Goal: Task Accomplishment & Management: Manage account settings

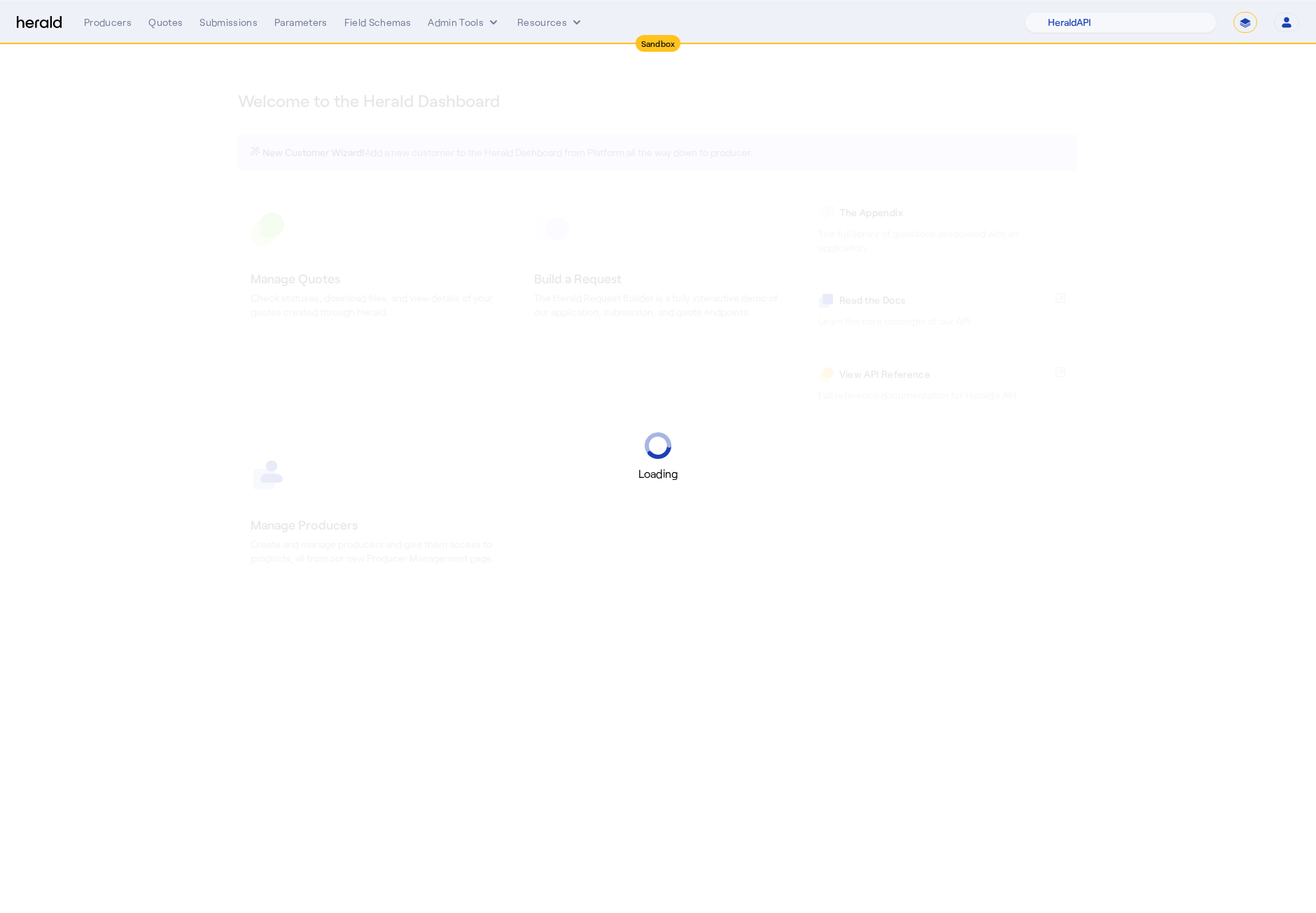
select select "pfm_2v8p_herald_api"
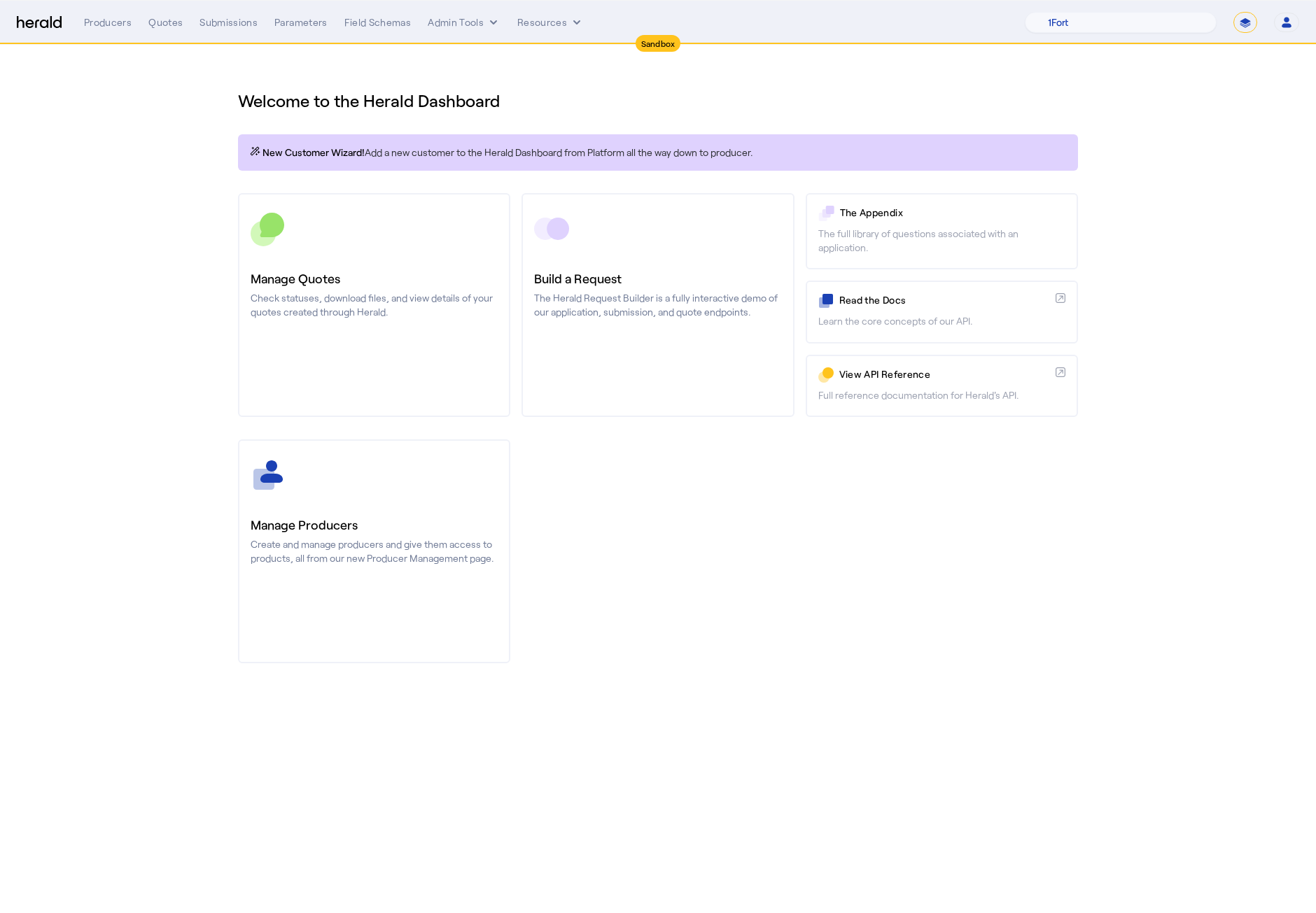
click at [1244, 26] on select "**********" at bounding box center [1245, 22] width 24 height 21
select select "**********"
click at [1233, 12] on select "**********" at bounding box center [1245, 22] width 24 height 21
click at [208, 242] on section "Welcome to the Herald Dashboard New Customer Wizard! Add a new customer to the …" at bounding box center [658, 368] width 1316 height 646
click at [457, 23] on button "Admin Tools" at bounding box center [463, 23] width 72 height 14
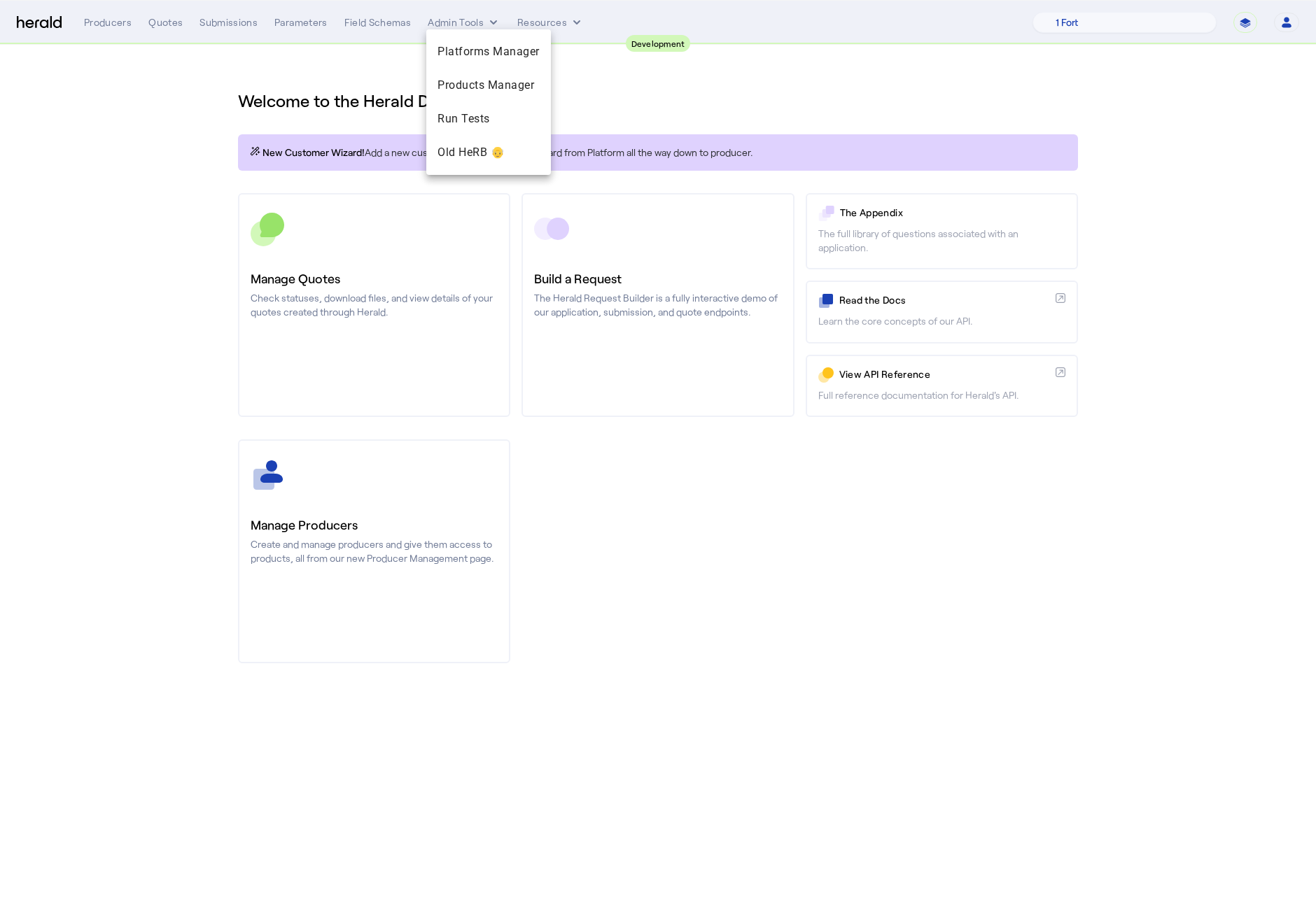
click at [707, 116] on div at bounding box center [658, 456] width 1316 height 913
click at [552, 26] on button "Resources" at bounding box center [550, 23] width 66 height 14
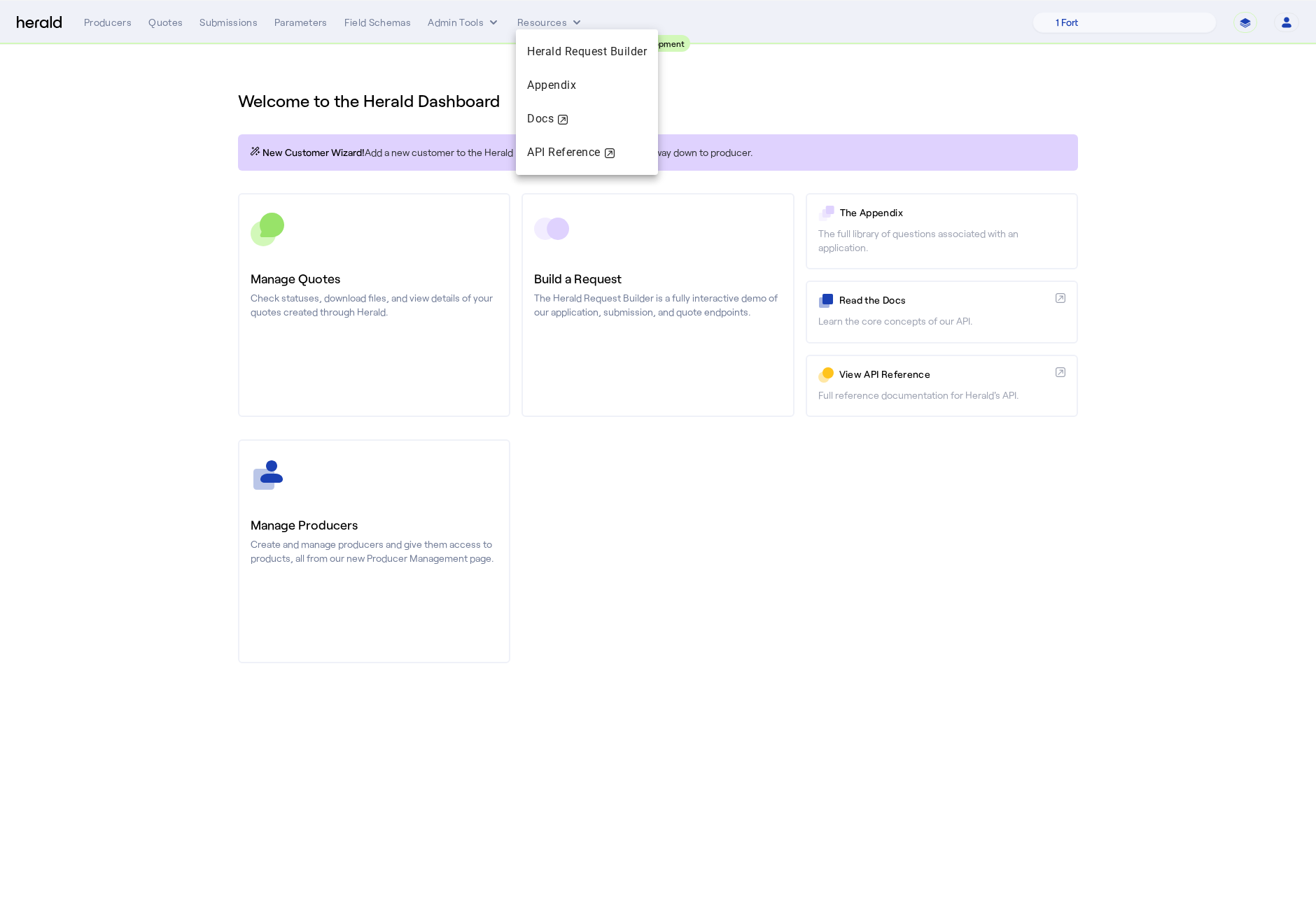
click at [413, 69] on div at bounding box center [658, 456] width 1316 height 913
click at [503, 26] on div "Producers Quotes Submissions Parameters Field Schemas Admin Tools Resources" at bounding box center [558, 23] width 948 height 14
click at [464, 22] on button "Admin Tools" at bounding box center [463, 23] width 72 height 14
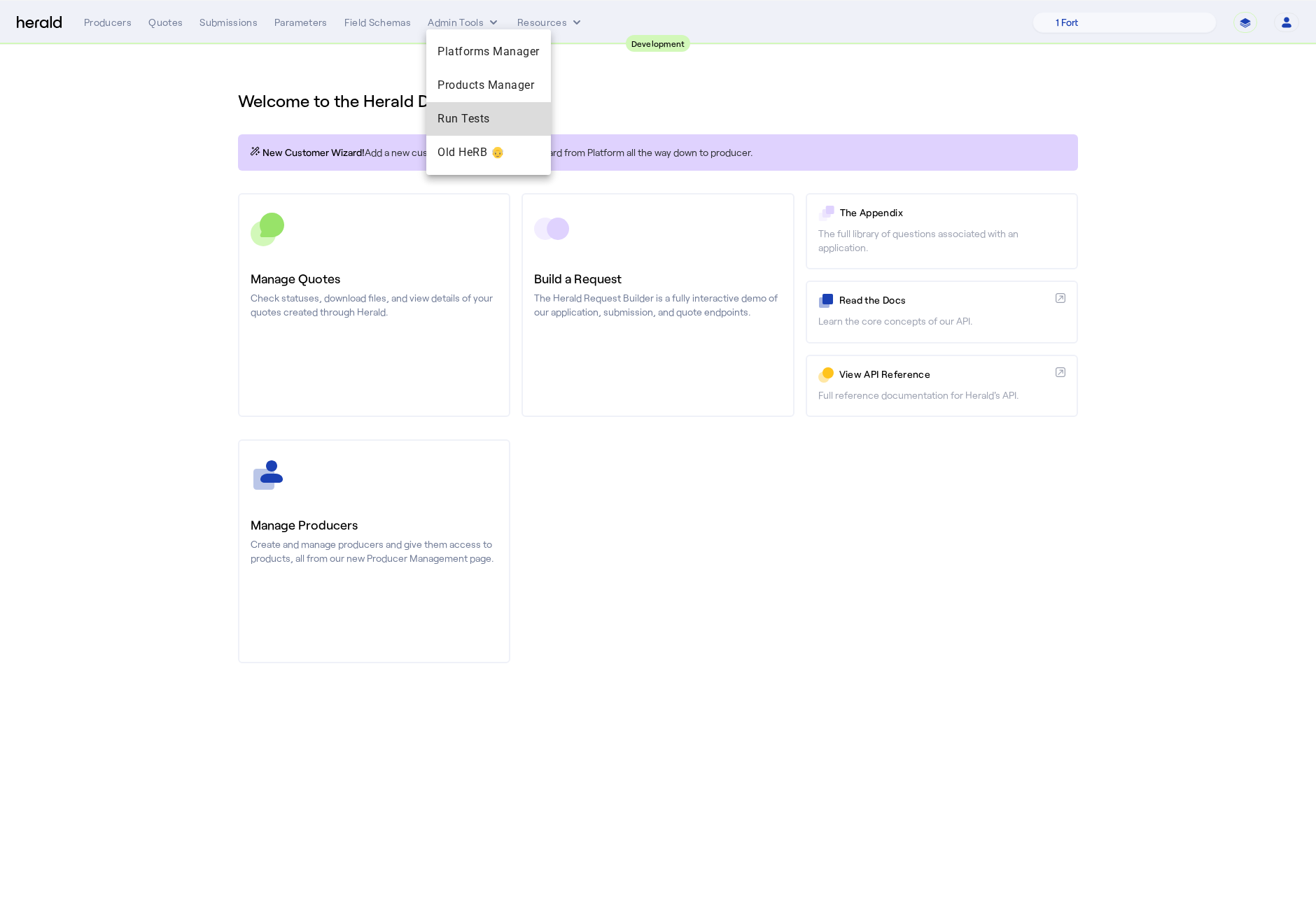
click at [482, 122] on span "Run Tests" at bounding box center [488, 119] width 102 height 17
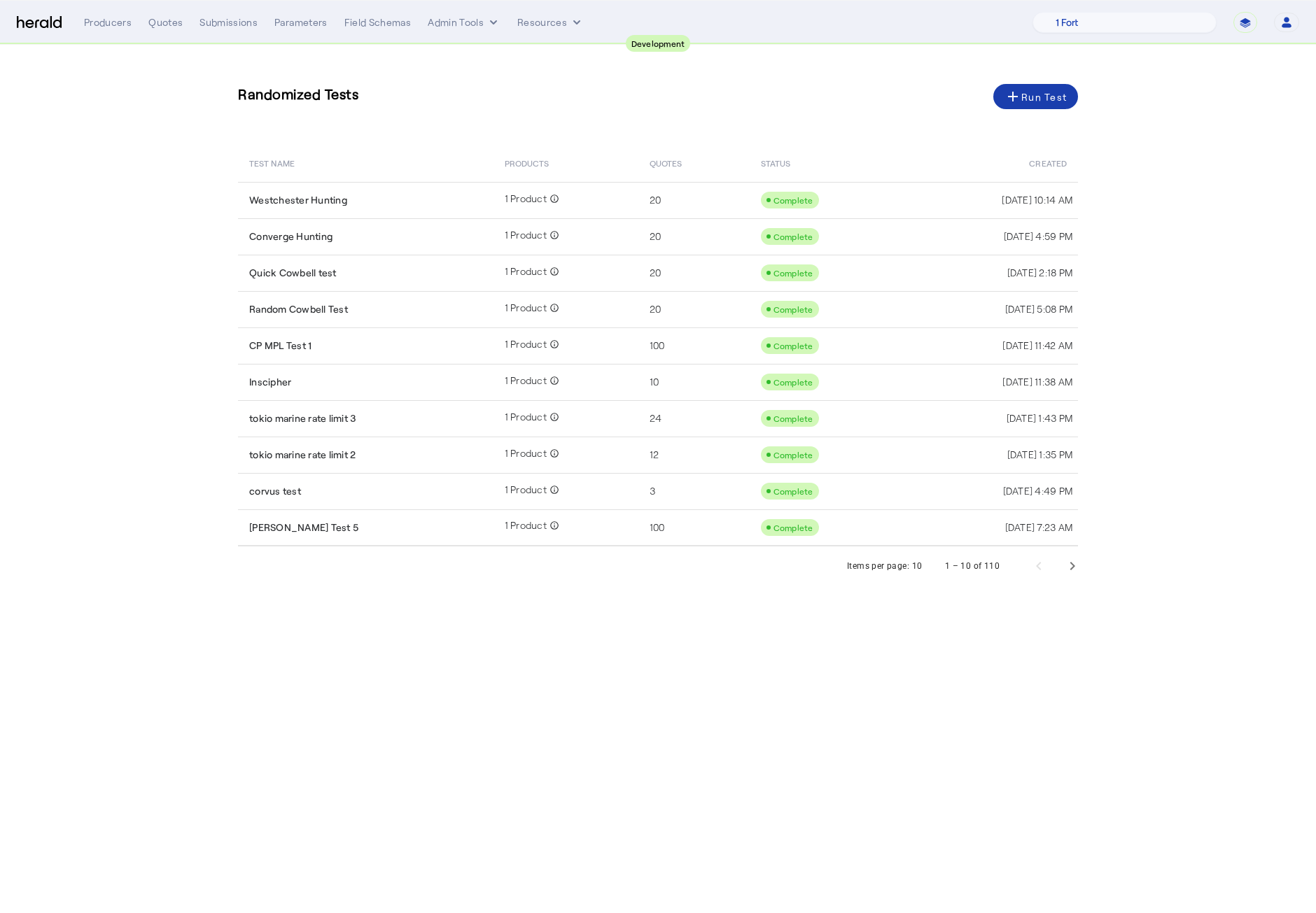
click at [1023, 89] on div "add Run Test" at bounding box center [1036, 97] width 62 height 17
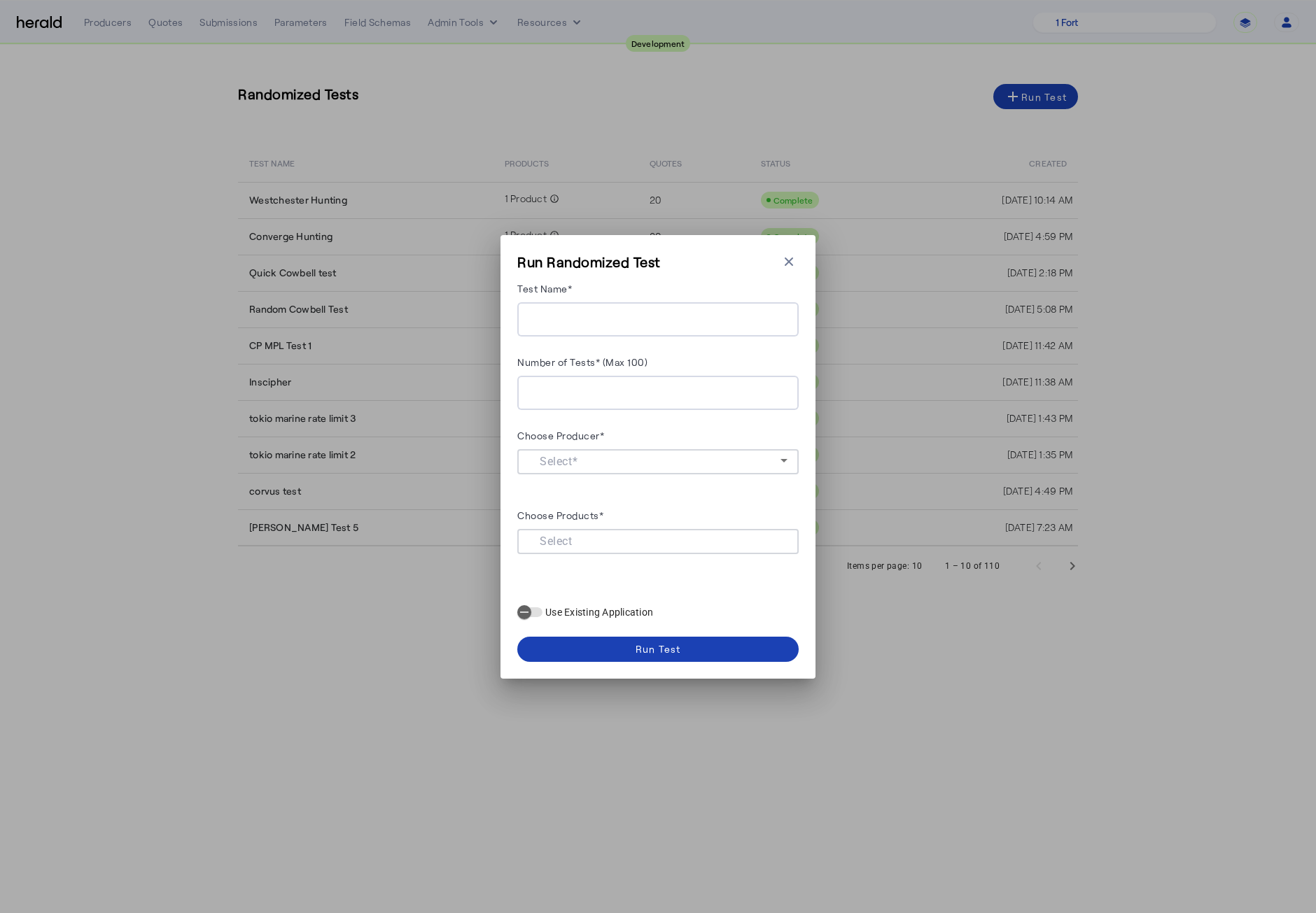
click at [568, 297] on herald-label "Test Name*" at bounding box center [544, 290] width 55 height 23
click at [570, 314] on input "Test Name*" at bounding box center [658, 320] width 259 height 17
type input "**********"
type input "**"
click at [785, 459] on icon at bounding box center [783, 461] width 7 height 3
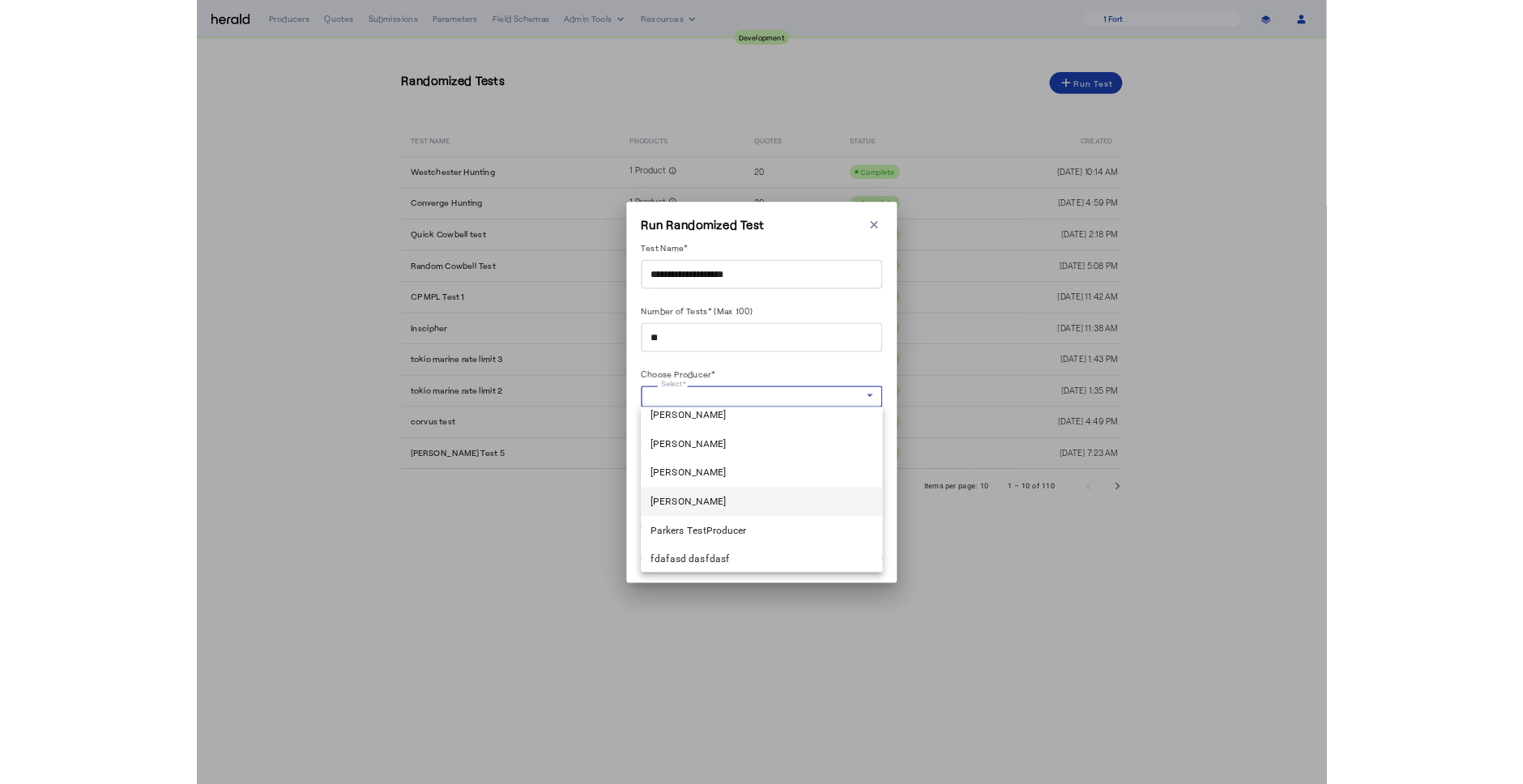
scroll to position [324, 0]
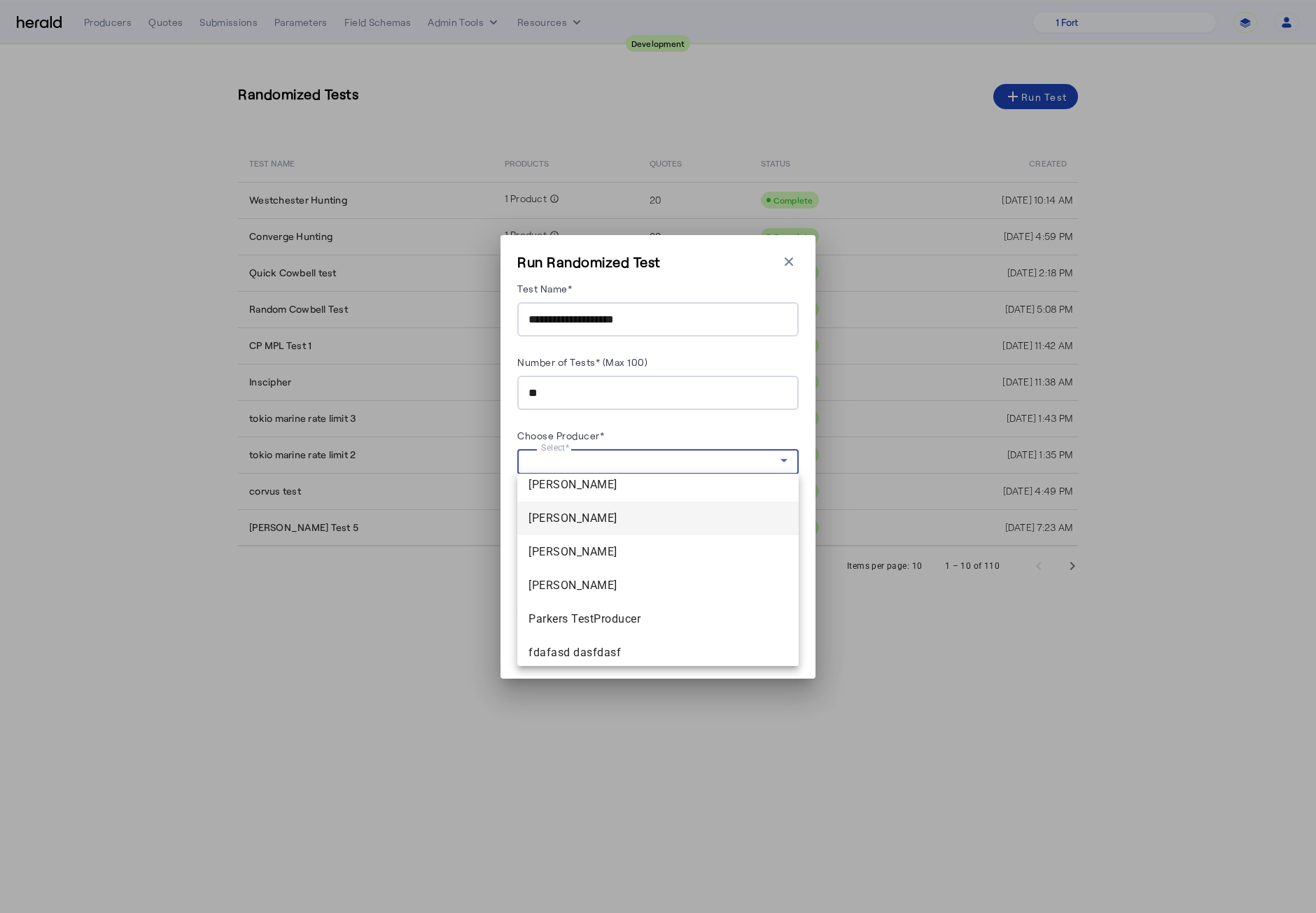
click at [626, 518] on span "[PERSON_NAME]" at bounding box center [658, 518] width 259 height 17
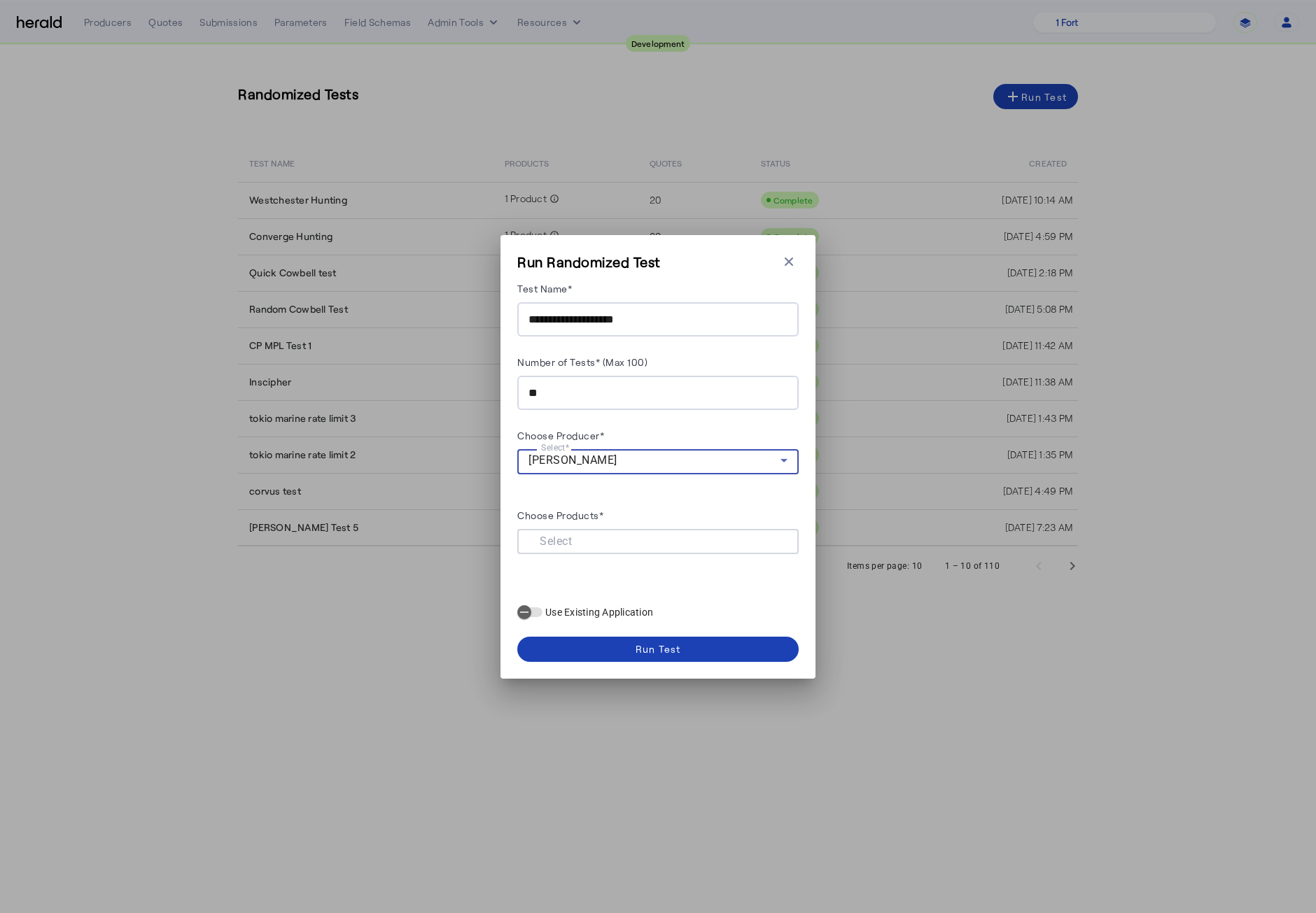
click at [667, 542] on input "Choose Products*" at bounding box center [655, 540] width 253 height 17
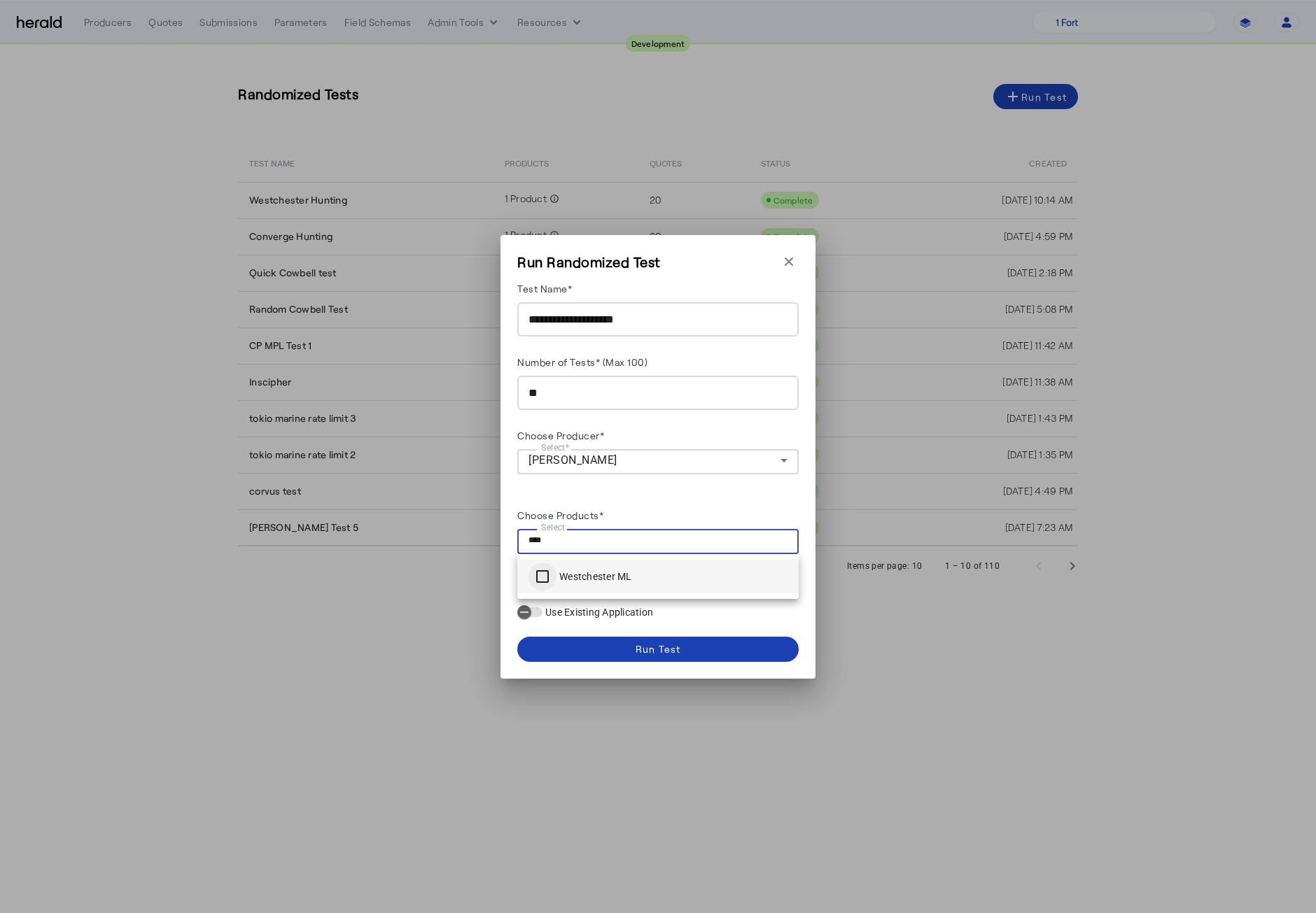
type input "****"
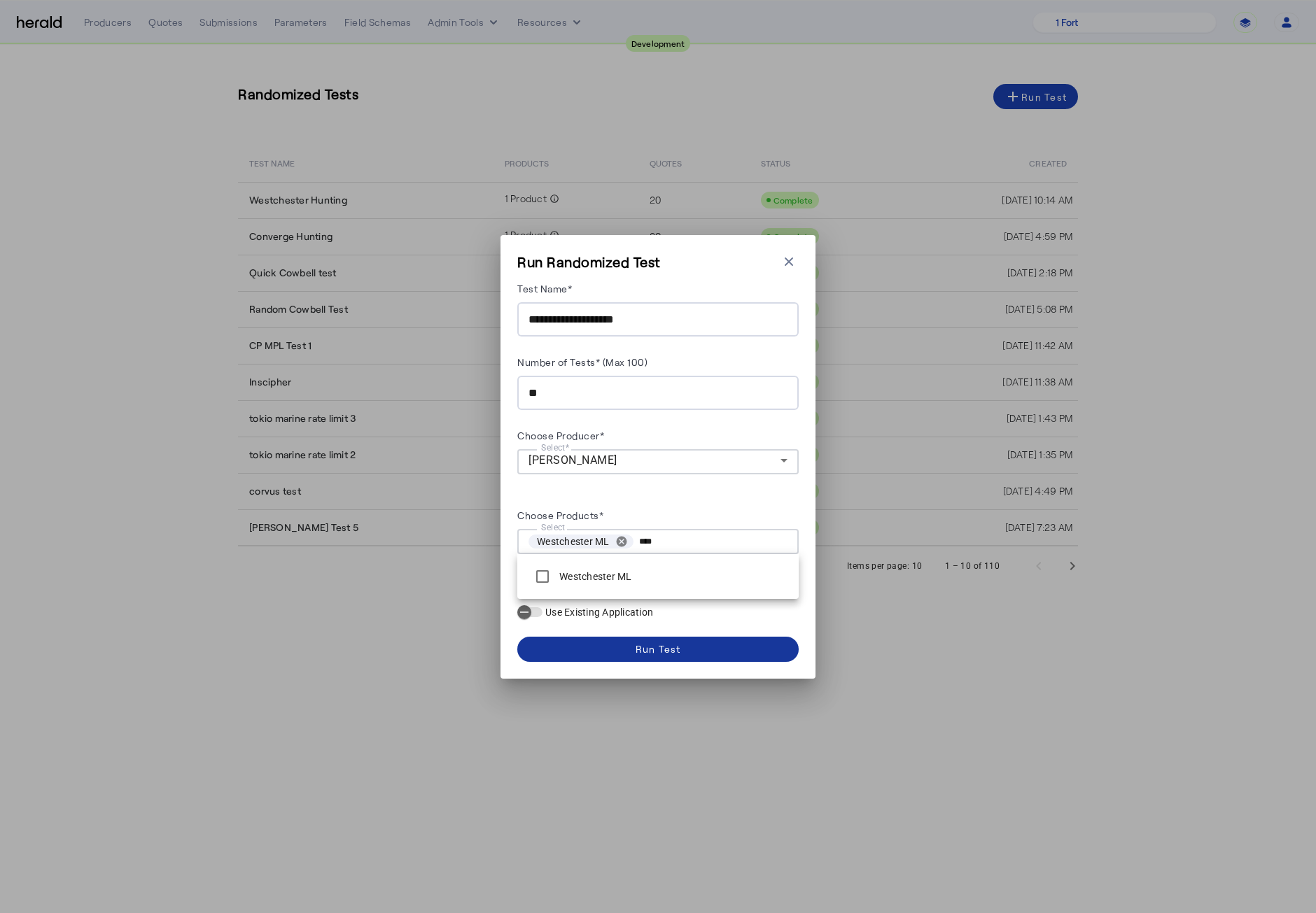
click at [703, 654] on span at bounding box center [657, 648] width 281 height 33
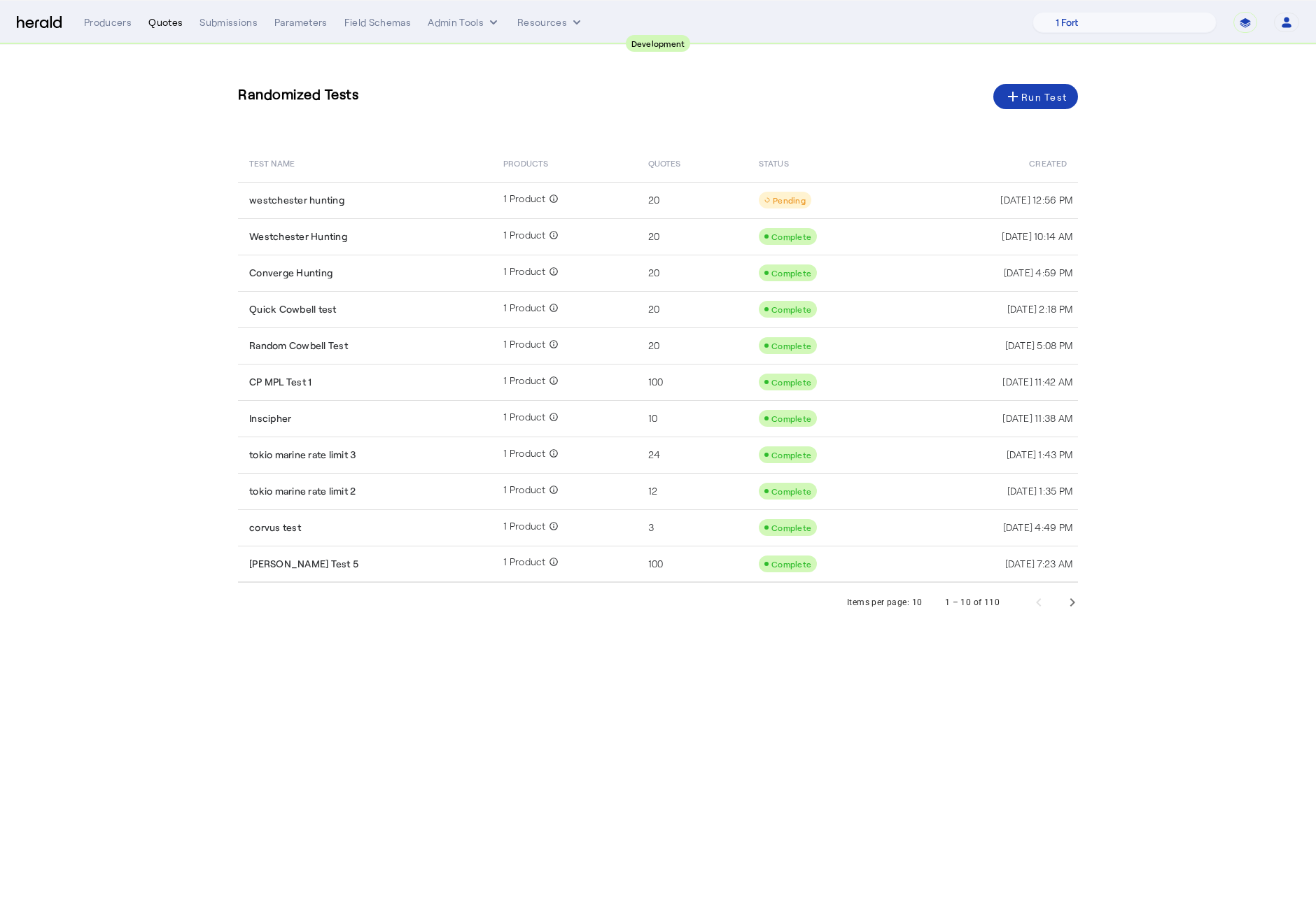
click at [171, 24] on div "Quotes" at bounding box center [166, 23] width 34 height 14
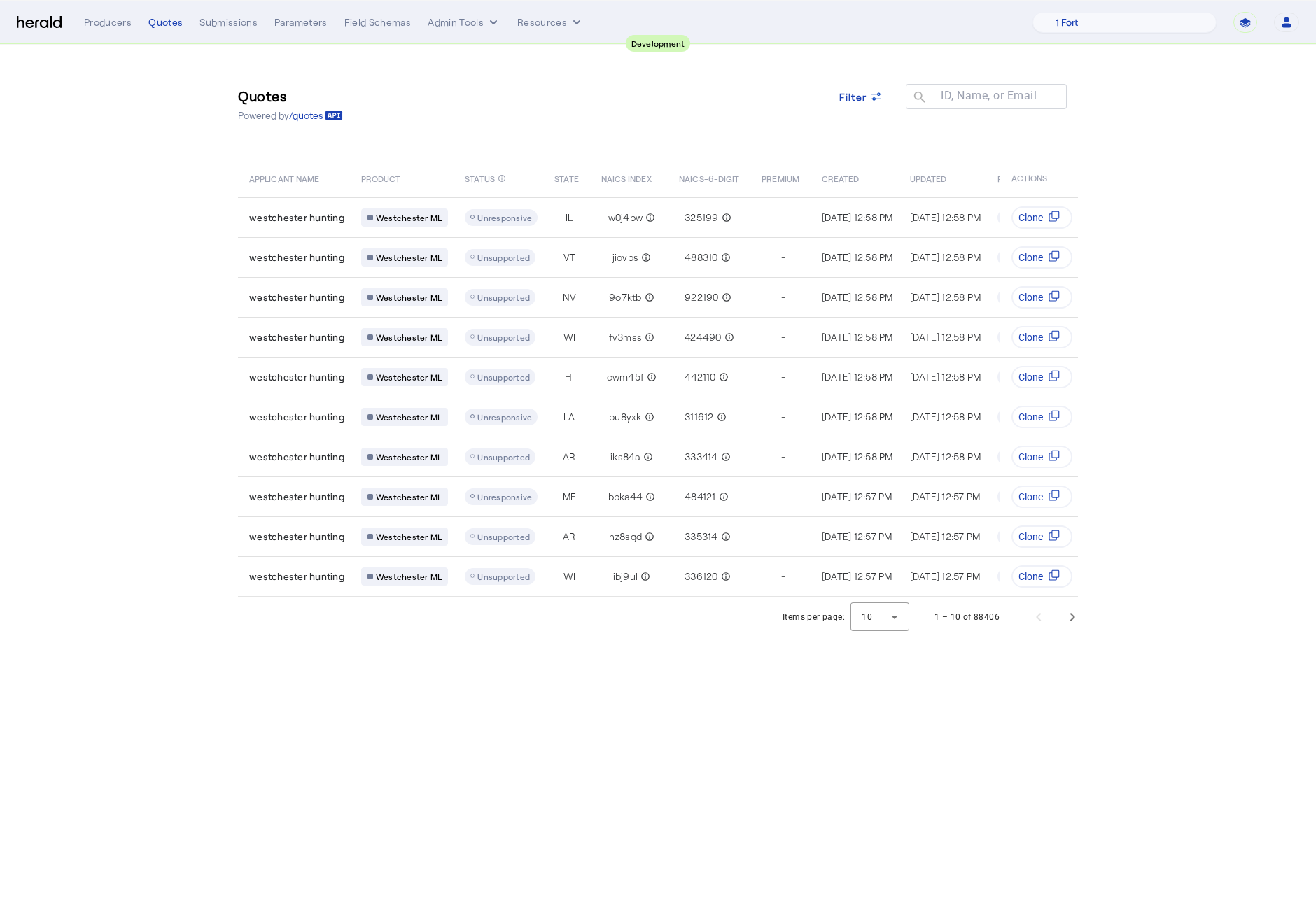
click at [658, 775] on body "**********" at bounding box center [658, 456] width 1316 height 913
click at [1082, 628] on span "Next page" at bounding box center [1071, 616] width 33 height 33
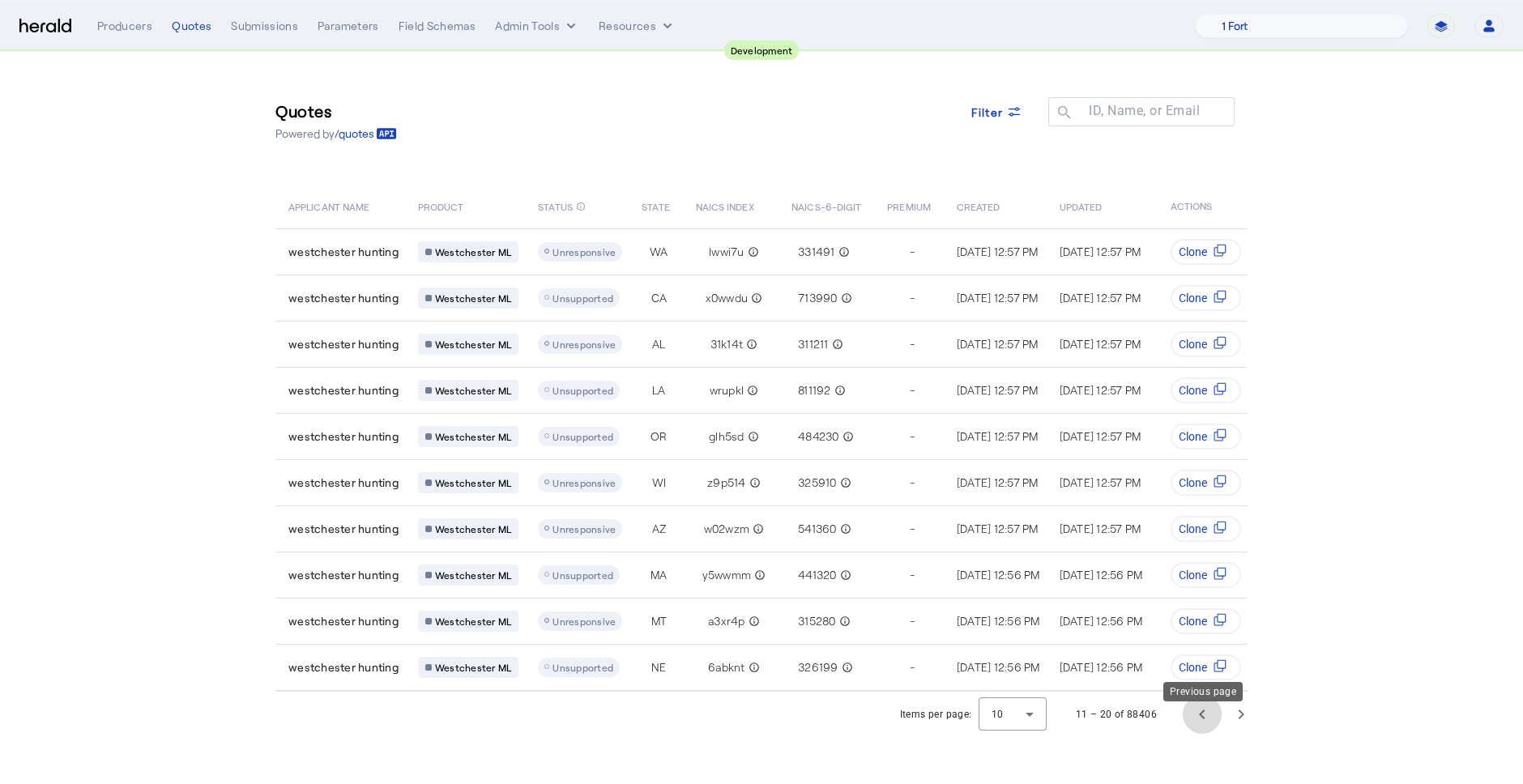
click at [1203, 725] on span "Previous page" at bounding box center [1201, 714] width 39 height 39
click at [665, 148] on div "Quotes Powered by /quotes Filter ID, Name, or Email search" at bounding box center [762, 120] width 971 height 73
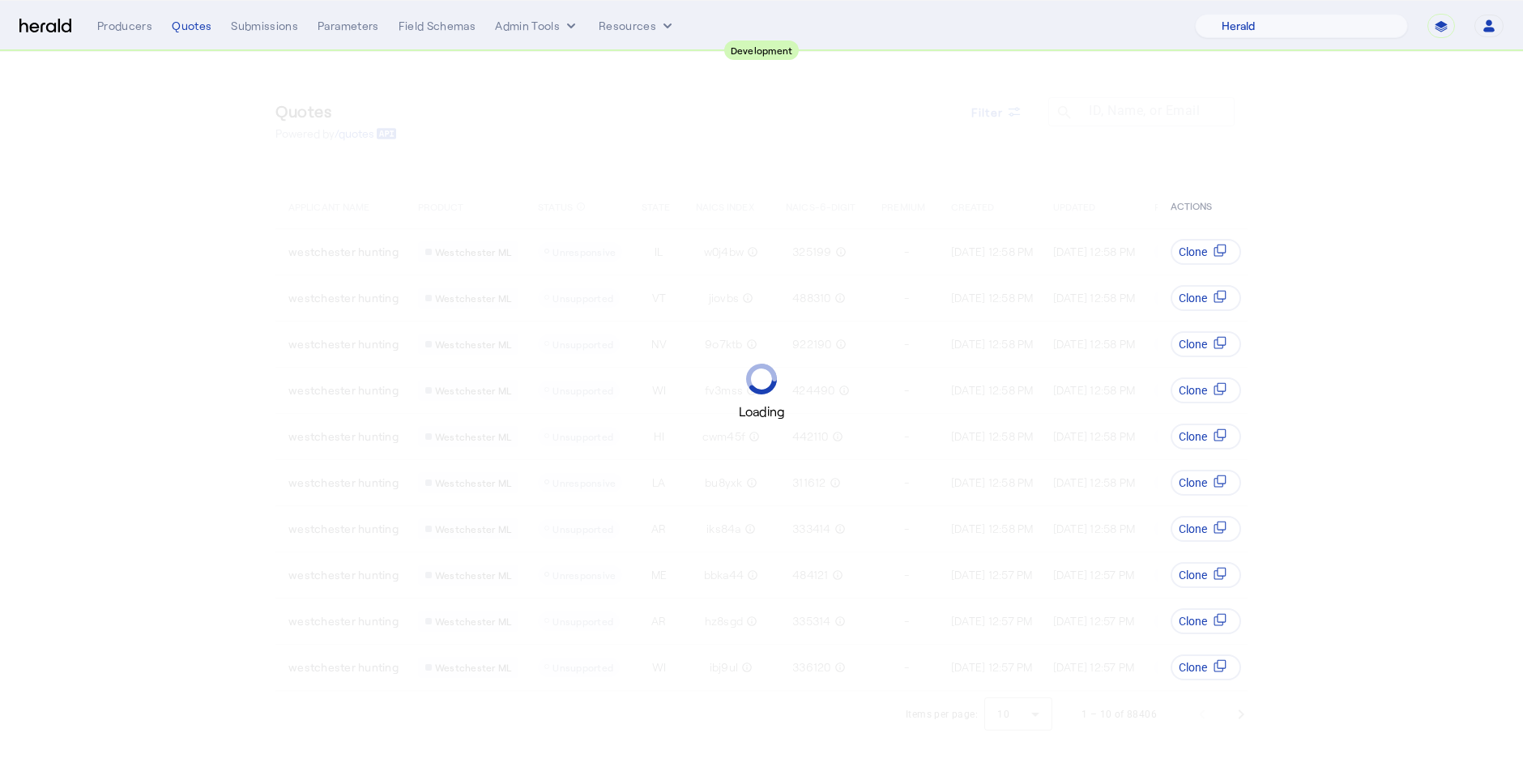
select select "pfm_2v8p_herald_api"
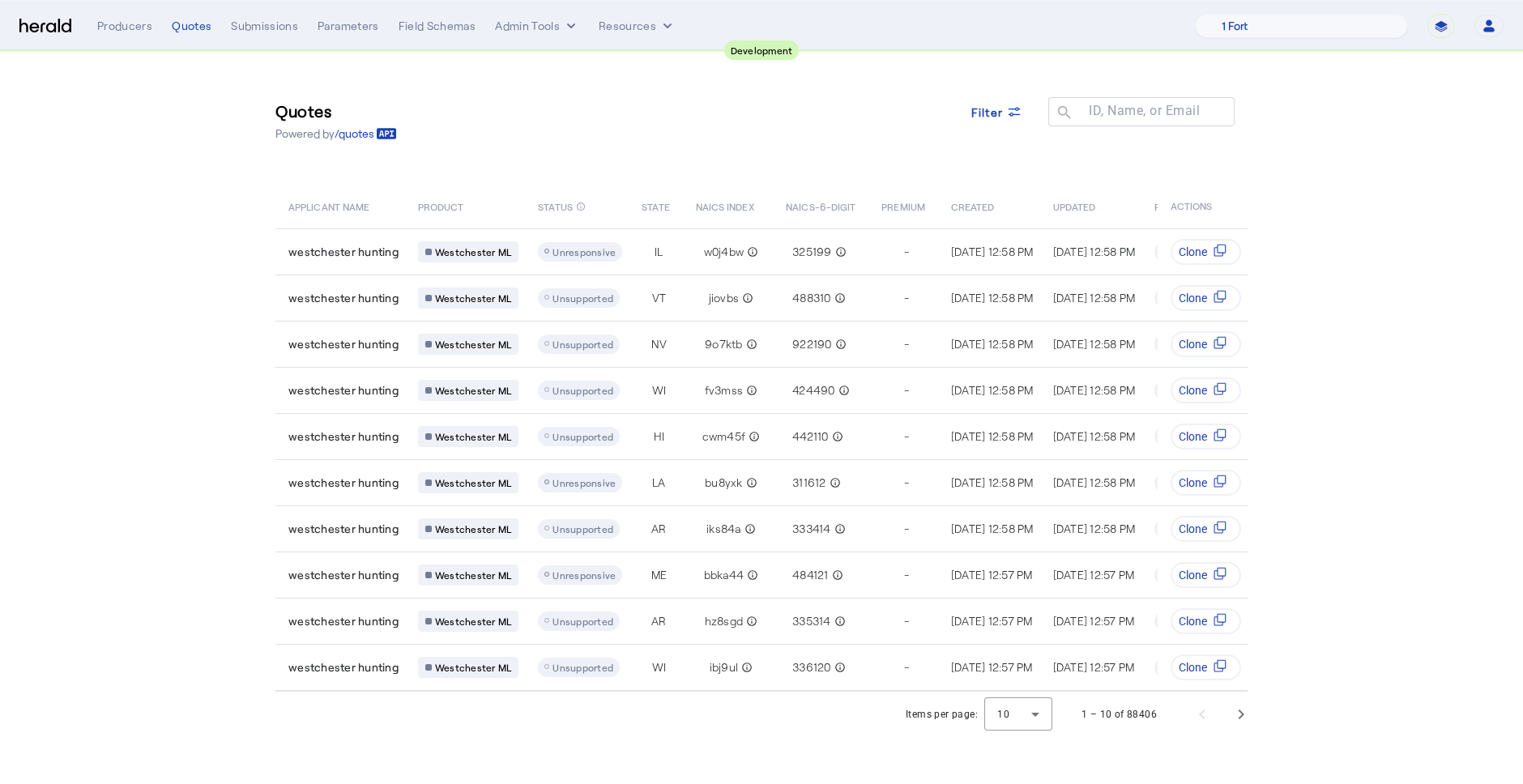
click at [660, 135] on div "Quotes Powered by /quotes Filter ID, Name, or Email search" at bounding box center [762, 120] width 971 height 73
click at [625, 152] on div "Quotes Powered by /quotes Filter ID, Name, or Email search" at bounding box center [762, 120] width 971 height 73
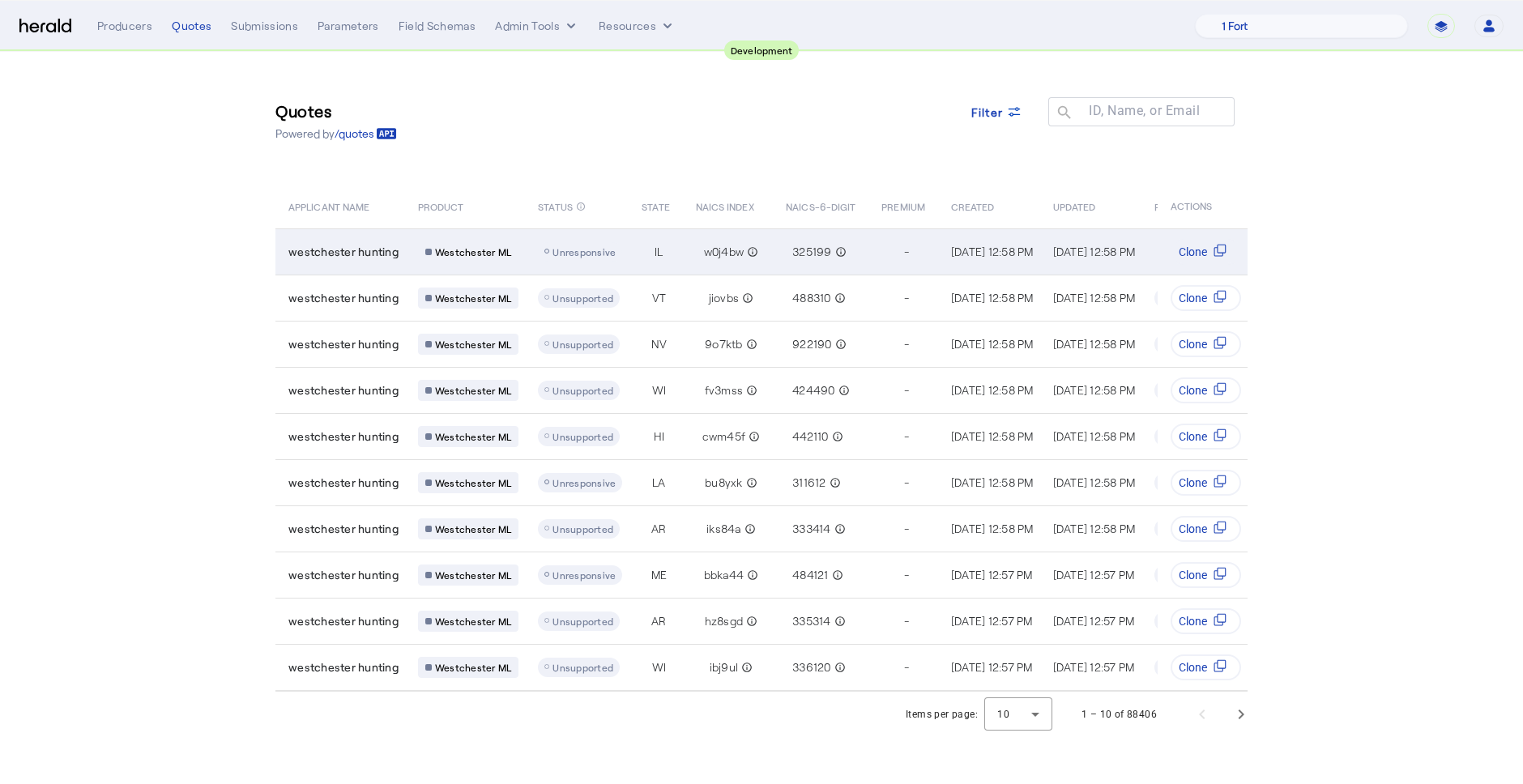
click at [360, 260] on td "westchester hunting" at bounding box center [341, 251] width 130 height 46
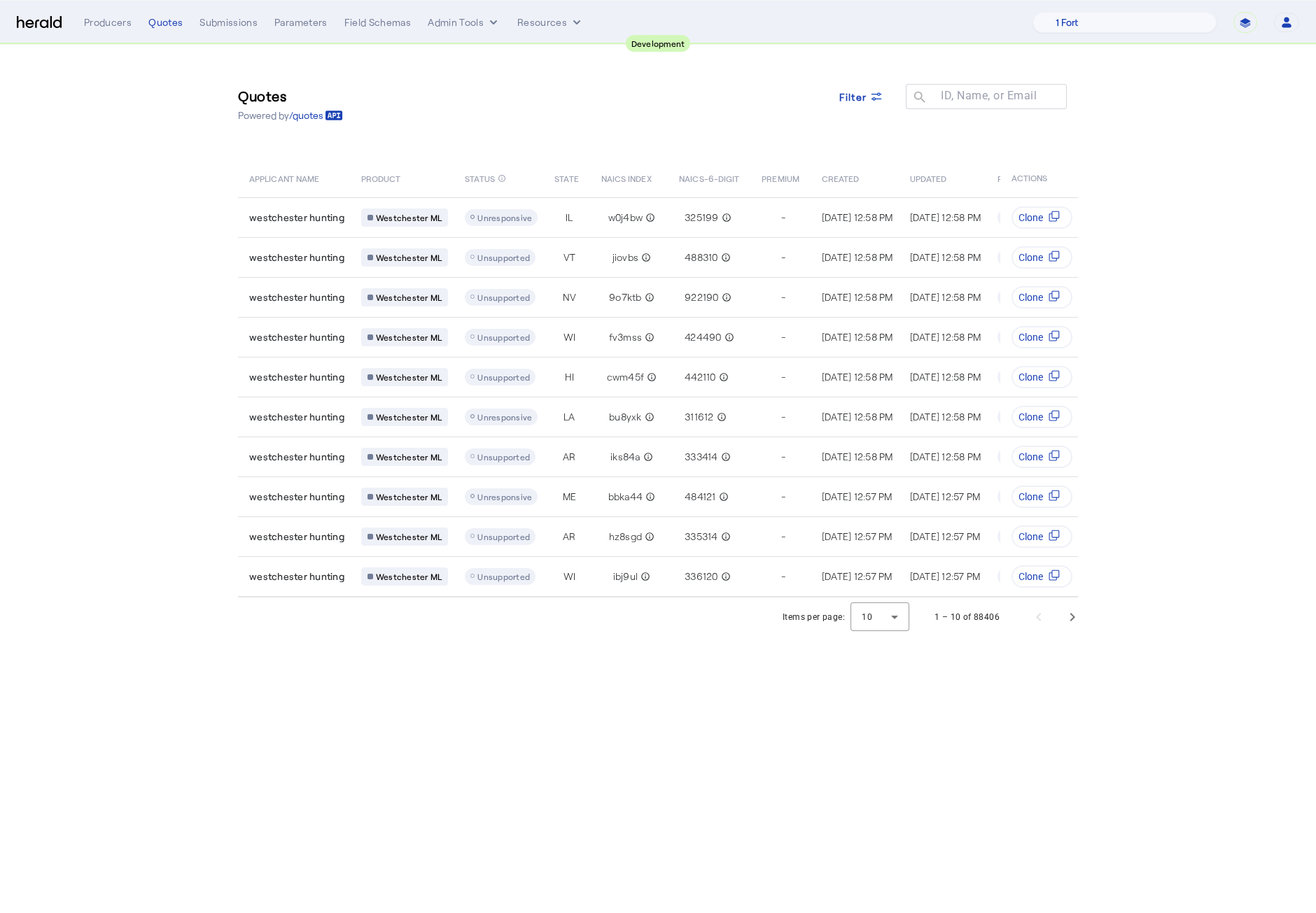
click at [487, 119] on div "Quotes Powered by /quotes Filter ID, Name, or Email search" at bounding box center [658, 104] width 839 height 63
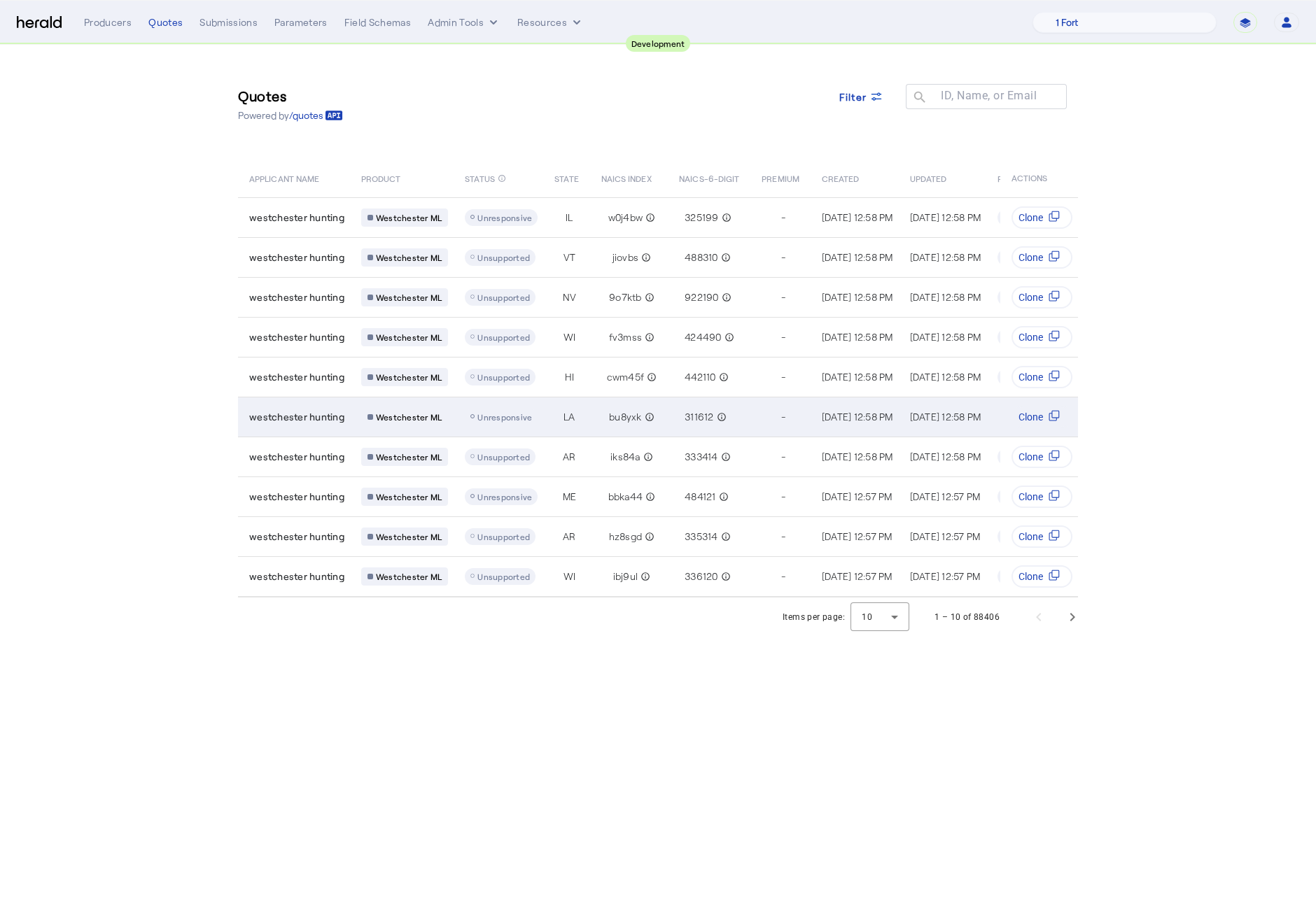
click at [282, 416] on span "westchester hunting" at bounding box center [297, 417] width 95 height 14
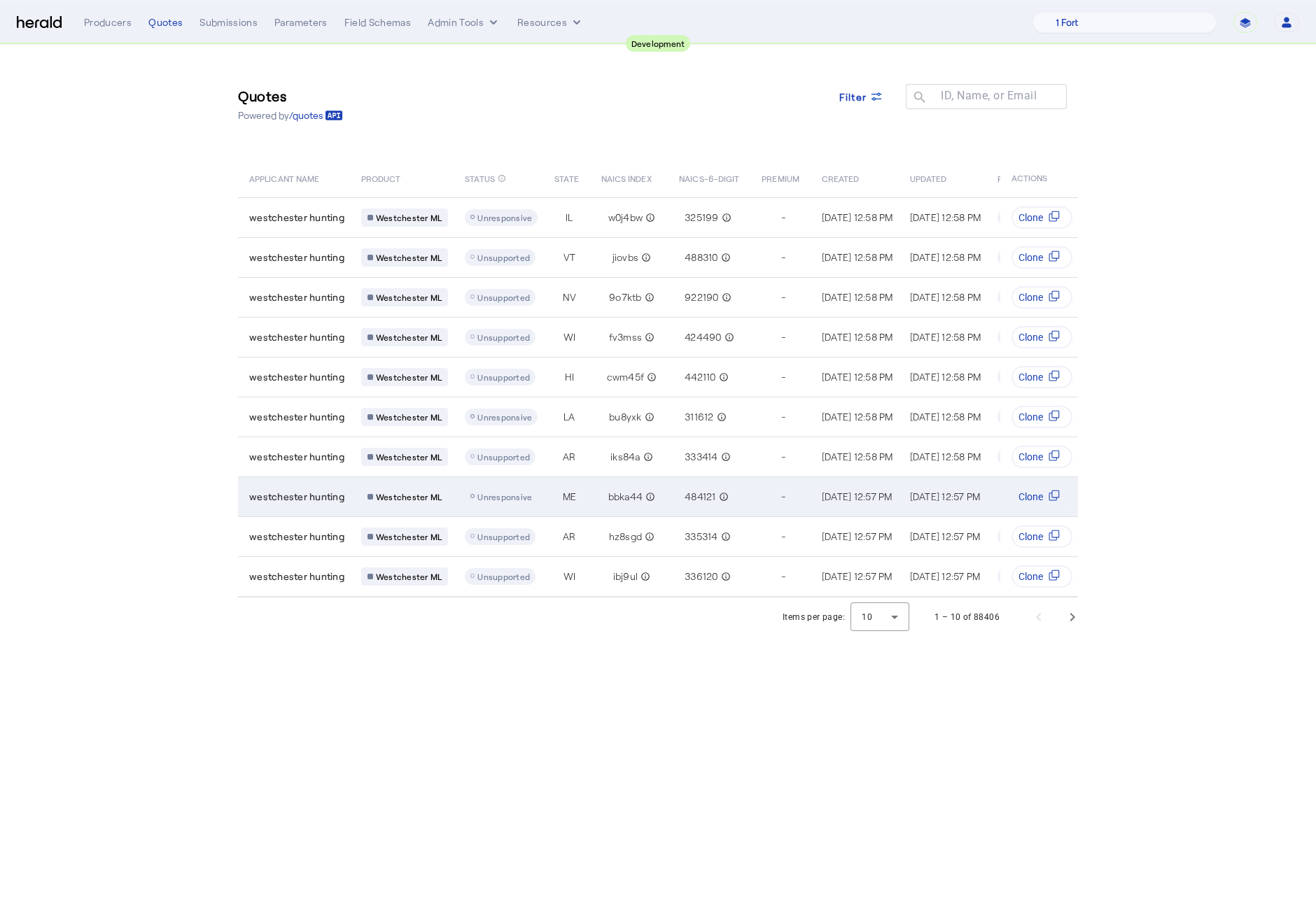
click at [304, 490] on span "westchester hunting" at bounding box center [297, 497] width 95 height 14
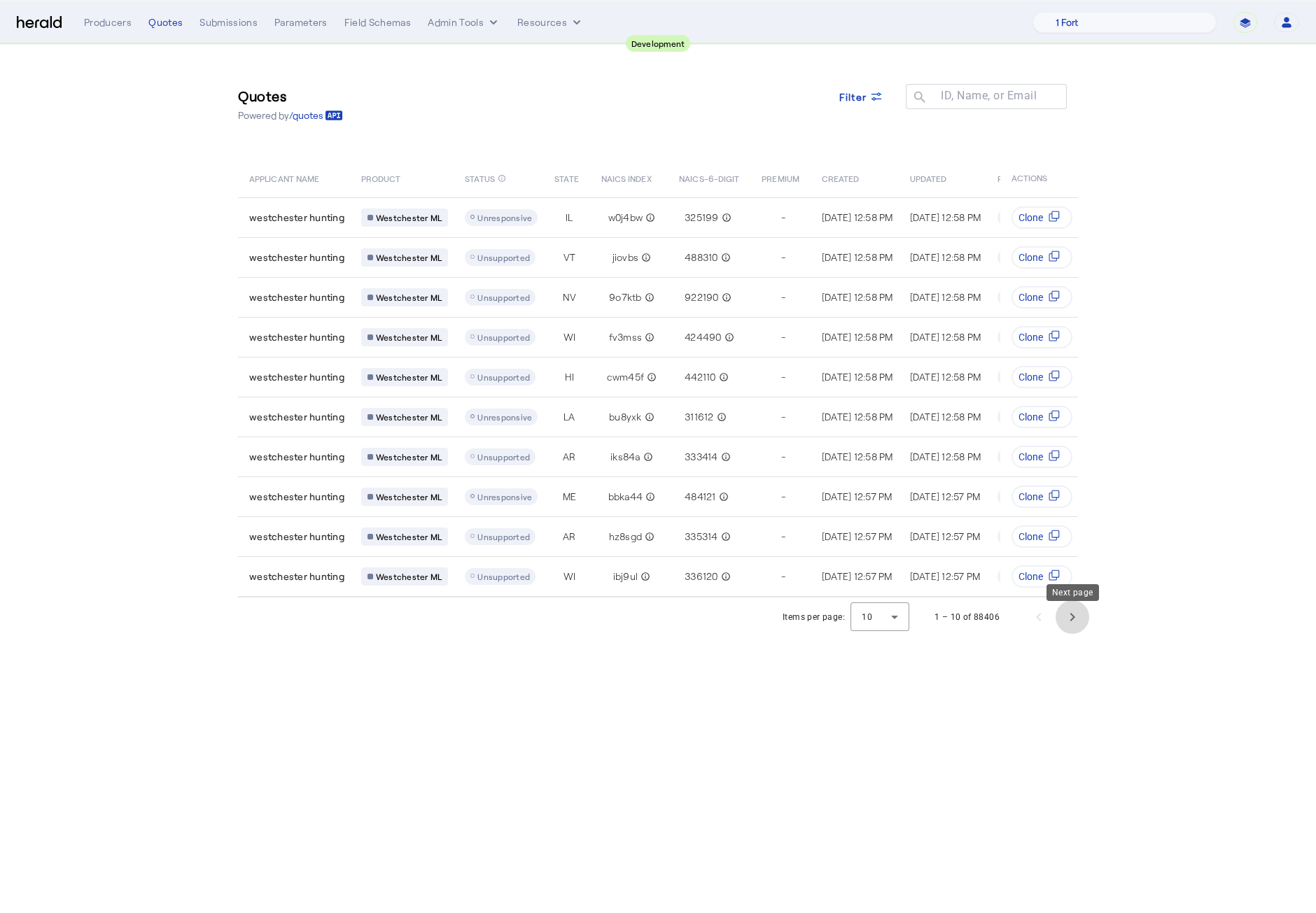
click at [1068, 629] on span "Next page" at bounding box center [1071, 616] width 33 height 33
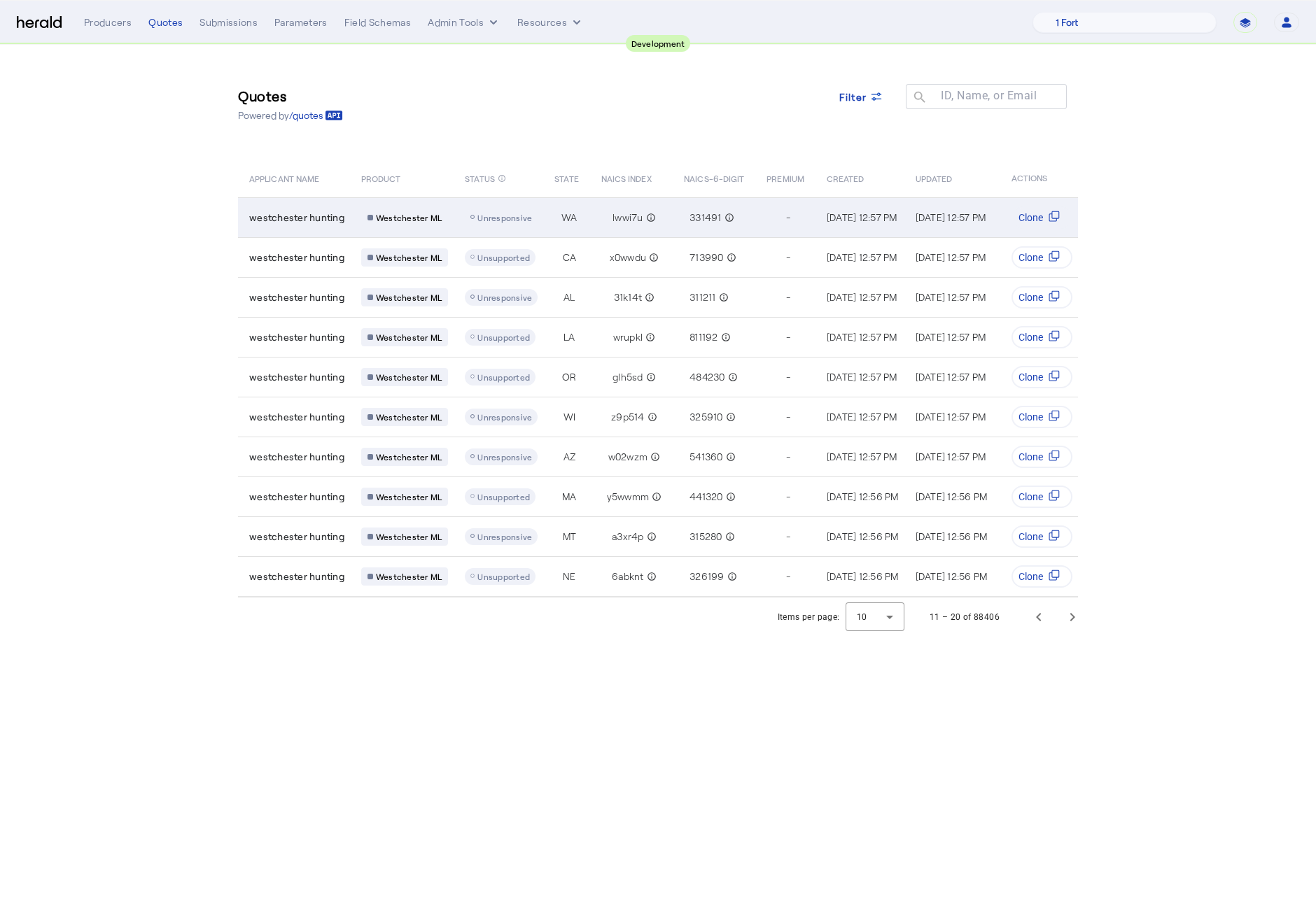
click at [300, 223] on span "westchester hunting" at bounding box center [297, 218] width 95 height 14
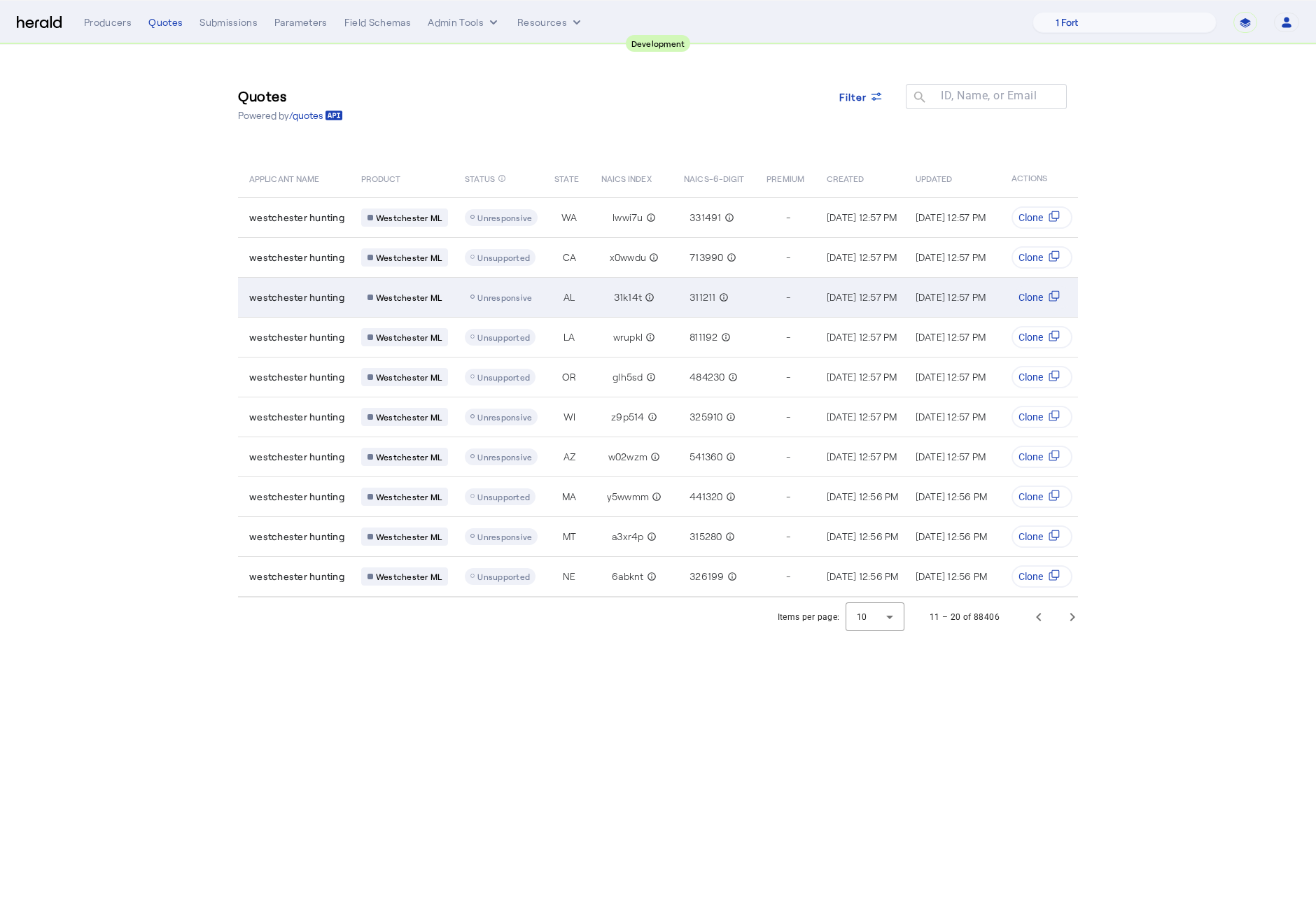
click at [590, 297] on td "31k14t info_outline" at bounding box center [632, 297] width 83 height 40
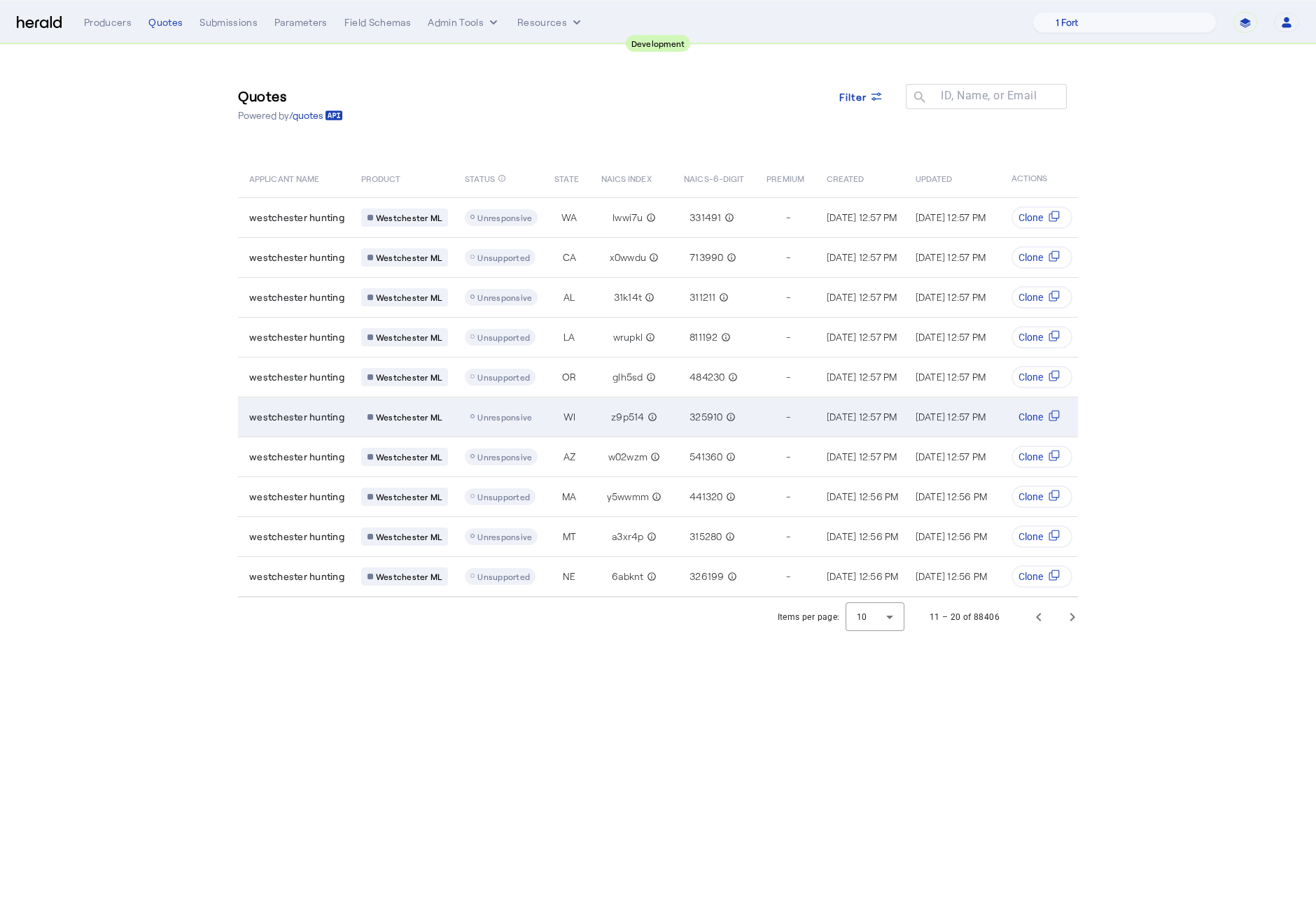
click at [325, 413] on span "westchester hunting" at bounding box center [297, 417] width 95 height 14
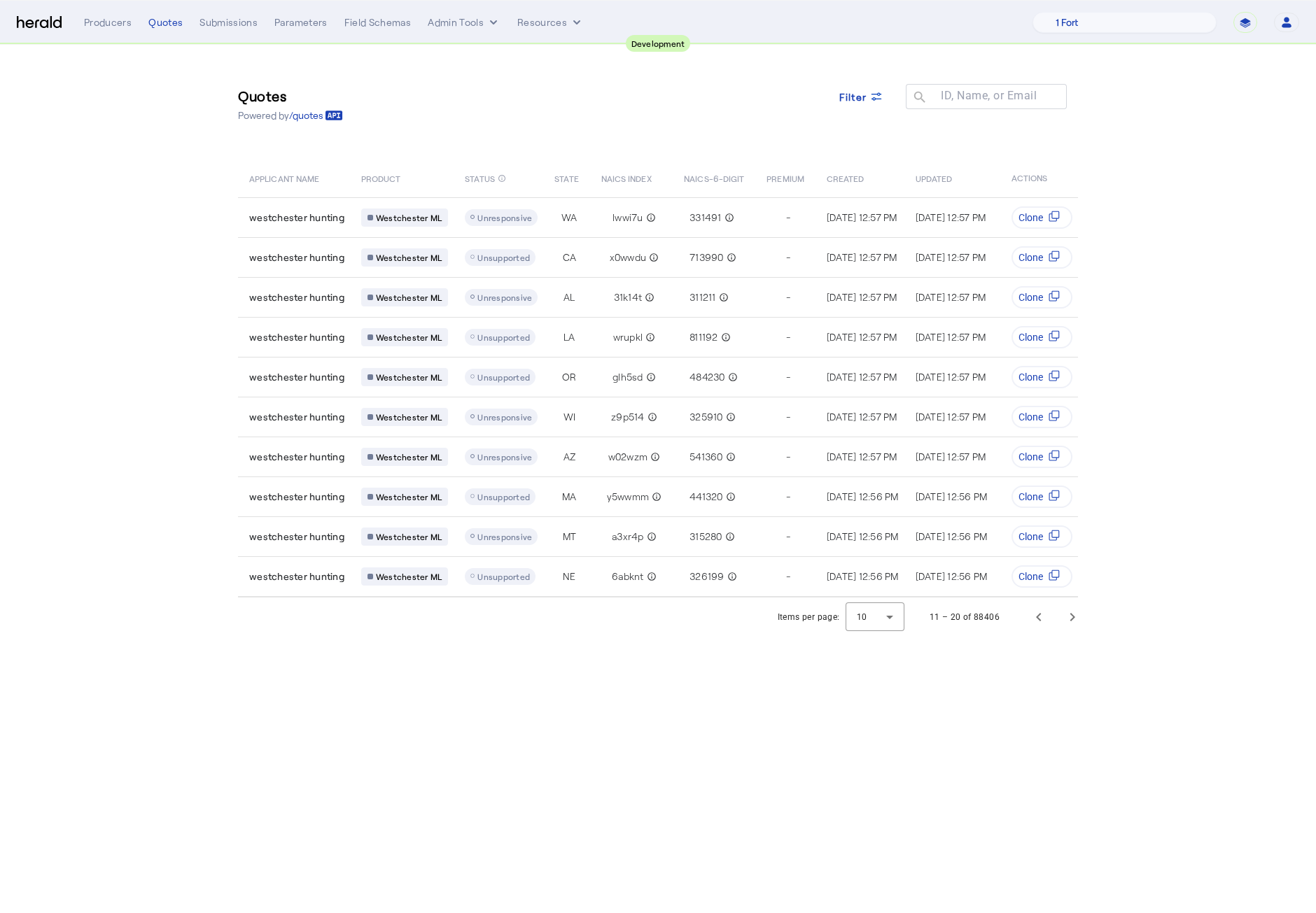
click at [37, 24] on img at bounding box center [40, 23] width 45 height 13
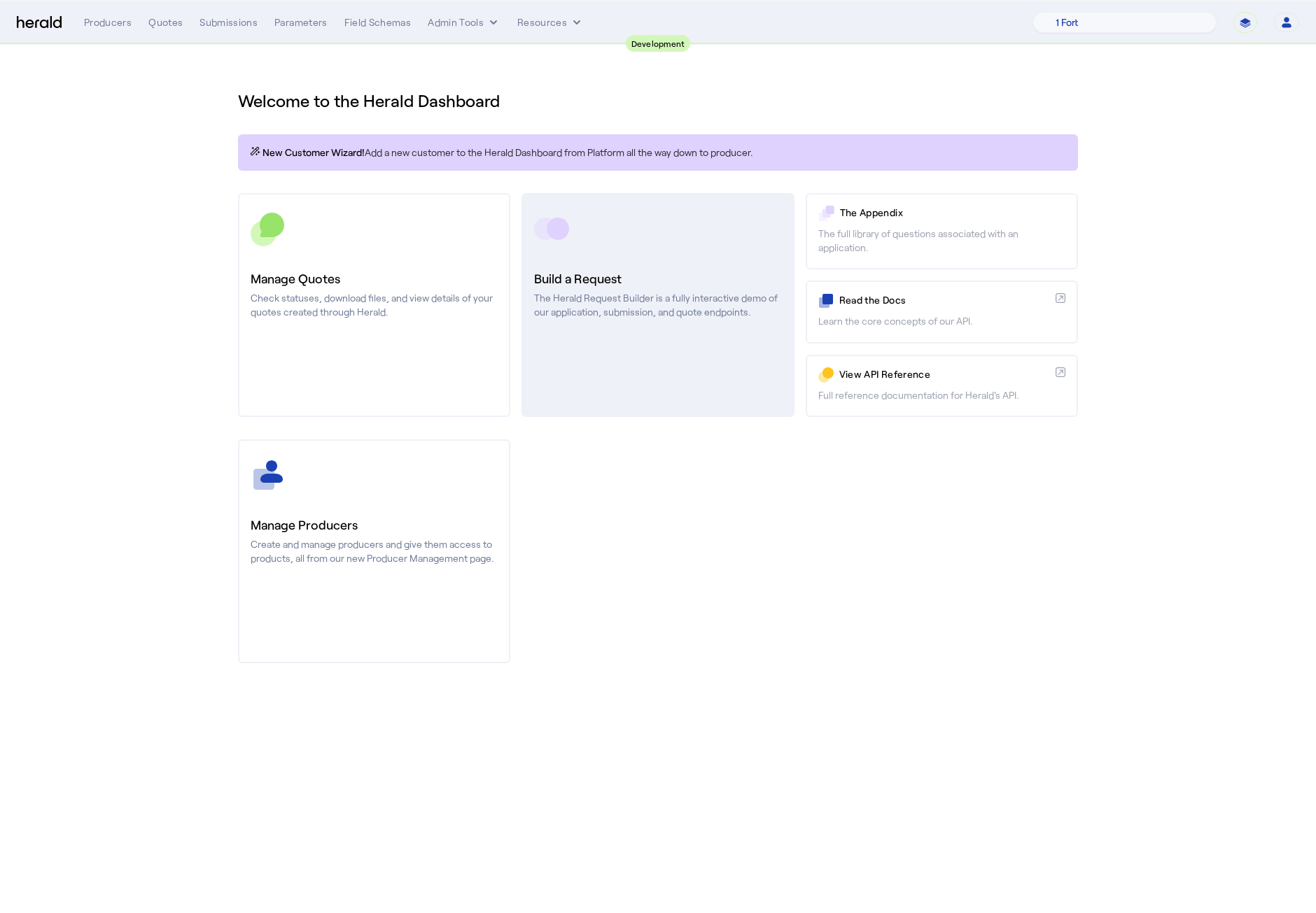
click at [766, 363] on link "Build a Request The Herald Request Builder is a fully interactive demo of our a…" at bounding box center [658, 305] width 273 height 224
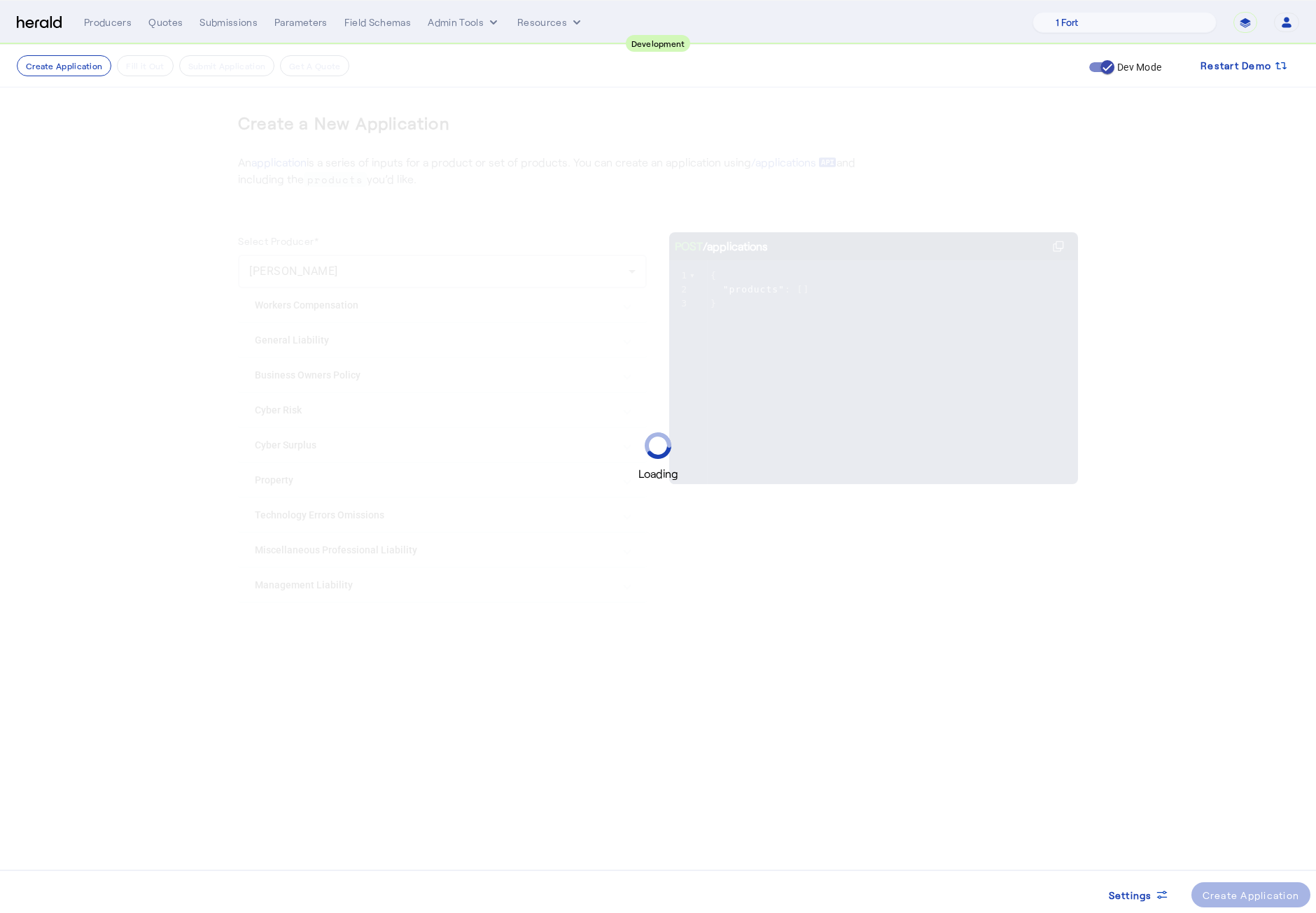
click at [193, 365] on div "Loading" at bounding box center [658, 456] width 1316 height 913
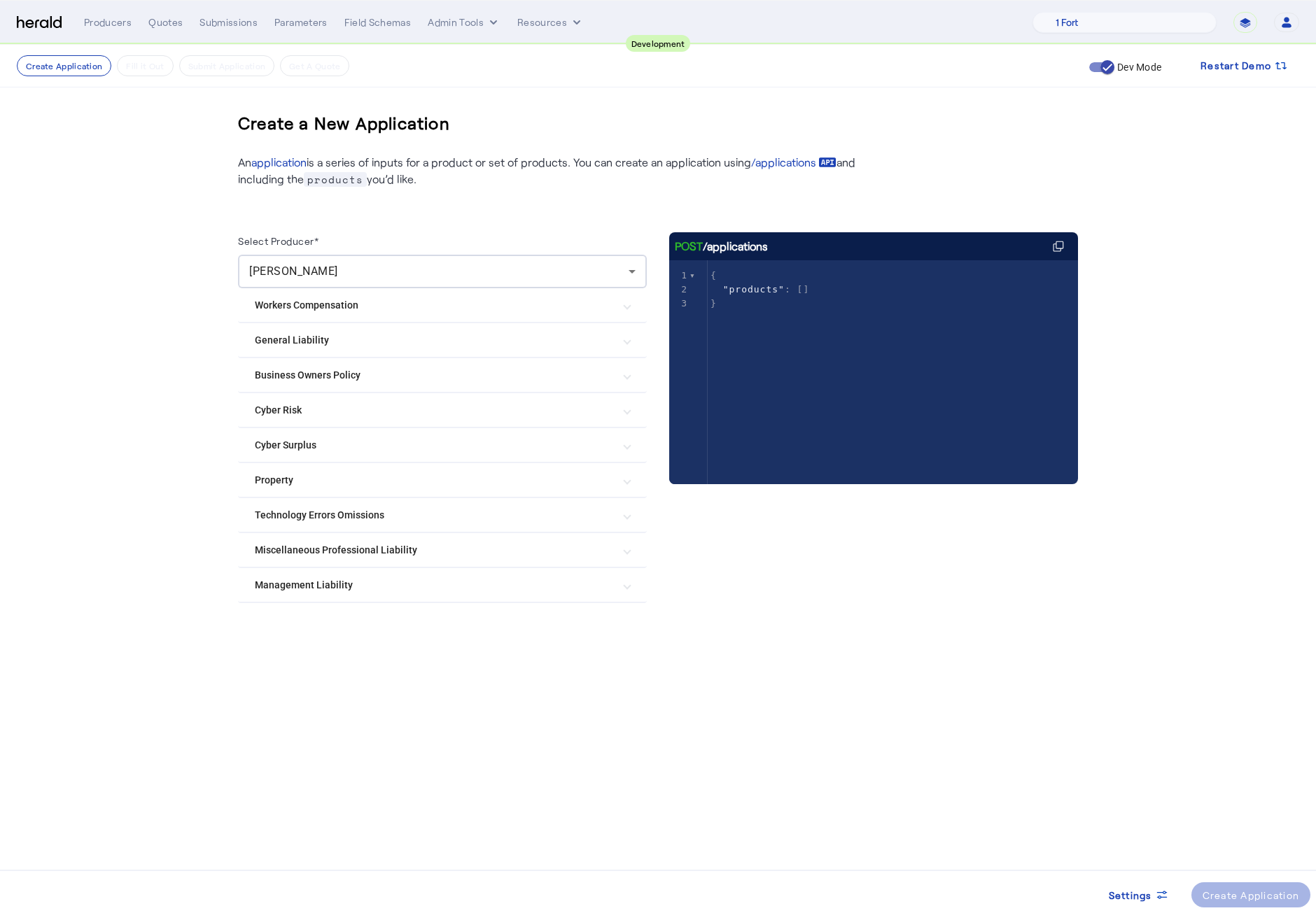
click at [465, 578] on Liability "Management Liability" at bounding box center [434, 585] width 358 height 15
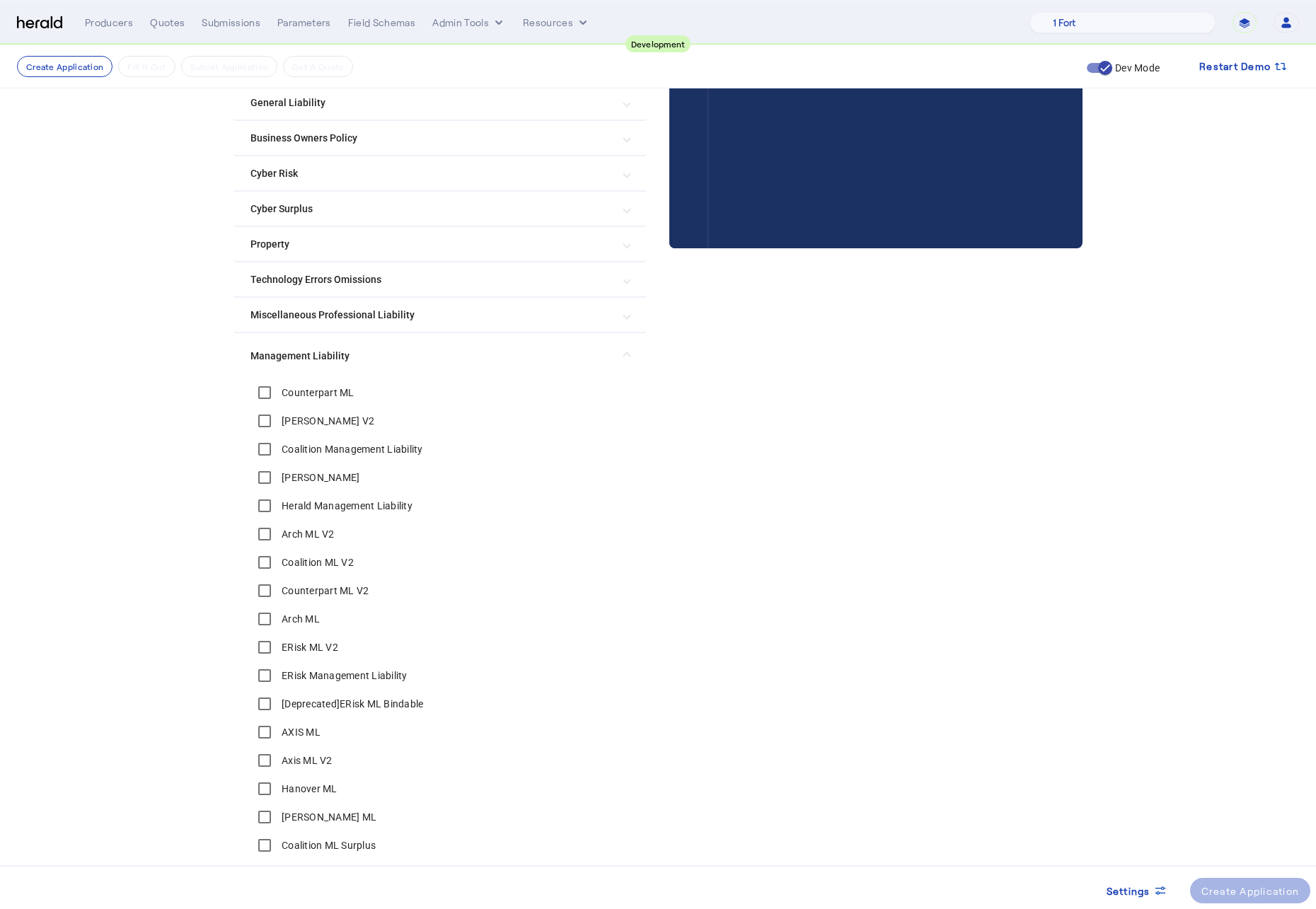
scroll to position [422, 0]
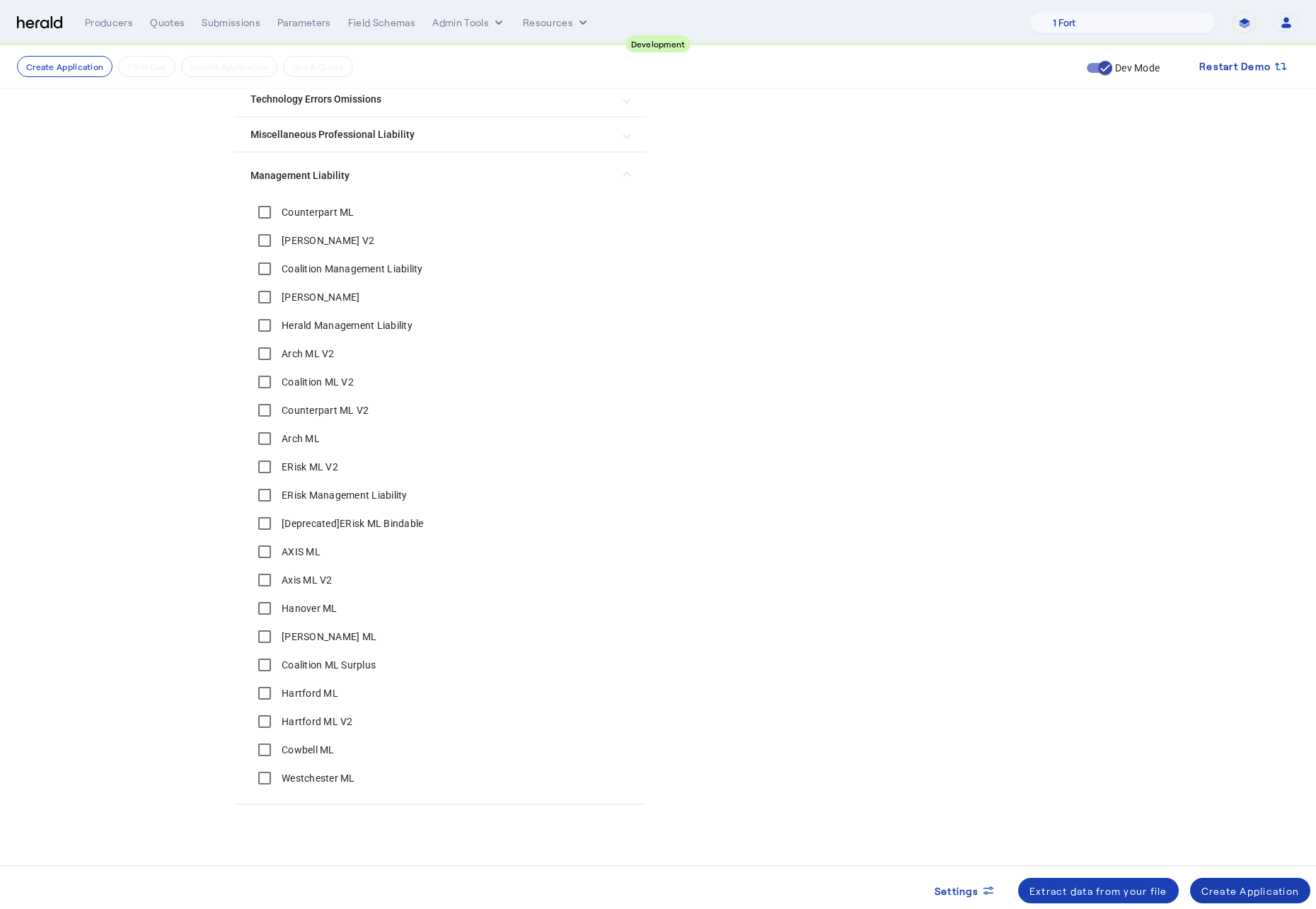
click at [1282, 684] on span at bounding box center [1251, 890] width 121 height 34
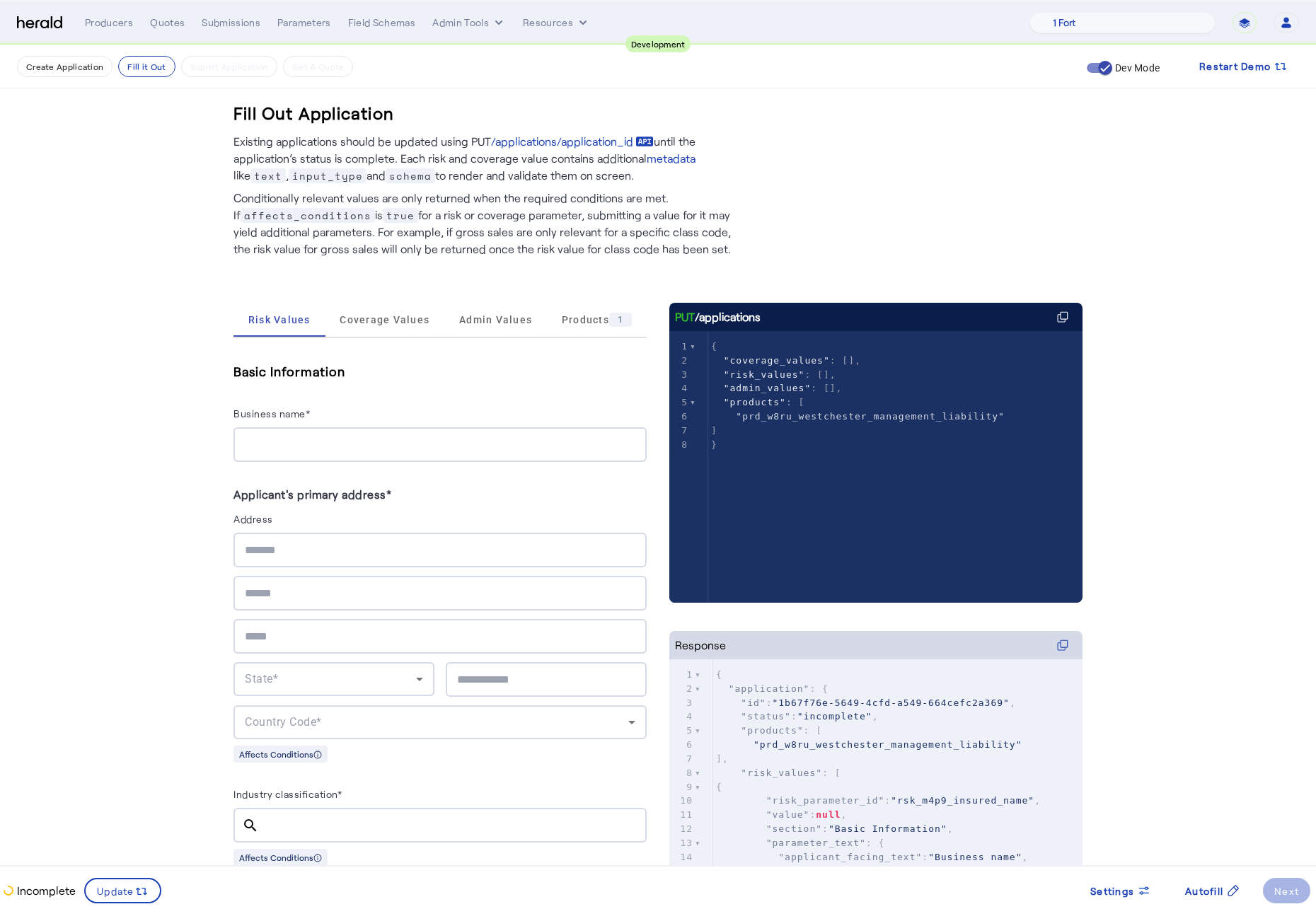
click at [323, 444] on input "Business name*" at bounding box center [440, 445] width 390 height 17
type input "**********"
click at [327, 541] on input "text" at bounding box center [440, 550] width 390 height 17
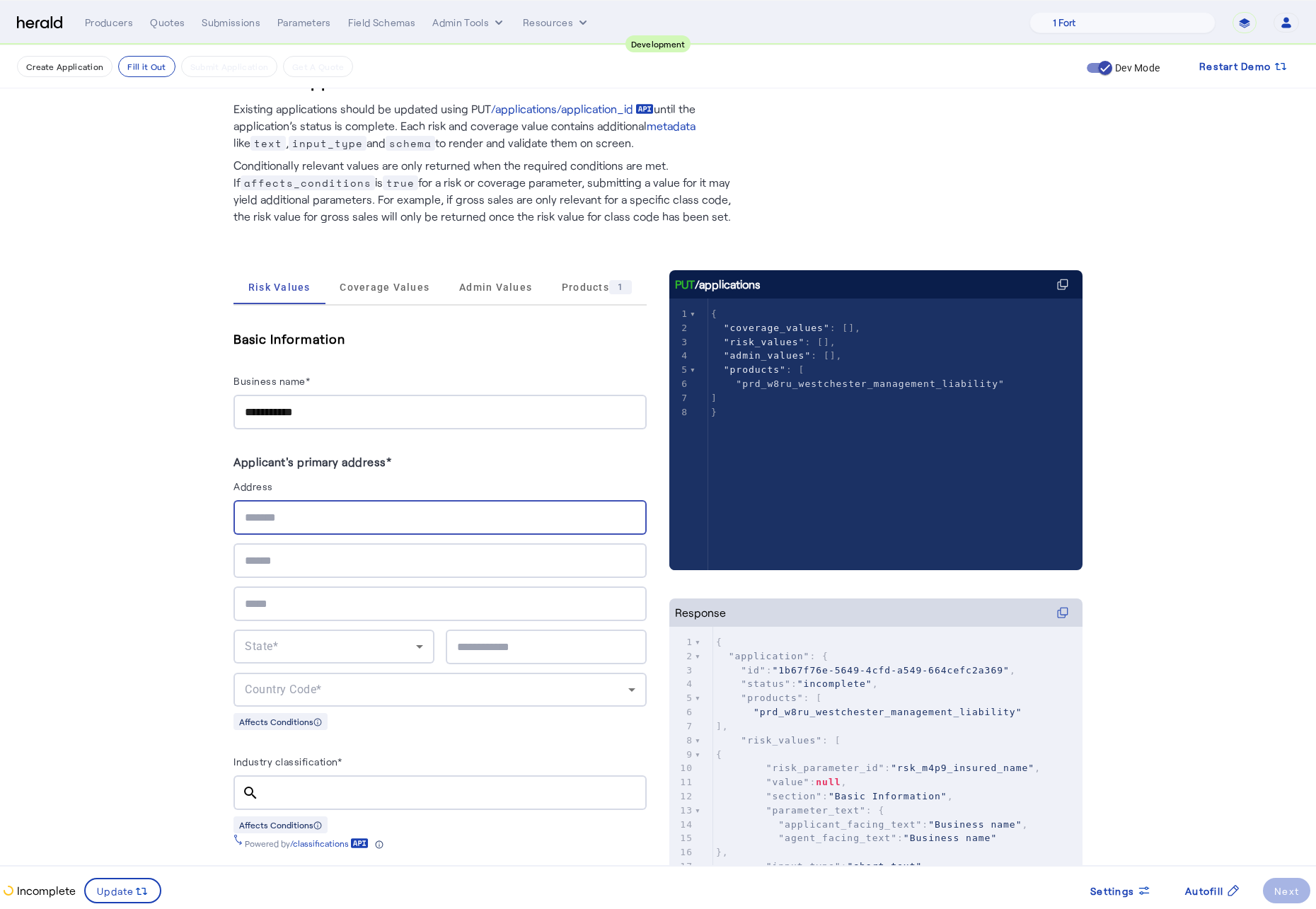
scroll to position [35, 0]
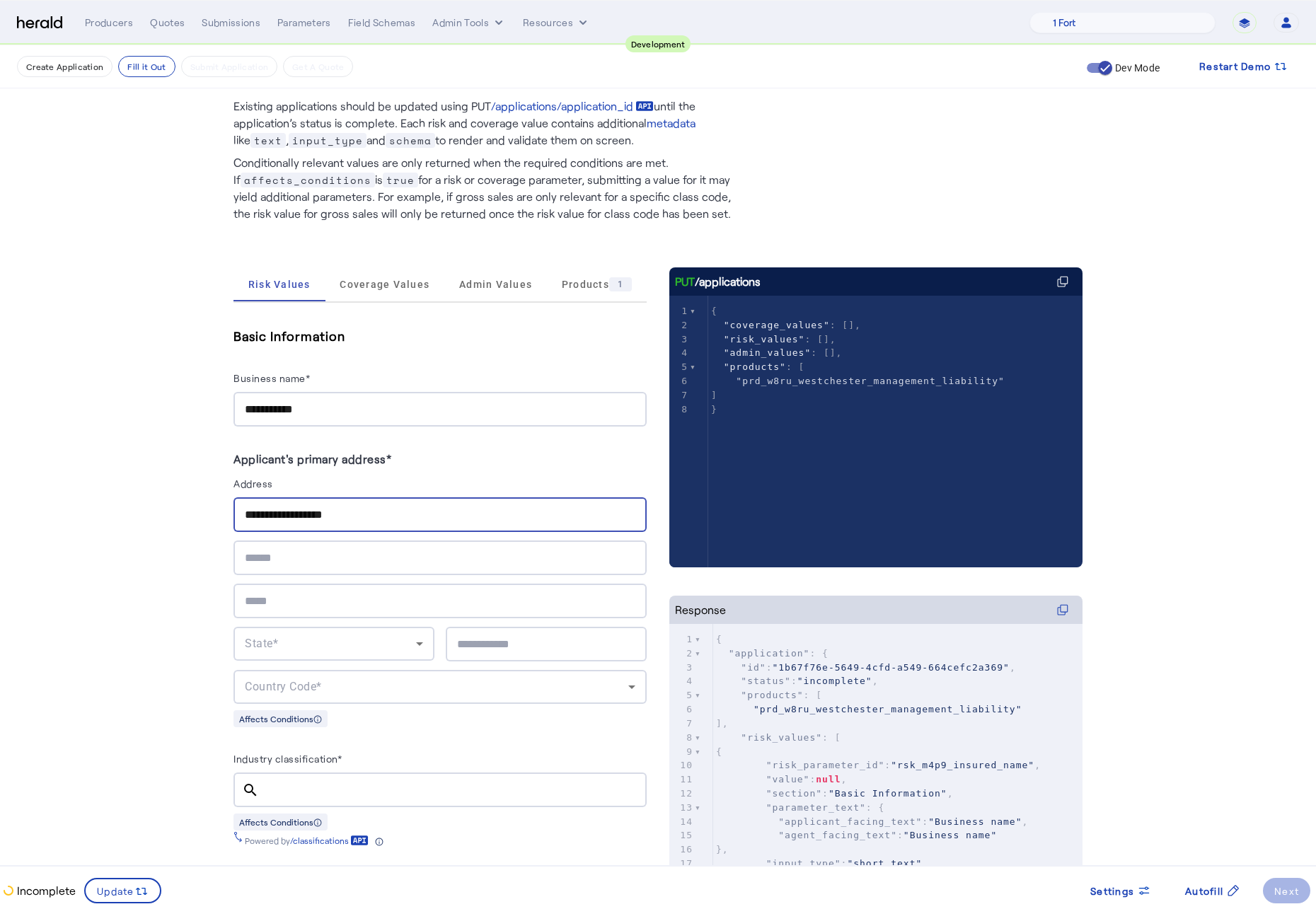
type input "**********"
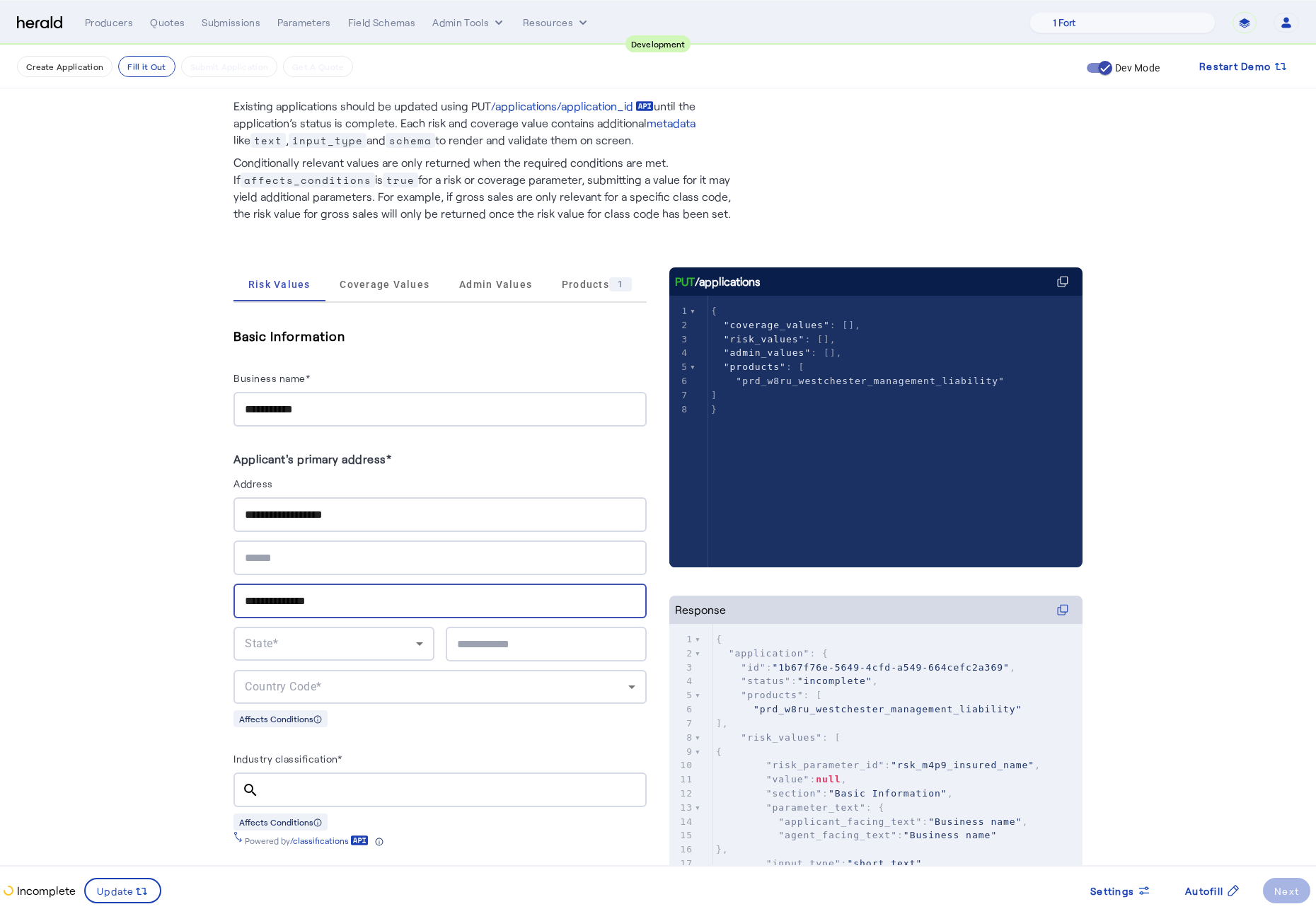
type input "**********"
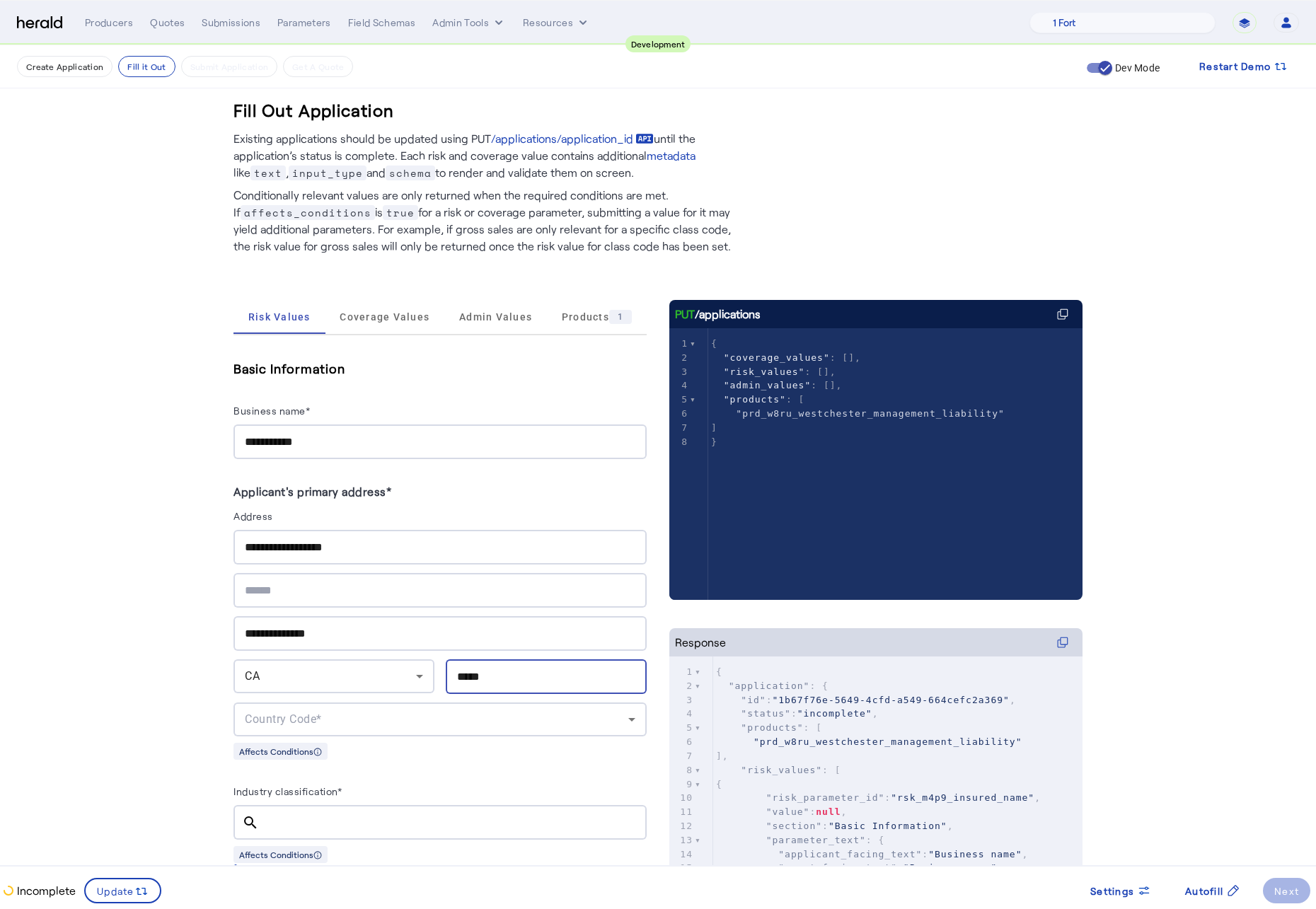
scroll to position [0, 0]
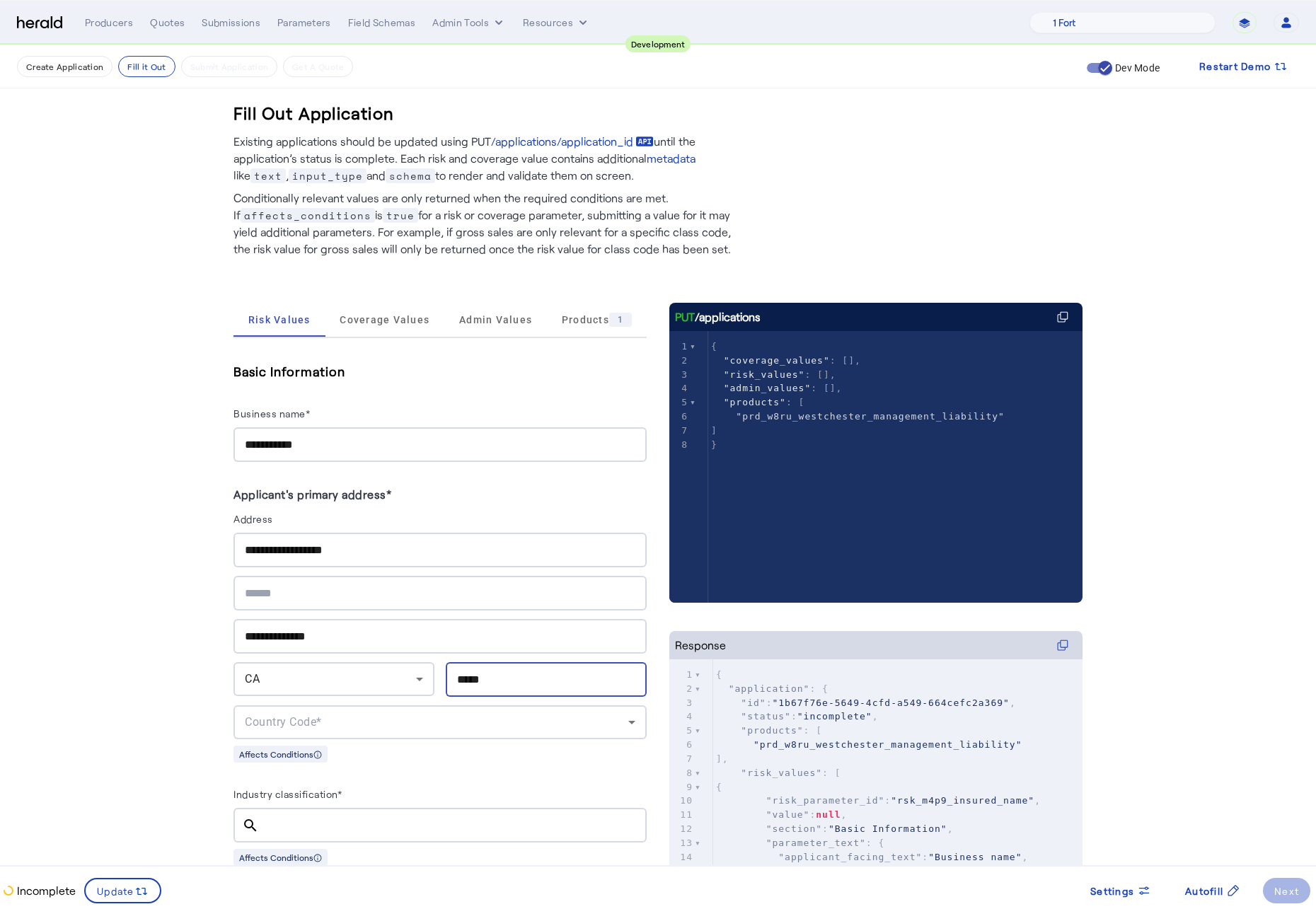
type input "*****"
click at [401, 684] on div "Country Code*" at bounding box center [436, 722] width 383 height 17
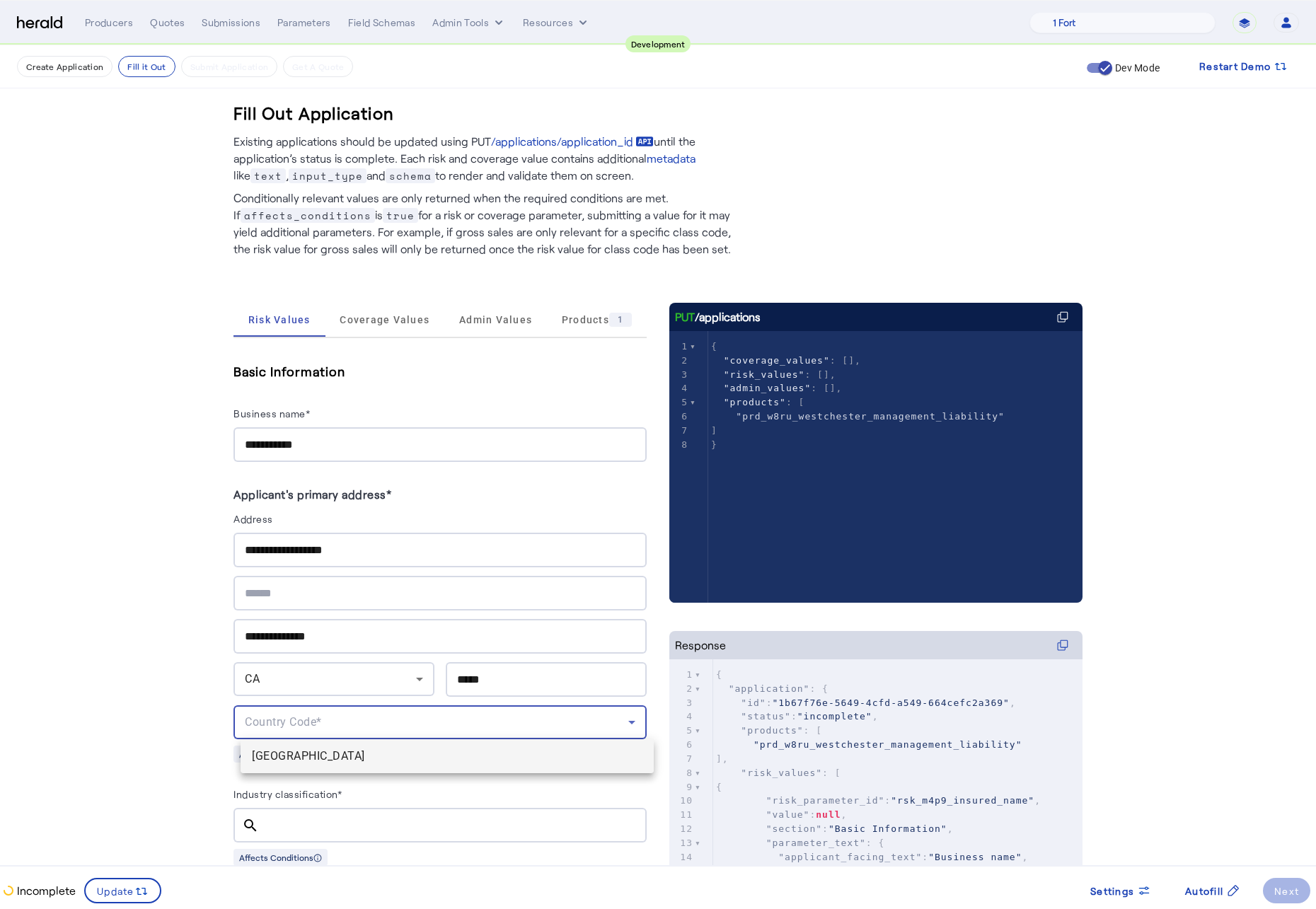
click at [373, 684] on span "USA" at bounding box center [447, 756] width 390 height 17
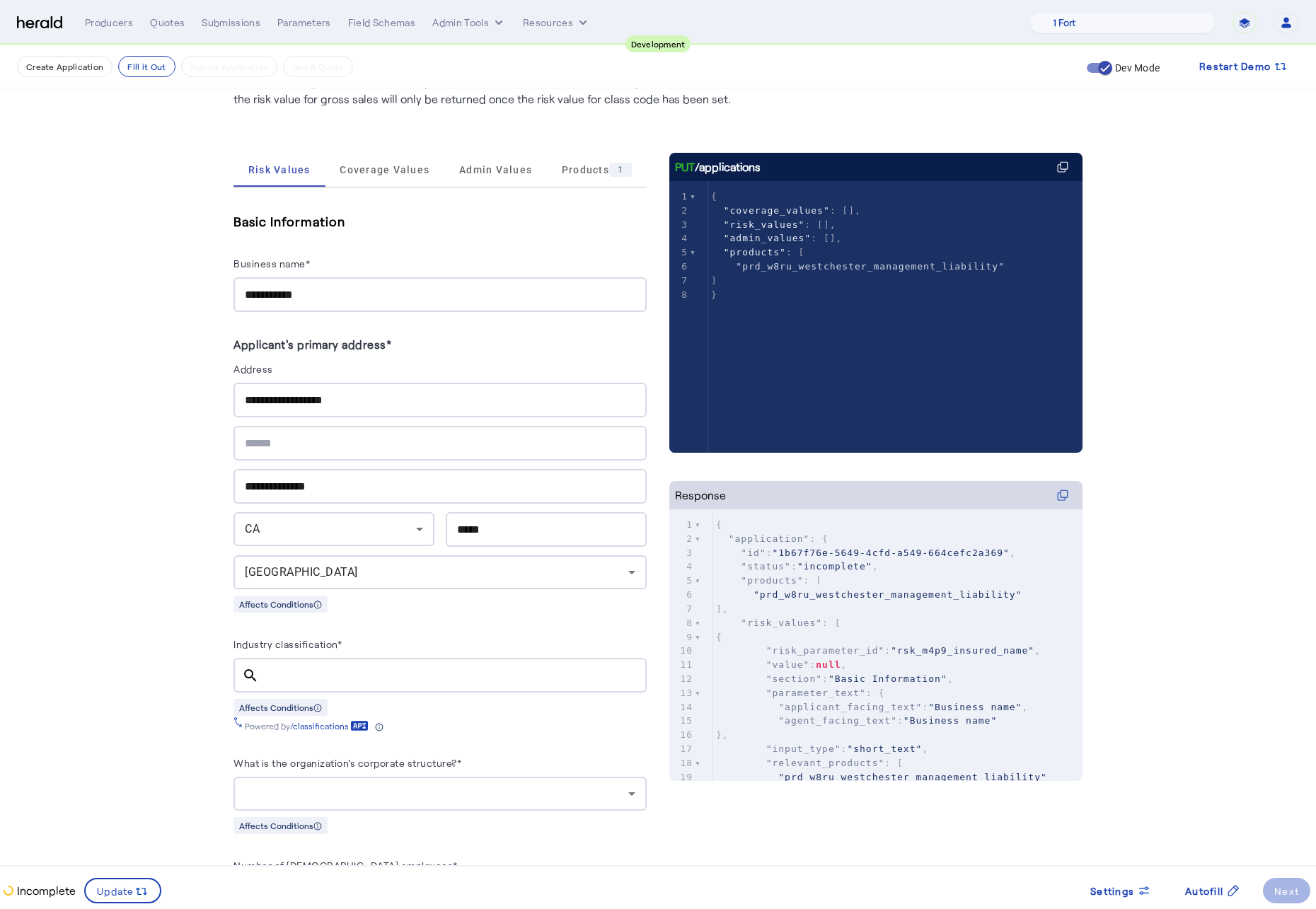
scroll to position [161, 0]
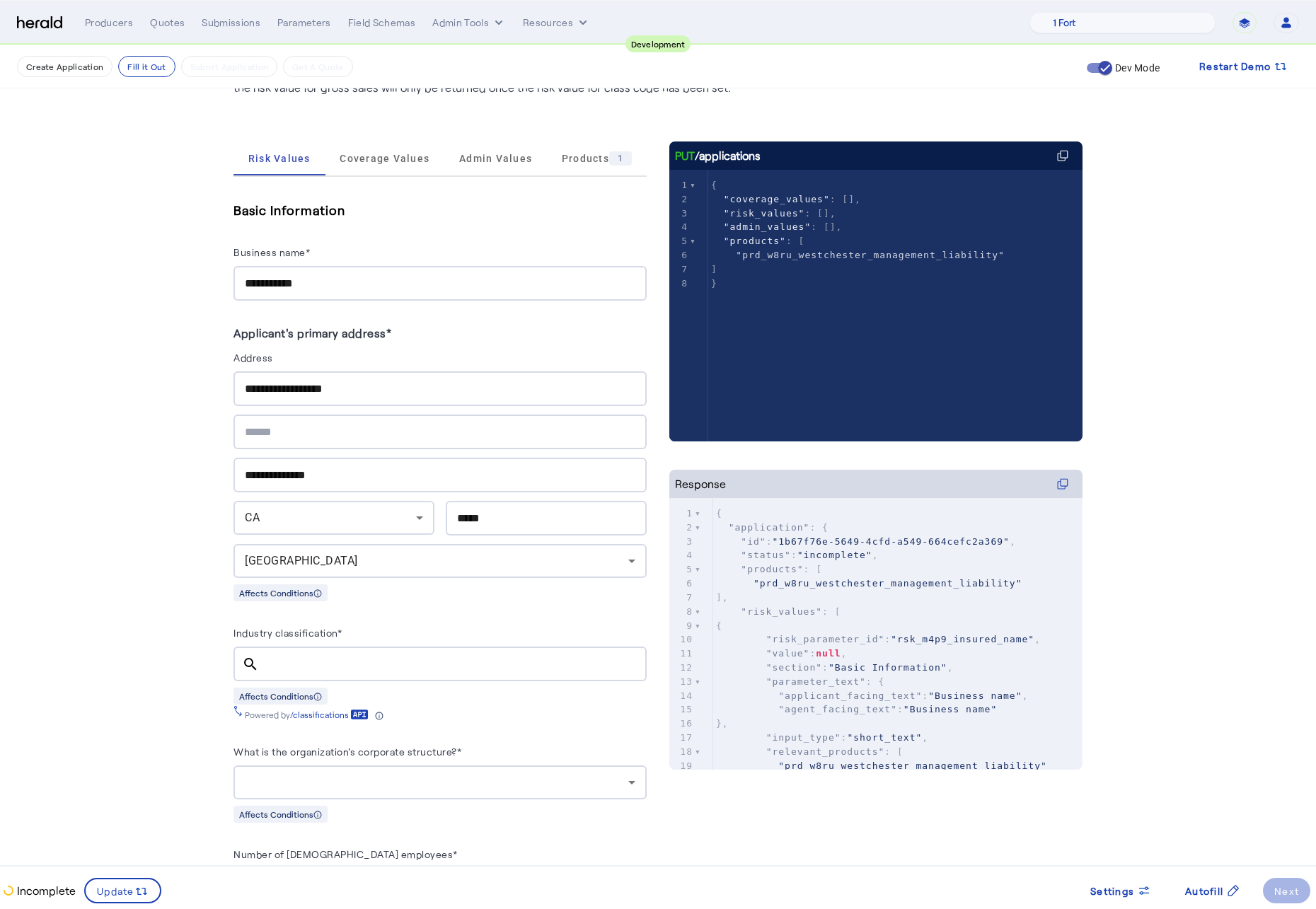
click at [388, 667] on input "Industry classification*" at bounding box center [453, 664] width 365 height 17
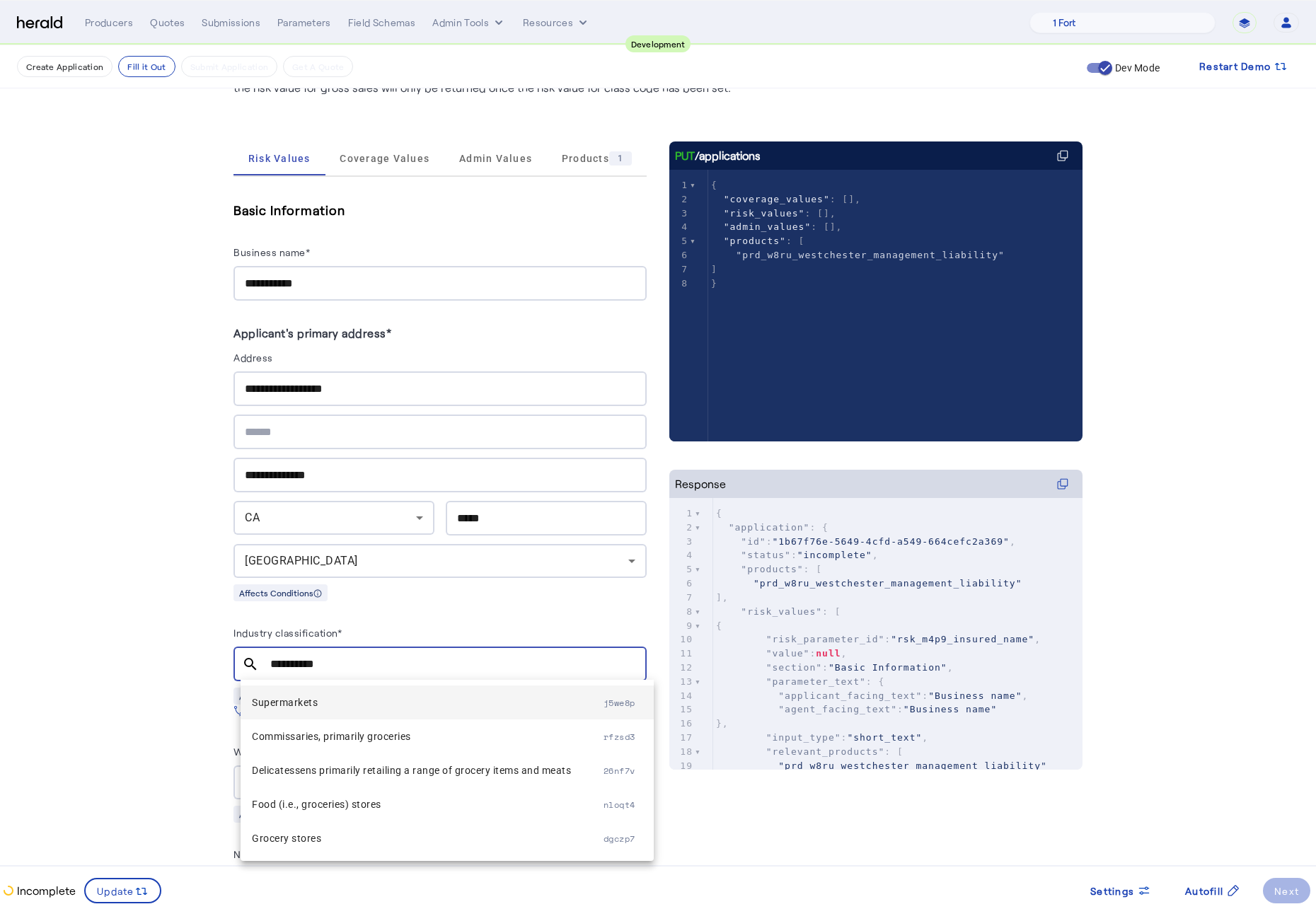
type input "**********"
click at [348, 684] on span "Supermarkets" at bounding box center [427, 703] width 352 height 17
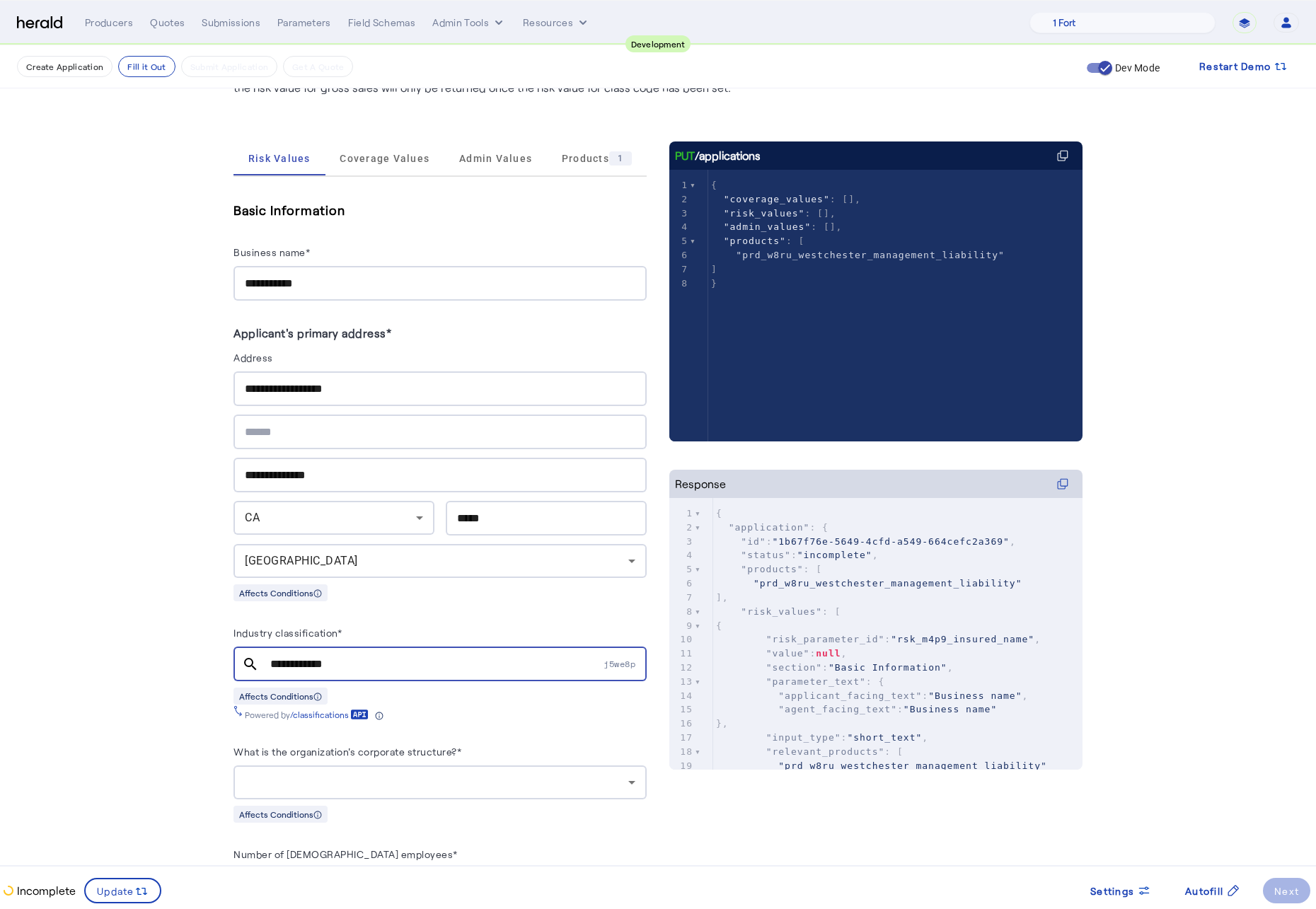
click at [533, 684] on div at bounding box center [436, 782] width 383 height 17
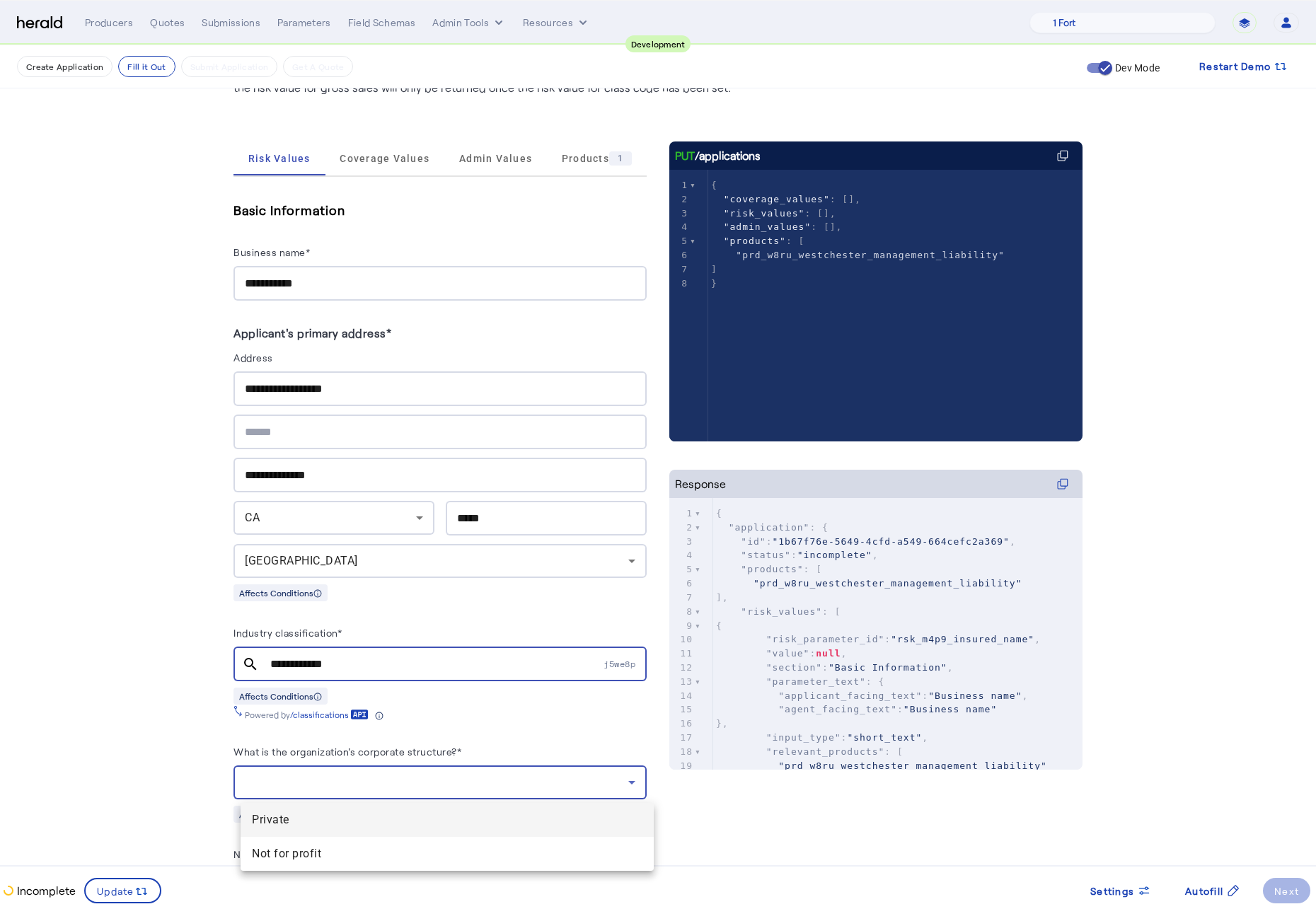
click at [388, 684] on span "Private" at bounding box center [447, 820] width 390 height 17
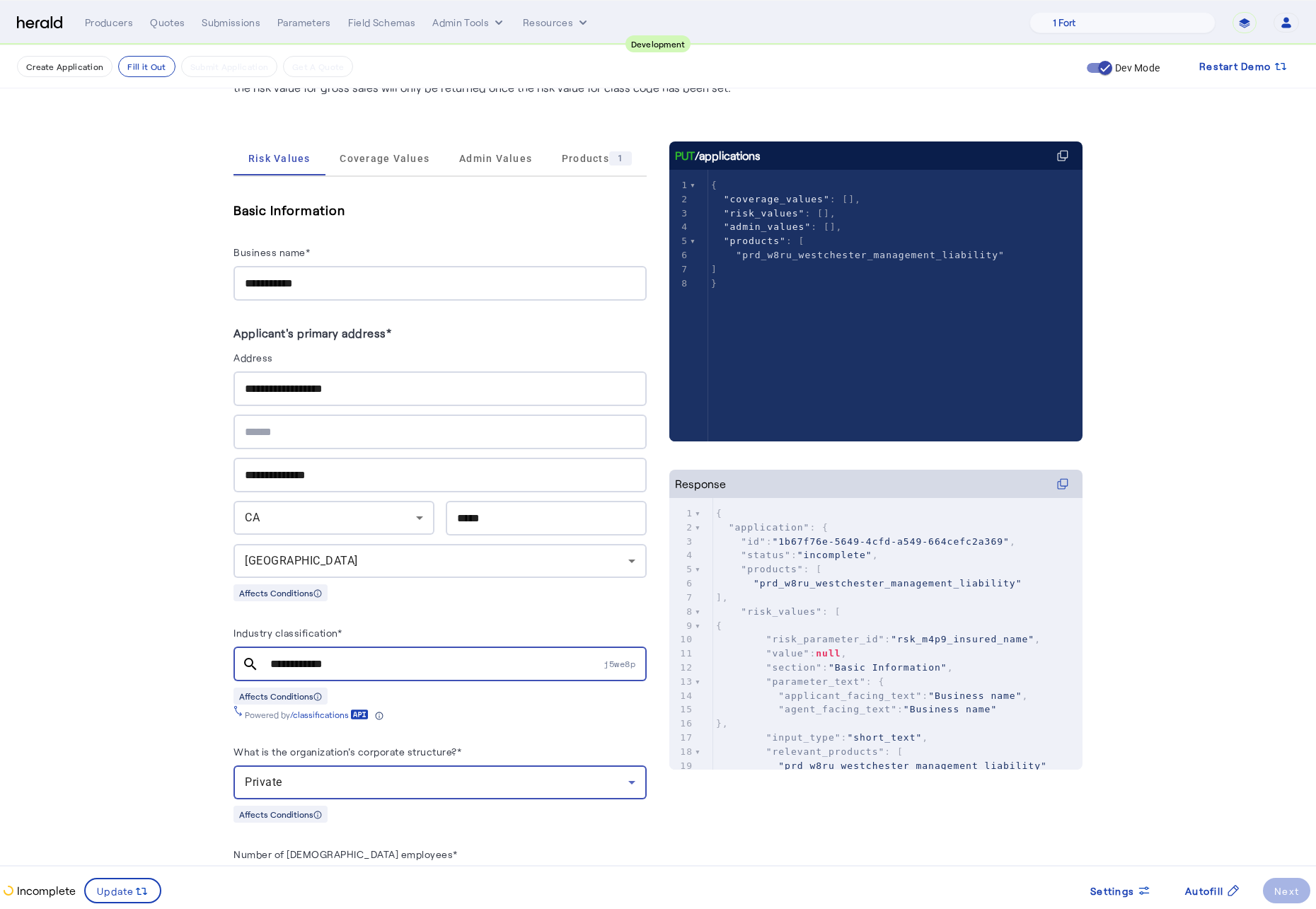
click at [75, 661] on fill-application-step "**********" at bounding box center [658, 853] width 1316 height 1938
click at [392, 143] on span "Coverage Values" at bounding box center [384, 158] width 90 height 34
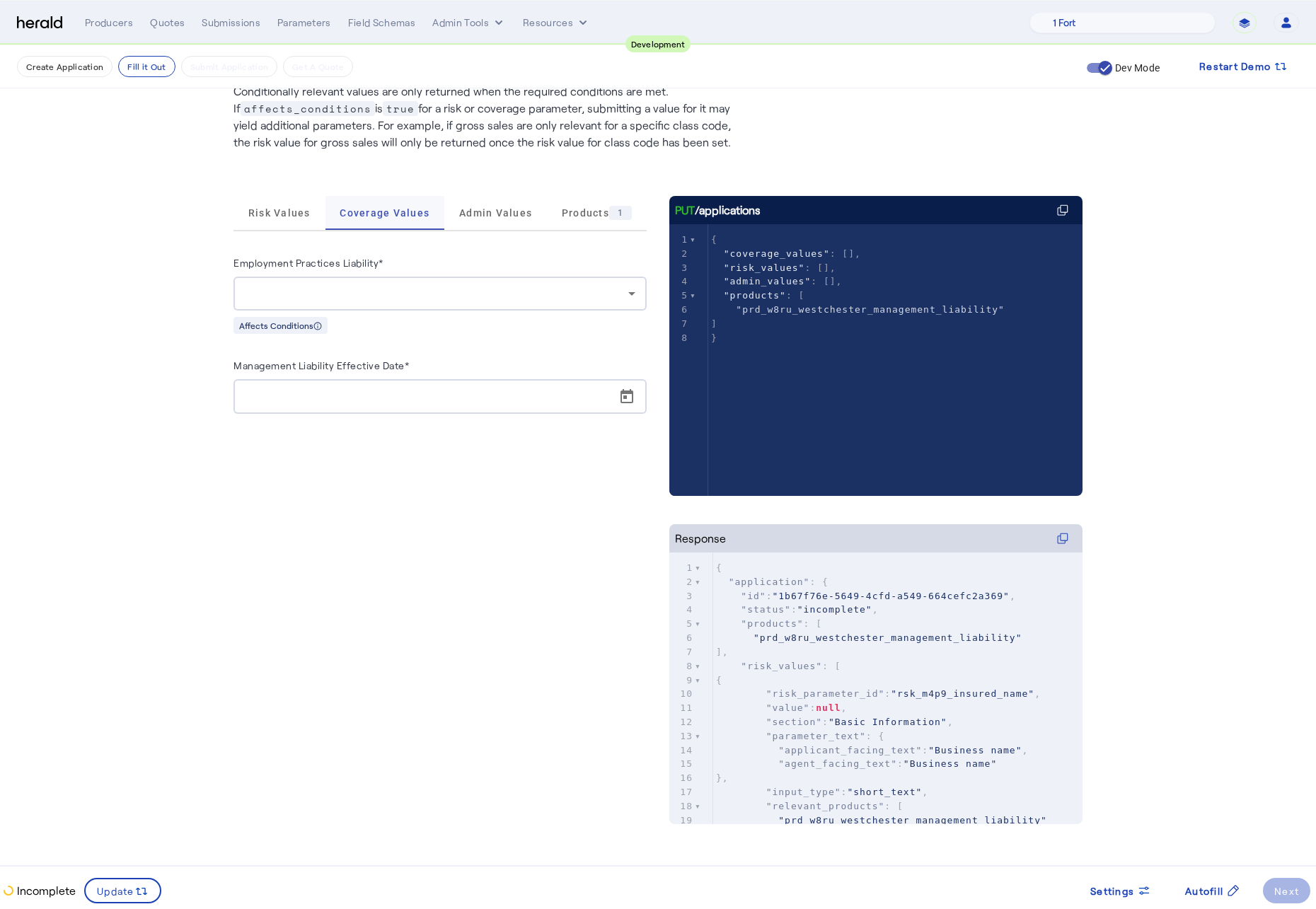
scroll to position [106, 0]
click at [408, 283] on div at bounding box center [440, 294] width 390 height 34
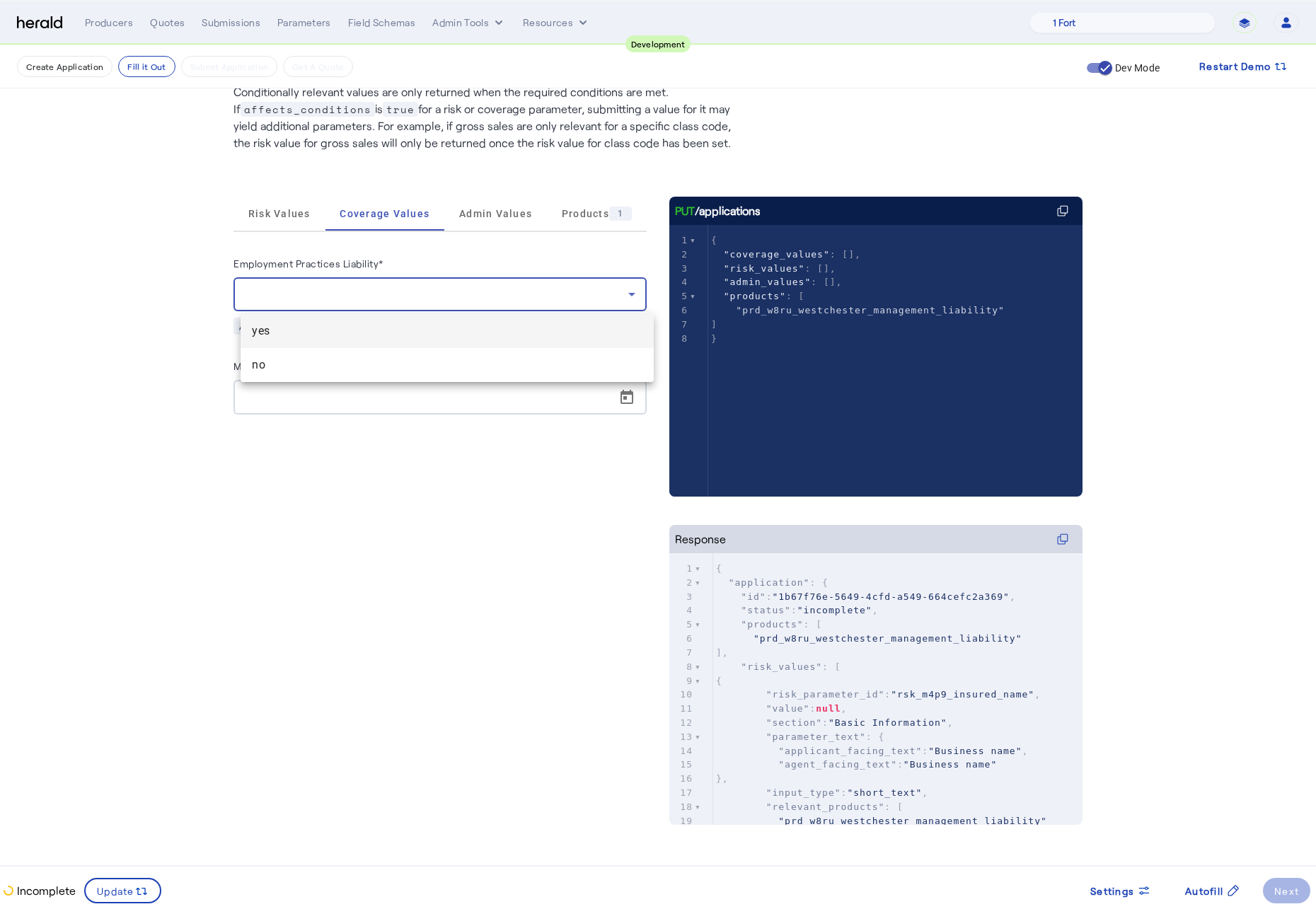
click at [385, 340] on mat-option "yes" at bounding box center [447, 331] width 413 height 34
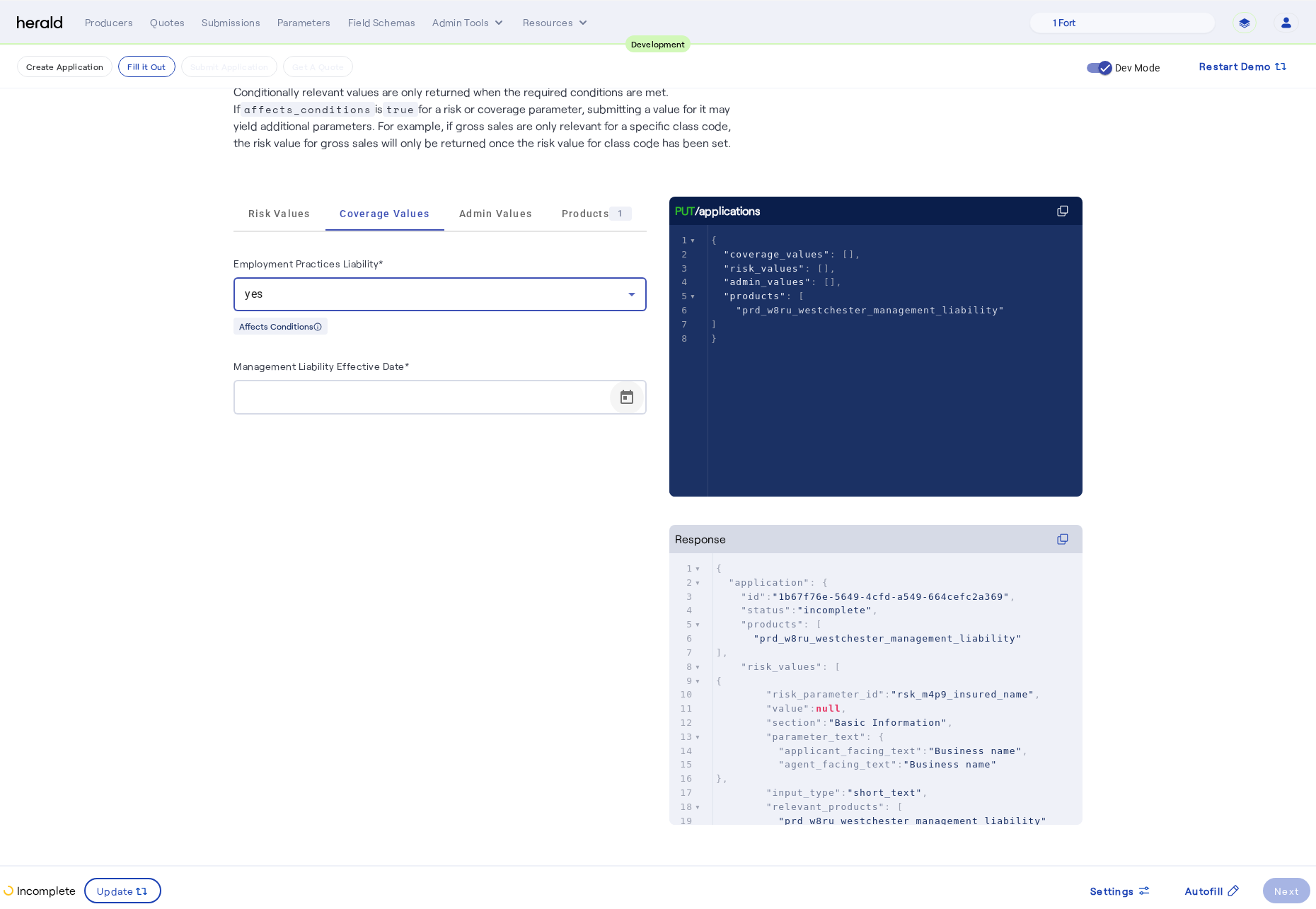
click at [642, 399] on span "Open calendar" at bounding box center [627, 397] width 34 height 34
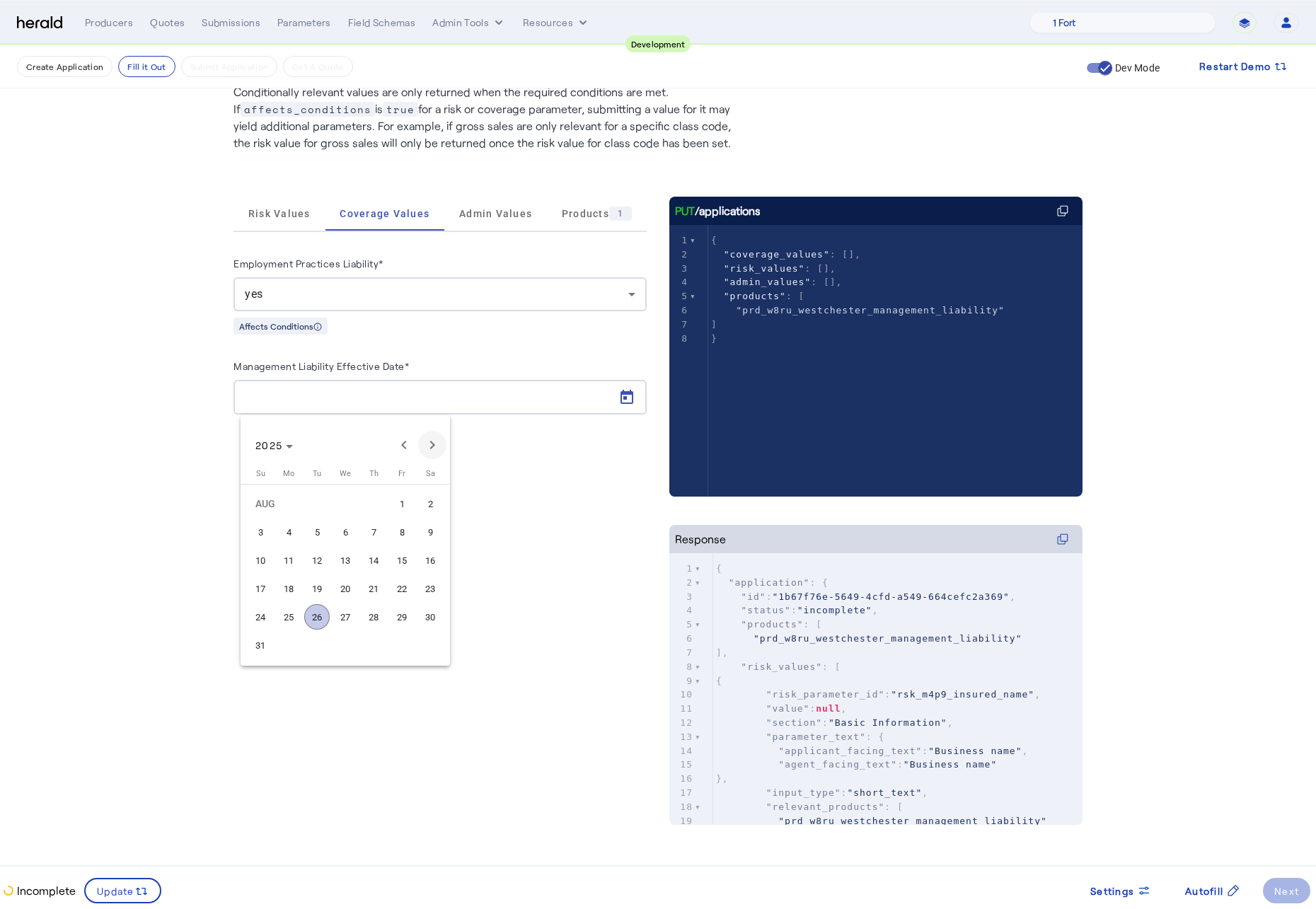
click at [438, 453] on span "Next month" at bounding box center [432, 445] width 28 height 28
click at [360, 608] on button "25" at bounding box center [374, 617] width 28 height 28
type input "**********"
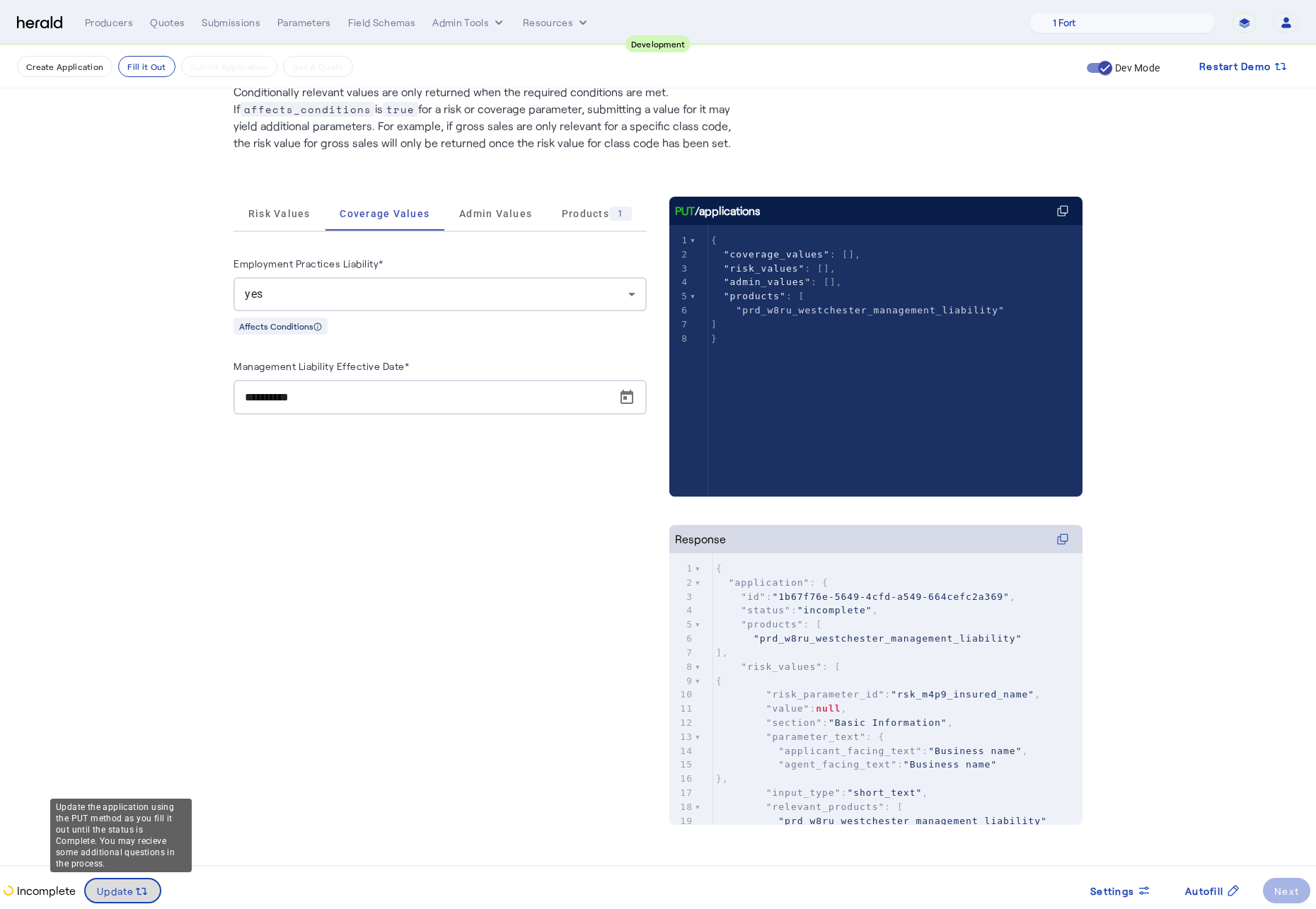
click at [136, 684] on icon at bounding box center [142, 891] width 14 height 14
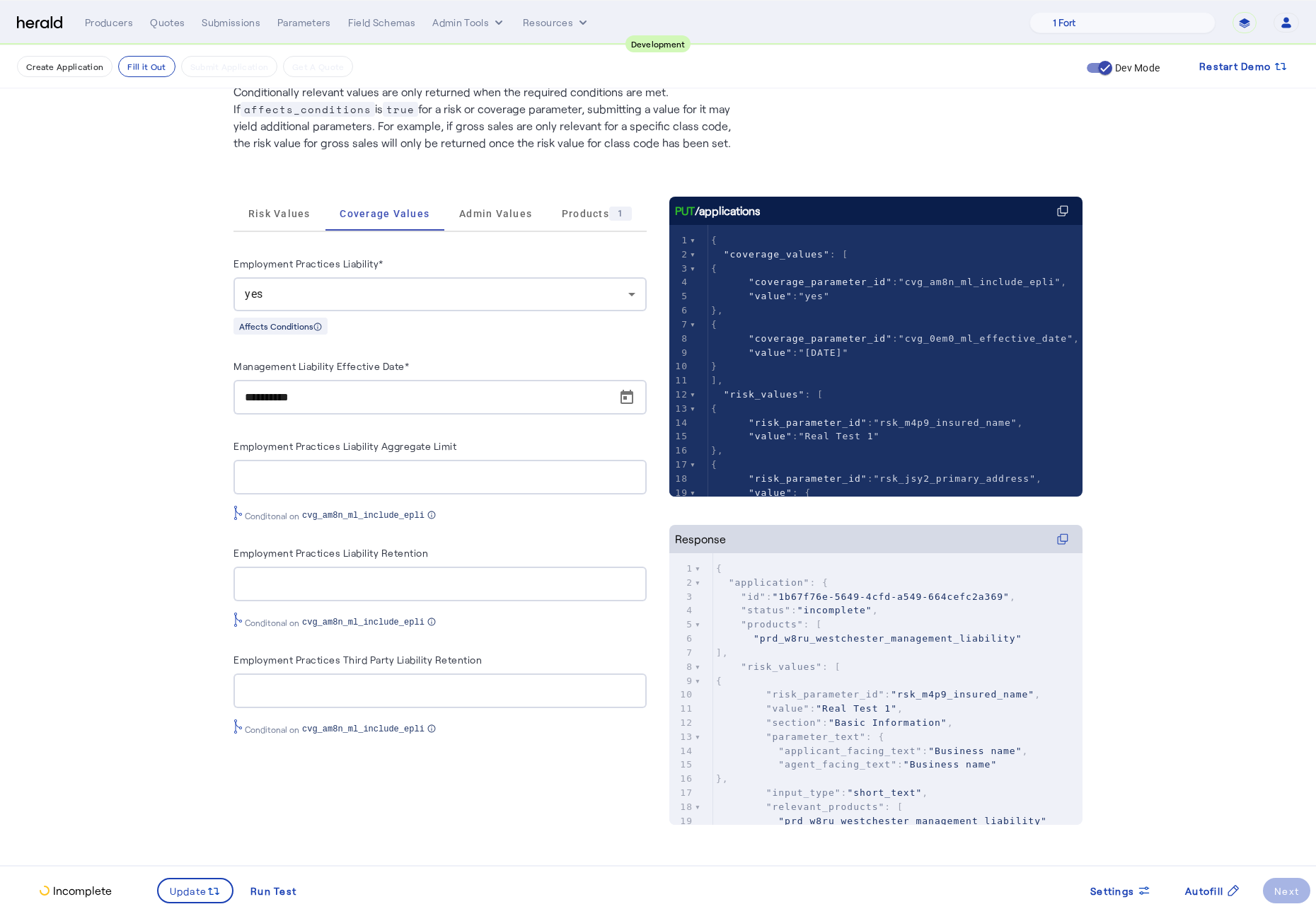
click at [194, 475] on fill-application-step "**********" at bounding box center [658, 424] width 1316 height 970
click at [395, 468] on div at bounding box center [440, 477] width 390 height 35
type input "**********"
type input "*******"
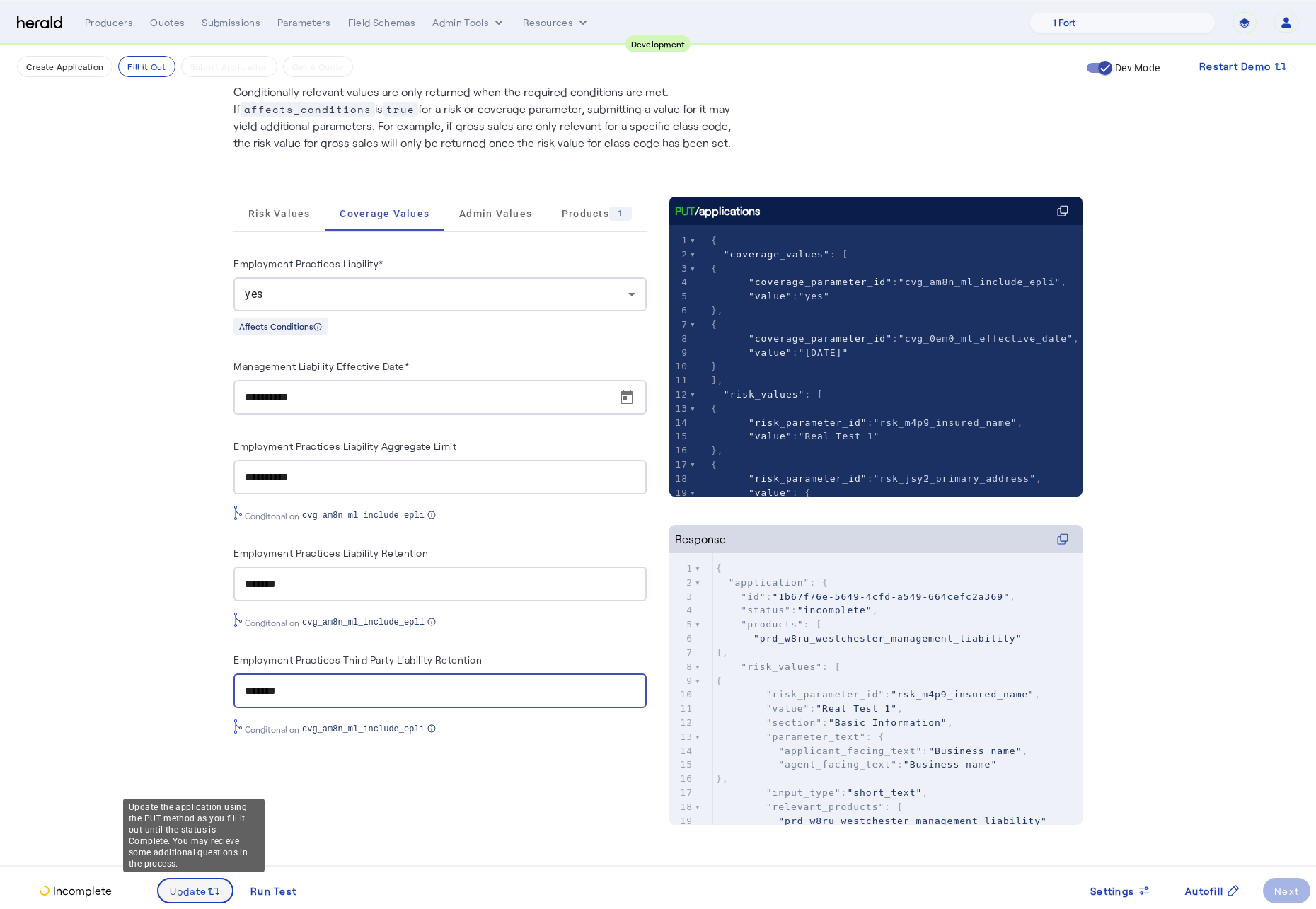
type input "*******"
click at [185, 684] on span at bounding box center [195, 890] width 74 height 34
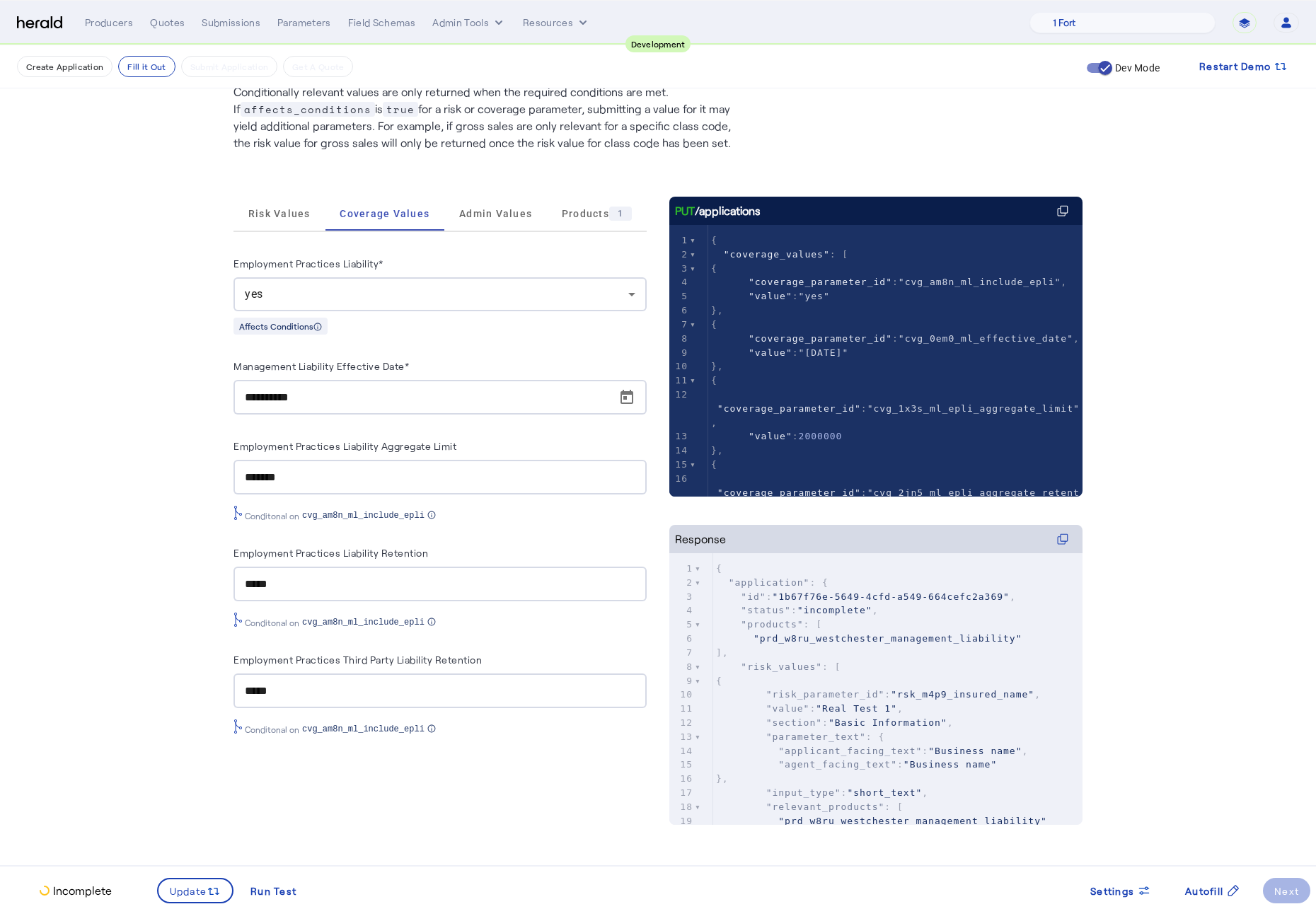
click at [146, 684] on fill-application-step "**********" at bounding box center [658, 424] width 1316 height 970
click at [293, 213] on span "Risk Values" at bounding box center [279, 213] width 62 height 10
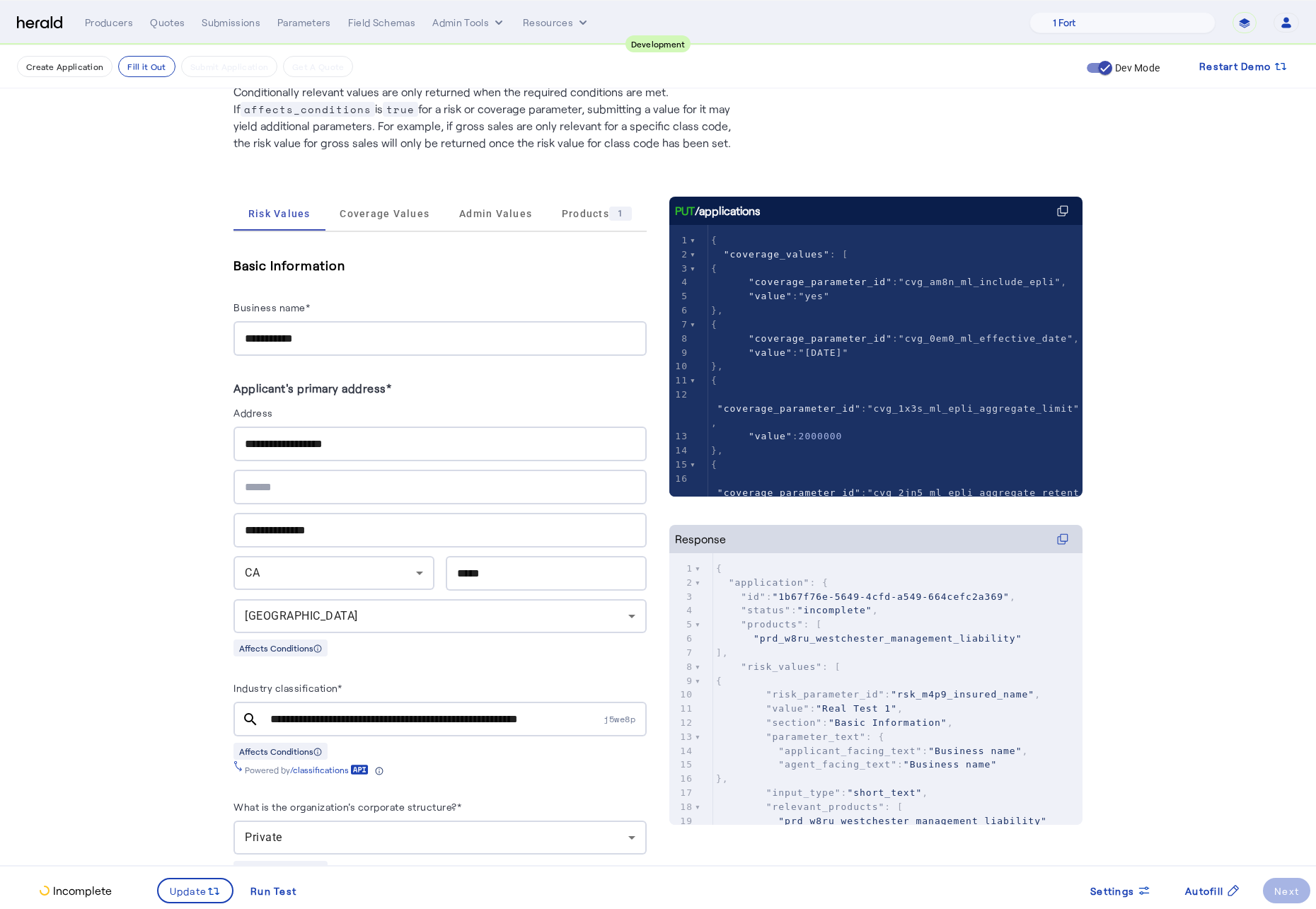
drag, startPoint x: 141, startPoint y: 402, endPoint x: 155, endPoint y: 389, distance: 19.1
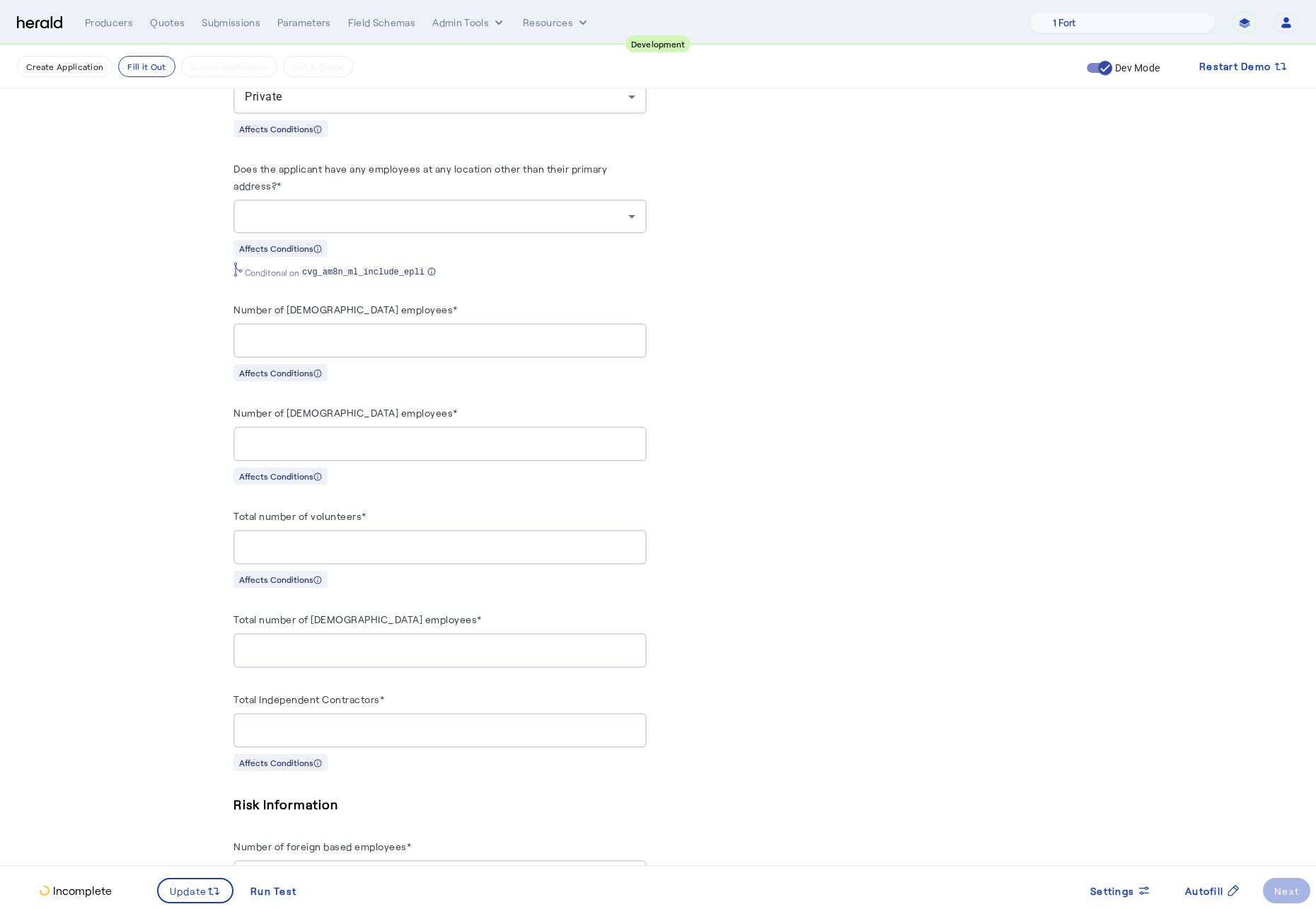
scroll to position [814, 0]
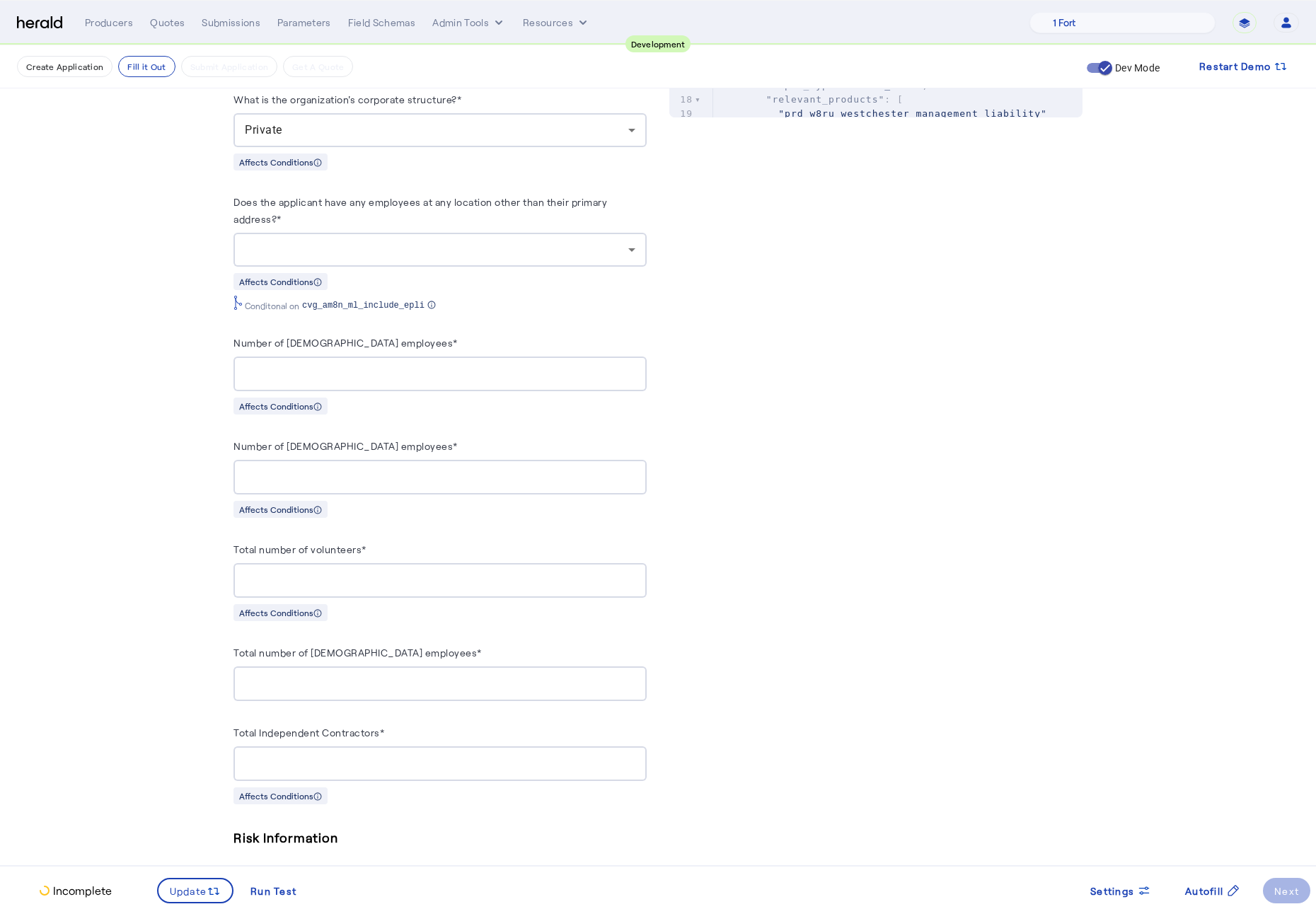
click at [516, 256] on div at bounding box center [436, 249] width 383 height 17
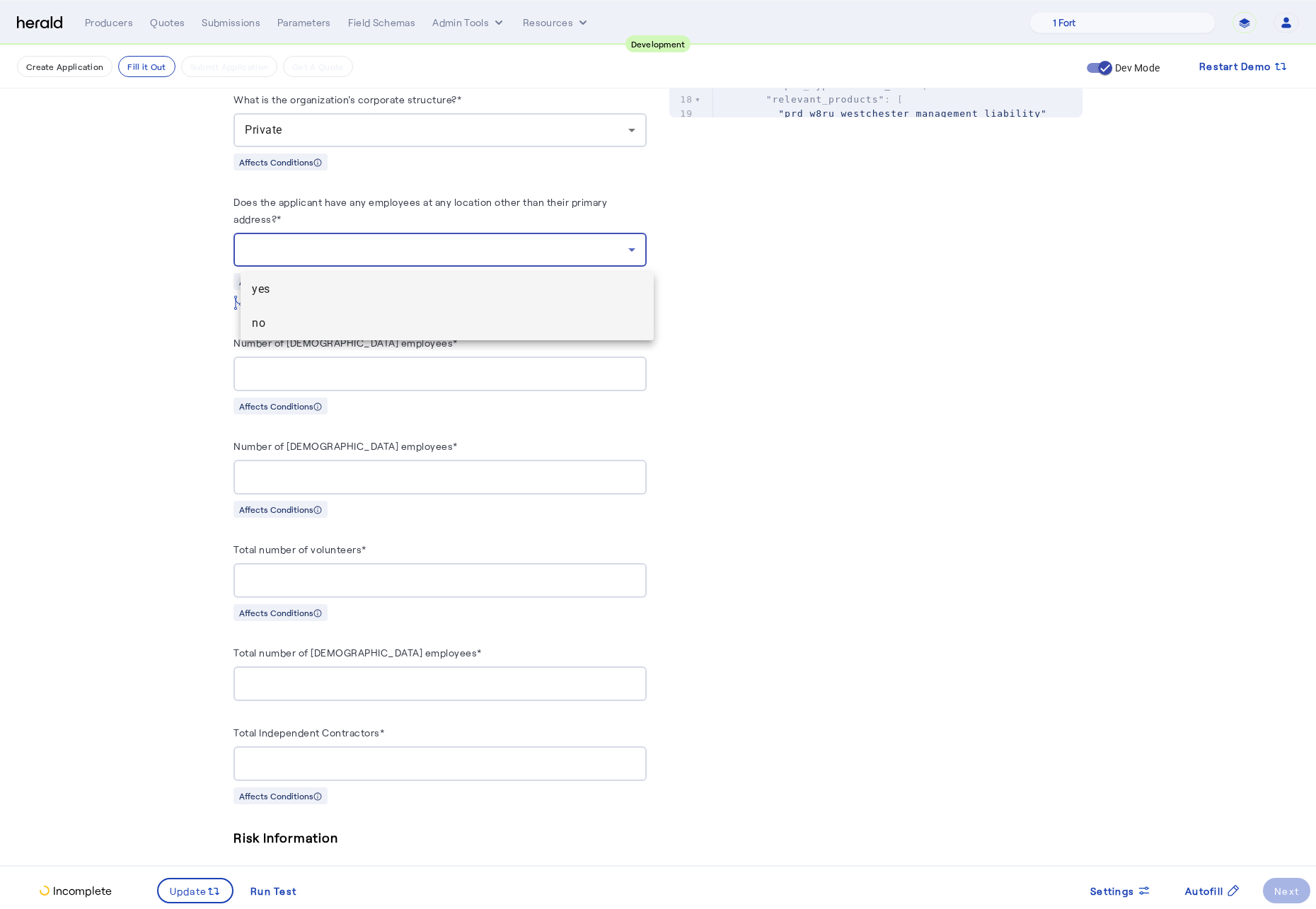
click at [317, 331] on span "no" at bounding box center [447, 323] width 390 height 17
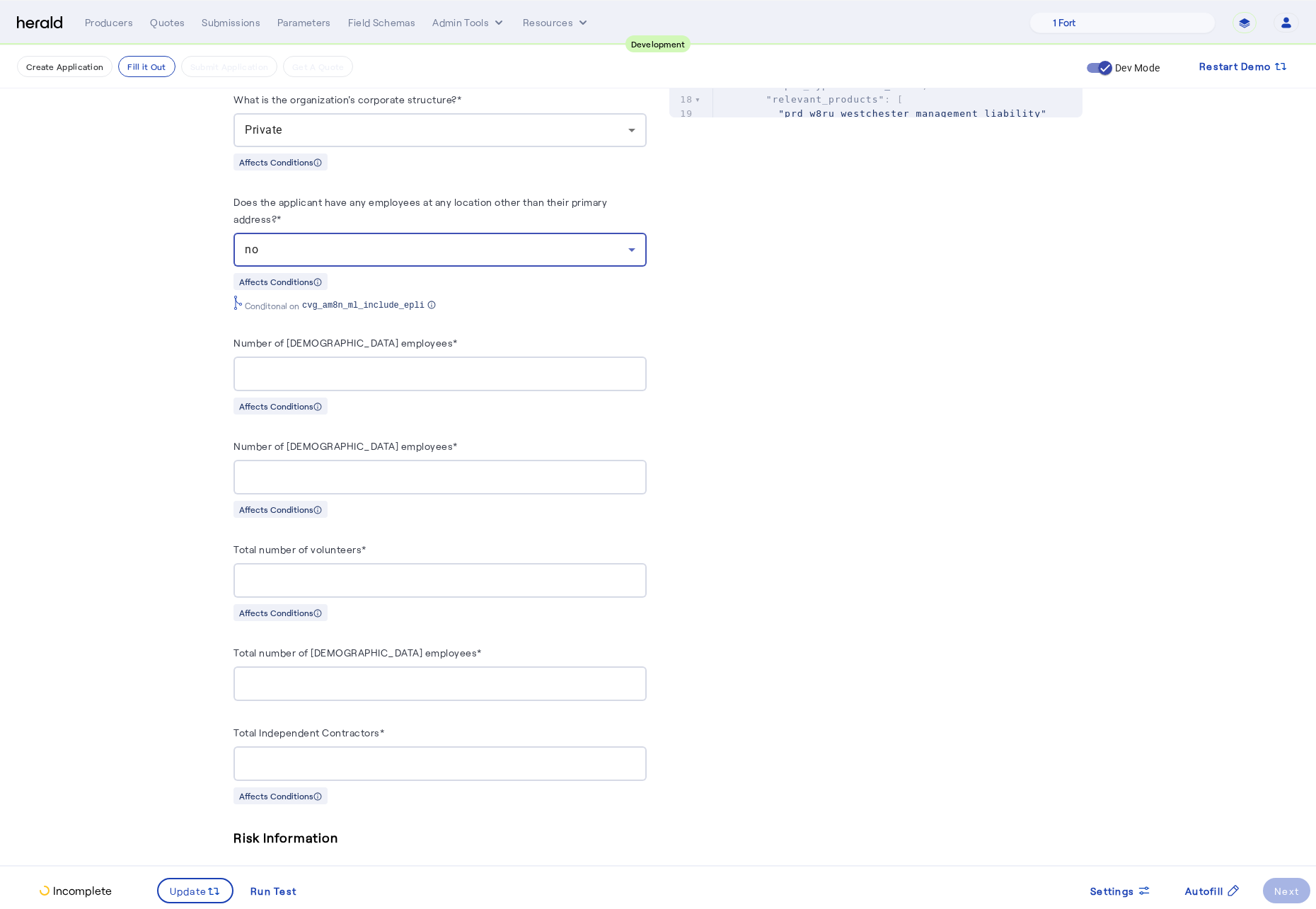
click at [338, 375] on input "Number of full-time employees*" at bounding box center [440, 375] width 390 height 17
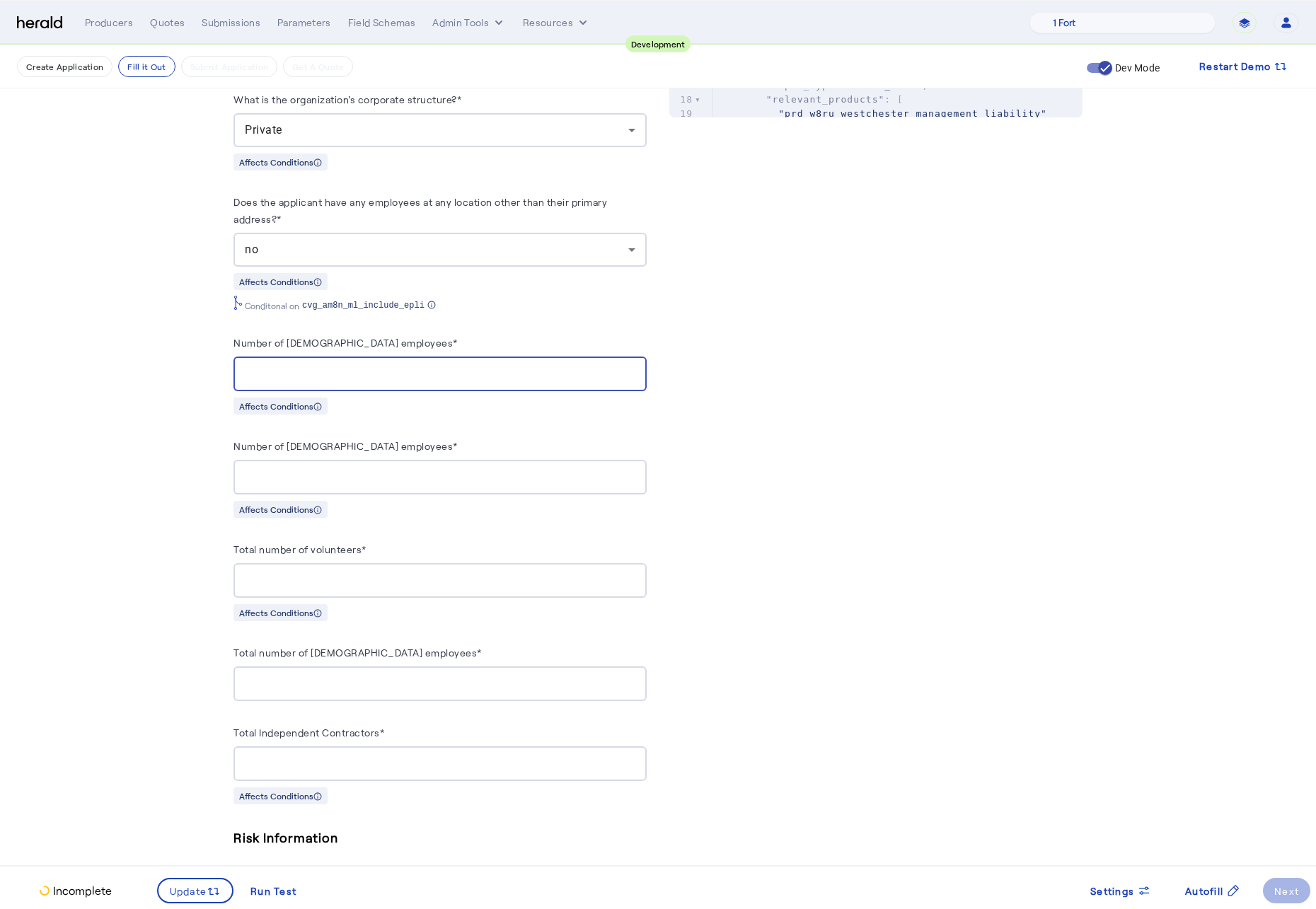
type input "*"
type input "**"
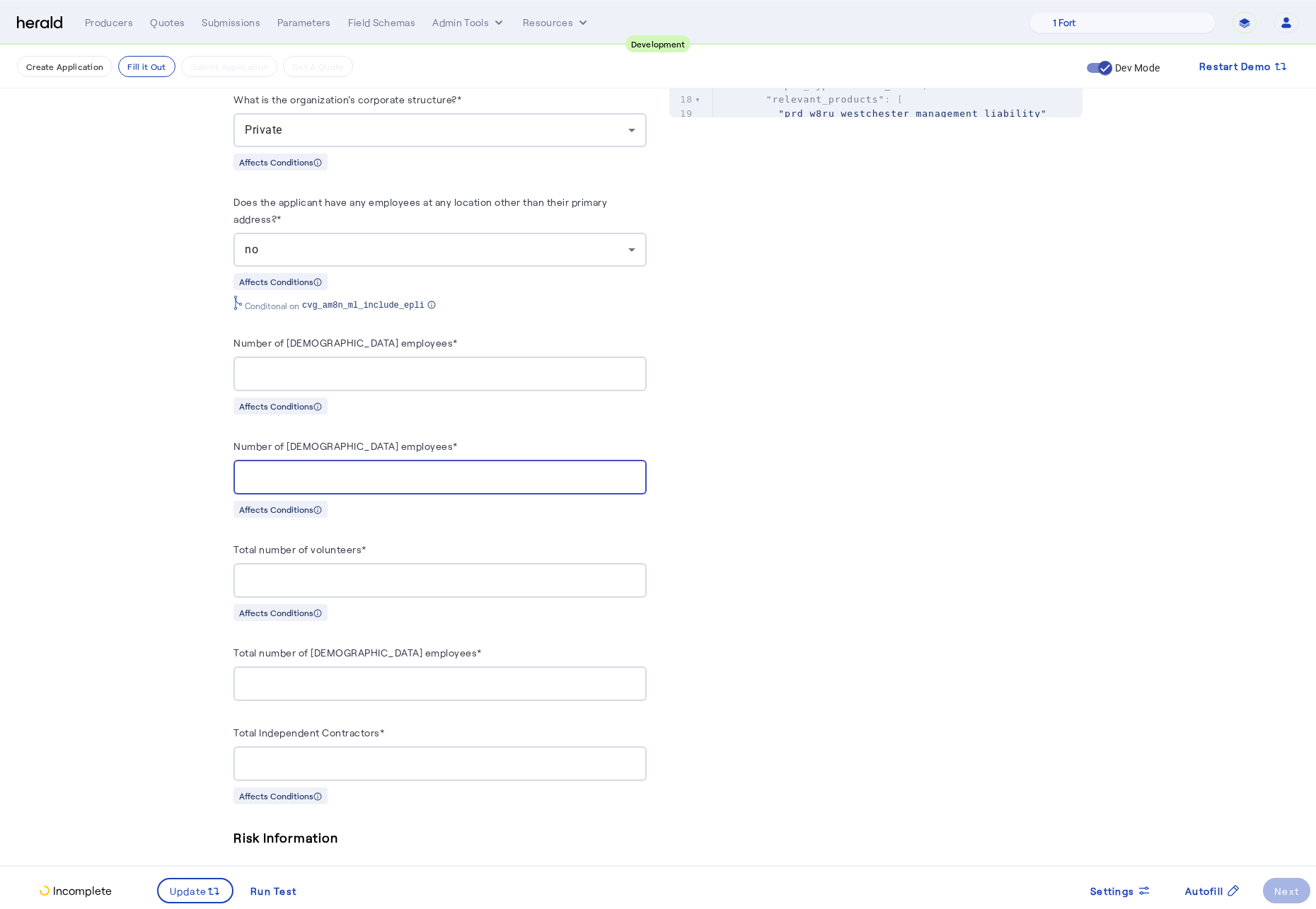
type input "**"
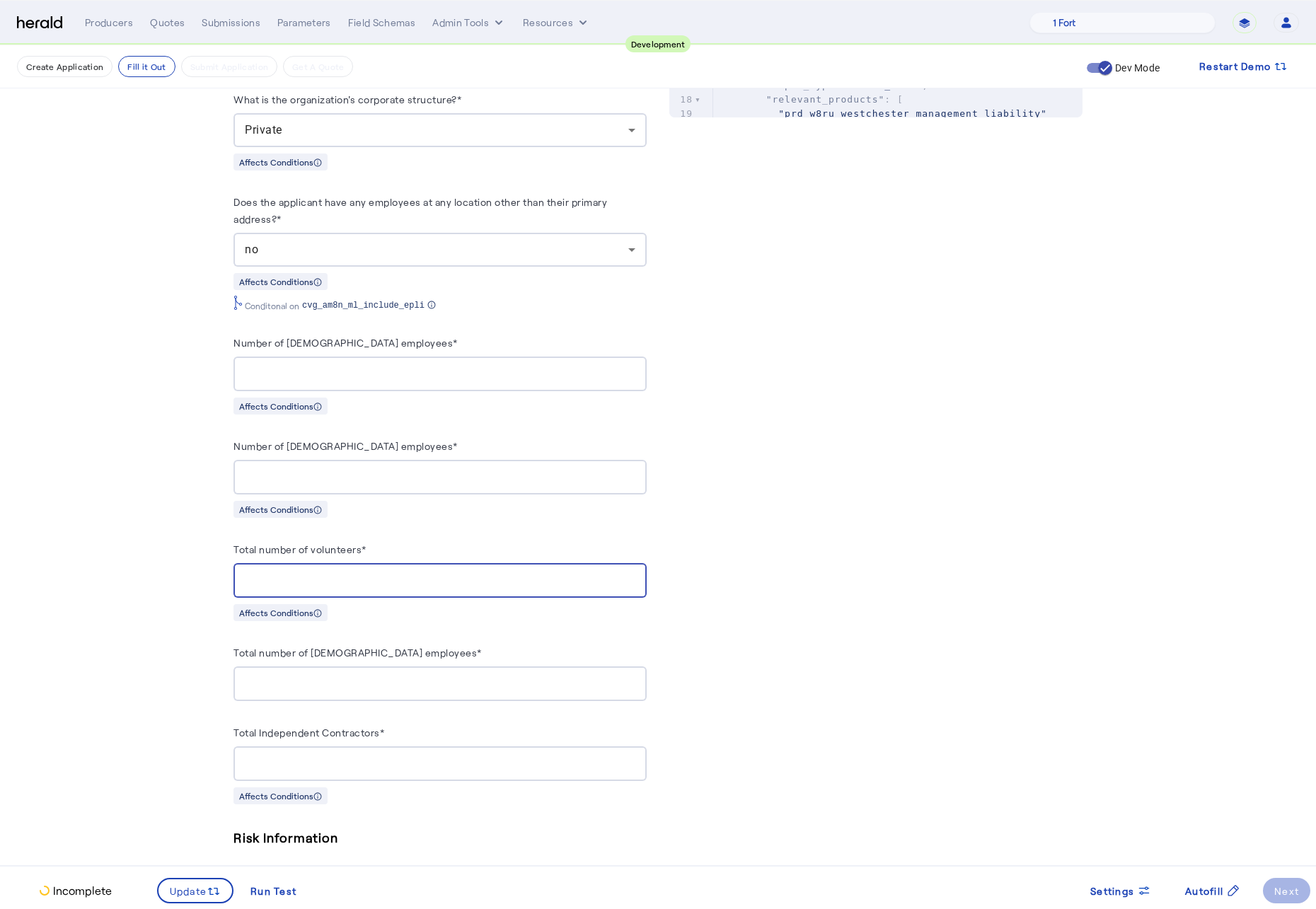
type input "*"
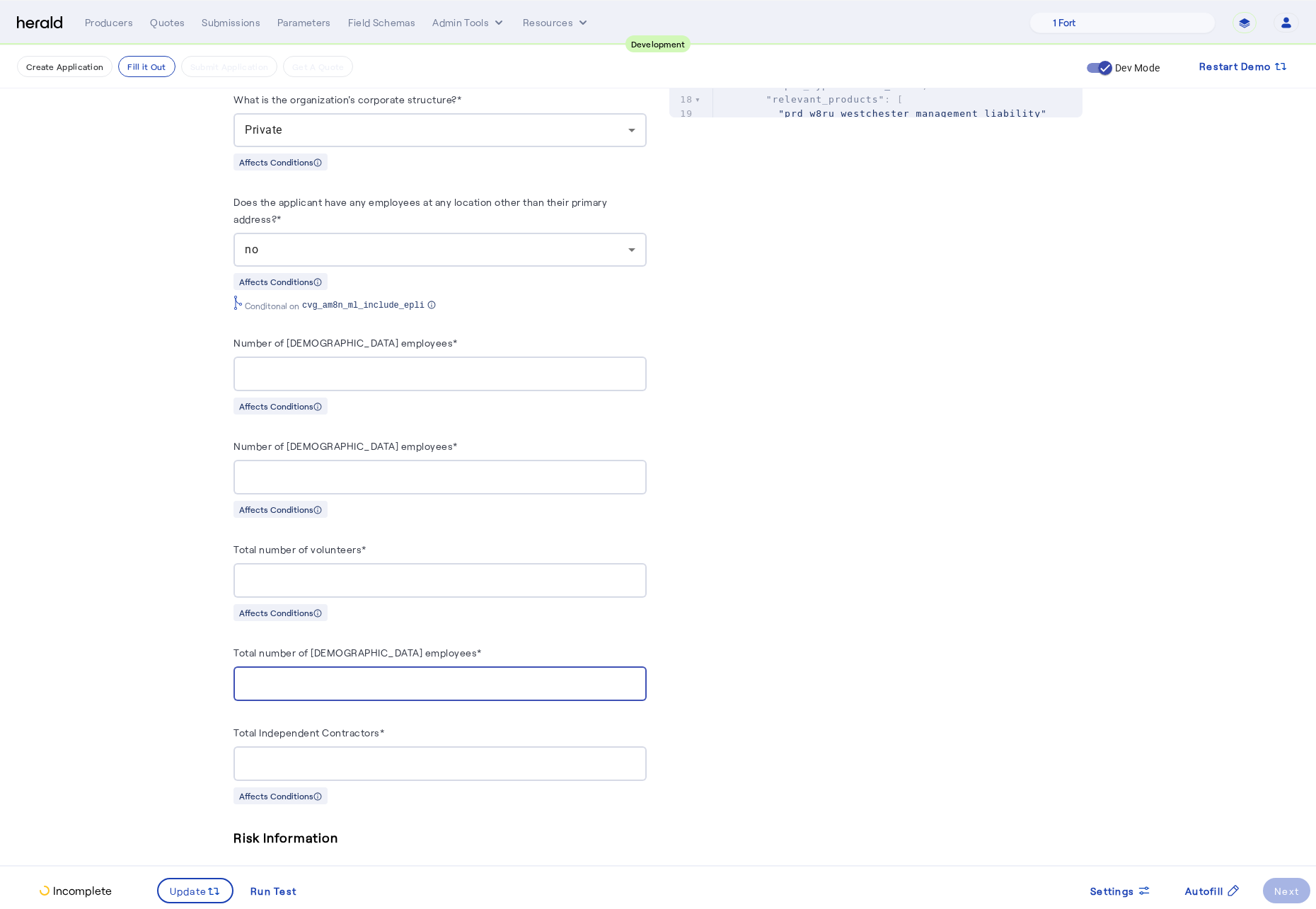
type input "*"
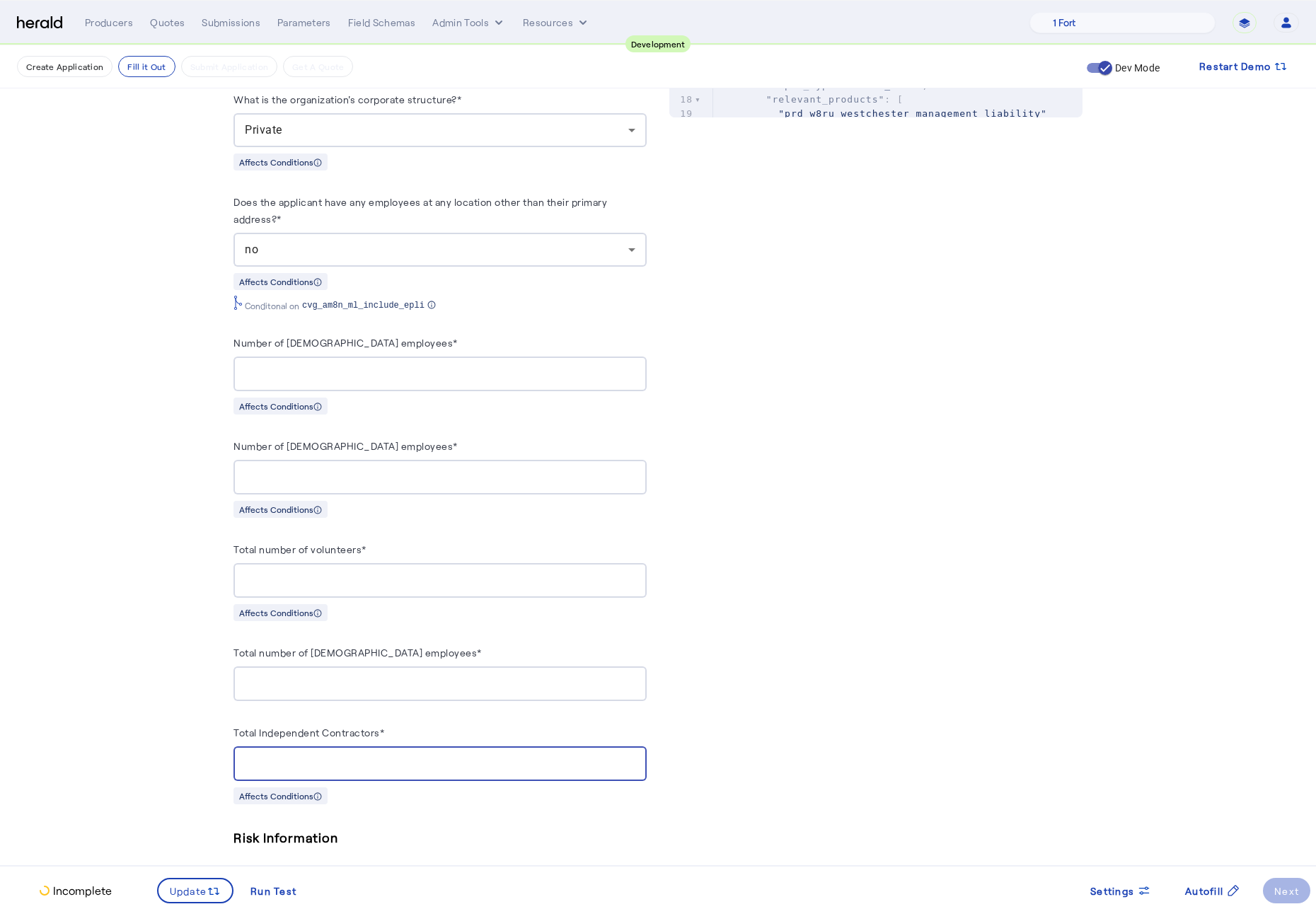
type input "*"
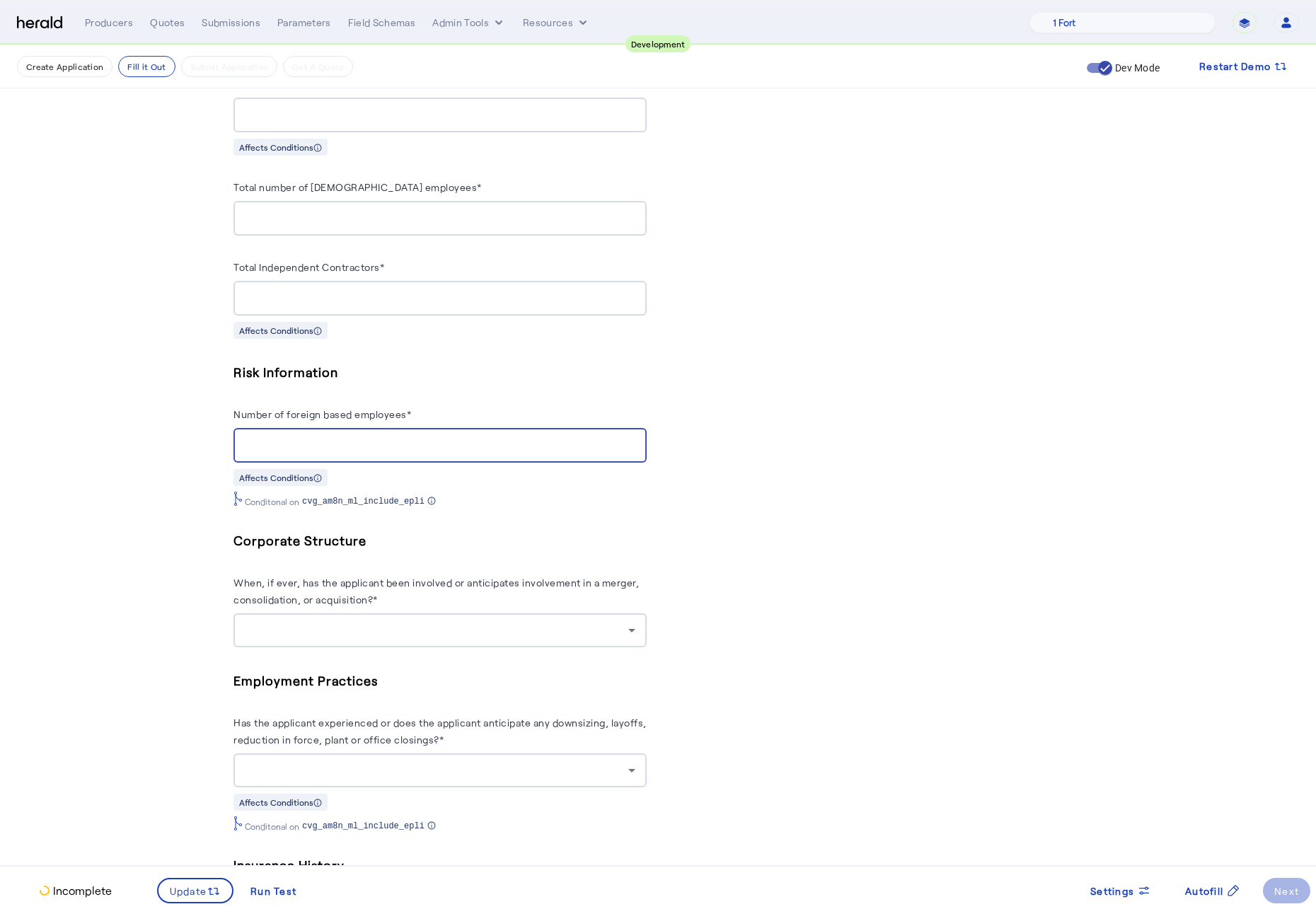
type input "*"
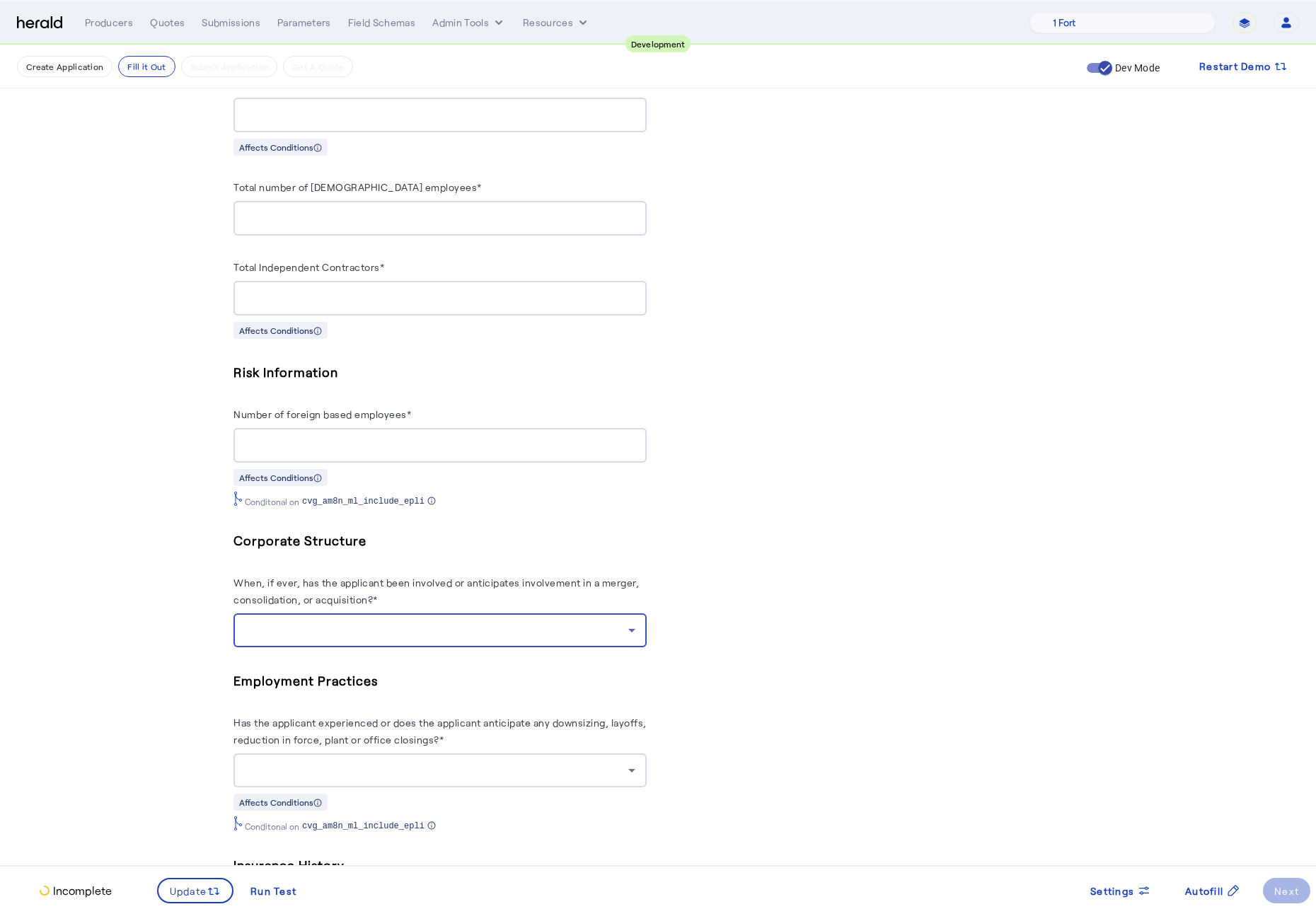
click at [618, 629] on div at bounding box center [440, 630] width 390 height 34
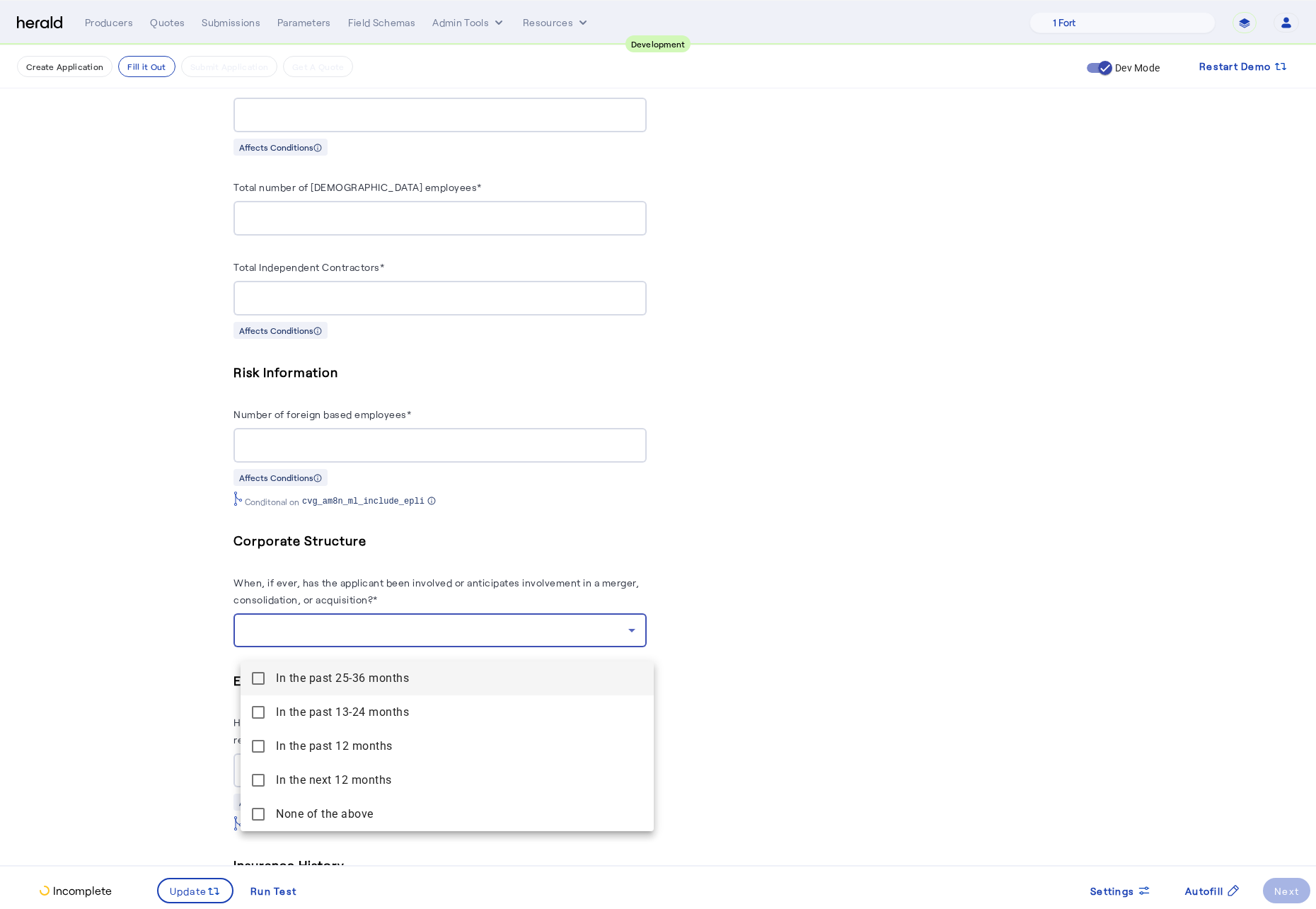
click at [820, 626] on div at bounding box center [658, 454] width 1316 height 909
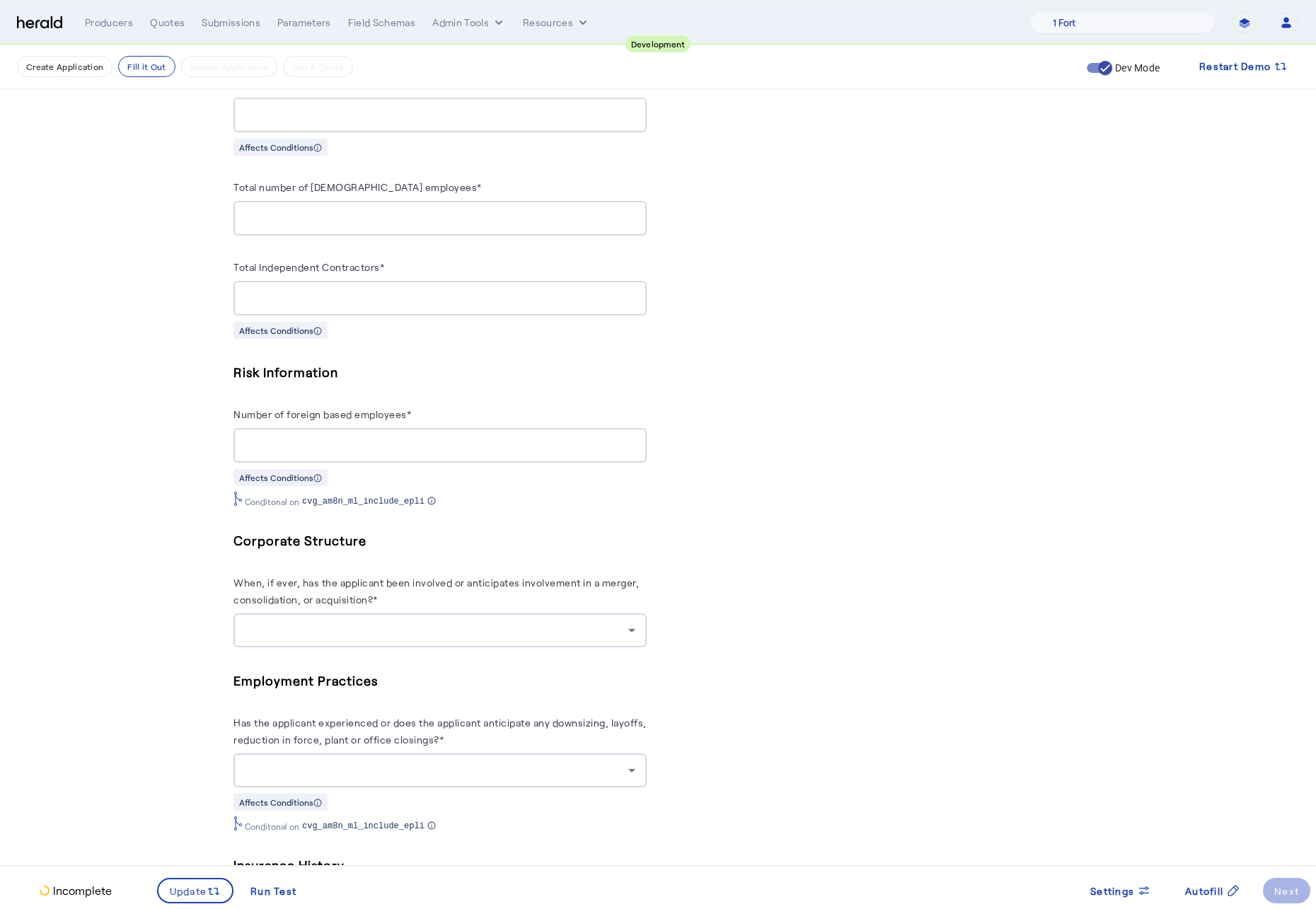
click at [555, 639] on div at bounding box center [436, 630] width 383 height 17
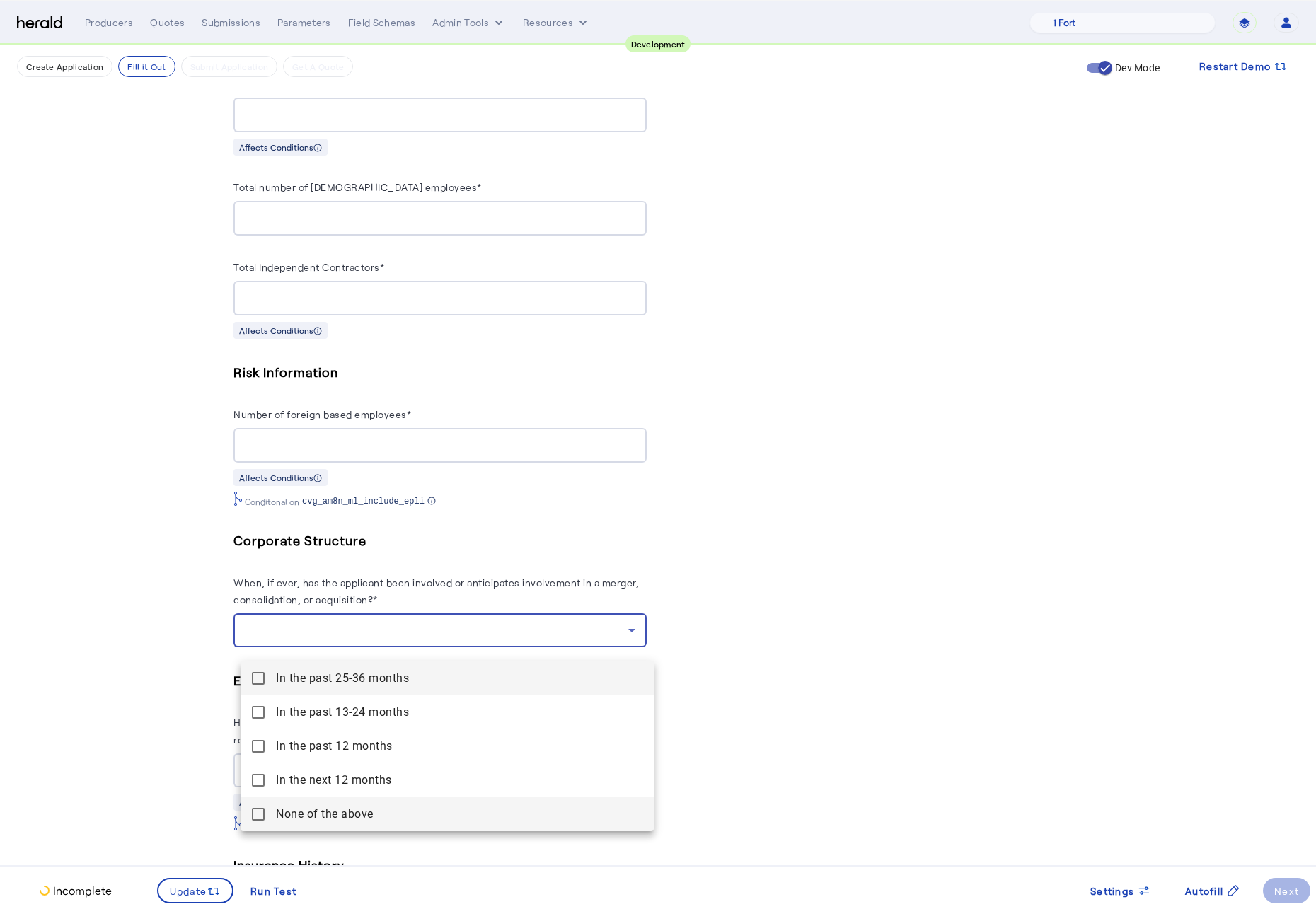
click at [261, 684] on mat-pseudo-checkbox at bounding box center [258, 814] width 13 height 13
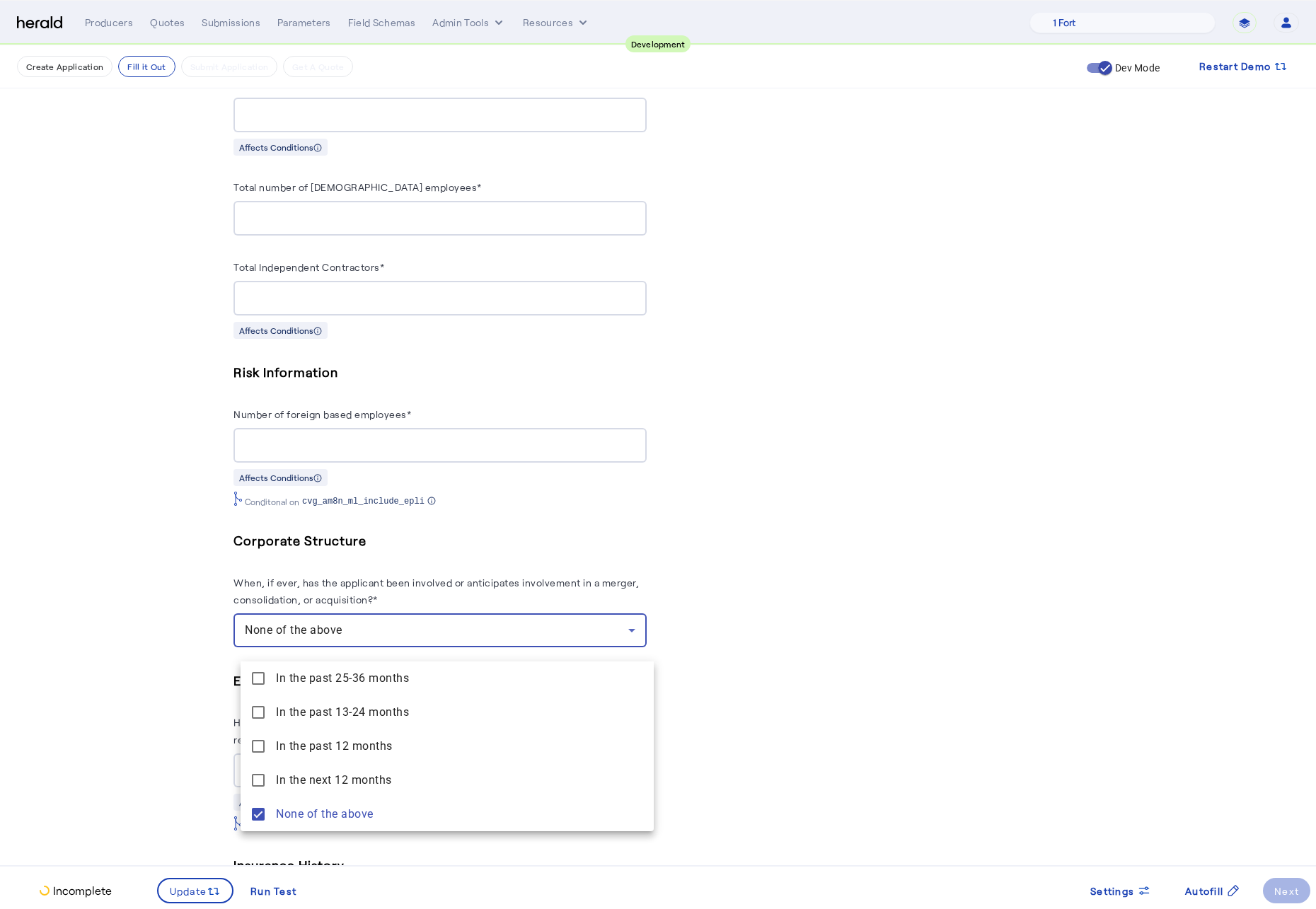
click at [113, 684] on div at bounding box center [658, 454] width 1316 height 909
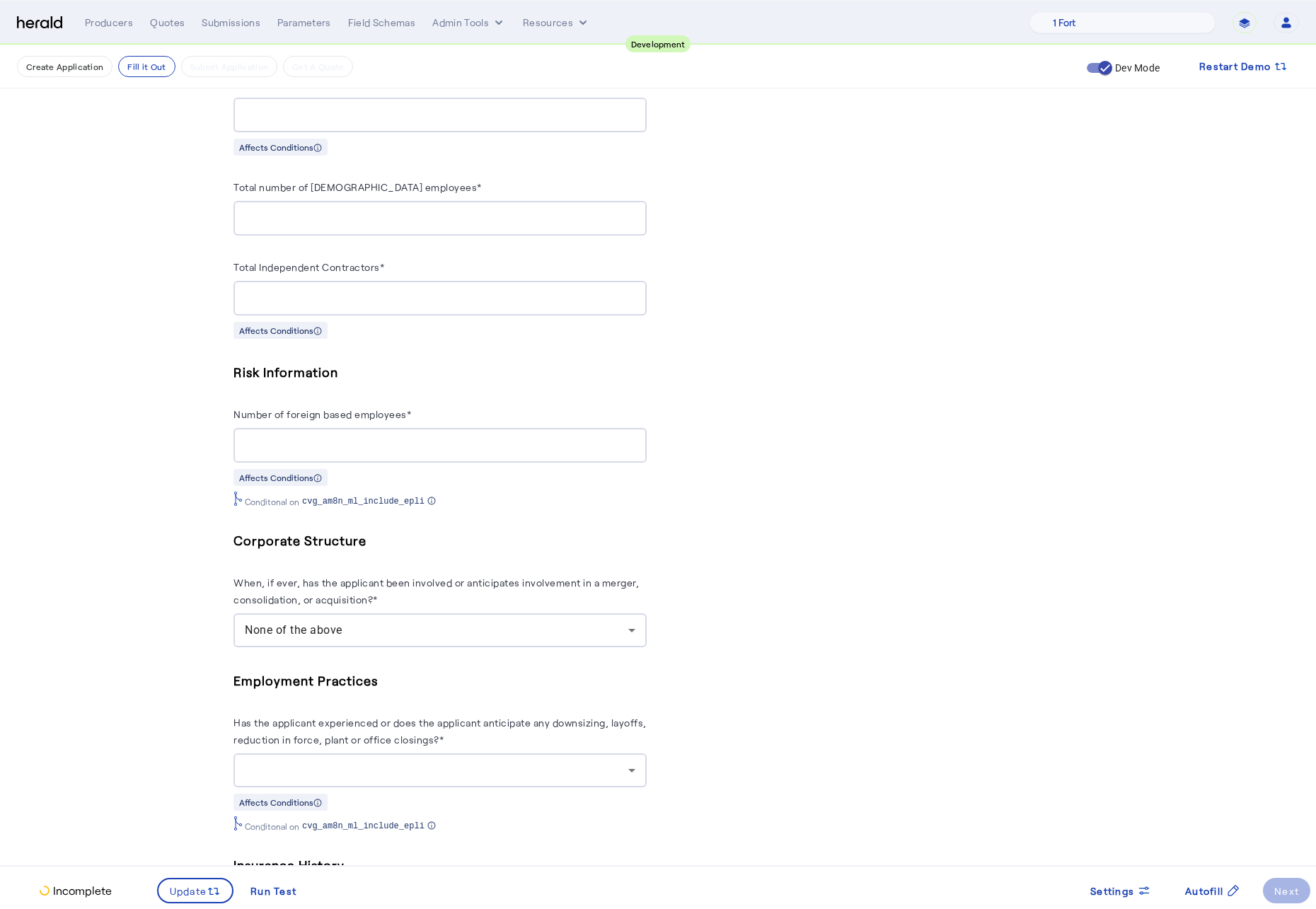
click at [752, 504] on div "PUT /applications xxxxxxxxxx 8 40 1 { 2 "coverage_values" : [ 3 { 4 "coverage_p…" at bounding box center [875, 153] width 413 height 2258
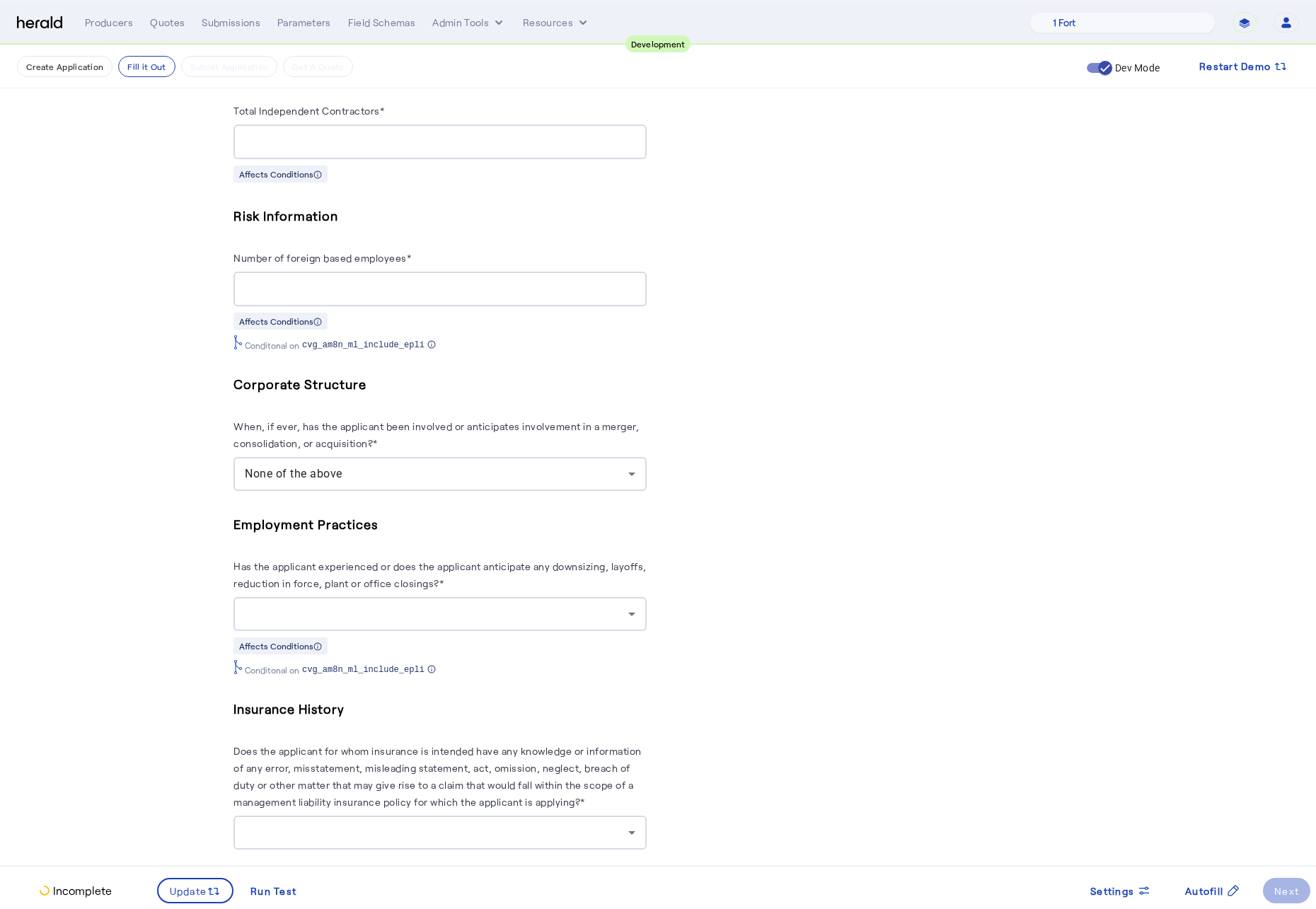
scroll to position [1641, 0]
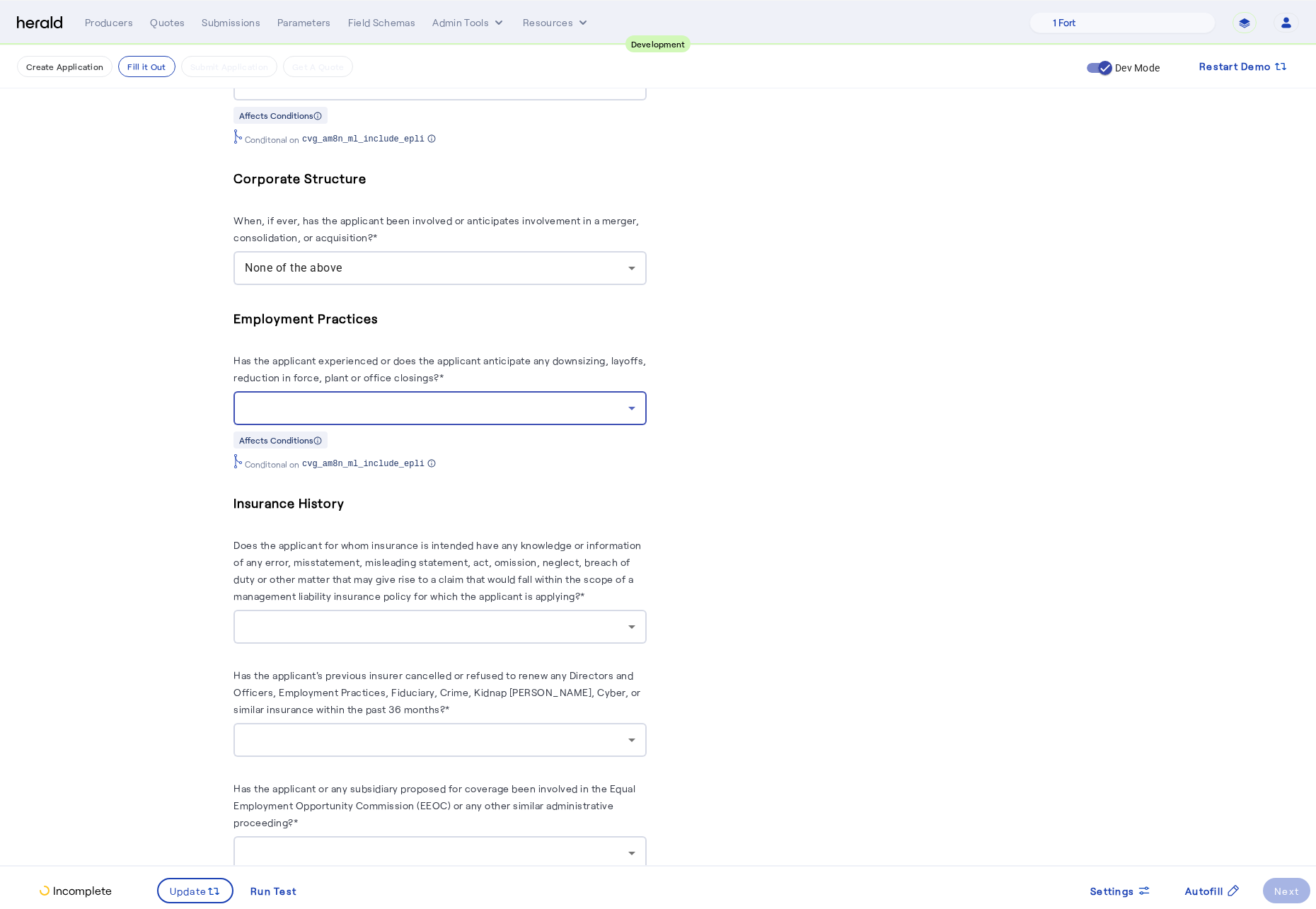
click at [497, 416] on div at bounding box center [436, 408] width 383 height 17
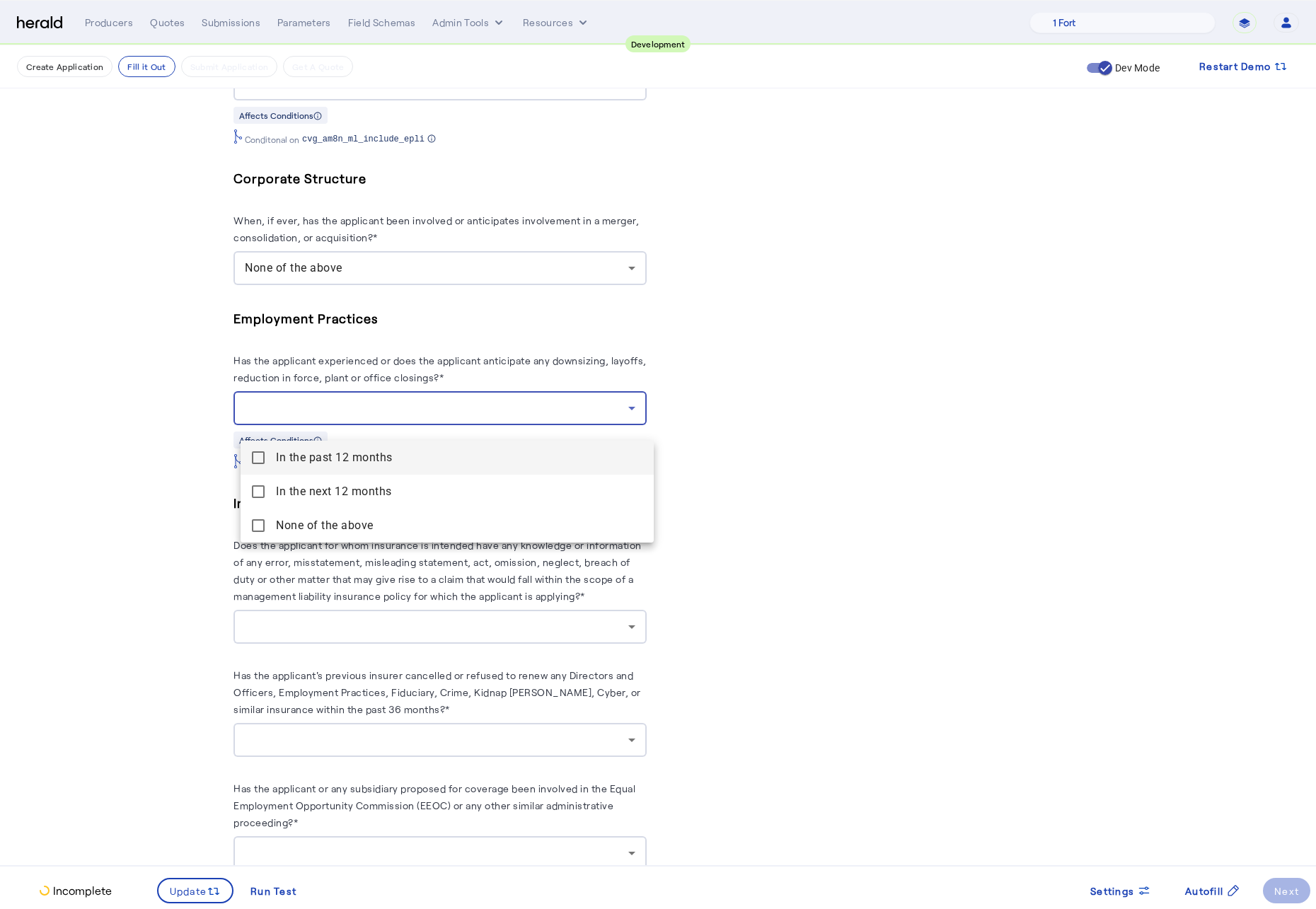
click at [255, 454] on mat-pseudo-checkbox at bounding box center [258, 457] width 13 height 13
click at [143, 684] on div at bounding box center [658, 454] width 1316 height 909
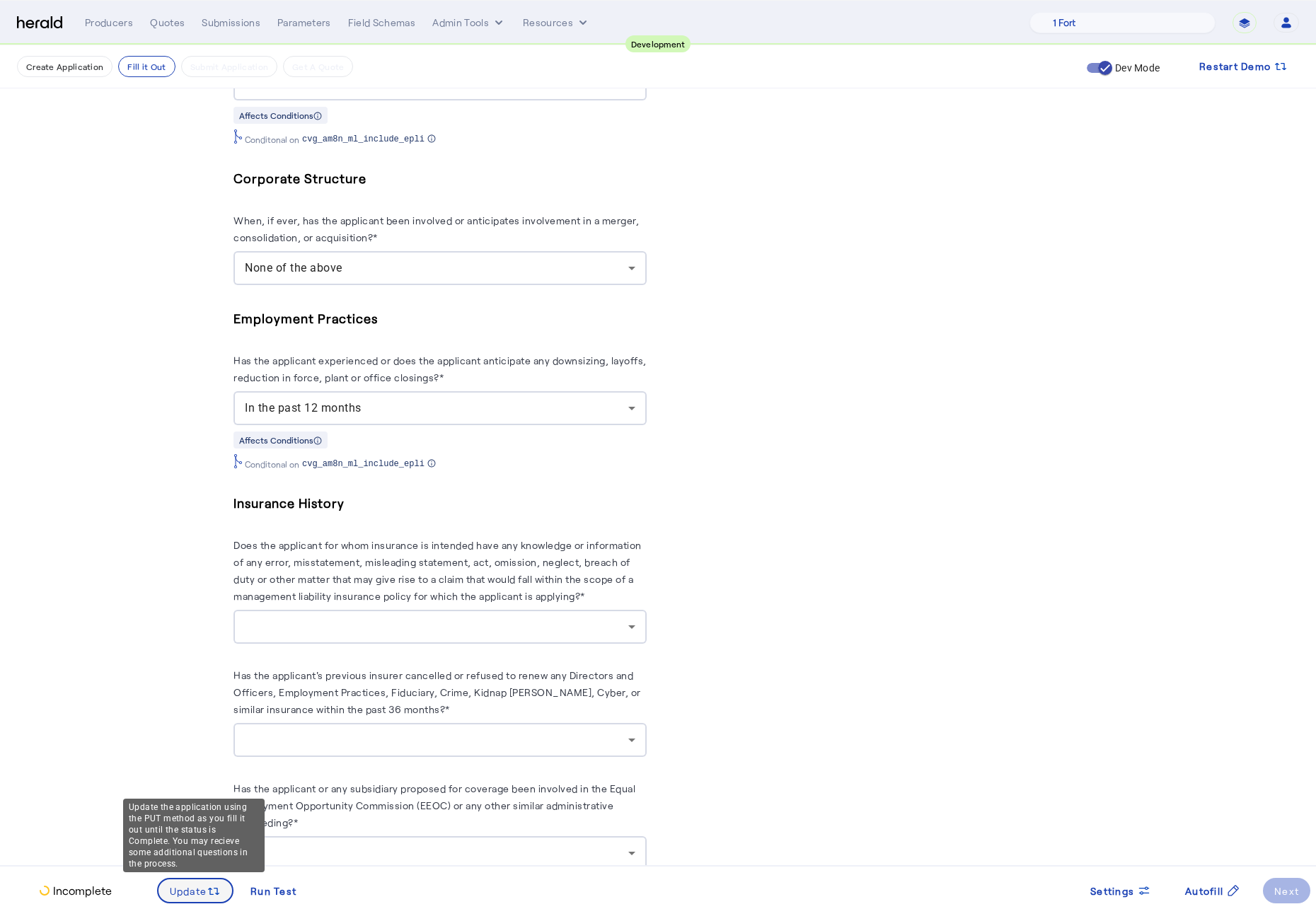
click at [191, 684] on span "Update" at bounding box center [189, 891] width 38 height 15
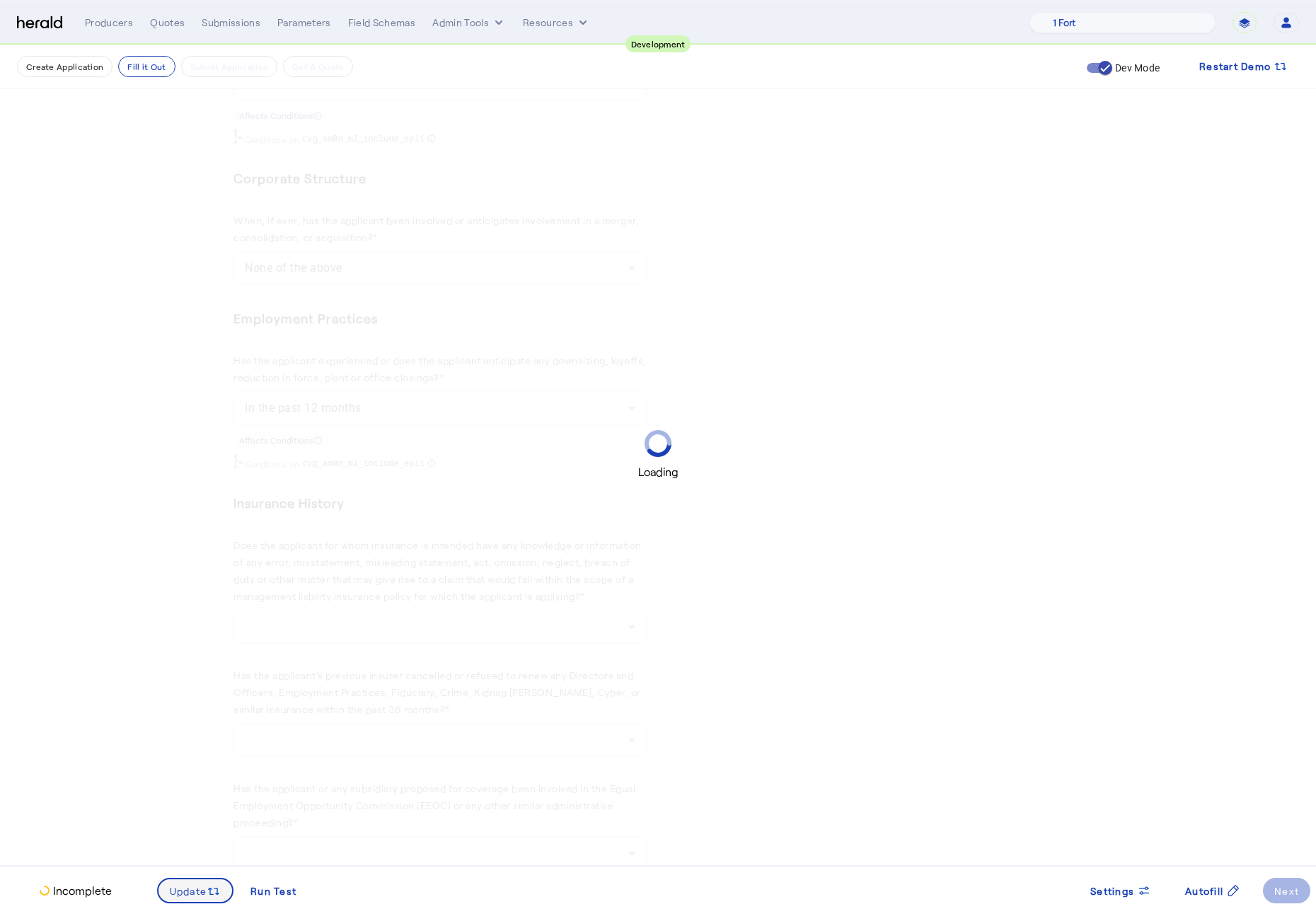
scroll to position [0, 0]
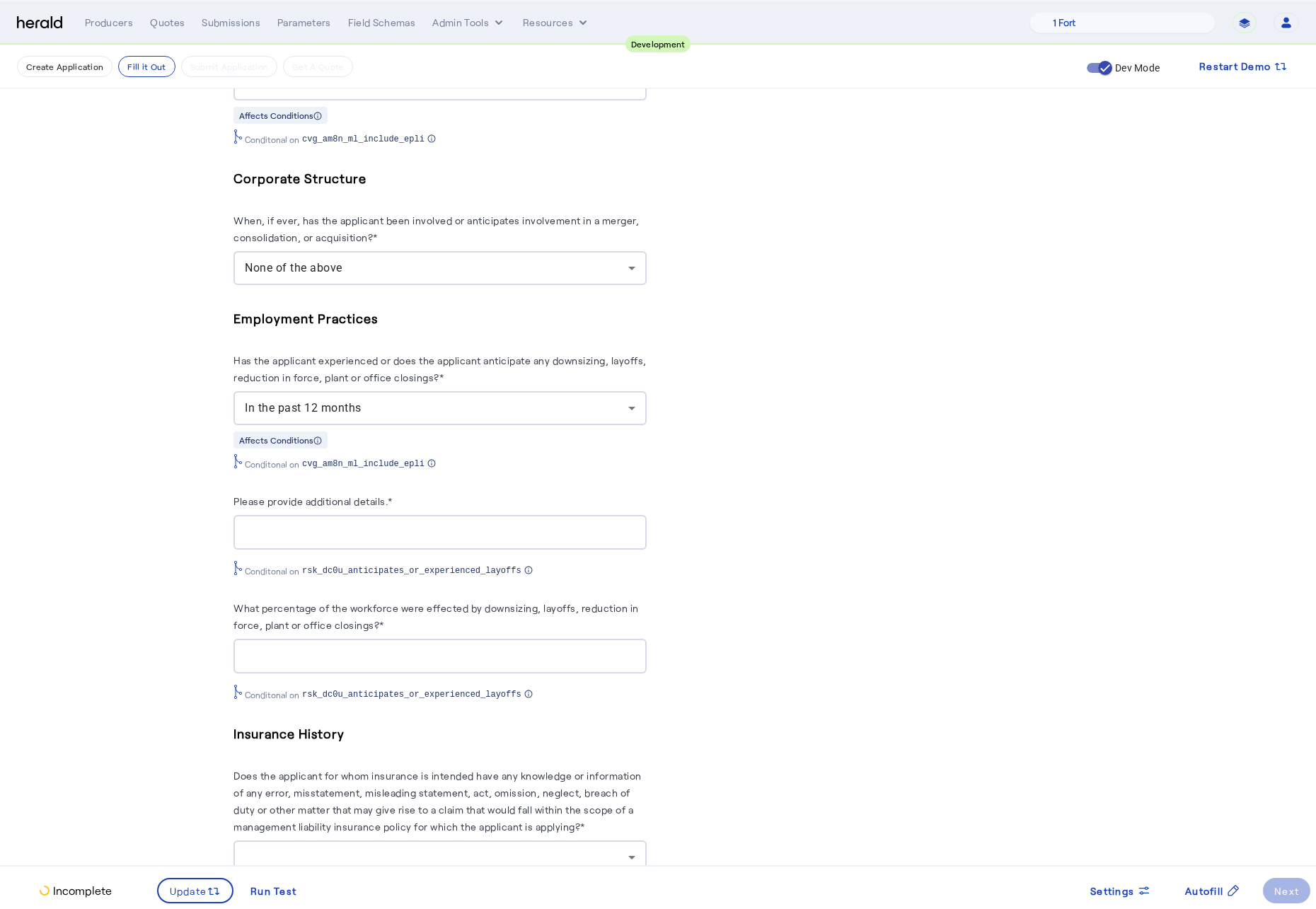
click at [311, 541] on input "Please provide additional details.*" at bounding box center [440, 533] width 390 height 17
type input "**********"
type input "**"
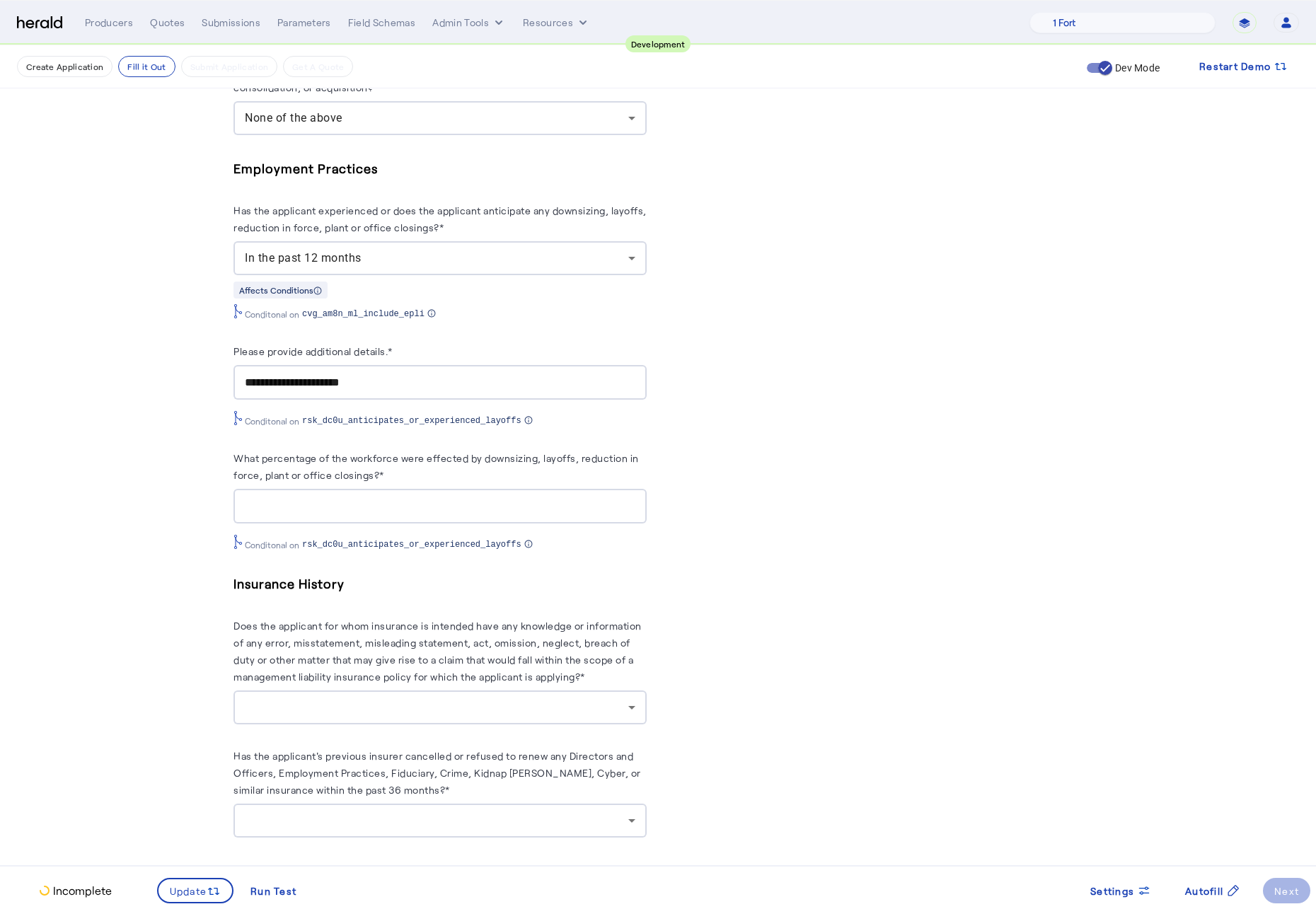
scroll to position [1804, 0]
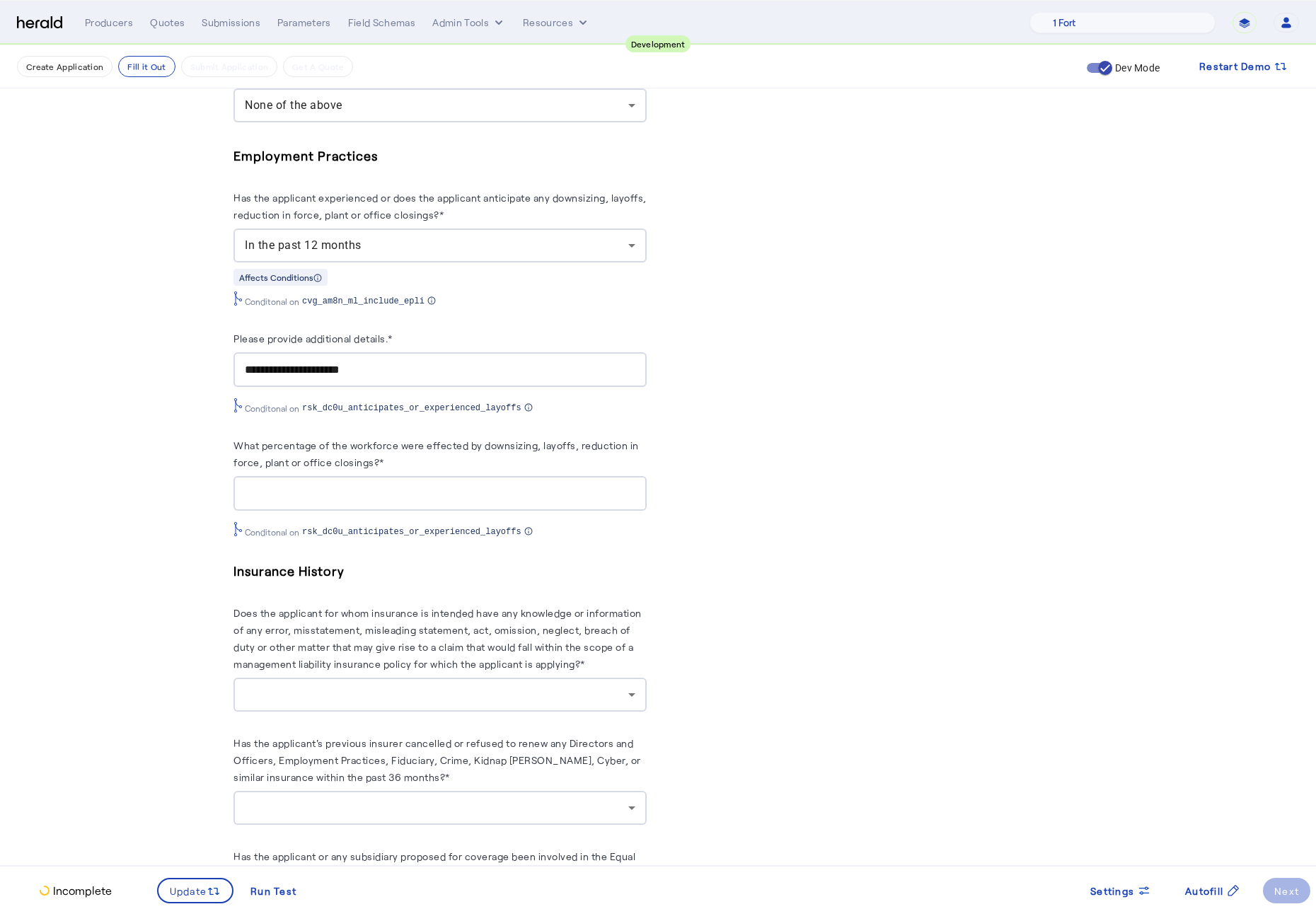
click at [413, 684] on div at bounding box center [440, 694] width 390 height 34
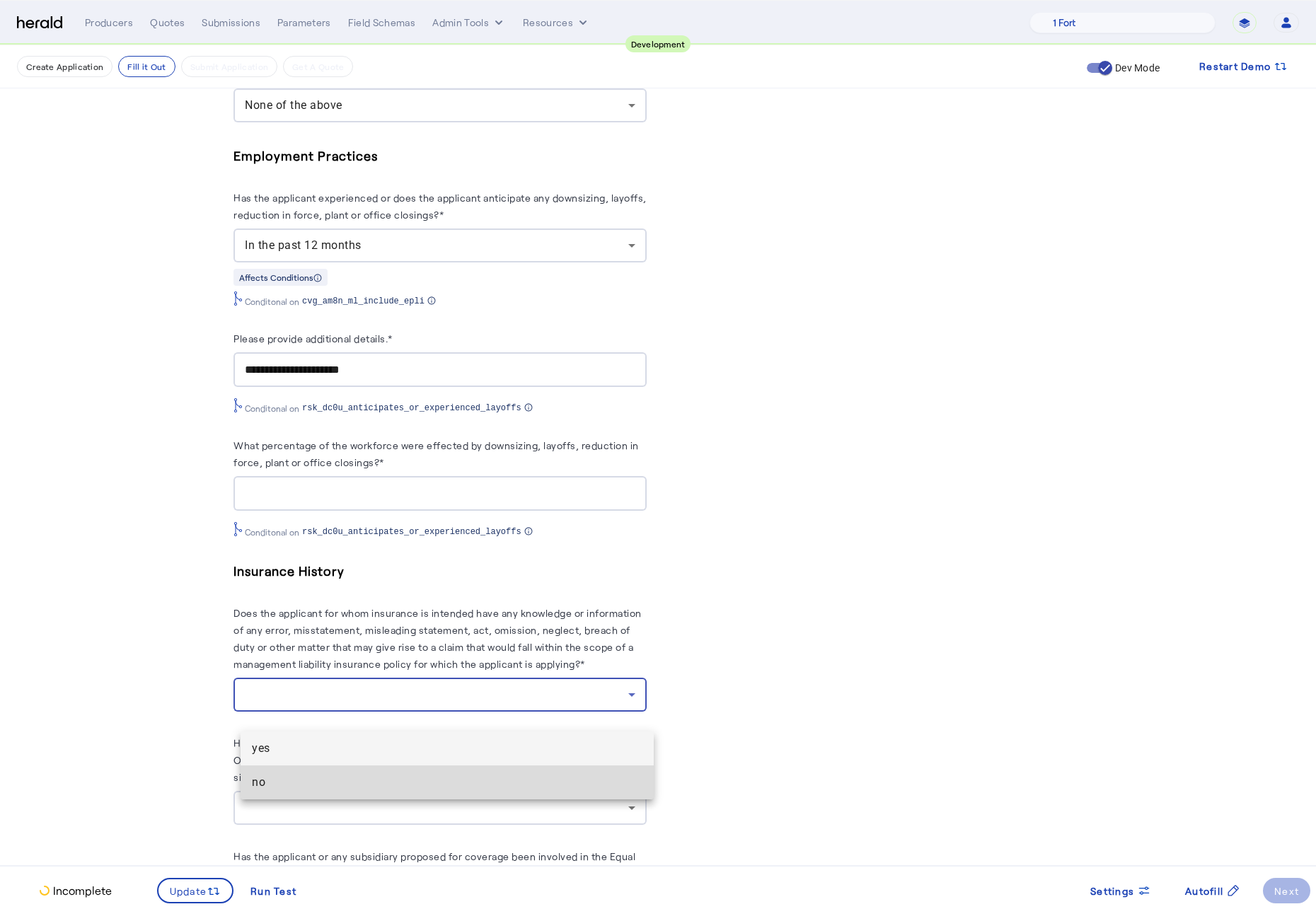
click at [346, 684] on span "no" at bounding box center [447, 782] width 390 height 17
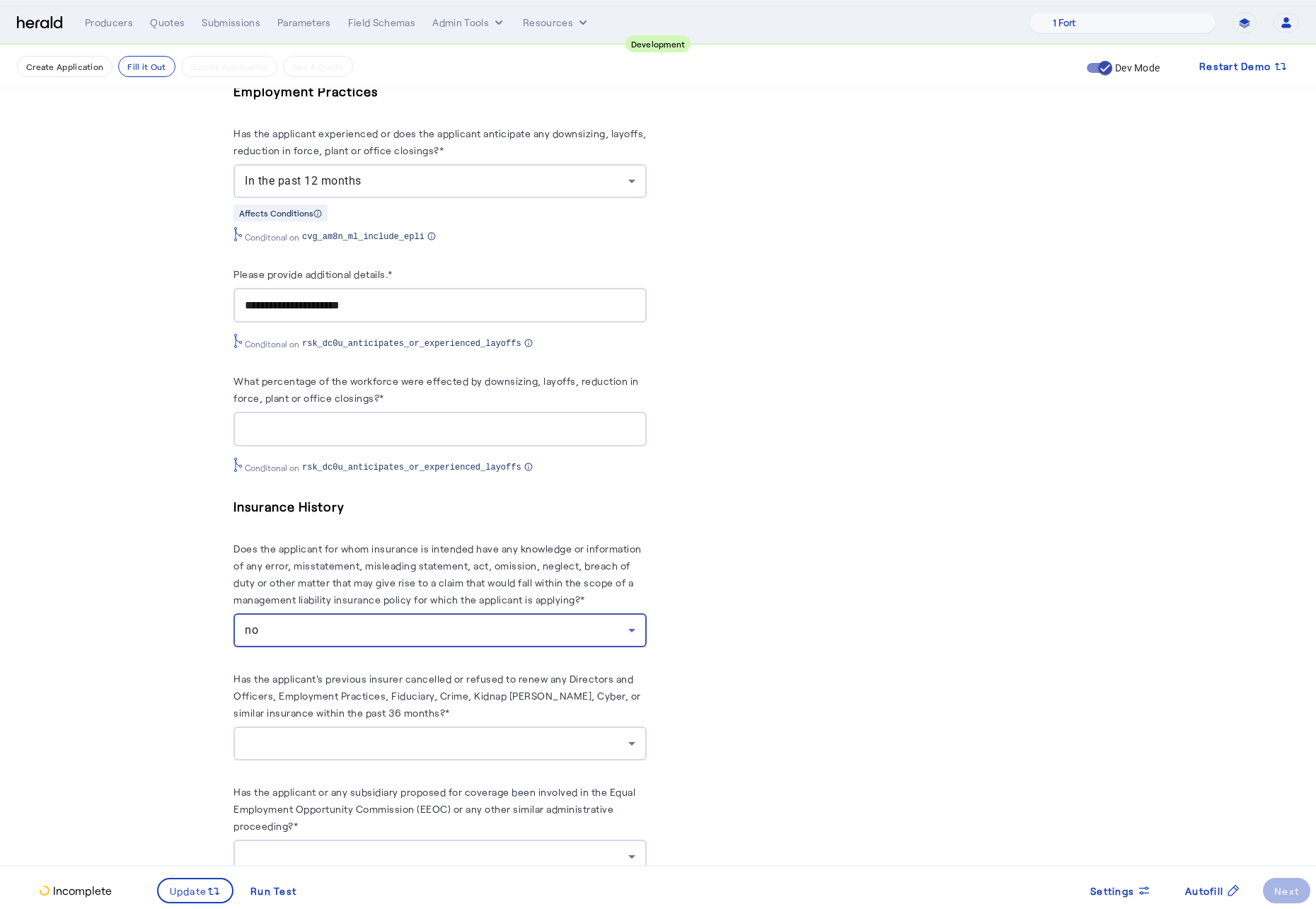
scroll to position [1960, 0]
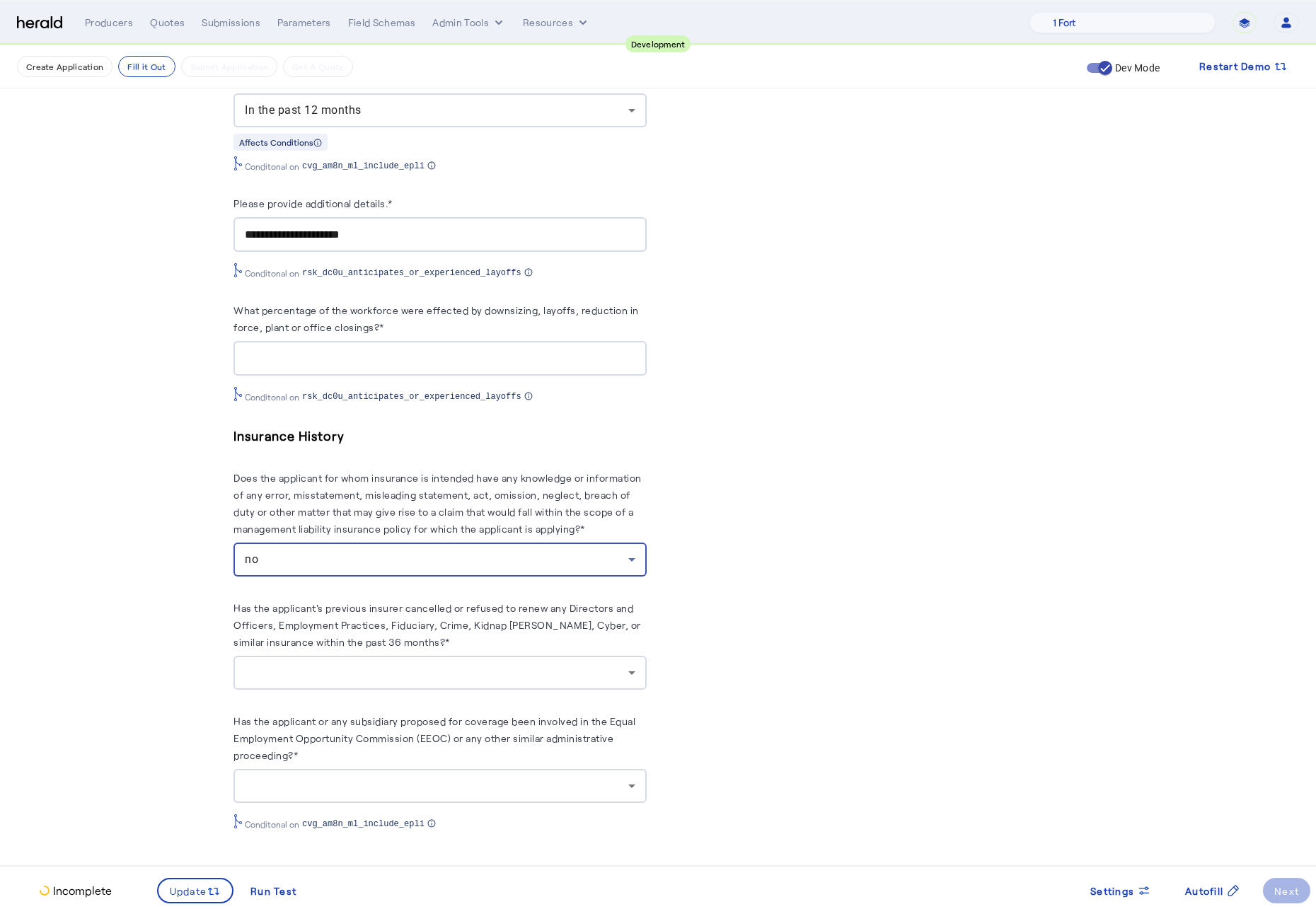
click at [350, 652] on herald-label "Has the applicant's previous insurer cancelled or refused to renew any Director…" at bounding box center [440, 627] width 413 height 57
click at [347, 660] on div at bounding box center [440, 672] width 390 height 34
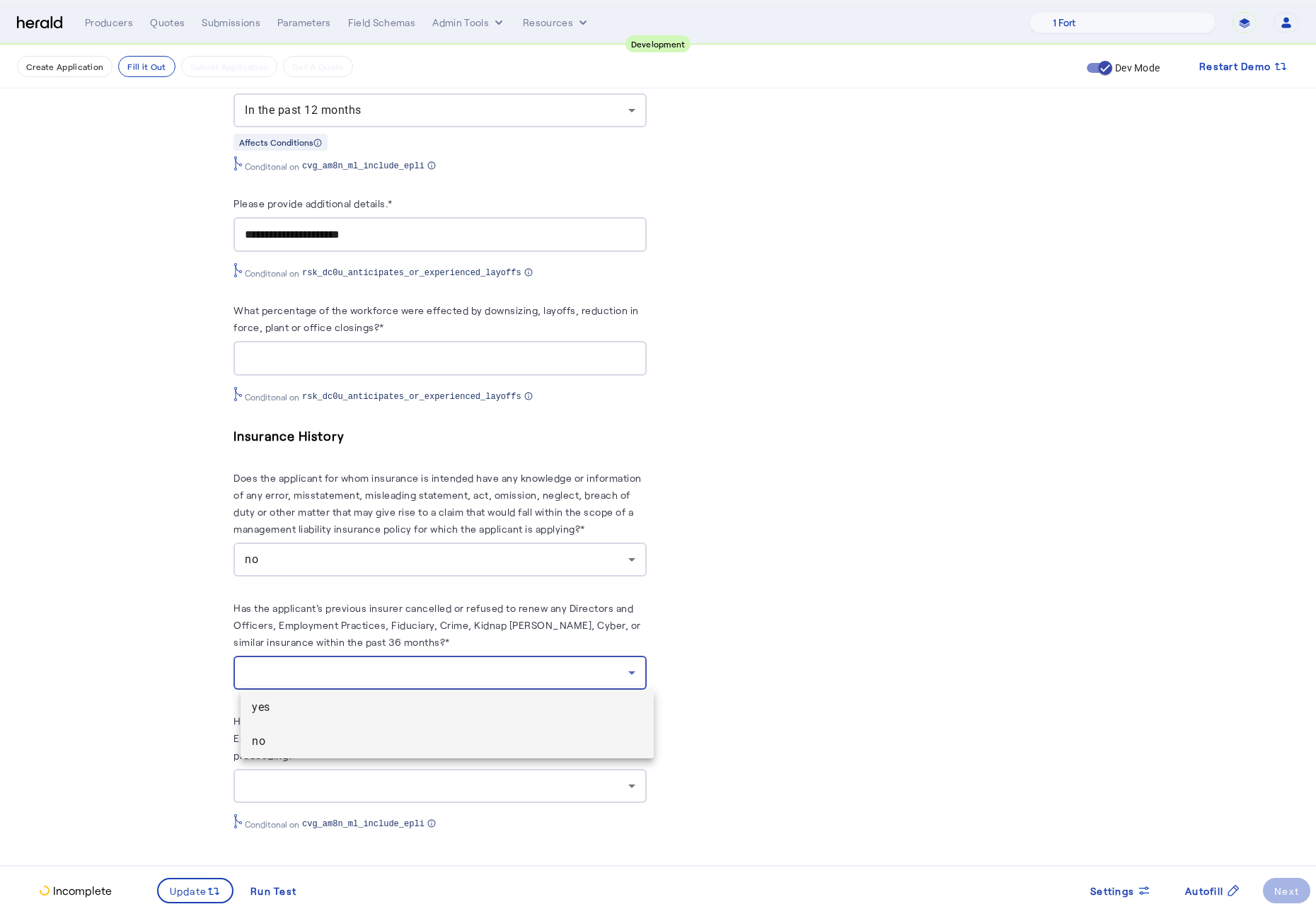
click at [360, 684] on span "no" at bounding box center [447, 741] width 390 height 17
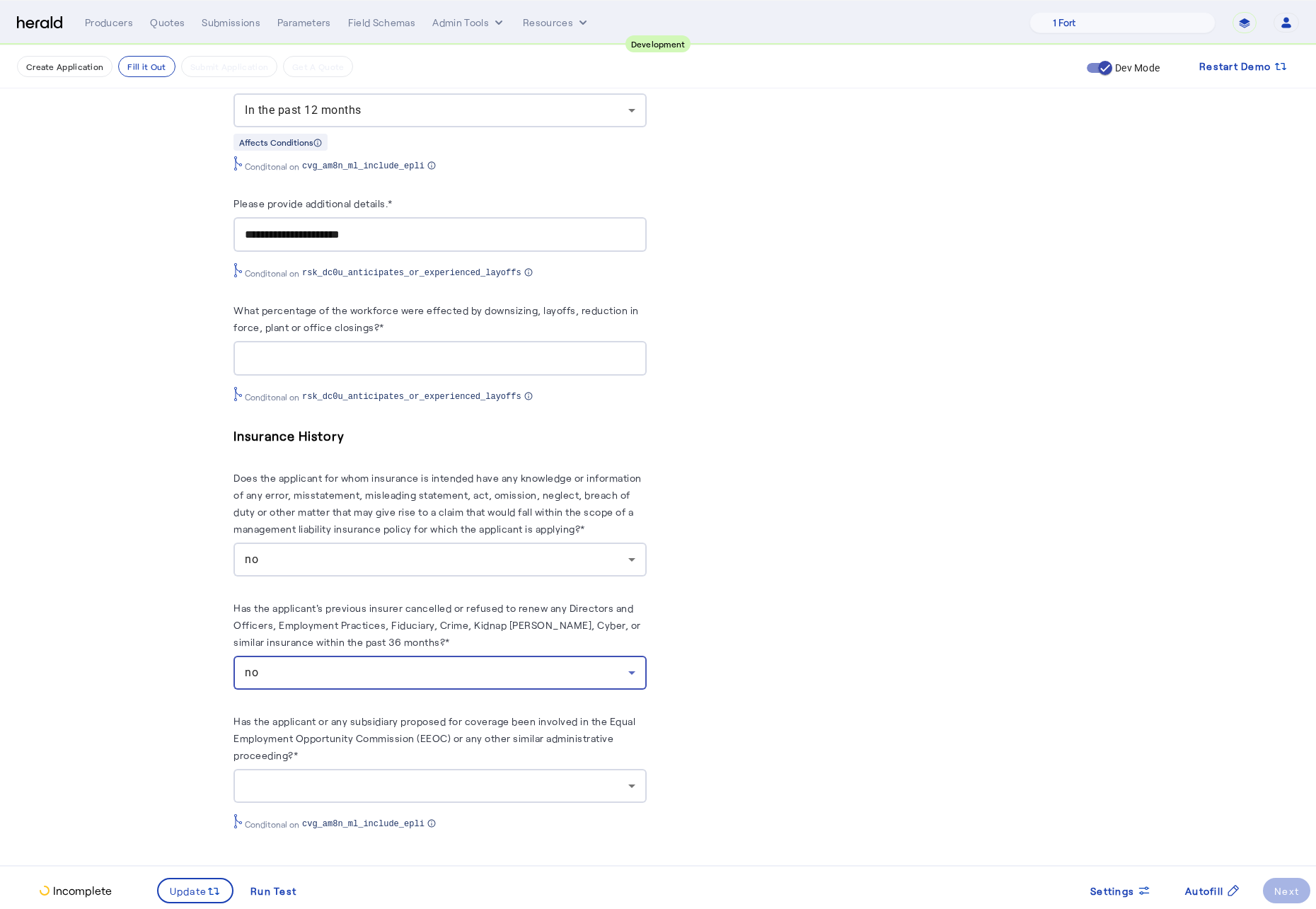
click at [441, 684] on div at bounding box center [436, 786] width 383 height 17
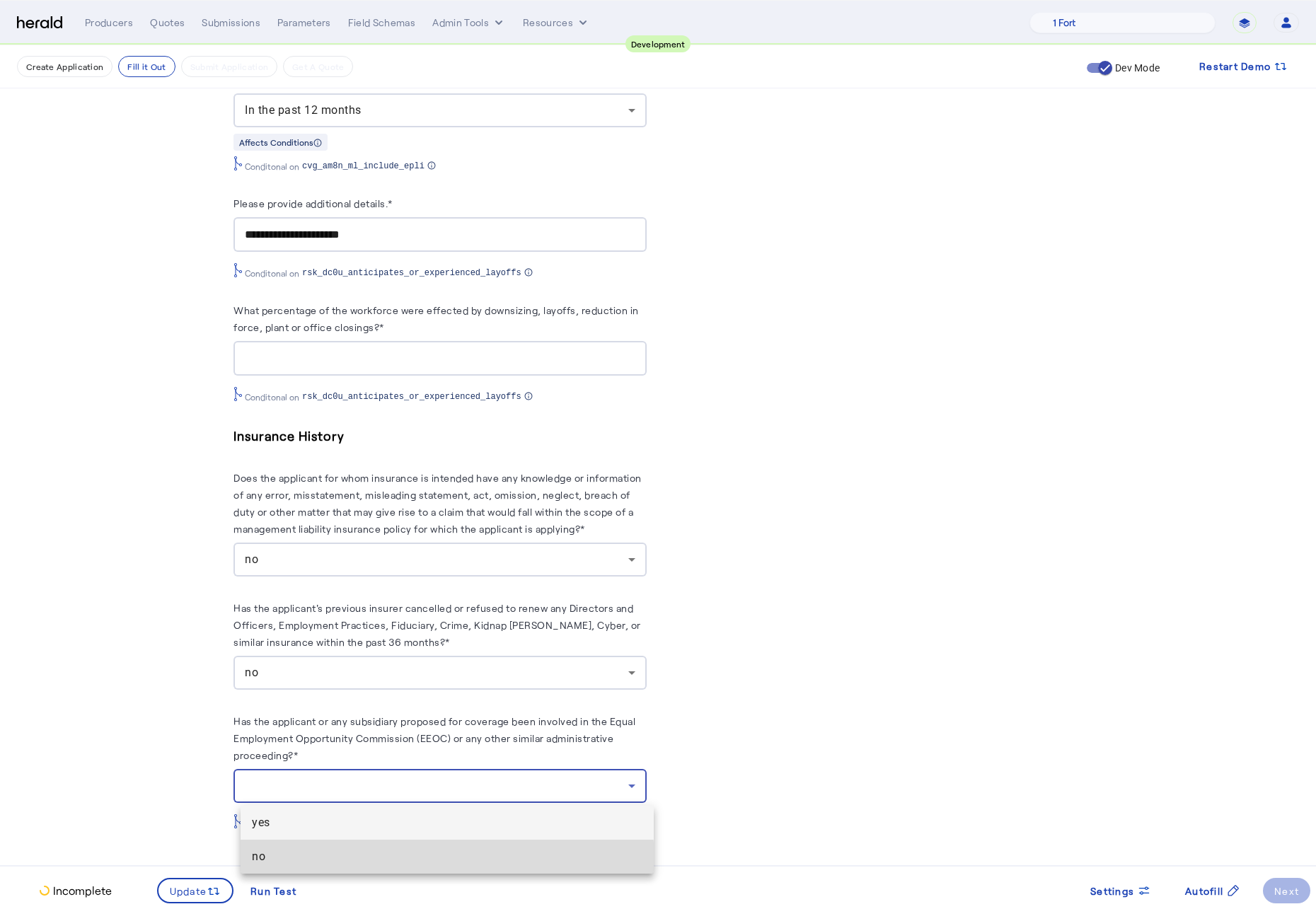
click at [389, 684] on span "no" at bounding box center [447, 857] width 390 height 17
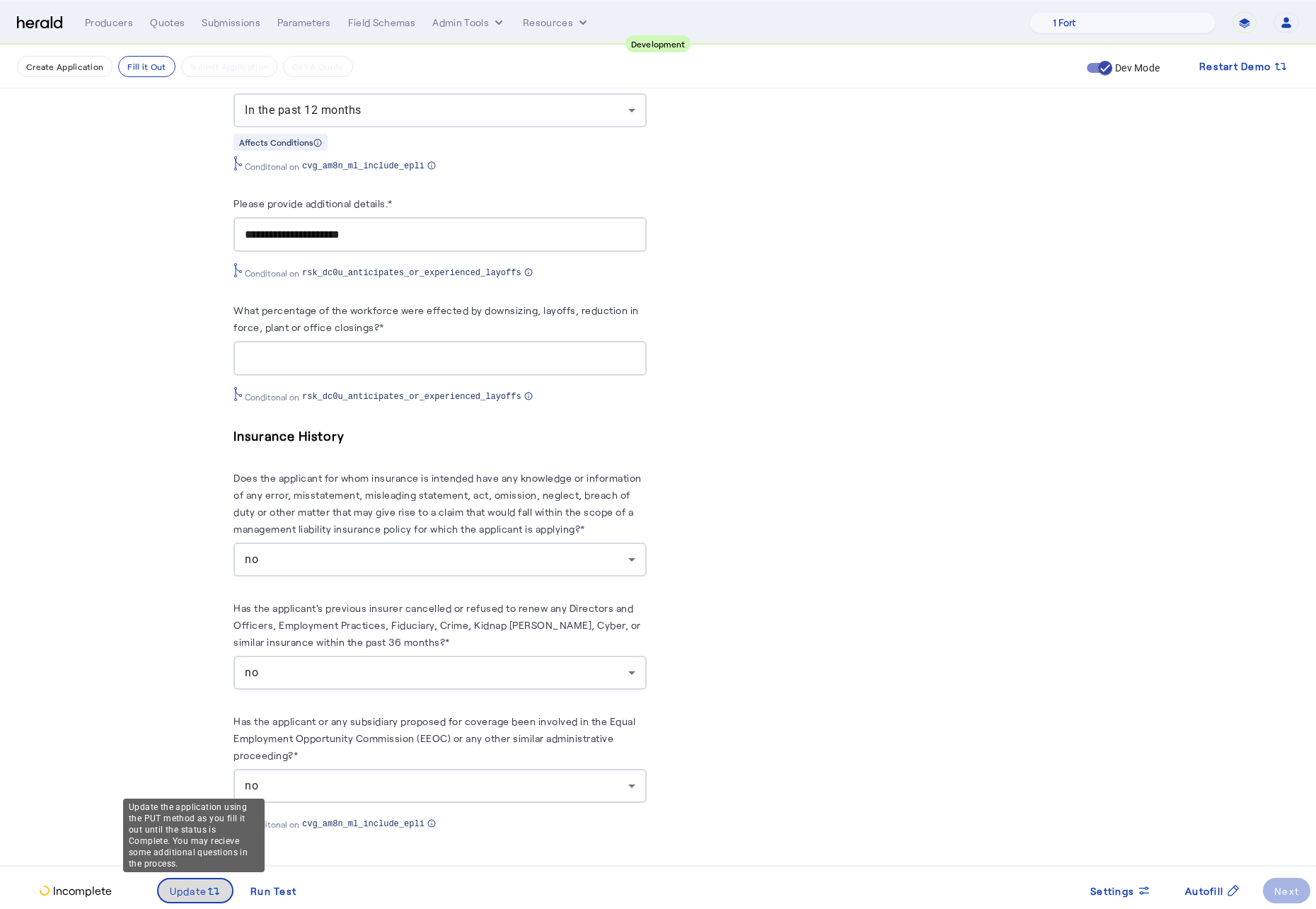
click at [170, 684] on span "Update" at bounding box center [189, 891] width 38 height 15
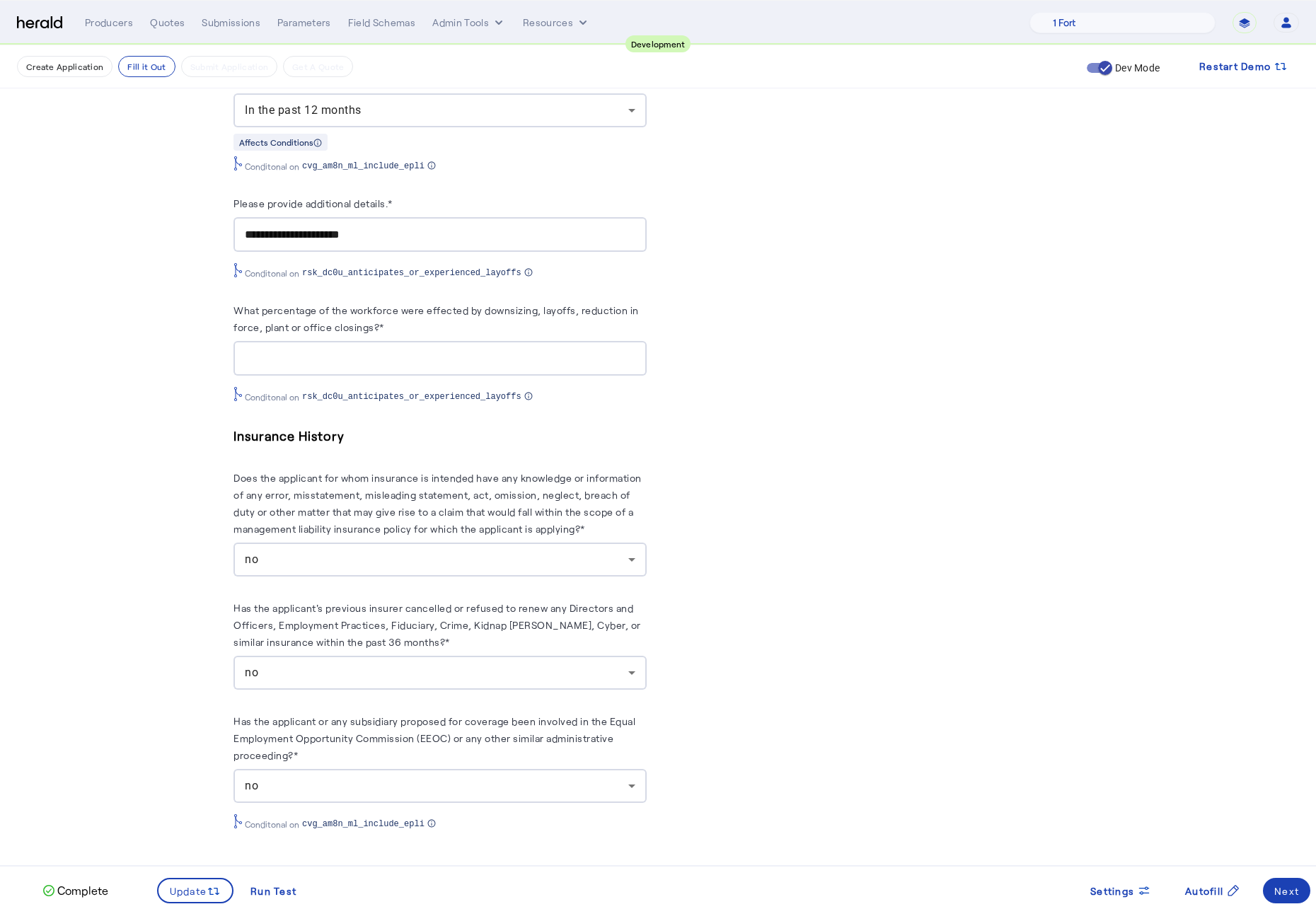
click at [1290, 684] on div "Next" at bounding box center [1286, 891] width 24 height 15
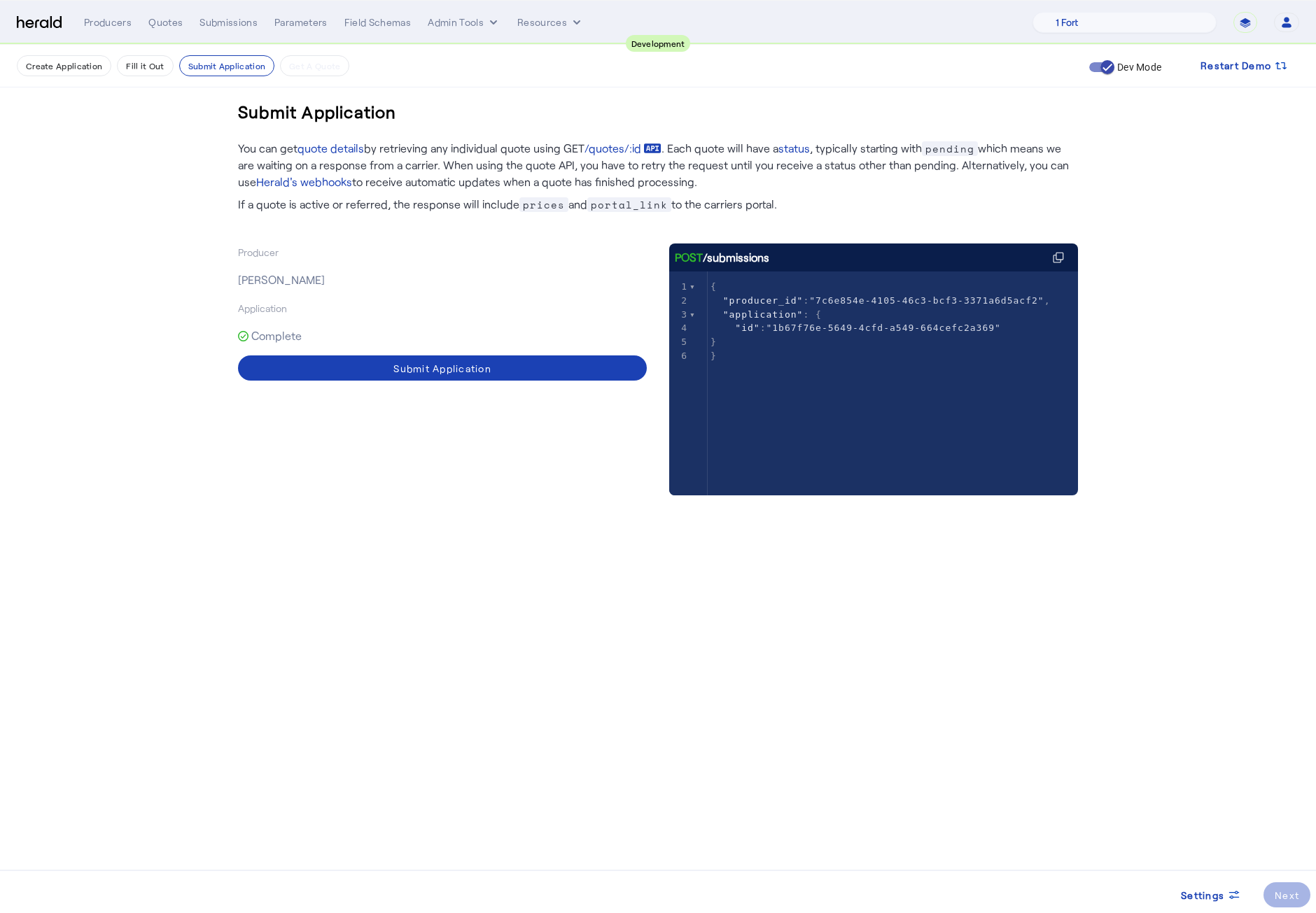
click at [473, 338] on p "Complete" at bounding box center [442, 335] width 409 height 39
click at [473, 358] on span at bounding box center [442, 367] width 409 height 33
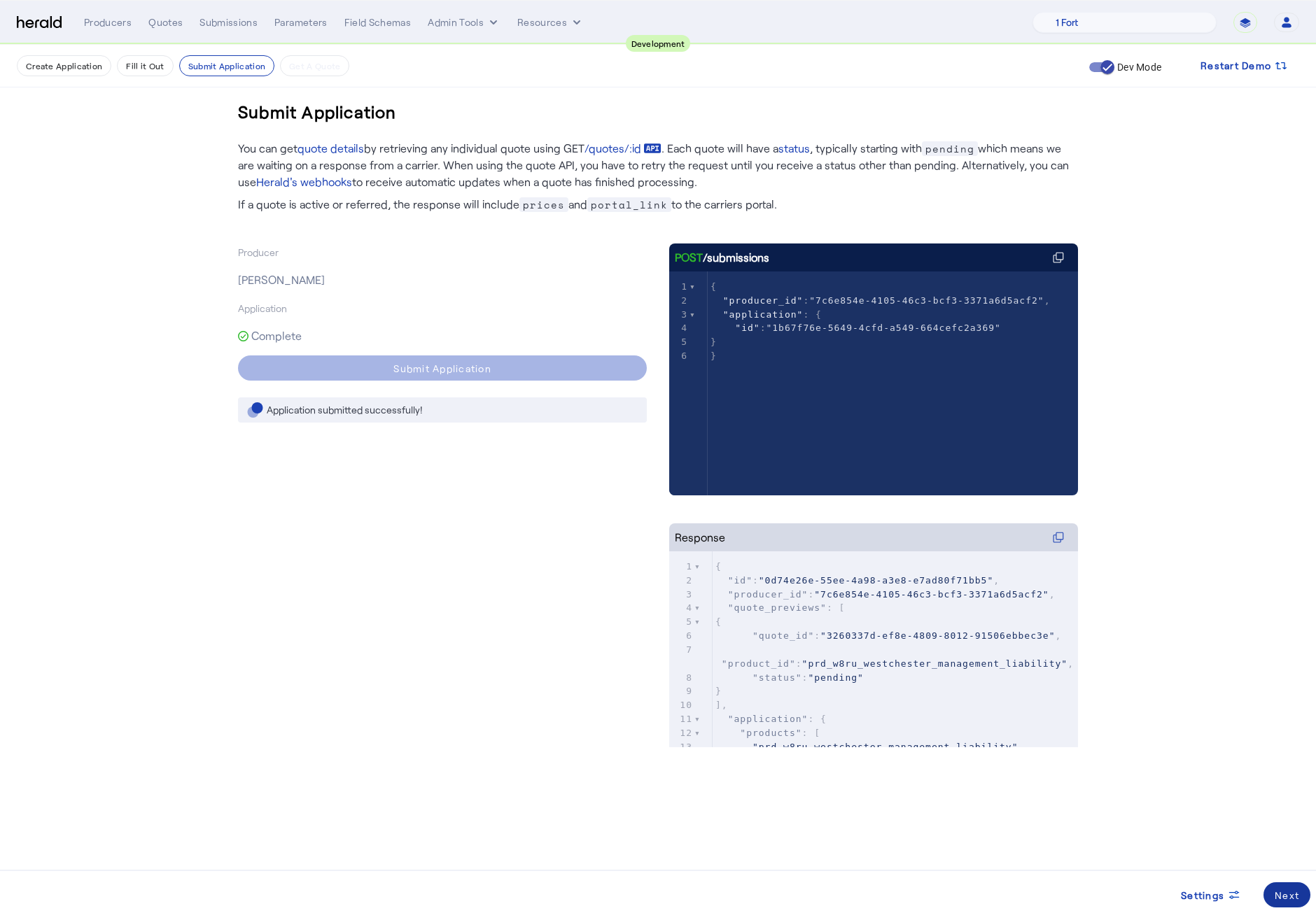
click at [1293, 676] on div "Next" at bounding box center [1286, 895] width 24 height 15
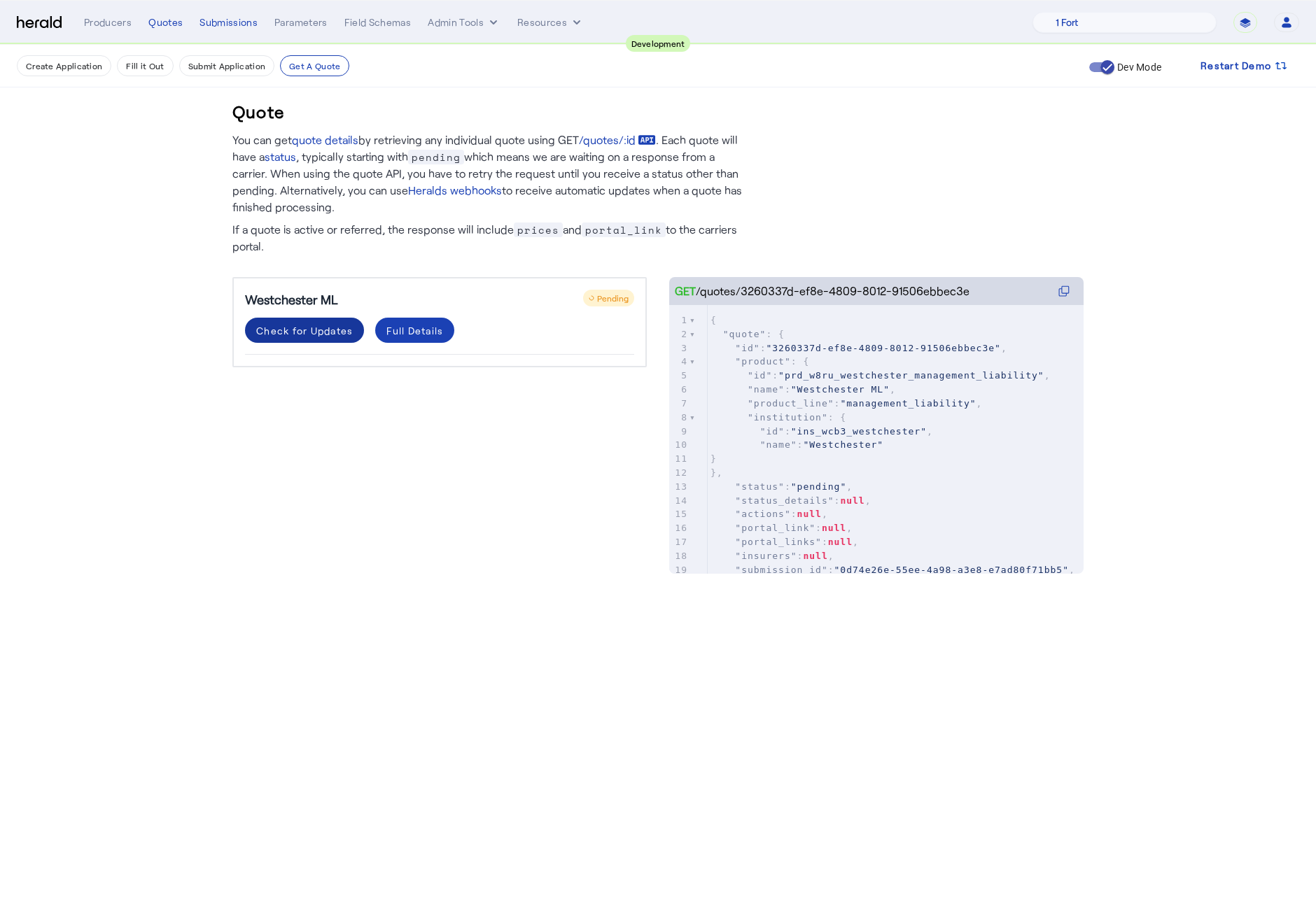
click at [293, 333] on div "Check for Updates" at bounding box center [304, 330] width 97 height 15
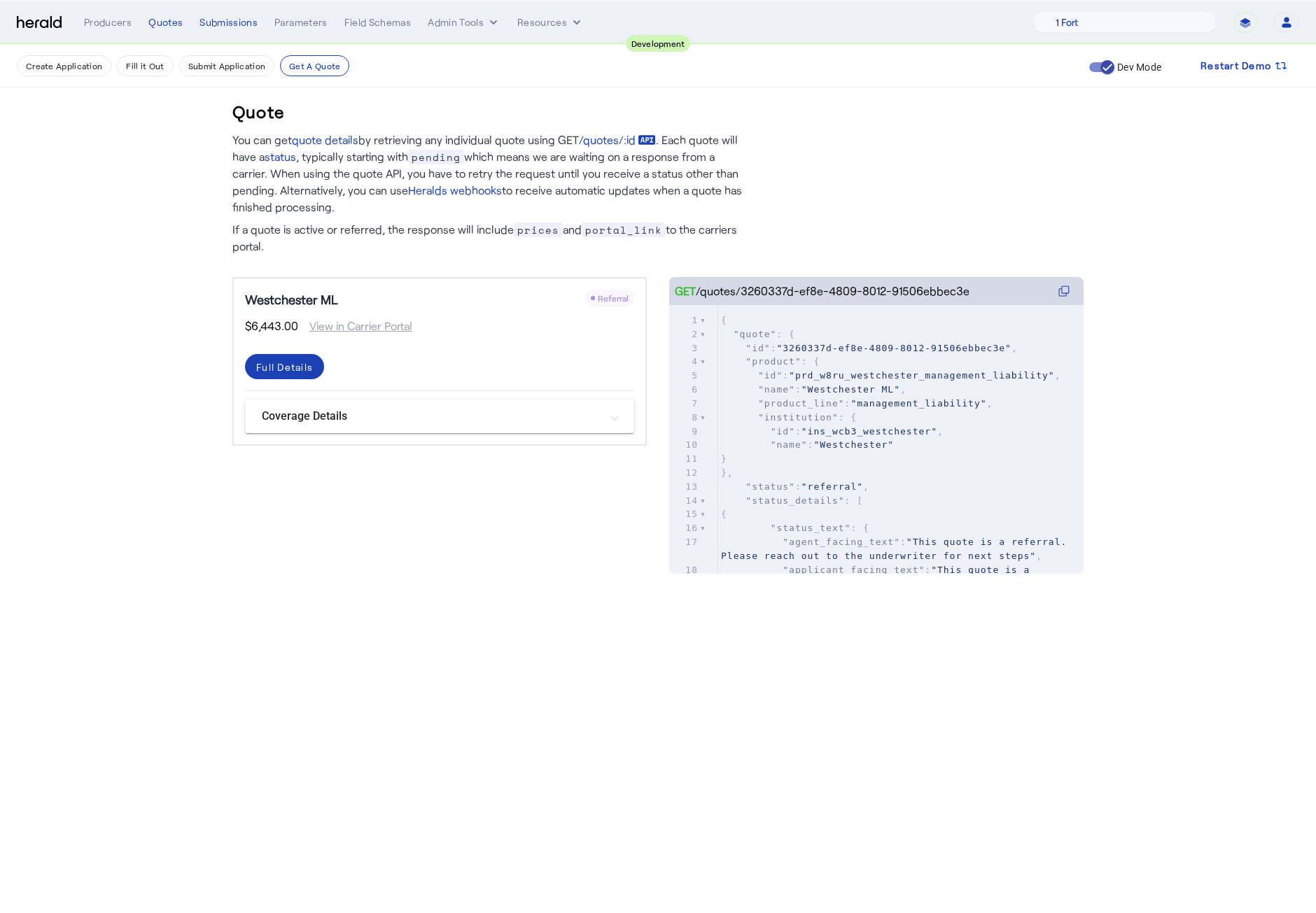
click at [530, 552] on div "Quote You can get quote details by retrieving any individual quote using GET /q…" at bounding box center [658, 323] width 896 height 557
click at [286, 376] on span at bounding box center [285, 366] width 79 height 33
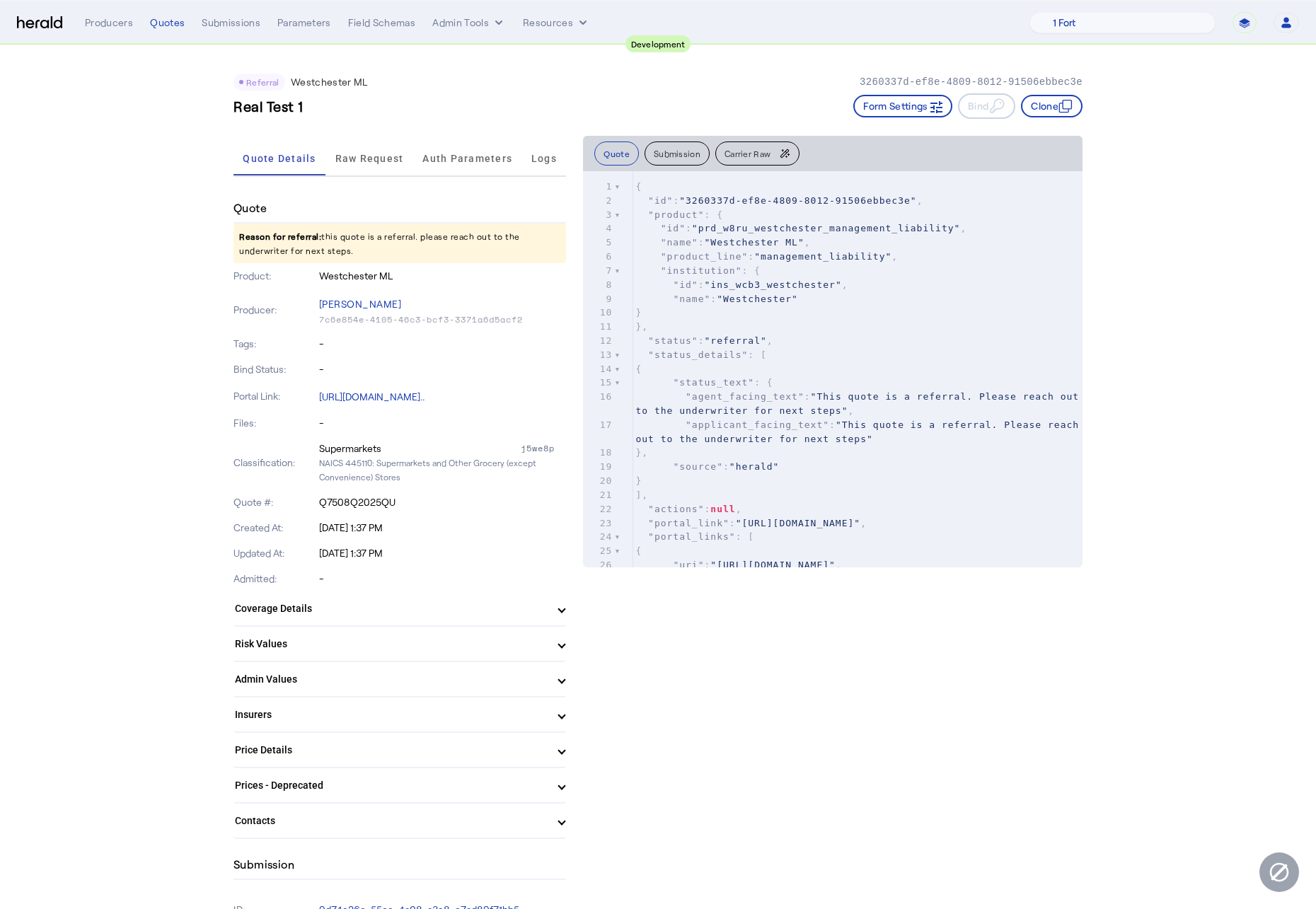
click at [811, 355] on pre ""status_details" : [" at bounding box center [857, 355] width 450 height 14
click at [842, 374] on pre "{" at bounding box center [857, 369] width 450 height 14
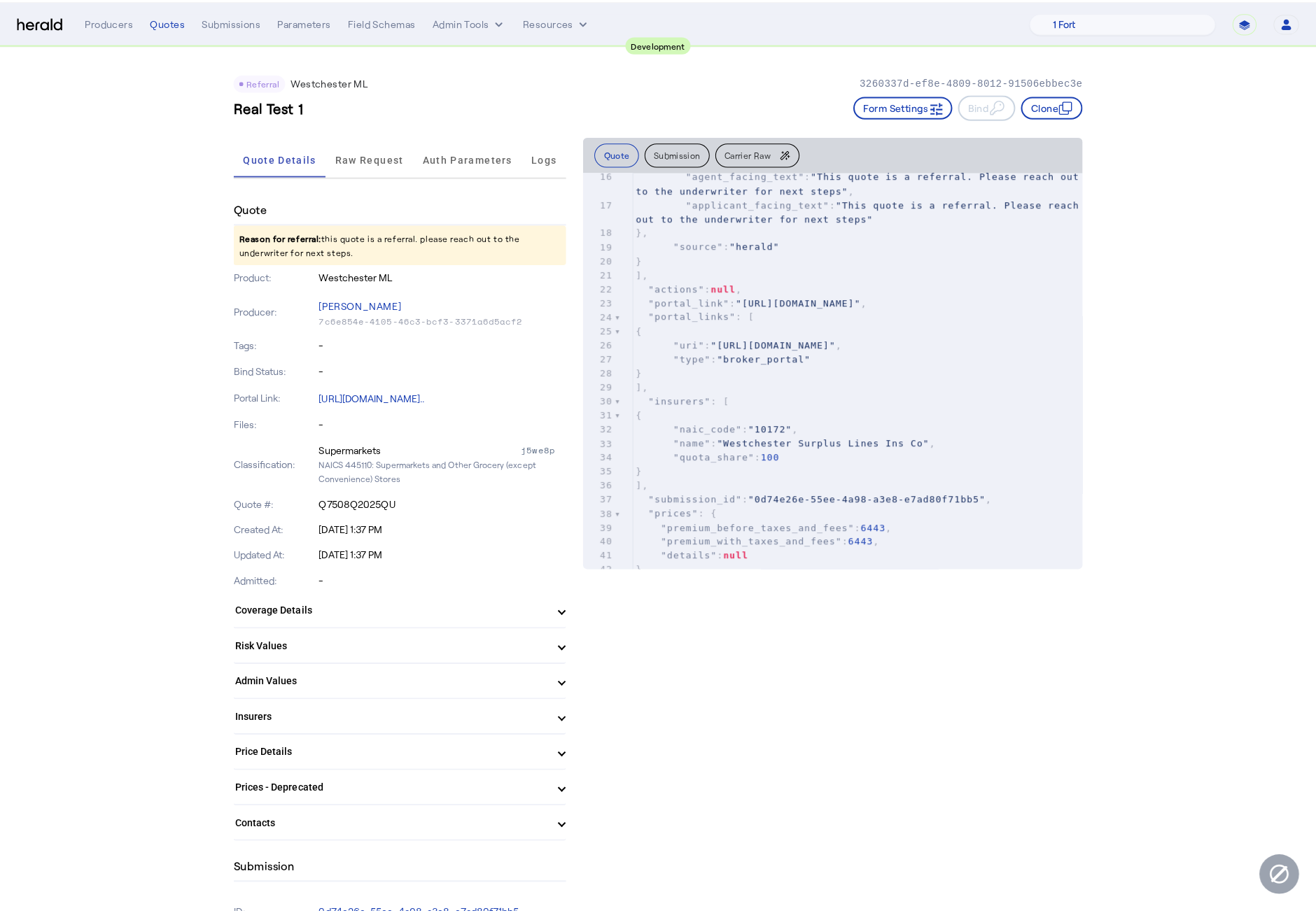
scroll to position [222, 0]
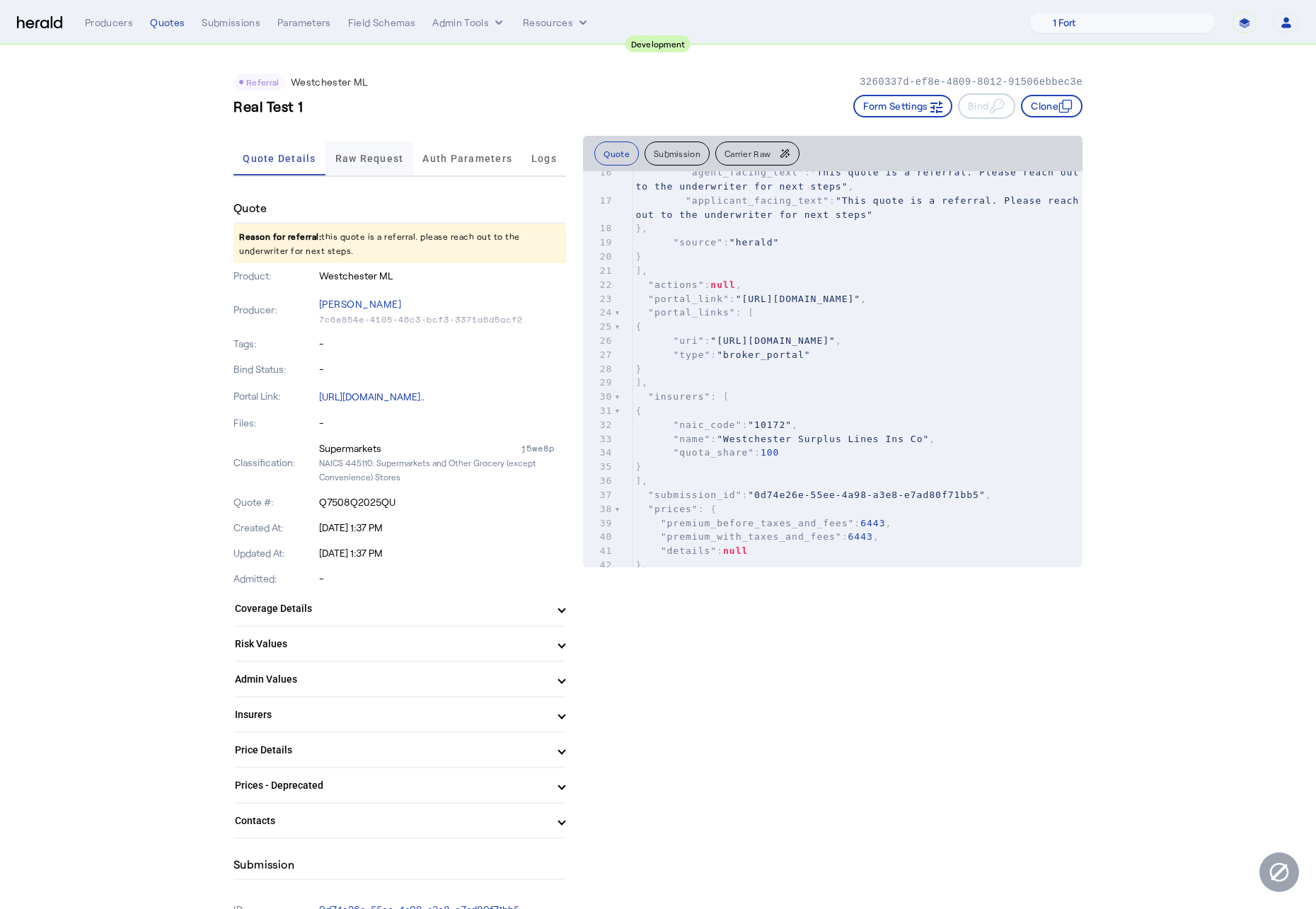
drag, startPoint x: 213, startPoint y: 178, endPoint x: 335, endPoint y: 158, distance: 123.6
click at [386, 153] on span "Raw Request" at bounding box center [369, 158] width 68 height 10
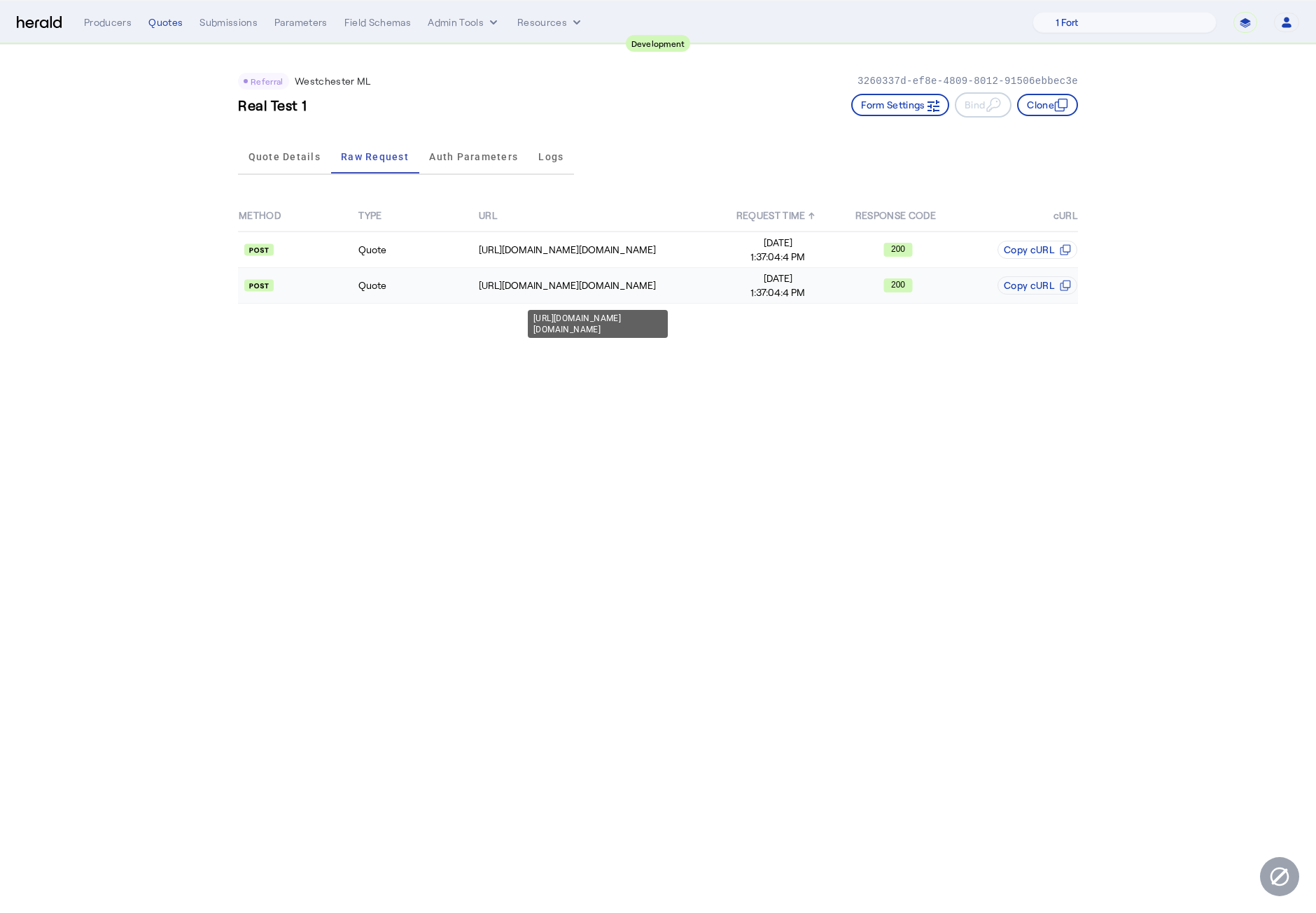
click at [603, 292] on td "https://uat.studiogateway.chubb.com/westchester.sales.digital/quote" at bounding box center [598, 286] width 240 height 36
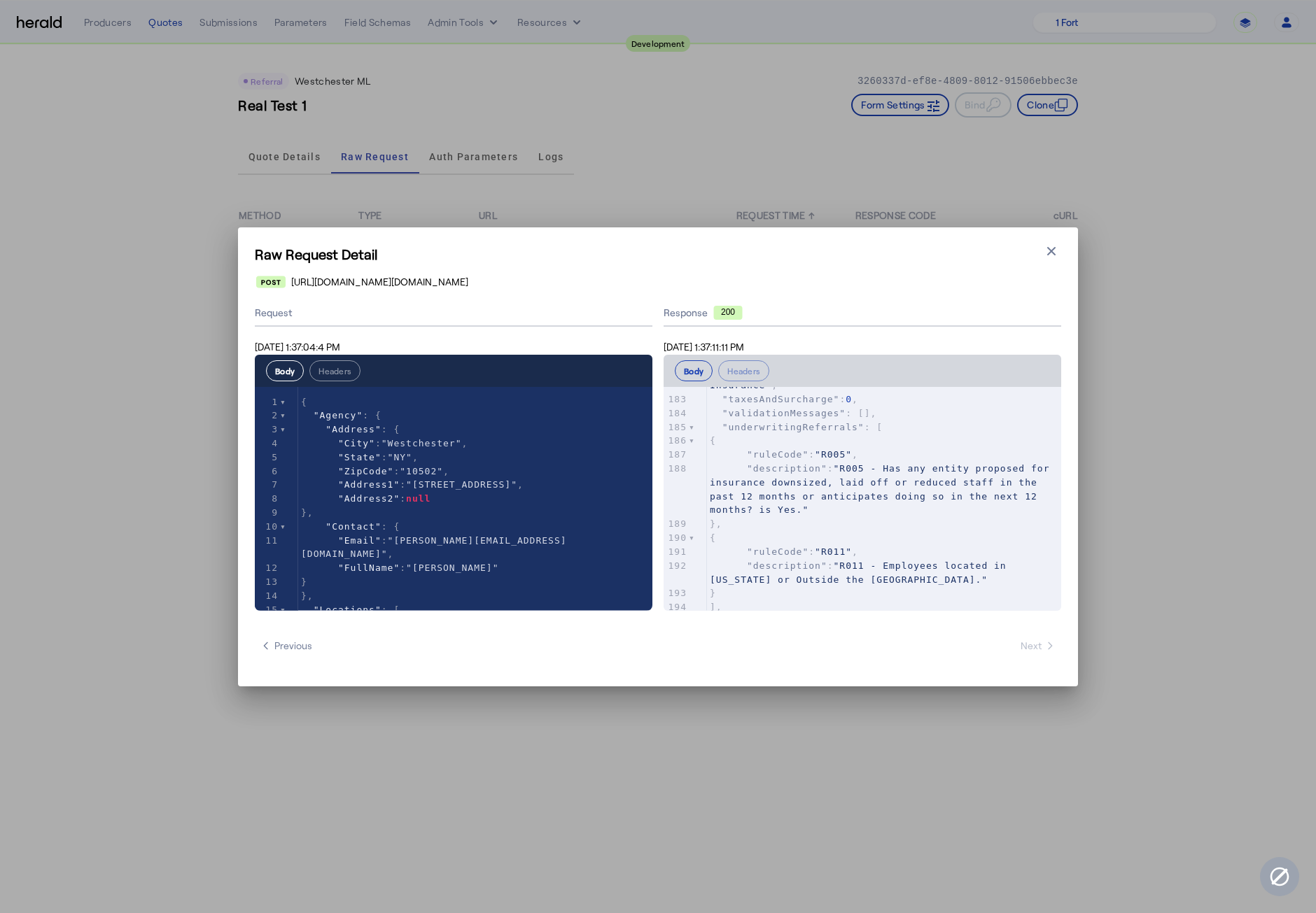
scroll to position [0, 0]
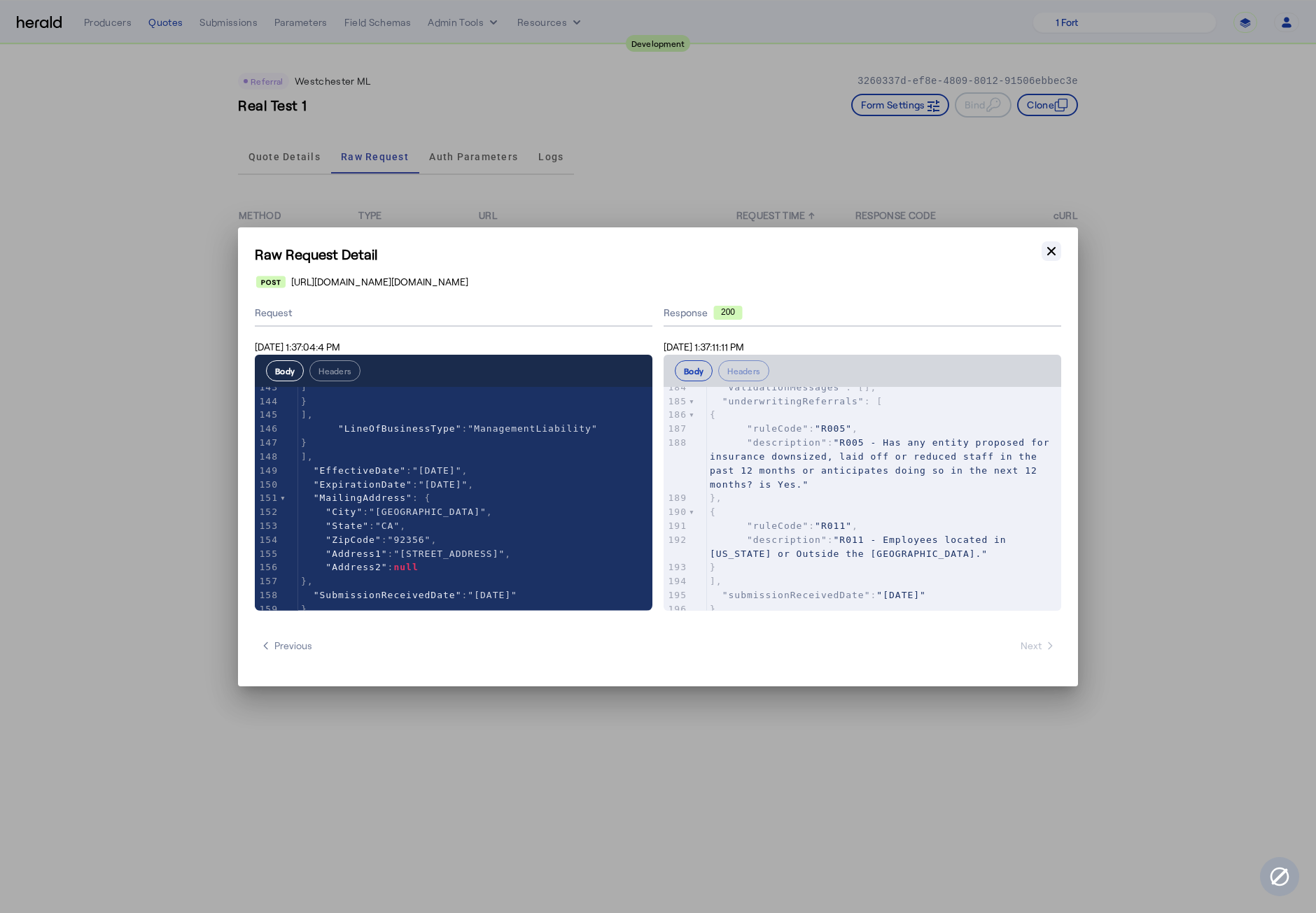
click at [1048, 245] on icon "button" at bounding box center [1051, 251] width 14 height 14
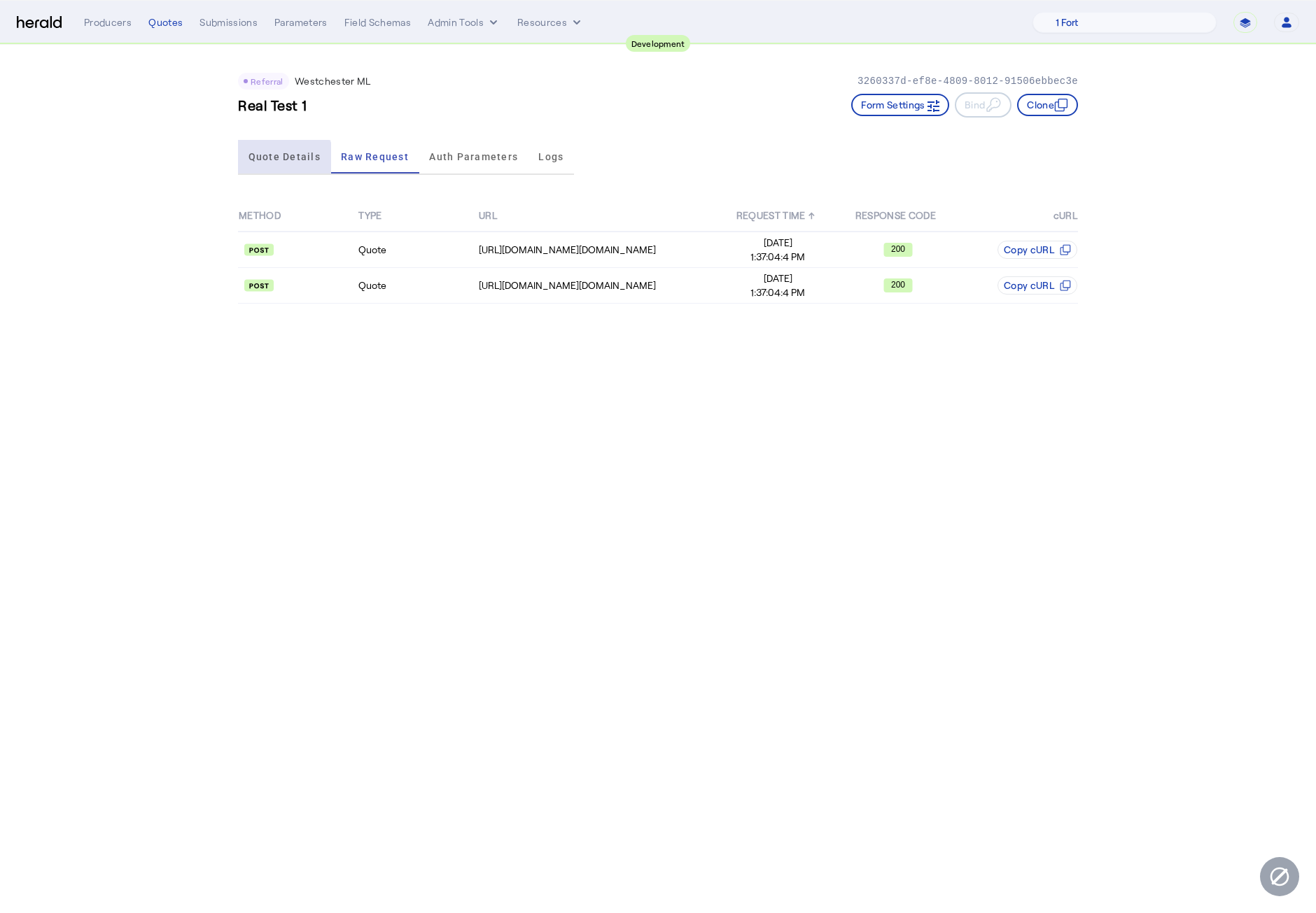
click at [281, 164] on span "Quote Details" at bounding box center [284, 156] width 72 height 33
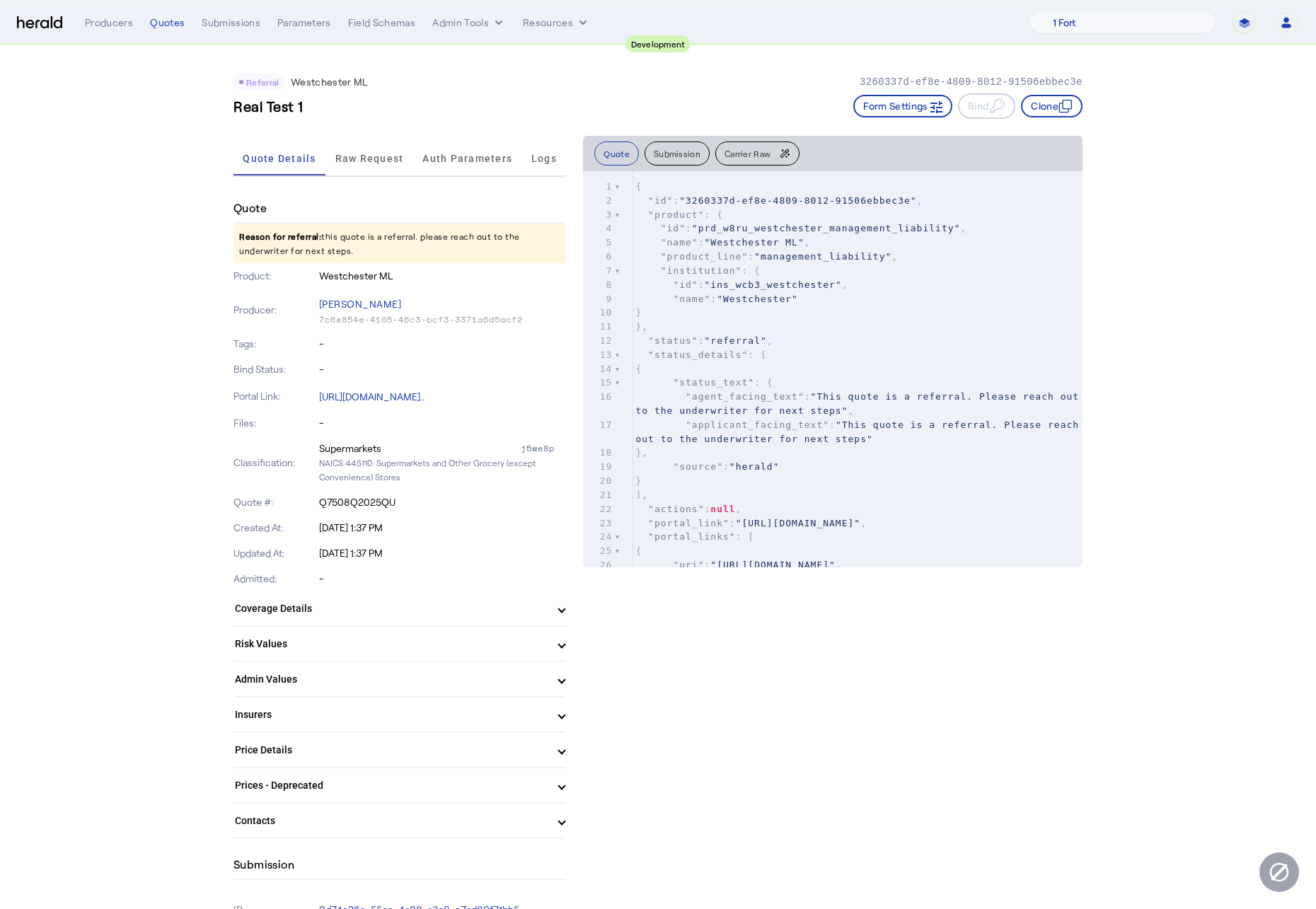
drag, startPoint x: 229, startPoint y: 323, endPoint x: 227, endPoint y: 276, distance: 47.0
click at [54, 24] on img at bounding box center [40, 23] width 46 height 13
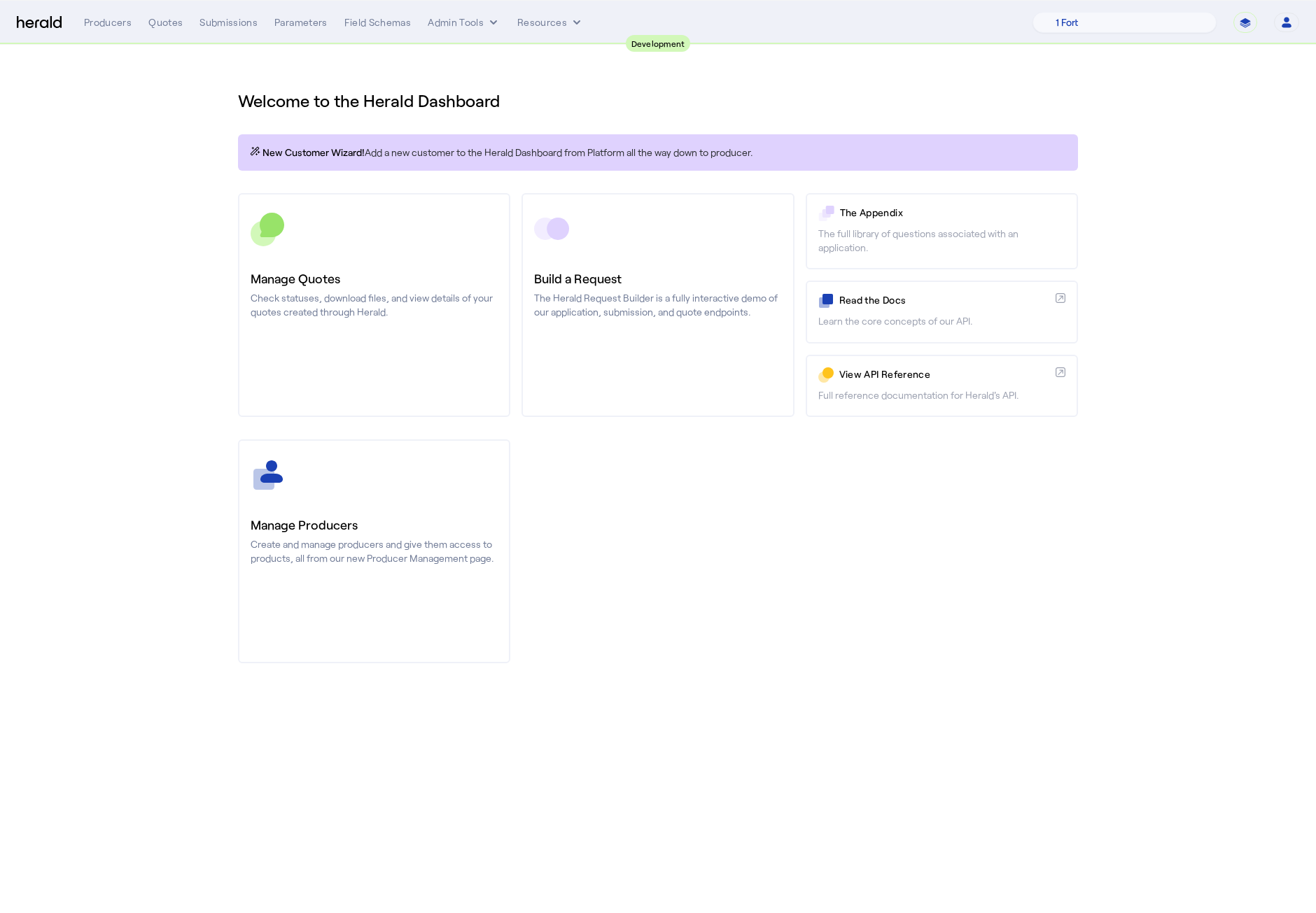
click at [1026, 572] on div "Manage Producers Create and manage producers and give them access to products, …" at bounding box center [658, 551] width 839 height 224
click at [735, 671] on div "Welcome to the Herald Dashboard New Customer Wizard! Add a new customer to the …" at bounding box center [658, 368] width 896 height 646
click at [184, 31] on div "**********" at bounding box center [691, 22] width 1215 height 21
click at [165, 29] on div "Quotes" at bounding box center [166, 23] width 34 height 14
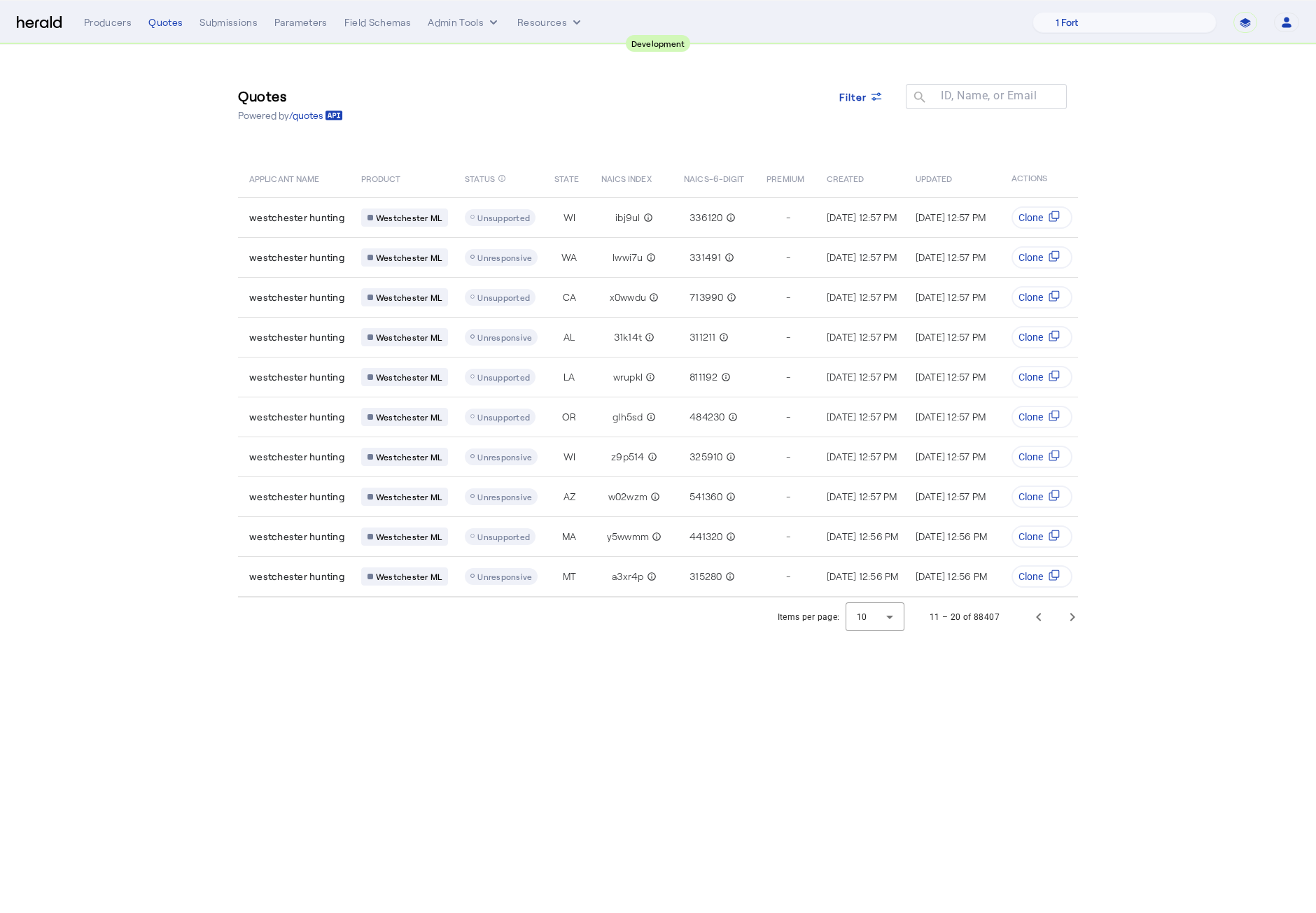
click at [891, 676] on body "**********" at bounding box center [658, 456] width 1316 height 913
click at [1026, 610] on span "Previous page" at bounding box center [1038, 616] width 33 height 33
click at [628, 676] on body "**********" at bounding box center [658, 456] width 1316 height 913
click at [518, 676] on body "**********" at bounding box center [658, 456] width 1316 height 913
click at [33, 24] on img at bounding box center [40, 23] width 45 height 13
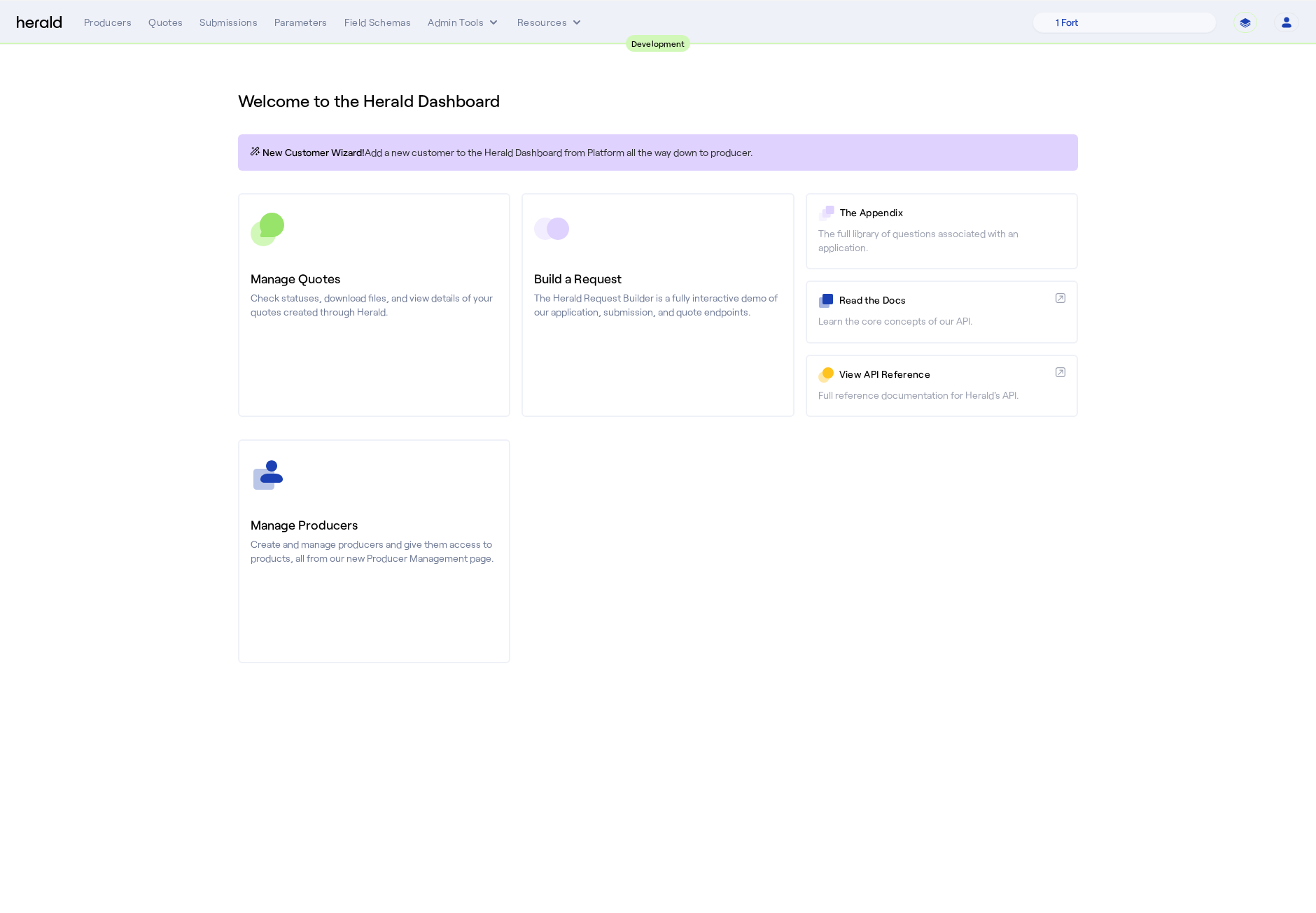
click at [974, 665] on div "Welcome to the Herald Dashboard New Customer Wizard! Add a new customer to the …" at bounding box center [658, 368] width 896 height 646
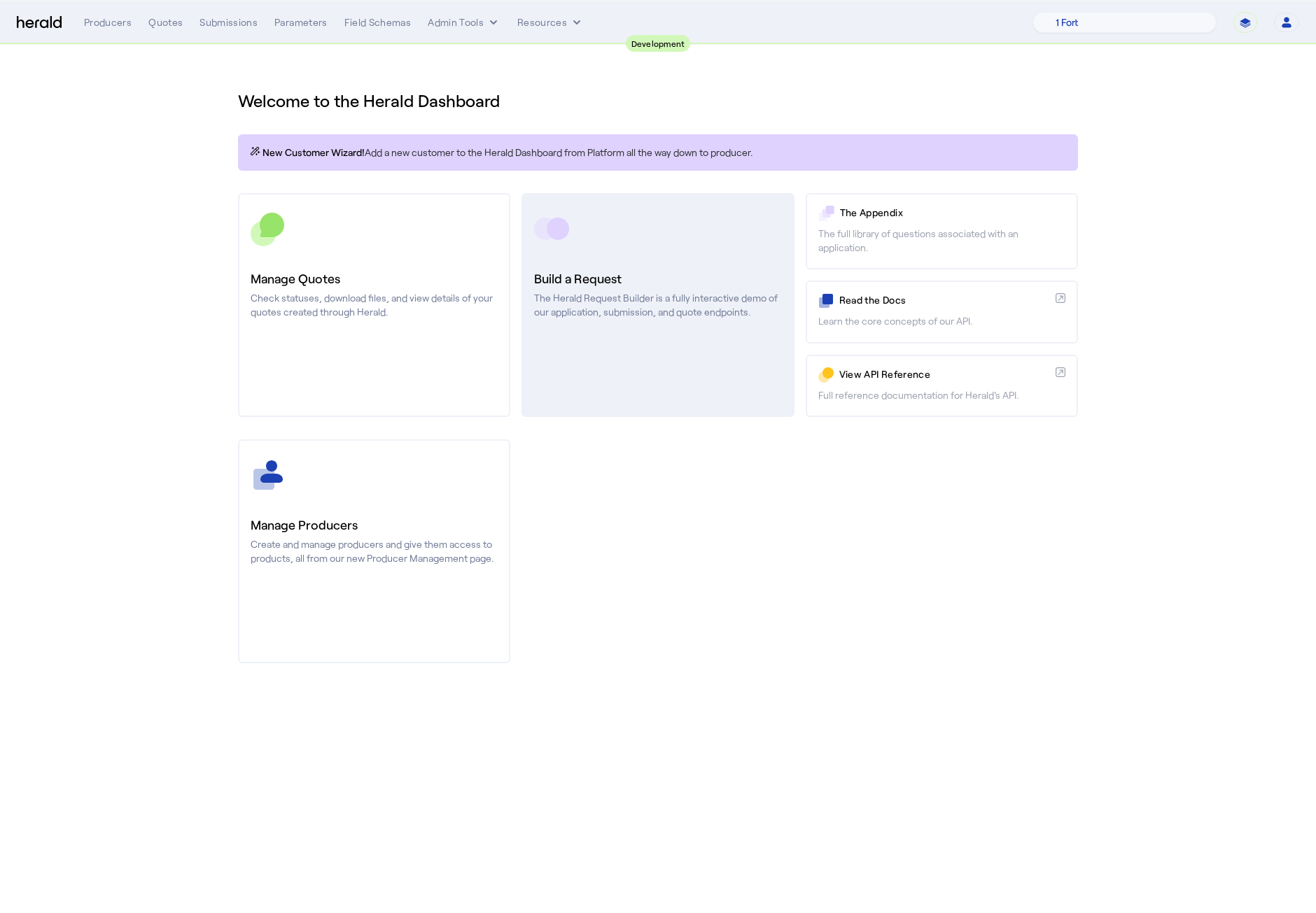
click at [600, 306] on p "The Herald Request Builder is a fully interactive demo of our application, subm…" at bounding box center [657, 305] width 247 height 28
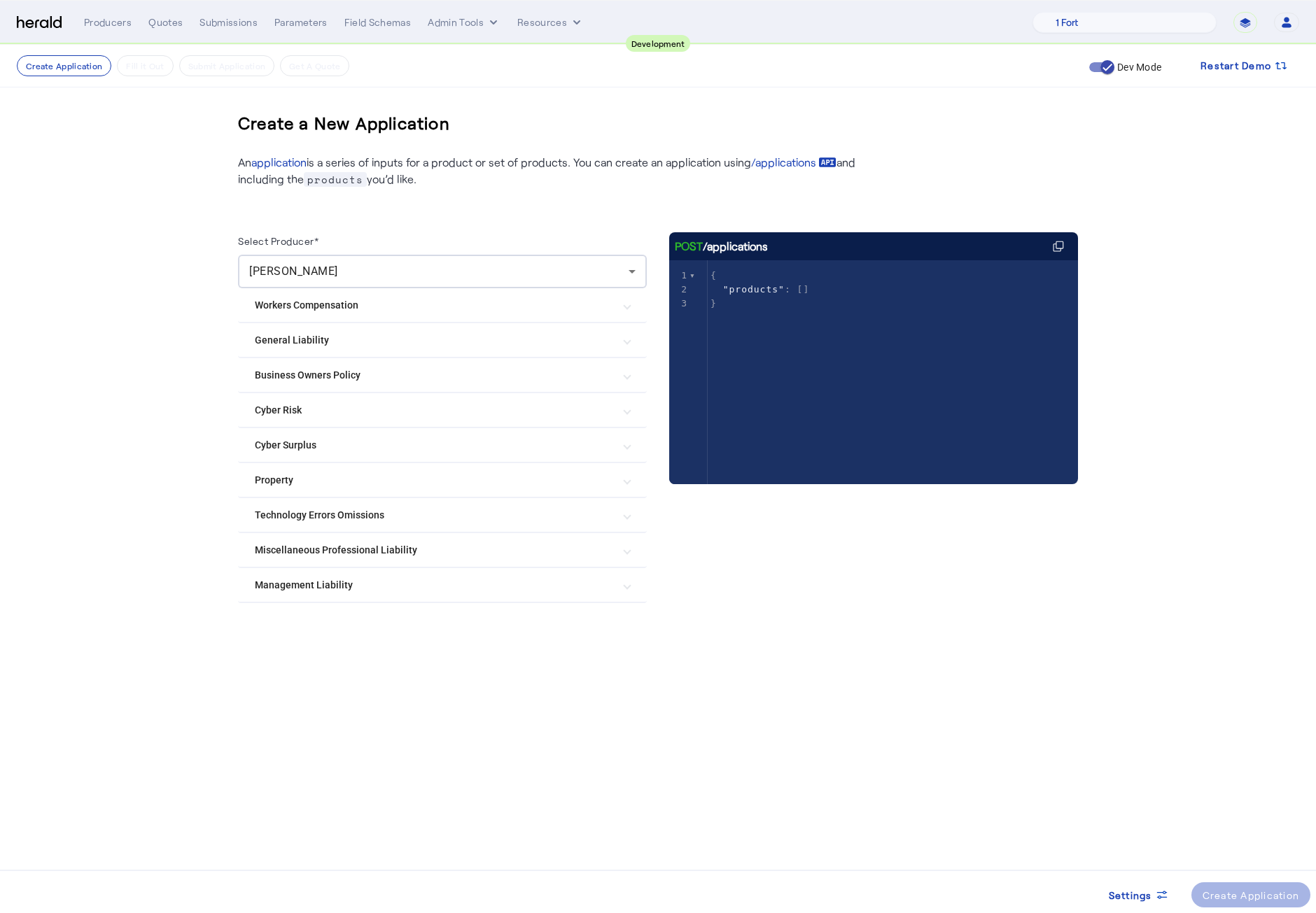
click at [301, 585] on Liability "Management Liability" at bounding box center [434, 585] width 358 height 15
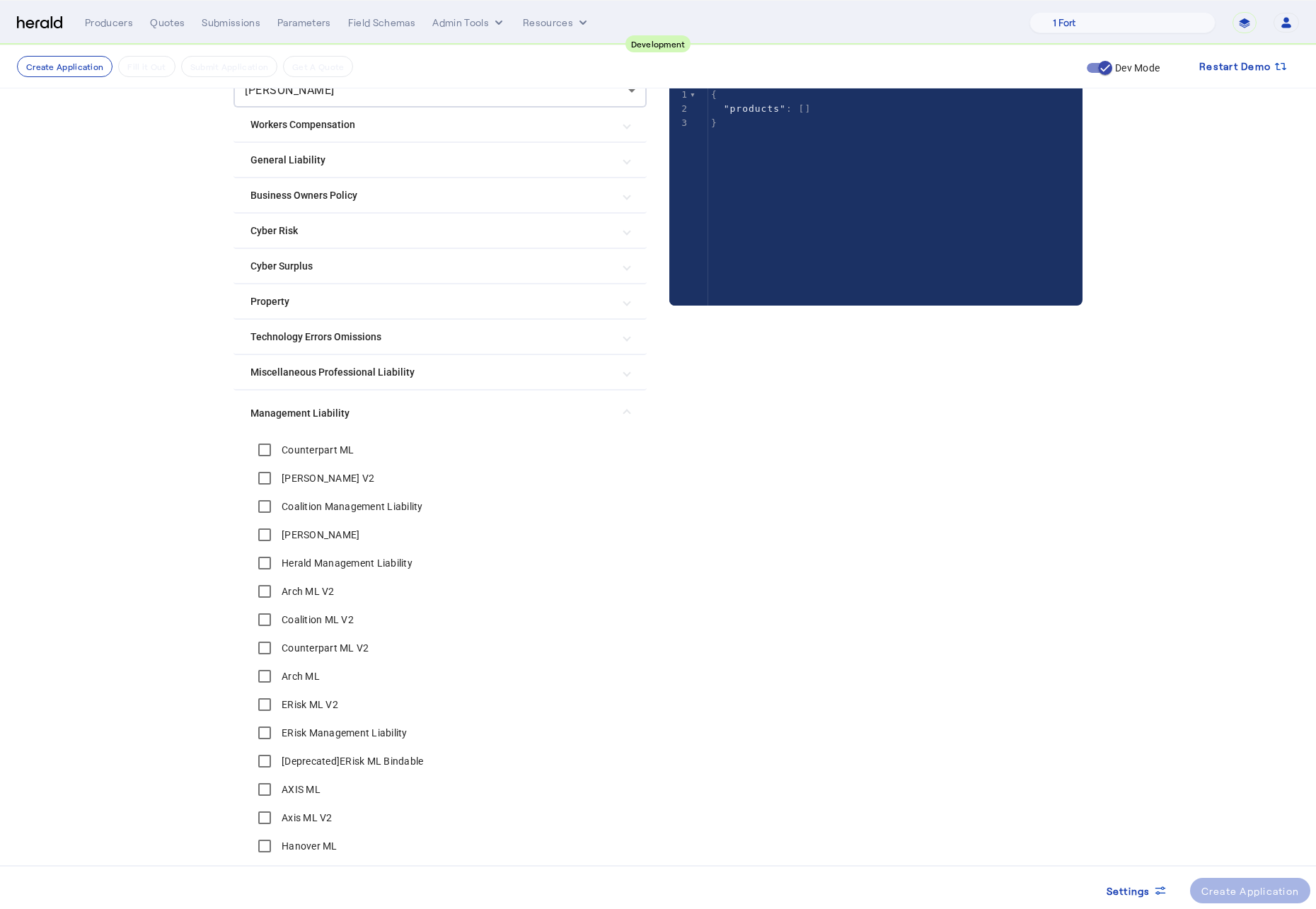
scroll to position [422, 0]
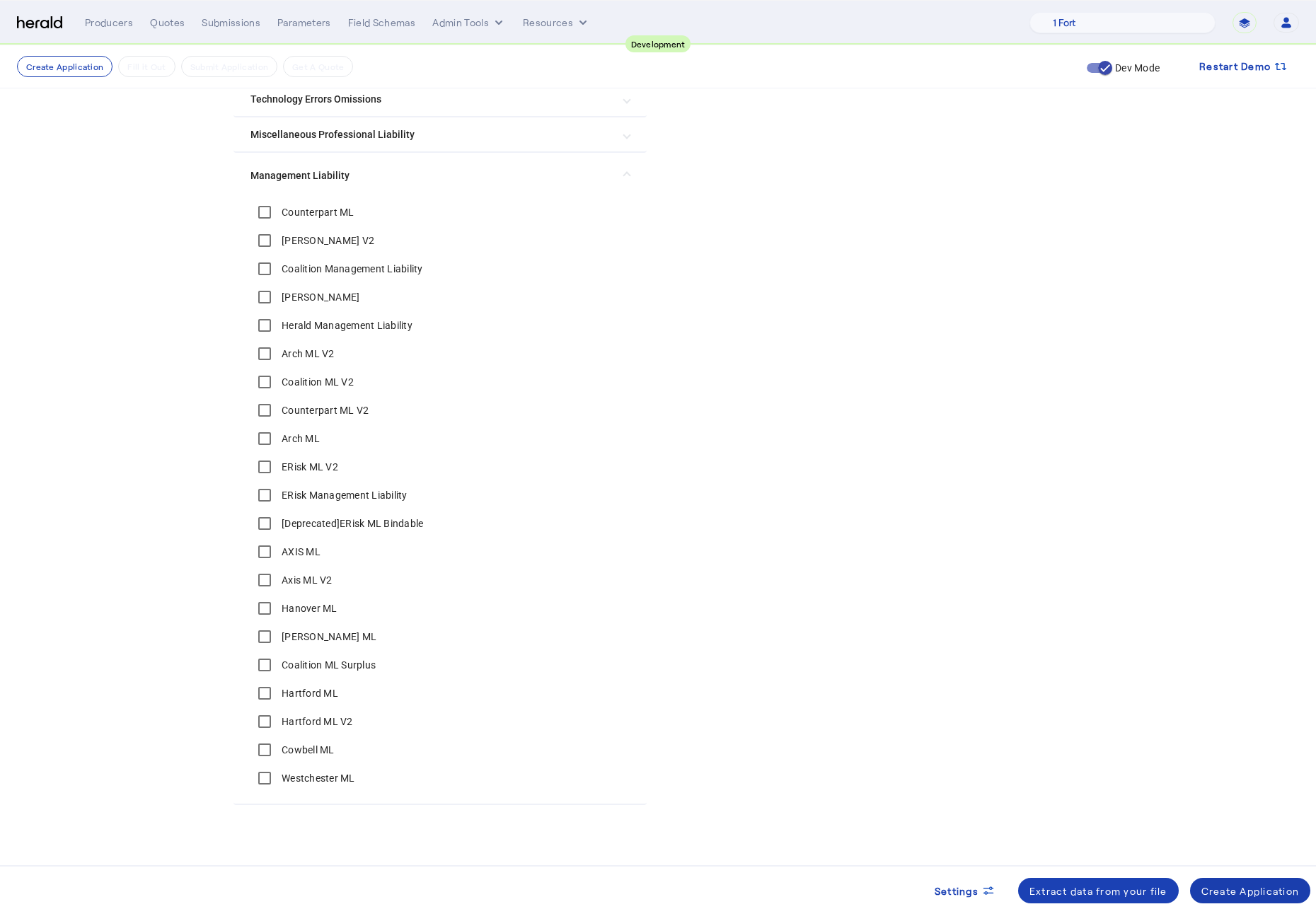
click at [1240, 684] on div "Create Application" at bounding box center [1250, 891] width 98 height 15
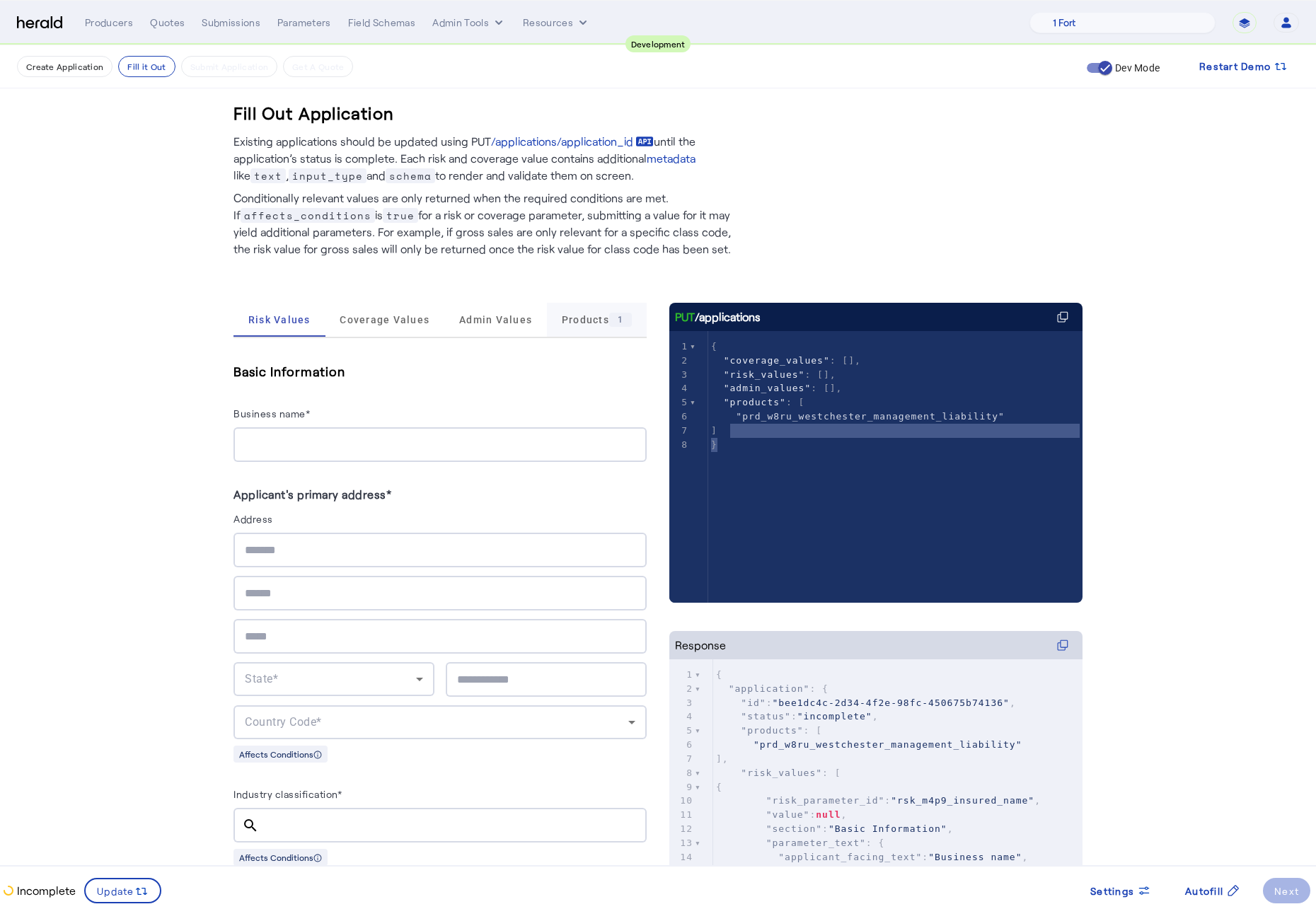
type textarea "**********"
drag, startPoint x: 768, startPoint y: 448, endPoint x: 650, endPoint y: 316, distance: 177.1
click at [708, 382] on div "x 1 { 2 "coverage_values" : [], 3 "risk_values" : [], 4 "admin_values" : [], 5 …" at bounding box center [902, 396] width 388 height 129
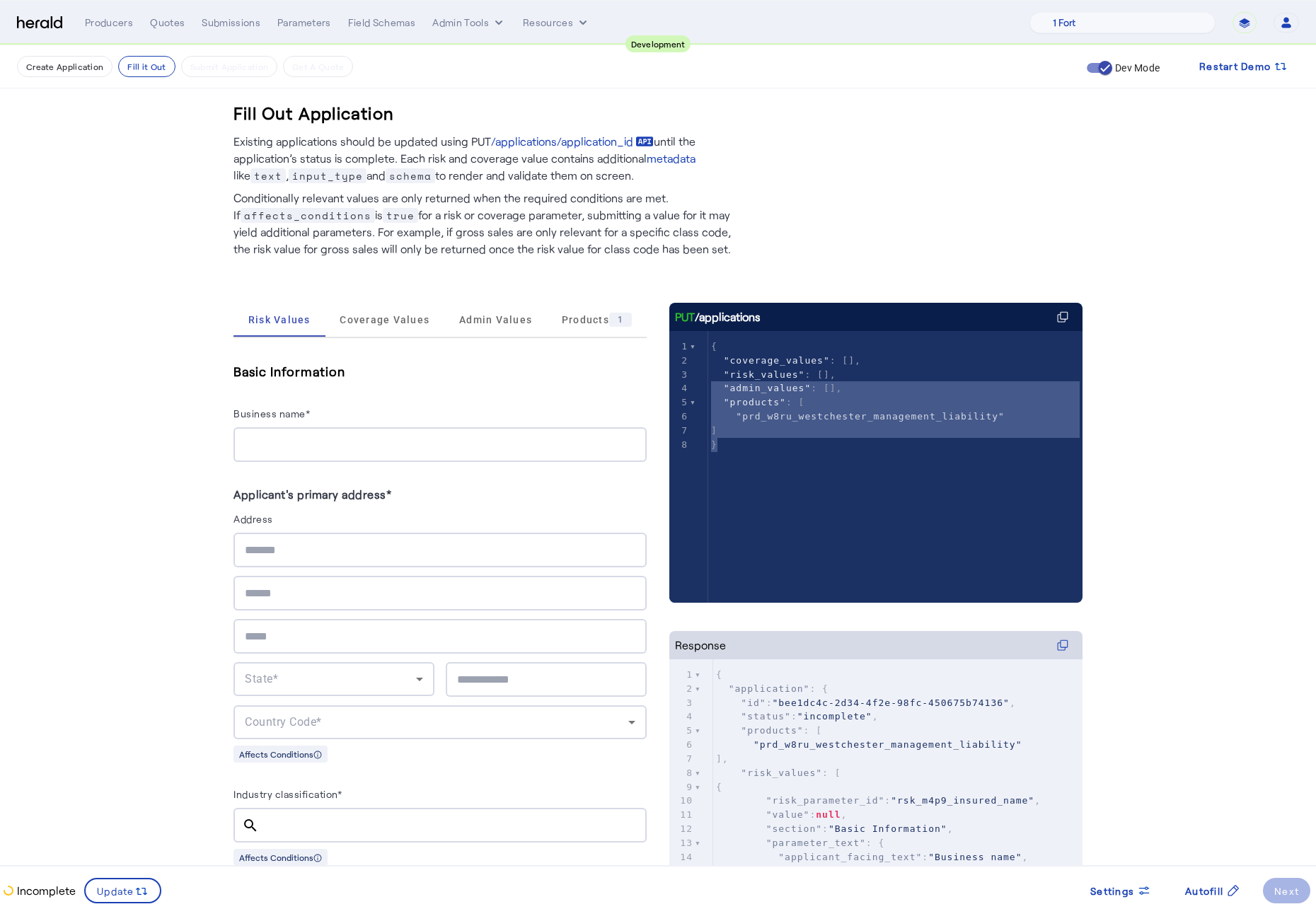
click at [871, 488] on div "x 1 { 2 "coverage_values" : [], 3 "risk_values" : [], 4 "admin_values" : [], 5 …" at bounding box center [893, 485] width 449 height 307
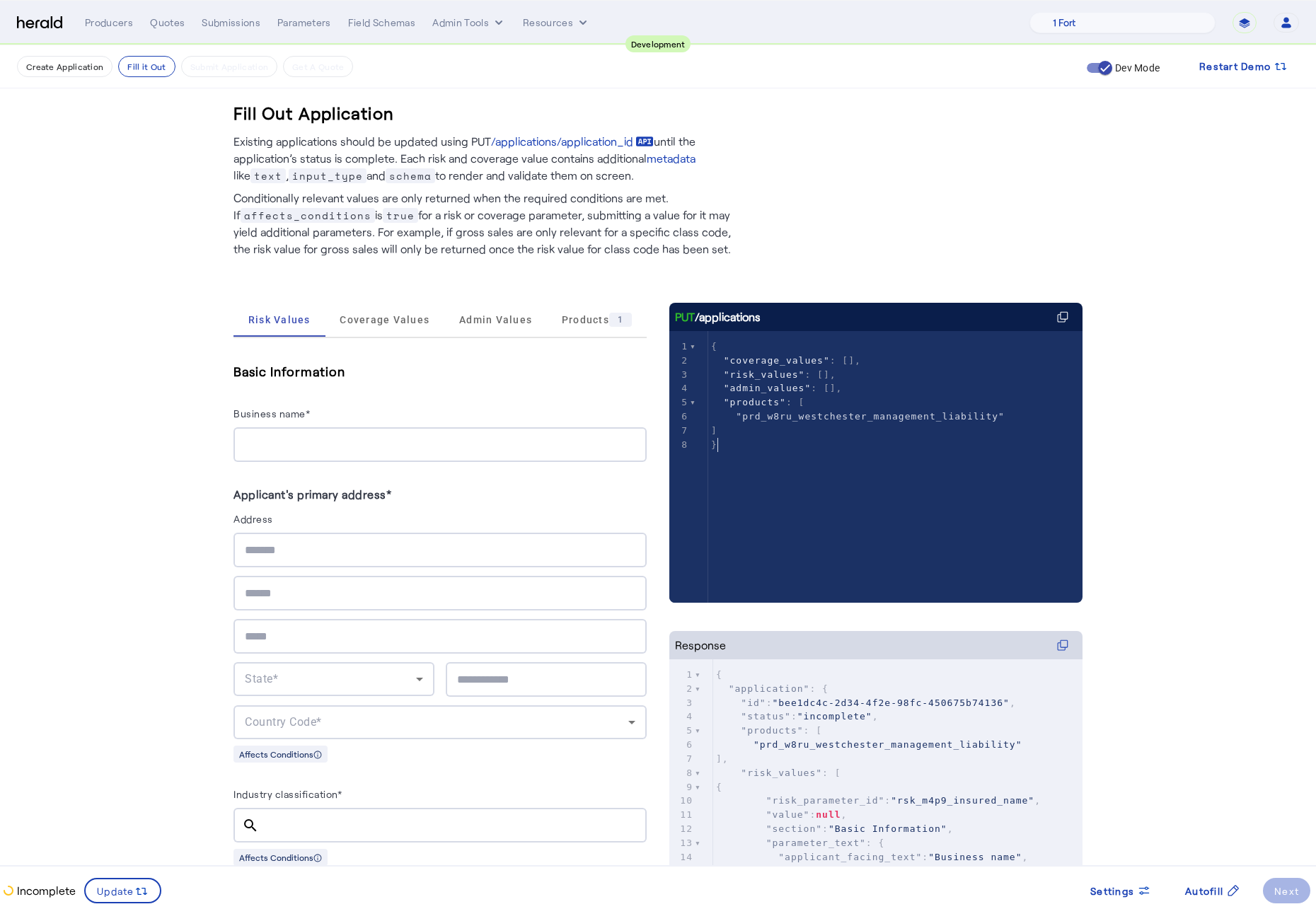
type textarea "**********"
drag, startPoint x: 734, startPoint y: 446, endPoint x: 632, endPoint y: 257, distance: 214.8
click at [885, 493] on div "x 1 { 2 "coverage_values" : [], 3 "risk_values" : [], 4 "admin_values" : [], 5 …" at bounding box center [893, 485] width 449 height 307
type textarea "**********"
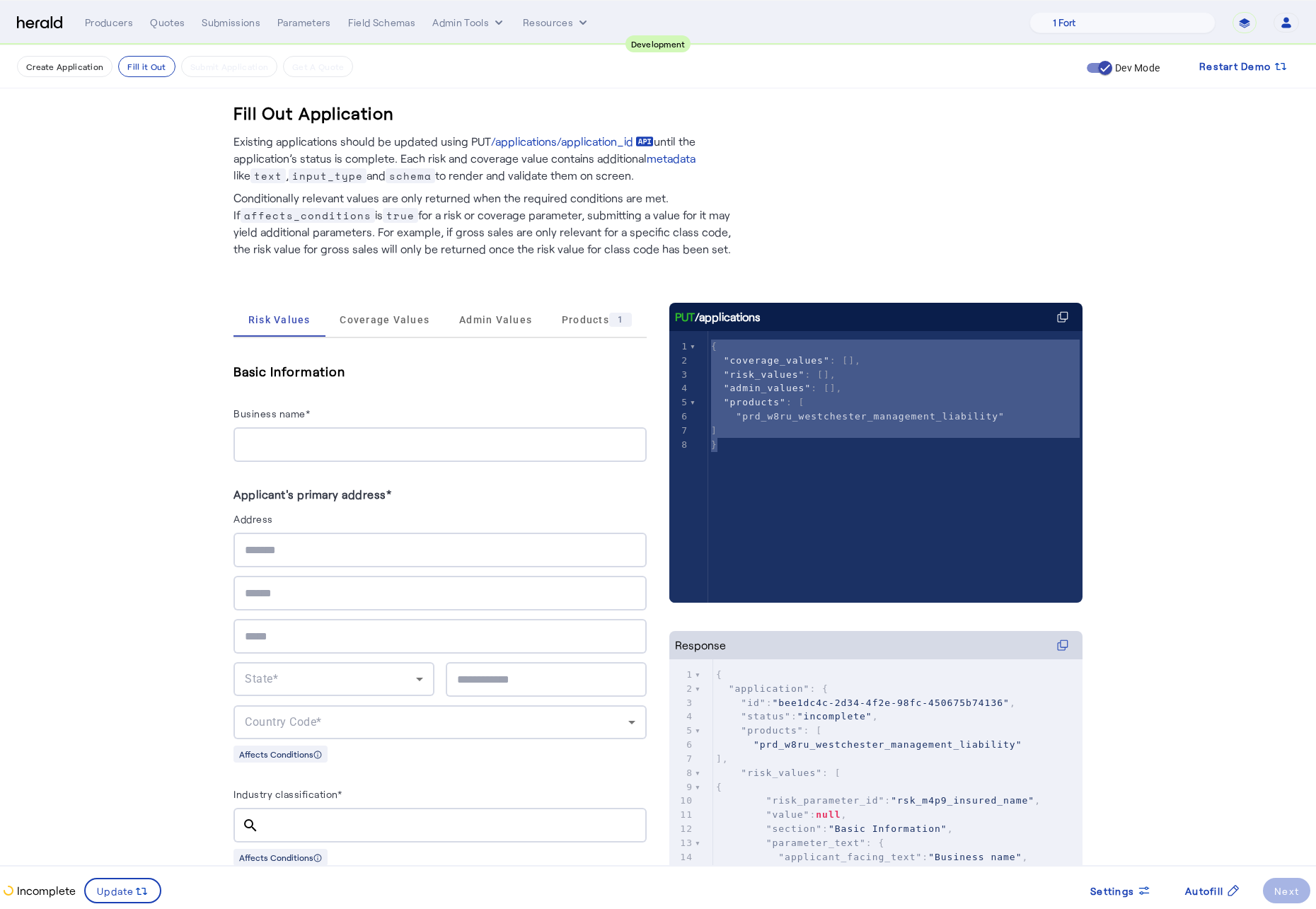
drag, startPoint x: 751, startPoint y: 453, endPoint x: 643, endPoint y: 294, distance: 192.2
click at [783, 438] on pre "}" at bounding box center [902, 445] width 388 height 14
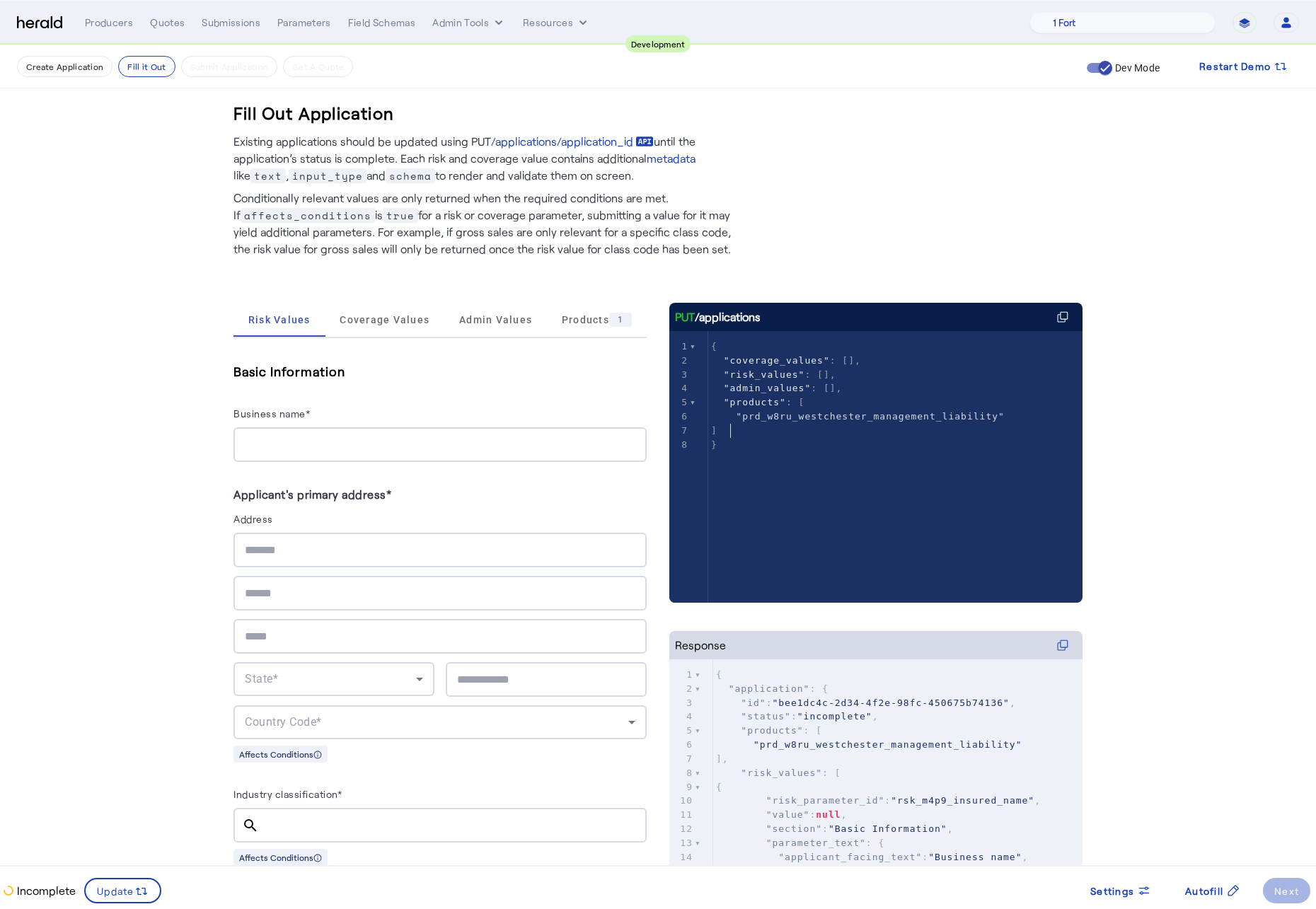
click at [744, 454] on div "x 1 { 2 "coverage_values" : [], 3 "risk_values" : [], 4 "admin_values" : [], 5 …" at bounding box center [902, 396] width 388 height 129
click at [312, 450] on input "Business name*" at bounding box center [440, 445] width 390 height 17
click at [326, 439] on input "Business name*" at bounding box center [440, 445] width 390 height 17
type input "**********"
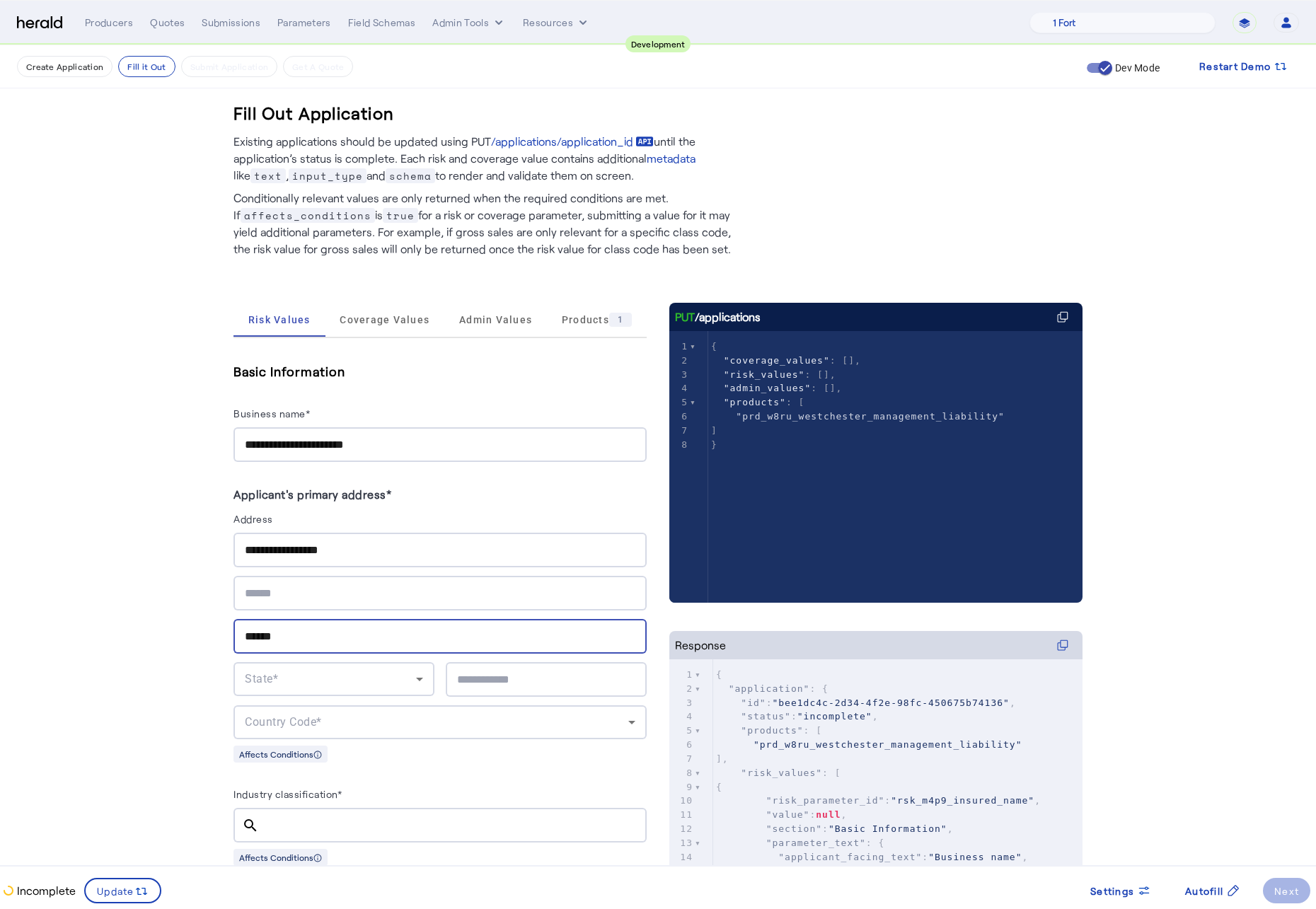
type input "******"
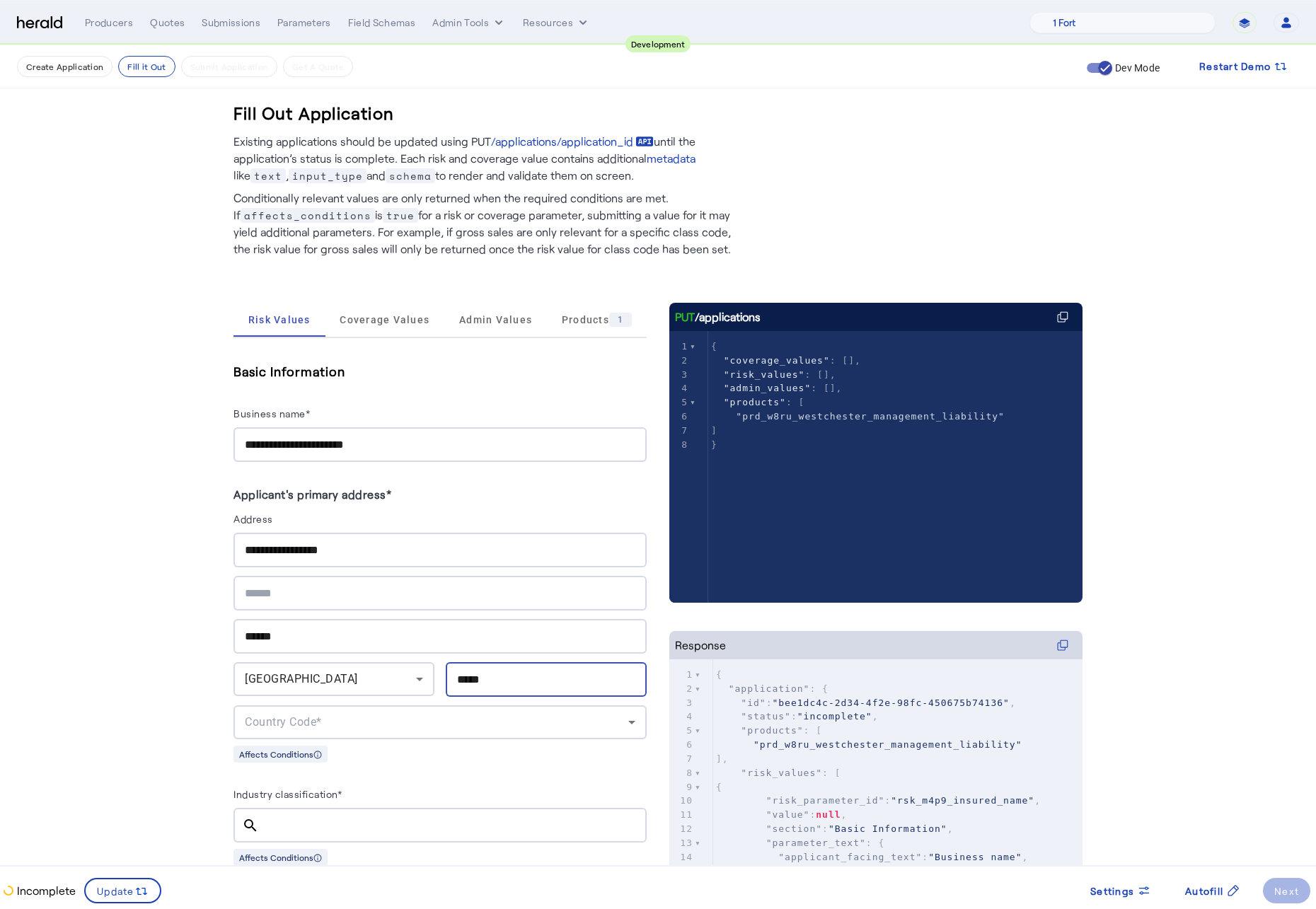
type input "*****"
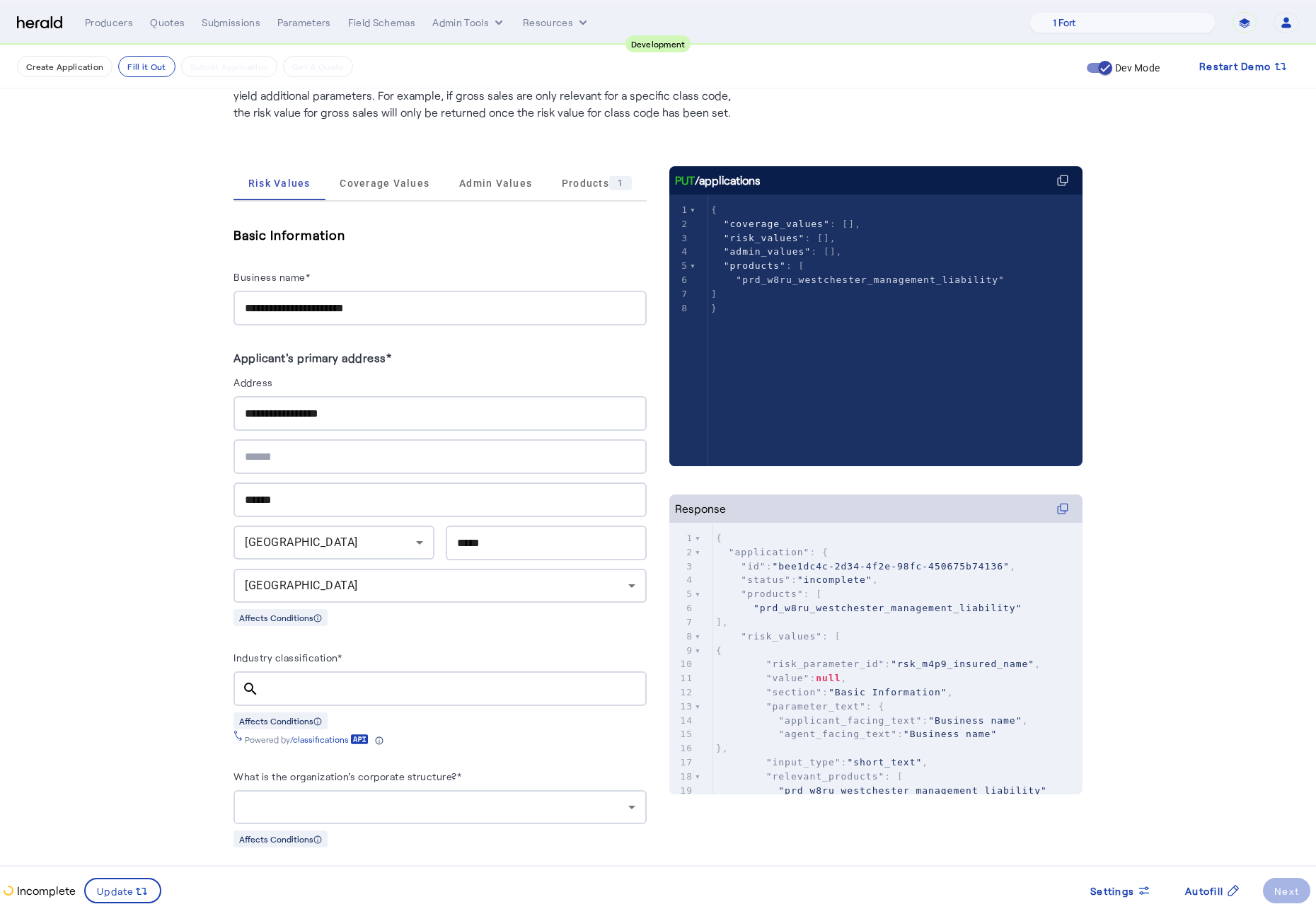
scroll to position [156, 0]
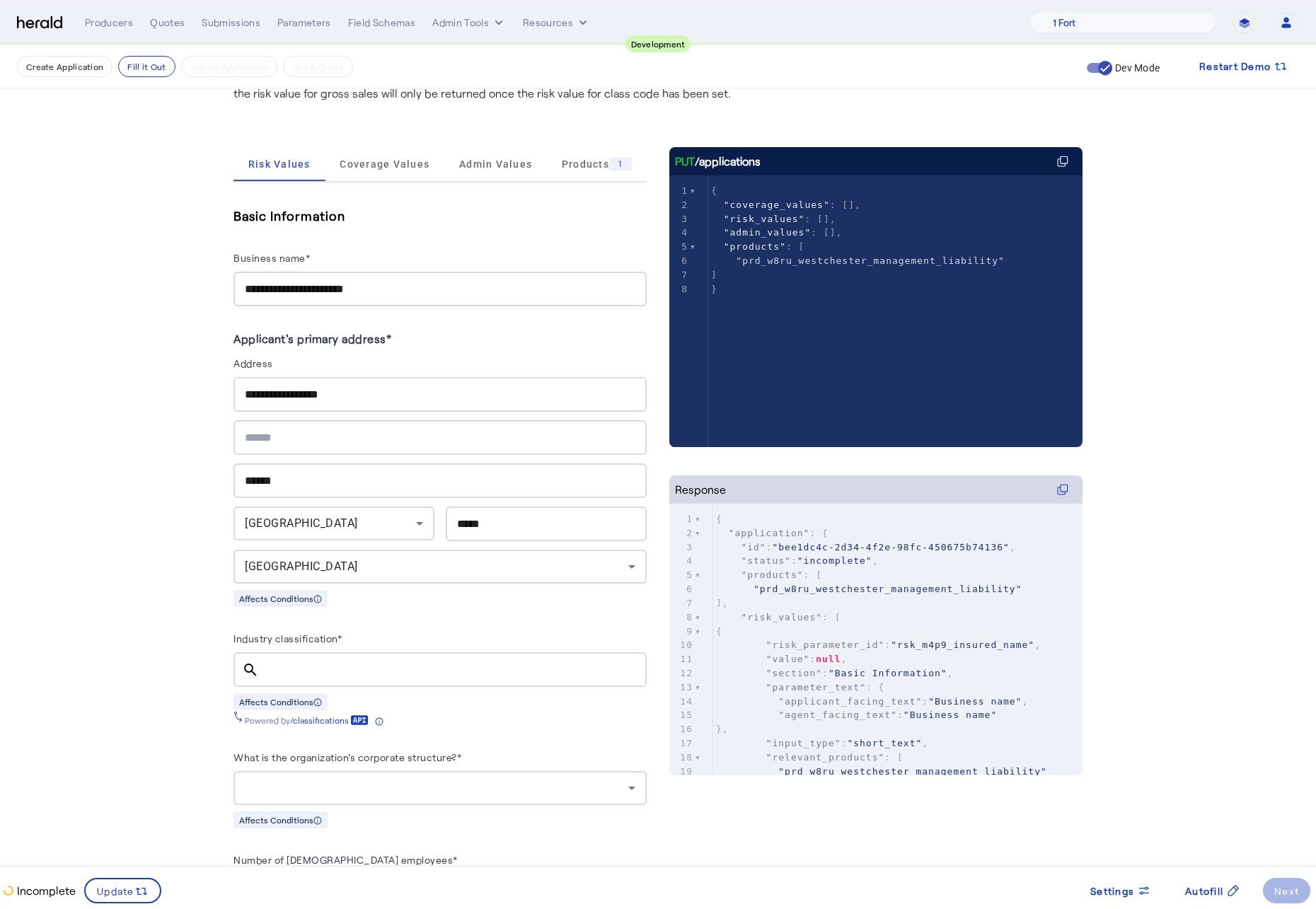
click at [342, 666] on input "Industry classification*" at bounding box center [453, 670] width 365 height 17
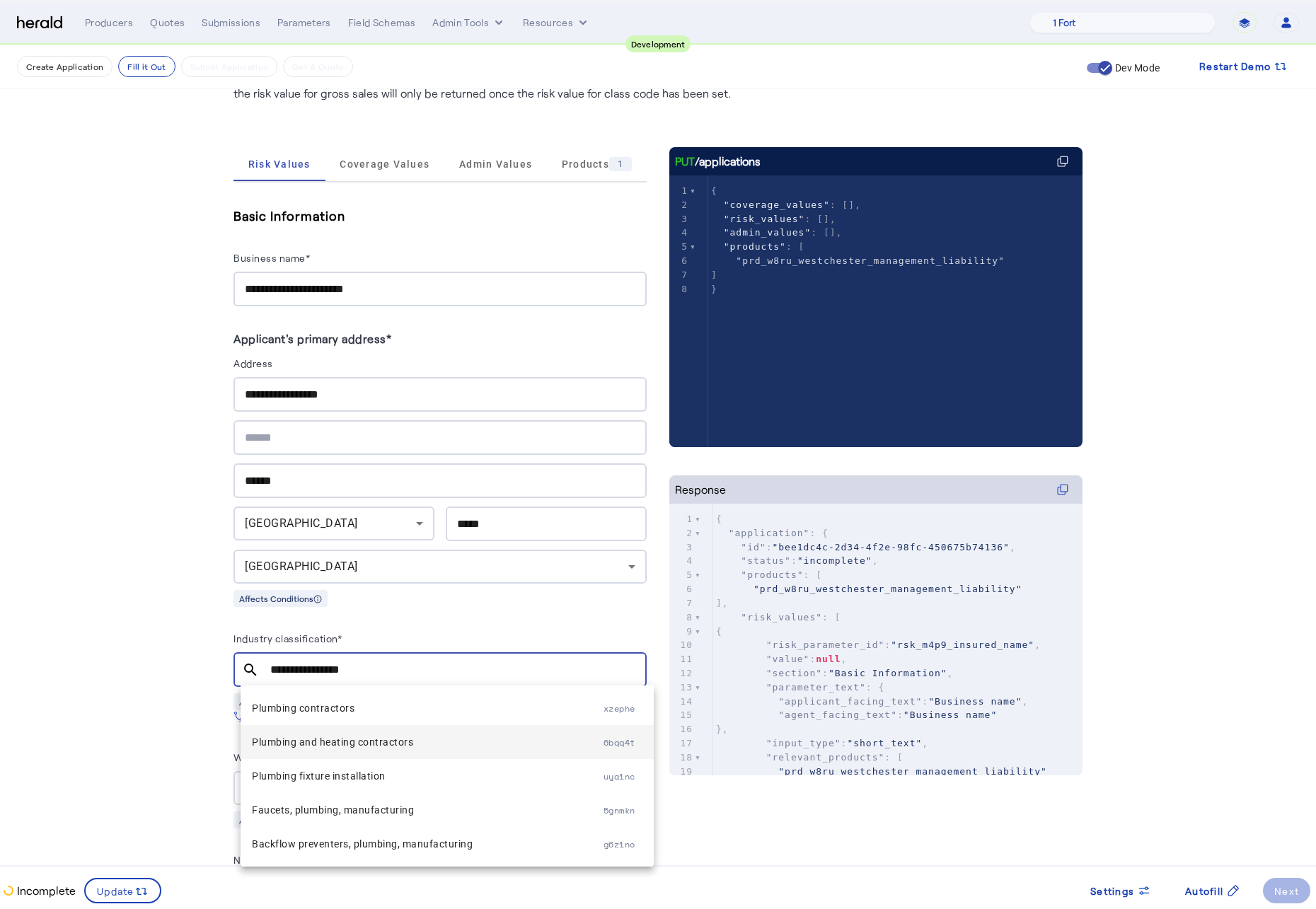
type input "**********"
click at [484, 684] on mat-option "Plumbing and heating contractors 6bqq4t" at bounding box center [447, 741] width 413 height 34
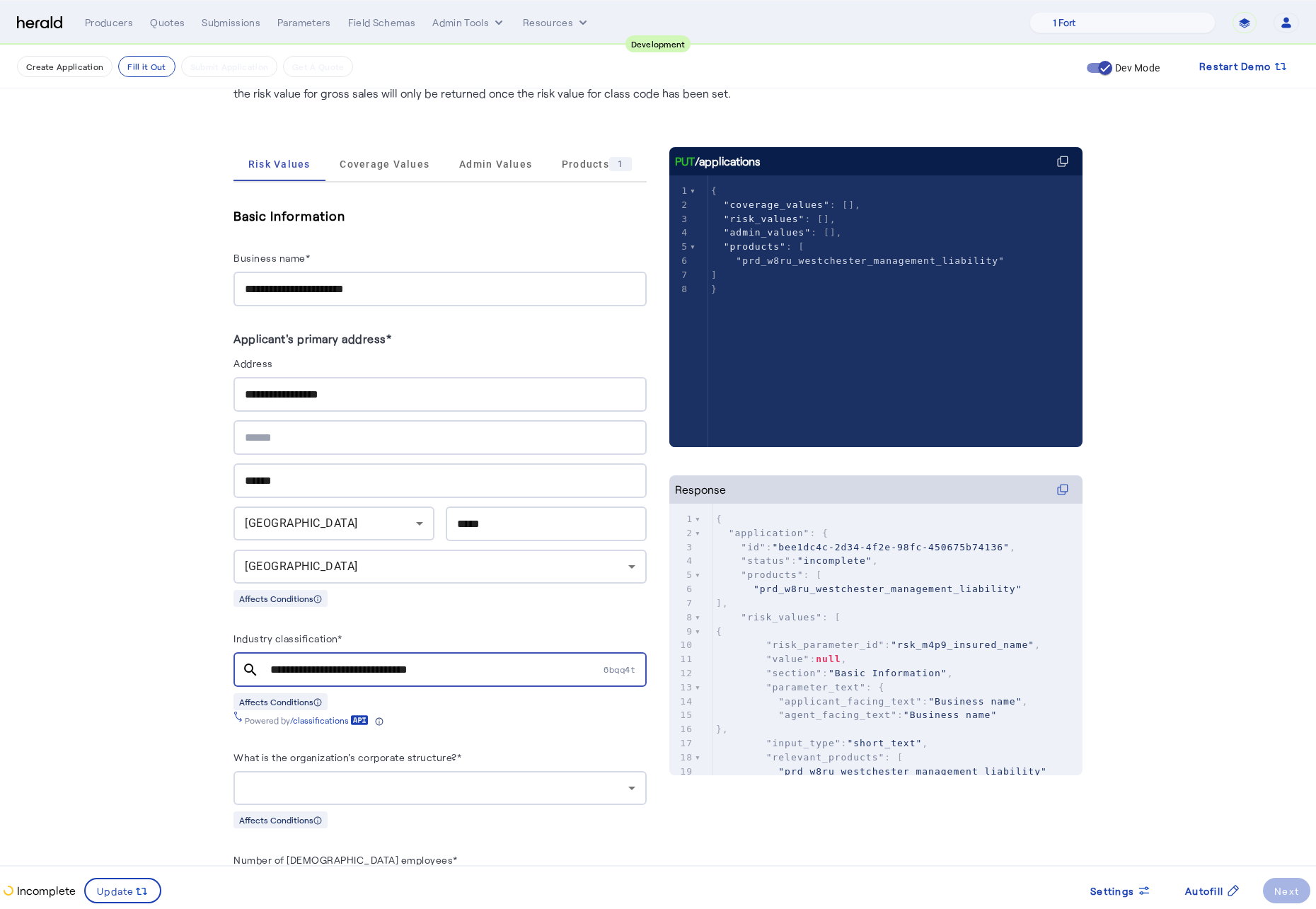
click at [95, 672] on fill-application-step "**********" at bounding box center [658, 859] width 1316 height 1938
click at [424, 684] on div at bounding box center [436, 788] width 383 height 17
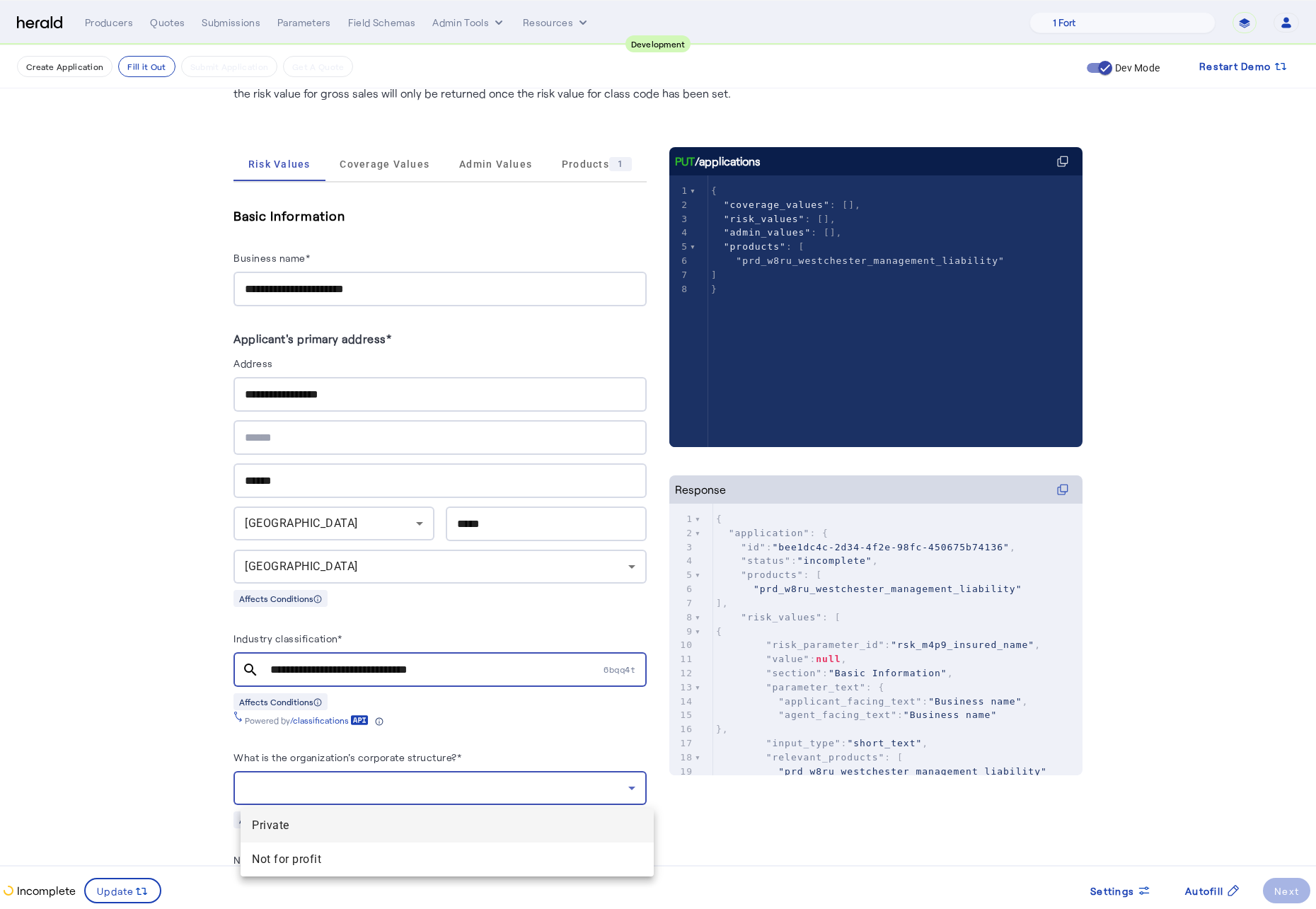
click at [364, 684] on span "Private" at bounding box center [447, 826] width 390 height 17
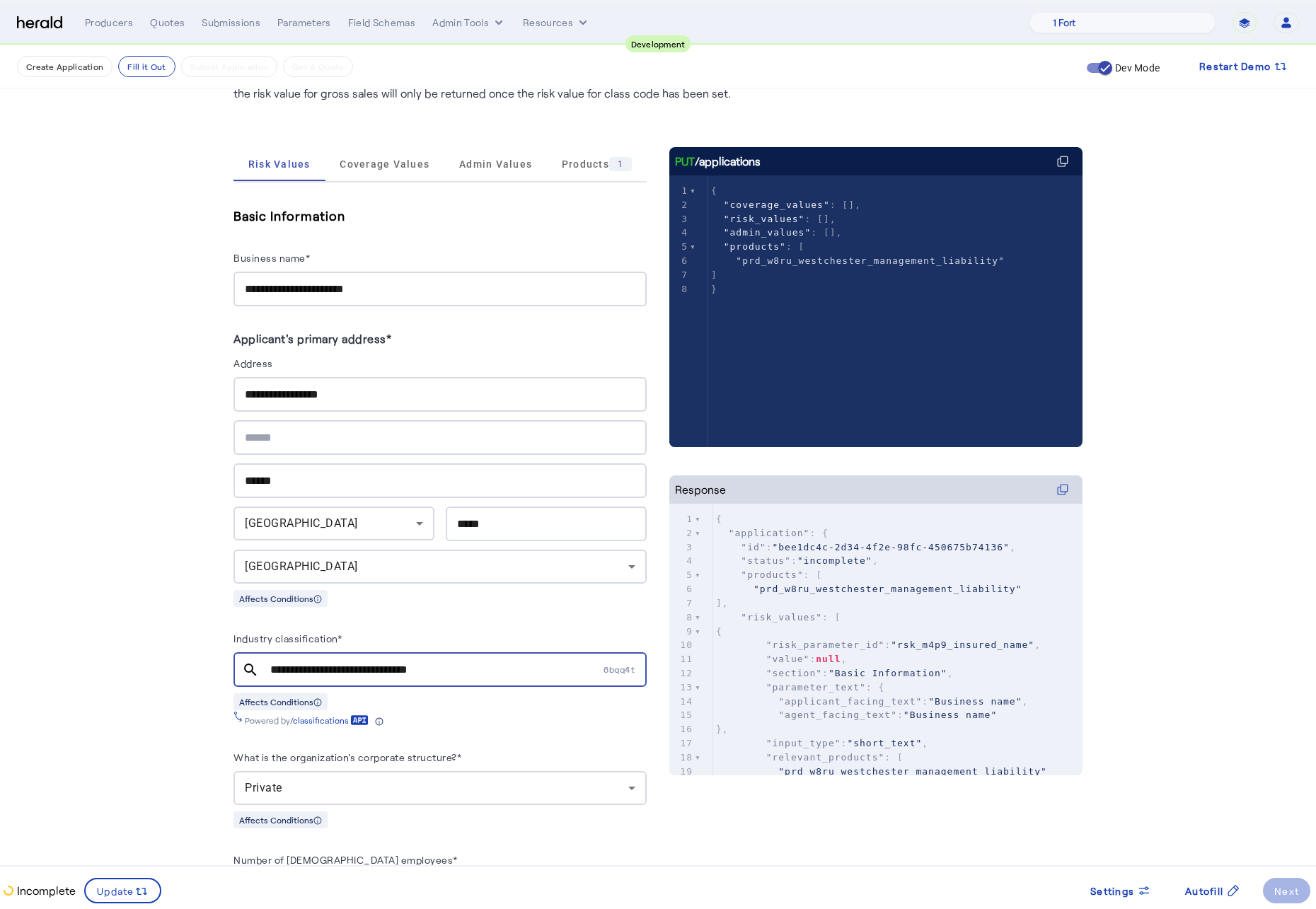
click at [52, 663] on fill-application-step "**********" at bounding box center [658, 859] width 1316 height 1938
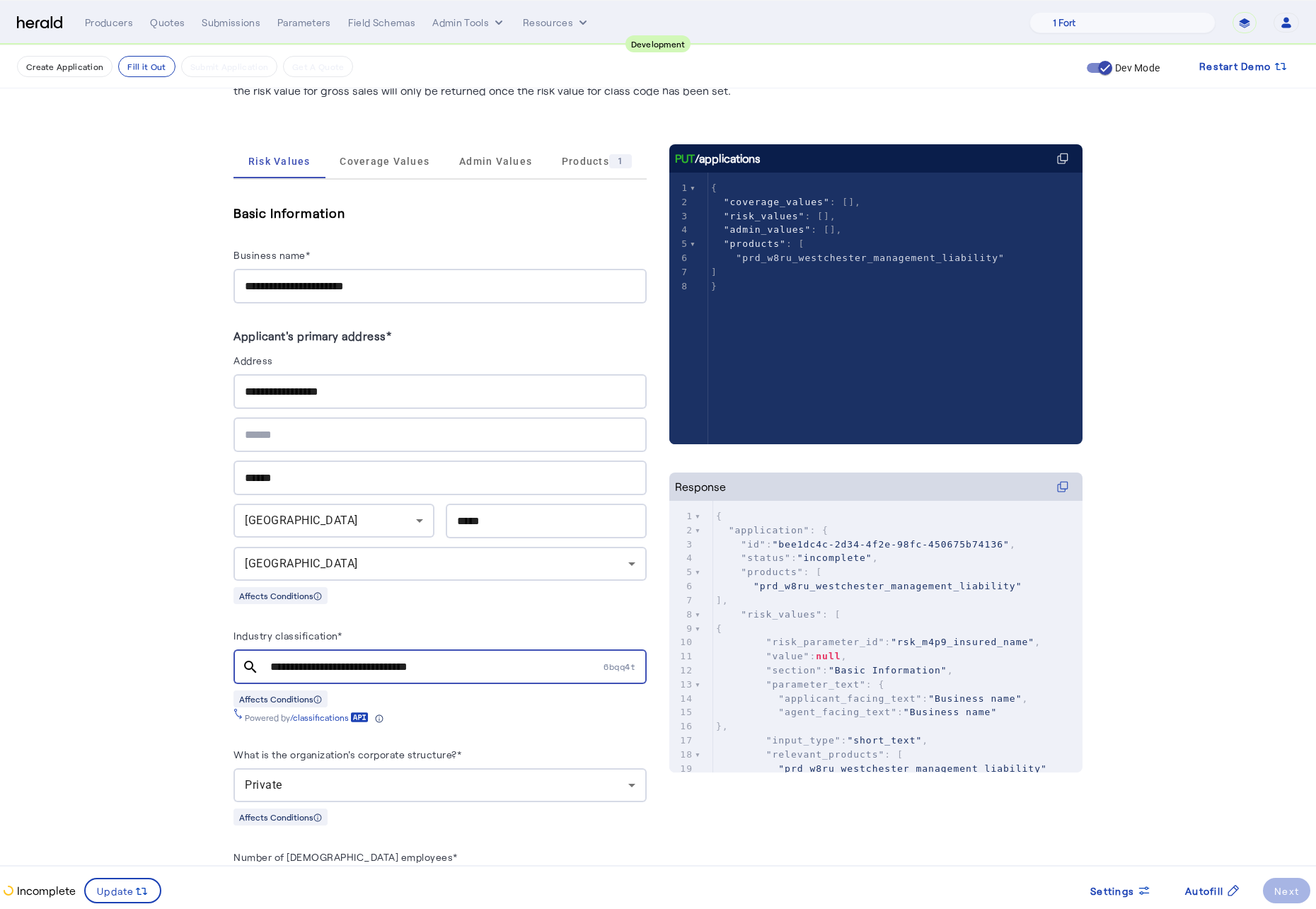
scroll to position [516, 0]
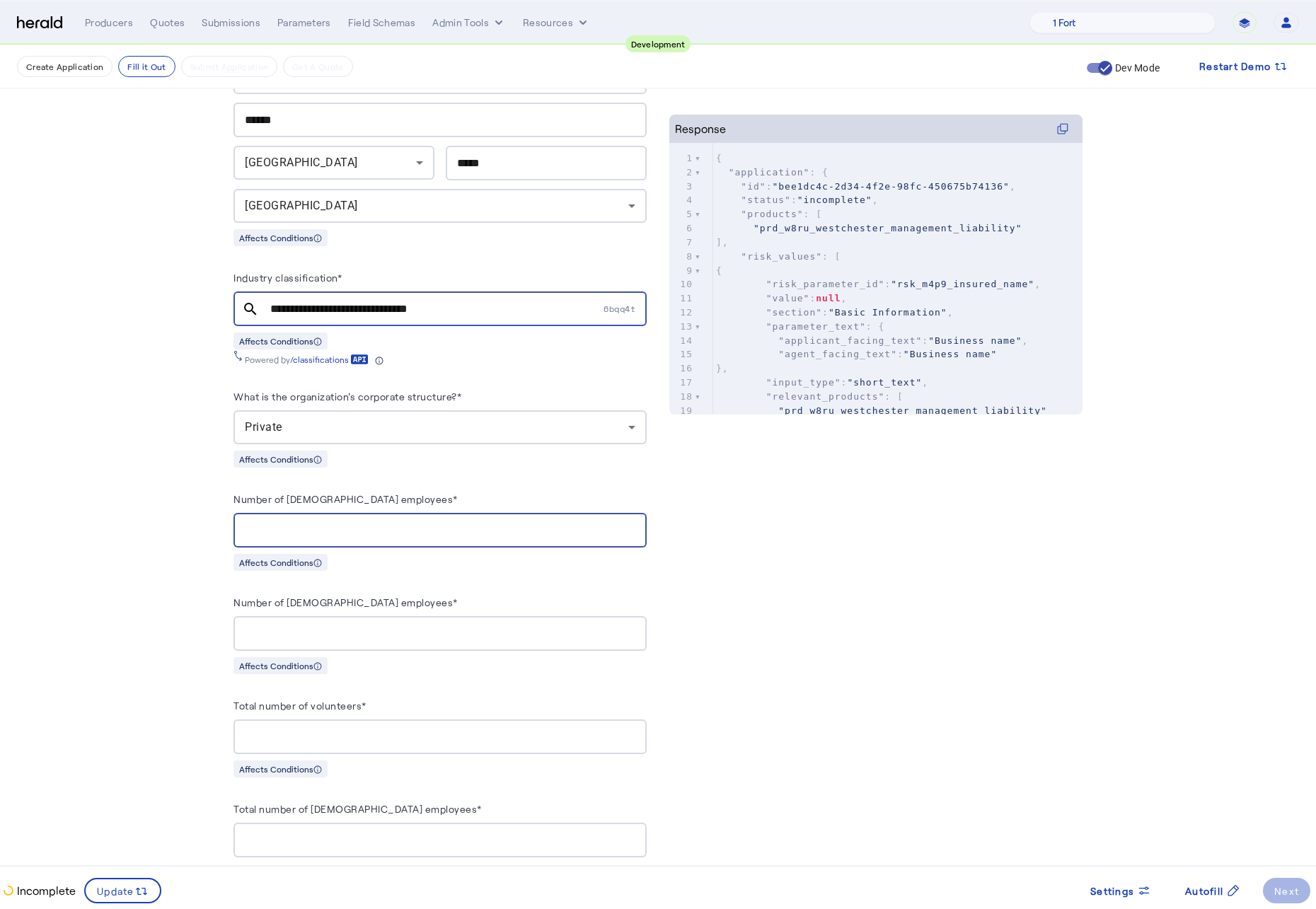
click at [283, 529] on input "Number of full-time employees*" at bounding box center [440, 530] width 390 height 17
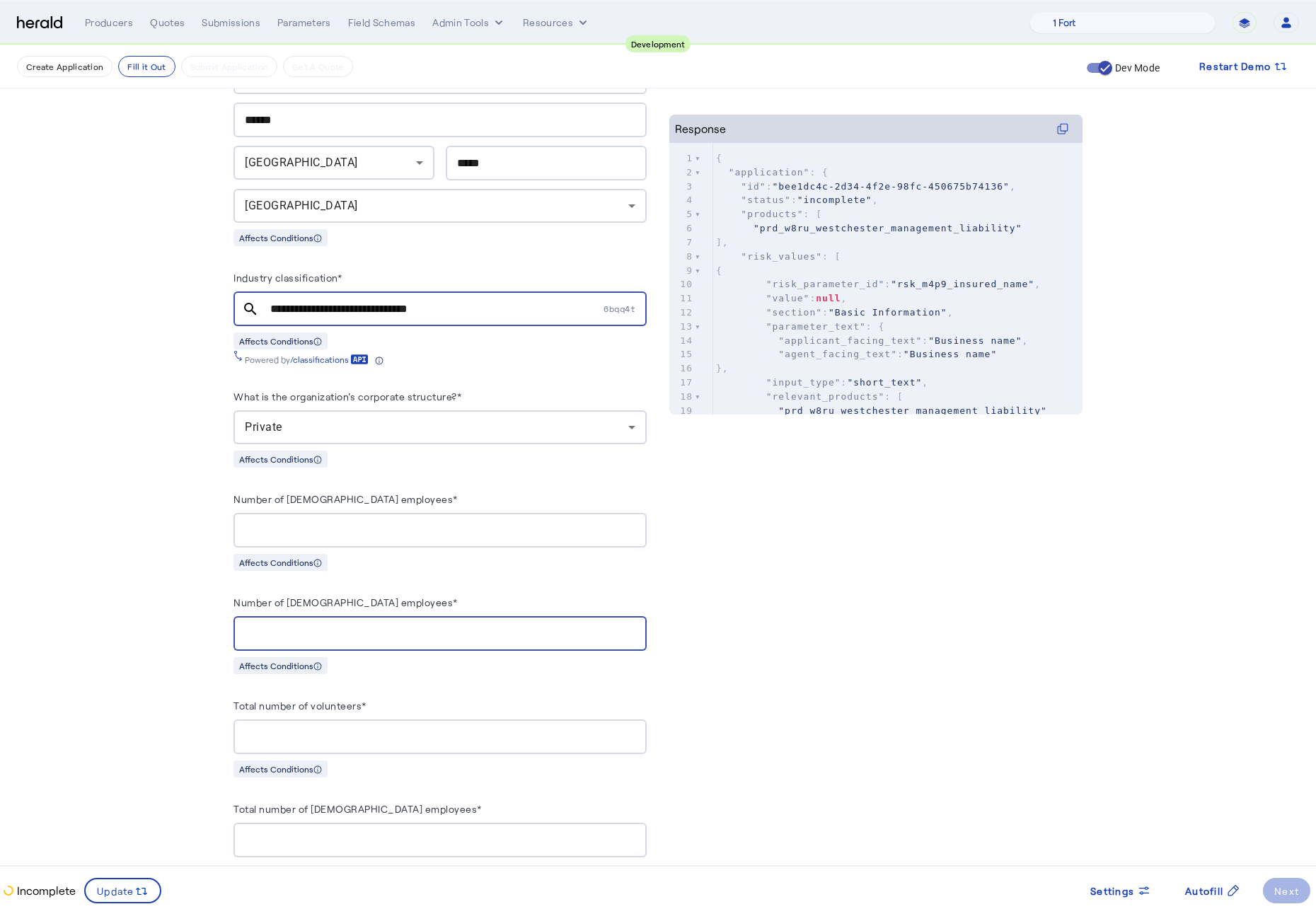
click at [295, 534] on input "**" at bounding box center [440, 530] width 390 height 17
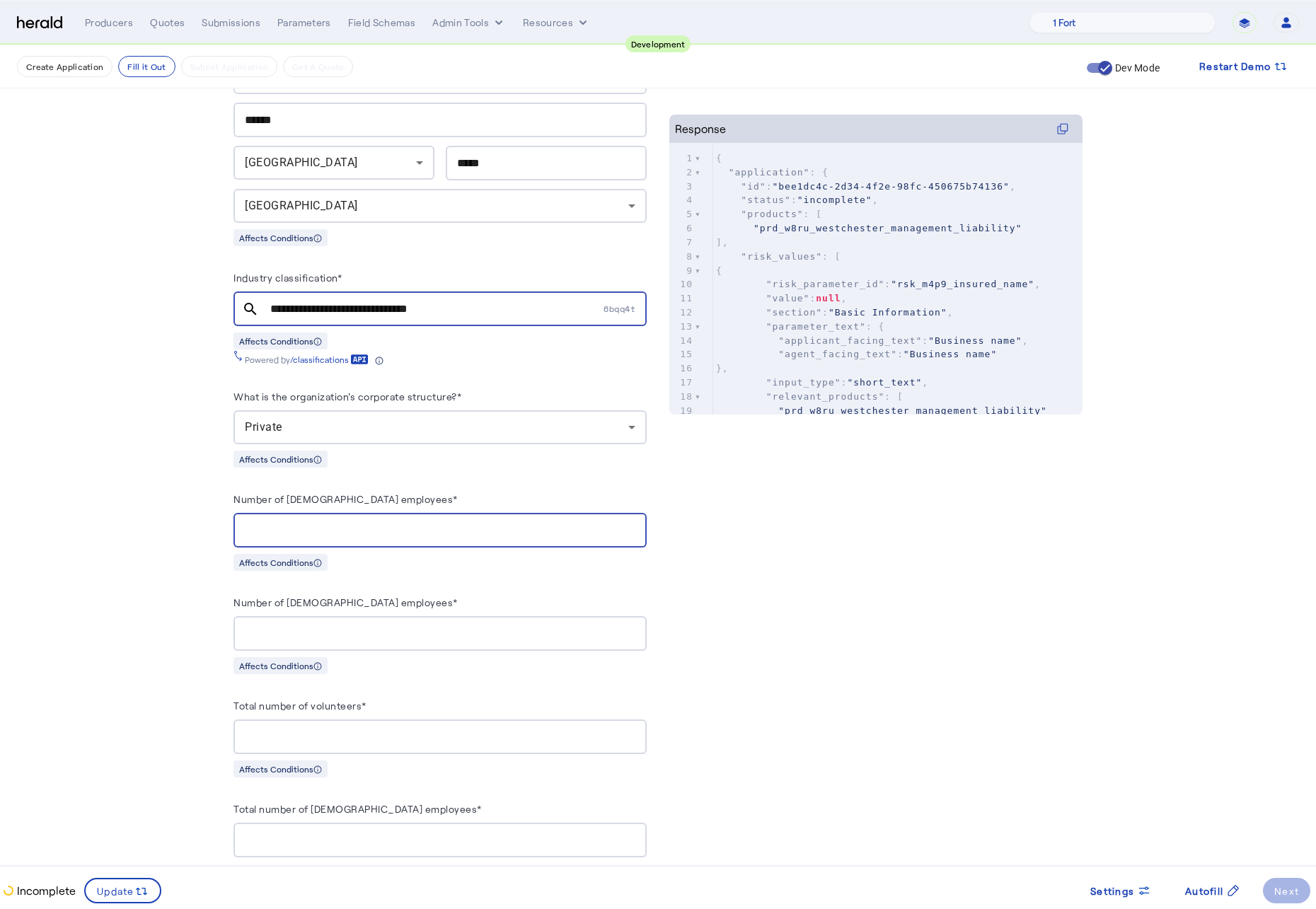
type input "*"
type input "**"
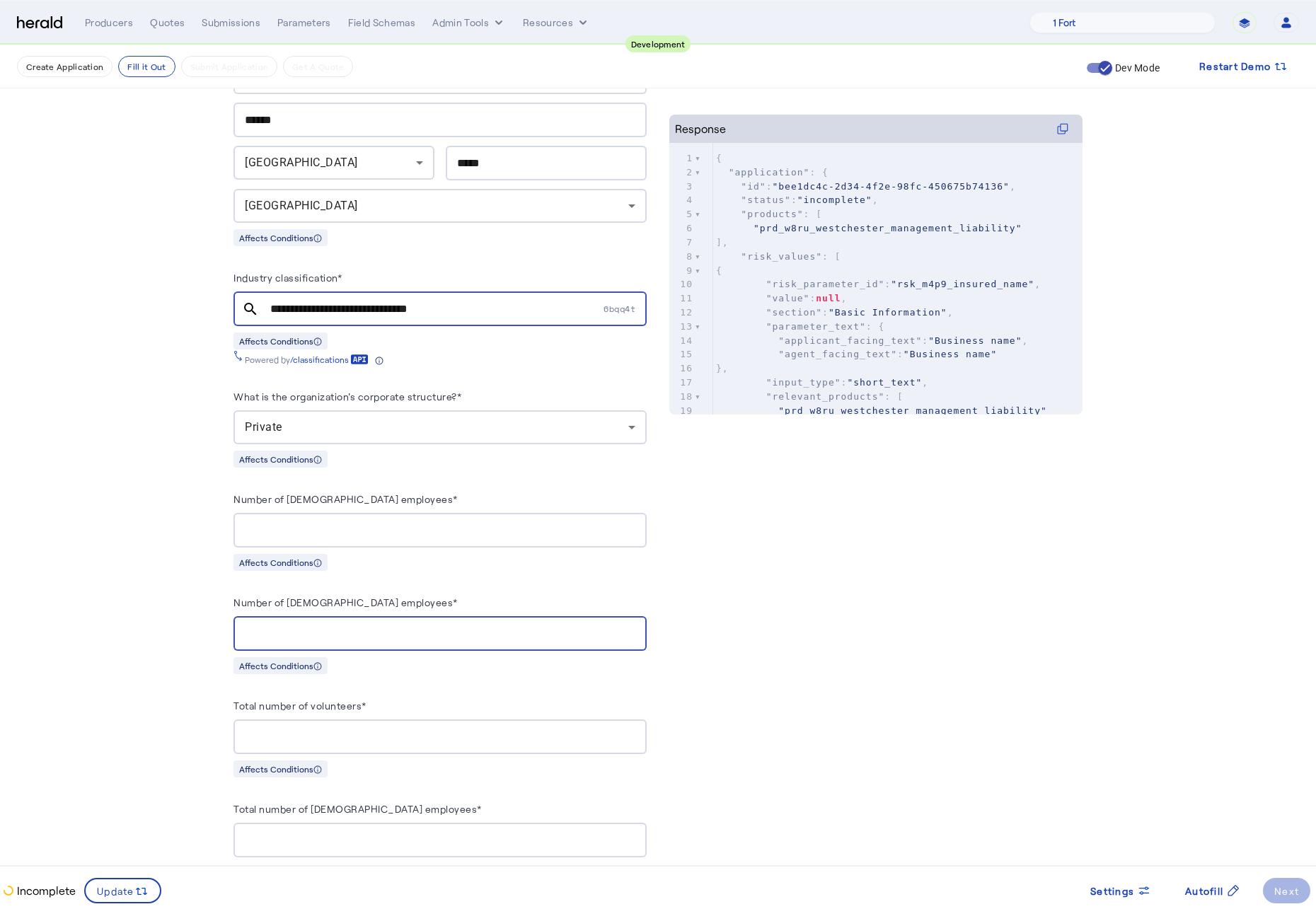
type input "*"
type input "**"
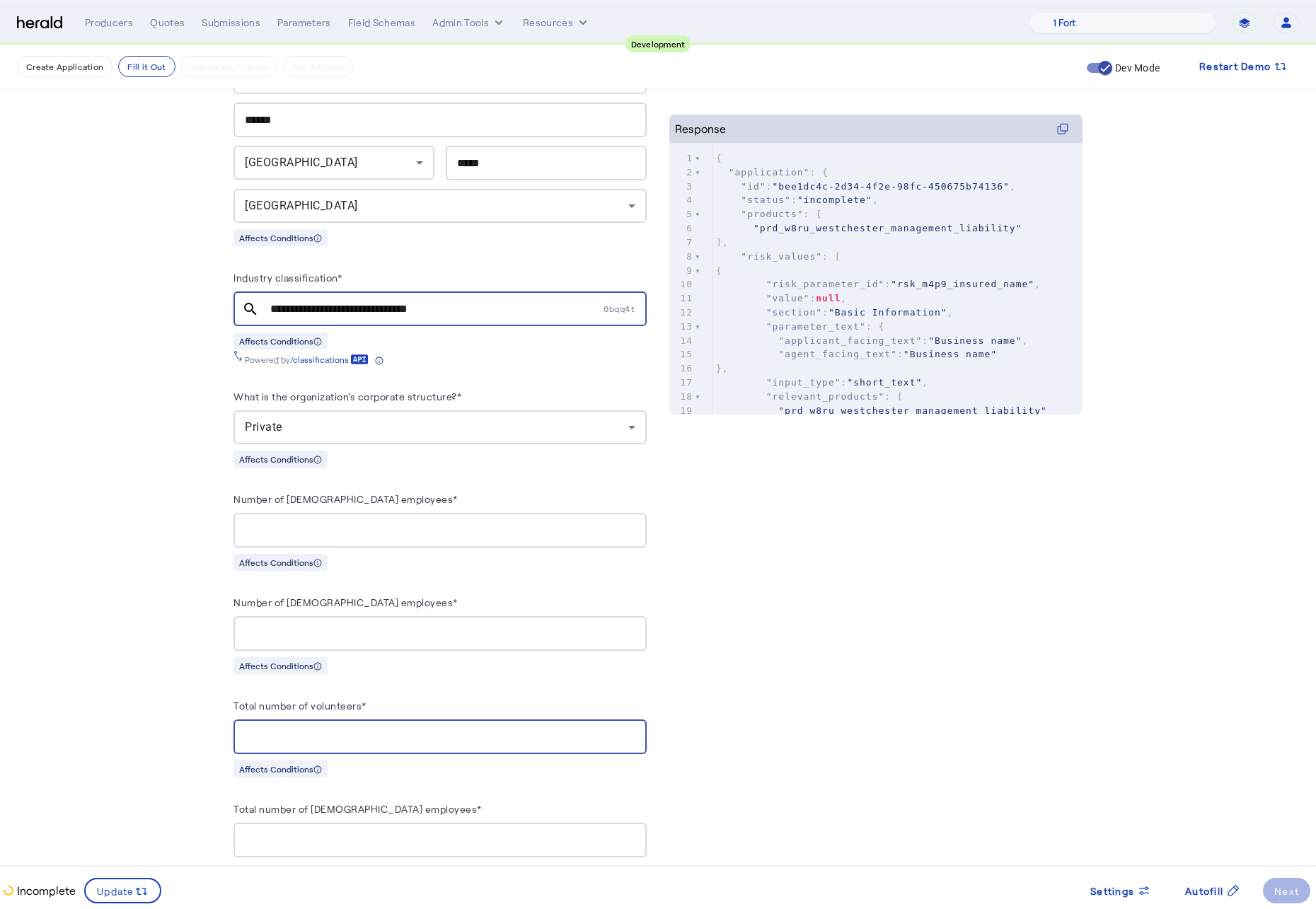
type input "*"
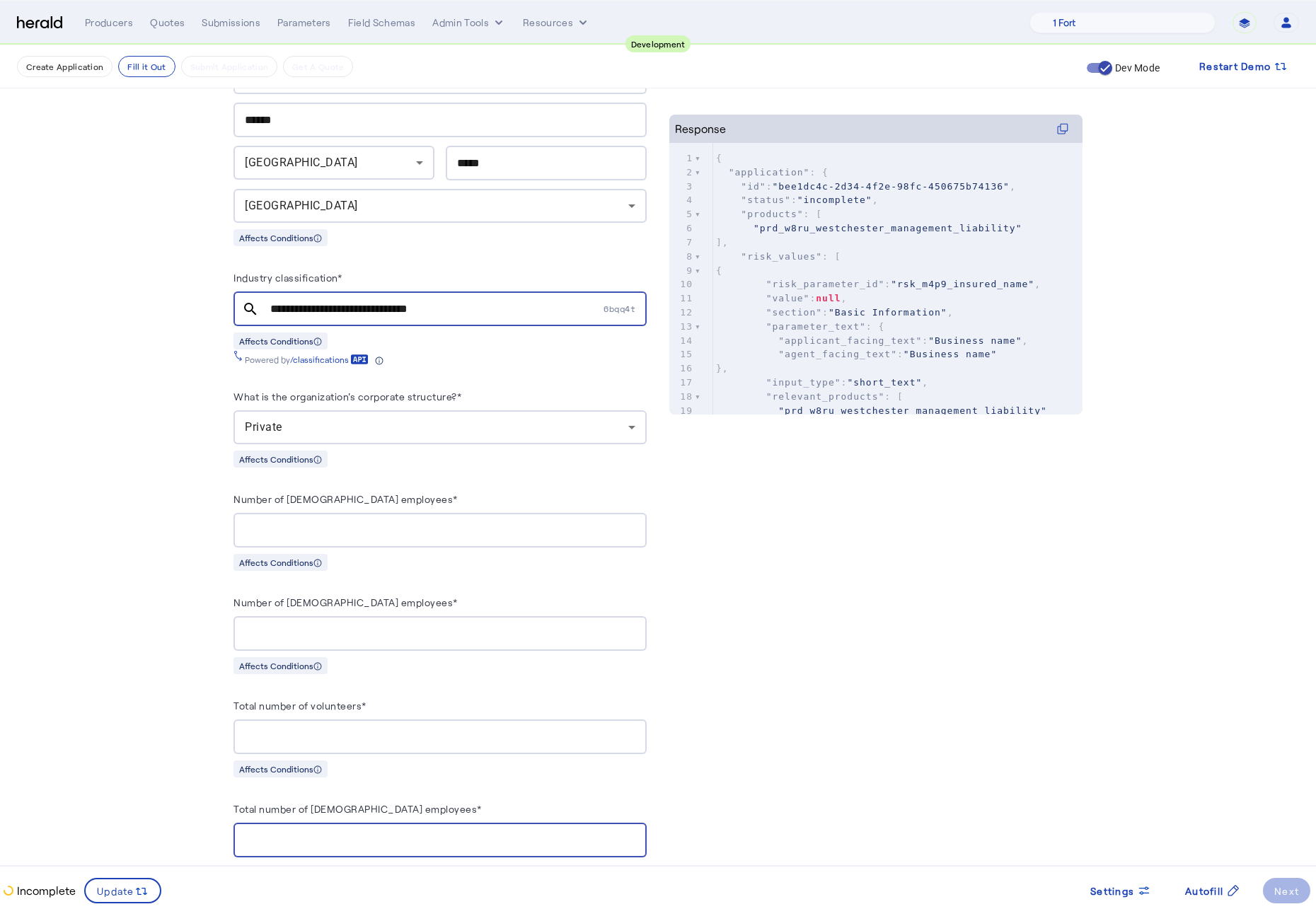
type input "*"
type input "**"
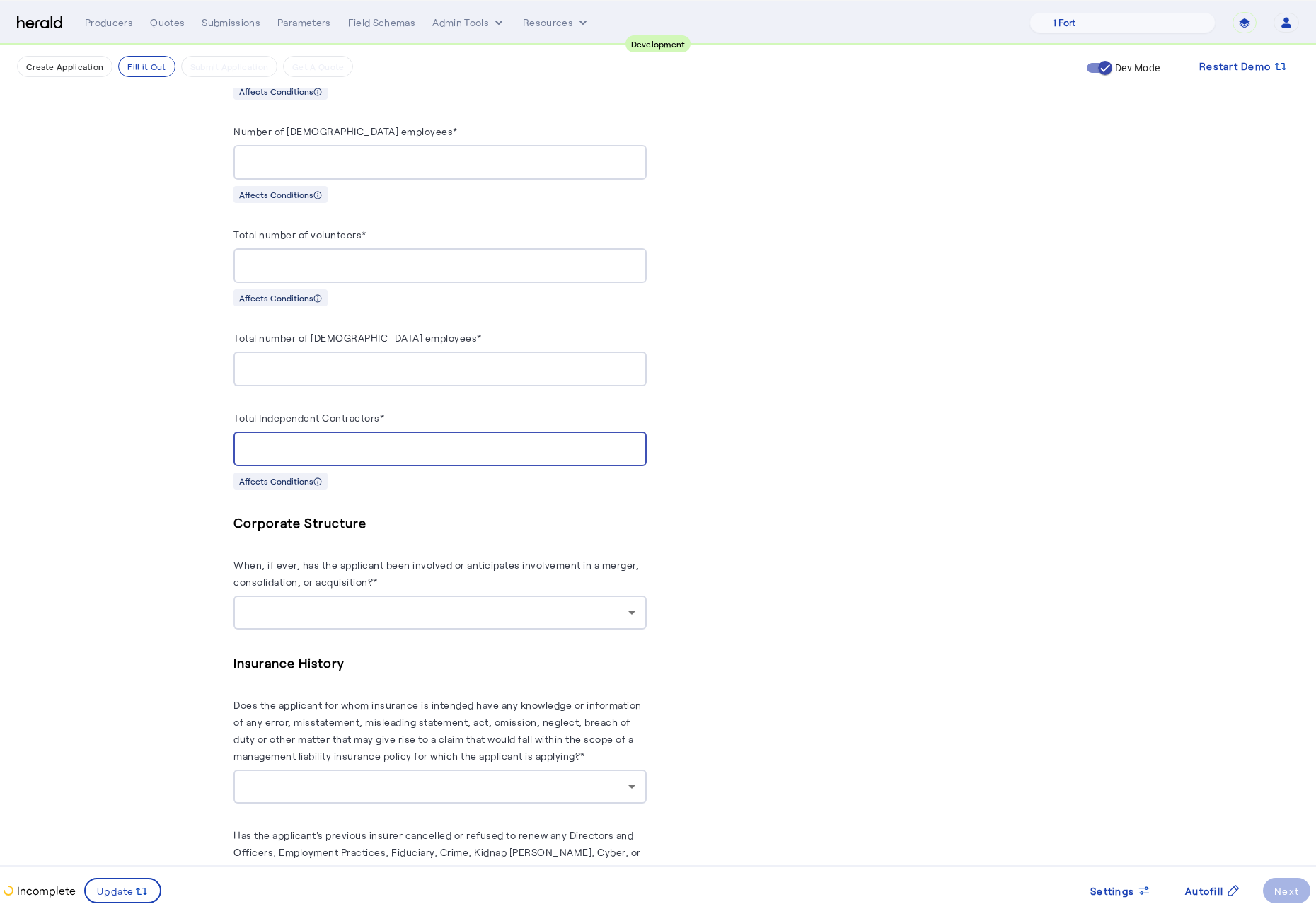
type input "*"
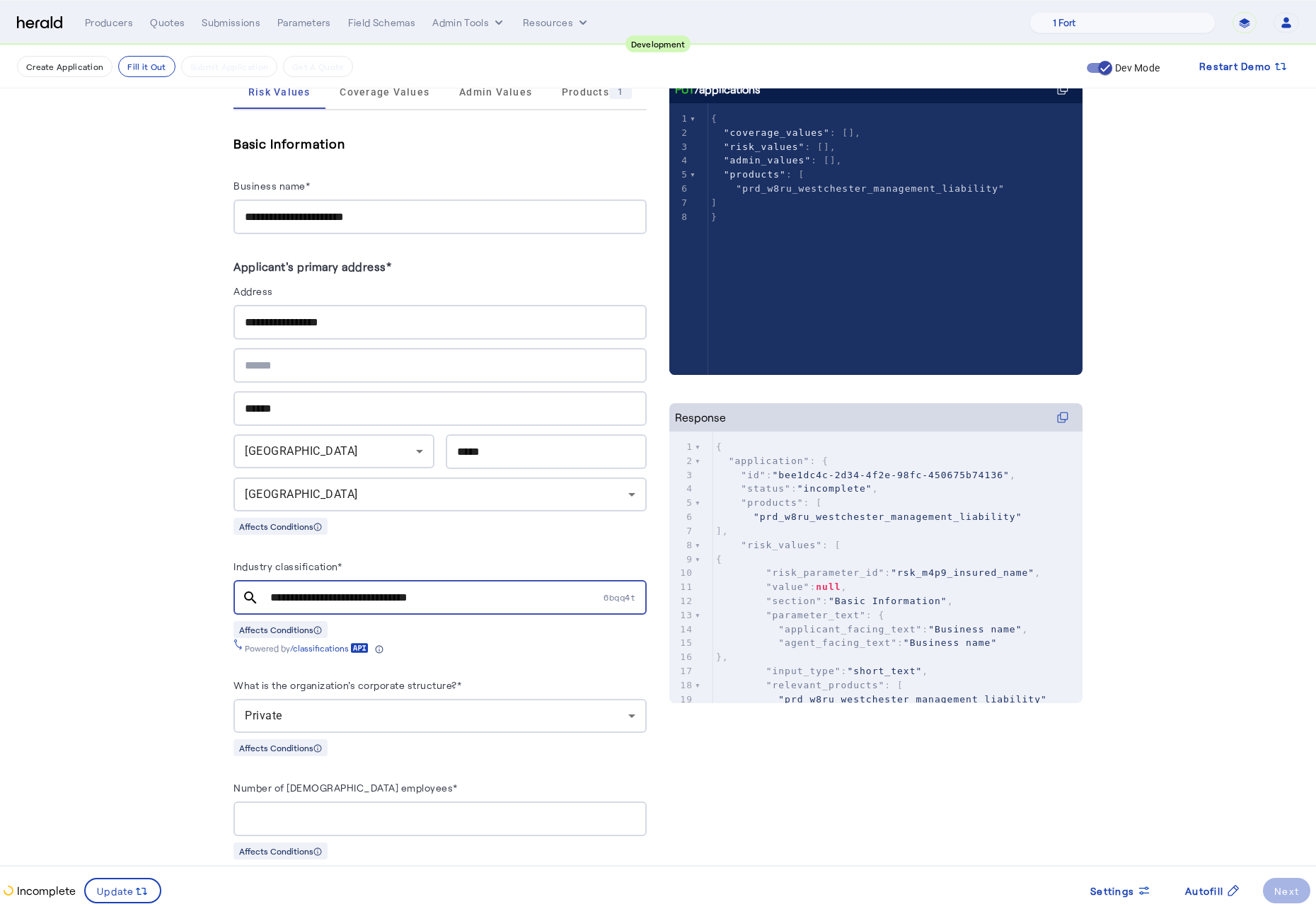
scroll to position [0, 0]
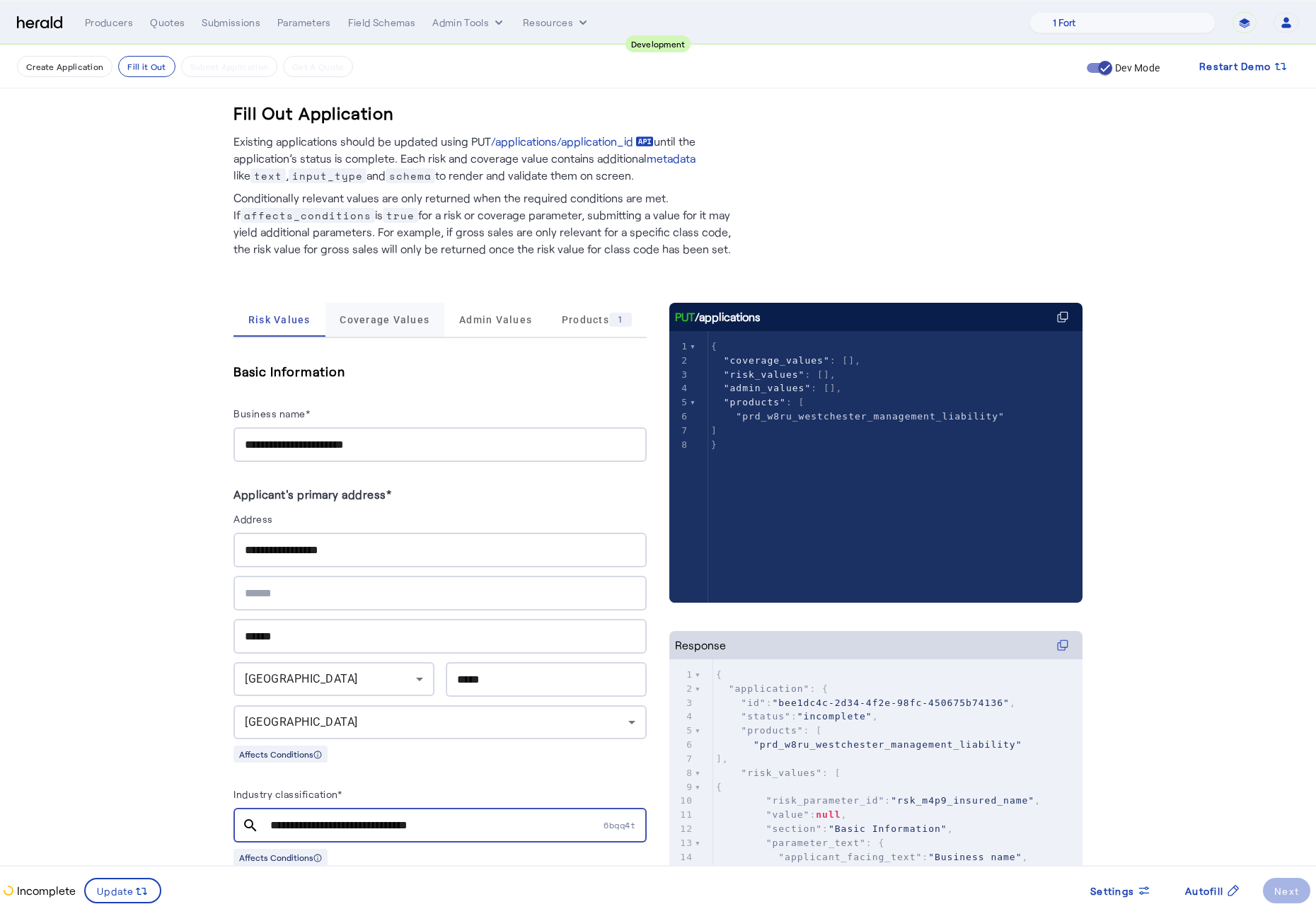
click at [367, 316] on span "Coverage Values" at bounding box center [384, 320] width 90 height 10
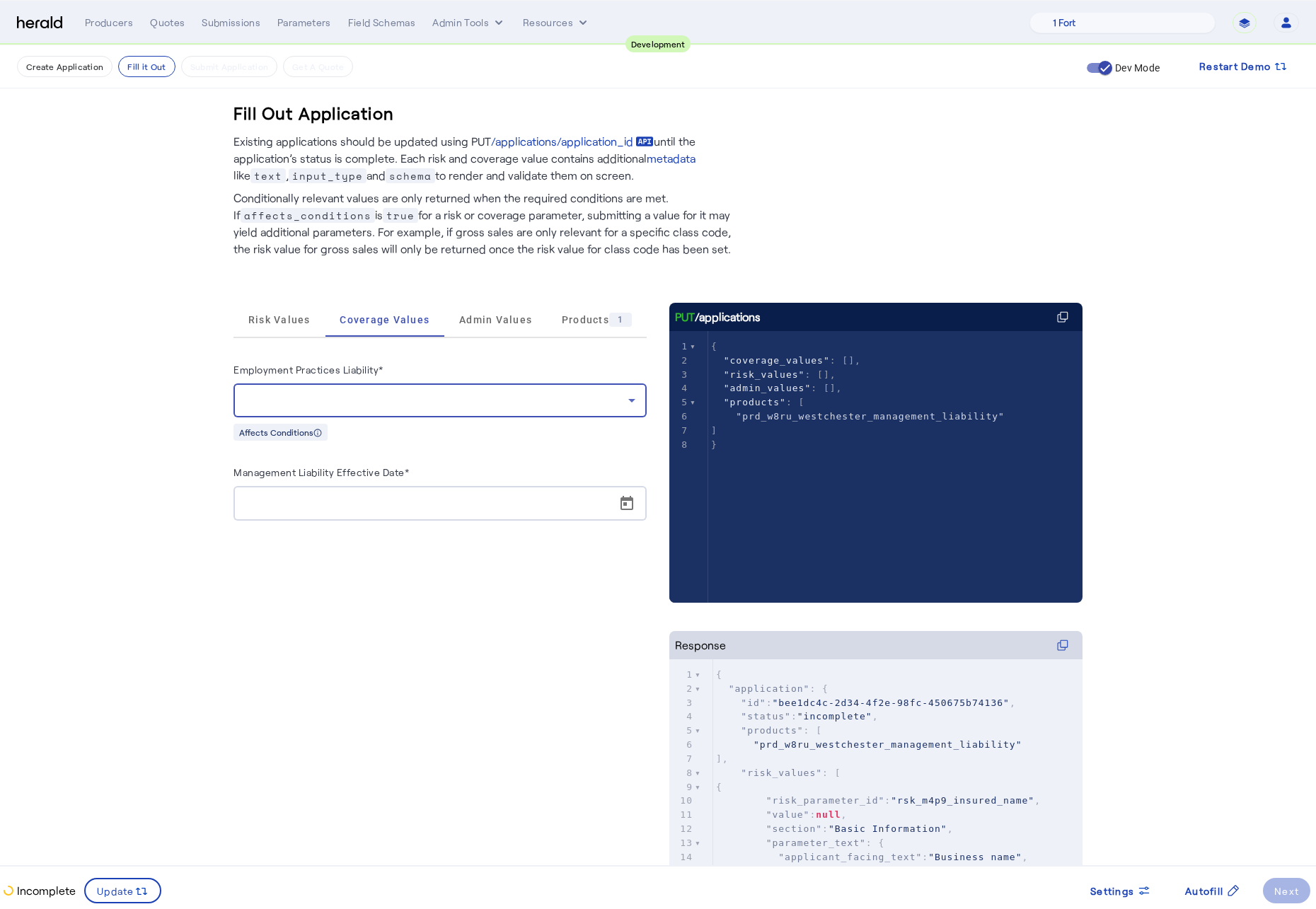
click at [403, 401] on div at bounding box center [436, 401] width 383 height 17
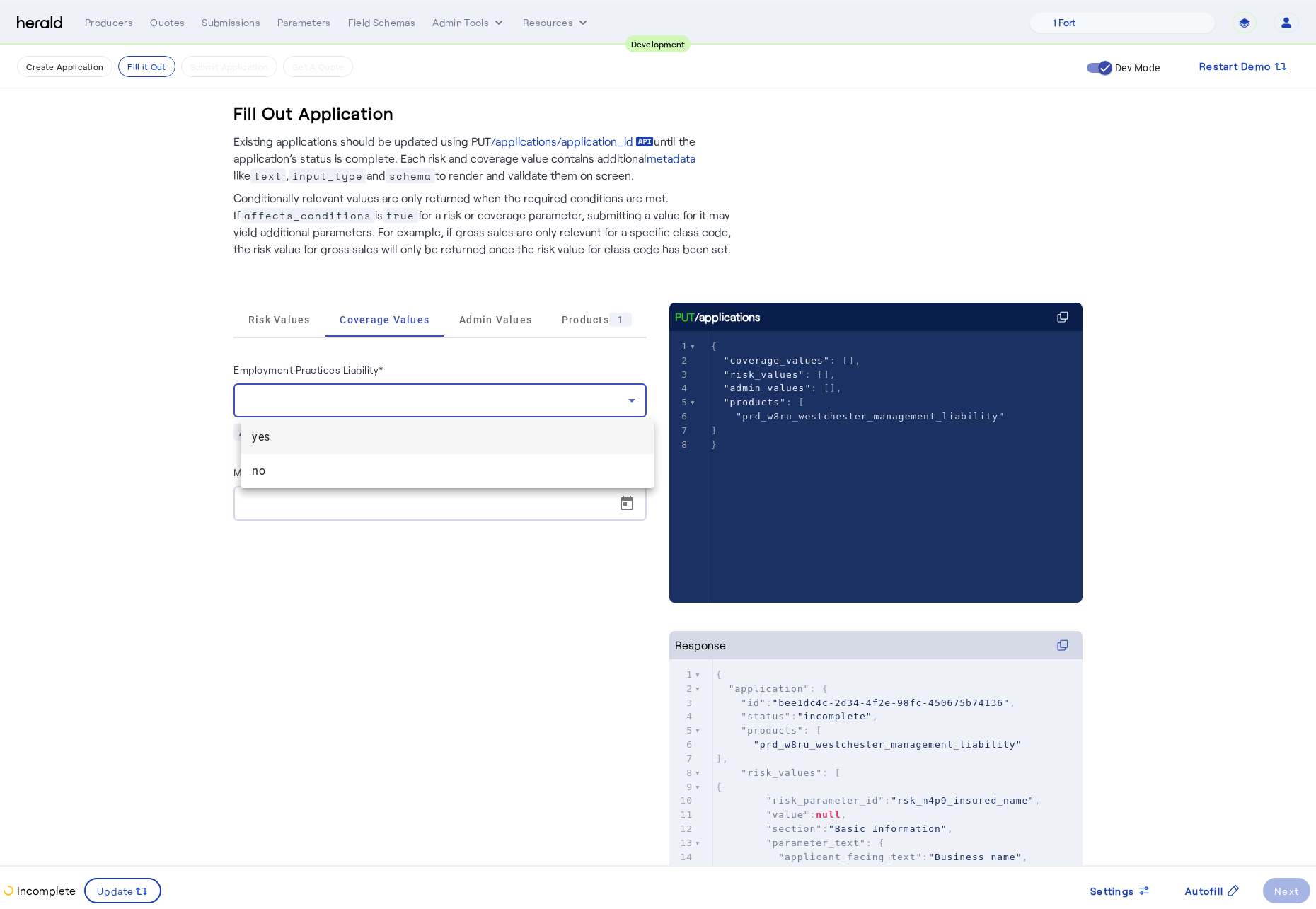
click at [331, 451] on mat-option "yes" at bounding box center [447, 437] width 413 height 34
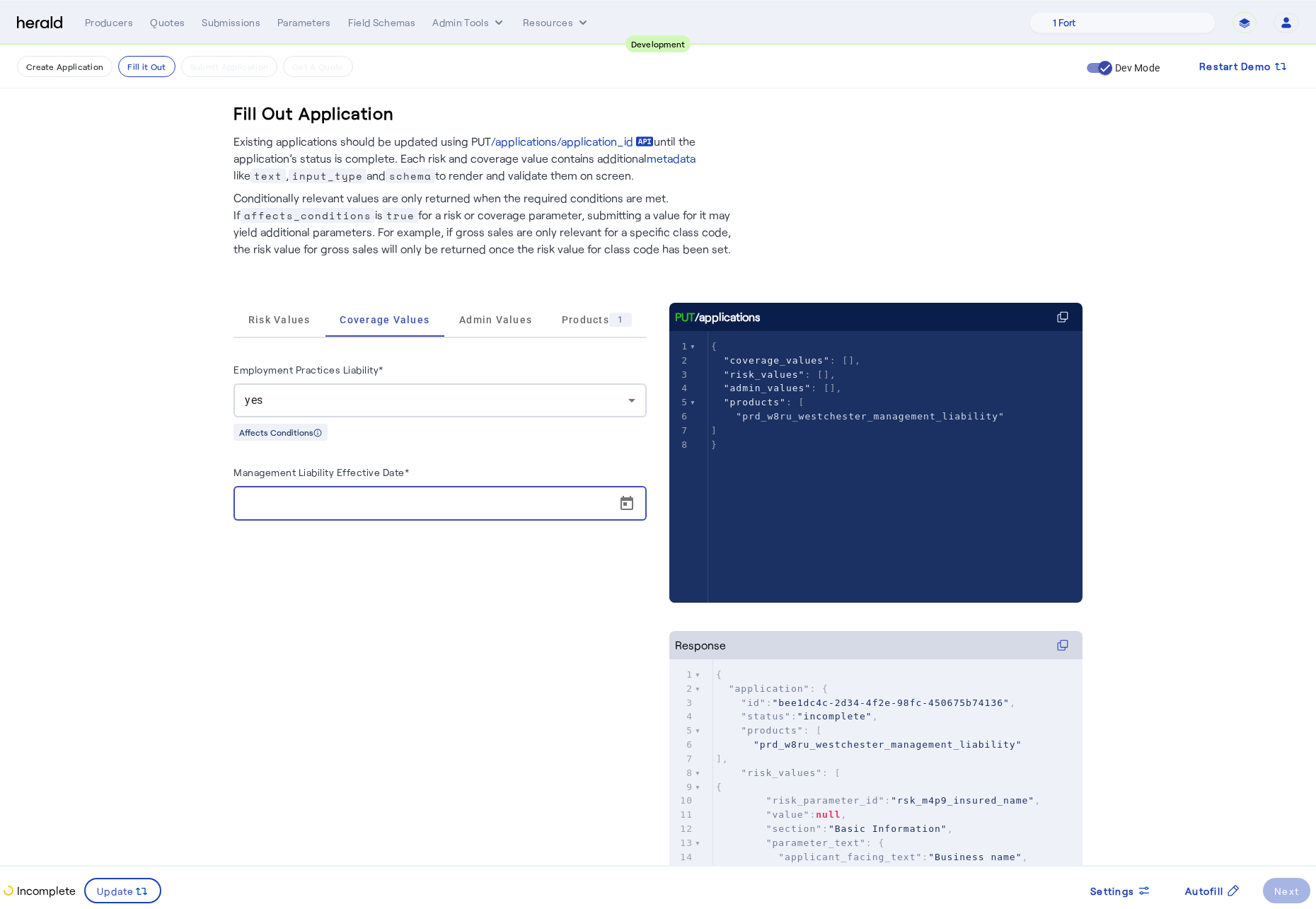
click at [431, 501] on input "Management Liability Effective Date*" at bounding box center [444, 504] width 399 height 17
click at [630, 506] on span "Open calendar" at bounding box center [627, 503] width 34 height 34
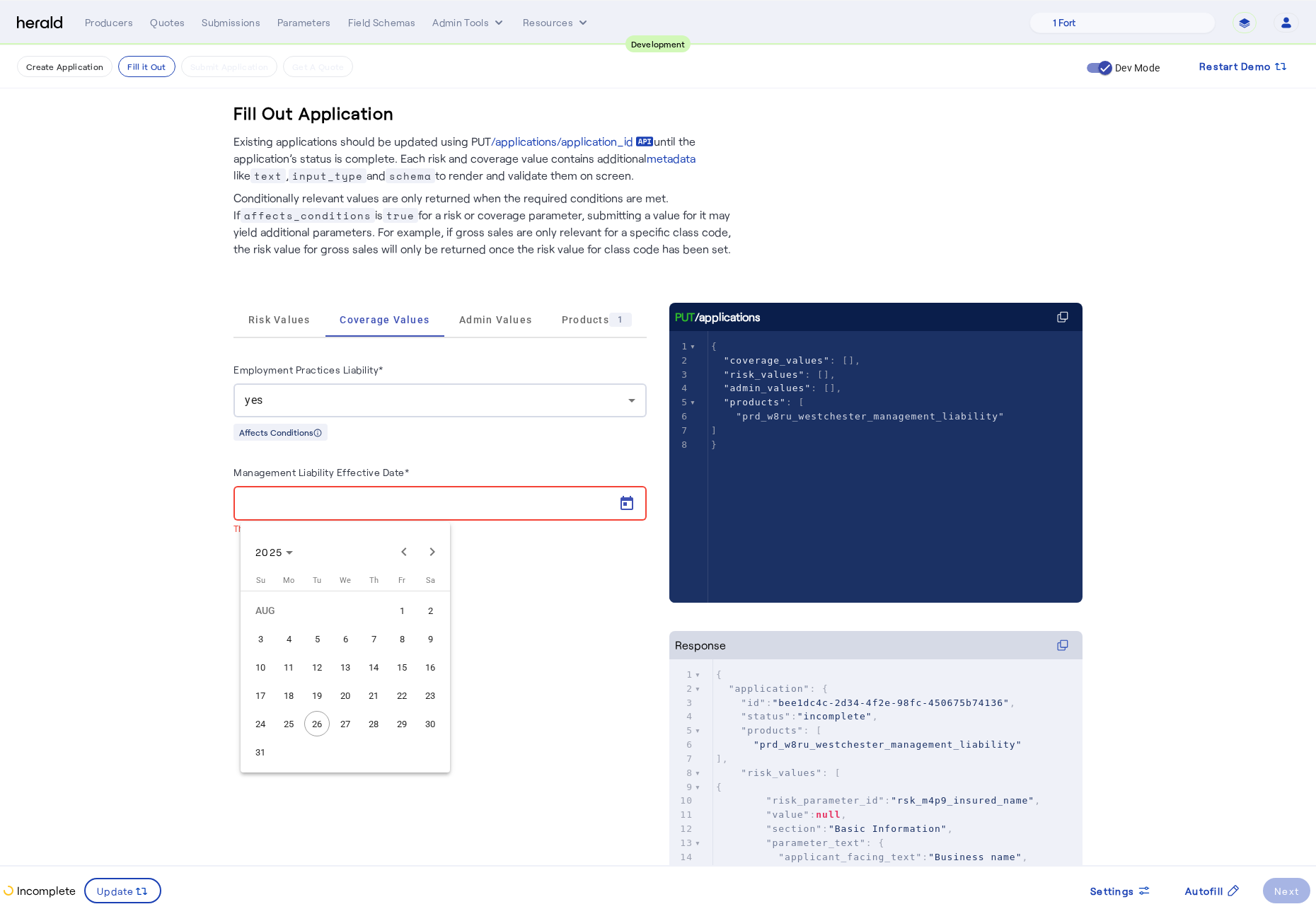
click at [402, 684] on span "29" at bounding box center [401, 723] width 25 height 25
type input "**********"
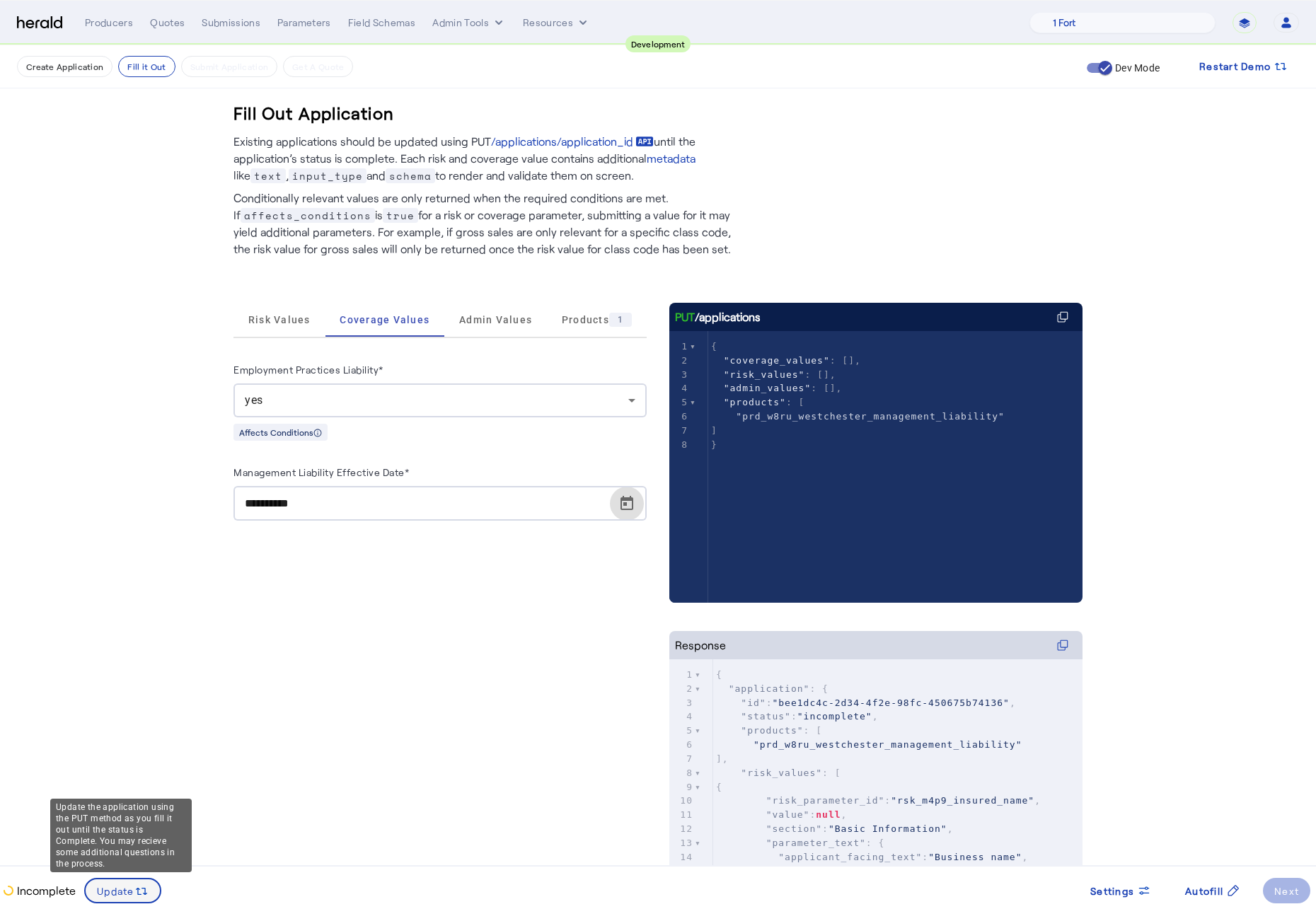
click at [120, 684] on span at bounding box center [123, 890] width 74 height 34
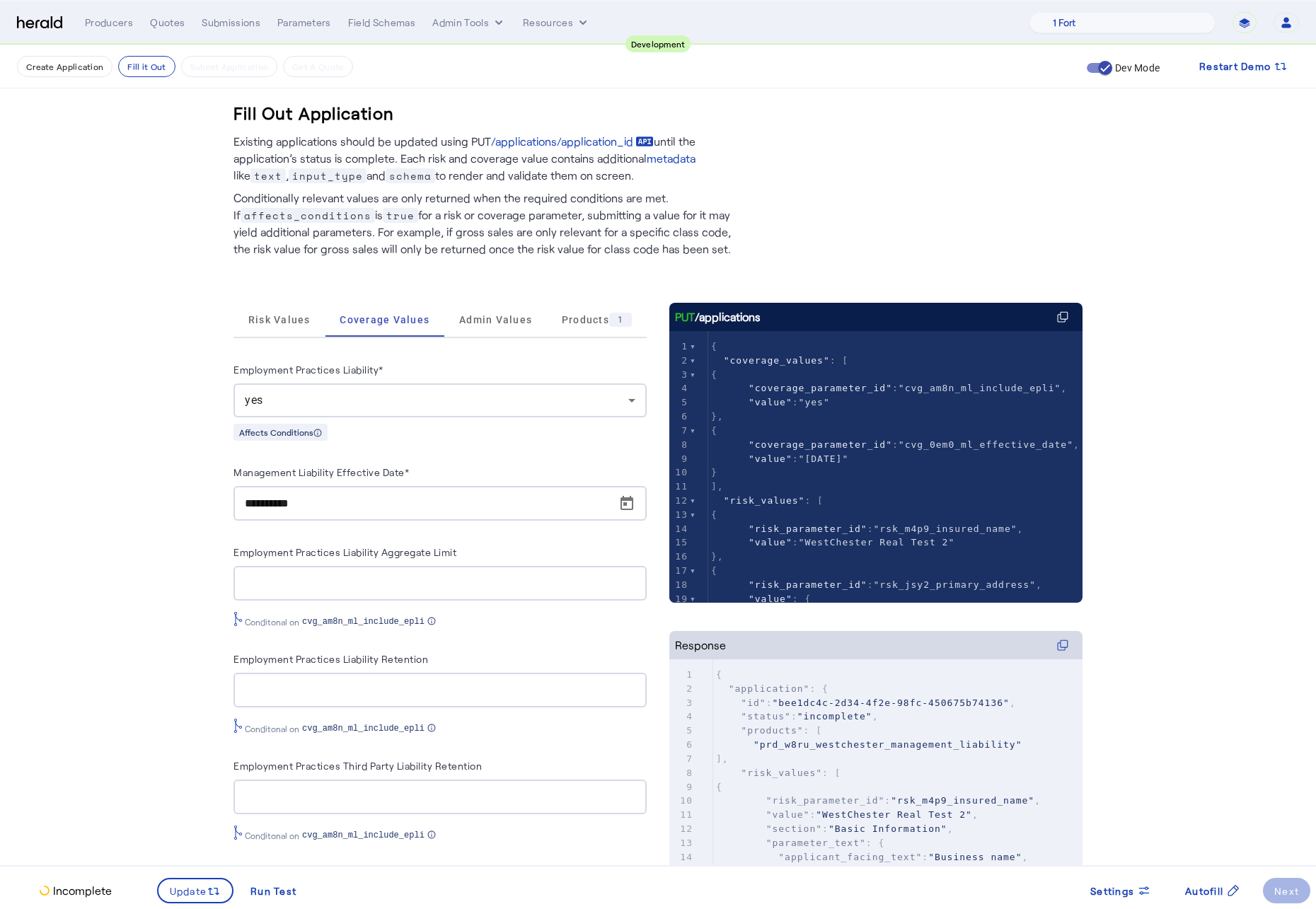
click at [113, 454] on fill-application-step "**********" at bounding box center [658, 530] width 1316 height 970
click at [294, 333] on span "Risk Values" at bounding box center [279, 320] width 62 height 34
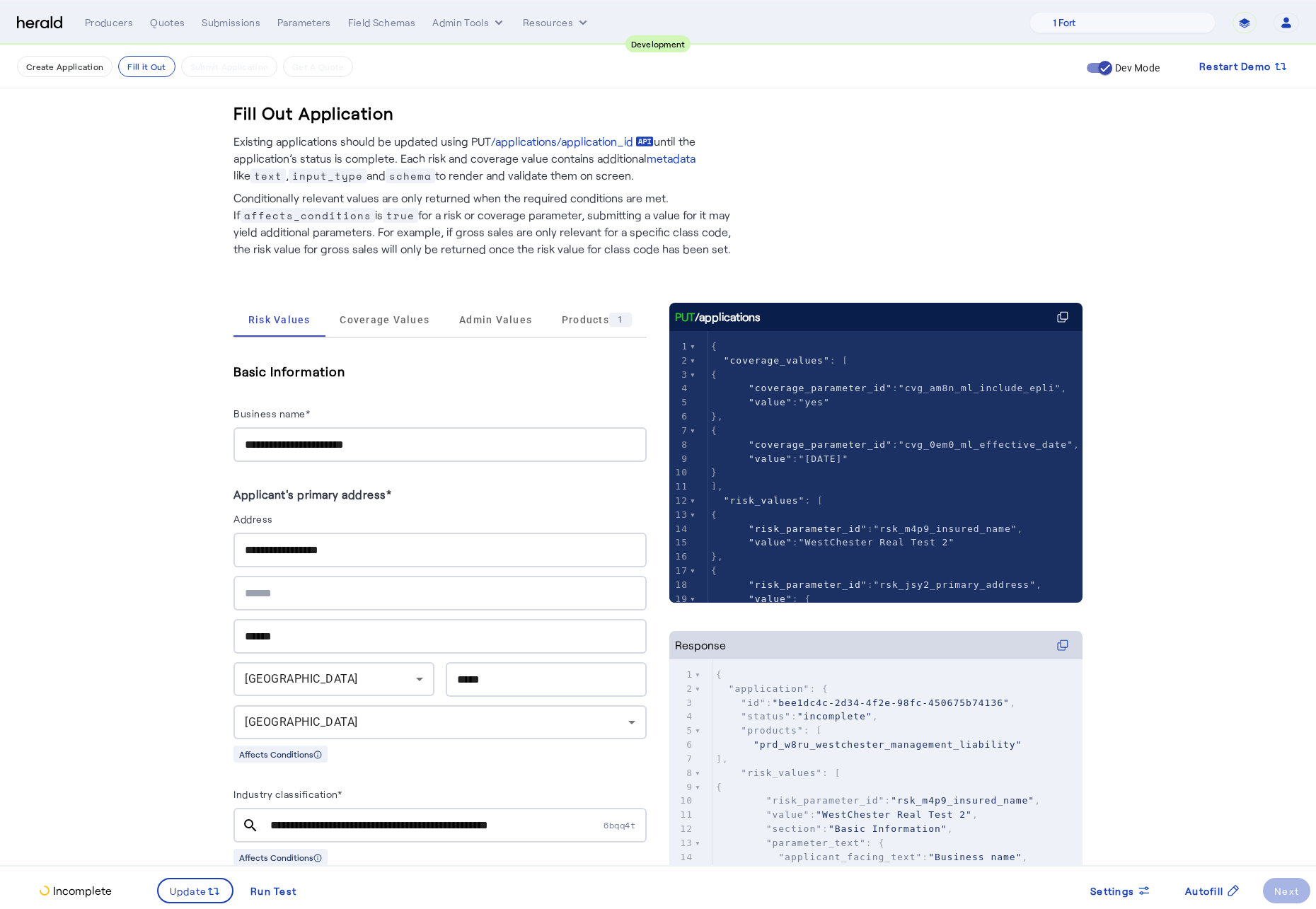
scroll to position [623, 0]
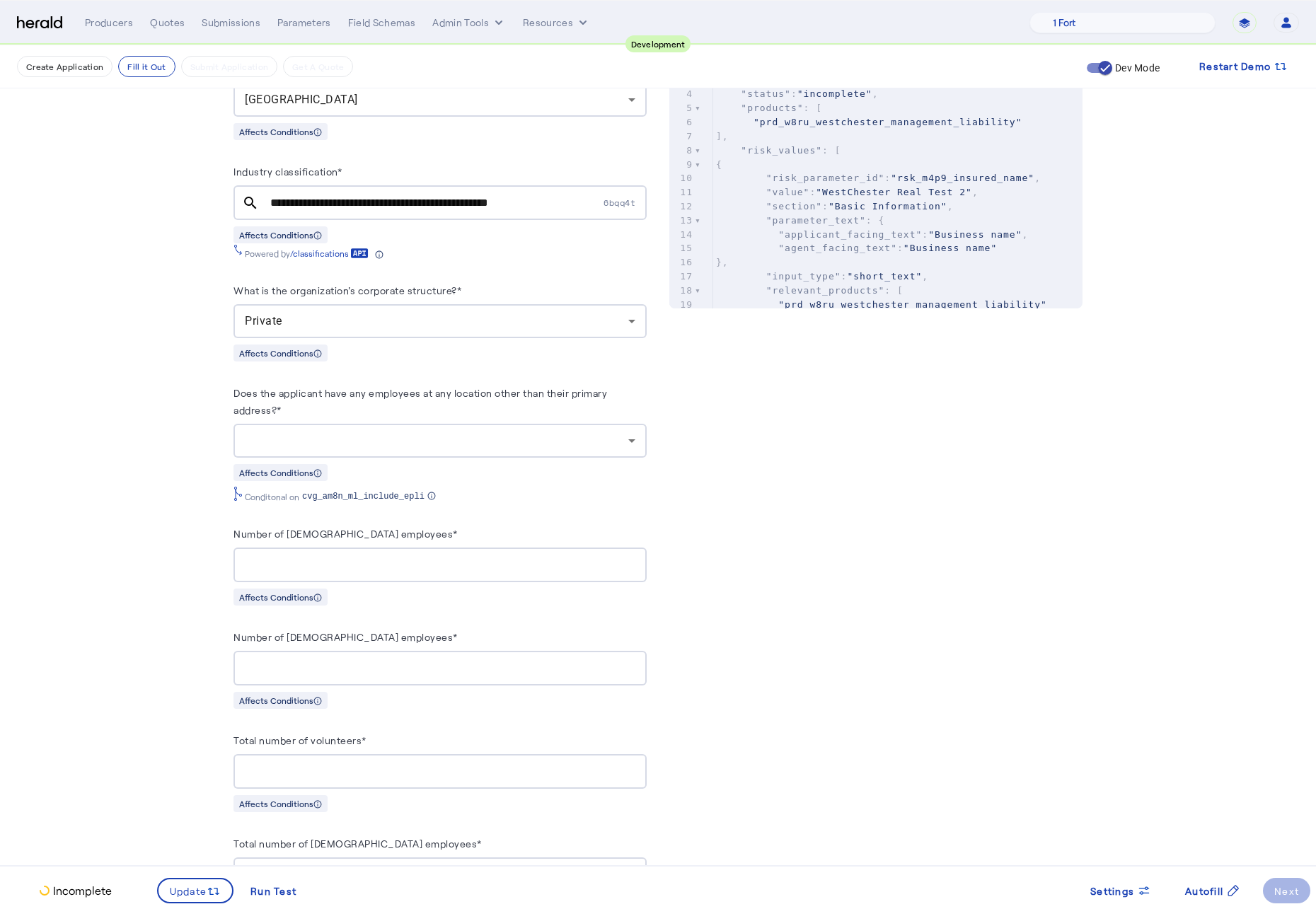
click at [507, 434] on div at bounding box center [436, 441] width 383 height 17
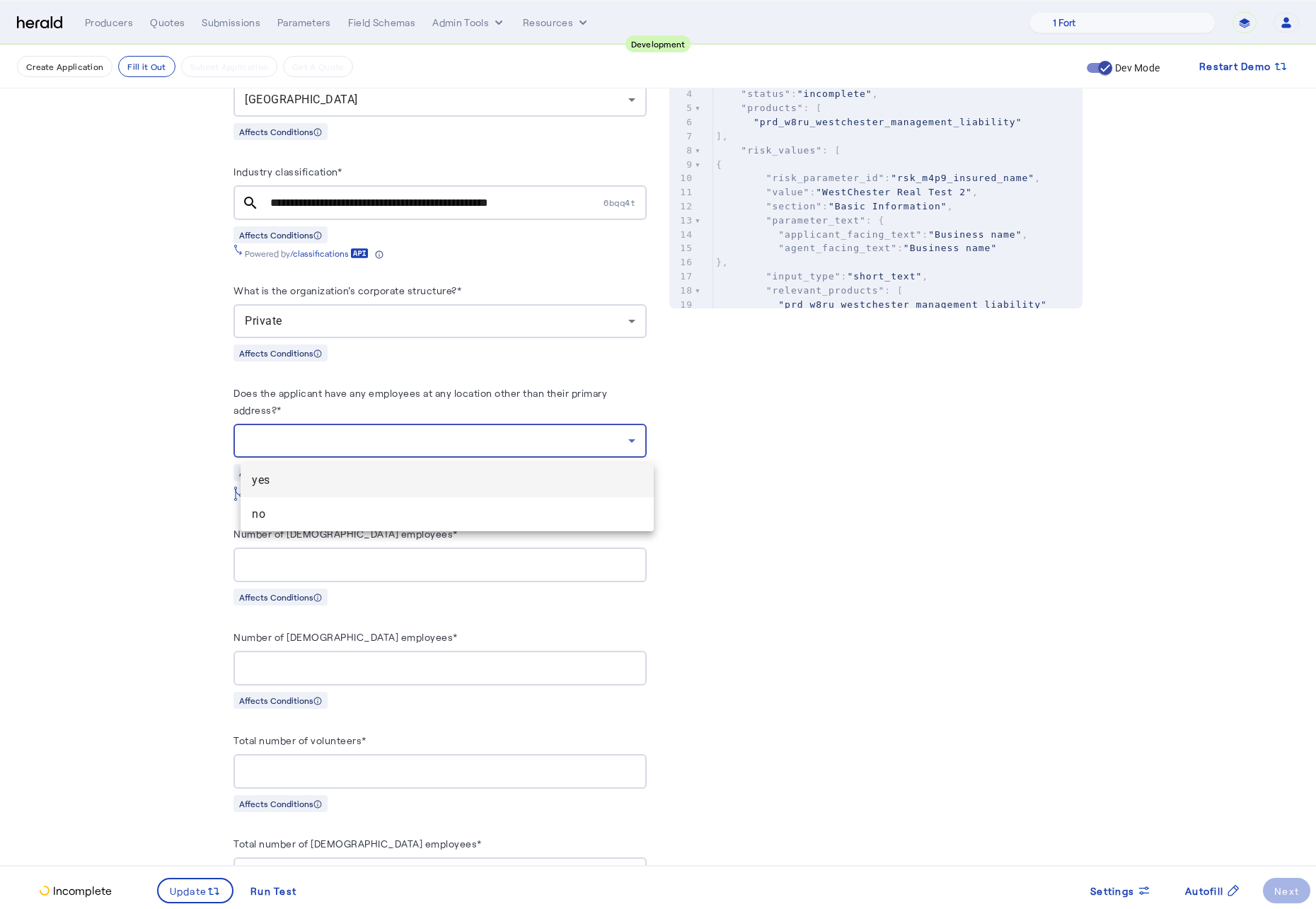
click at [372, 468] on mat-option "yes" at bounding box center [447, 480] width 413 height 34
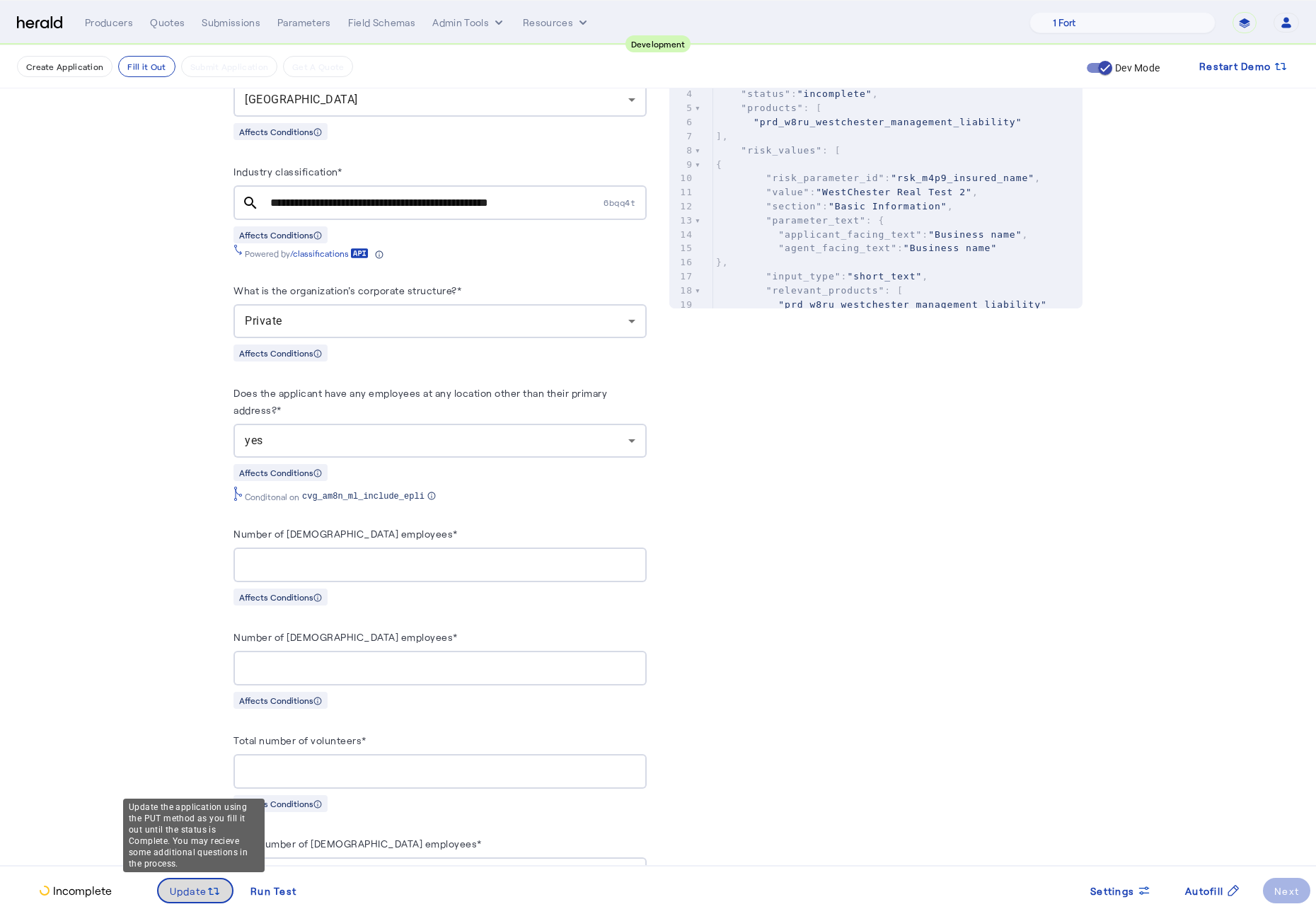
click at [201, 684] on span at bounding box center [195, 890] width 74 height 34
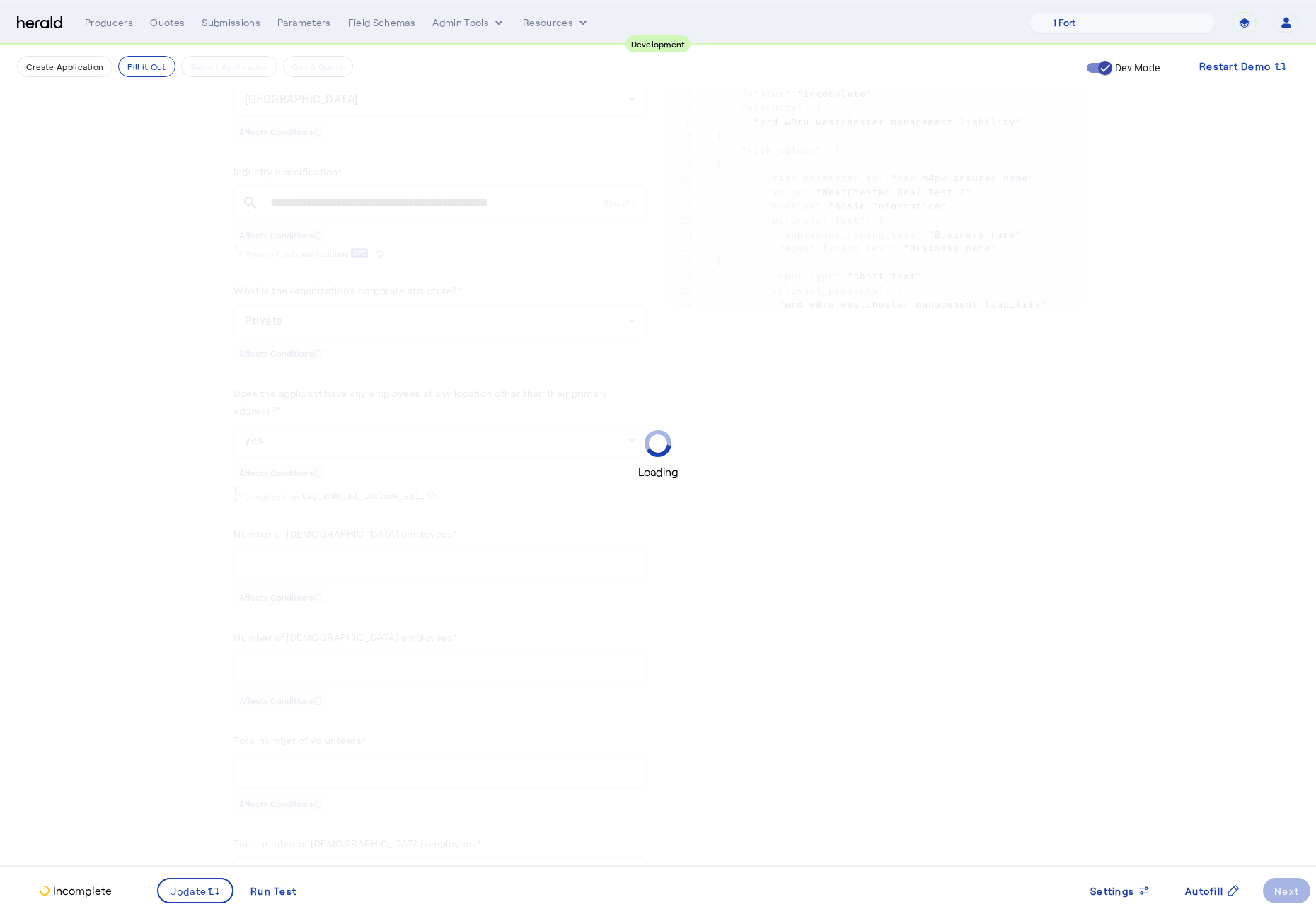
scroll to position [0, 0]
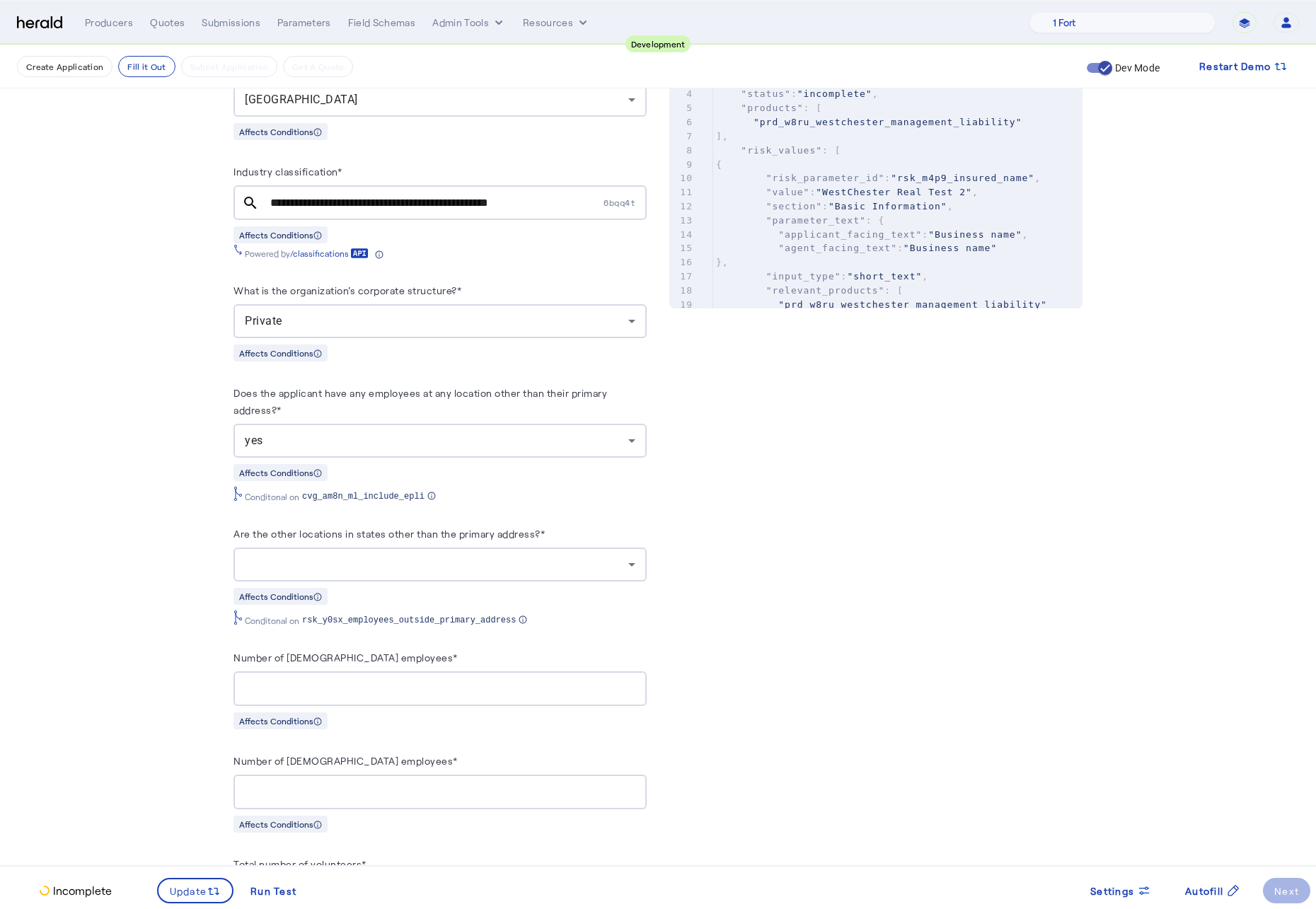
click at [107, 599] on fill-application-step "**********" at bounding box center [658, 770] width 1316 height 2696
click at [494, 560] on div at bounding box center [436, 564] width 383 height 17
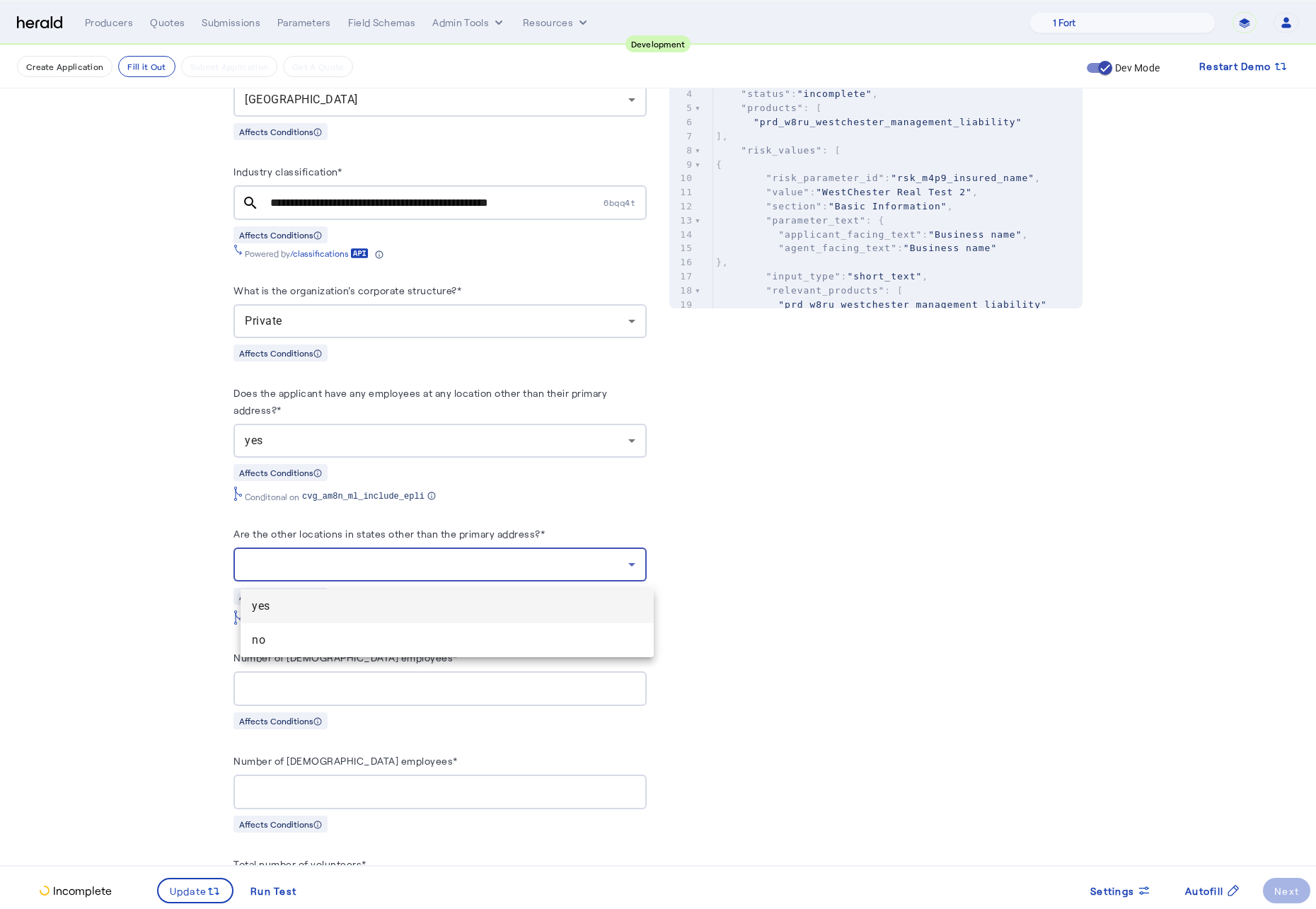
click at [430, 615] on mat-option "yes" at bounding box center [447, 606] width 413 height 34
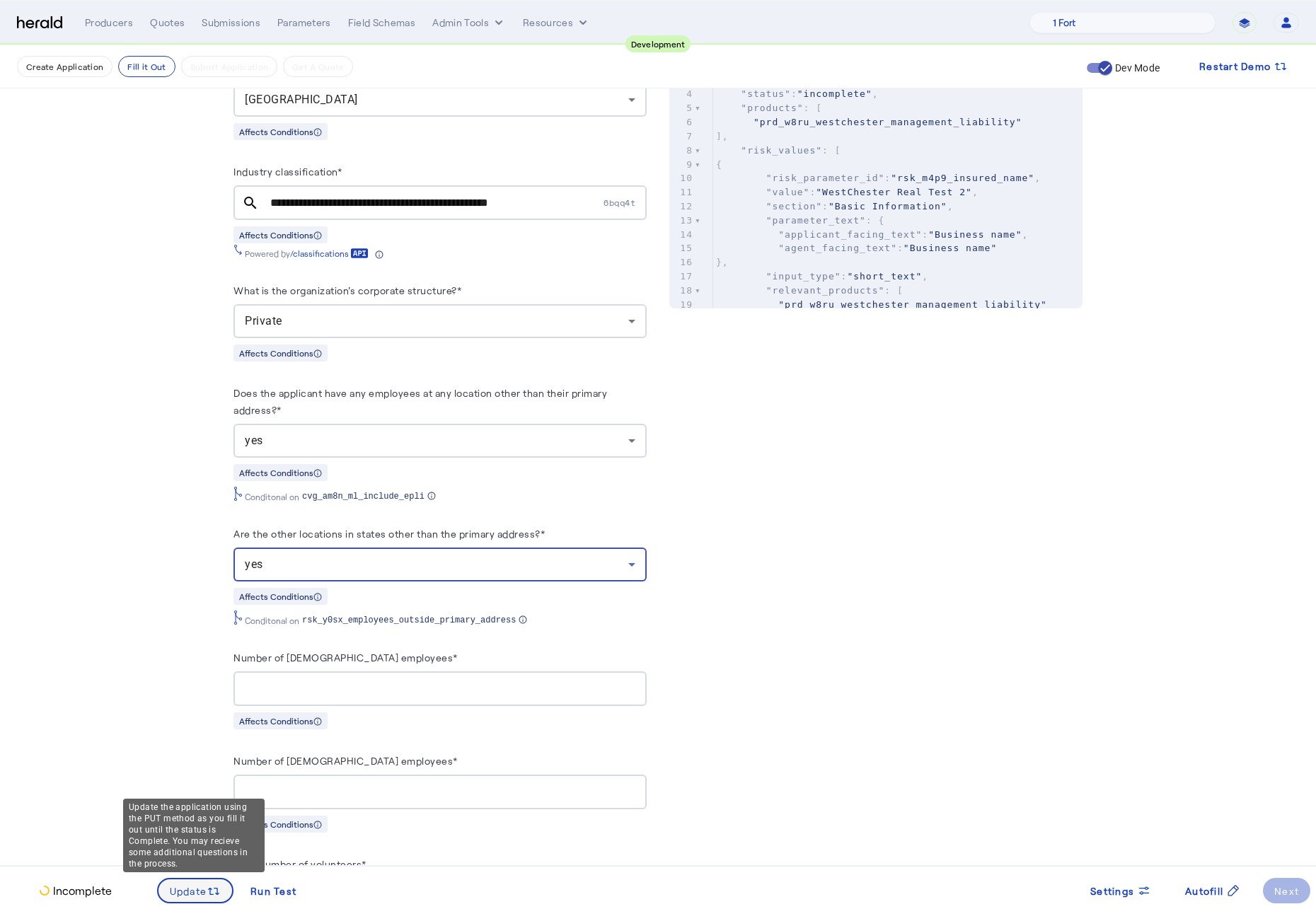
click at [190, 684] on span "Update" at bounding box center [189, 891] width 38 height 15
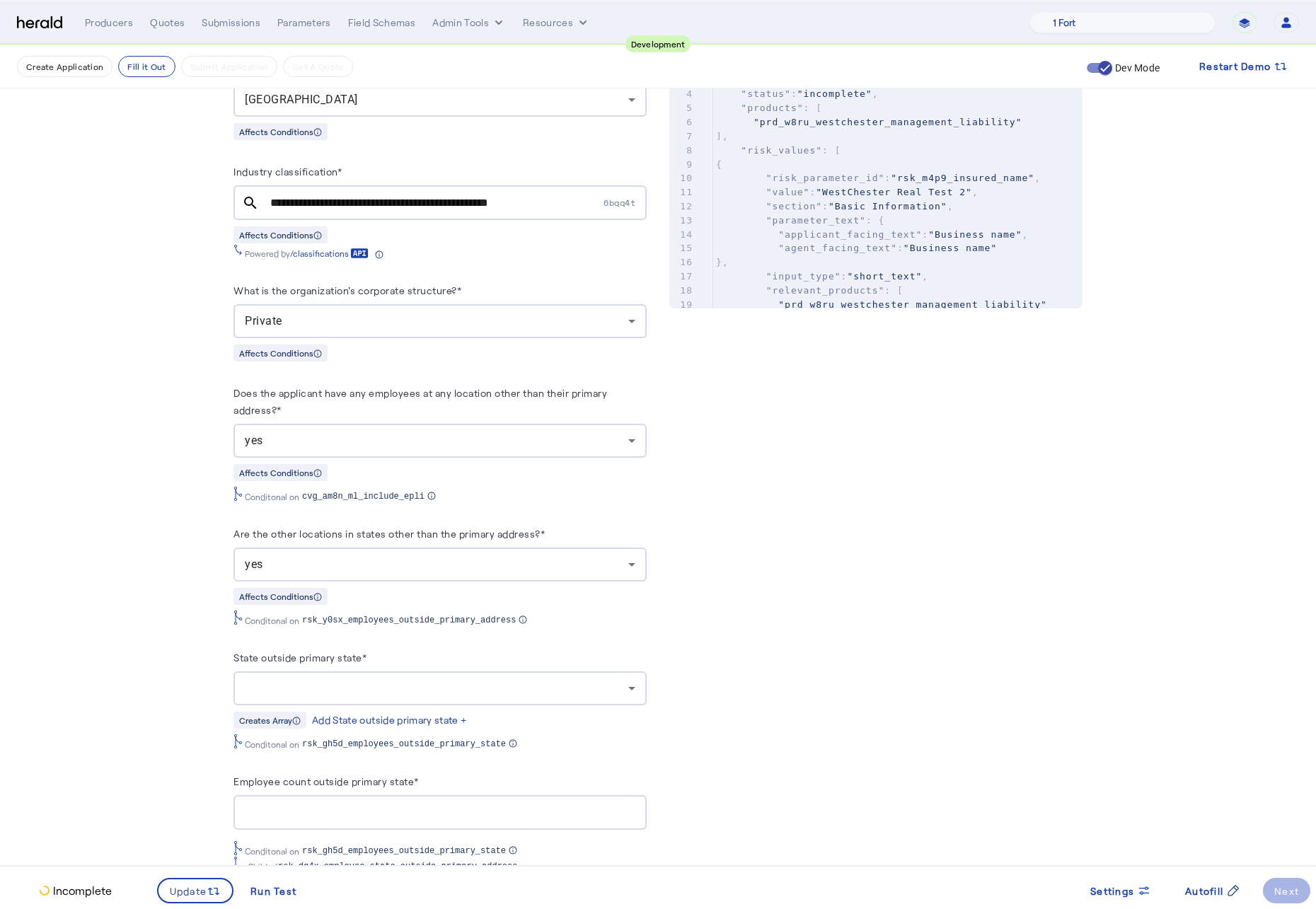
click at [115, 612] on fill-application-step "**********" at bounding box center [658, 894] width 1316 height 2942
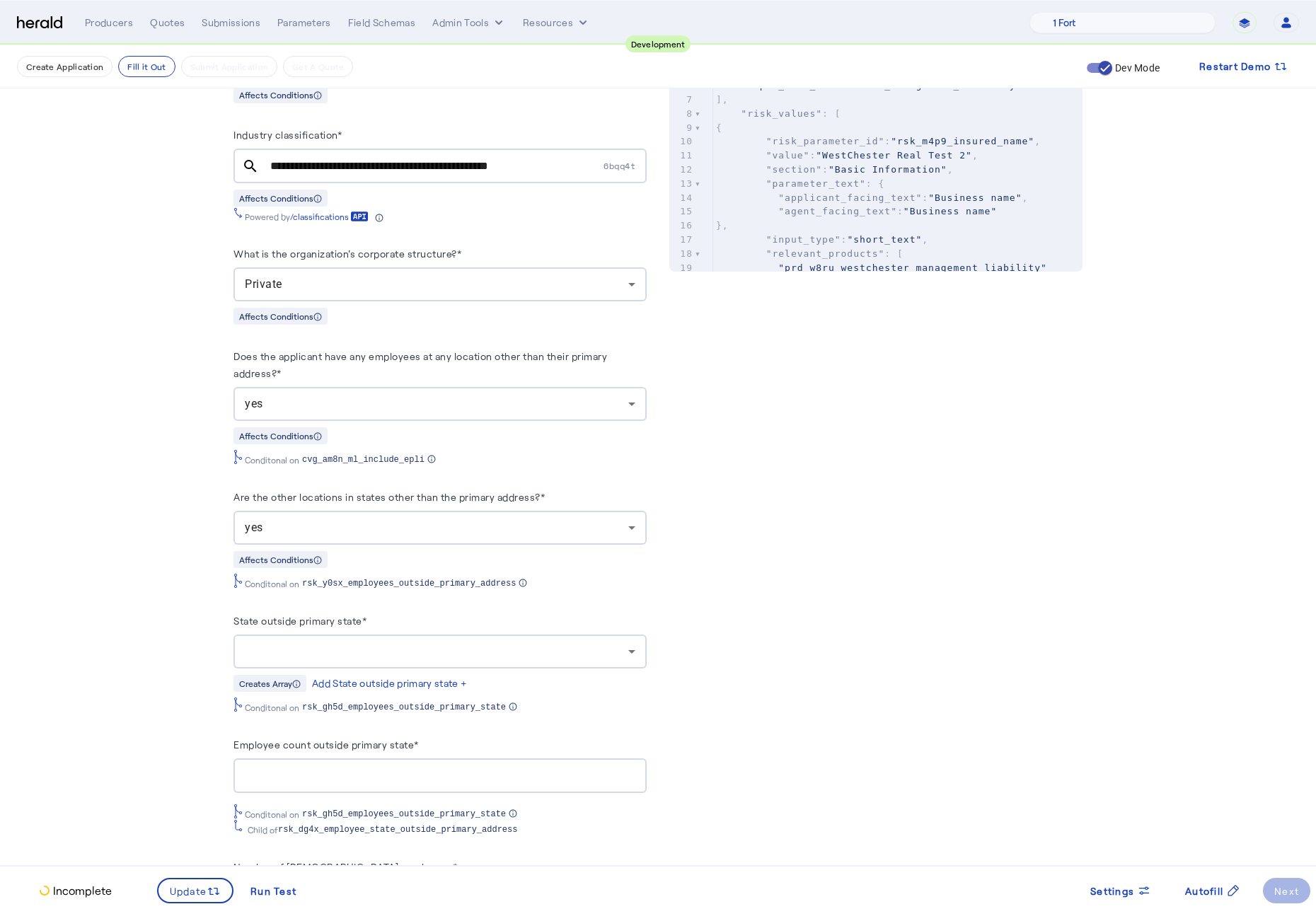
scroll to position [765, 0]
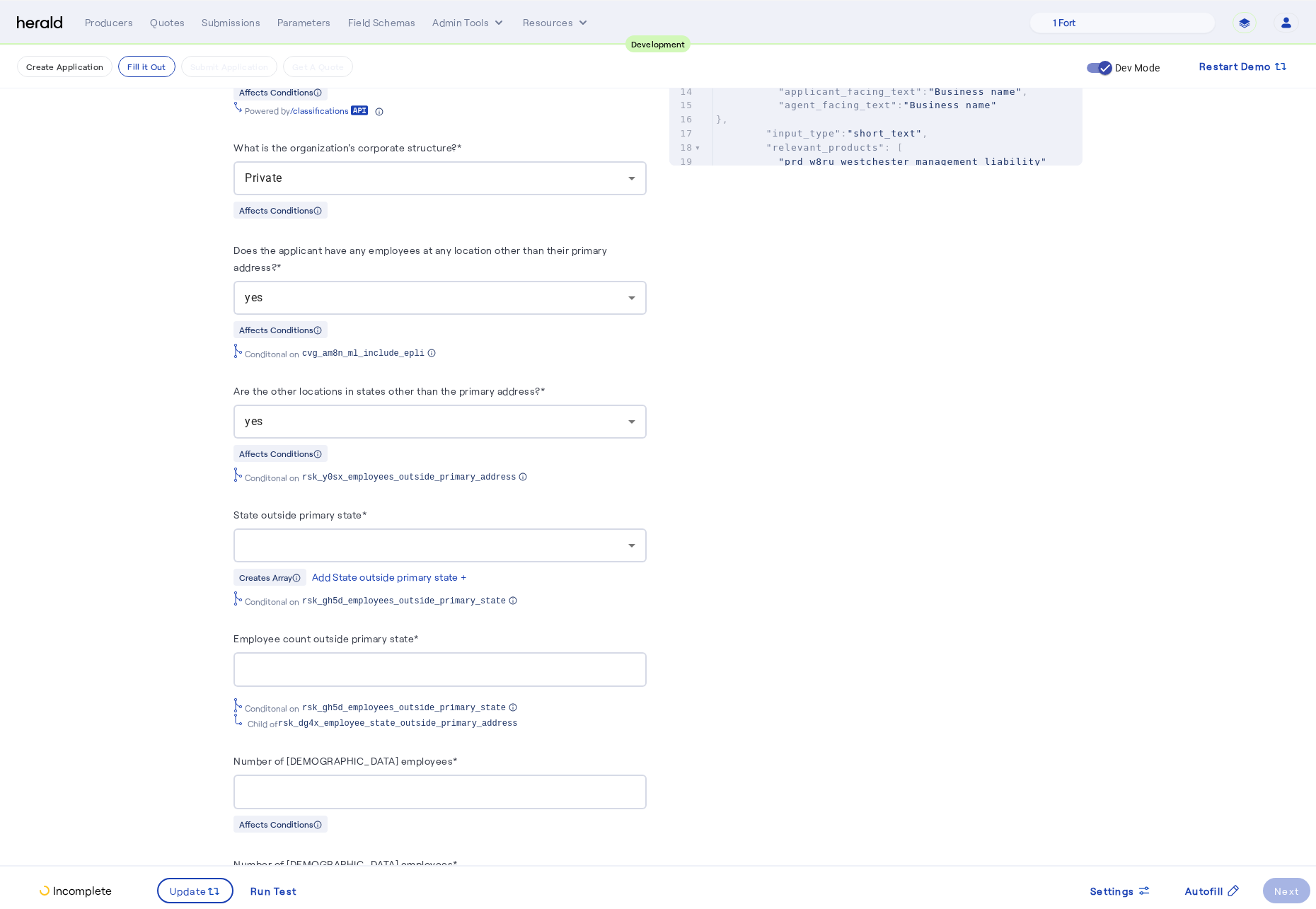
click at [374, 554] on div at bounding box center [436, 545] width 383 height 17
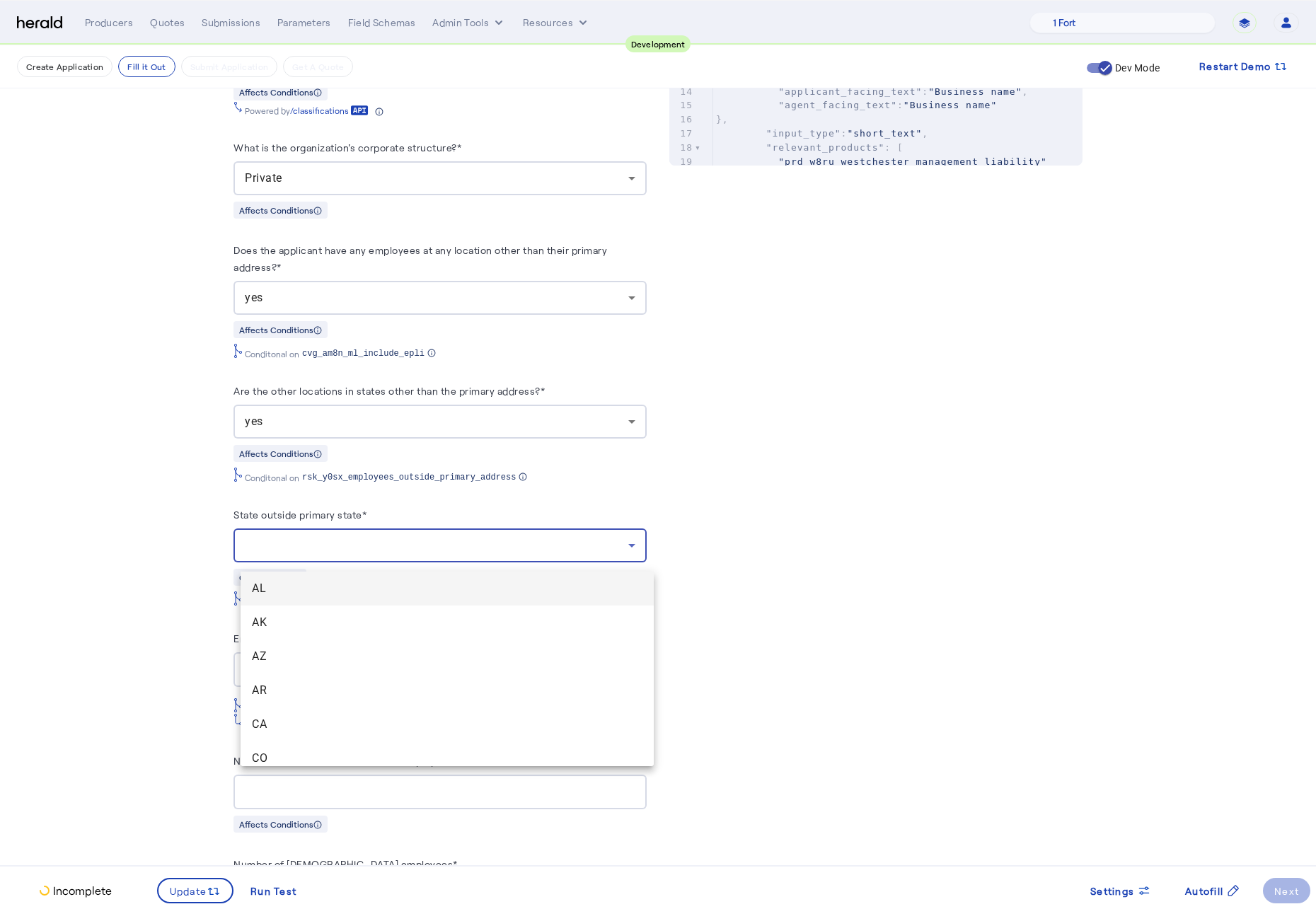
click at [328, 594] on span "AL" at bounding box center [447, 589] width 390 height 17
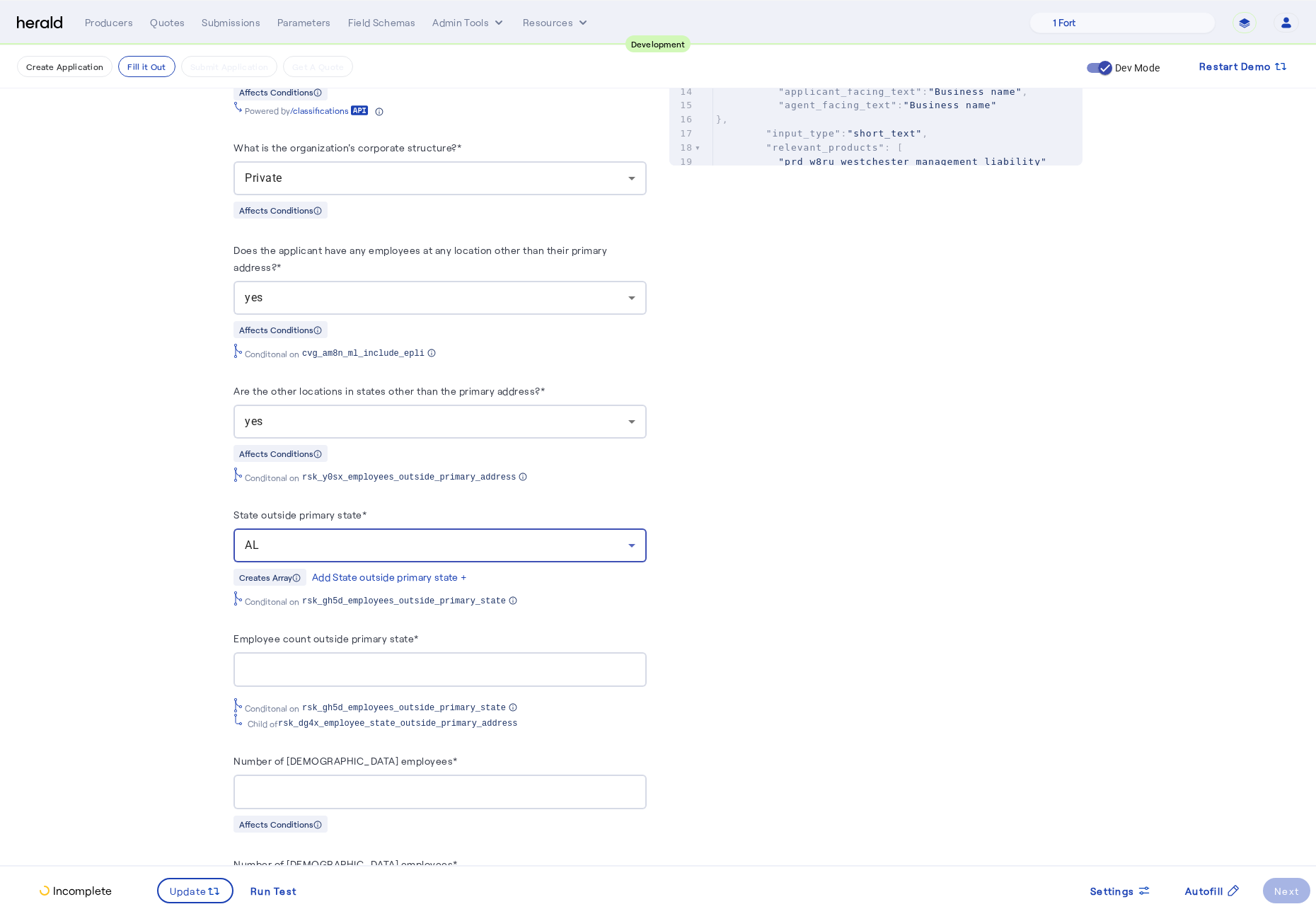
click at [341, 674] on input "Employee count outside primary state*" at bounding box center [440, 670] width 390 height 17
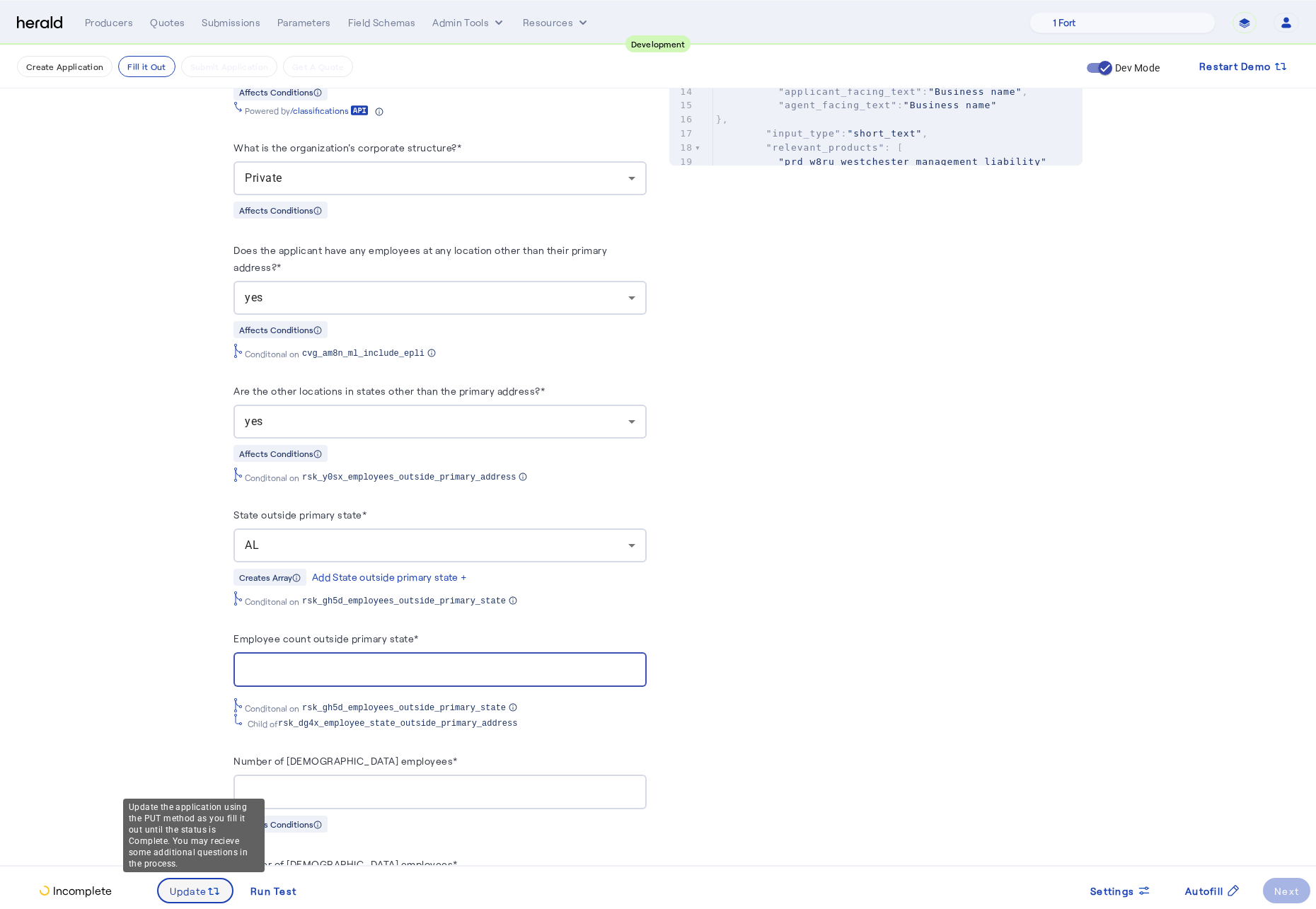
type input "*"
click at [201, 684] on span "Update" at bounding box center [189, 891] width 38 height 15
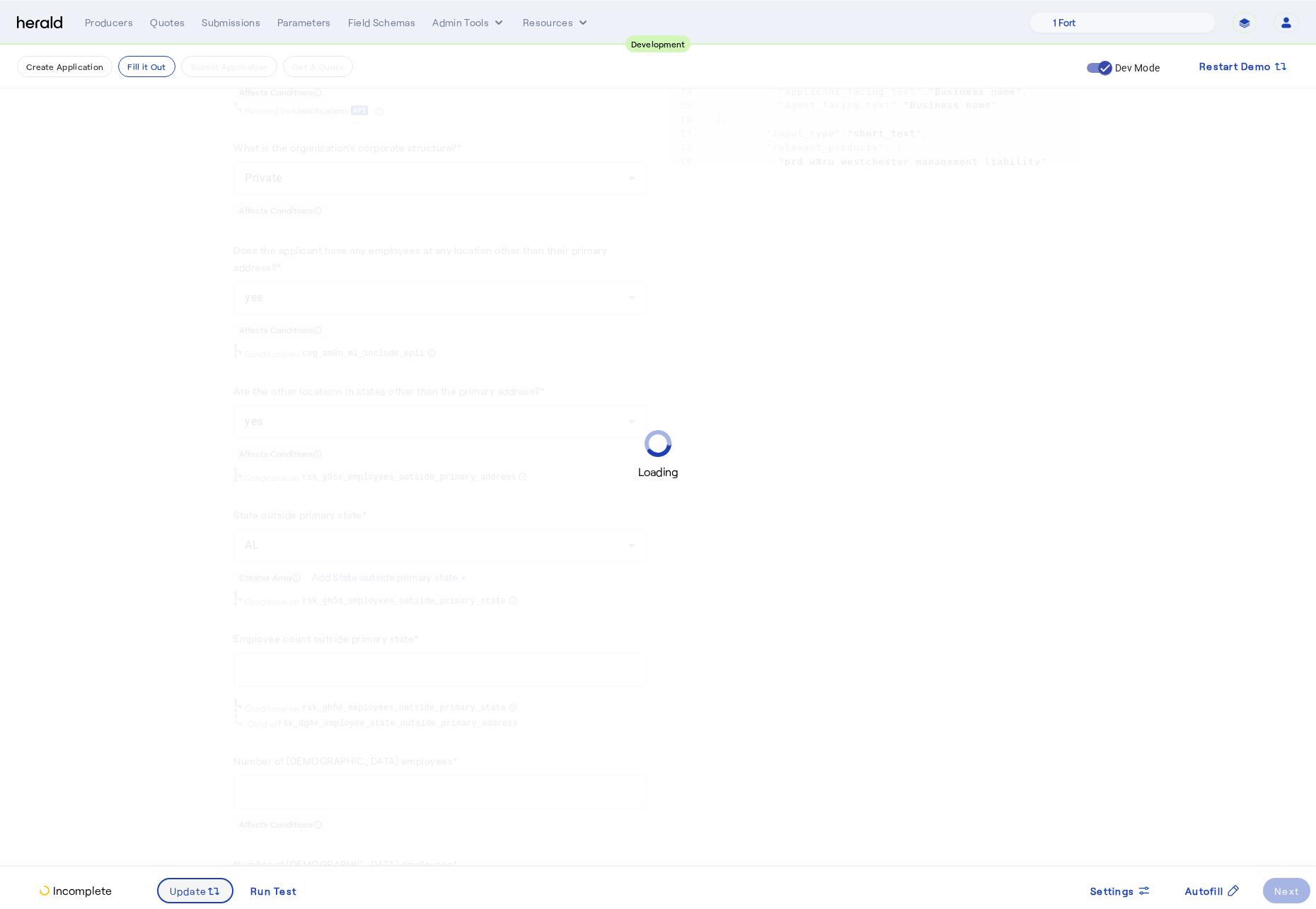
scroll to position [0, 0]
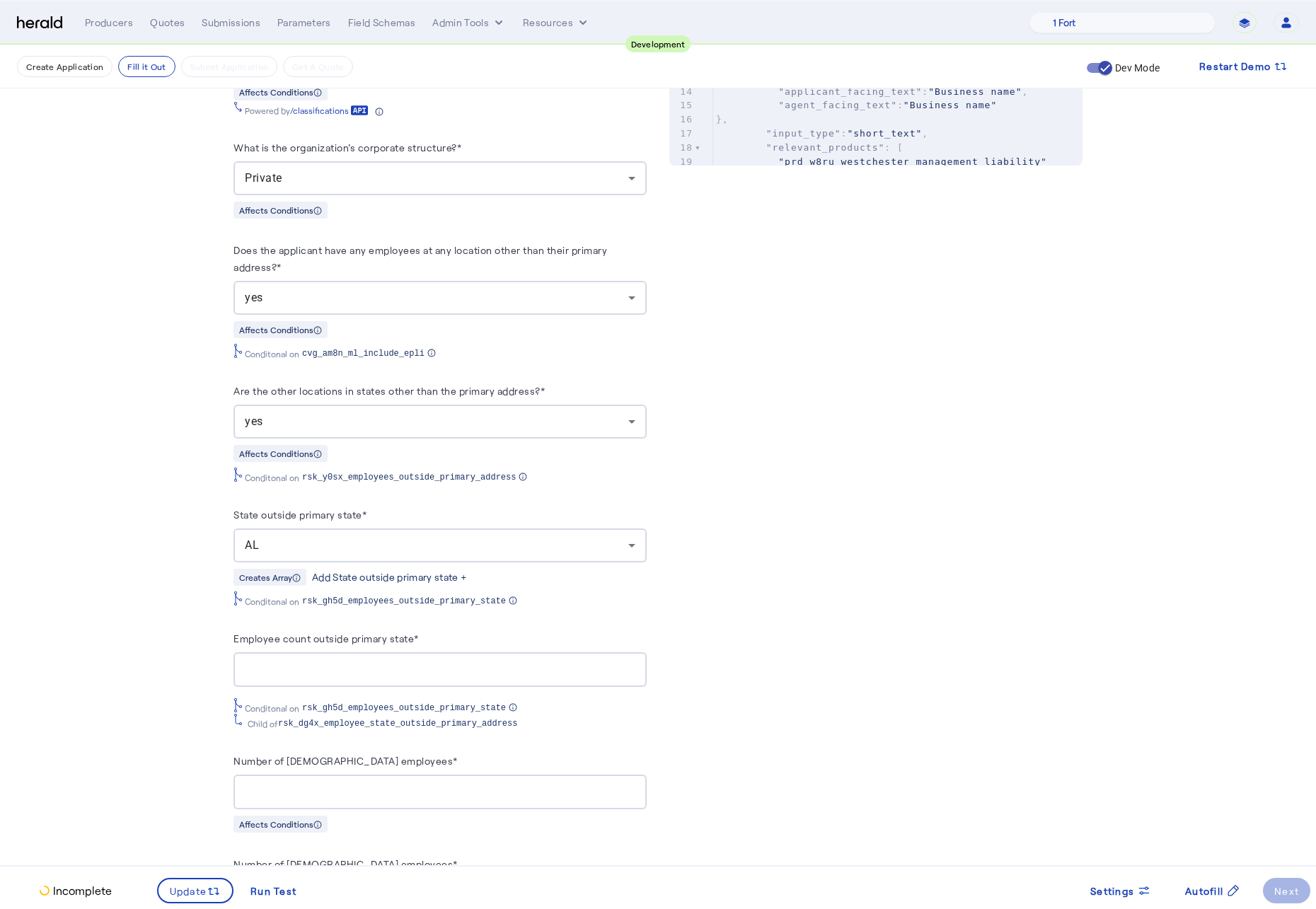
click at [418, 583] on div "Add State outside primary state +" at bounding box center [390, 577] width 156 height 14
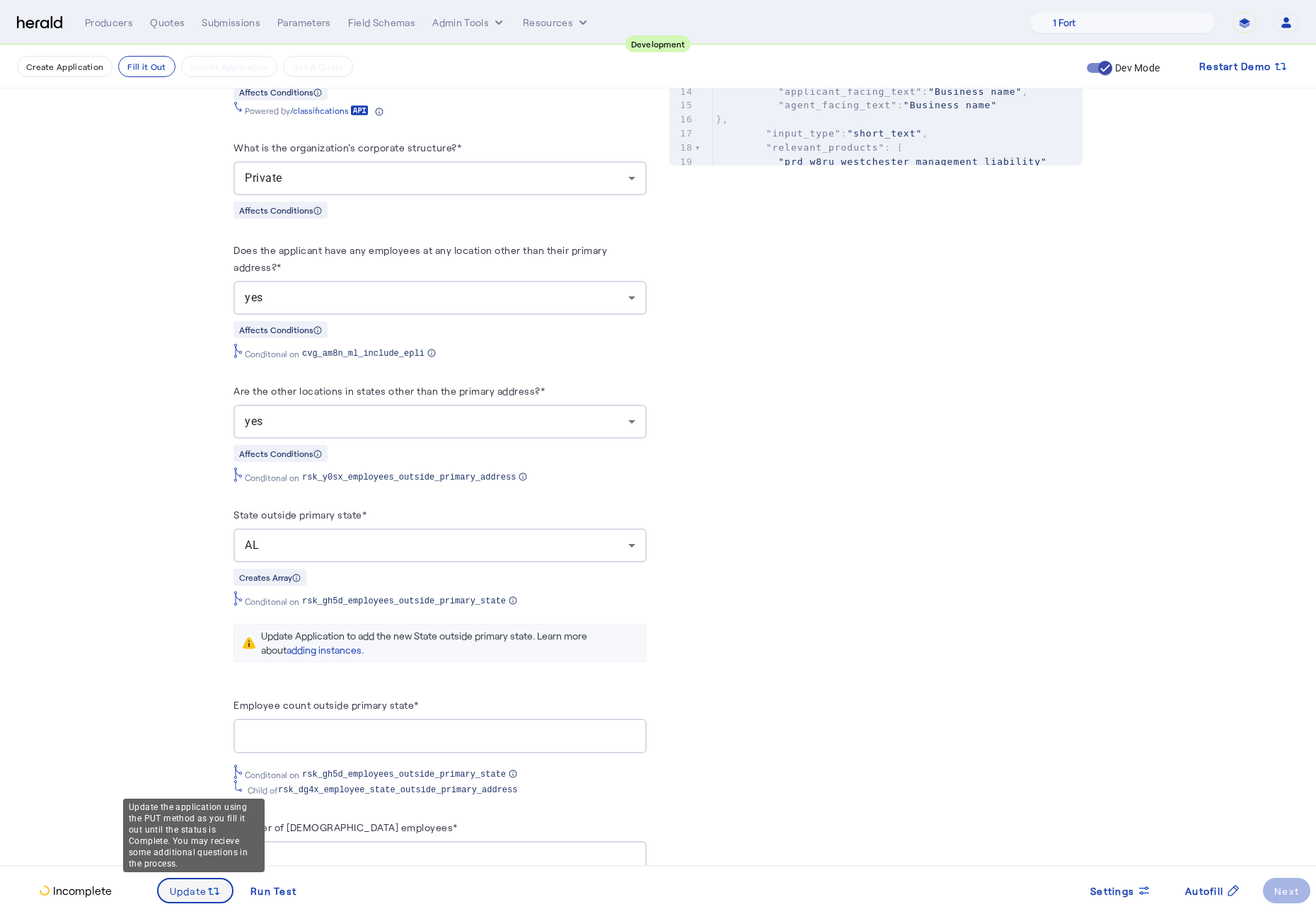
click at [201, 684] on span "Update" at bounding box center [189, 891] width 38 height 15
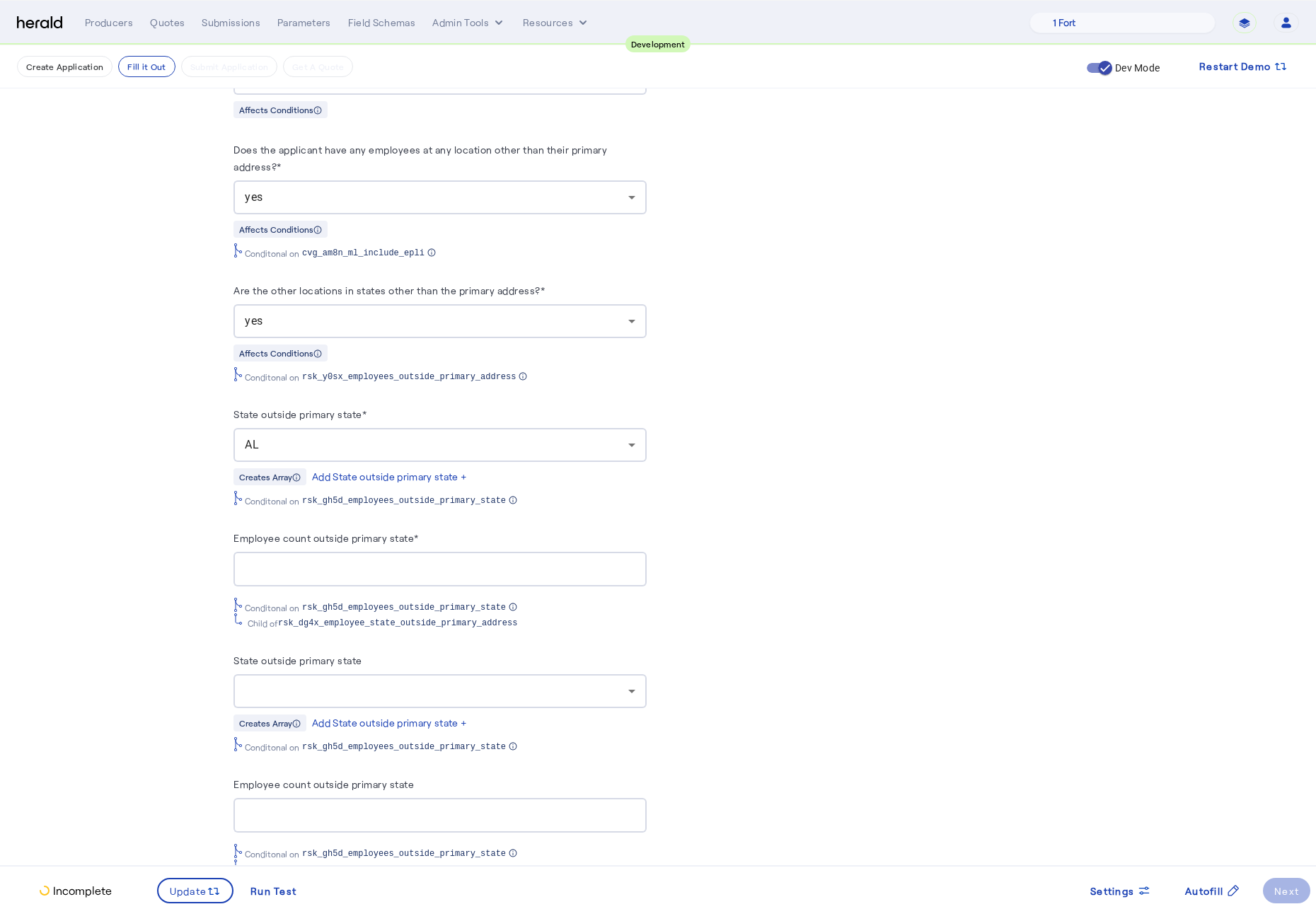
scroll to position [884, 0]
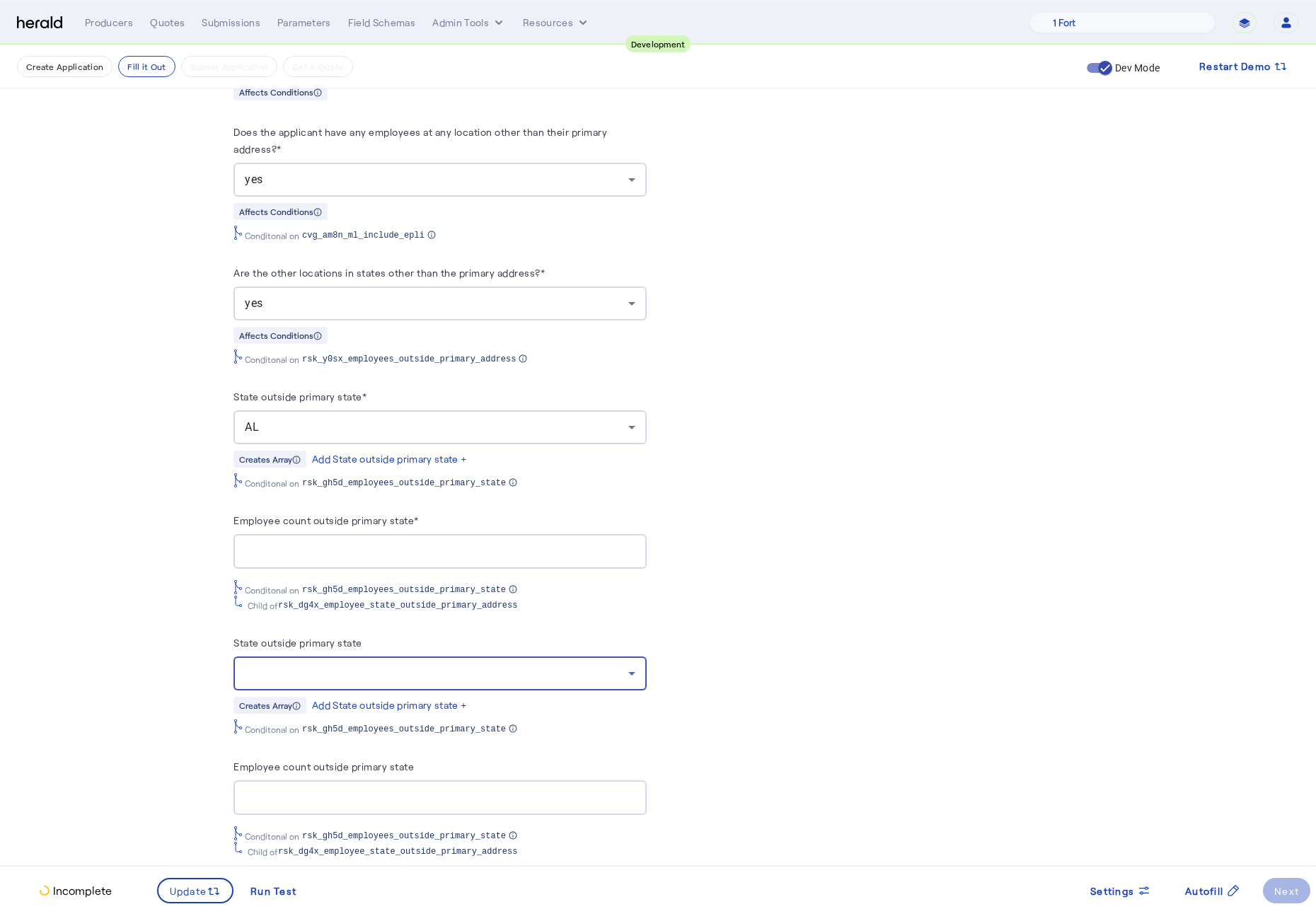
click at [528, 682] on div at bounding box center [436, 674] width 383 height 17
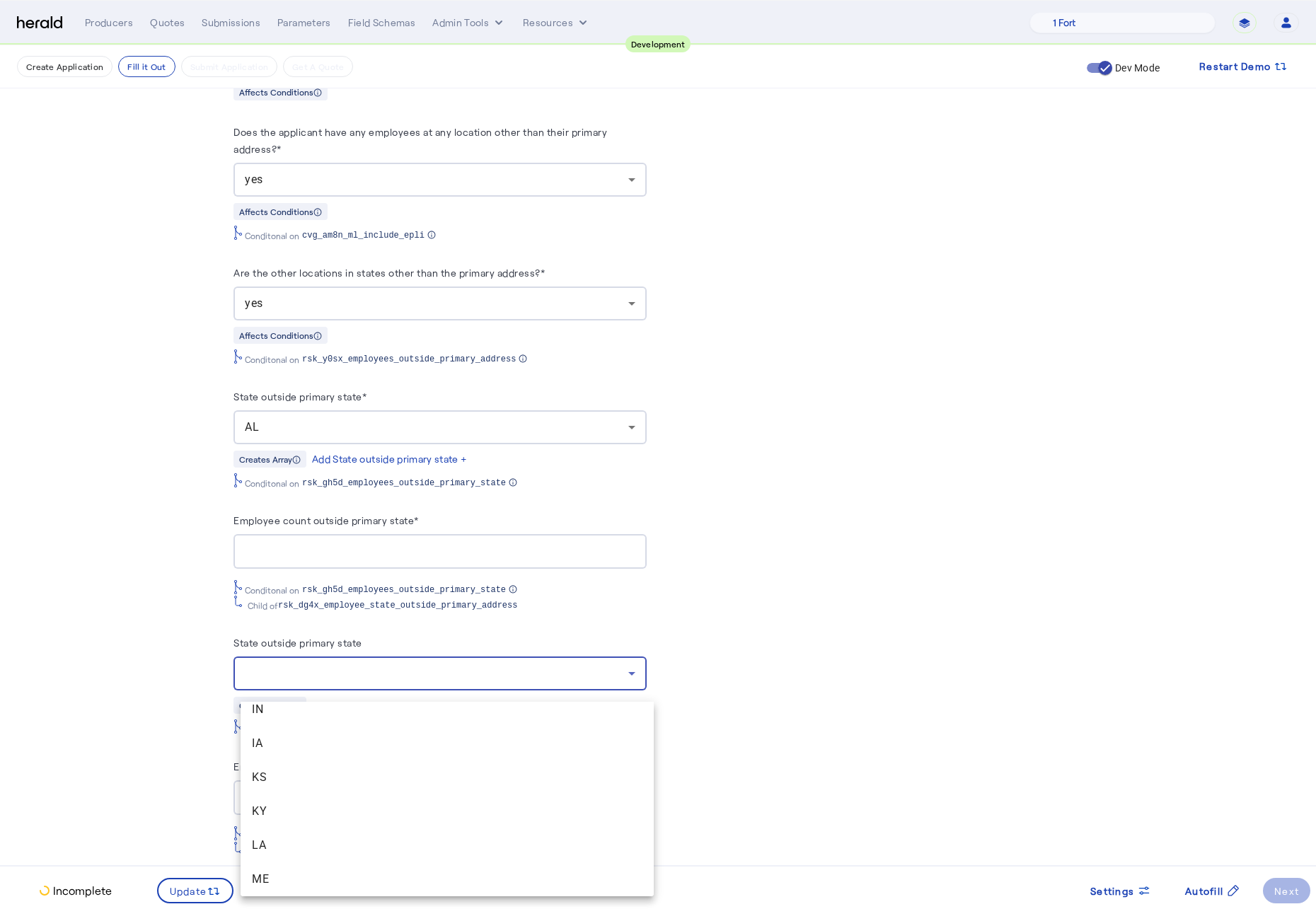
scroll to position [662, 0]
click at [309, 684] on span "MS" at bounding box center [447, 871] width 390 height 17
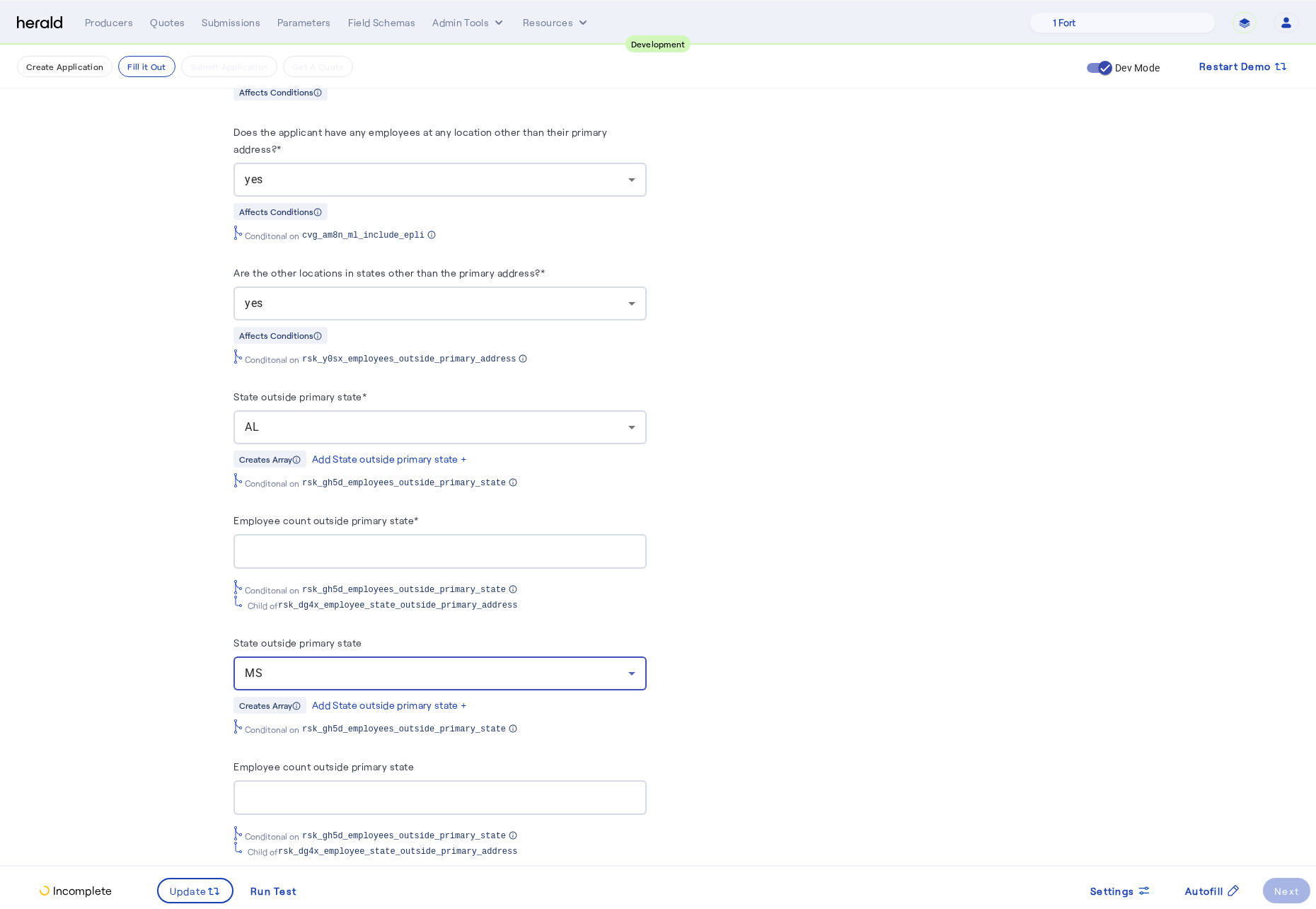
click at [293, 684] on input "Employee count outside primary state" at bounding box center [440, 798] width 390 height 17
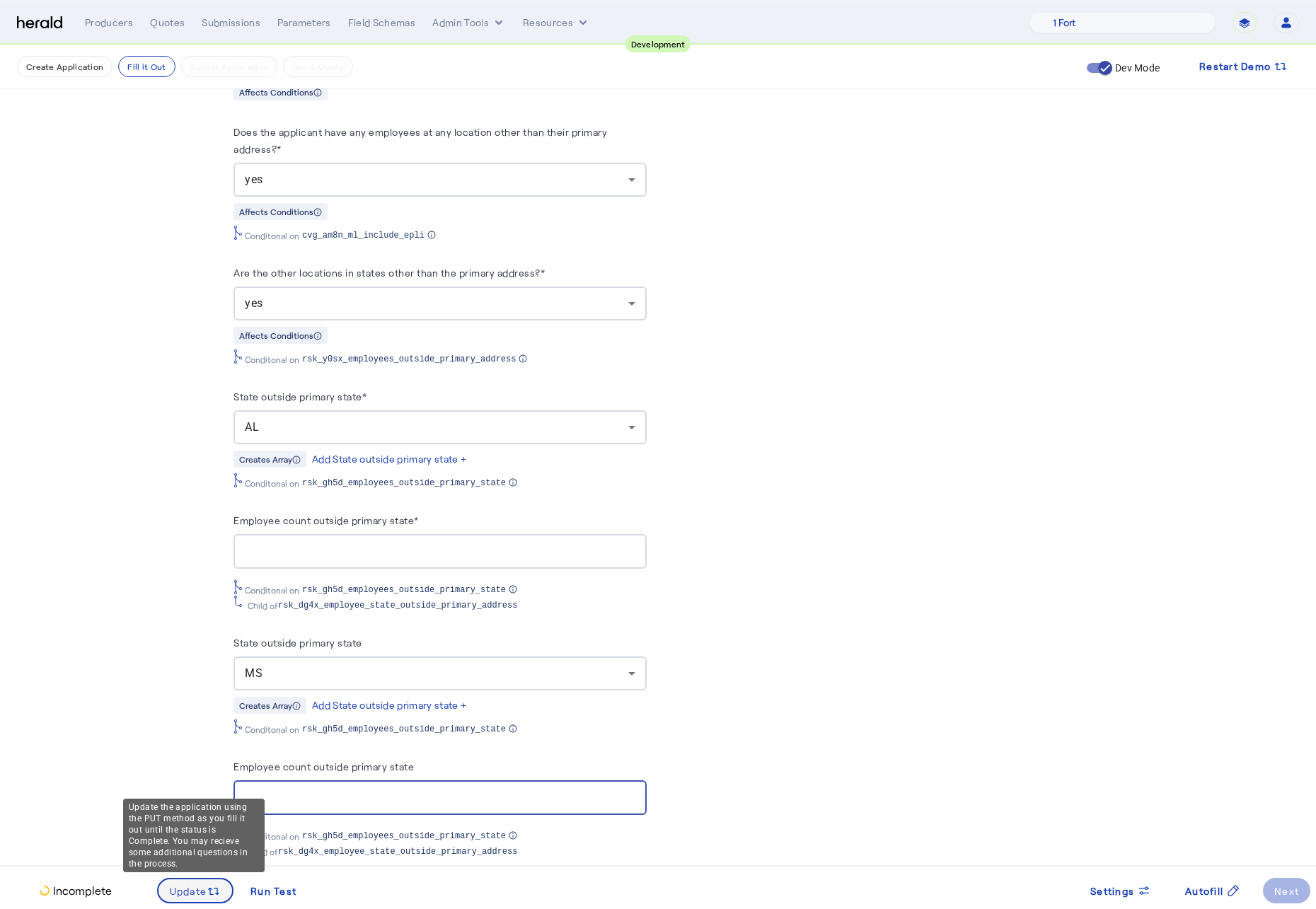
type input "*"
click at [216, 684] on icon at bounding box center [213, 891] width 14 height 14
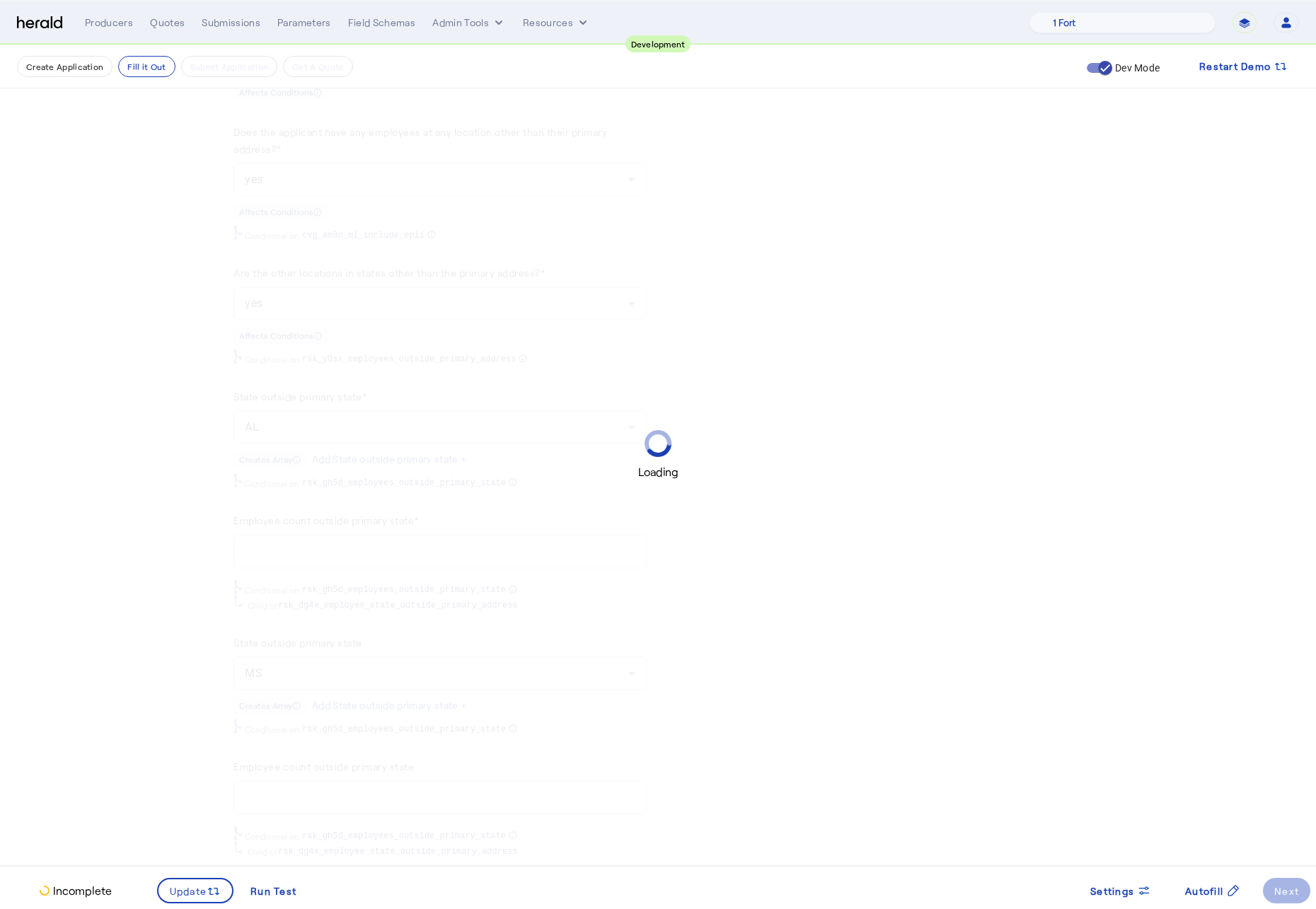
scroll to position [0, 0]
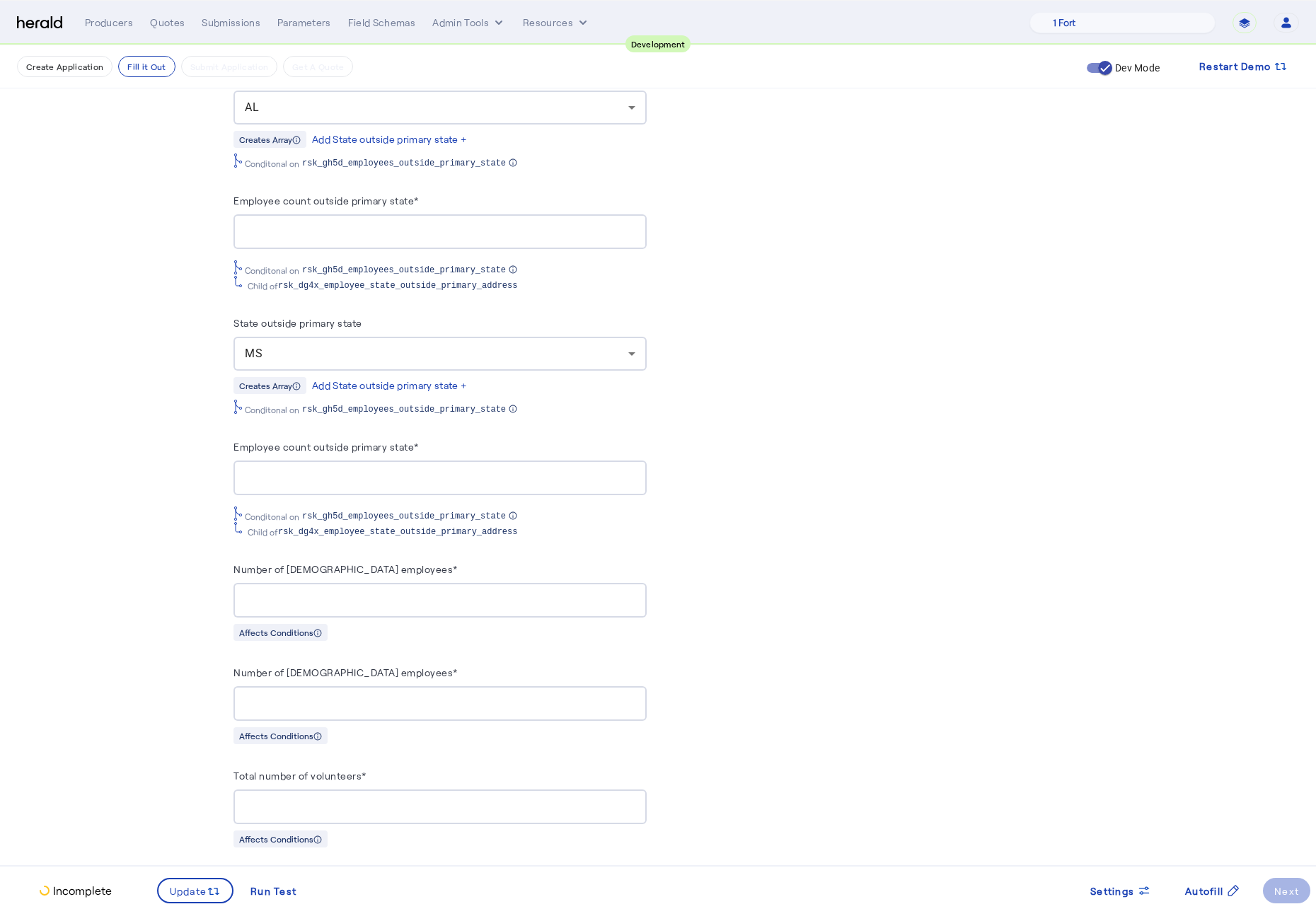
click at [740, 583] on div "PUT /applications x 60 1 { 2 "coverage_values" : [ 3 { 4 "coverage_parameter_id…" at bounding box center [875, 537] width 413 height 2874
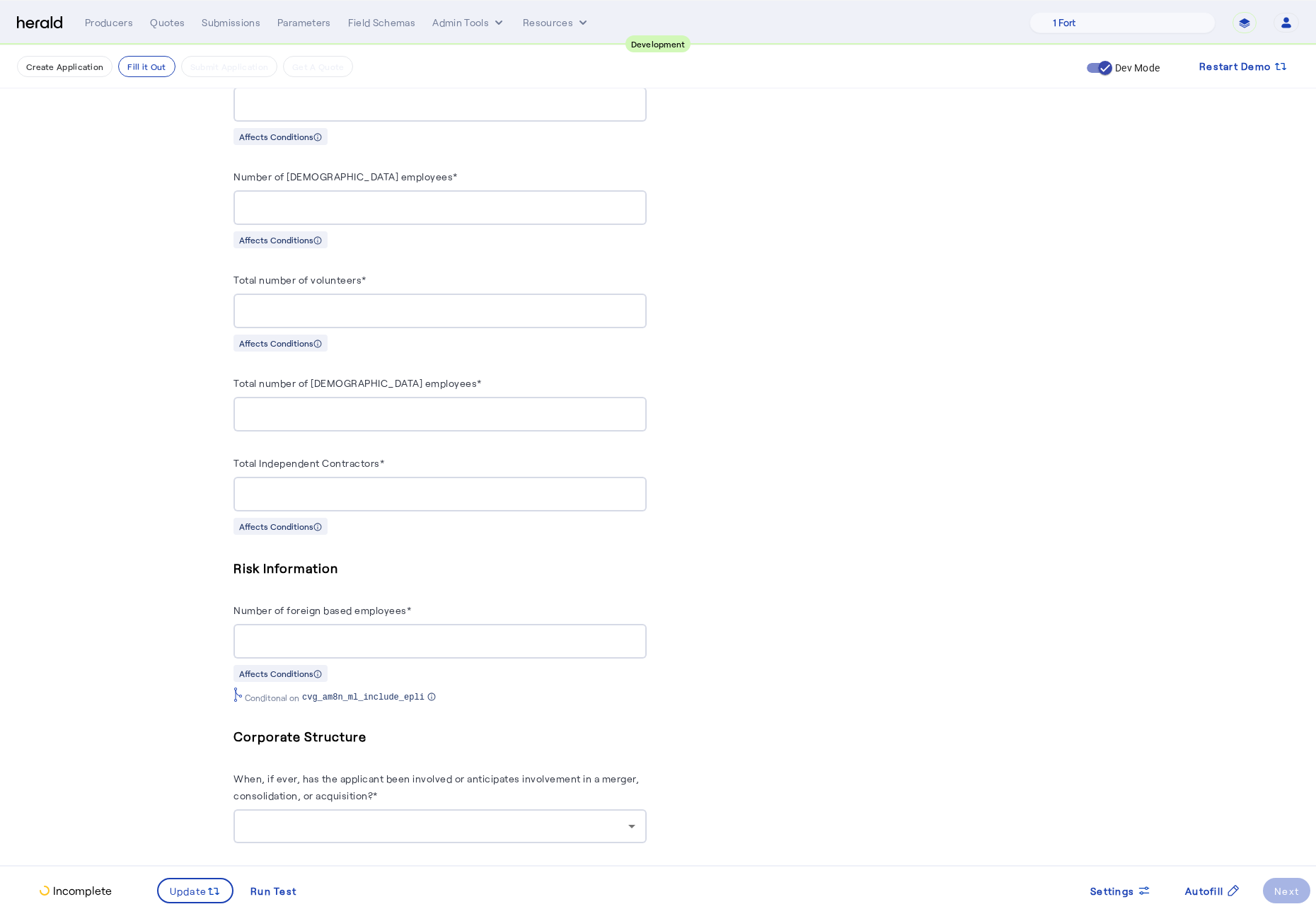
scroll to position [1709, 0]
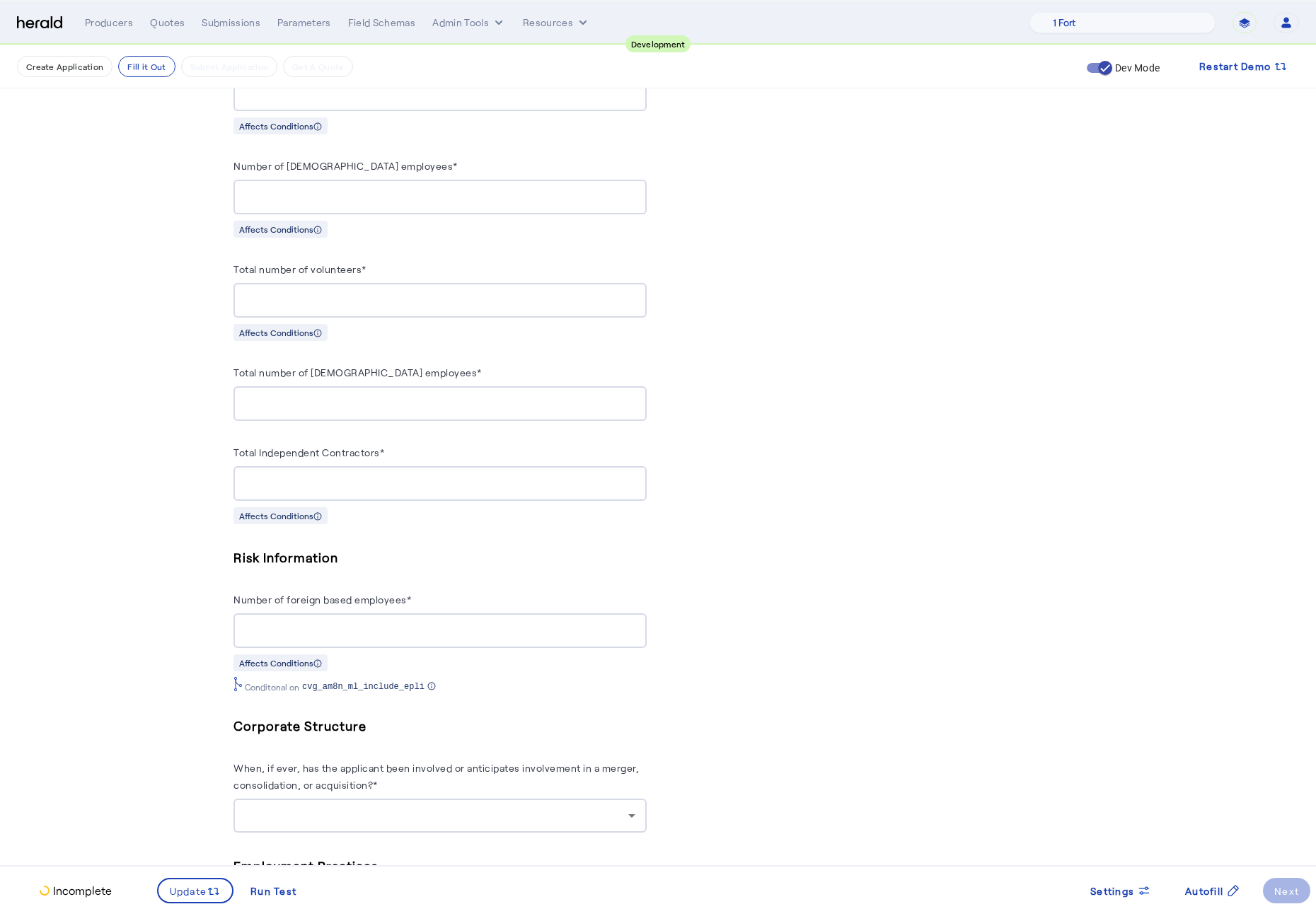
click at [383, 638] on input "Number of foreign based employees*" at bounding box center [440, 631] width 390 height 17
type input "*"
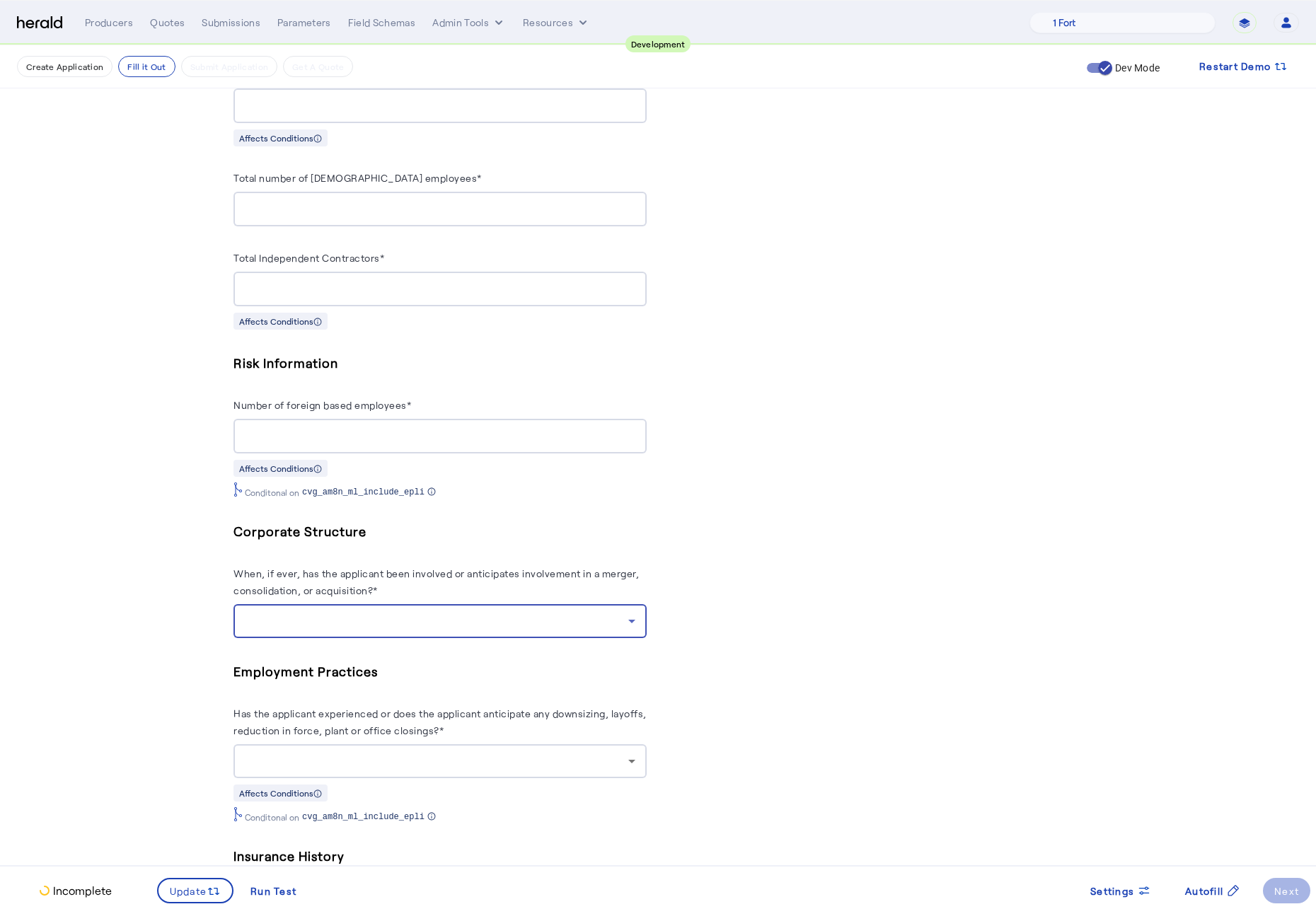
scroll to position [2322, 0]
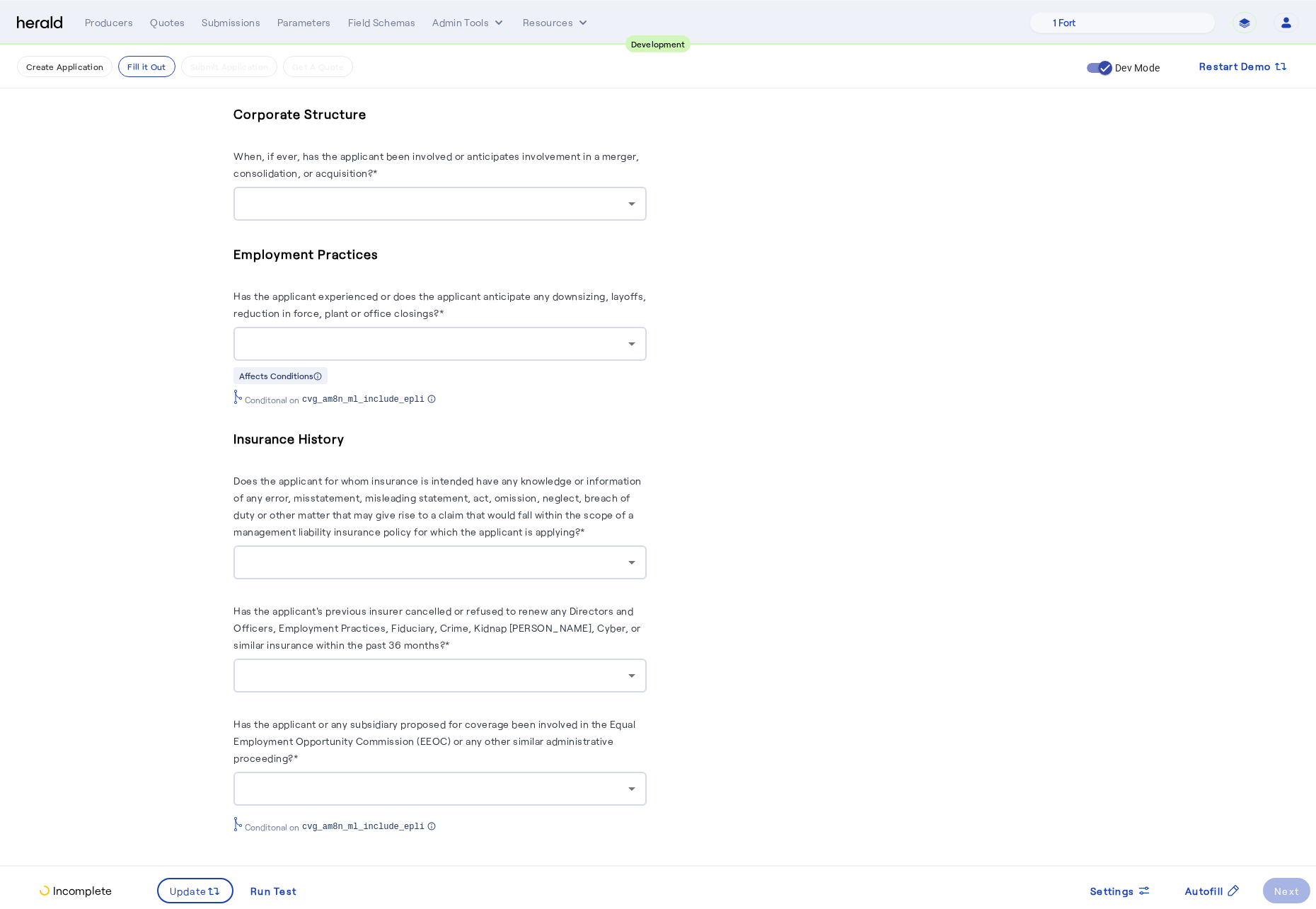
click at [513, 220] on div at bounding box center [440, 203] width 390 height 34
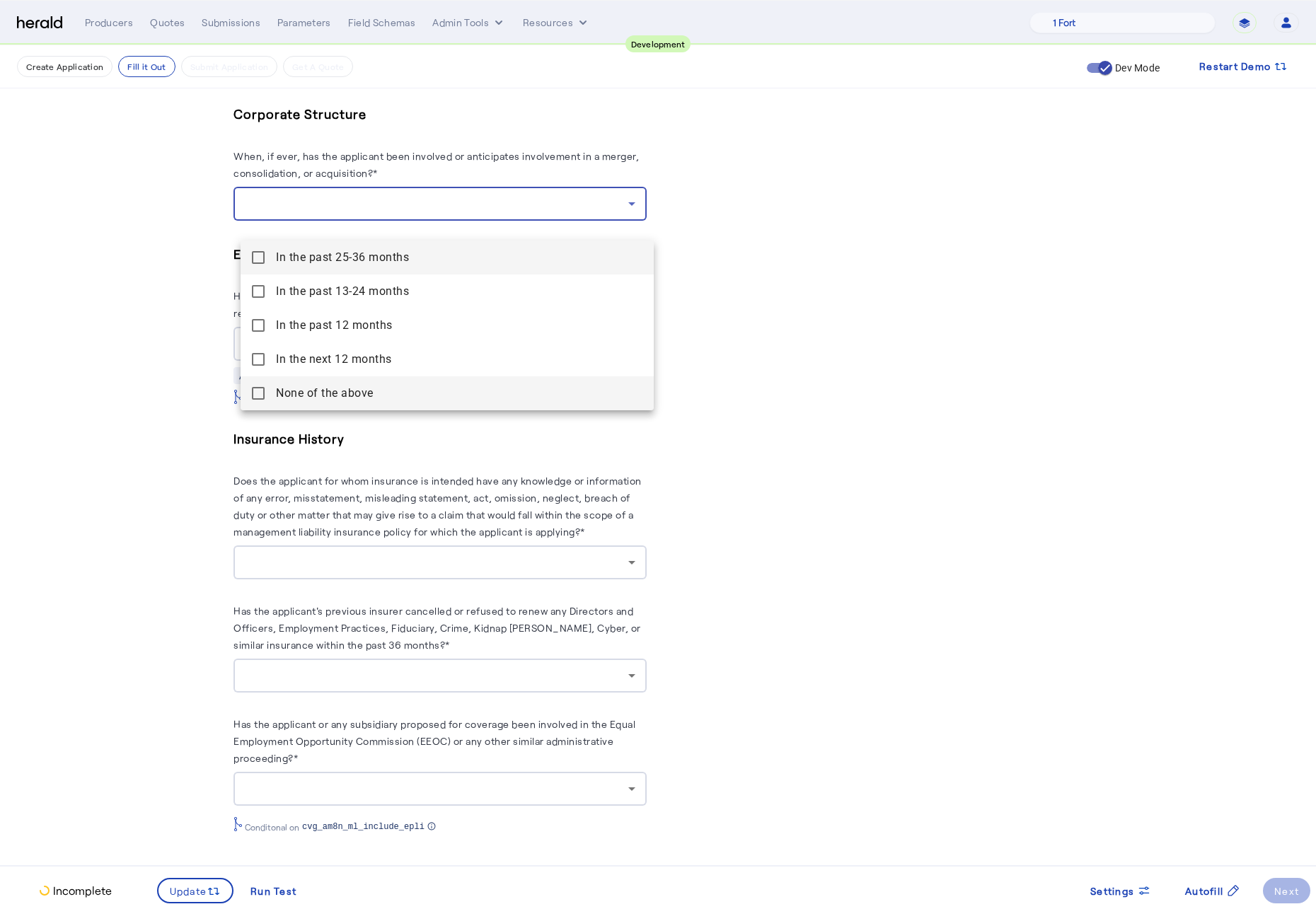
click at [264, 395] on mat-pseudo-checkbox at bounding box center [258, 394] width 13 height 13
click at [90, 390] on div at bounding box center [658, 454] width 1316 height 909
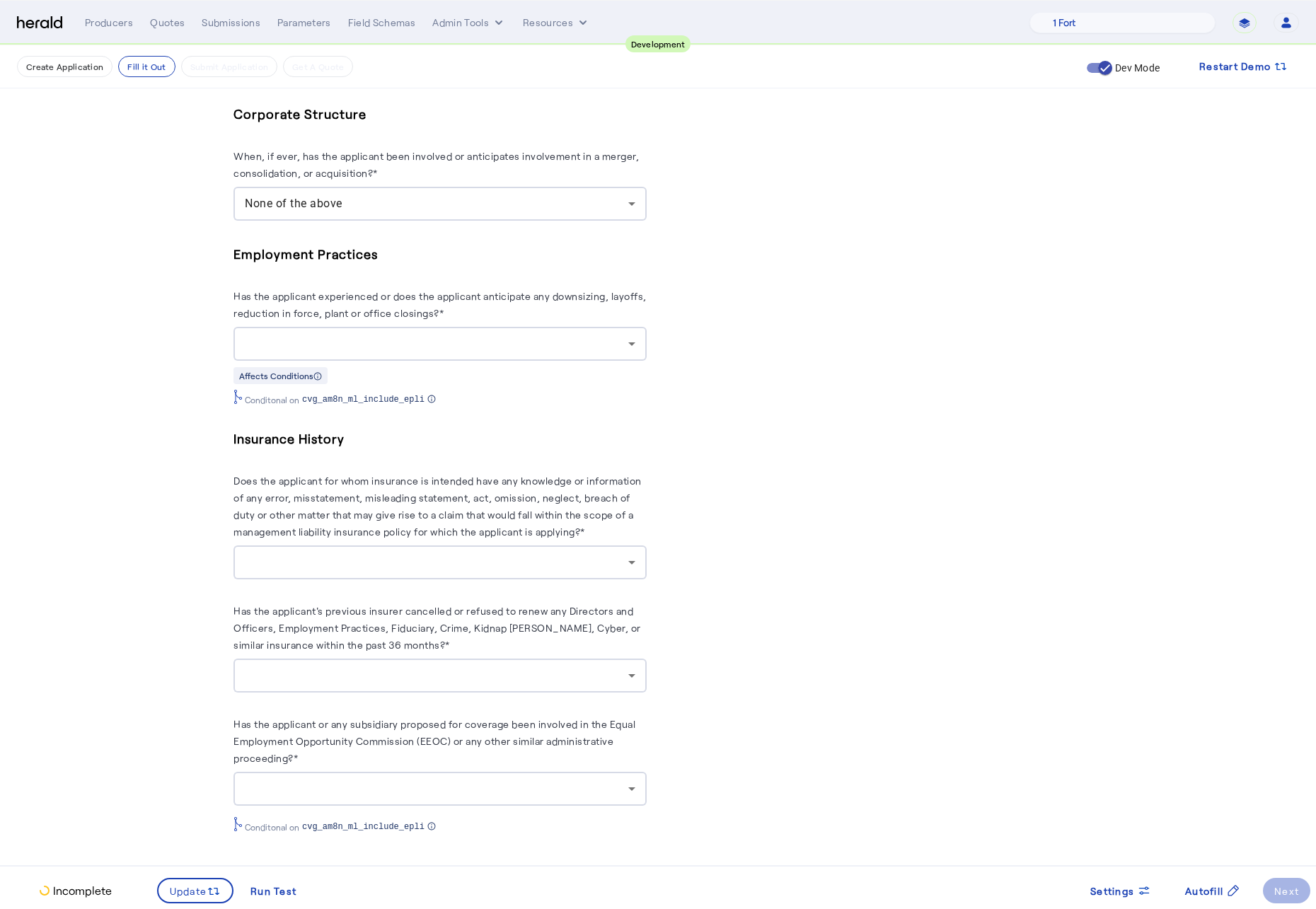
click at [464, 351] on div at bounding box center [440, 343] width 390 height 34
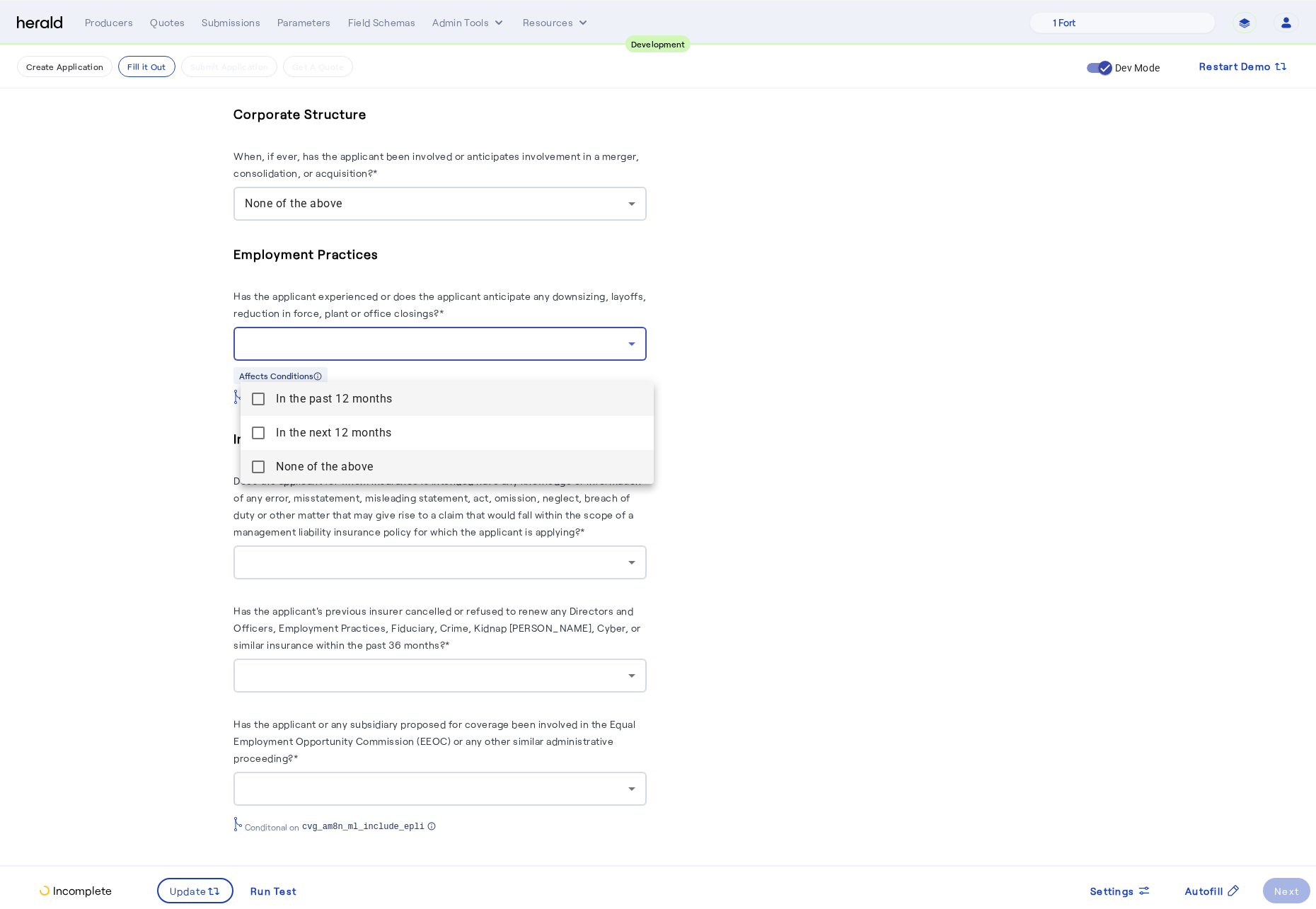
click at [241, 467] on above "None of the above" at bounding box center [447, 467] width 413 height 34
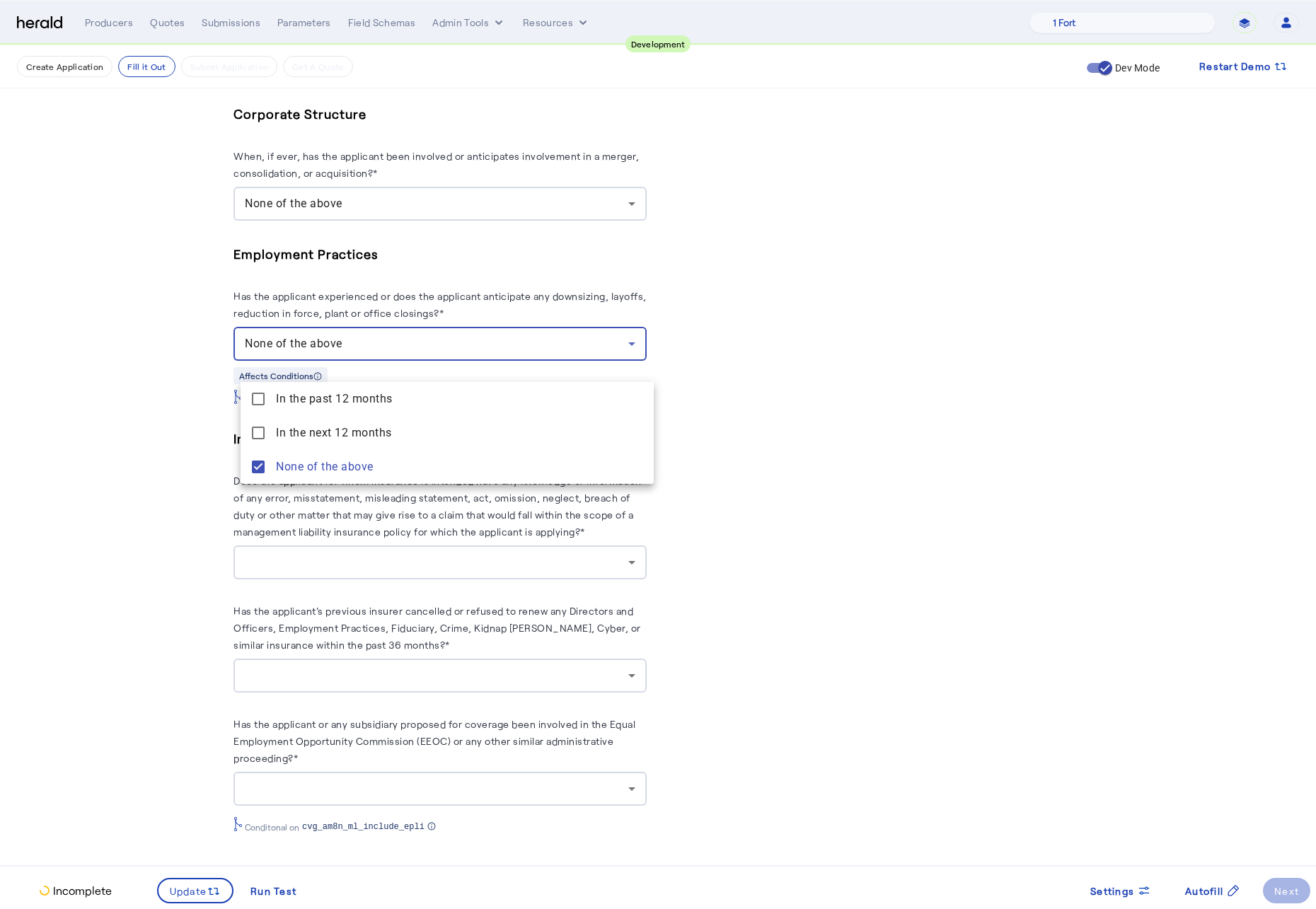
click at [146, 447] on div at bounding box center [658, 454] width 1316 height 909
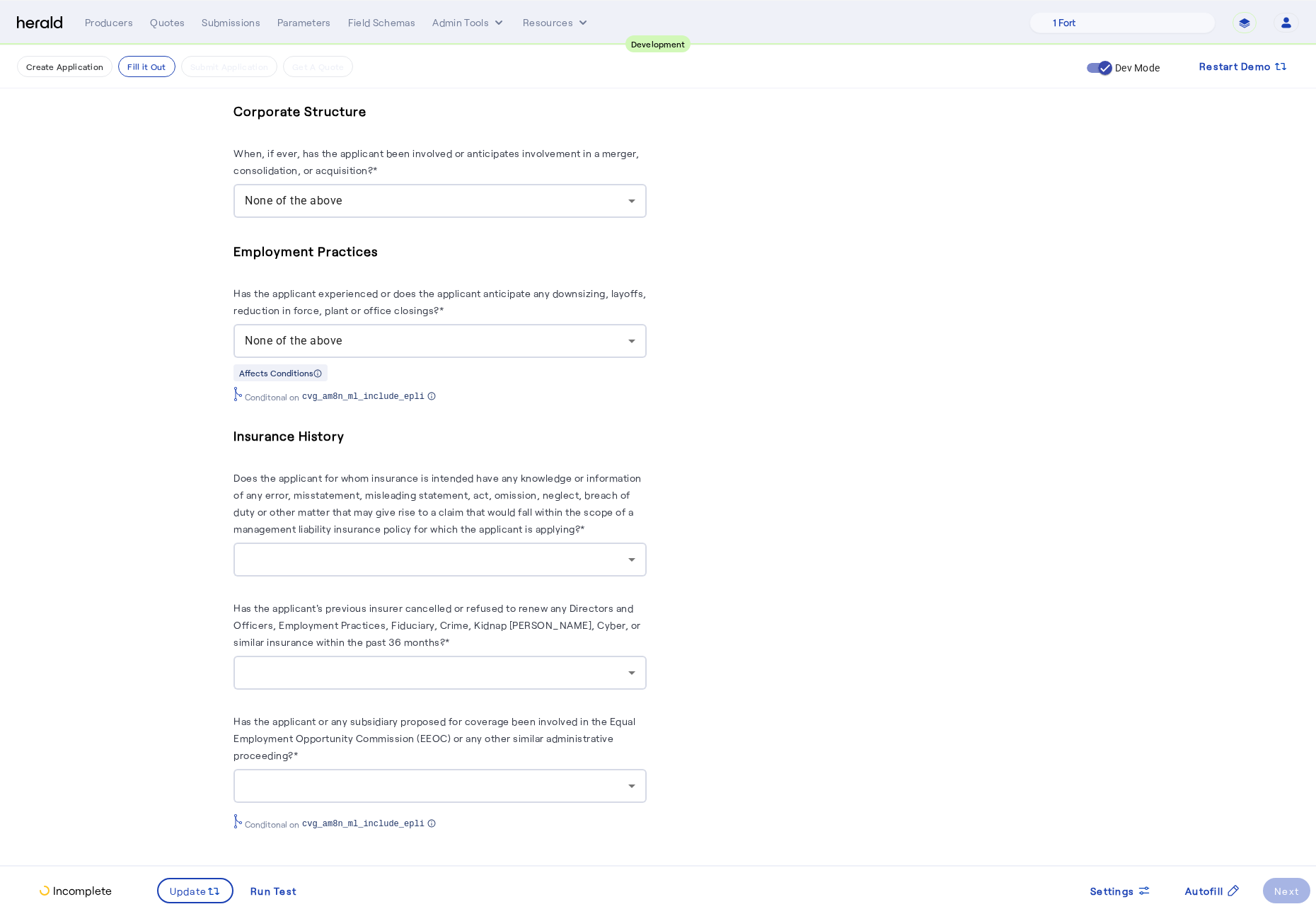
scroll to position [2351, 0]
click at [495, 560] on div at bounding box center [436, 560] width 383 height 17
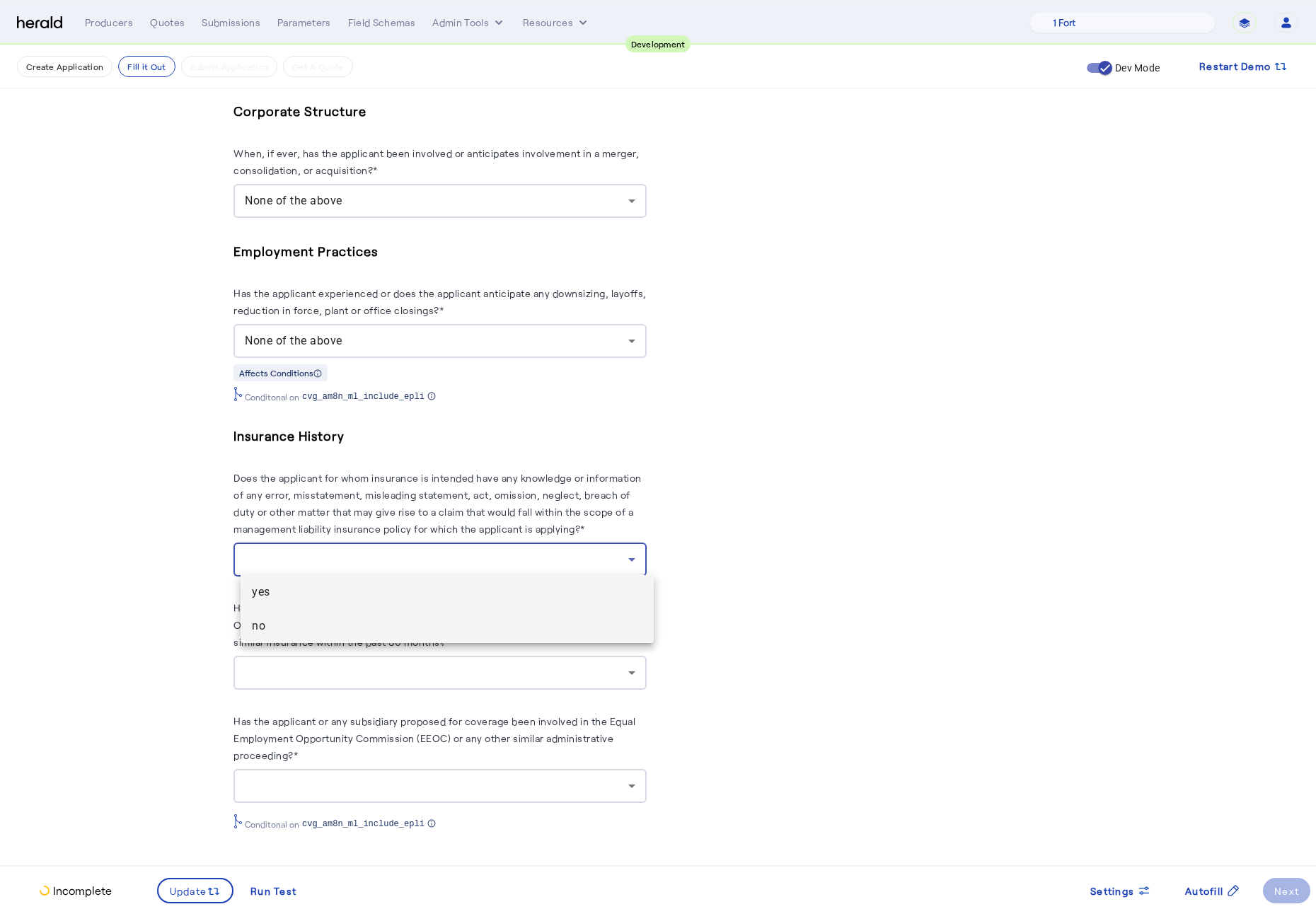
click at [364, 629] on span "no" at bounding box center [447, 626] width 390 height 17
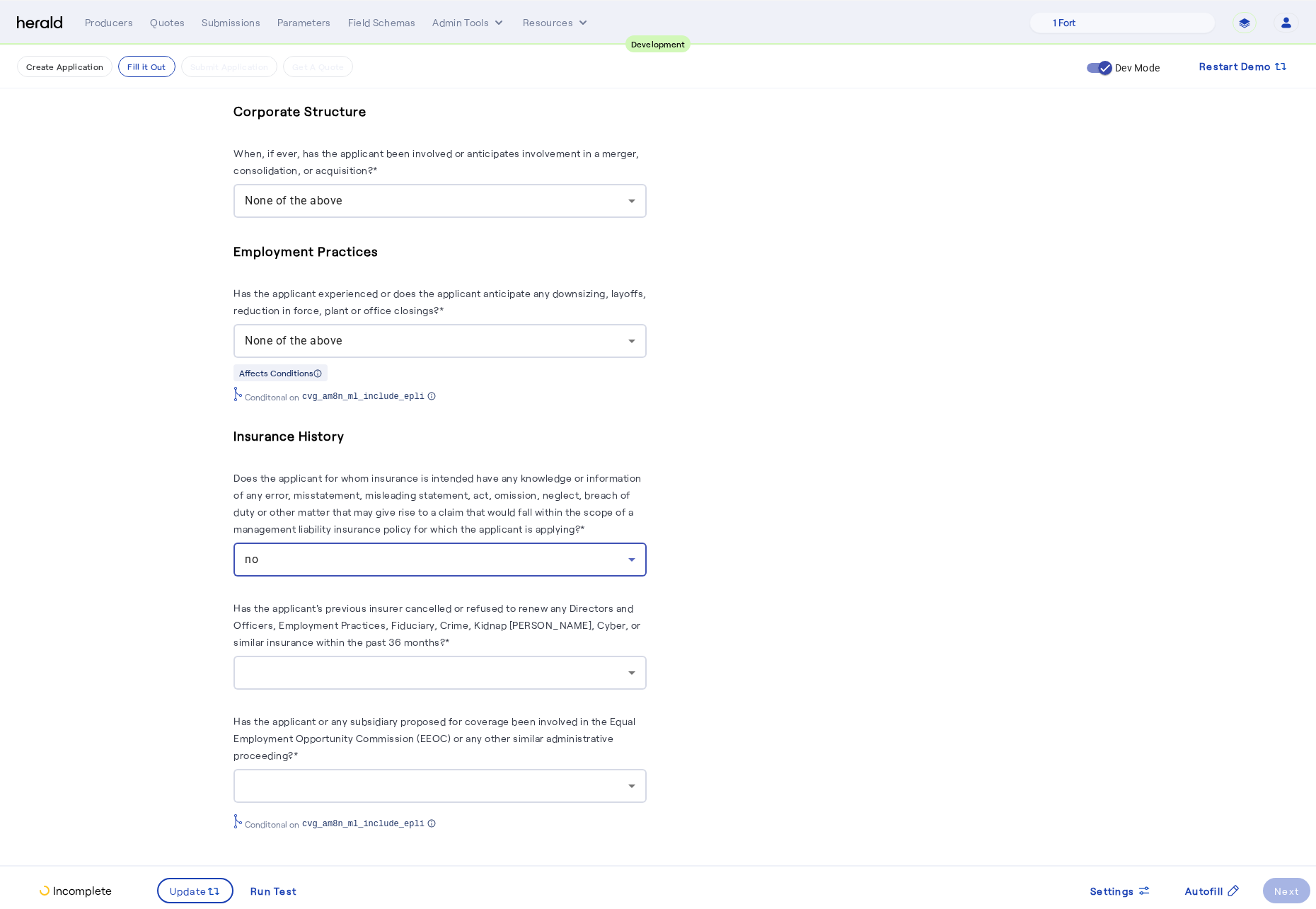
click at [401, 682] on div at bounding box center [440, 672] width 390 height 34
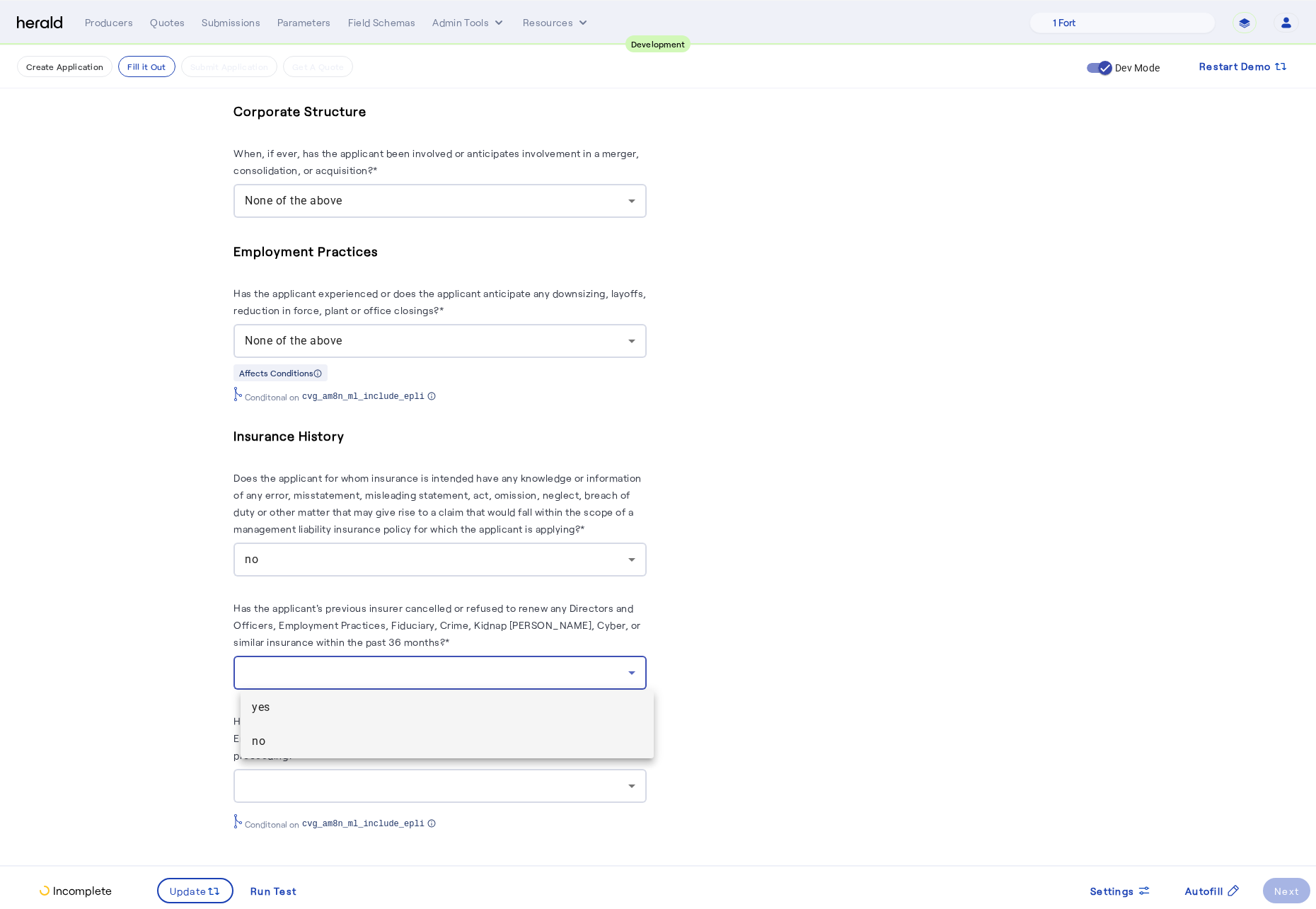
click at [402, 684] on span "no" at bounding box center [447, 741] width 390 height 17
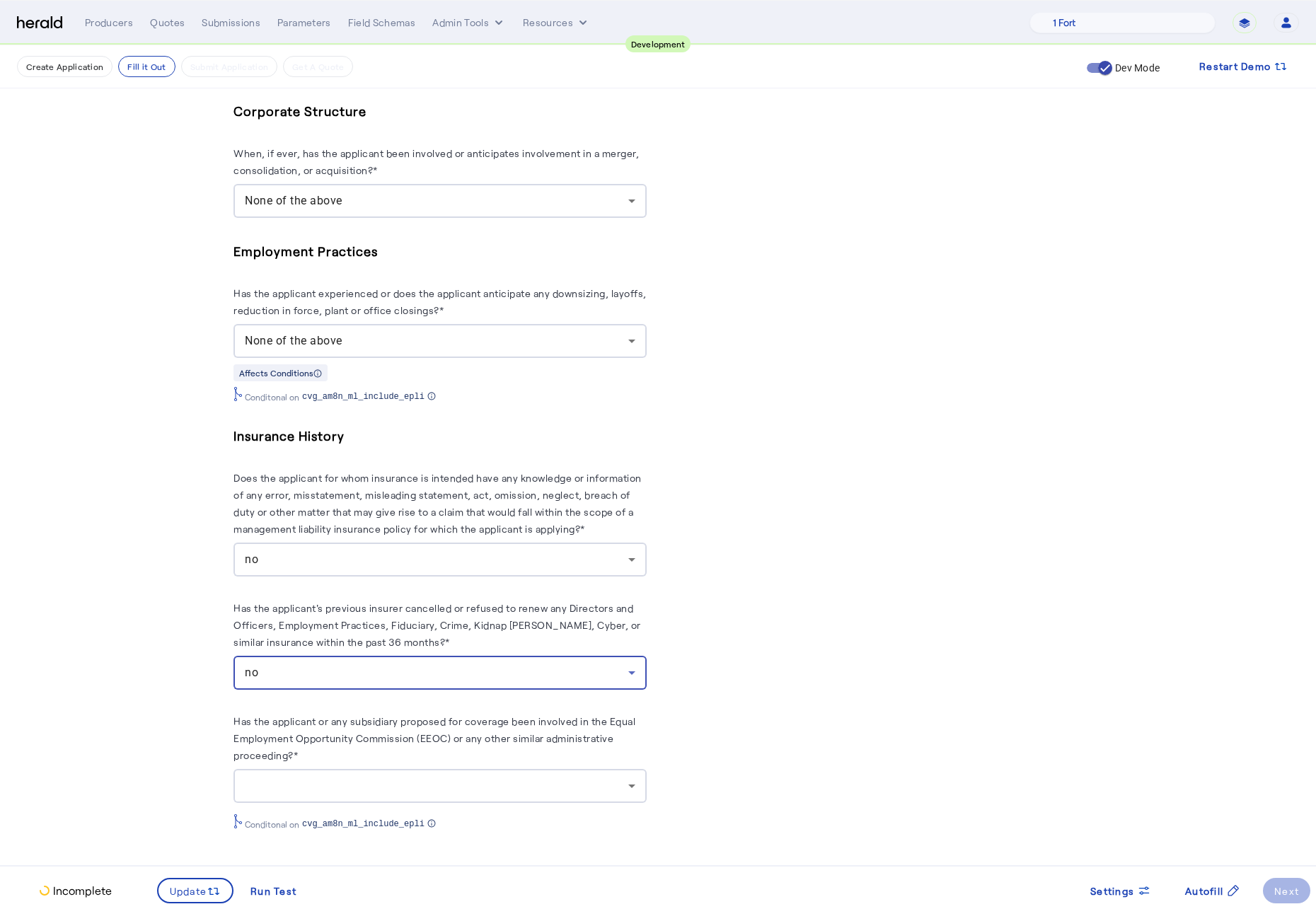
click at [527, 684] on div at bounding box center [436, 786] width 383 height 17
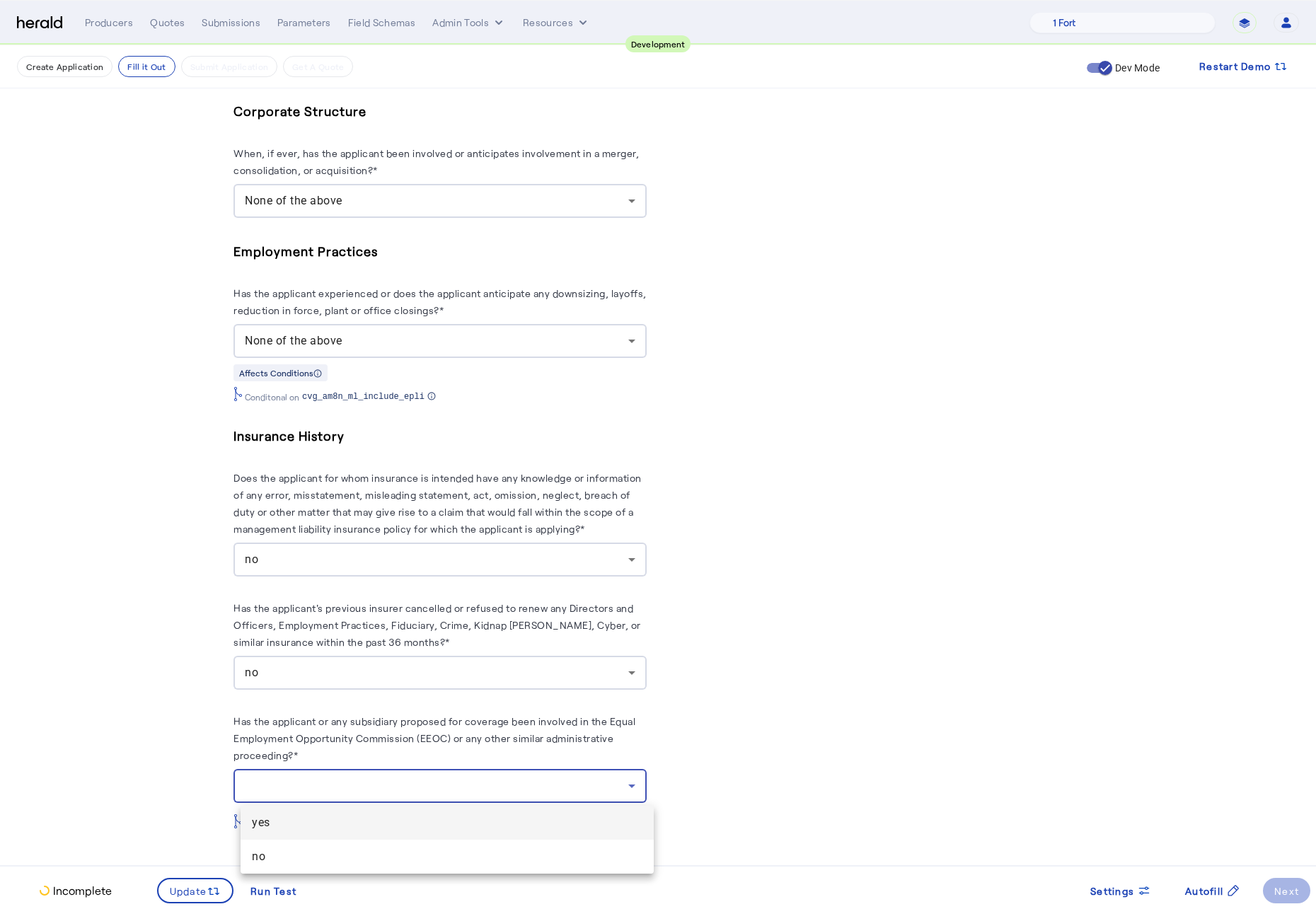
drag, startPoint x: 408, startPoint y: 842, endPoint x: 393, endPoint y: 848, distance: 16.2
click at [408, 684] on mat-option "no" at bounding box center [447, 856] width 413 height 34
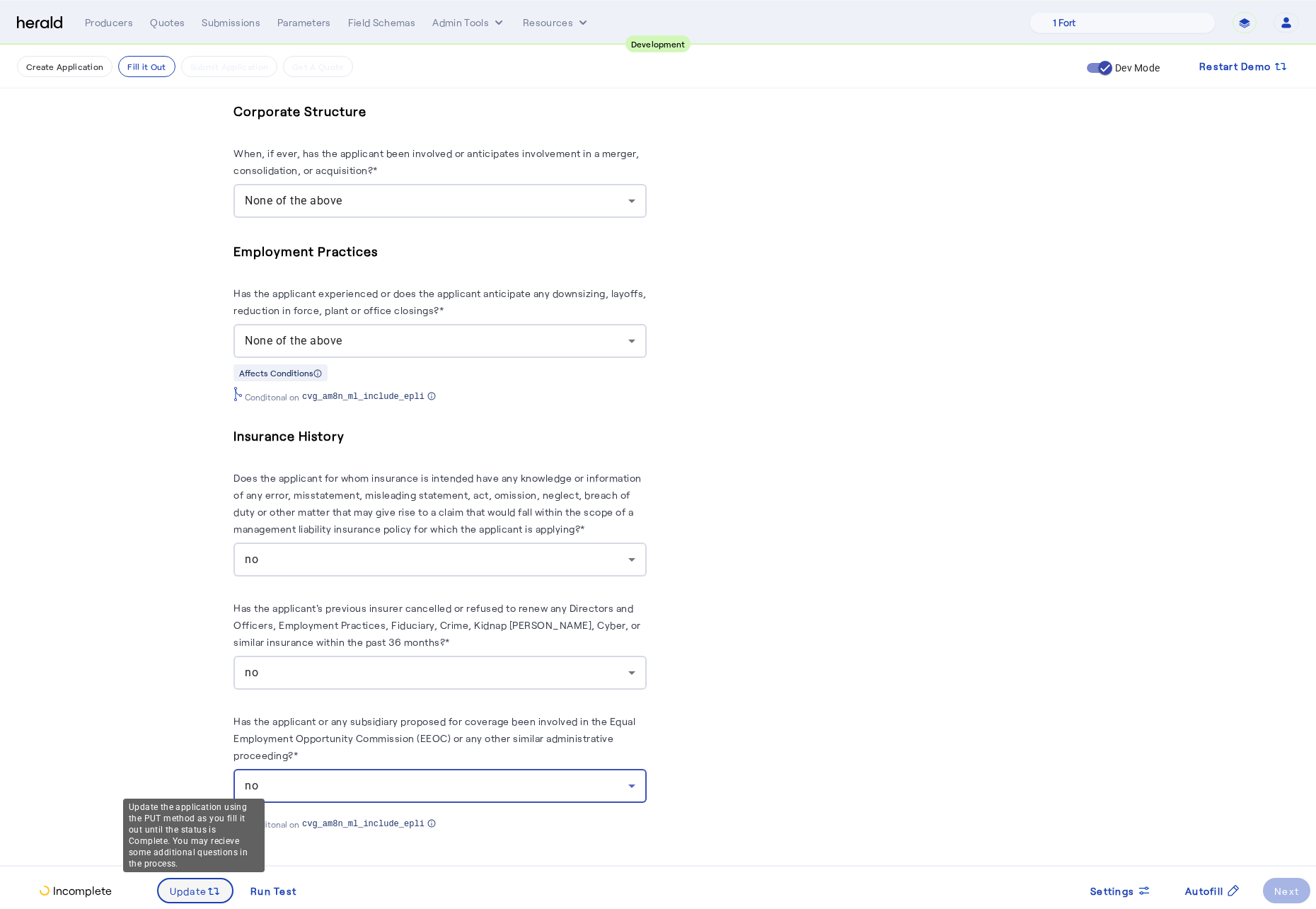
click at [182, 684] on span "Update" at bounding box center [189, 891] width 38 height 15
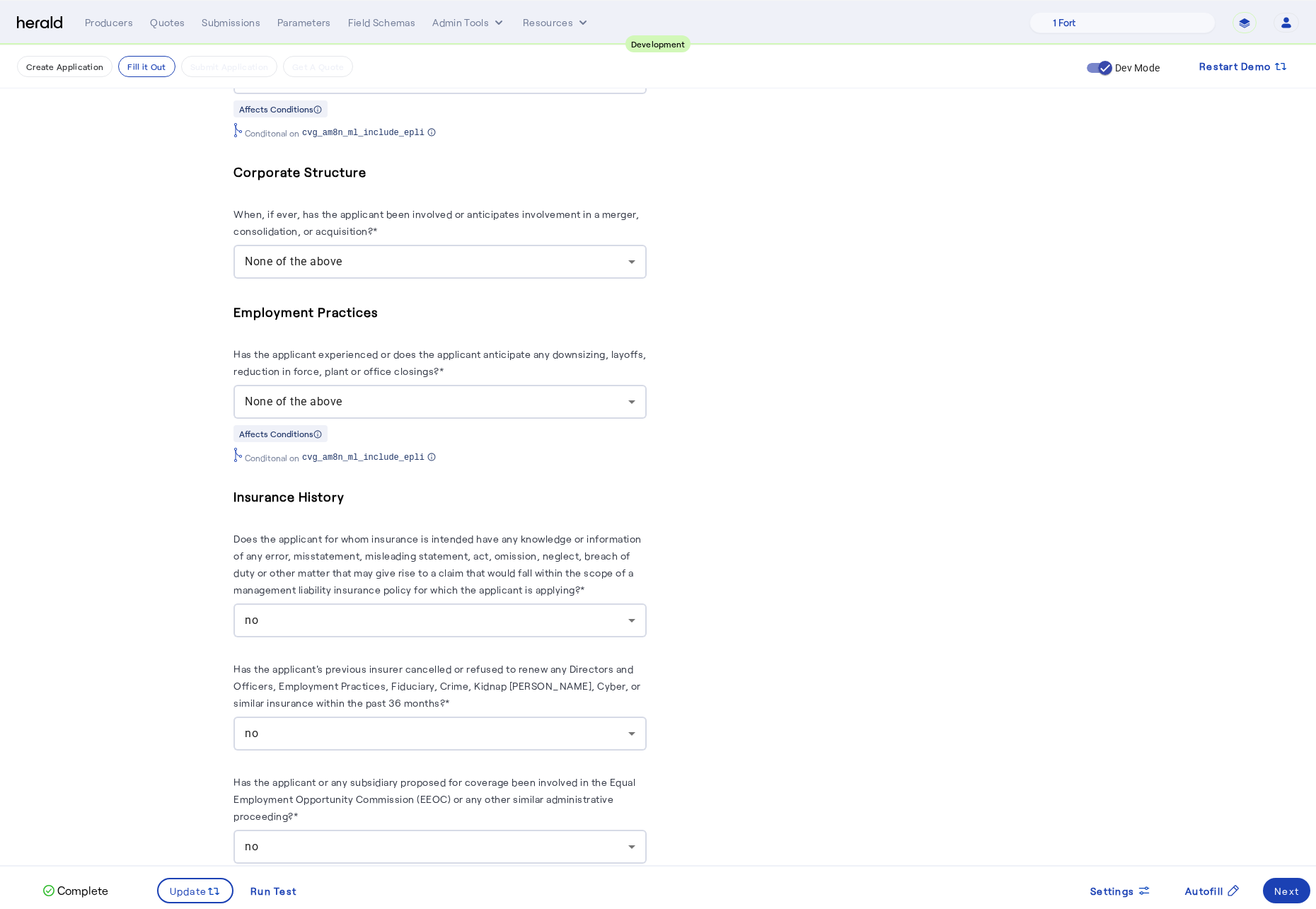
scroll to position [0, 0]
click at [1279, 684] on span at bounding box center [1286, 890] width 47 height 34
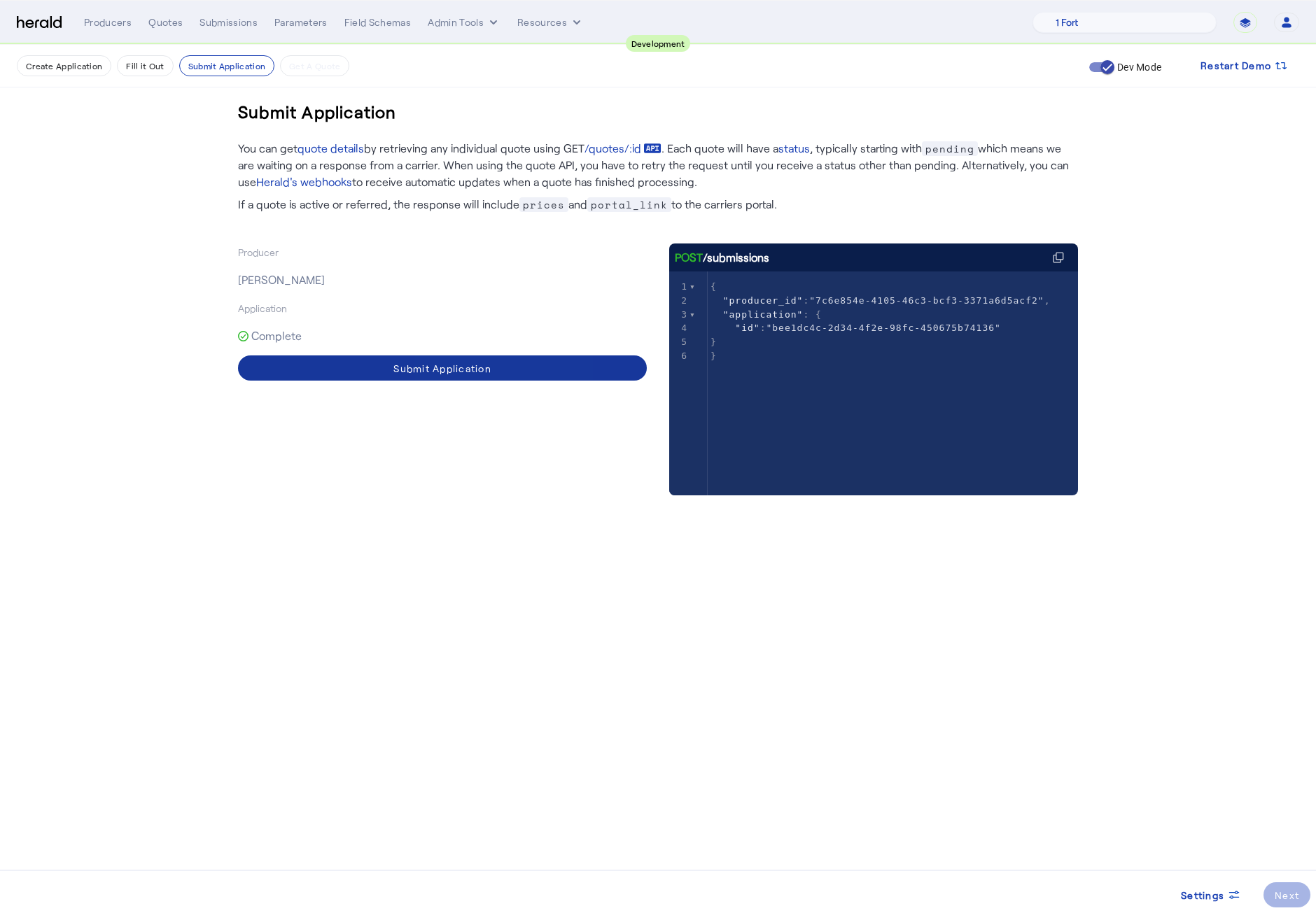
click at [452, 379] on span at bounding box center [442, 367] width 409 height 33
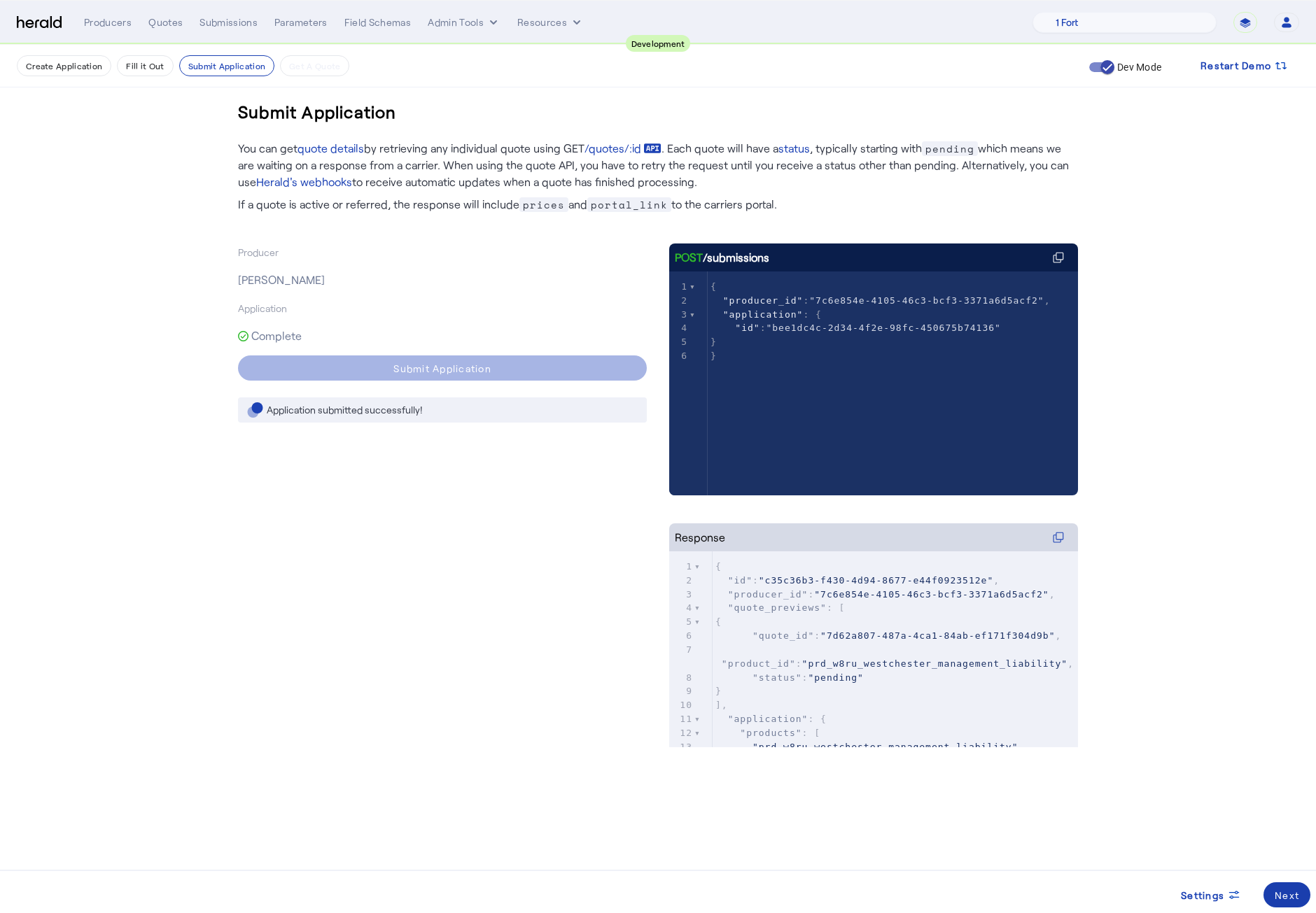
click at [1296, 676] on div "Next" at bounding box center [1286, 895] width 24 height 15
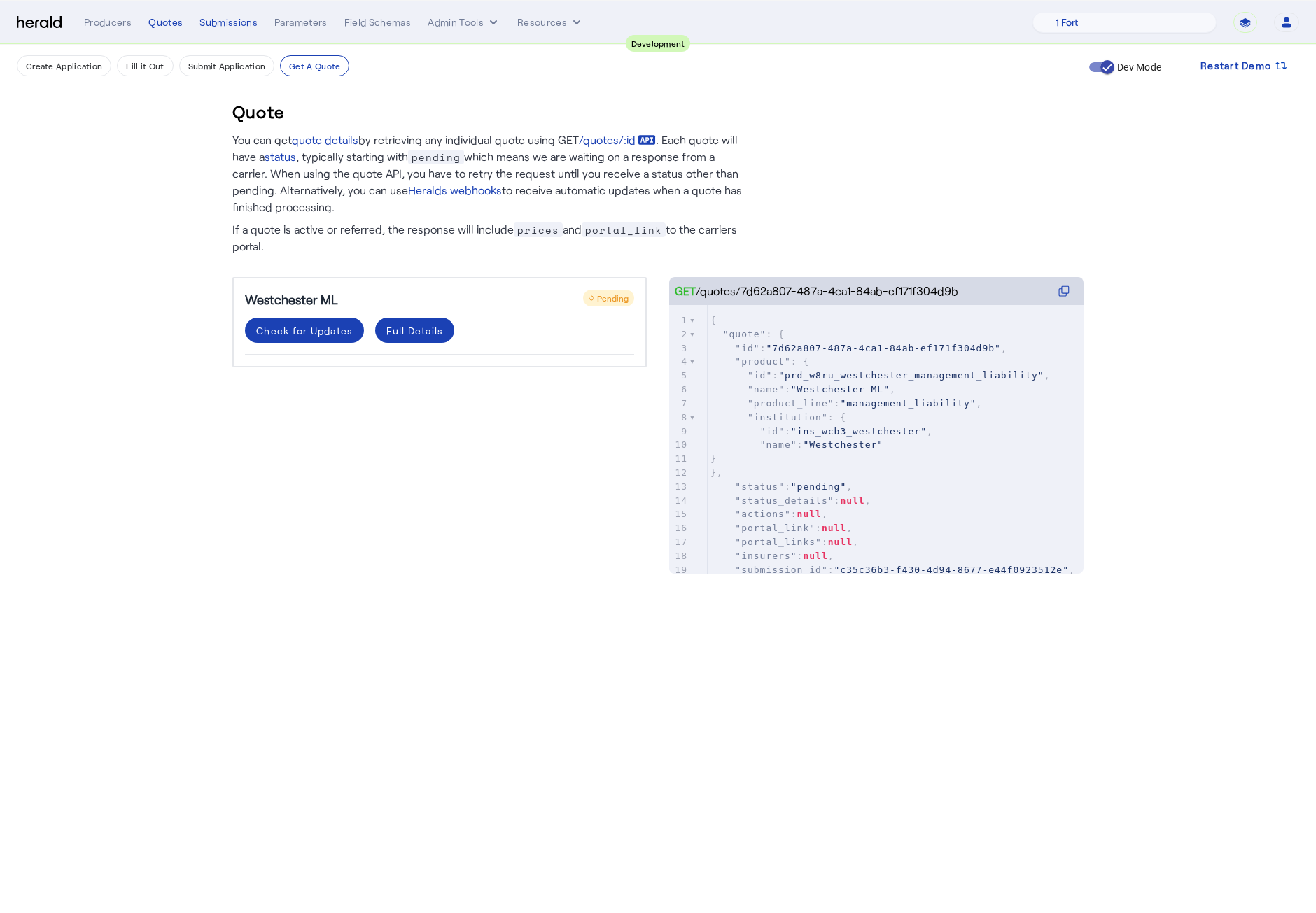
click at [413, 458] on div "Westchester ML Pending Check for Updates Full Details" at bounding box center [439, 411] width 414 height 269
click at [319, 323] on div "Check for Updates" at bounding box center [304, 330] width 97 height 15
click at [531, 528] on div "Westchester ML Pending Check for Updates Full Details" at bounding box center [439, 411] width 414 height 269
click at [317, 325] on div "Check for Updates" at bounding box center [304, 330] width 97 height 15
click at [519, 494] on div "Westchester ML Pending Check for Updates Full Details" at bounding box center [439, 411] width 414 height 269
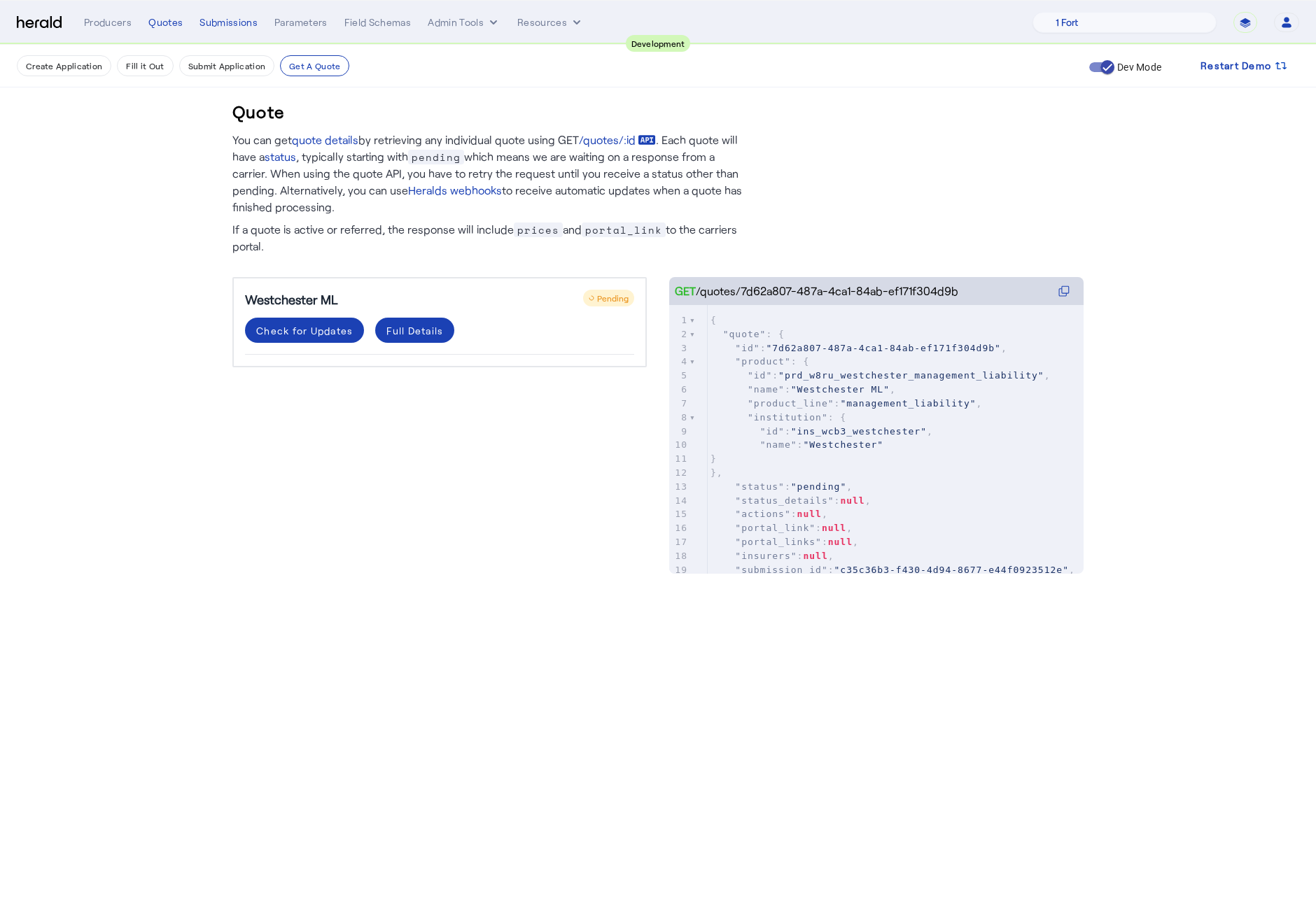
click at [487, 479] on div "Westchester ML Pending Check for Updates Full Details" at bounding box center [439, 411] width 414 height 269
click at [308, 319] on span at bounding box center [304, 330] width 119 height 33
click at [399, 483] on div "Westchester ML Pending Check for Updates Full Details" at bounding box center [439, 411] width 414 height 269
click at [301, 328] on div "Check for Updates" at bounding box center [304, 330] width 97 height 15
click at [307, 318] on span at bounding box center [304, 330] width 119 height 33
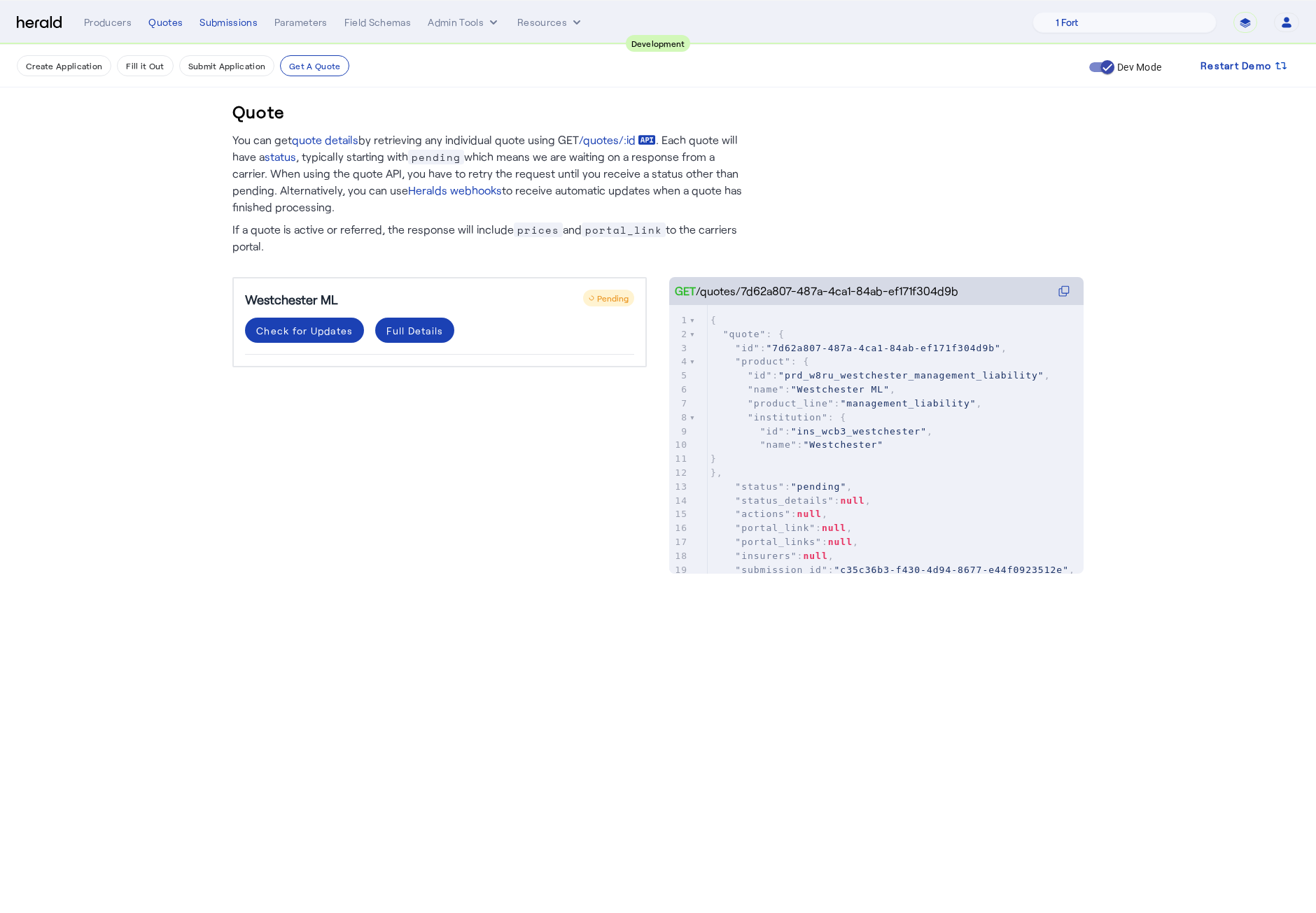
click at [474, 658] on body "**********" at bounding box center [658, 456] width 1316 height 913
click at [396, 338] on span at bounding box center [415, 330] width 79 height 33
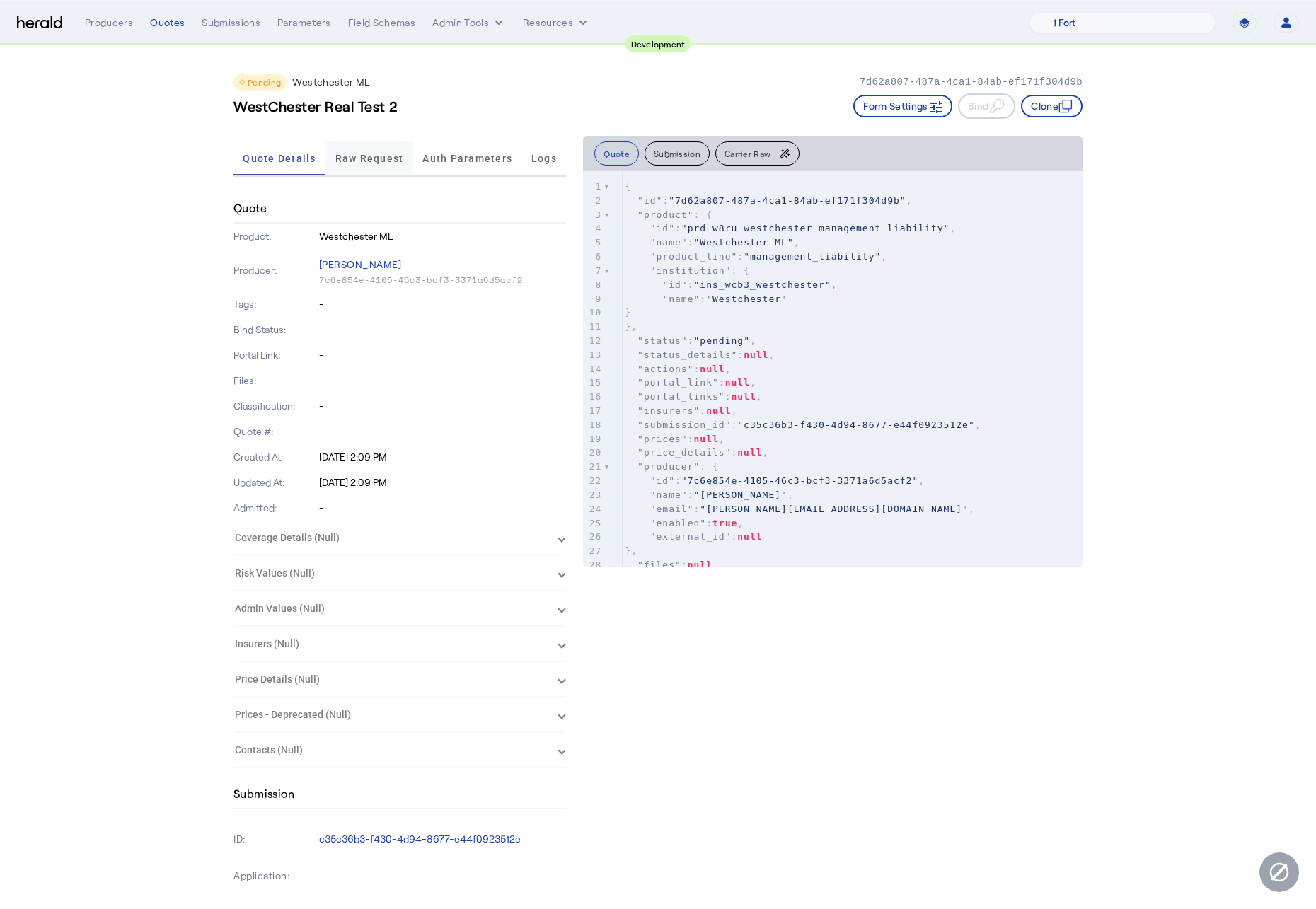
click at [350, 149] on span "Raw Request" at bounding box center [369, 158] width 68 height 34
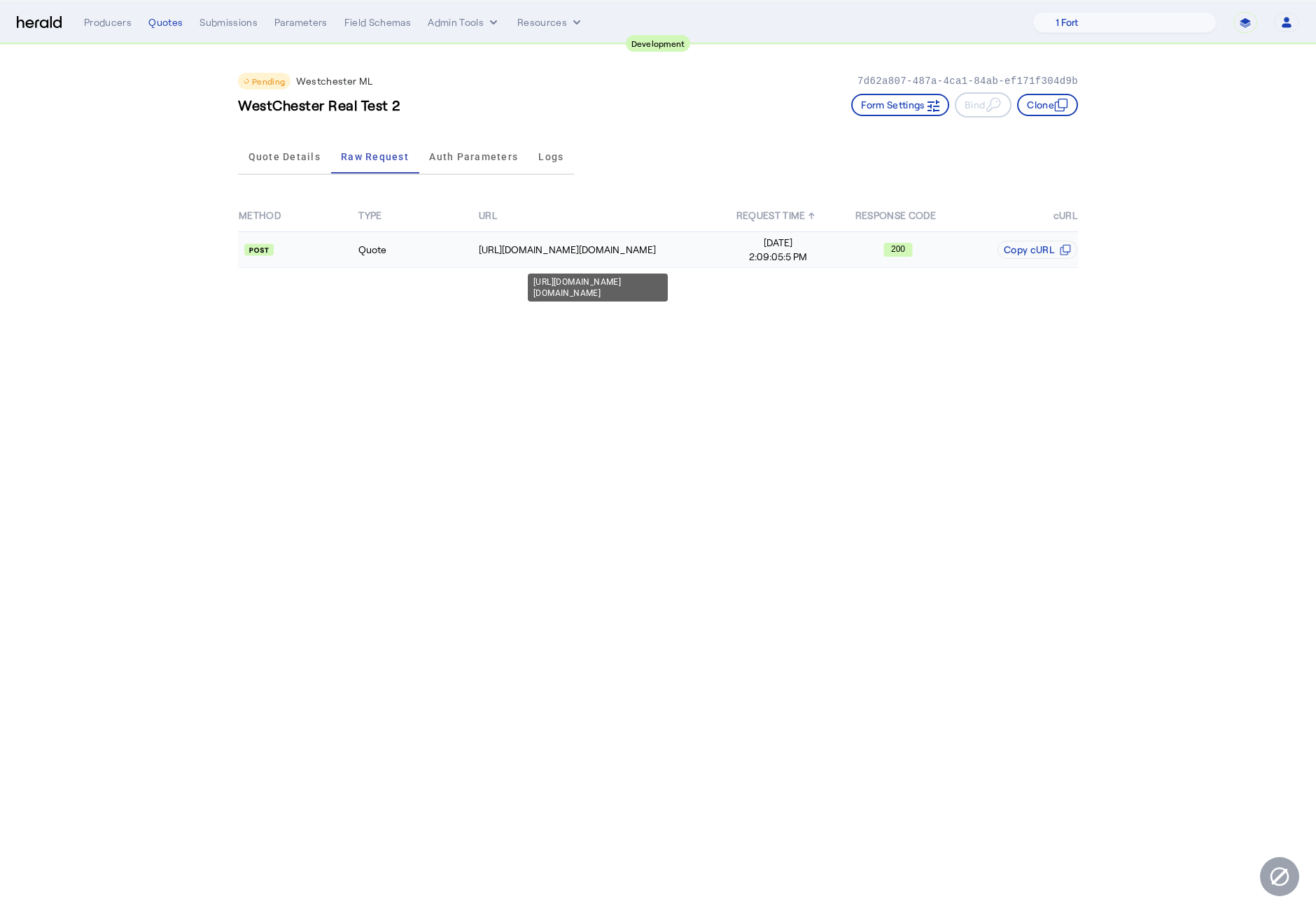
click at [667, 239] on td "https://uat.studiogateway.chubb.com/enterprise.operations.authorization" at bounding box center [598, 249] width 240 height 37
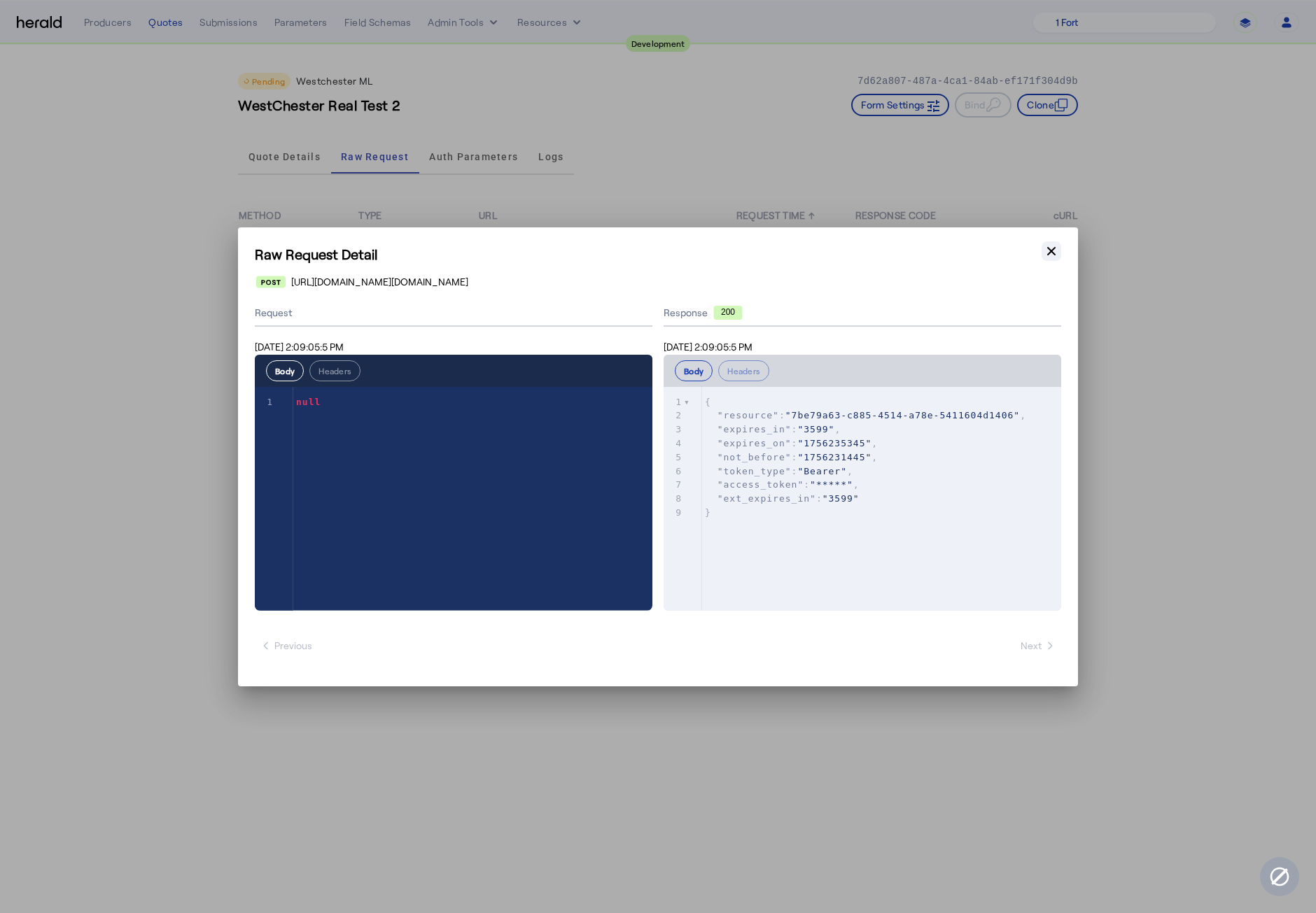
click at [1048, 242] on button "Close modal" at bounding box center [1050, 251] width 19 height 19
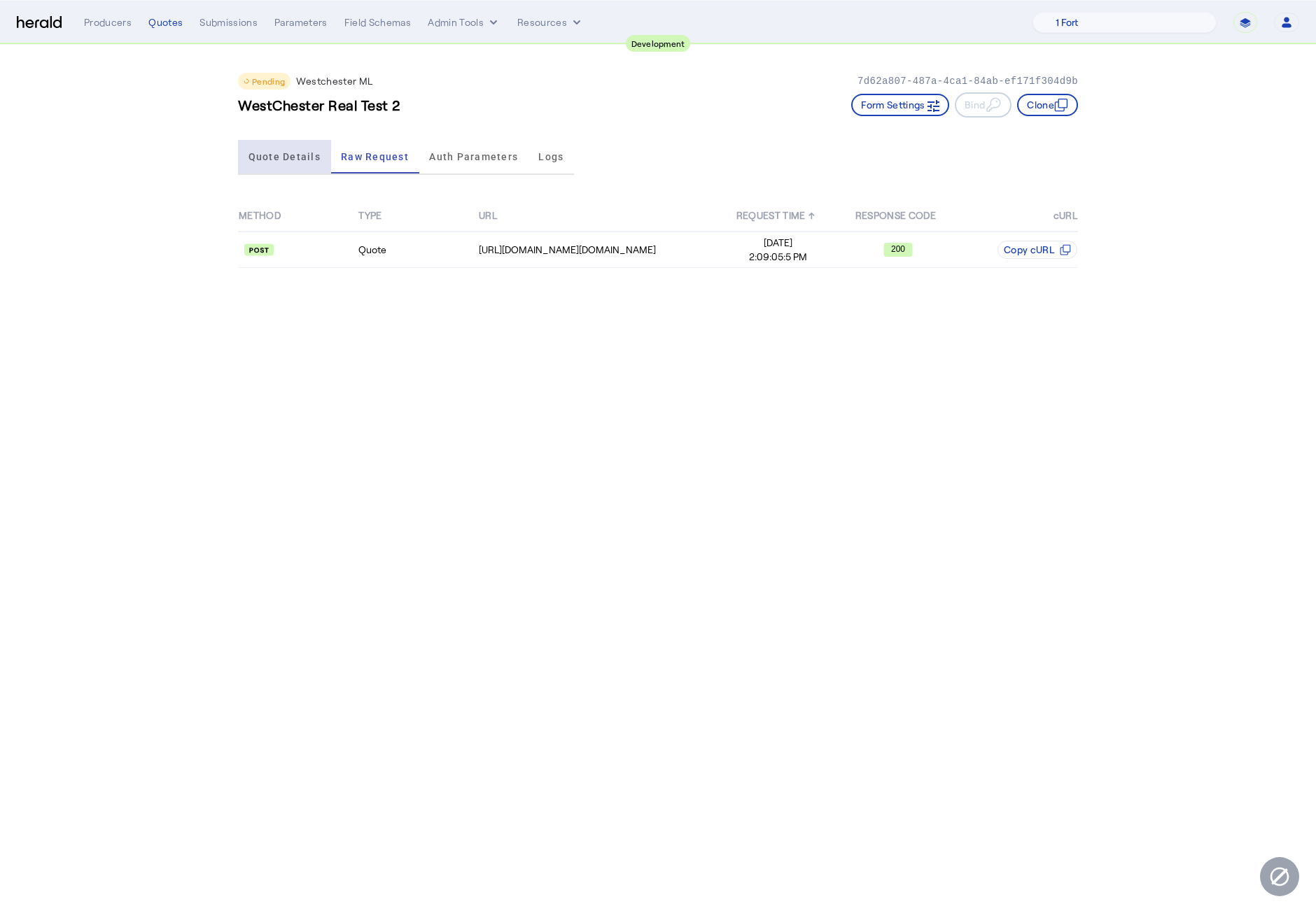
click at [301, 158] on span "Quote Details" at bounding box center [284, 156] width 72 height 10
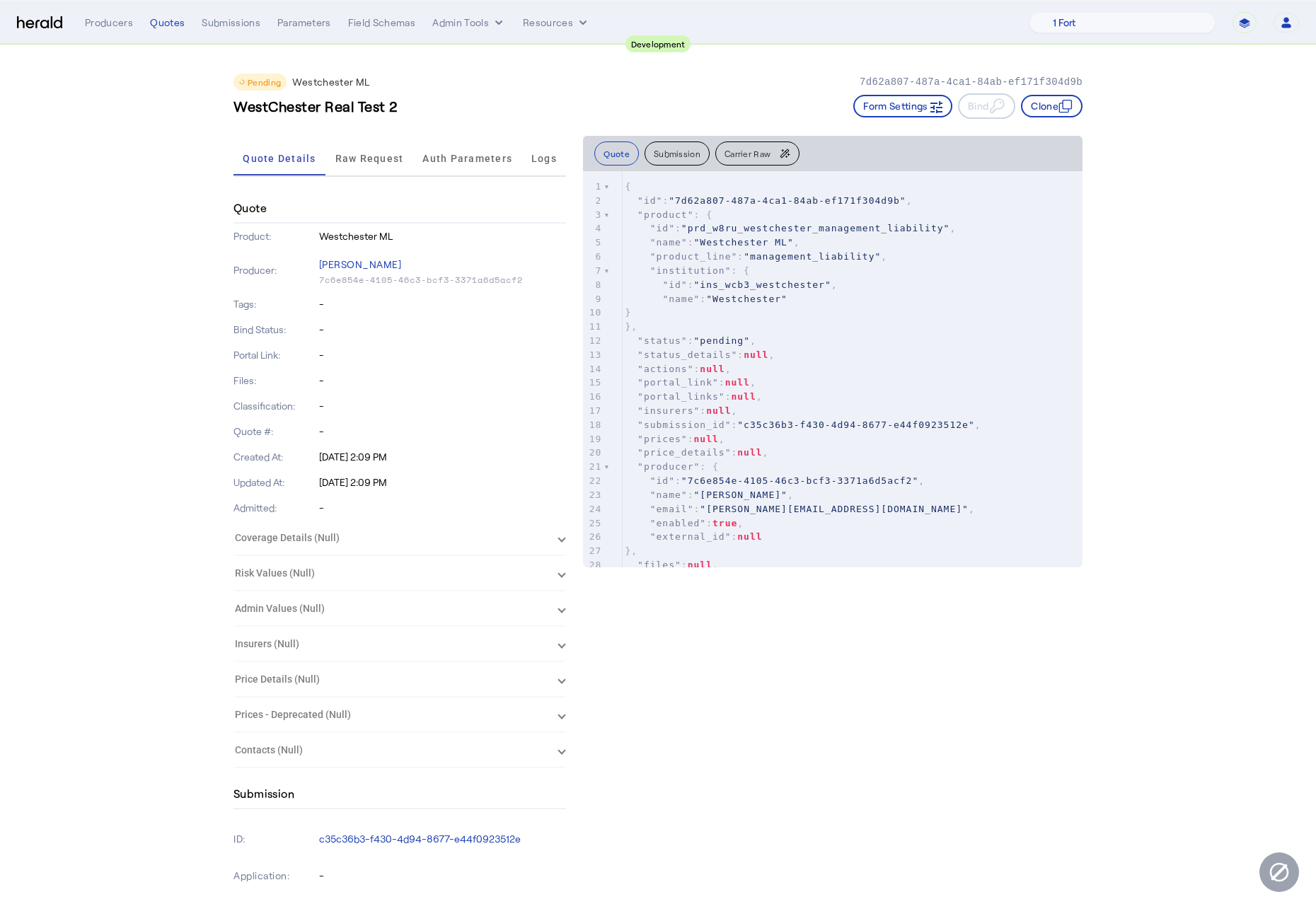
click at [481, 323] on p "-" at bounding box center [442, 330] width 248 height 14
click at [771, 151] on span "Carrier Raw" at bounding box center [747, 153] width 46 height 9
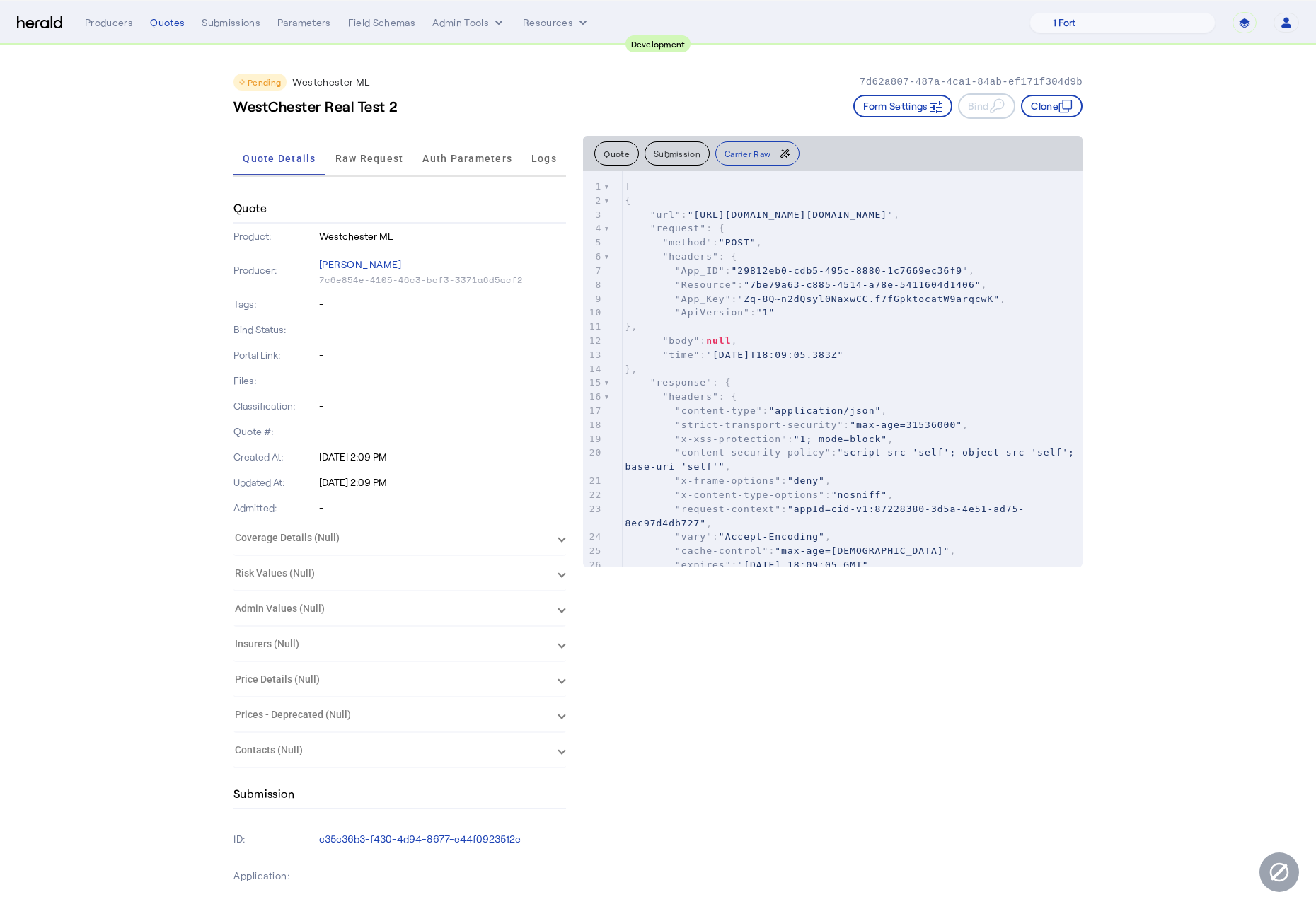
click at [615, 164] on div "Quote Submission Carrier Raw" at bounding box center [833, 153] width 500 height 35
click at [652, 153] on button "Submission" at bounding box center [677, 153] width 65 height 24
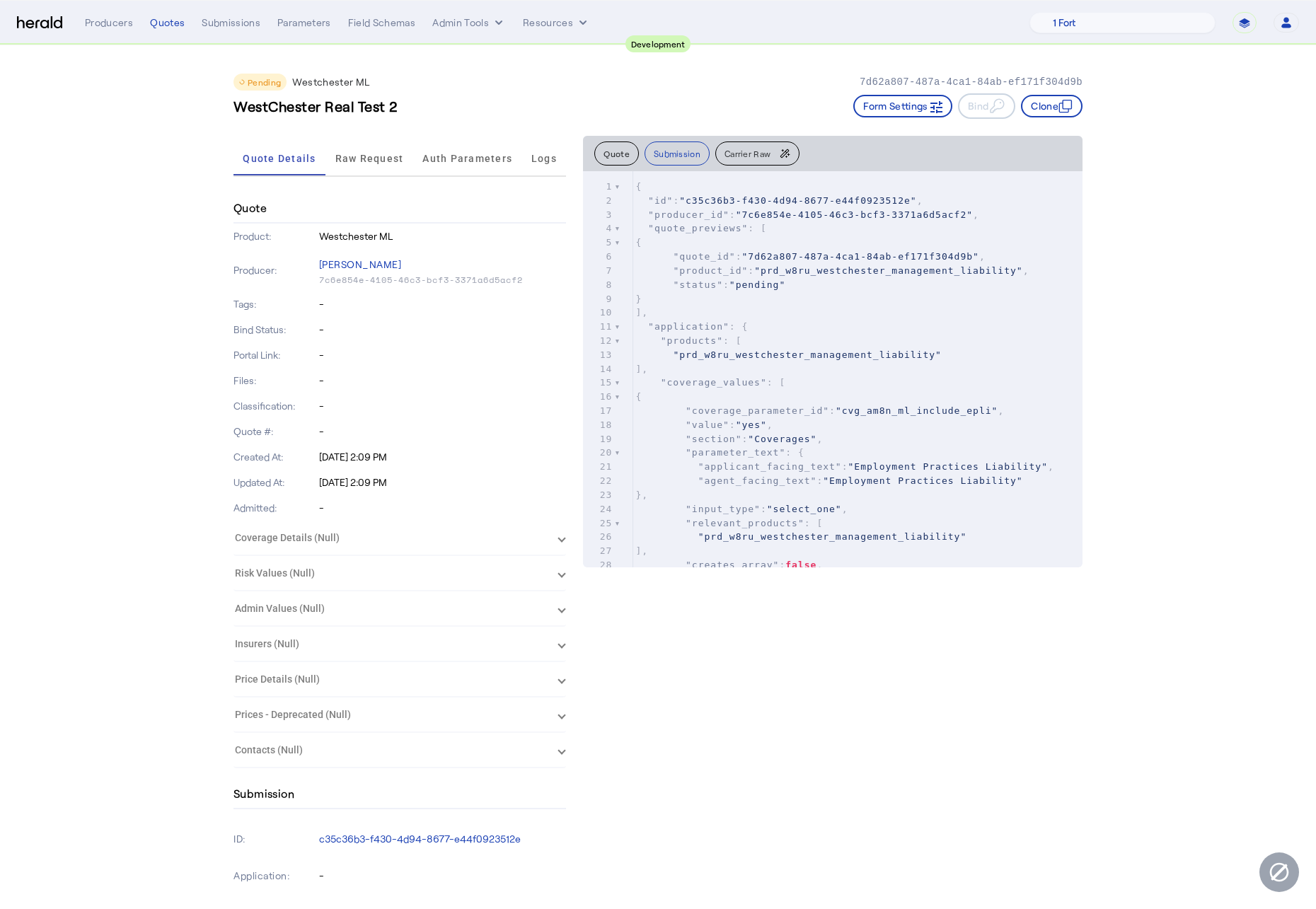
click at [638, 139] on div "Quote Submission Carrier Raw" at bounding box center [833, 153] width 500 height 35
click at [625, 158] on button "Quote" at bounding box center [616, 153] width 45 height 24
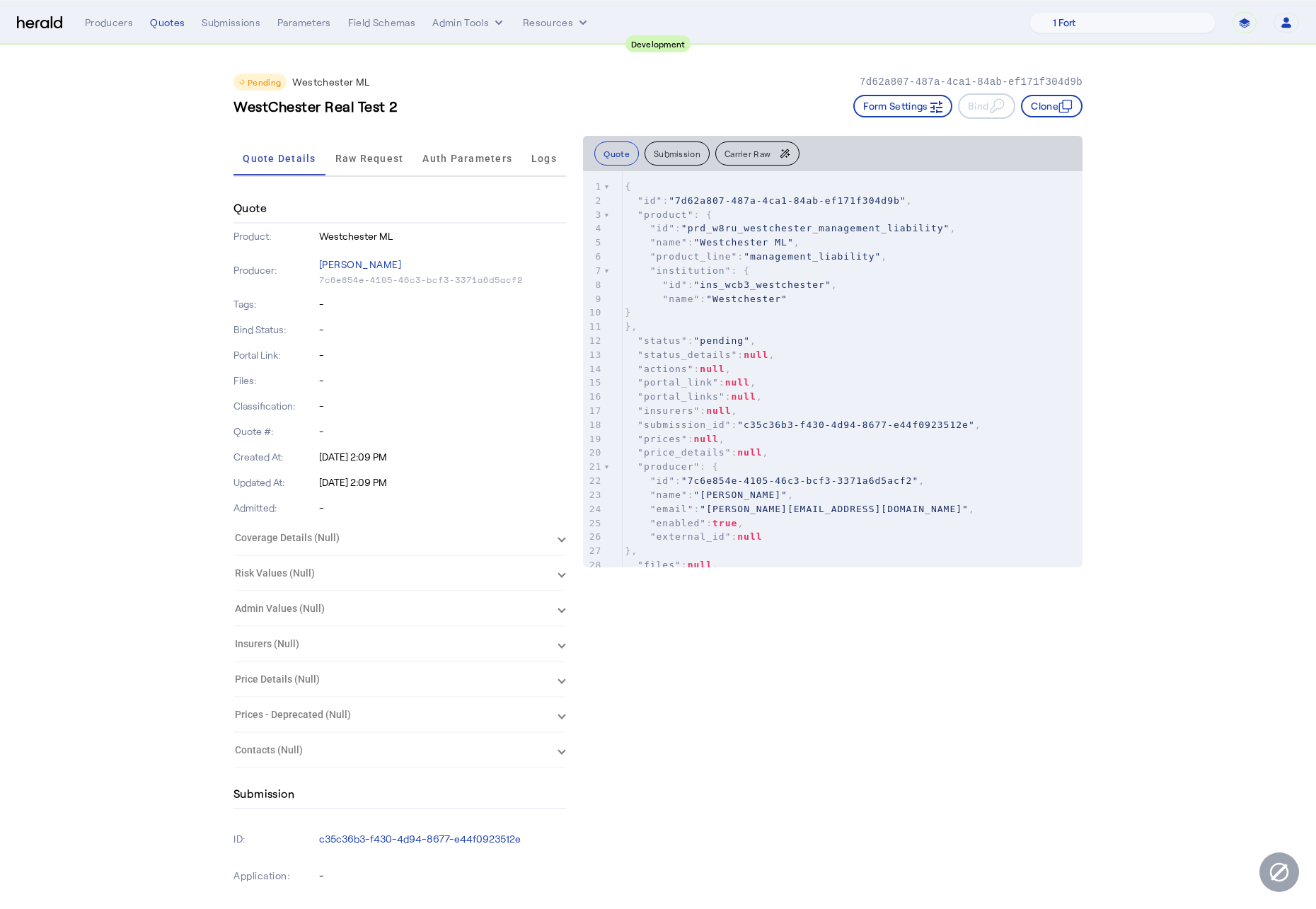
click at [379, 162] on span "Raw Request" at bounding box center [369, 158] width 68 height 10
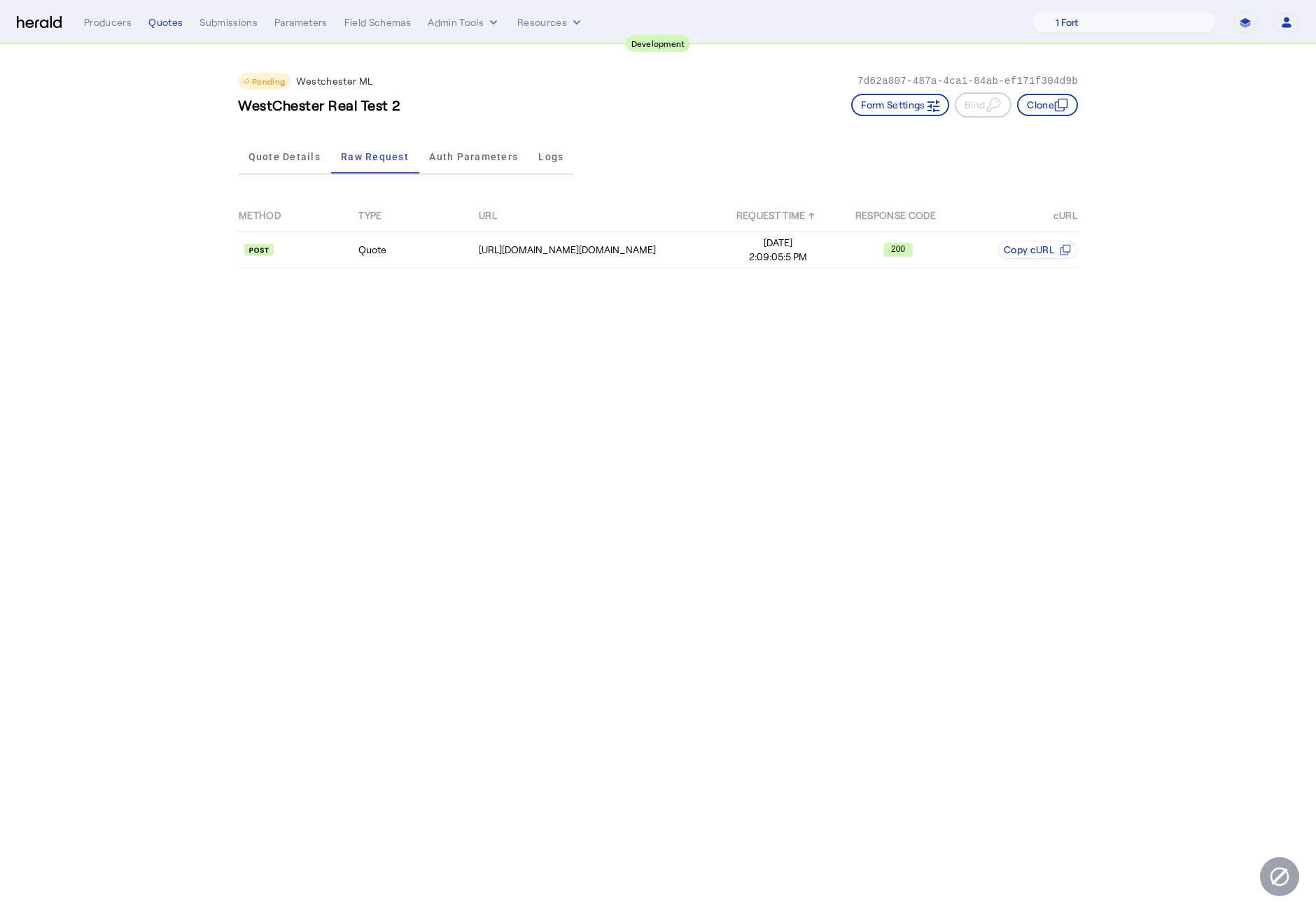
click at [368, 390] on body "**********" at bounding box center [658, 456] width 1316 height 913
click at [291, 160] on span "Quote Details" at bounding box center [284, 156] width 72 height 10
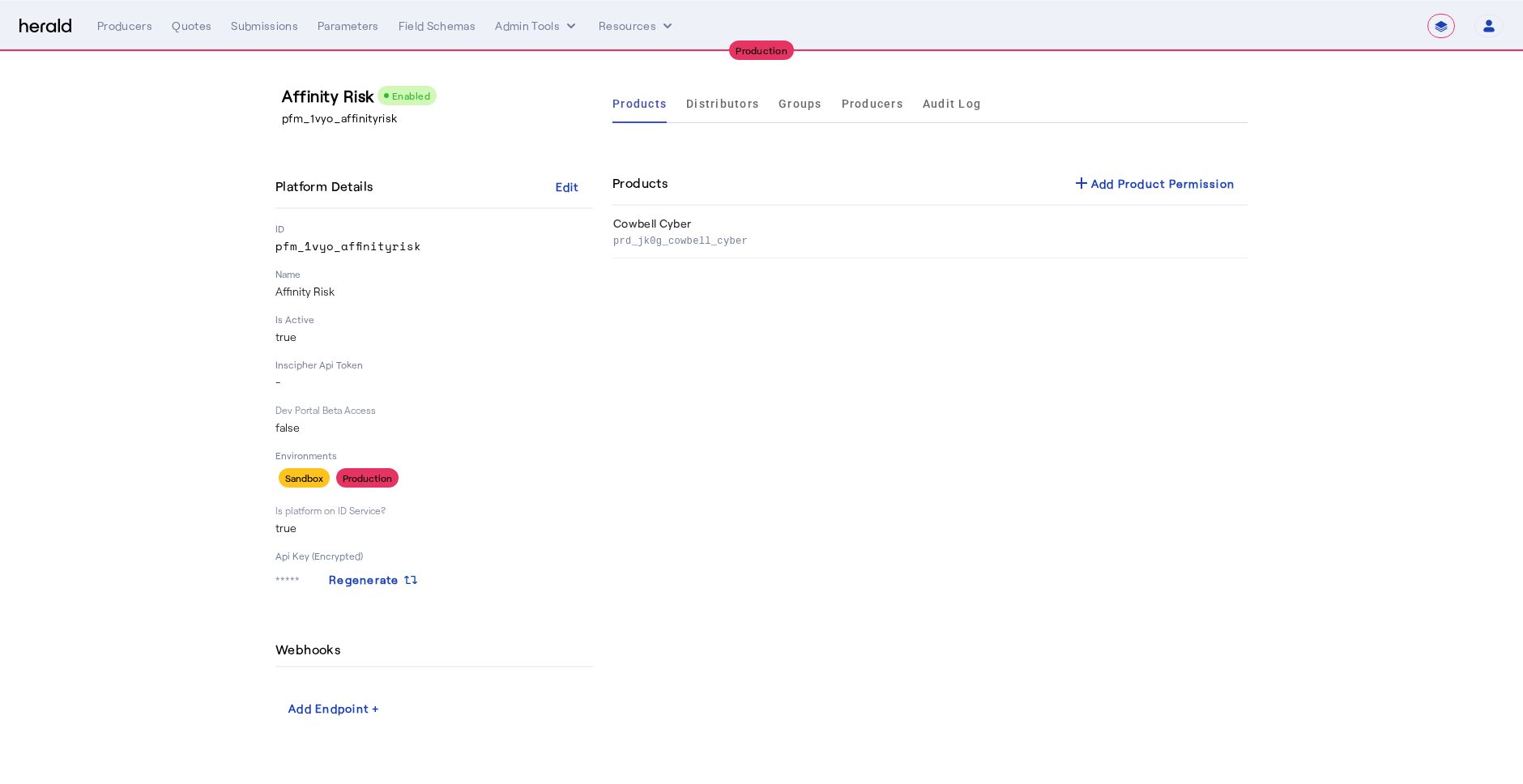
select select "**********"
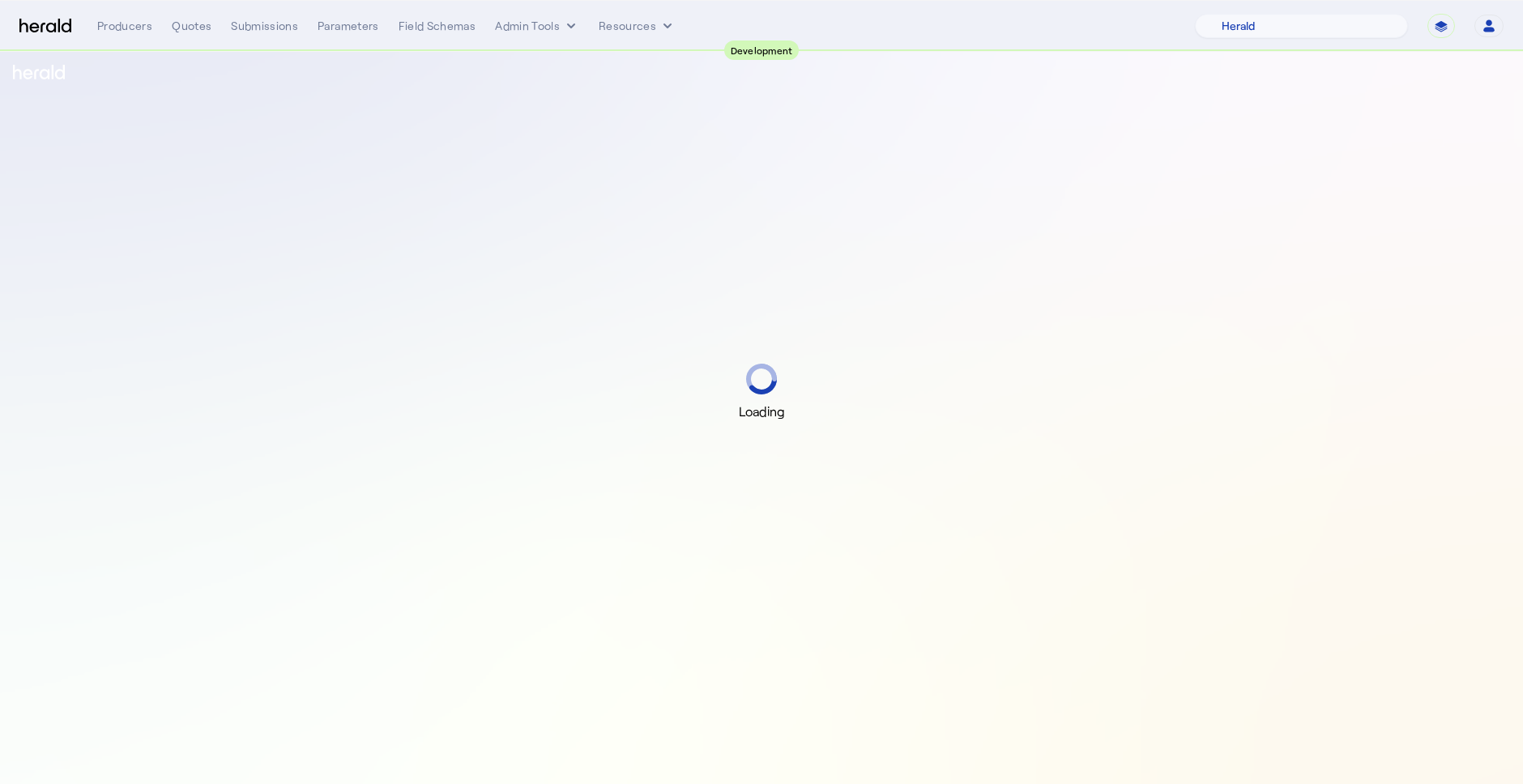
select select "pfm_2v8p_herald_api"
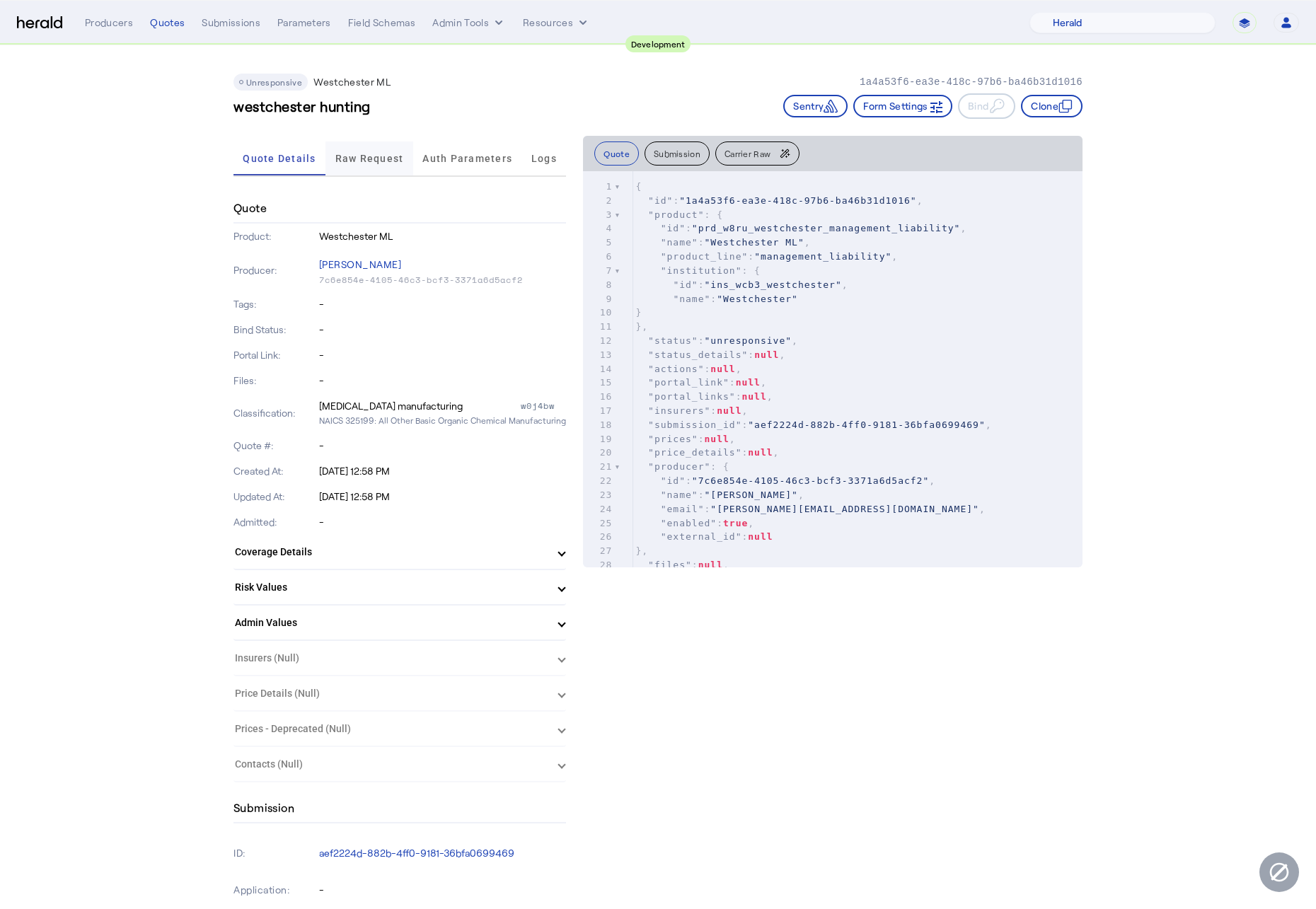
click at [370, 154] on span "Raw Request" at bounding box center [369, 158] width 68 height 10
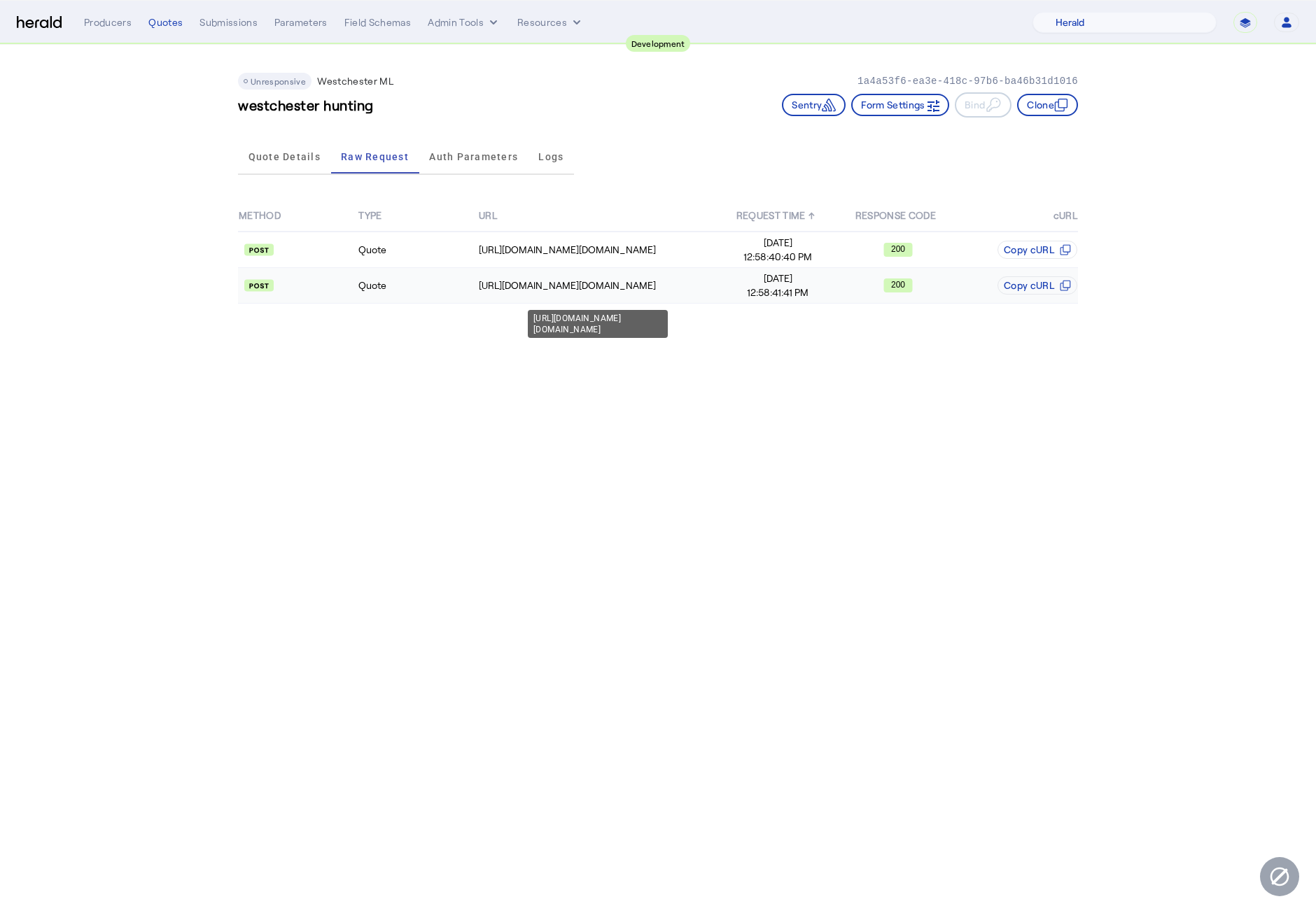
click at [580, 298] on td "[URL][DOMAIN_NAME][DOMAIN_NAME]" at bounding box center [598, 286] width 240 height 36
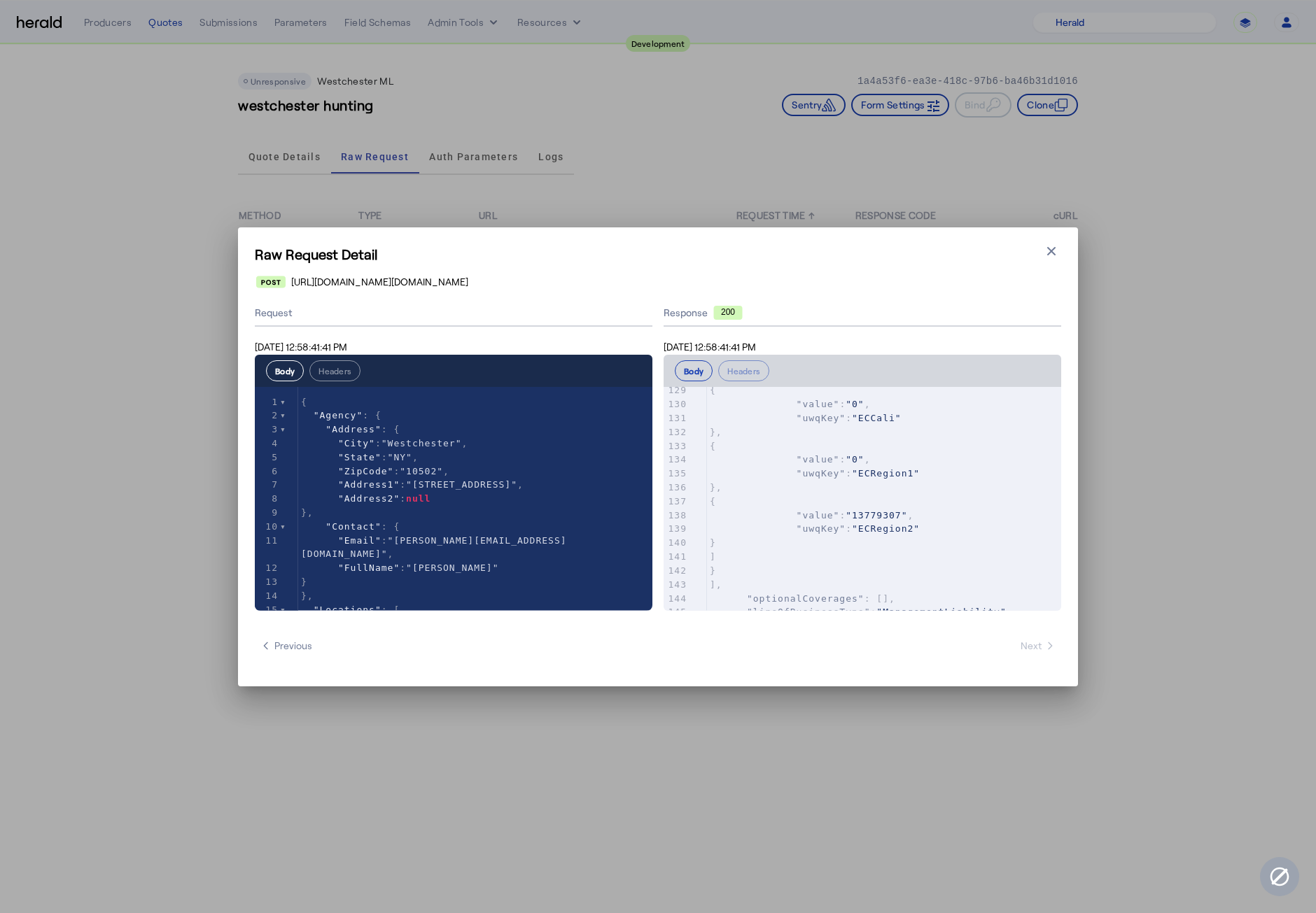
scroll to position [2065, 0]
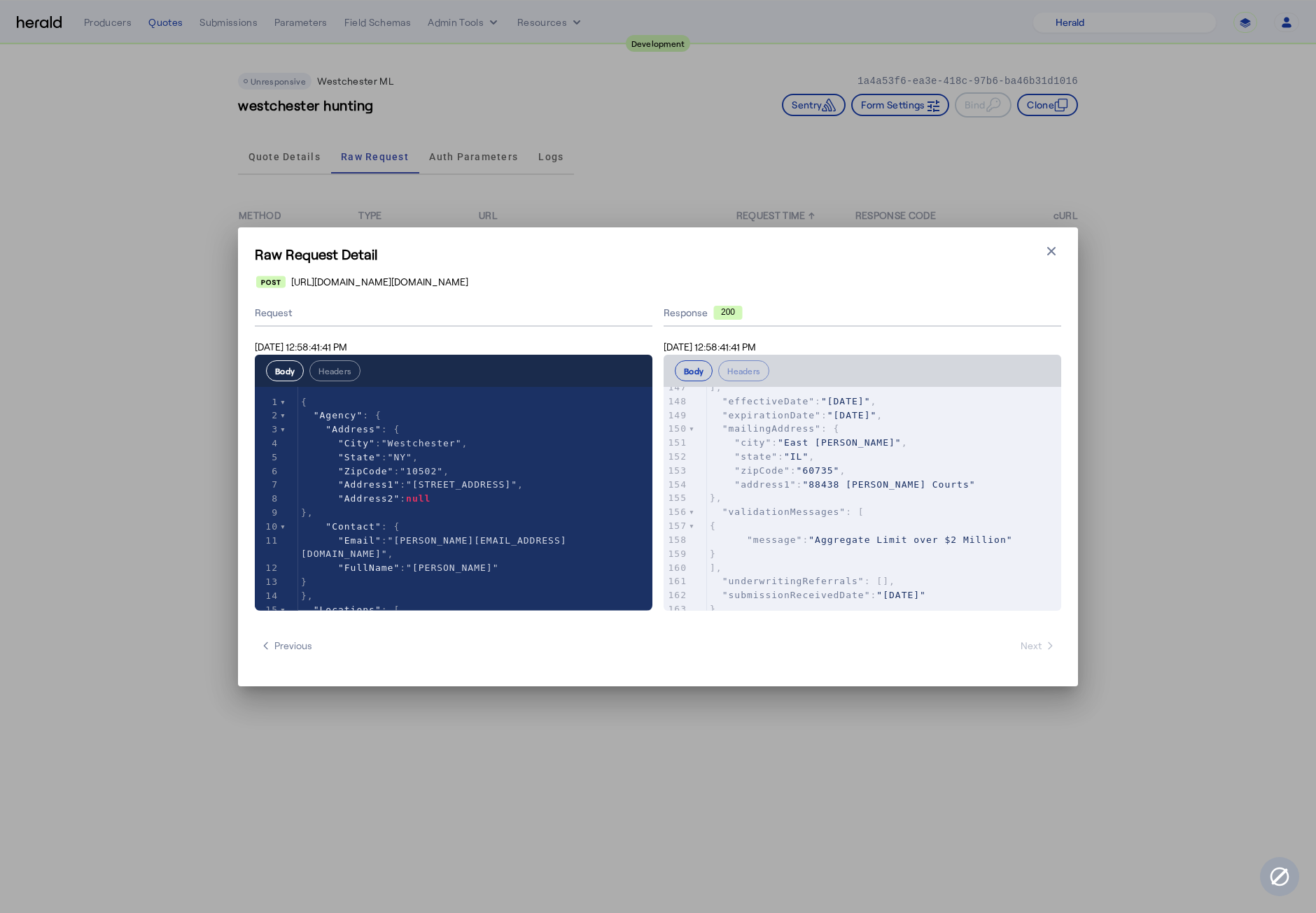
click at [1057, 240] on div "Raw Request Detail Close modal https://uat.studiogateway.chubb.com/westchester.…" at bounding box center [658, 457] width 839 height 459
drag, startPoint x: 1055, startPoint y: 248, endPoint x: 1020, endPoint y: 240, distance: 35.9
click at [1055, 248] on icon "button" at bounding box center [1051, 251] width 14 height 14
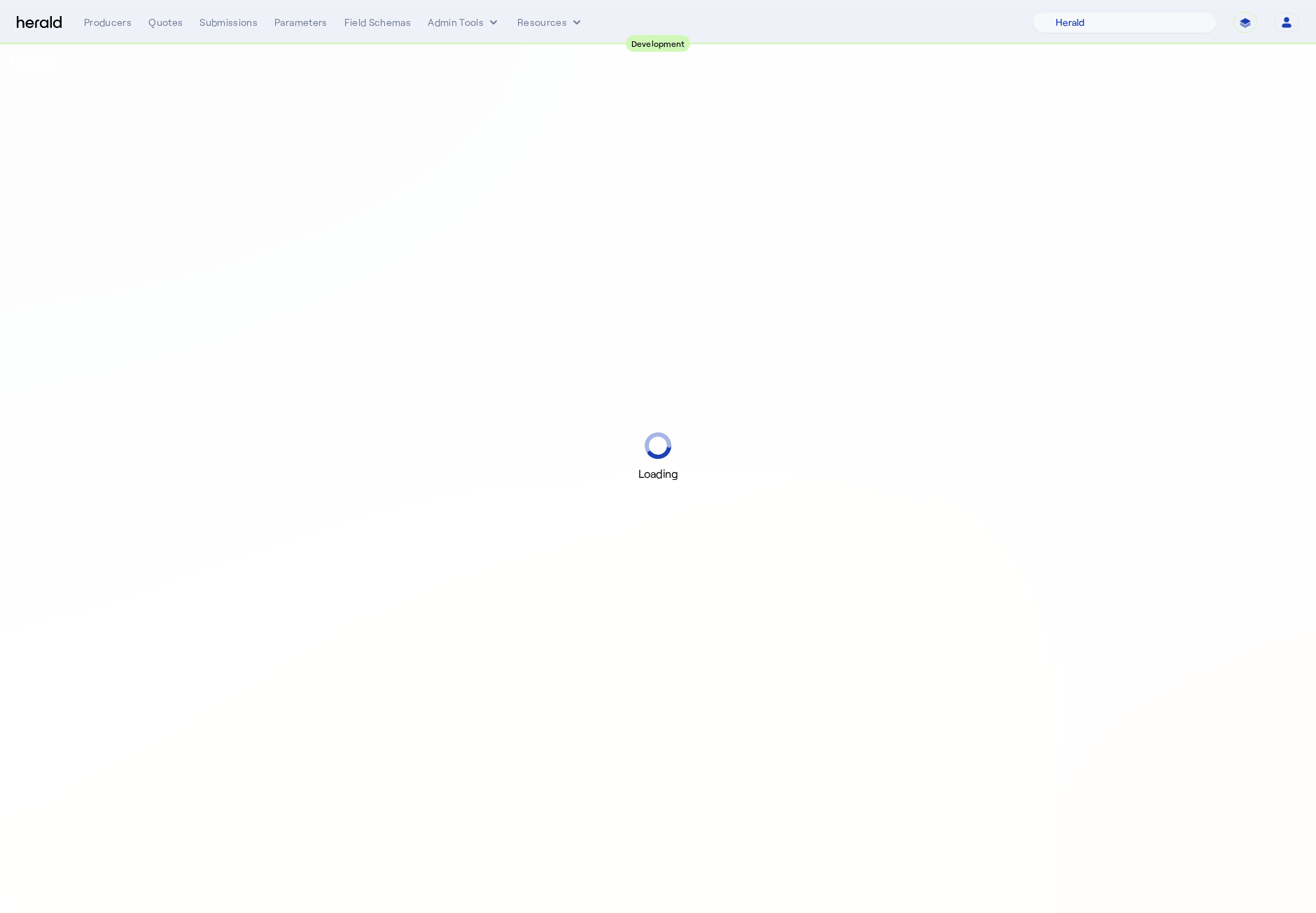
select select "pfm_2v8p_herald_api"
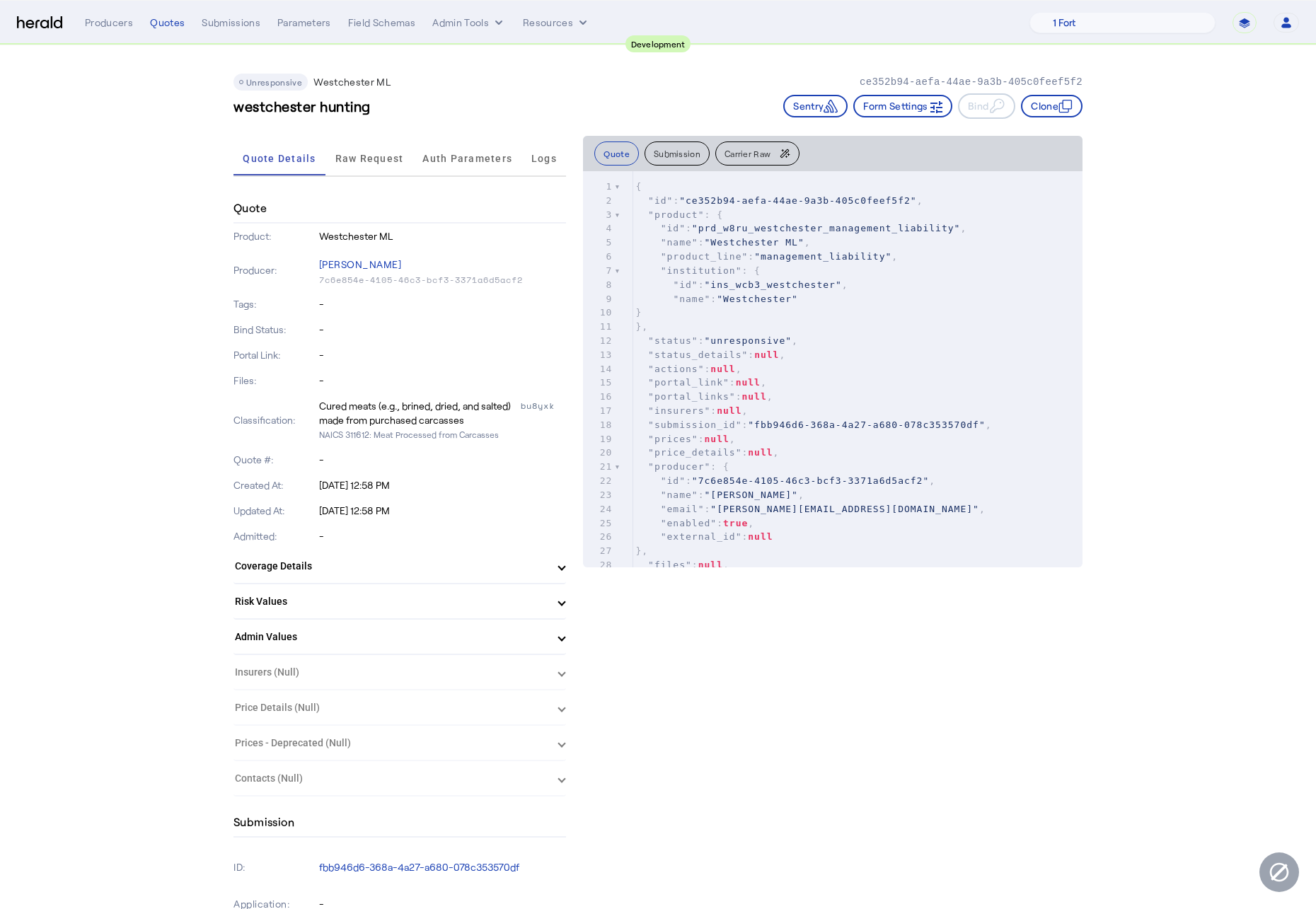
drag, startPoint x: 136, startPoint y: 317, endPoint x: 223, endPoint y: 235, distance: 119.6
click at [349, 143] on span "Raw Request" at bounding box center [369, 158] width 68 height 34
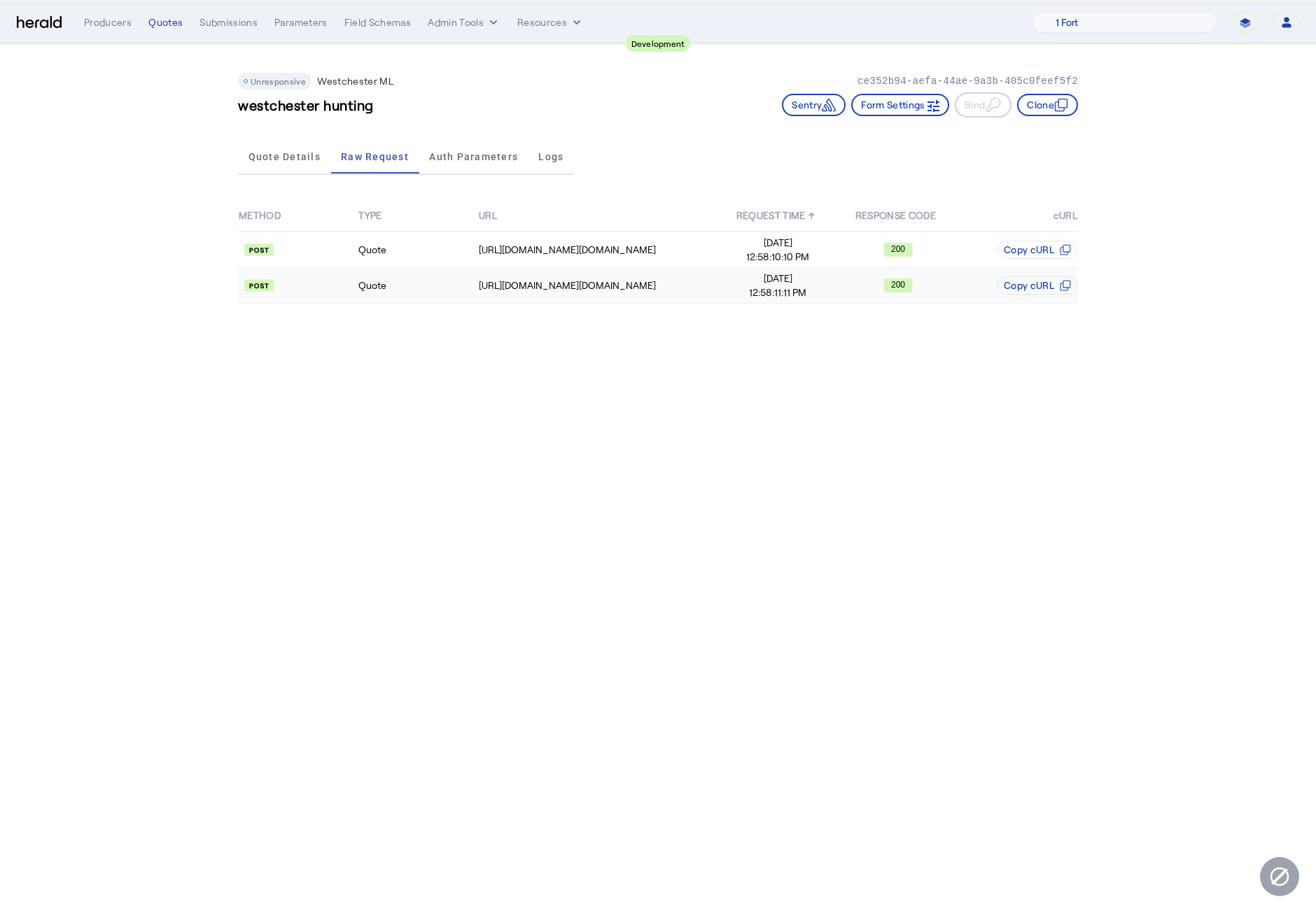
click at [459, 295] on td "Quote" at bounding box center [417, 286] width 120 height 36
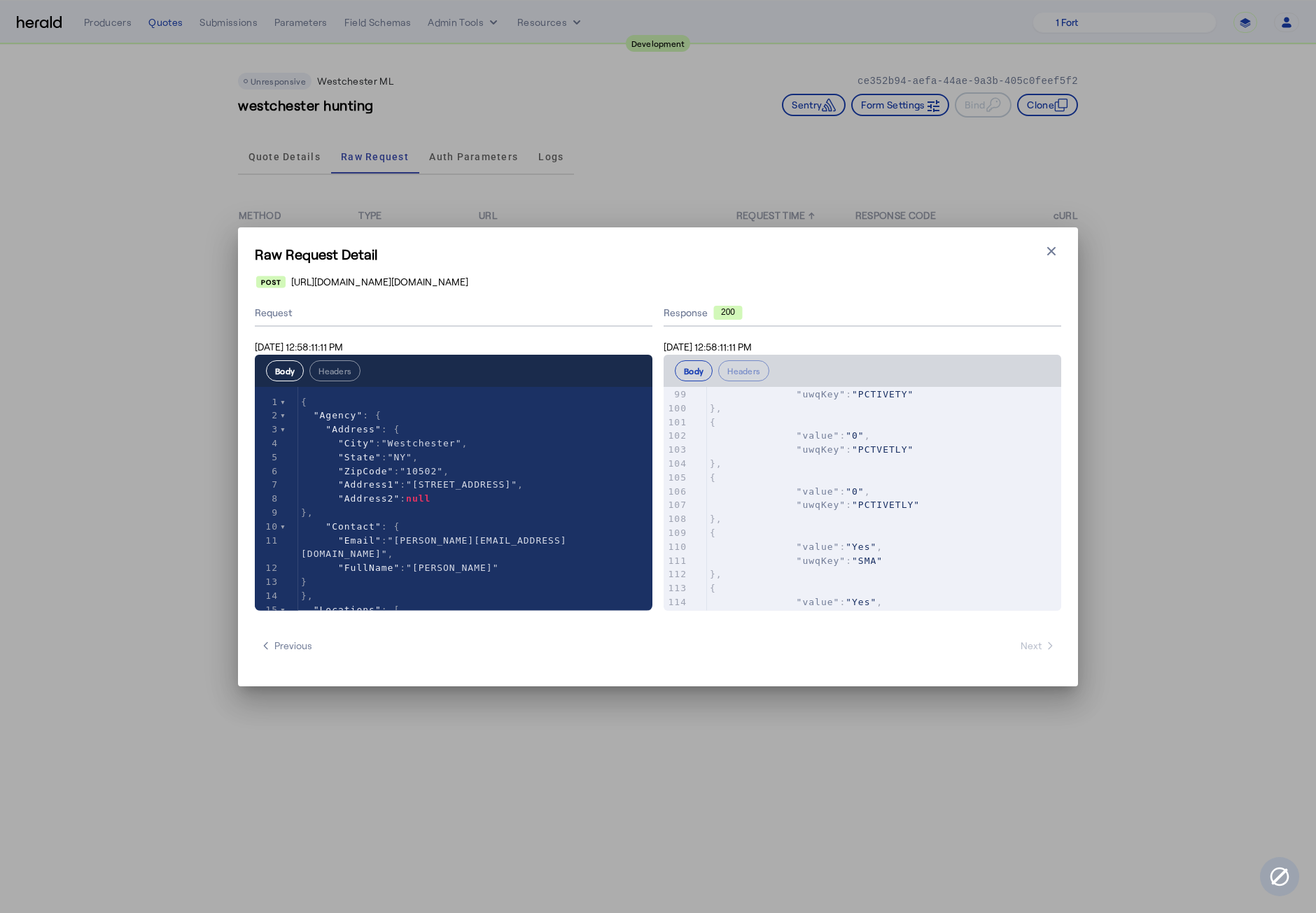
scroll to position [2135, 0]
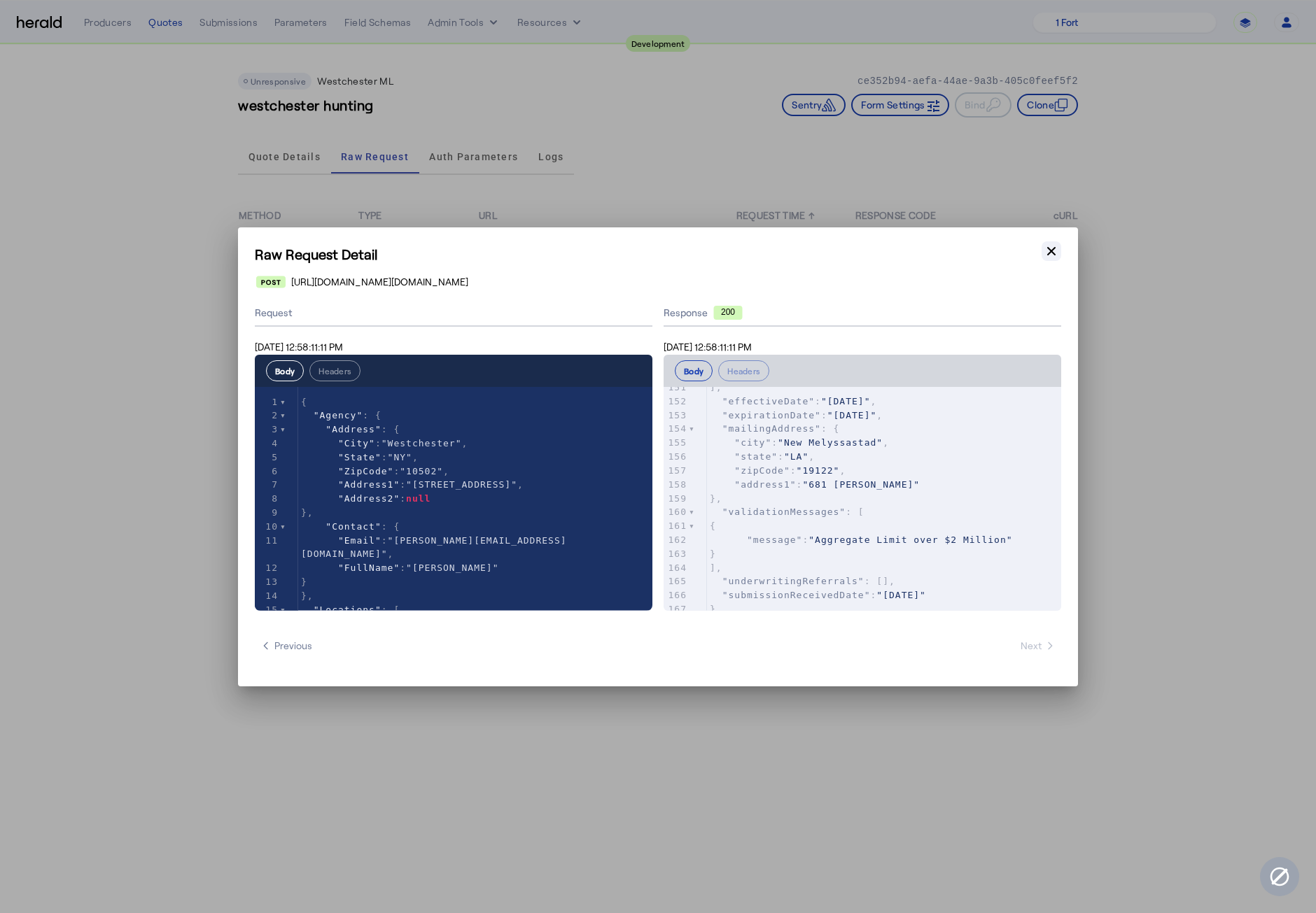
click at [1044, 256] on icon "button" at bounding box center [1051, 251] width 14 height 14
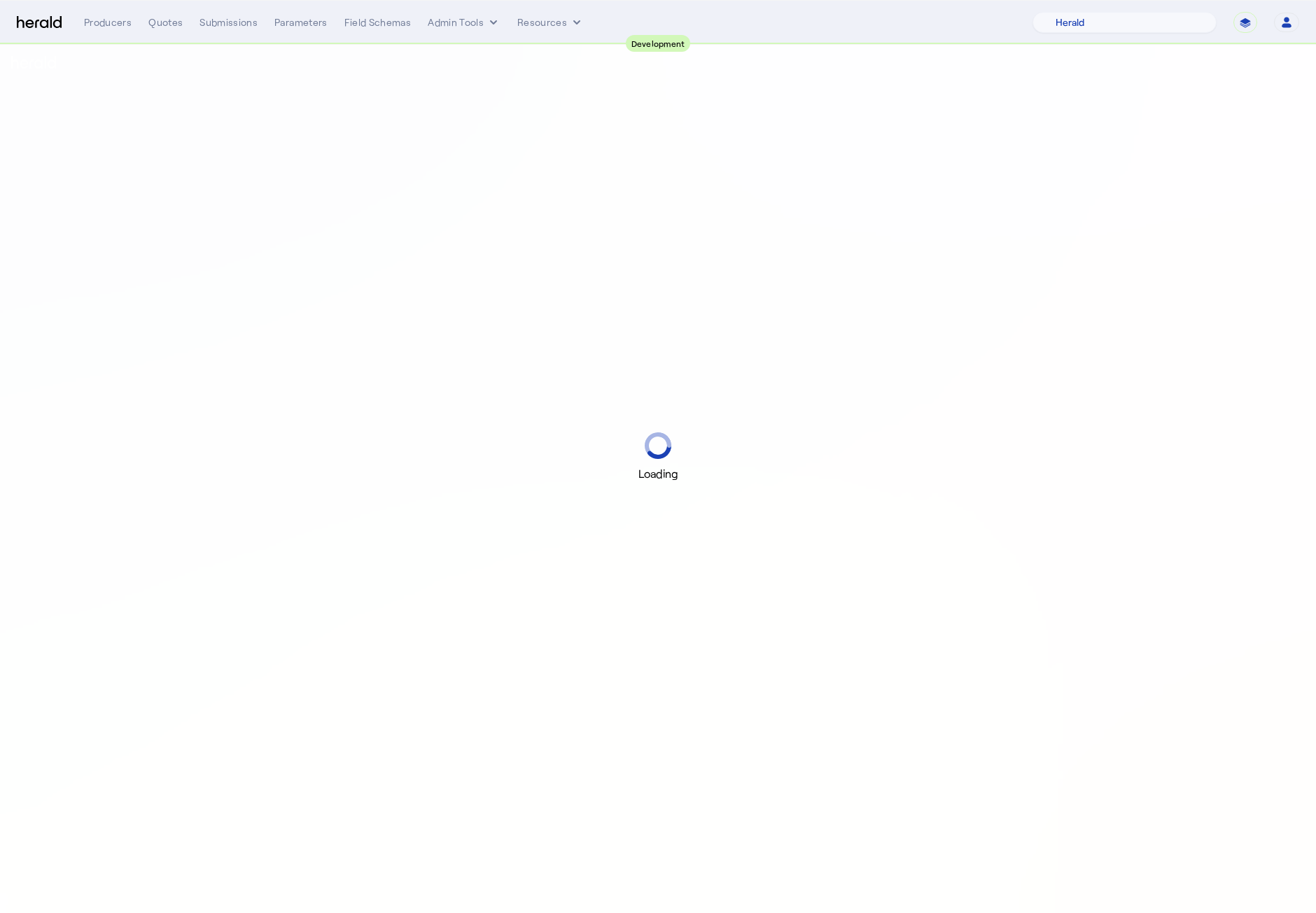
select select "pfm_2v8p_herald_api"
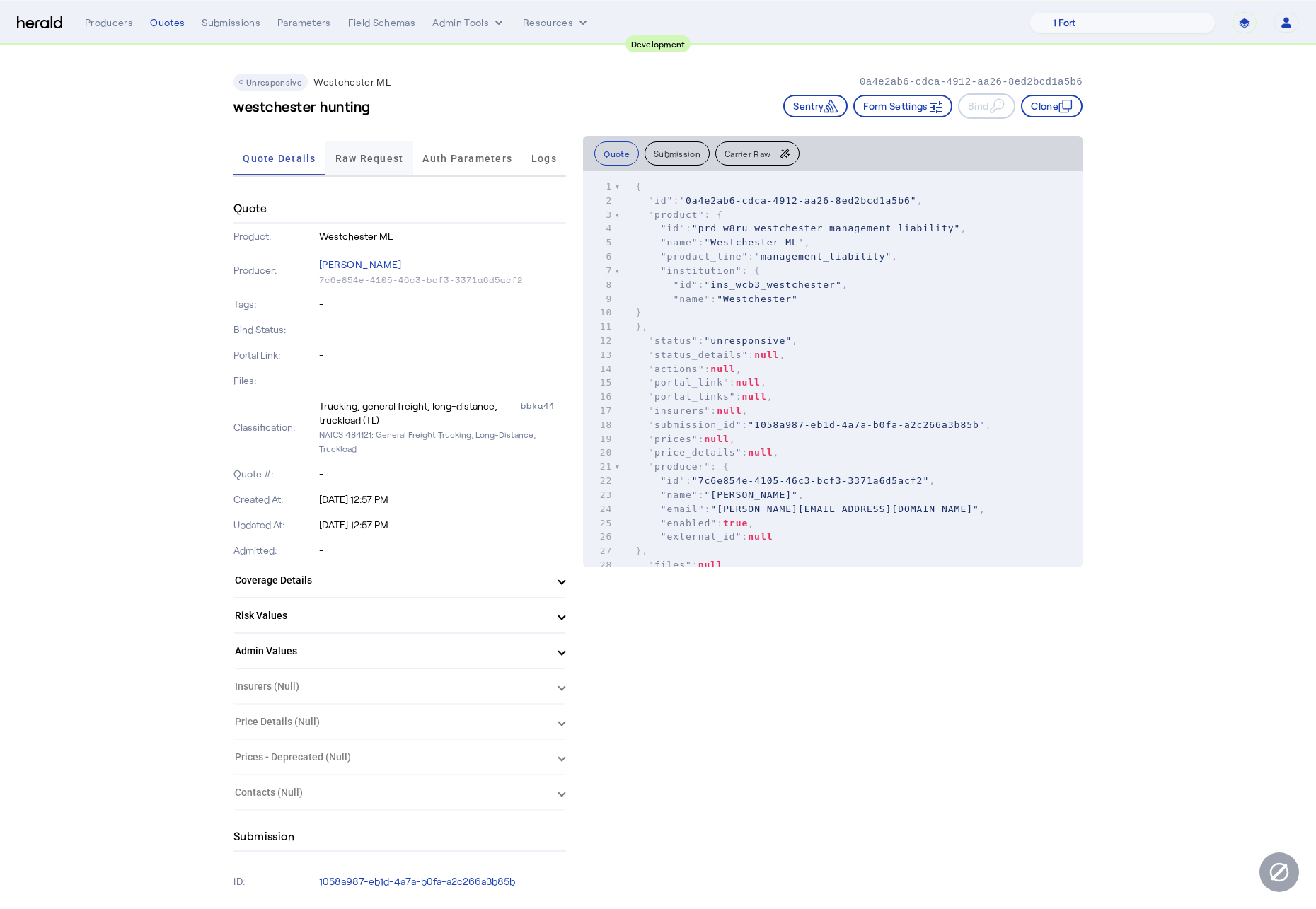
click at [375, 157] on span "Raw Request" at bounding box center [369, 158] width 68 height 10
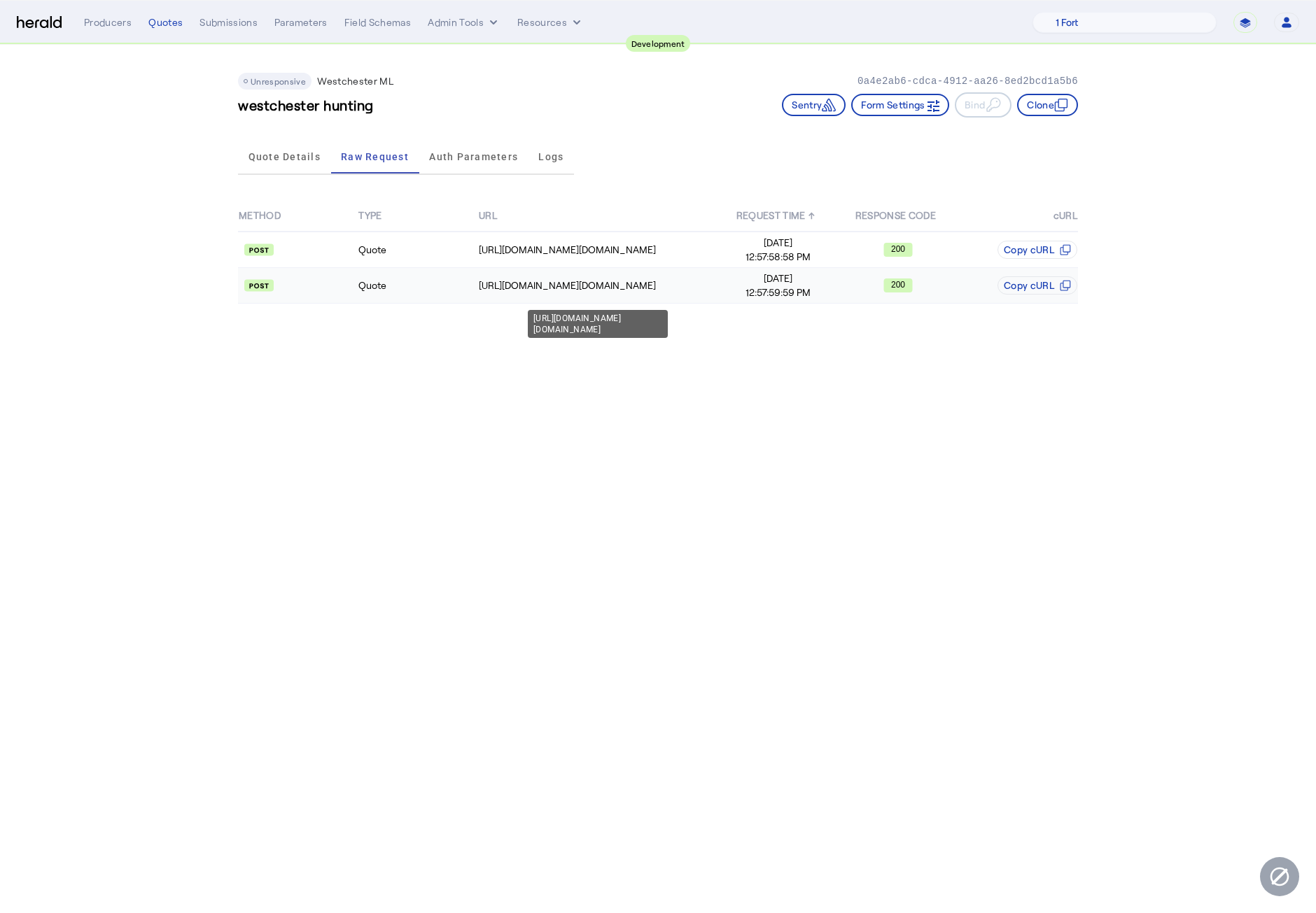
click at [527, 284] on div "[URL][DOMAIN_NAME][DOMAIN_NAME]" at bounding box center [598, 286] width 238 height 14
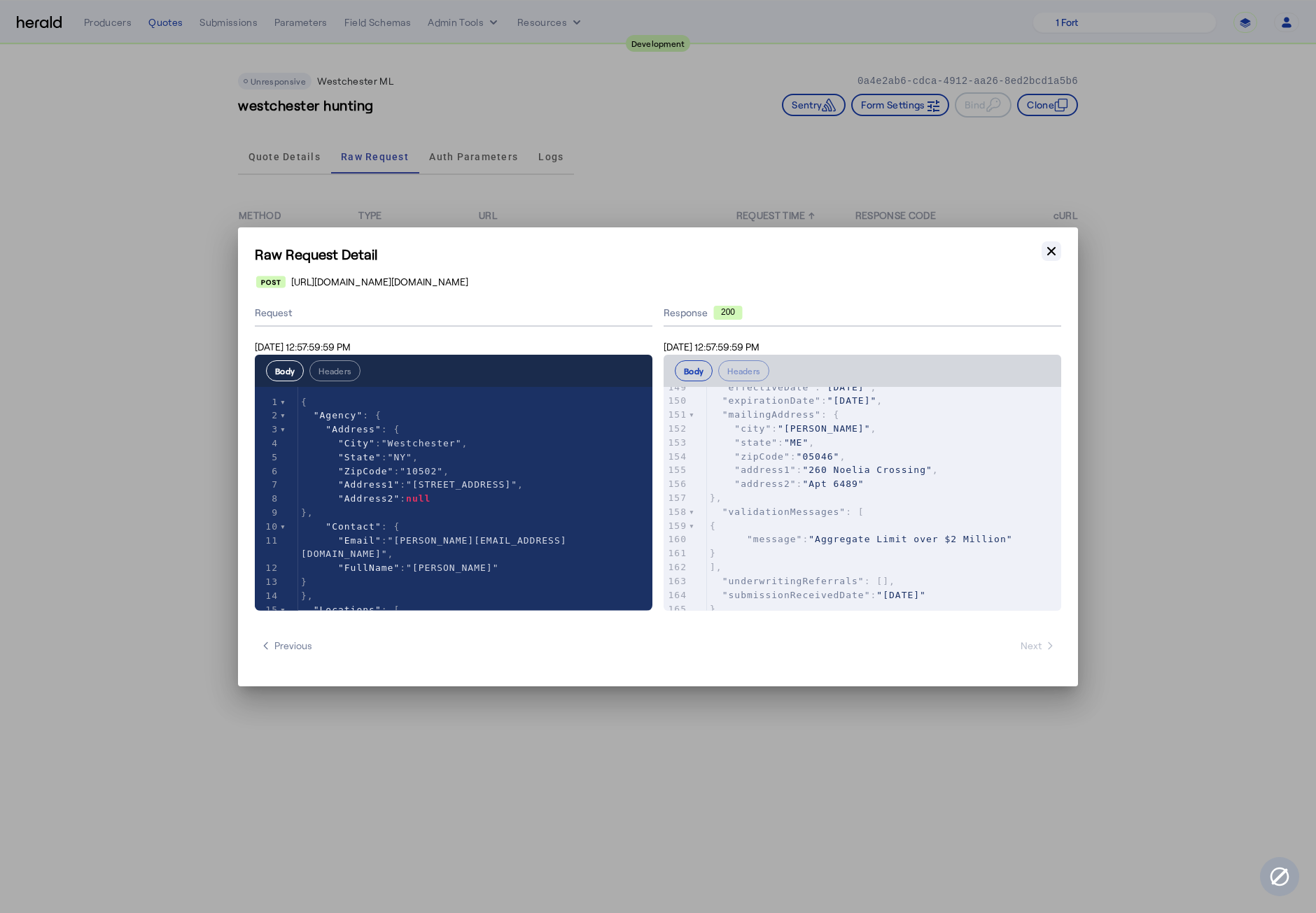
click at [1056, 255] on icon "button" at bounding box center [1051, 251] width 14 height 14
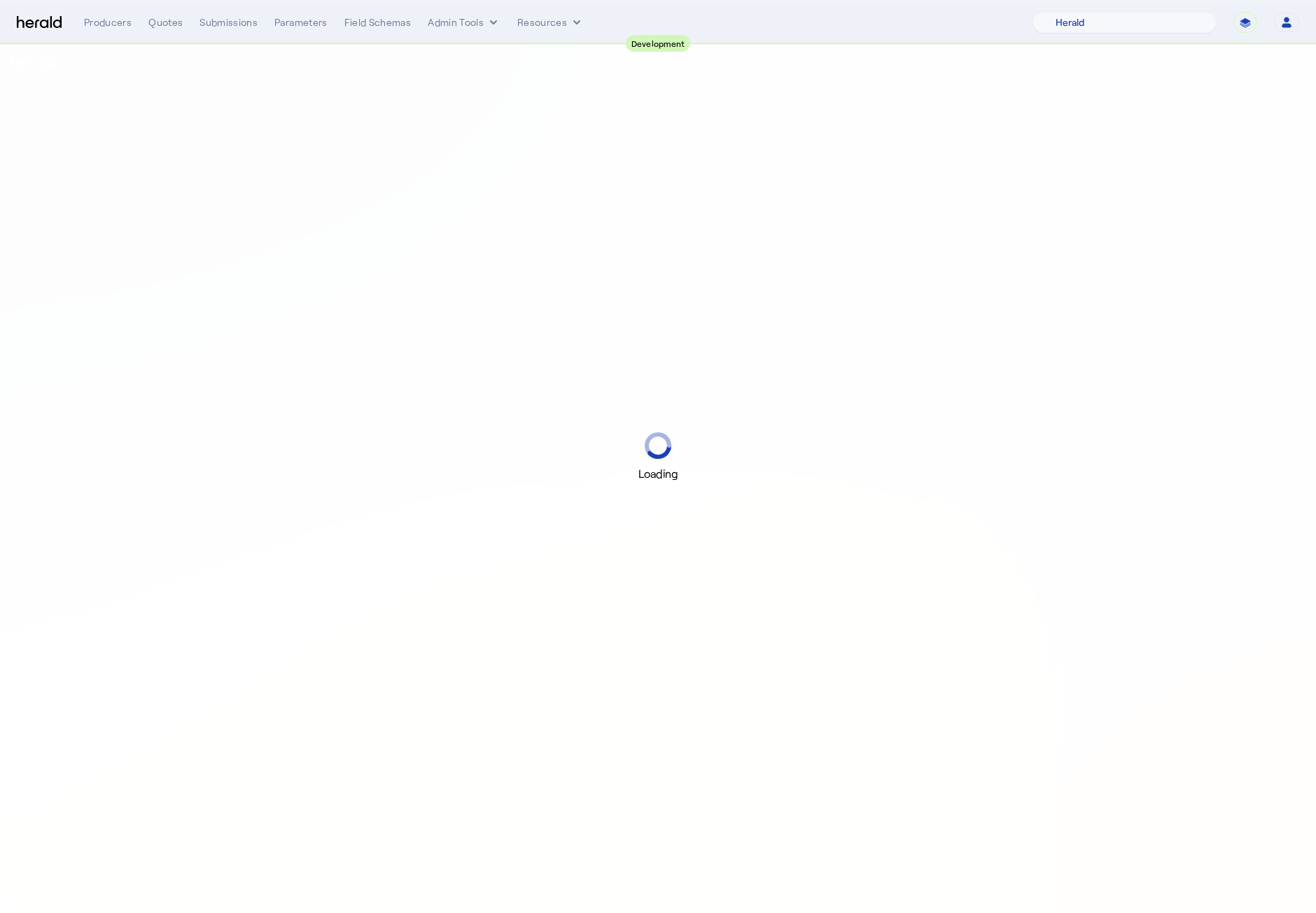
select select "pfm_2v8p_herald_api"
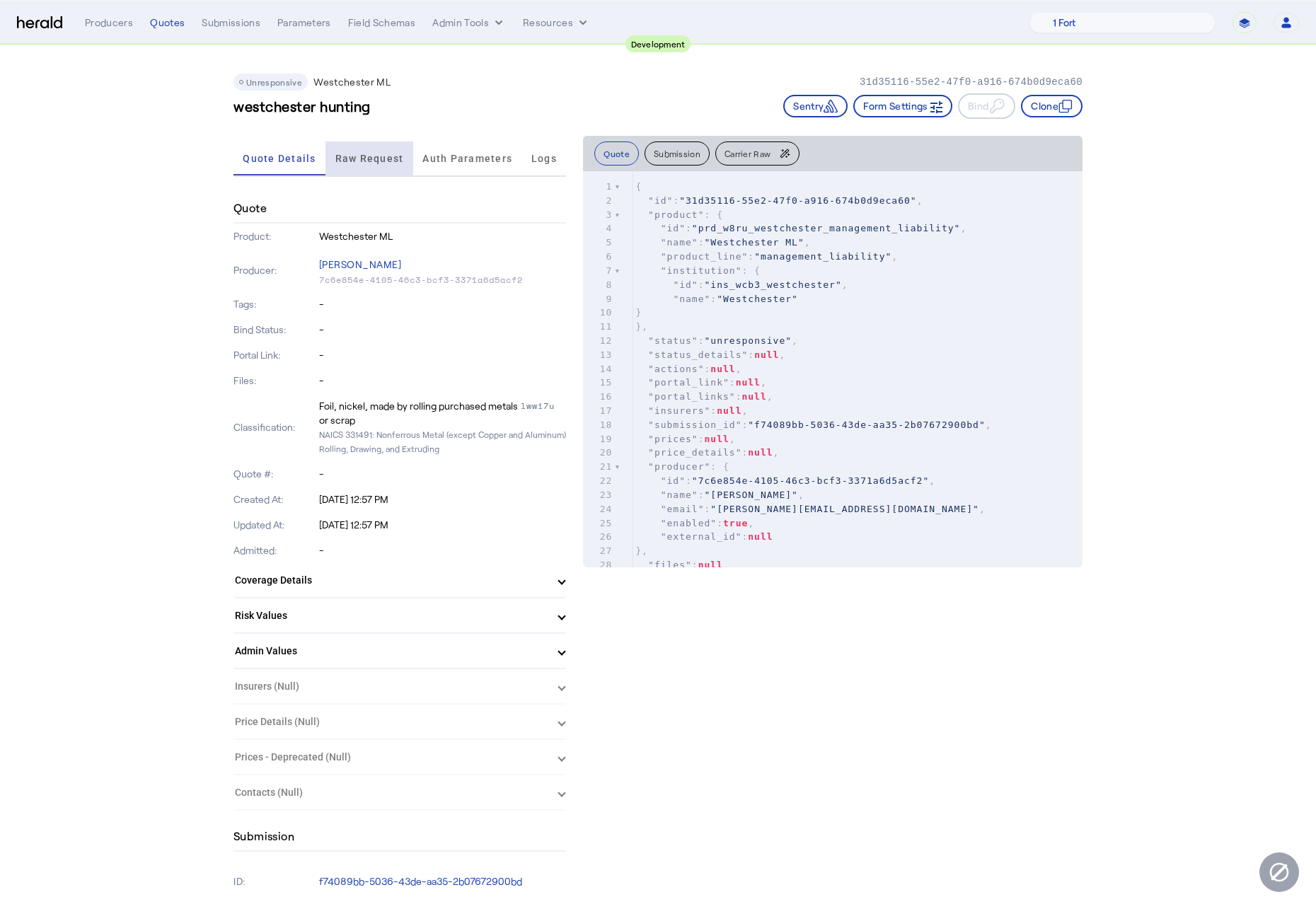
click at [359, 150] on span "Raw Request" at bounding box center [369, 158] width 68 height 34
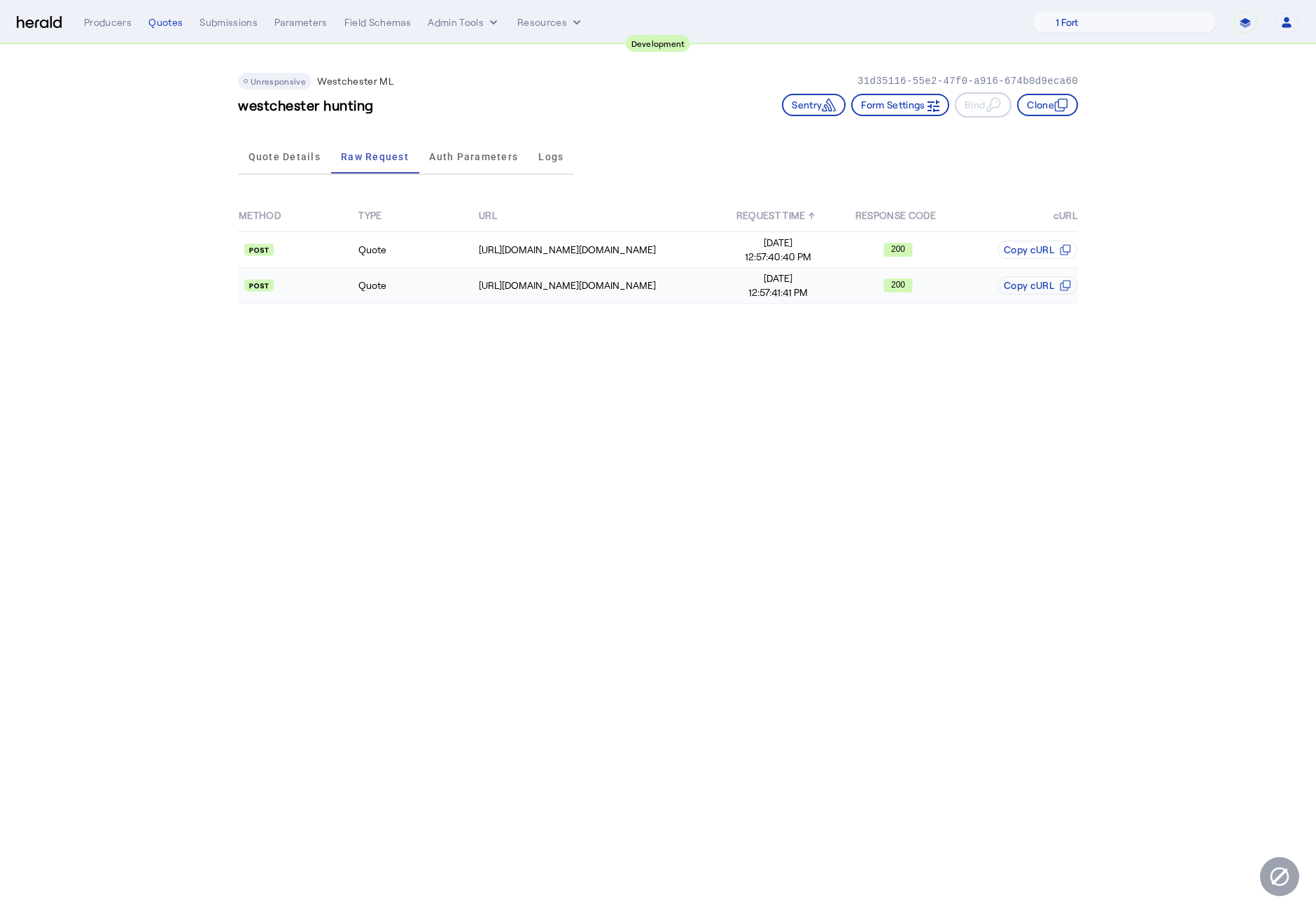
click at [459, 283] on td "Quote" at bounding box center [417, 286] width 120 height 36
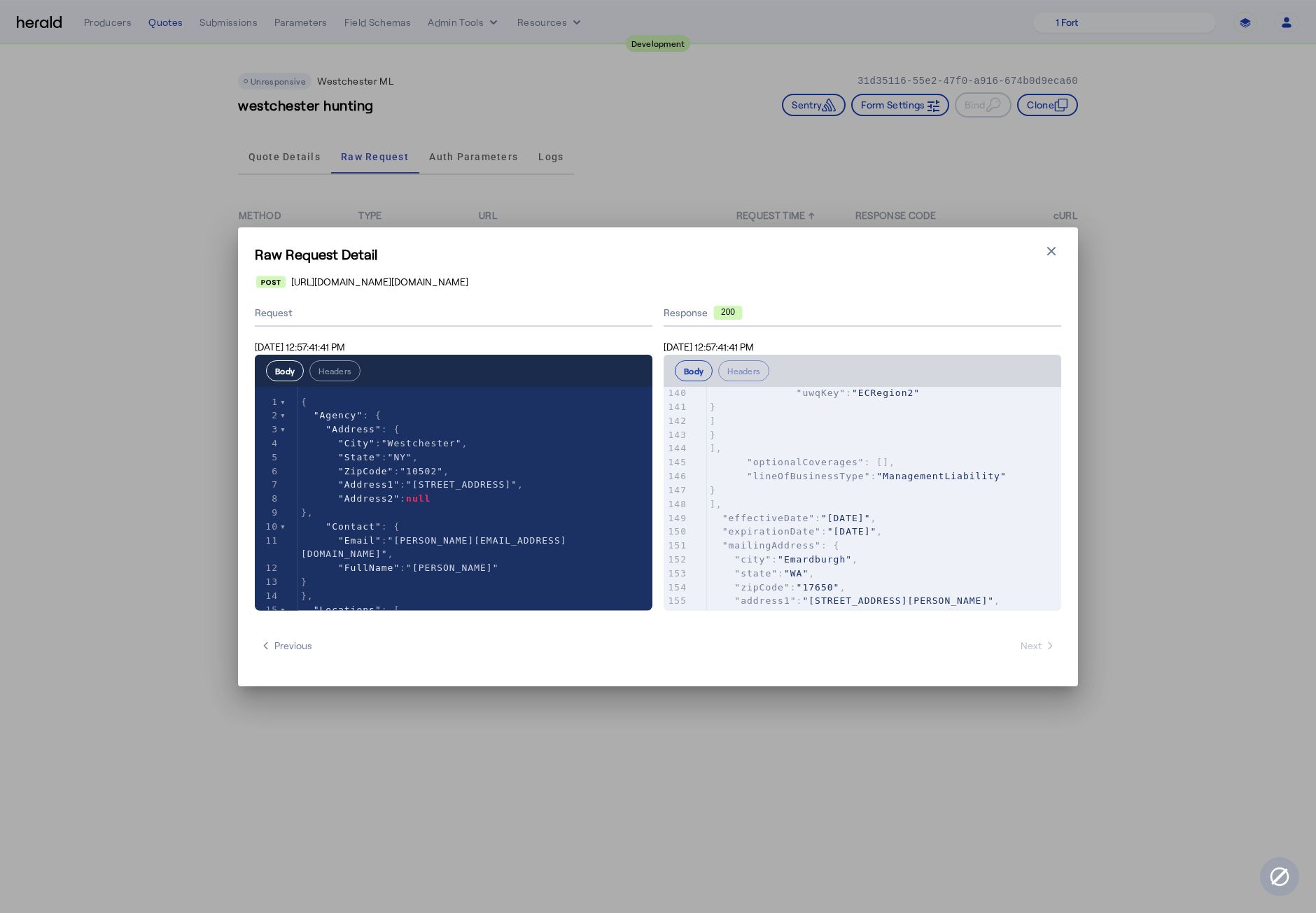
scroll to position [2093, 0]
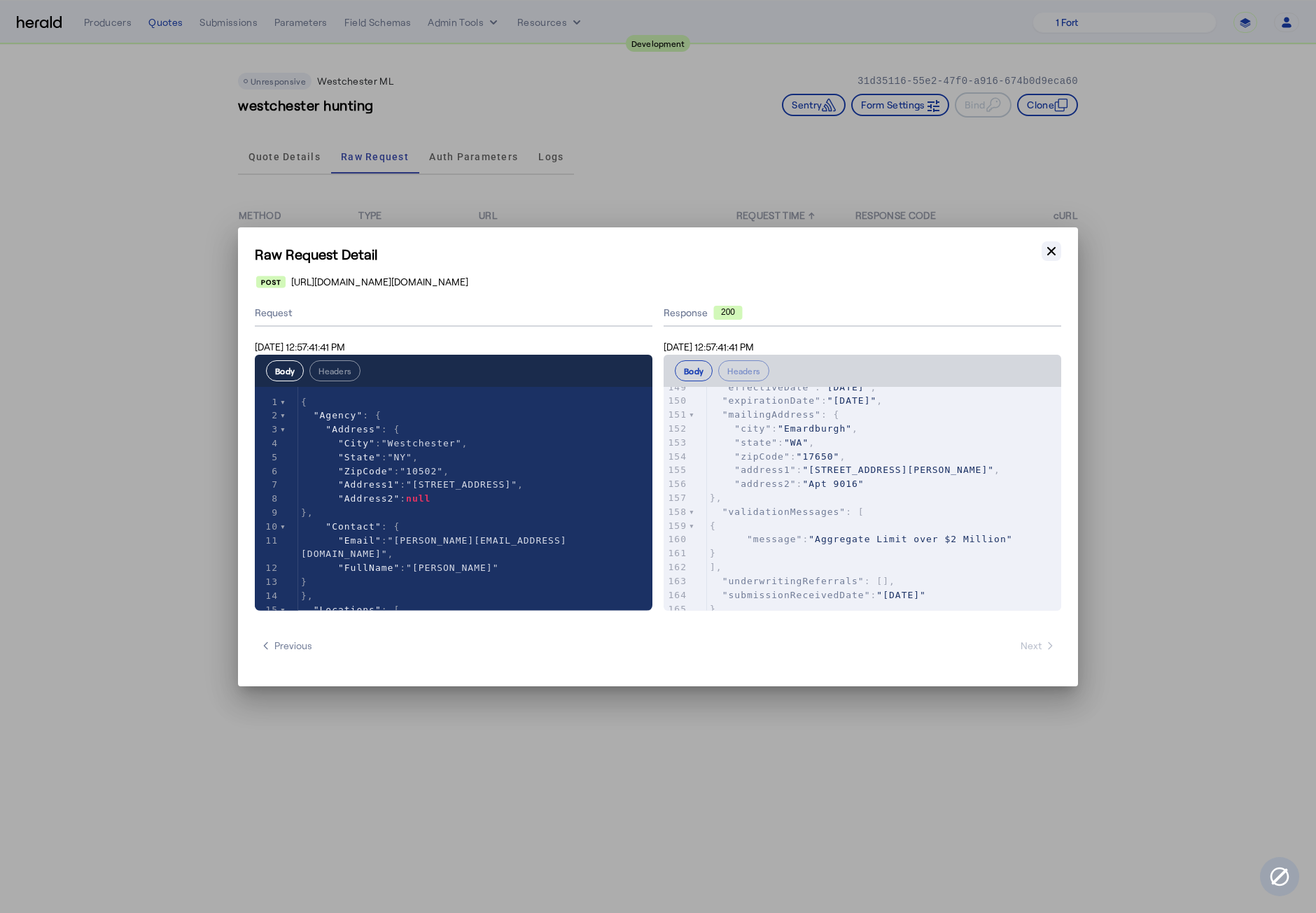
click at [1055, 244] on icon "button" at bounding box center [1051, 251] width 14 height 14
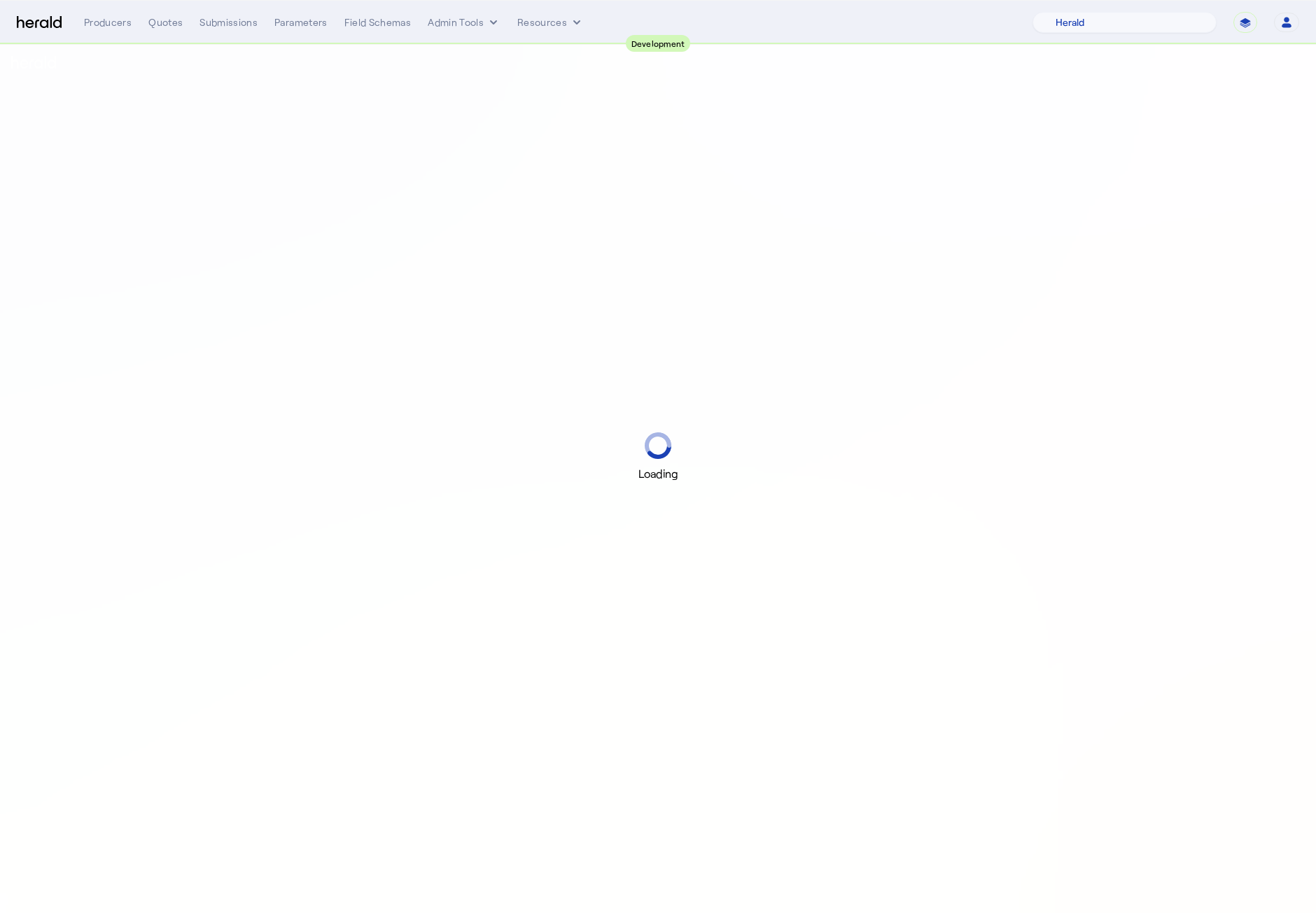
select select "pfm_2v8p_herald_api"
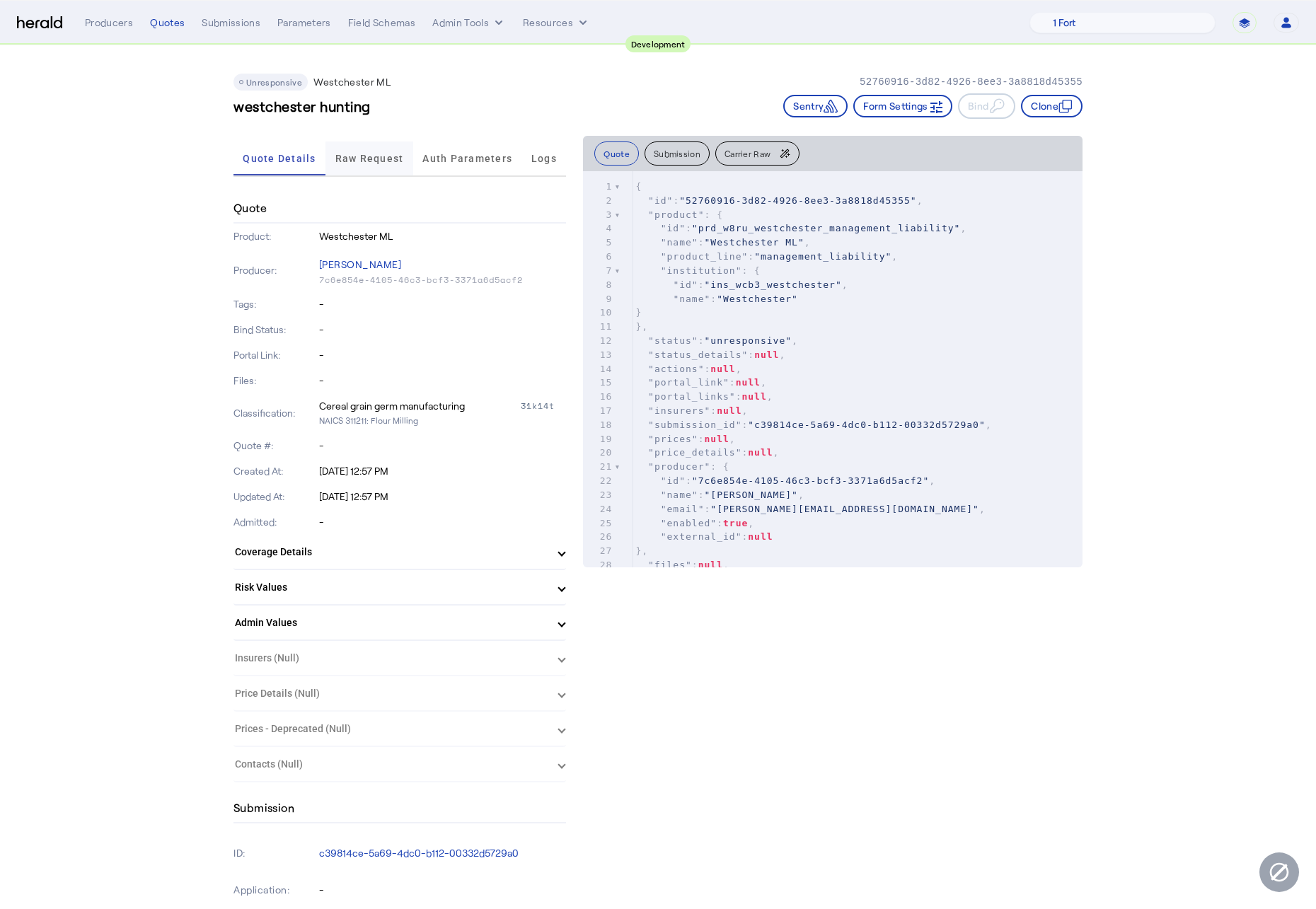
click at [364, 156] on span "Raw Request" at bounding box center [369, 158] width 68 height 10
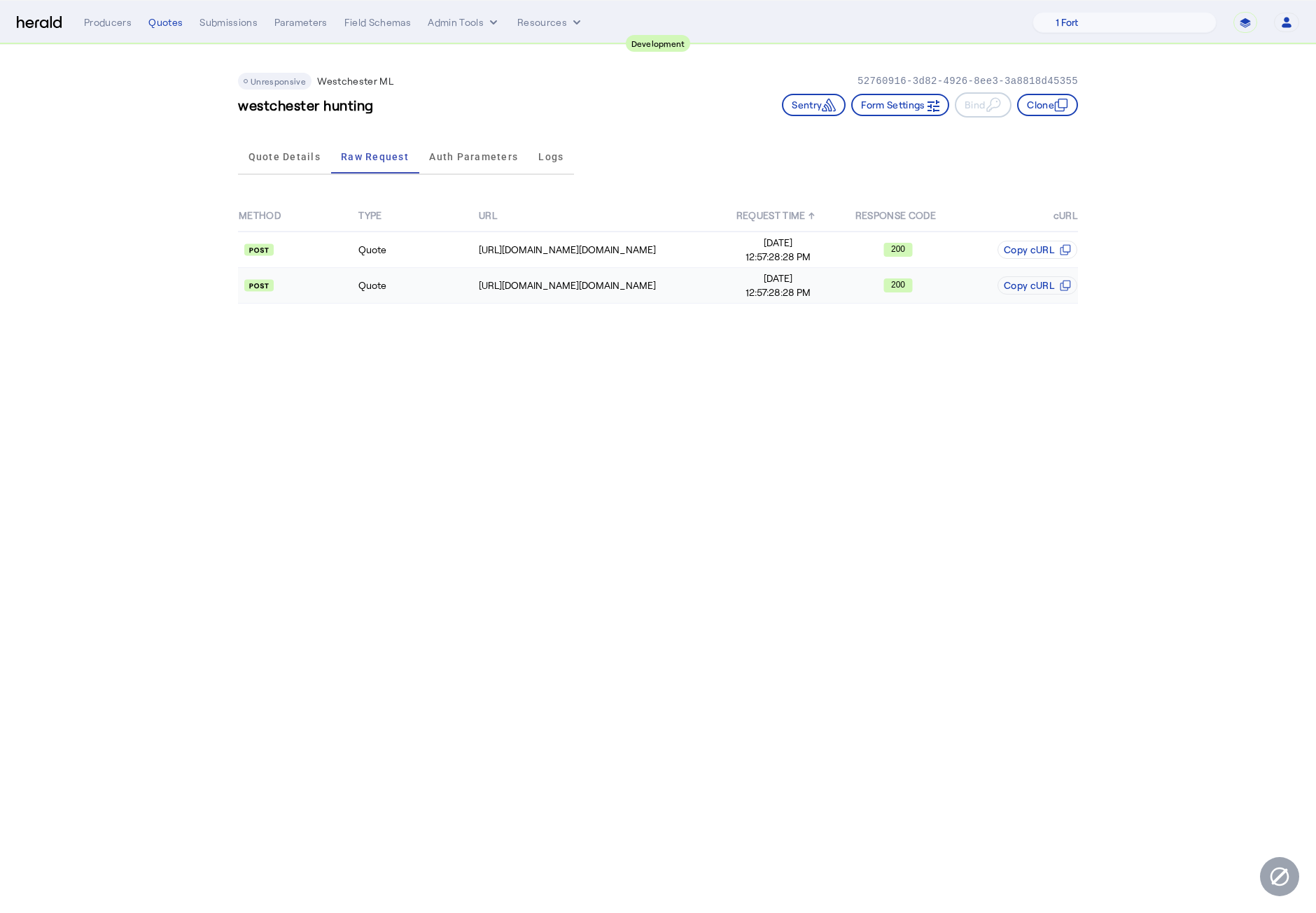
click at [526, 299] on td "[URL][DOMAIN_NAME][DOMAIN_NAME]" at bounding box center [598, 286] width 240 height 36
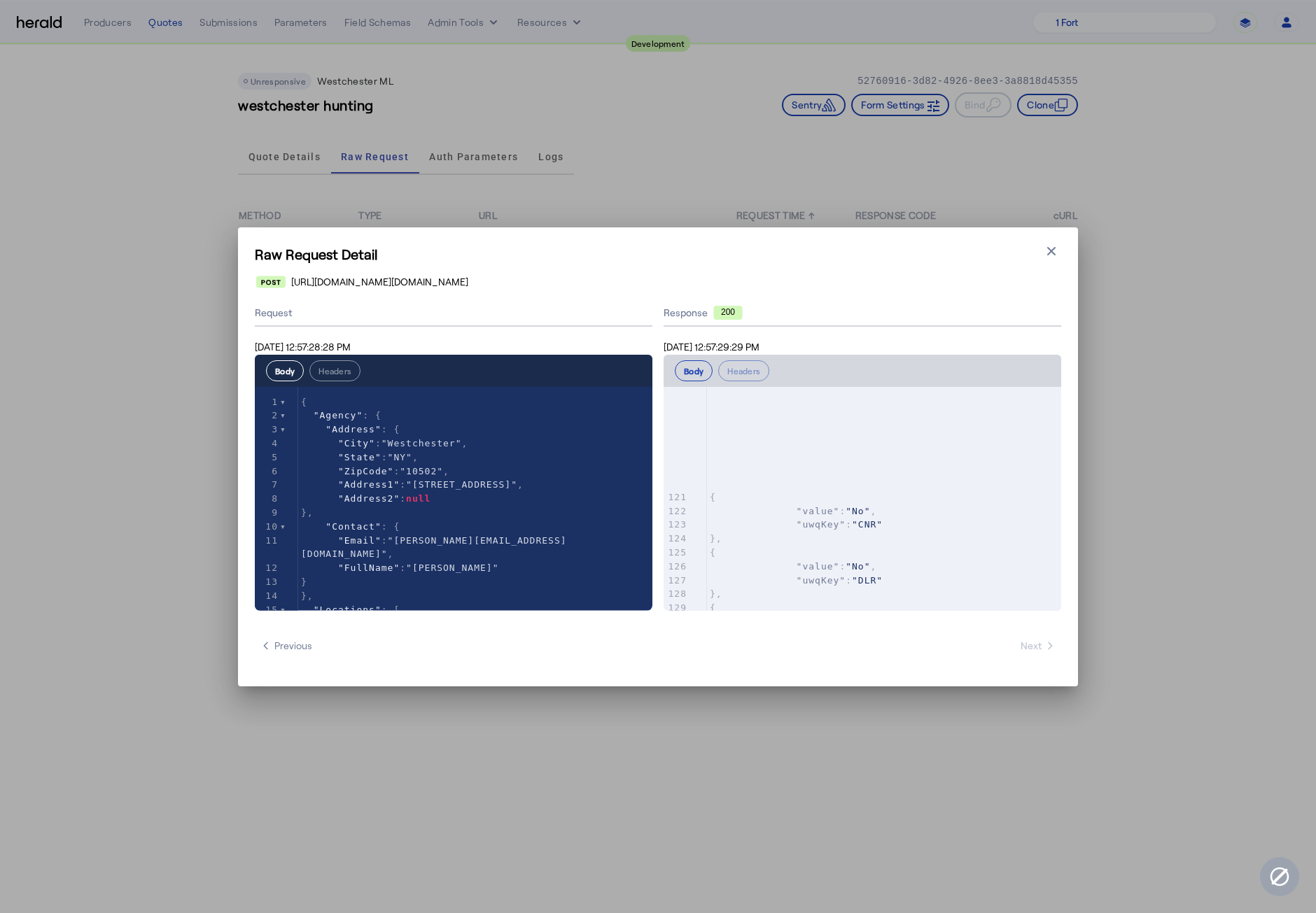
scroll to position [2037, 0]
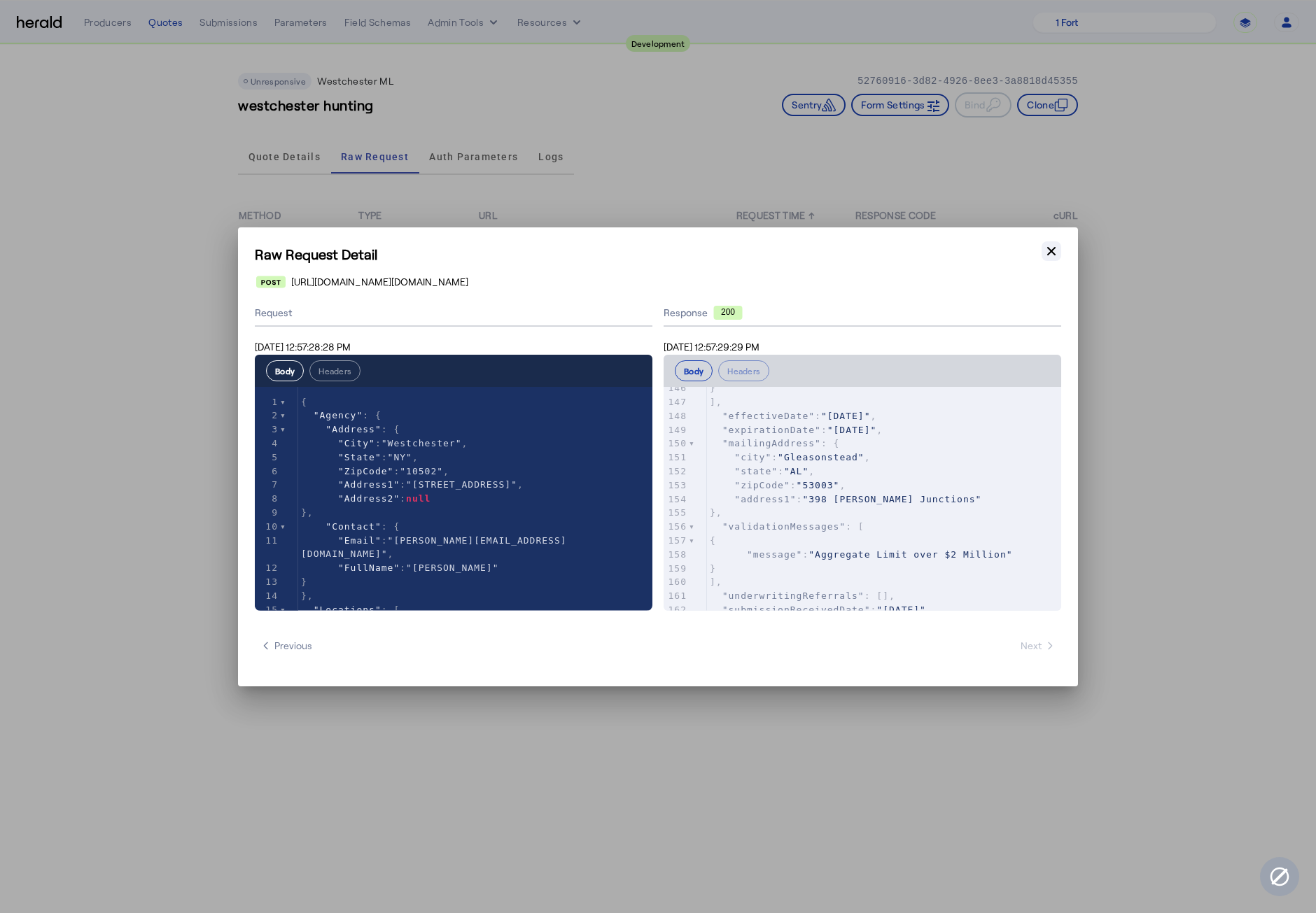
click at [1052, 255] on icon "button" at bounding box center [1051, 251] width 14 height 14
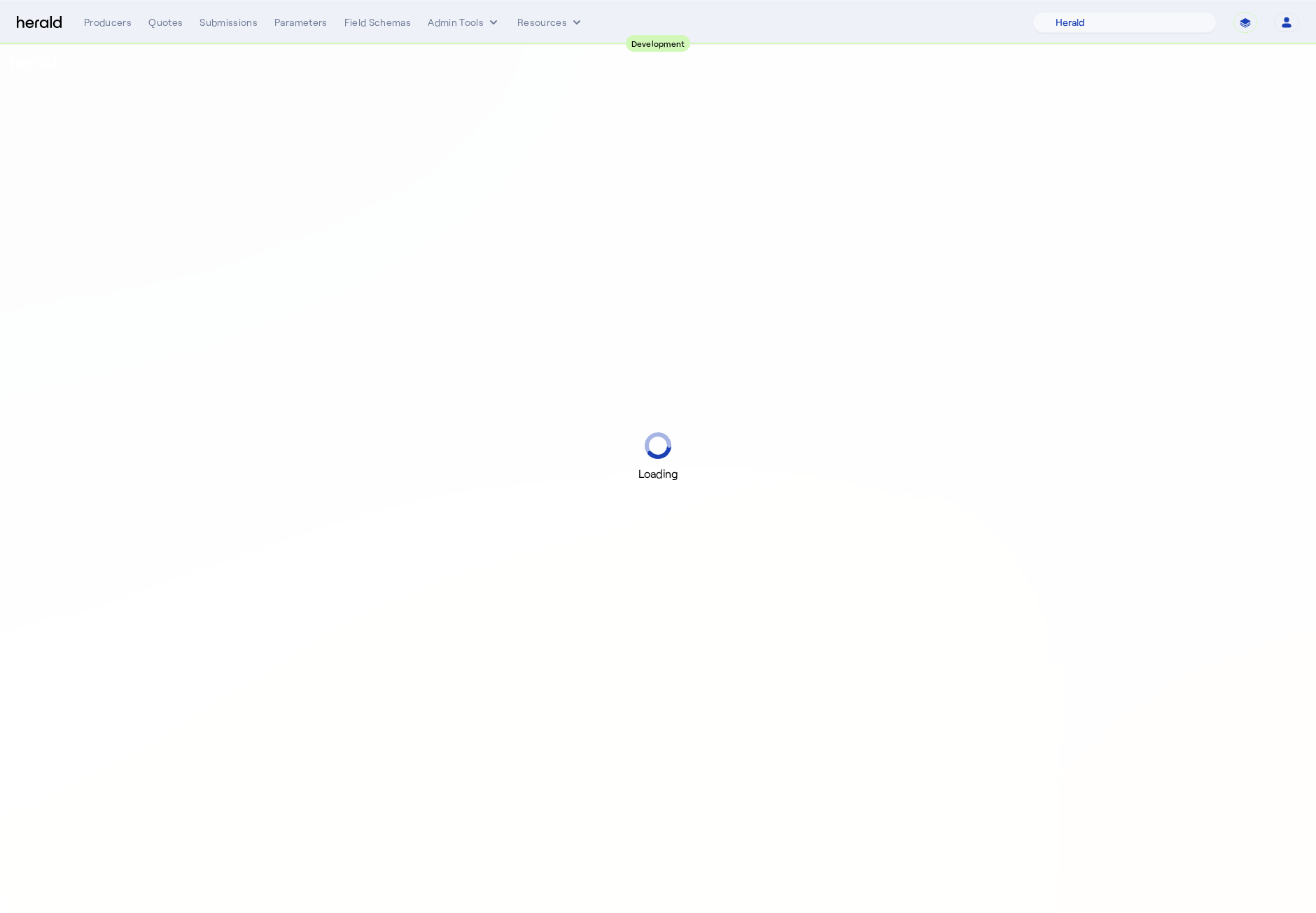
select select "pfm_2v8p_herald_api"
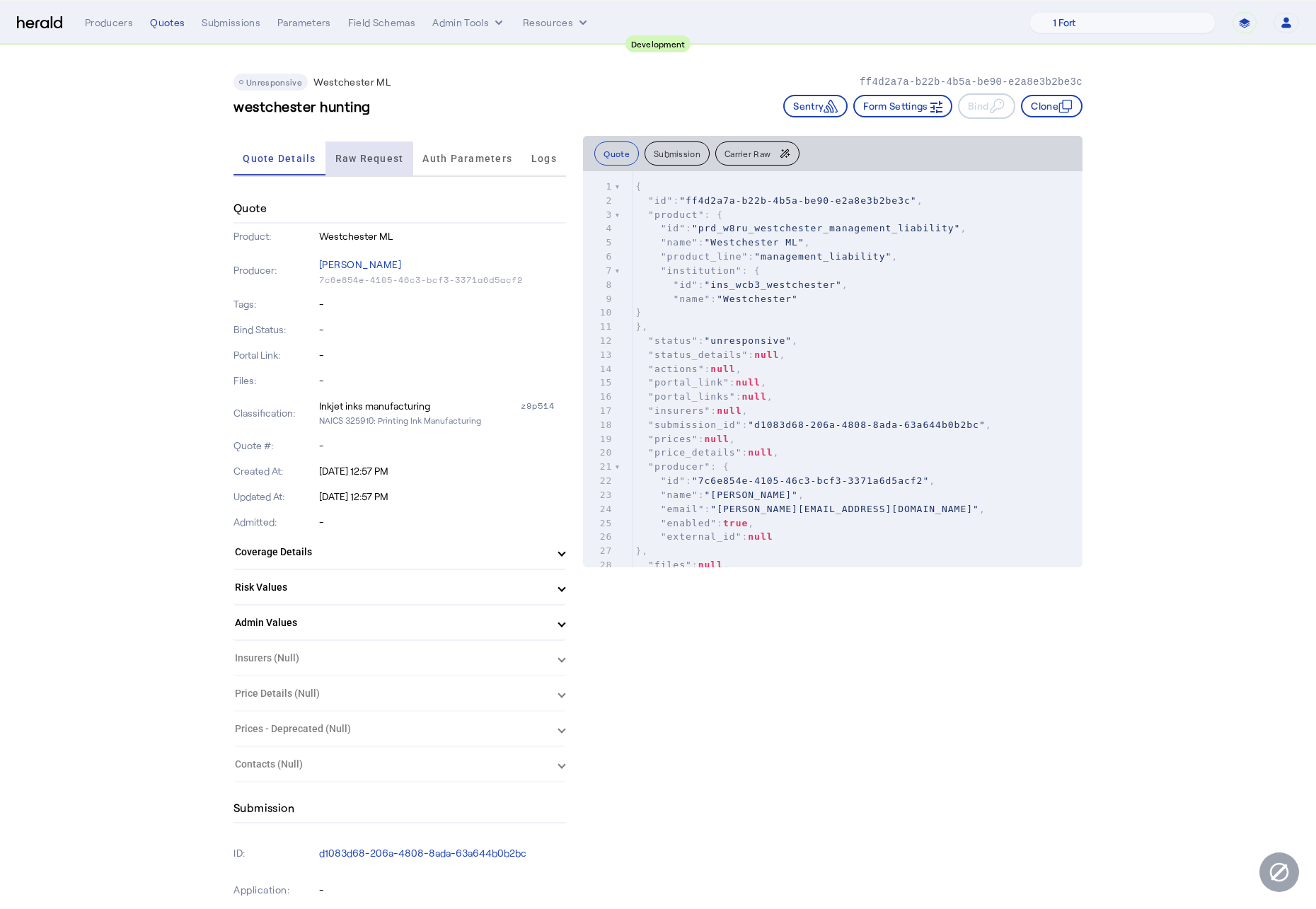
click at [397, 161] on span "Raw Request" at bounding box center [369, 158] width 68 height 10
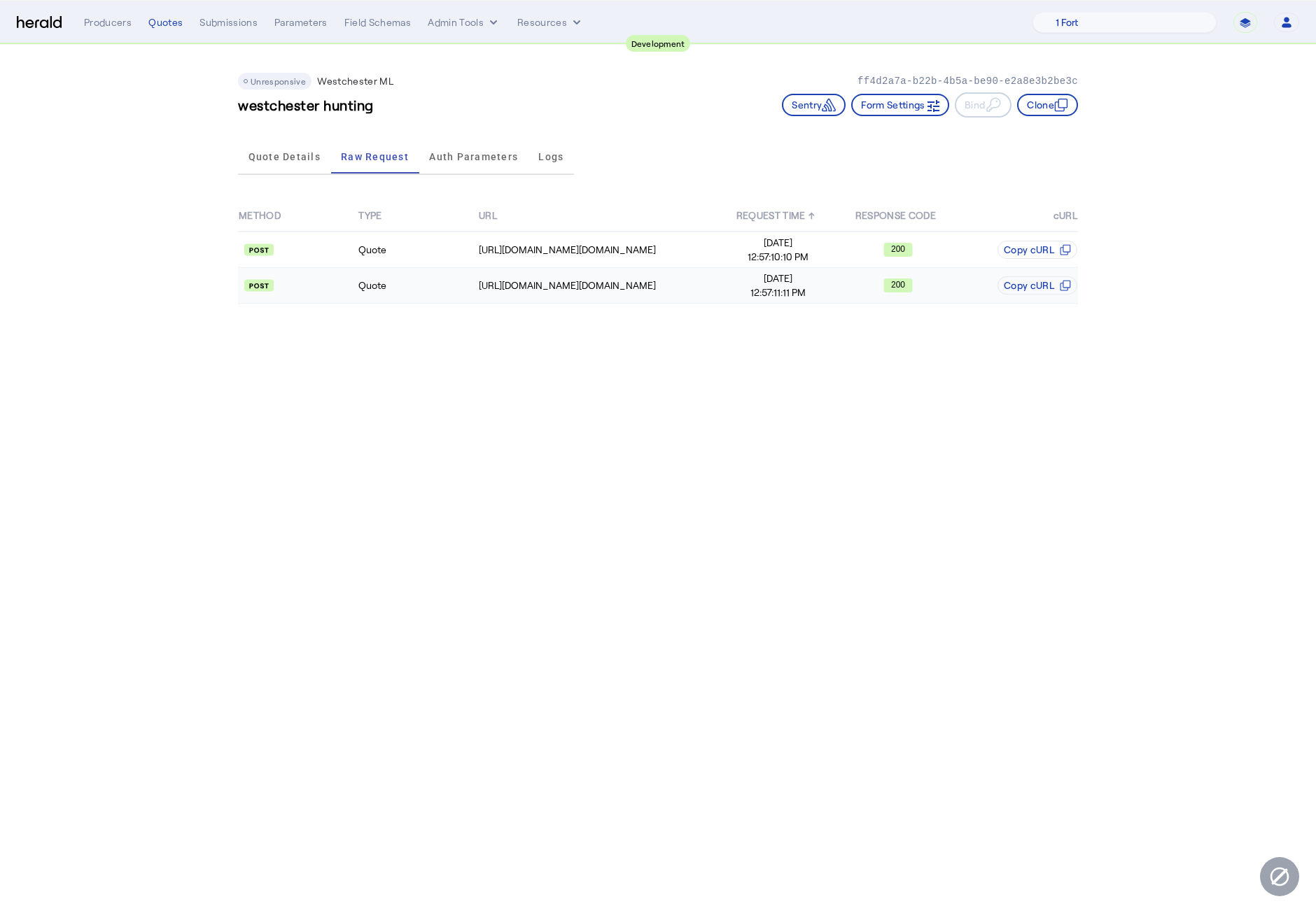
click at [572, 276] on td "[URL][DOMAIN_NAME][DOMAIN_NAME]" at bounding box center [598, 286] width 240 height 36
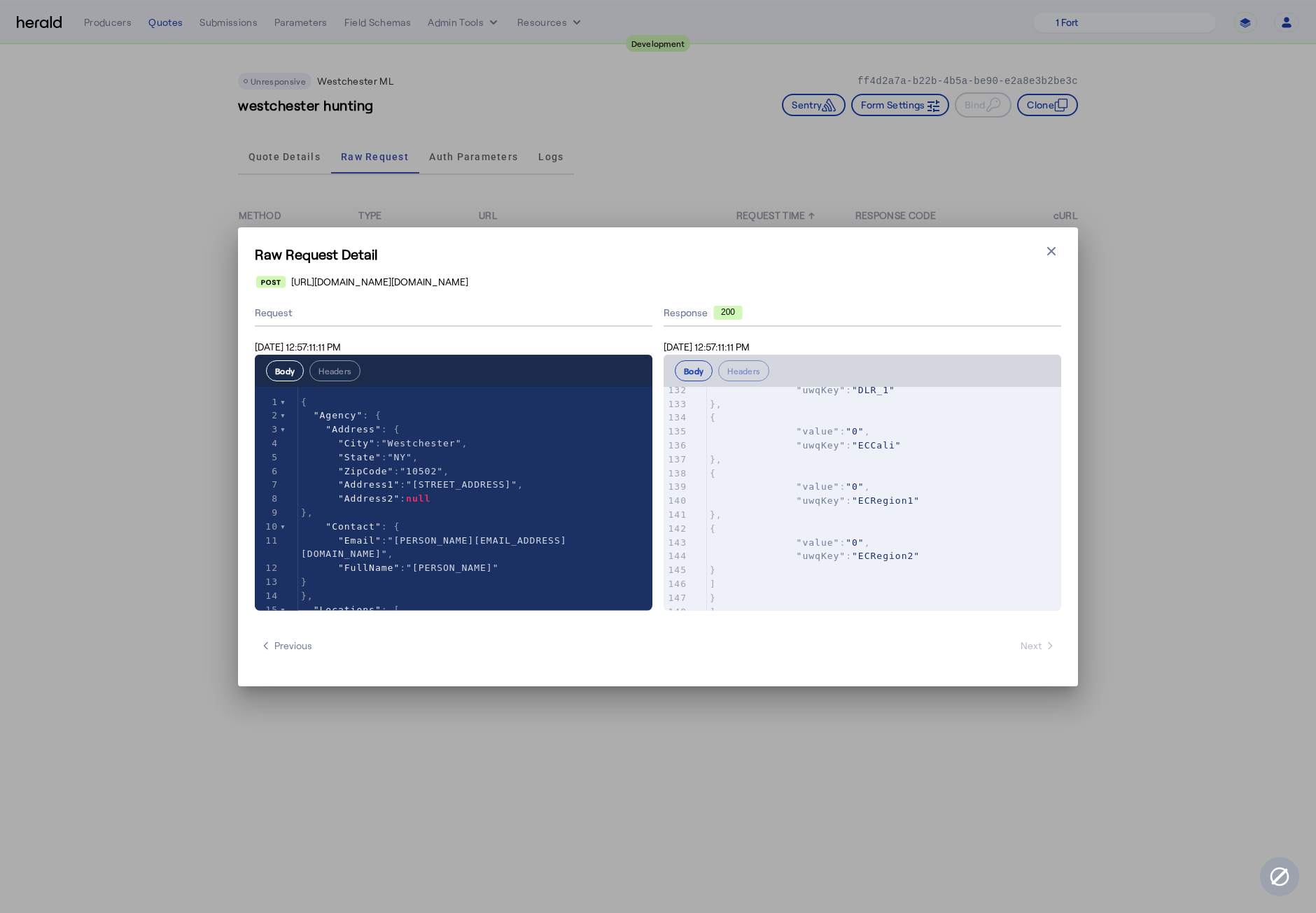
scroll to position [2149, 0]
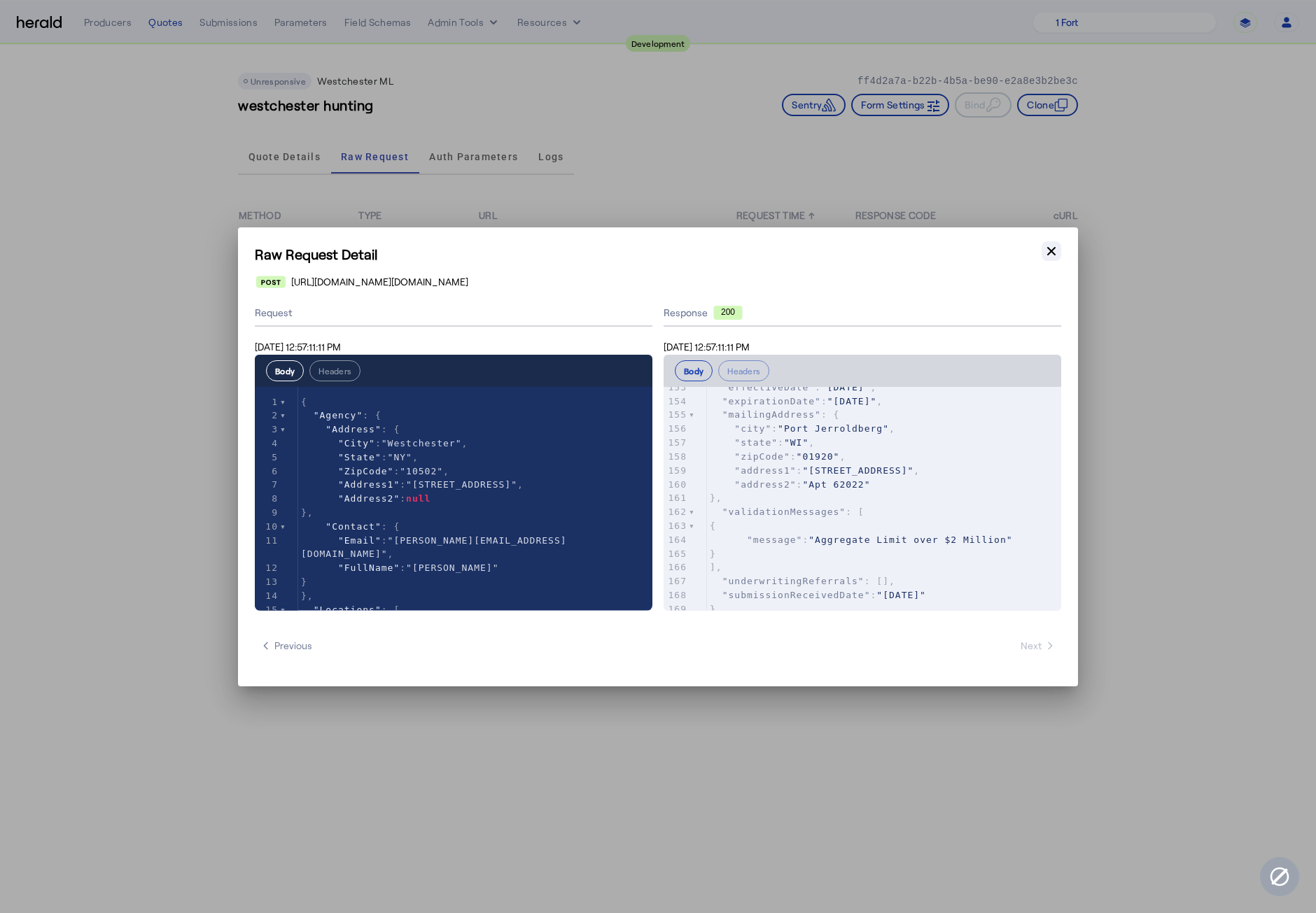
click at [1053, 248] on icon "button" at bounding box center [1051, 251] width 14 height 14
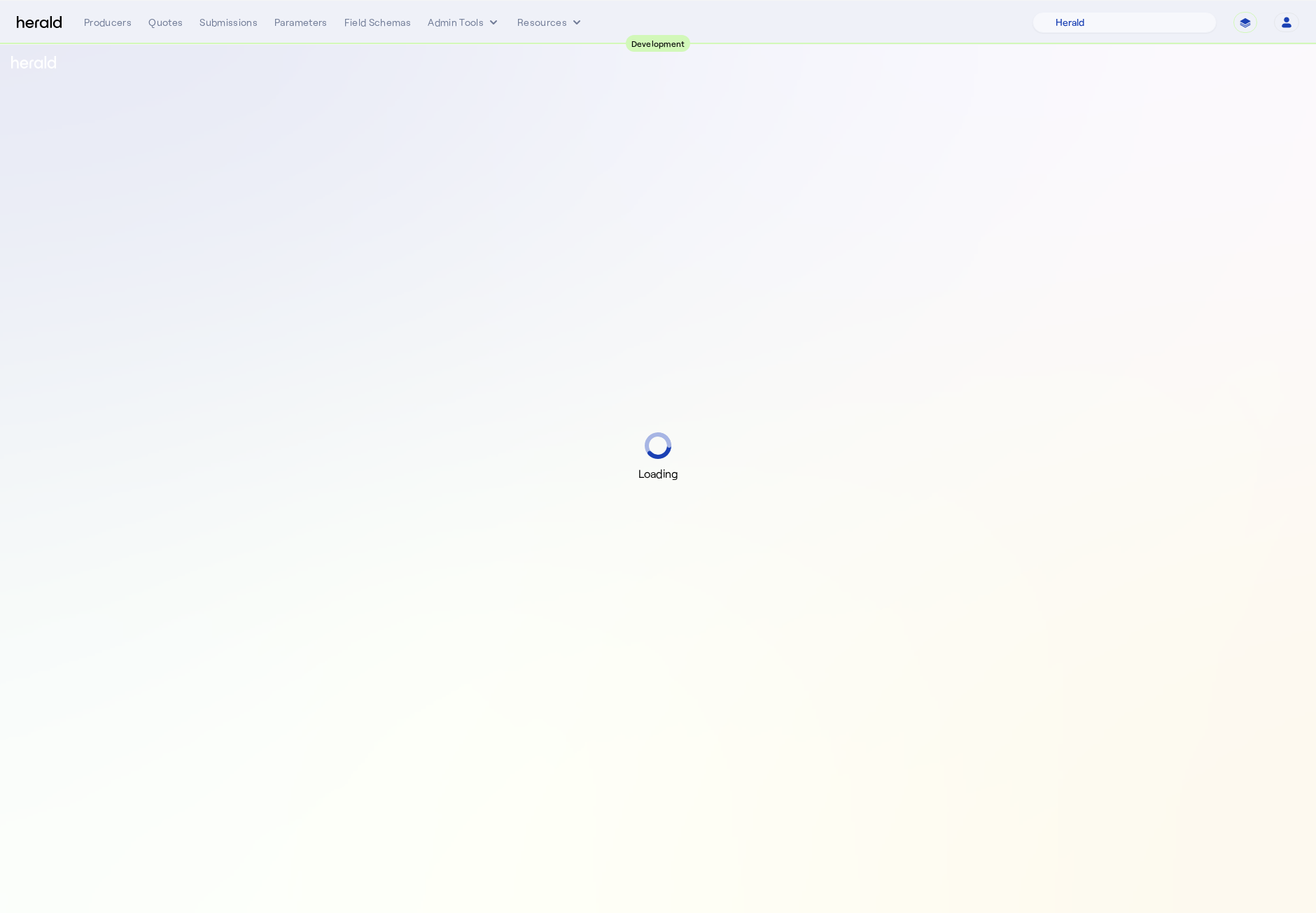
select select "pfm_2v8p_herald_api"
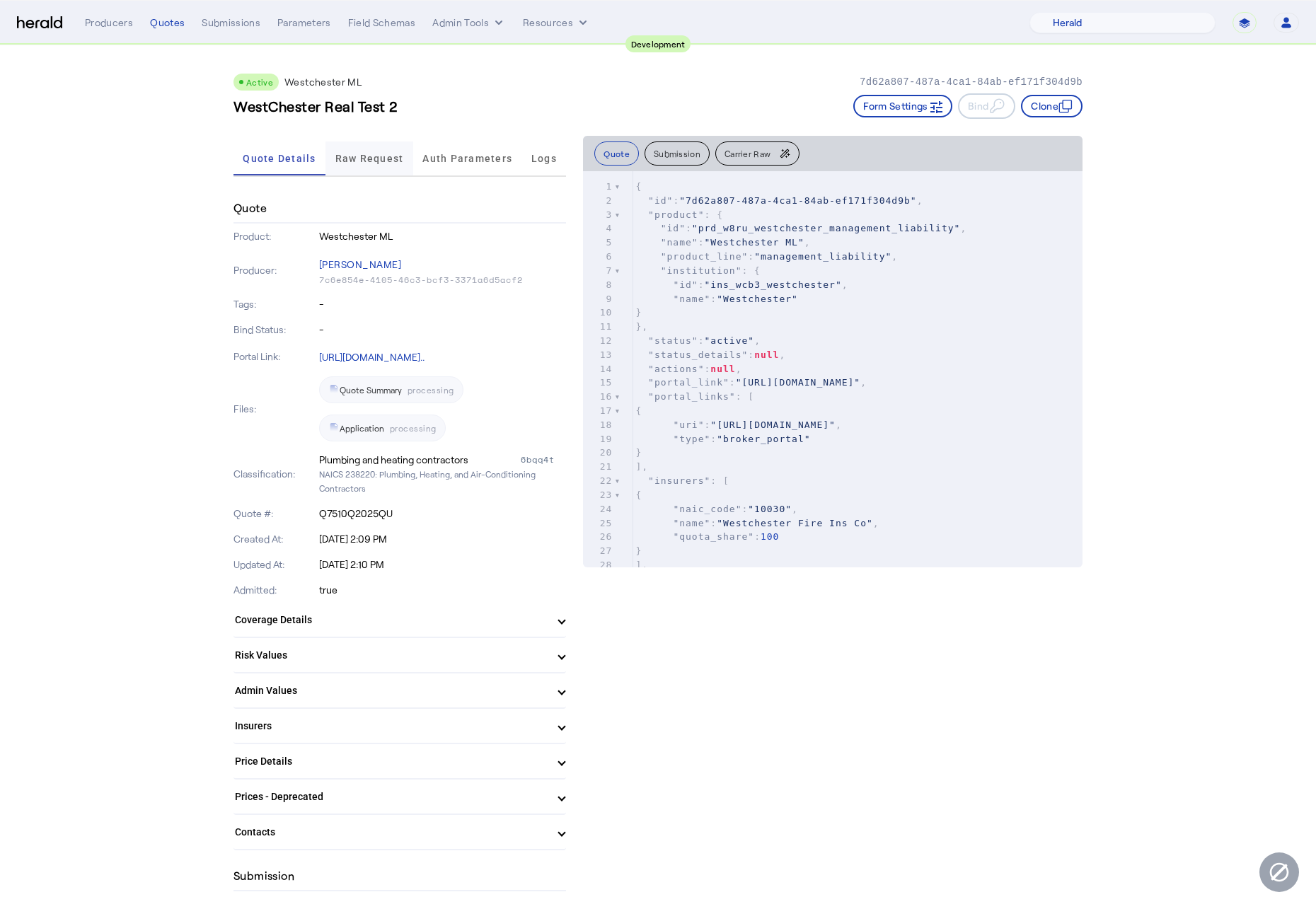
click at [365, 153] on span "Raw Request" at bounding box center [369, 158] width 68 height 10
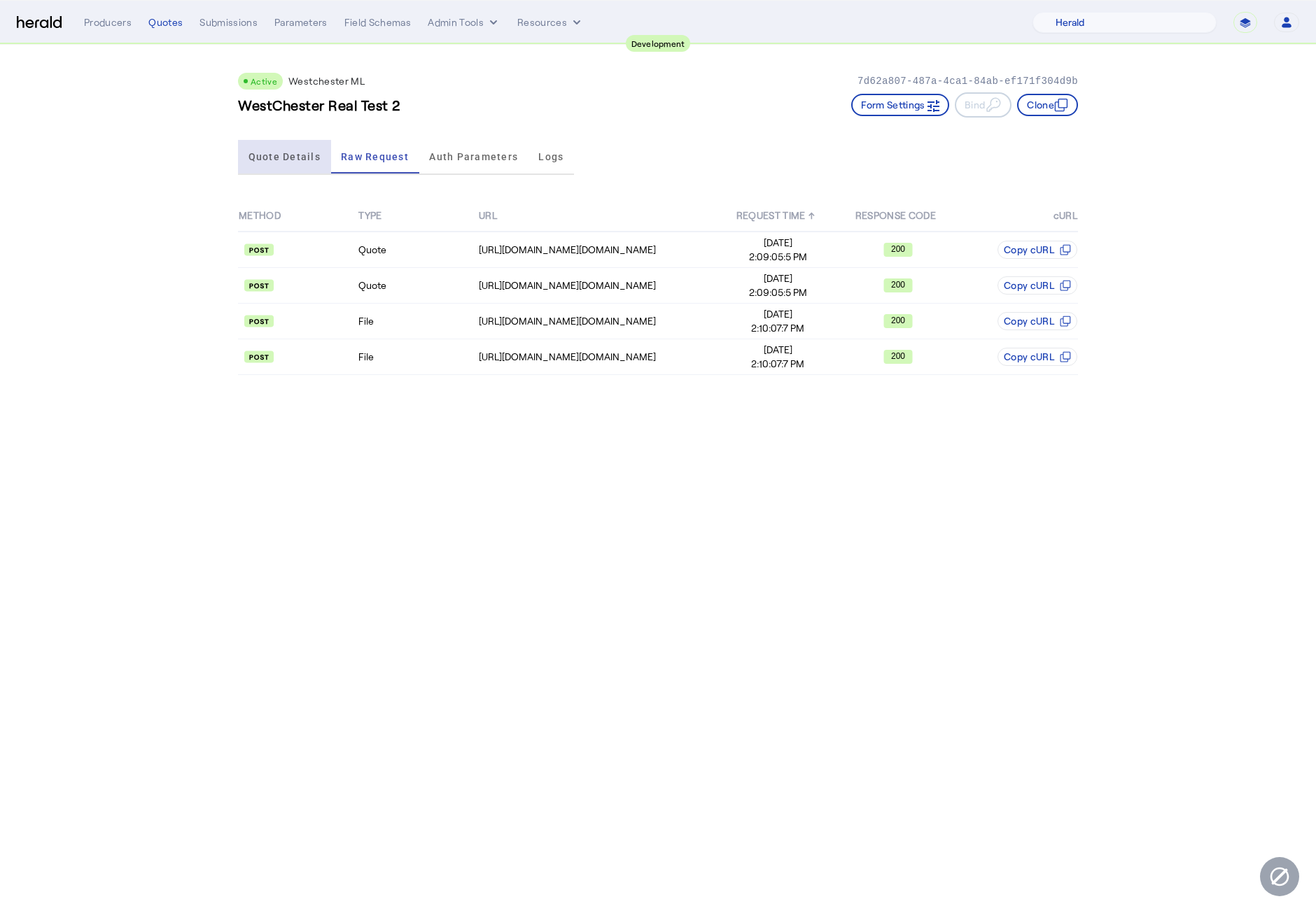
click at [302, 163] on span "Quote Details" at bounding box center [284, 156] width 72 height 33
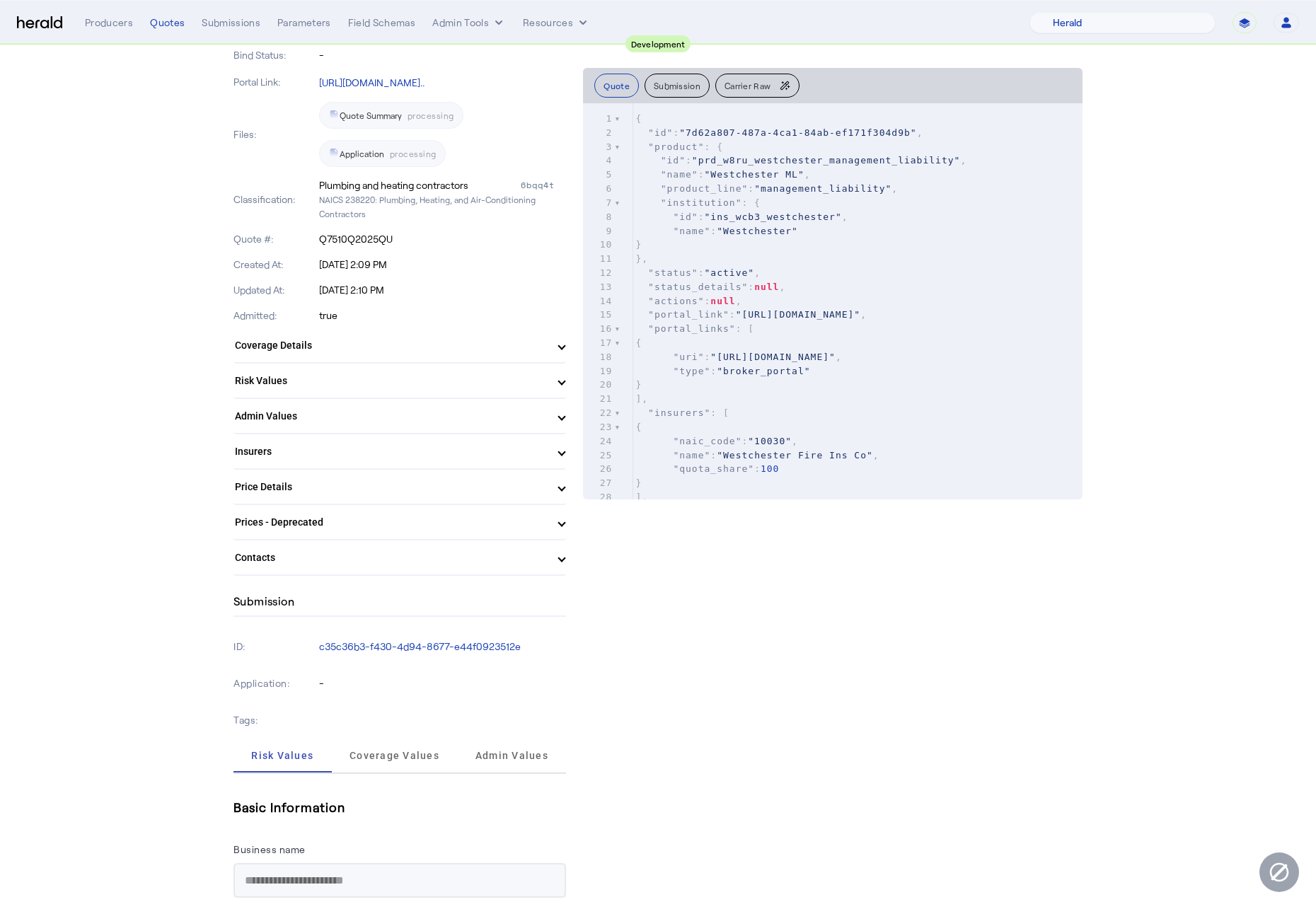
scroll to position [276, 0]
click at [560, 493] on mat-expansion-panel-header "Price Details" at bounding box center [400, 485] width 332 height 34
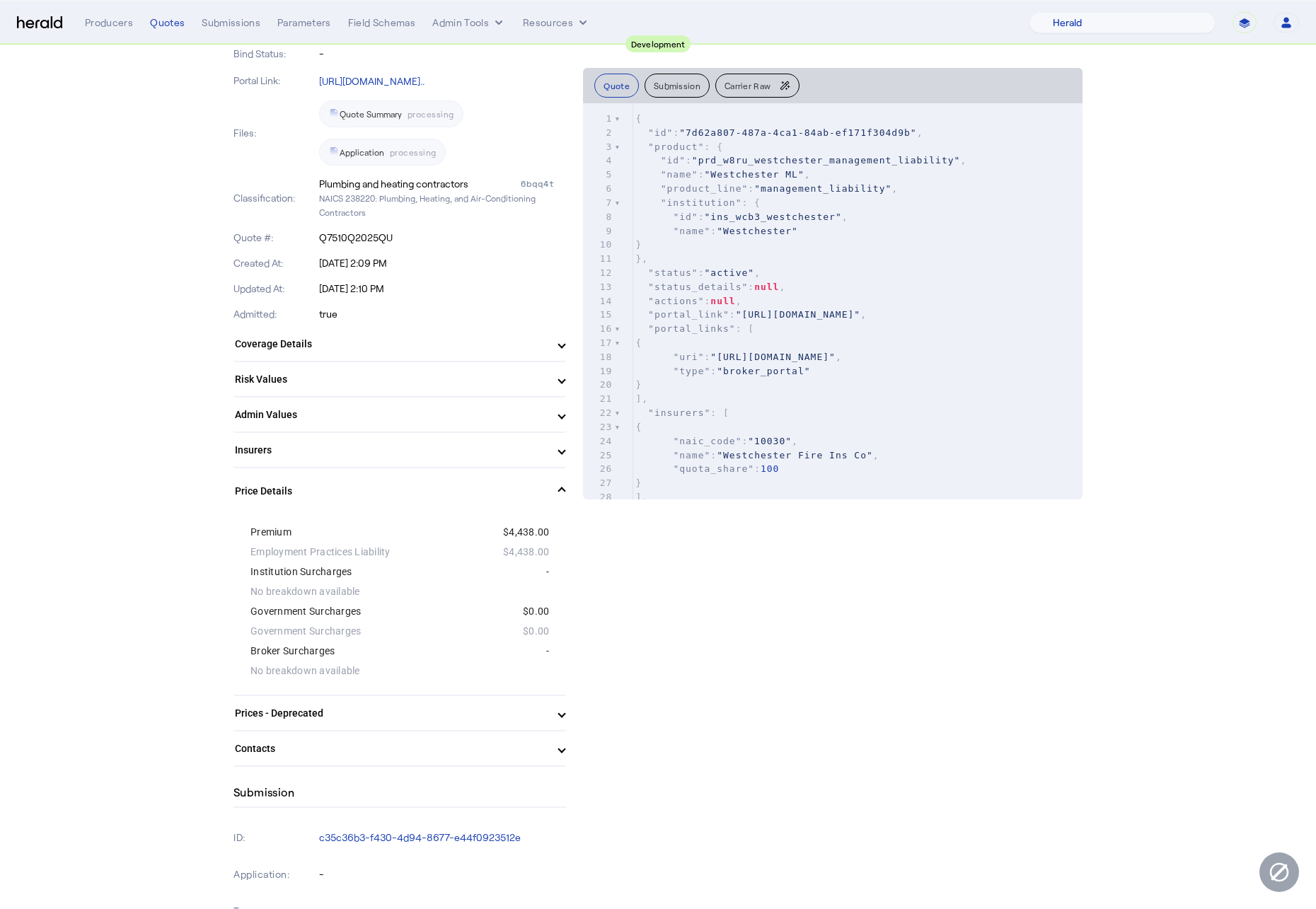
click at [560, 493] on span at bounding box center [561, 491] width 6 height 15
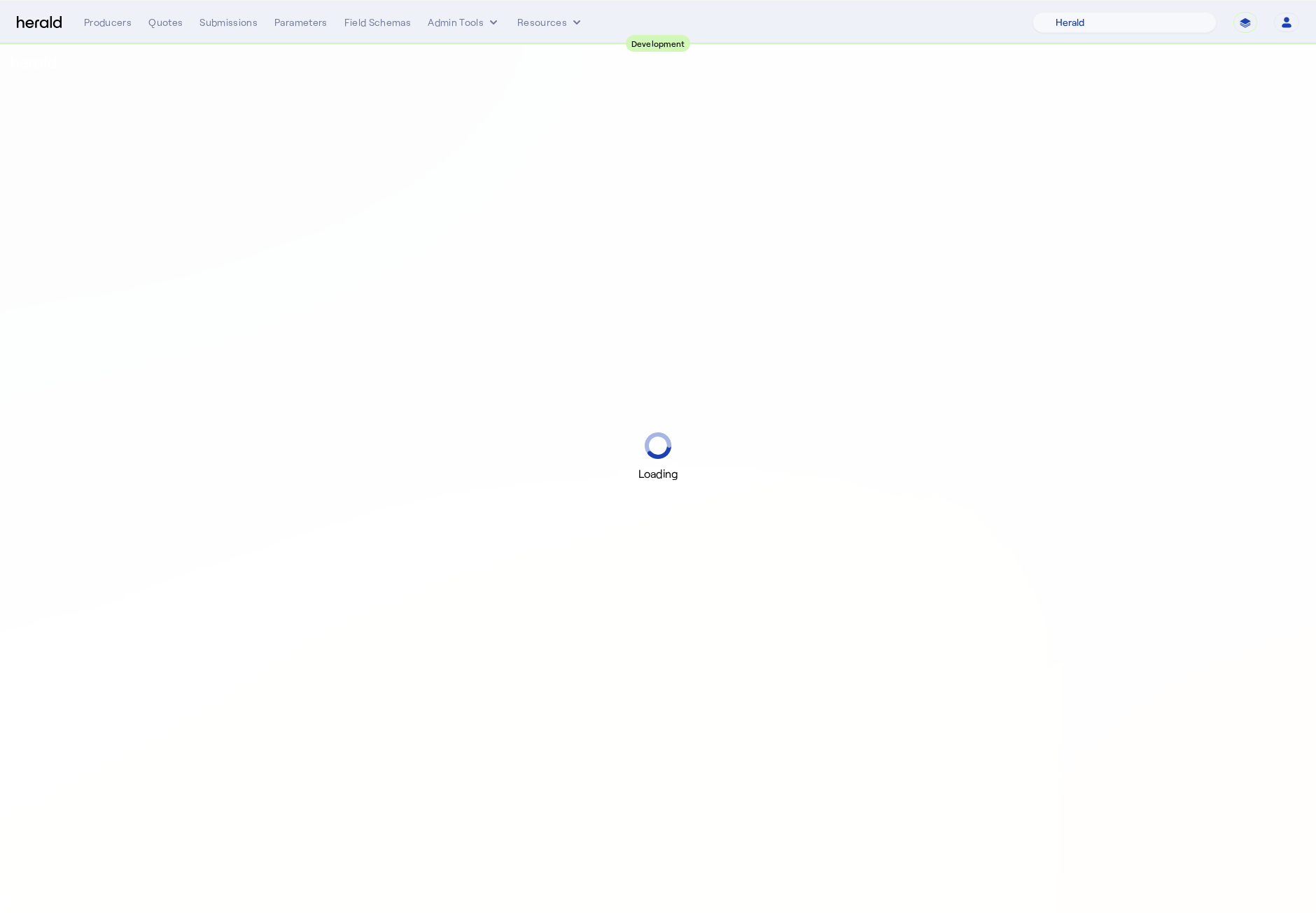
select select "pfm_2v8p_herald_api"
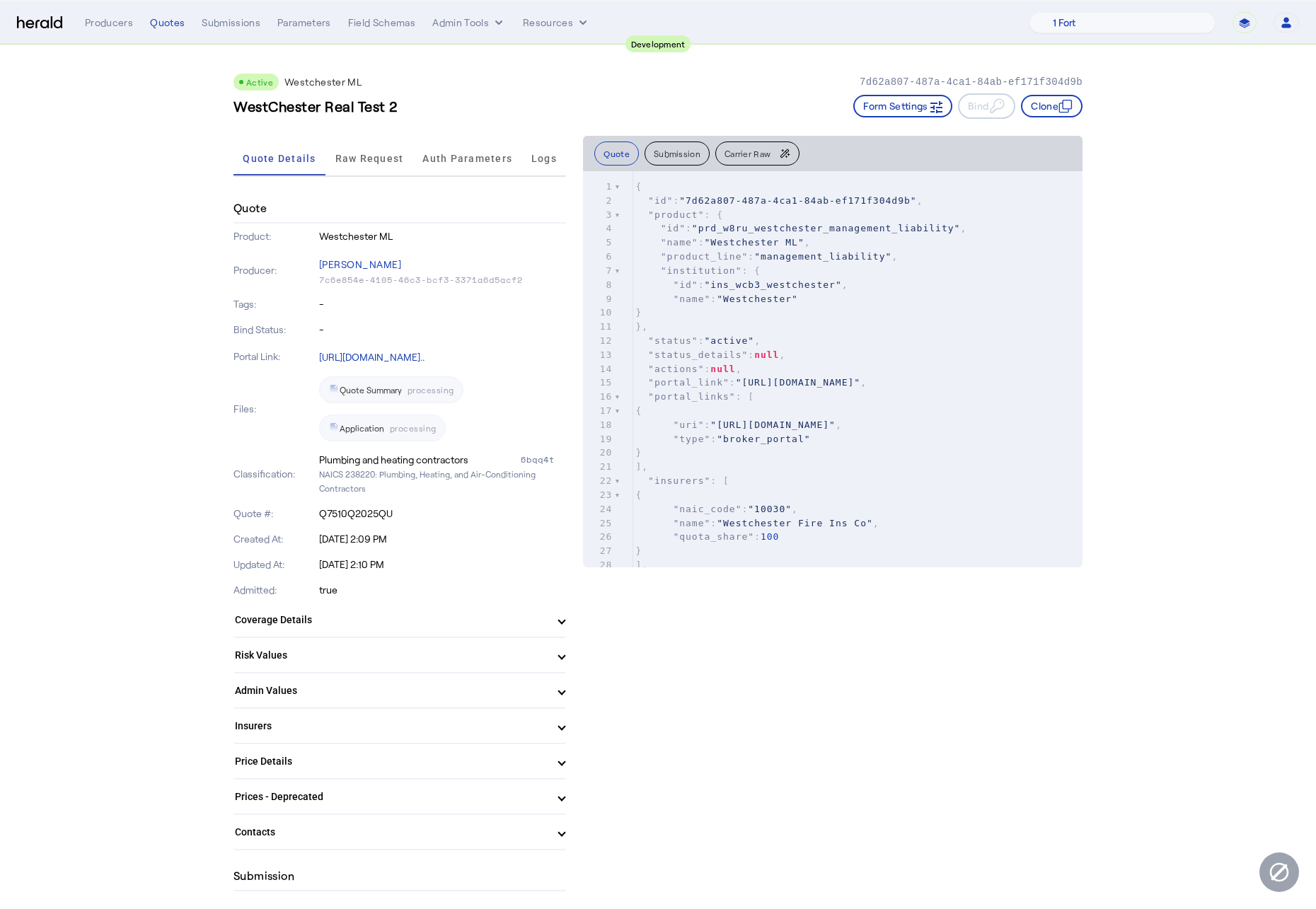
click at [489, 425] on div "Quote Summary processing Application processing" at bounding box center [442, 408] width 248 height 65
click at [371, 154] on span "Raw Request" at bounding box center [369, 158] width 68 height 10
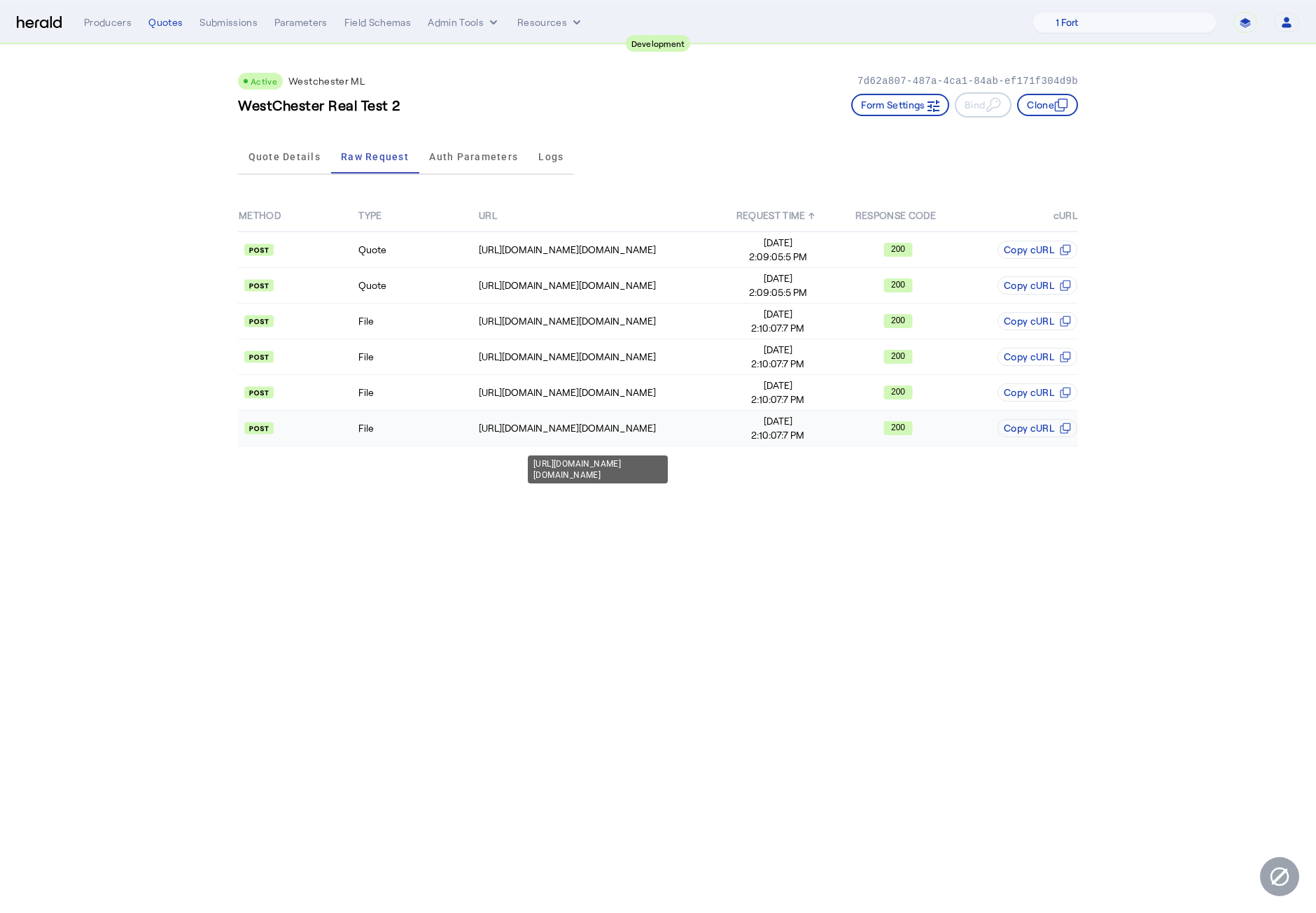
click at [536, 416] on td "https://uat.studiogateway.chubb.com/westchester.sales.digital/policy" at bounding box center [598, 429] width 240 height 36
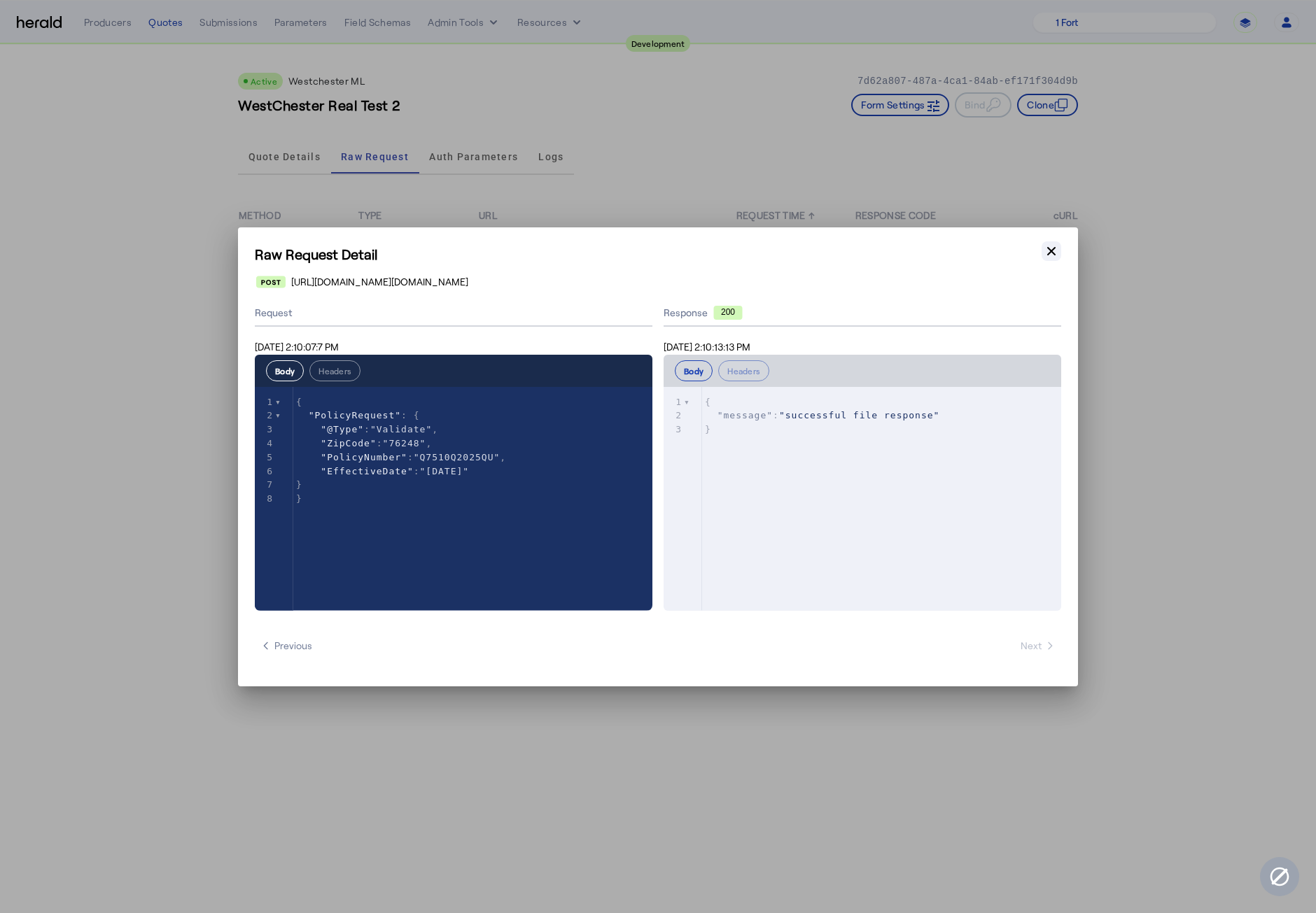
click at [1057, 255] on icon "button" at bounding box center [1051, 251] width 14 height 14
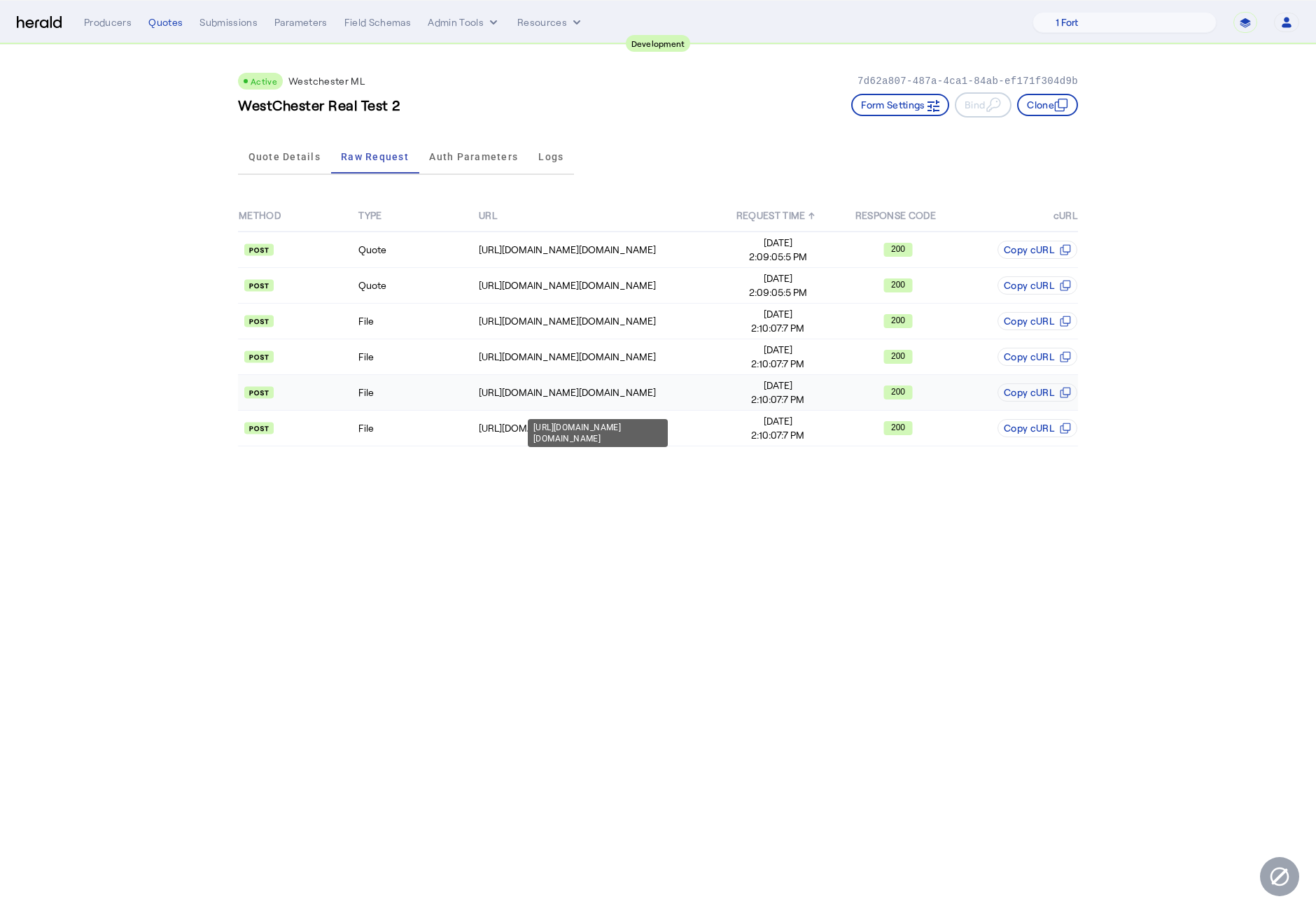
click at [562, 396] on div "https://uat.studiogateway.chubb.com/westchester.sales.digital/policy" at bounding box center [598, 392] width 238 height 14
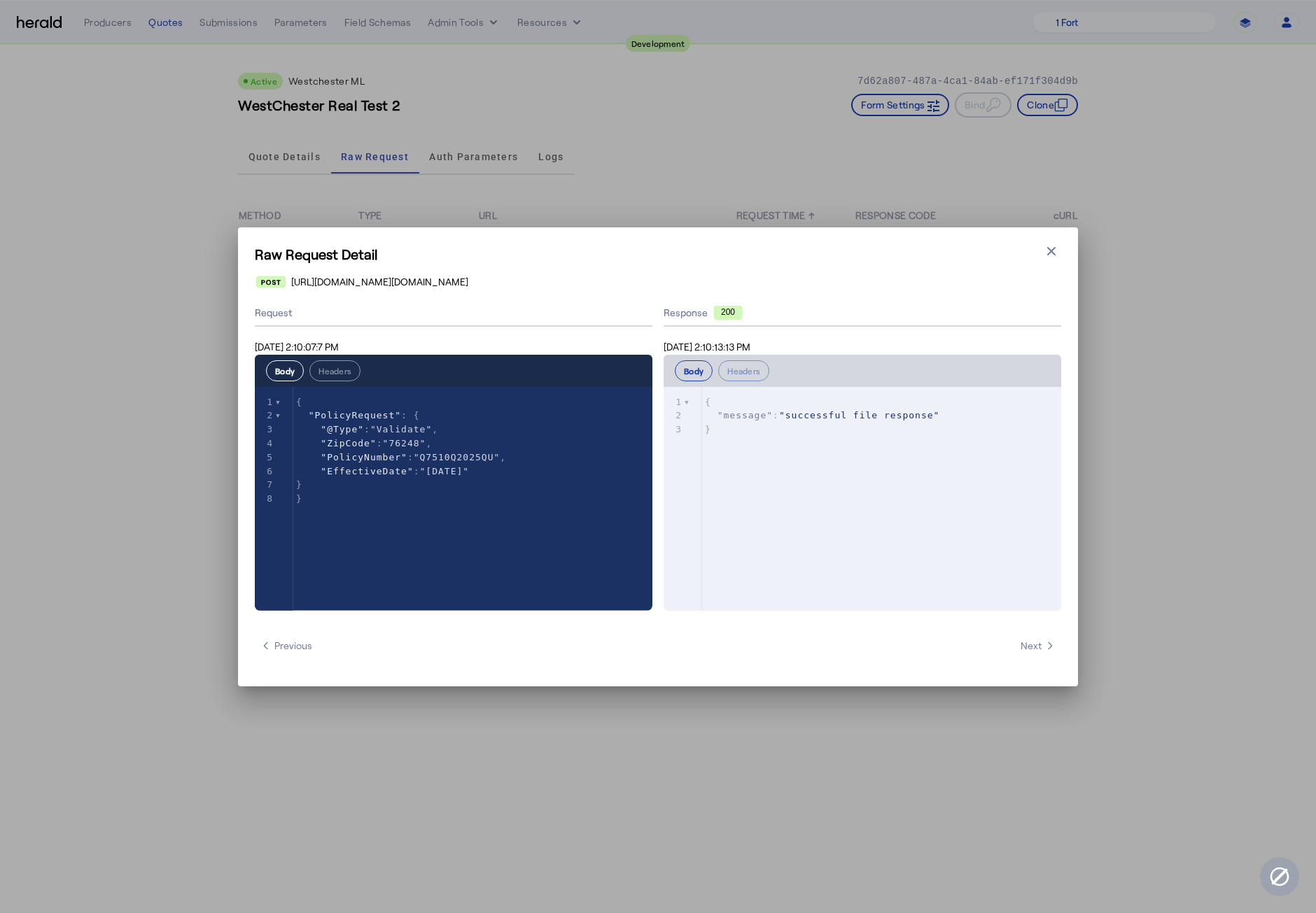
click at [1051, 255] on icon "button" at bounding box center [1051, 251] width 14 height 14
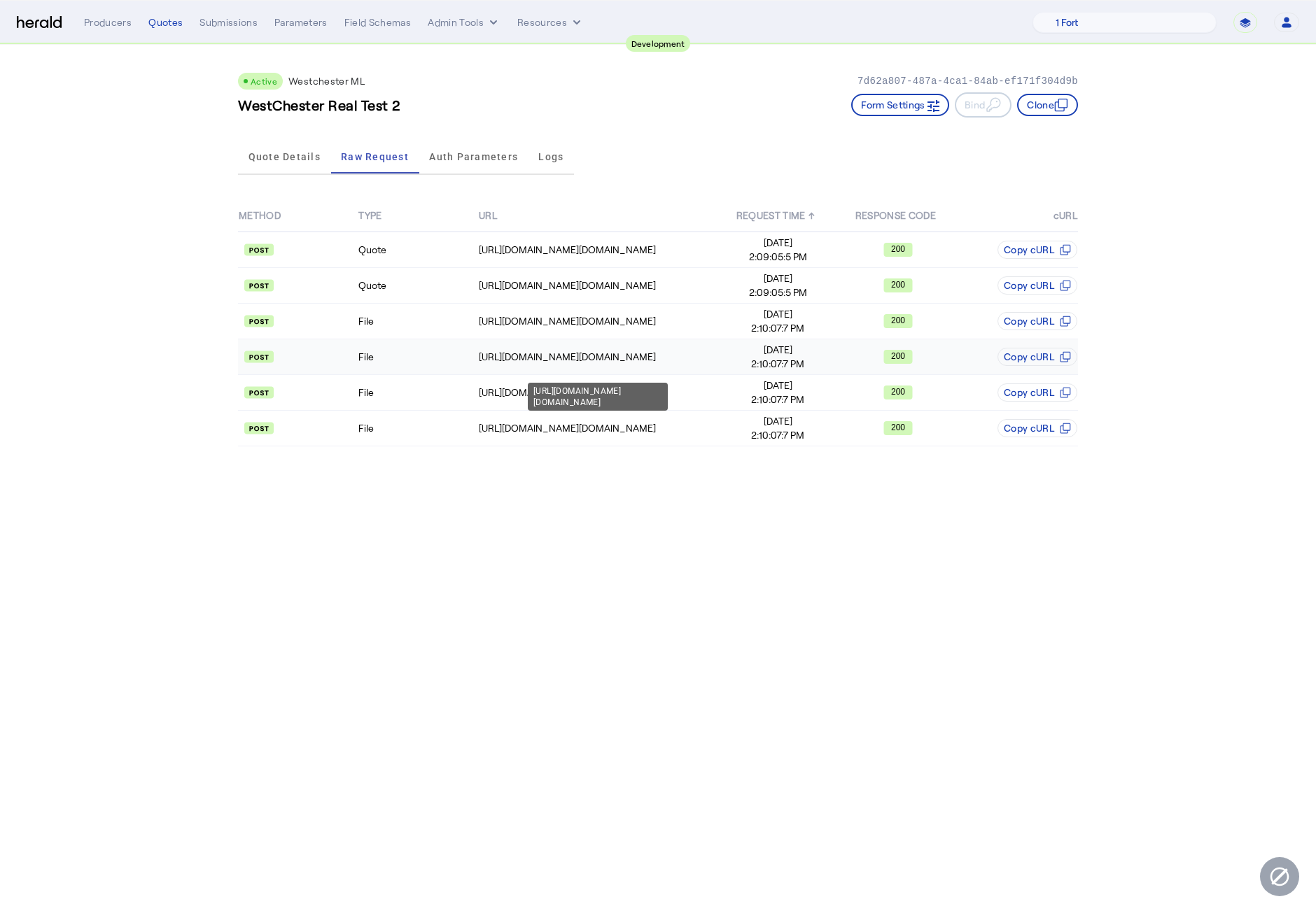
click at [674, 355] on div "https://uat.studiogateway.chubb.com/enterprise.operations.authorization" at bounding box center [598, 356] width 238 height 14
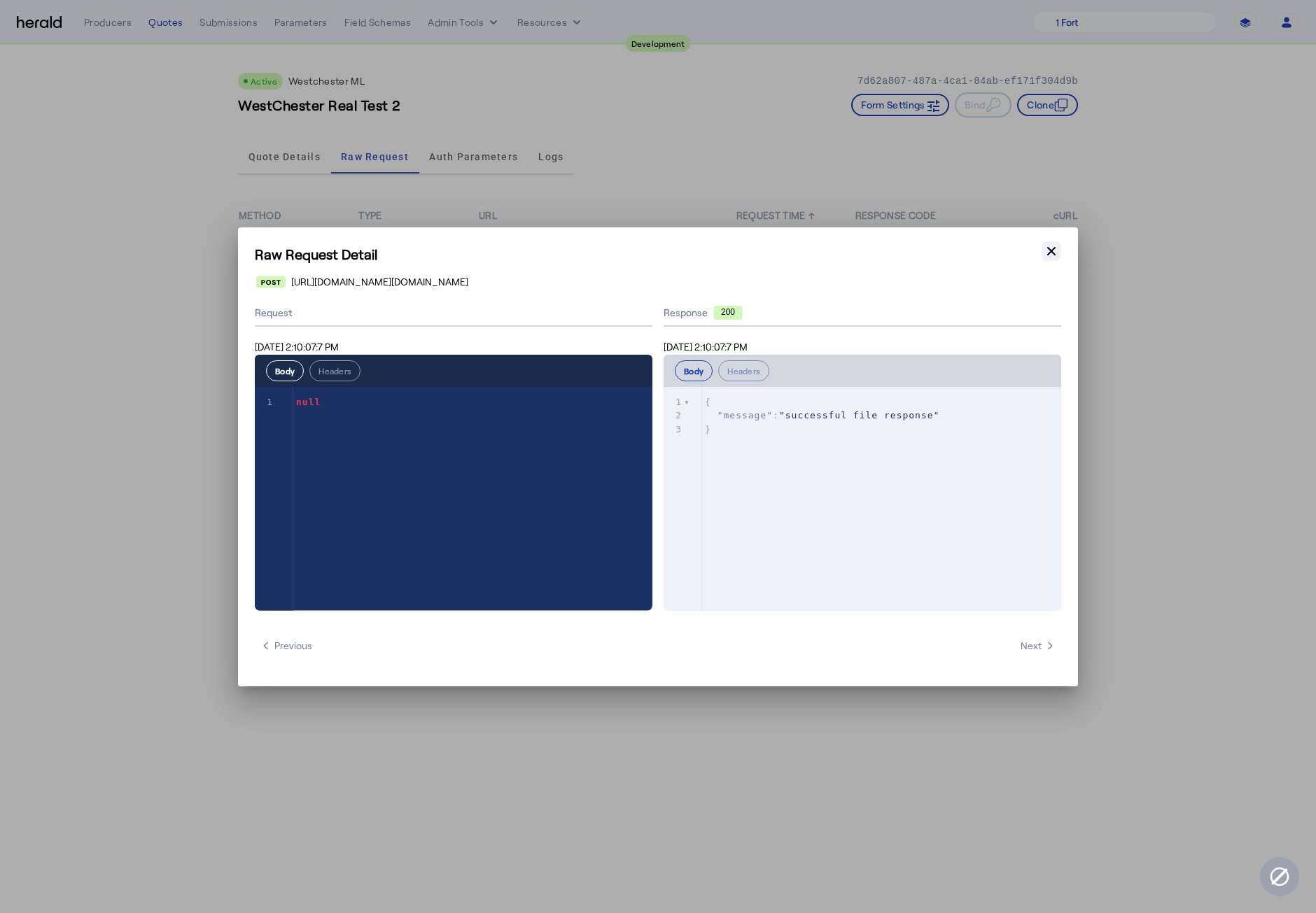
click at [1061, 254] on button "Close modal" at bounding box center [1050, 251] width 19 height 19
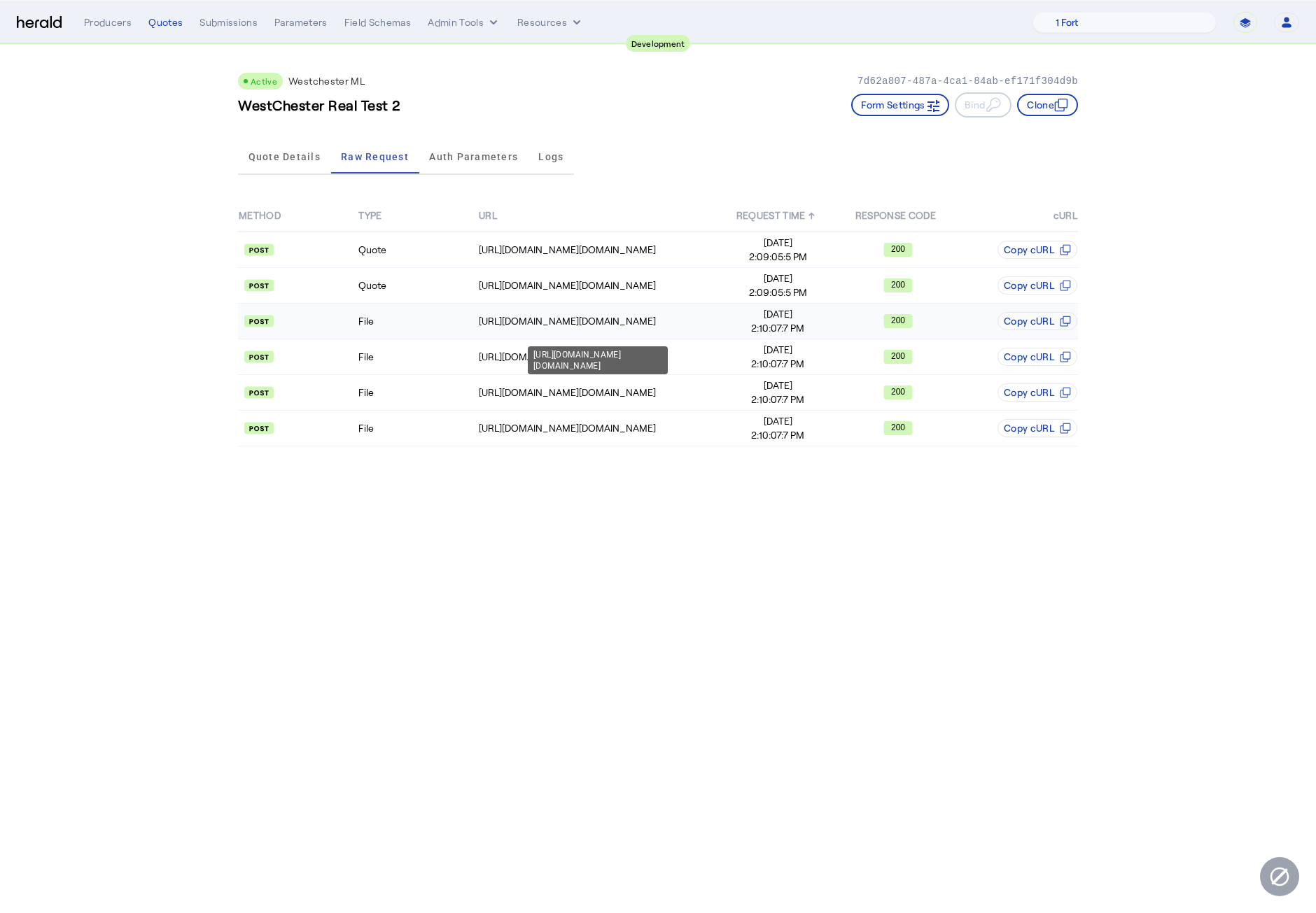
click at [635, 321] on div "https://uat.studiogateway.chubb.com/enterprise.operations.authorization" at bounding box center [598, 321] width 238 height 14
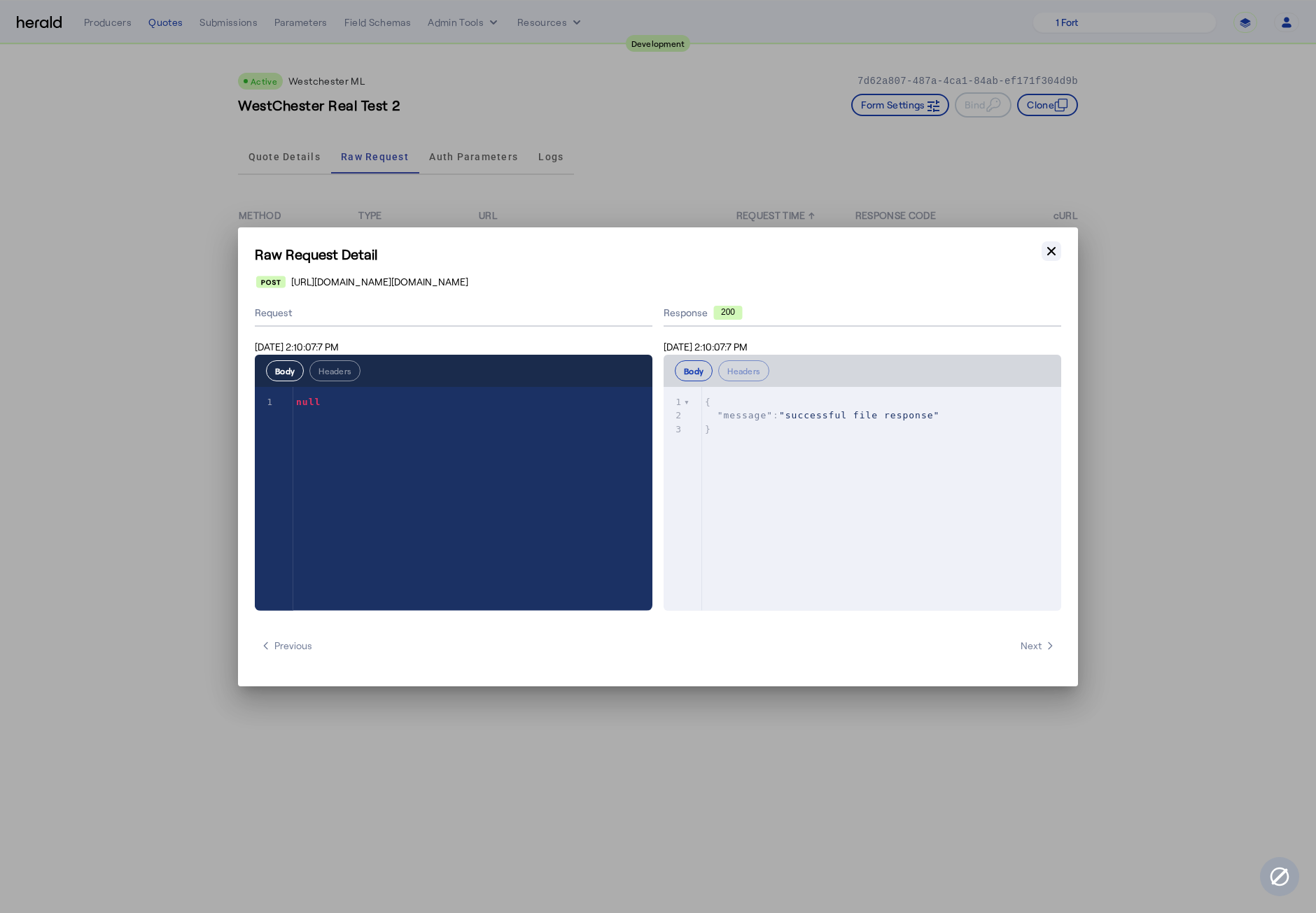
click at [1052, 250] on icon "button" at bounding box center [1051, 250] width 9 height 9
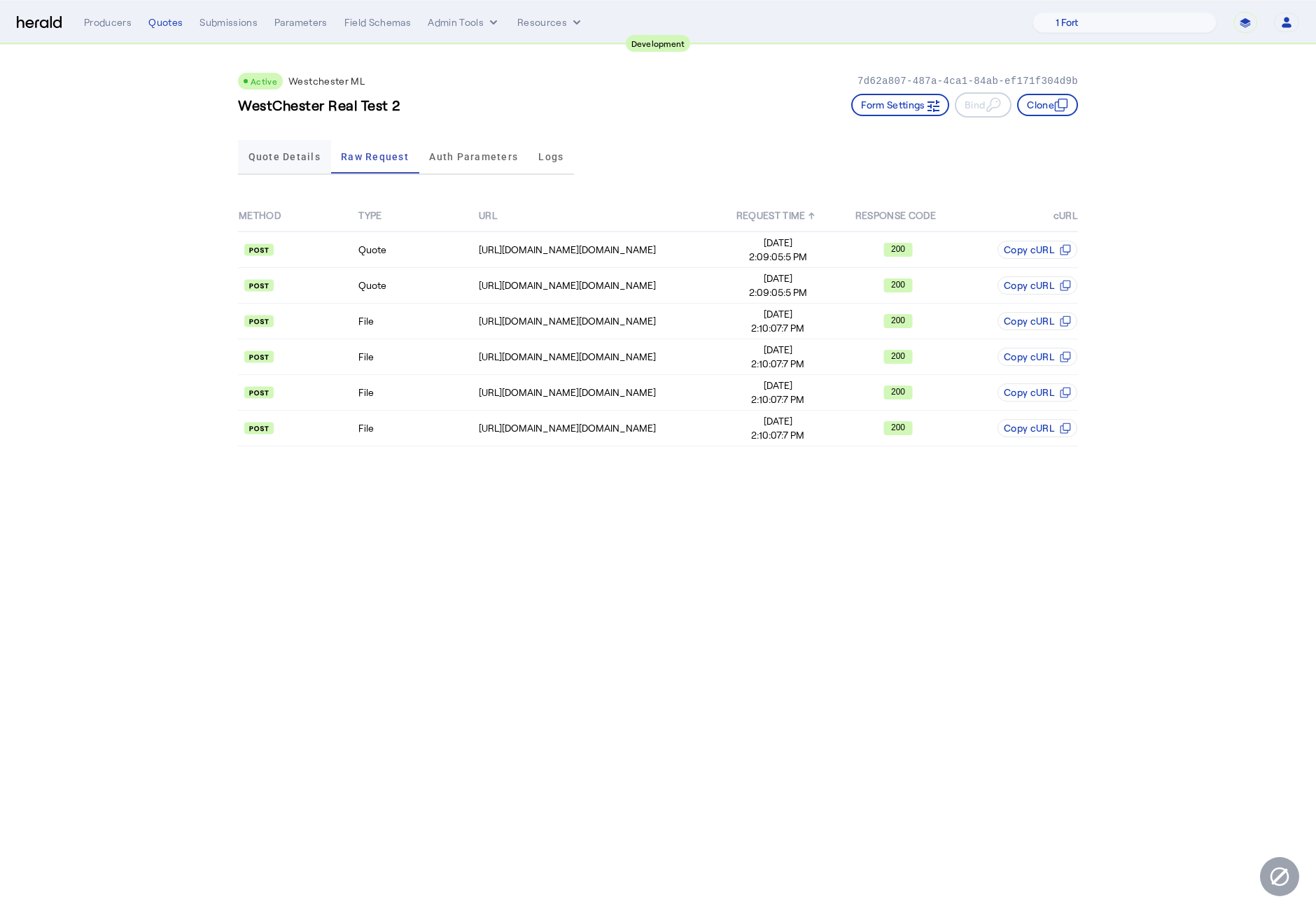
click at [270, 142] on span "Quote Details" at bounding box center [284, 156] width 72 height 33
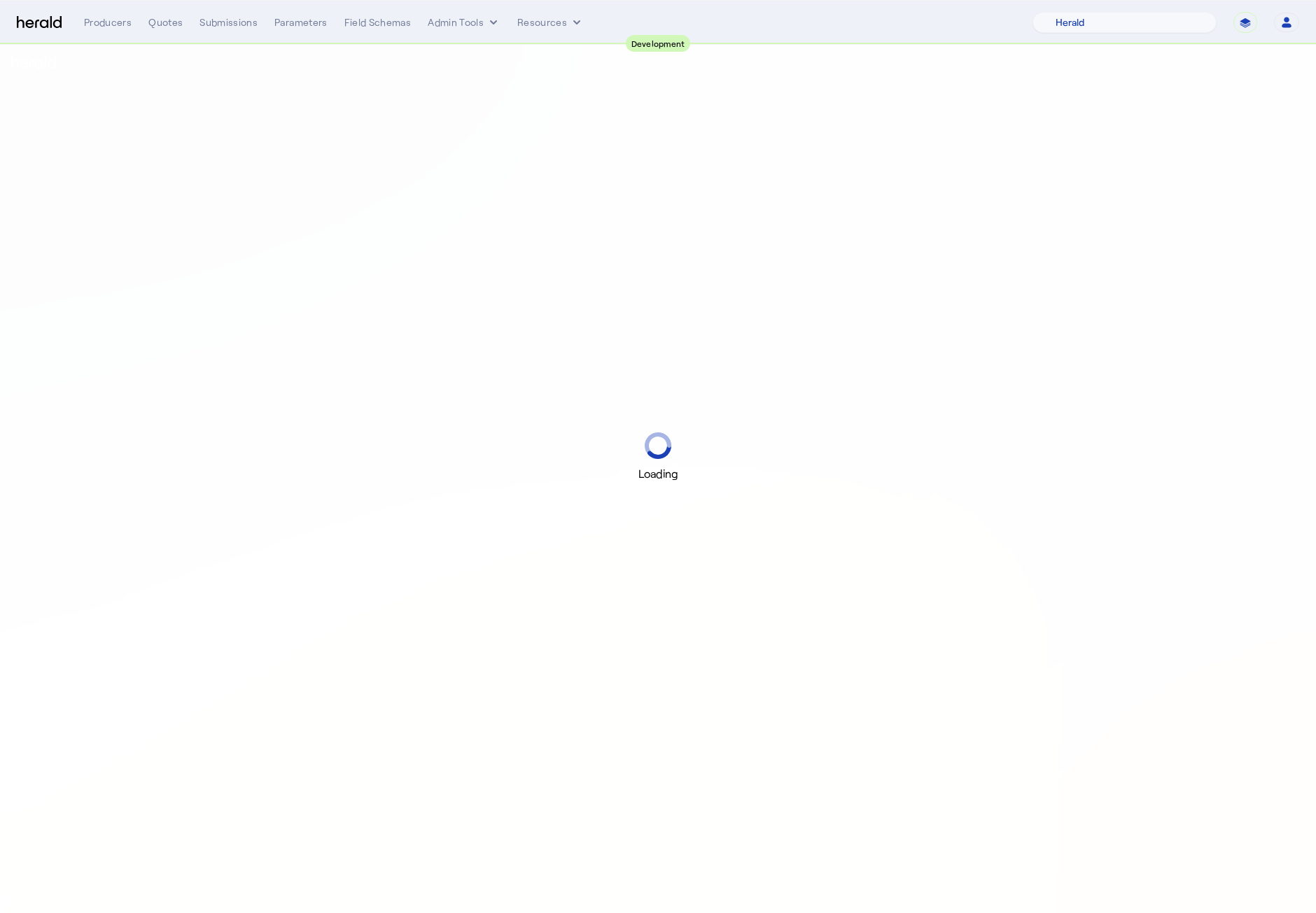
select select "pfm_2v8p_herald_api"
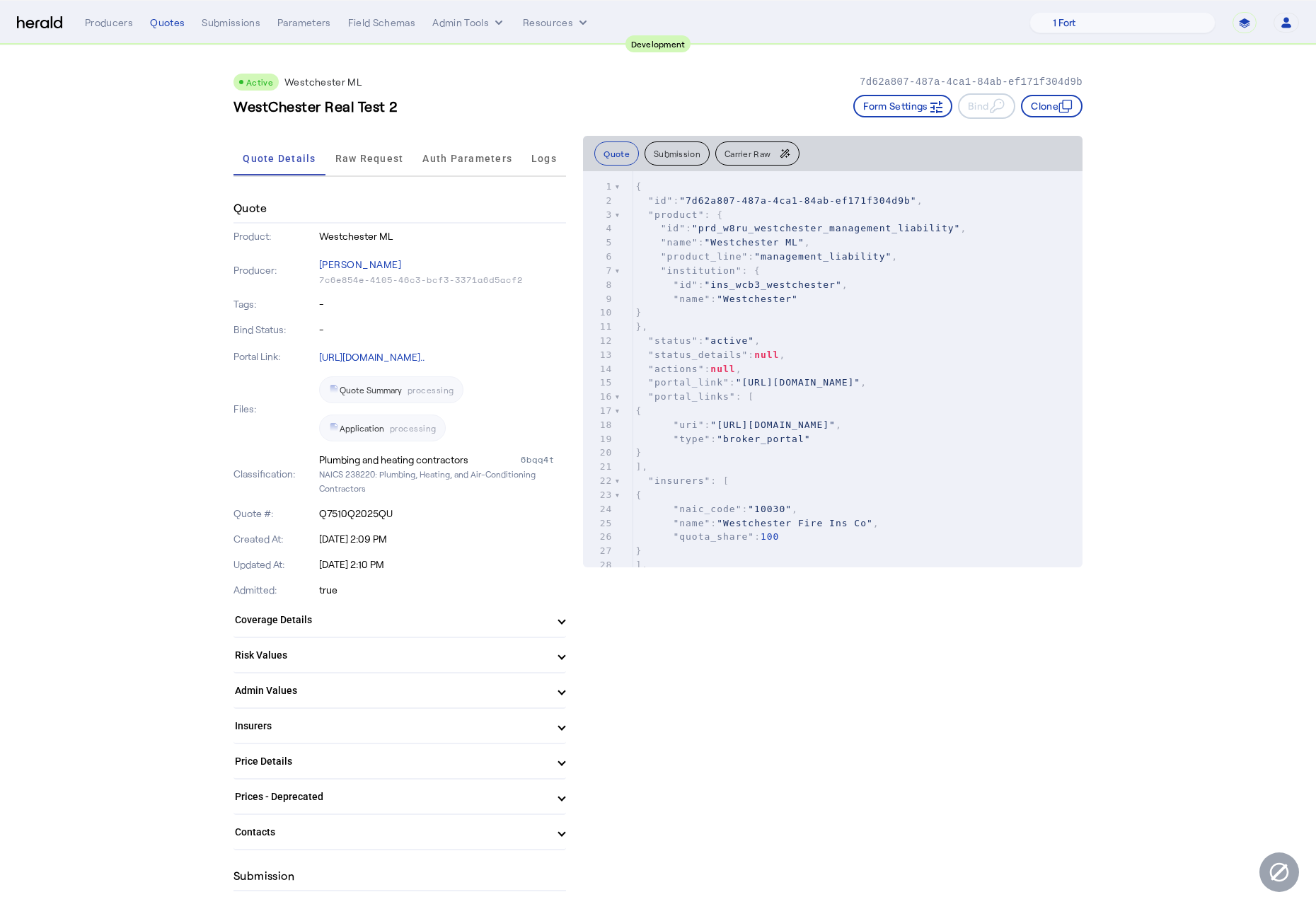
click at [424, 353] on link "[URL][DOMAIN_NAME].." at bounding box center [372, 357] width 105 height 12
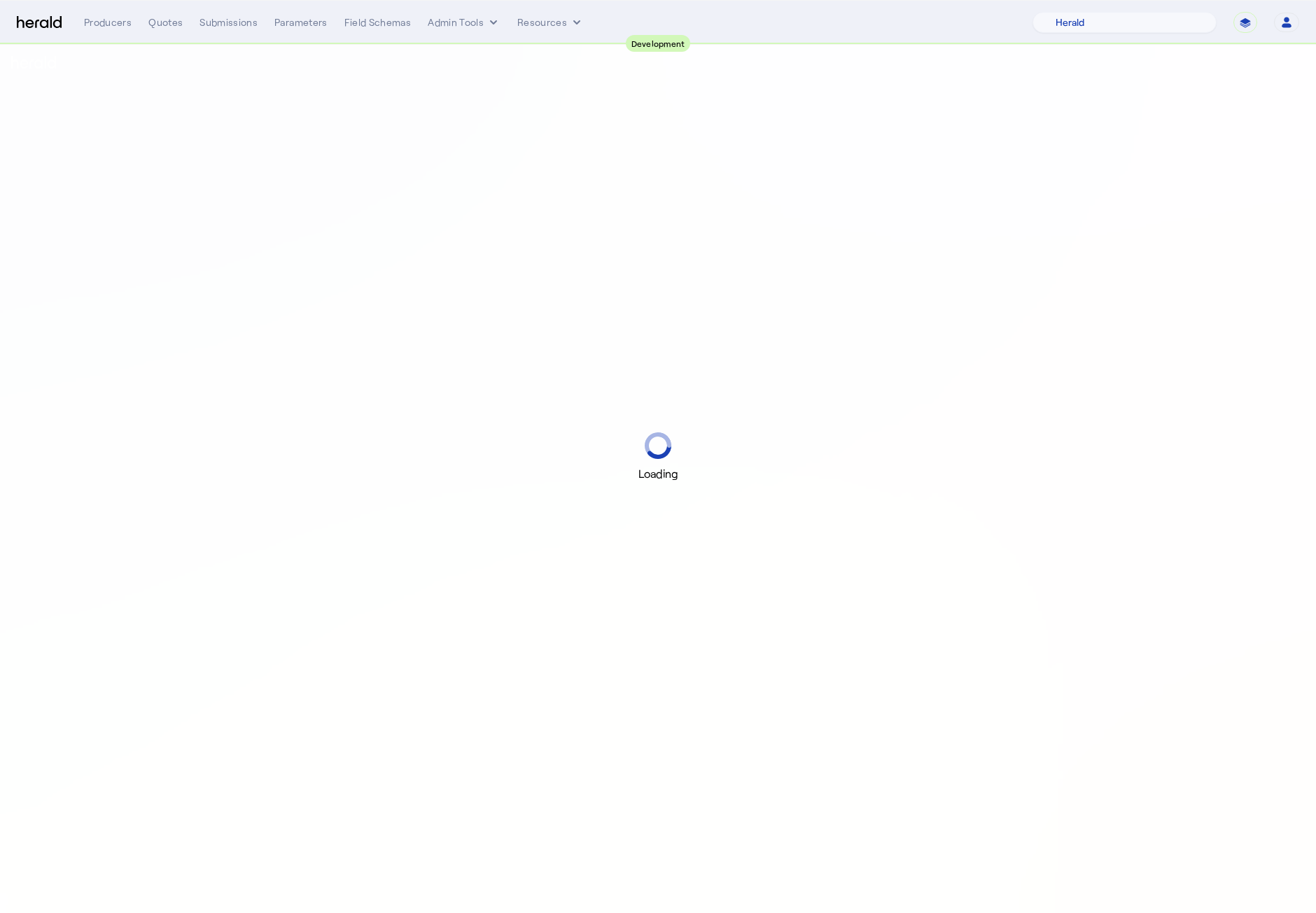
select select "pfm_2v8p_herald_api"
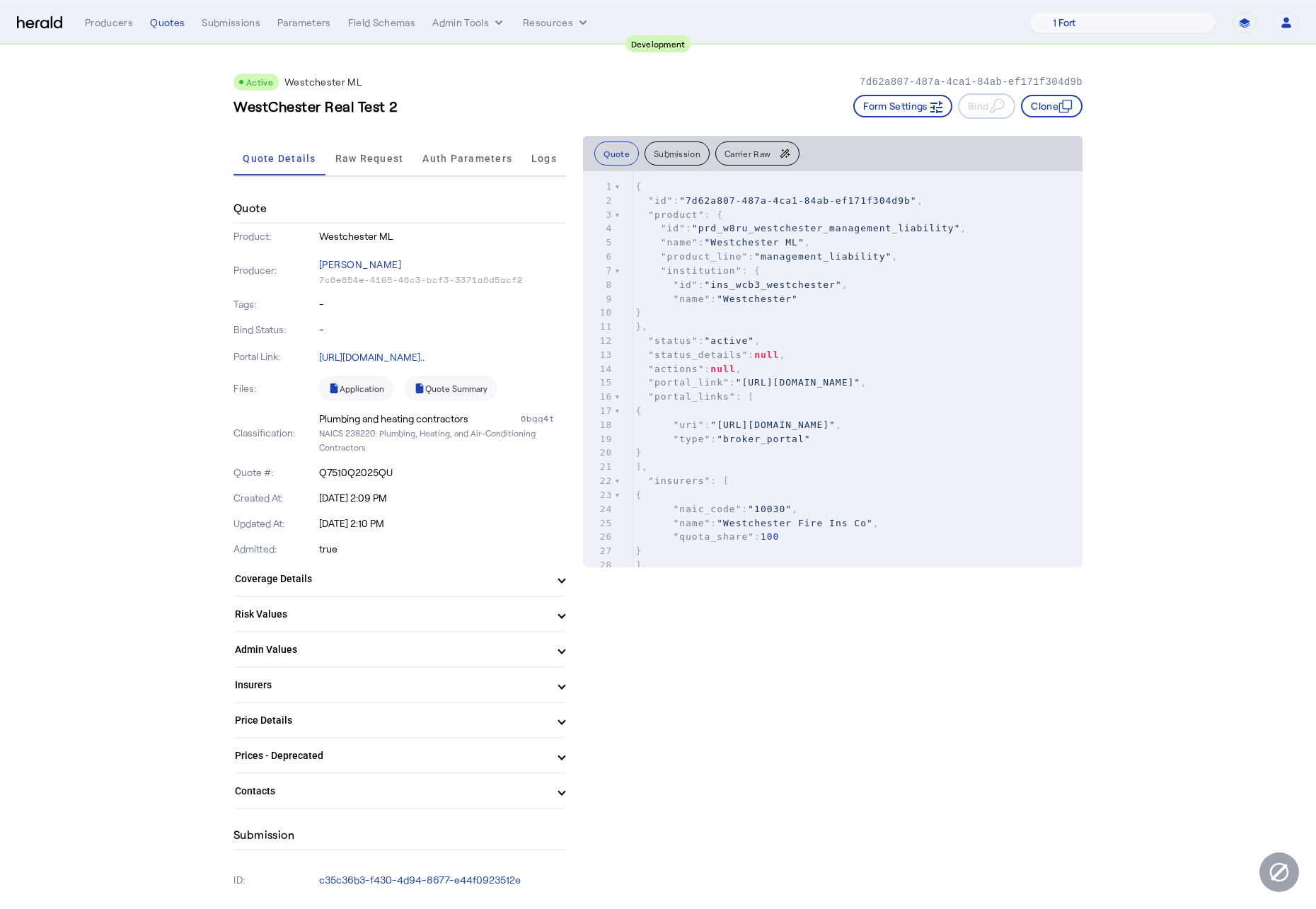
click at [377, 158] on span "Raw Request" at bounding box center [369, 158] width 68 height 10
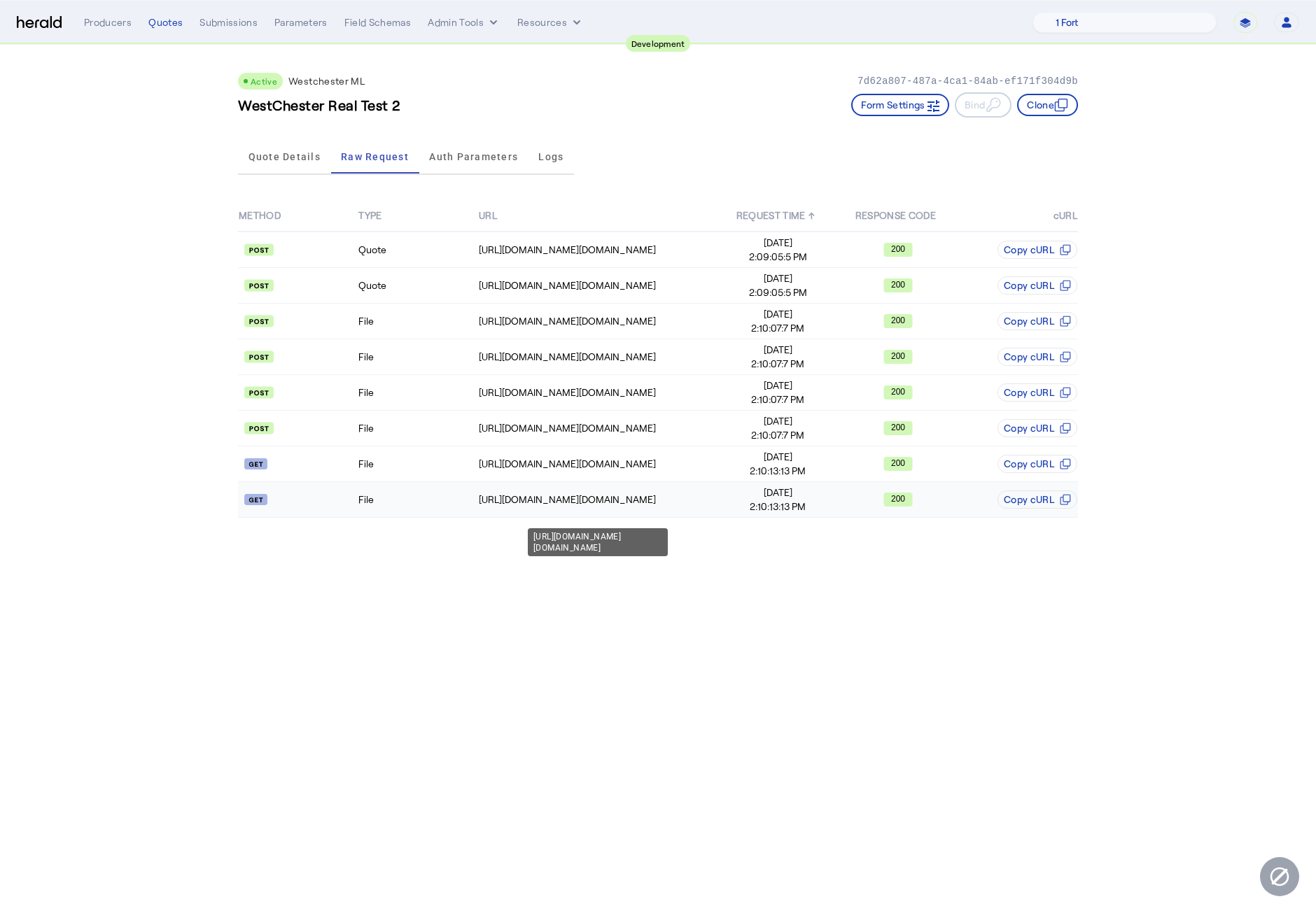
click at [624, 491] on td "https://uat.studiogateway.chubb.com/westchester.sales.digital/document?type=app…" at bounding box center [598, 500] width 240 height 36
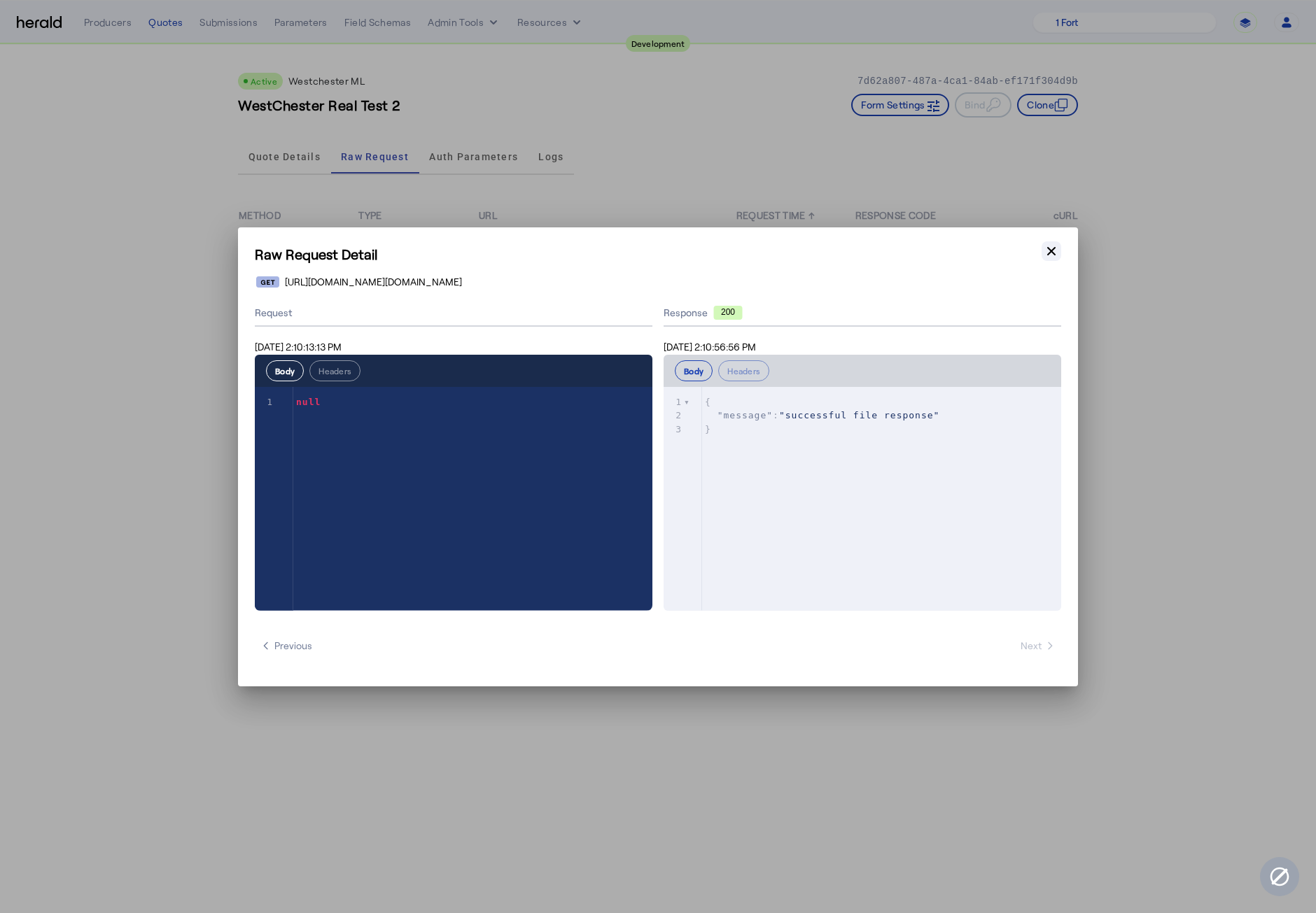
click at [1052, 247] on icon "button" at bounding box center [1051, 251] width 14 height 14
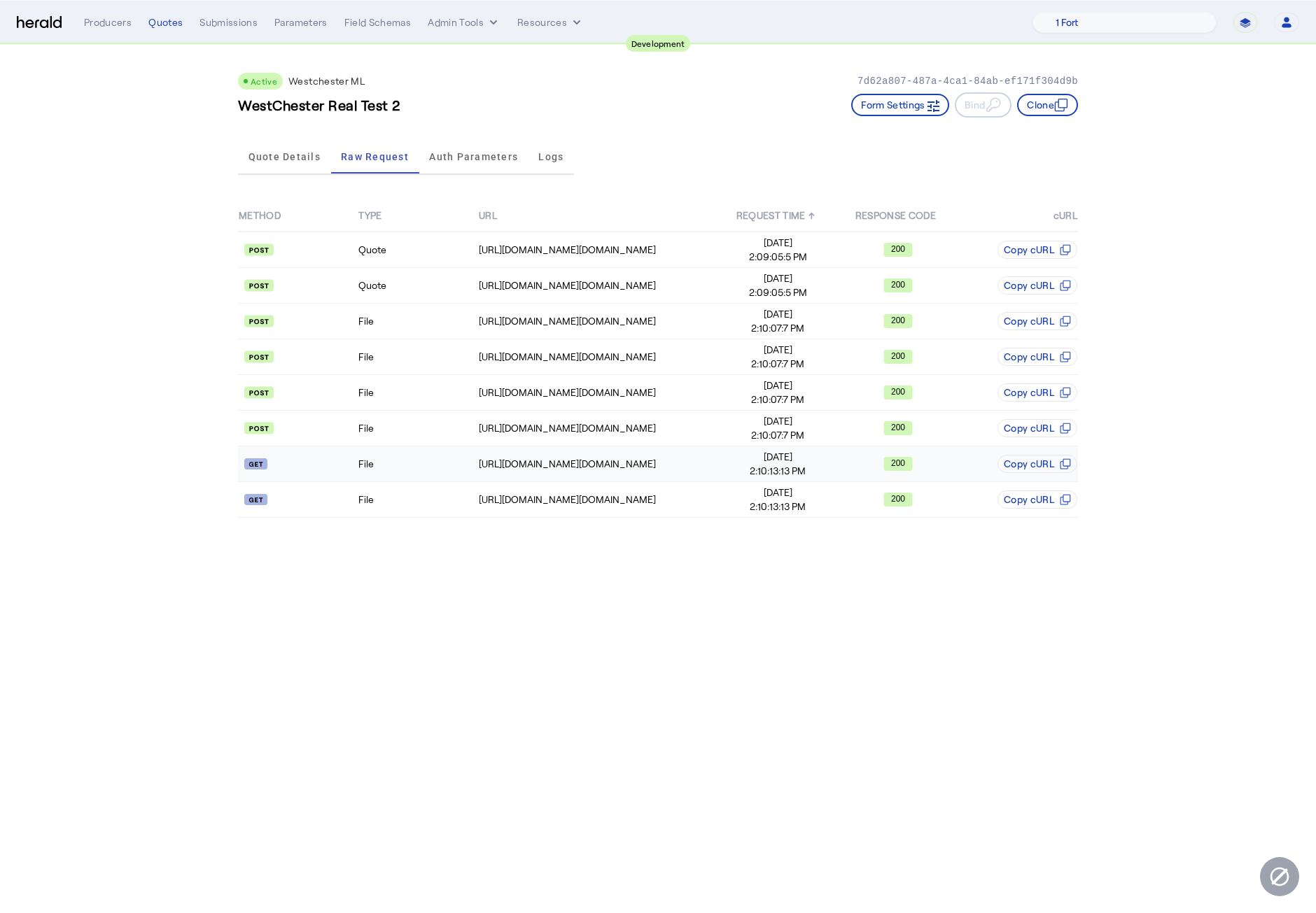
click at [459, 479] on td "File" at bounding box center [417, 464] width 120 height 36
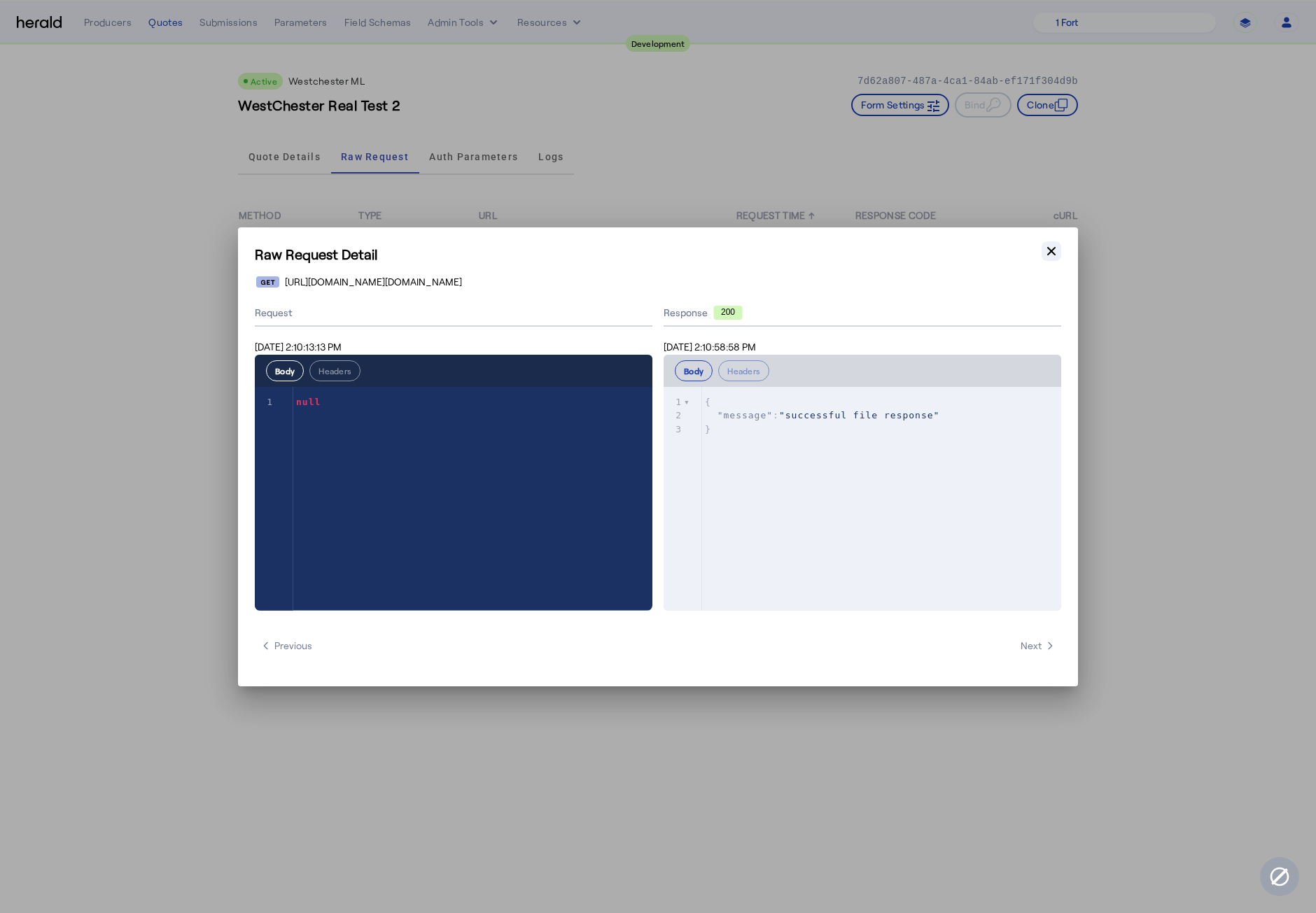
click at [1043, 258] on button "Close modal" at bounding box center [1050, 251] width 19 height 19
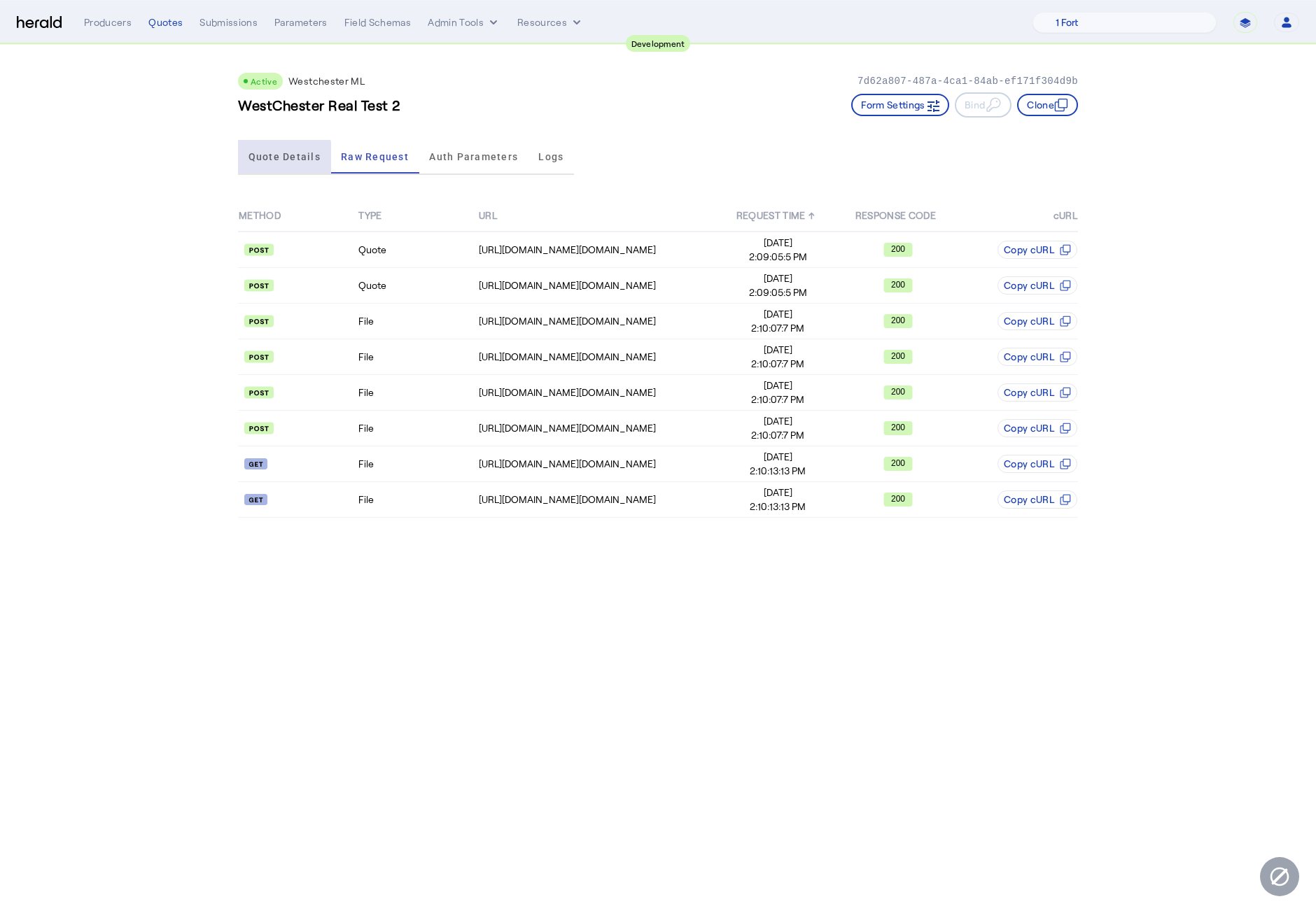
click at [283, 163] on span "Quote Details" at bounding box center [284, 156] width 72 height 33
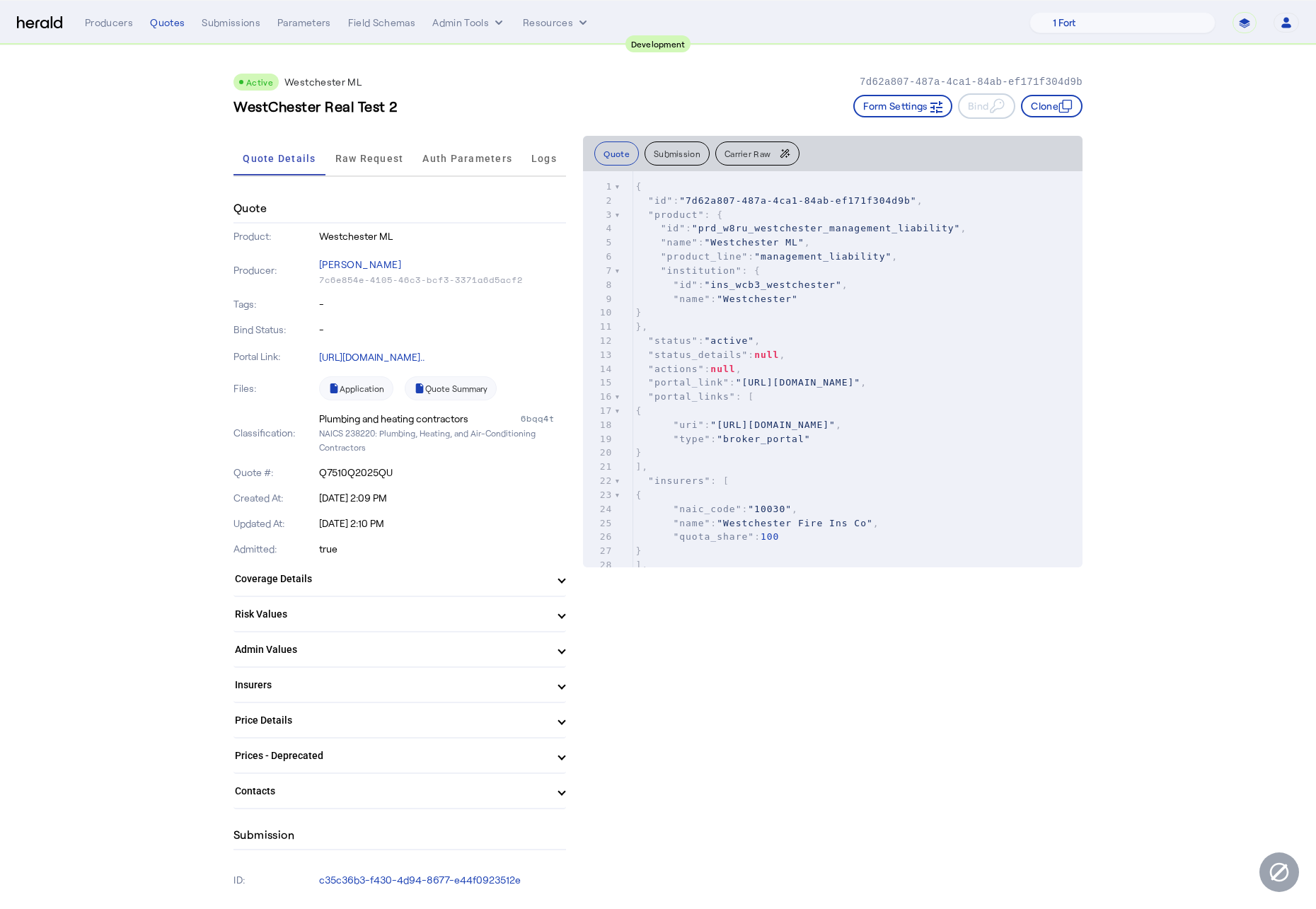
click at [366, 468] on p "Q7510Q2025QU" at bounding box center [442, 472] width 248 height 14
click at [440, 475] on p "Q7510Q2025QU" at bounding box center [442, 472] width 248 height 14
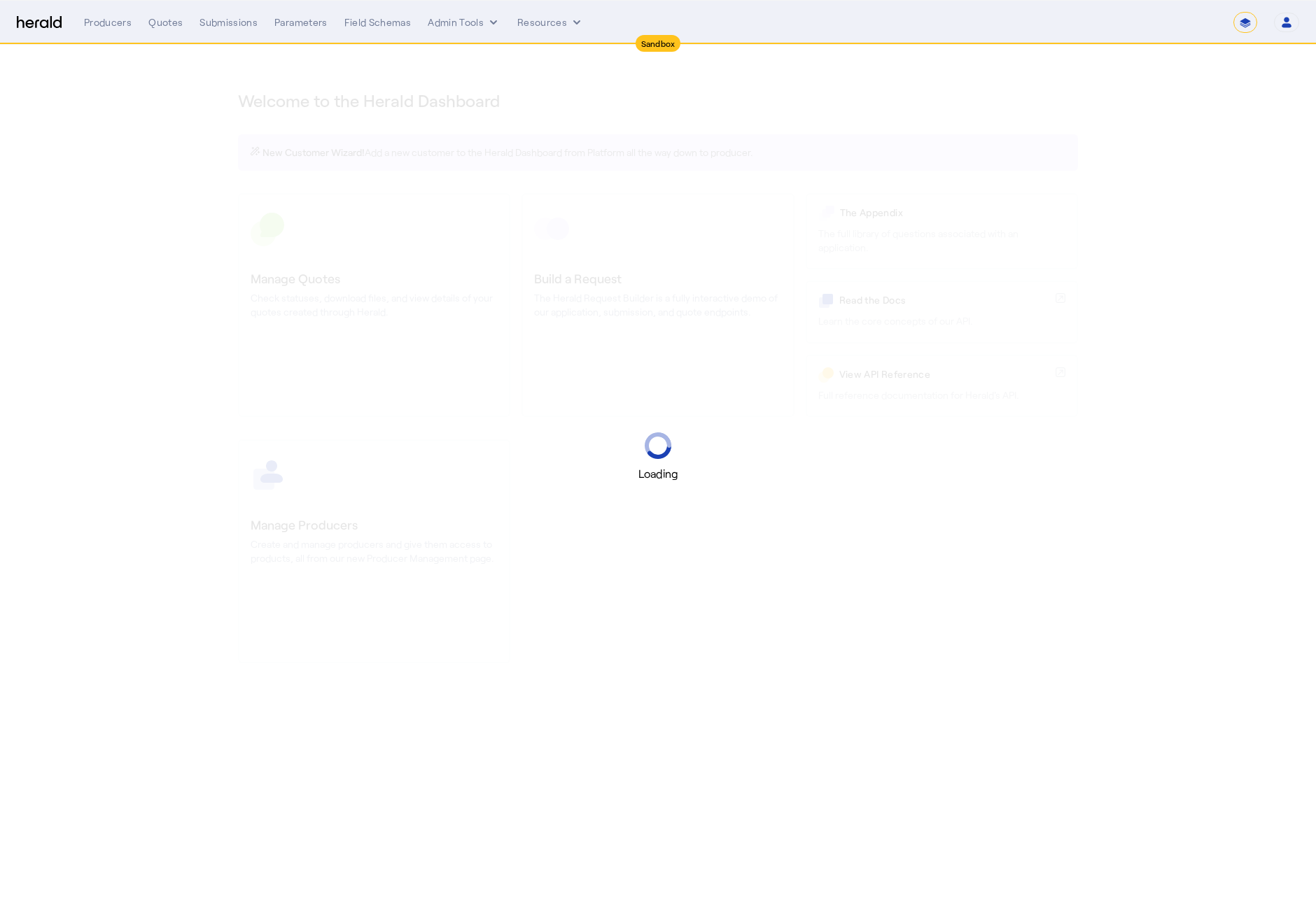
select select "*******"
select select "pfm_2v8p_herald_api"
click at [1239, 149] on div "Loading" at bounding box center [658, 456] width 1316 height 913
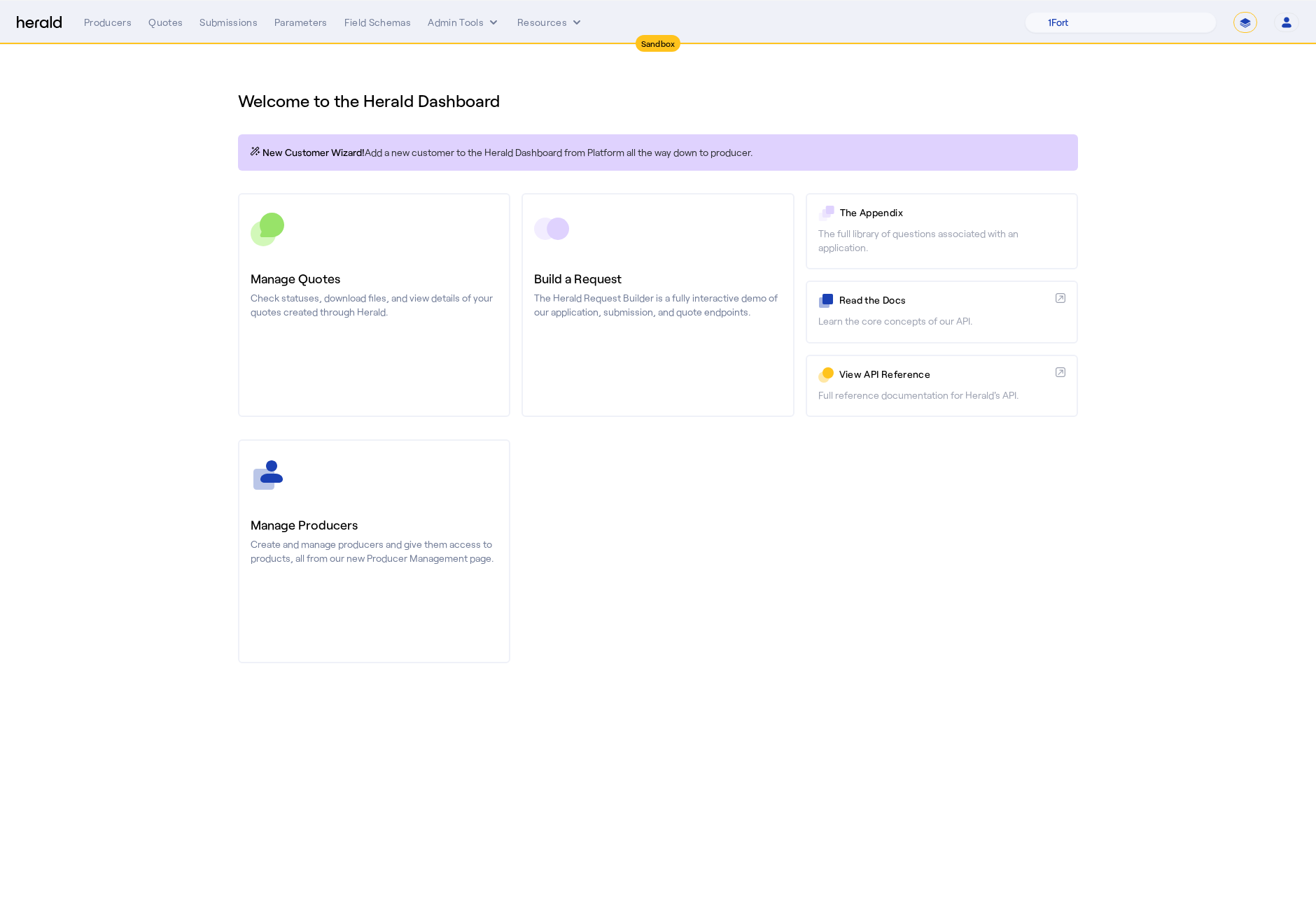
click at [1249, 24] on select "**********" at bounding box center [1245, 22] width 24 height 21
select select "**********"
click at [1233, 12] on select "**********" at bounding box center [1245, 22] width 24 height 21
click at [144, 178] on section "Welcome to the Herald Dashboard New Customer Wizard! Add a new customer to the …" at bounding box center [658, 368] width 1316 height 646
click at [155, 12] on div "**********" at bounding box center [691, 22] width 1215 height 21
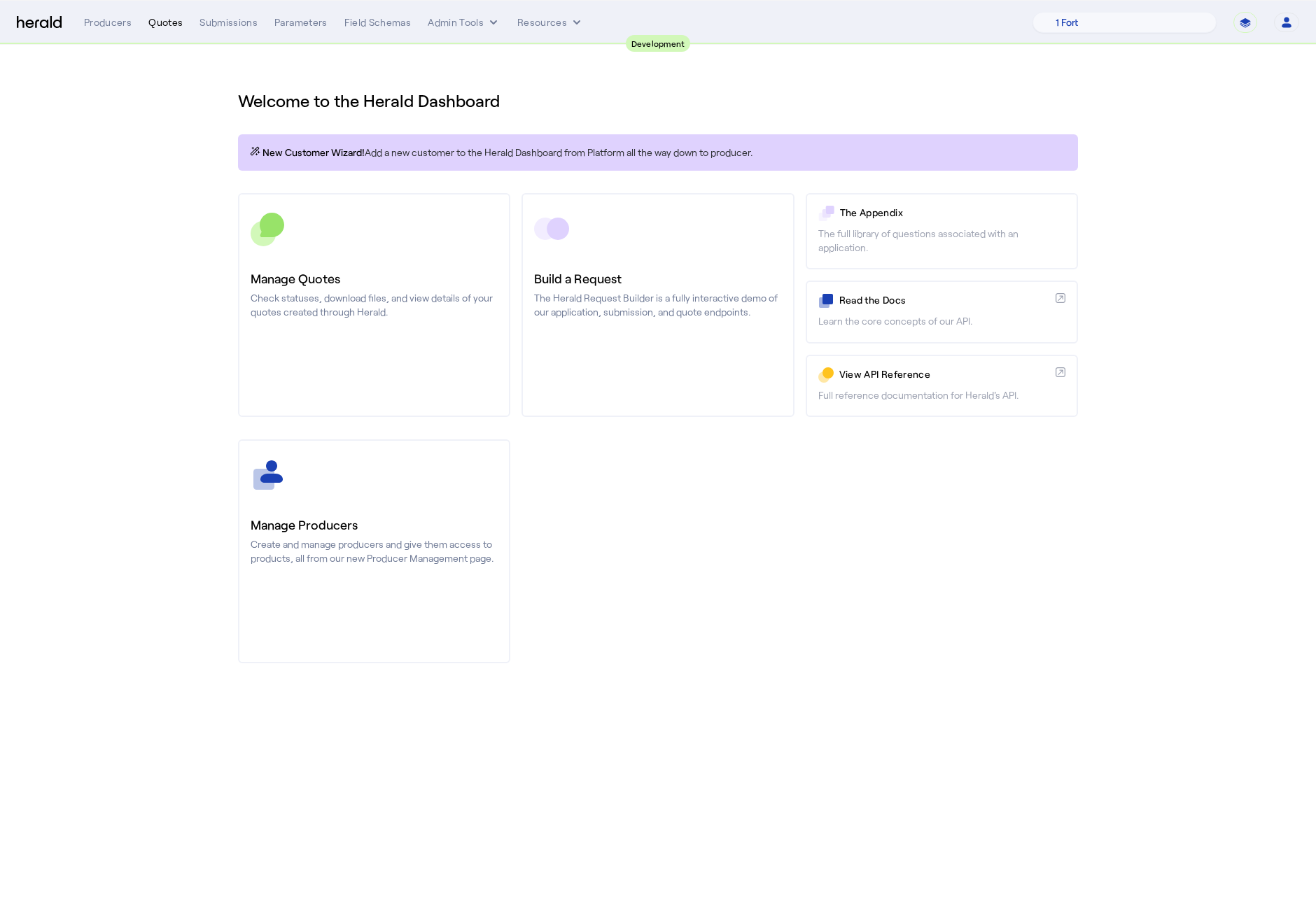
click at [154, 22] on div "Quotes" at bounding box center [166, 23] width 34 height 14
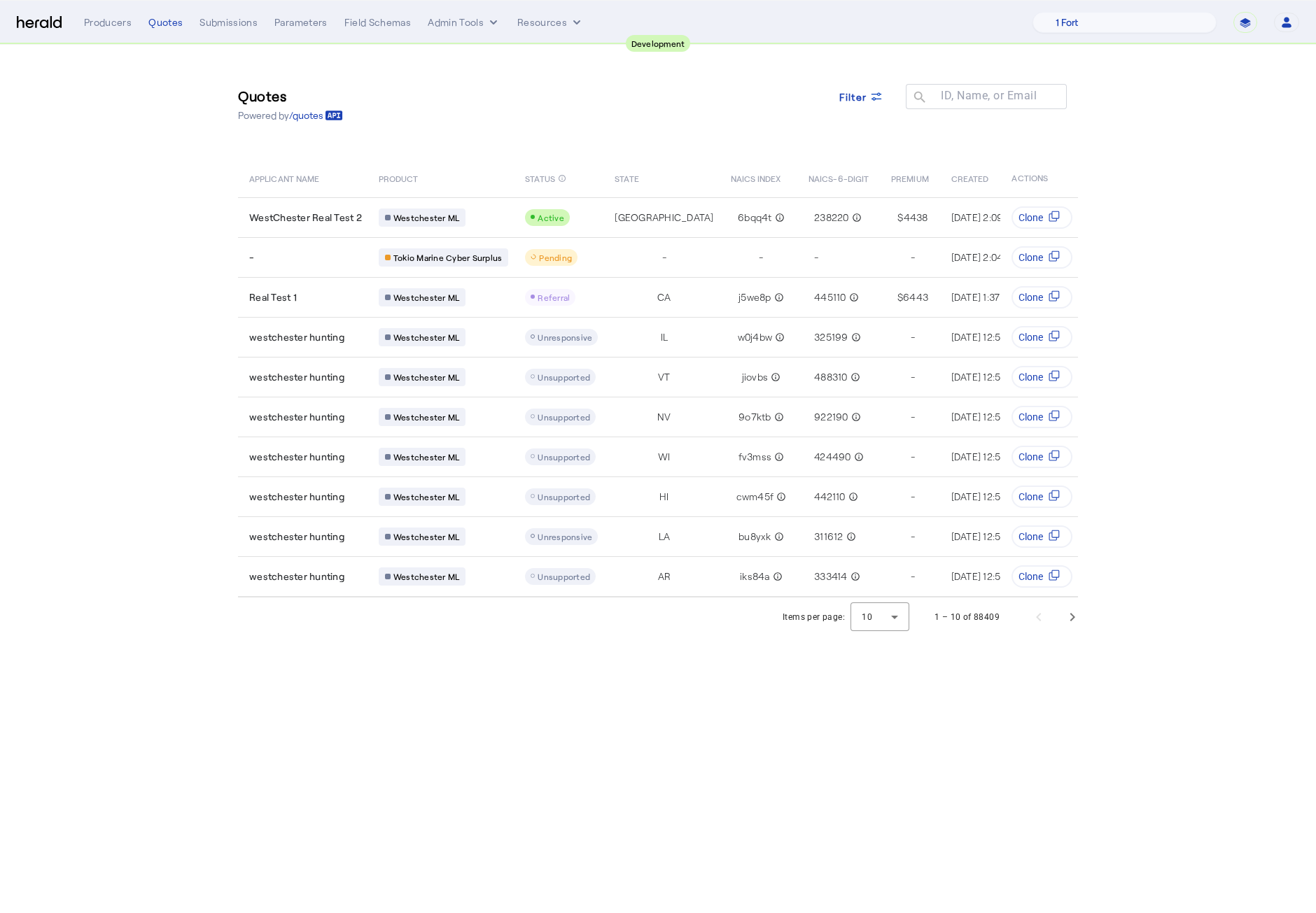
click at [158, 292] on section "Quotes Powered by /quotes Filter ID, Name, or Email search APPLICANT NAME PRODU…" at bounding box center [658, 341] width 1316 height 592
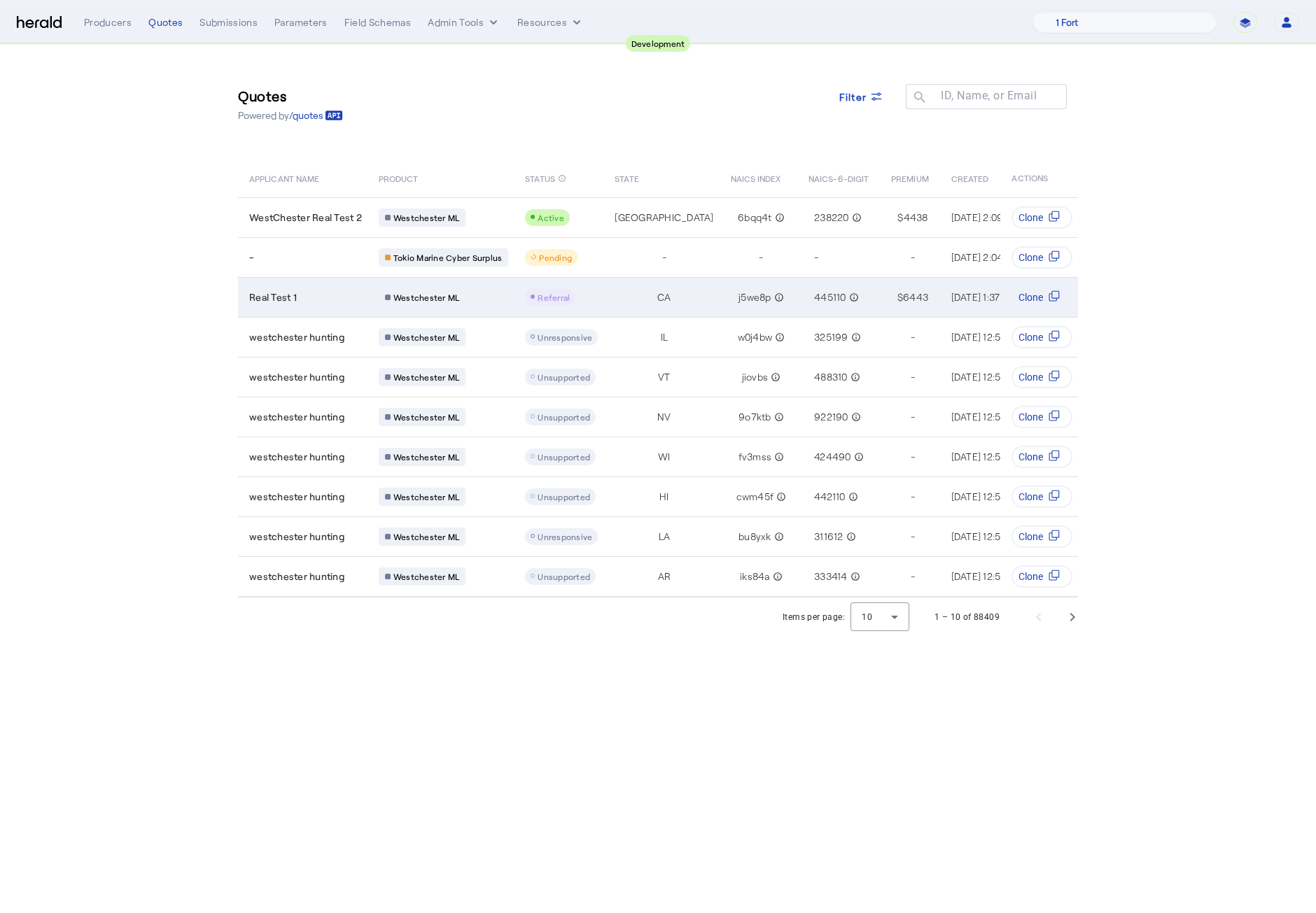
click at [642, 297] on td "CA" at bounding box center [661, 297] width 115 height 40
click at [238, 286] on td "Real Test 1" at bounding box center [303, 297] width 129 height 40
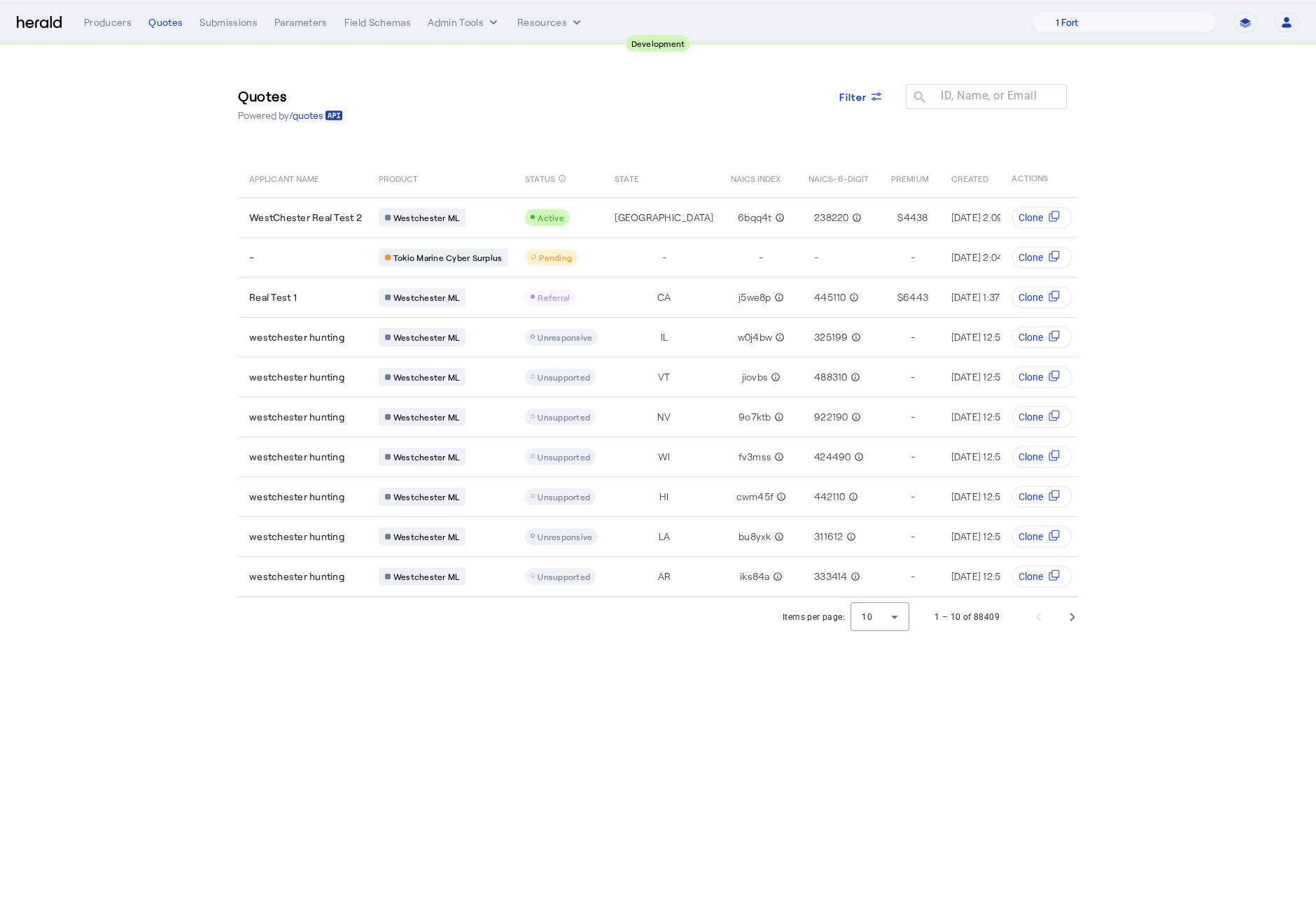
click at [183, 304] on section "Quotes Powered by /quotes Filter ID, Name, or Email search APPLICANT NAME PRODU…" at bounding box center [658, 341] width 1316 height 592
click at [94, 267] on section "Quotes Powered by /quotes Filter ID, Name, or Email search APPLICANT NAME PRODU…" at bounding box center [658, 341] width 1316 height 592
click at [12, 26] on nav "**********" at bounding box center [658, 23] width 1316 height 44
click at [48, 23] on img at bounding box center [40, 23] width 45 height 13
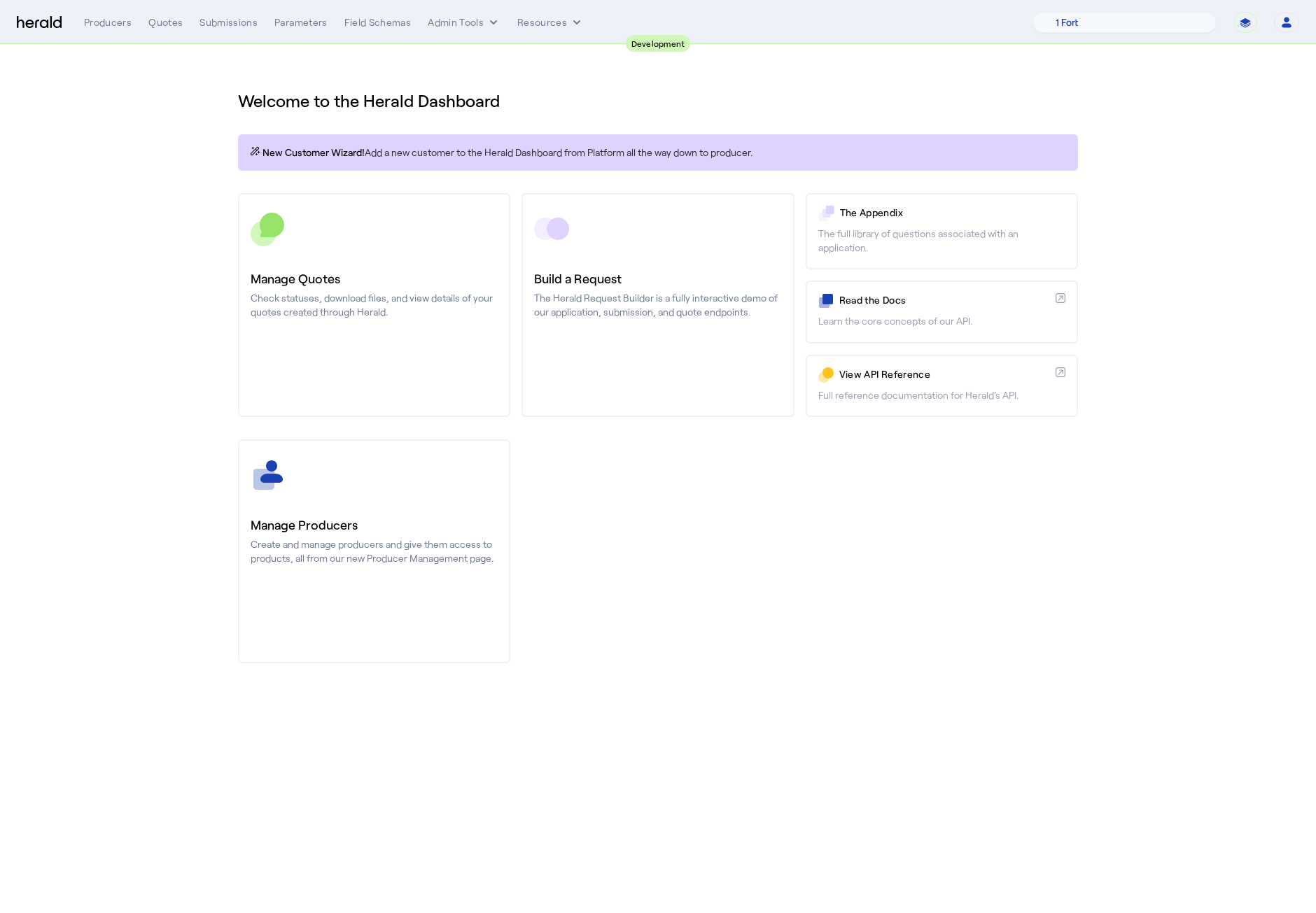
click at [122, 245] on section "Welcome to the Herald Dashboard New Customer Wizard! Add a new customer to the …" at bounding box center [658, 368] width 1316 height 646
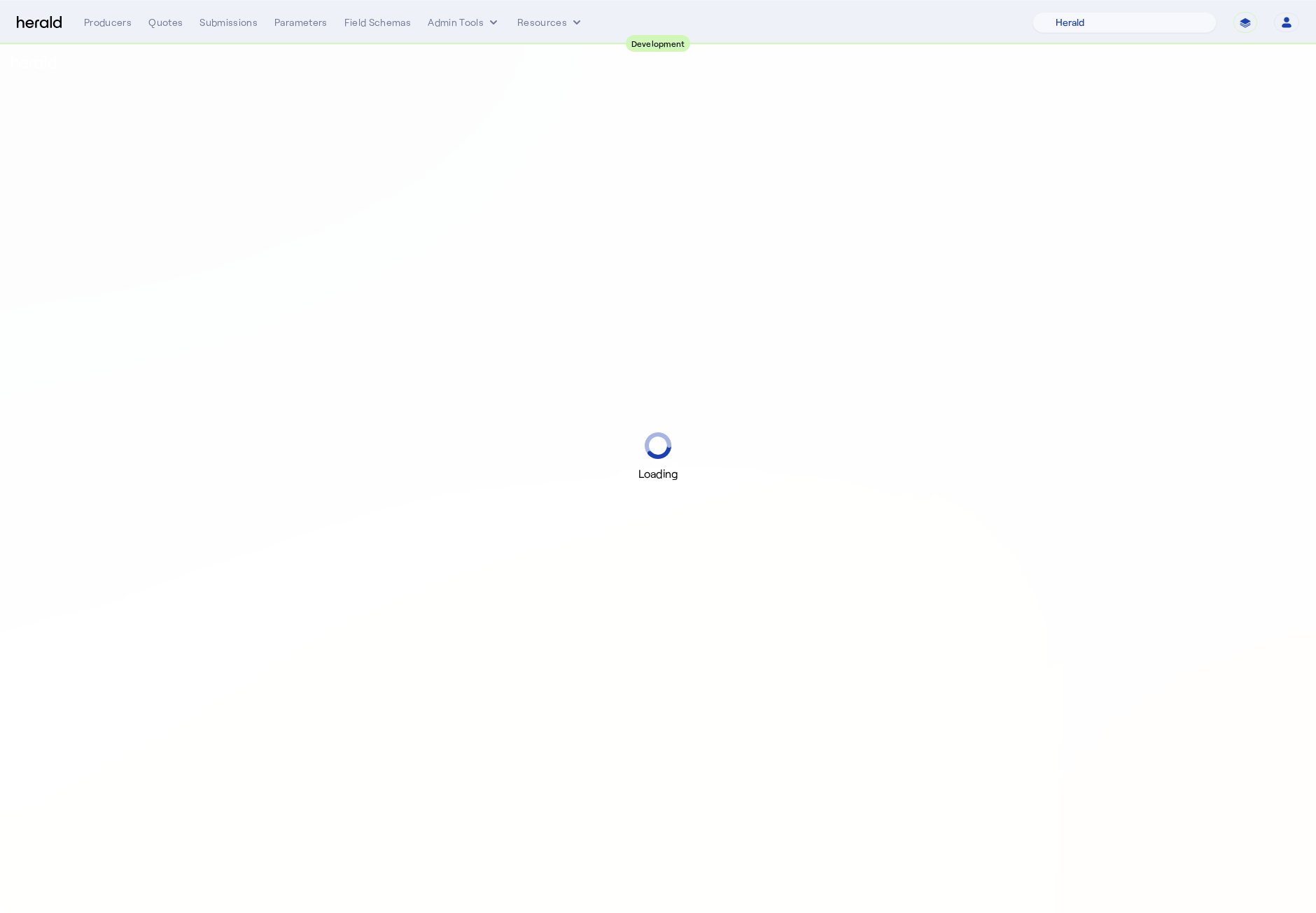
select select "pfm_2v8p_herald_api"
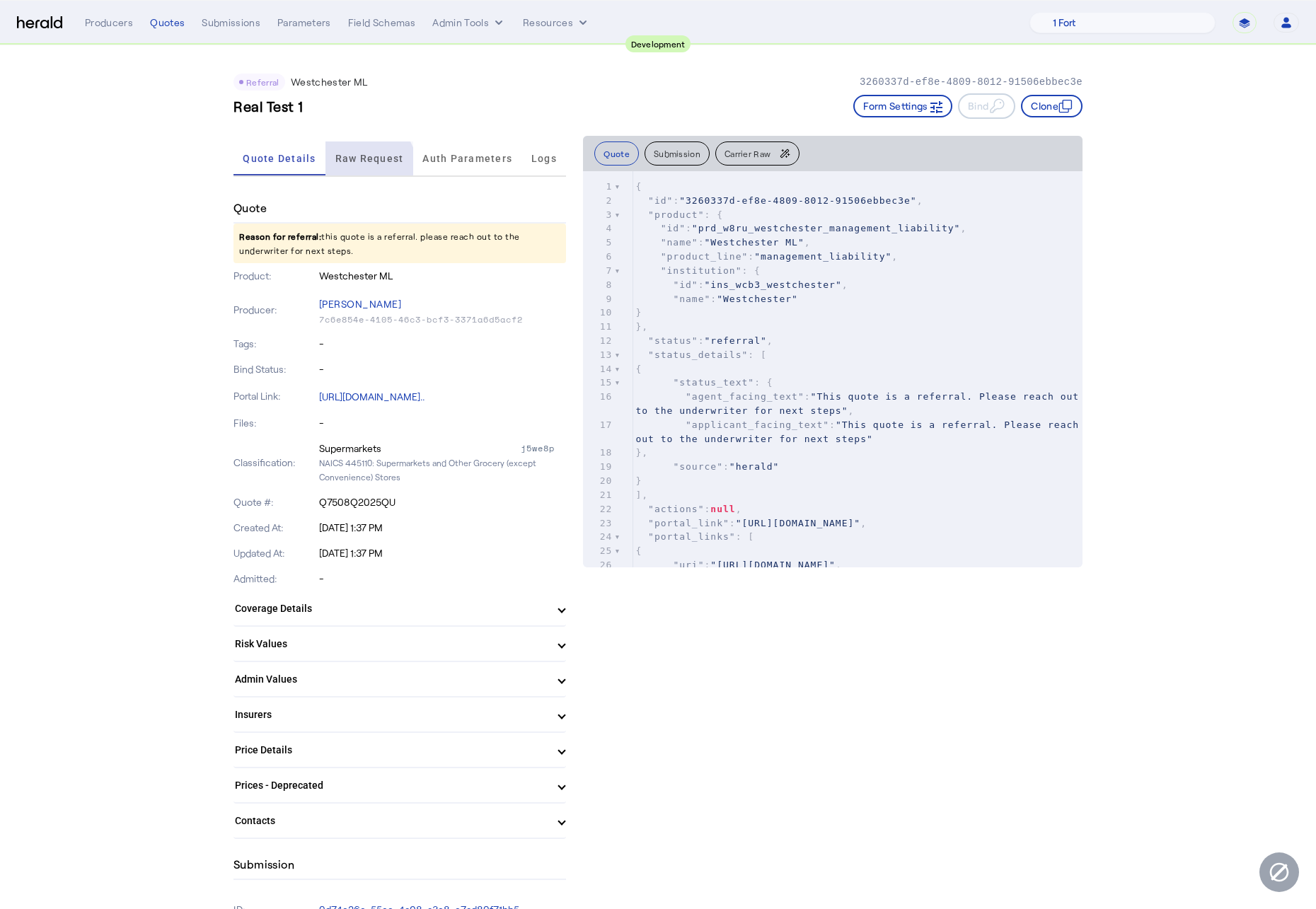
click at [354, 172] on span "Raw Request" at bounding box center [369, 158] width 68 height 34
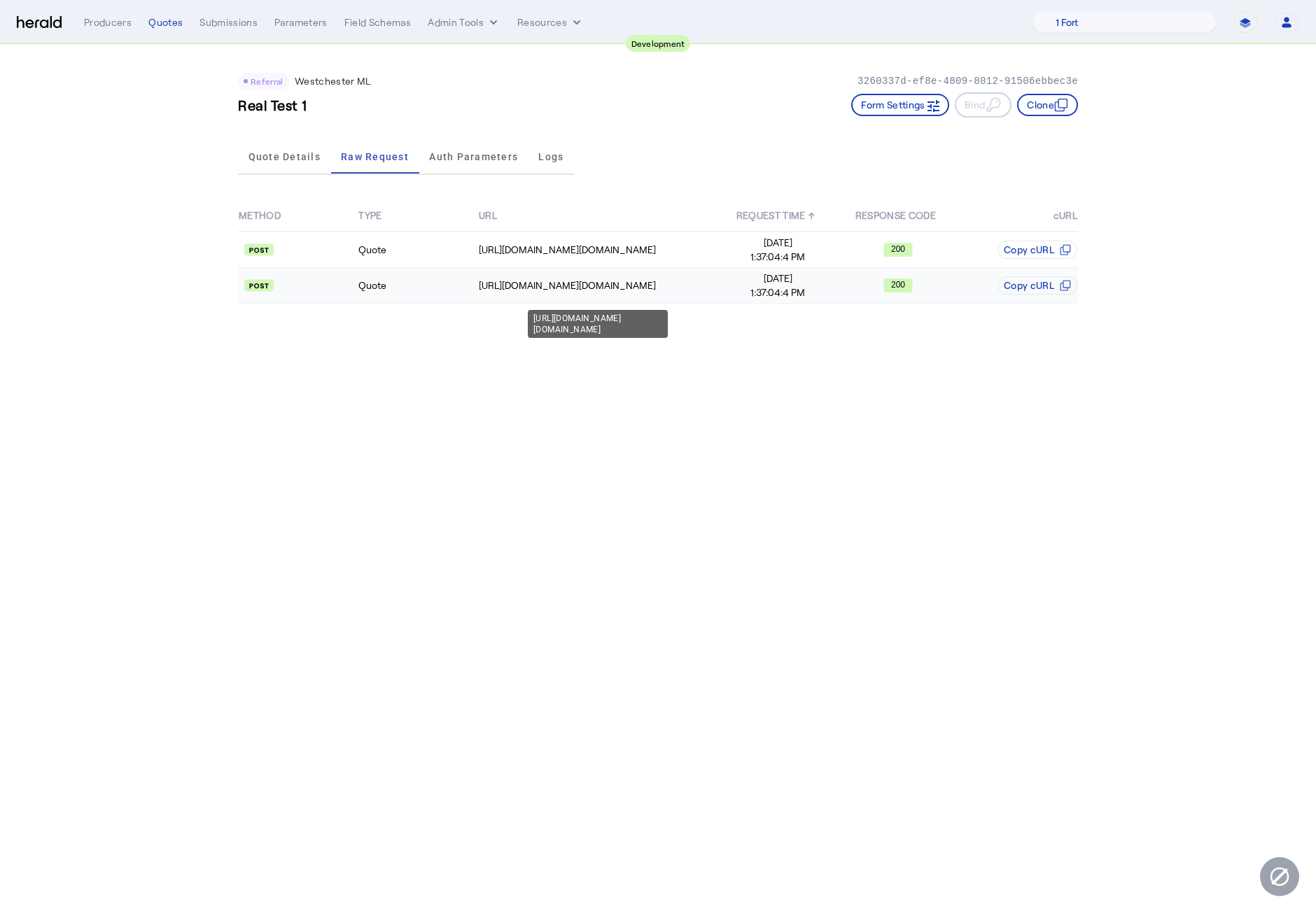
click at [510, 279] on div "[URL][DOMAIN_NAME][DOMAIN_NAME]" at bounding box center [598, 286] width 238 height 14
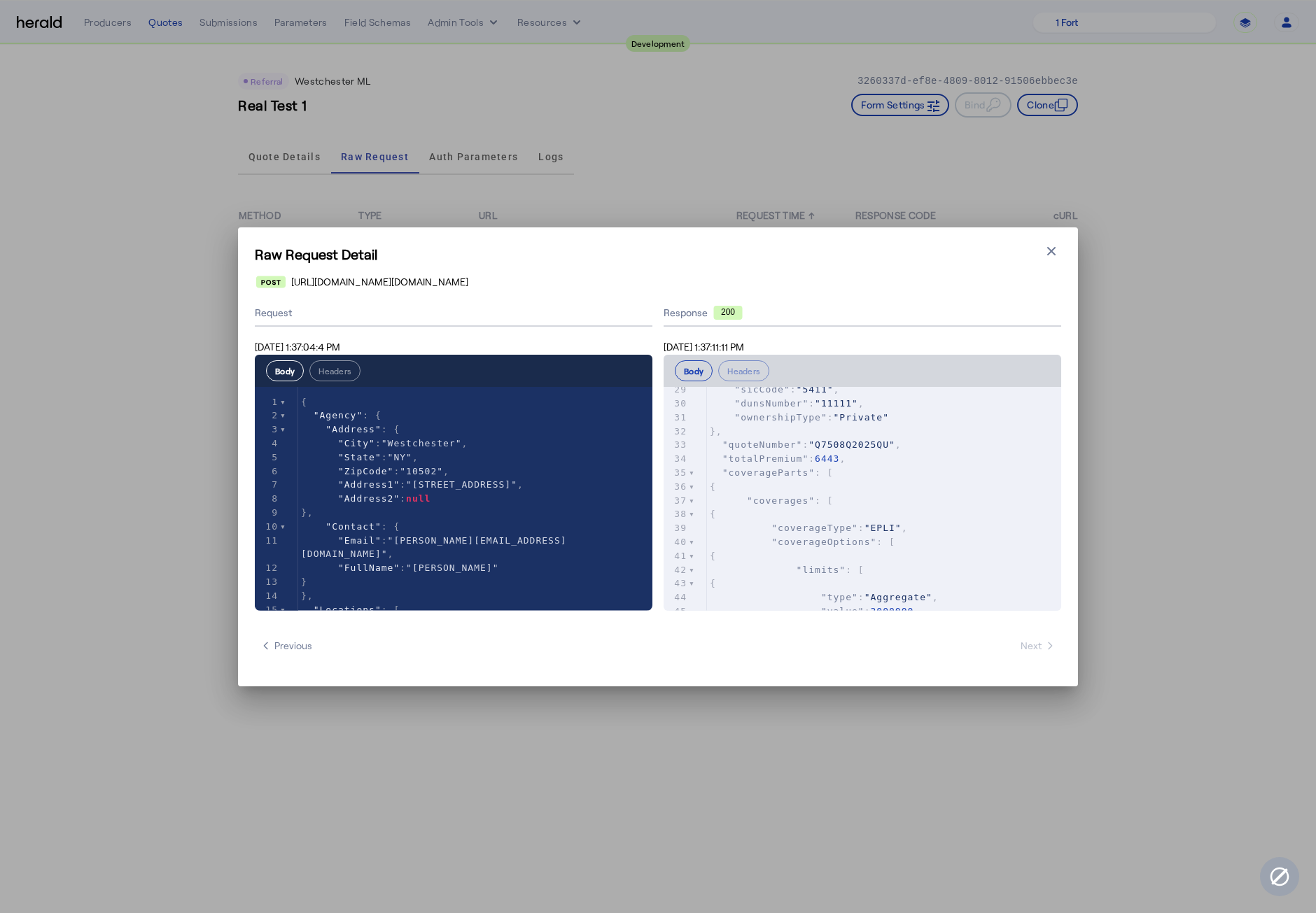
scroll to position [457, 0]
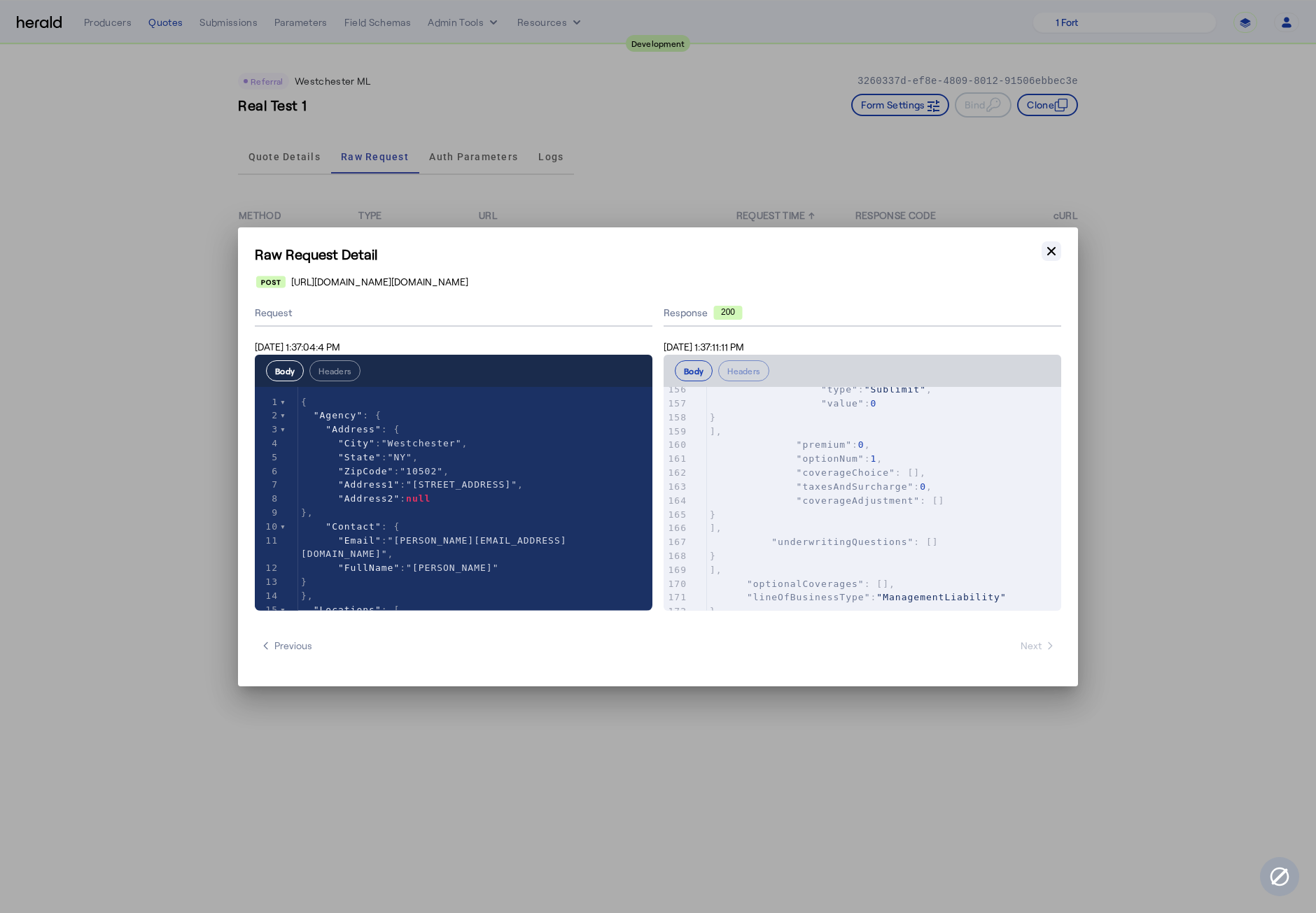
click at [1052, 258] on icon "button" at bounding box center [1051, 251] width 14 height 14
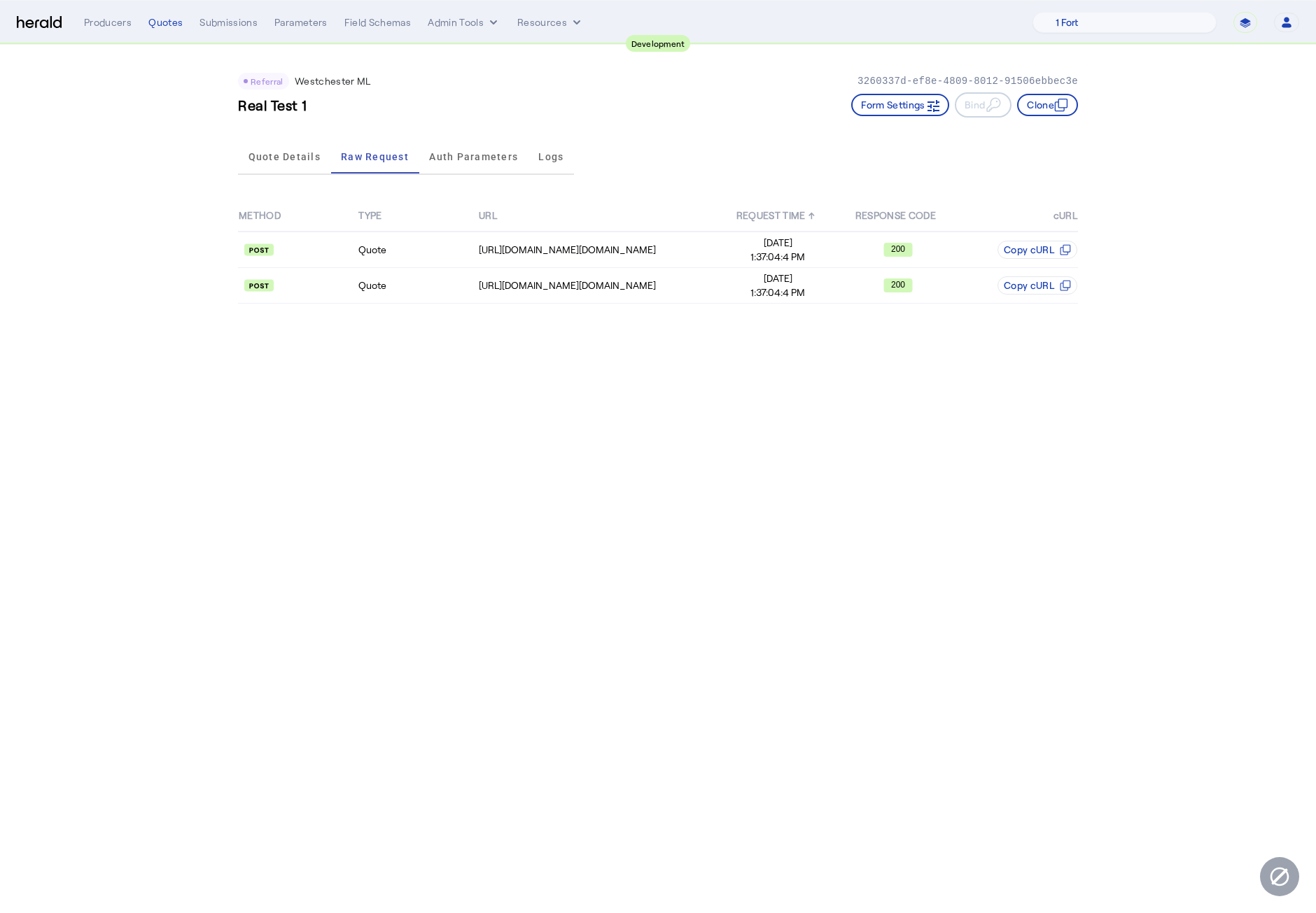
click at [737, 595] on body "**********" at bounding box center [658, 456] width 1316 height 913
click at [273, 148] on span "Quote Details" at bounding box center [284, 156] width 72 height 33
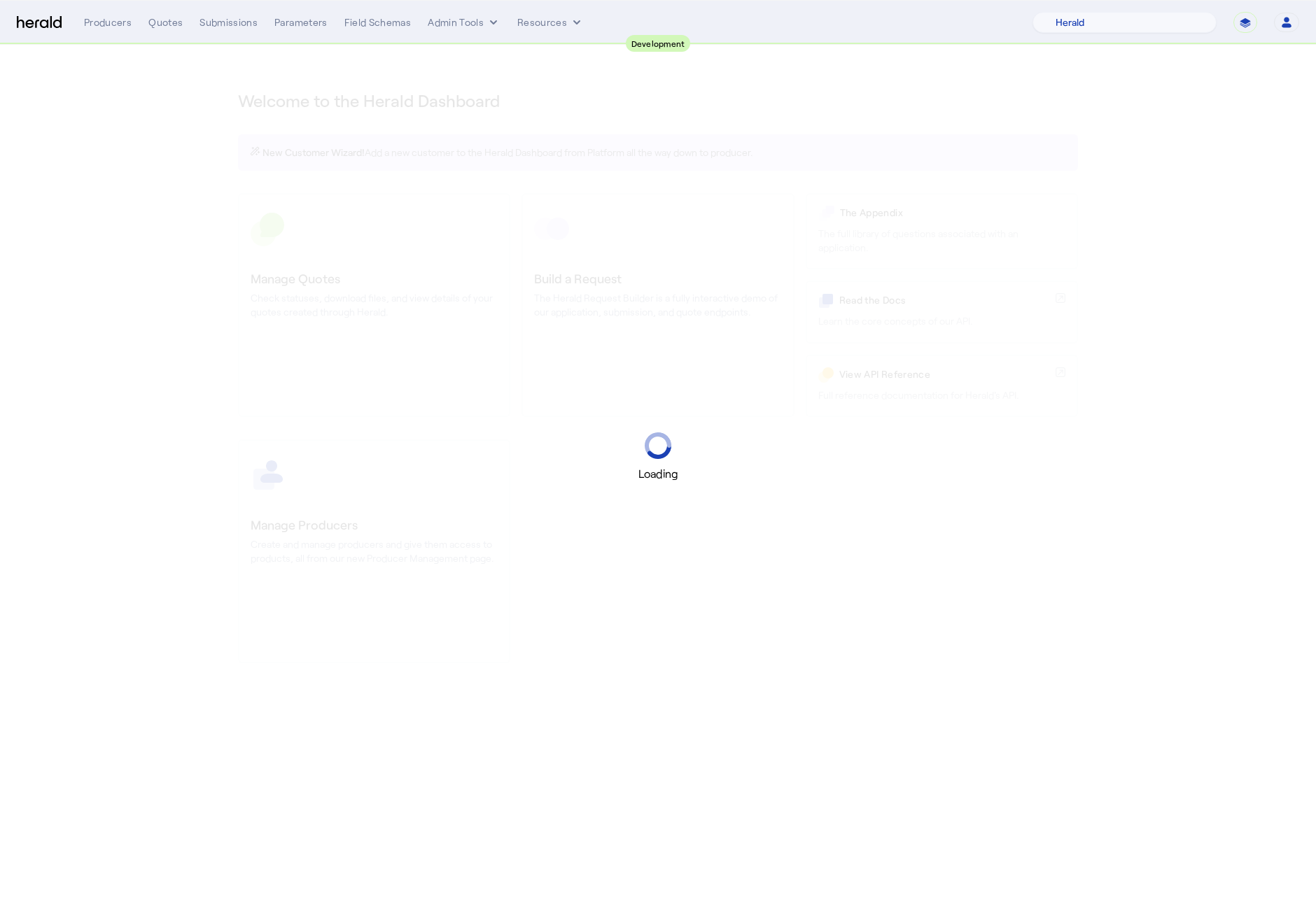
select select "pfm_2v8p_herald_api"
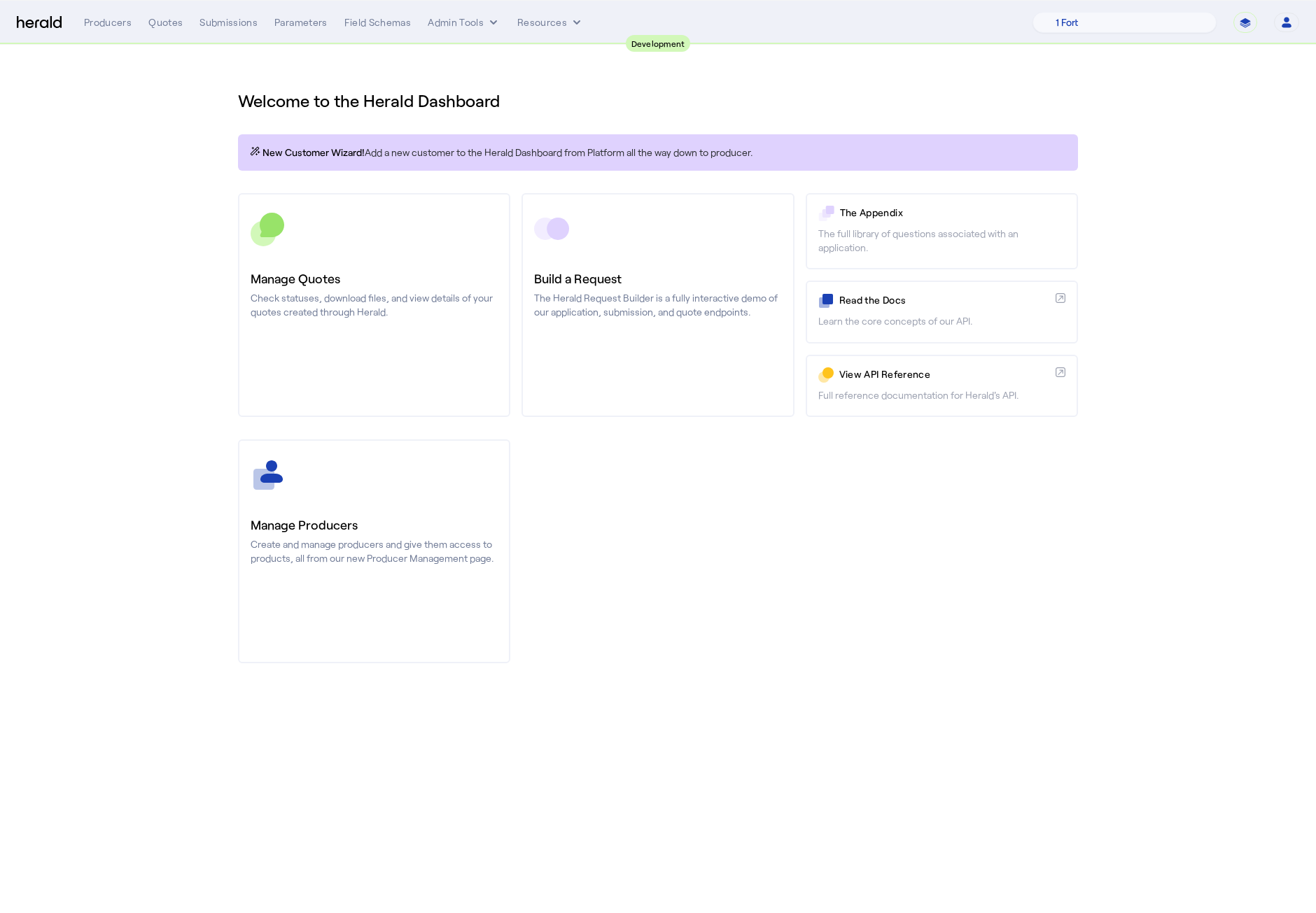
click at [160, 304] on section "Welcome to the Herald Dashboard New Customer Wizard! Add a new customer to the …" at bounding box center [658, 368] width 1316 height 646
click at [1091, 688] on div "Welcome to the Herald Dashboard New Customer Wizard! Add a new customer to the …" at bounding box center [658, 368] width 896 height 646
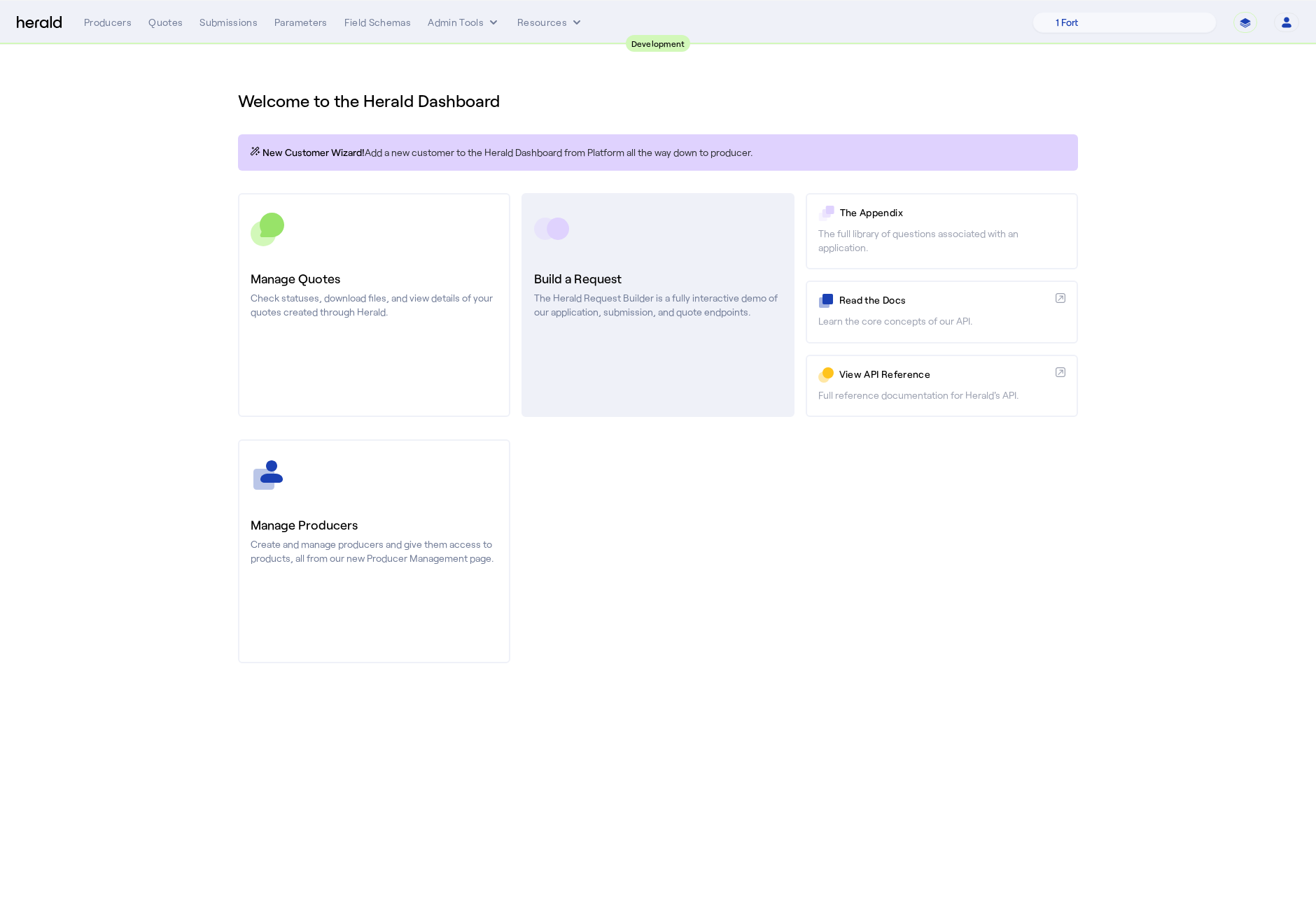
click at [720, 295] on p "The Herald Request Builder is a fully interactive demo of our application, subm…" at bounding box center [657, 305] width 247 height 28
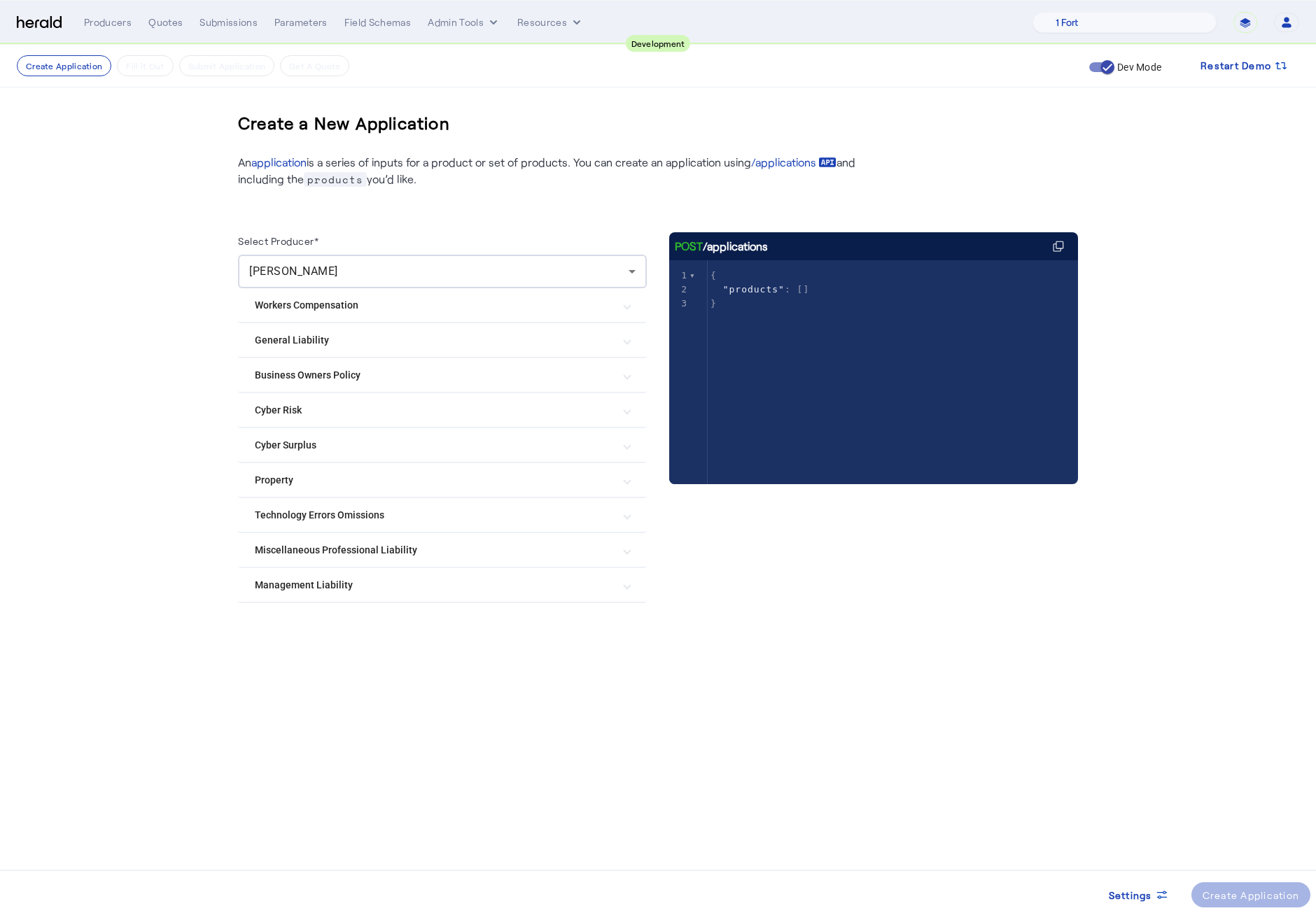
click at [497, 578] on Liability "Management Liability" at bounding box center [434, 585] width 358 height 15
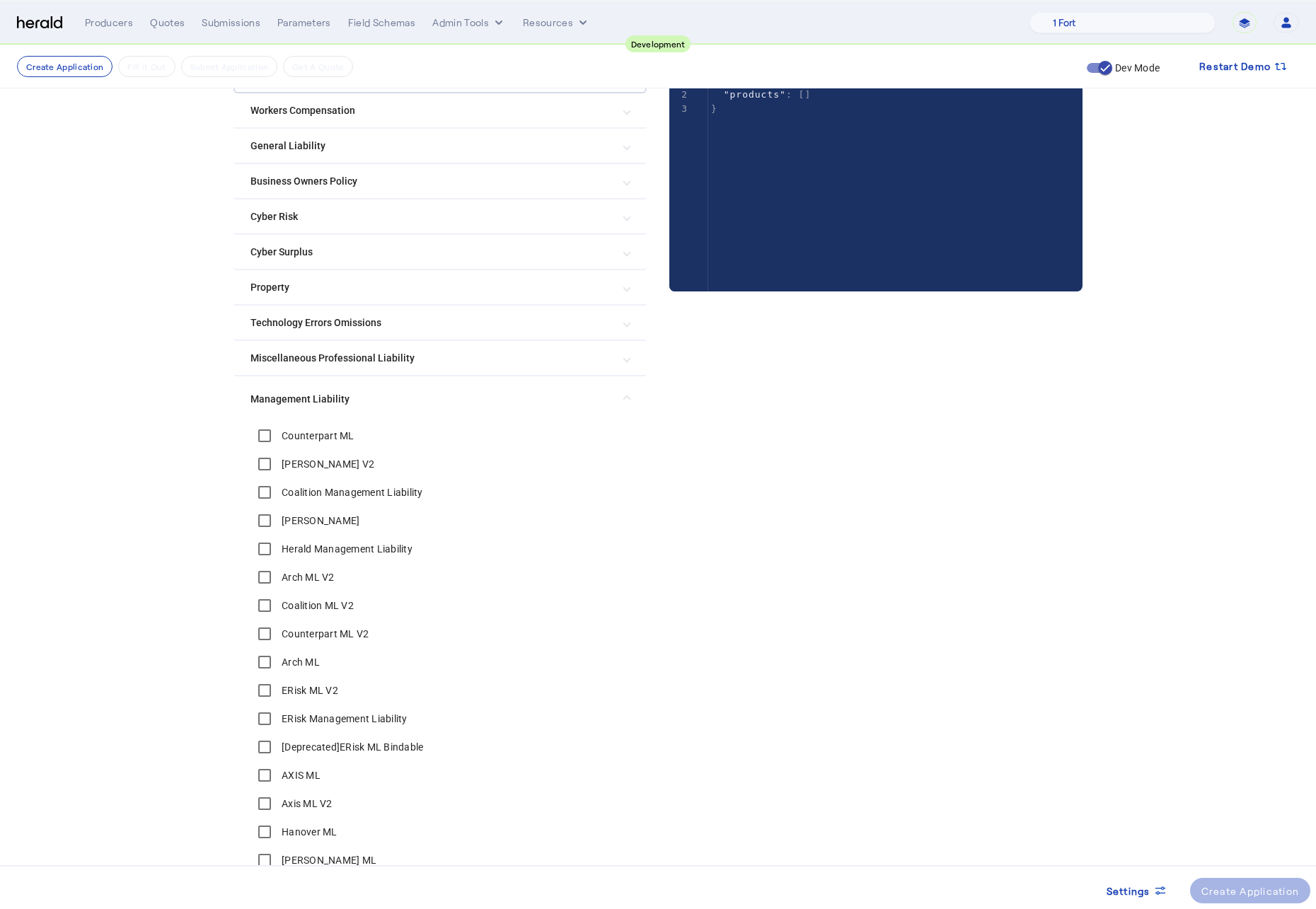
scroll to position [422, 0]
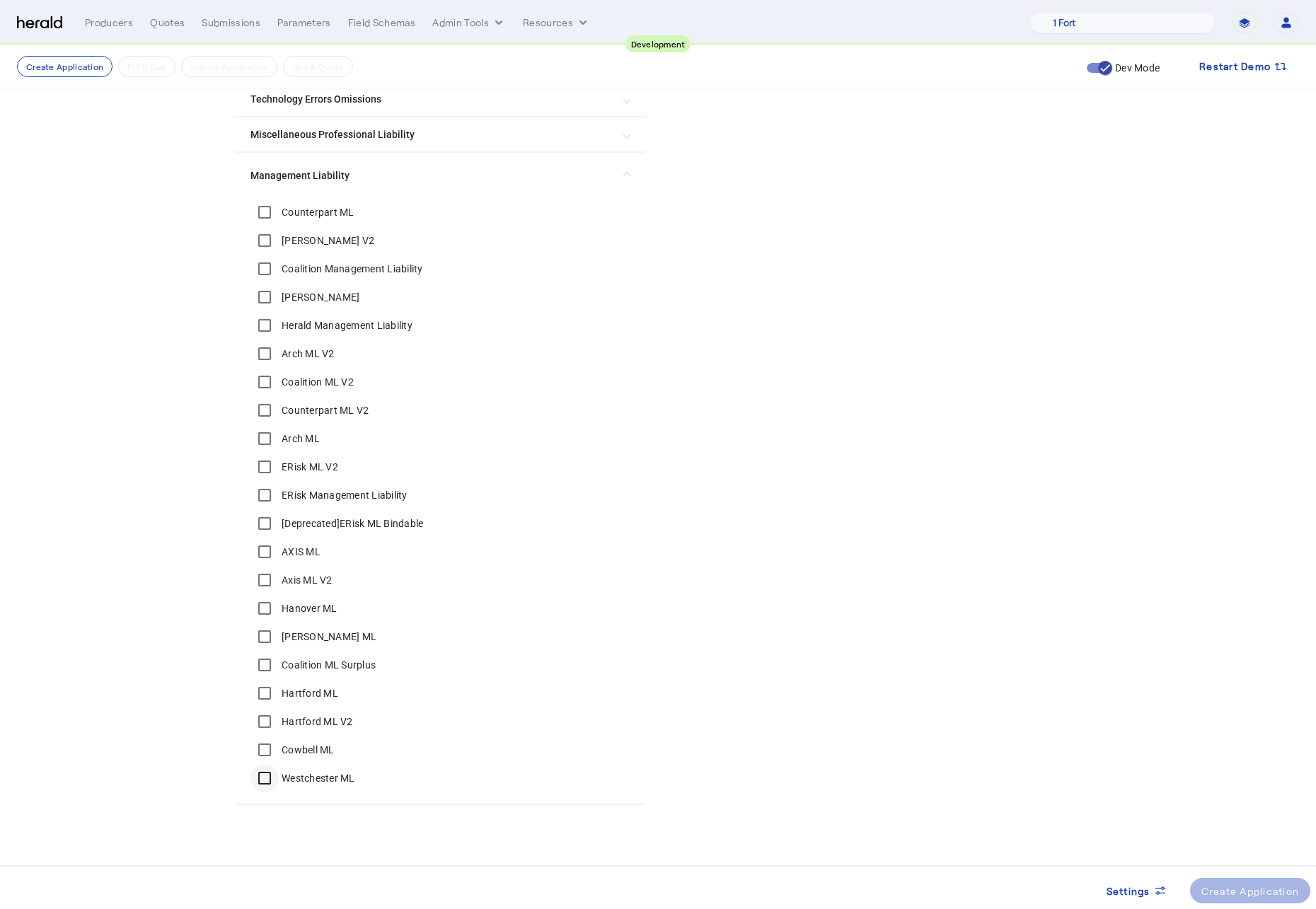
click at [279, 775] on div at bounding box center [264, 778] width 28 height 28
click at [1266, 866] on div "Settings Extract data from your file Create Application" at bounding box center [658, 885] width 1316 height 38
click at [1270, 907] on div "Settings Extract data from your file Create Application" at bounding box center [658, 887] width 1316 height 44
click at [1262, 892] on div "Create Application" at bounding box center [1250, 891] width 98 height 15
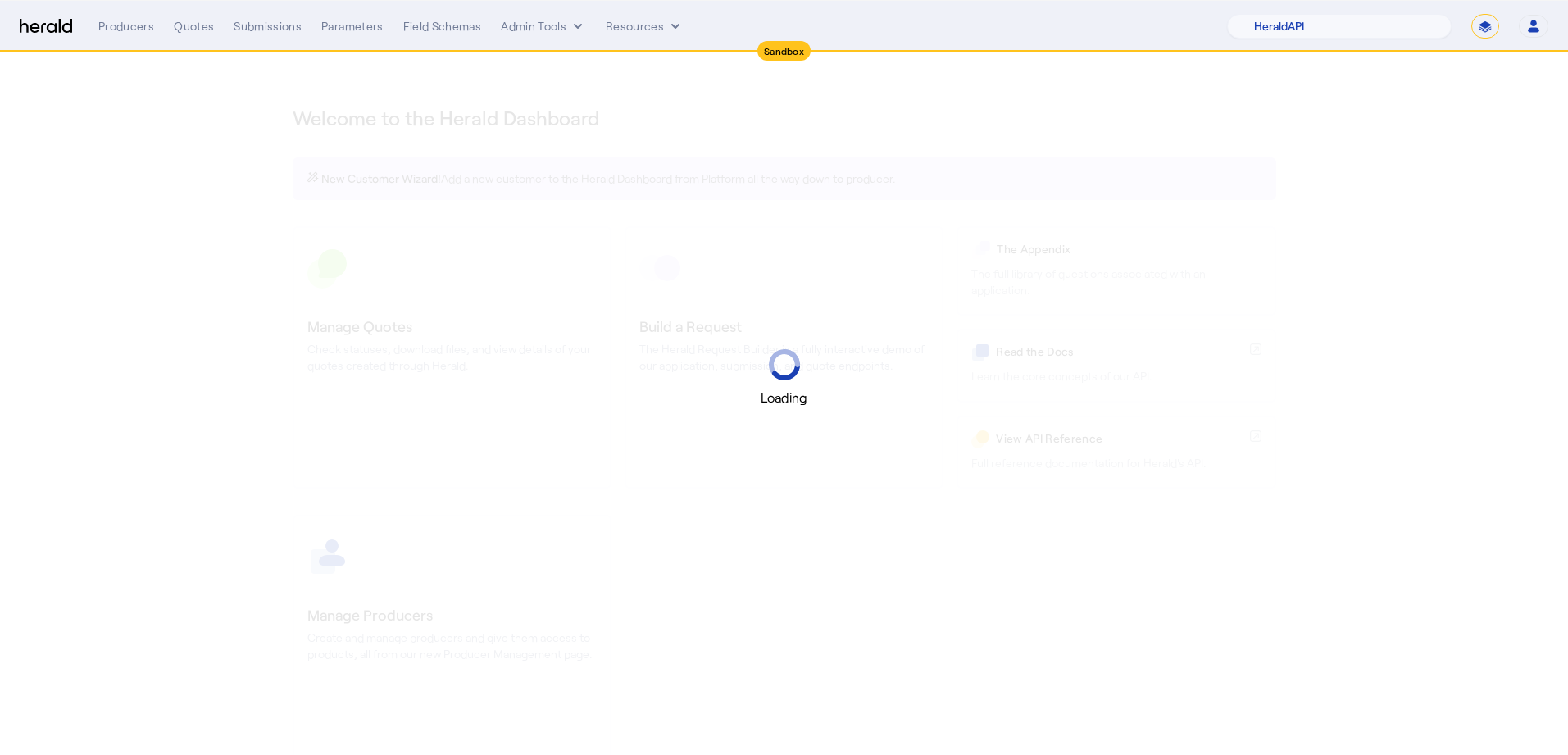
select select "pfm_2v8p_herald_api"
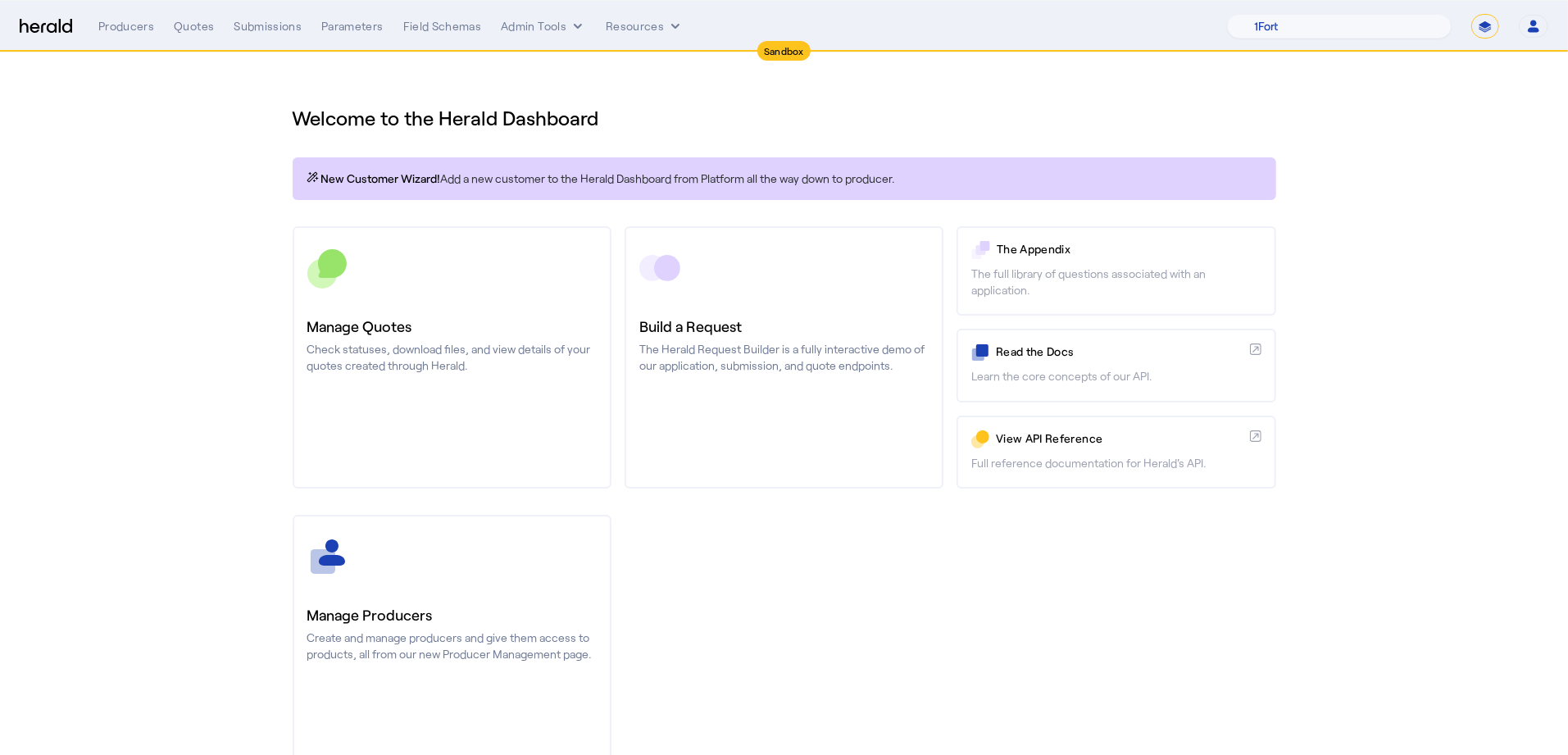
click at [1483, 32] on select "**********" at bounding box center [1485, 26] width 28 height 25
select select "**********"
click at [1472, 14] on select "**********" at bounding box center [1485, 26] width 28 height 25
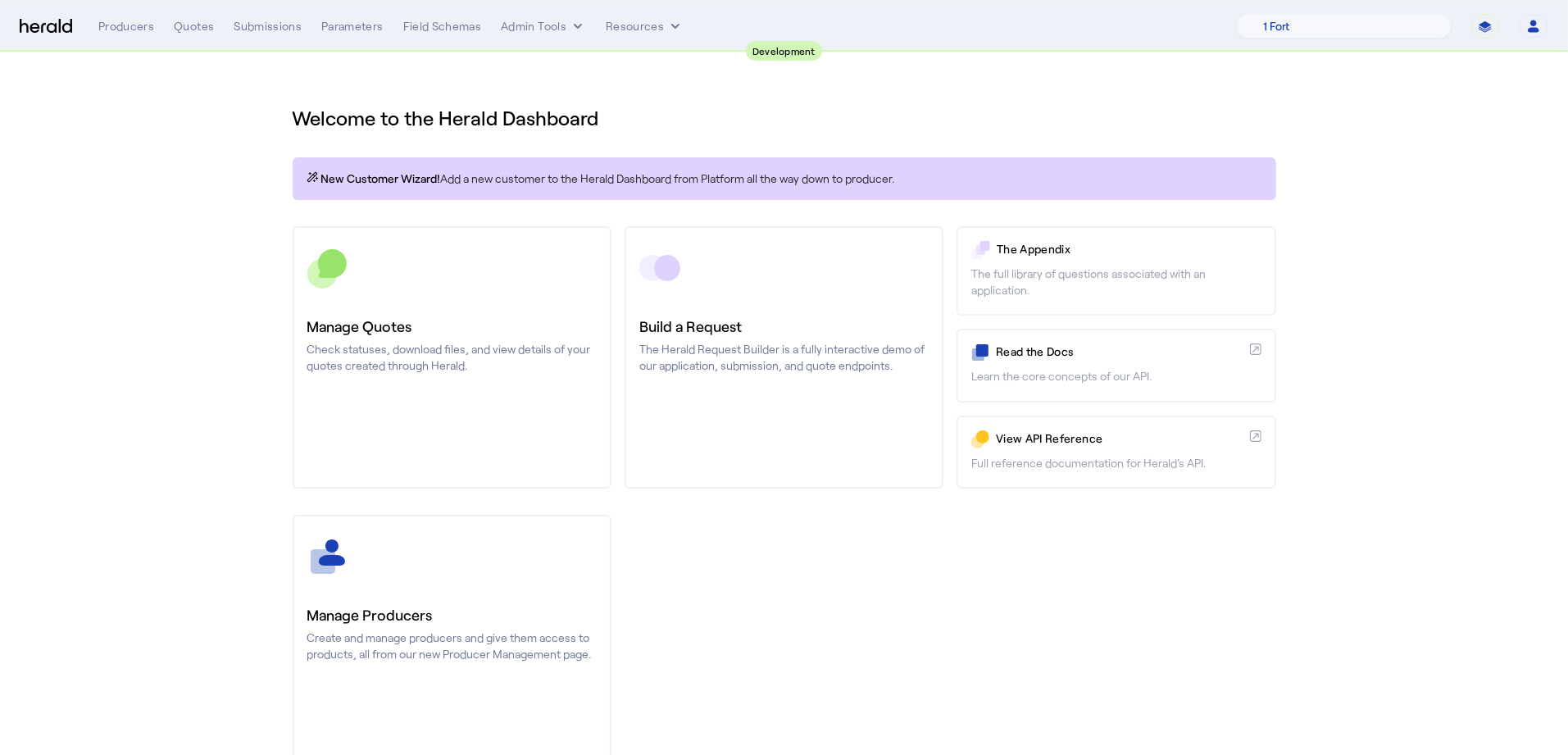
click at [766, 608] on div "Manage Producers Create and manage producers and give them access to products, …" at bounding box center [784, 646] width 983 height 263
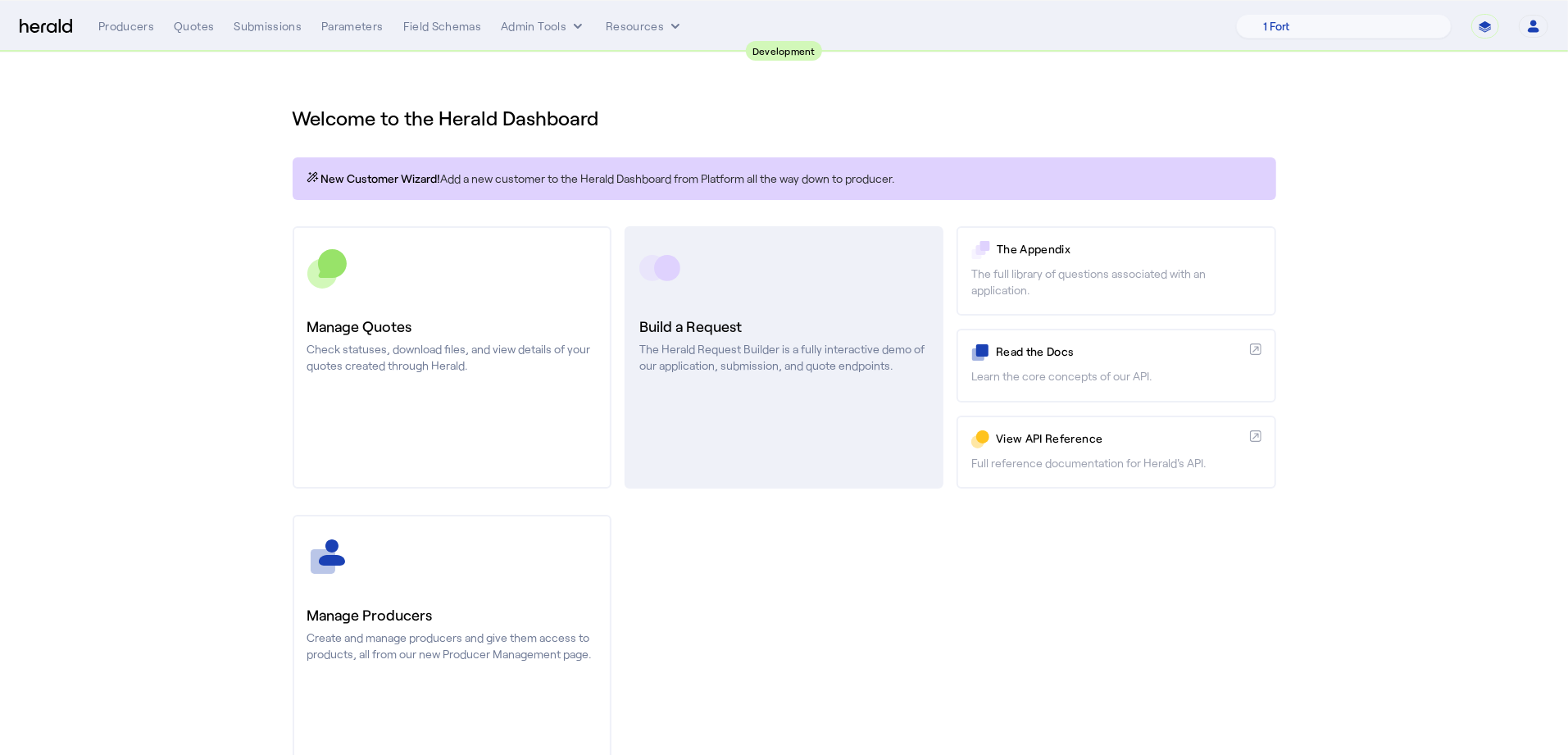
click at [846, 351] on p "The Herald Request Builder is a fully interactive demo of our application, subm…" at bounding box center [784, 357] width 289 height 33
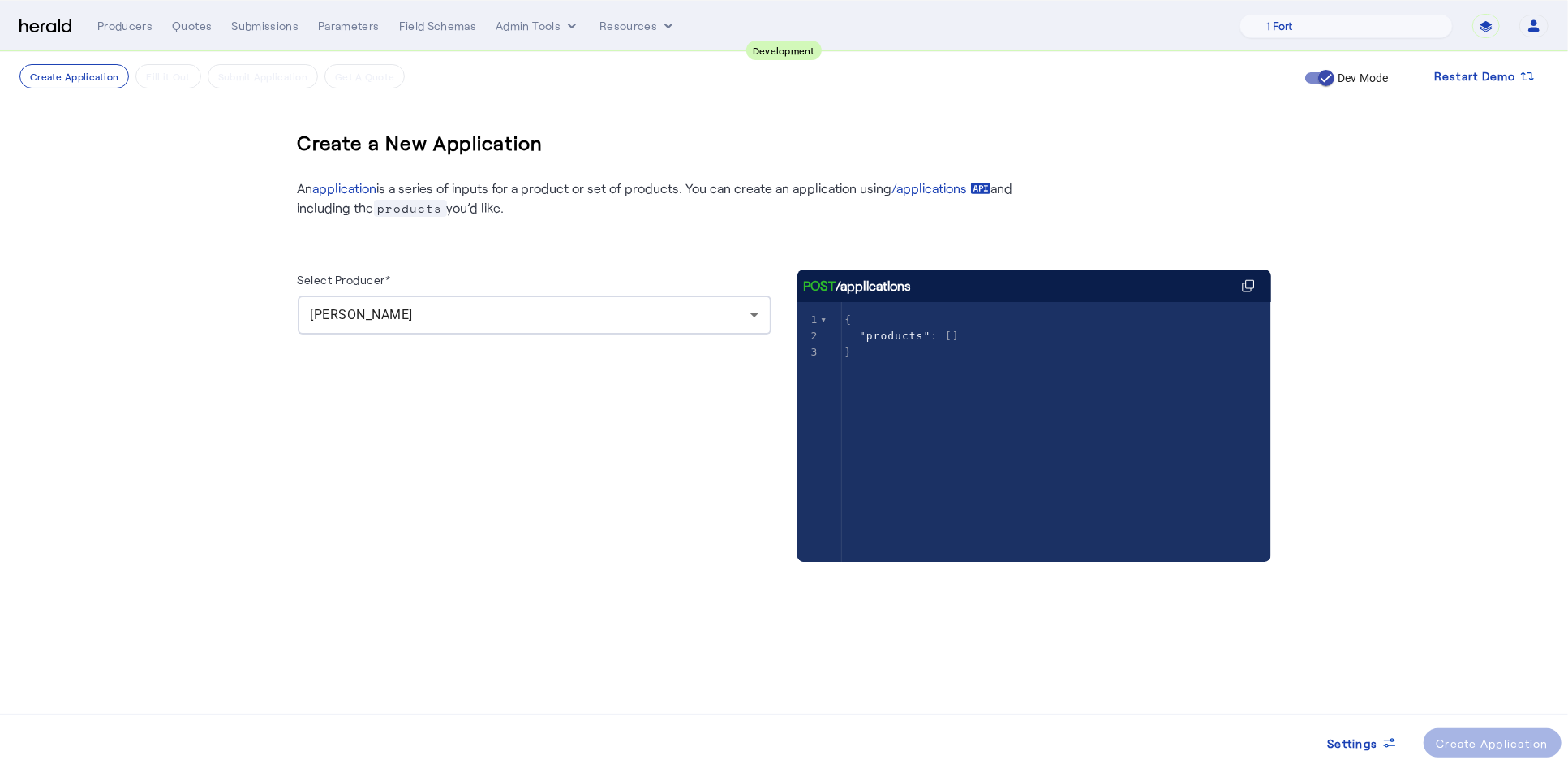
click at [724, 321] on div "[PERSON_NAME]" at bounding box center [530, 315] width 440 height 20
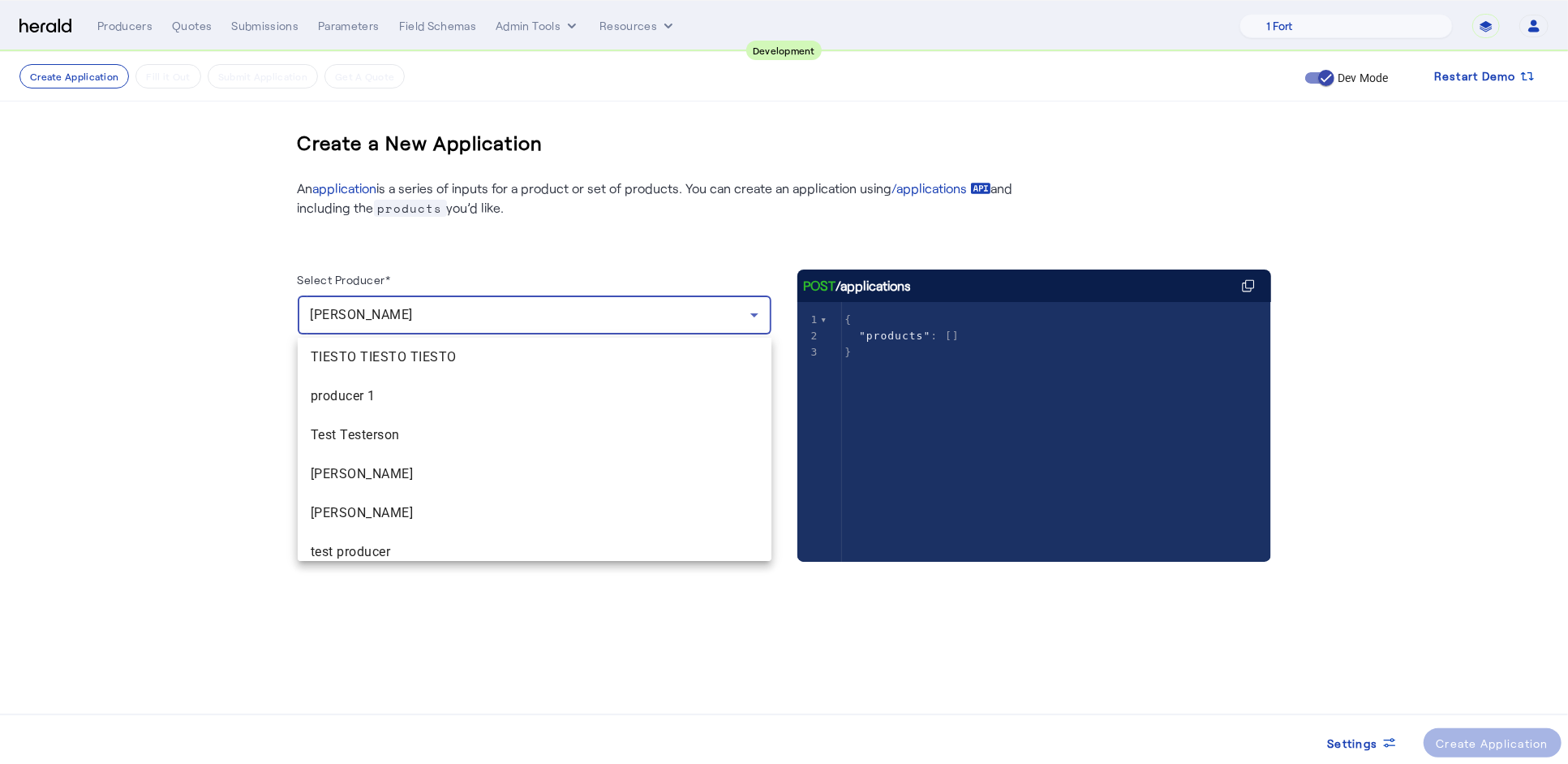
scroll to position [170, 0]
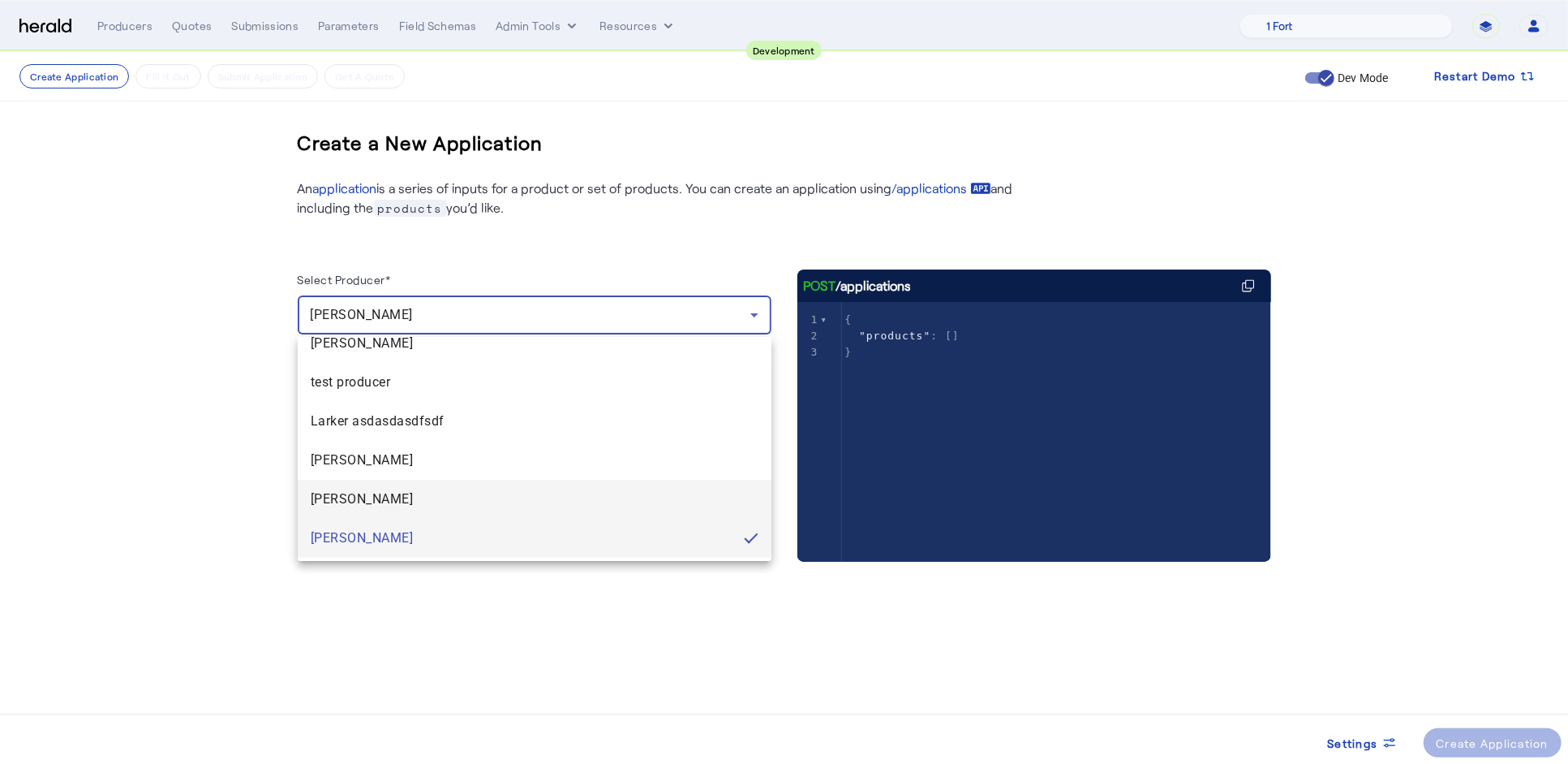
click at [487, 488] on mat-option "Bob" at bounding box center [534, 498] width 474 height 39
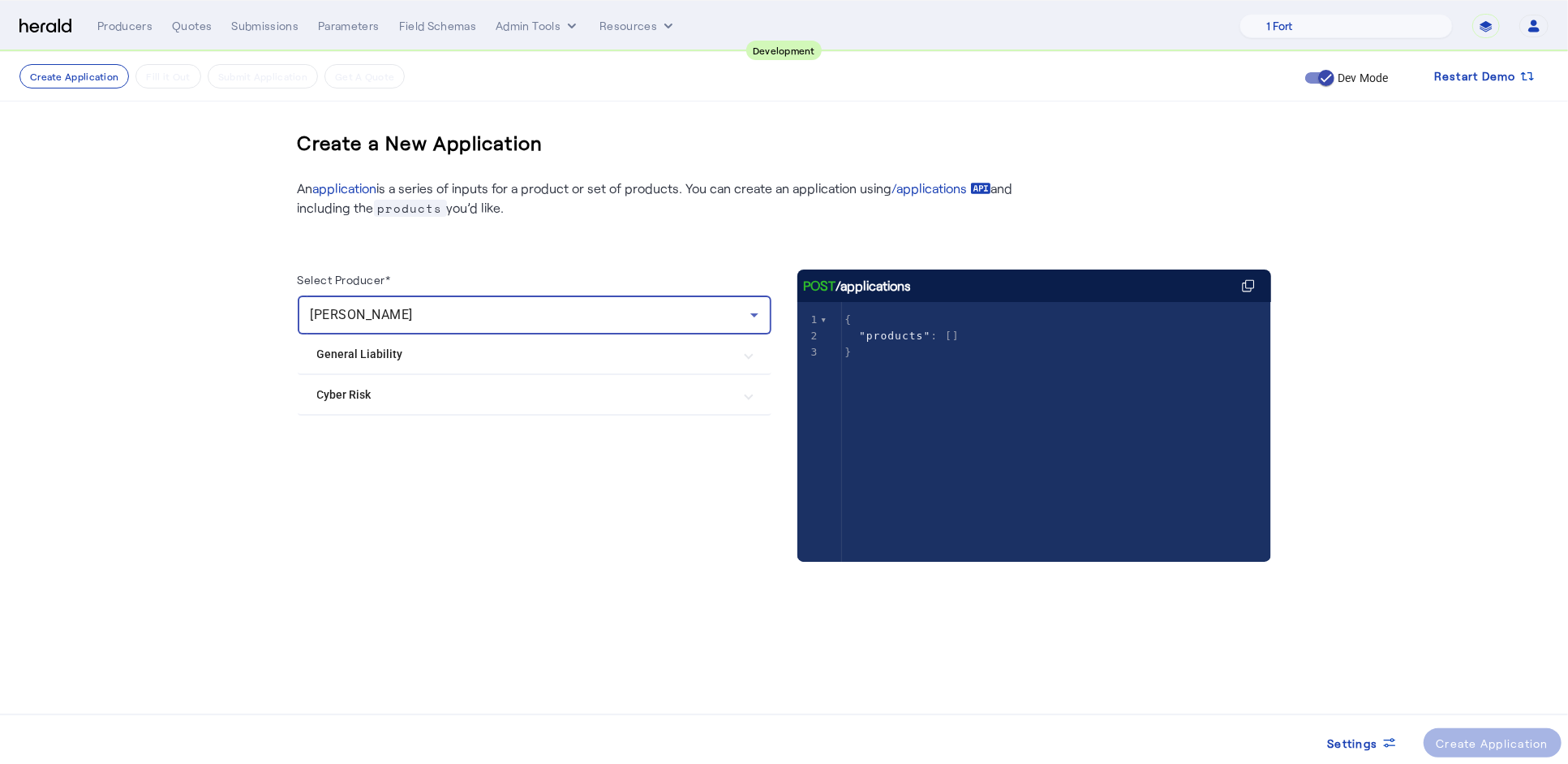
click at [730, 316] on div "Bob" at bounding box center [530, 315] width 440 height 20
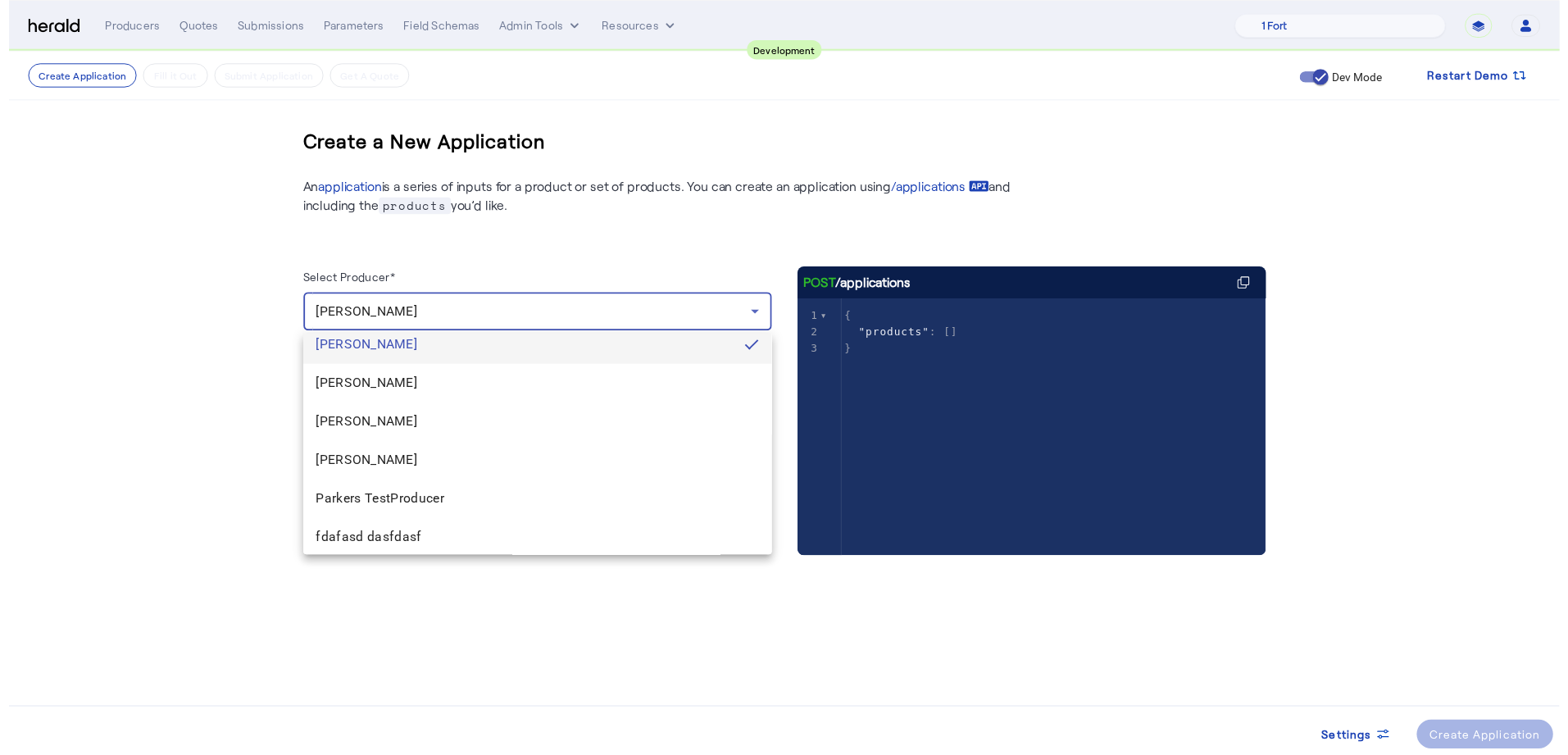
scroll to position [312, 0]
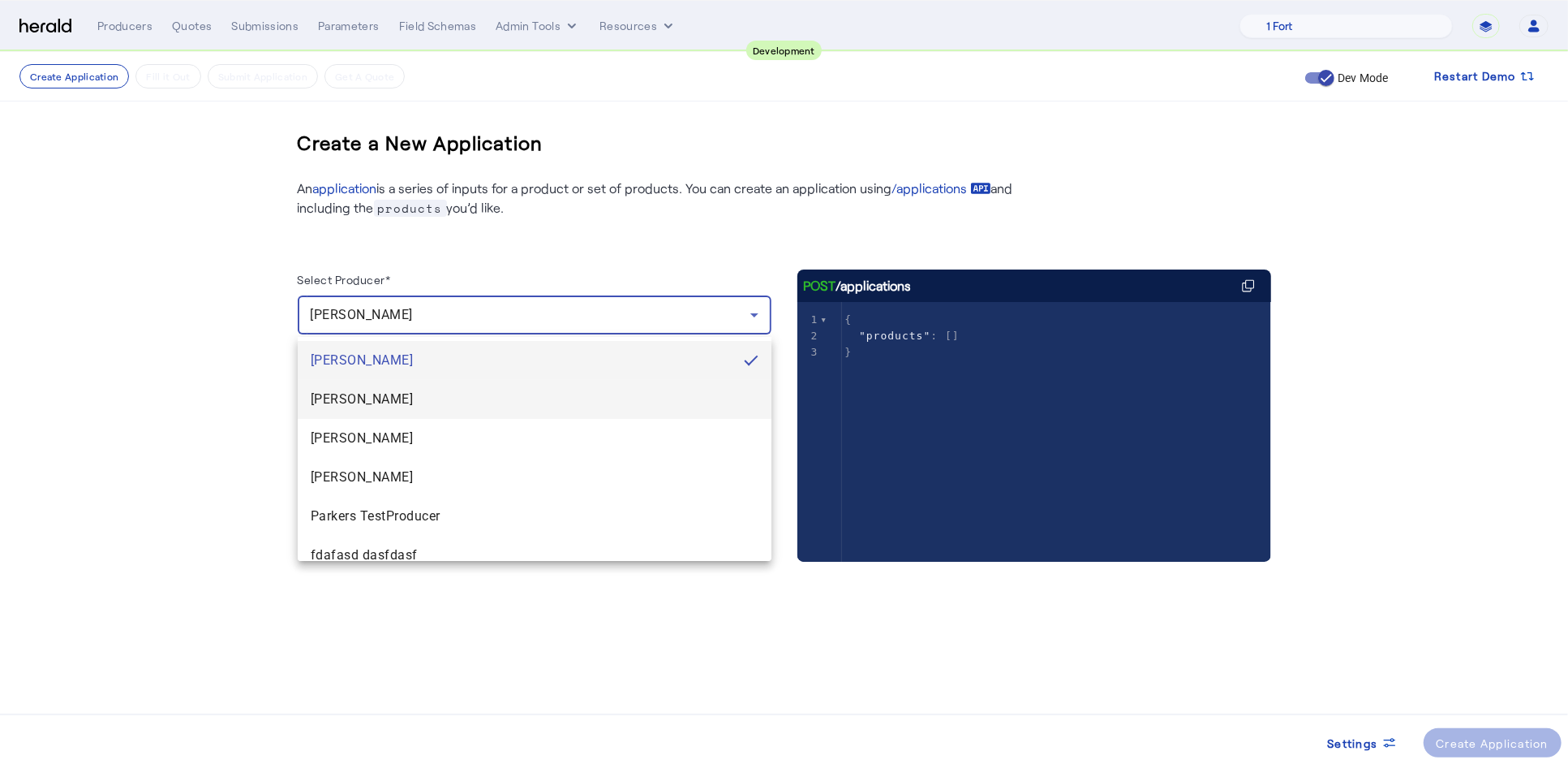
click at [519, 402] on span "[PERSON_NAME]" at bounding box center [534, 399] width 448 height 20
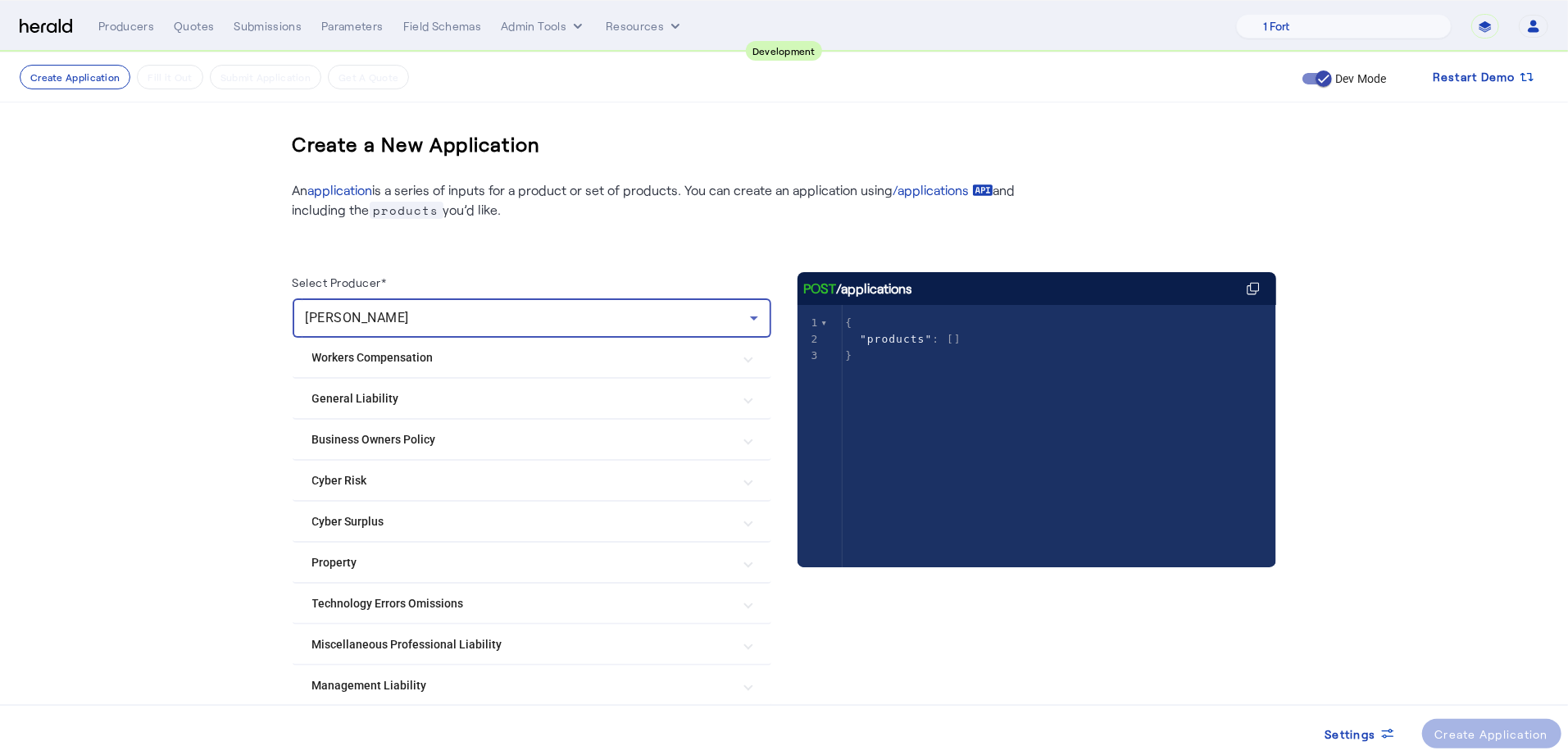
click at [170, 425] on create-application-step "Create Application Fill it Out Submit Application Get A Quote Dev Mode Restart …" at bounding box center [784, 442] width 1568 height 779
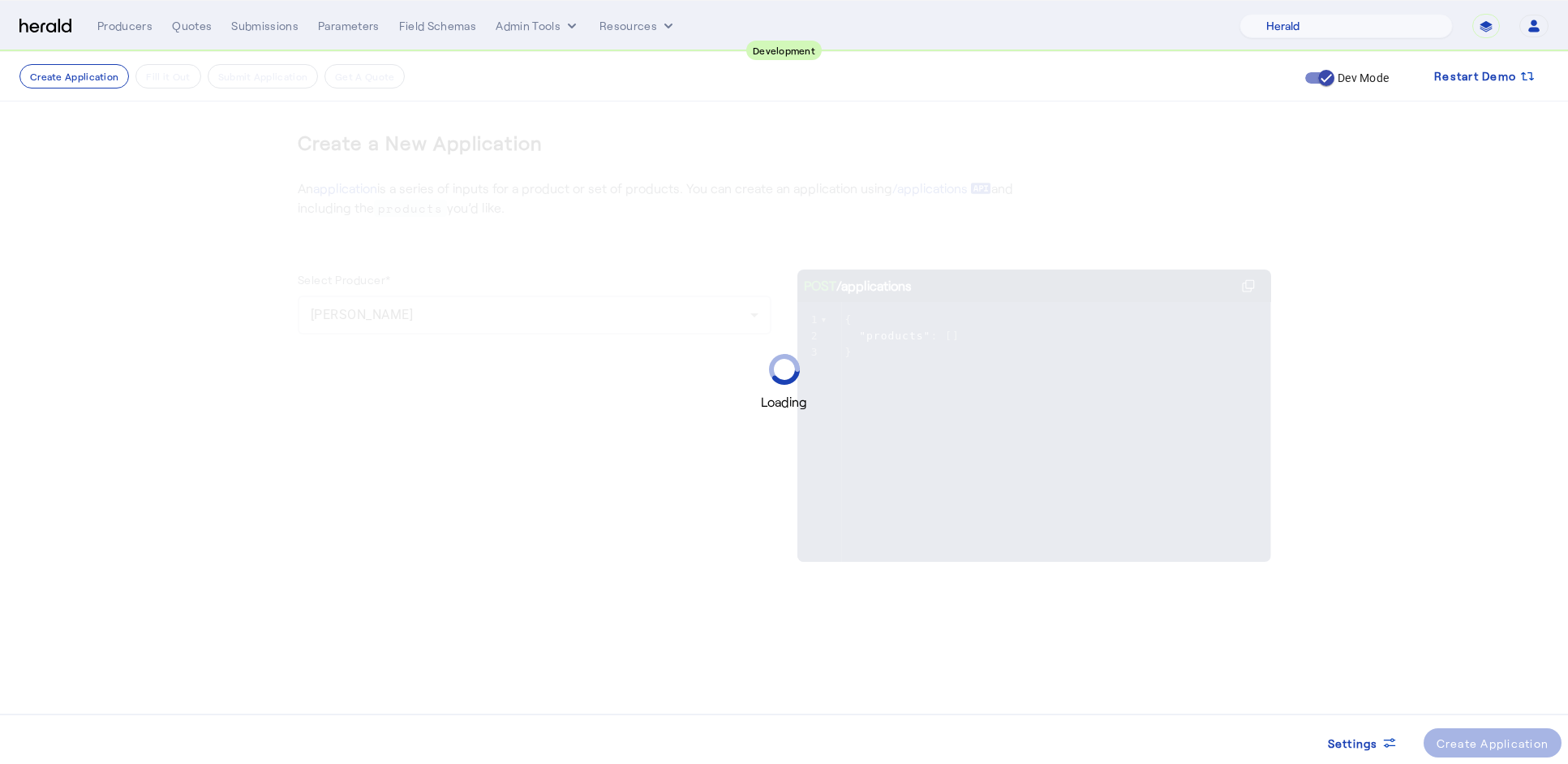
select select "pfm_2v8p_herald_api"
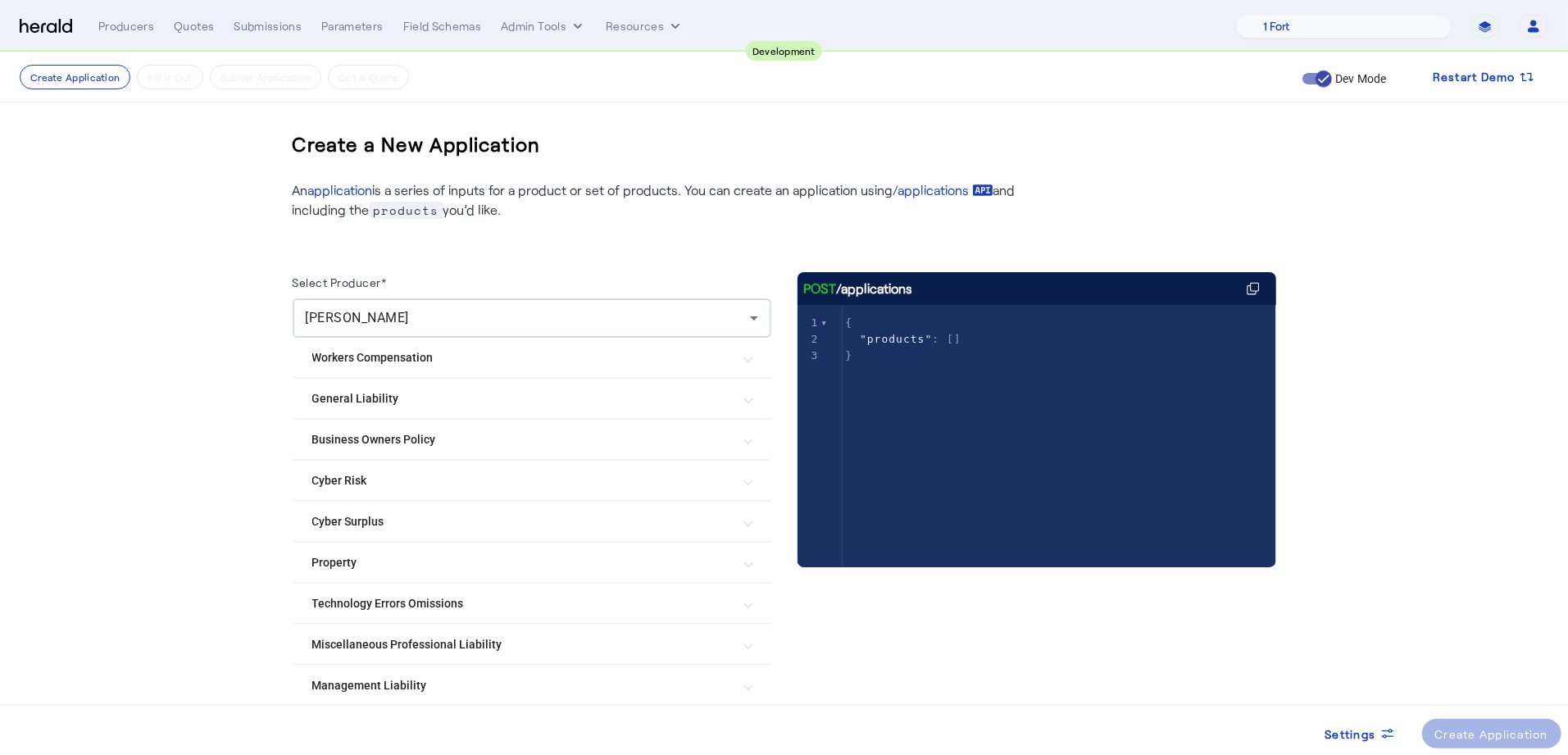
click at [545, 686] on Liability "Management Liability" at bounding box center [522, 685] width 420 height 17
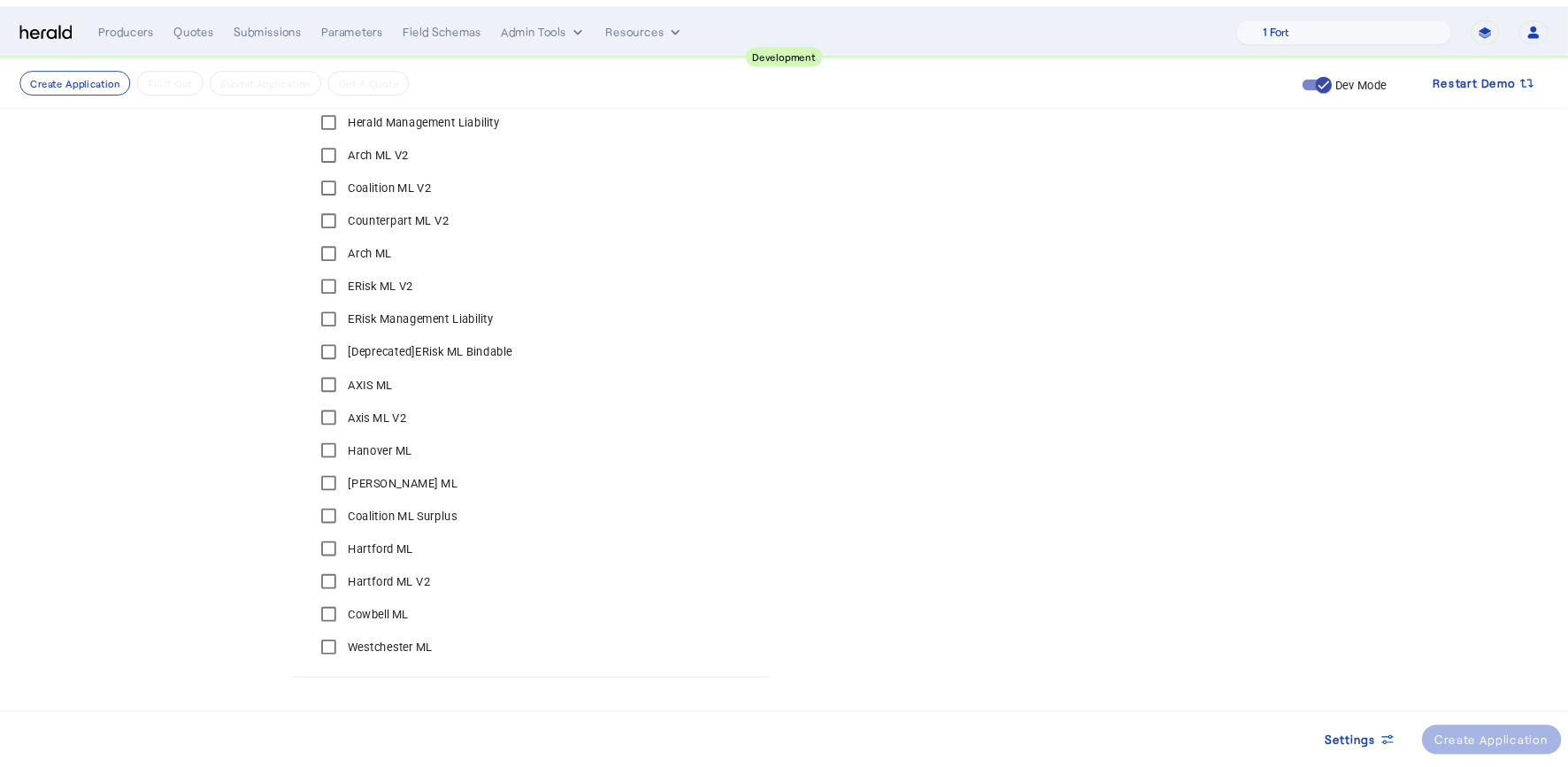
scroll to position [779, 0]
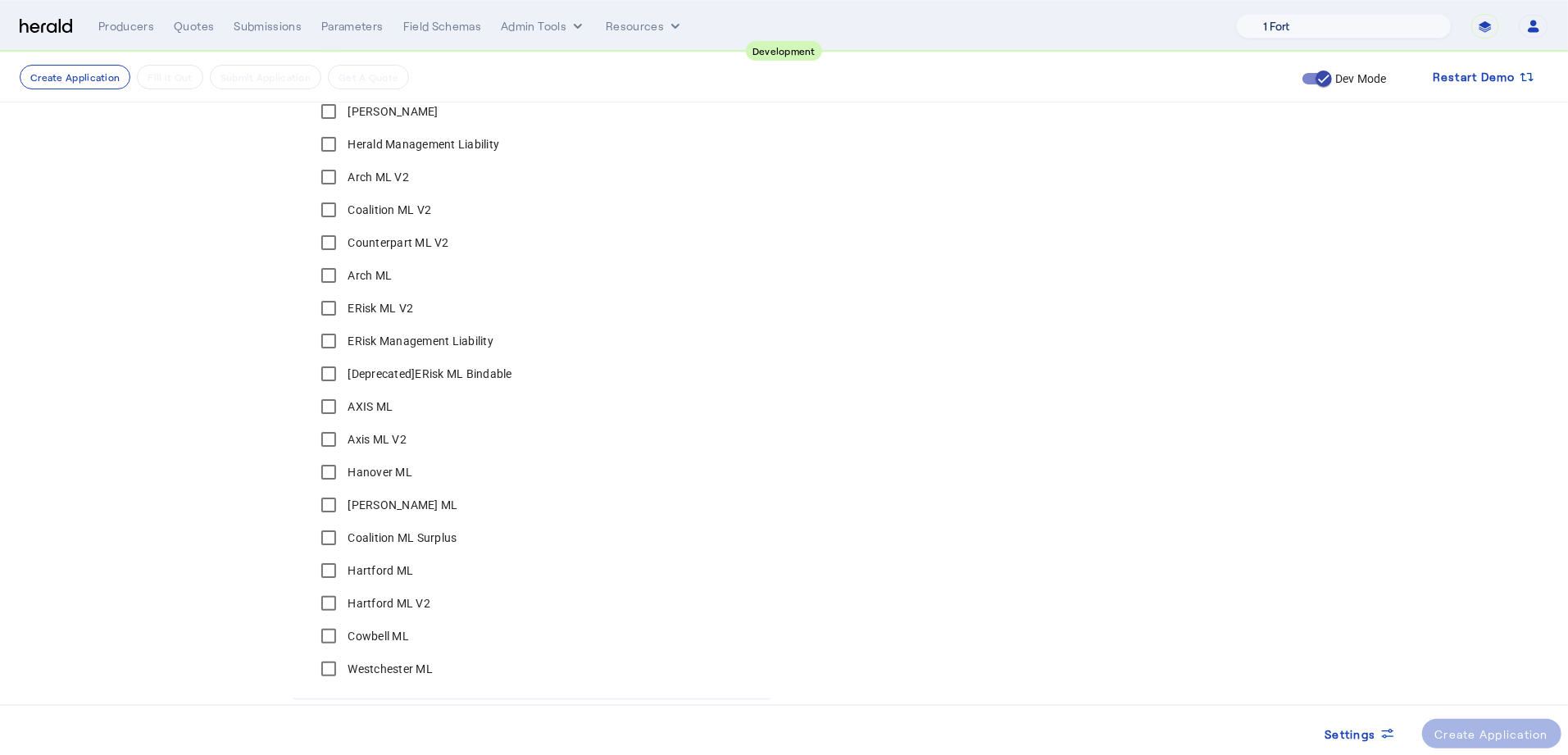
click at [1333, 29] on select "1 Fort A Demo Platform A New Platform Test Bam Batch Test Platform Beep Beep Bo…" at bounding box center [1344, 26] width 215 height 25
click at [1280, 14] on select "1 Fort A Demo Platform A New Platform Test Bam Batch Test Platform Beep Beep Bo…" at bounding box center [1344, 26] width 215 height 25
click at [1463, 336] on create-application-step "Create Application Fill it Out Submit Application Get A Quote Dev Mode Restart …" at bounding box center [784, 78] width 1568 height 1494
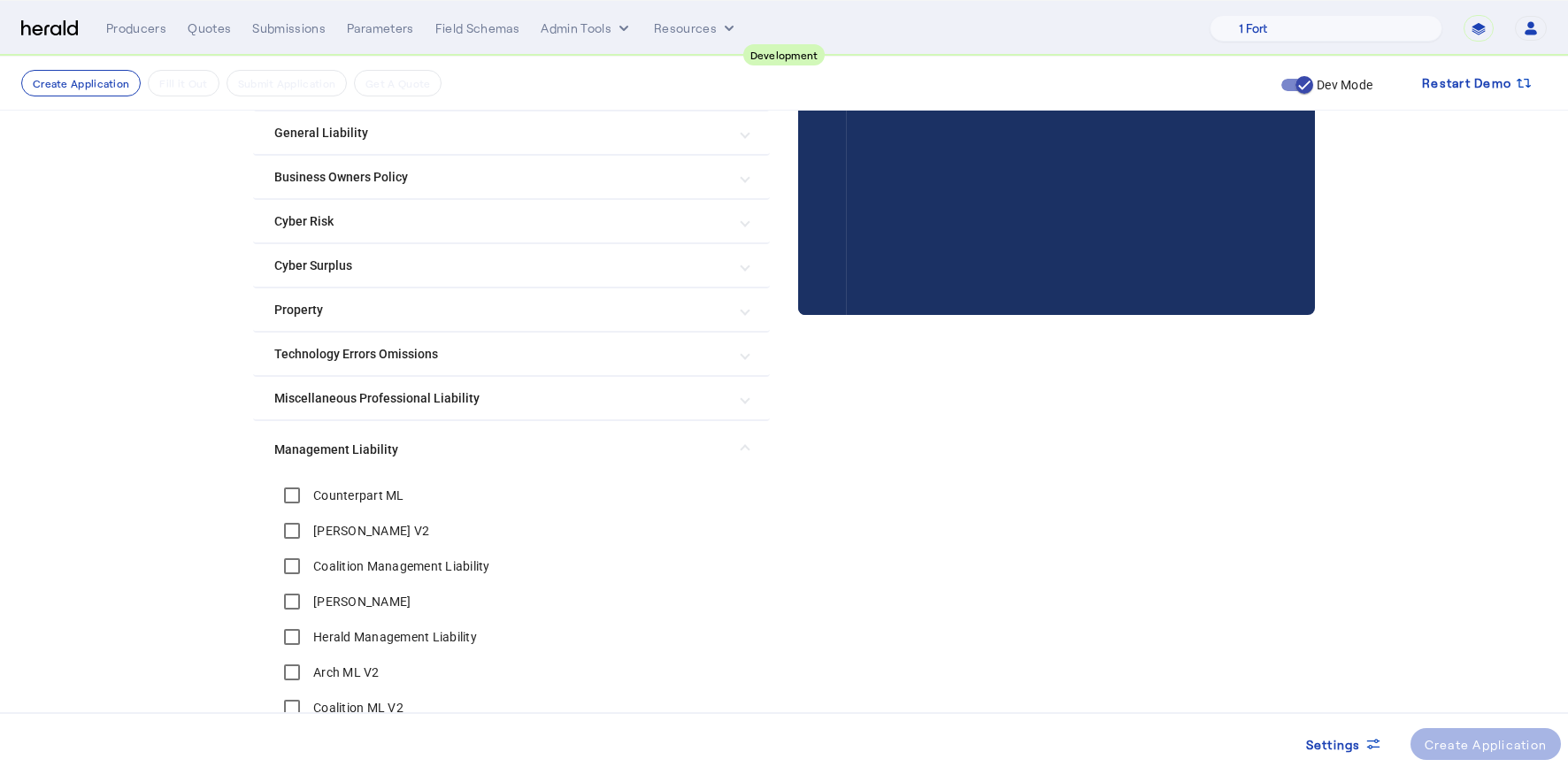
scroll to position [0, 0]
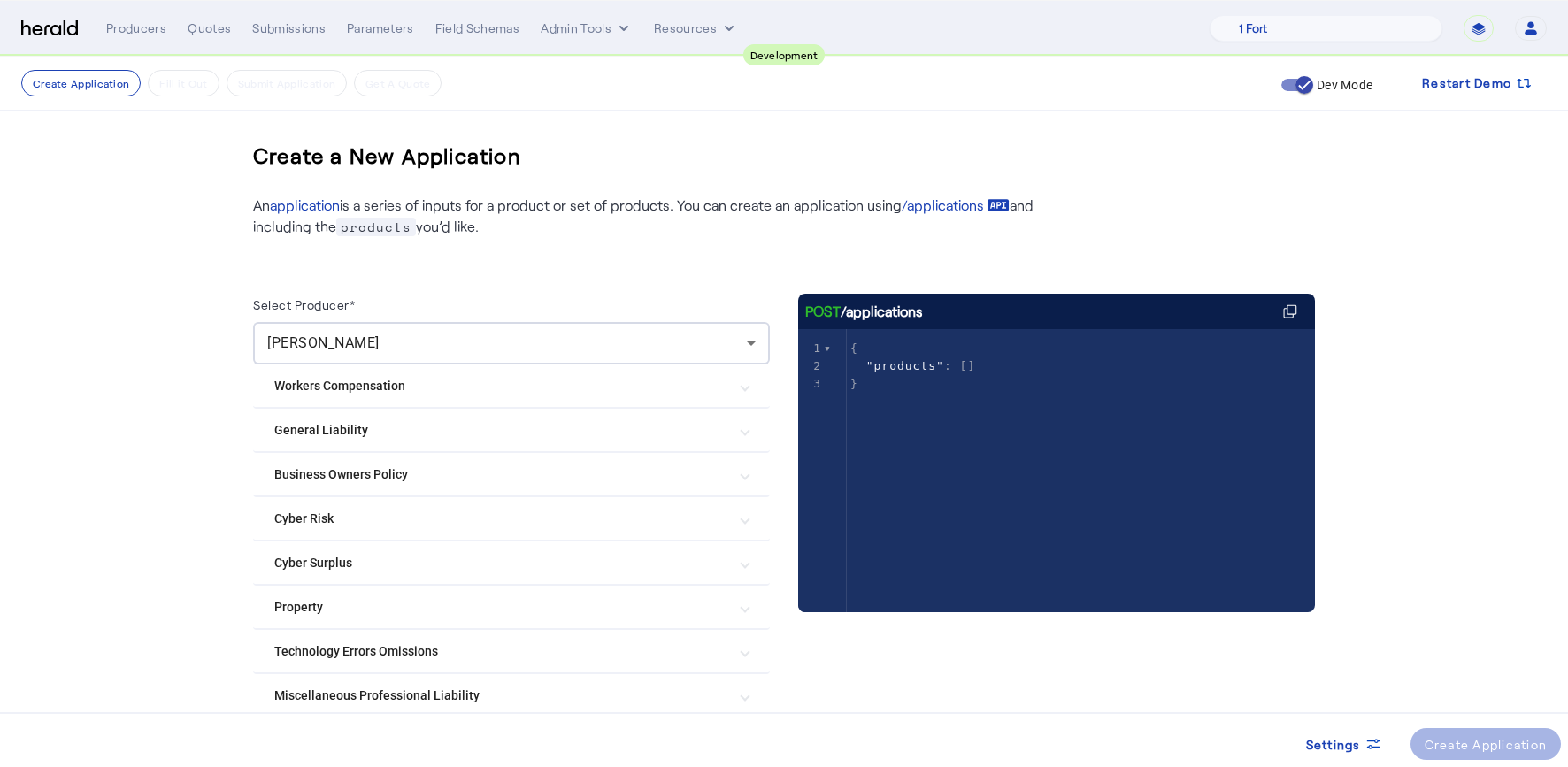
click at [1193, 159] on div "Create a New Application" at bounding box center [784, 156] width 1061 height 57
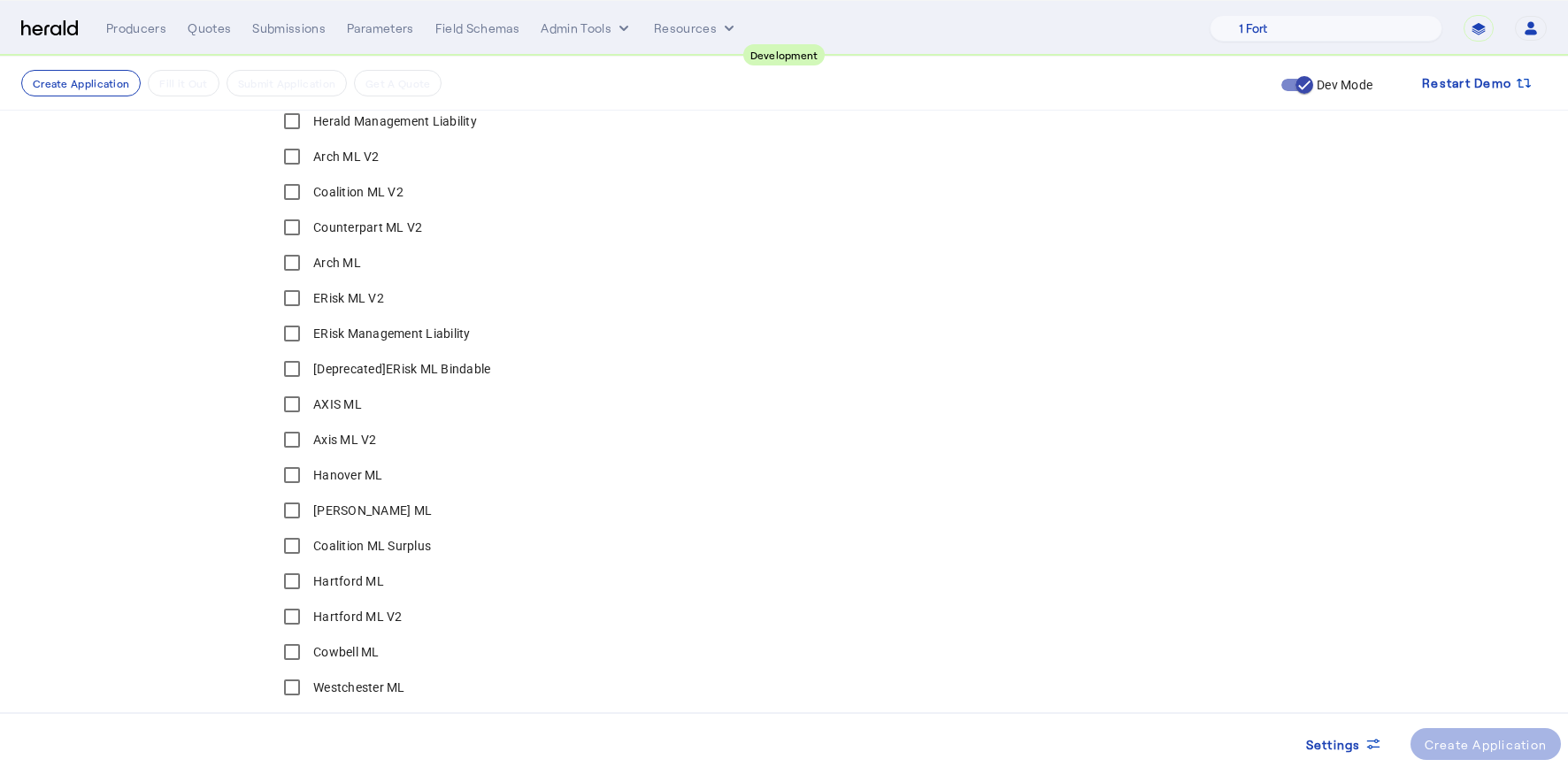
scroll to position [814, 0]
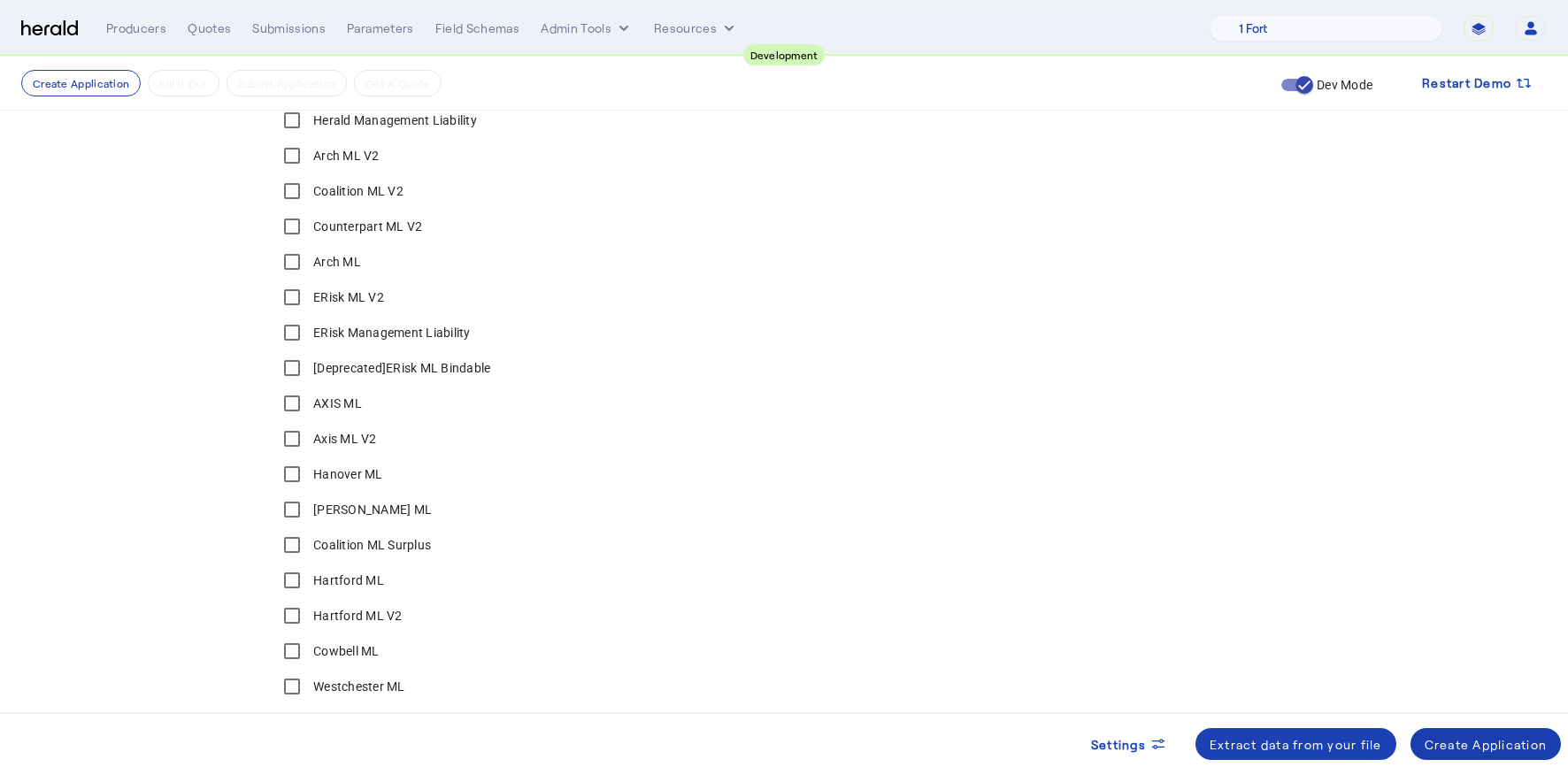
click at [1501, 739] on div "Create Application" at bounding box center [1485, 744] width 123 height 19
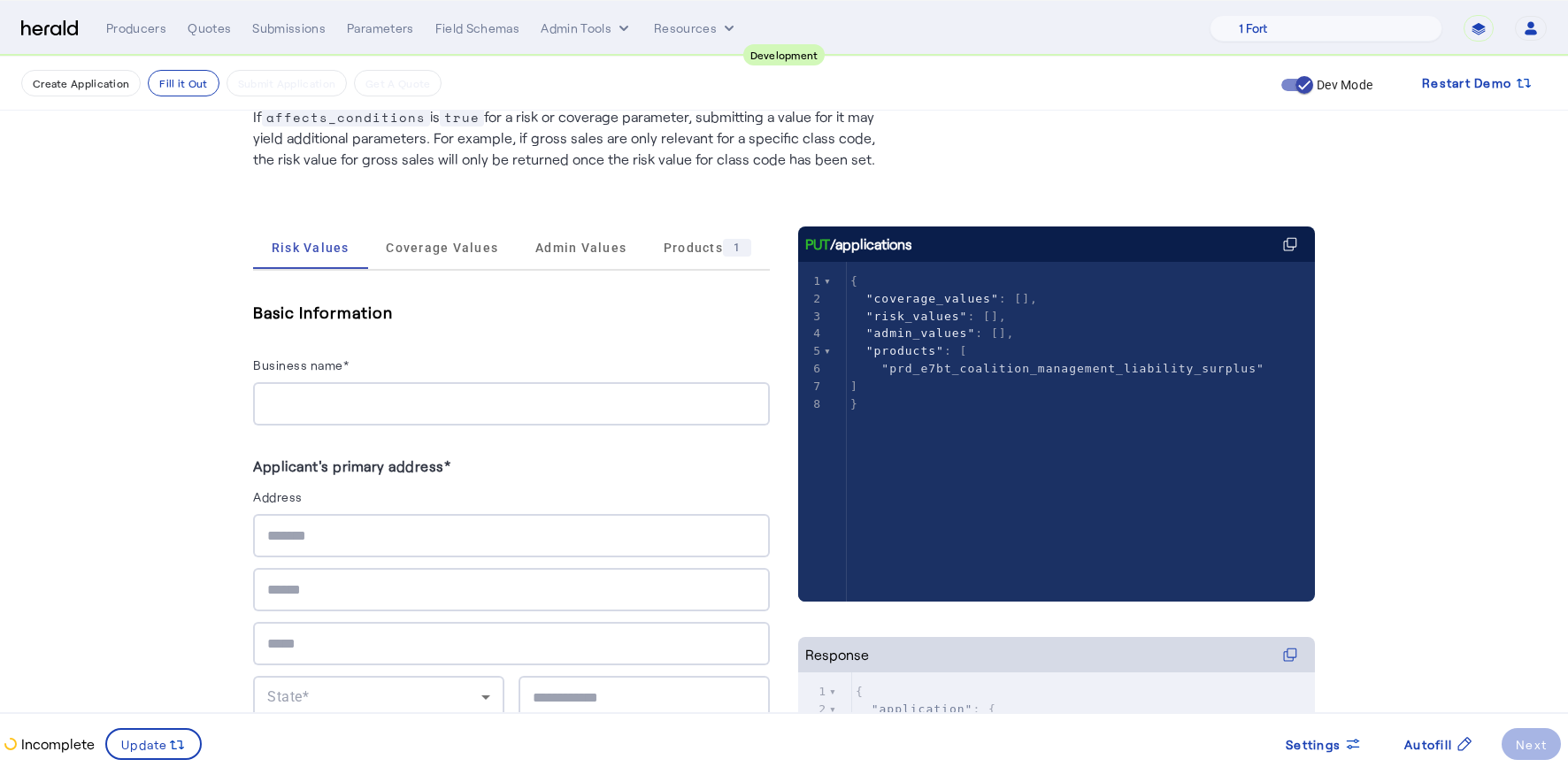
scroll to position [144, 0]
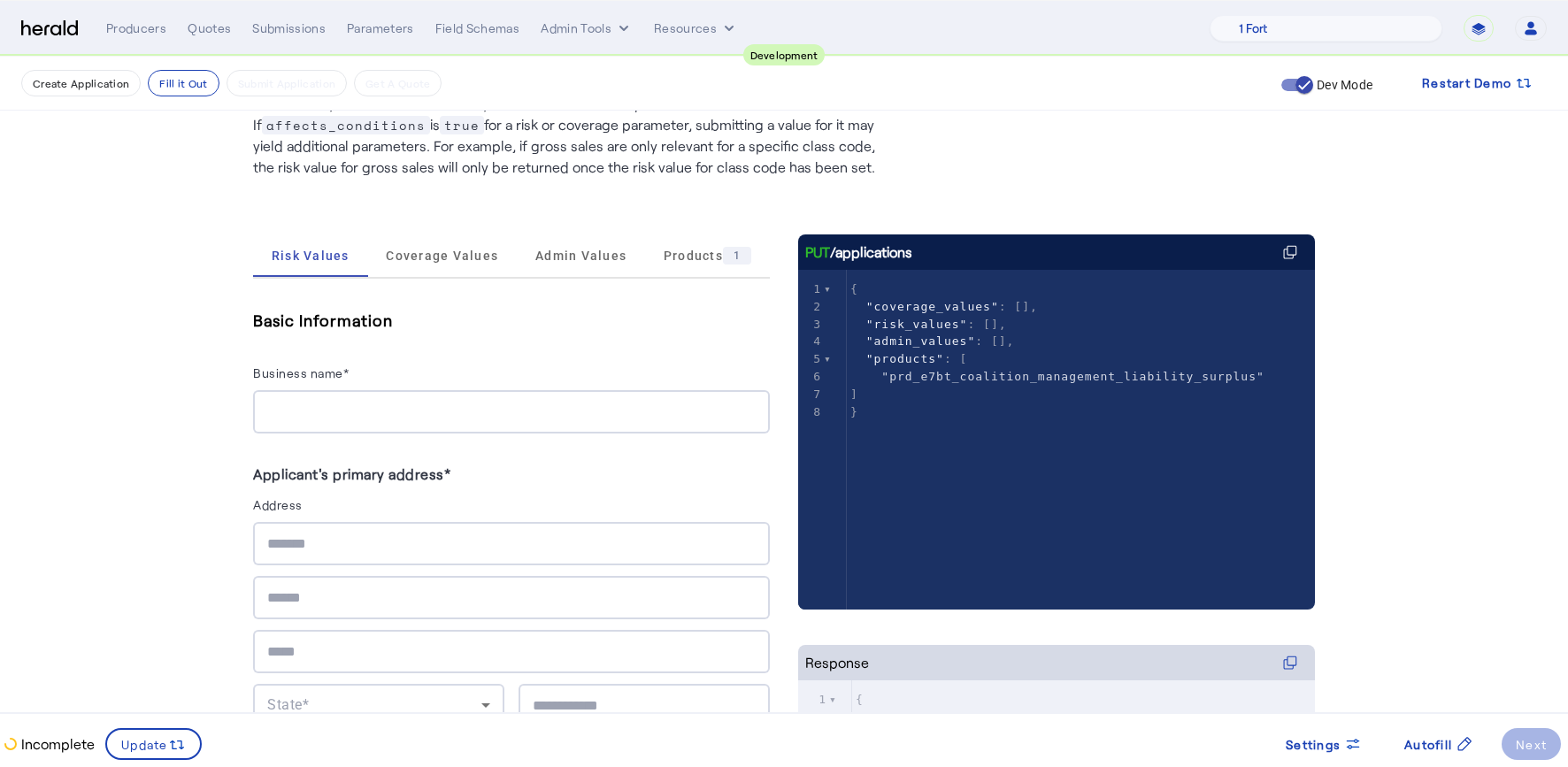
click at [1061, 372] on span ""prd_e7bt_coalition_management_liability_surplus"" at bounding box center [1072, 376] width 383 height 13
type textarea "**********"
click at [1061, 372] on span ""prd_e7bt_coalition_management_liability_surplus"" at bounding box center [1072, 376] width 383 height 13
click at [1006, 415] on pre "}" at bounding box center [1089, 413] width 485 height 18
click at [1100, 375] on span ""prd_e7bt_coalition_management_liability_surplus"" at bounding box center [1072, 376] width 383 height 13
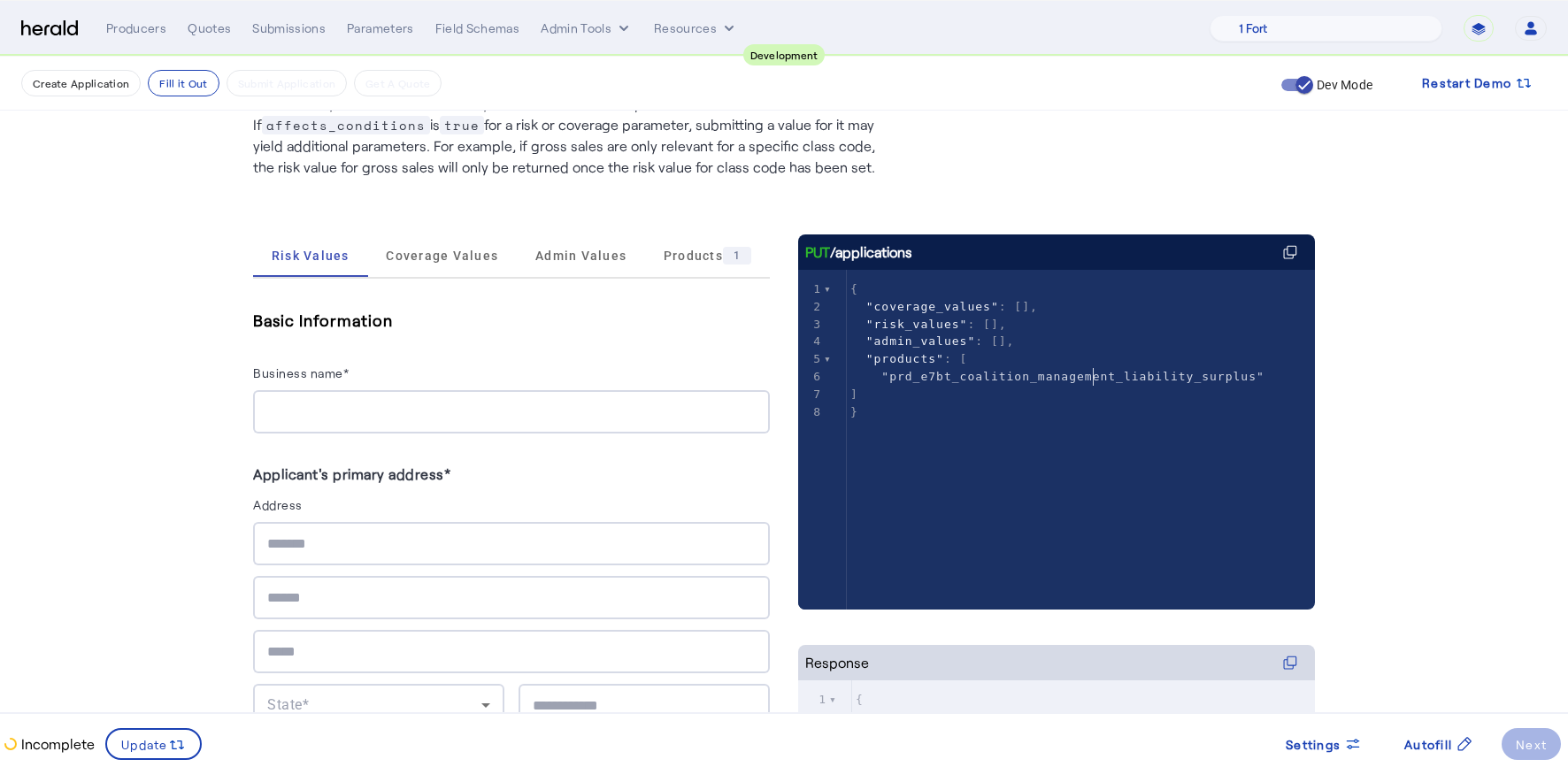
click at [1100, 375] on span ""prd_e7bt_coalition_management_liability_surplus"" at bounding box center [1072, 376] width 383 height 13
type textarea "**********"
click at [1100, 375] on span ""prd_e7bt_coalition_management_liability_surplus"" at bounding box center [1072, 376] width 383 height 13
click at [1158, 409] on pre "}" at bounding box center [1089, 413] width 485 height 18
click at [1130, 374] on span ""prd_e7bt_coalition_management_liability_surplus"" at bounding box center [1072, 376] width 383 height 13
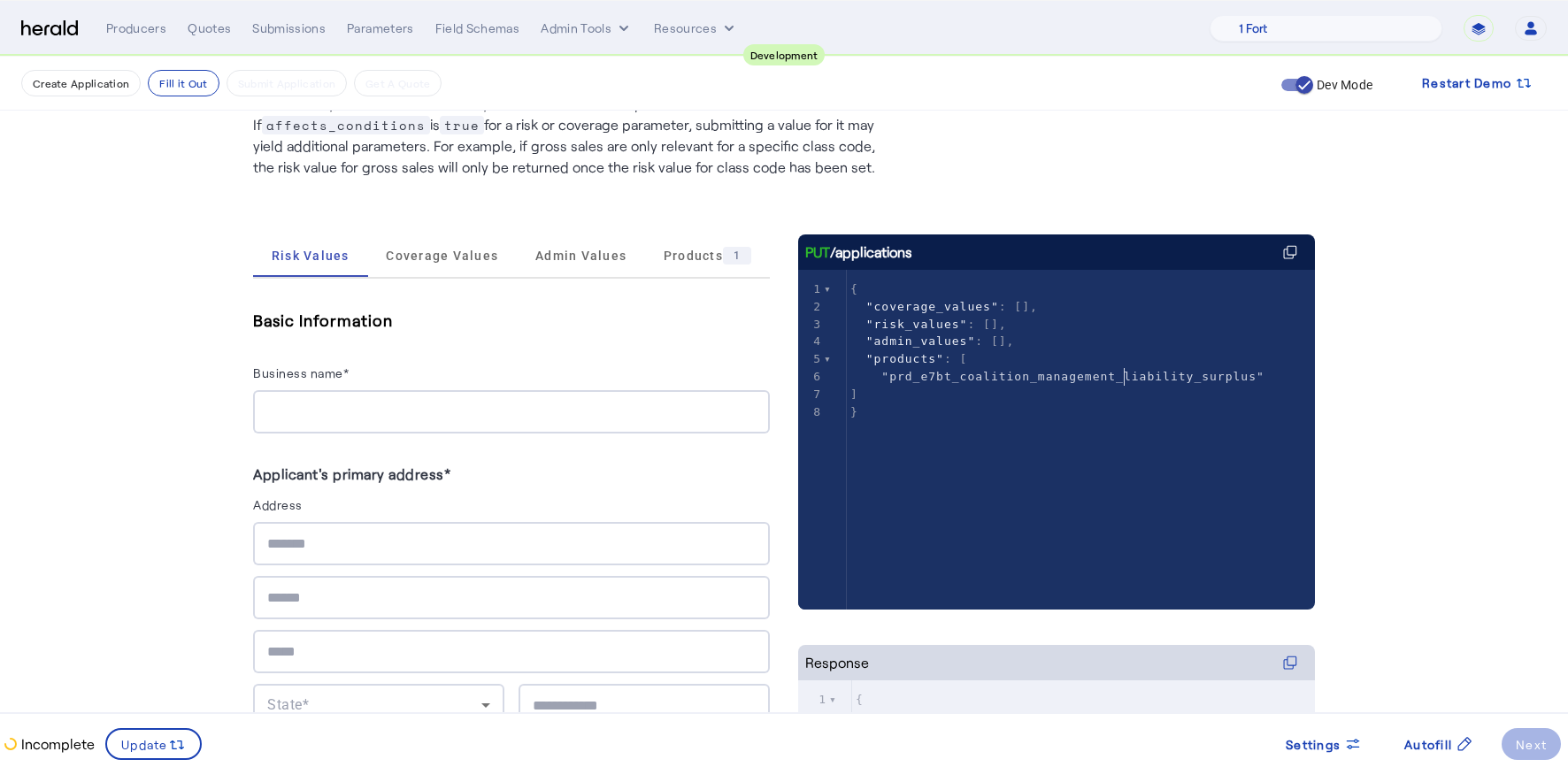
type textarea "**********"
click at [1130, 374] on span ""prd_e7bt_coalition_management_liability_surplus"" at bounding box center [1072, 376] width 383 height 13
click at [1163, 379] on span ""prd_e7bt_coalition_management_liability_surplus"" at bounding box center [1072, 376] width 383 height 13
type textarea "**********"
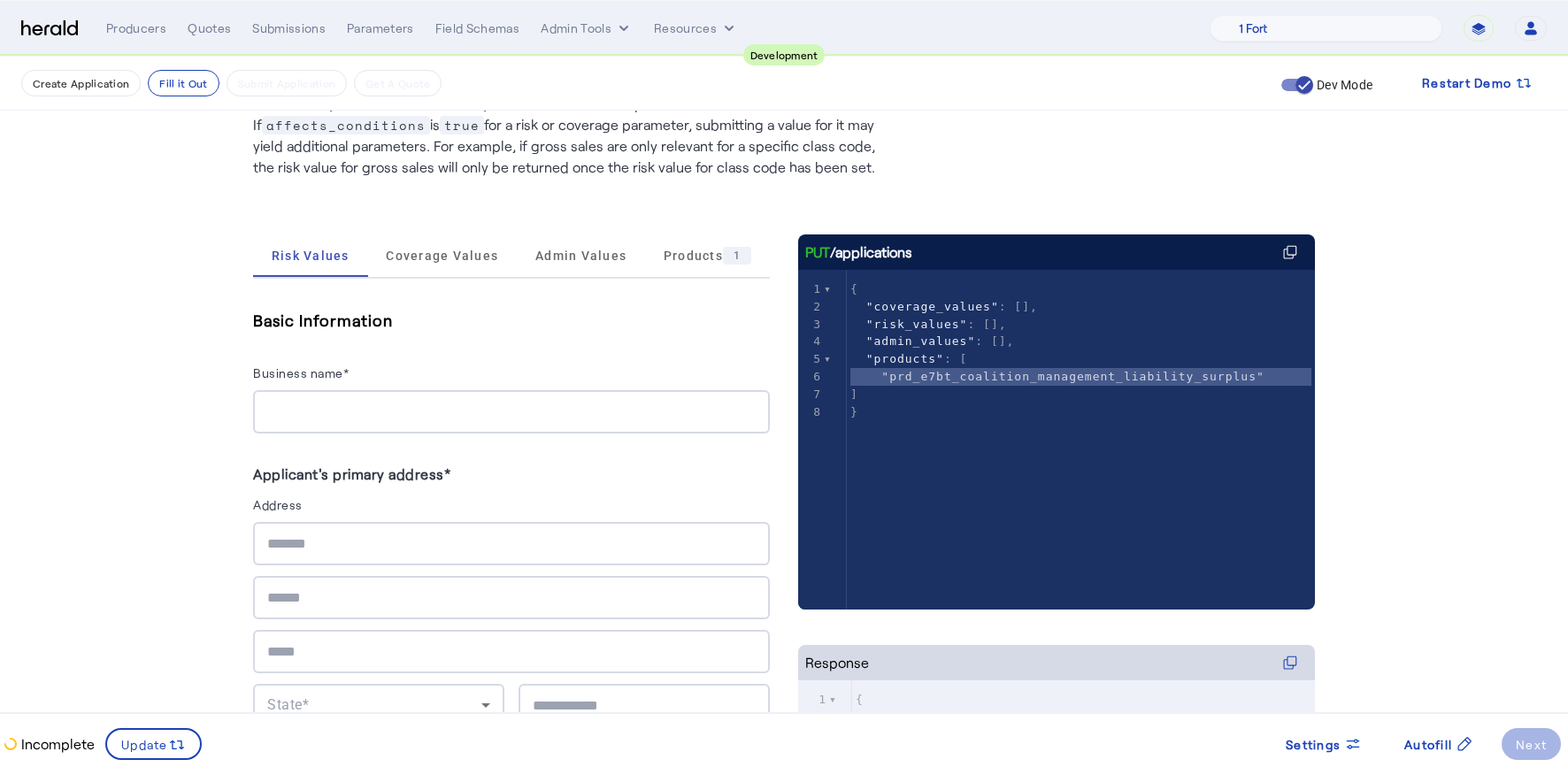
click at [1163, 379] on span ""prd_e7bt_coalition_management_liability_surplus"" at bounding box center [1072, 376] width 383 height 13
click at [1156, 378] on span ""prd_e7bt_coalition_management_liability_surplus"" at bounding box center [1072, 376] width 383 height 13
type textarea "**********"
click at [1156, 378] on span ""prd_e7bt_coalition_management_liability_surplus"" at bounding box center [1072, 376] width 383 height 13
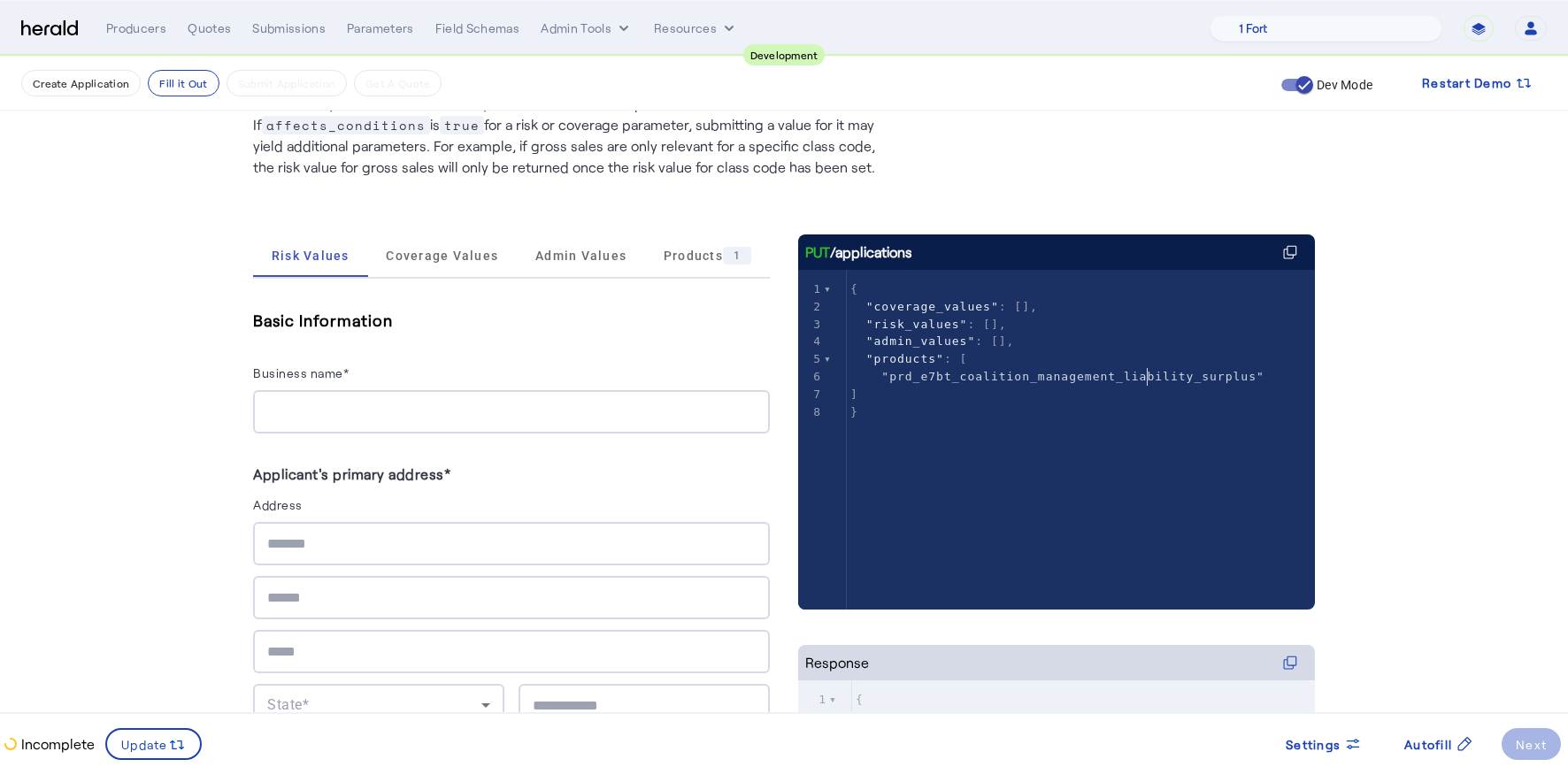
click at [1156, 378] on span ""prd_e7bt_coalition_management_liability_surplus"" at bounding box center [1072, 376] width 383 height 13
click at [1126, 375] on span ""prd_e7bt_coalition_management_liability_surplus"" at bounding box center [1072, 376] width 383 height 13
type textarea "**********"
click at [1126, 375] on span ""prd_e7bt_coalition_management_liability_surplus"" at bounding box center [1072, 376] width 383 height 13
click at [890, 175] on p "Conditionally relevant values are only returned when the required conditions ar…" at bounding box center [571, 131] width 637 height 92
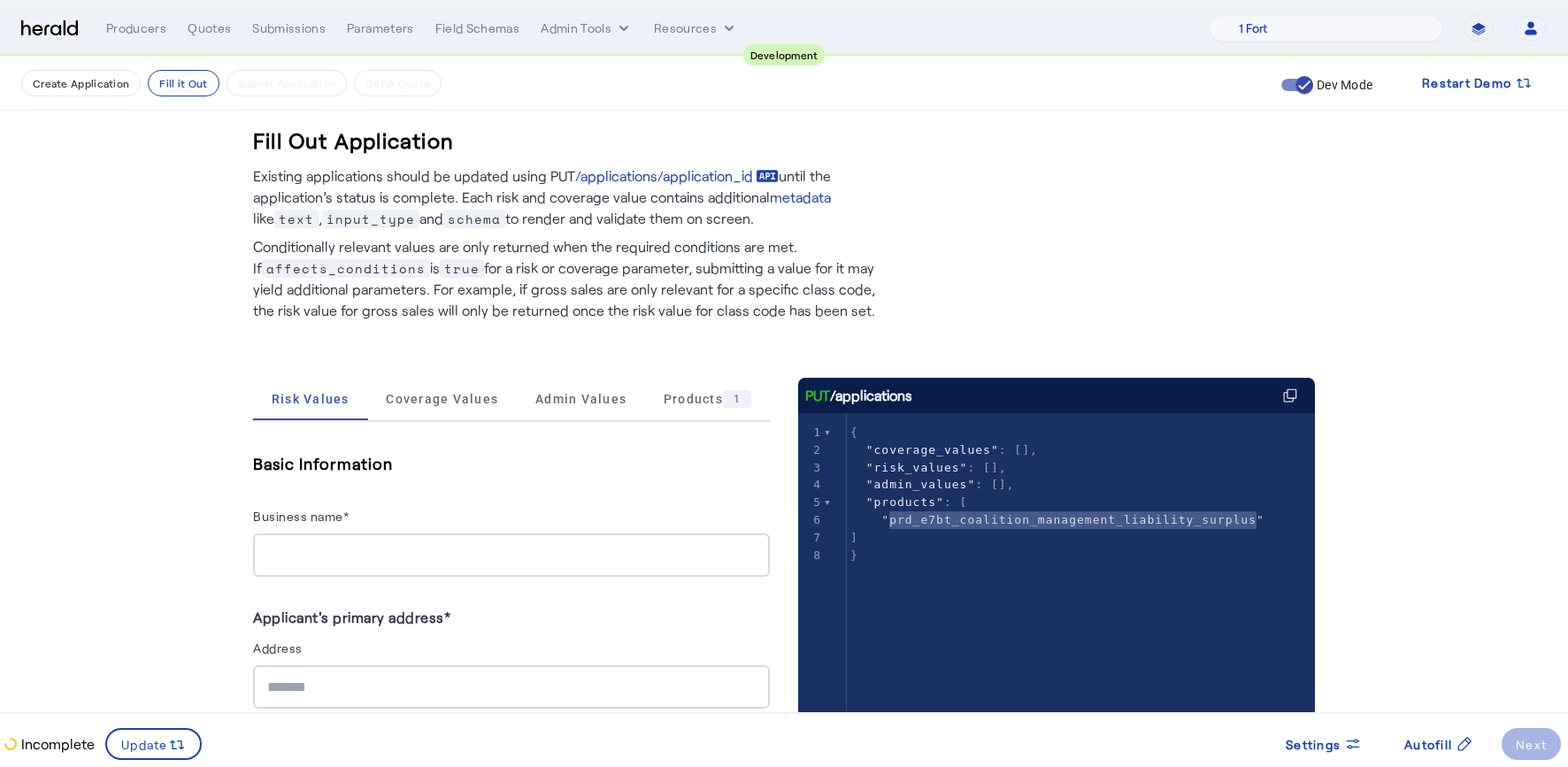
scroll to position [0, 0]
click at [55, 21] on img at bounding box center [50, 29] width 57 height 17
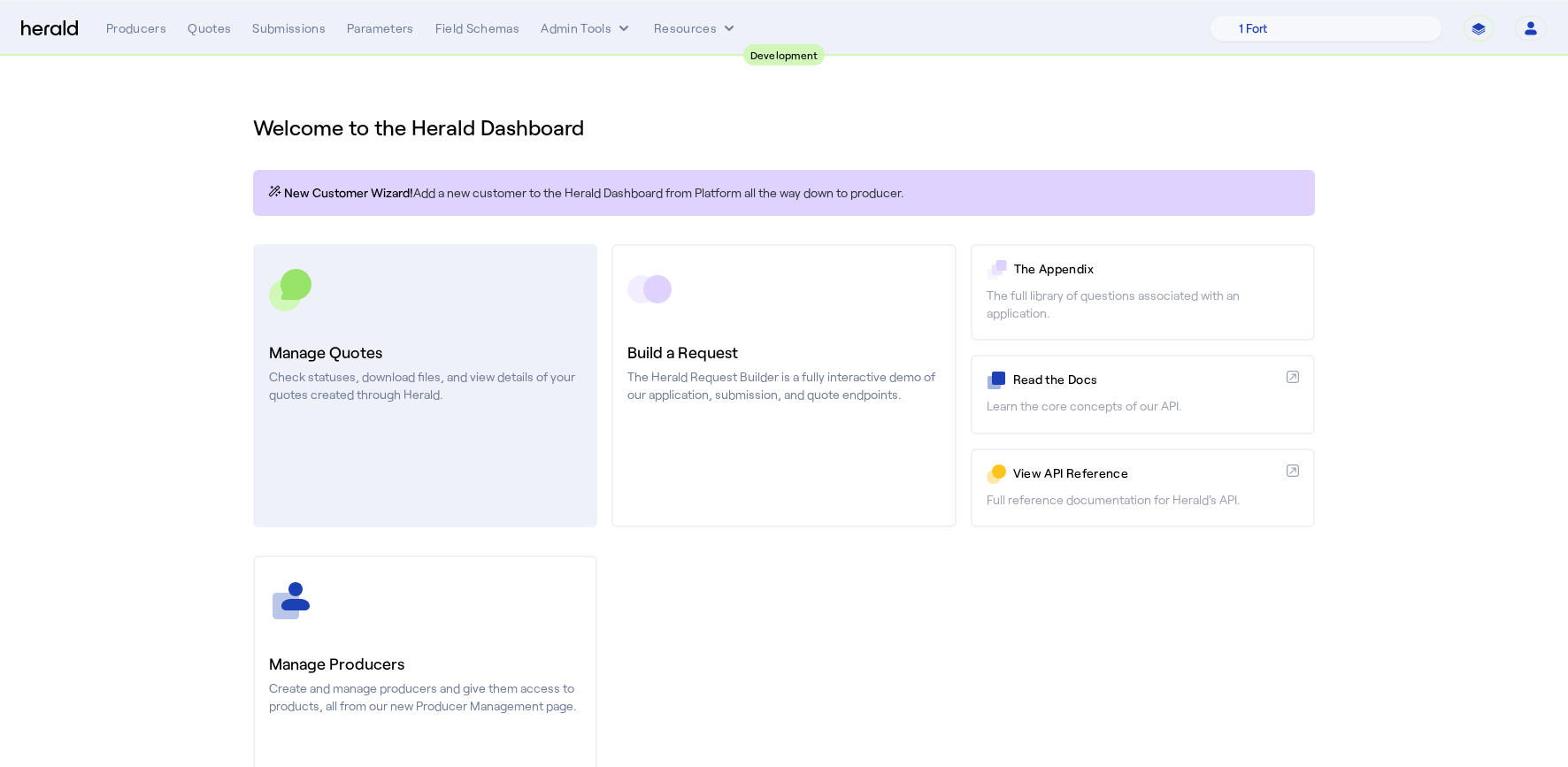
click at [195, 339] on section "Welcome to the Herald Dashboard New Customer Wizard! Add a new customer to the …" at bounding box center [784, 466] width 1568 height 817
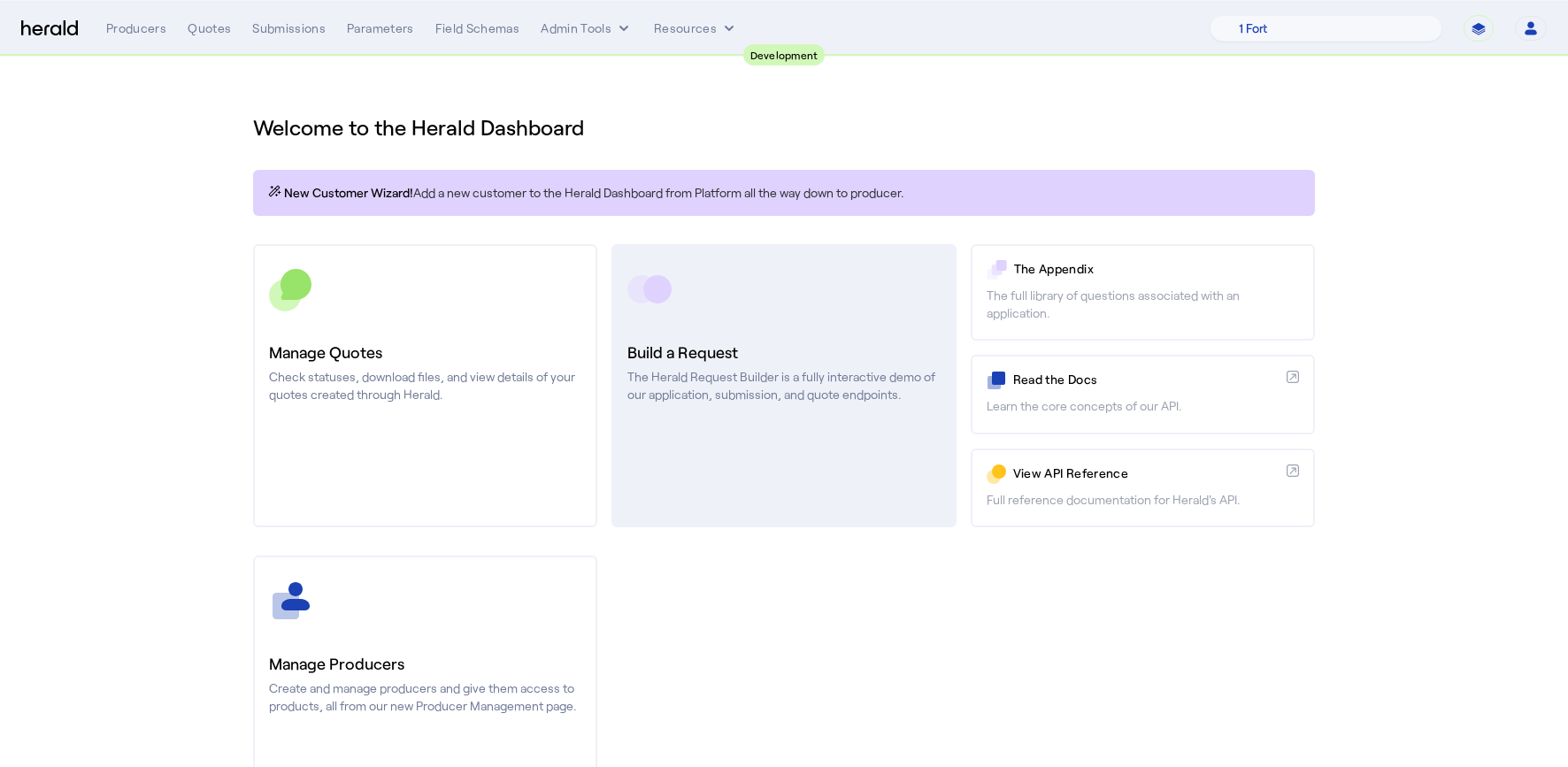
click at [860, 404] on link "Build a Request The Herald Request Builder is a fully interactive demo of our a…" at bounding box center [784, 386] width 345 height 284
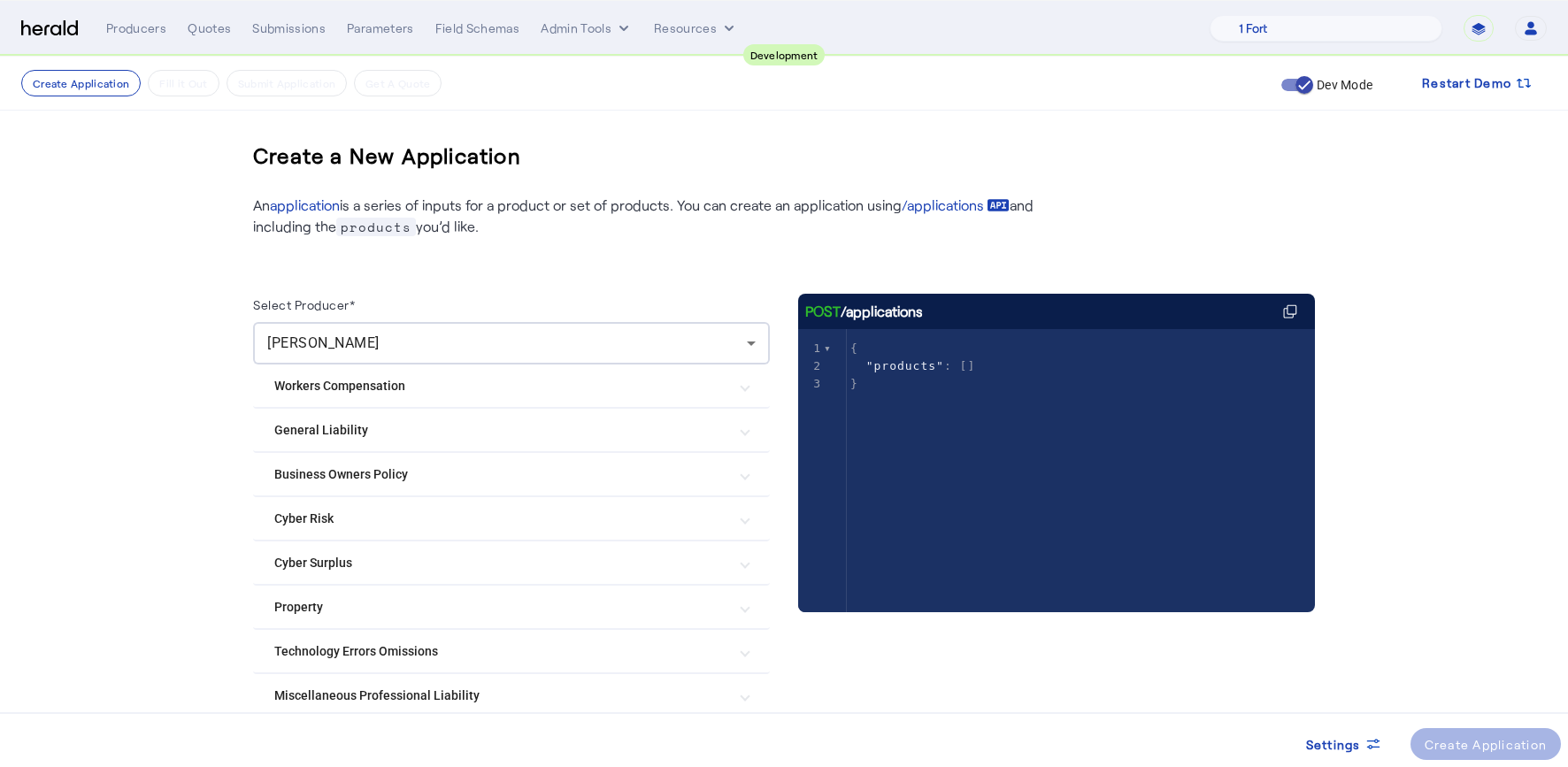
scroll to position [130, 0]
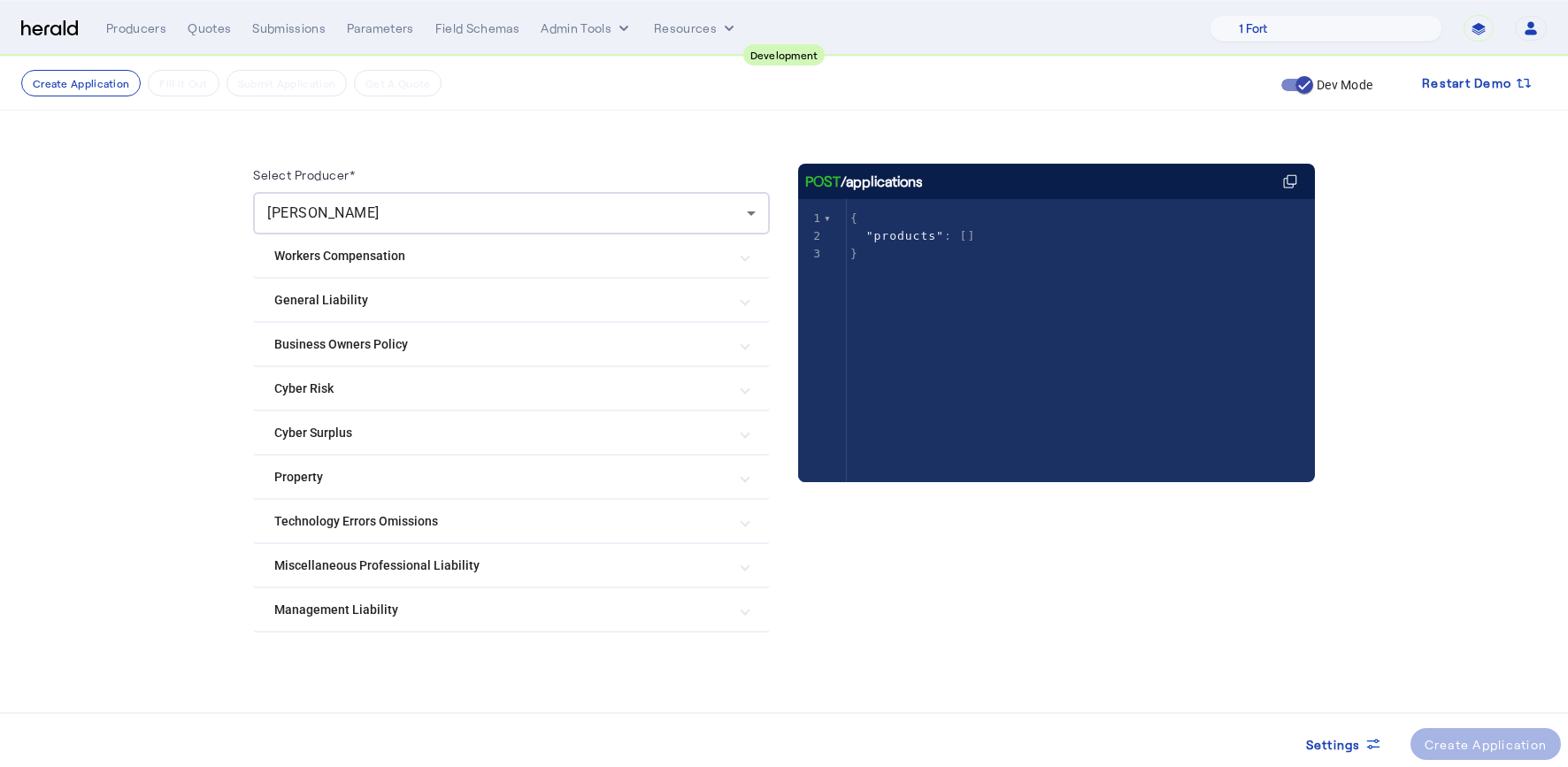
click at [741, 615] on span "Management Liability" at bounding box center [508, 609] width 468 height 19
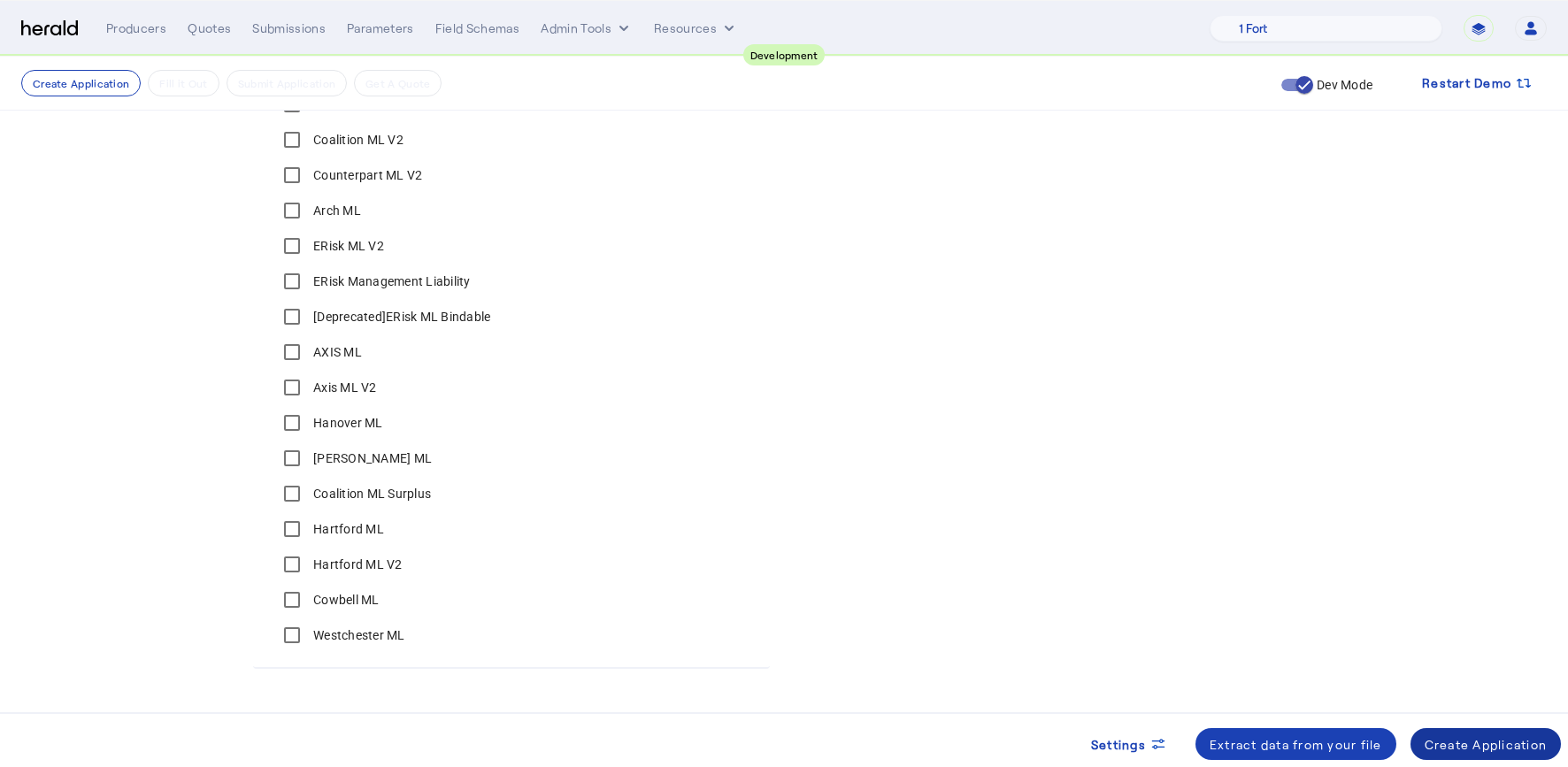
click at [1466, 743] on div "Create Application" at bounding box center [1485, 744] width 123 height 19
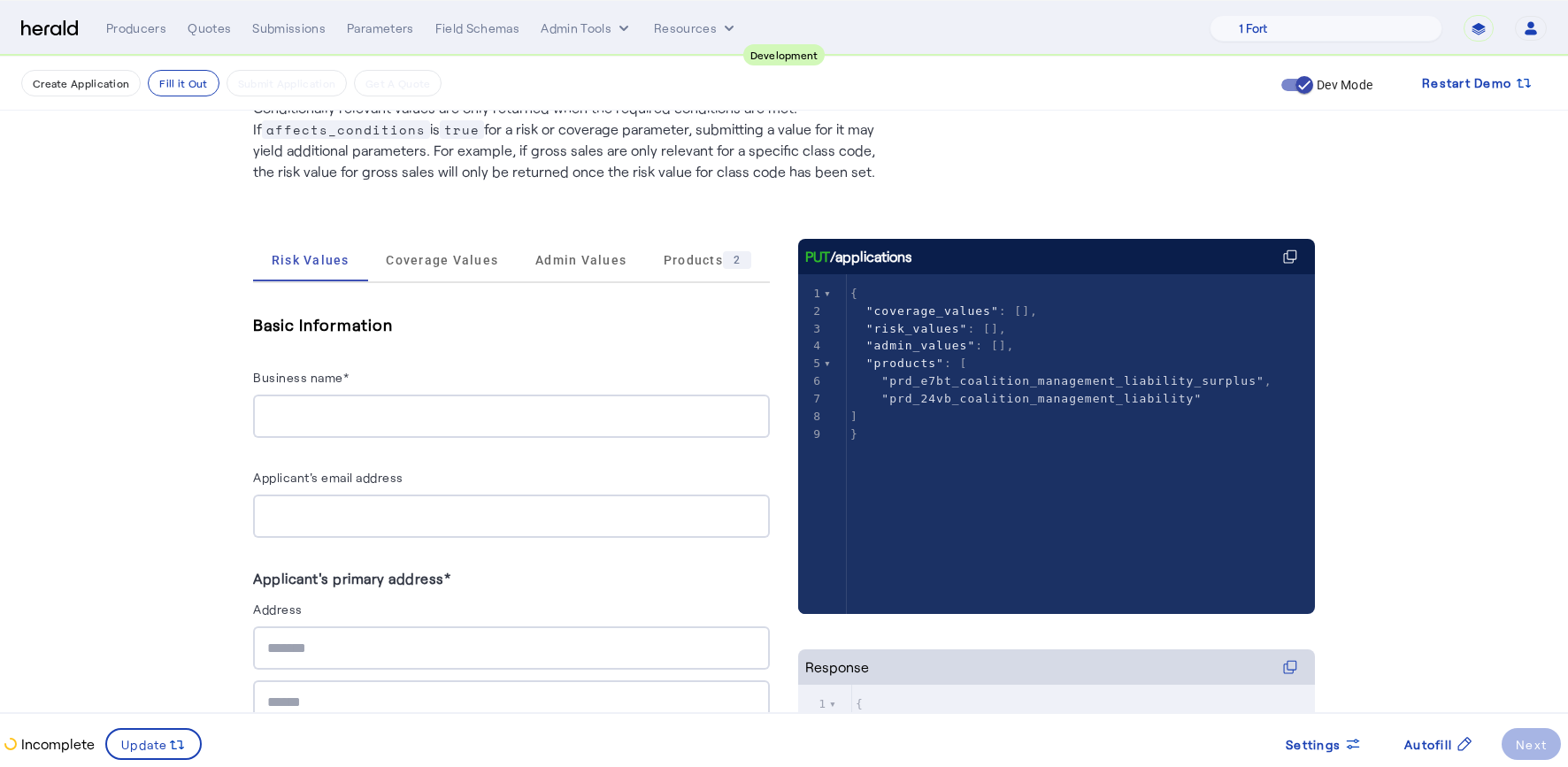
scroll to position [188, 0]
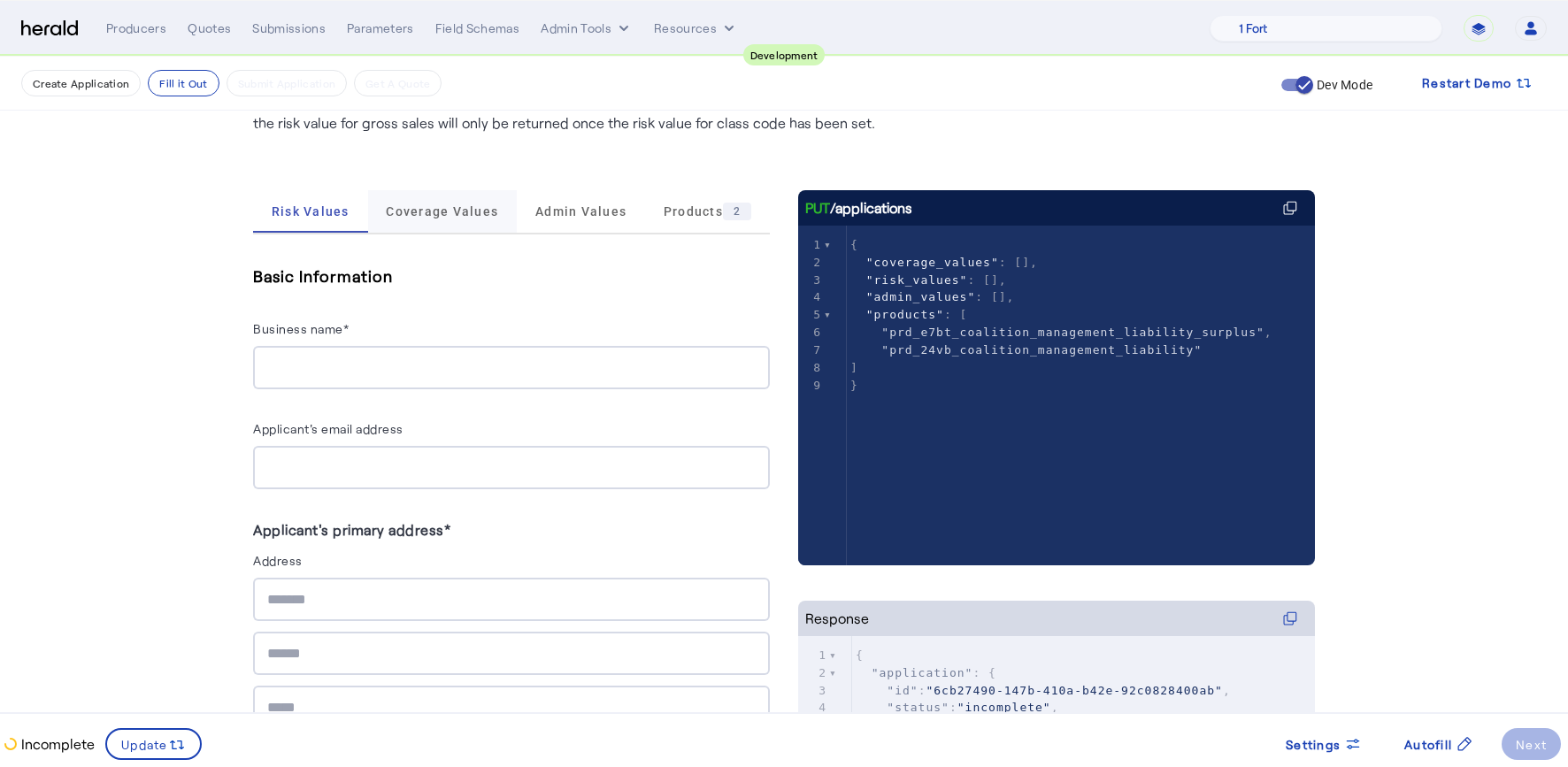
click at [432, 216] on span "Coverage Values" at bounding box center [442, 212] width 112 height 13
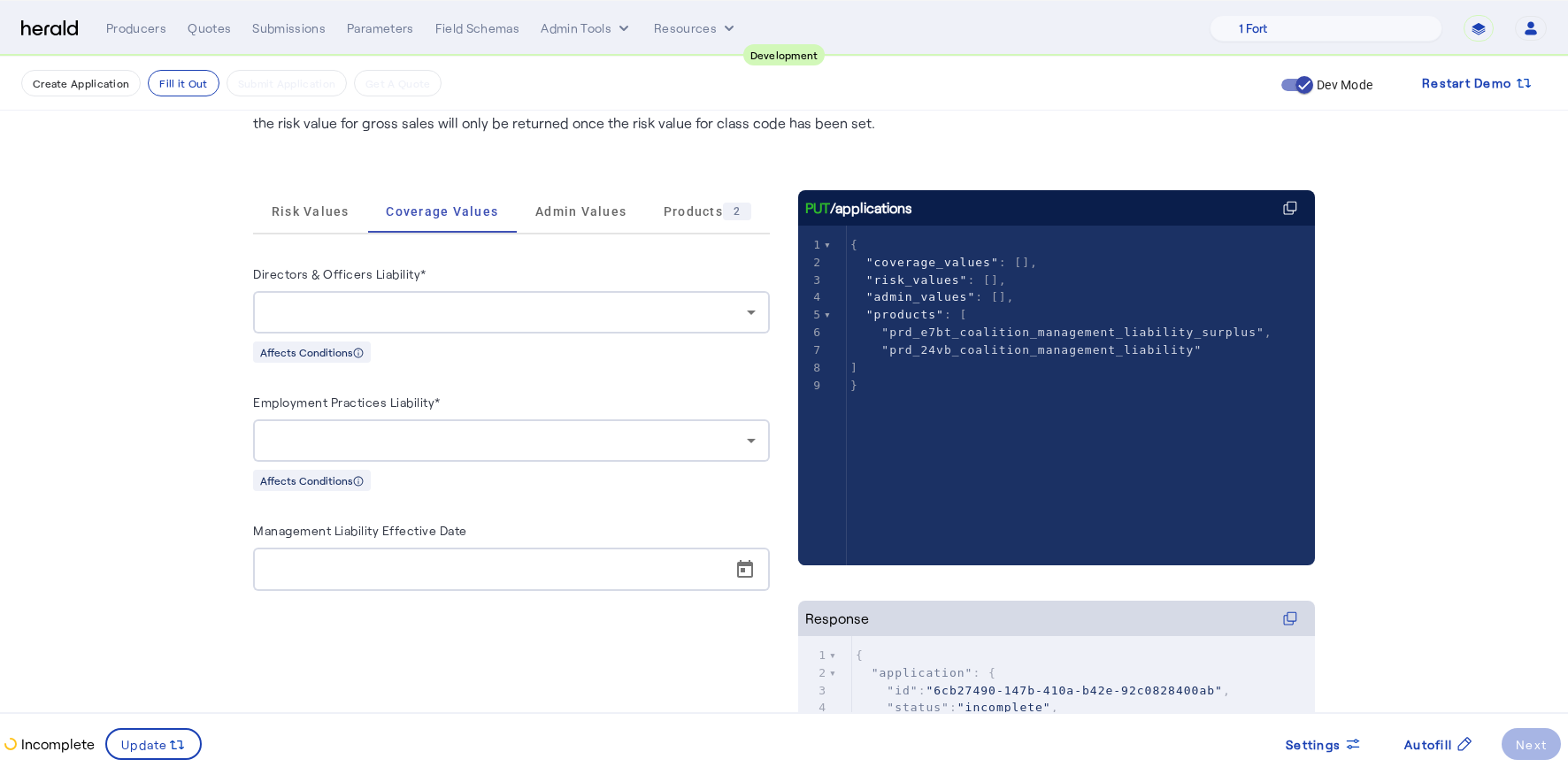
click at [687, 357] on div "Affects Conditions" at bounding box center [511, 352] width 517 height 22
click at [220, 258] on fill-application-step "Create Application Fill it Out Submit Application Get A Quote Dev Mode Restart …" at bounding box center [784, 475] width 1568 height 1214
click at [1103, 346] on span ""prd_24vb_coalition_management_liability"" at bounding box center [1040, 350] width 320 height 13
type textarea "**********"
click at [1103, 346] on span ""prd_24vb_coalition_management_liability"" at bounding box center [1040, 350] width 320 height 13
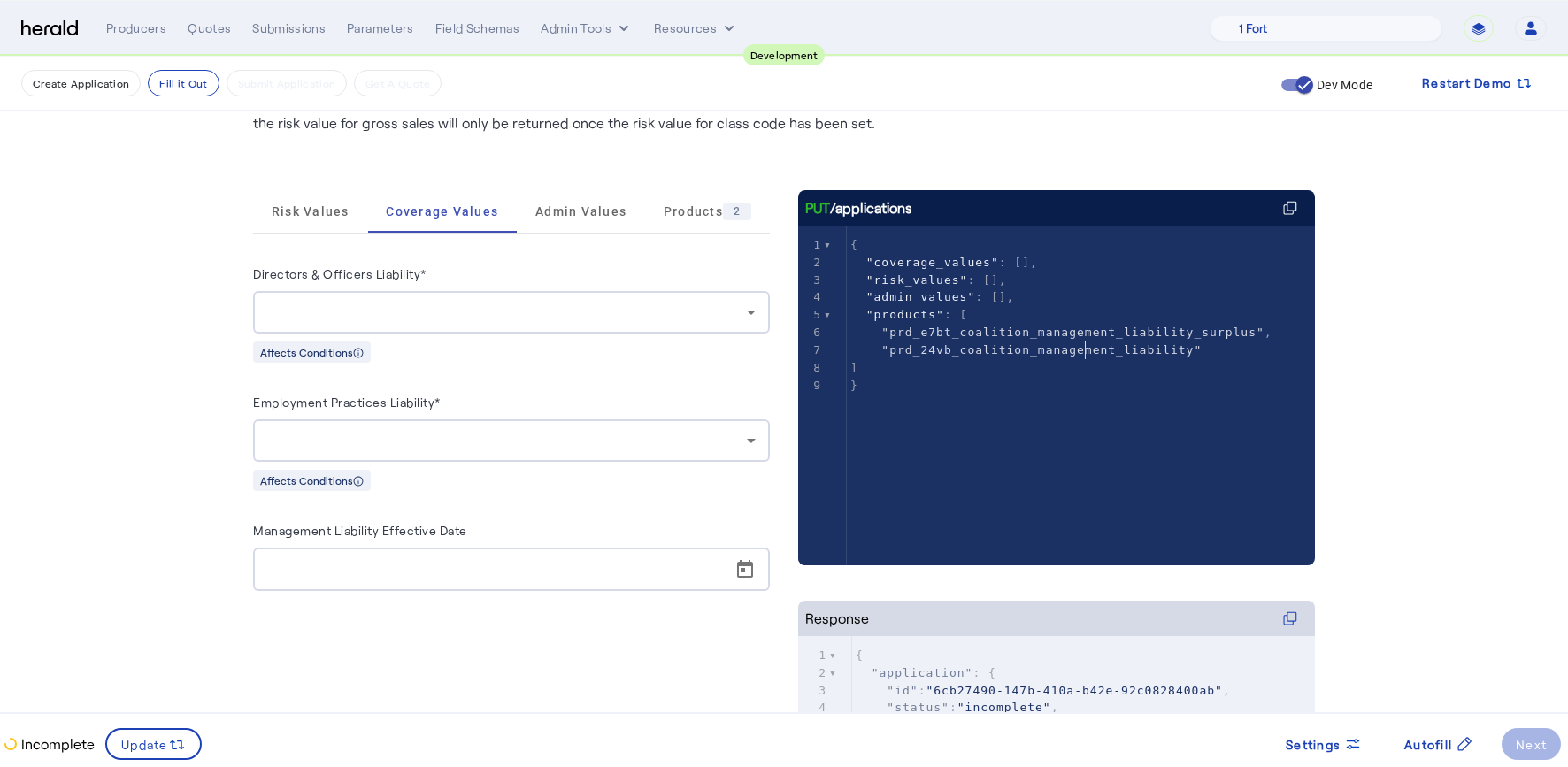
click at [1096, 352] on span ""prd_24vb_coalition_management_liability"" at bounding box center [1040, 350] width 320 height 13
type textarea "**********"
click at [1096, 352] on span ""prd_24vb_coalition_management_liability"" at bounding box center [1040, 350] width 320 height 13
click at [1108, 332] on span ""prd_e7bt_coalition_management_liability_surplus"" at bounding box center [1072, 332] width 383 height 13
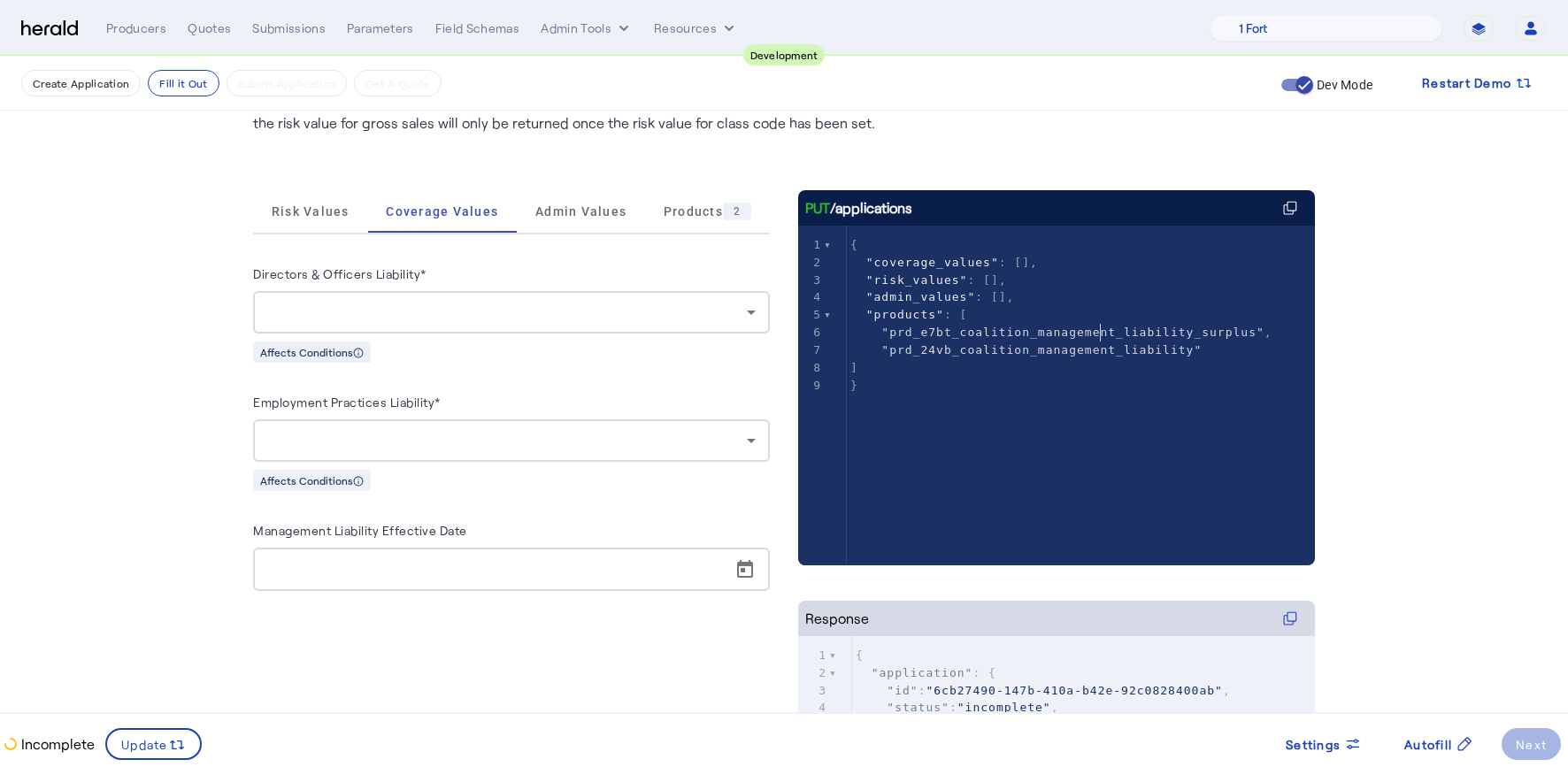
type textarea "**********"
click at [1108, 332] on span ""prd_e7bt_coalition_management_liability_surplus"" at bounding box center [1072, 332] width 383 height 13
click at [1016, 357] on pre ""prd_24vb_coalition_management_liability"" at bounding box center [1089, 351] width 485 height 18
click at [159, 383] on fill-application-step "Create Application Fill it Out Submit Application Get A Quote Dev Mode Restart …" at bounding box center [784, 475] width 1568 height 1214
click at [57, 22] on img at bounding box center [50, 29] width 57 height 17
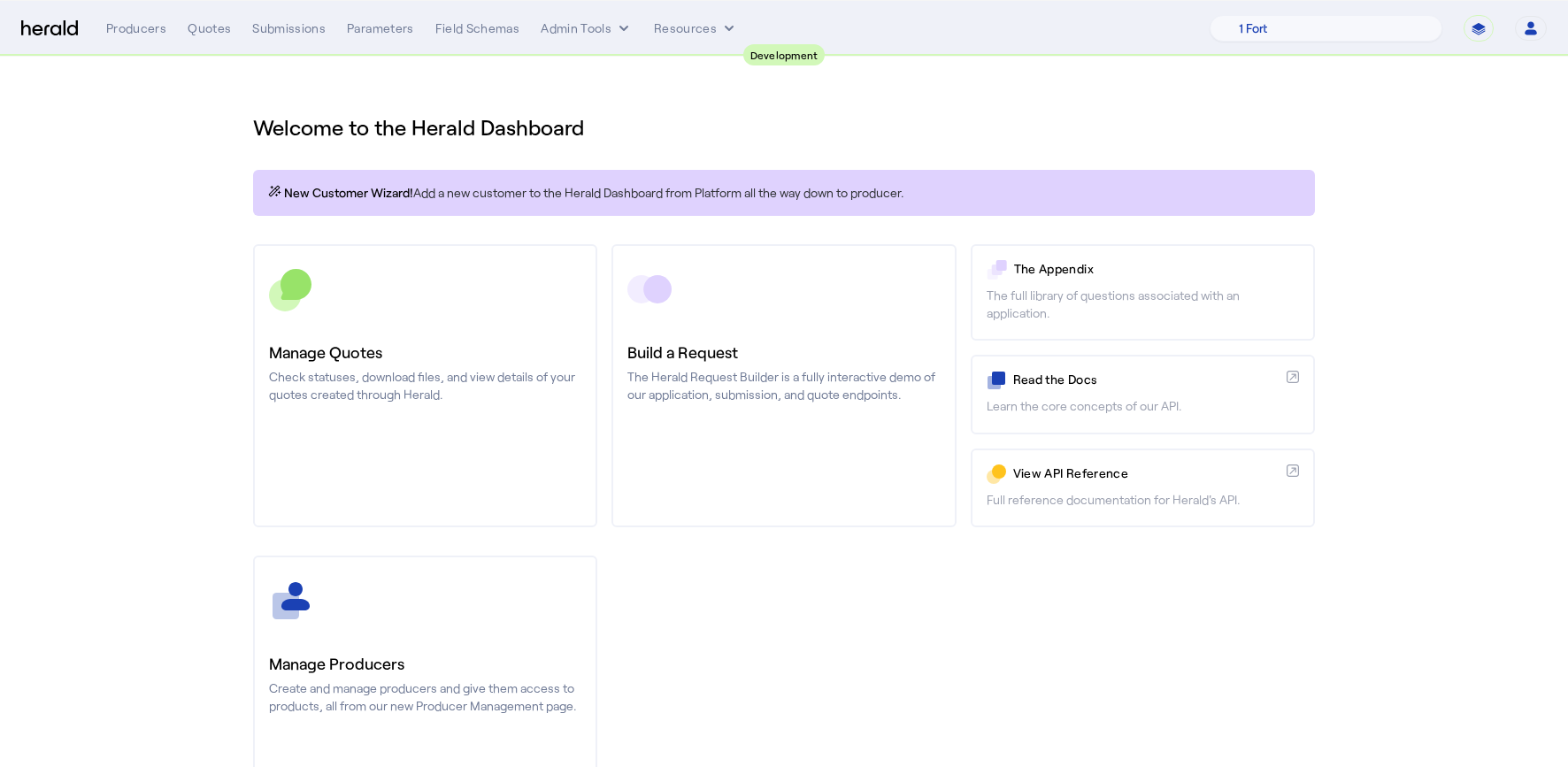
click at [823, 658] on div "Manage Producers Create and manage producers and give them access to products, …" at bounding box center [784, 697] width 1061 height 284
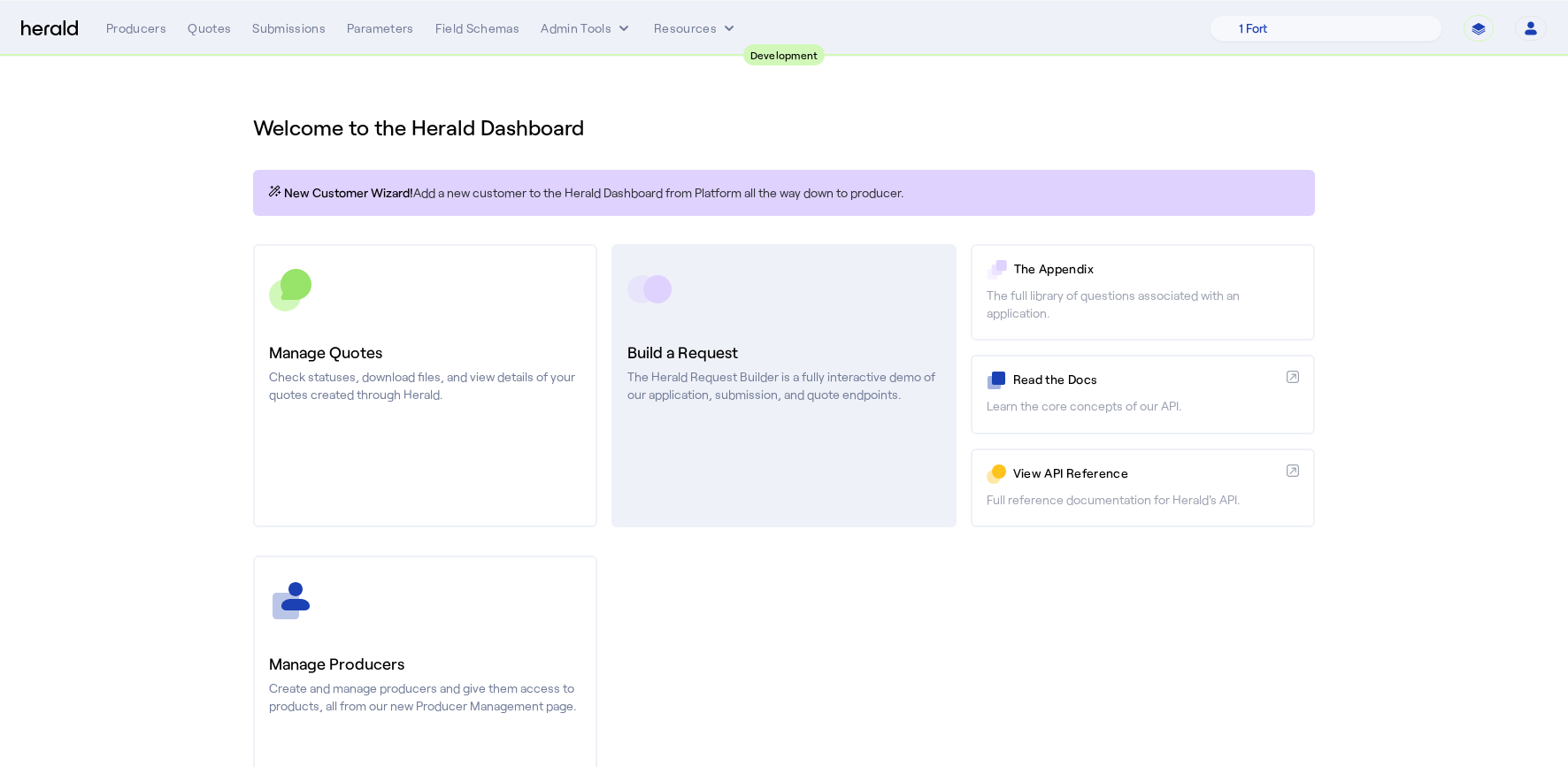
click at [780, 473] on link "Build a Request The Herald Request Builder is a fully interactive demo of our a…" at bounding box center [784, 386] width 345 height 284
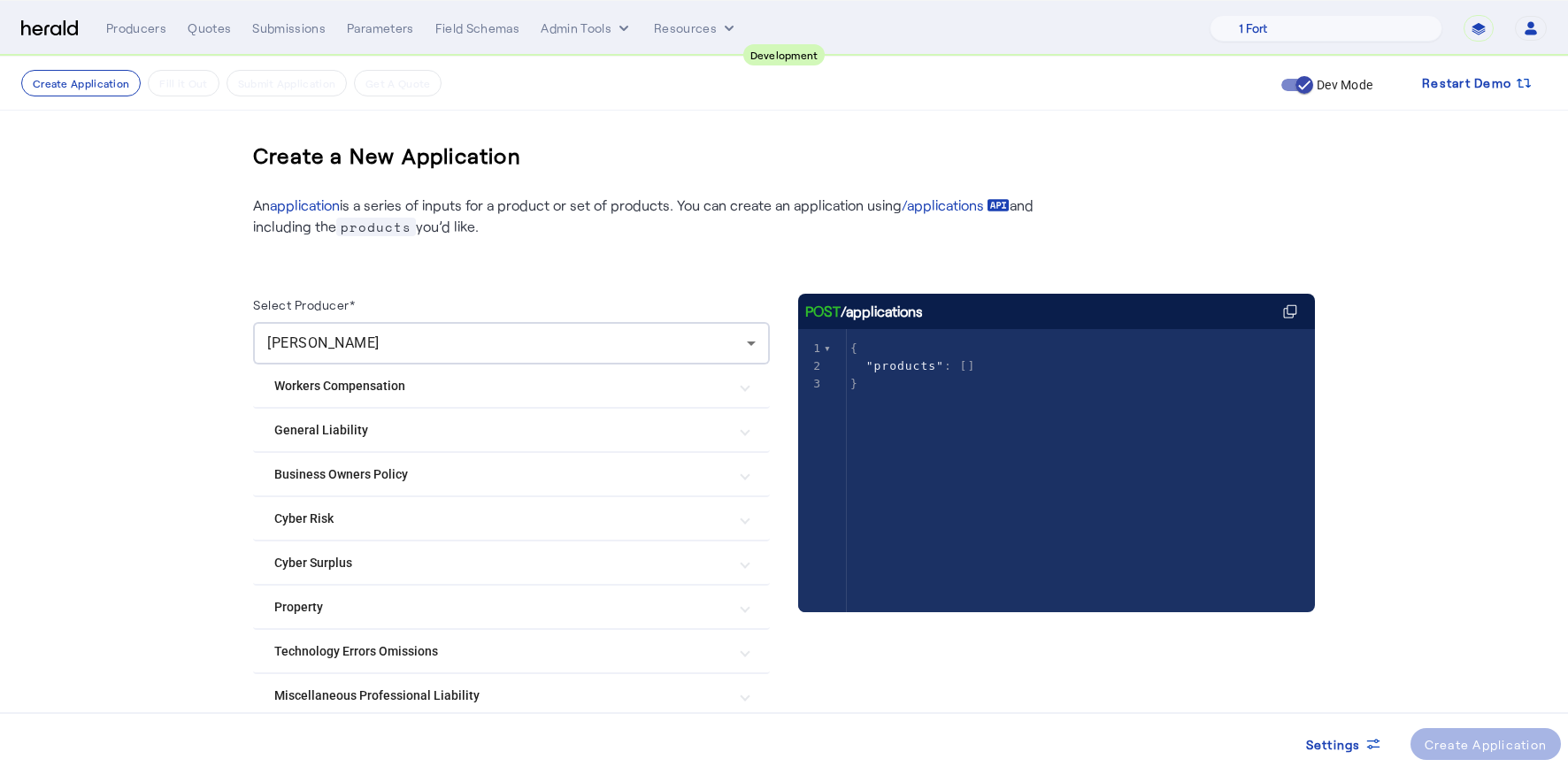
scroll to position [130, 0]
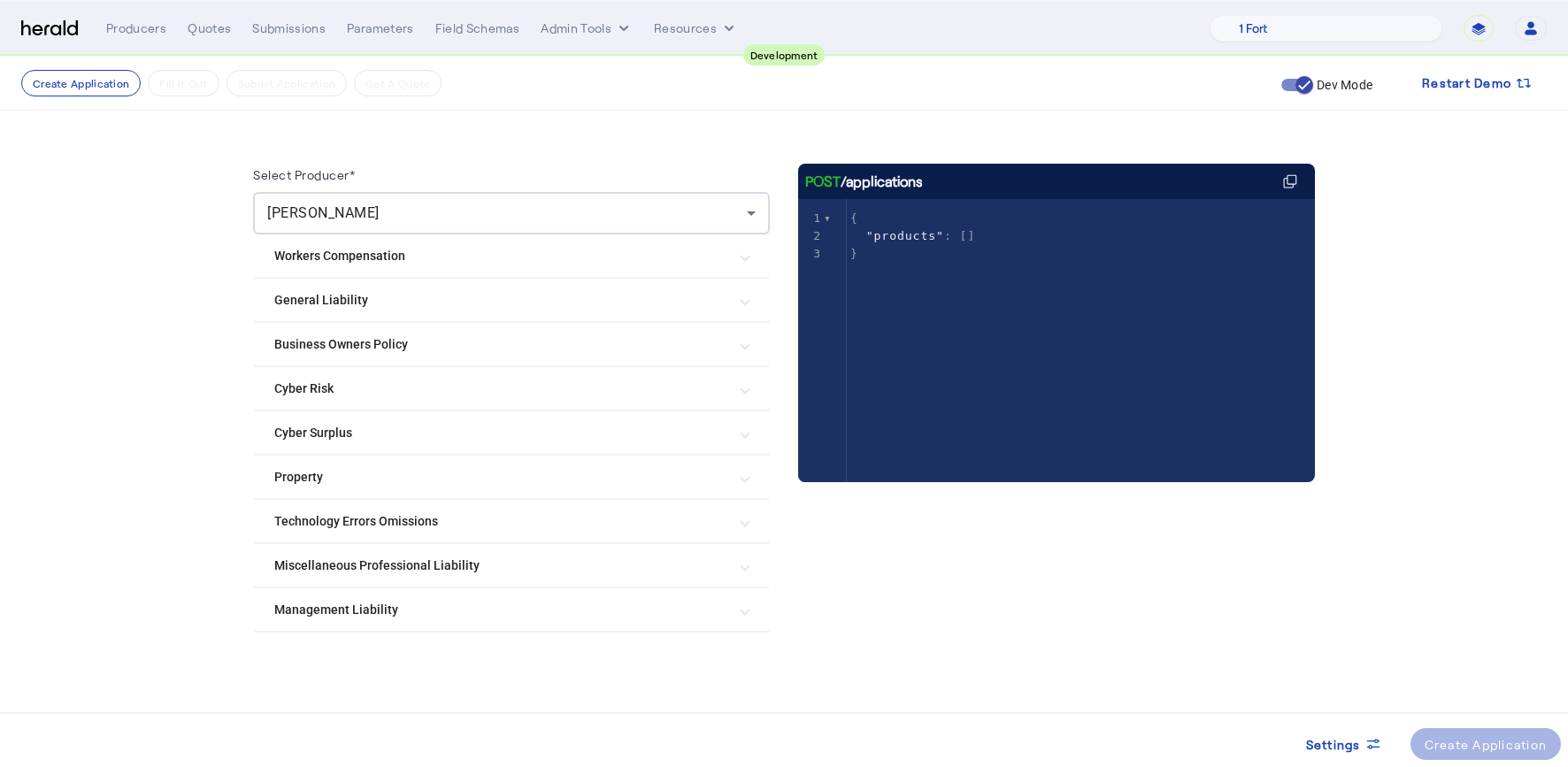
click at [740, 619] on mat-expansion-panel-header "Management Liability" at bounding box center [511, 609] width 517 height 42
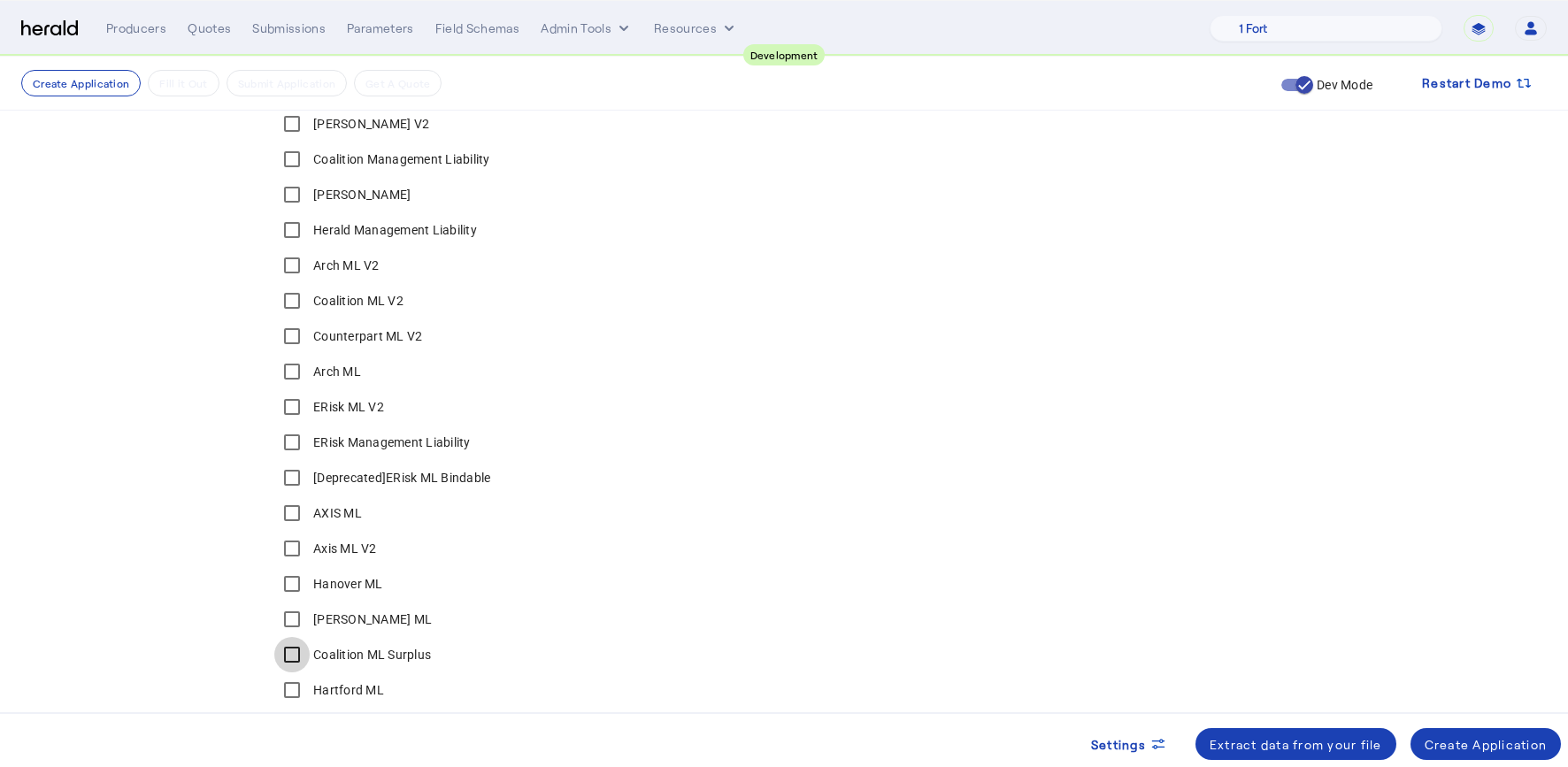
scroll to position [702, 0]
click at [1443, 735] on div "Create Application" at bounding box center [1485, 744] width 123 height 19
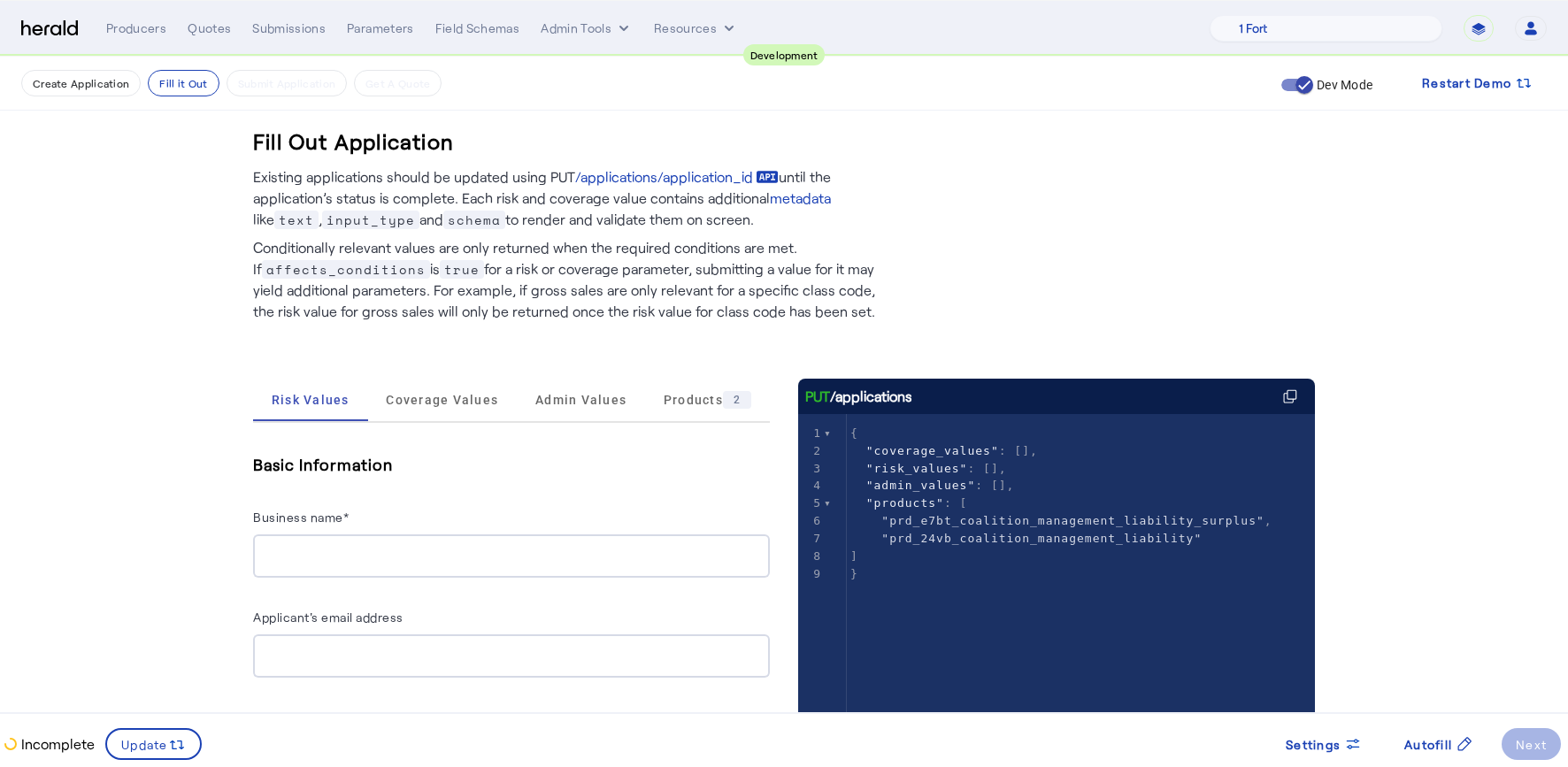
click at [602, 484] on div "Basic Information Business name*" at bounding box center [511, 514] width 517 height 127
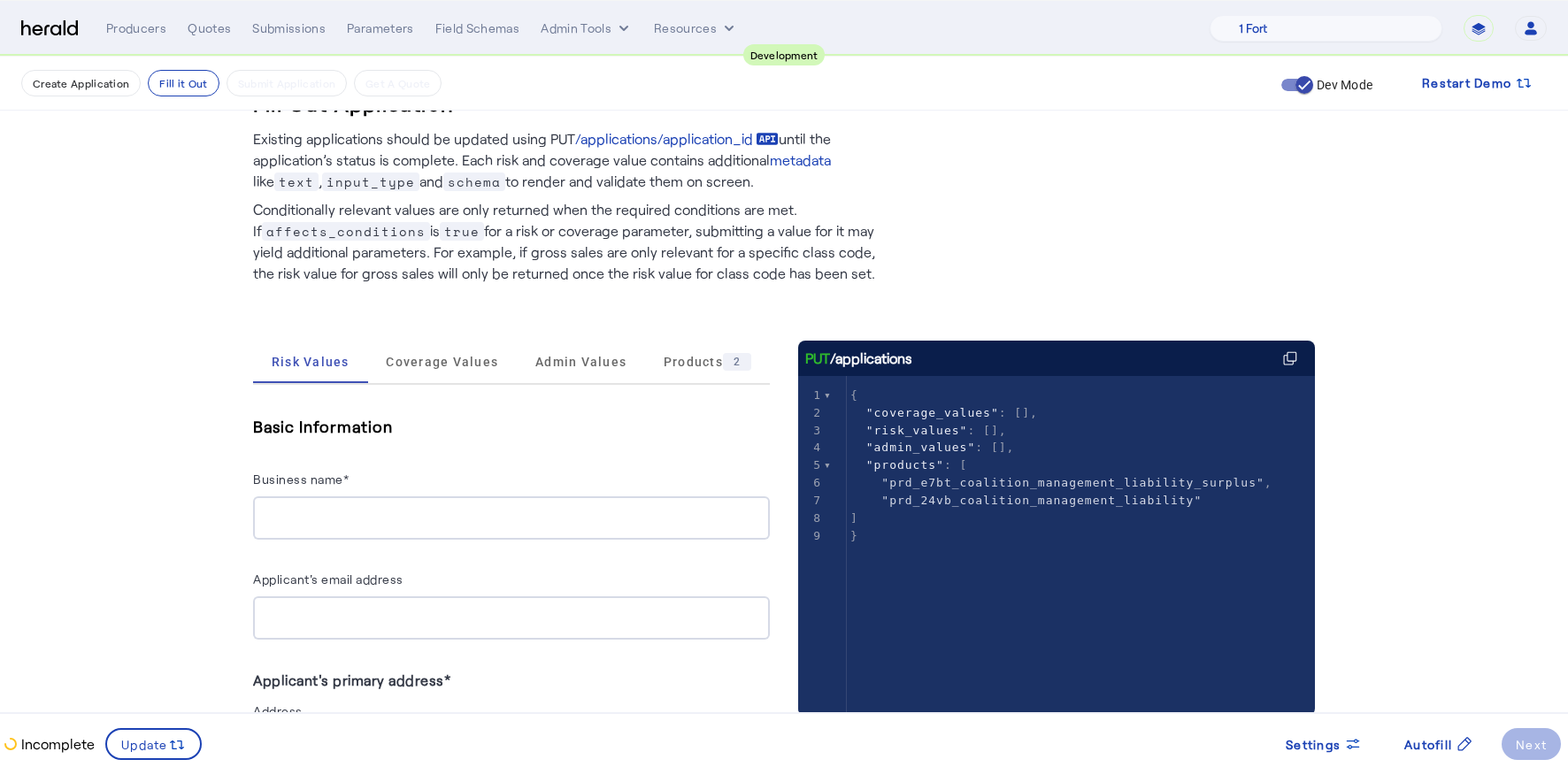
scroll to position [14, 0]
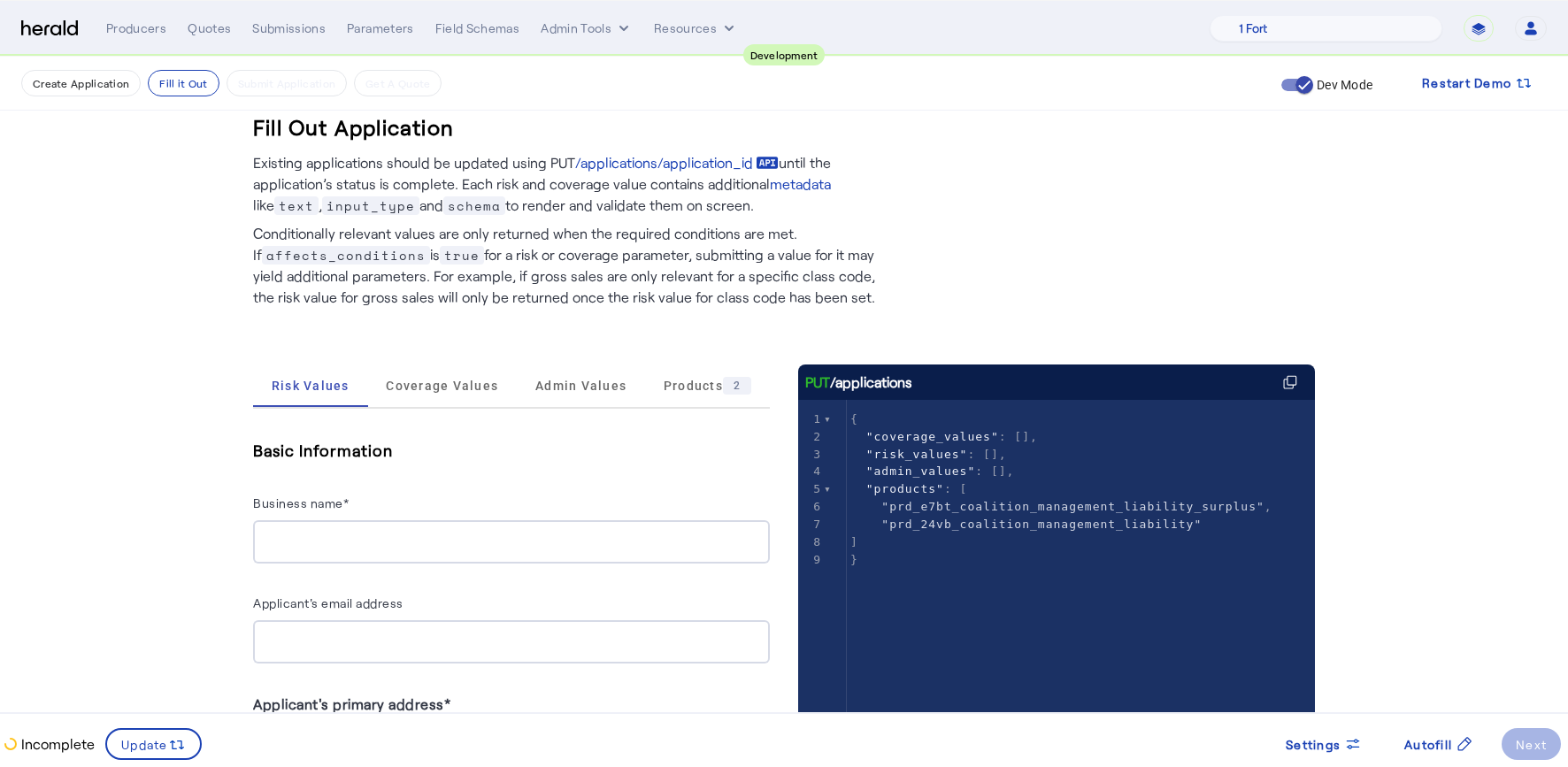
click at [453, 391] on span "Coverage Values" at bounding box center [442, 386] width 112 height 13
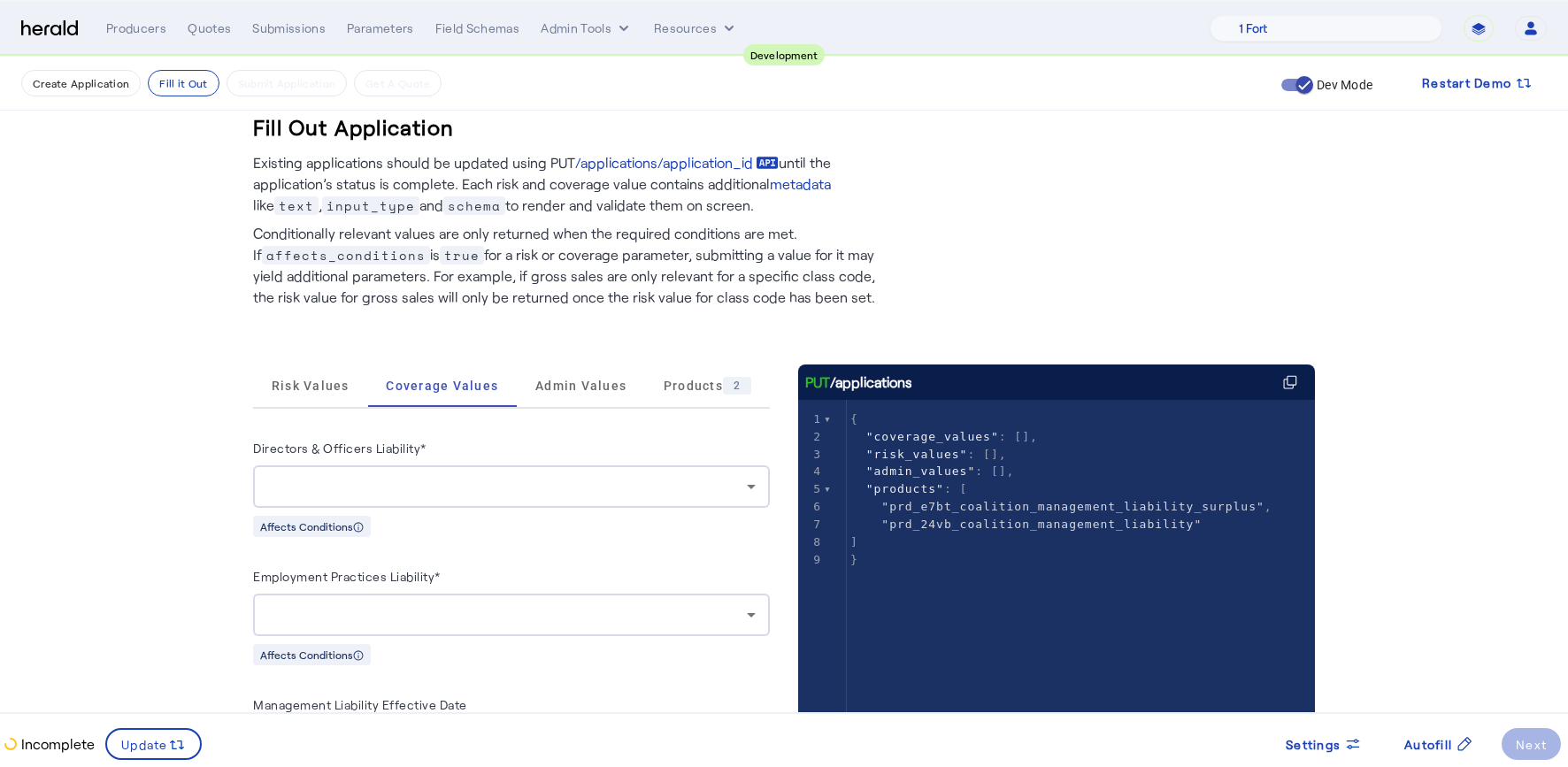
click at [666, 485] on div at bounding box center [506, 487] width 479 height 22
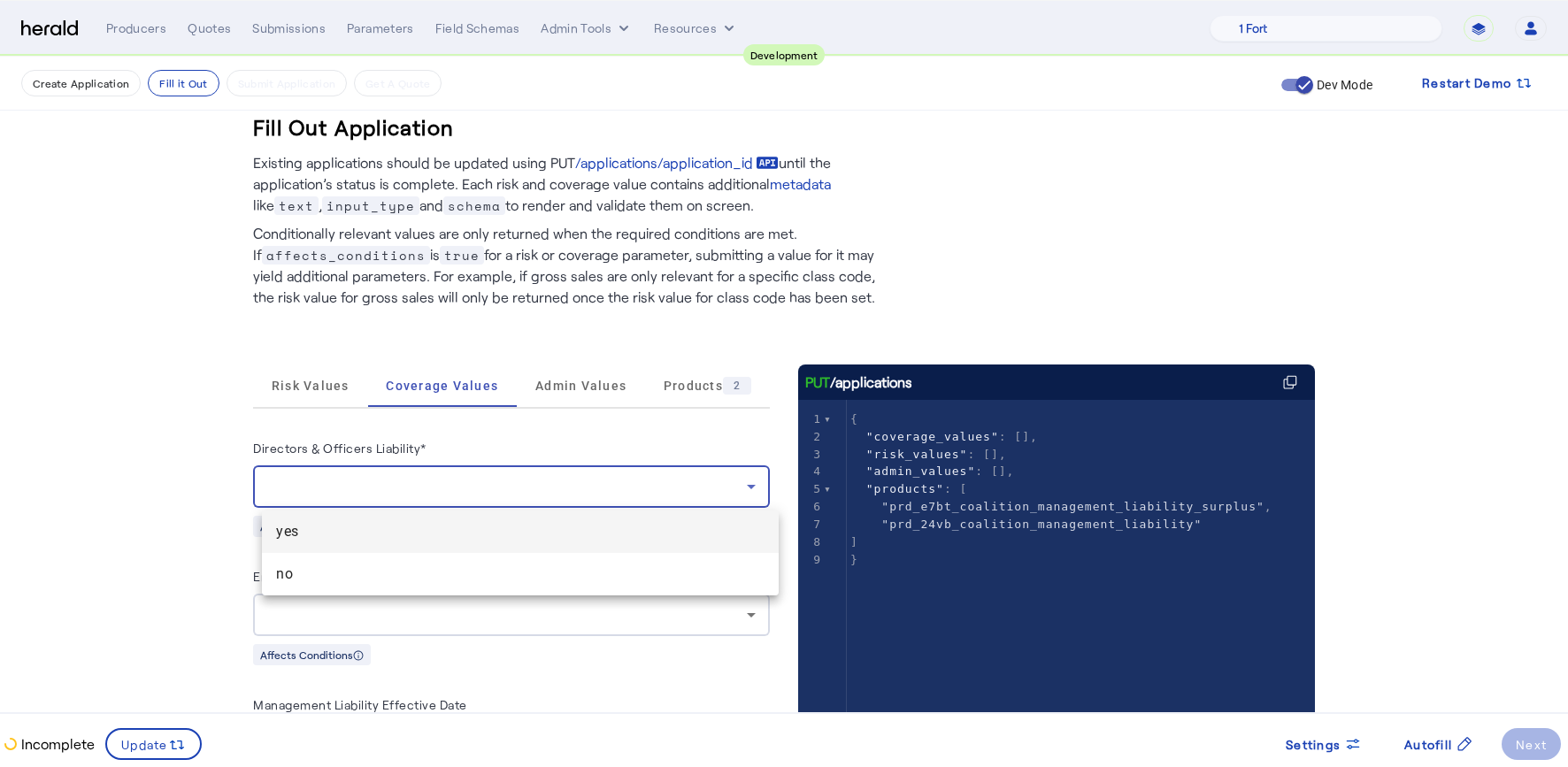
click at [132, 499] on div at bounding box center [784, 383] width 1568 height 767
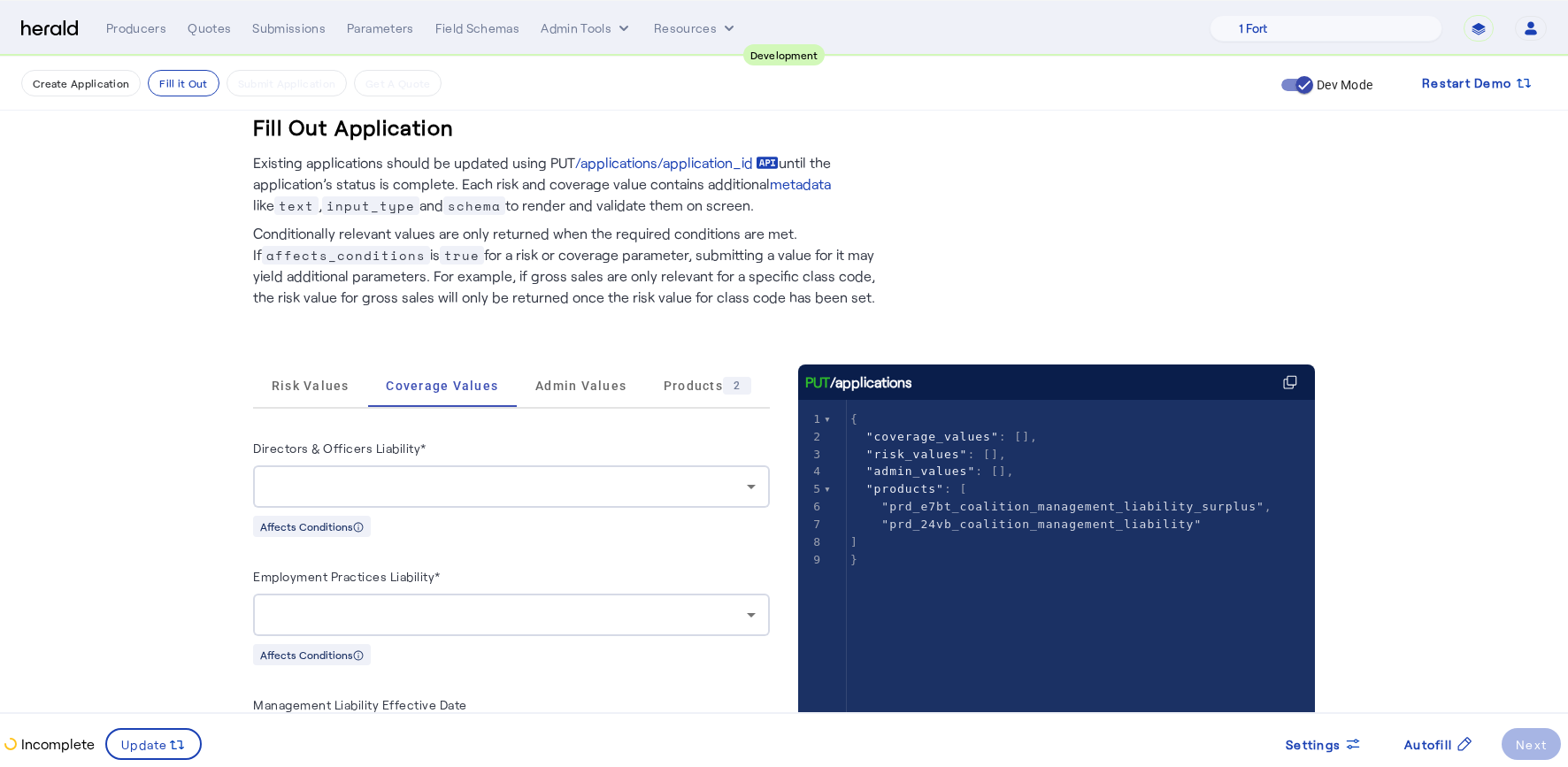
click at [130, 509] on fill-application-step "Create Application Fill it Out Submit Application Get A Quote Dev Mode Restart …" at bounding box center [784, 649] width 1568 height 1214
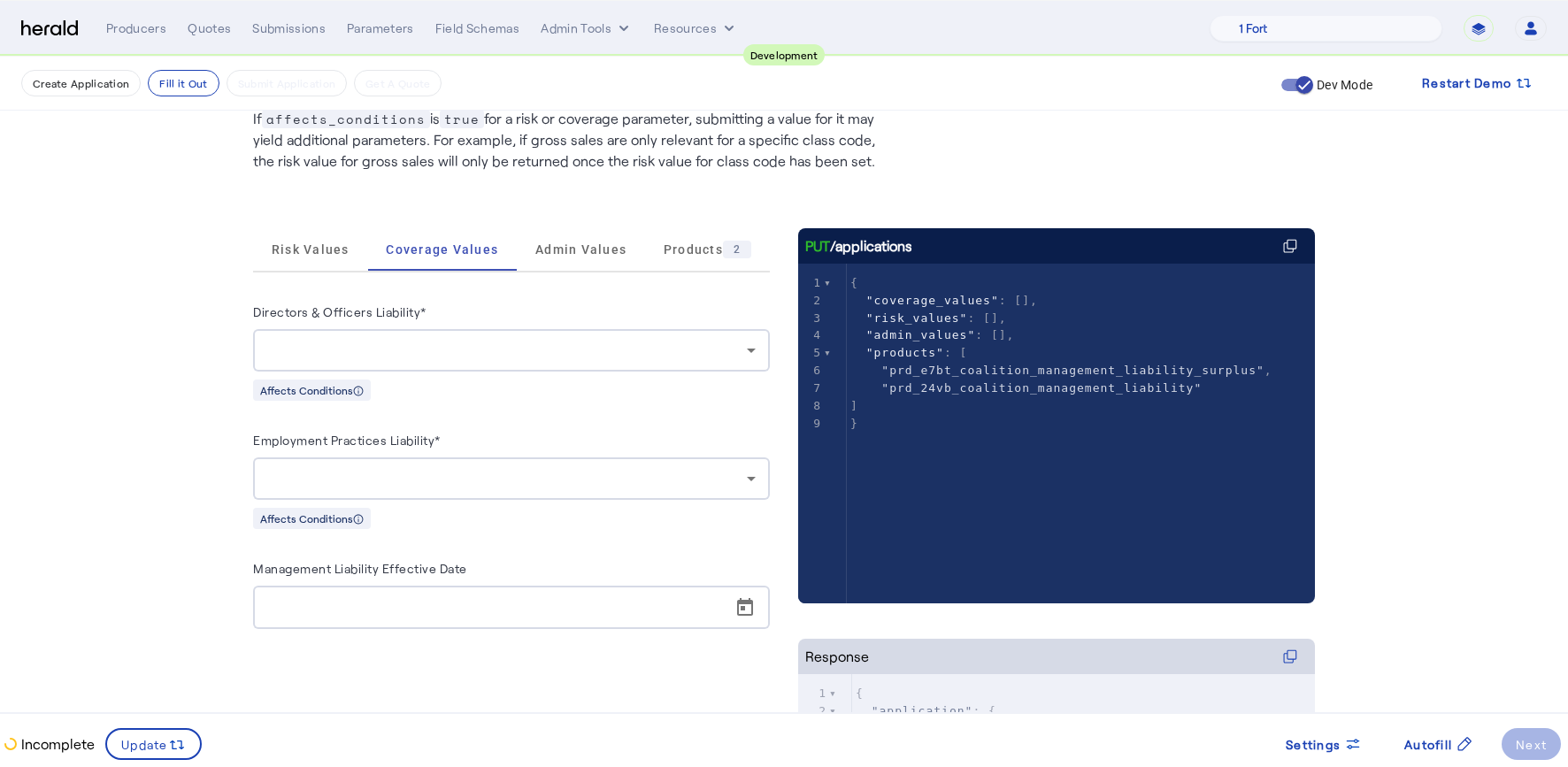
scroll to position [109, 0]
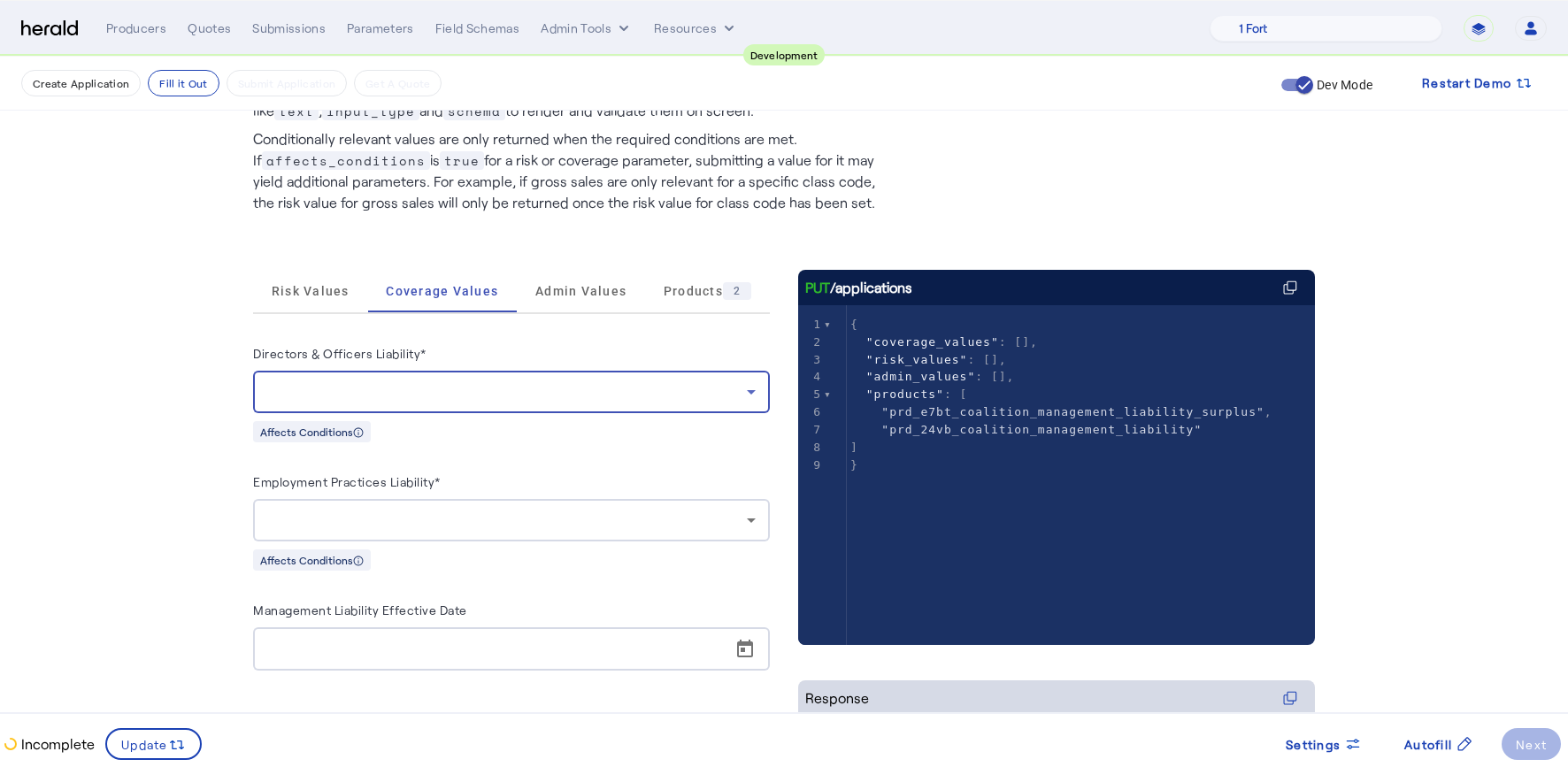
click at [535, 391] on div at bounding box center [506, 392] width 479 height 22
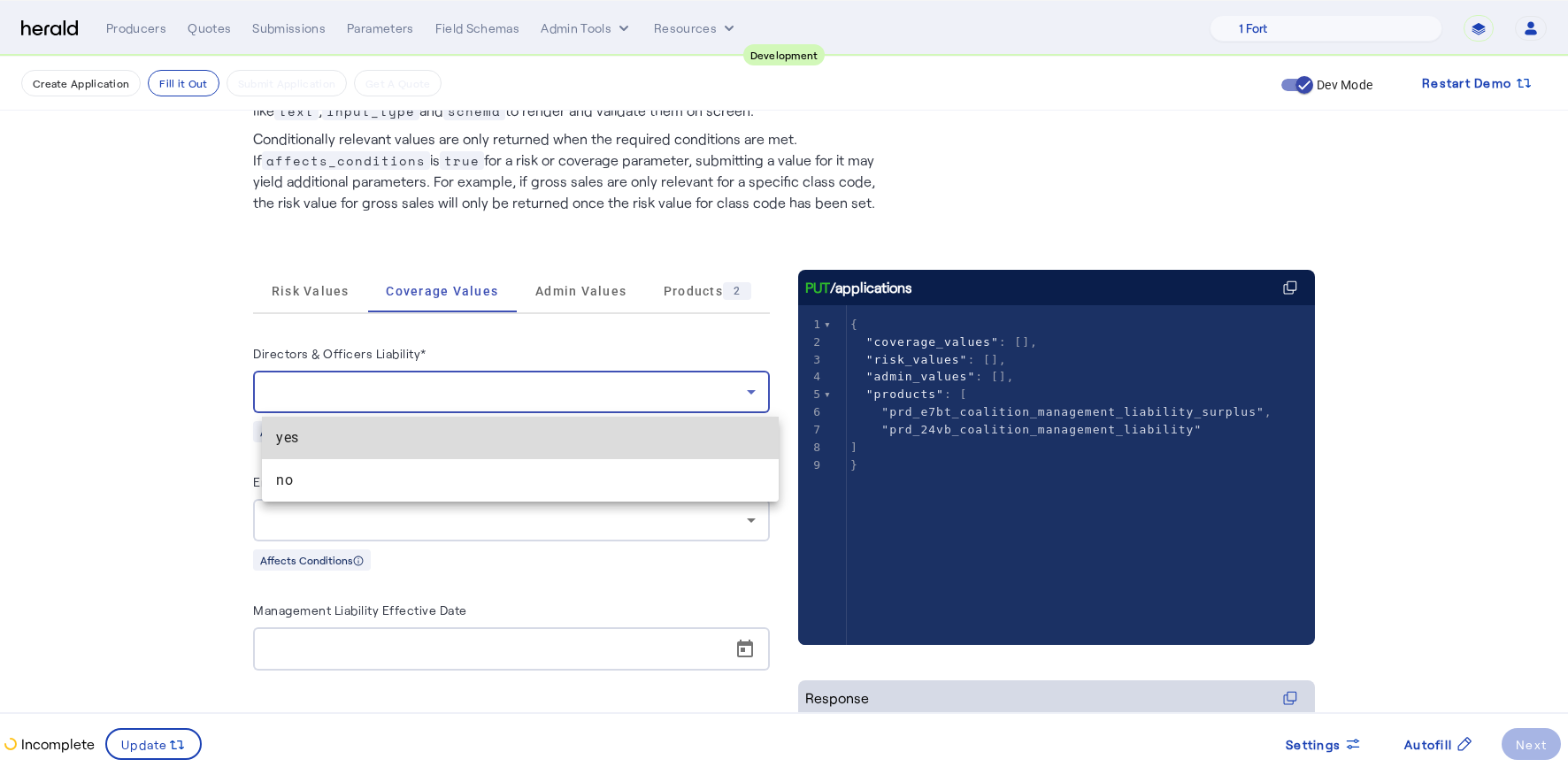
click at [409, 435] on span "yes" at bounding box center [520, 438] width 488 height 22
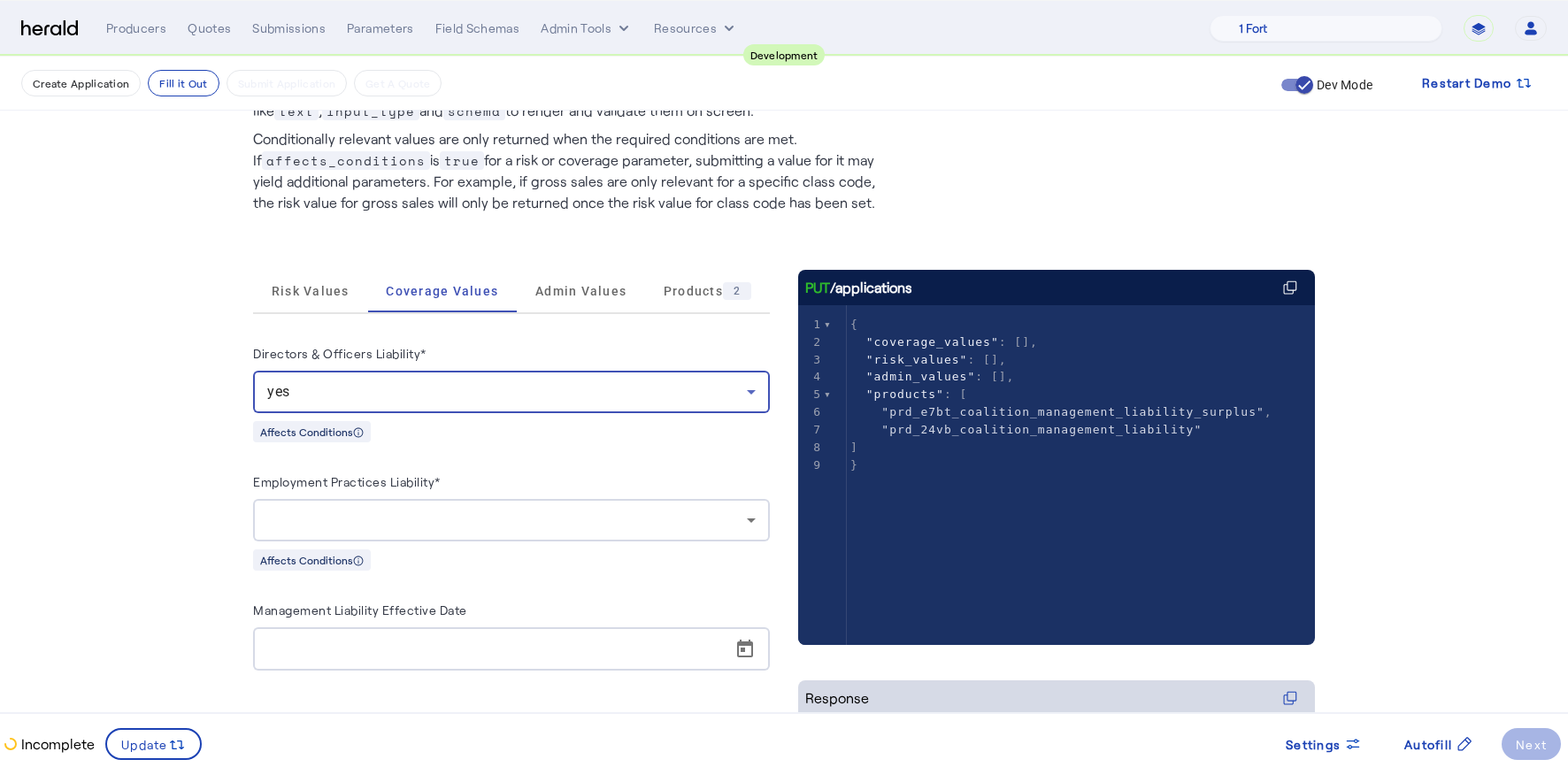
click at [646, 505] on div at bounding box center [511, 520] width 488 height 42
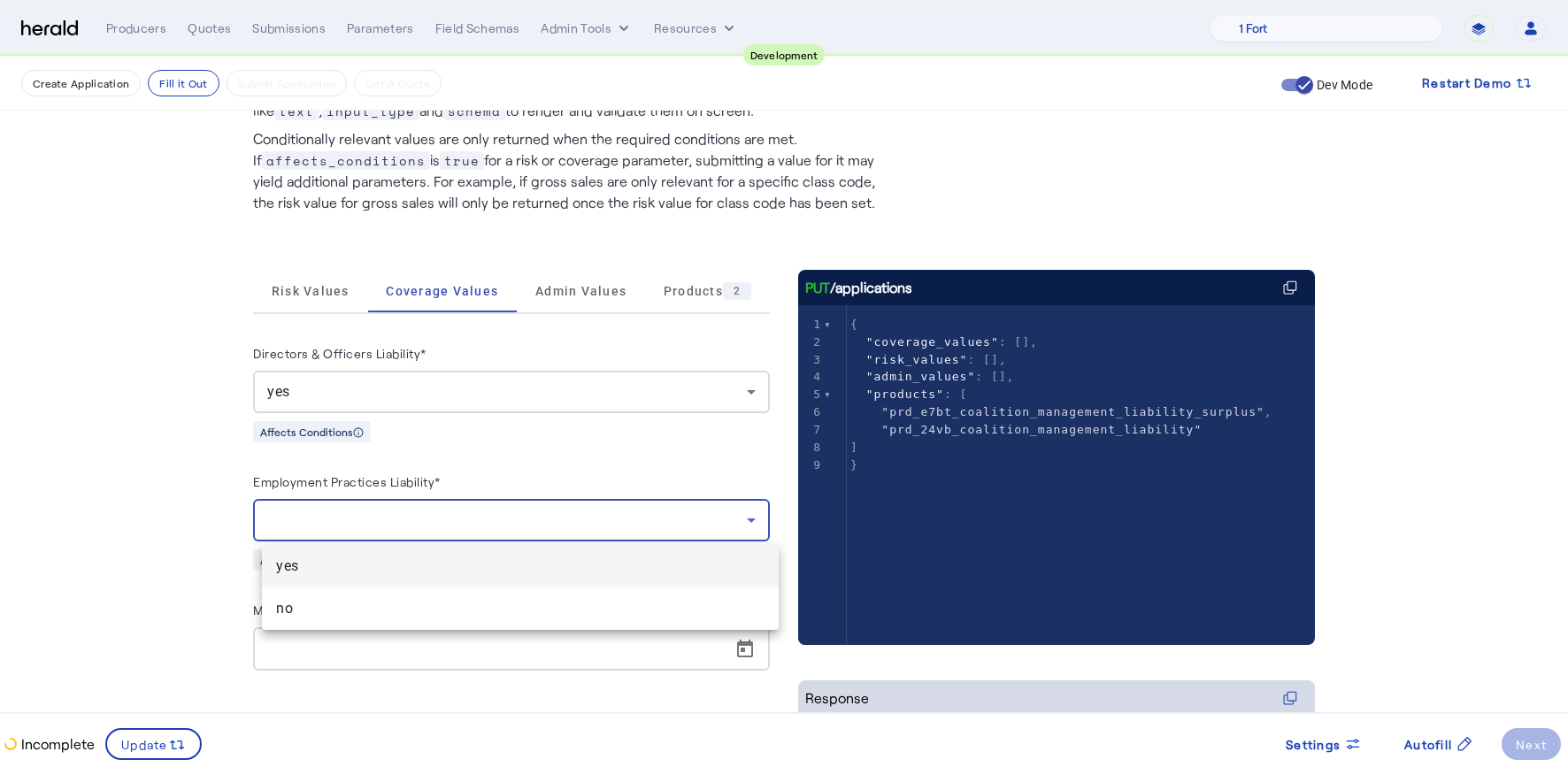
click at [490, 577] on mat-option "yes" at bounding box center [520, 566] width 517 height 42
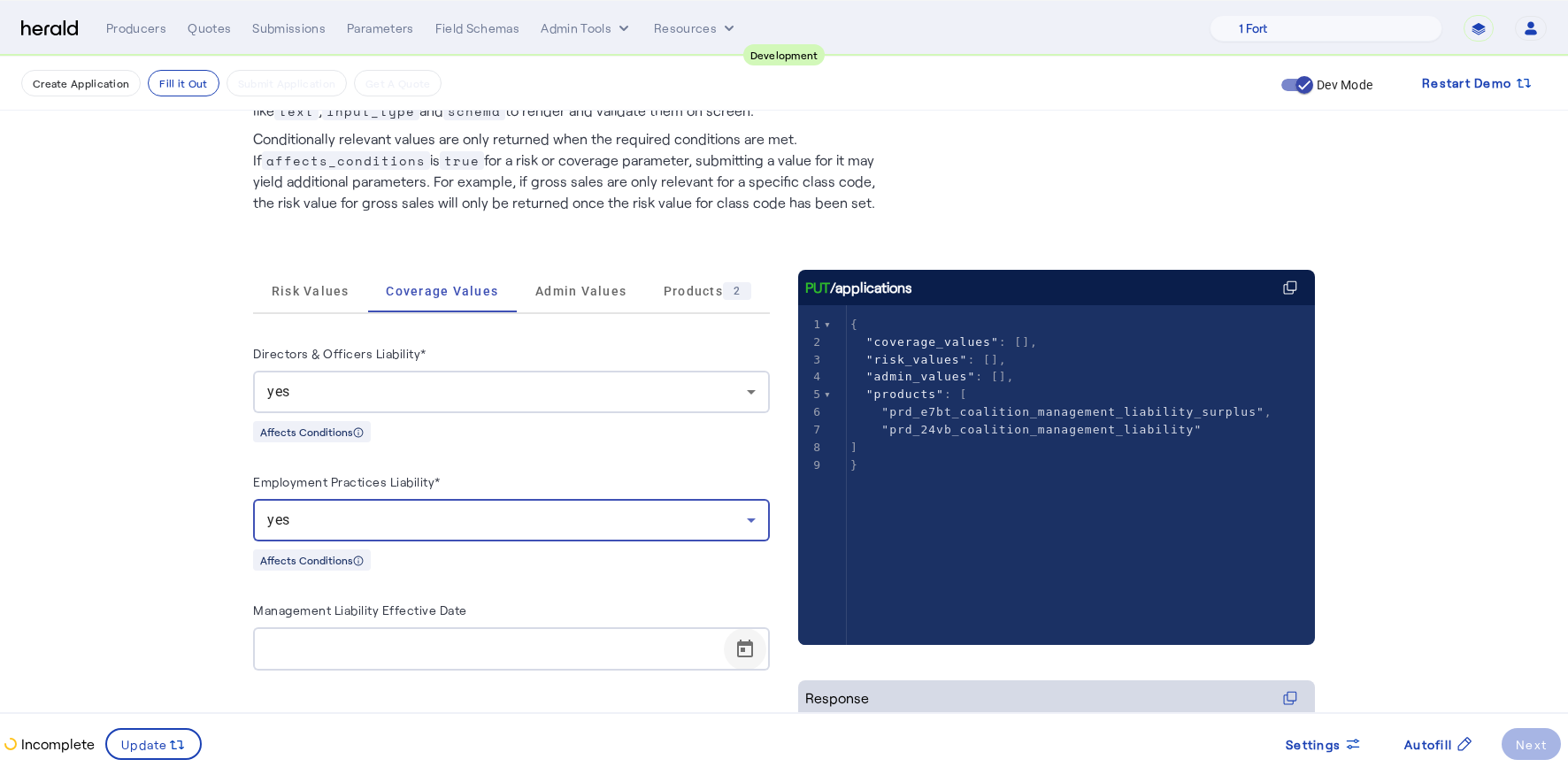
click at [764, 650] on span "Open calendar" at bounding box center [744, 649] width 42 height 42
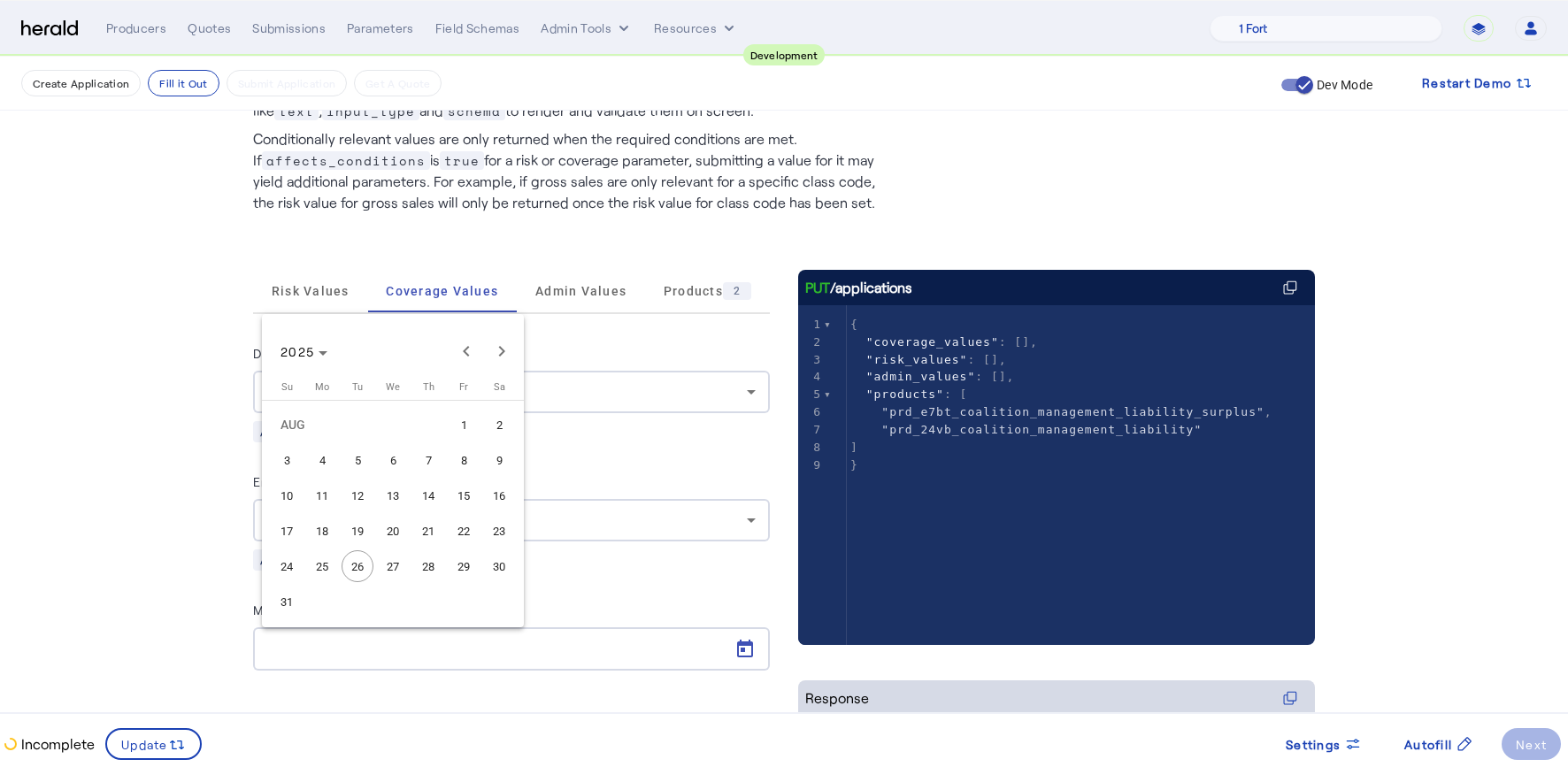
click at [455, 574] on span "29" at bounding box center [464, 566] width 31 height 32
type input "**********"
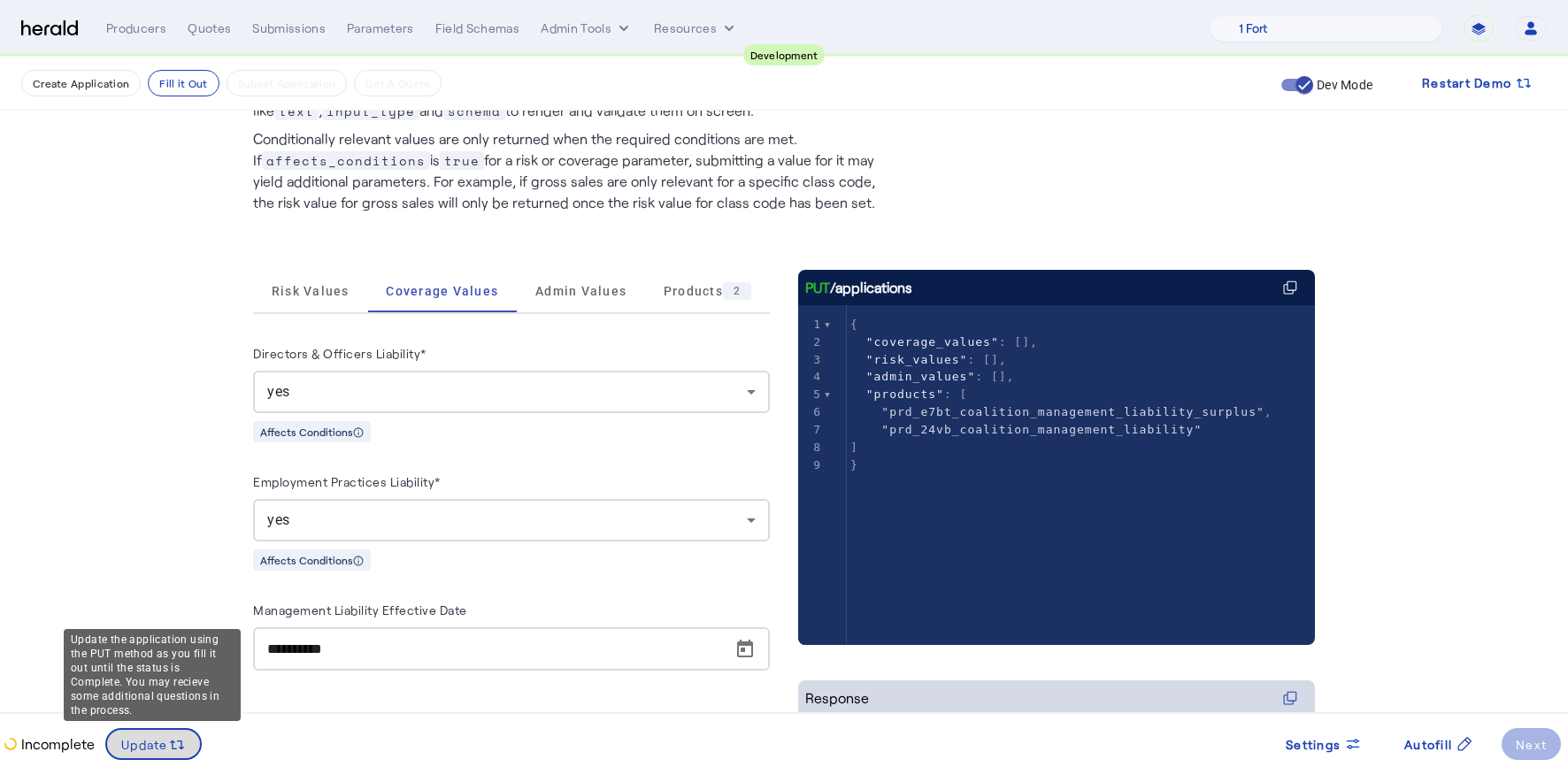
click at [160, 745] on span "Update" at bounding box center [145, 744] width 47 height 19
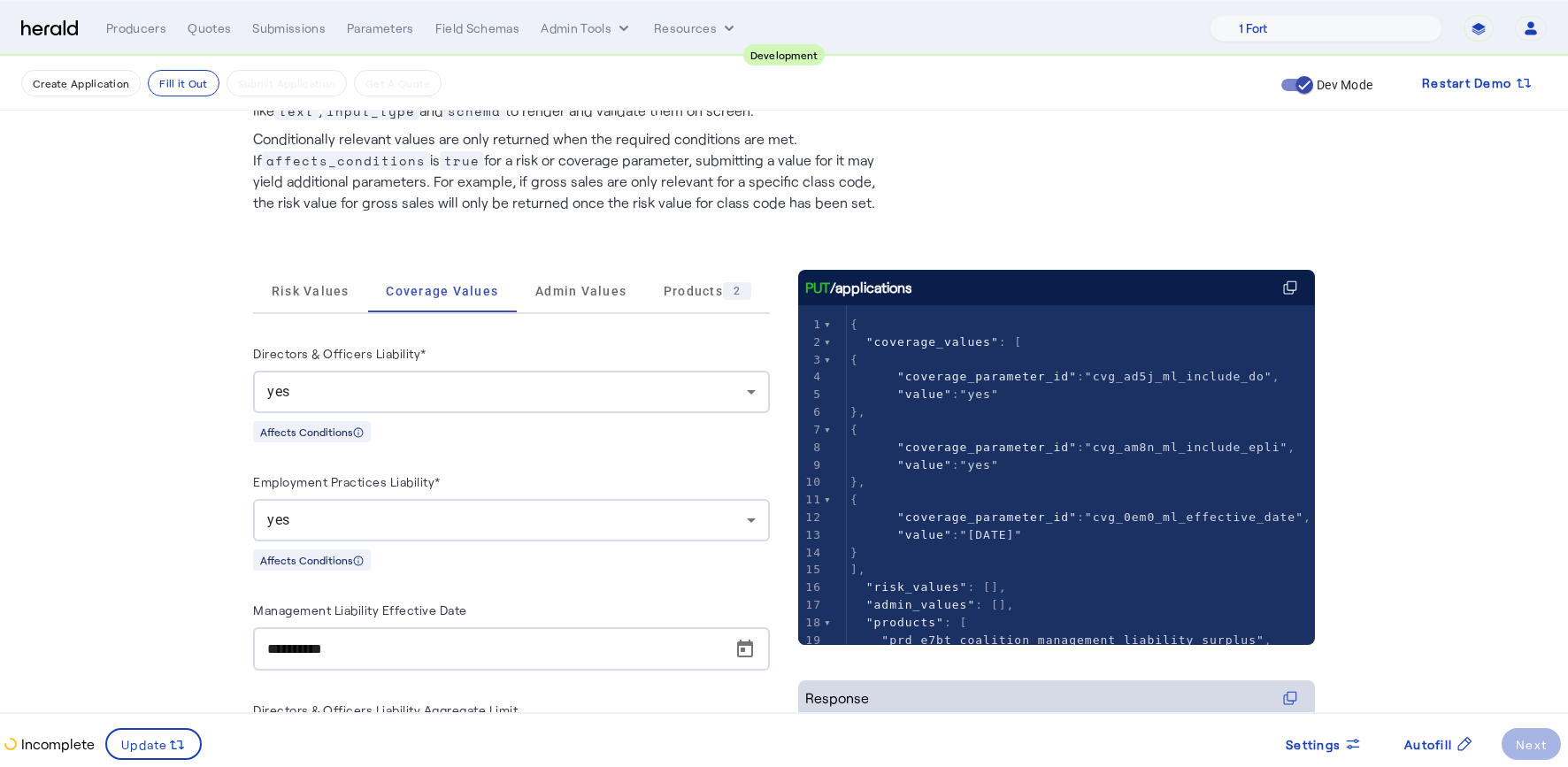
click at [169, 420] on fill-application-step "Create Application Fill it Out Submit Application Get A Quote Dev Mode Restart …" at bounding box center [784, 554] width 1568 height 1214
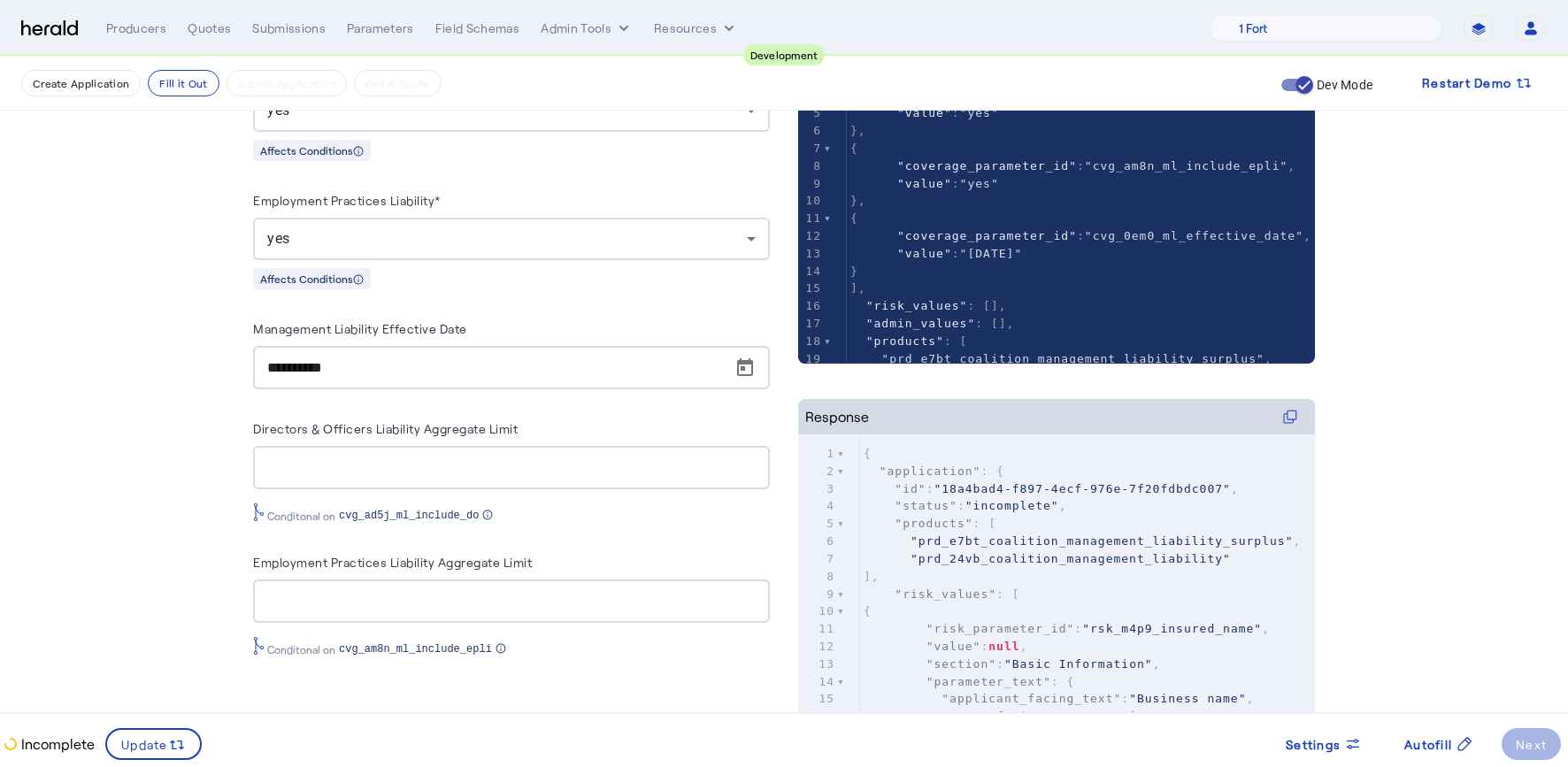
scroll to position [346, 0]
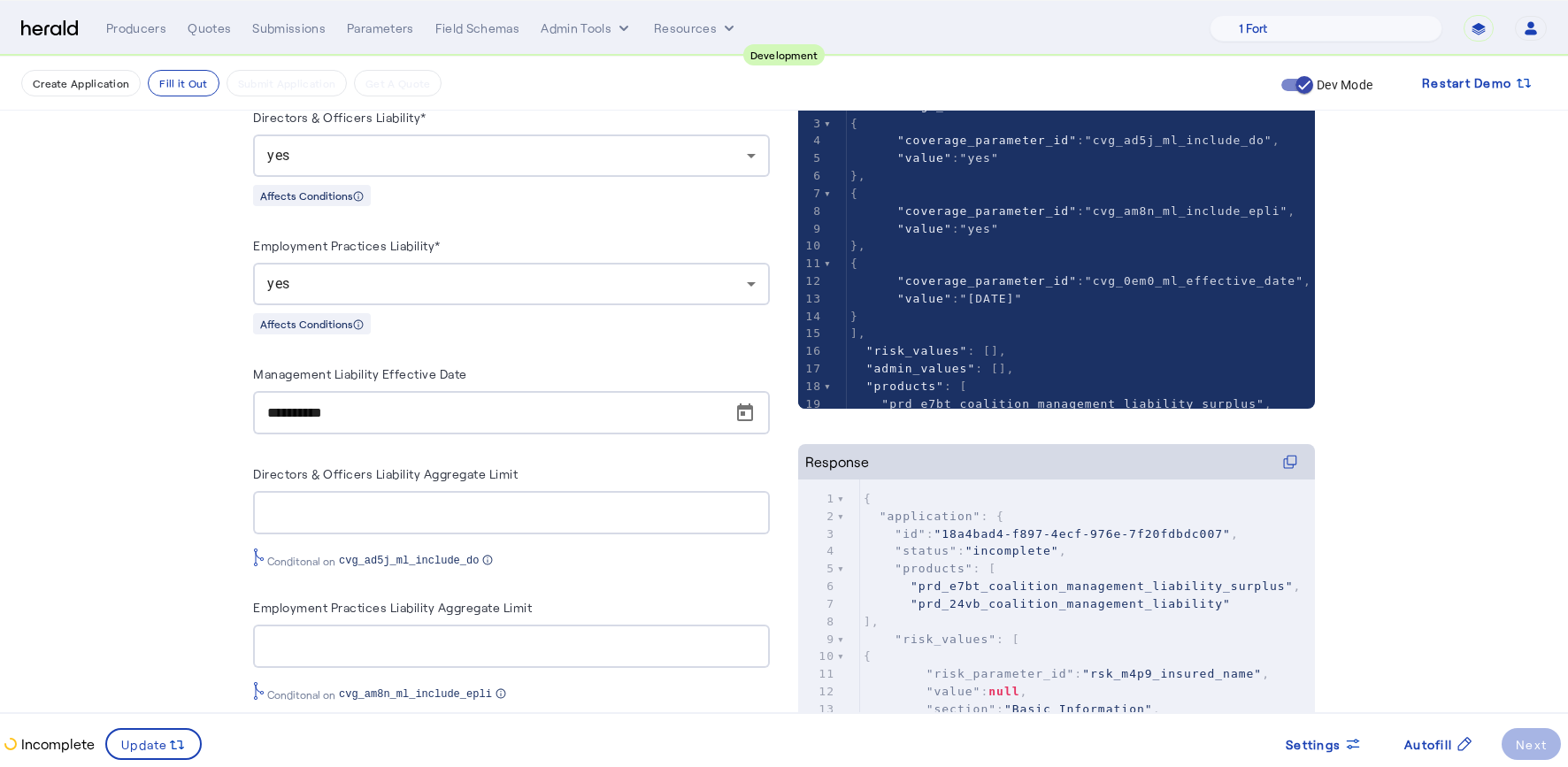
click at [108, 282] on fill-application-step "Create Application Fill it Out Submit Application Get A Quote Dev Mode Restart …" at bounding box center [784, 318] width 1568 height 1214
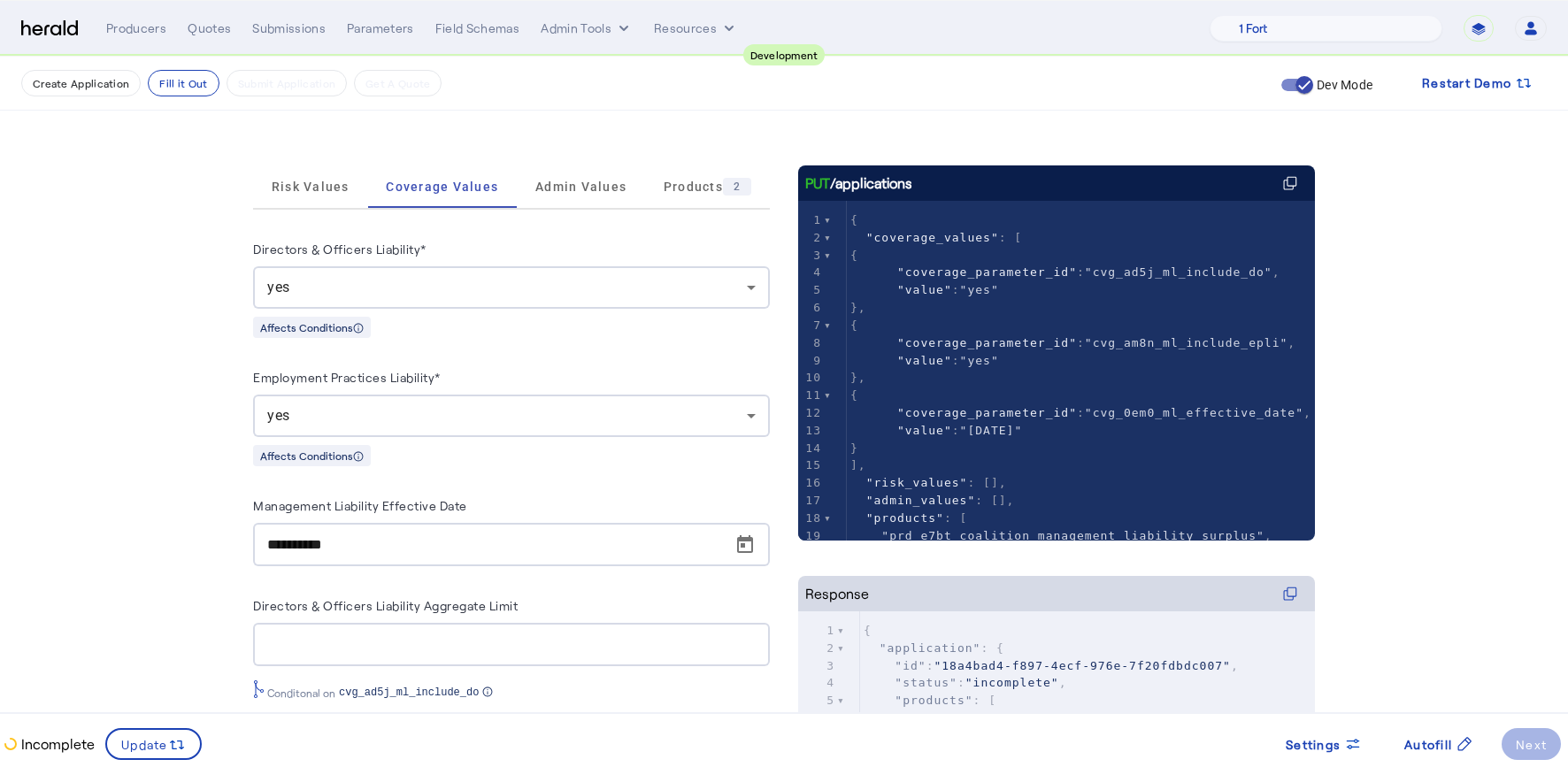
scroll to position [204, 0]
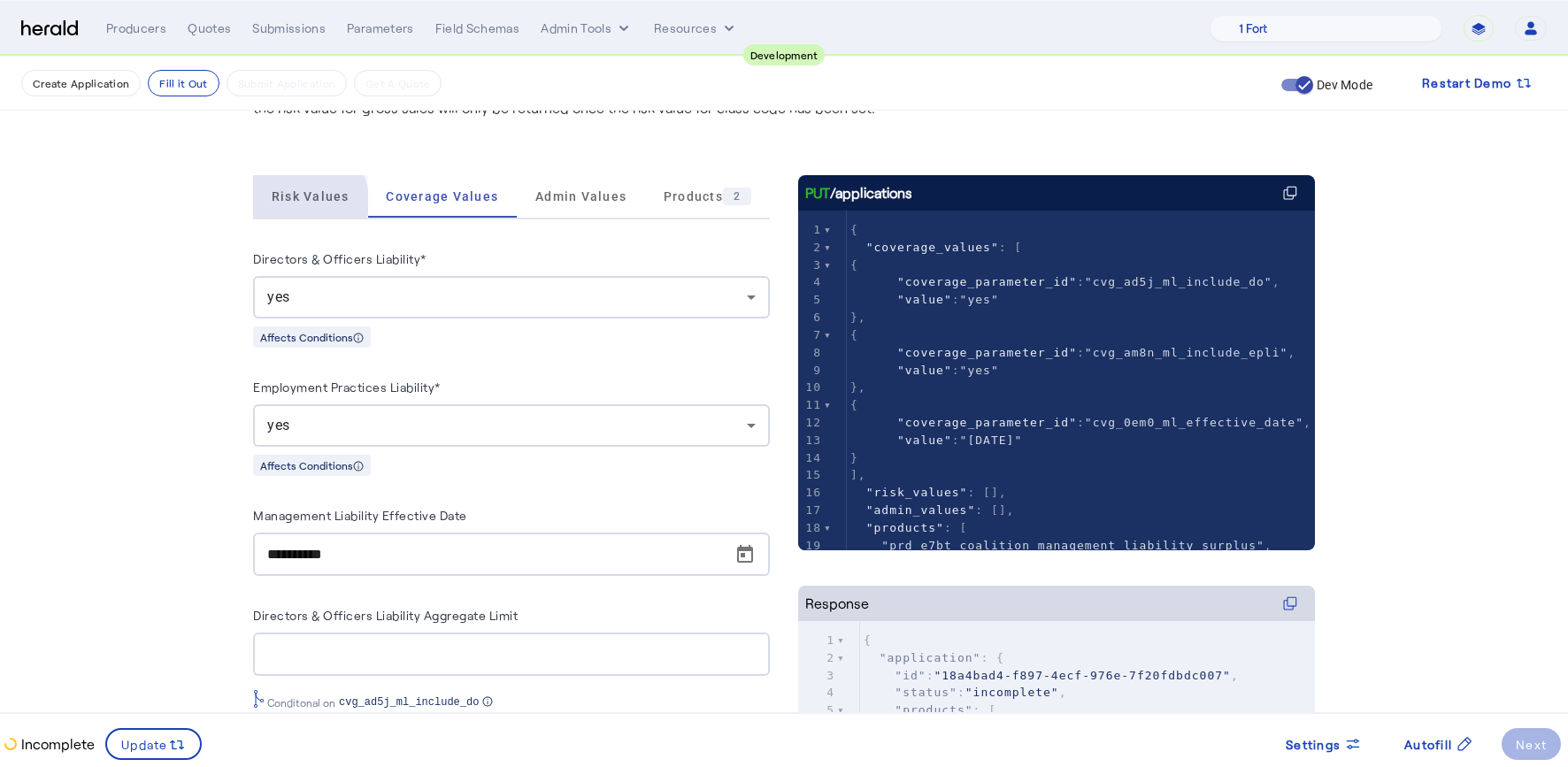
click at [302, 202] on span "Risk Values" at bounding box center [310, 196] width 78 height 13
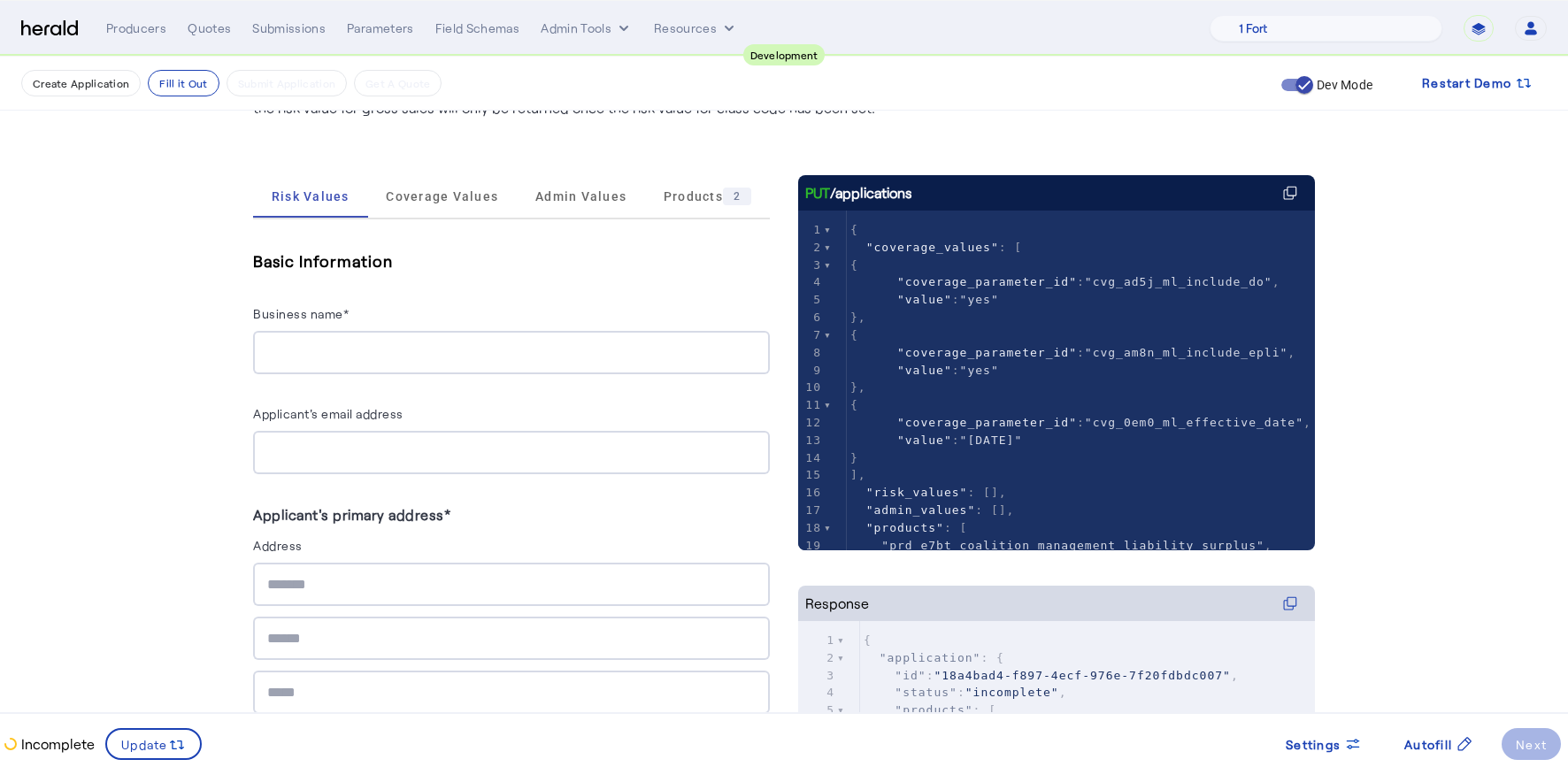
click at [371, 338] on div at bounding box center [511, 352] width 488 height 43
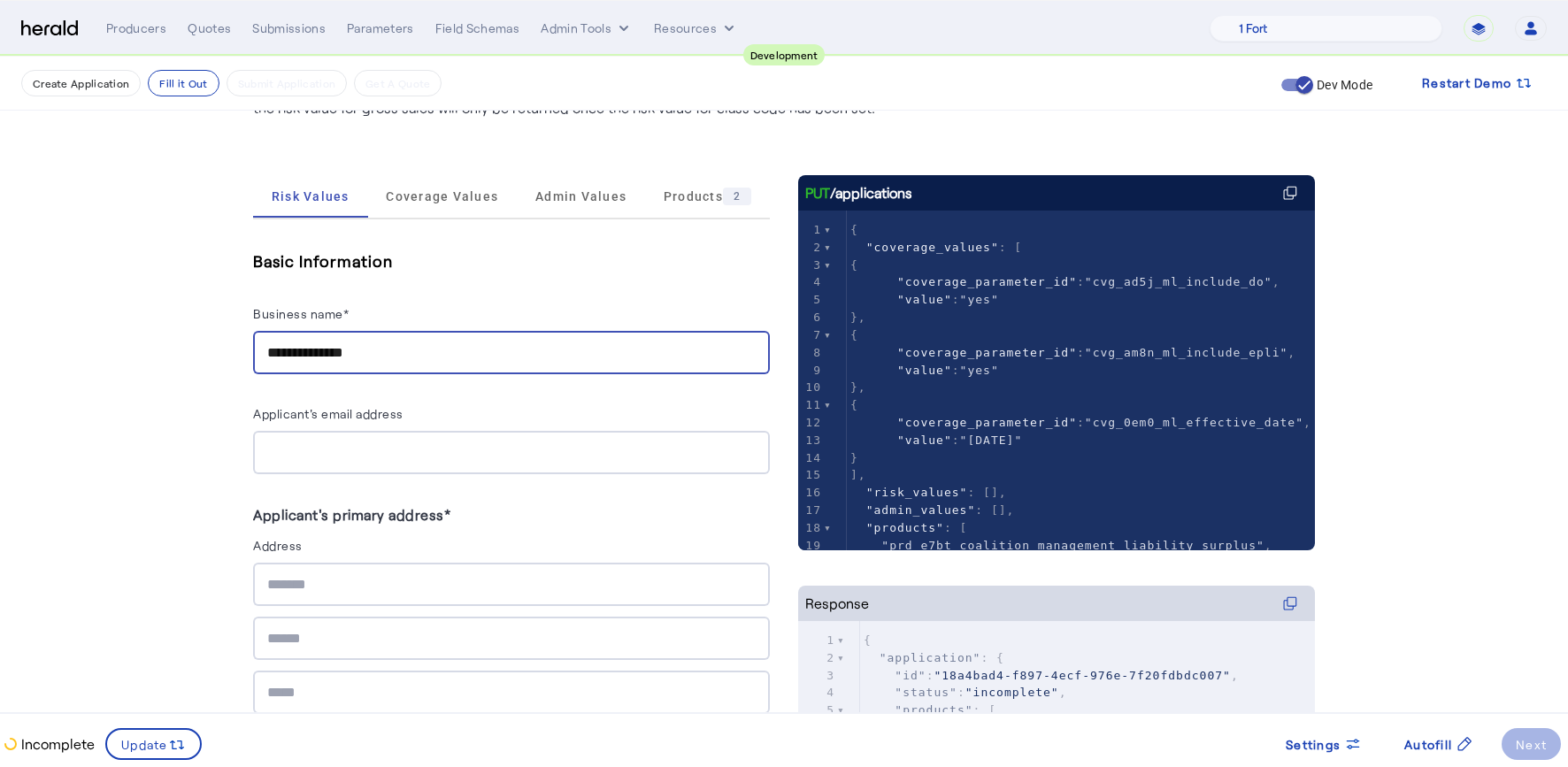
type input "**********"
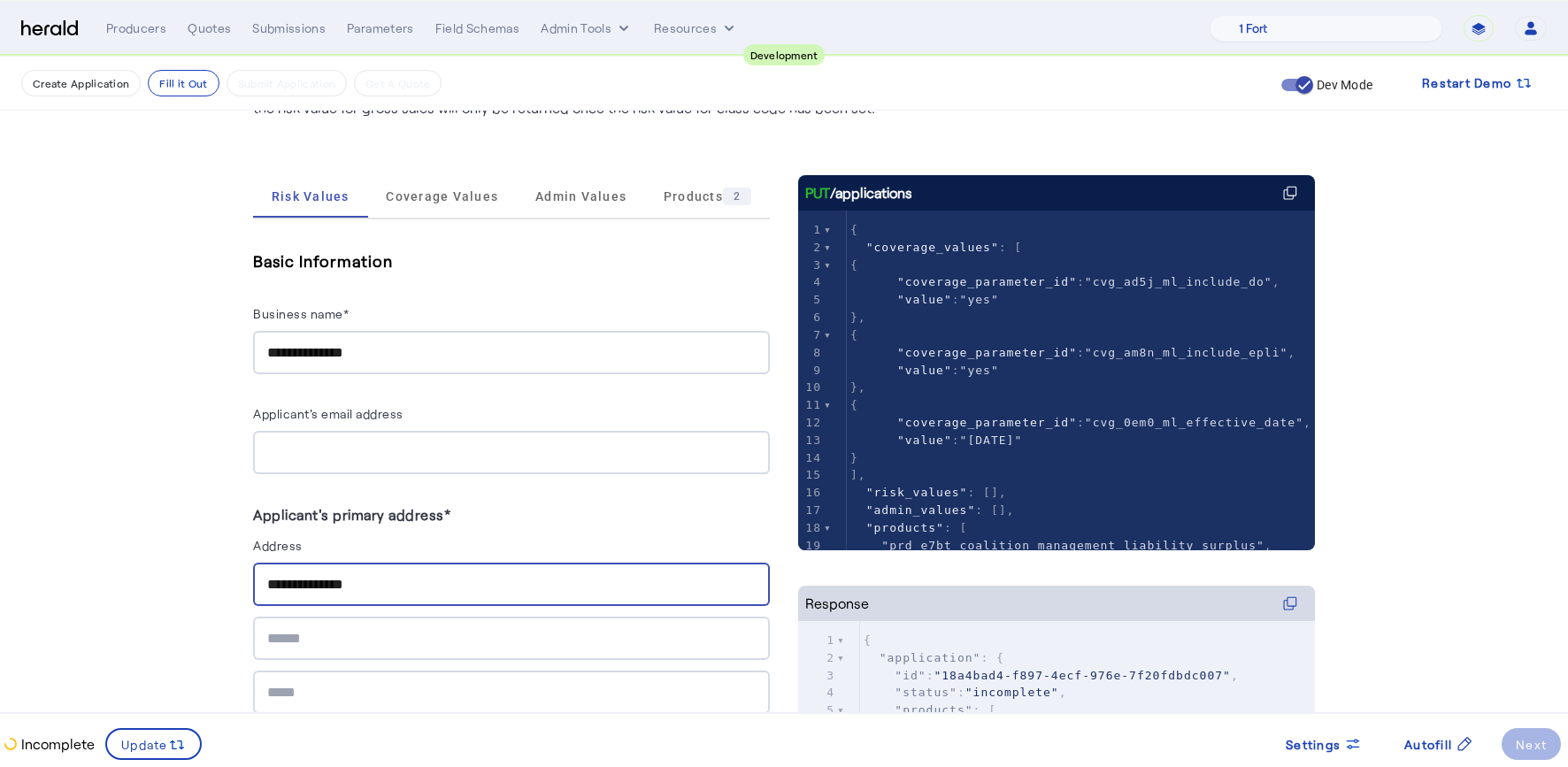
type input "**********"
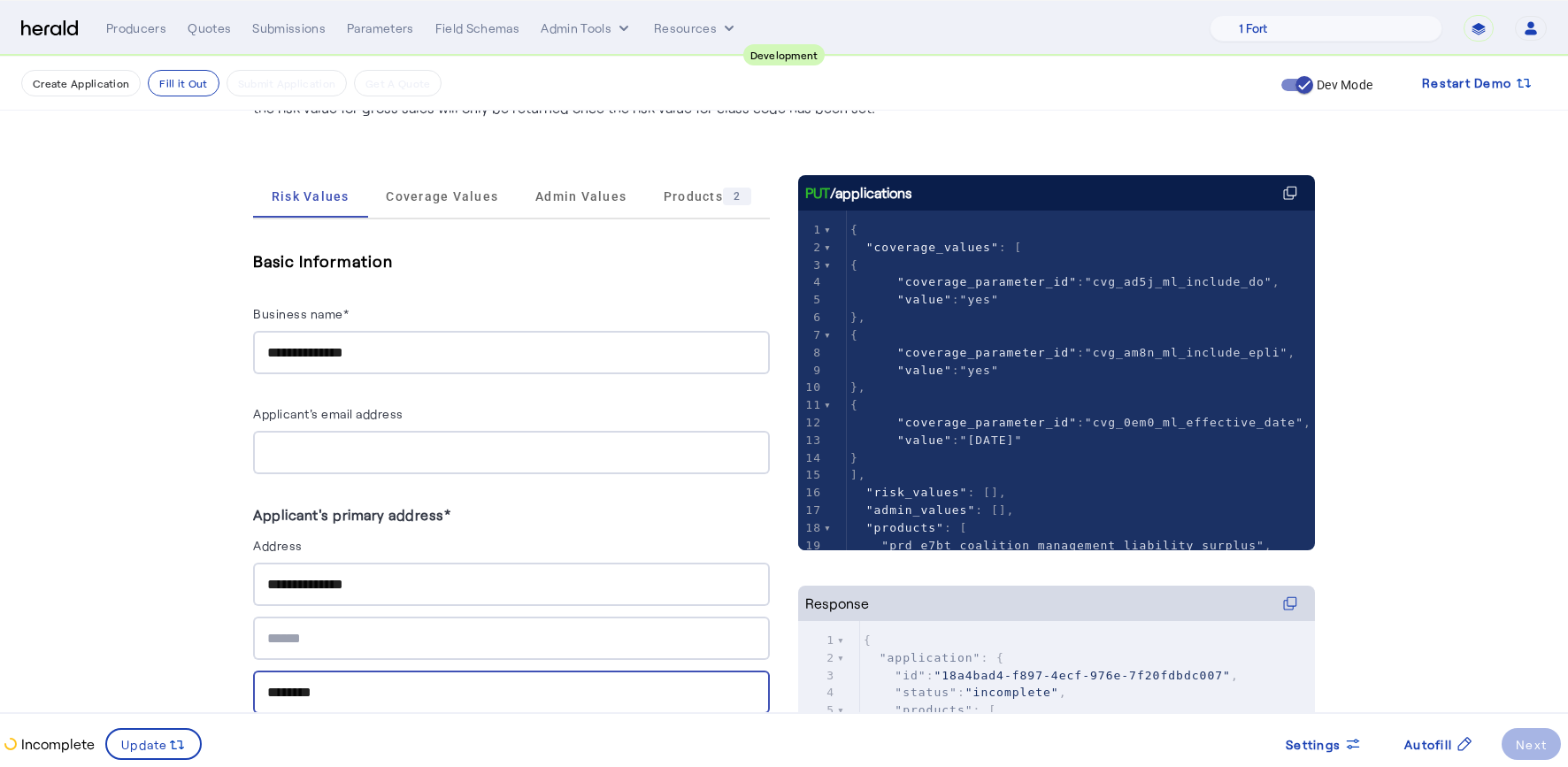
type input "********"
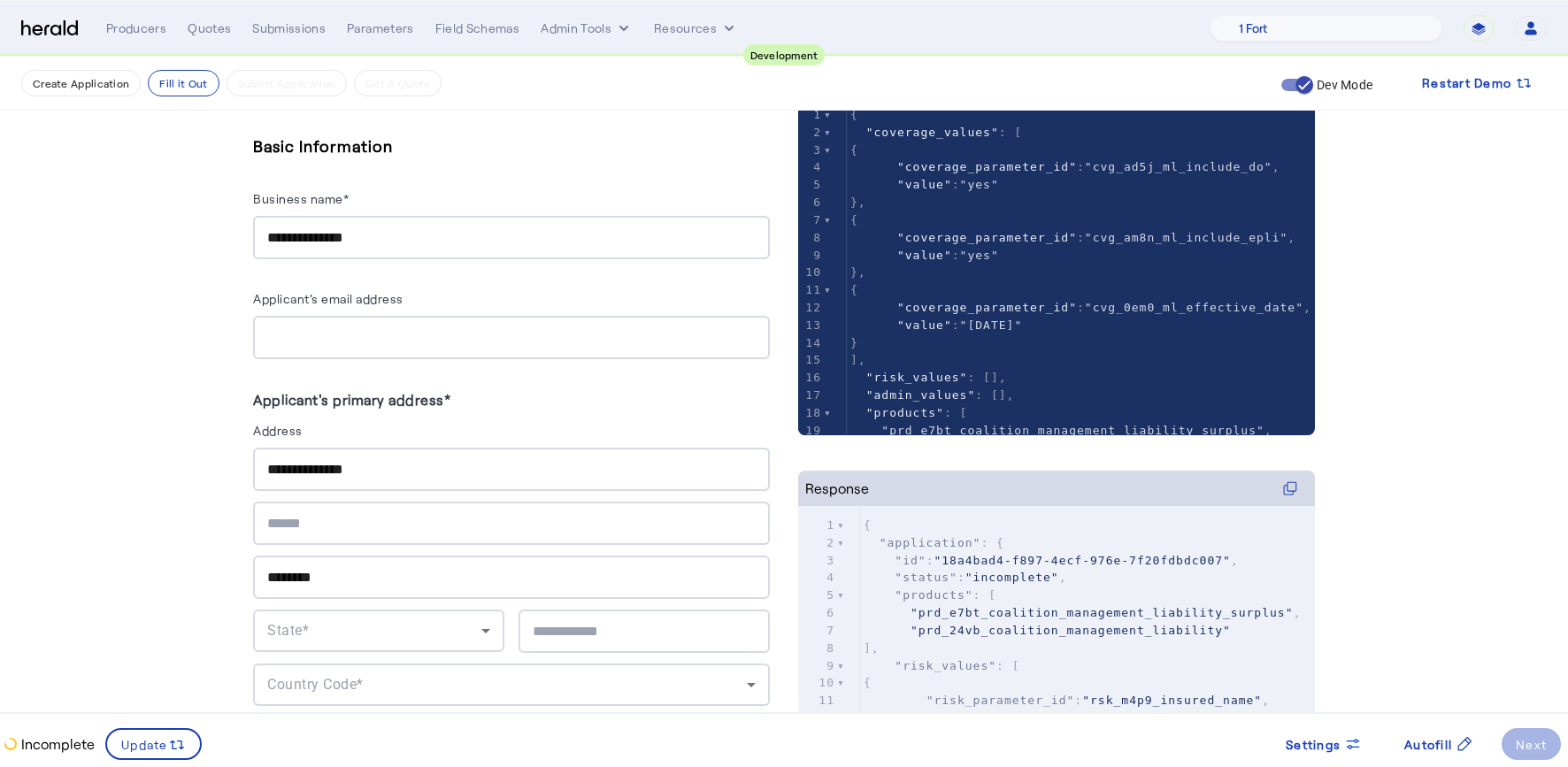
scroll to position [346, 0]
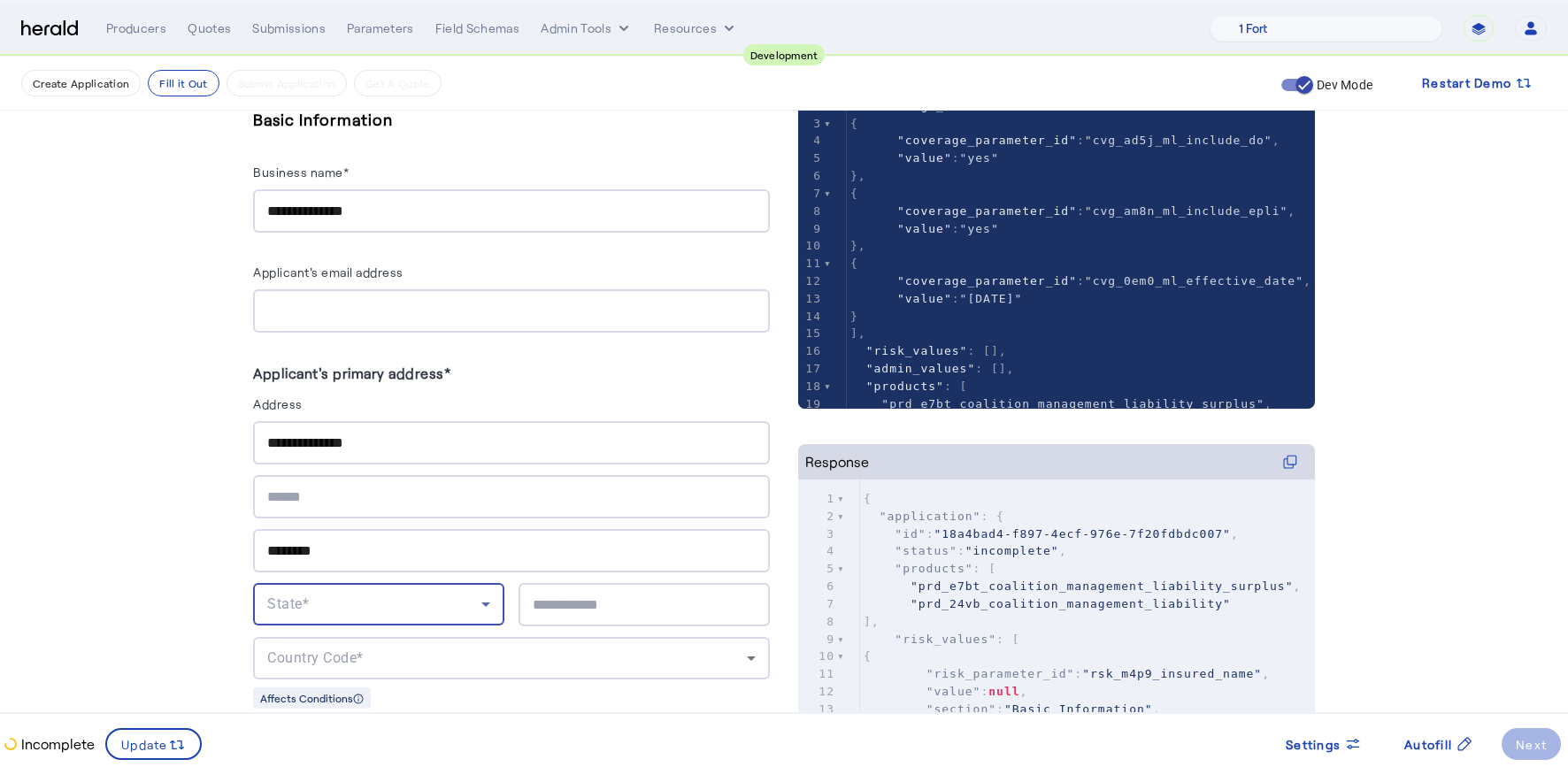
click at [469, 594] on div "State*" at bounding box center [373, 605] width 214 height 22
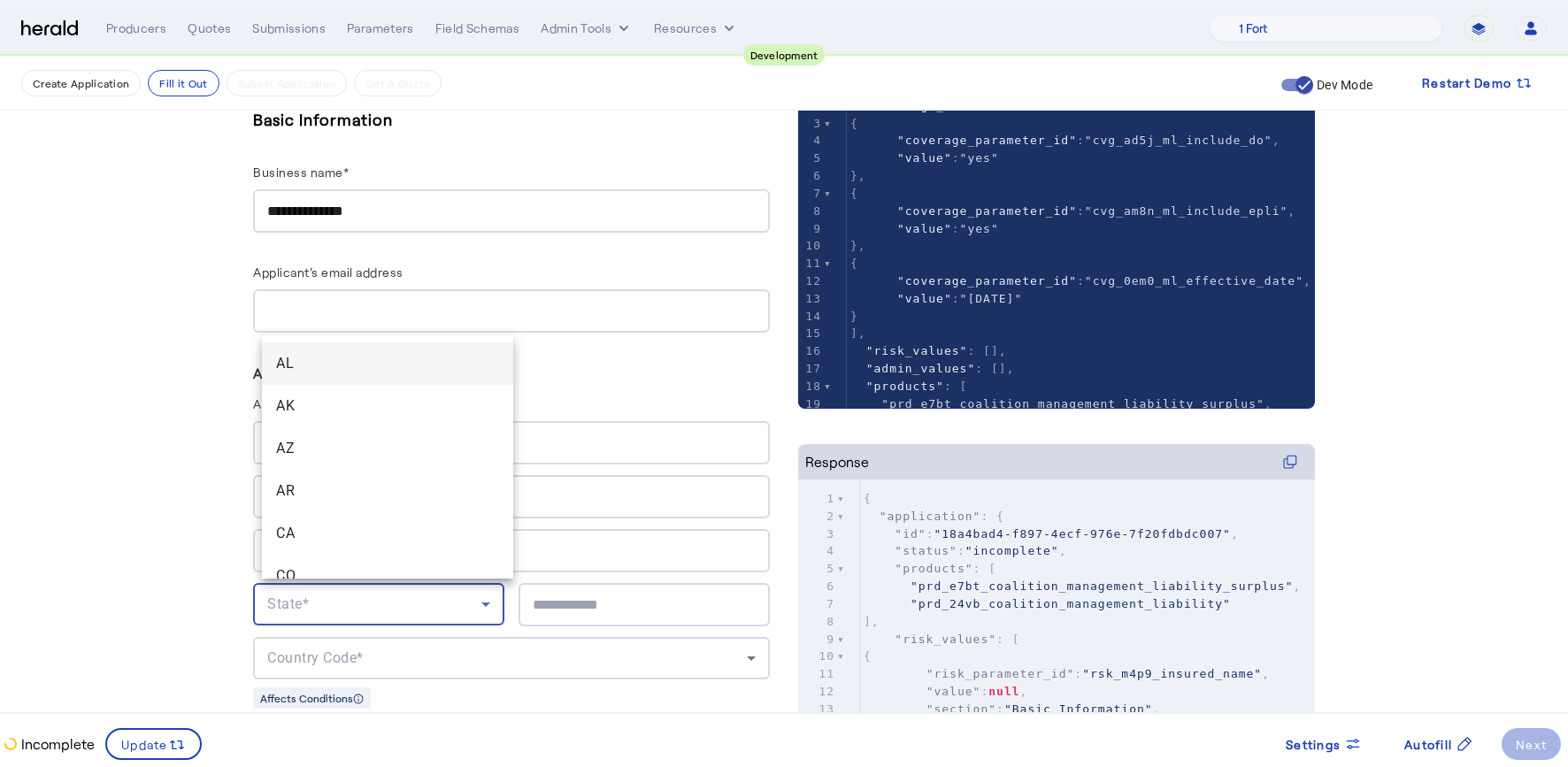
scroll to position [1420, 0]
click at [381, 558] on span "PA" at bounding box center [387, 557] width 222 height 22
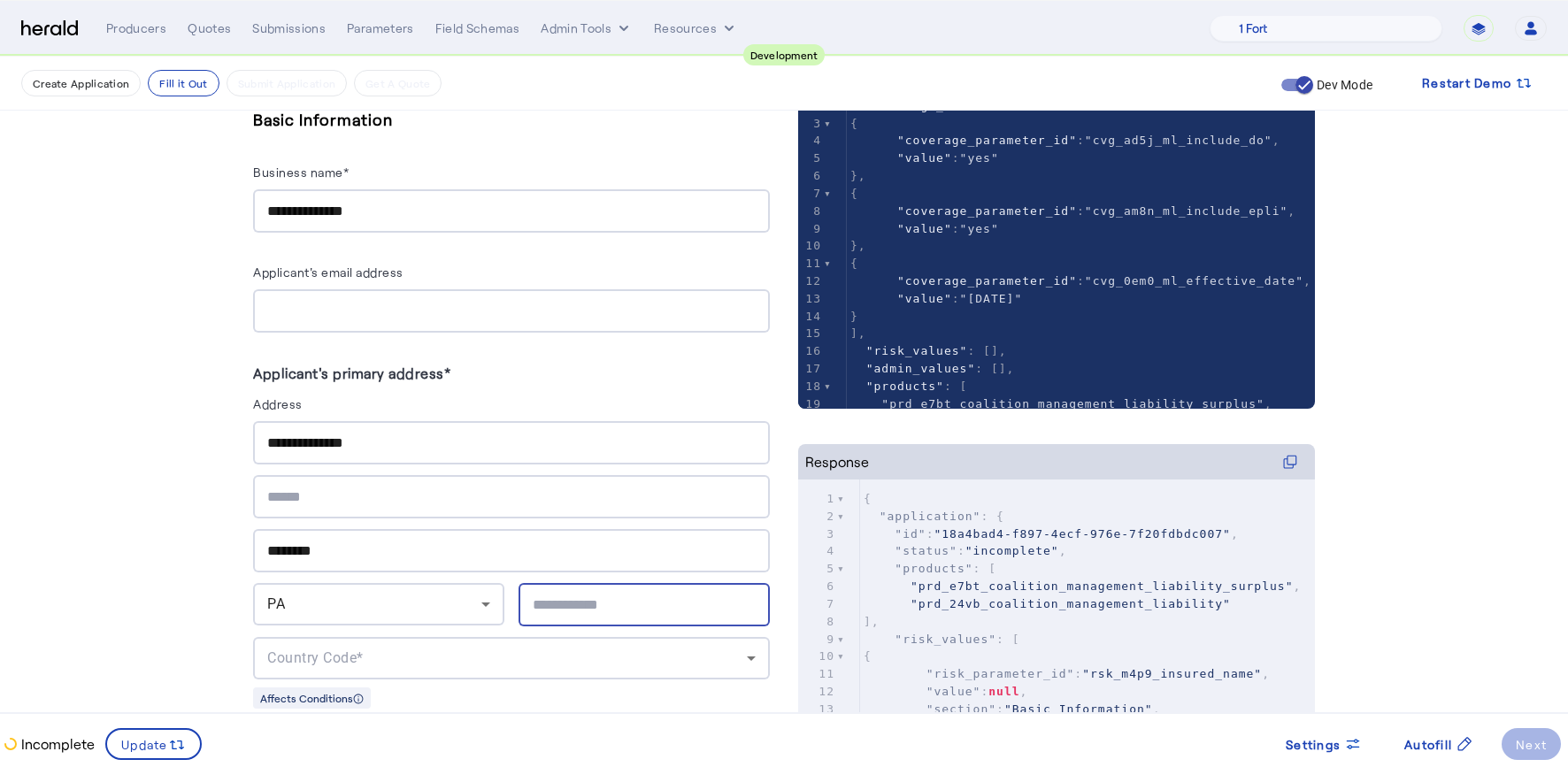
click at [597, 595] on input "text" at bounding box center [644, 606] width 222 height 22
type input "*****"
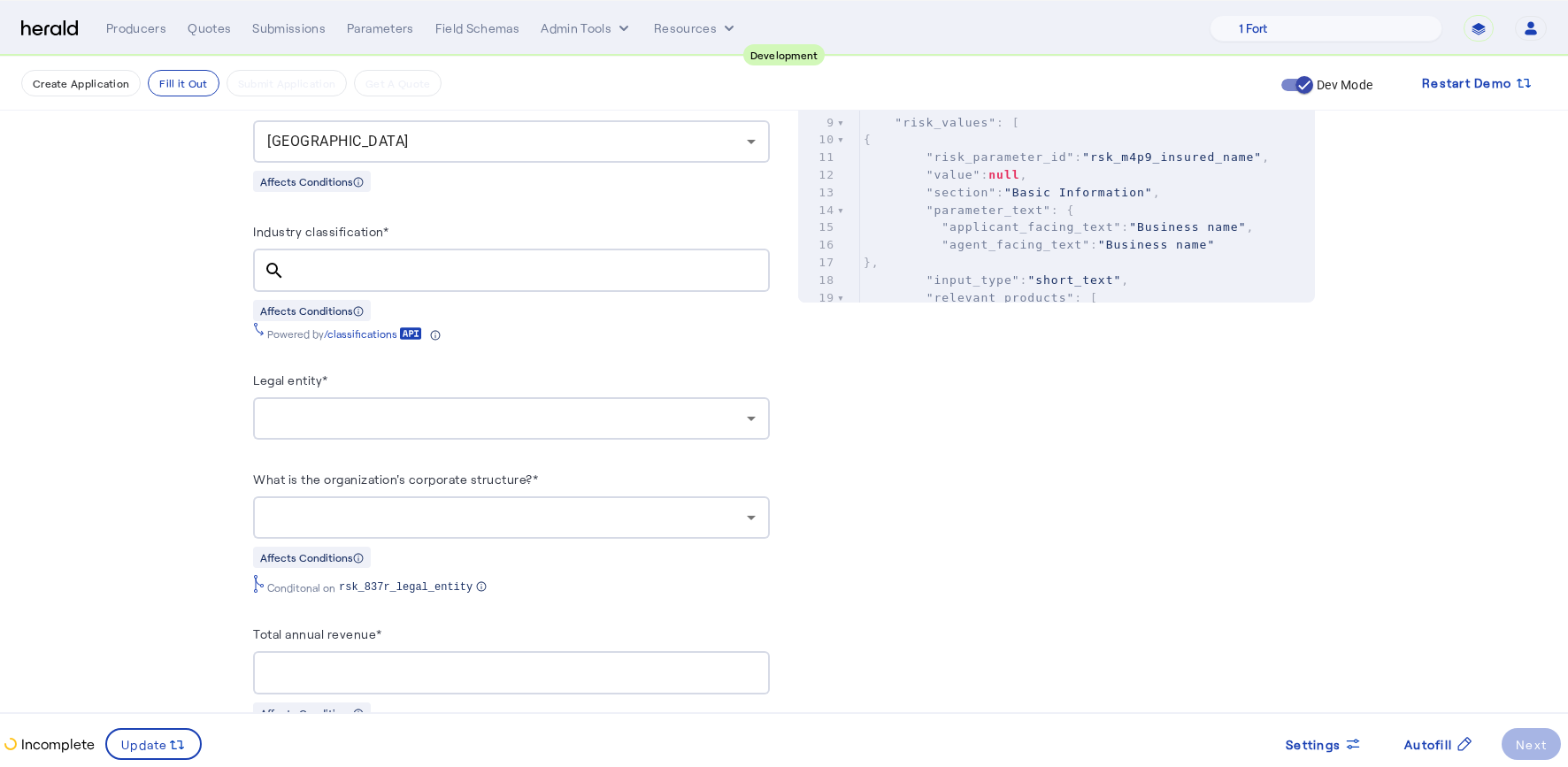
scroll to position [852, 0]
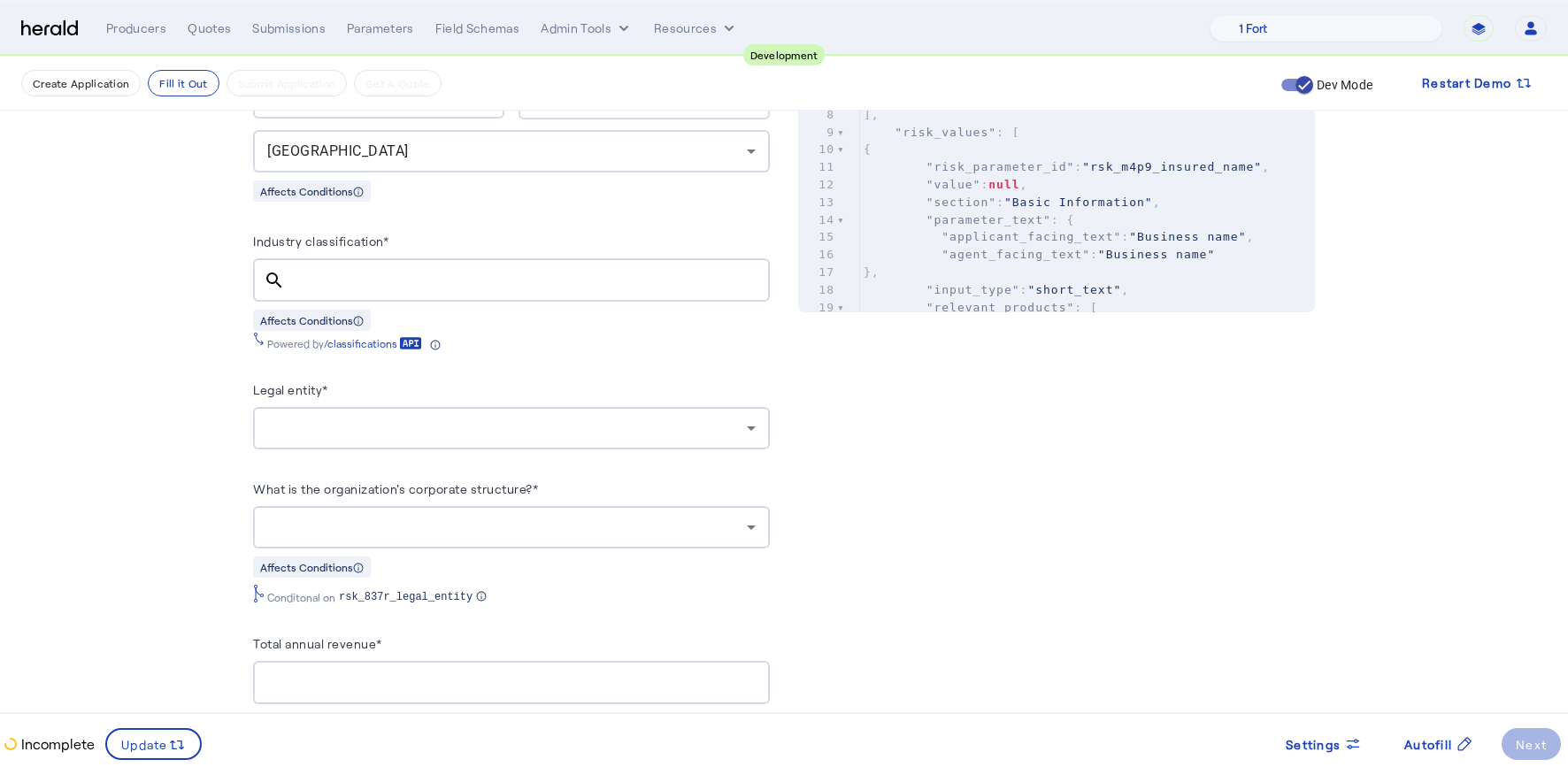
click at [668, 425] on div at bounding box center [506, 428] width 479 height 22
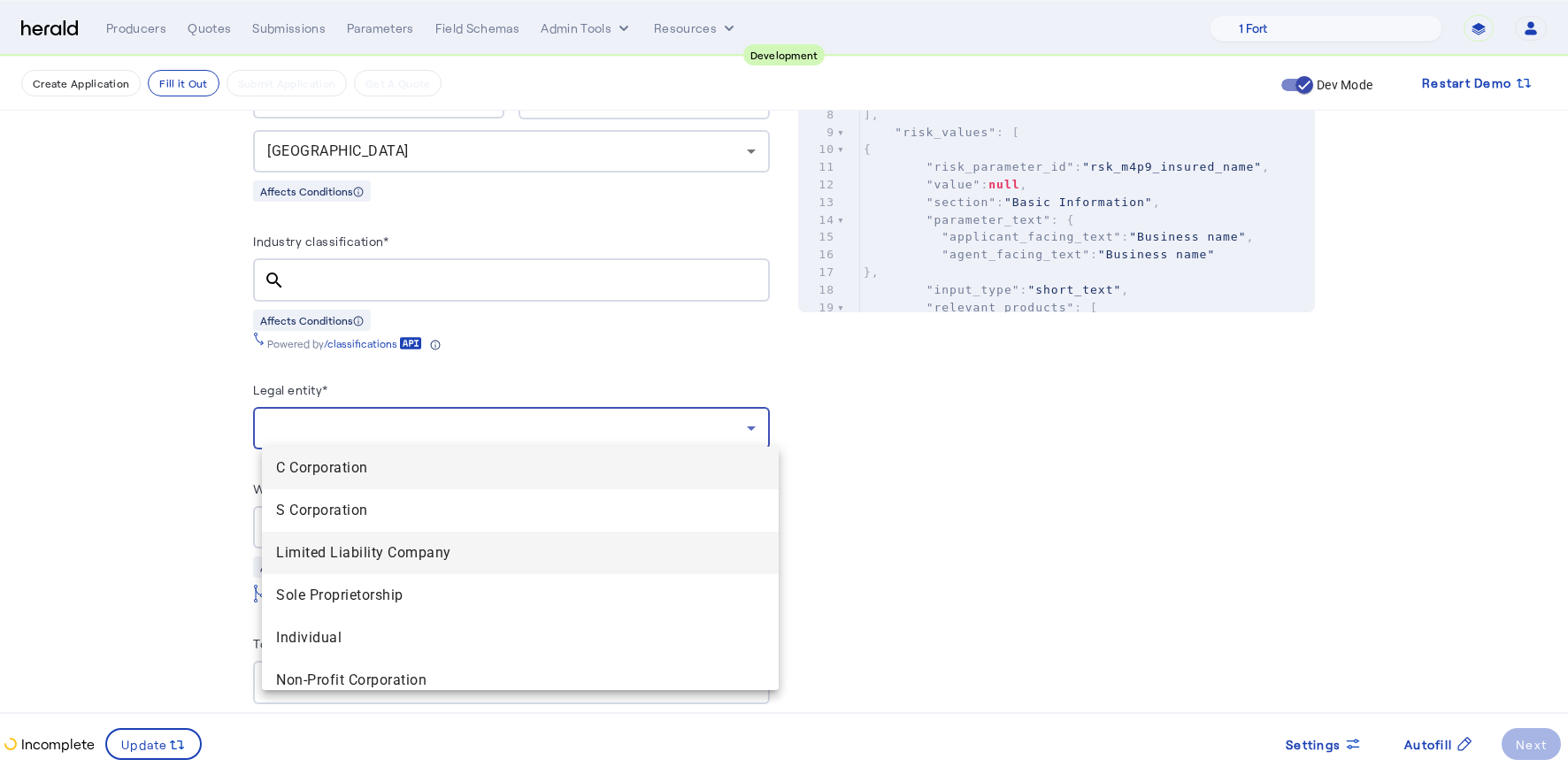
click at [494, 559] on span "Limited Liability Company" at bounding box center [520, 553] width 488 height 22
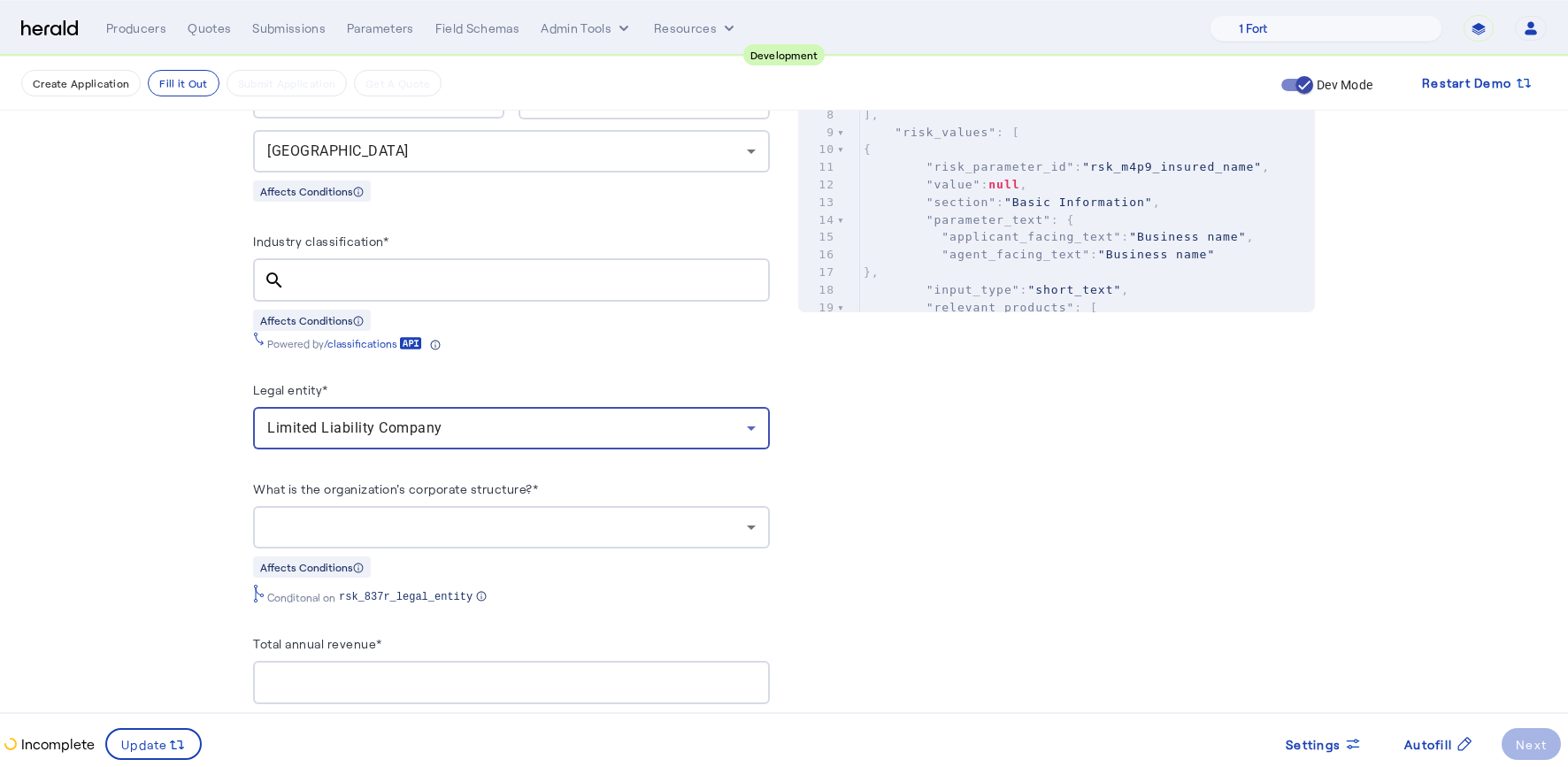
click at [579, 520] on div at bounding box center [506, 528] width 479 height 22
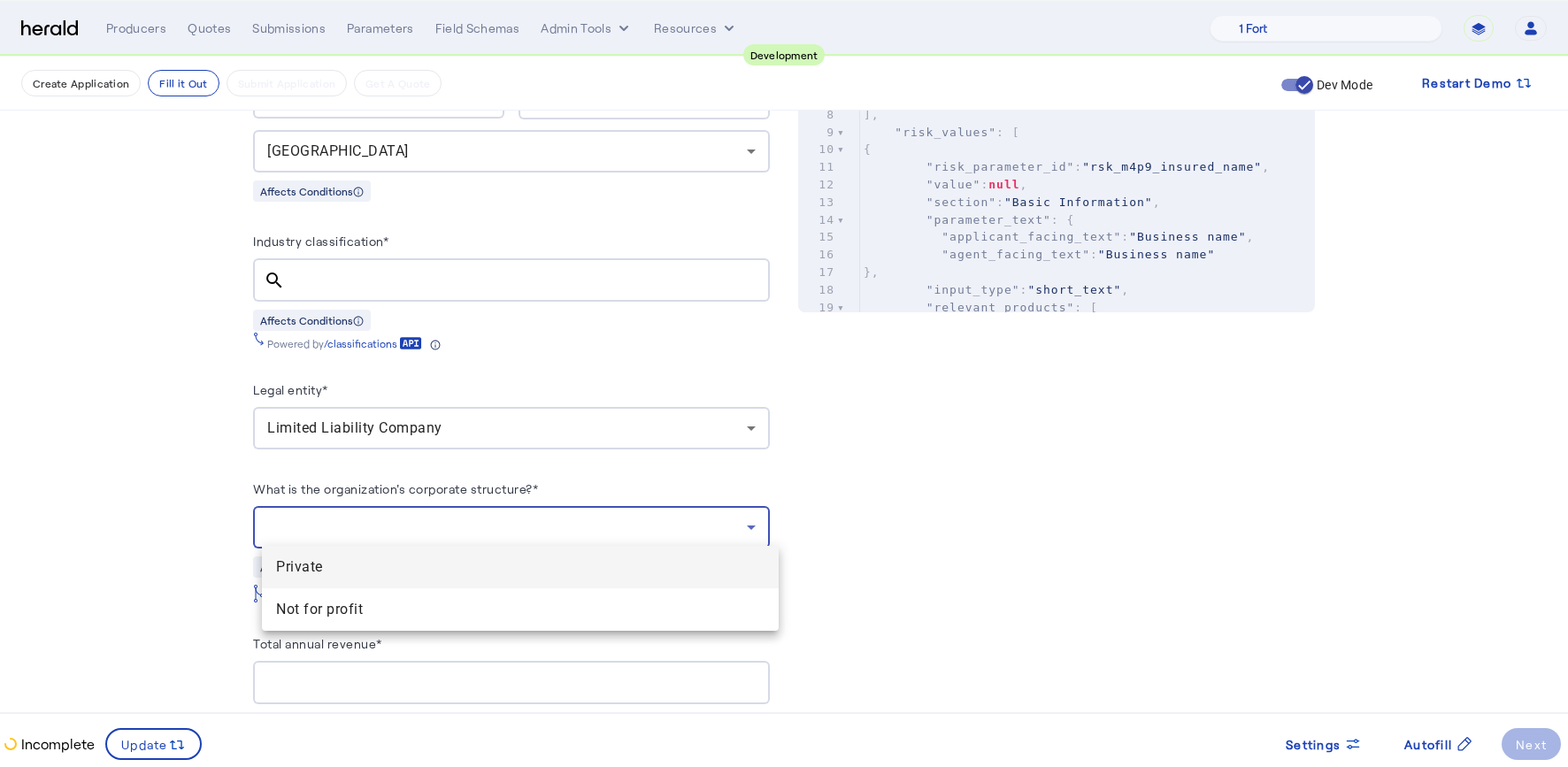
click at [516, 549] on mat-option "Private" at bounding box center [520, 567] width 517 height 42
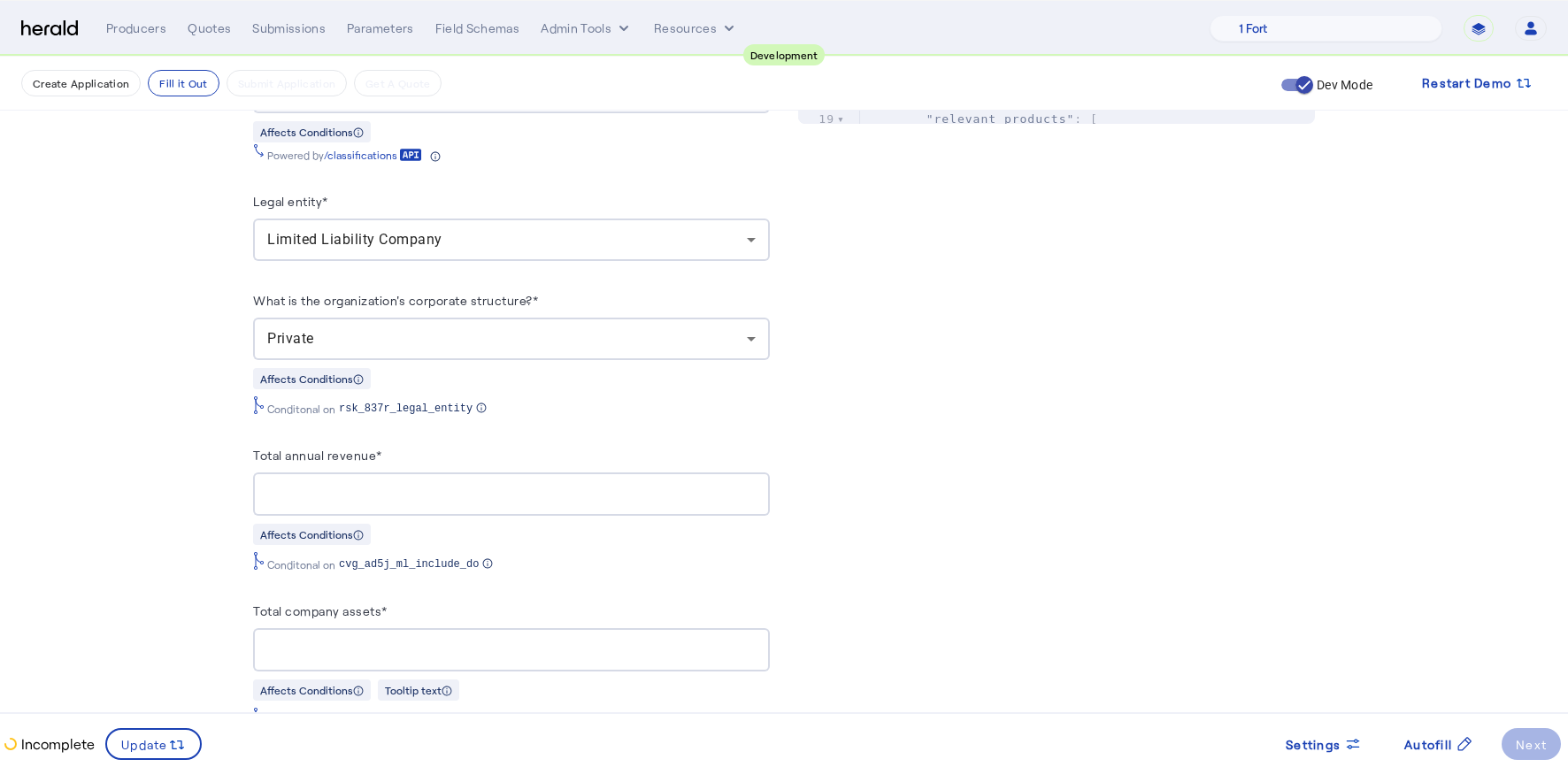
scroll to position [993, 0]
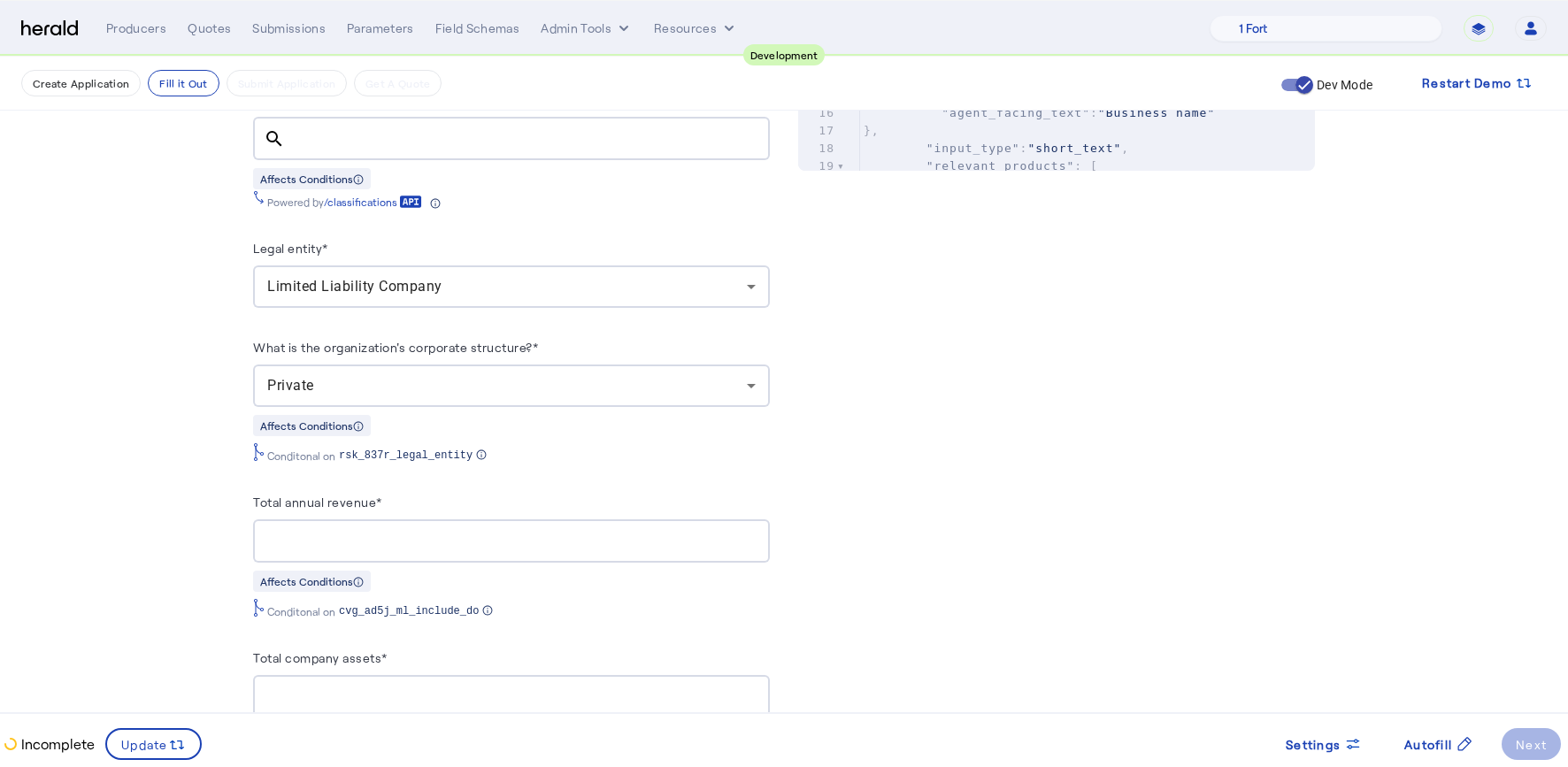
click at [78, 18] on div "**********" at bounding box center [784, 28] width 1525 height 27
click at [31, 45] on nav "**********" at bounding box center [784, 29] width 1568 height 55
click at [39, 34] on img at bounding box center [50, 29] width 57 height 17
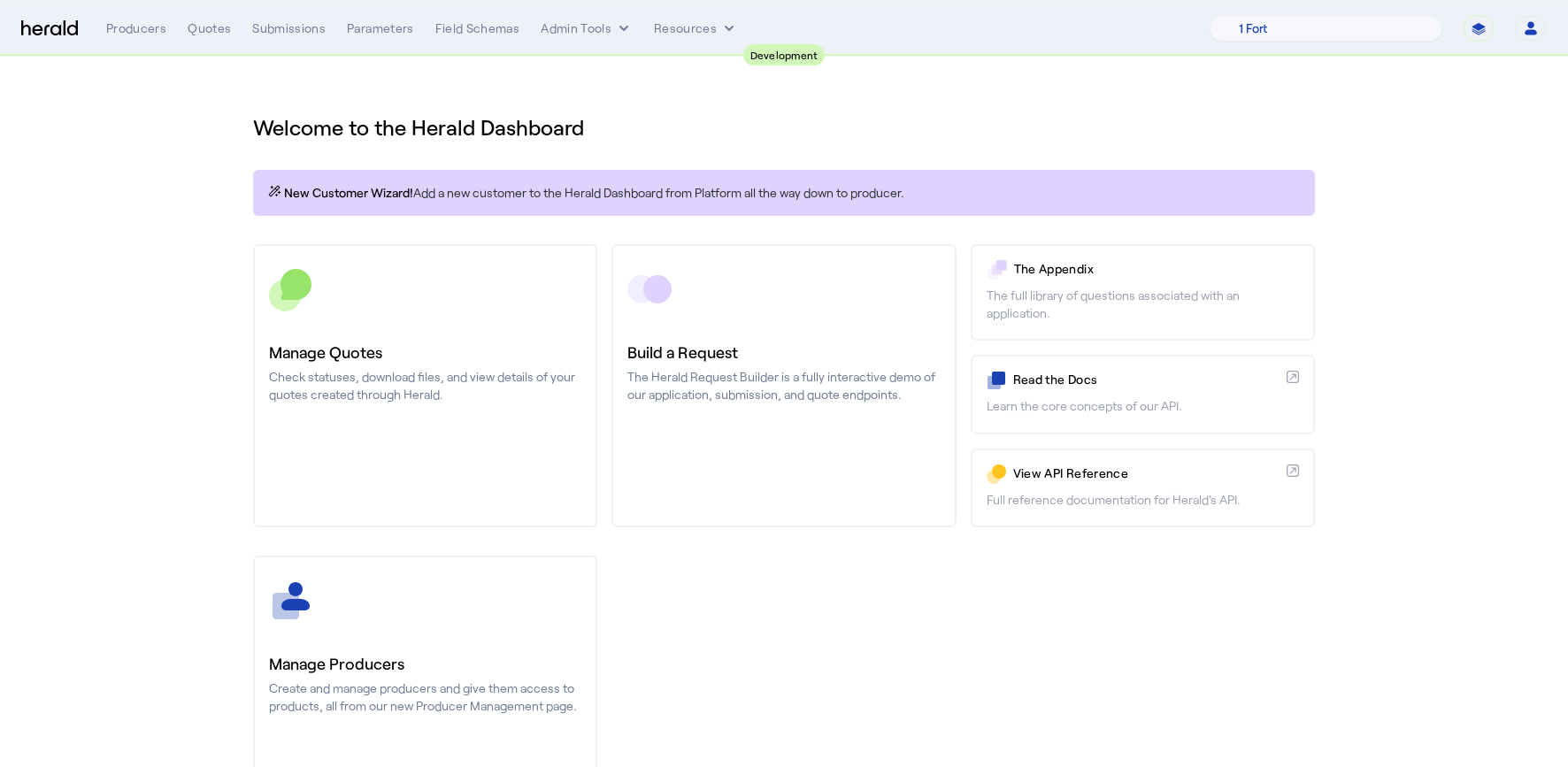
click at [1482, 30] on select "**********" at bounding box center [1478, 28] width 31 height 27
select select "*******"
click at [1464, 15] on select "**********" at bounding box center [1478, 28] width 31 height 27
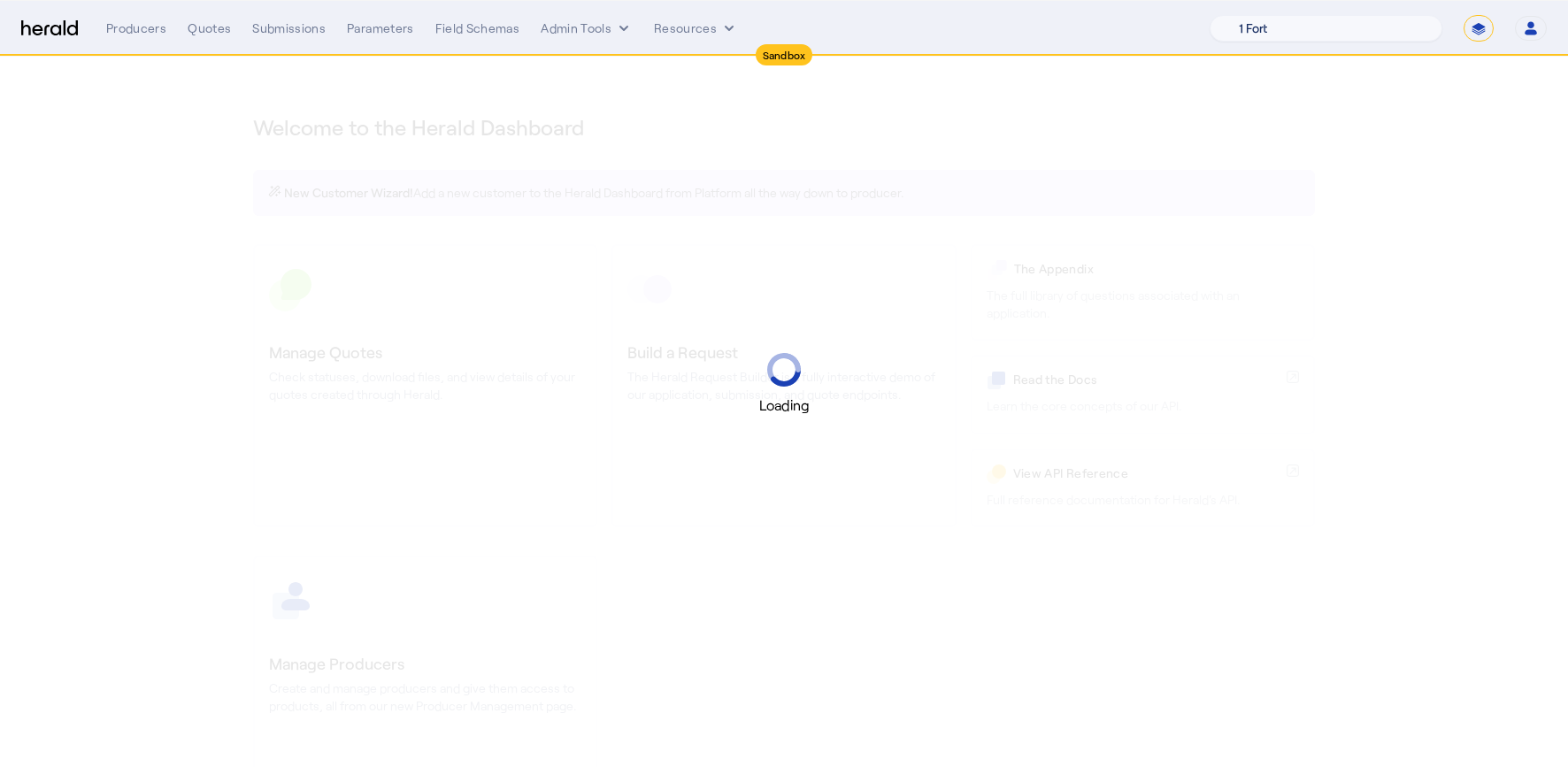
click at [1347, 25] on select "1 Fort A Demo Platform A New Platform Test Bam Batch Test Platform Beep Beep Bo…" at bounding box center [1326, 28] width 232 height 27
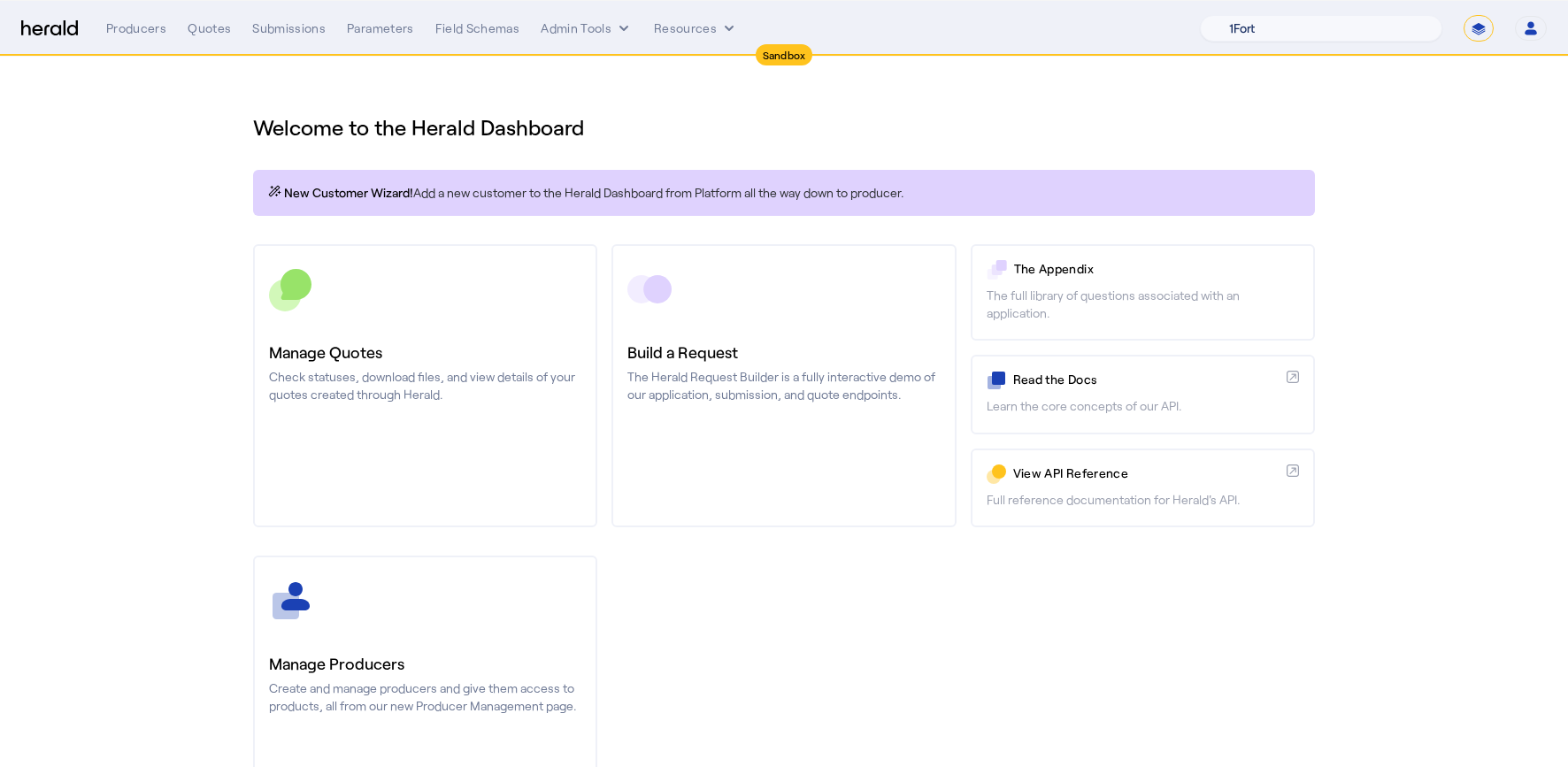
select select "pfm_7a8n_coalition"
click at [1244, 15] on select "1Fort Acrisure Acturis Affinity Advisors Affinity Risk Agentero AmWins Anzen Ao…" at bounding box center [1321, 28] width 242 height 27
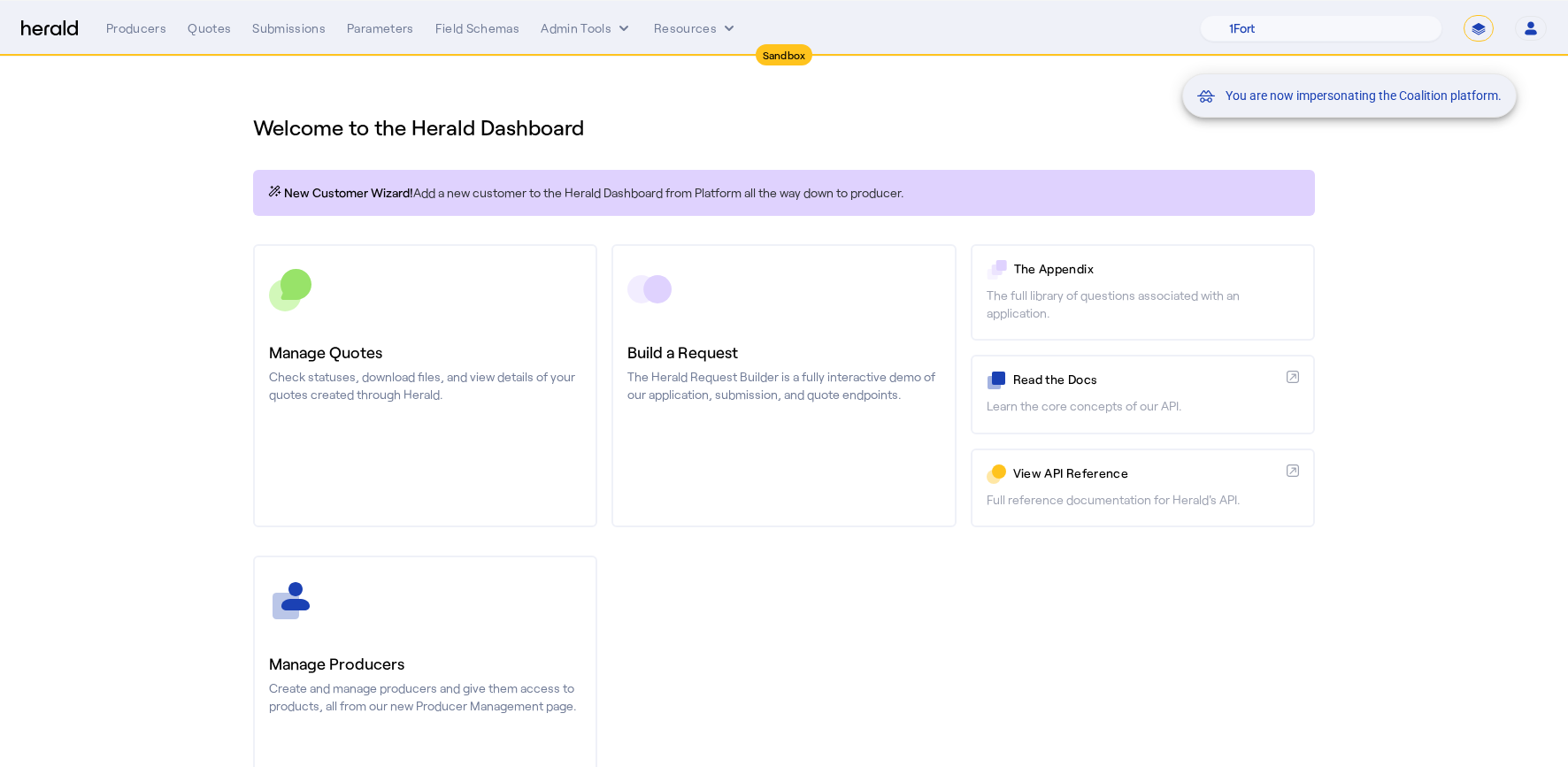
click at [678, 123] on div "You are now impersonating the Coalition platform." at bounding box center [784, 383] width 1568 height 767
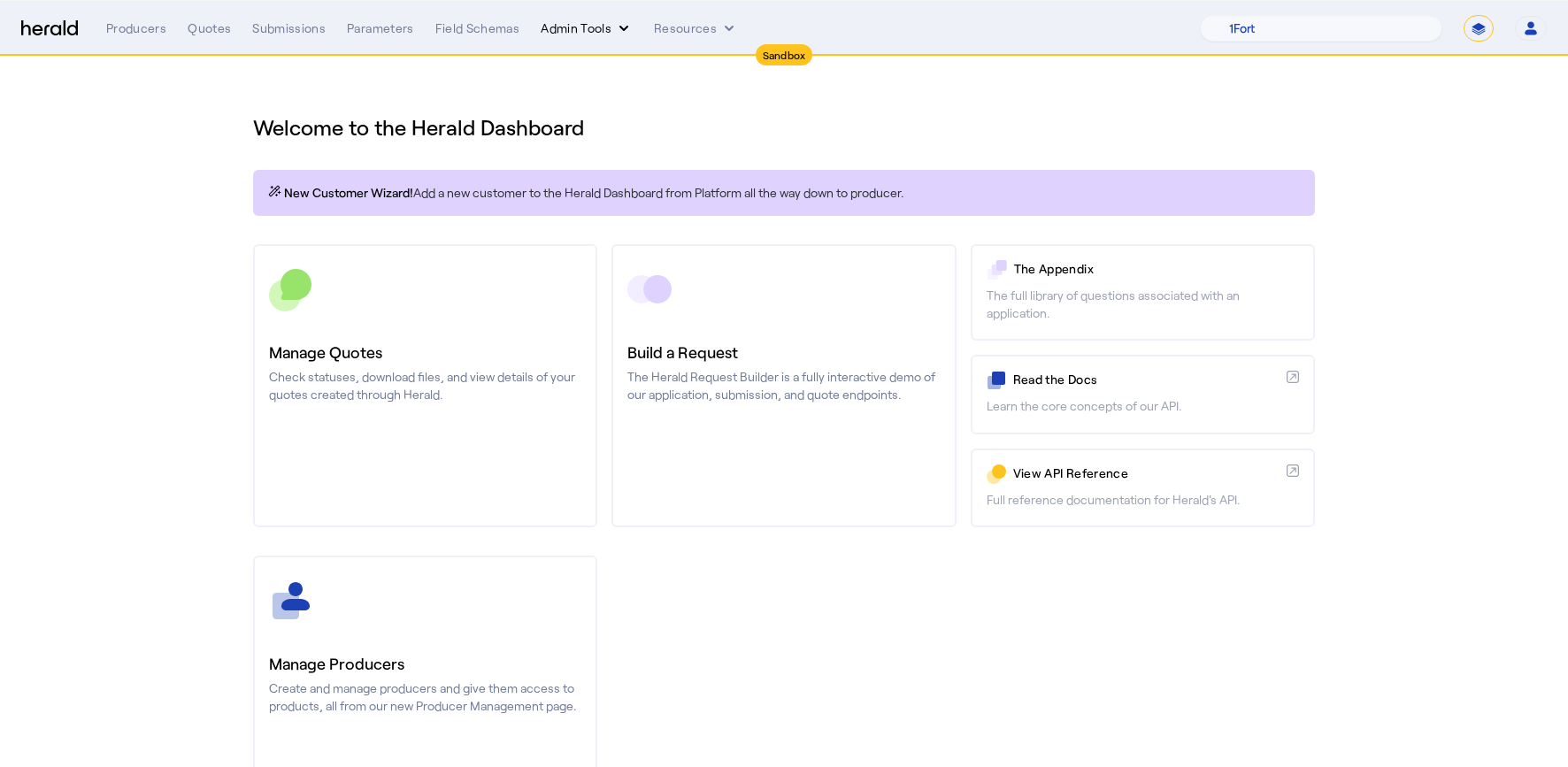
click at [607, 26] on button "Admin Tools" at bounding box center [586, 29] width 92 height 18
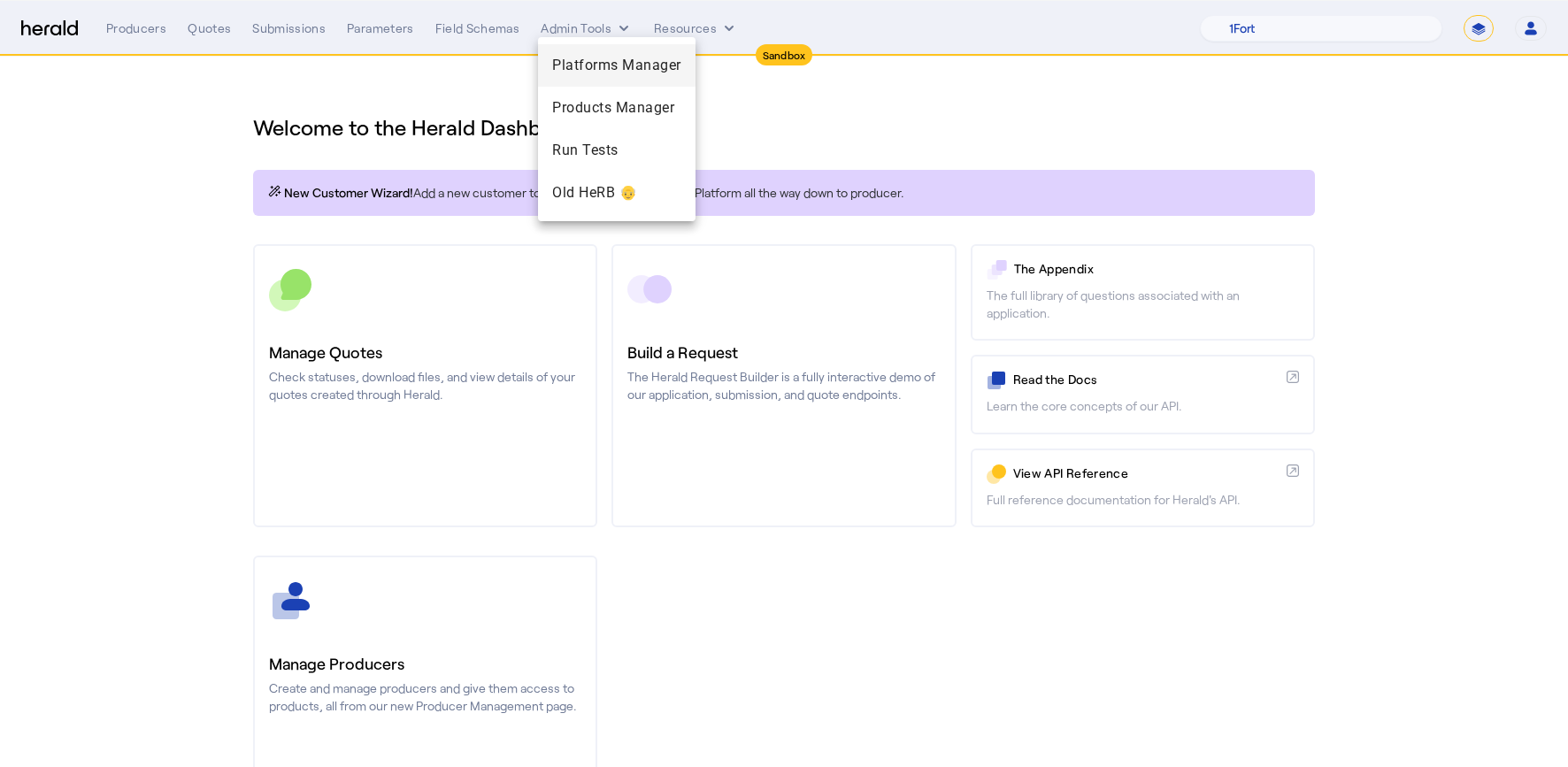
click at [626, 55] on span "Platforms Manager" at bounding box center [616, 66] width 129 height 22
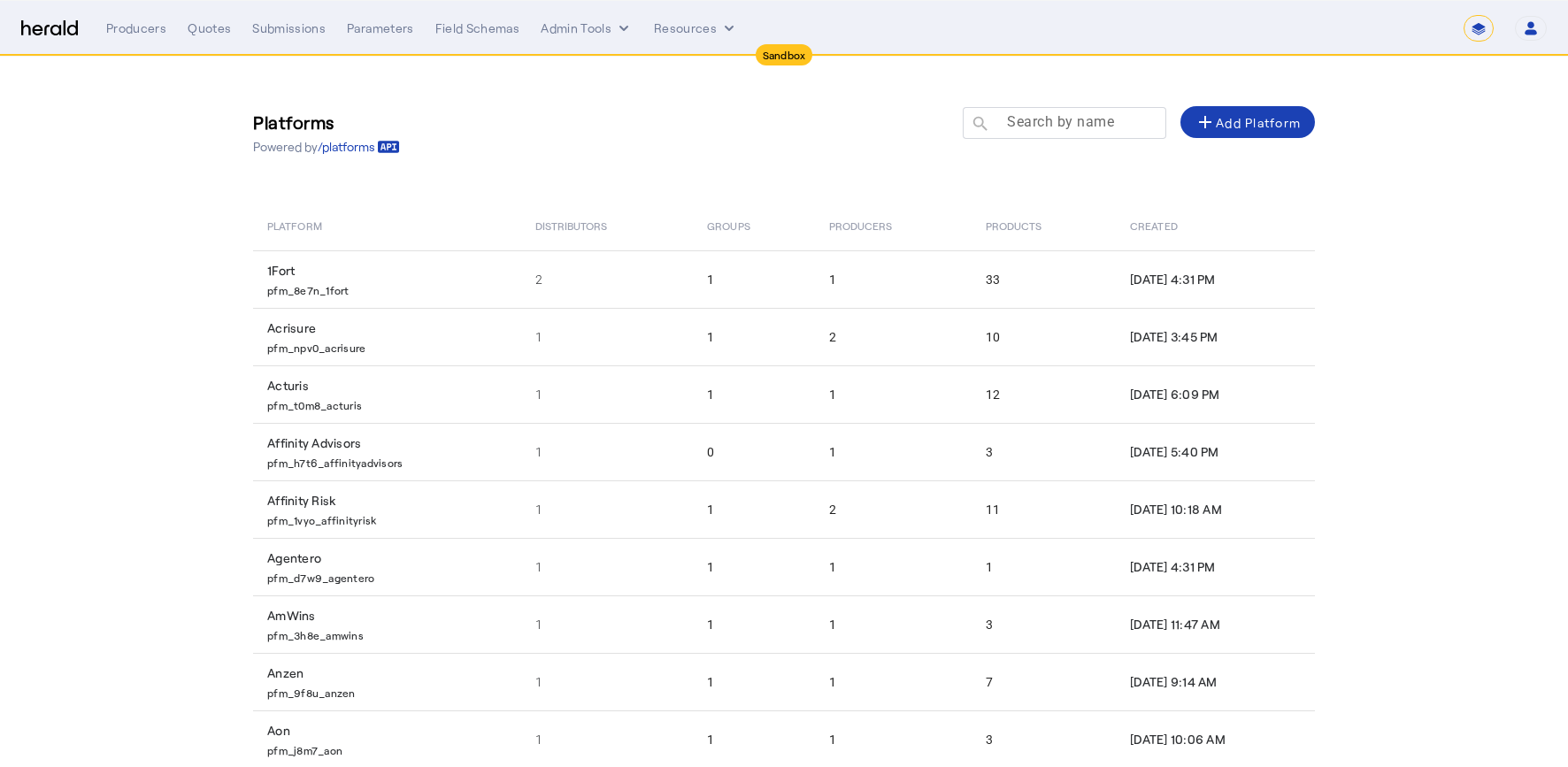
click at [1084, 127] on mat-label "Search by name" at bounding box center [1060, 121] width 107 height 17
click at [1084, 127] on input "Search by name" at bounding box center [1072, 122] width 159 height 22
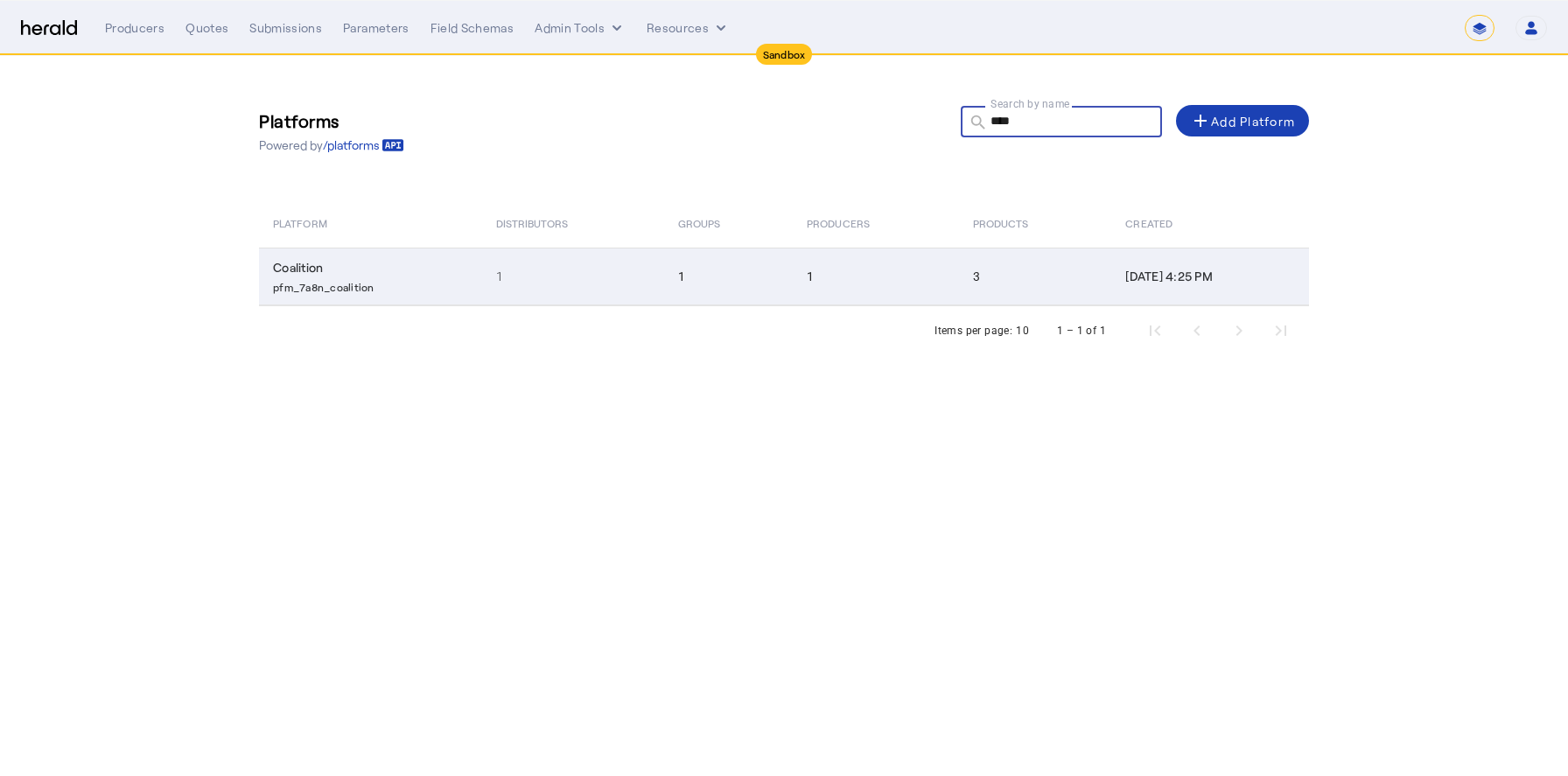
type input "****"
click at [673, 280] on td "1" at bounding box center [728, 276] width 128 height 57
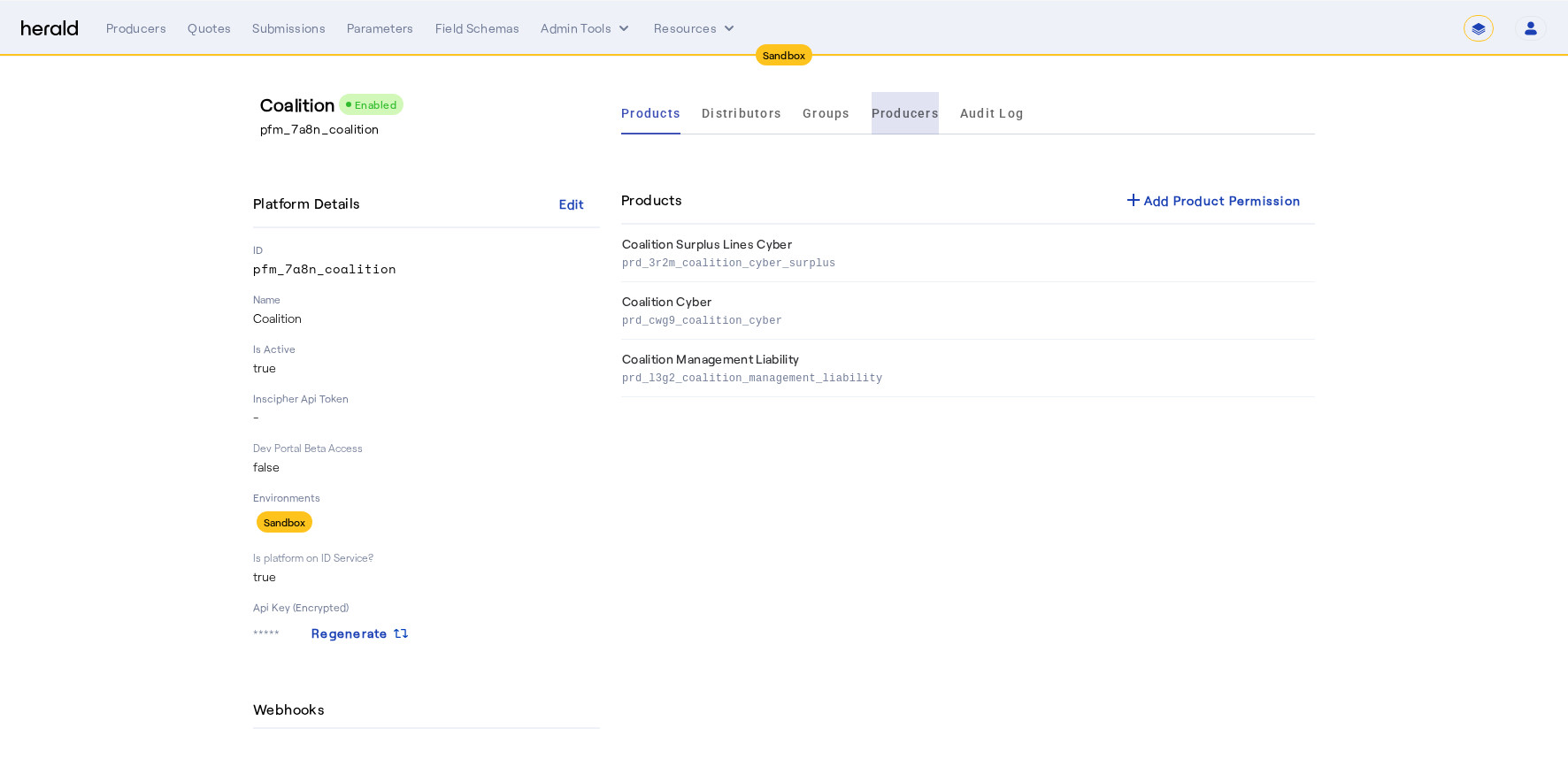
click at [912, 105] on span "Producers" at bounding box center [905, 112] width 67 height 42
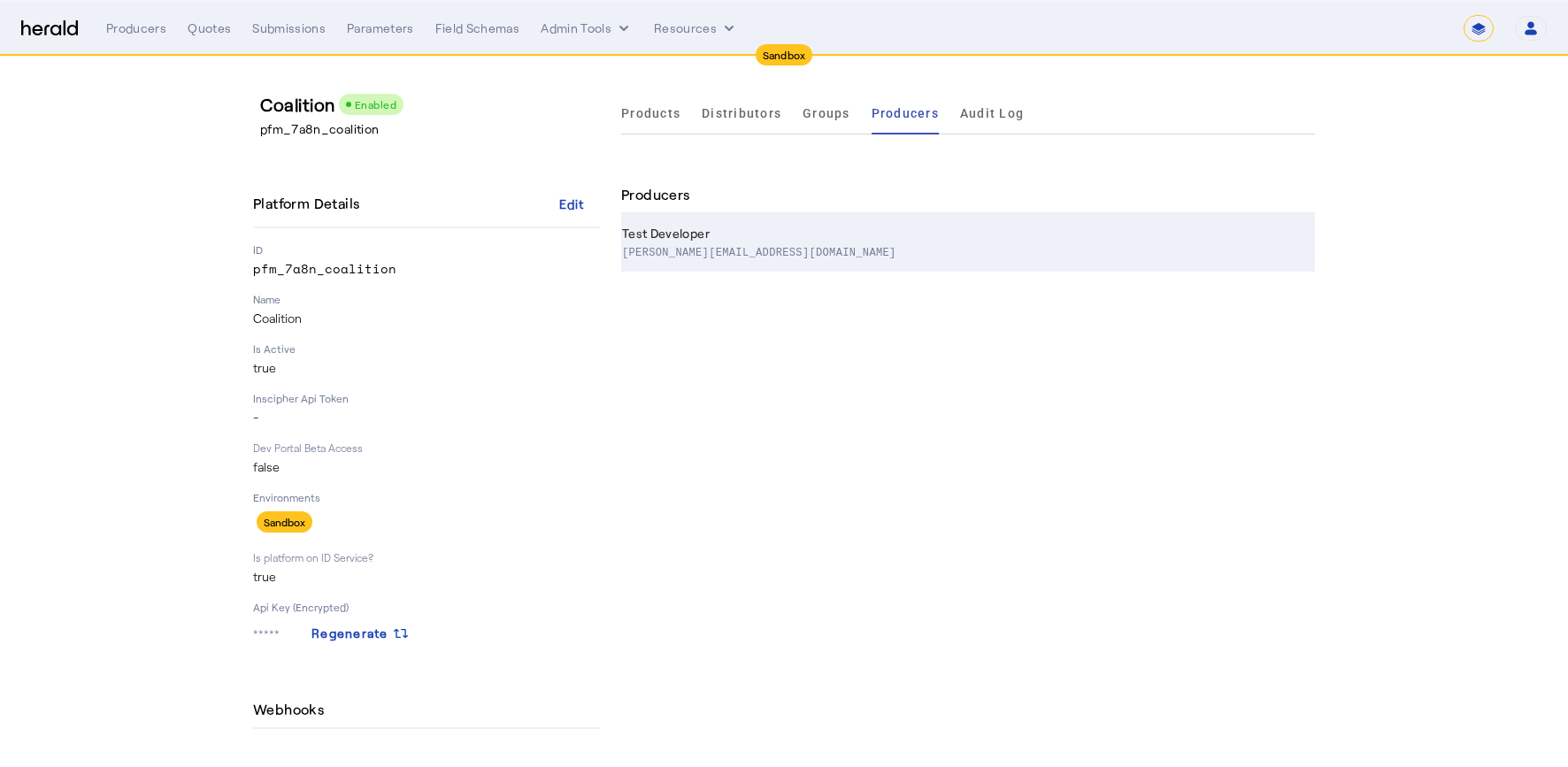
click at [759, 252] on p "[PERSON_NAME][EMAIL_ADDRESS][DOMAIN_NAME]" at bounding box center [759, 251] width 275 height 18
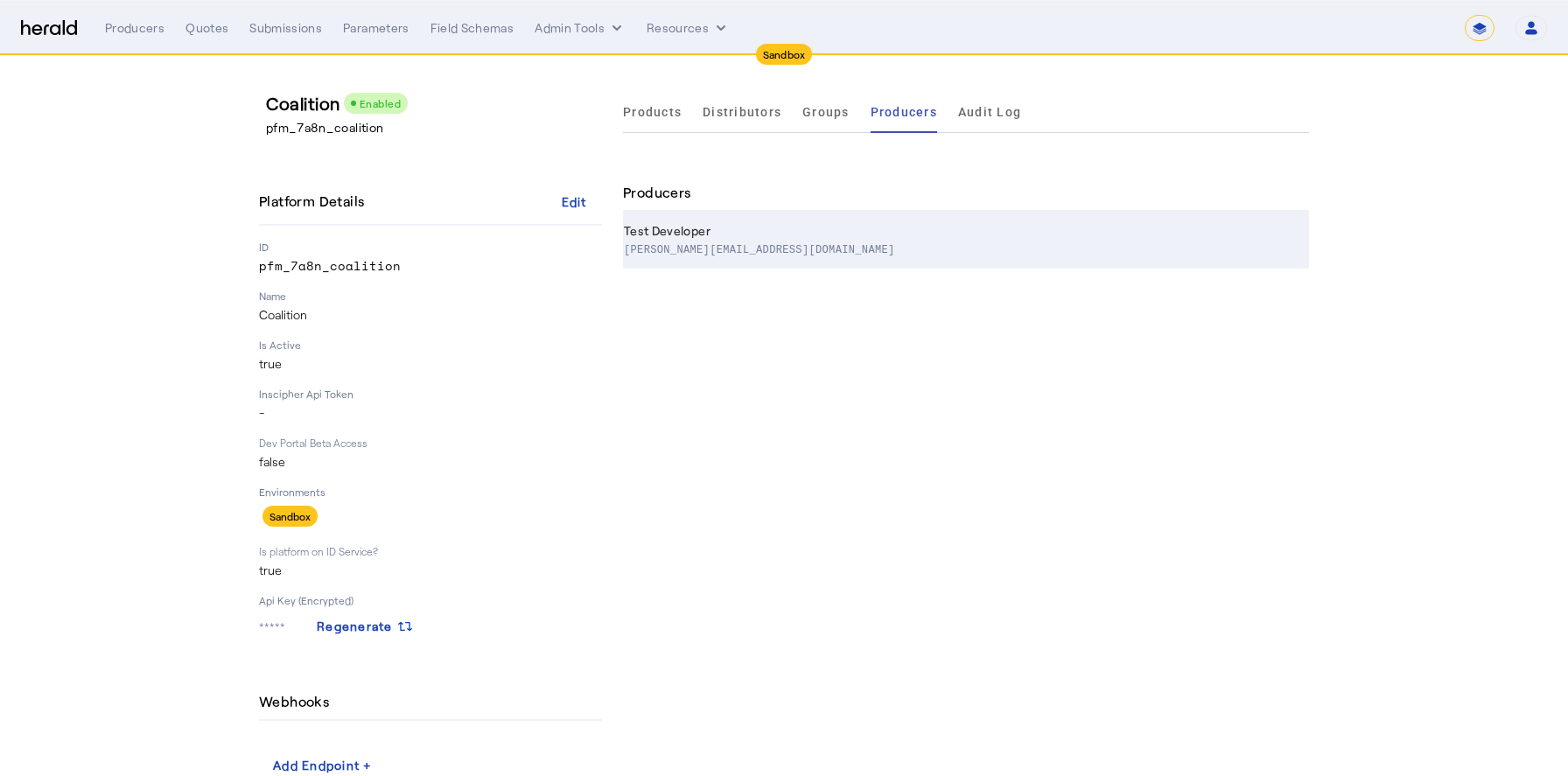
select select "pfm_7a8n_coalition"
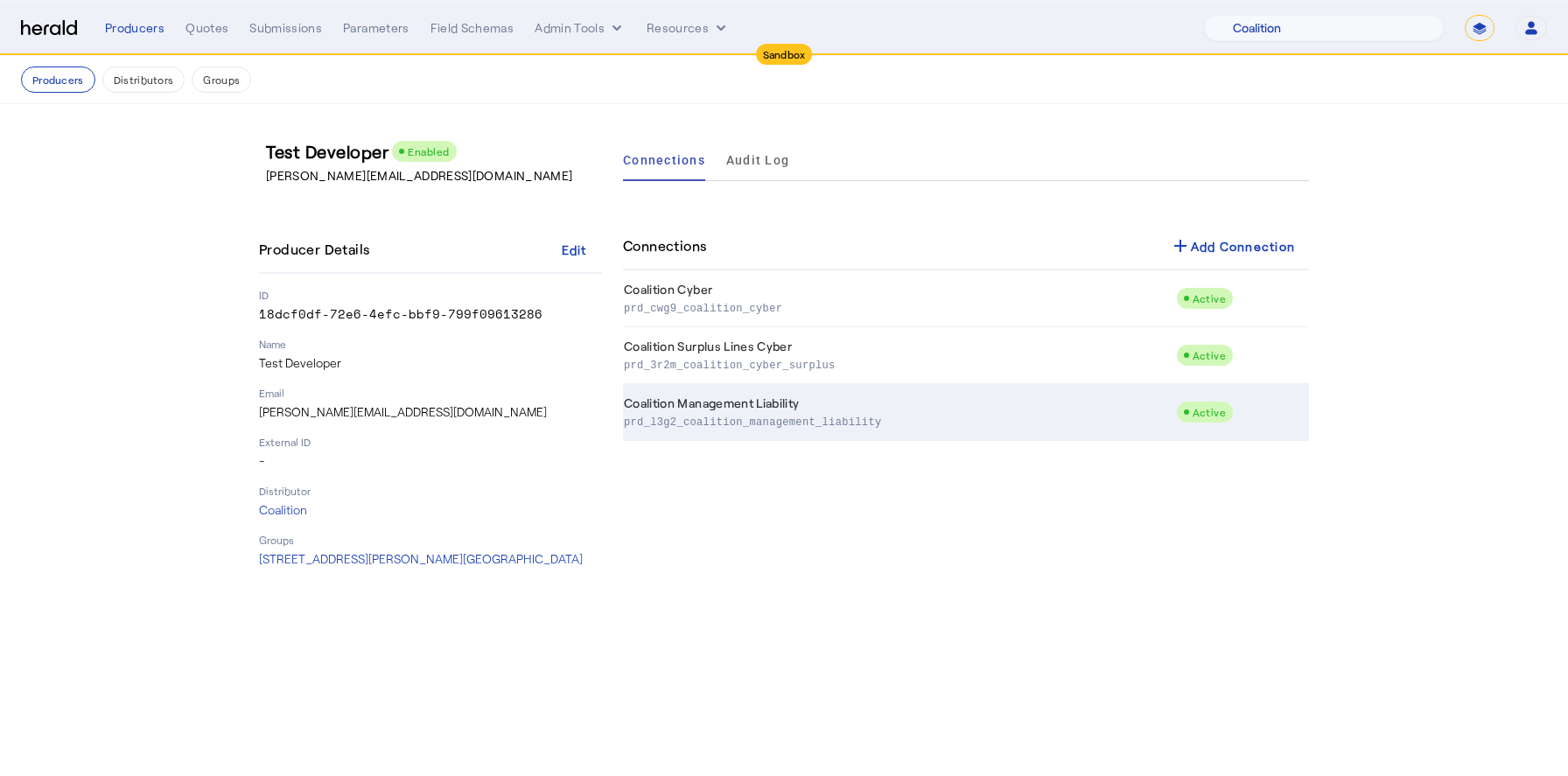
click at [797, 418] on p "prd_l3g2_coalition_management_liability" at bounding box center [896, 421] width 545 height 18
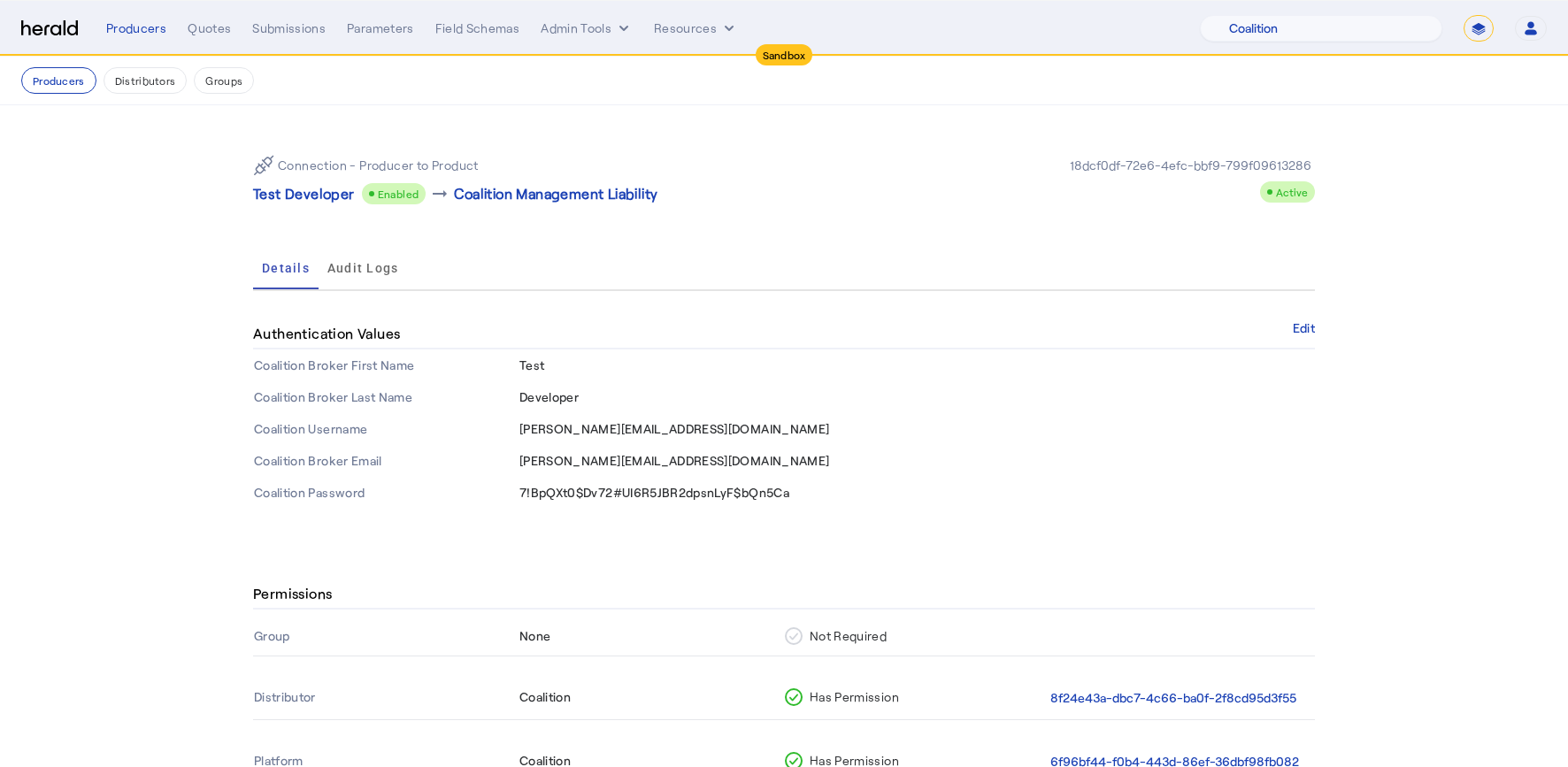
click at [57, 24] on img at bounding box center [50, 29] width 57 height 17
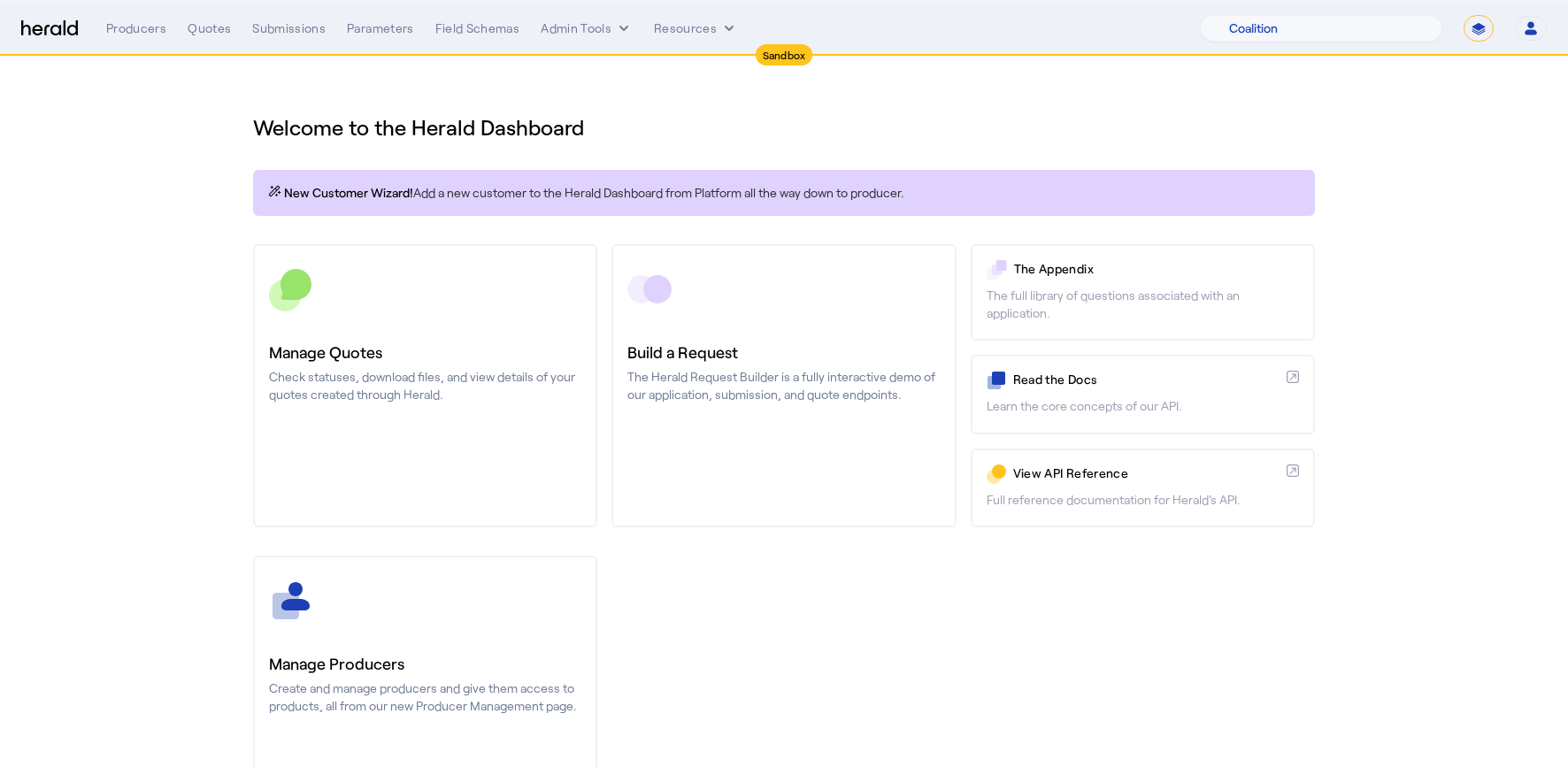
click at [129, 427] on section "Welcome to the Herald Dashboard New Customer Wizard! Add a new customer to the …" at bounding box center [784, 466] width 1568 height 817
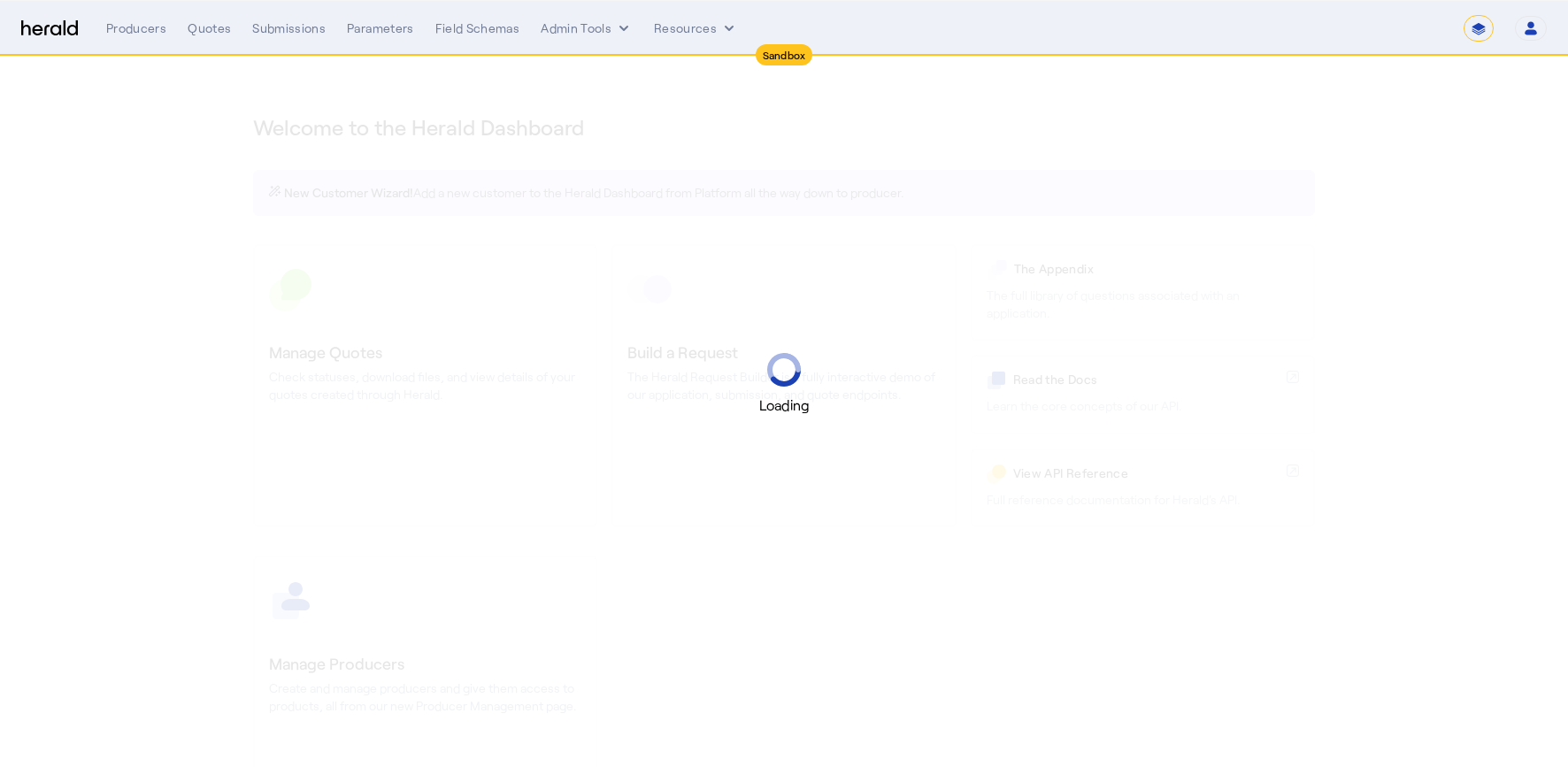
select select "*******"
select select "pfm_2v8p_herald_api"
click at [175, 367] on div "Loading" at bounding box center [784, 384] width 1568 height 64
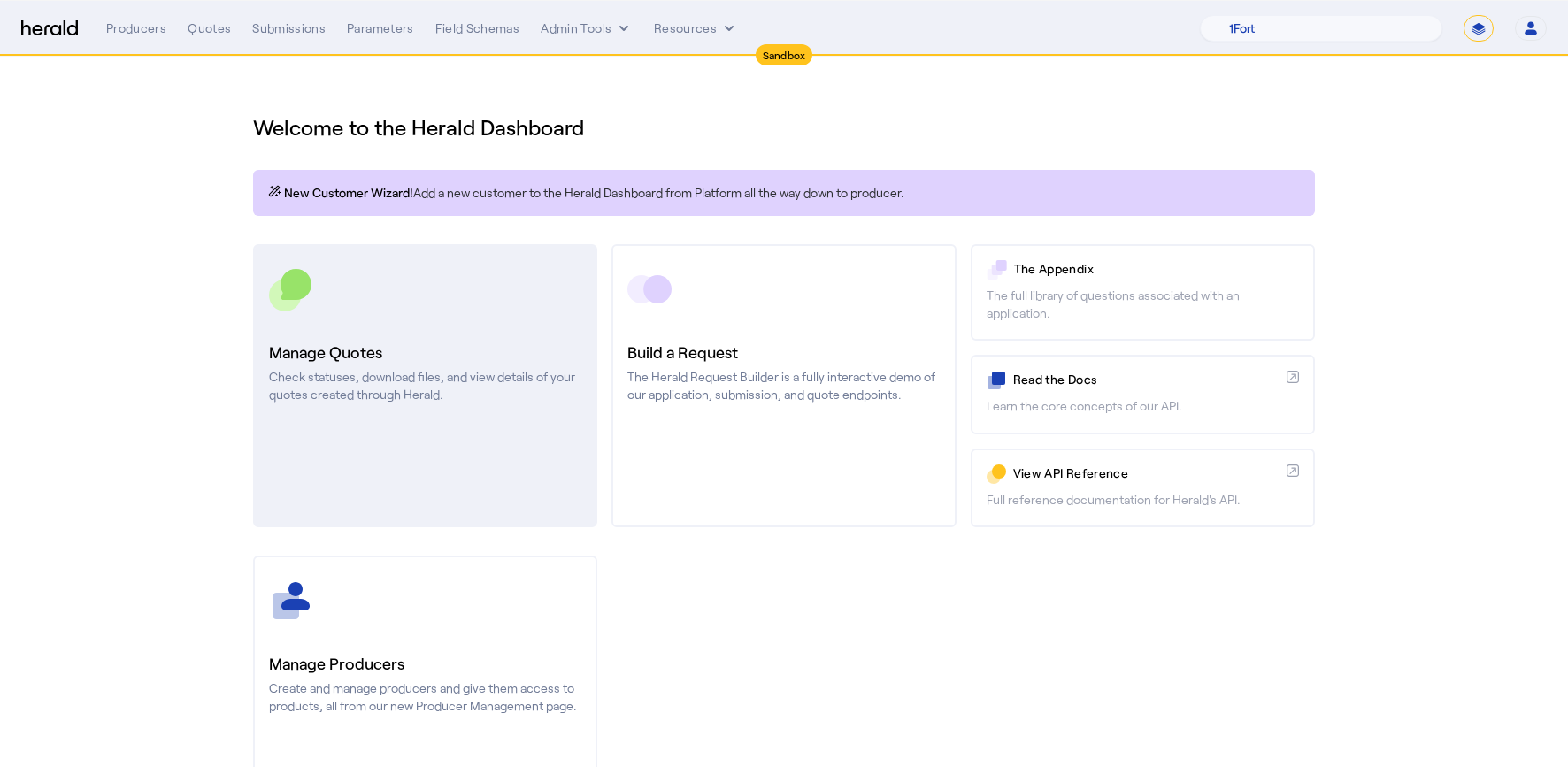
click at [420, 352] on h3 "Manage Quotes" at bounding box center [424, 352] width 312 height 25
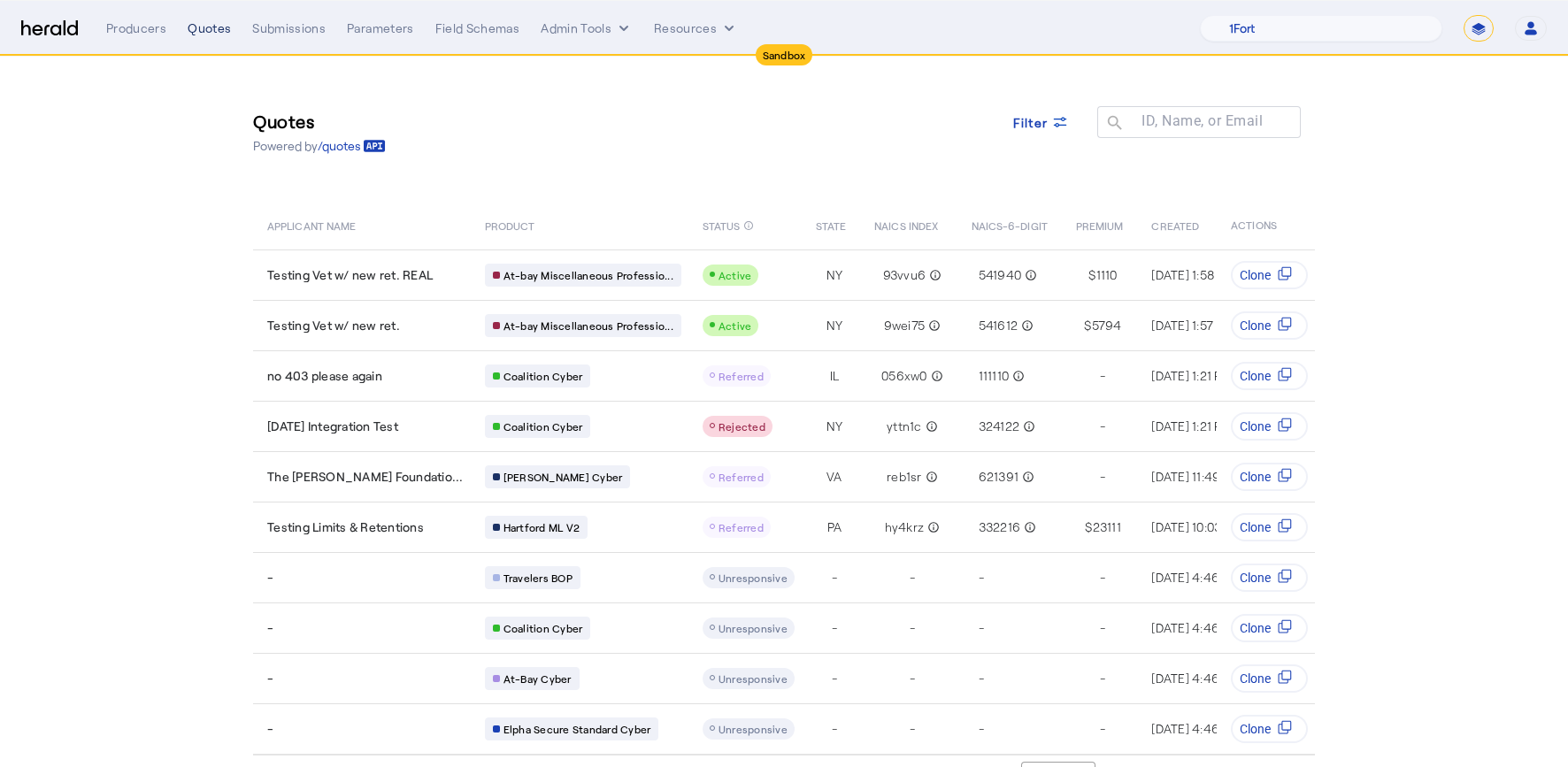
click at [196, 30] on div "Quotes" at bounding box center [210, 29] width 43 height 18
click at [36, 36] on div "Menu Producers Quotes Submissions Parameters Field Schemas Admin Tools Resource…" at bounding box center [784, 28] width 1525 height 27
click at [47, 24] on img at bounding box center [50, 29] width 57 height 17
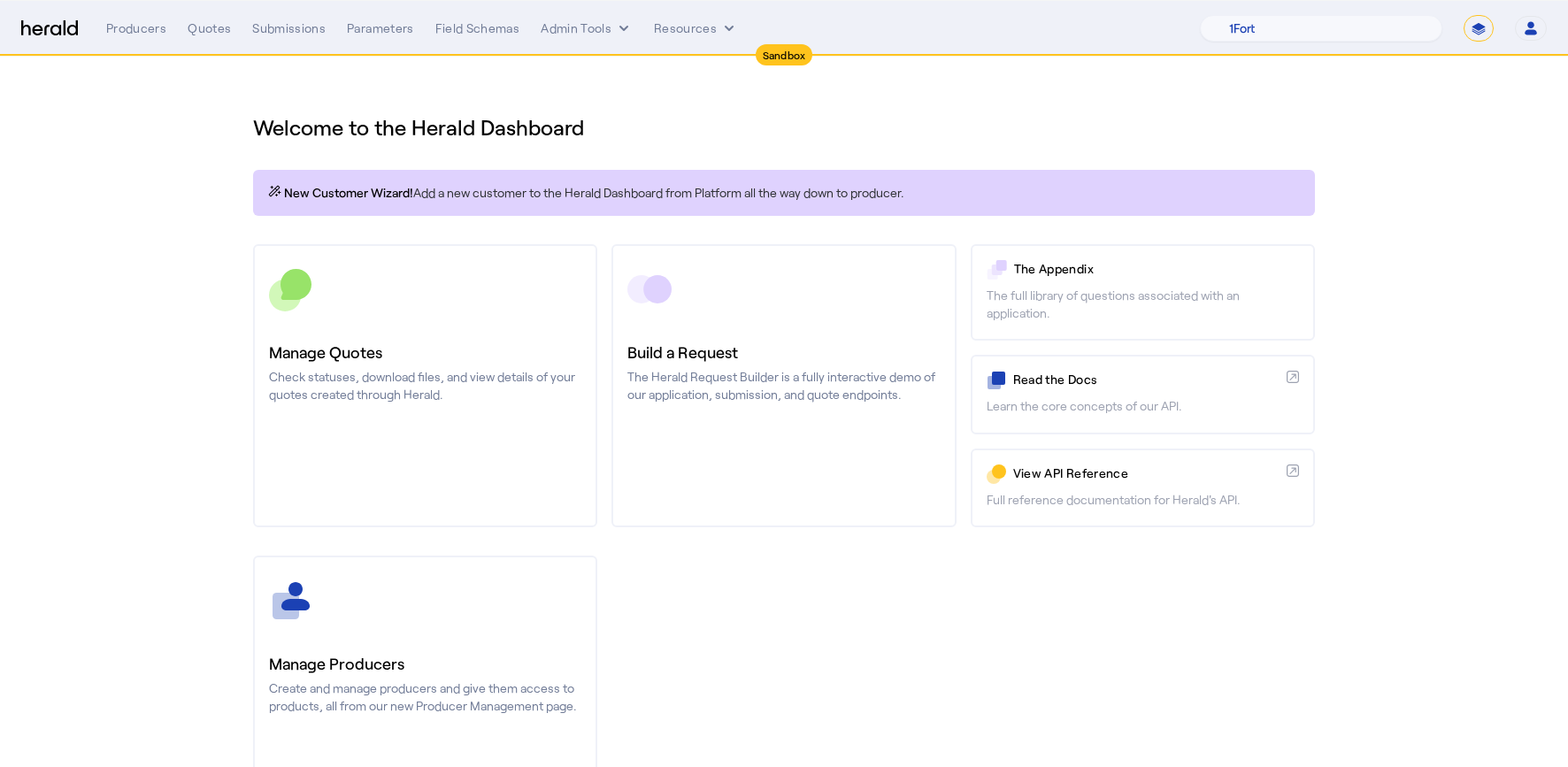
click at [1487, 33] on select "**********" at bounding box center [1478, 28] width 31 height 27
select select "**********"
click at [1464, 15] on select "**********" at bounding box center [1478, 28] width 31 height 27
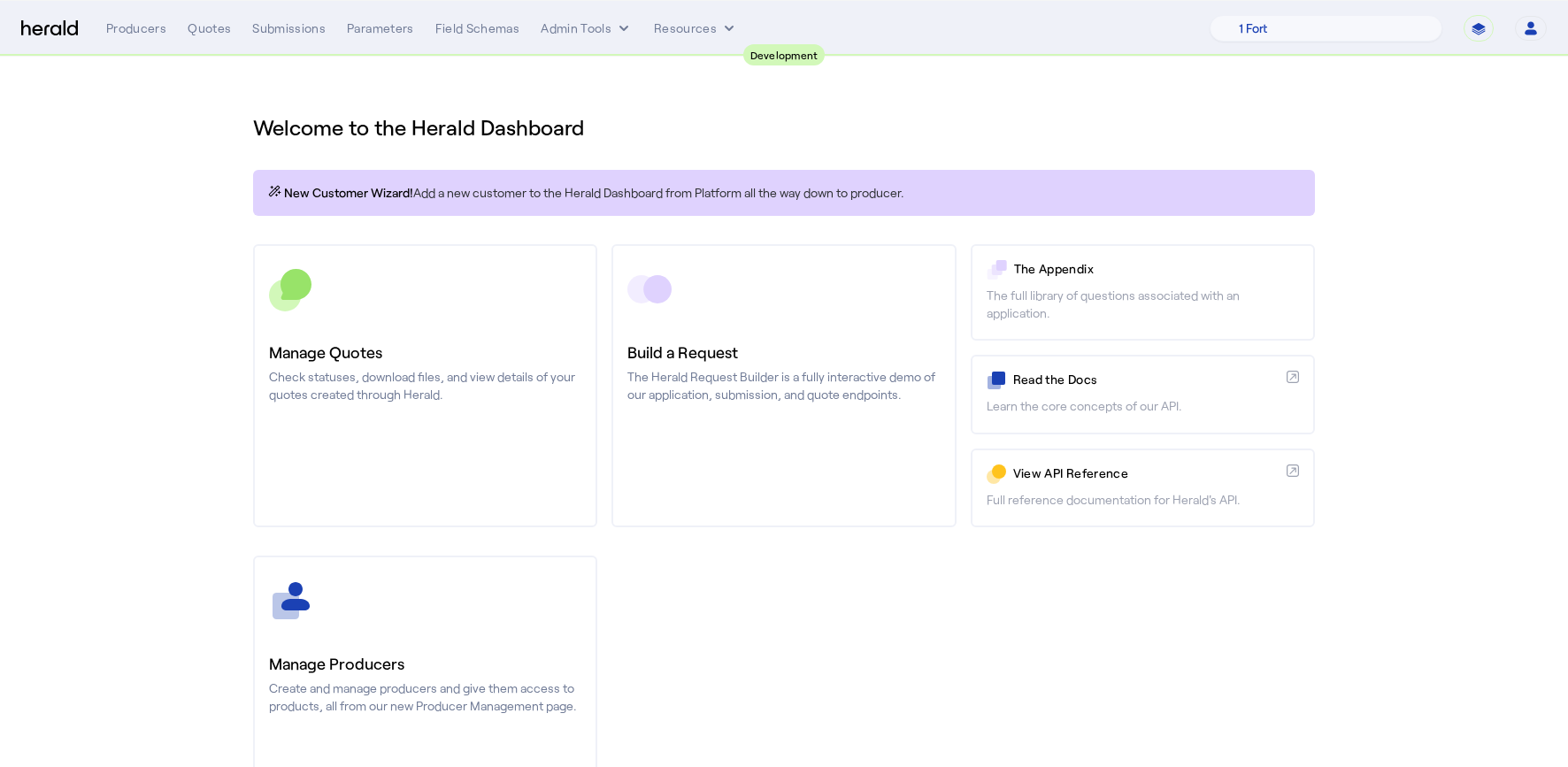
click at [165, 208] on section "Welcome to the Herald Dashboard New Customer Wizard! Add a new customer to the …" at bounding box center [784, 466] width 1568 height 817
click at [218, 22] on div "Quotes" at bounding box center [210, 29] width 43 height 18
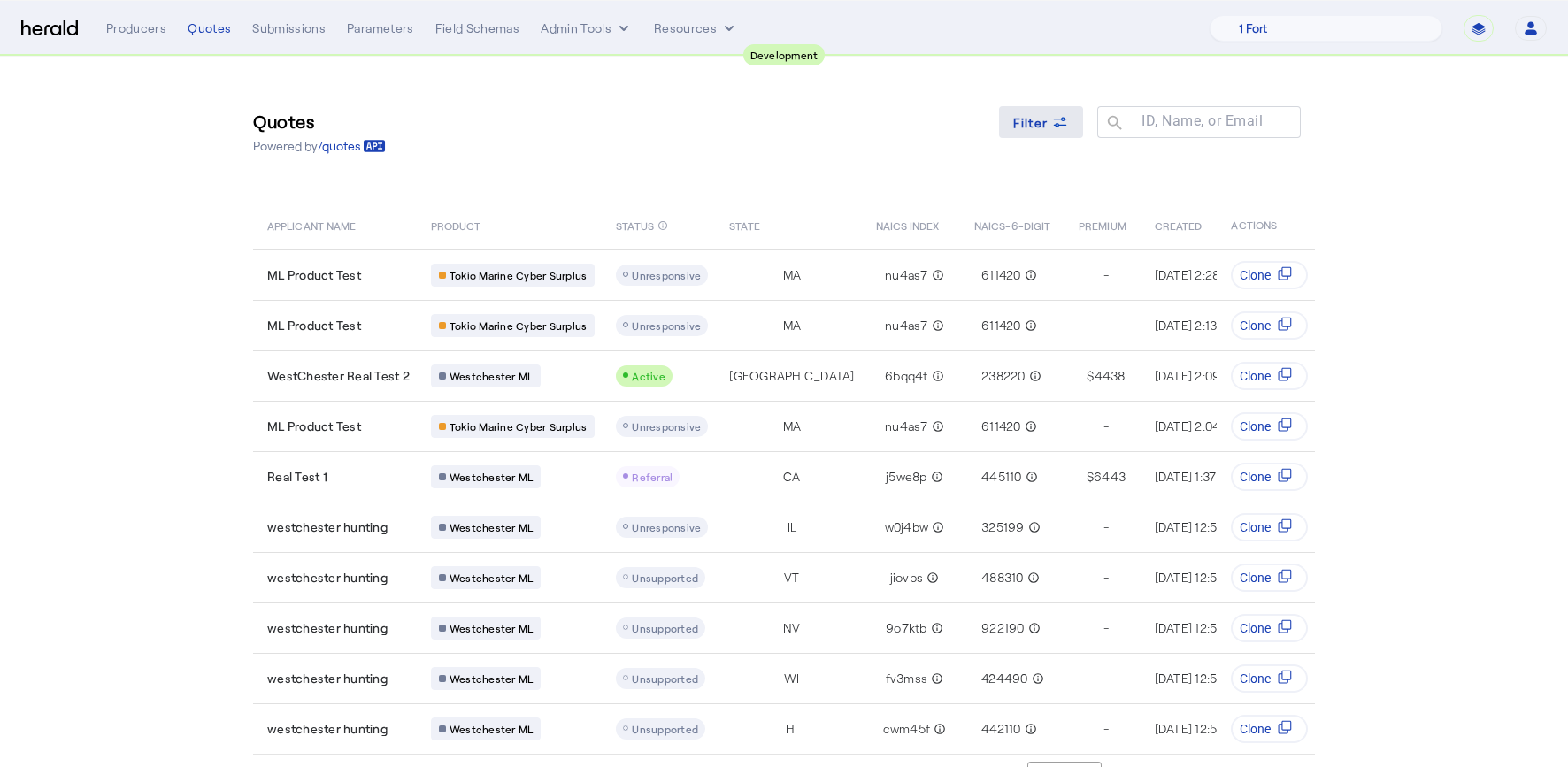
click at [1024, 126] on span "Filter" at bounding box center [1031, 122] width 35 height 19
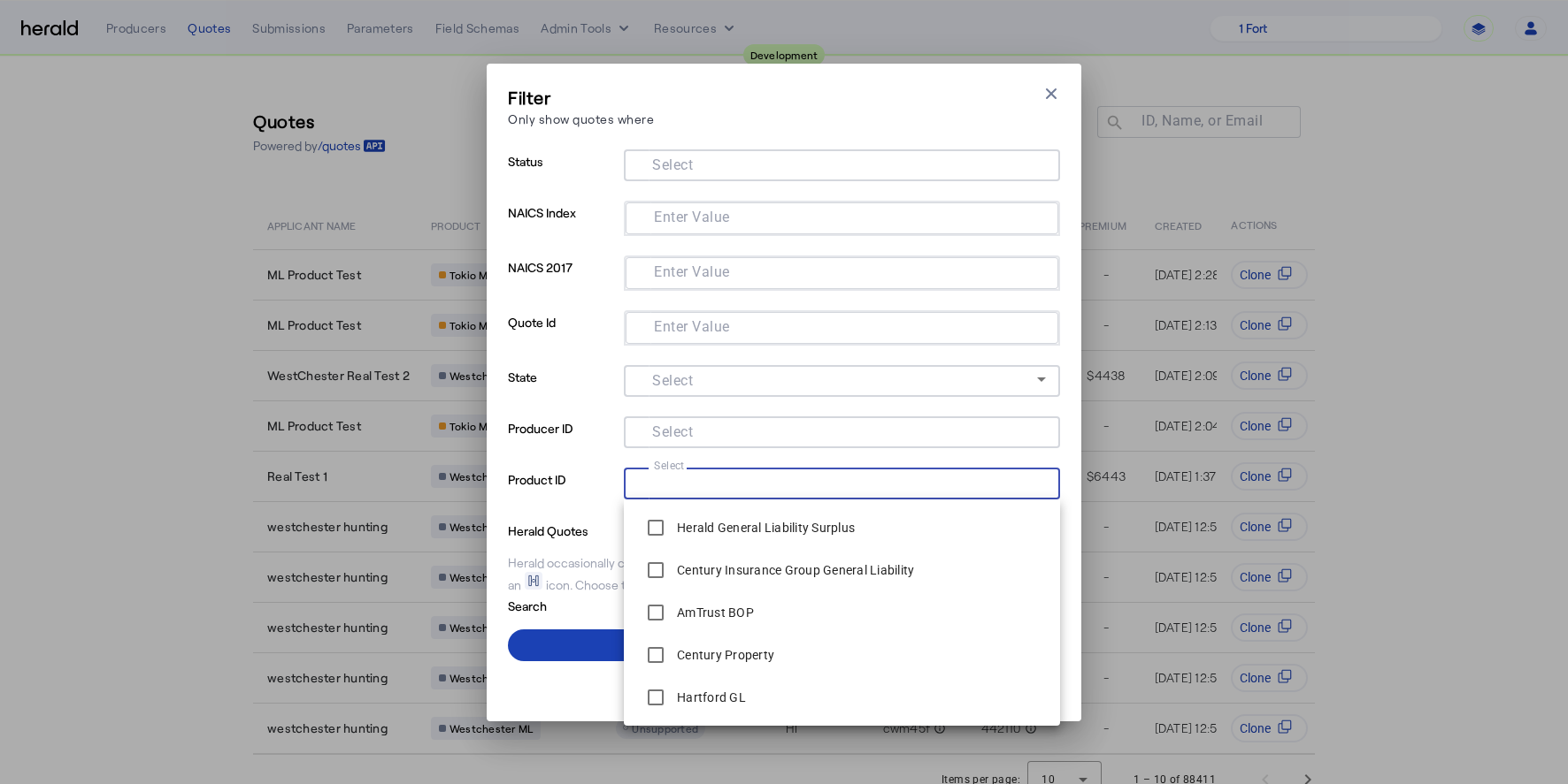
click at [729, 480] on input "Select" at bounding box center [838, 482] width 401 height 22
type input "********"
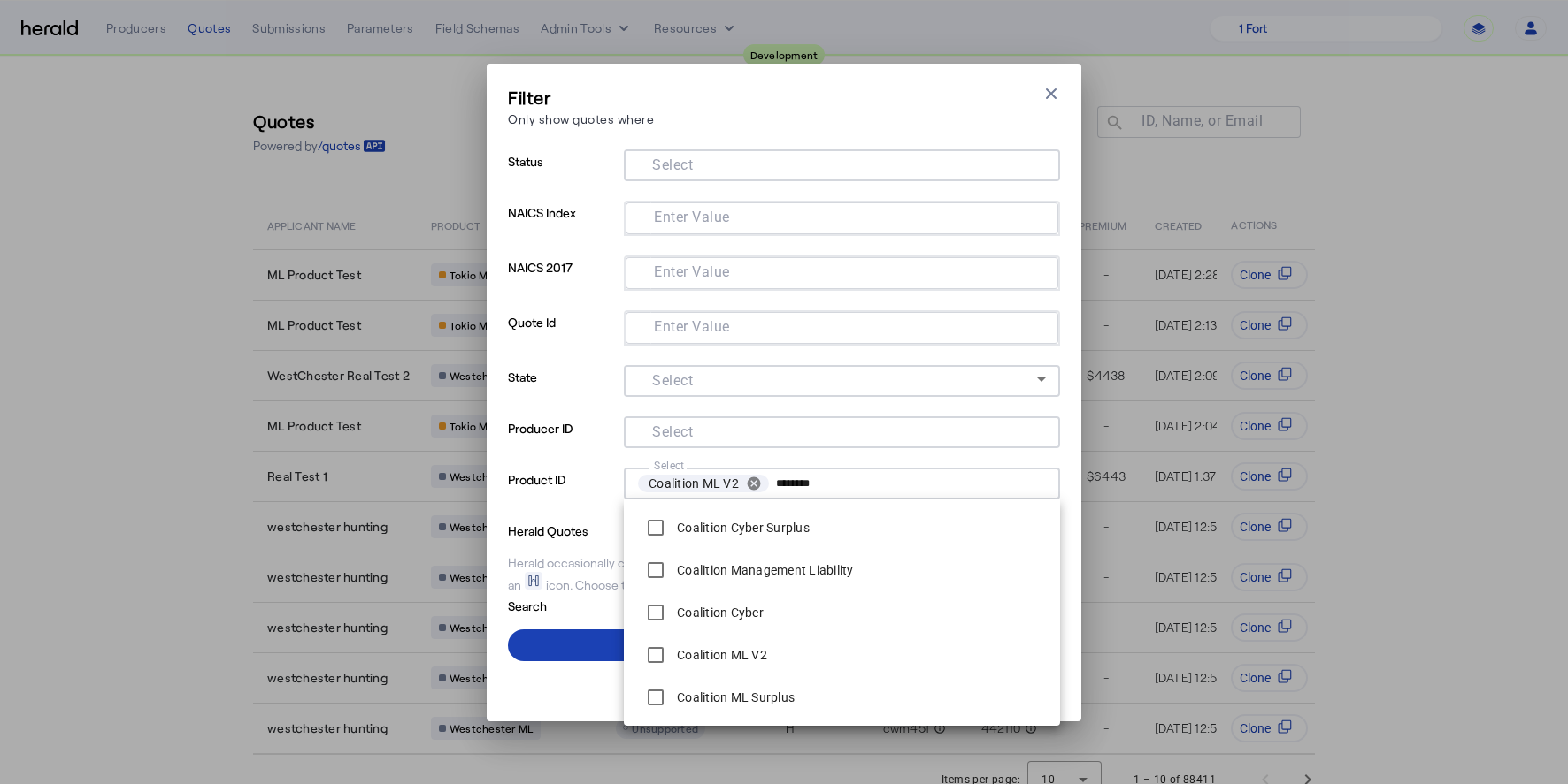
click at [875, 485] on input "********" at bounding box center [907, 483] width 263 height 25
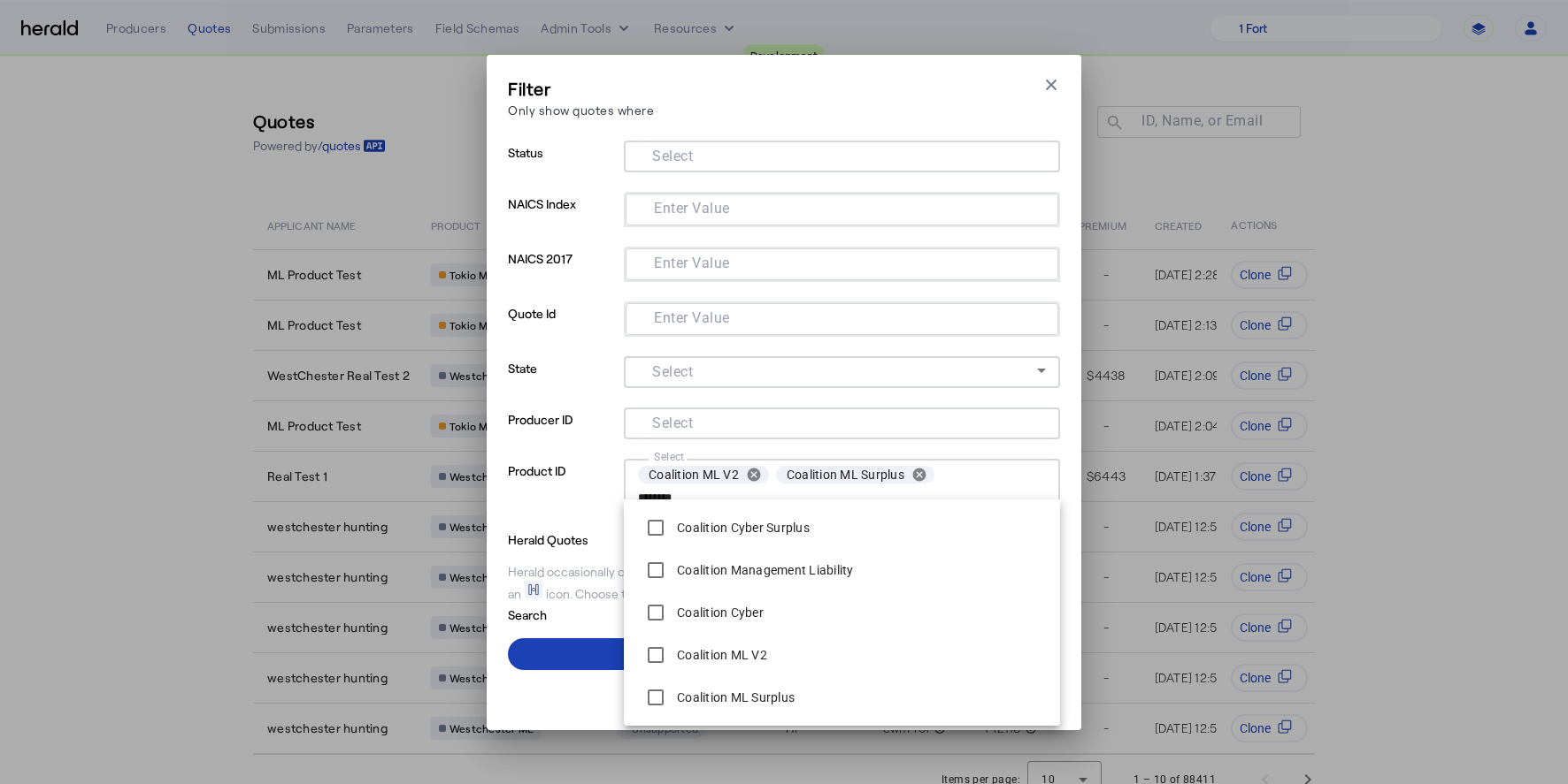
click at [711, 160] on input "Select" at bounding box center [838, 154] width 401 height 22
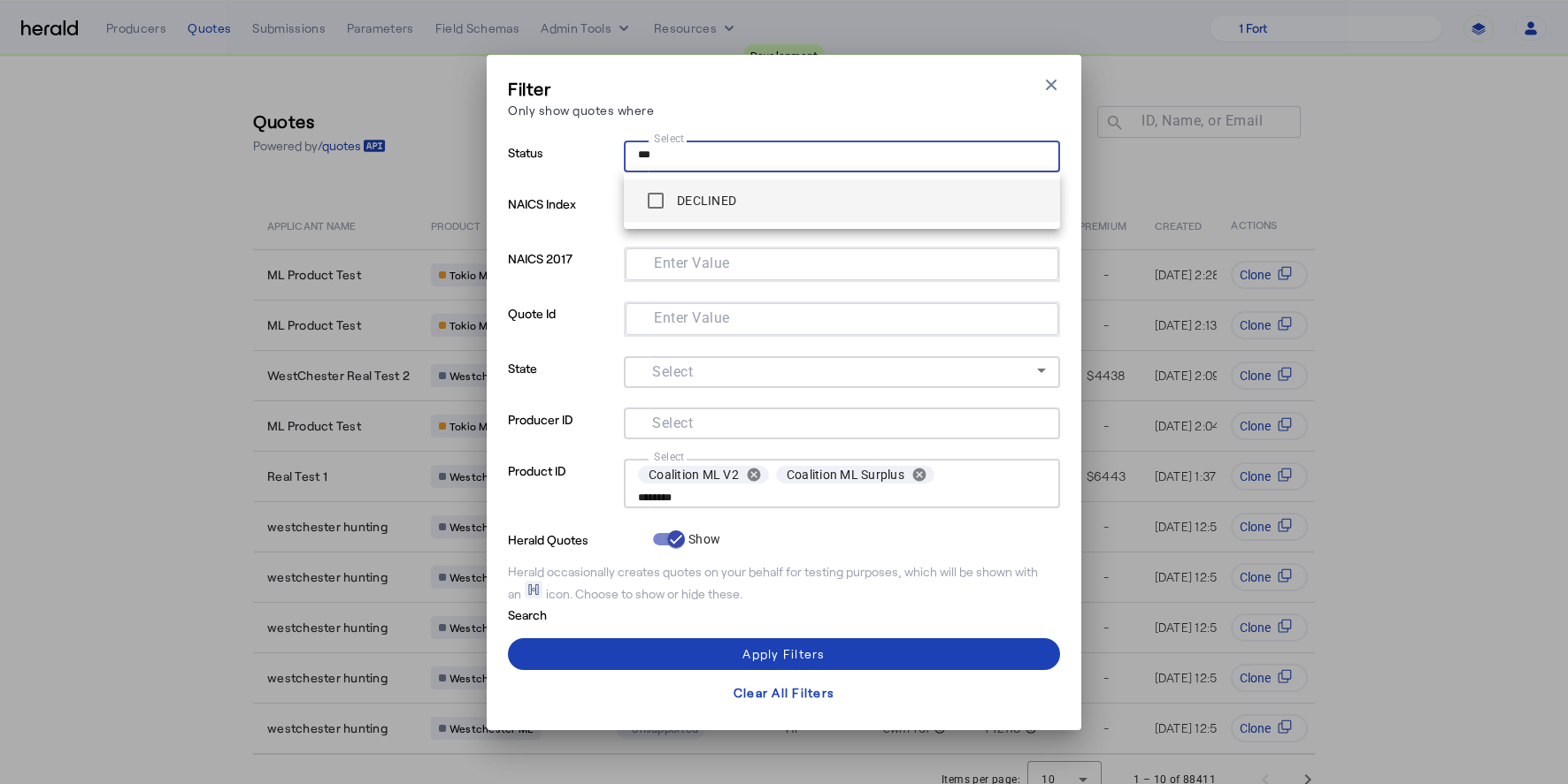
type input "***"
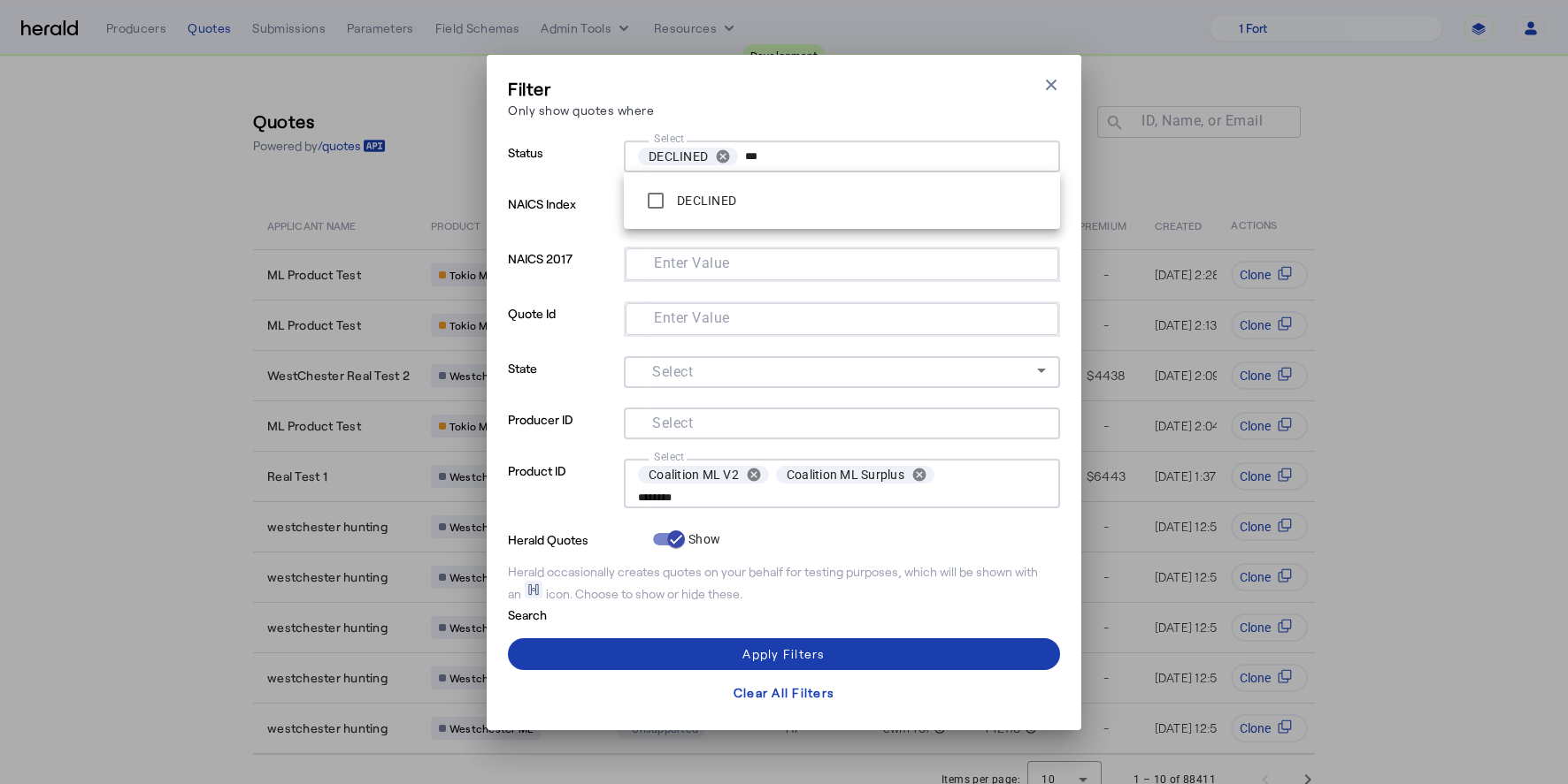
click at [880, 639] on span at bounding box center [784, 654] width 552 height 42
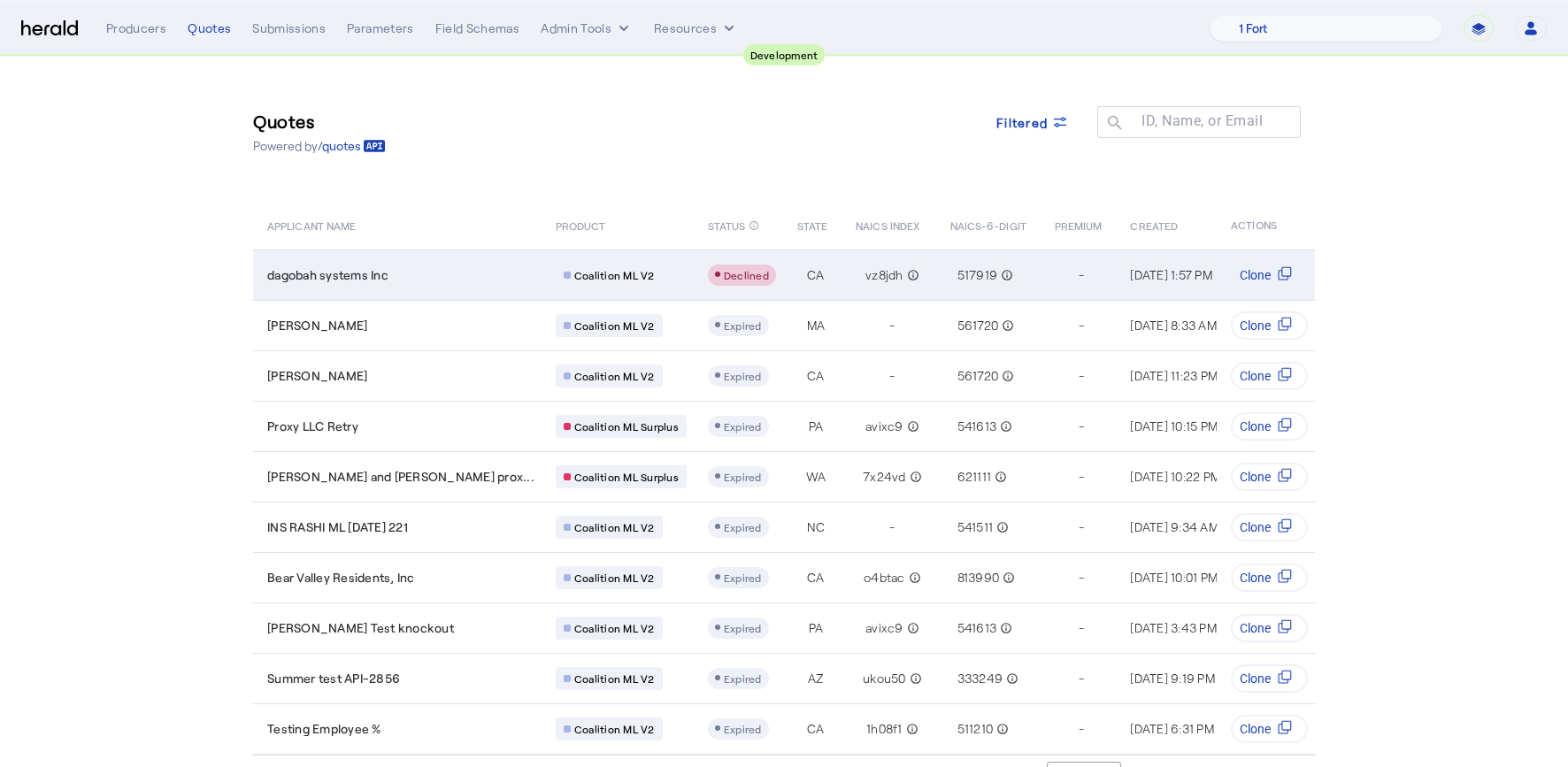
click at [423, 267] on div "dagobah systems Inc" at bounding box center [400, 276] width 267 height 18
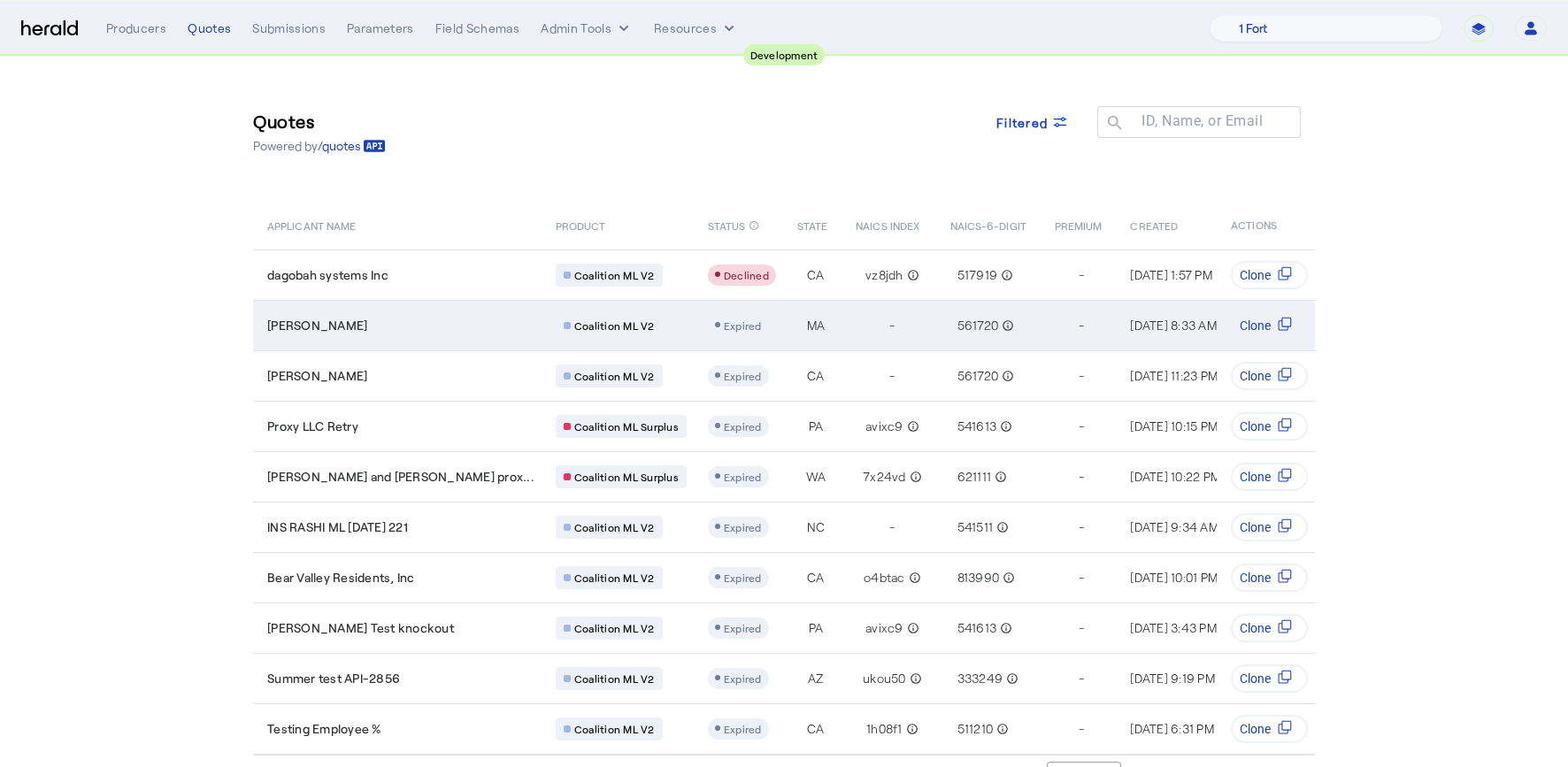
click at [456, 325] on div "[PERSON_NAME]" at bounding box center [400, 326] width 267 height 18
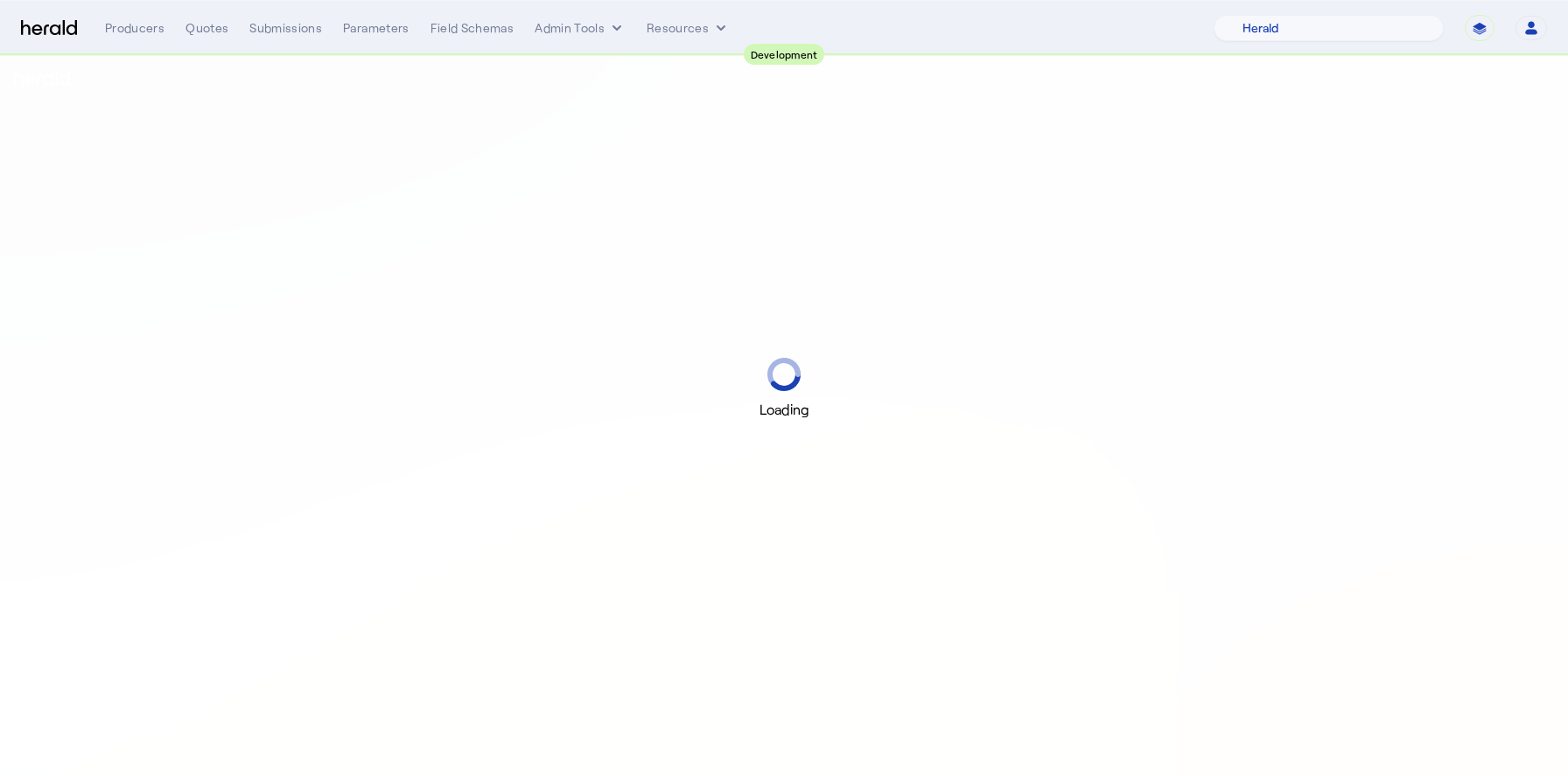
select select "pfm_2v8p_herald_api"
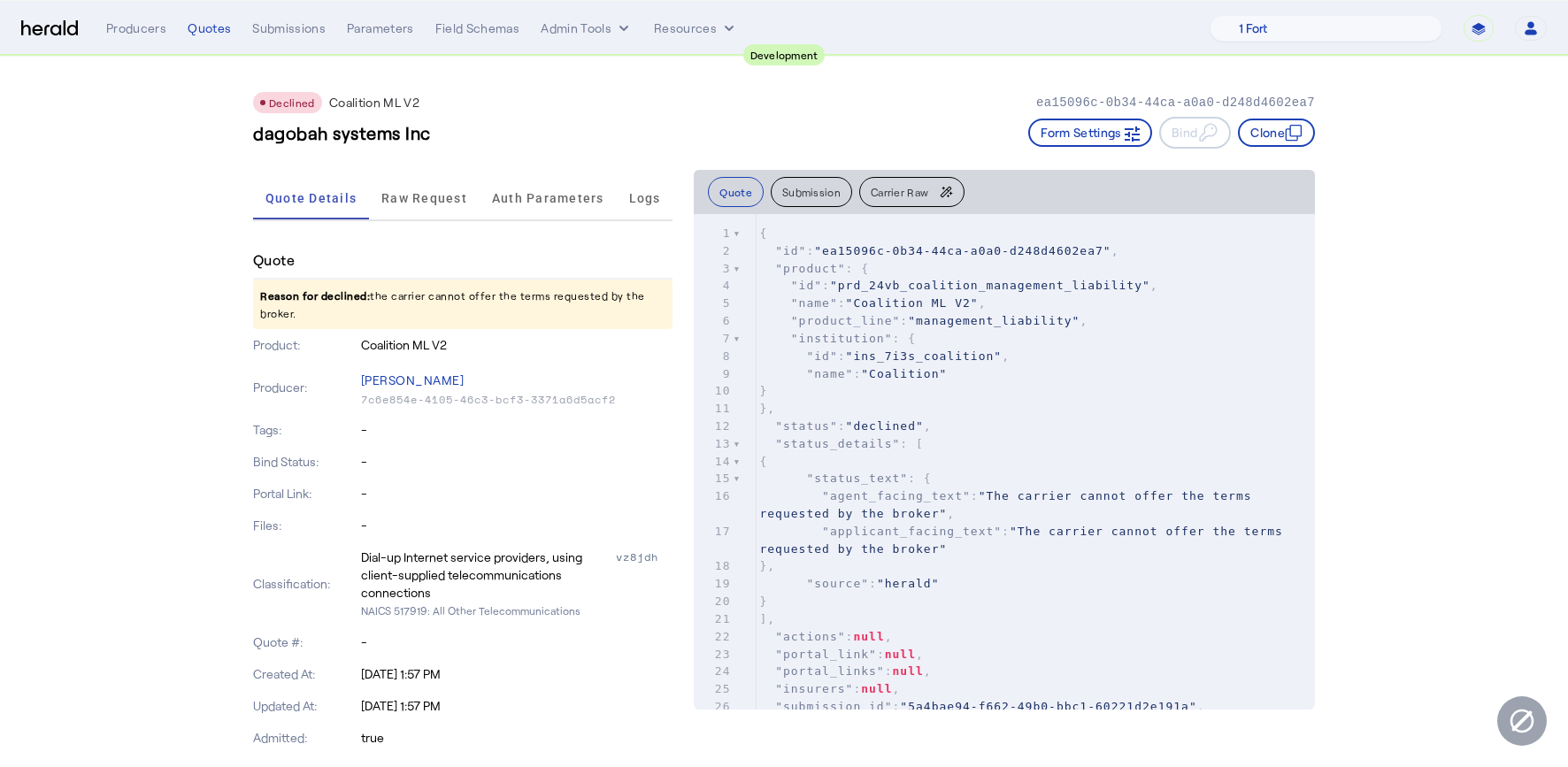
click at [391, 207] on span "Raw Request" at bounding box center [423, 198] width 86 height 42
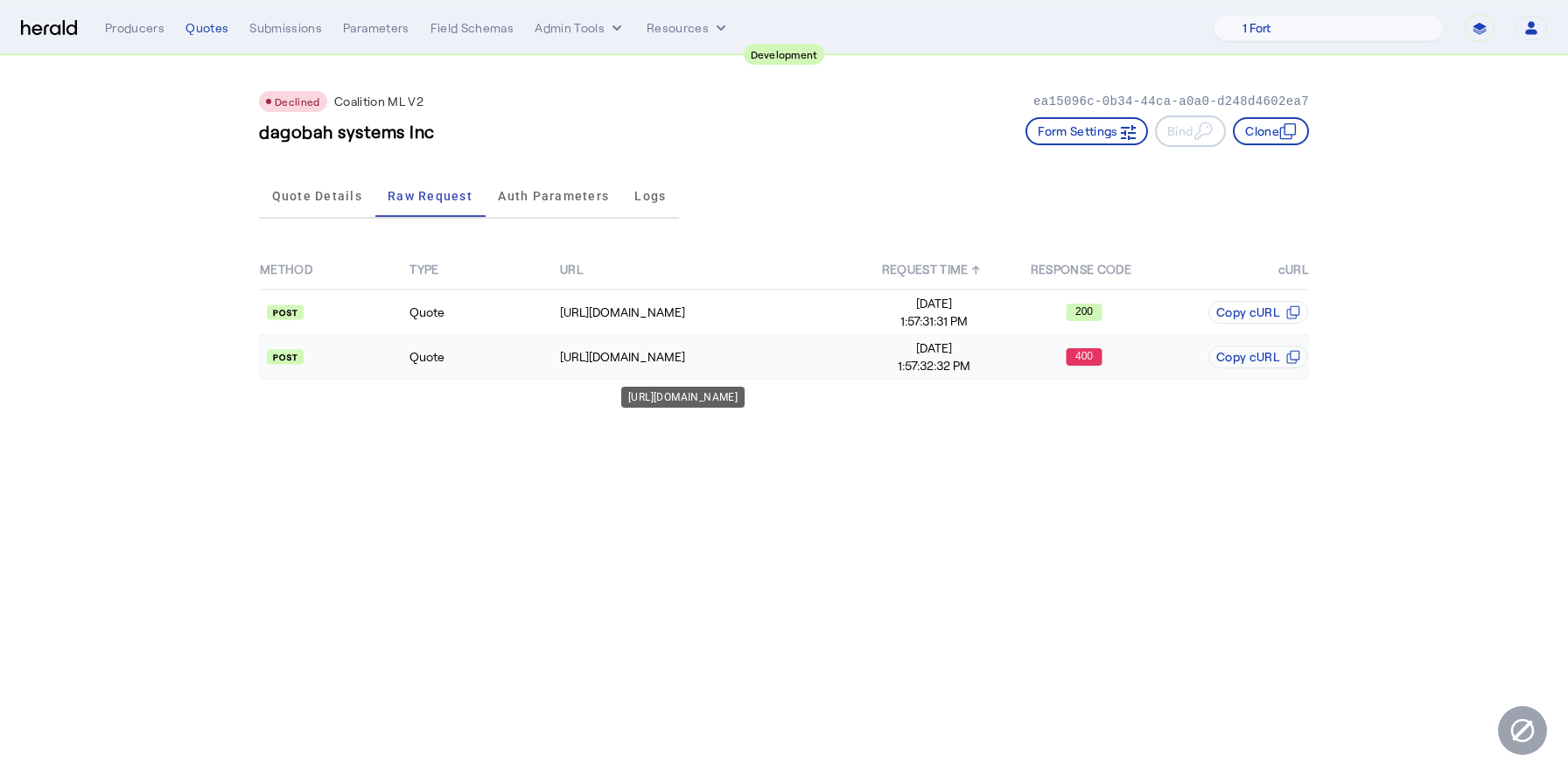
click at [731, 367] on td "[URL][DOMAIN_NAME]" at bounding box center [709, 357] width 300 height 45
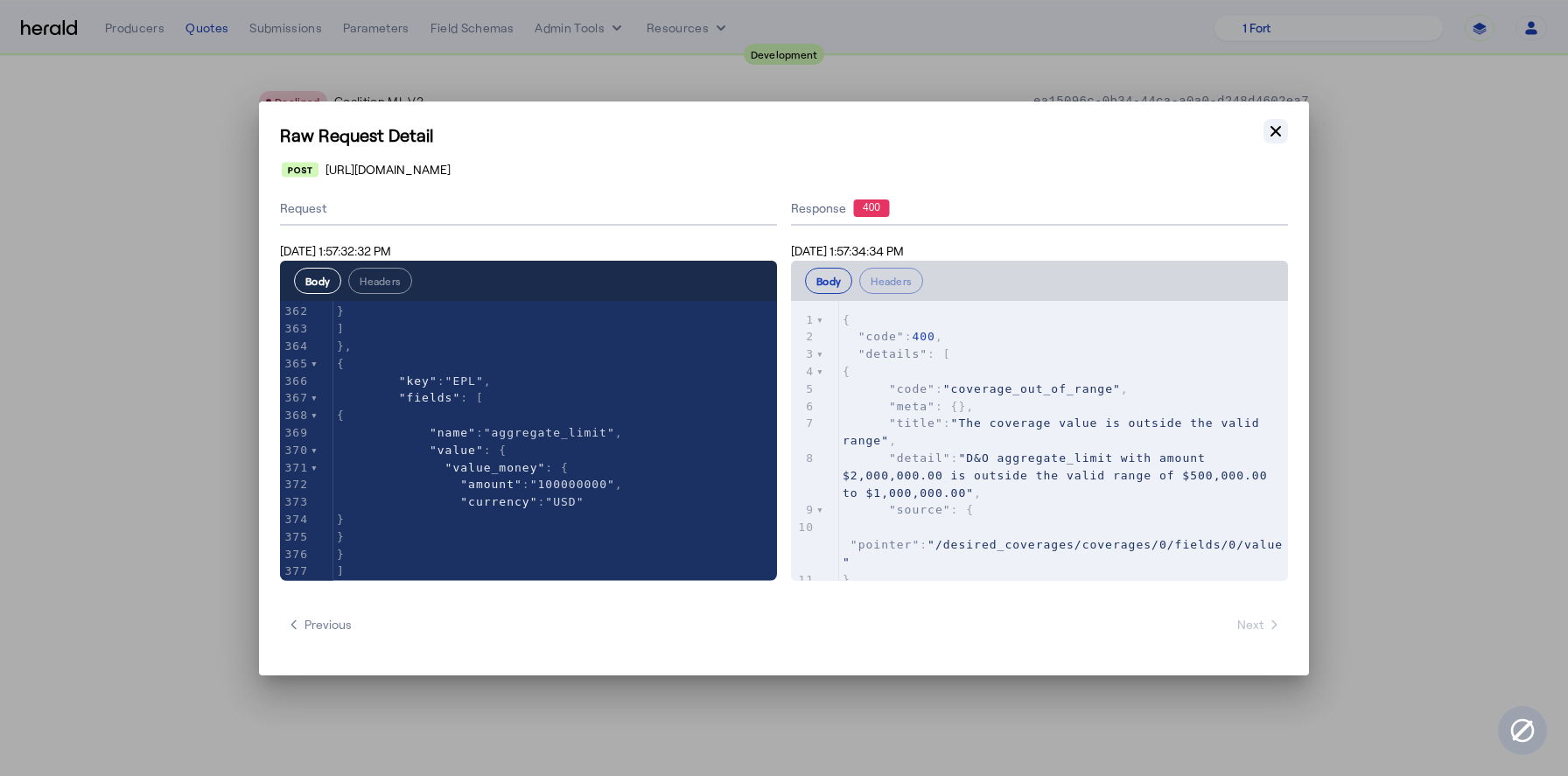
click at [1281, 132] on icon "button" at bounding box center [1275, 131] width 18 height 18
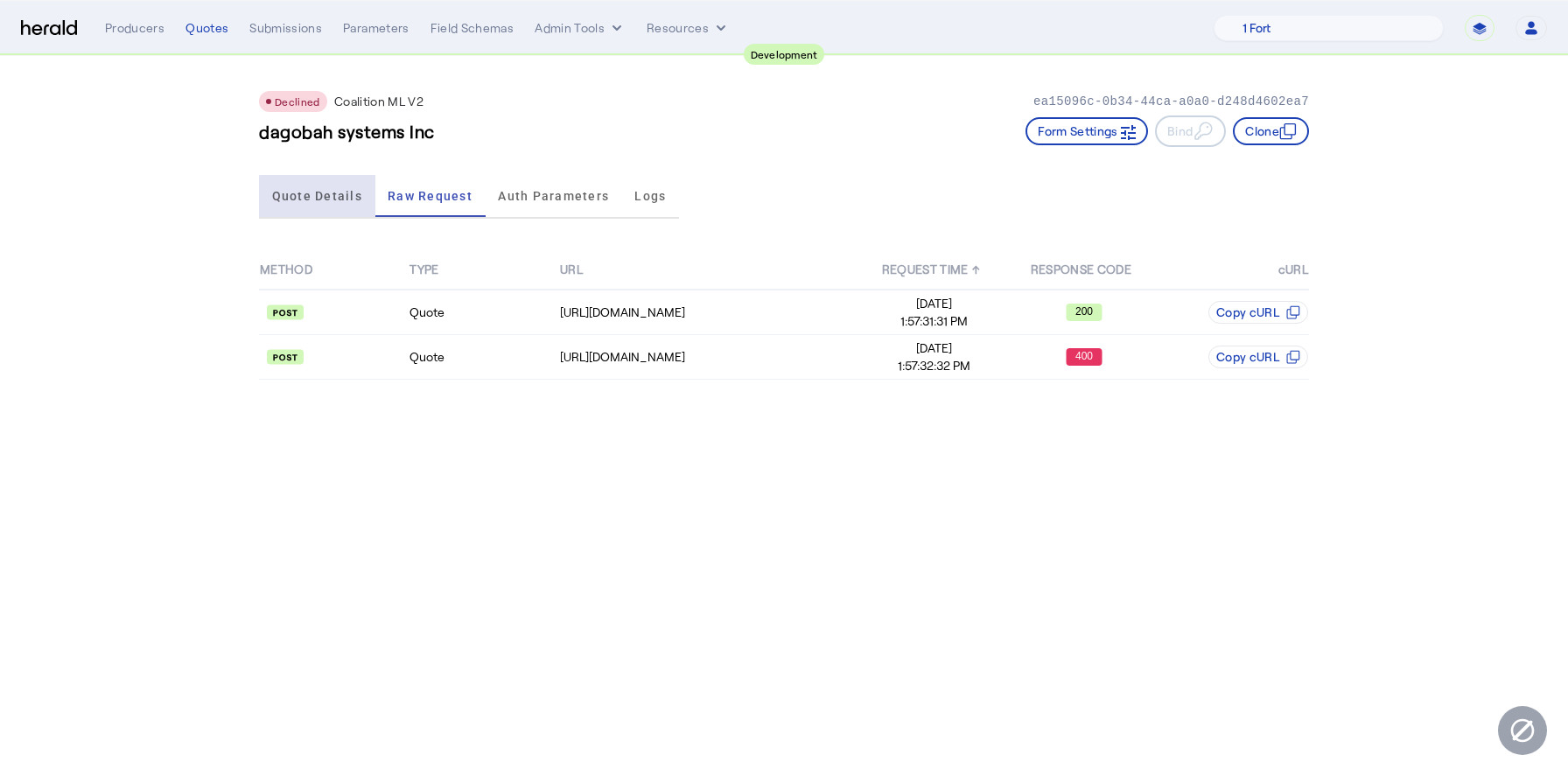
click at [329, 199] on span "Quote Details" at bounding box center [317, 196] width 91 height 13
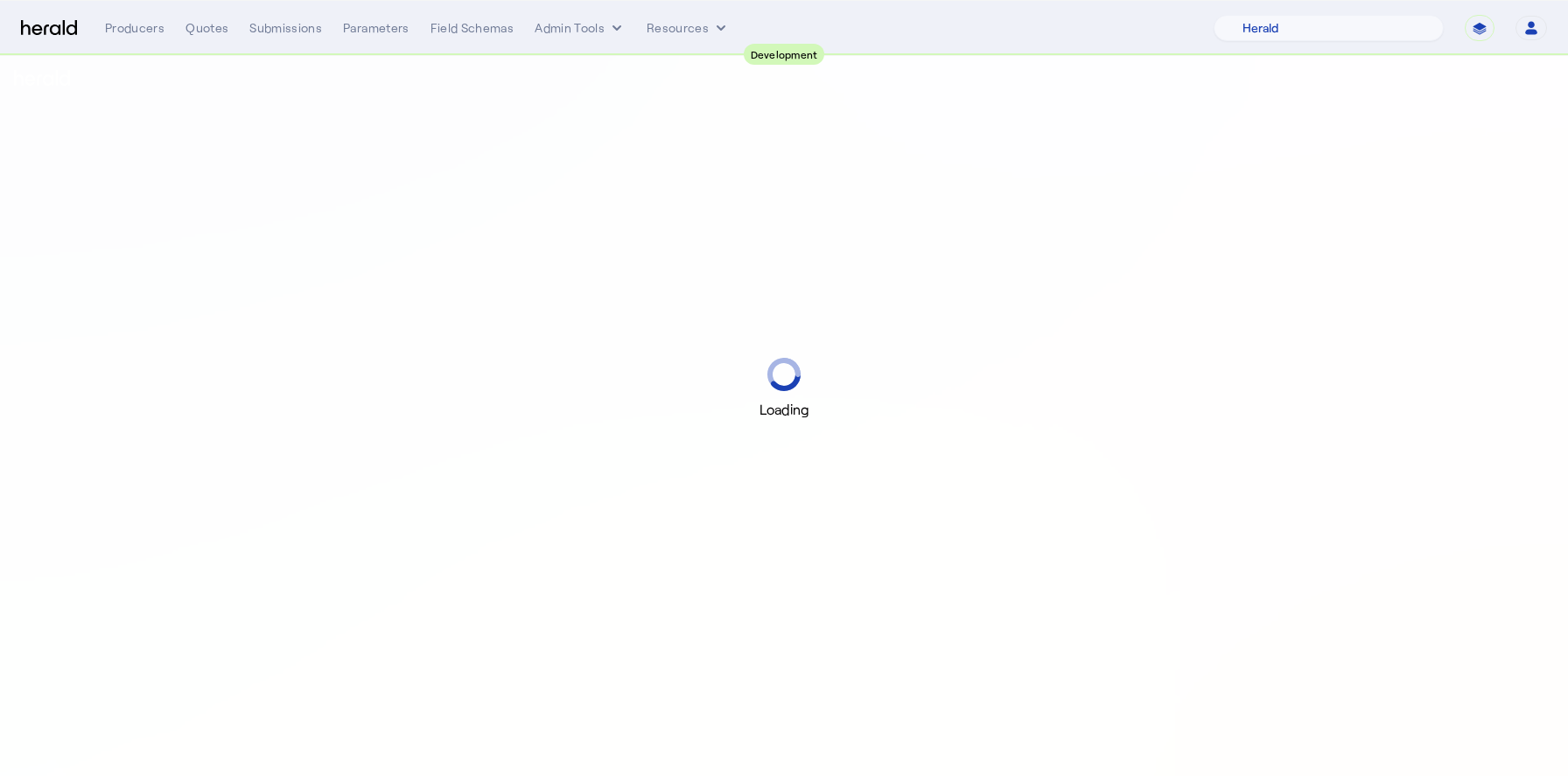
select select "pfm_2v8p_herald_api"
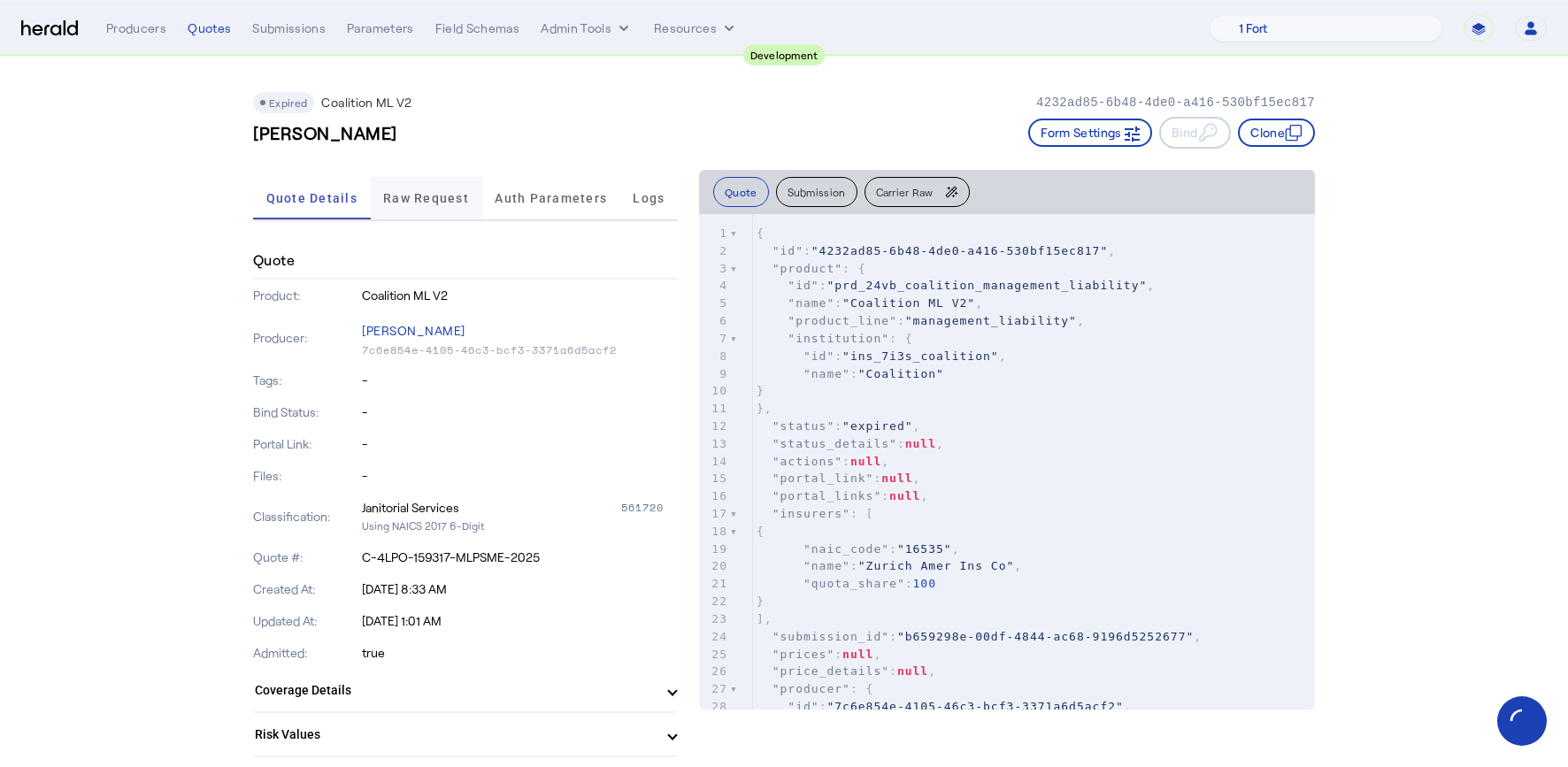
click at [435, 193] on span "Raw Request" at bounding box center [425, 198] width 86 height 13
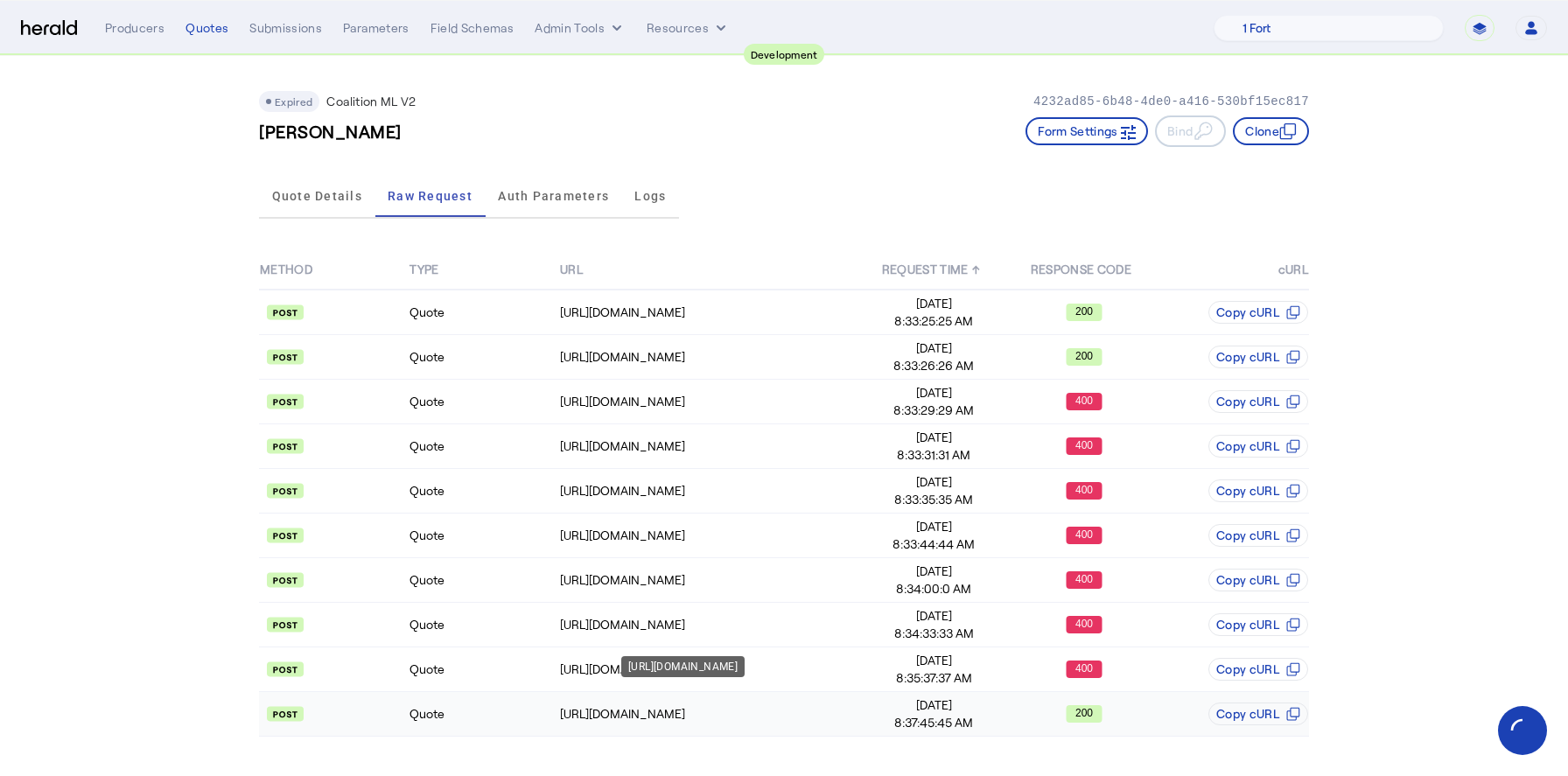
click at [752, 707] on div "[URL][DOMAIN_NAME]" at bounding box center [709, 714] width 298 height 18
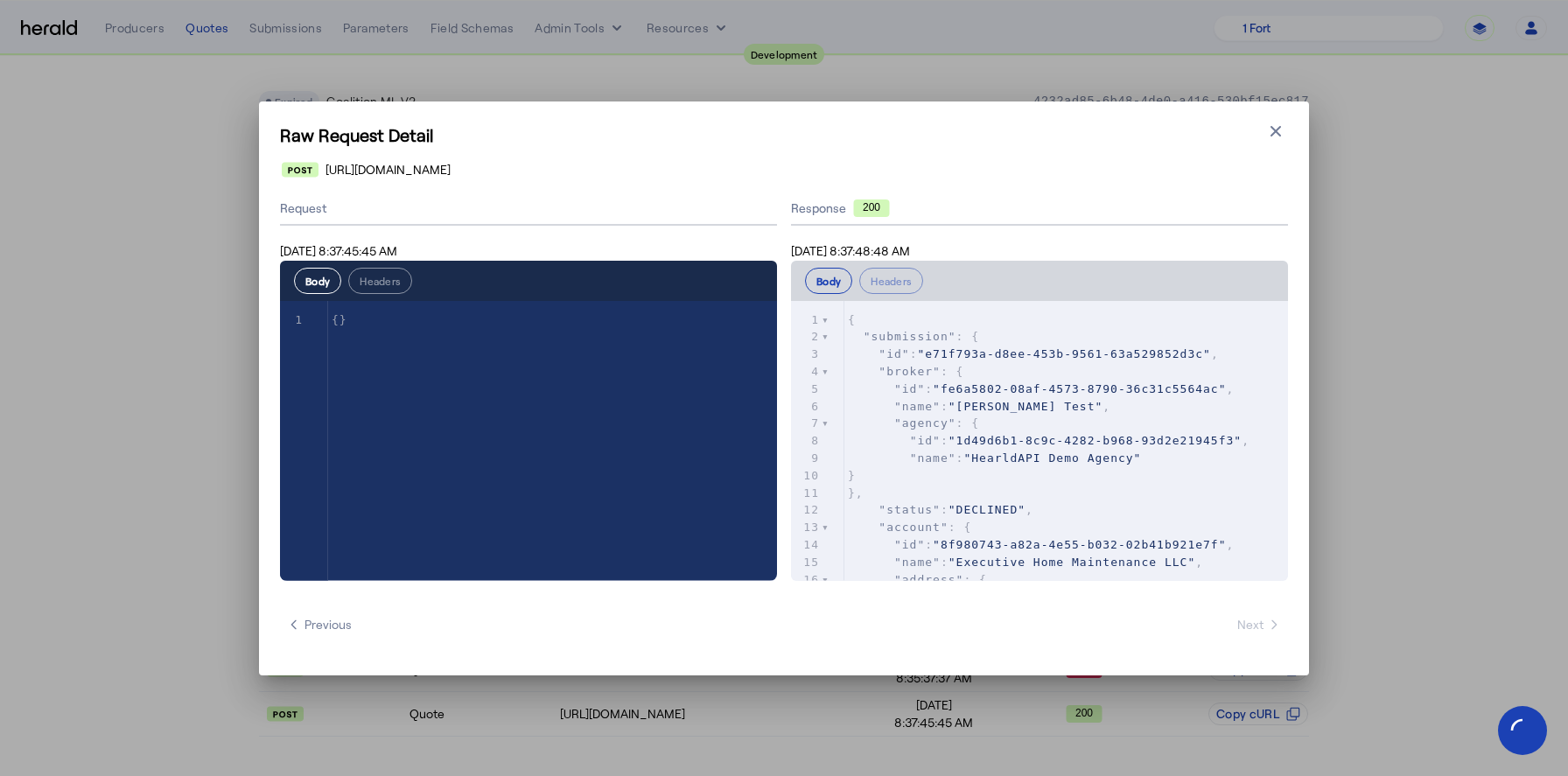
click at [1073, 460] on span ""HearldAPI Demo Agency"" at bounding box center [1052, 458] width 177 height 13
click at [1267, 140] on button "Close modal" at bounding box center [1275, 130] width 24 height 24
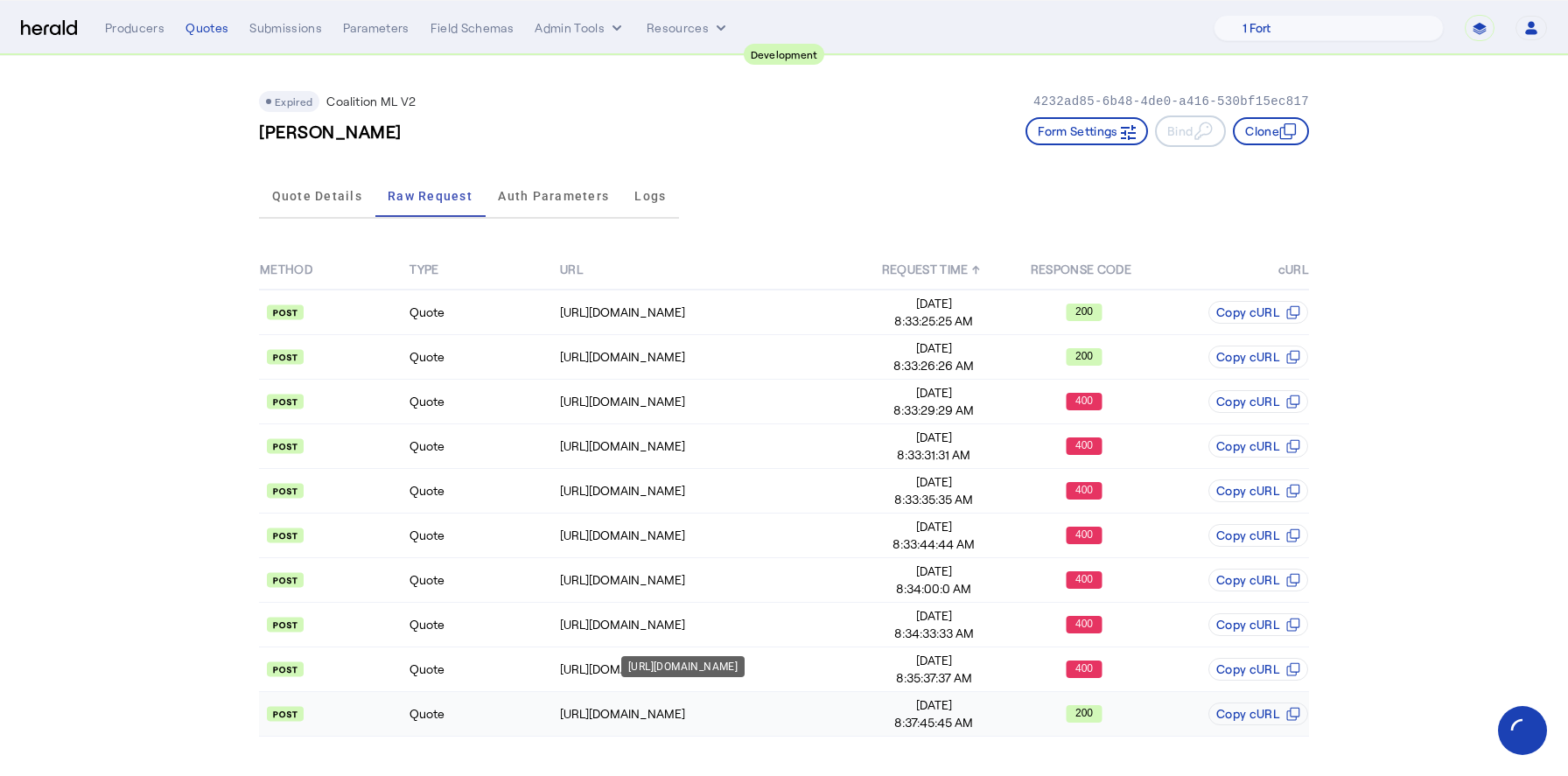
click at [672, 705] on div "https://distribution-api.demo.1nine.net/v2/submissions/e71f793a-d8ee-453b-9561-…" at bounding box center [709, 714] width 298 height 18
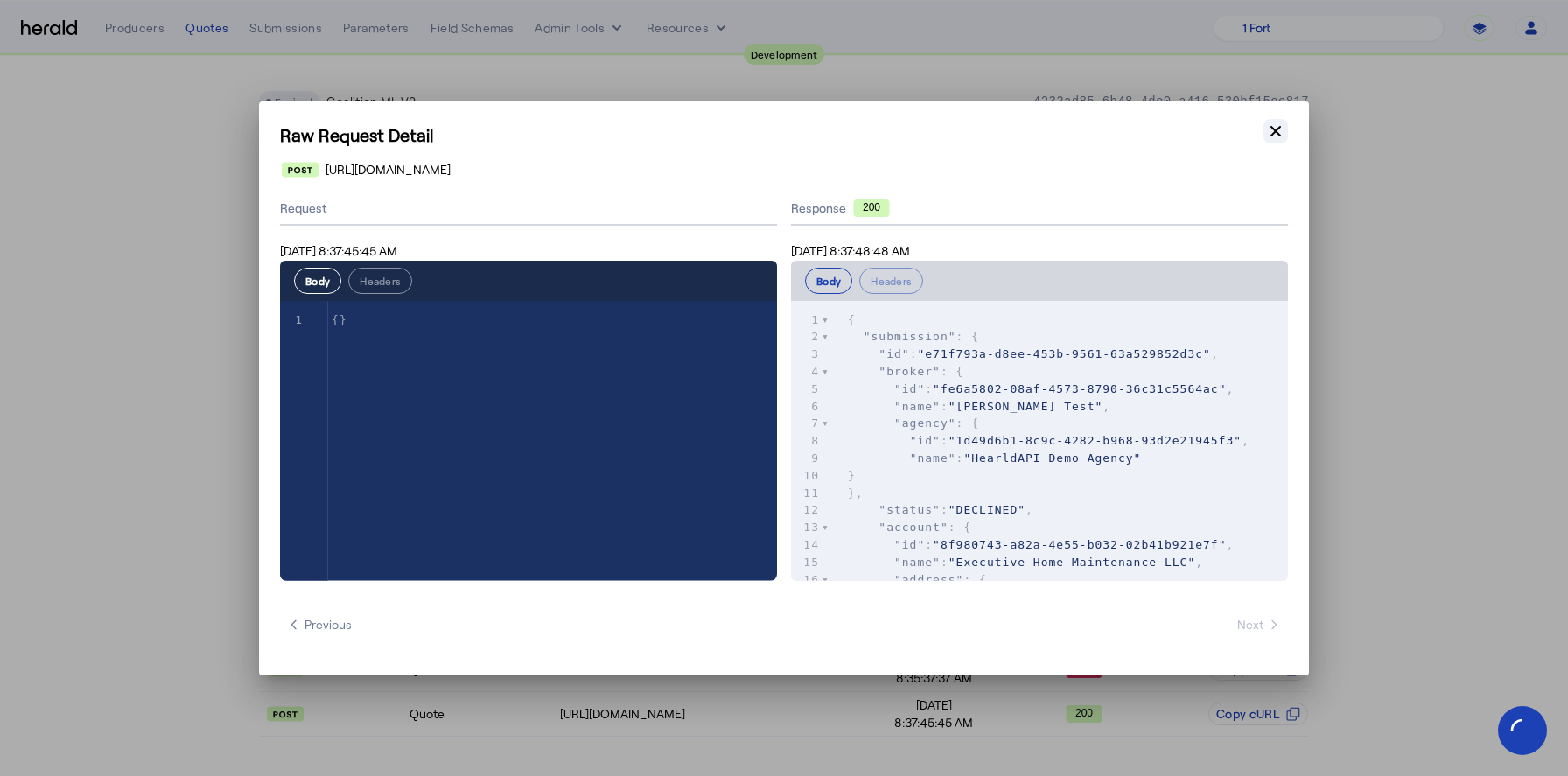
click at [1282, 140] on button "Close modal" at bounding box center [1275, 130] width 24 height 24
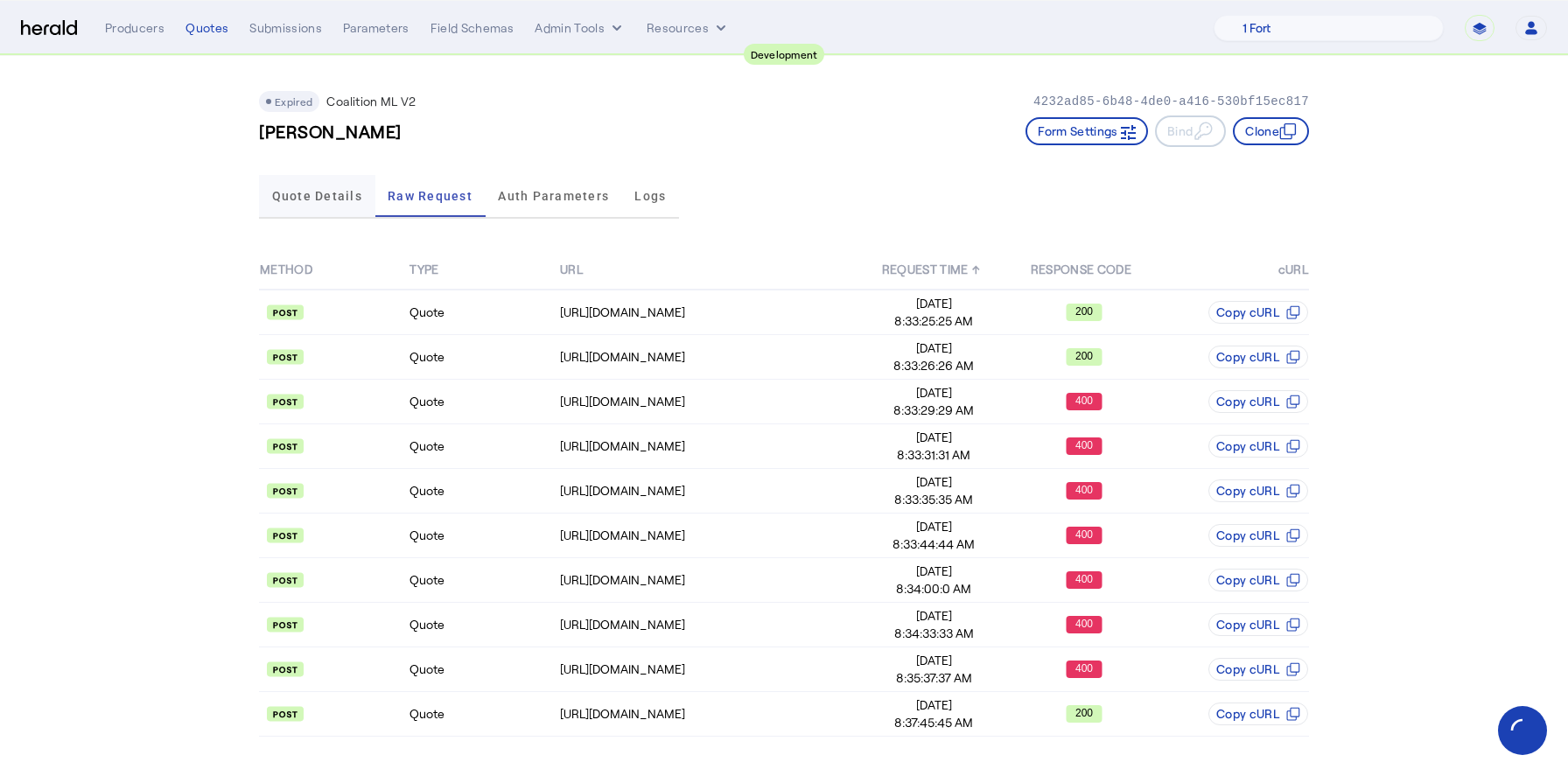
click at [312, 205] on span "Quote Details" at bounding box center [317, 196] width 91 height 42
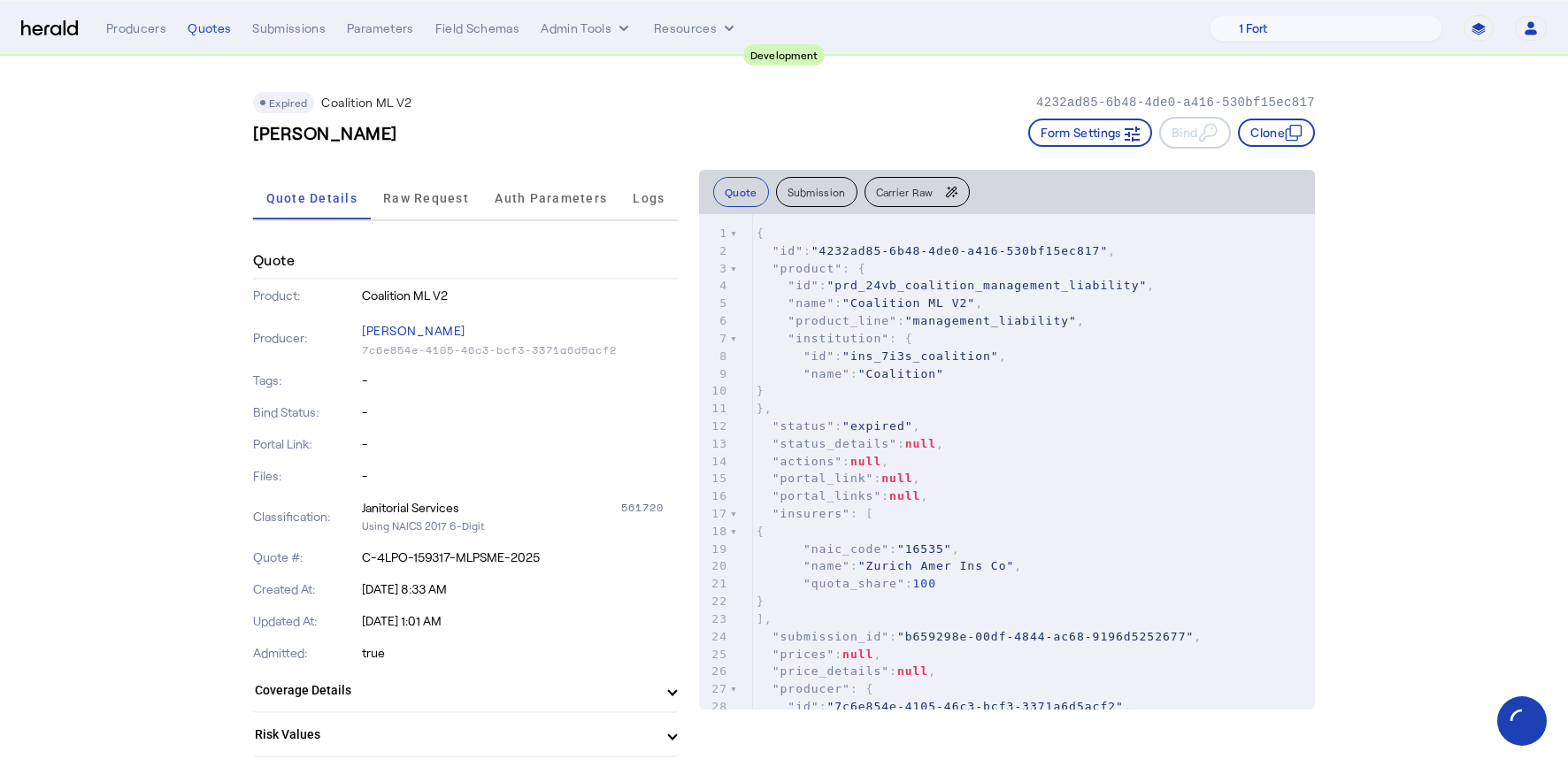
click at [843, 102] on div "Expired Coalition ML V2 4232ad85-6b48-4de0-a416-530bf15ec817" at bounding box center [784, 102] width 1061 height 22
click at [1360, 30] on select "1 Fort A Demo Platform A New Platform Test Bam Batch Test Platform Beep Beep Bo…" at bounding box center [1326, 28] width 232 height 27
click at [1471, 26] on select "**********" at bounding box center [1478, 28] width 31 height 27
click at [1481, 15] on select "**********" at bounding box center [1478, 28] width 31 height 27
click at [1478, 27] on select "**********" at bounding box center [1478, 28] width 31 height 27
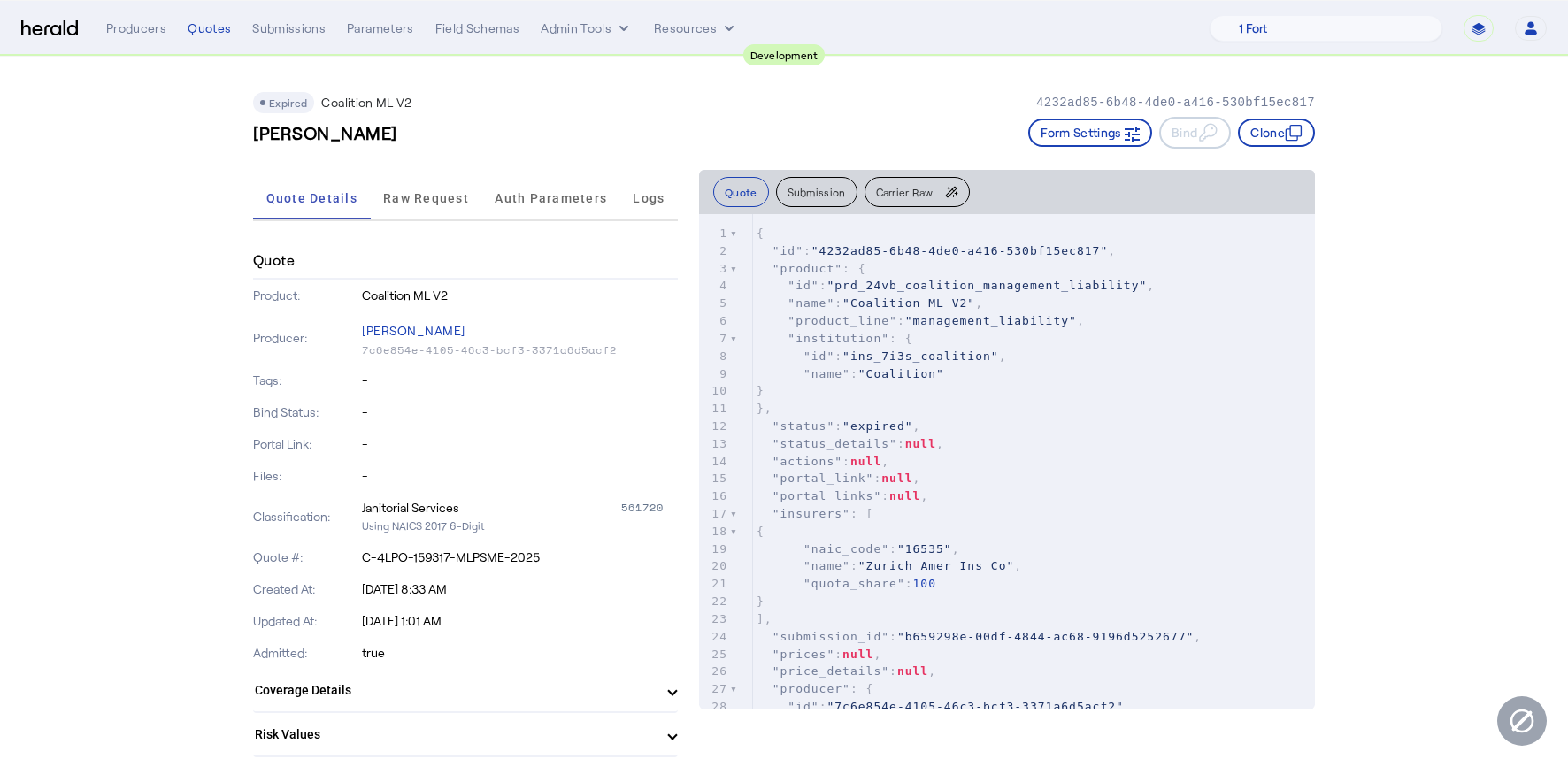
click at [54, 25] on img at bounding box center [50, 29] width 57 height 17
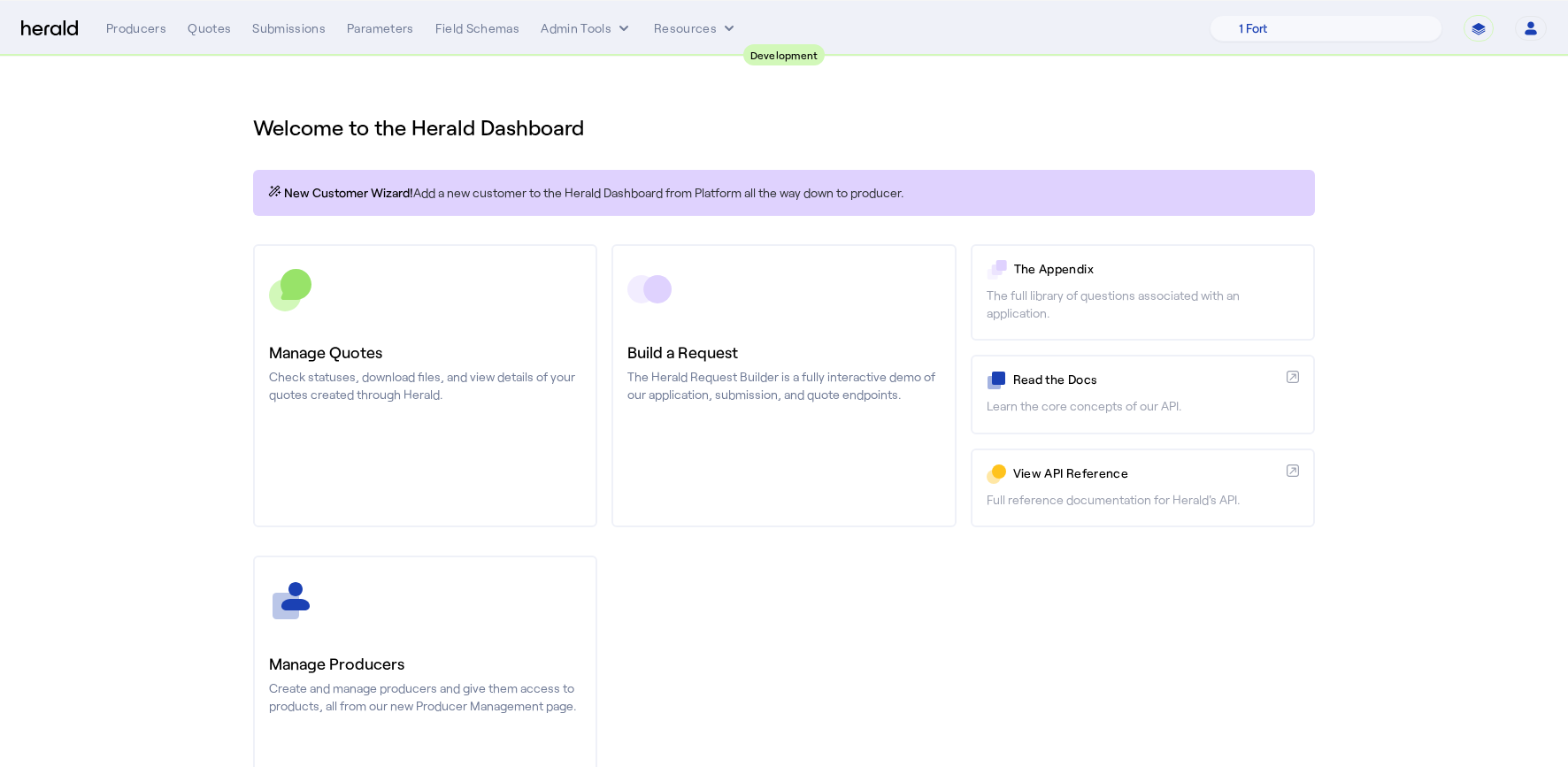
click at [1475, 32] on select "**********" at bounding box center [1478, 28] width 31 height 27
select select "**********"
click at [1464, 15] on select "**********" at bounding box center [1478, 28] width 31 height 27
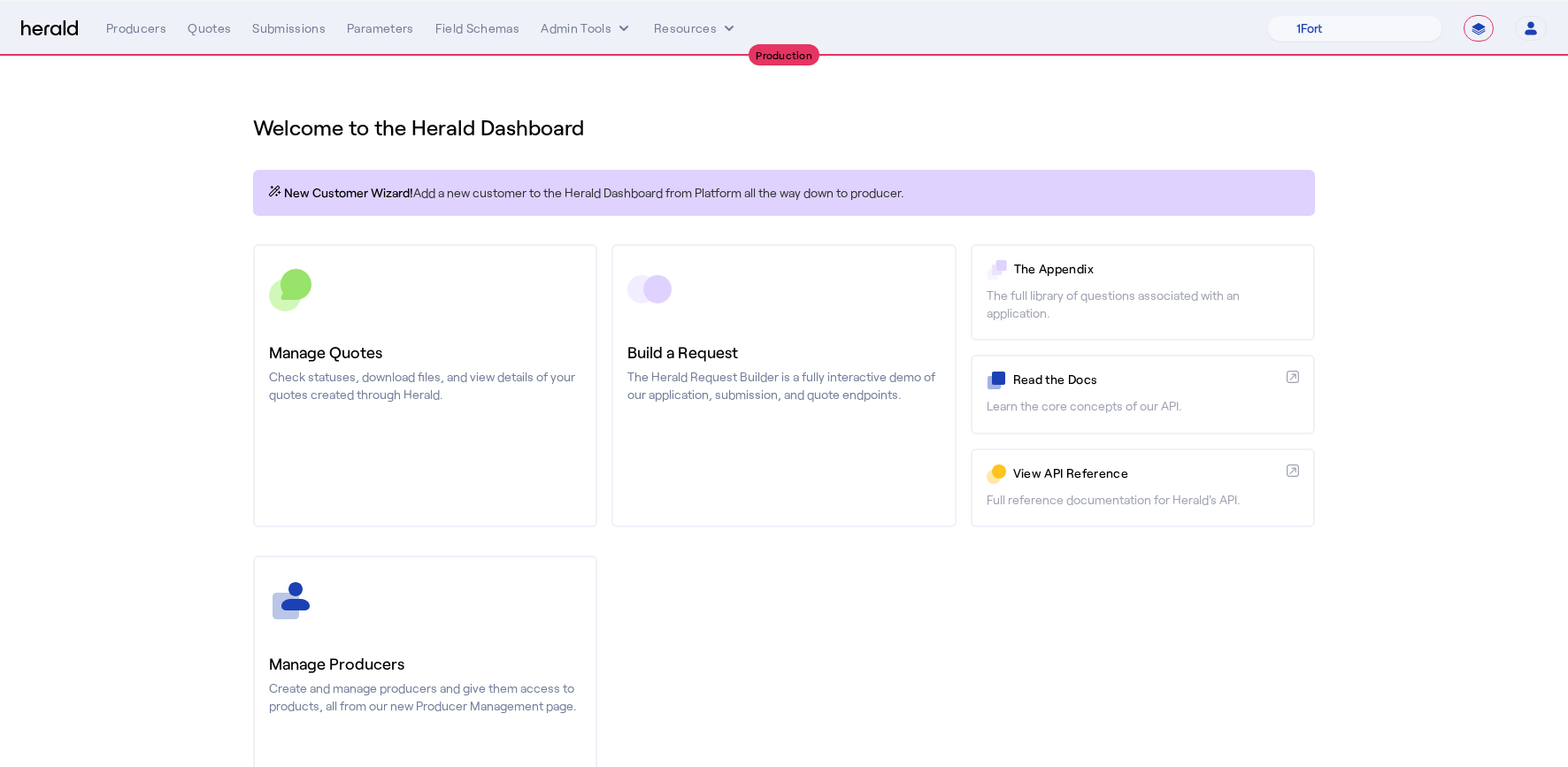
click at [750, 159] on div "Welcome to the Herald Dashboard New Customer Wizard! Add a new customer to the …" at bounding box center [784, 466] width 1132 height 817
click at [1391, 28] on select "1Fort Affinity Risk Billy BindHQ Bunker CRC Campus Coverage Citadel Fifthwall F…" at bounding box center [1354, 28] width 175 height 27
select select "pfm_z9k1_growthmill"
click at [1267, 15] on select "1Fort Affinity Risk Billy BindHQ Bunker CRC Campus Coverage Citadel Fifthwall F…" at bounding box center [1354, 28] width 175 height 27
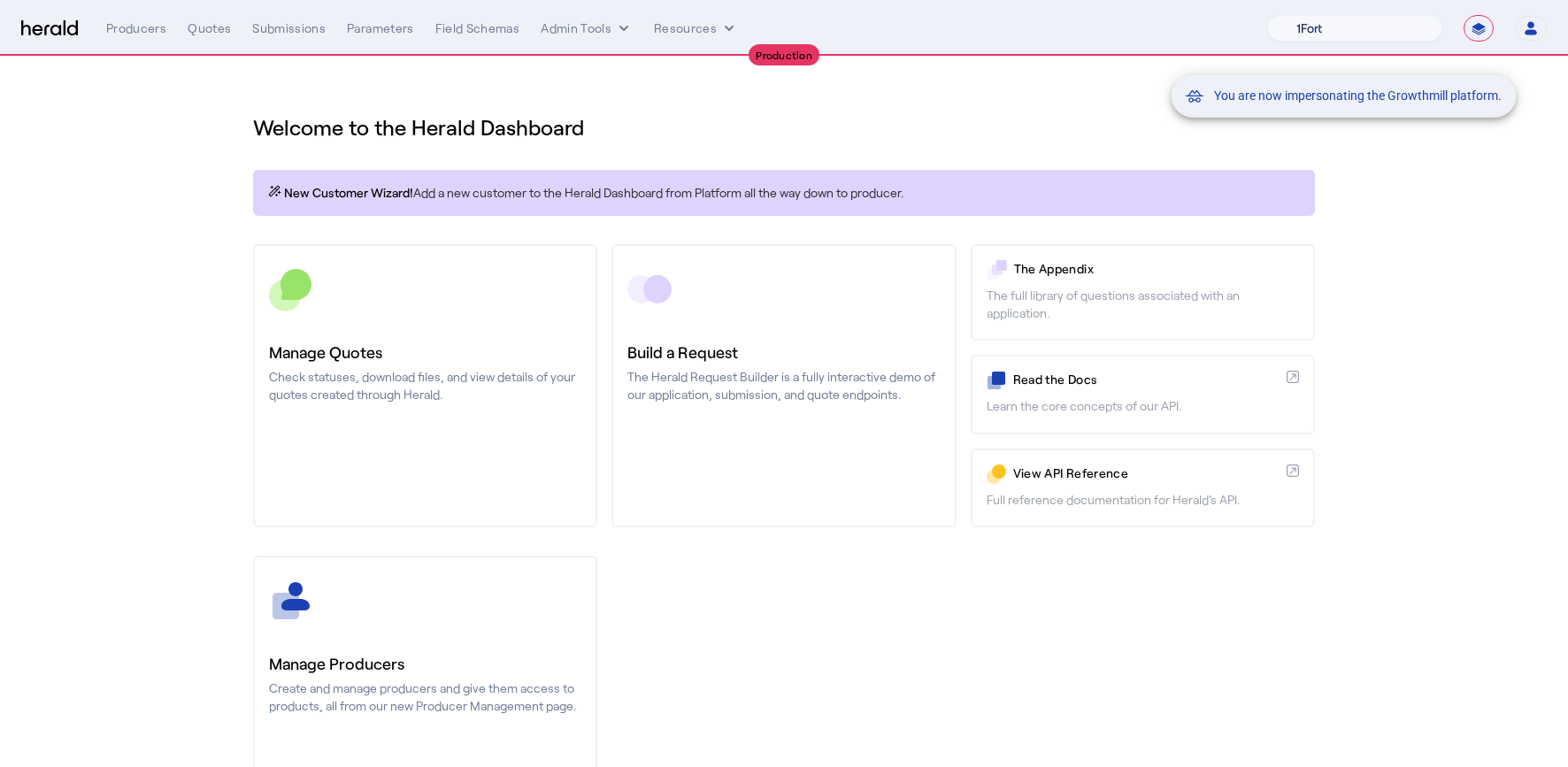
click at [199, 220] on div "You are now impersonating the Growthmill platform." at bounding box center [784, 383] width 1568 height 767
click at [206, 41] on div "You are now impersonating the Growthmill platform." at bounding box center [784, 383] width 1568 height 767
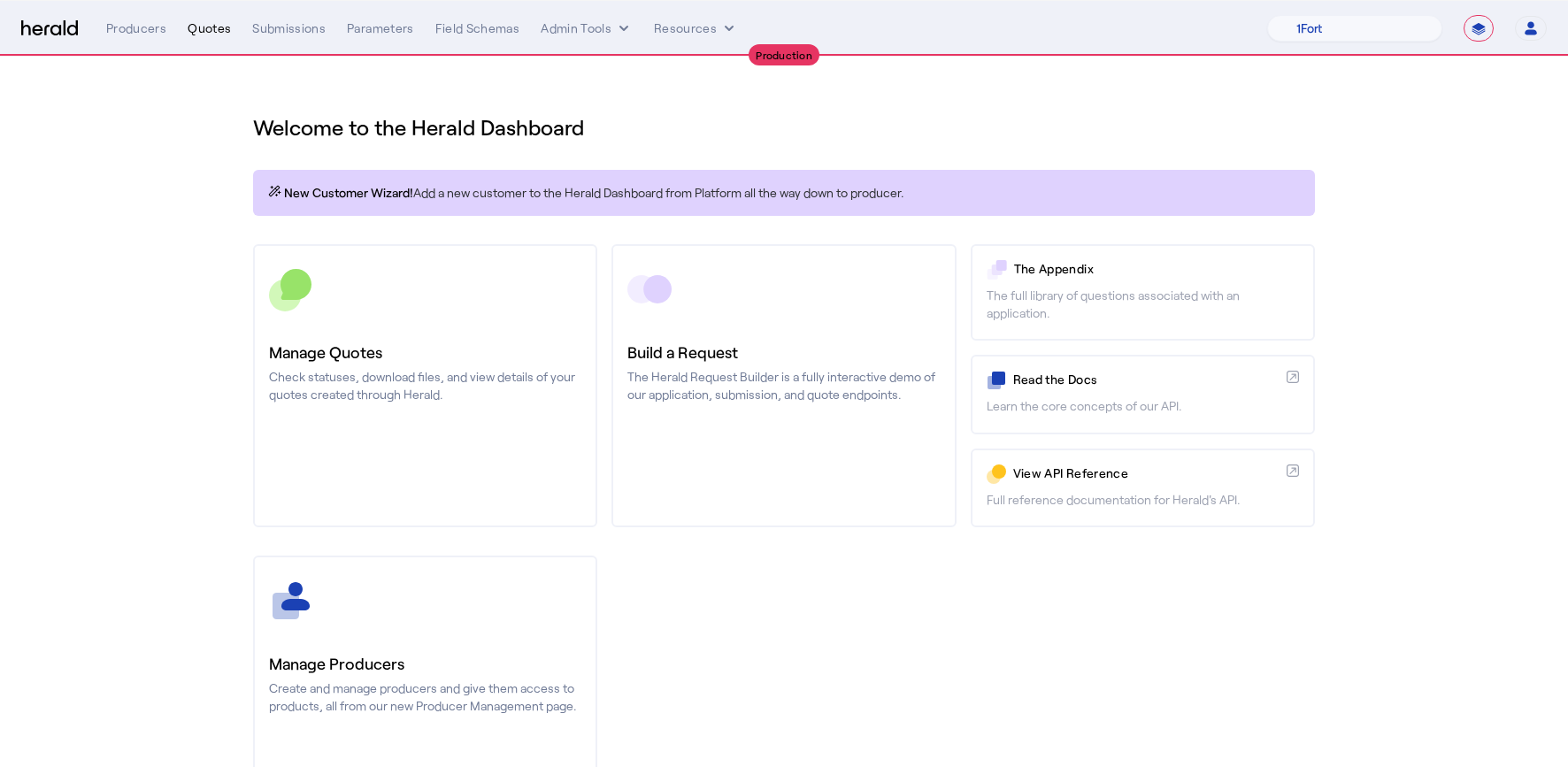
drag, startPoint x: 1391, startPoint y: 28, endPoint x: 204, endPoint y: 33, distance: 1187.0
click at [204, 33] on div "Quotes" at bounding box center [210, 29] width 43 height 18
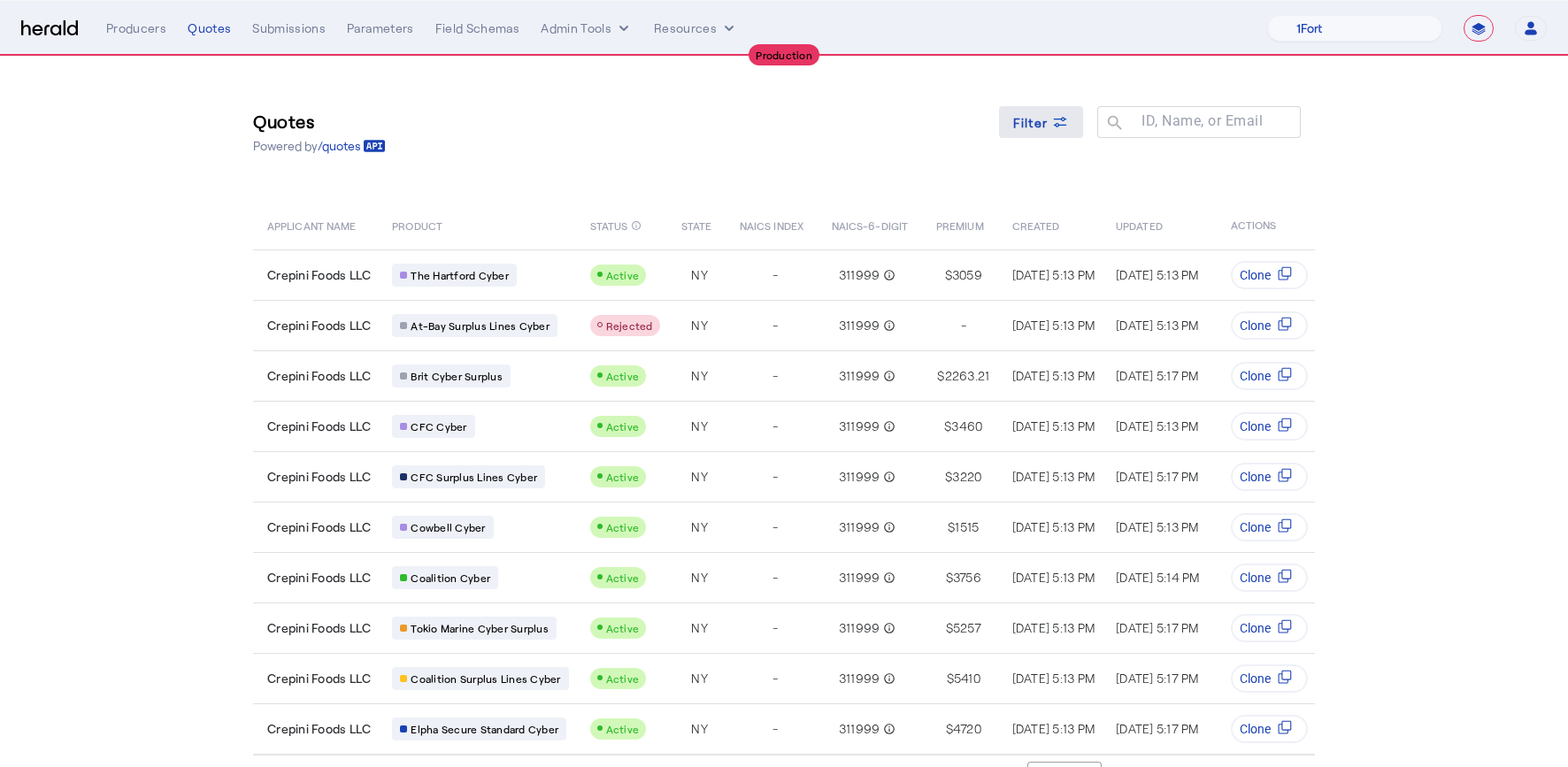
drag, startPoint x: 204, startPoint y: 33, endPoint x: 1035, endPoint y: 136, distance: 837.4
click at [1035, 136] on span at bounding box center [1041, 121] width 85 height 42
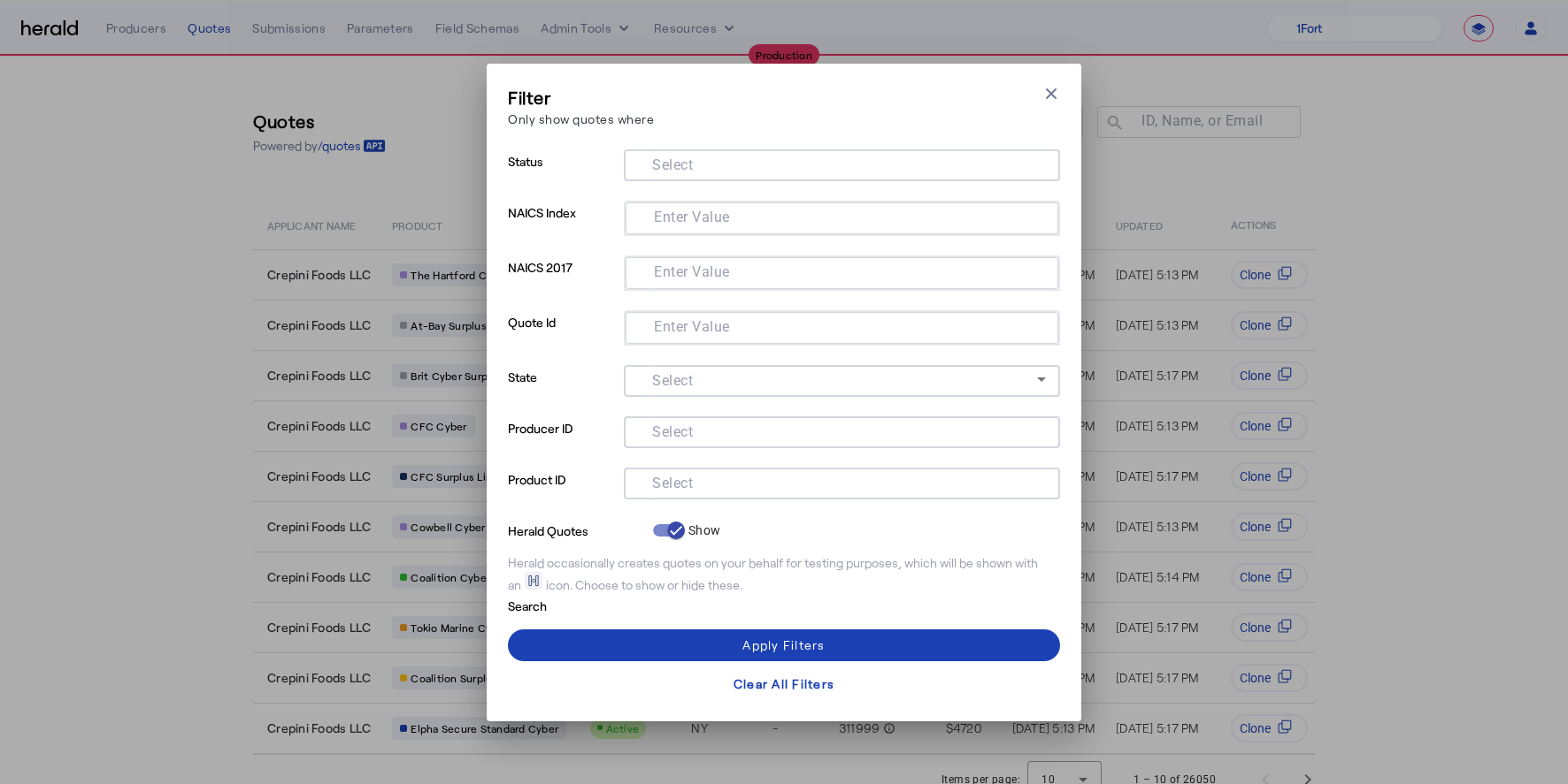
click at [706, 487] on input "Select" at bounding box center [838, 482] width 401 height 22
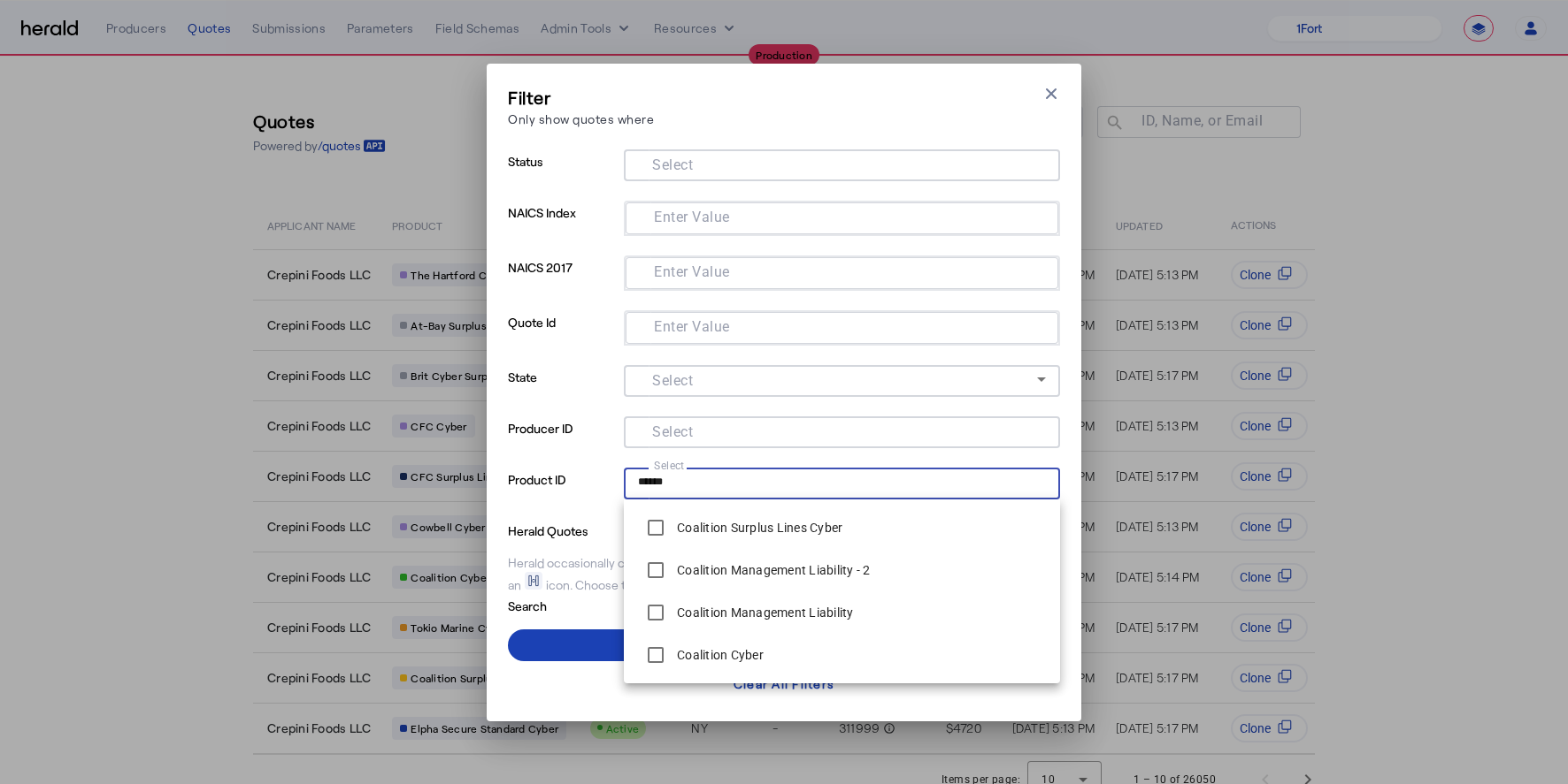
type input "******"
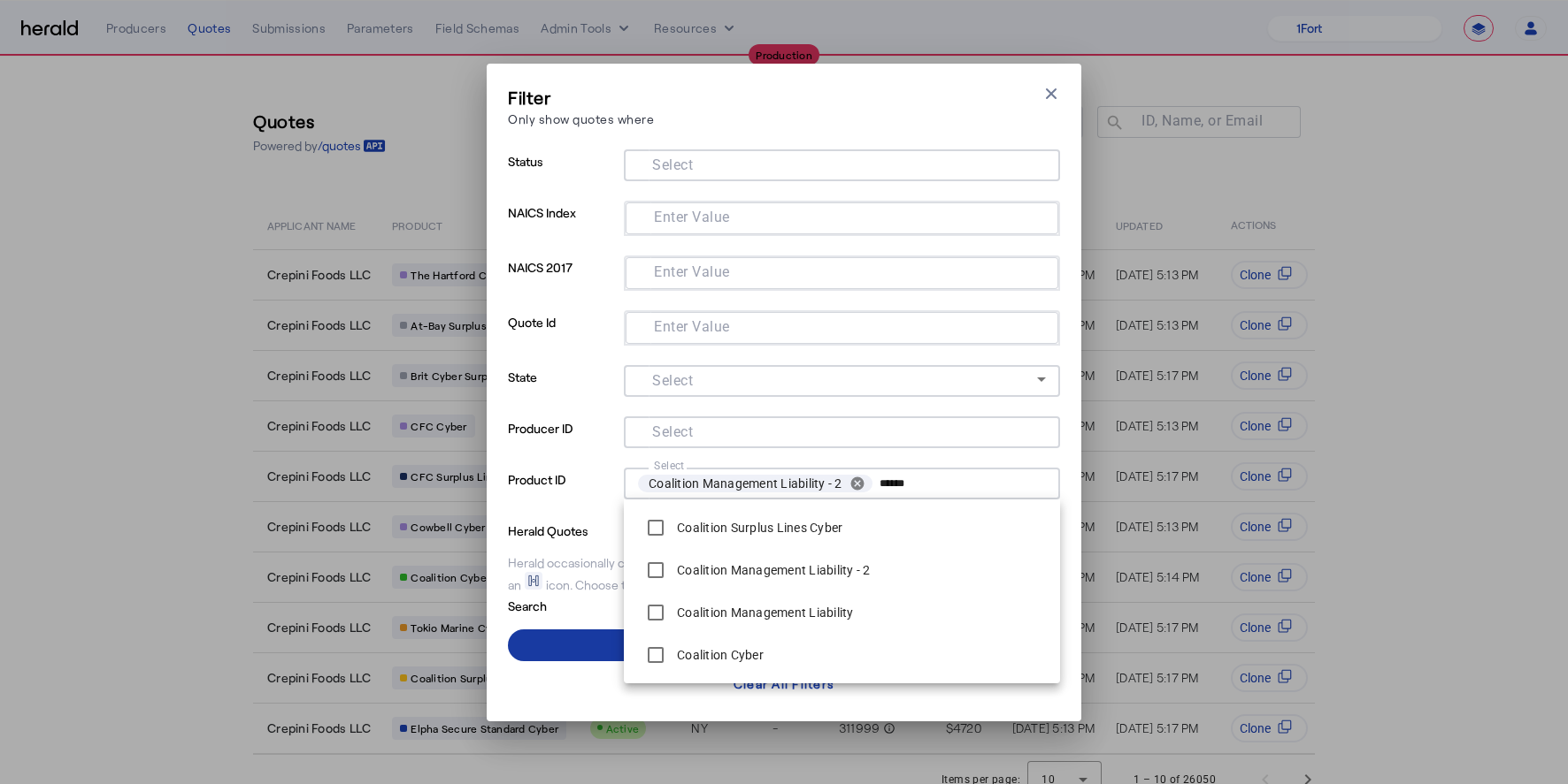
click at [572, 641] on span at bounding box center [784, 645] width 552 height 42
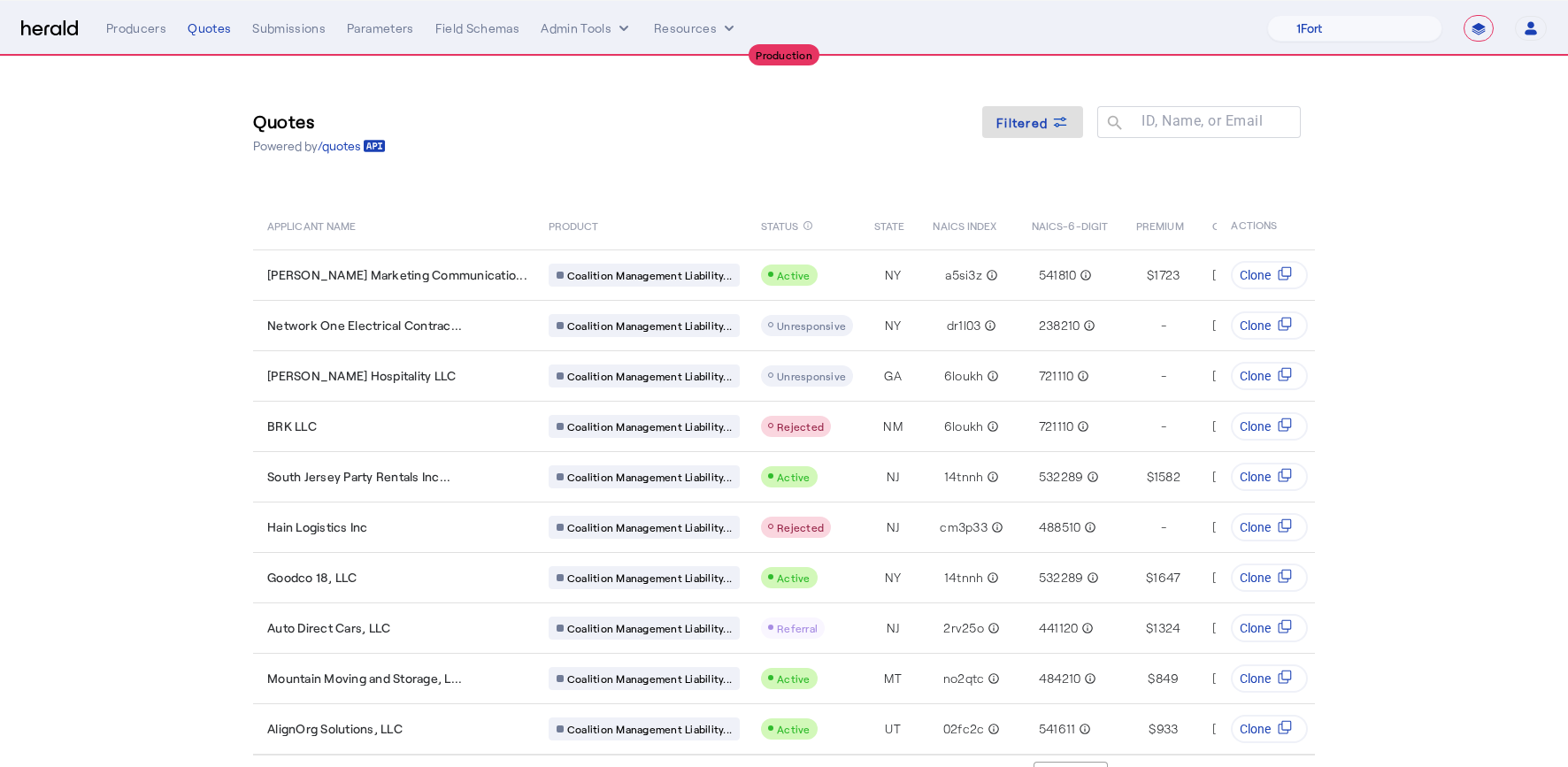
drag, startPoint x: 1035, startPoint y: 136, endPoint x: 136, endPoint y: 272, distance: 909.2
click at [136, 272] on section "Quotes Powered by /quotes Filtered ID, Name, or Email search APPLICANT NAME PRO…" at bounding box center [784, 431] width 1568 height 748
drag, startPoint x: 136, startPoint y: 272, endPoint x: 1485, endPoint y: 487, distance: 1366.0
click at [1485, 487] on section "Quotes Powered by /quotes Filtered ID, Name, or Email search APPLICANT NAME PRO…" at bounding box center [784, 431] width 1568 height 748
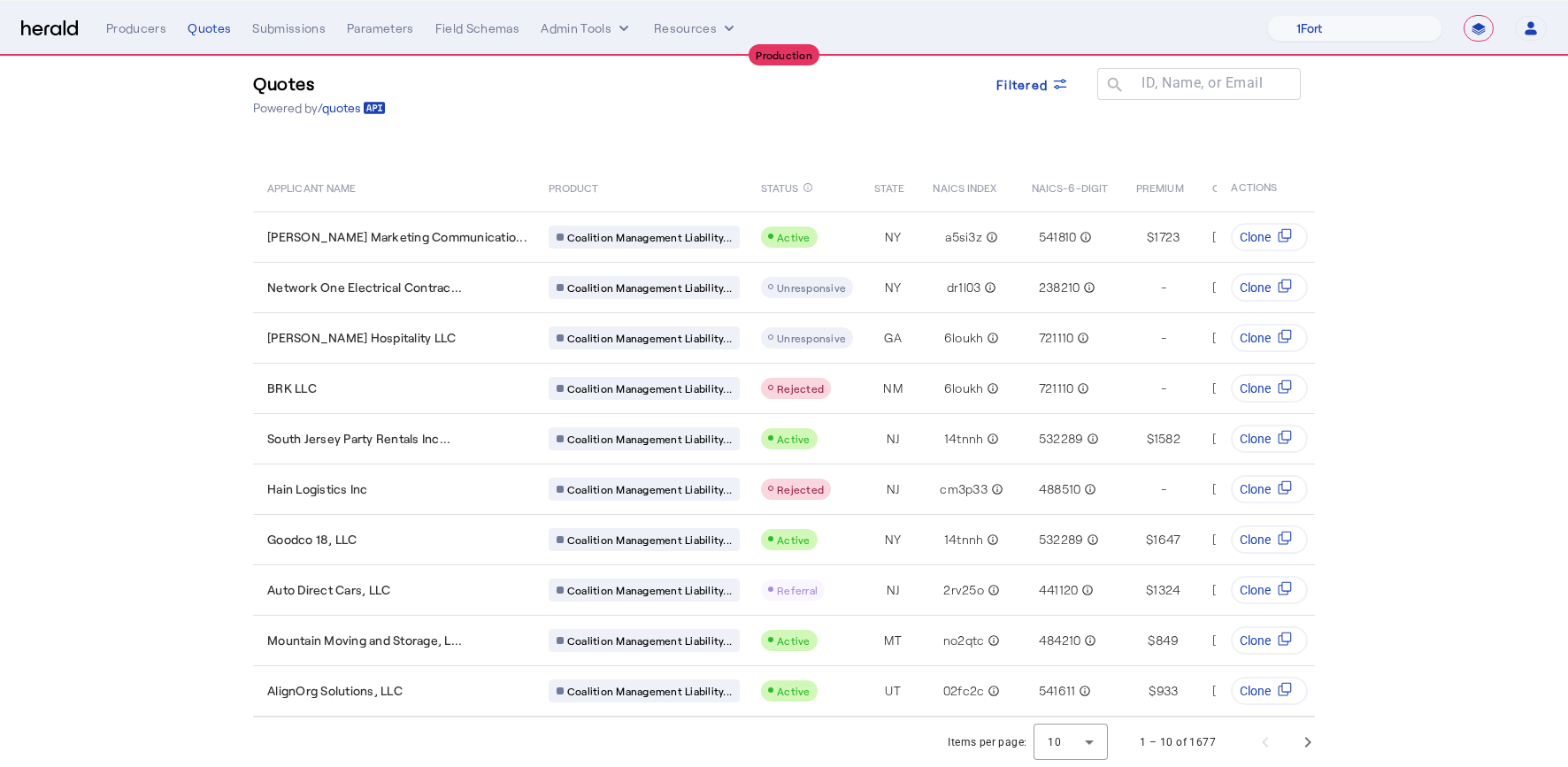
click at [137, 504] on section "Quotes Powered by /quotes Filtered ID, Name, or Email search APPLICANT NAME PRO…" at bounding box center [784, 393] width 1568 height 748
click at [146, 417] on section "Quotes Powered by /quotes Filtered ID, Name, or Email search APPLICANT NAME PRO…" at bounding box center [784, 393] width 1568 height 748
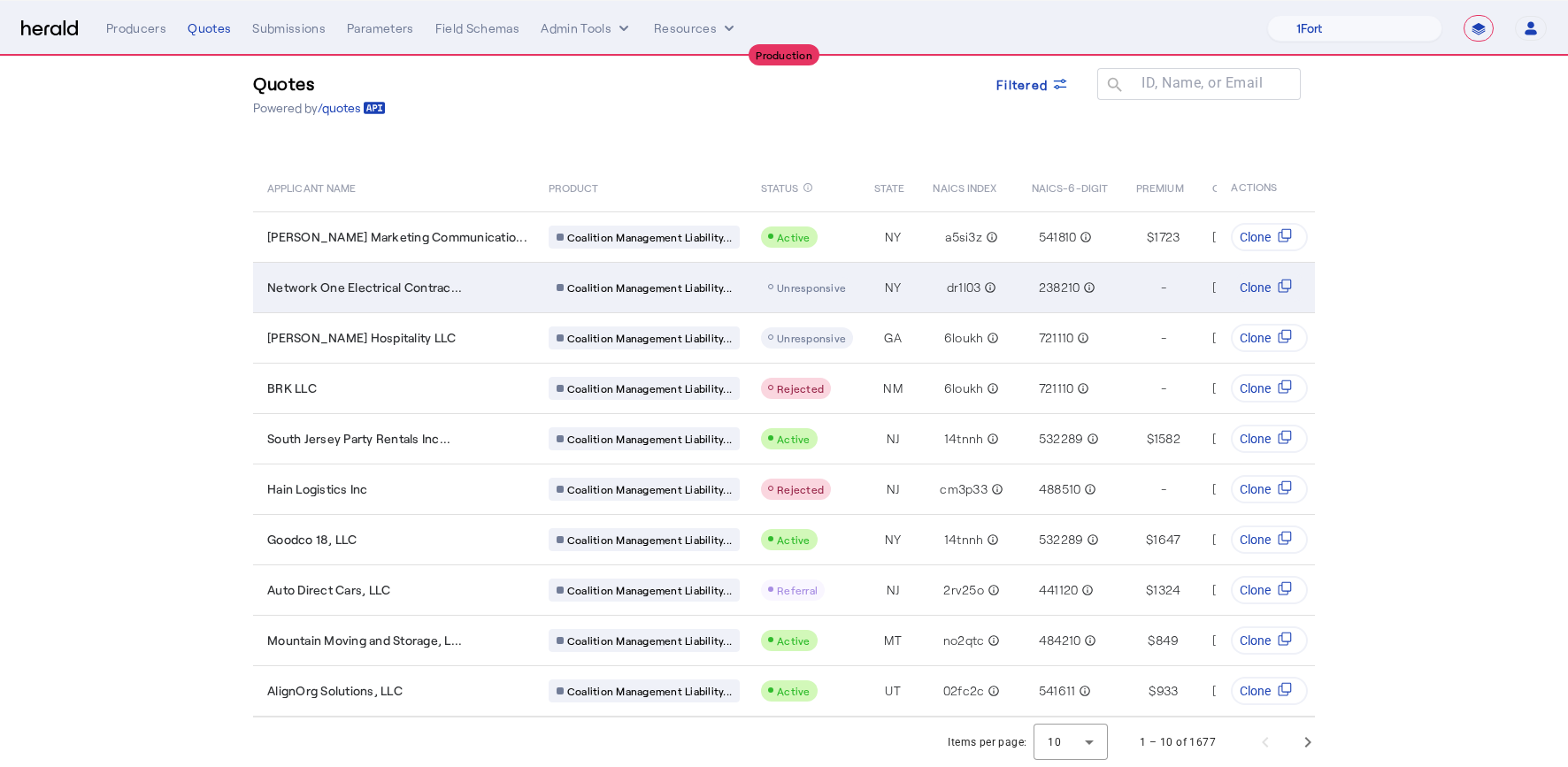
click at [415, 292] on td "Network One Electrical Contrac..." at bounding box center [394, 287] width 282 height 50
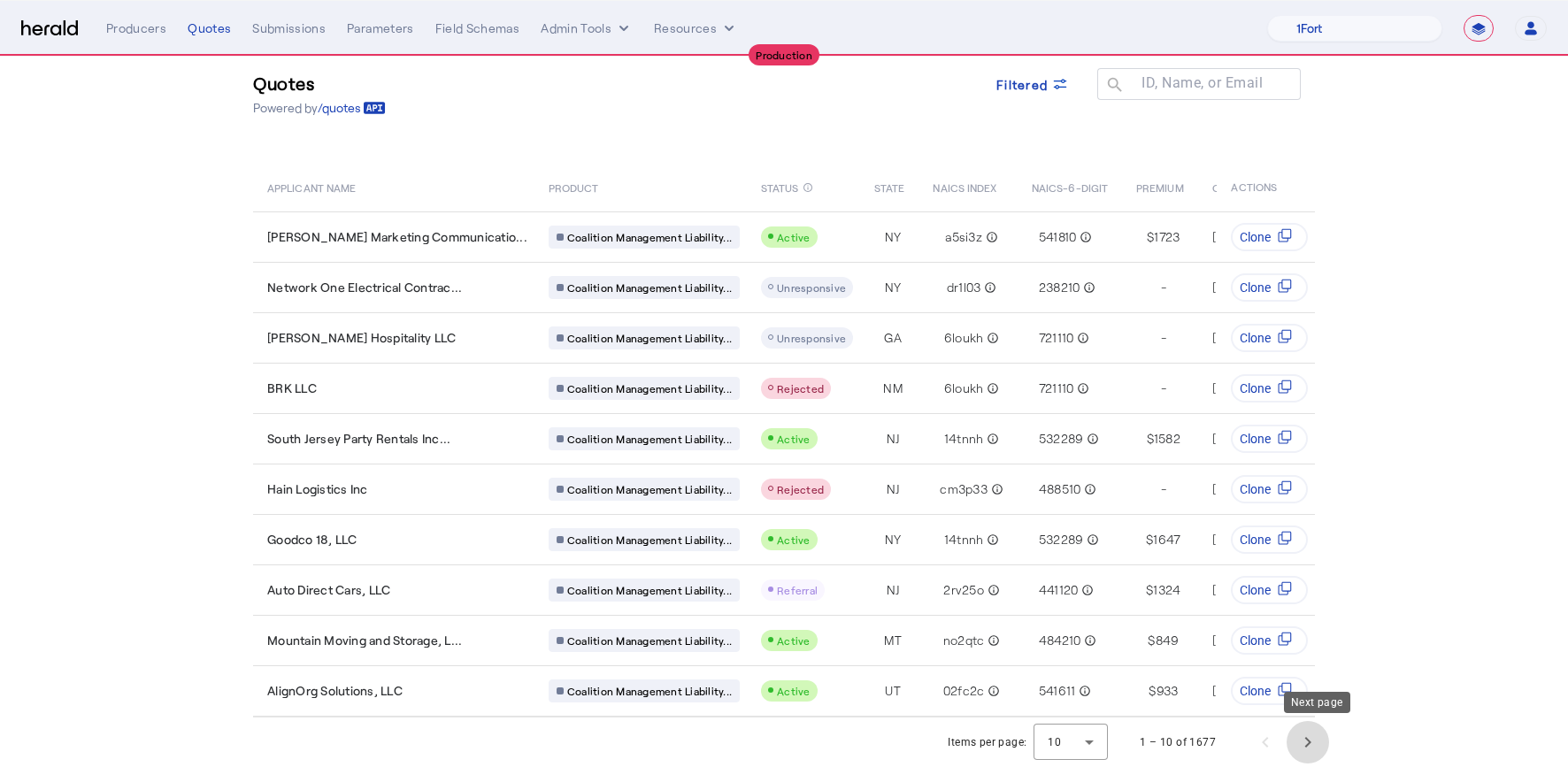
click at [1323, 740] on span "Next page" at bounding box center [1307, 741] width 42 height 42
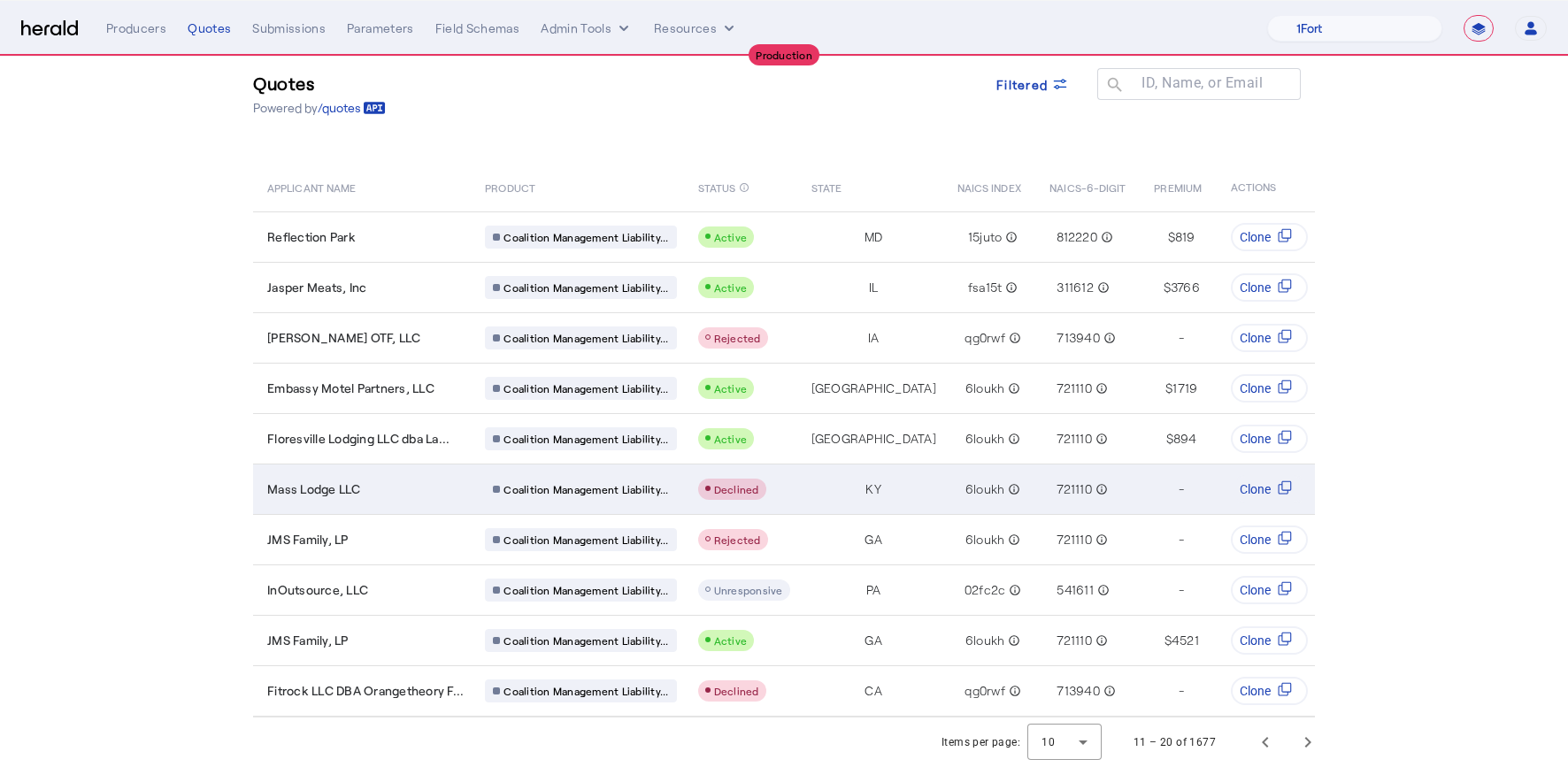
click at [444, 480] on div "Mass Lodge LLC" at bounding box center [365, 489] width 197 height 18
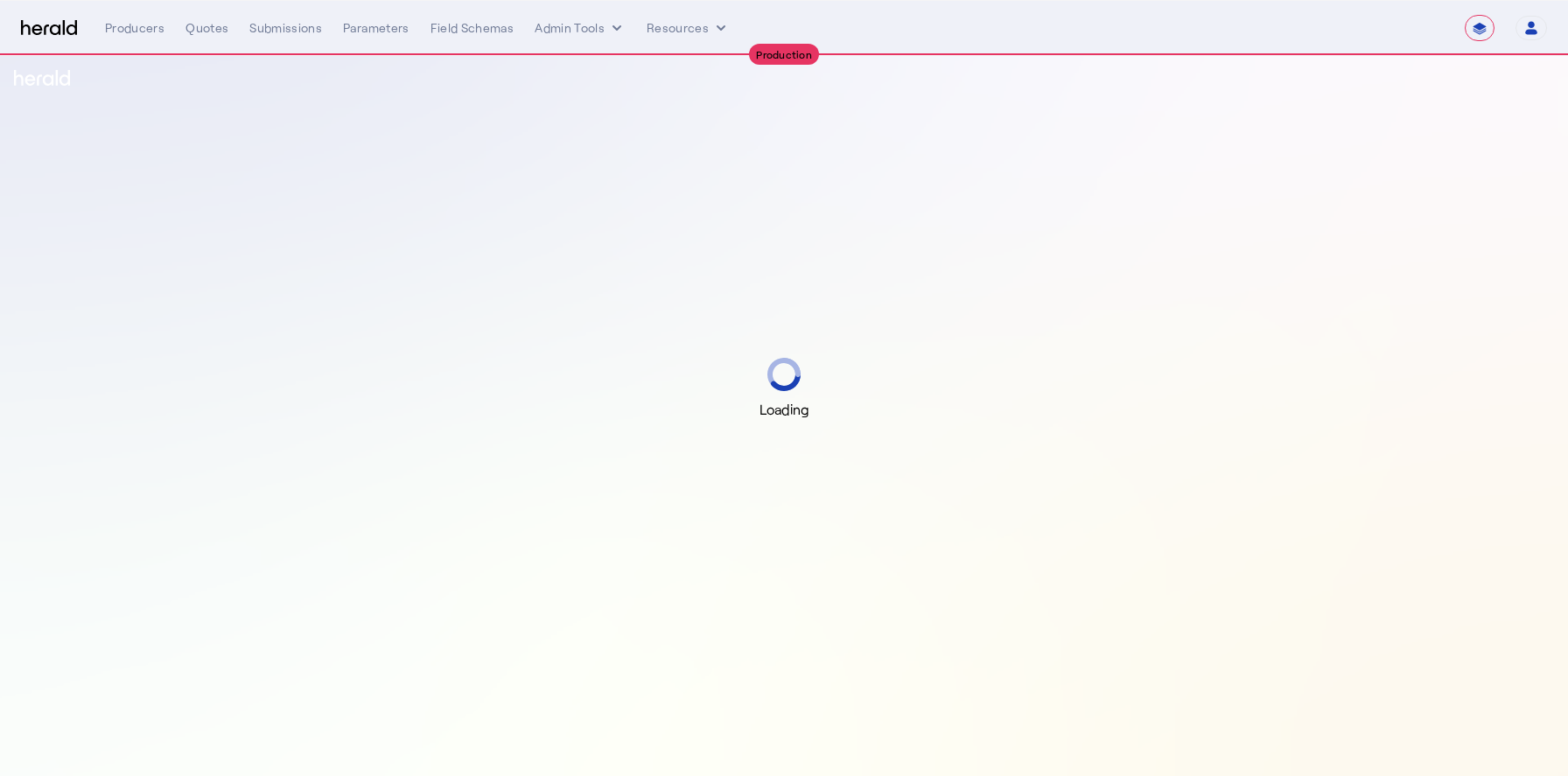
select select "**********"
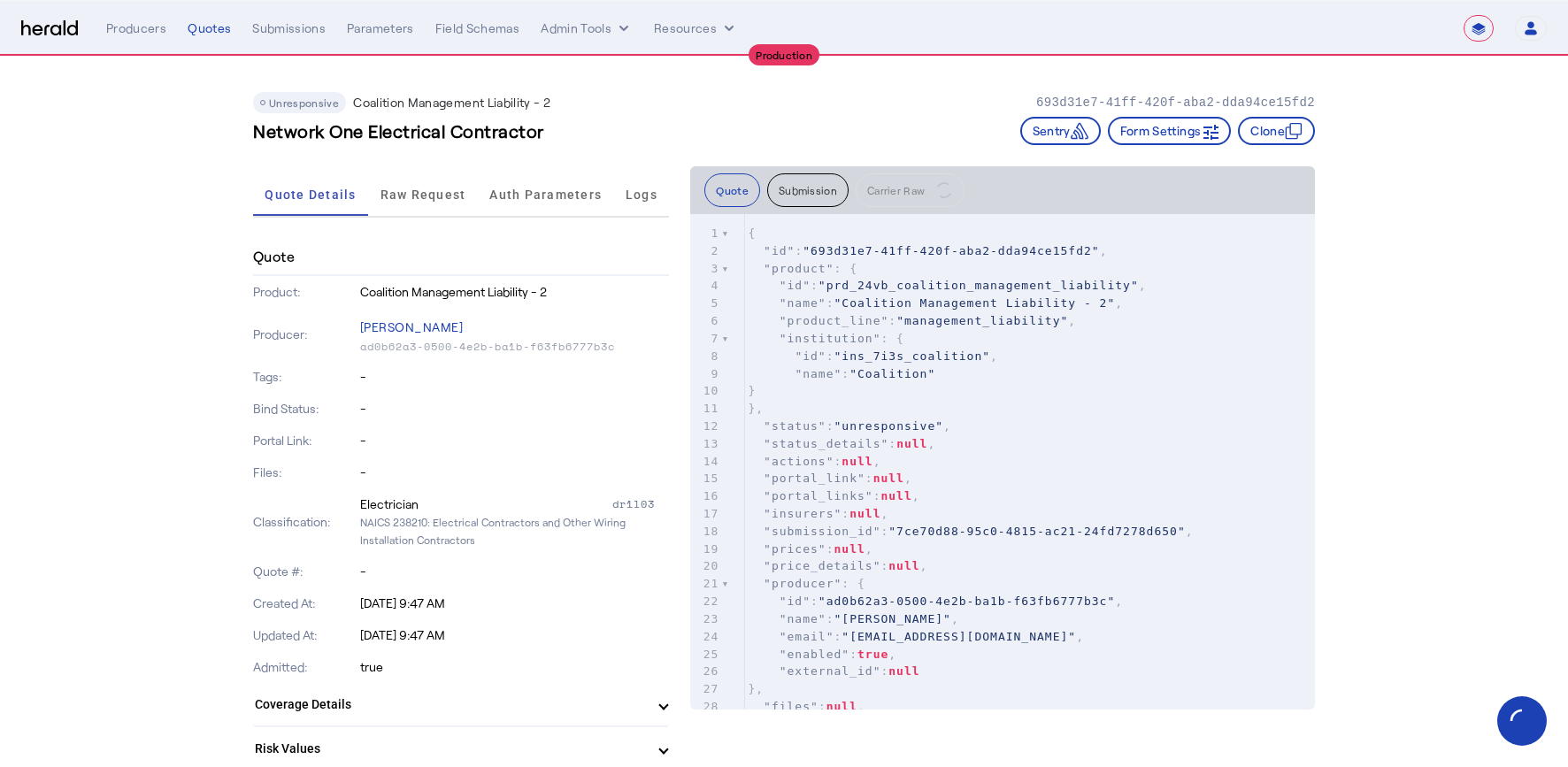
click at [440, 200] on span "Raw Request" at bounding box center [422, 194] width 86 height 13
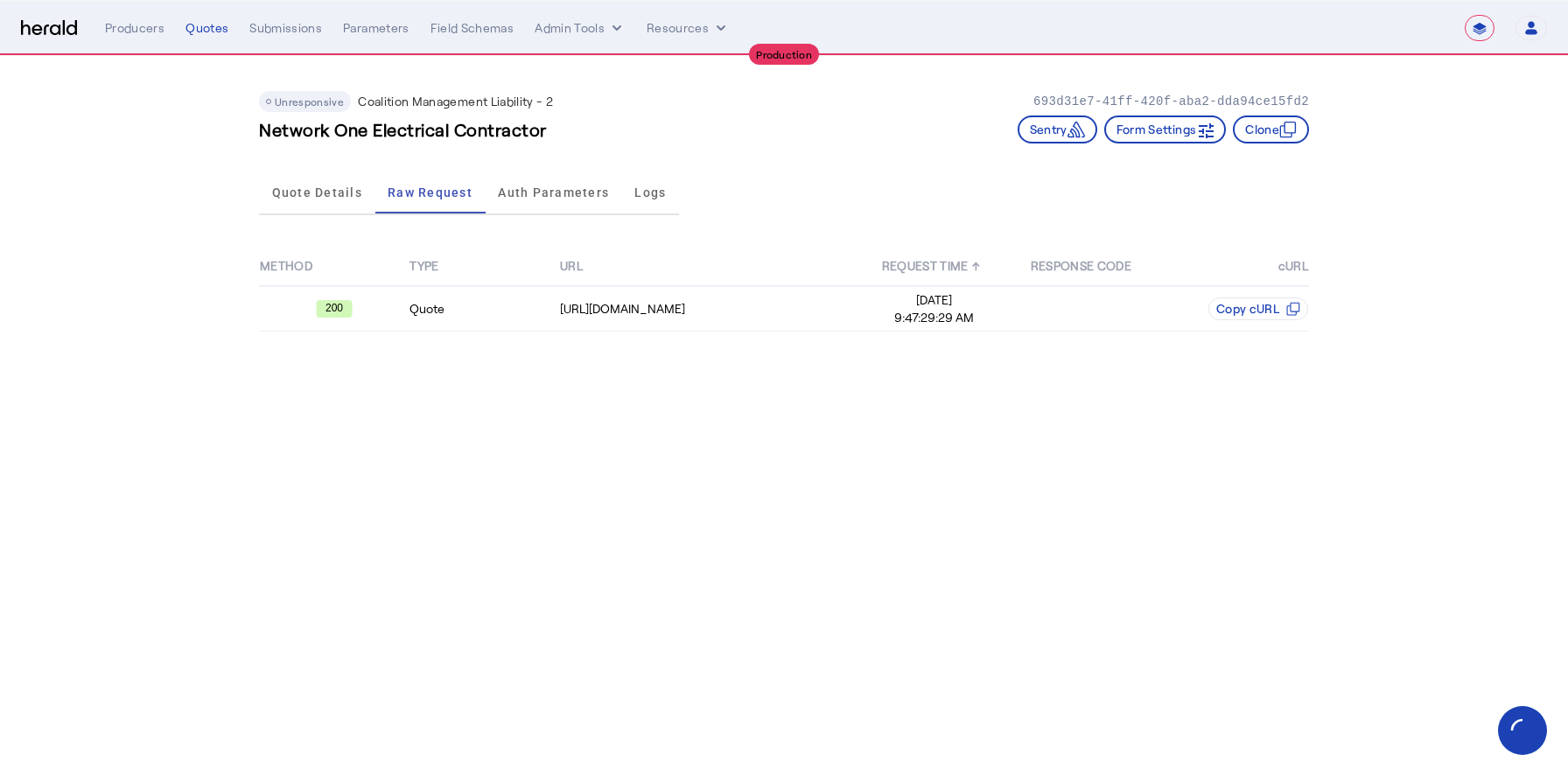
click at [493, 384] on body "**********" at bounding box center [784, 388] width 1568 height 776
click at [721, 307] on div "[URL][DOMAIN_NAME]" at bounding box center [709, 309] width 298 height 18
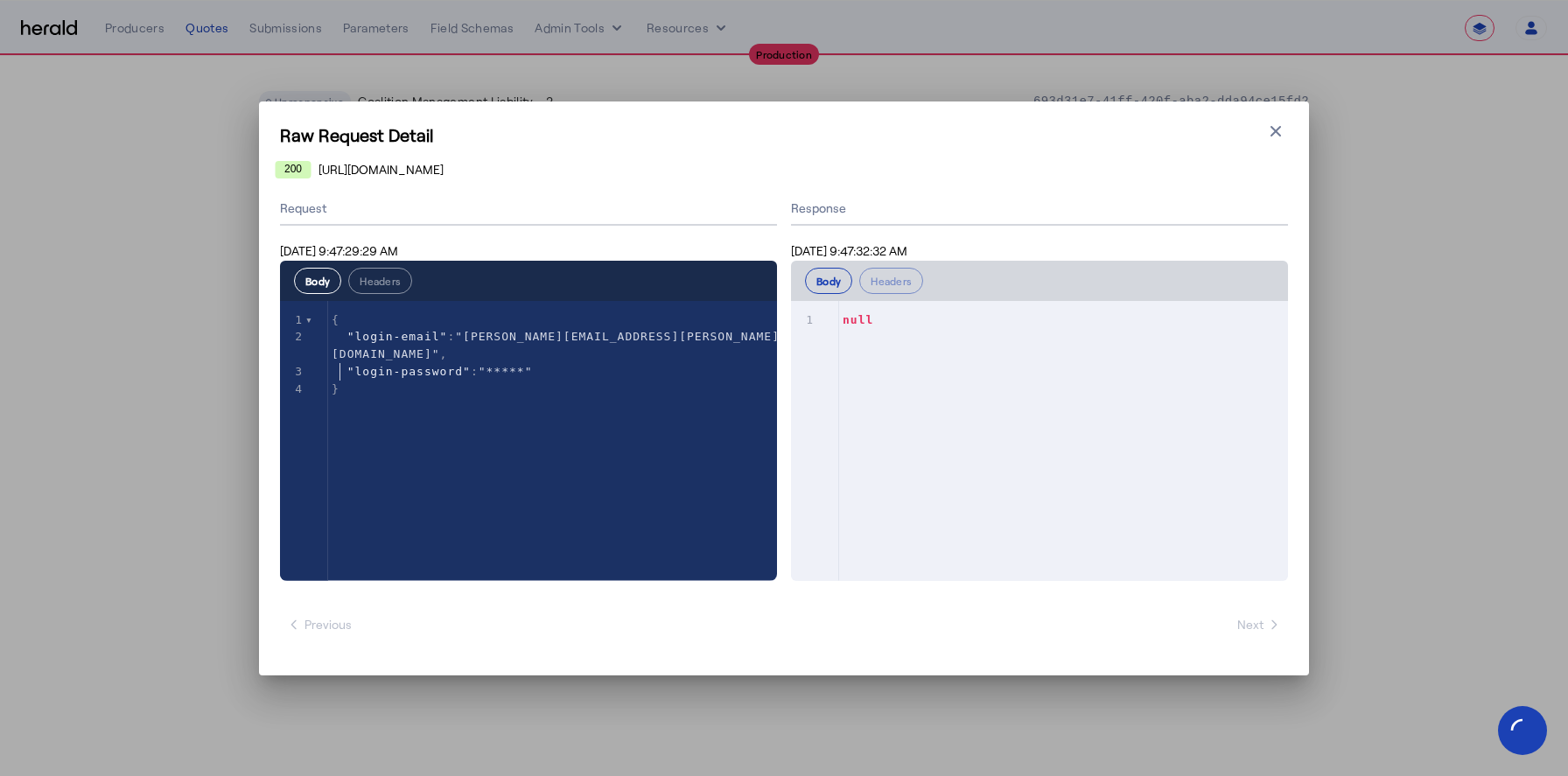
click at [432, 399] on div "xxxxxxxxxx 4 1 { 2 "login-email" : "[PERSON_NAME][EMAIL_ADDRESS][PERSON_NAME][D…" at bounding box center [550, 462] width 540 height 324
click at [1283, 136] on icon "button" at bounding box center [1275, 131] width 18 height 18
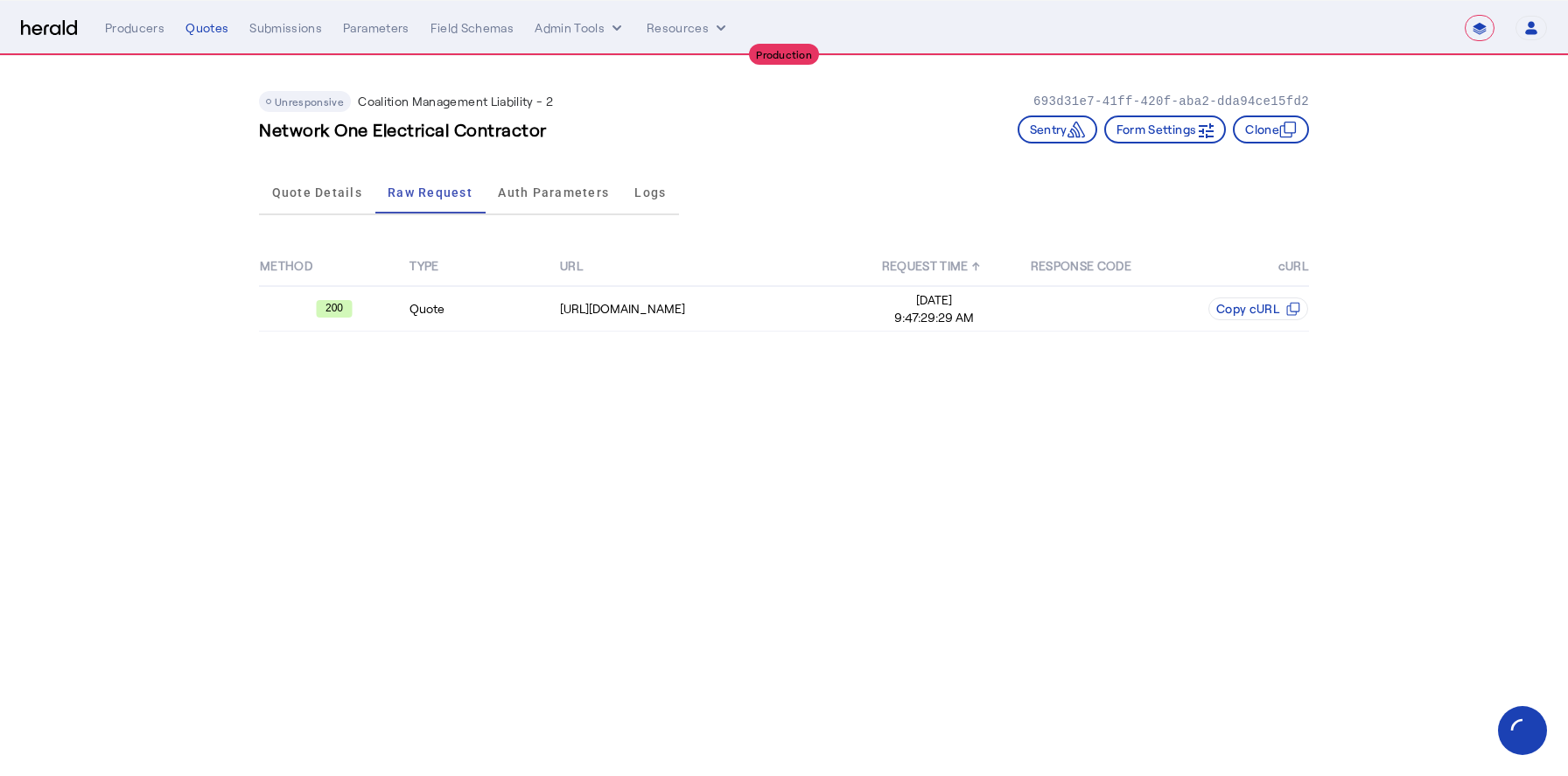
drag, startPoint x: 321, startPoint y: 203, endPoint x: 912, endPoint y: 18, distance: 619.3
click at [321, 203] on span "Quote Details" at bounding box center [317, 192] width 91 height 42
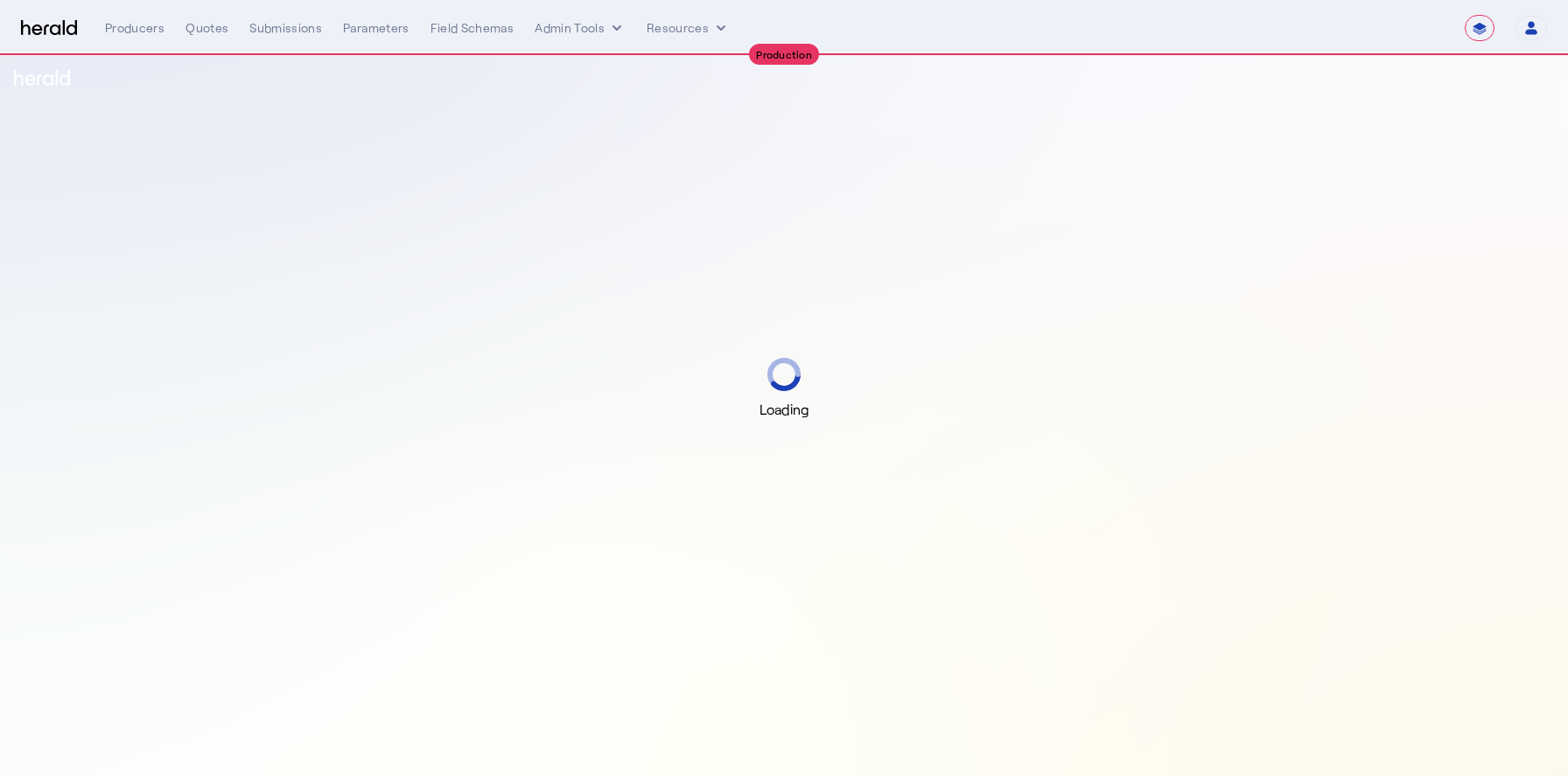
select select "**********"
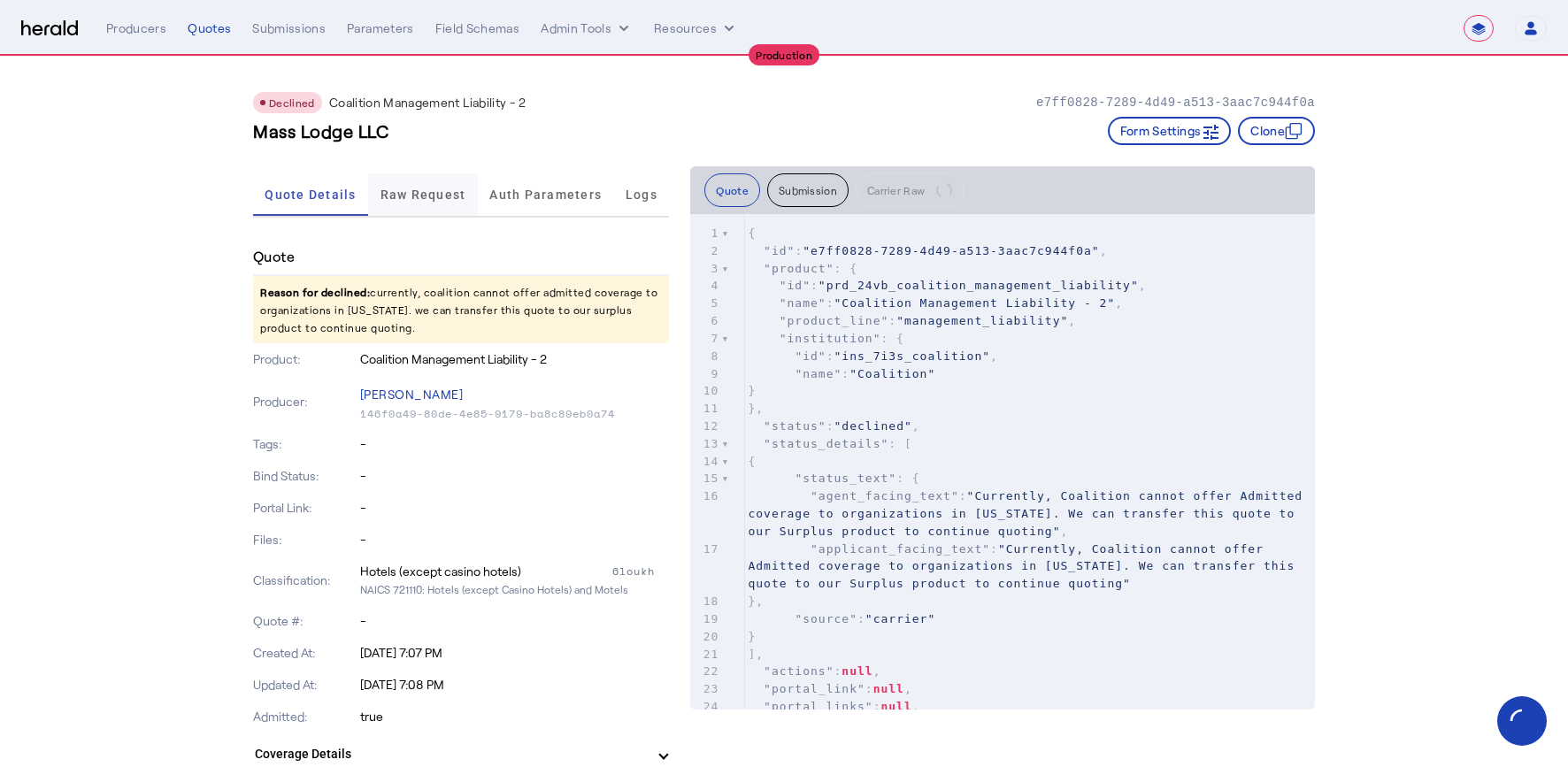
click at [444, 203] on span "Raw Request" at bounding box center [422, 194] width 86 height 42
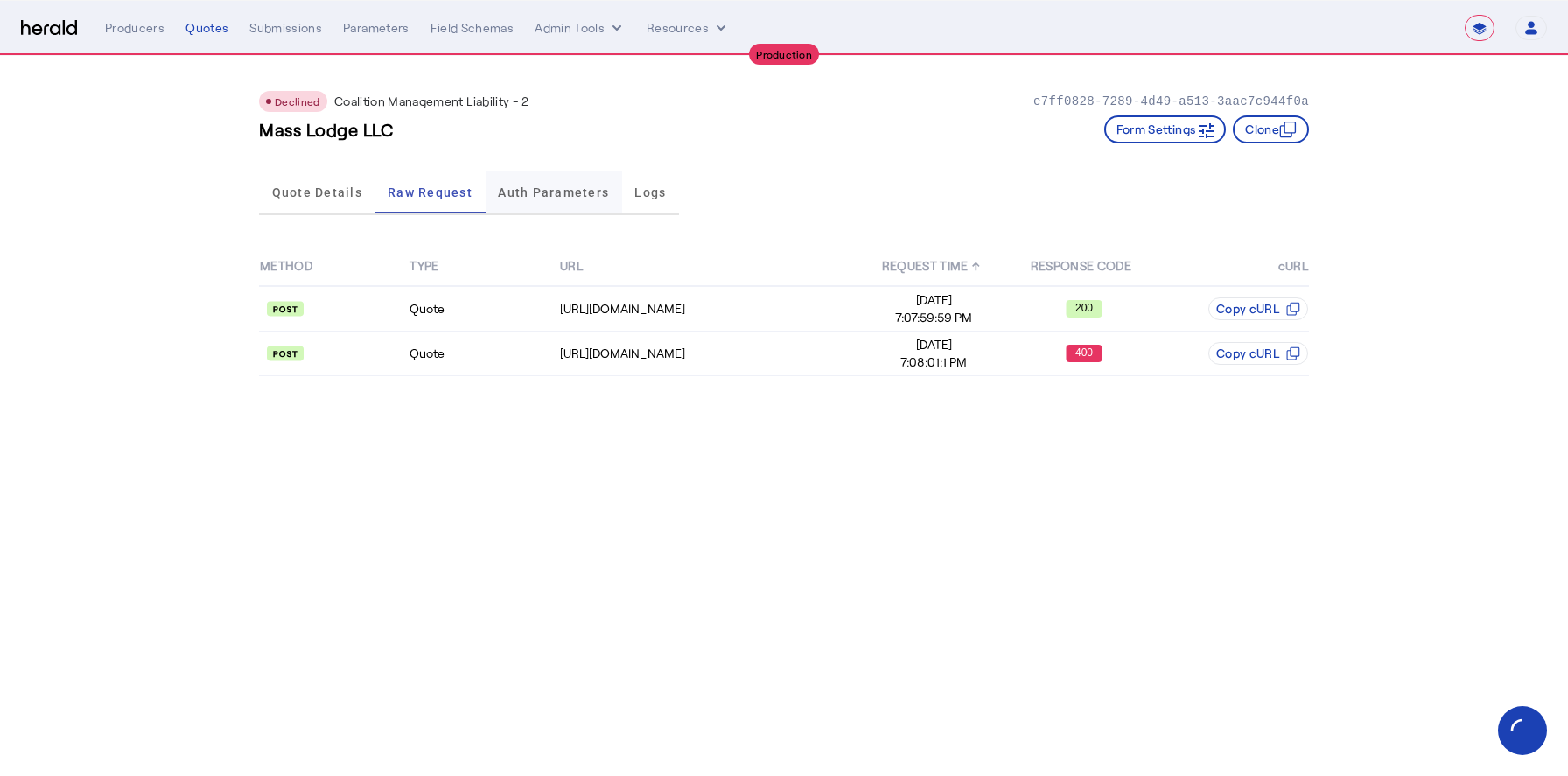
click at [561, 203] on span "Auth Parameters" at bounding box center [553, 192] width 111 height 42
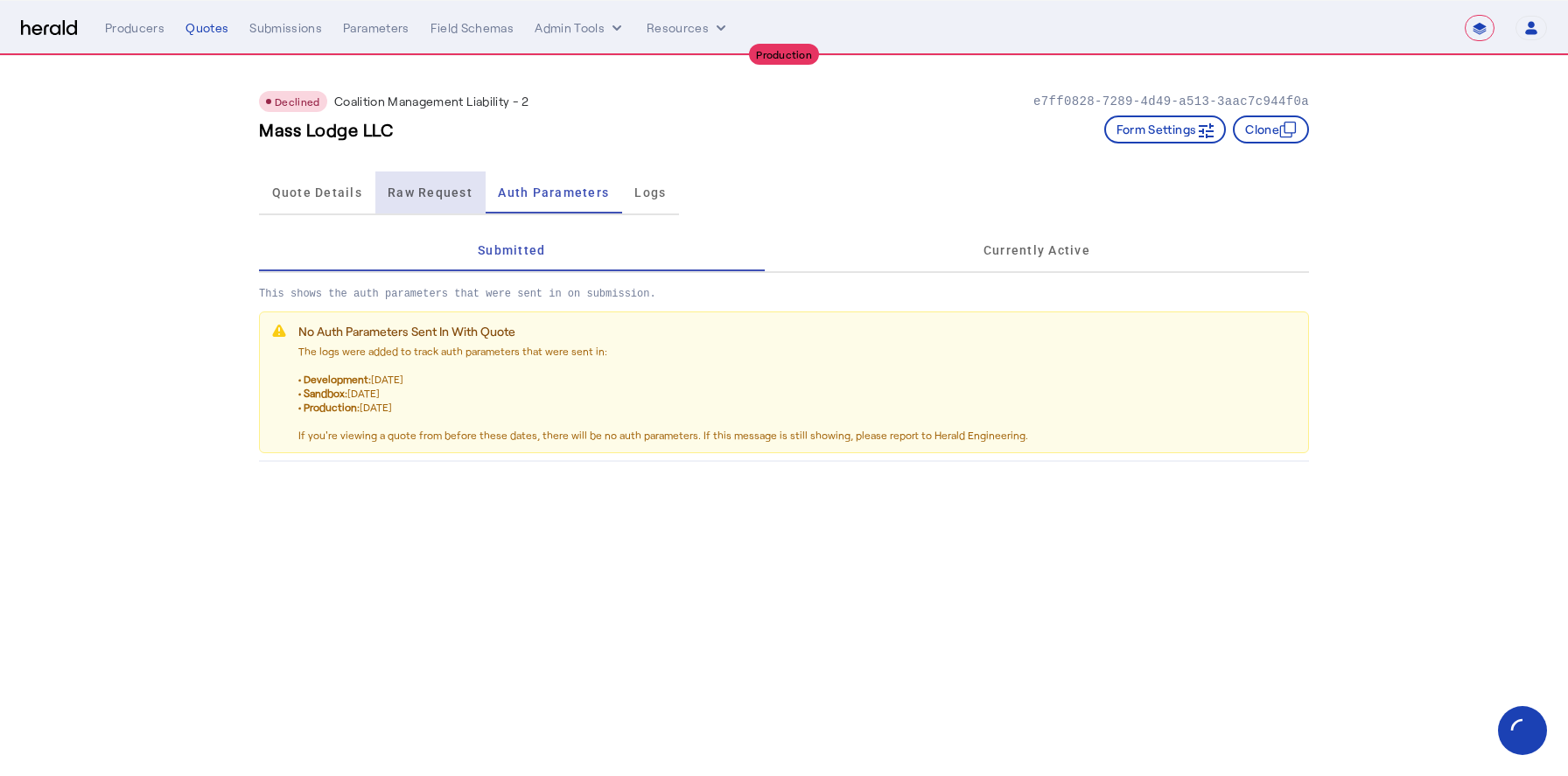
click at [436, 195] on span "Raw Request" at bounding box center [429, 192] width 85 height 13
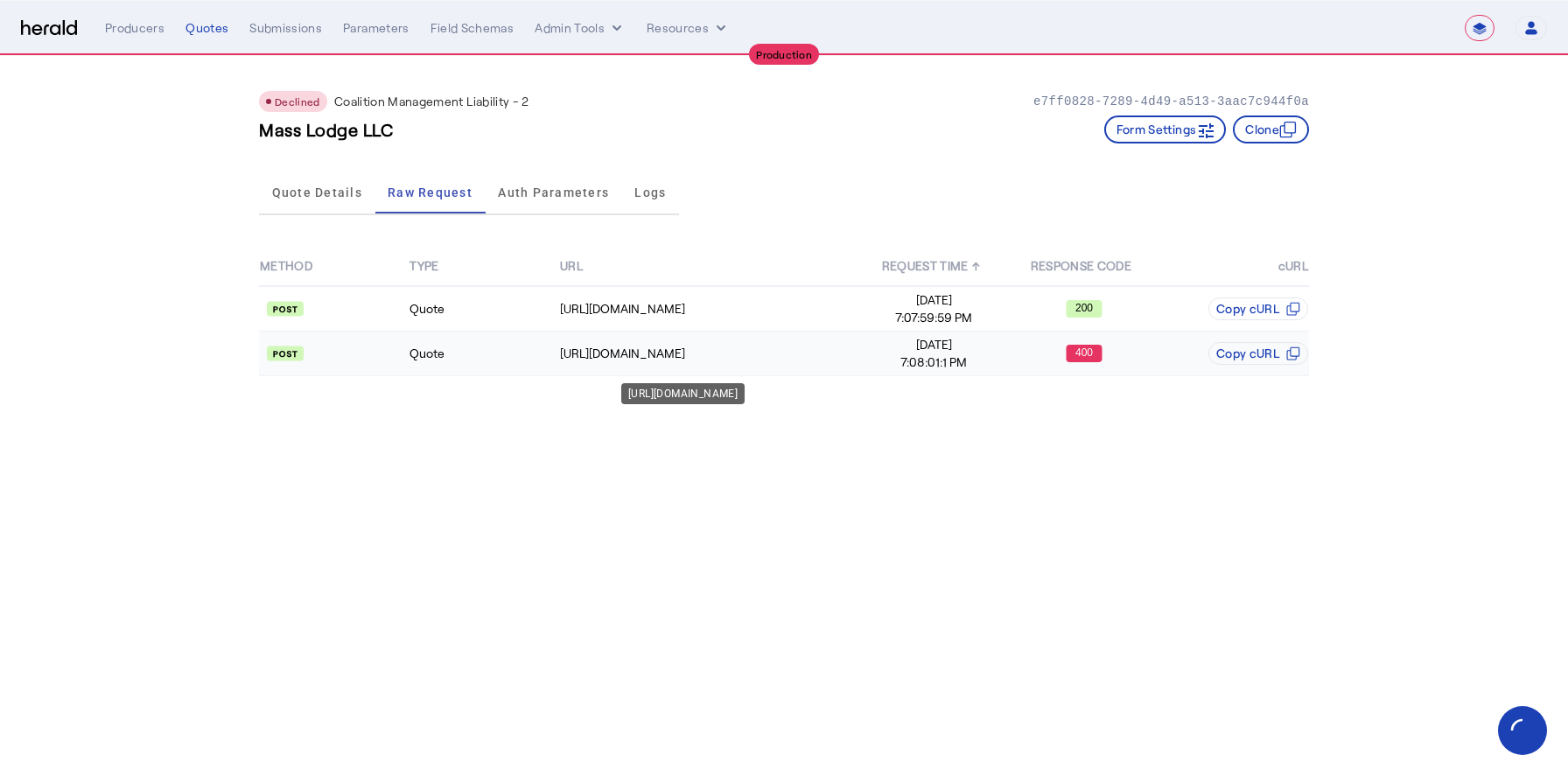
click at [816, 356] on div "[URL][DOMAIN_NAME]" at bounding box center [709, 353] width 298 height 18
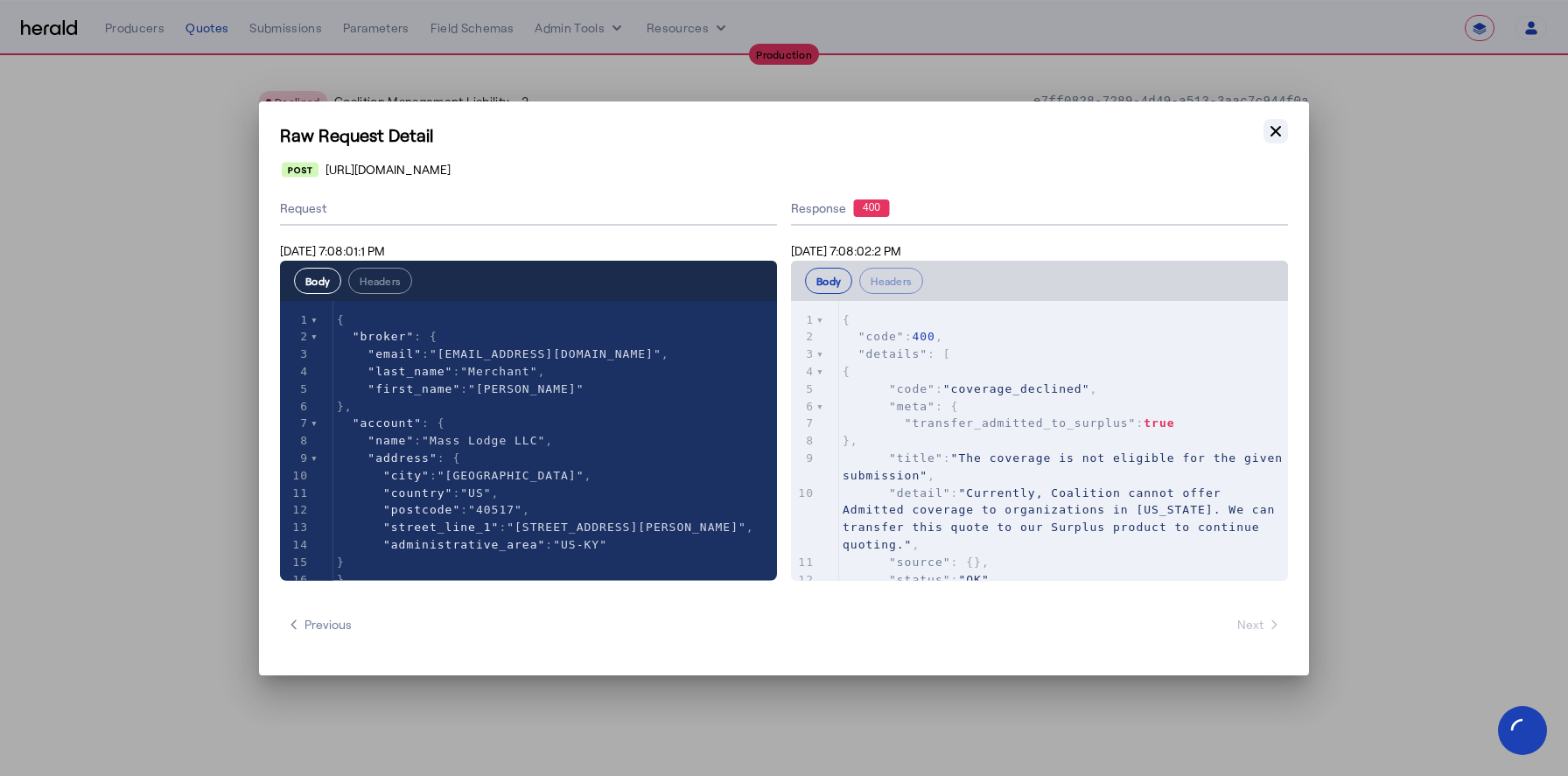
click at [1275, 137] on icon "button" at bounding box center [1275, 131] width 18 height 18
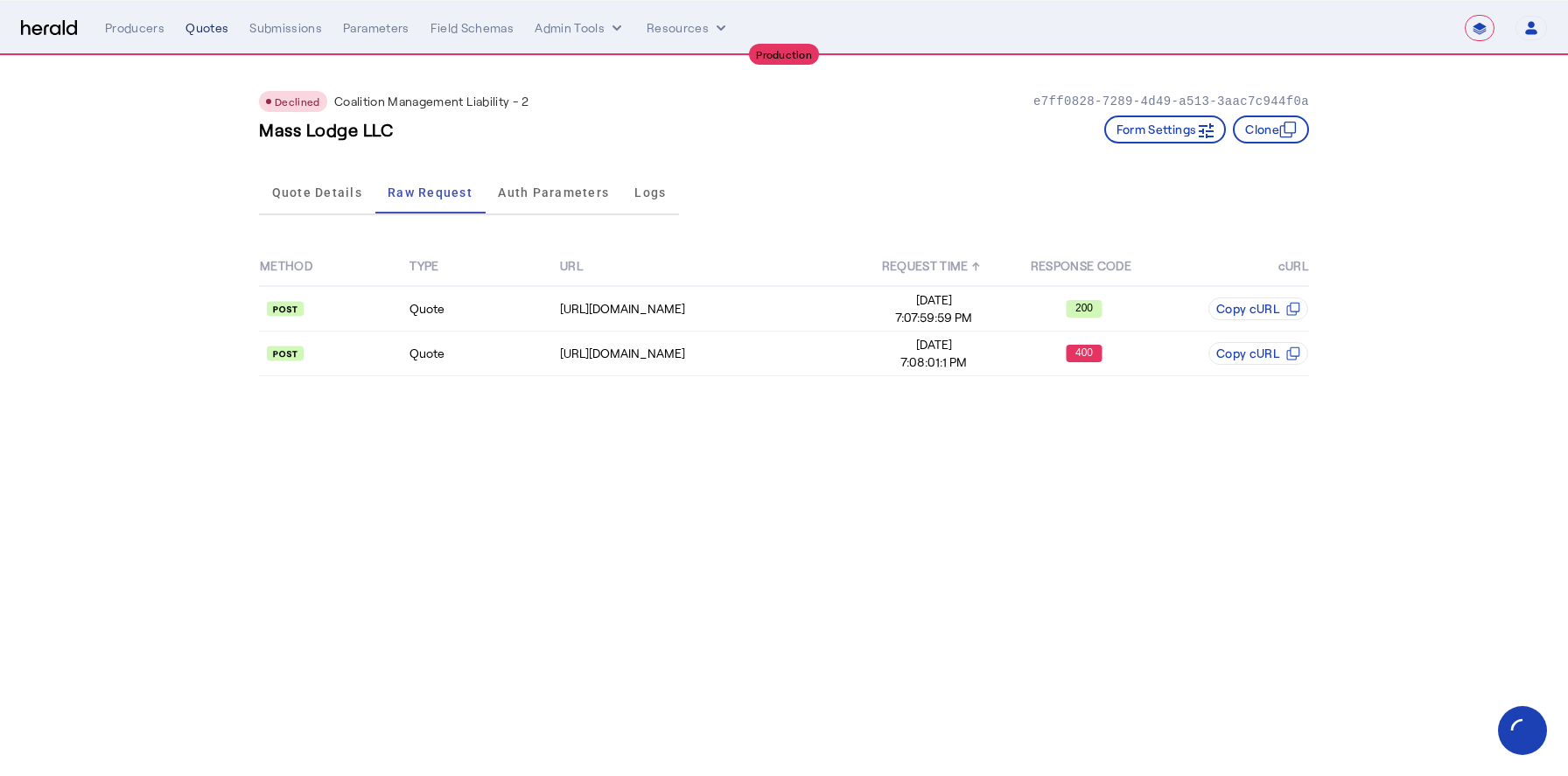
click at [204, 30] on div "Quotes" at bounding box center [207, 28] width 43 height 18
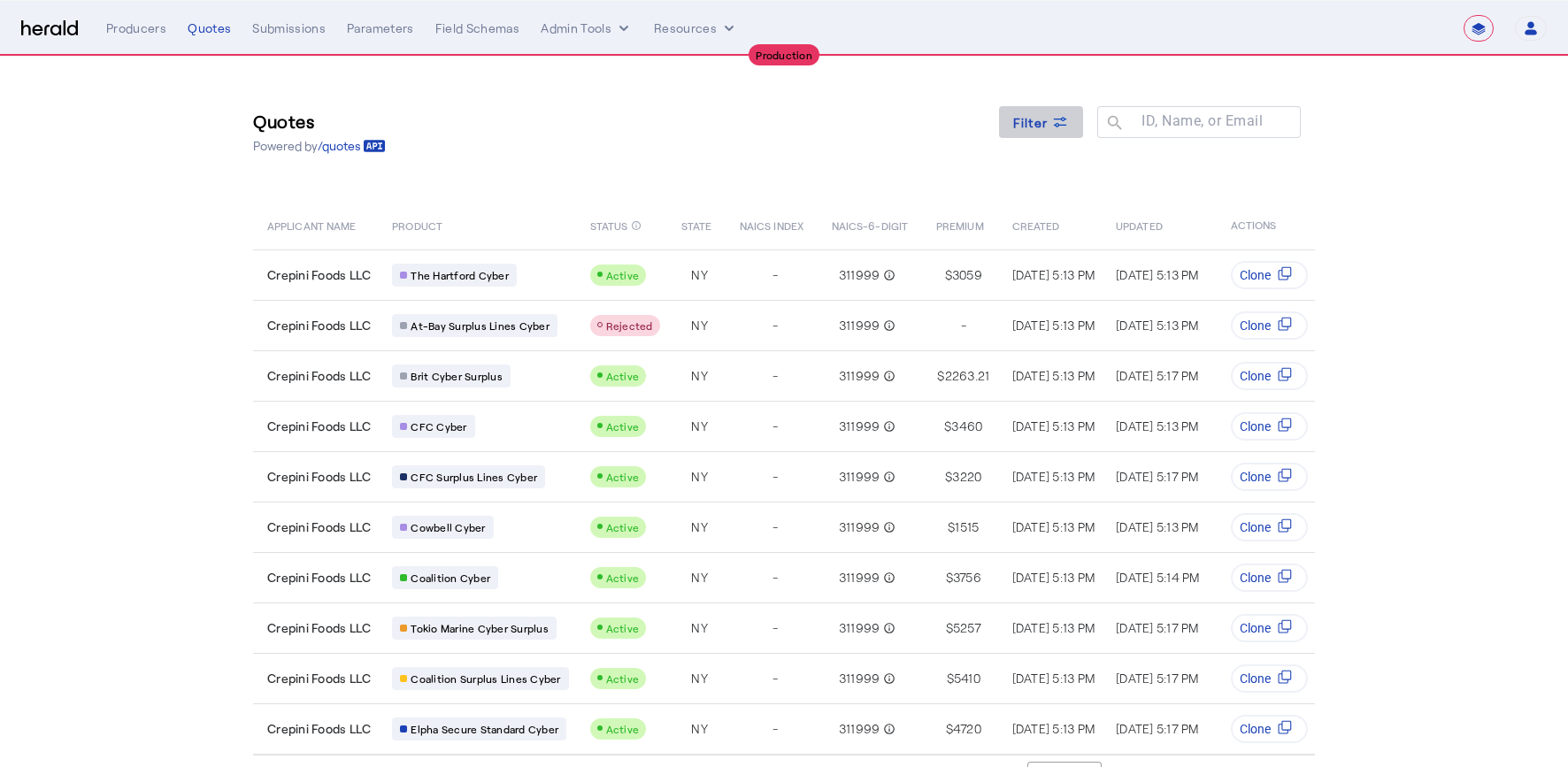
click at [1058, 126] on div "Filter" at bounding box center [1041, 122] width 57 height 19
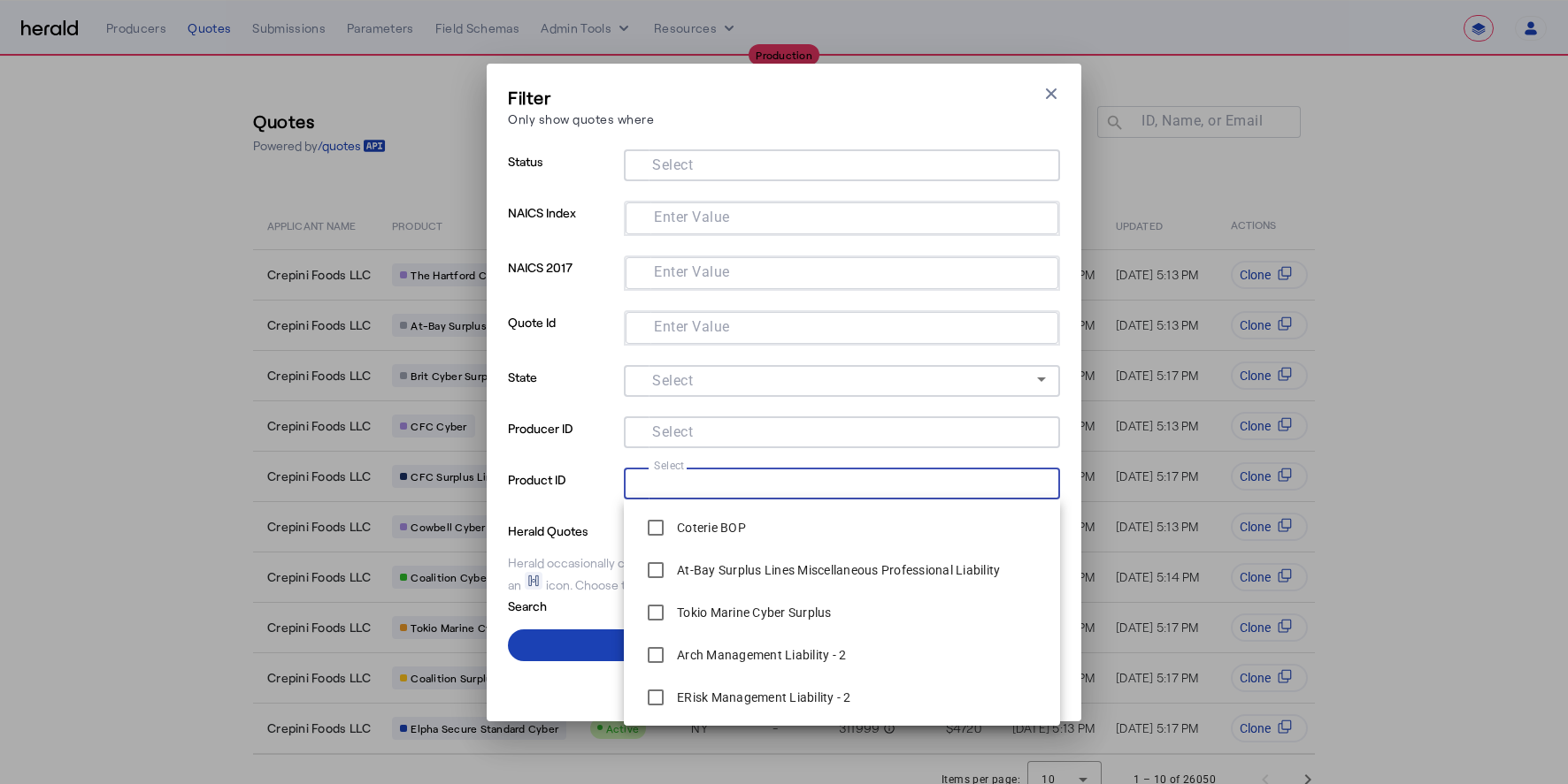
click at [719, 487] on input "Select" at bounding box center [838, 482] width 401 height 22
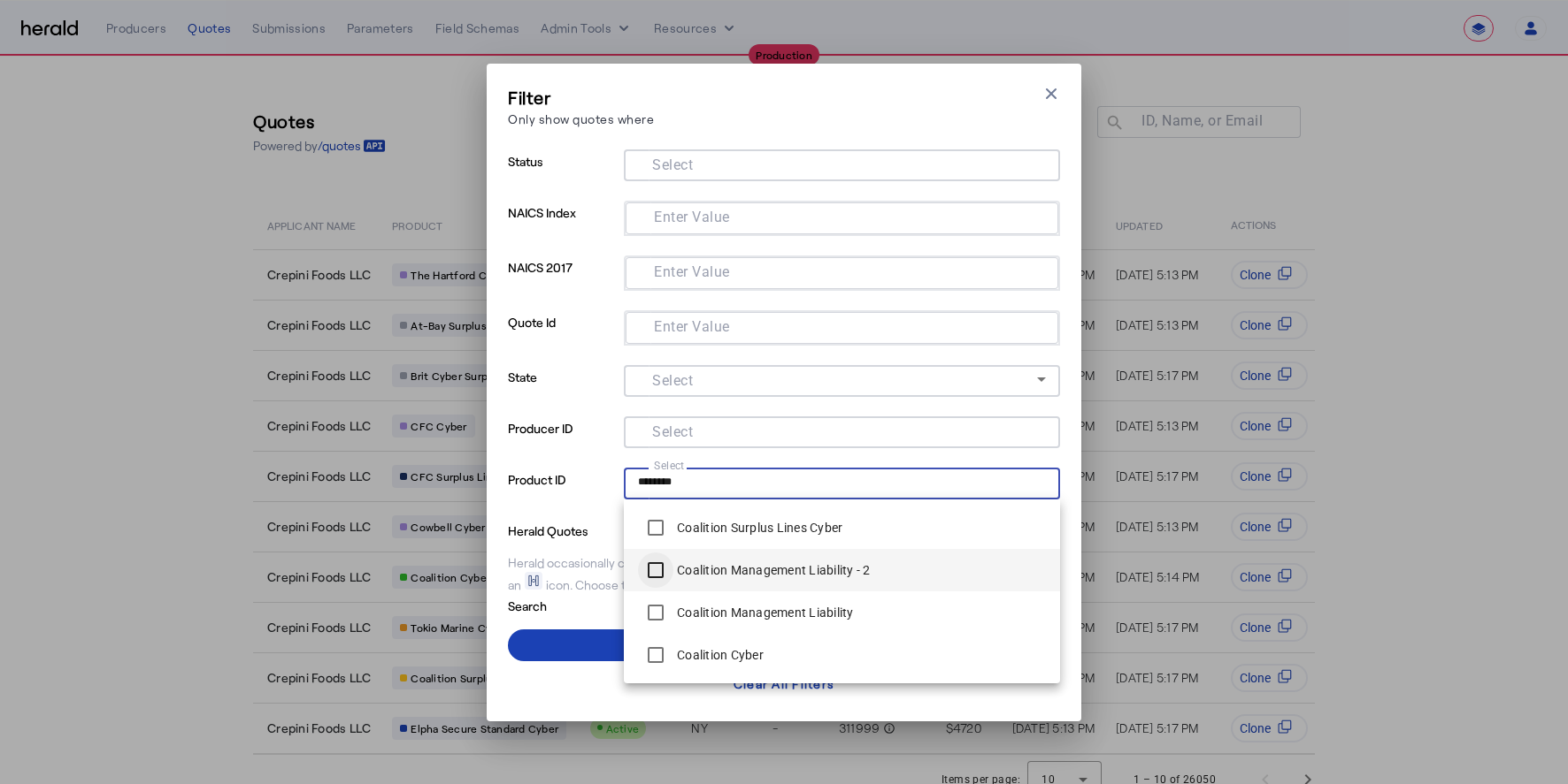
type input "********"
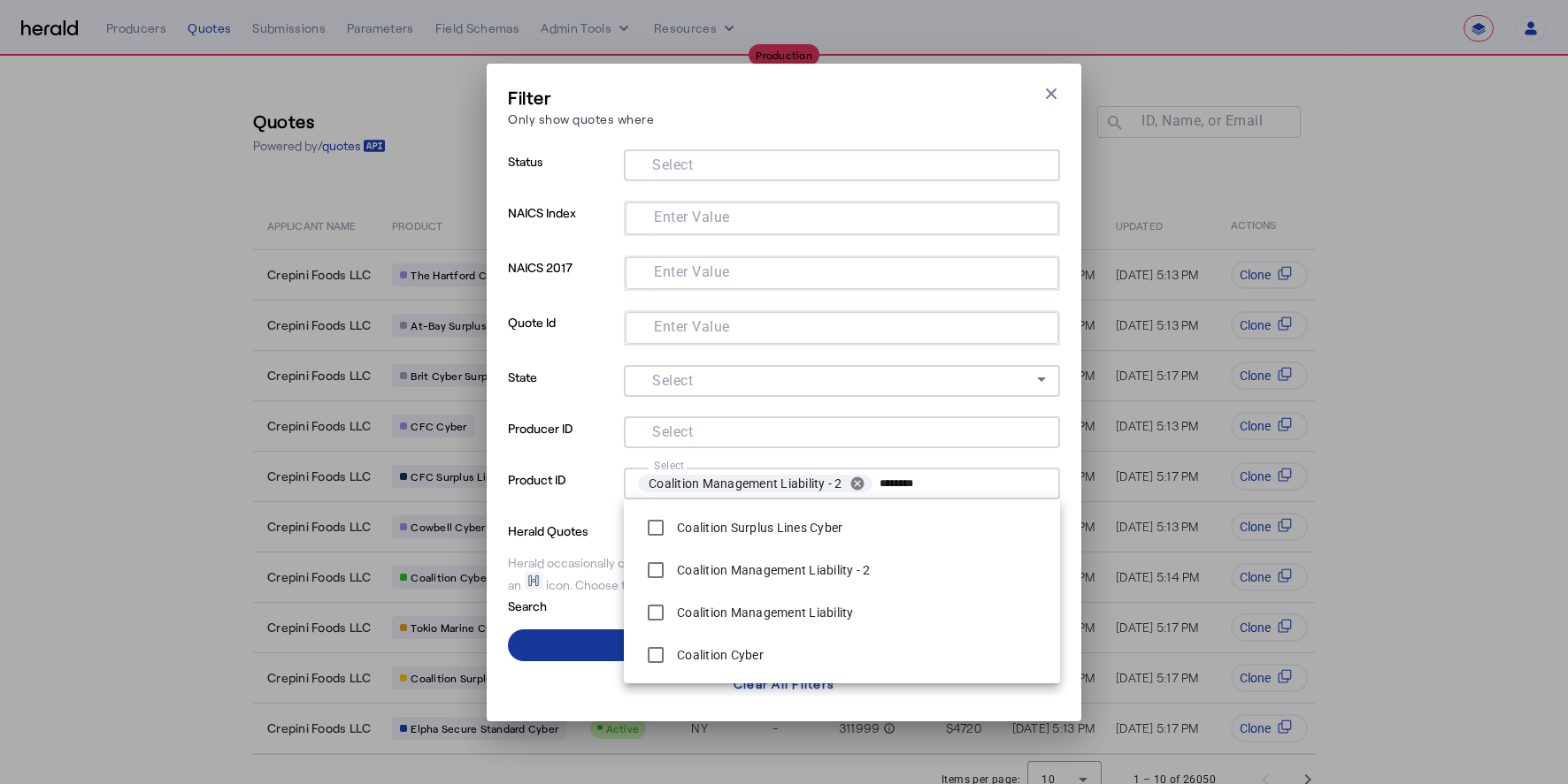
click at [572, 643] on span at bounding box center [784, 645] width 552 height 42
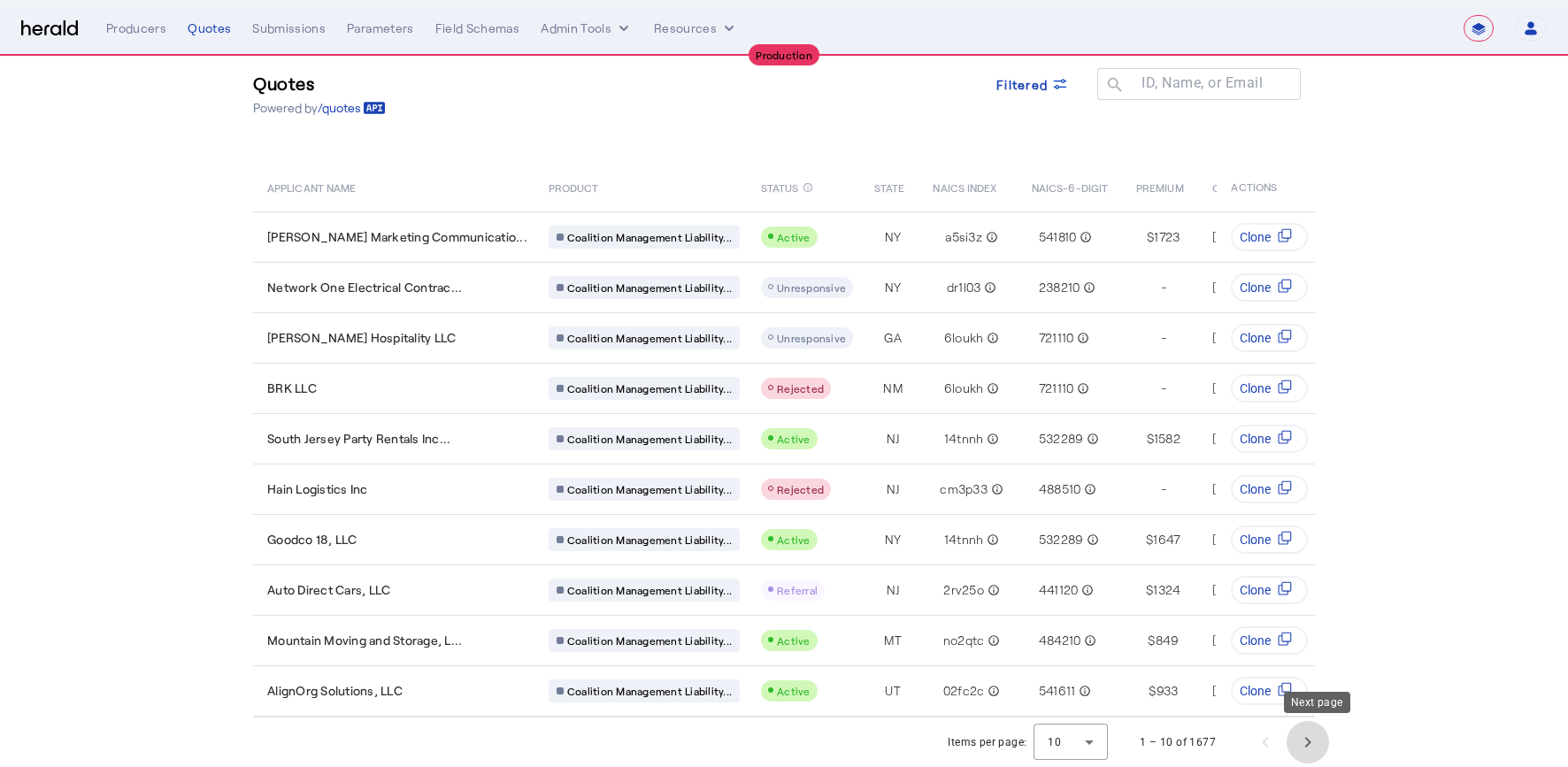
click at [1312, 740] on span "Next page" at bounding box center [1307, 741] width 42 height 42
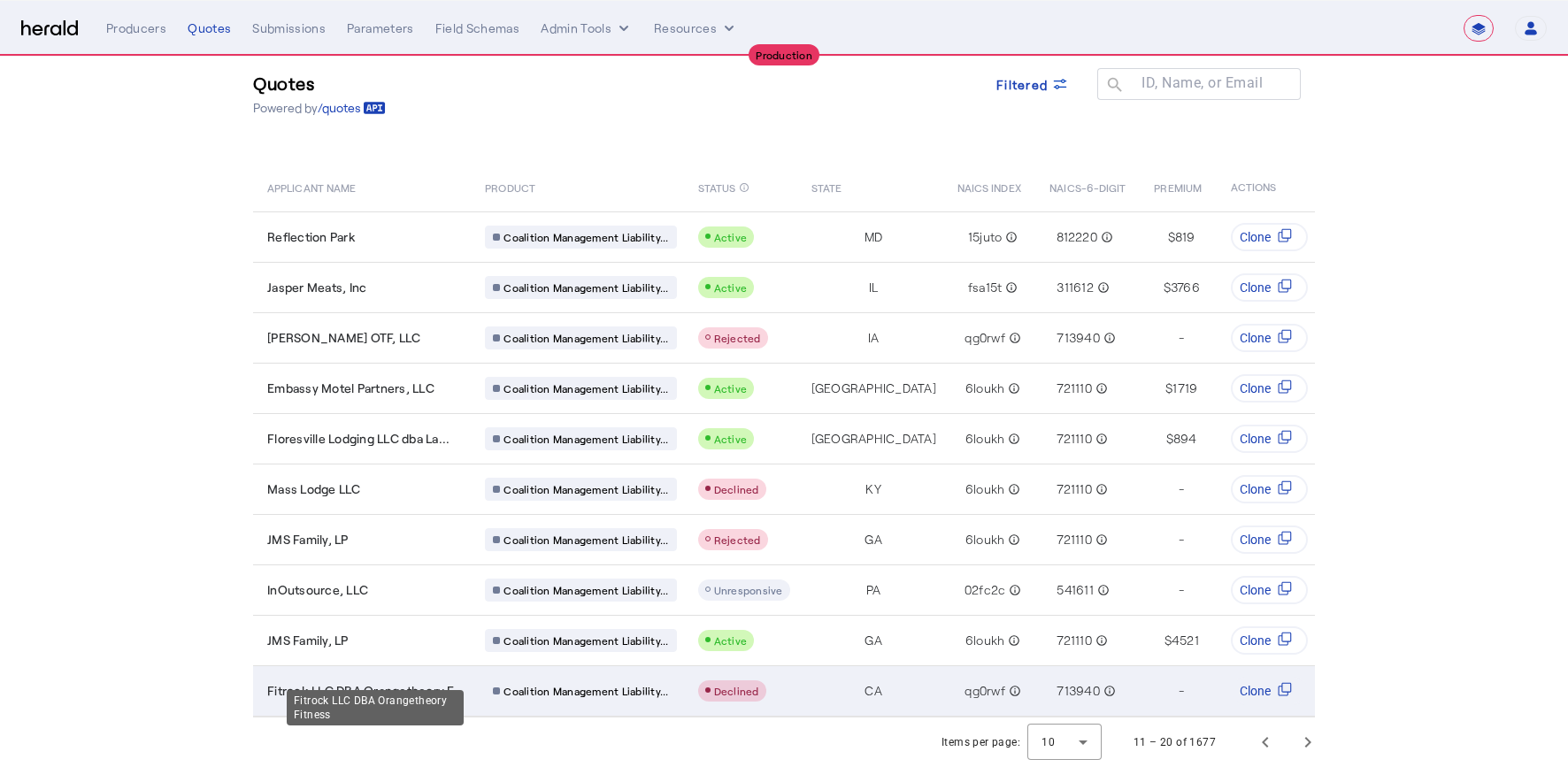
click at [425, 682] on span "Fitrock LLC DBA Orangetheory F..." at bounding box center [365, 691] width 197 height 18
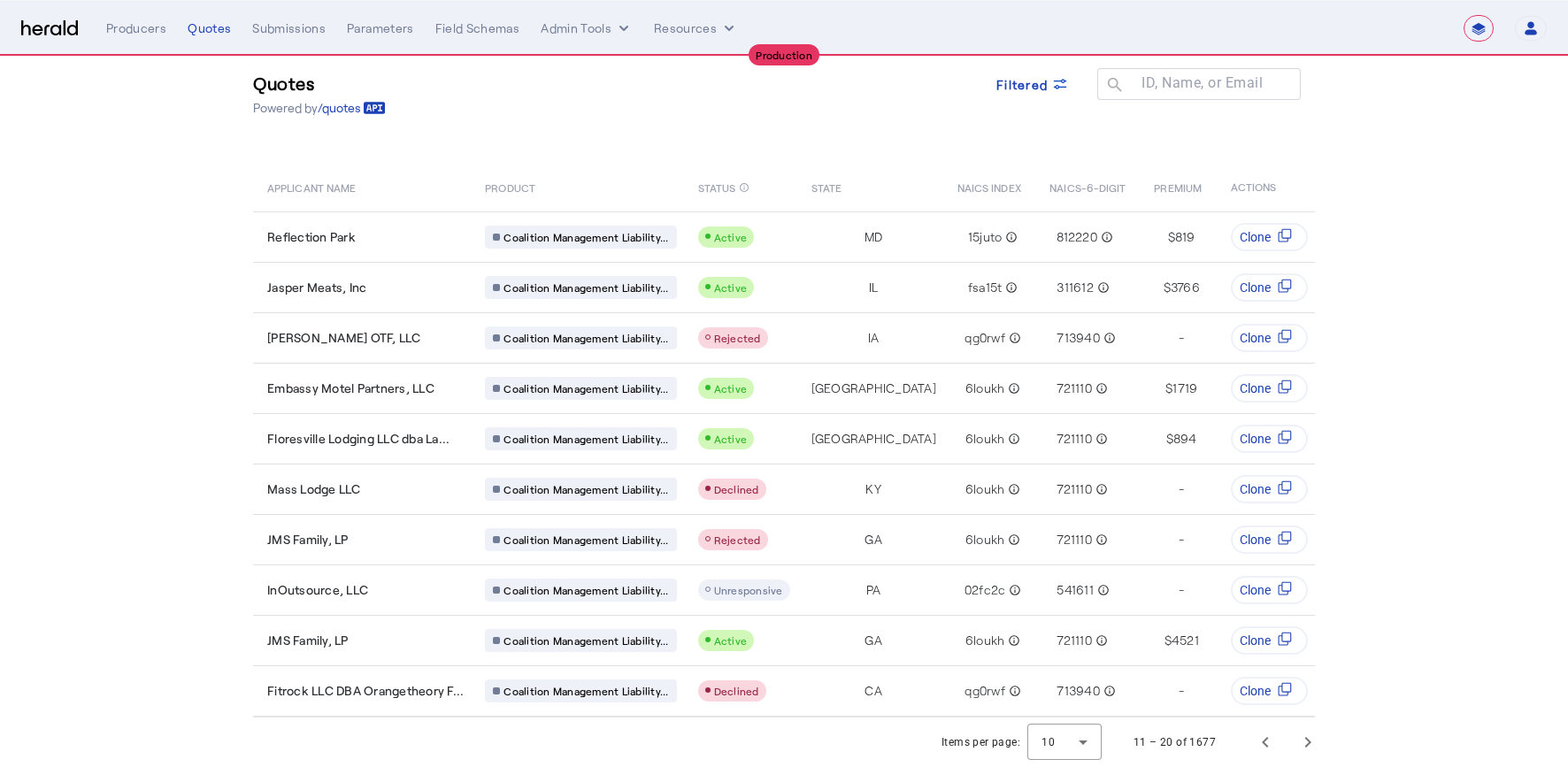
click at [1483, 45] on nav "**********" at bounding box center [784, 29] width 1568 height 55
click at [1481, 38] on select "**********" at bounding box center [1478, 28] width 31 height 27
click at [1481, 15] on select "**********" at bounding box center [1478, 28] width 31 height 27
select select "**********"
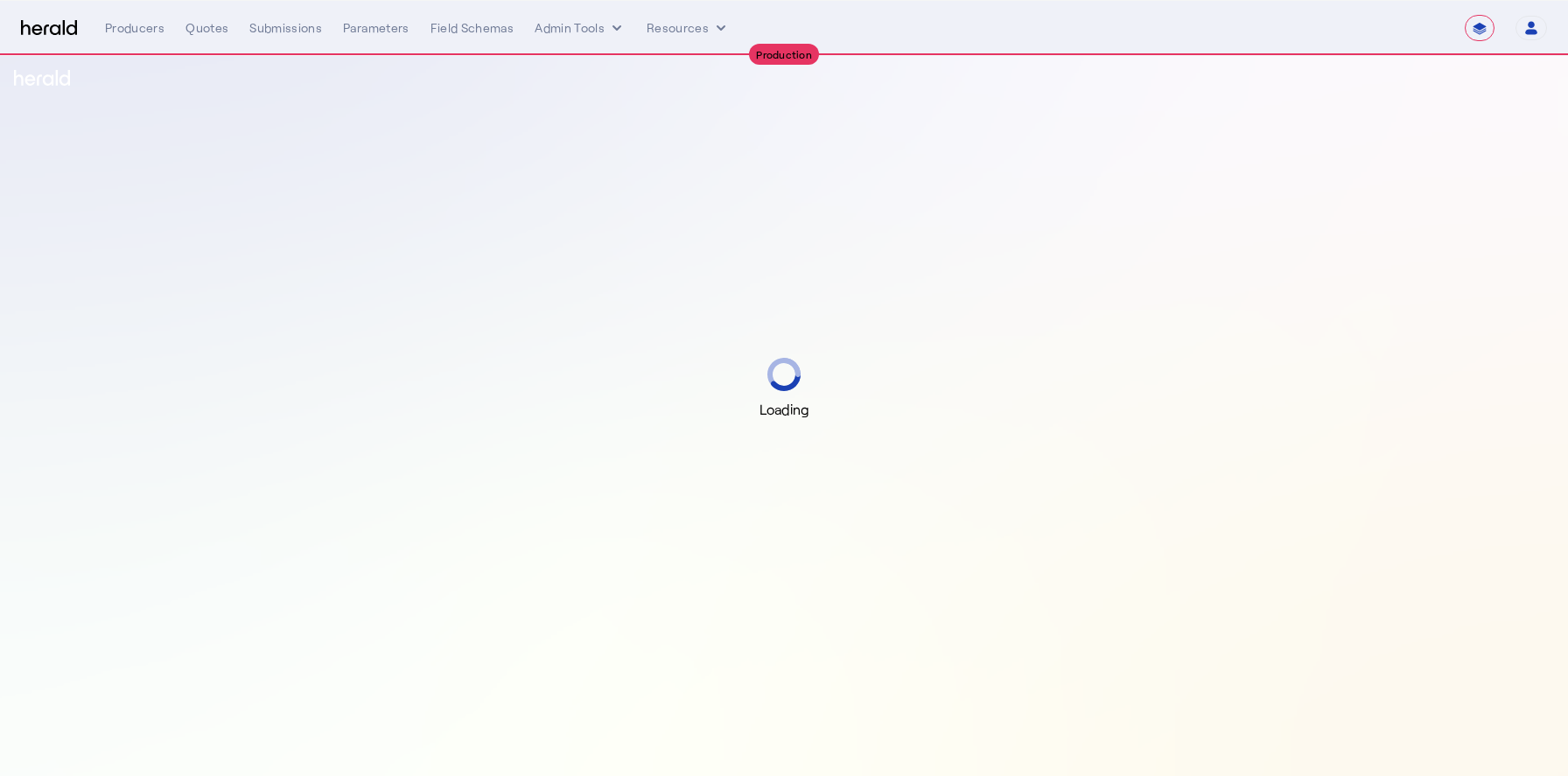
select select "**********"
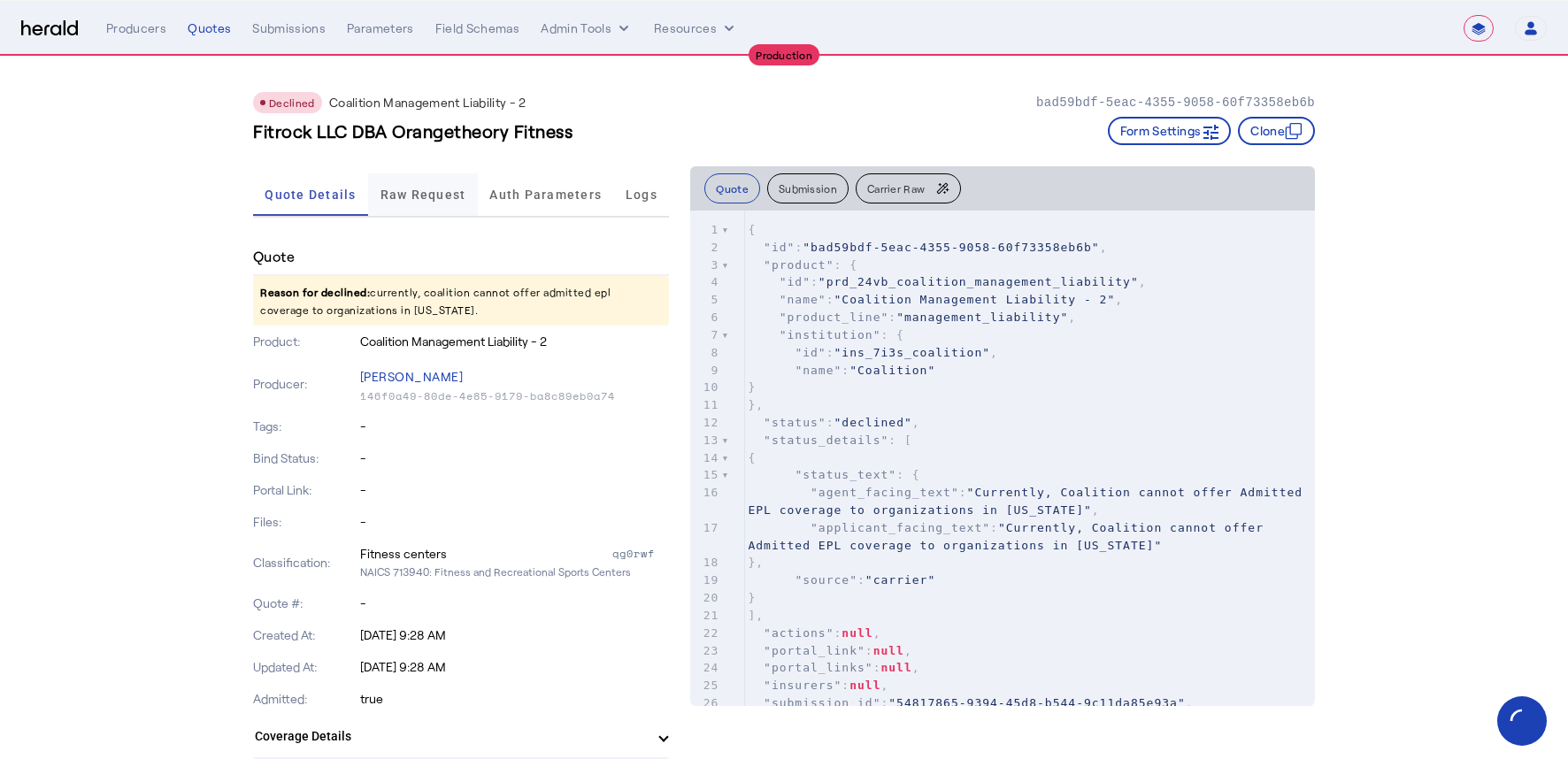
click at [418, 190] on span "Raw Request" at bounding box center [422, 194] width 86 height 13
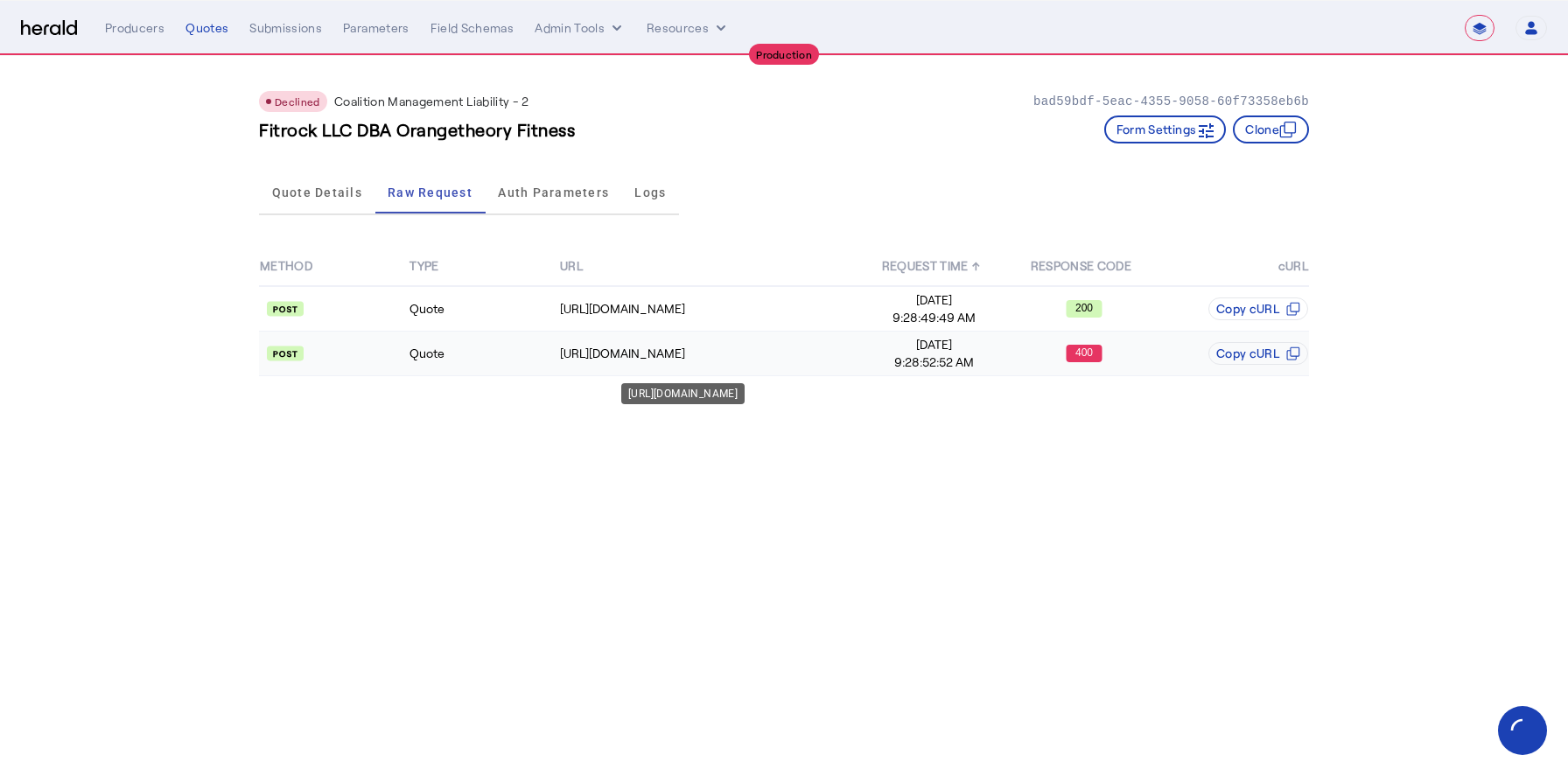
click at [768, 351] on div "[URL][DOMAIN_NAME]" at bounding box center [709, 353] width 298 height 18
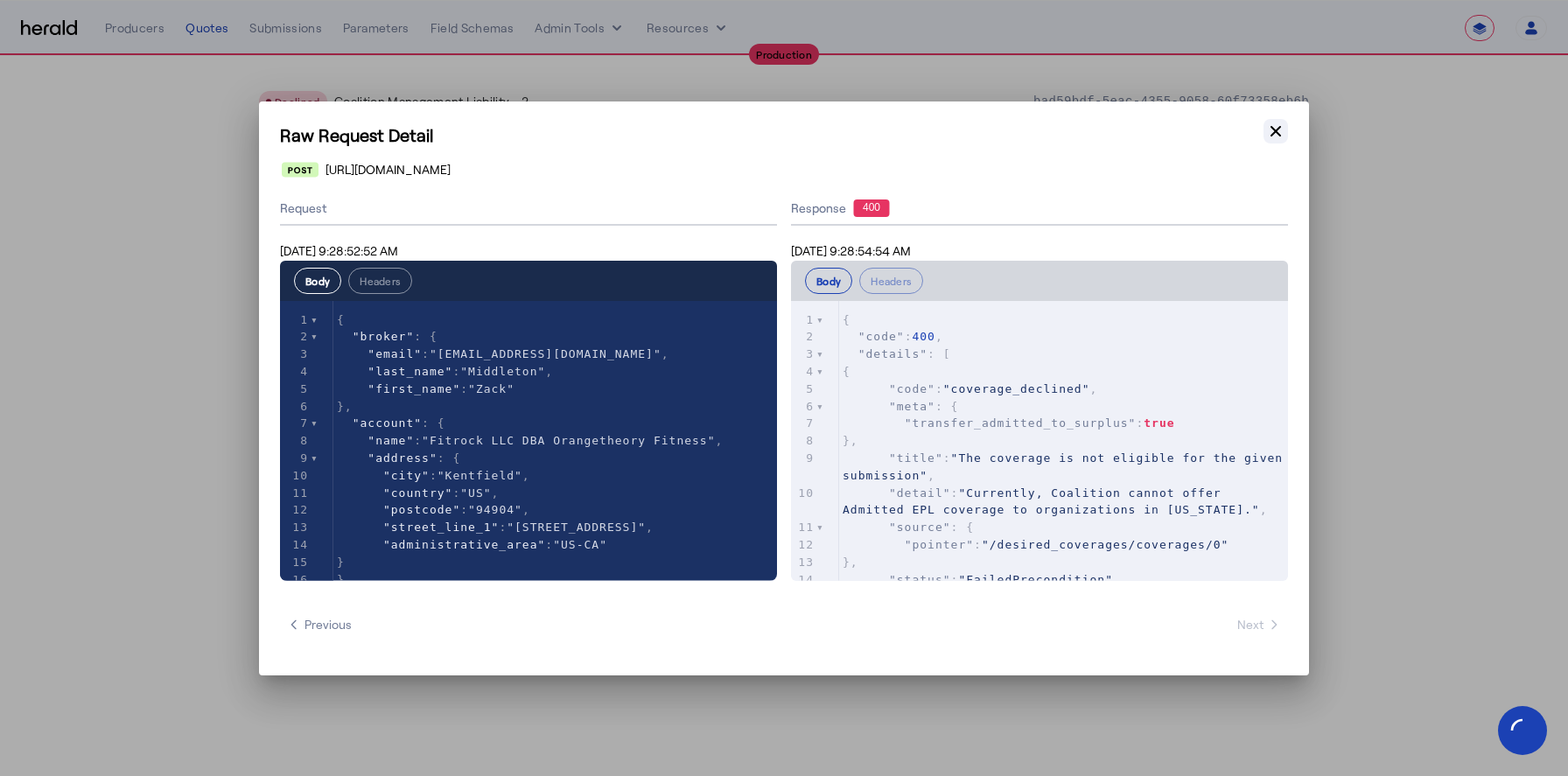
click at [1274, 142] on button "Close modal" at bounding box center [1275, 130] width 24 height 24
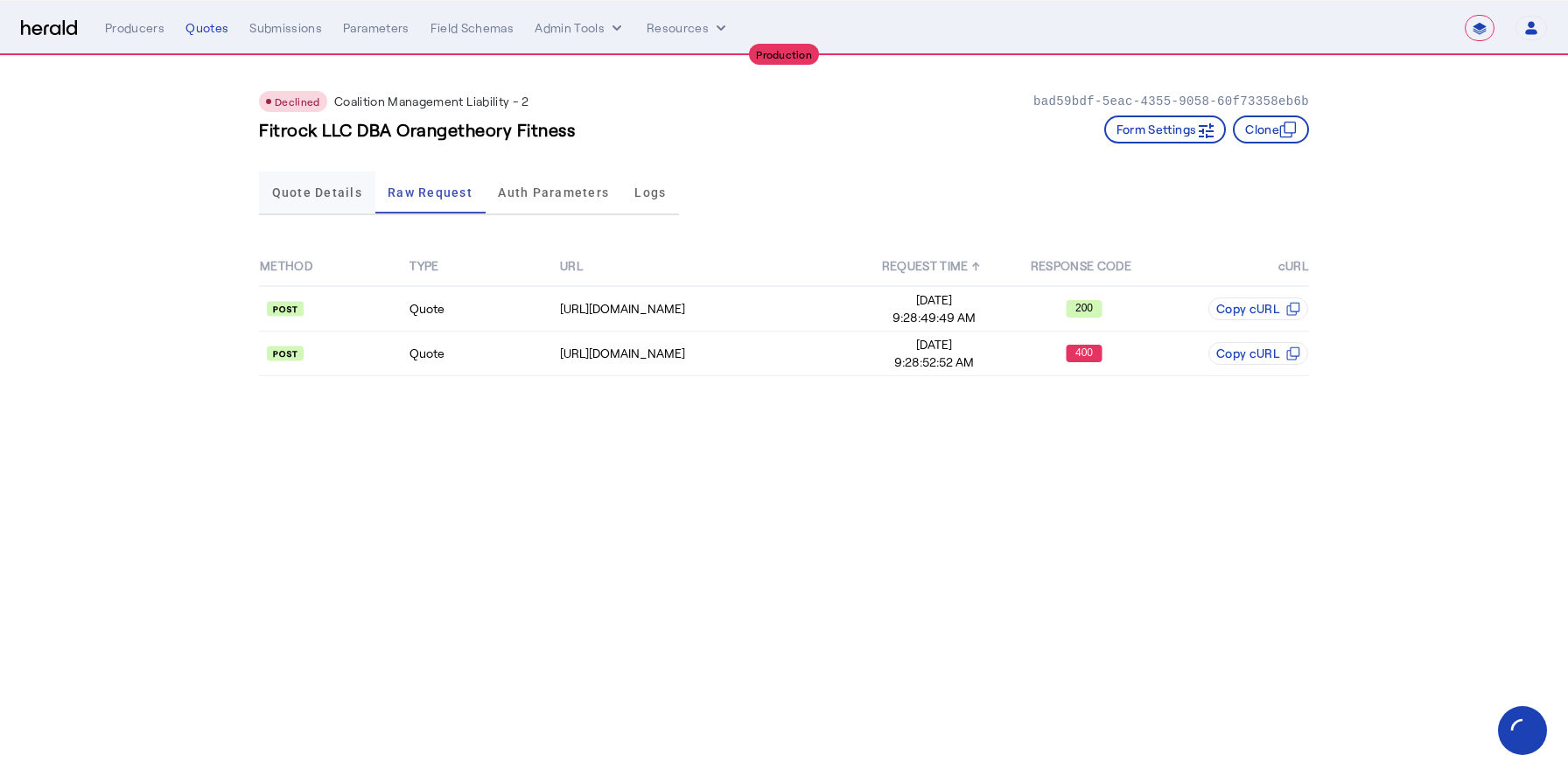
click at [336, 195] on span "Quote Details" at bounding box center [317, 192] width 91 height 13
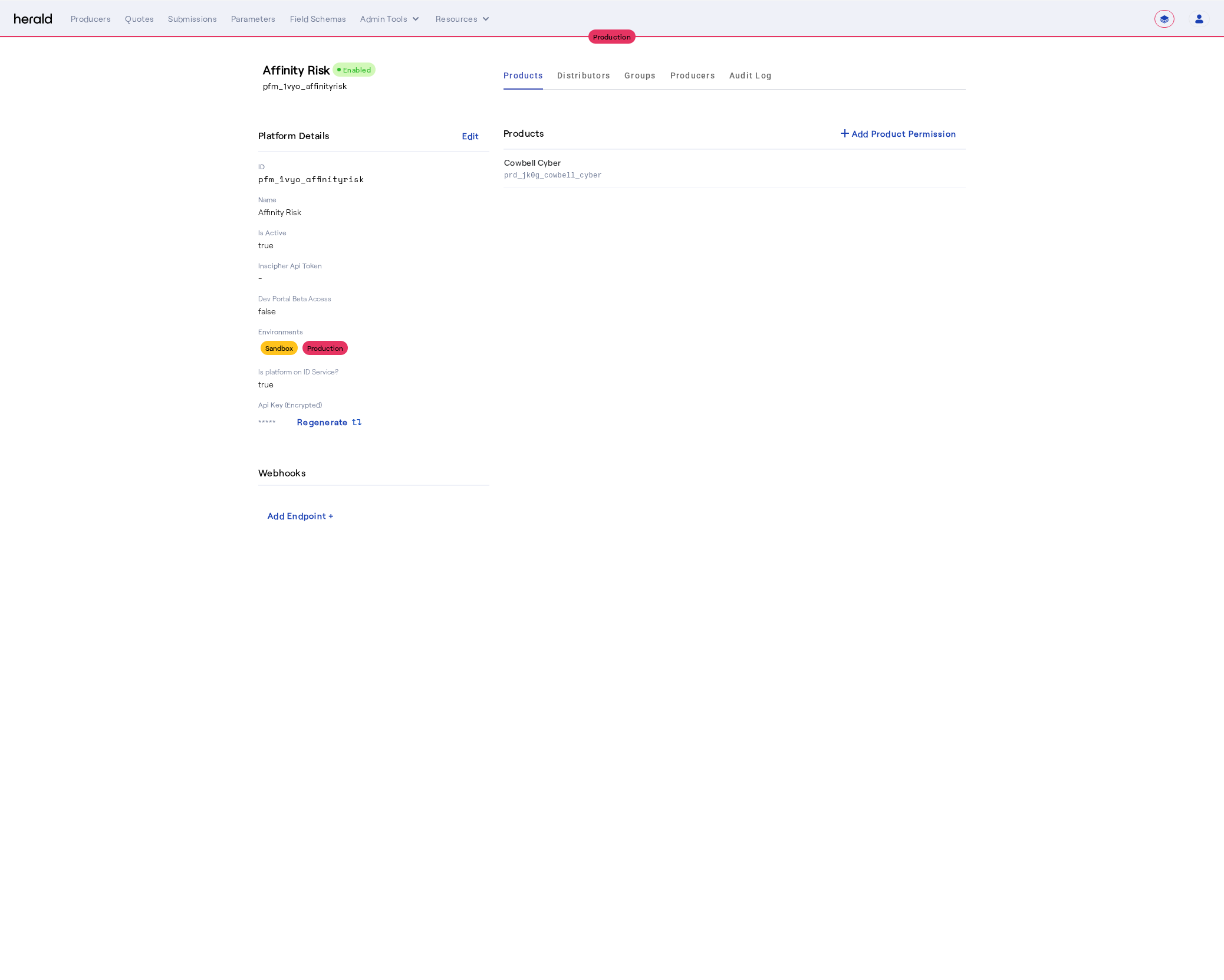
select select "**********"
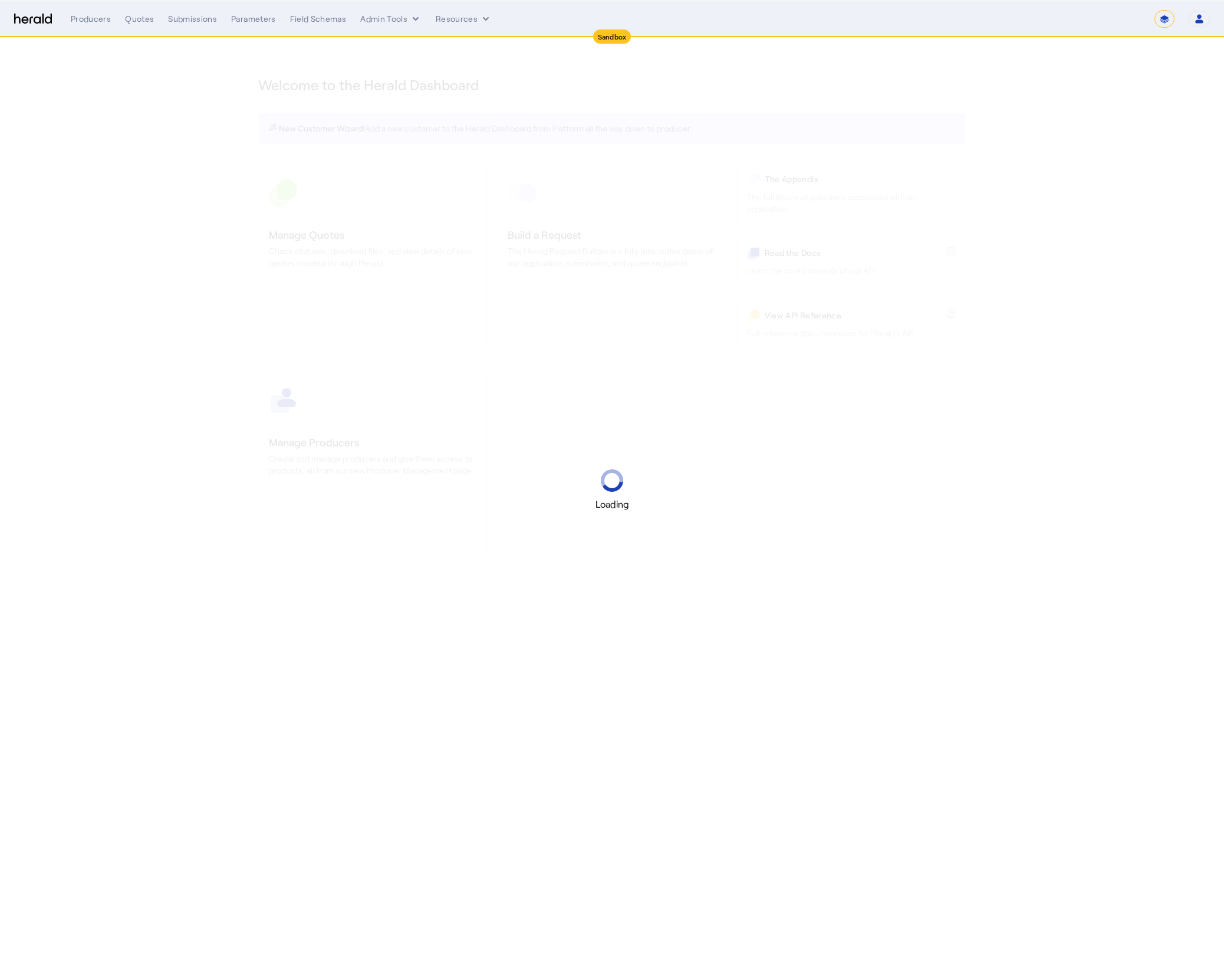
select select "*******"
select select "pfm_2v8p_herald_api"
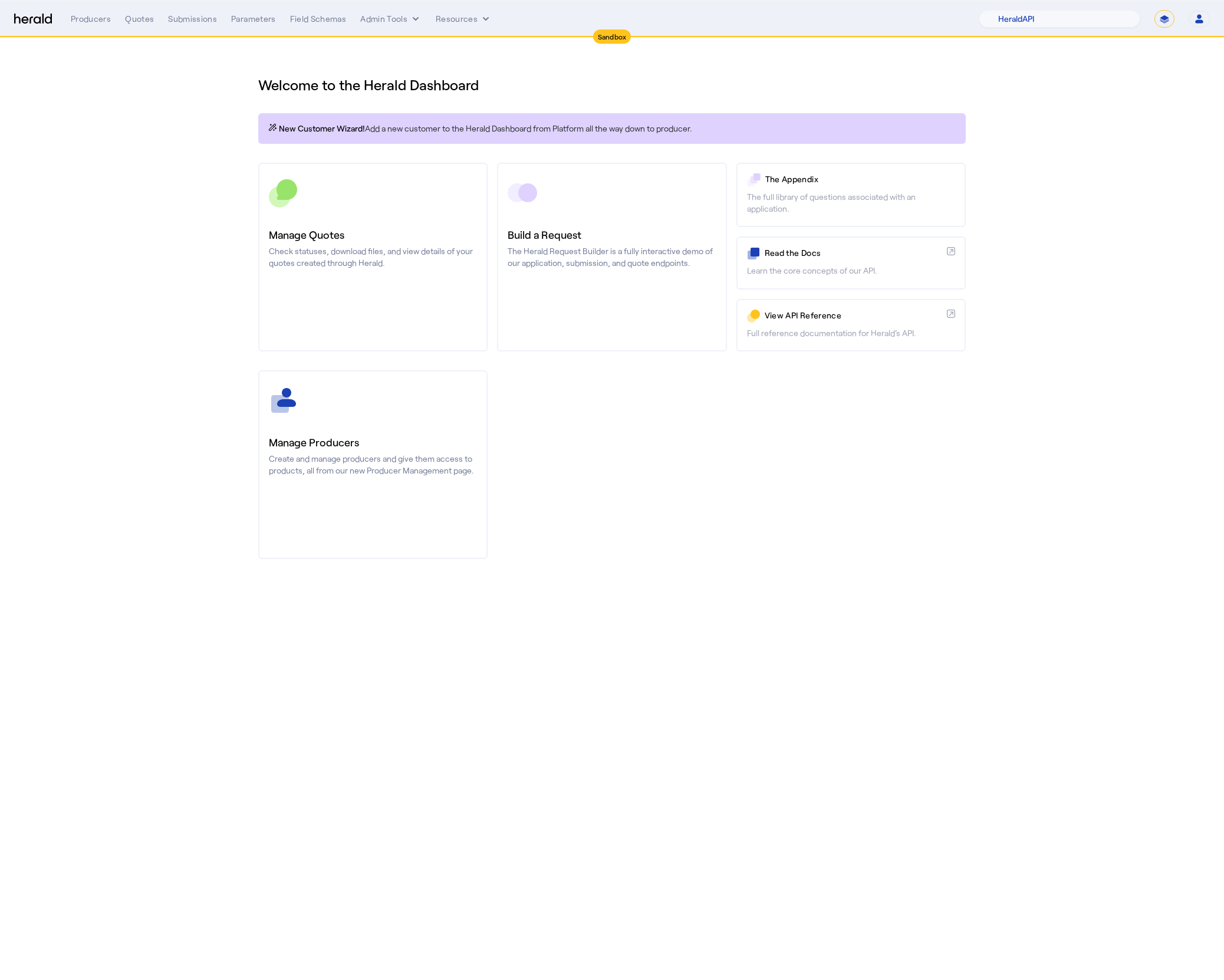
click at [754, 523] on div "Manage Producers Create and manage producers and give them access to products, …" at bounding box center [612, 464] width 707 height 189
click at [392, 18] on button "Admin Tools" at bounding box center [390, 19] width 61 height 12
click at [418, 51] on span "Platforms Manager" at bounding box center [411, 44] width 86 height 14
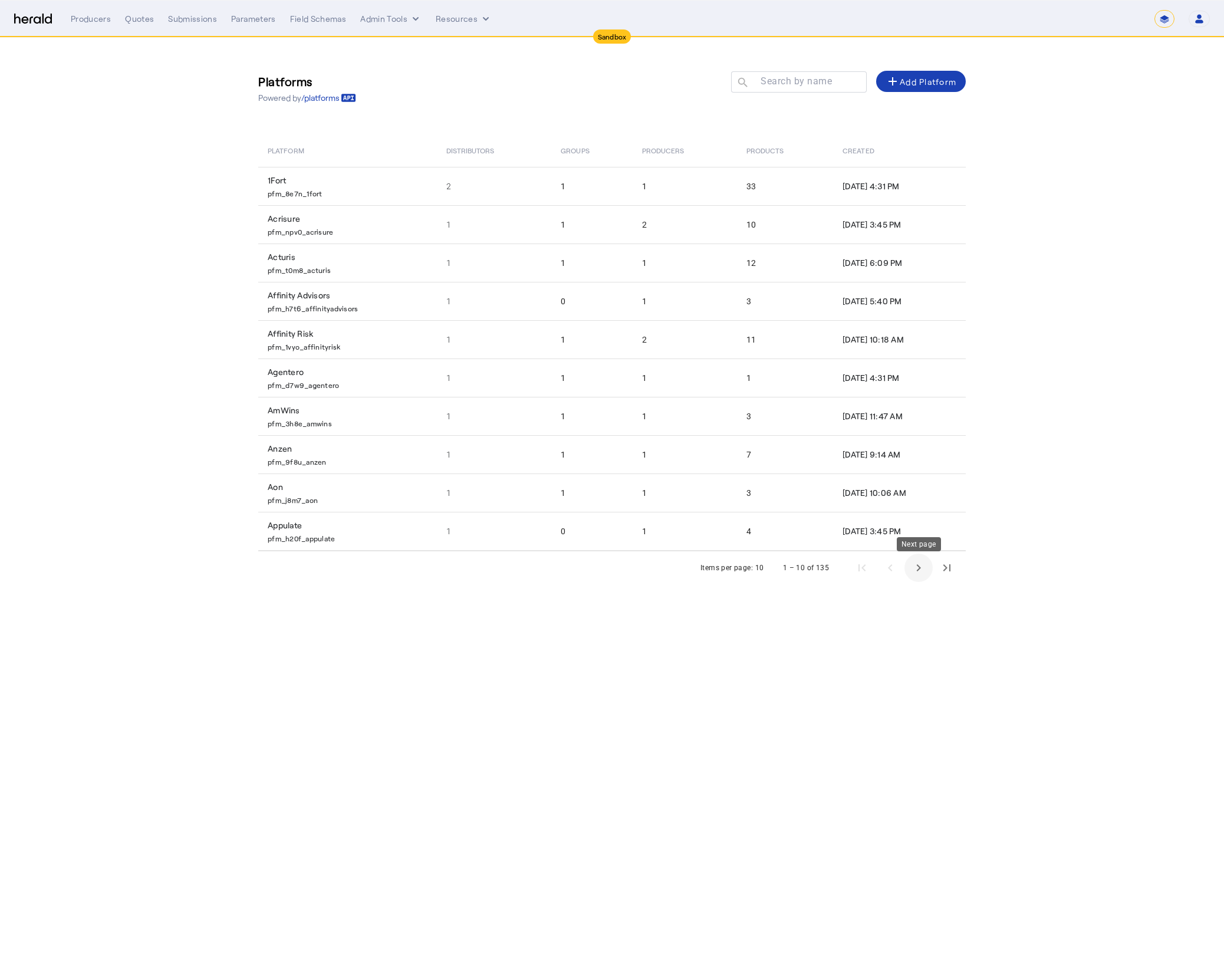
click at [916, 571] on span "Next page" at bounding box center [918, 567] width 28 height 28
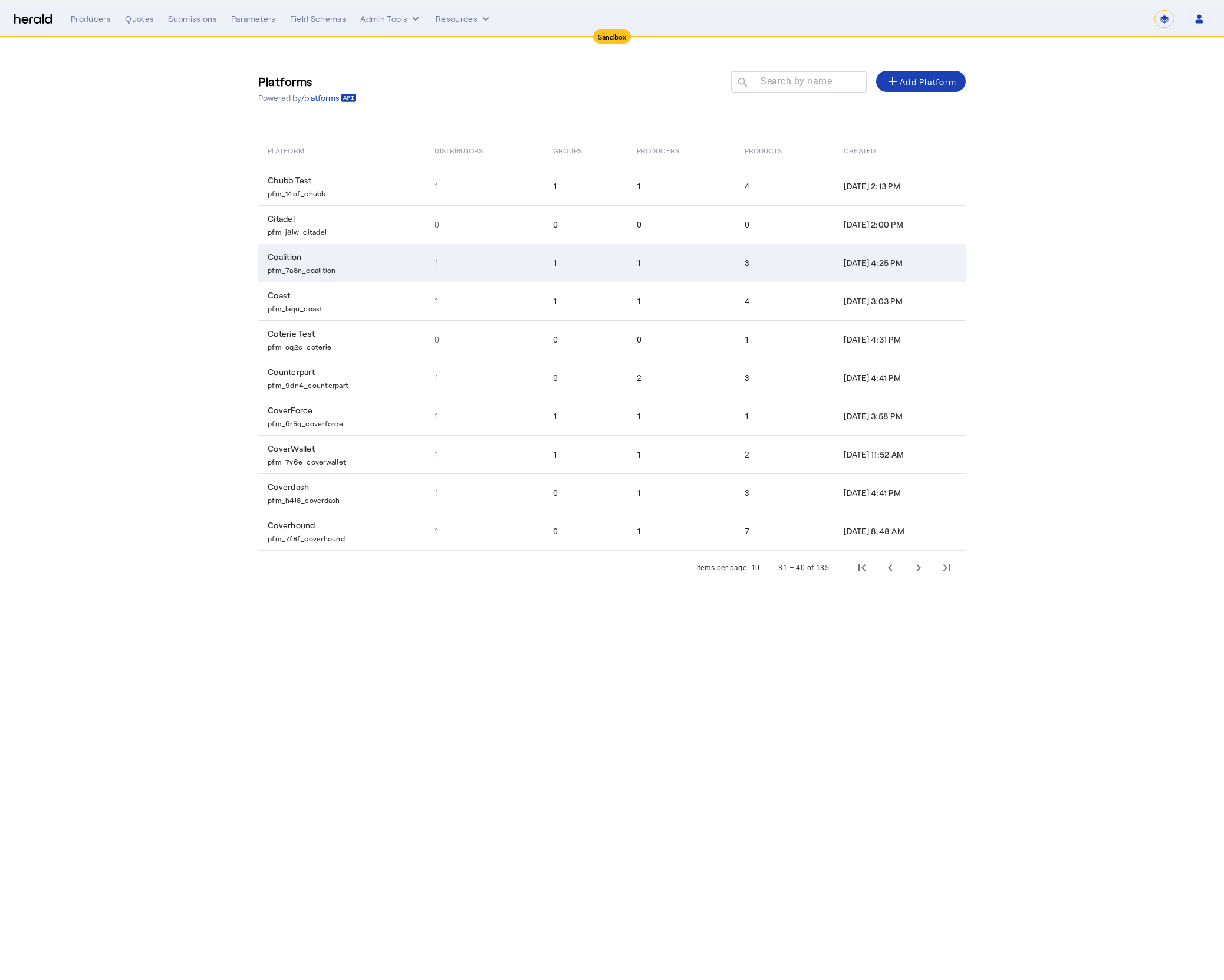
click at [316, 276] on td "Coalition pfm_7a8n_coalition" at bounding box center [342, 262] width 167 height 38
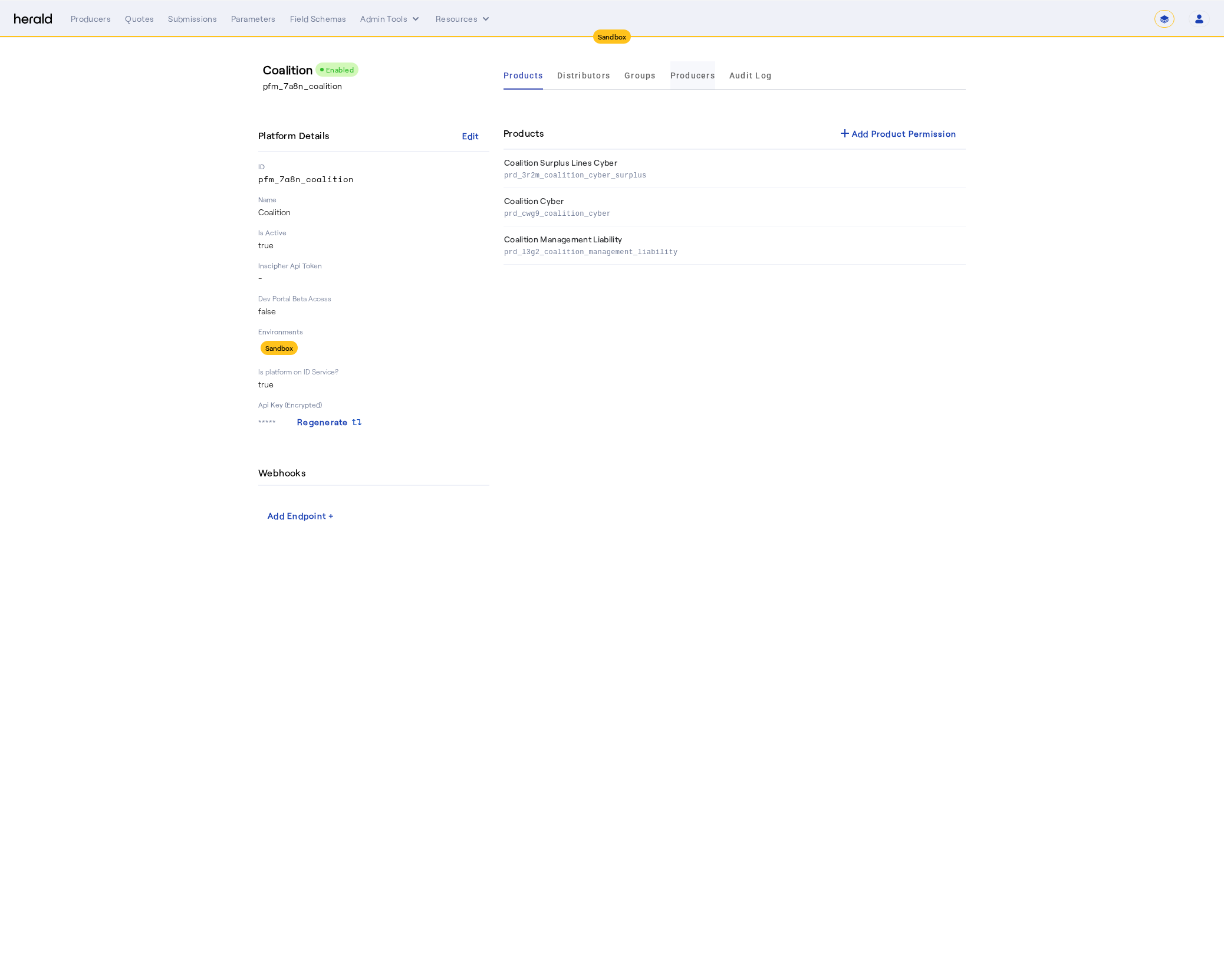
click at [682, 75] on span "Producers" at bounding box center [693, 75] width 45 height 9
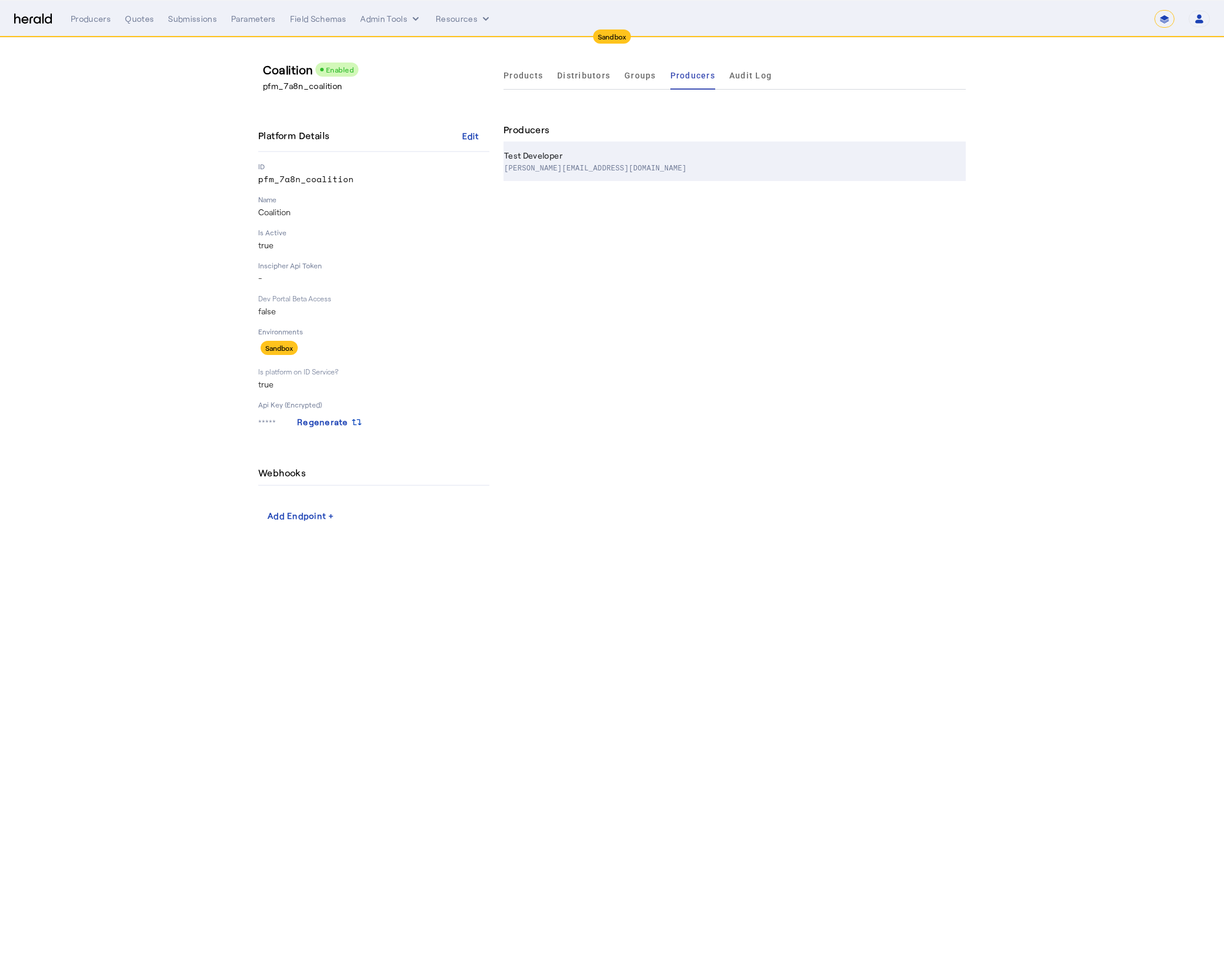
click at [619, 165] on p "[PERSON_NAME][EMAIL_ADDRESS][DOMAIN_NAME]" at bounding box center [595, 167] width 183 height 12
select select "pfm_7a8n_coalition"
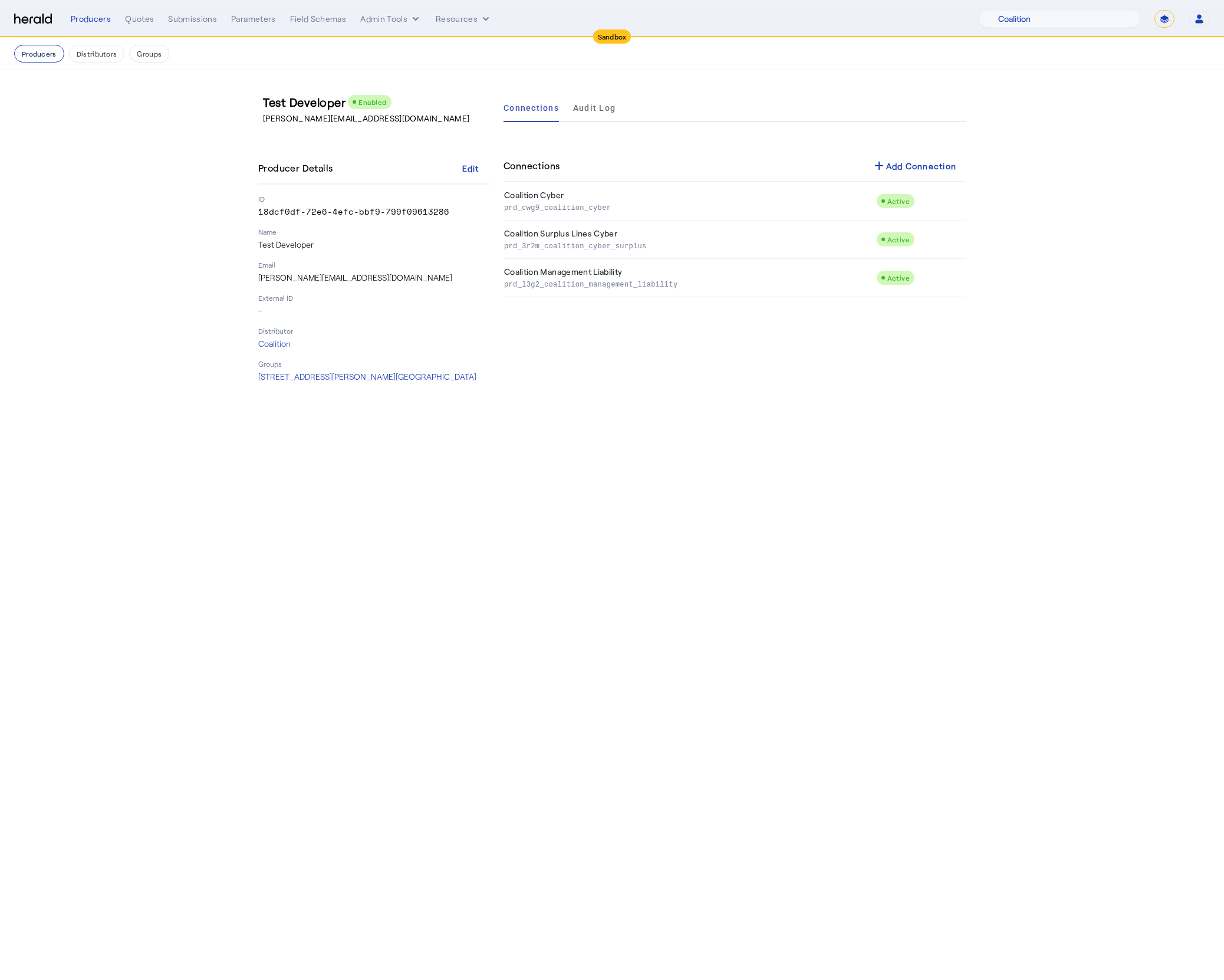
click at [39, 55] on button "Producers" at bounding box center [39, 53] width 50 height 18
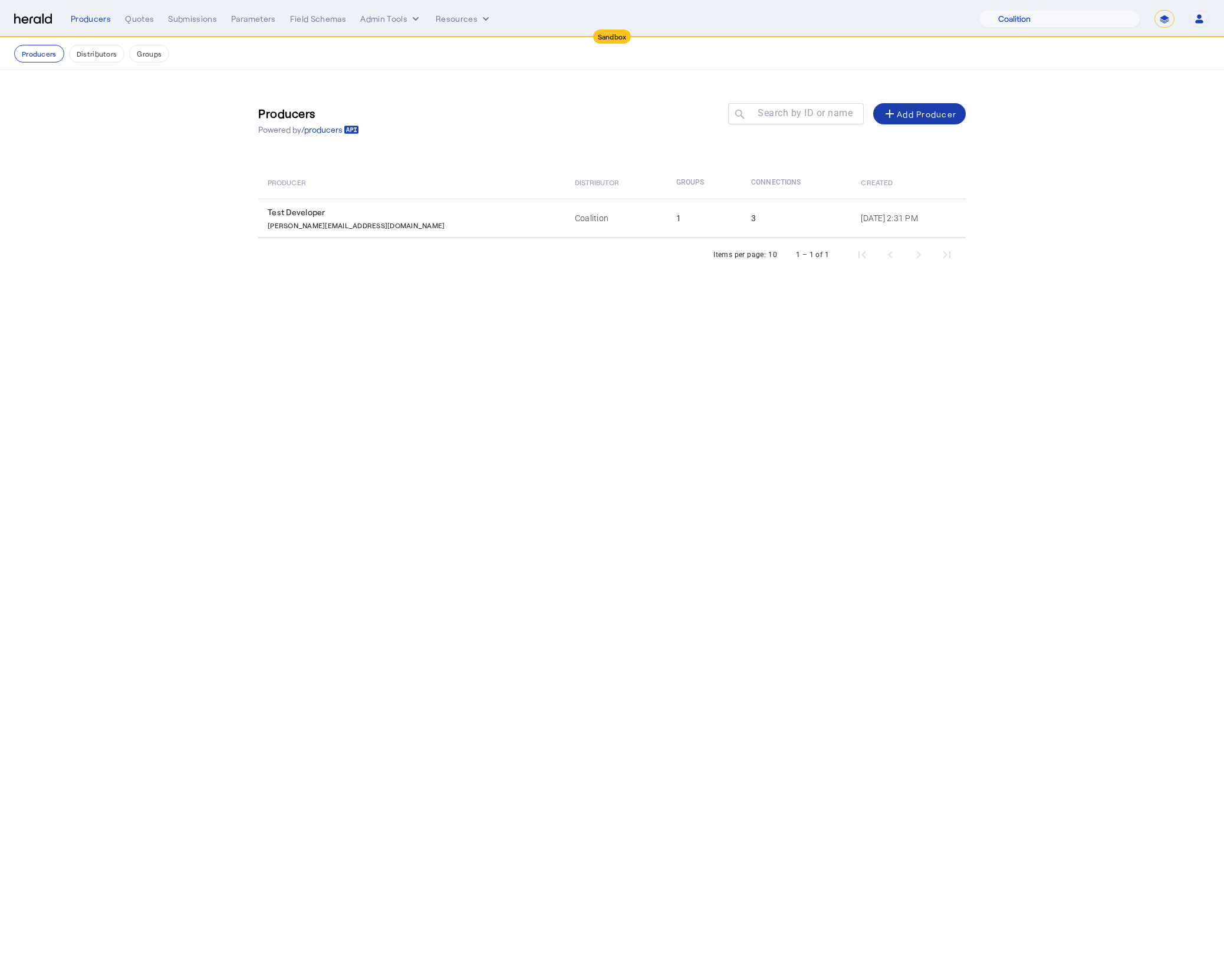
click at [929, 112] on div "add Add Producer" at bounding box center [919, 114] width 73 height 14
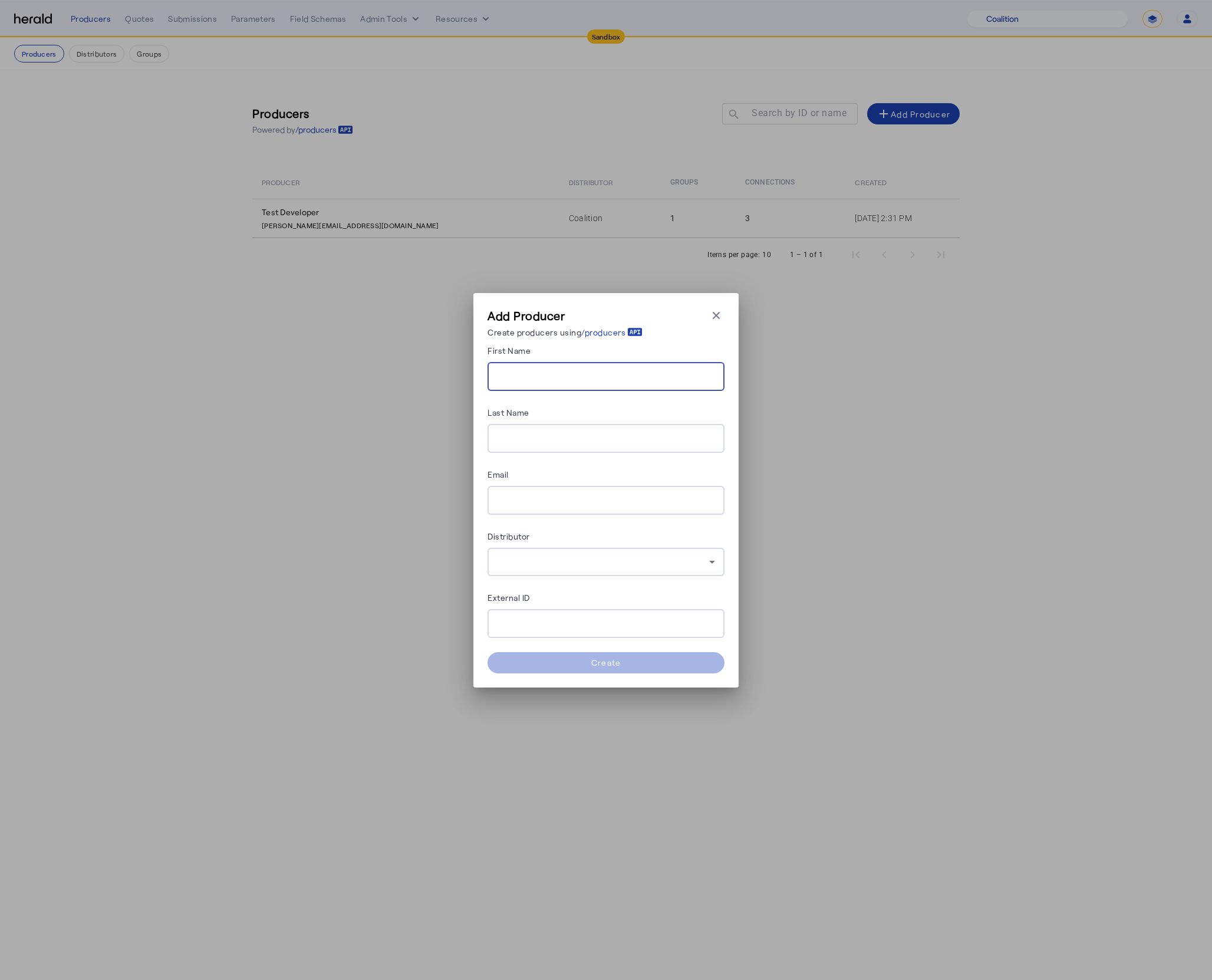
click at [533, 378] on input "First Name" at bounding box center [606, 377] width 218 height 14
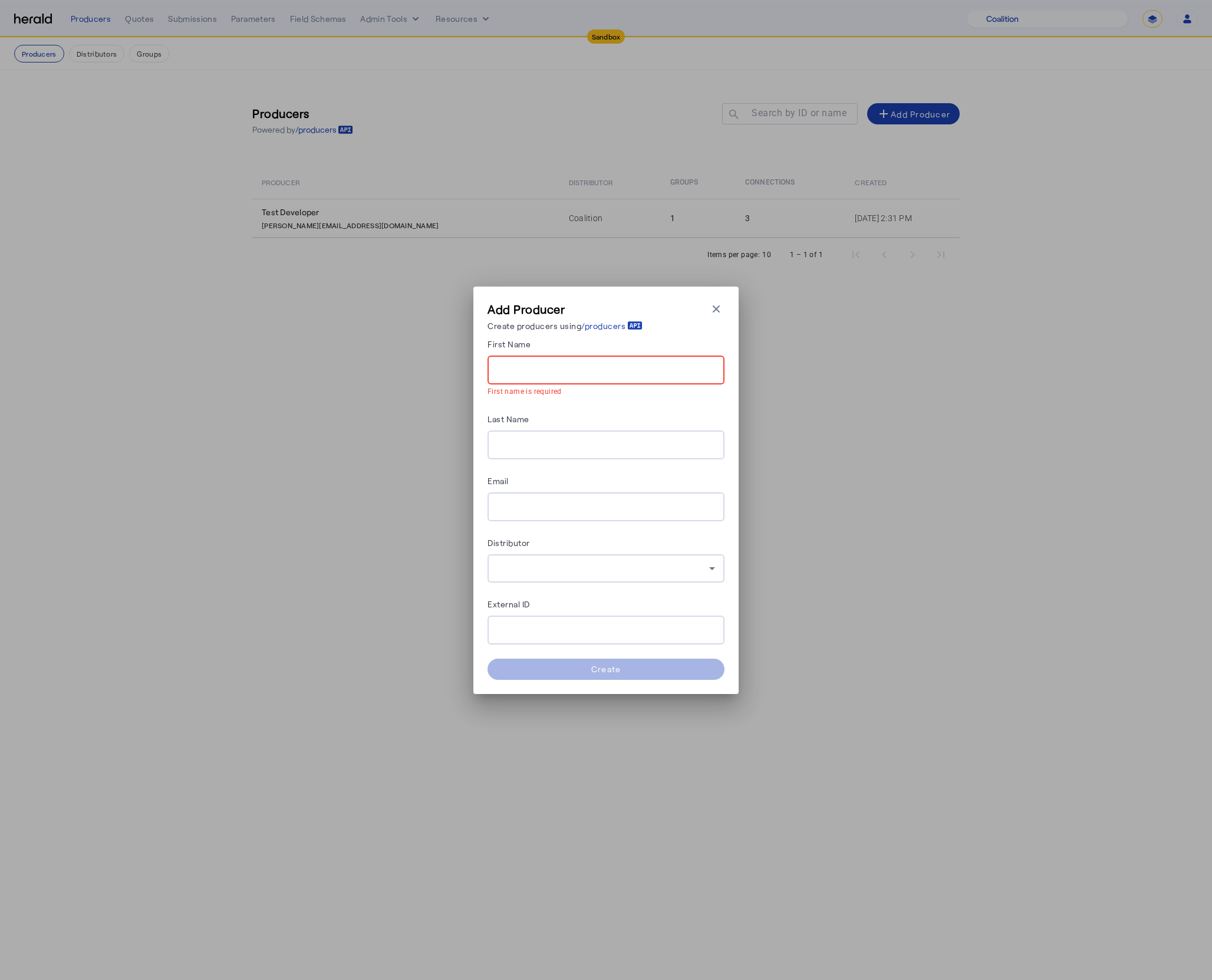
paste input "*******"
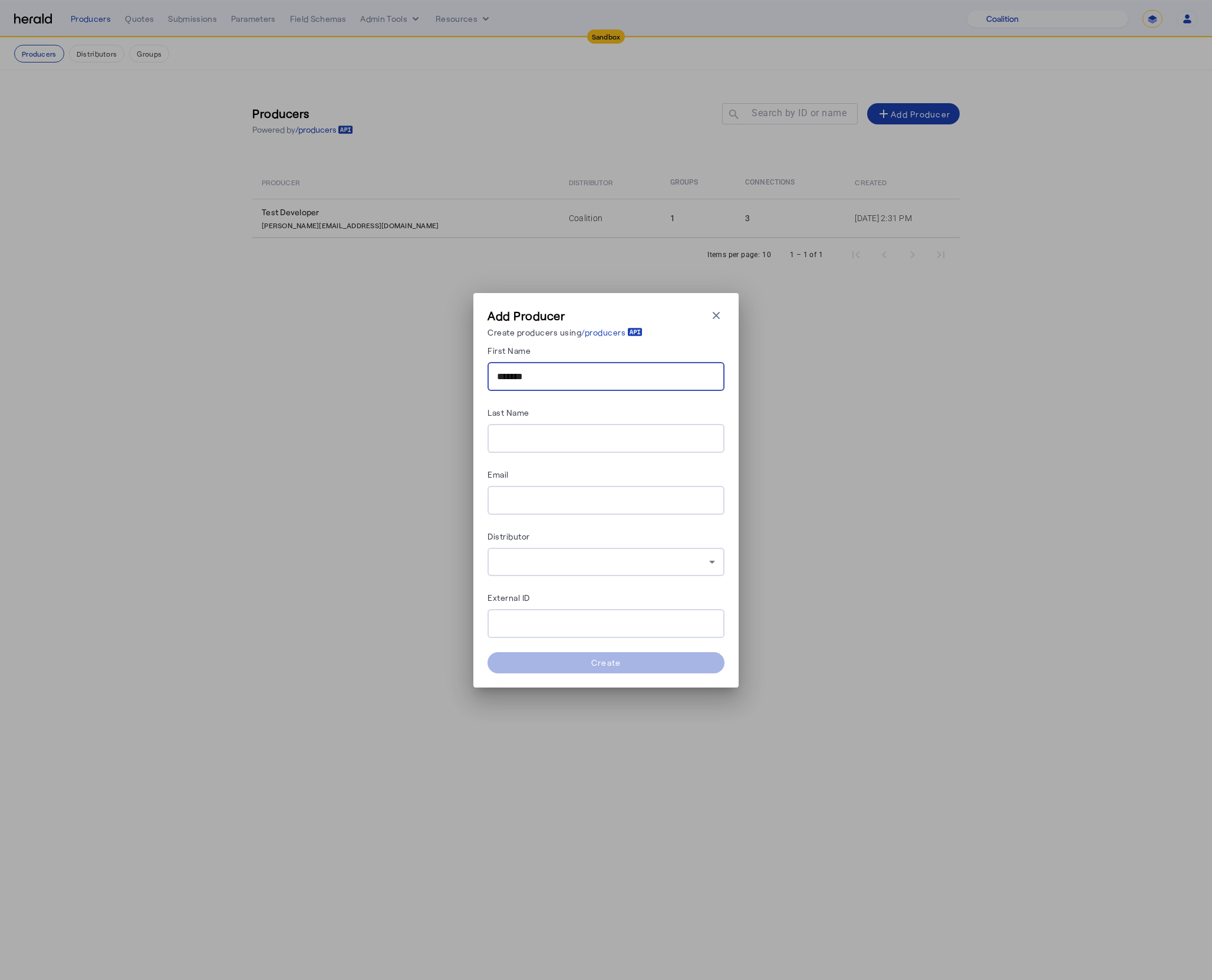
type input "*******"
click at [585, 443] on input "Last Name" at bounding box center [606, 439] width 218 height 14
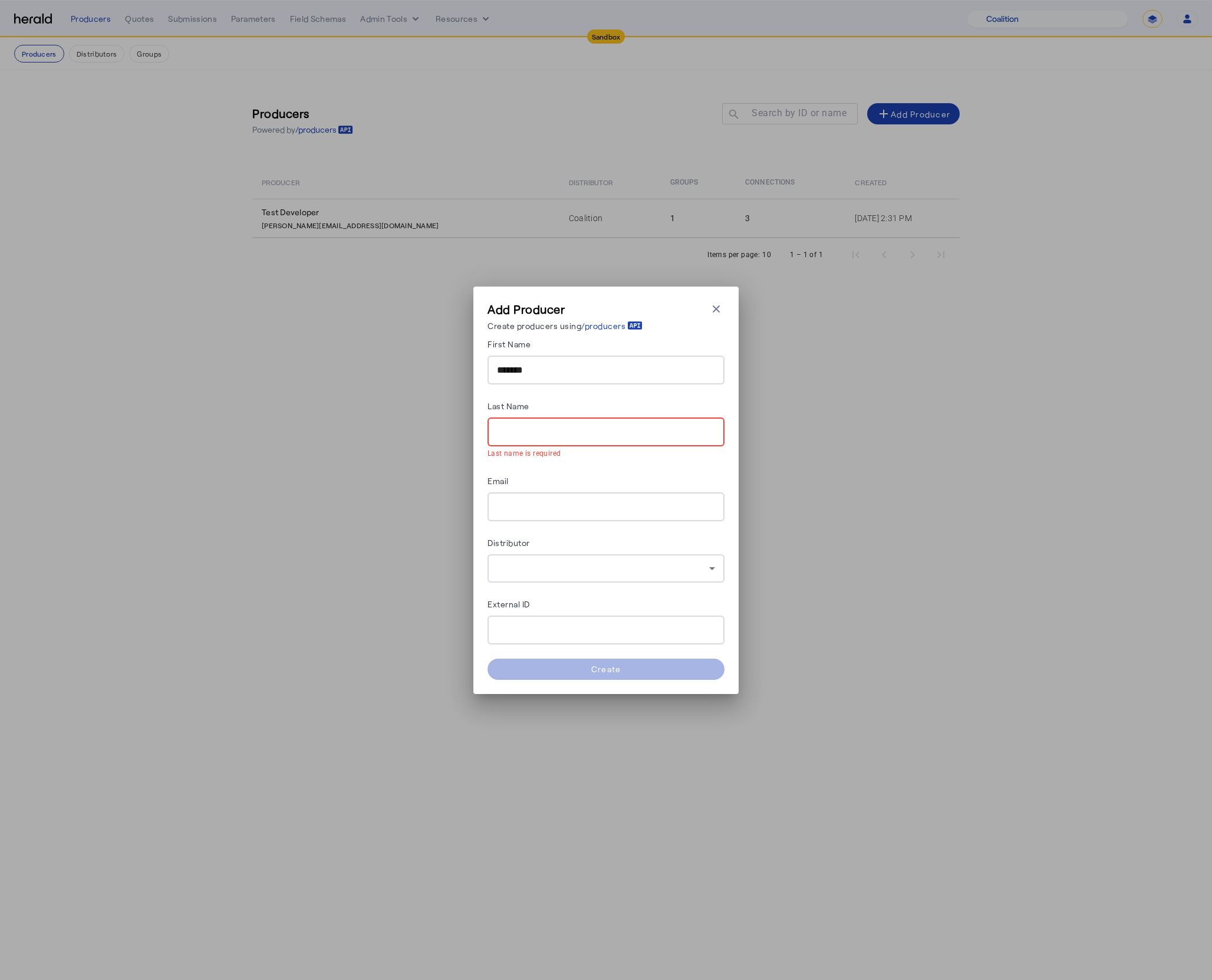
paste input "**********"
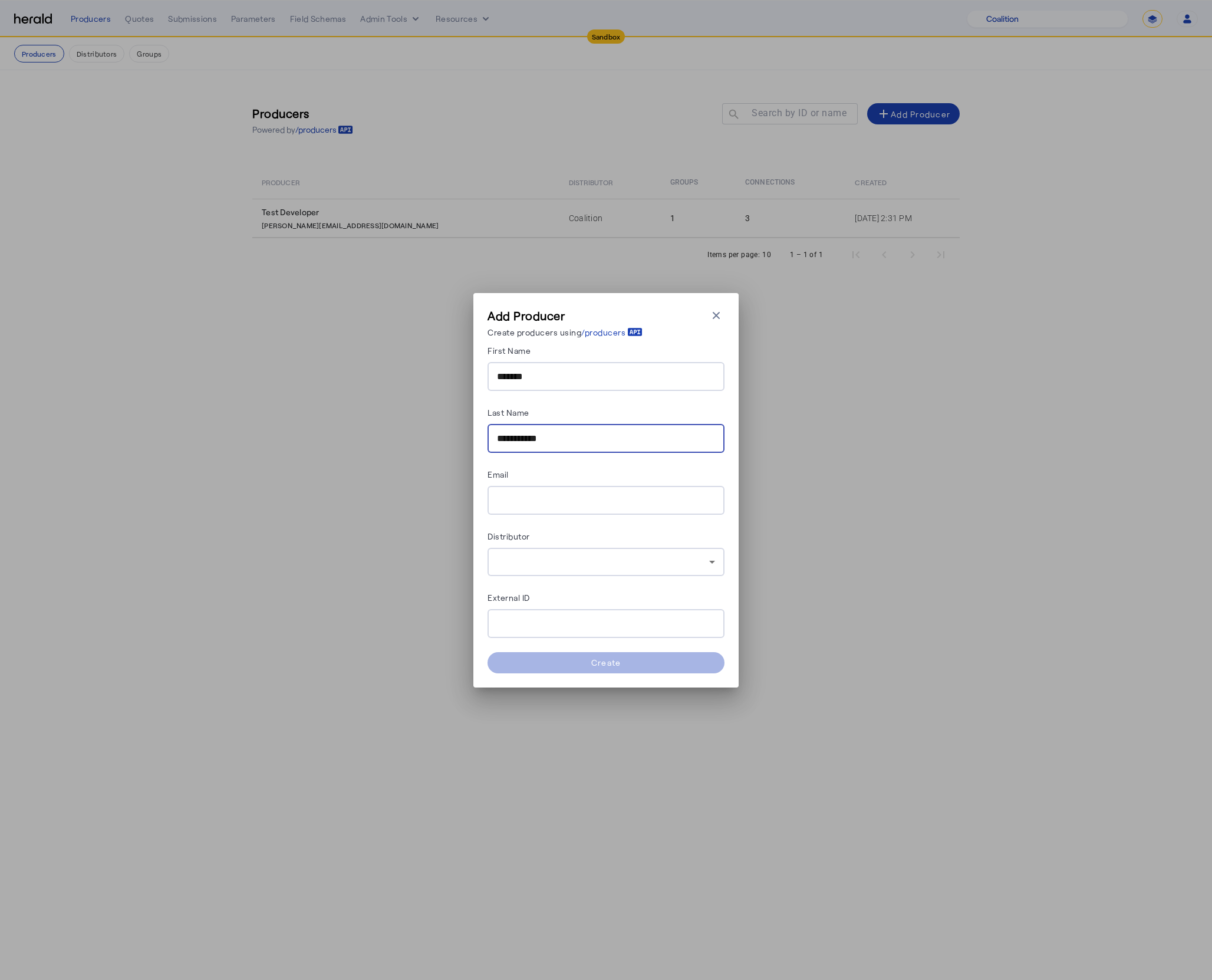
type input "**********"
click at [575, 632] on div at bounding box center [606, 623] width 218 height 29
click at [602, 619] on input "External ID" at bounding box center [606, 624] width 218 height 14
click at [676, 568] on div at bounding box center [603, 562] width 212 height 14
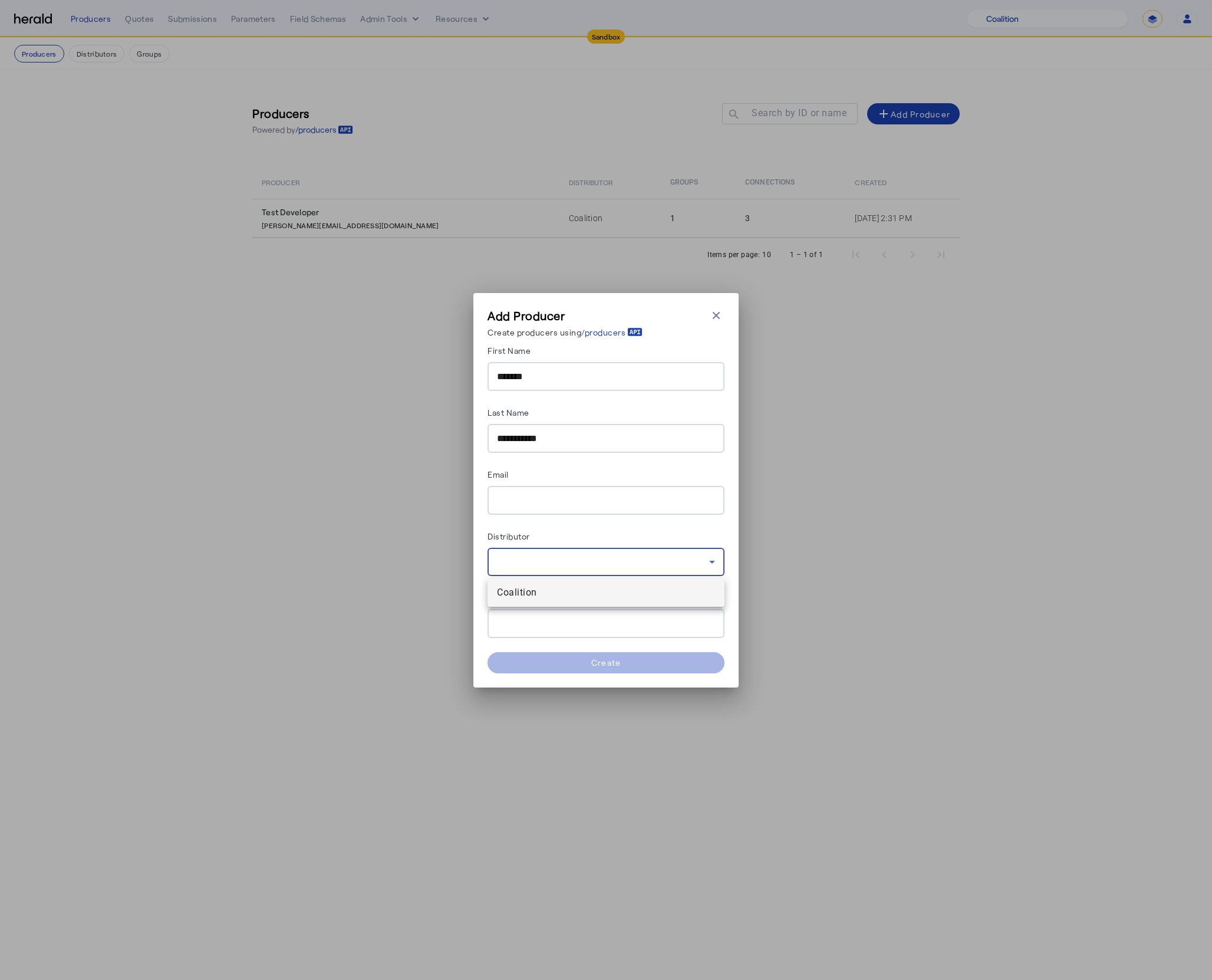
click at [618, 586] on span "Coalition" at bounding box center [606, 592] width 218 height 14
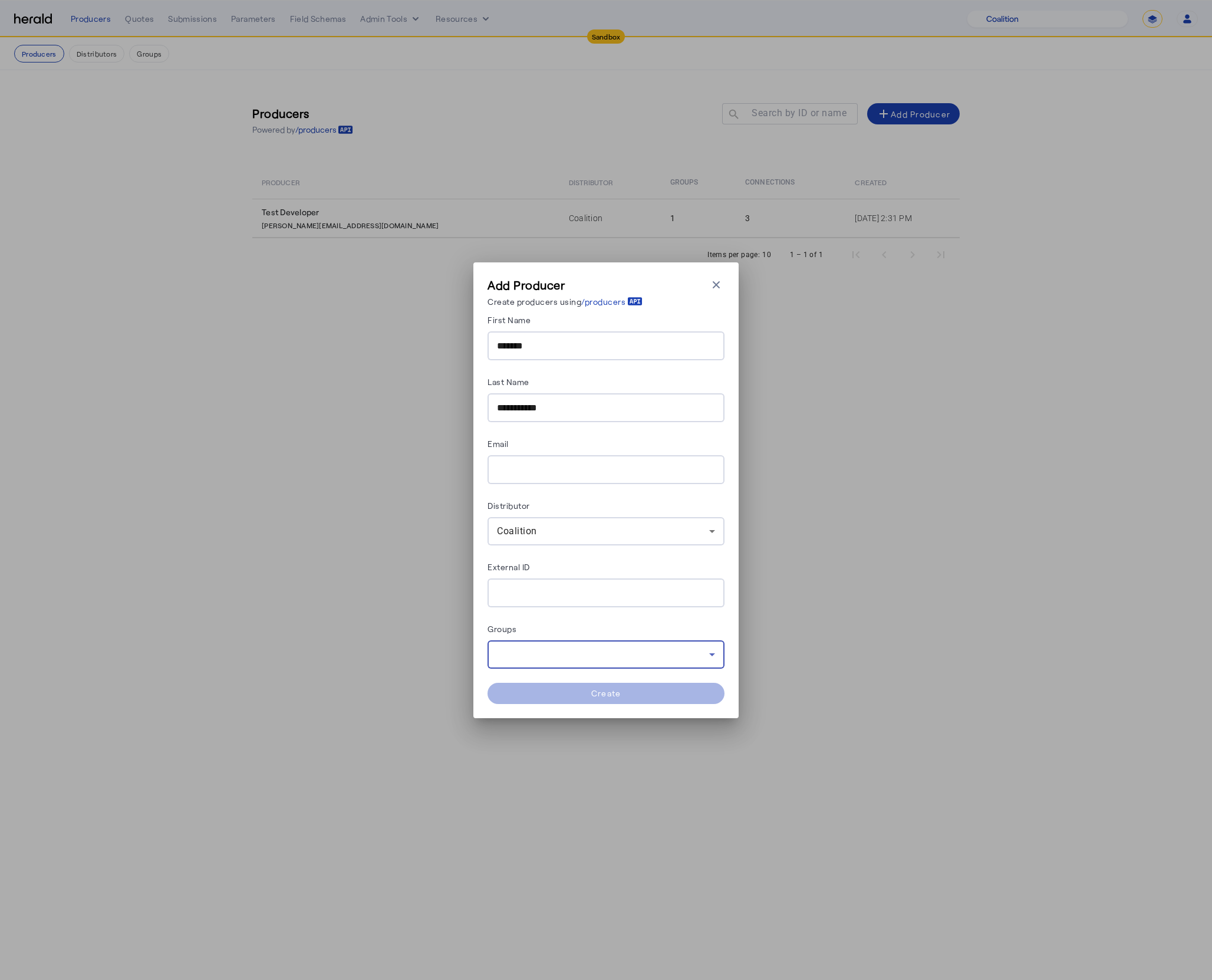
click at [660, 652] on div at bounding box center [603, 655] width 212 height 14
click at [508, 684] on mat-option "[STREET_ADDRESS][PERSON_NAME]" at bounding box center [605, 685] width 237 height 28
click at [601, 624] on div at bounding box center [606, 490] width 1212 height 980
click at [551, 476] on input "Email" at bounding box center [606, 470] width 218 height 14
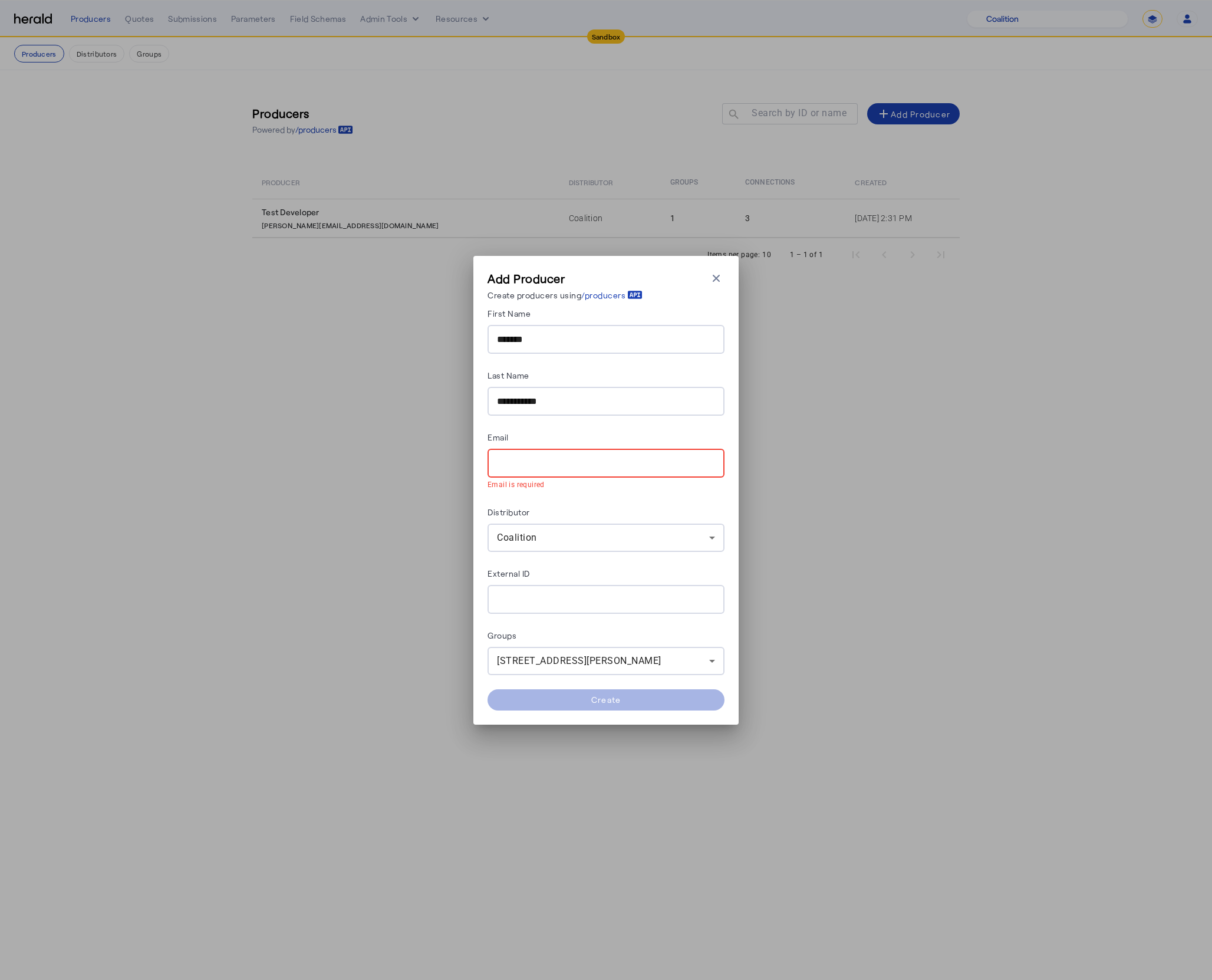
paste input "**********"
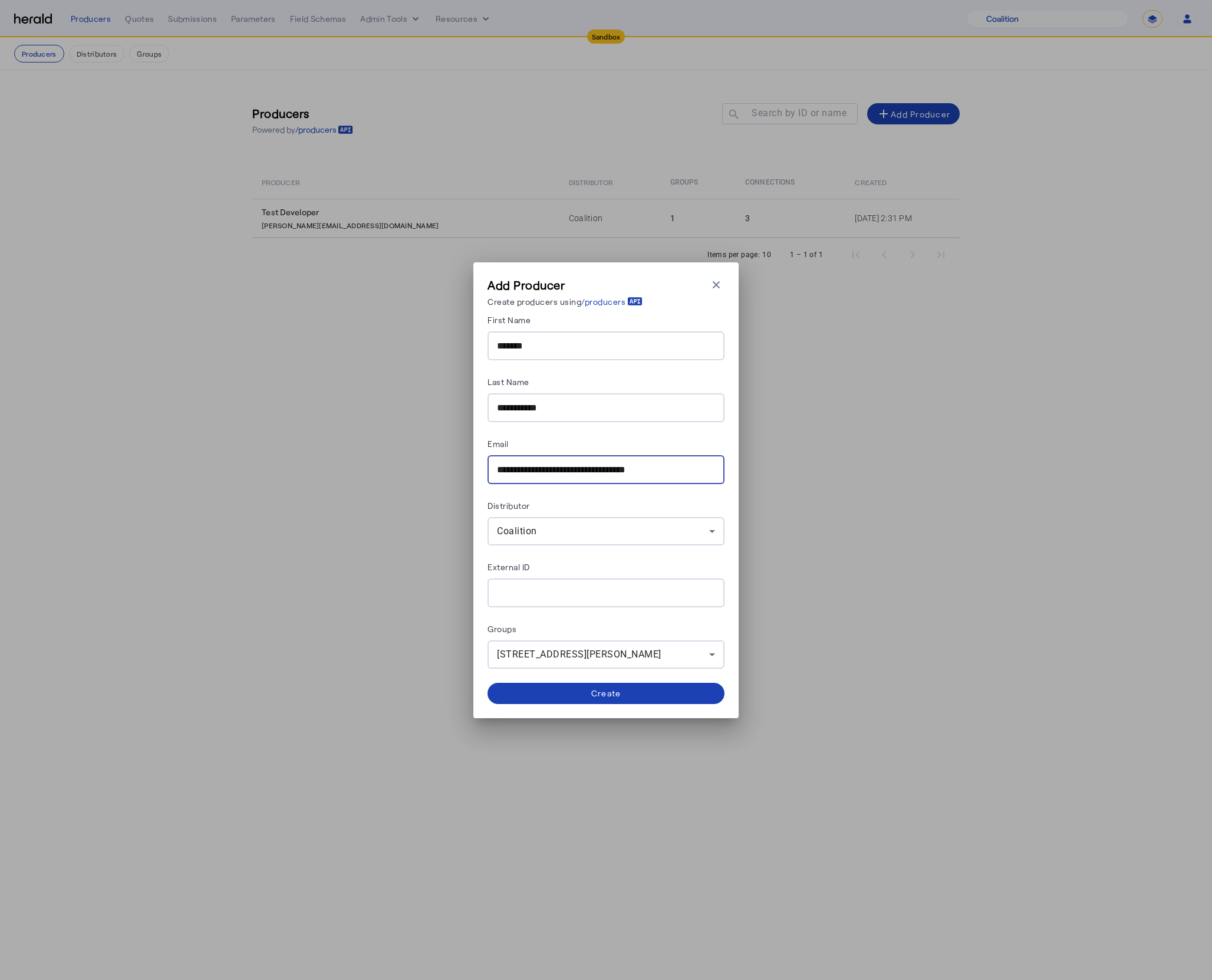
type input "**********"
click at [652, 442] on div "Email" at bounding box center [605, 445] width 237 height 19
click at [567, 606] on div at bounding box center [606, 593] width 218 height 29
click at [622, 699] on span at bounding box center [605, 693] width 237 height 28
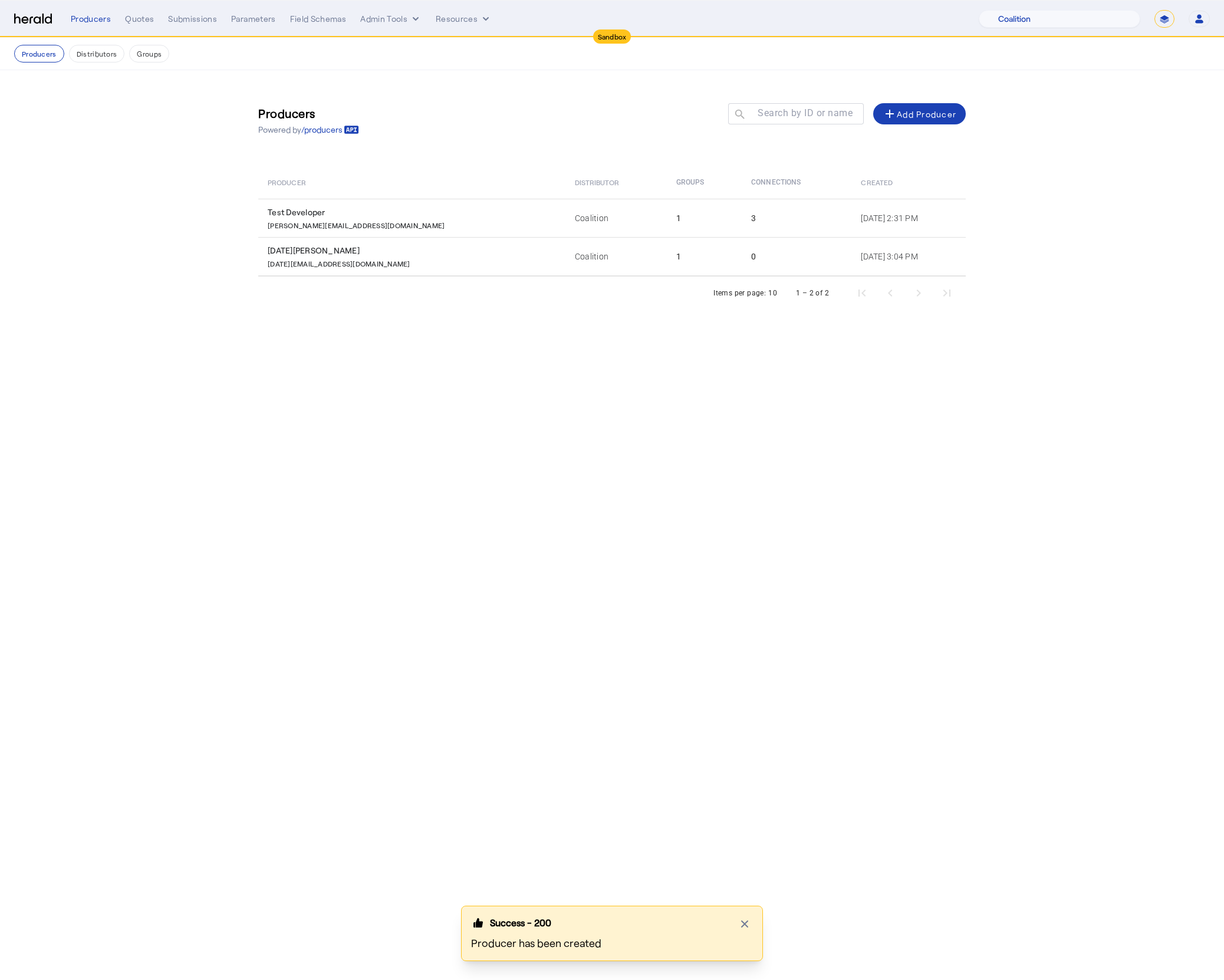
click at [487, 515] on body "Sandbox Menu Producers Quotes Submissions Parameters Field Schemas Admin Tools …" at bounding box center [612, 490] width 1224 height 980
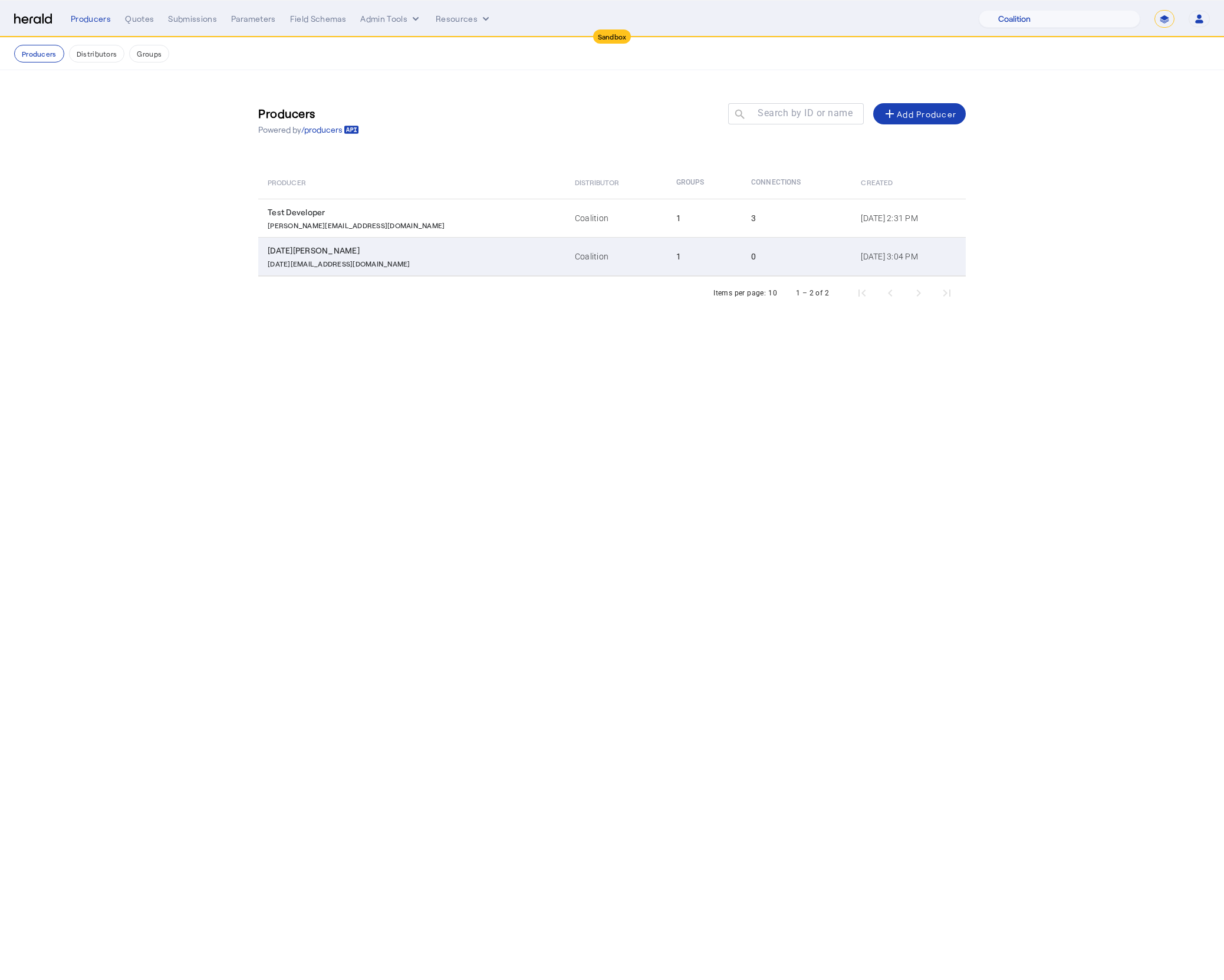
click at [597, 256] on td "Coalition" at bounding box center [616, 256] width 102 height 39
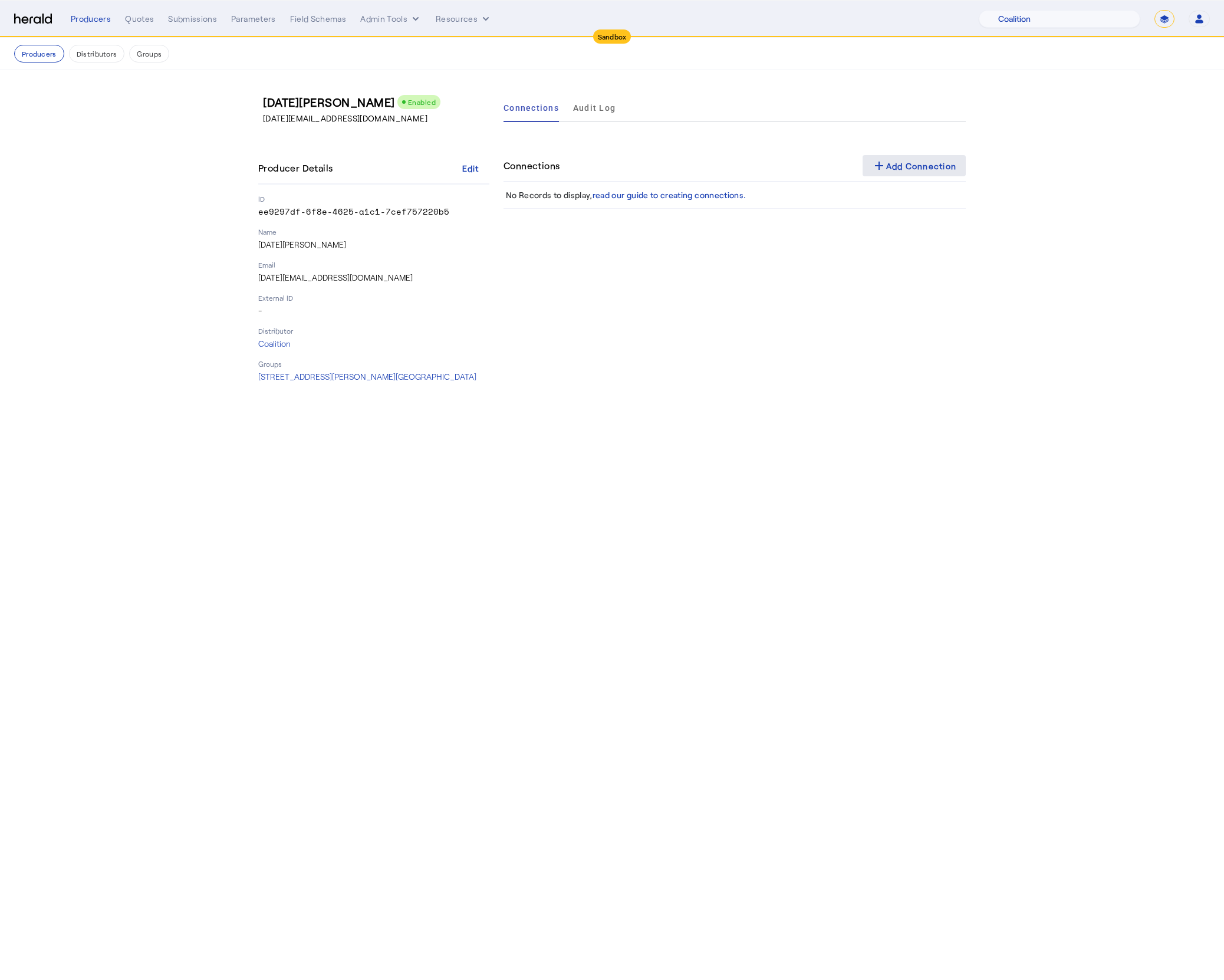
click at [893, 152] on span at bounding box center [914, 165] width 104 height 28
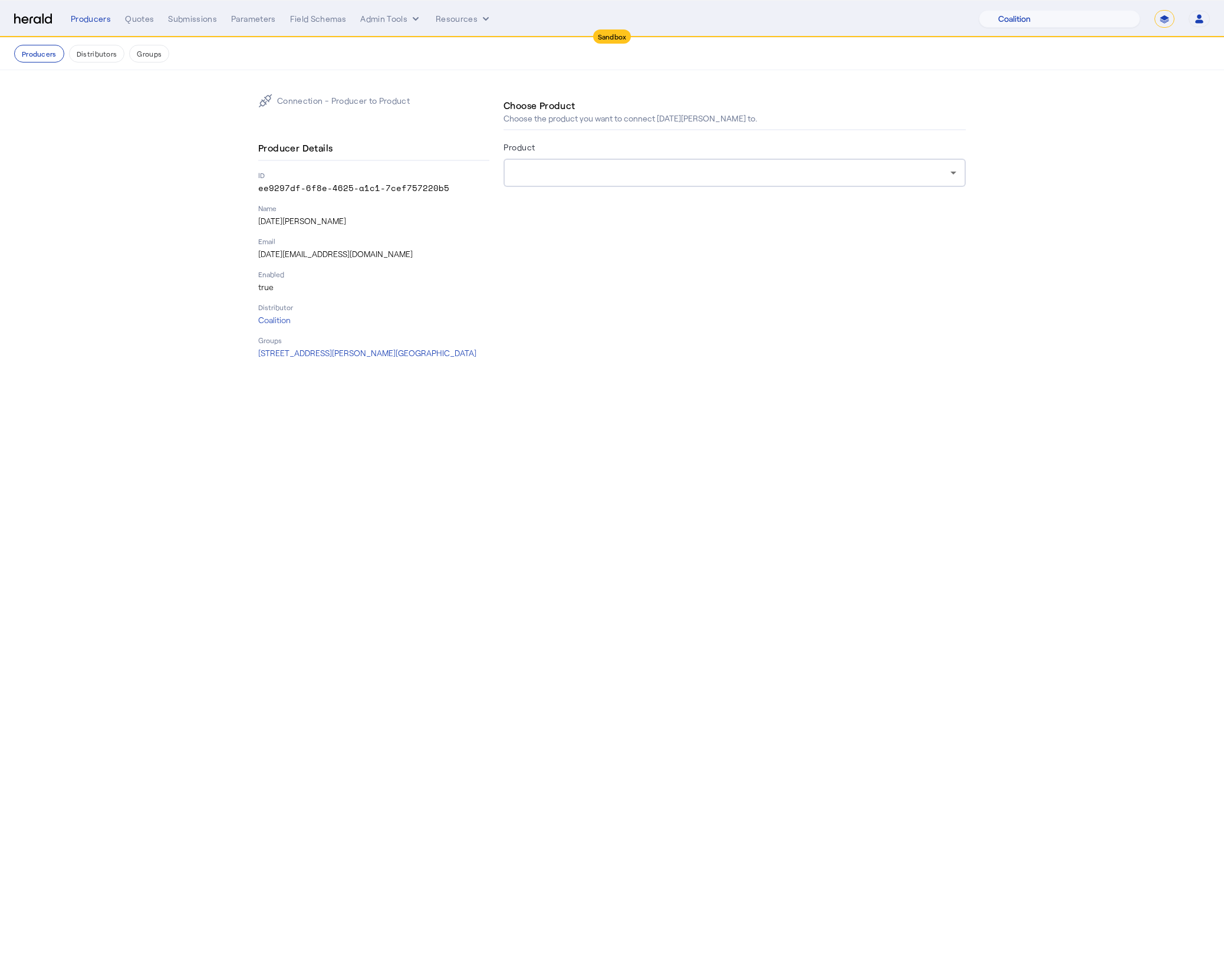
click at [565, 162] on div at bounding box center [735, 173] width 443 height 28
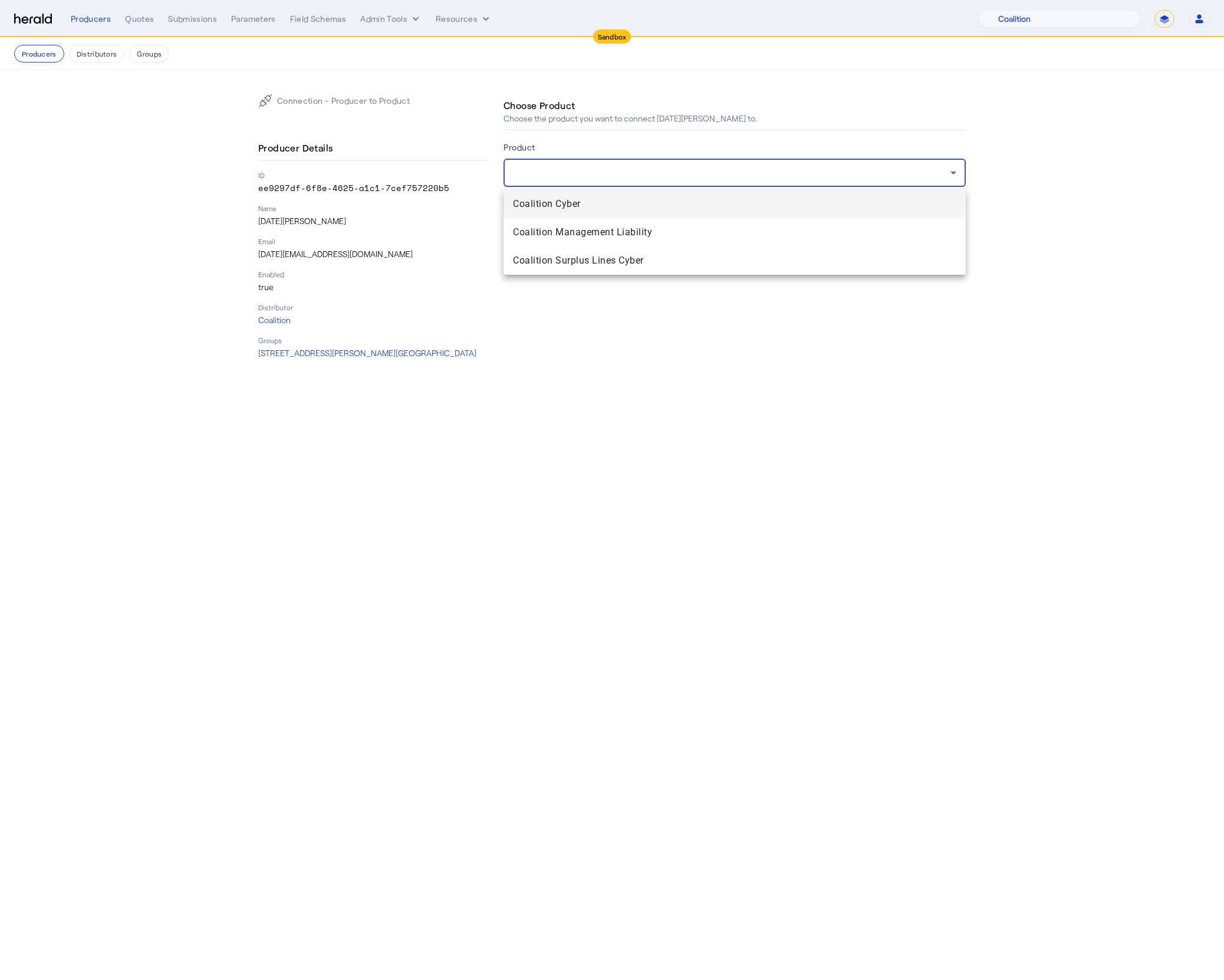
click at [675, 390] on div at bounding box center [612, 490] width 1224 height 980
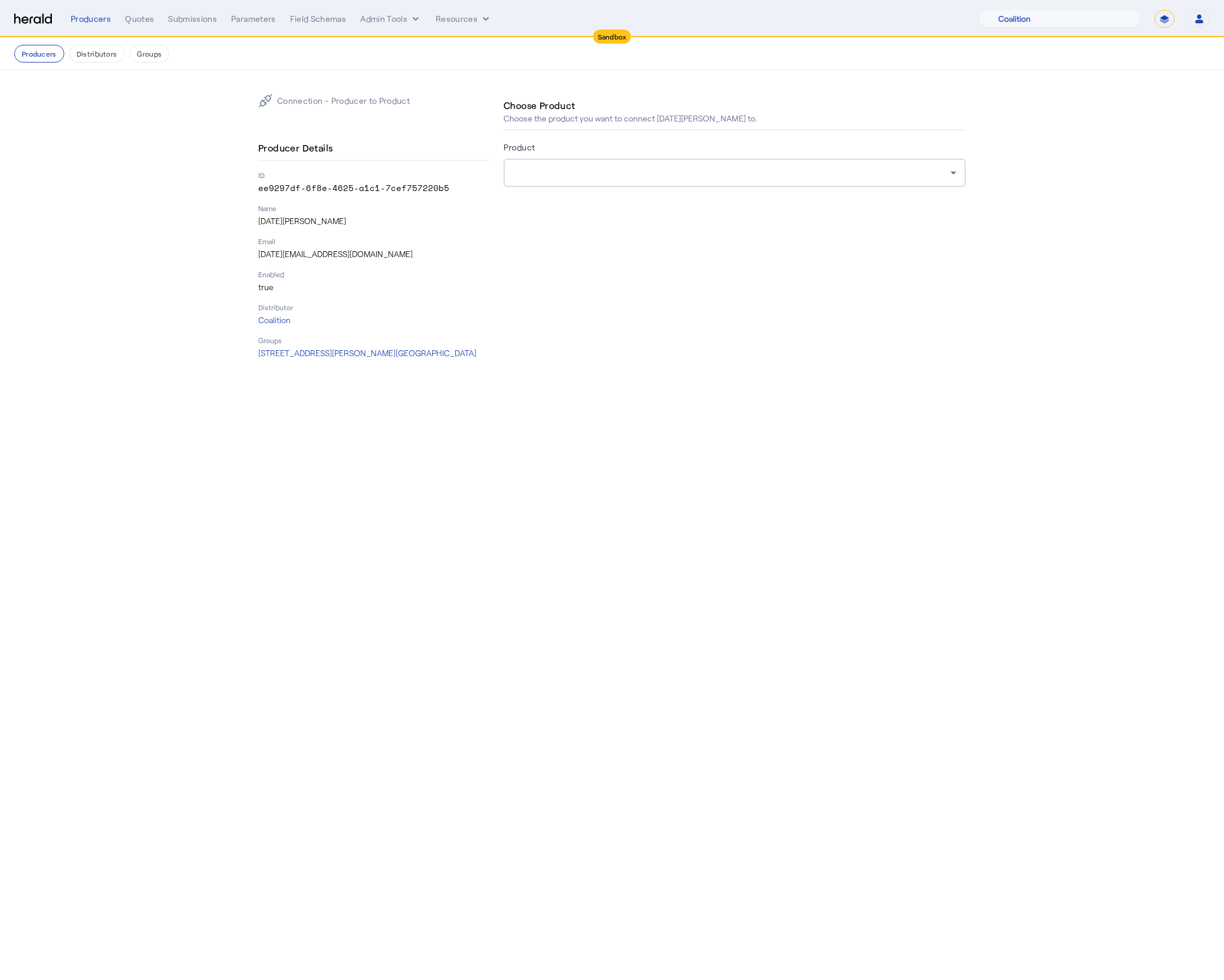
click at [96, 96] on section "Connection - Producer to Product Producer Details ID ee9297df-6f8e-4625-a1c1-7c…" at bounding box center [612, 226] width 1224 height 312
click at [123, 96] on section "Connection - Producer to Product Producer Details ID ee9297df-6f8e-4625-a1c1-7c…" at bounding box center [612, 226] width 1224 height 312
click at [26, 22] on img at bounding box center [33, 19] width 38 height 11
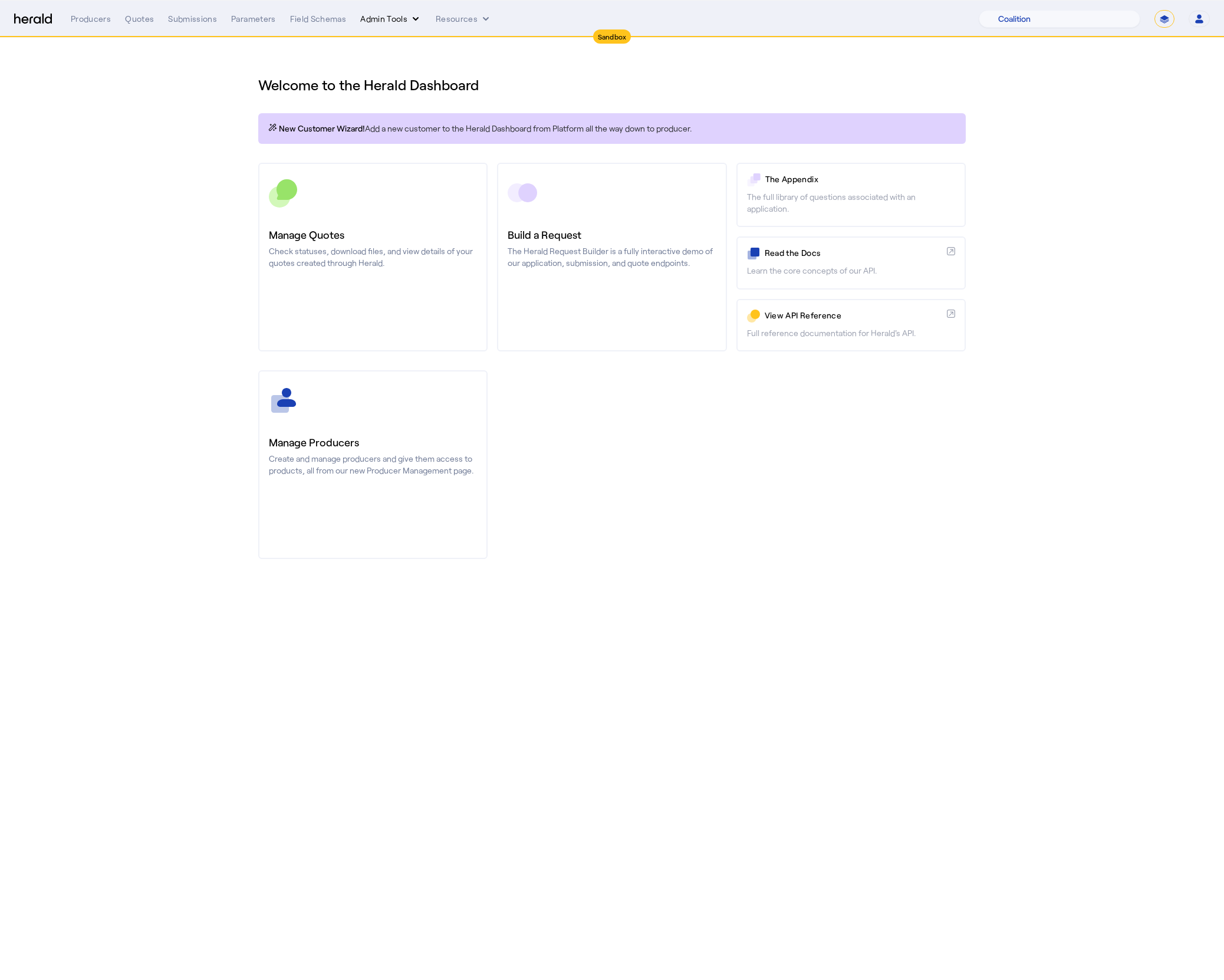
click at [379, 24] on button "Admin Tools" at bounding box center [390, 19] width 61 height 12
click at [418, 51] on div "Platforms Manager" at bounding box center [411, 43] width 105 height 28
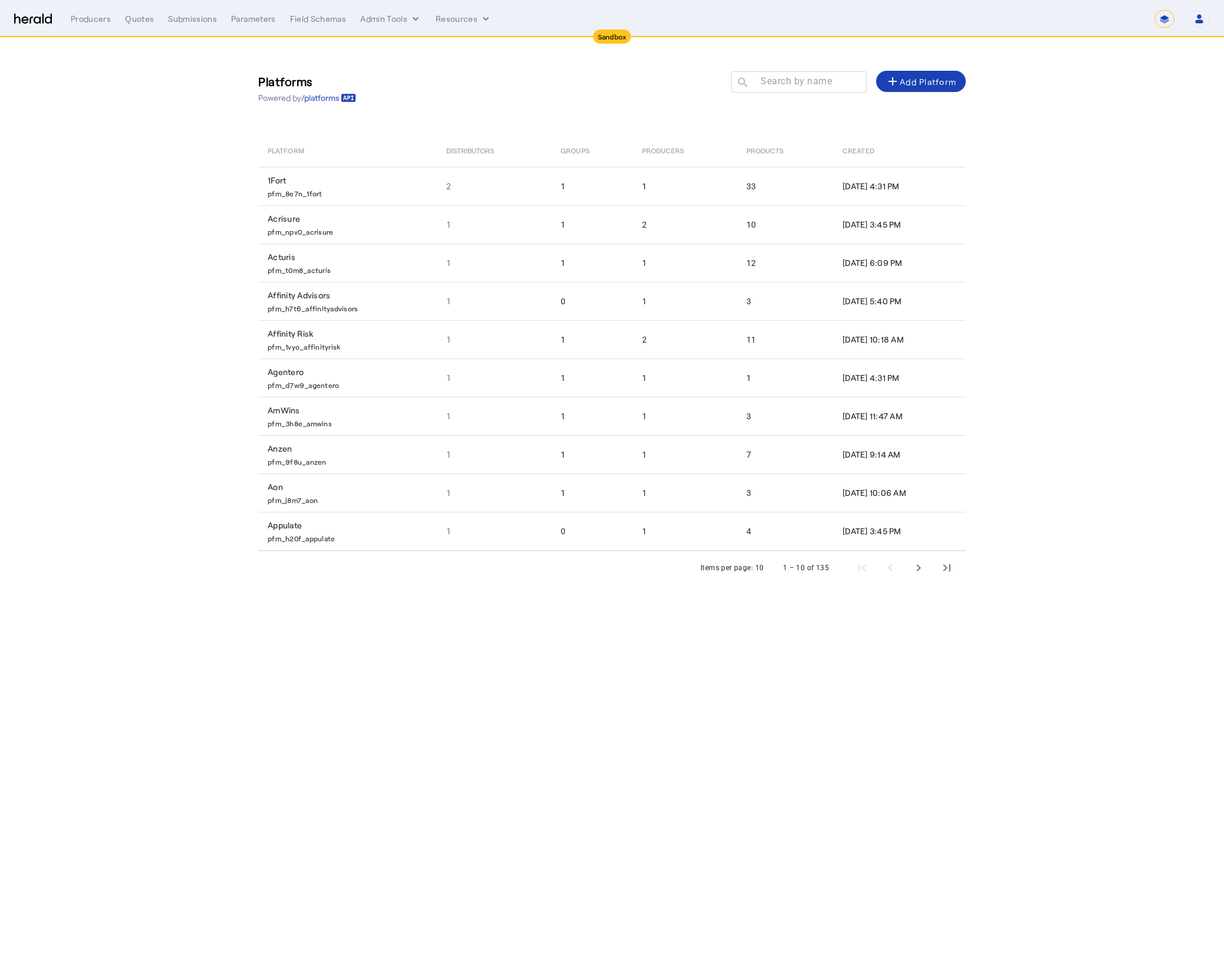
click at [789, 91] on div at bounding box center [804, 88] width 106 height 33
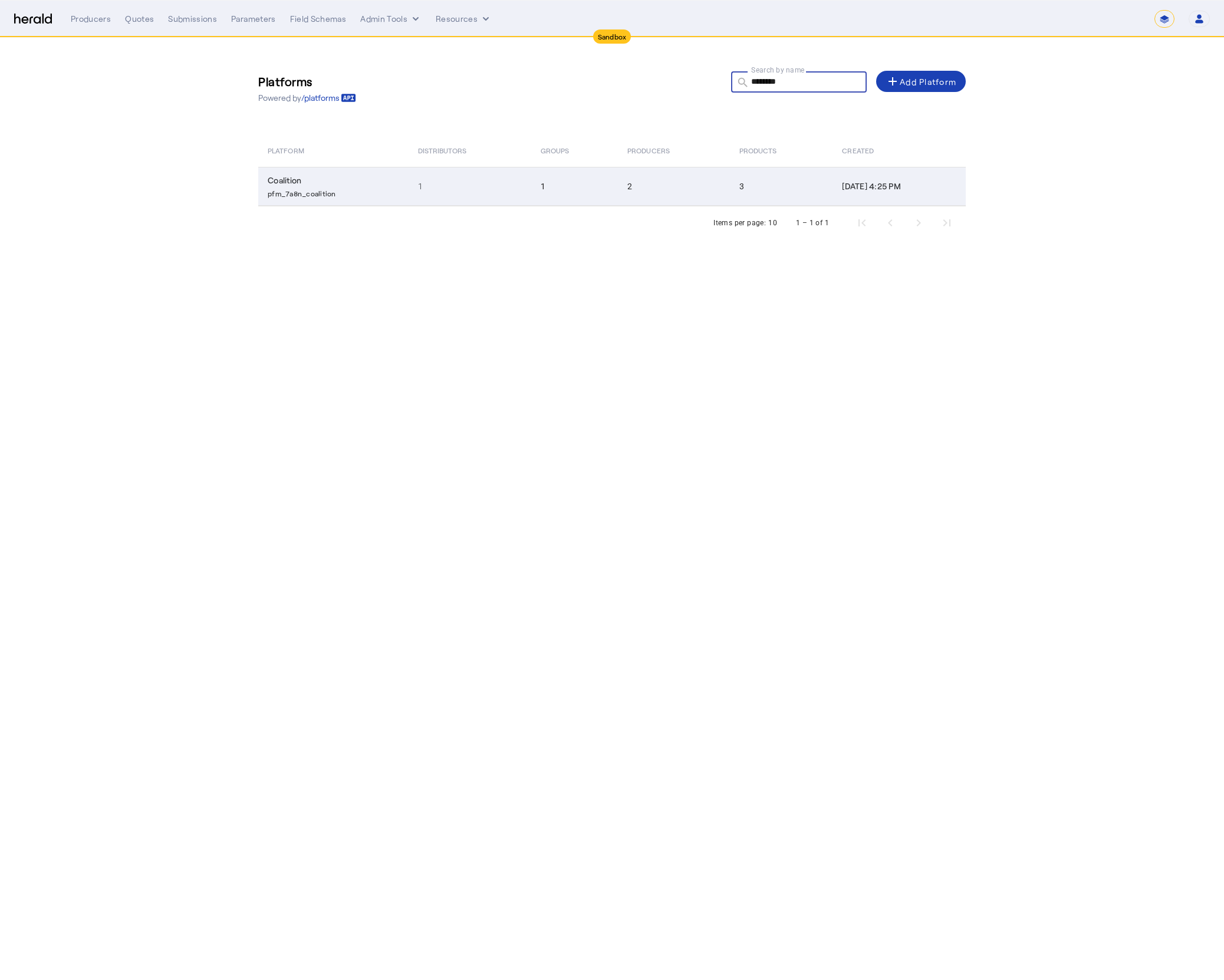
type input "********"
click at [618, 191] on td "2" at bounding box center [674, 186] width 112 height 39
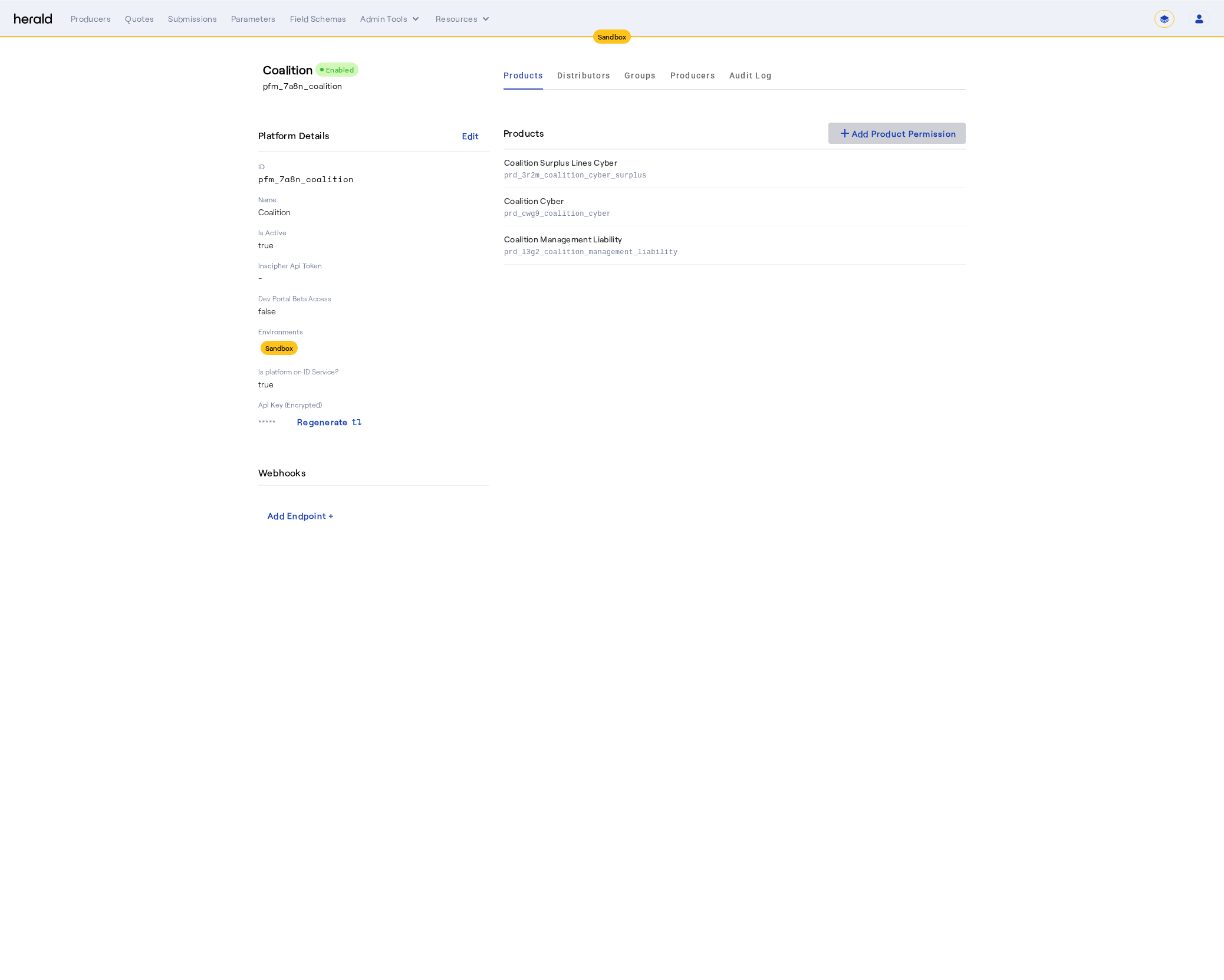
click at [905, 135] on div "add Add Product Permission" at bounding box center [897, 133] width 119 height 14
select select "pfm_7a8n_coalition"
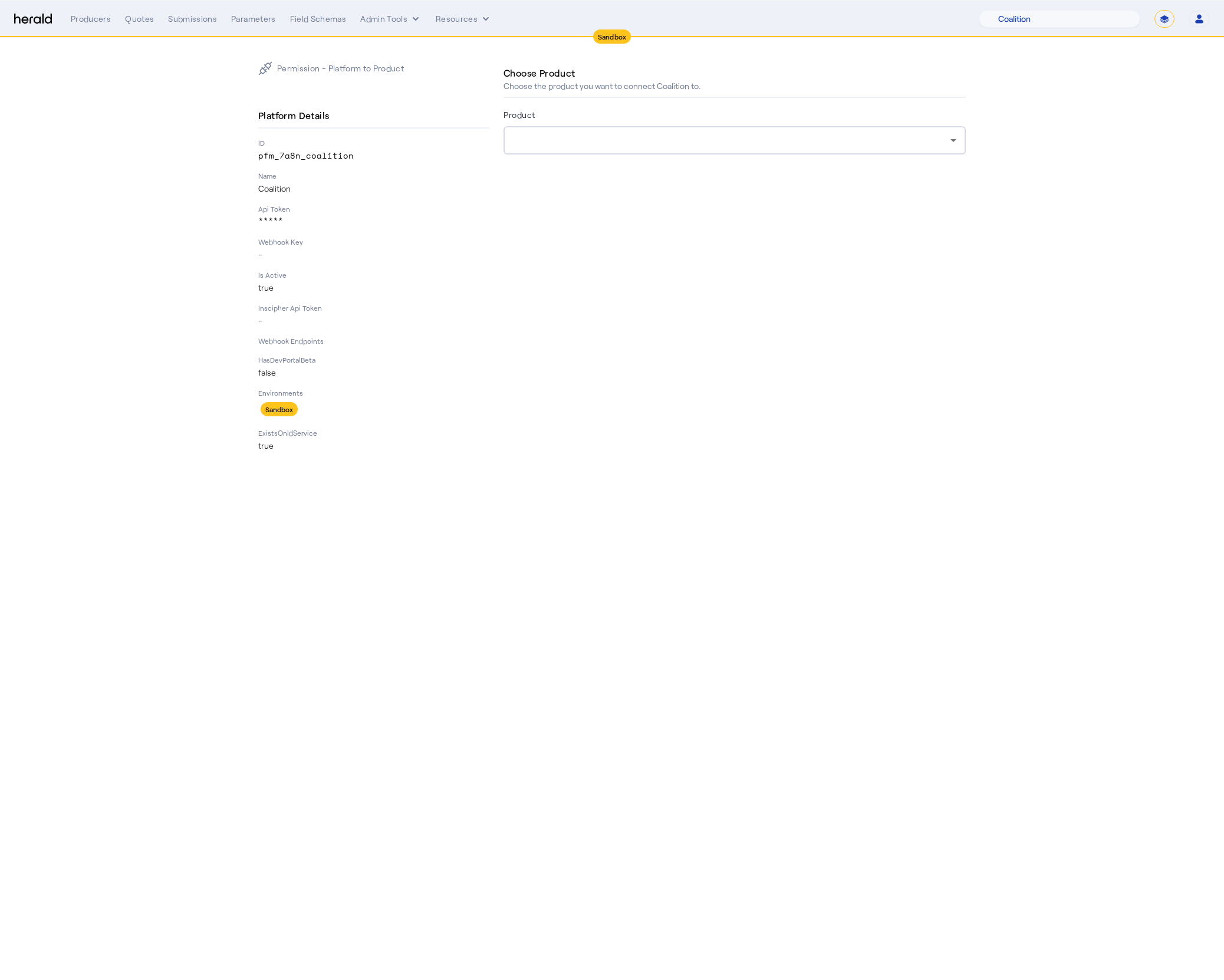
click at [636, 153] on div at bounding box center [735, 140] width 443 height 28
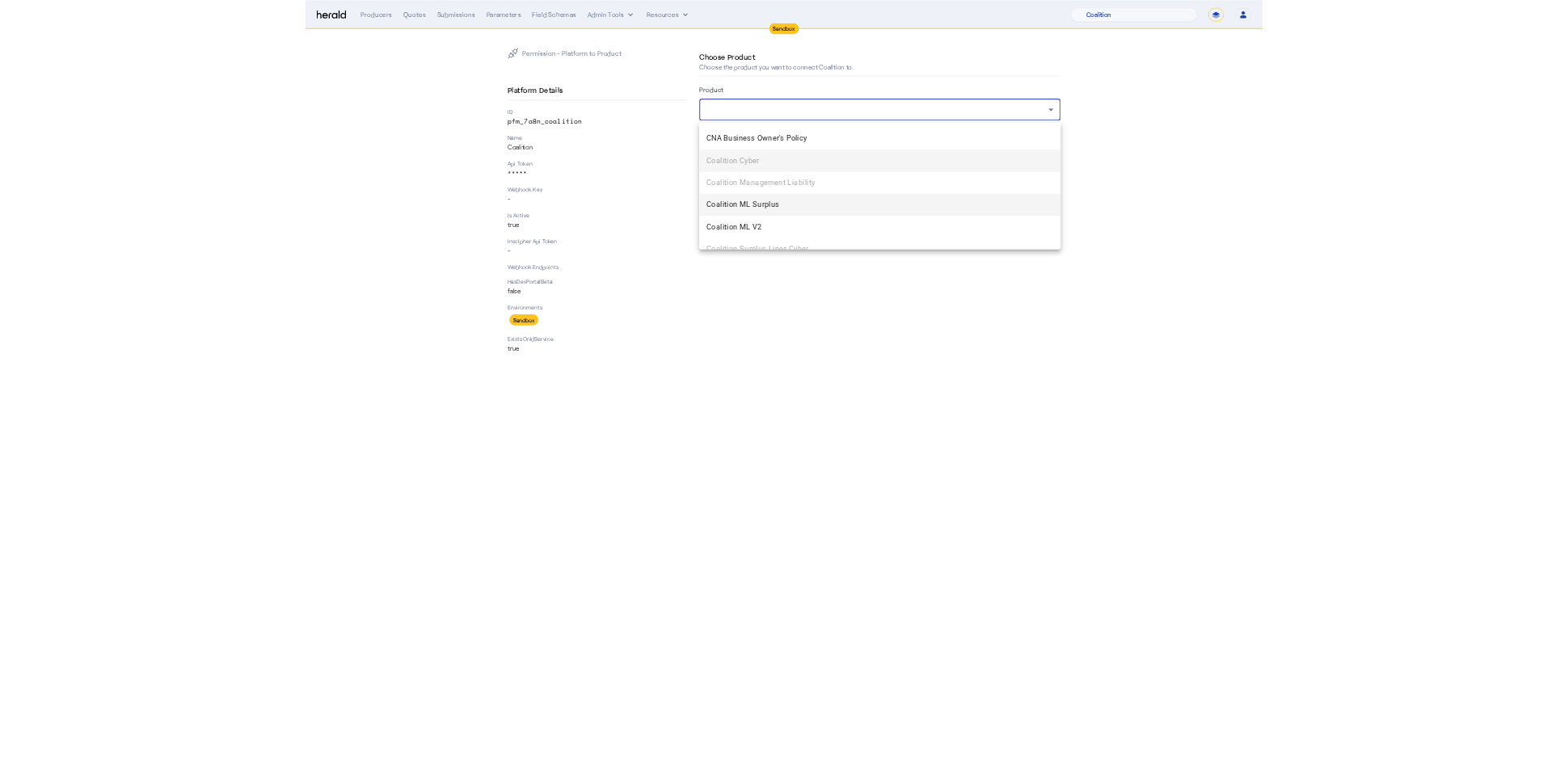
scroll to position [1216, 0]
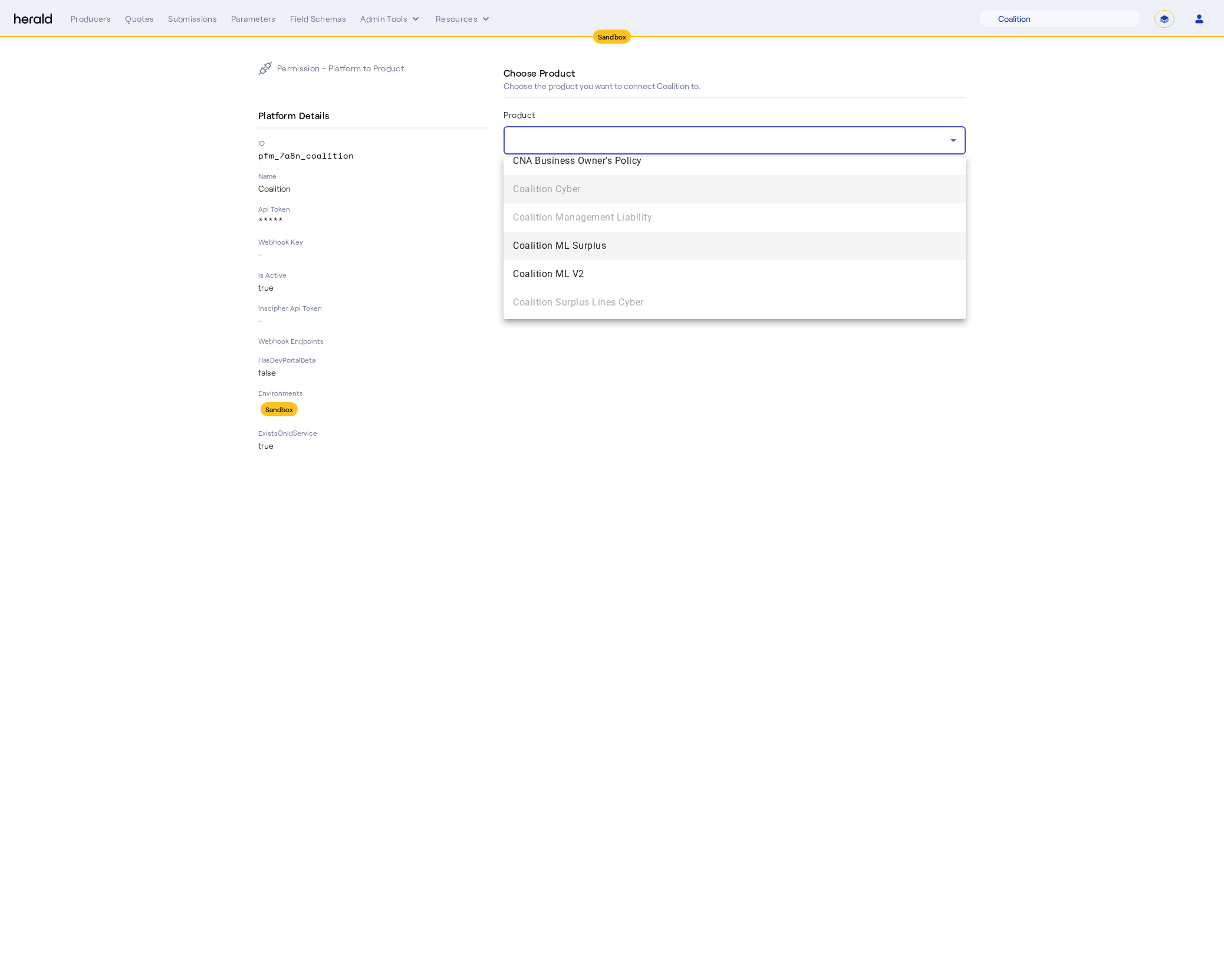
click at [617, 245] on span "Coalition ML Surplus" at bounding box center [735, 246] width 443 height 14
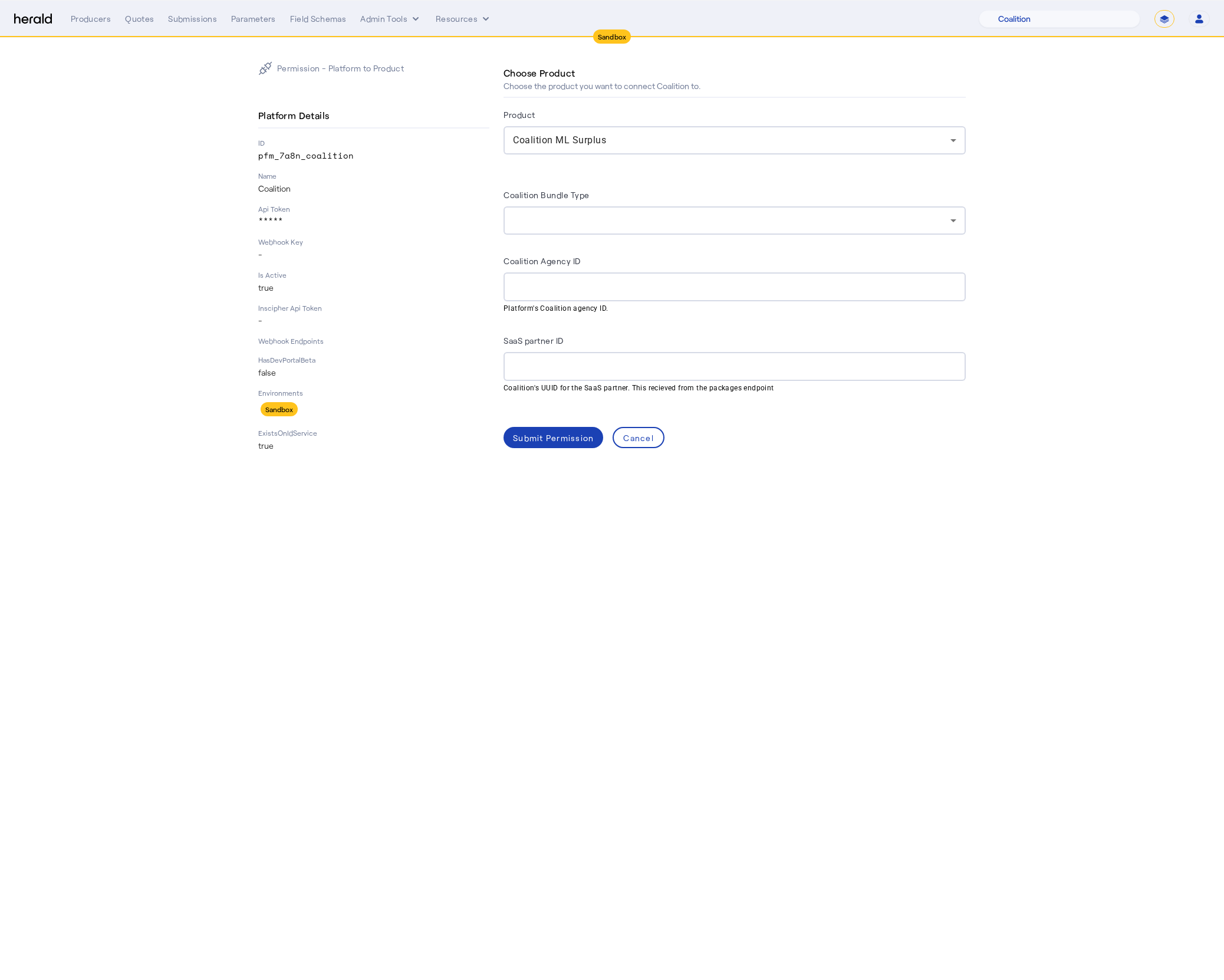
click at [774, 573] on body "Sandbox Menu Producers Quotes Submissions Parameters Field Schemas Admin Tools …" at bounding box center [612, 490] width 1224 height 980
click at [584, 219] on div at bounding box center [731, 220] width 438 height 14
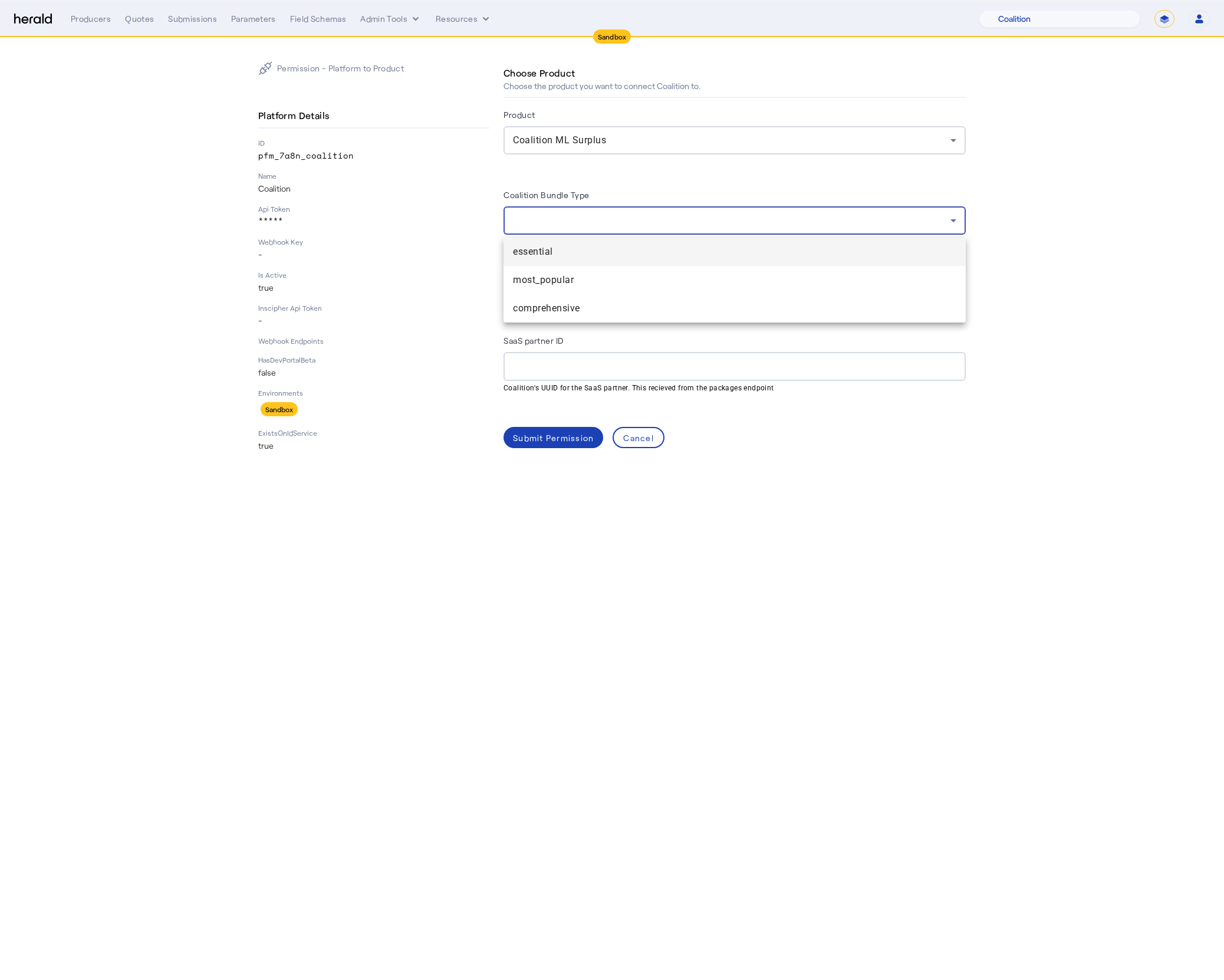
click at [609, 180] on div at bounding box center [612, 490] width 1224 height 980
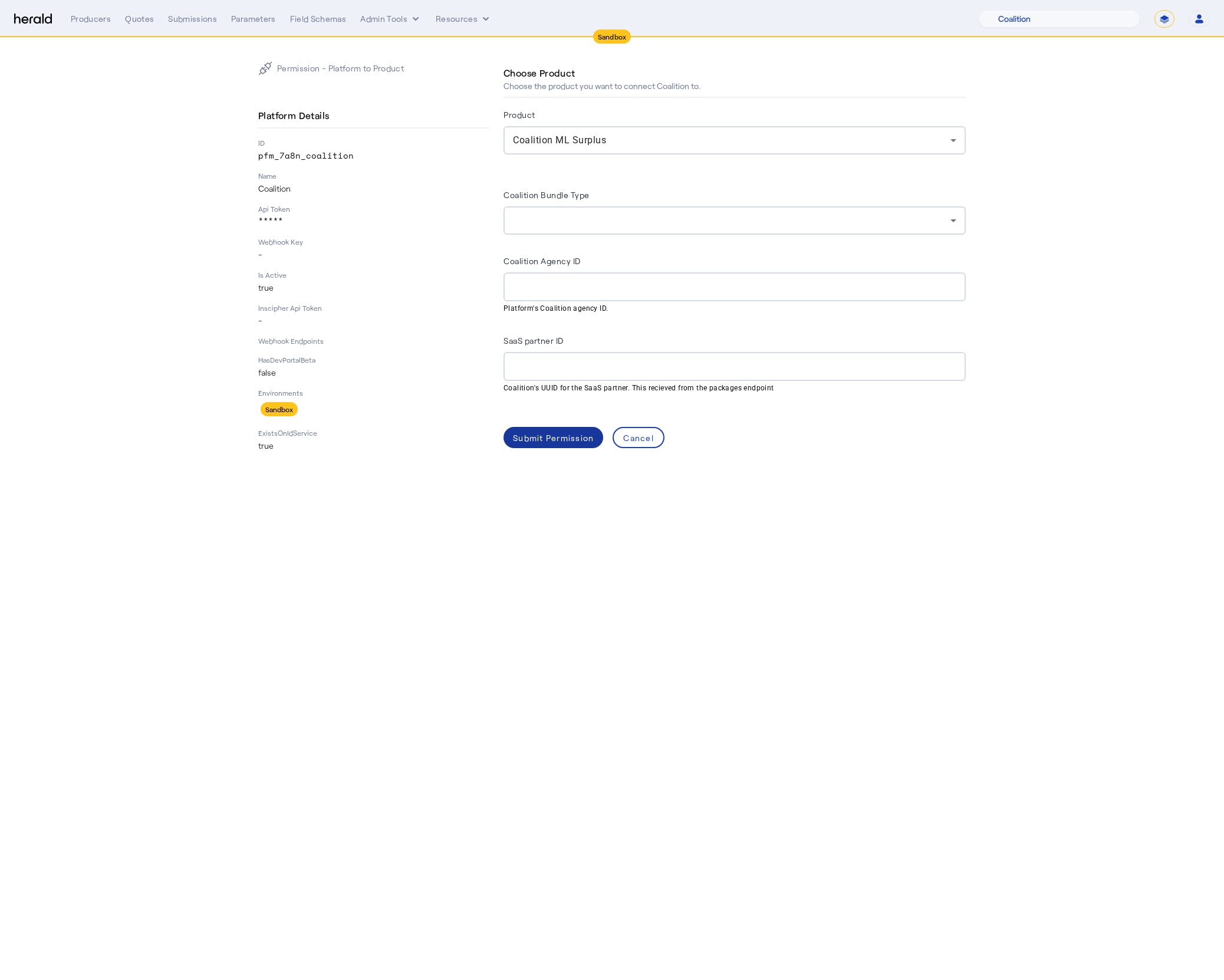
click at [567, 439] on div "Submit Permission" at bounding box center [553, 438] width 81 height 12
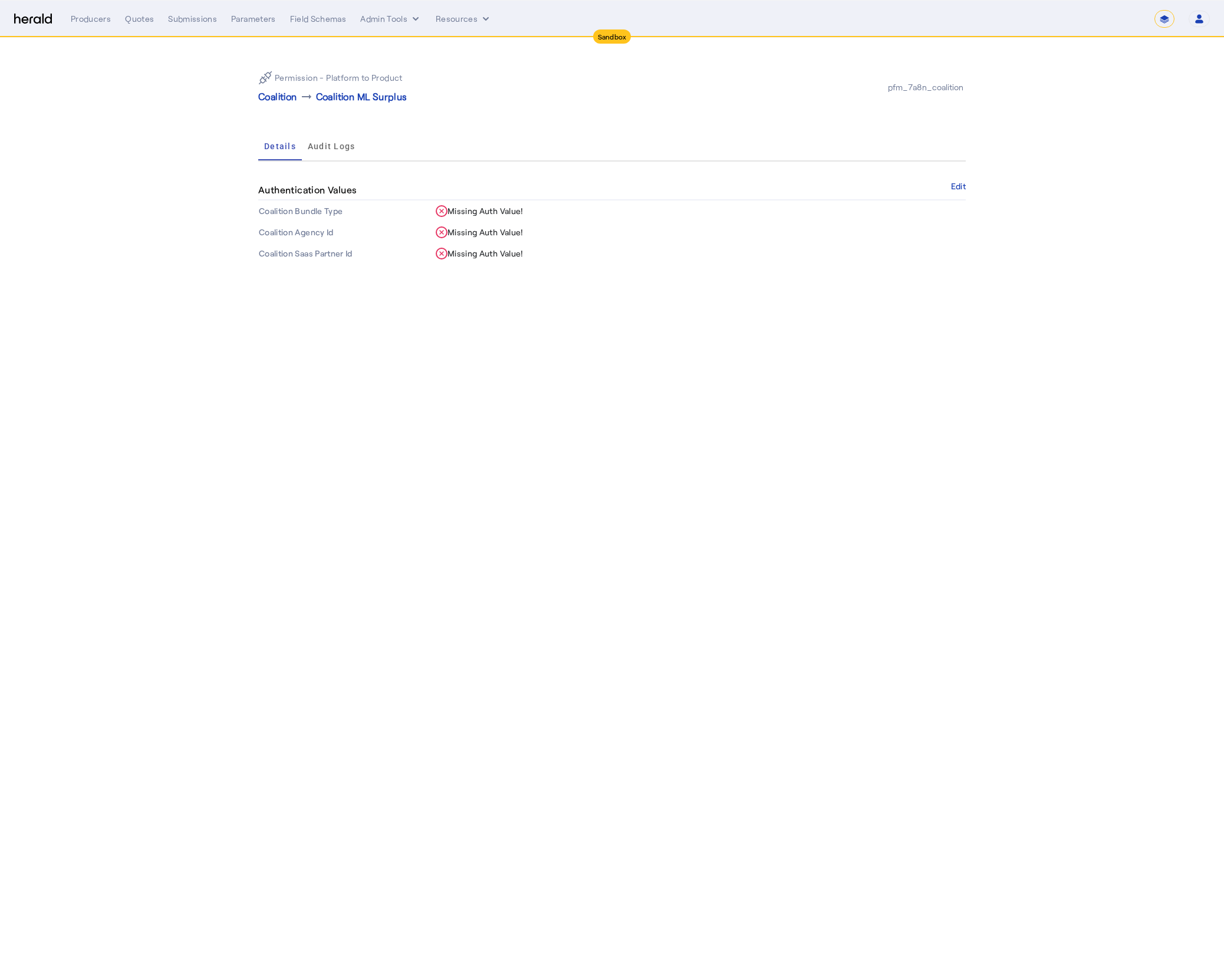
click at [428, 331] on body "**********" at bounding box center [612, 490] width 1224 height 980
click at [958, 183] on button "Edit" at bounding box center [958, 186] width 14 height 7
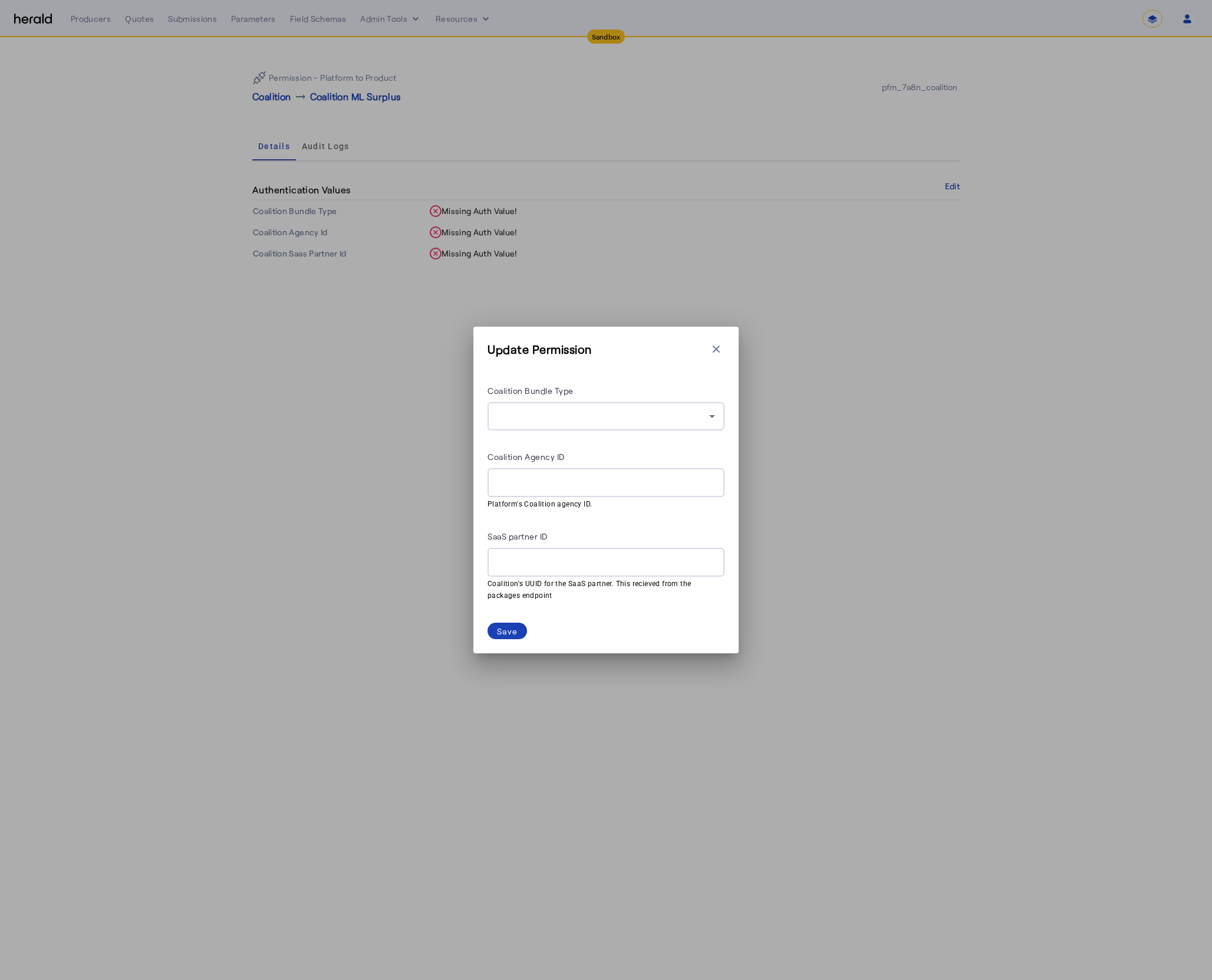
click at [626, 415] on div at bounding box center [603, 417] width 212 height 14
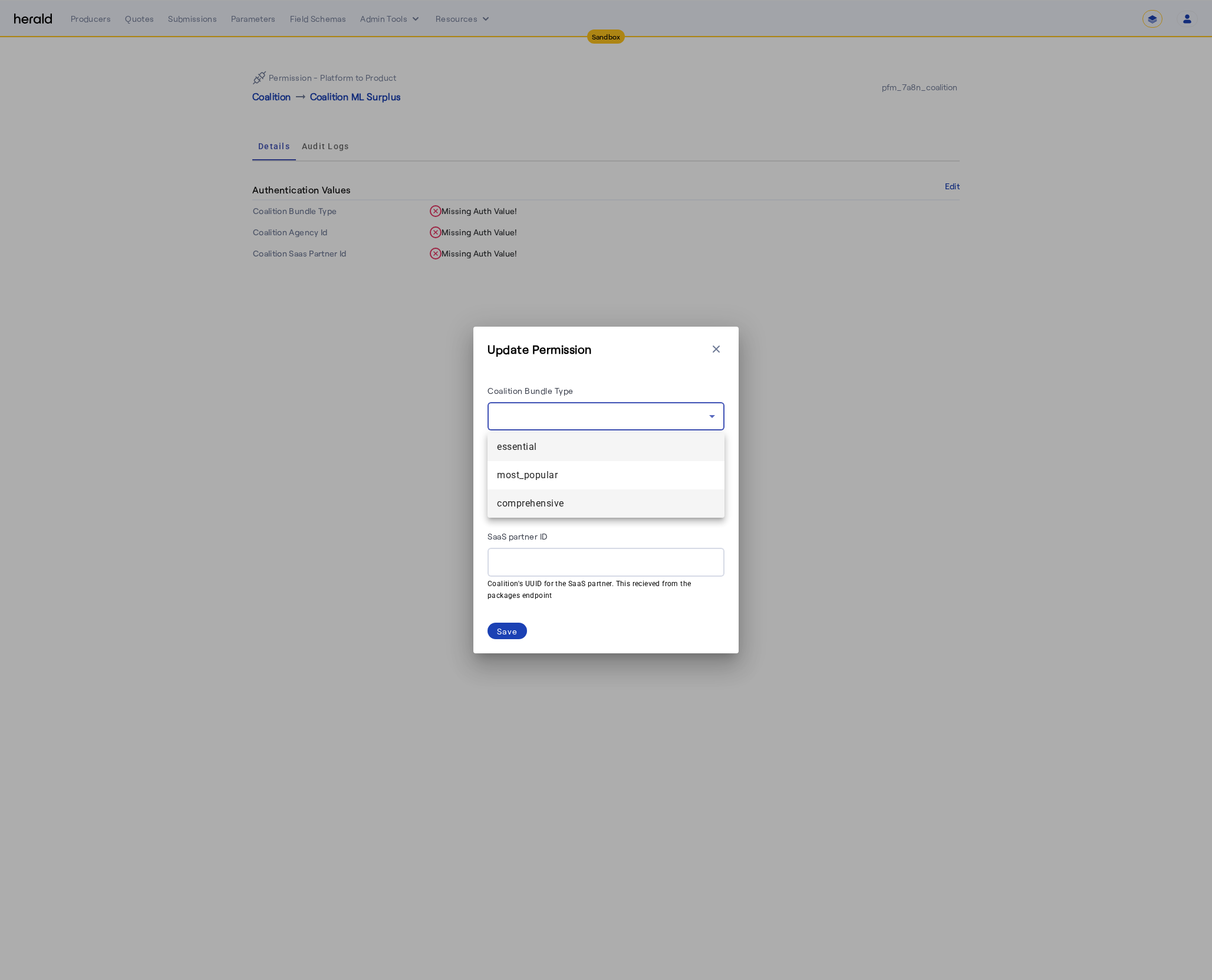
click at [578, 497] on span "comprehensive" at bounding box center [606, 504] width 218 height 14
click at [624, 631] on herald-button "Save" at bounding box center [605, 630] width 237 height 16
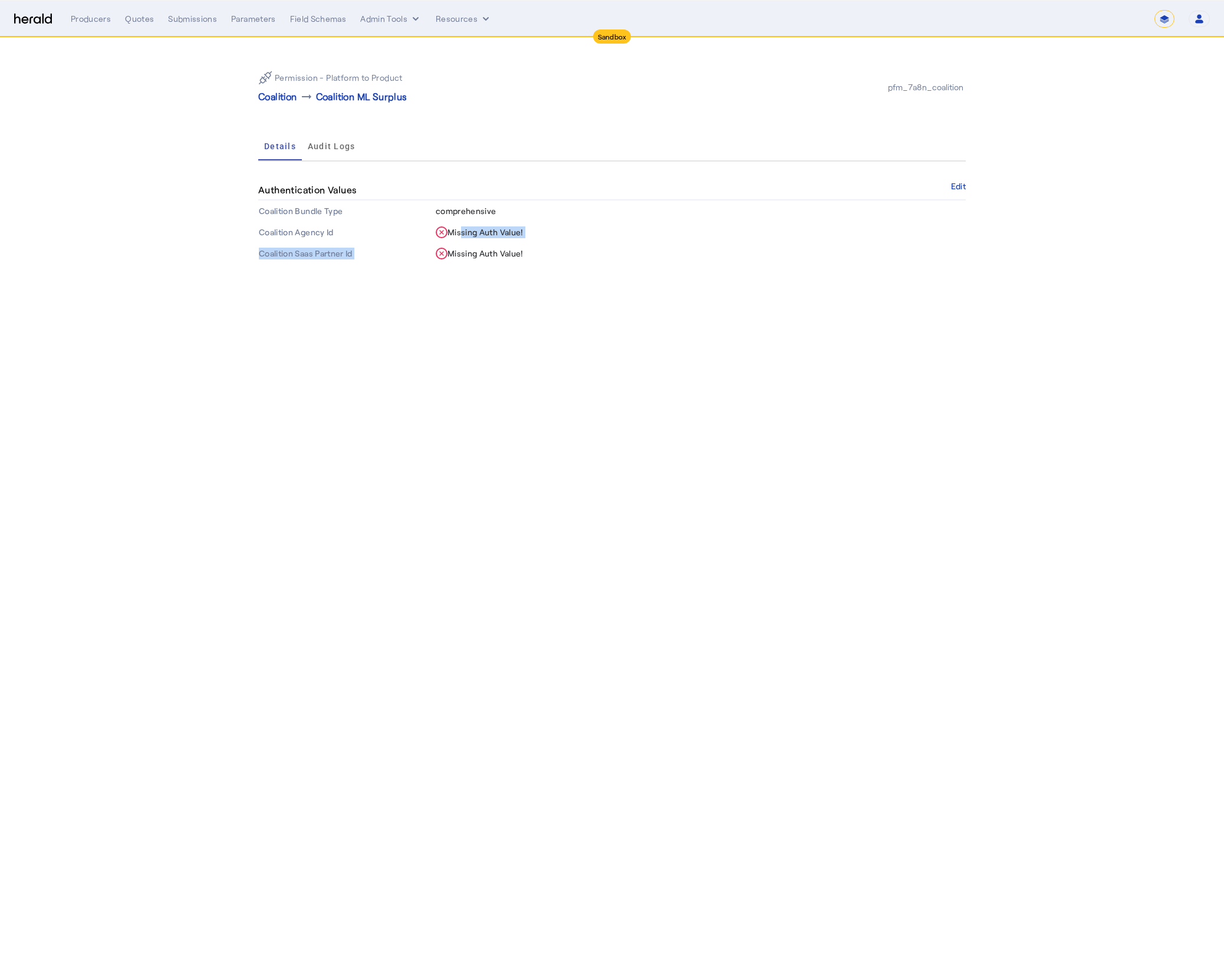
drag, startPoint x: 451, startPoint y: 231, endPoint x: 556, endPoint y: 245, distance: 105.9
click at [553, 245] on tbody "Coalition Bundle Type comprehensive Coalition Agency Id Missing Auth Value! Coa…" at bounding box center [612, 232] width 707 height 64
click at [557, 243] on th "Missing Auth Value!" at bounding box center [700, 253] width 531 height 21
drag, startPoint x: 500, startPoint y: 250, endPoint x: 434, endPoint y: 207, distance: 78.8
click at [451, 224] on tbody "Coalition Bundle Type comprehensive Coalition Agency Id Missing Auth Value! Coa…" at bounding box center [612, 232] width 707 height 64
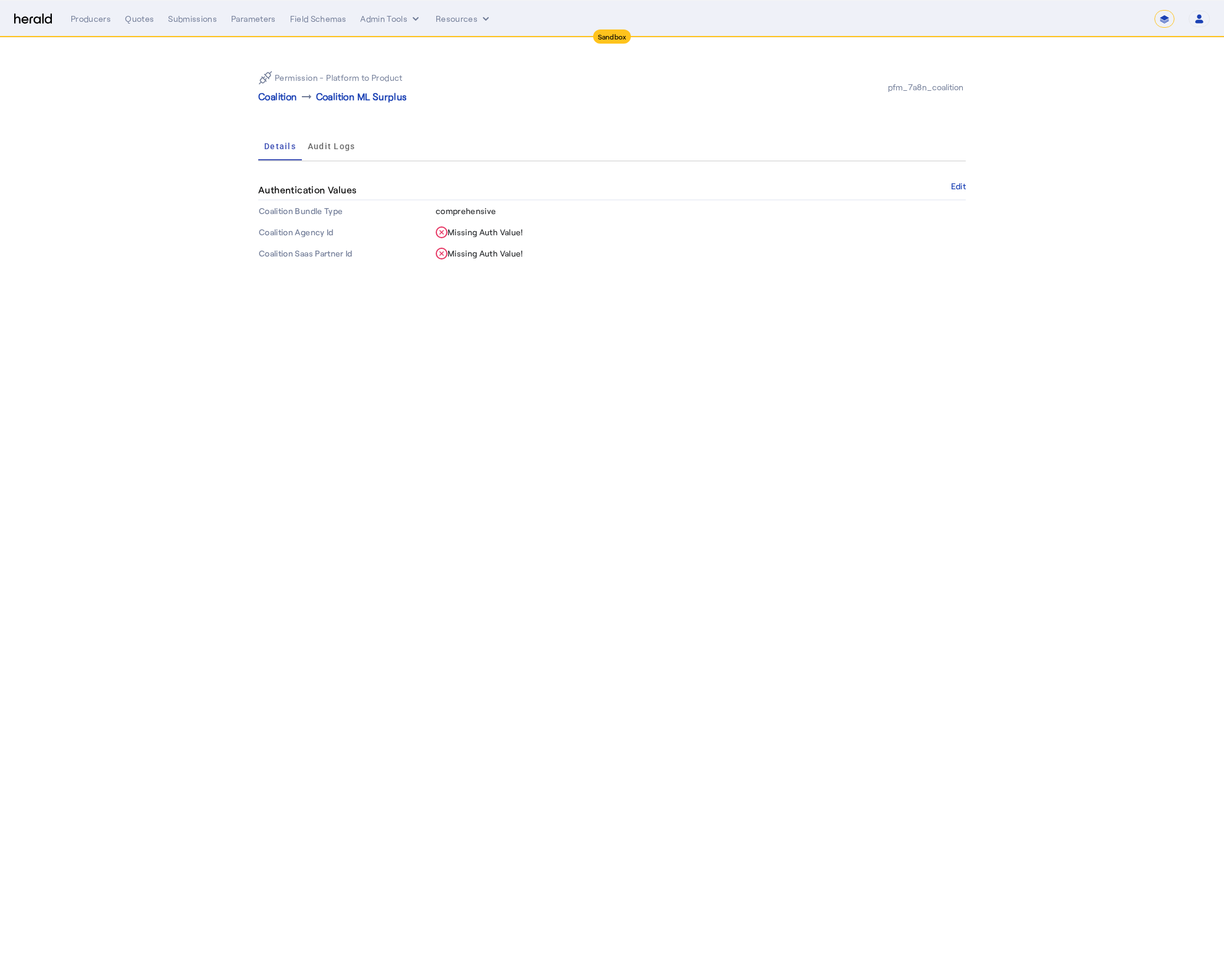
click at [539, 275] on div "Permission - Platform to Product Coalition arrow_right_alt Coalition ML Surplus…" at bounding box center [612, 163] width 754 height 250
drag, startPoint x: 531, startPoint y: 253, endPoint x: 434, endPoint y: 199, distance: 111.0
click at [434, 199] on auth-values-table "Authentication Values Edit Coalition Bundle Type comprehensive Coalition Agency…" at bounding box center [612, 222] width 707 height 84
click at [518, 266] on div "Permission - Platform to Product Coalition arrow_right_alt Coalition ML Surplus…" at bounding box center [612, 163] width 754 height 250
drag, startPoint x: 527, startPoint y: 255, endPoint x: 459, endPoint y: 228, distance: 73.2
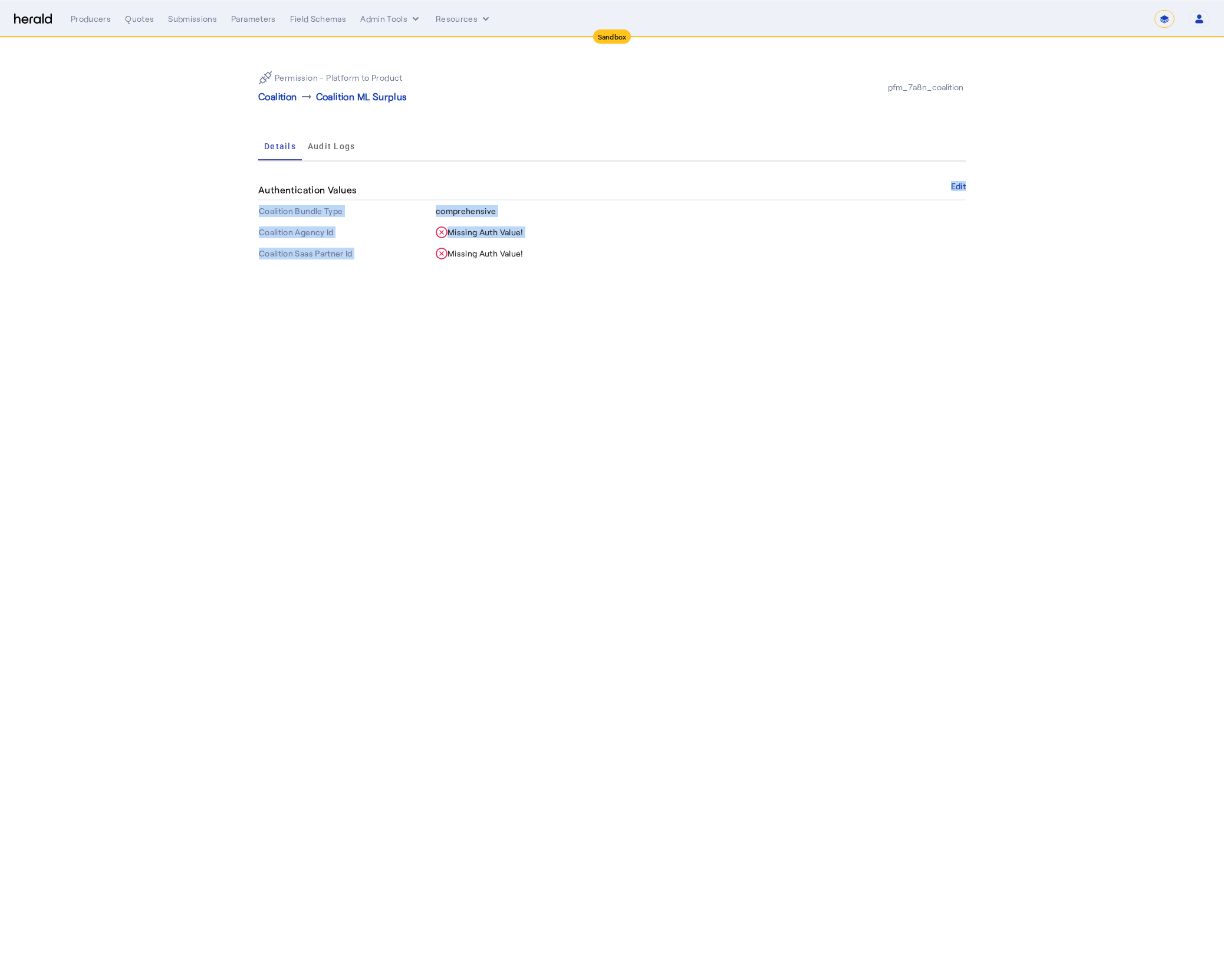
click at [459, 228] on tbody "Coalition Bundle Type comprehensive Coalition Agency Id Missing Auth Value! Coa…" at bounding box center [612, 232] width 707 height 64
click at [537, 287] on div "Permission - Platform to Product Coalition arrow_right_alt Coalition ML Surplus…" at bounding box center [612, 163] width 754 height 250
click at [272, 96] on p "Coalition" at bounding box center [277, 97] width 39 height 14
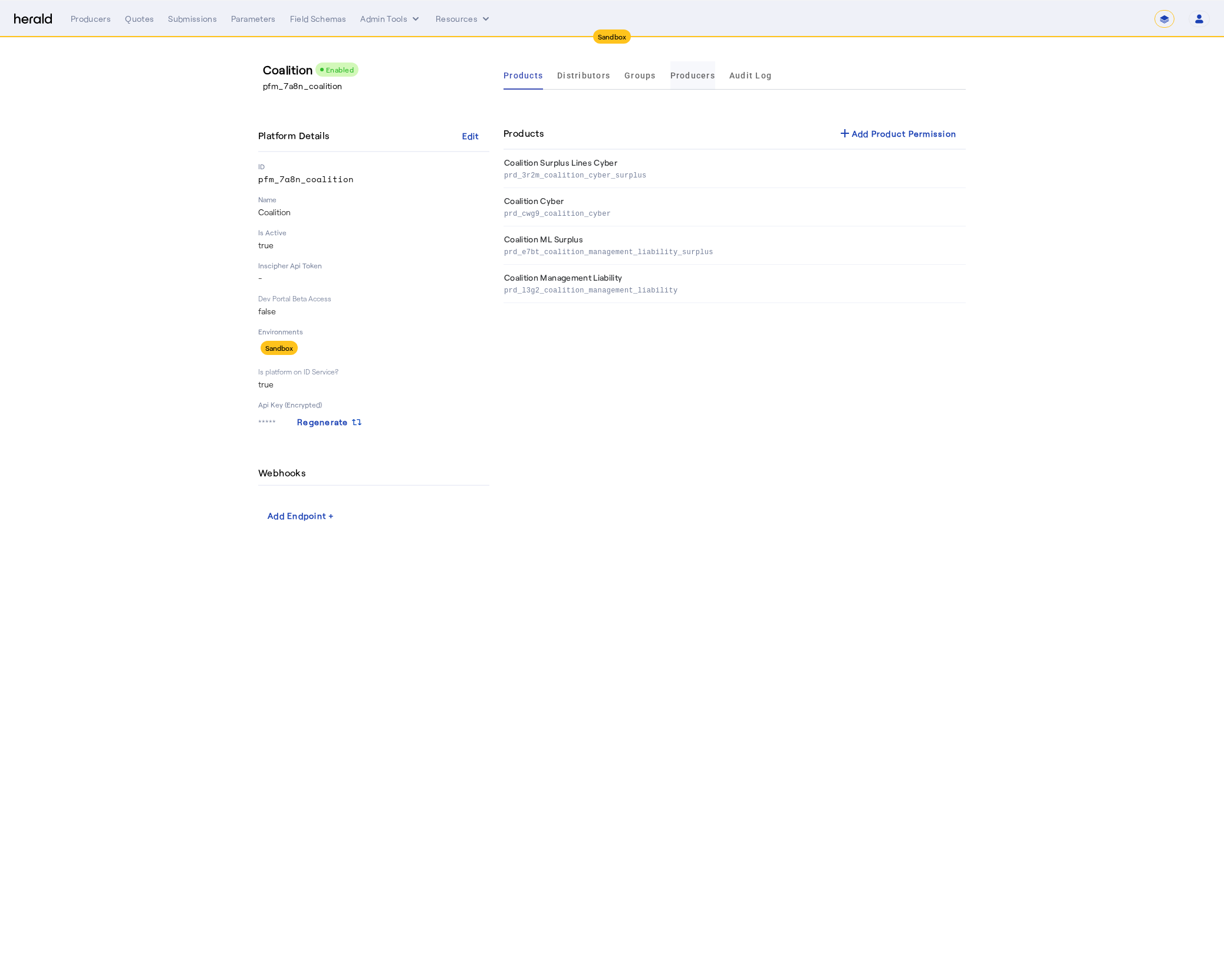
click at [704, 74] on span "Producers" at bounding box center [693, 75] width 45 height 9
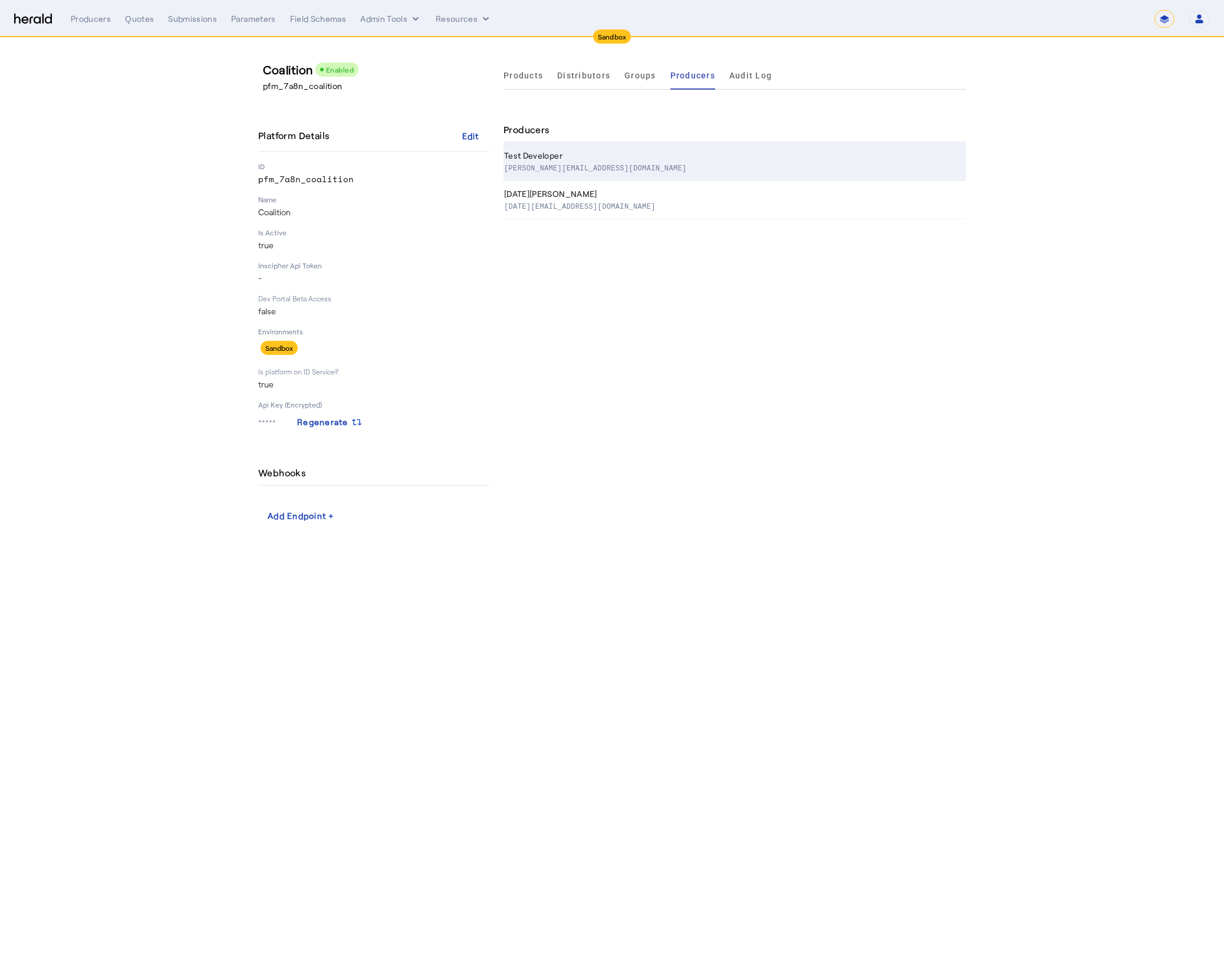
click at [643, 154] on div "Test Developer" at bounding box center [732, 155] width 457 height 12
select select "pfm_7a8n_coalition"
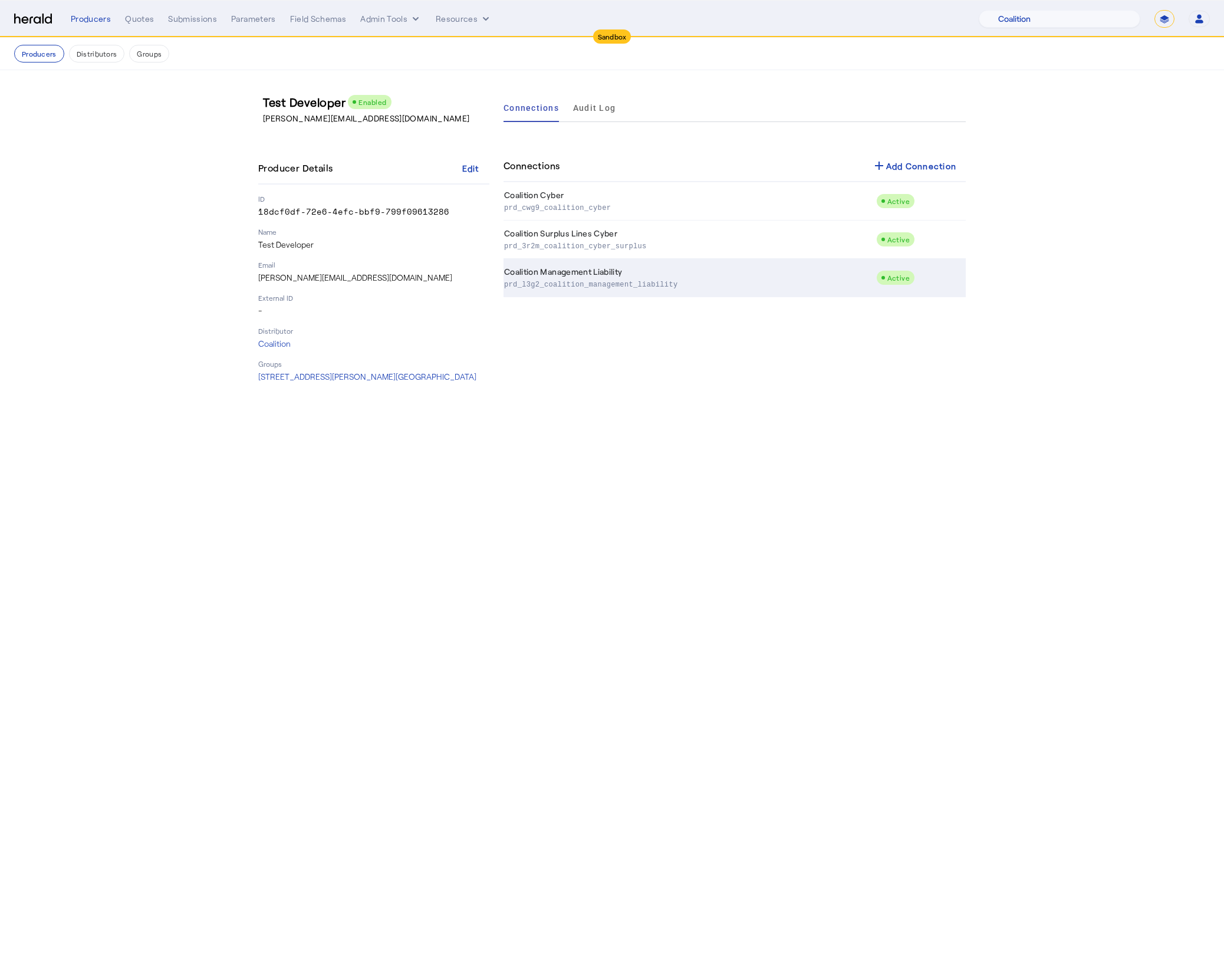
click at [661, 288] on p "prd_l3g2_coalition_management_liability" at bounding box center [687, 283] width 367 height 12
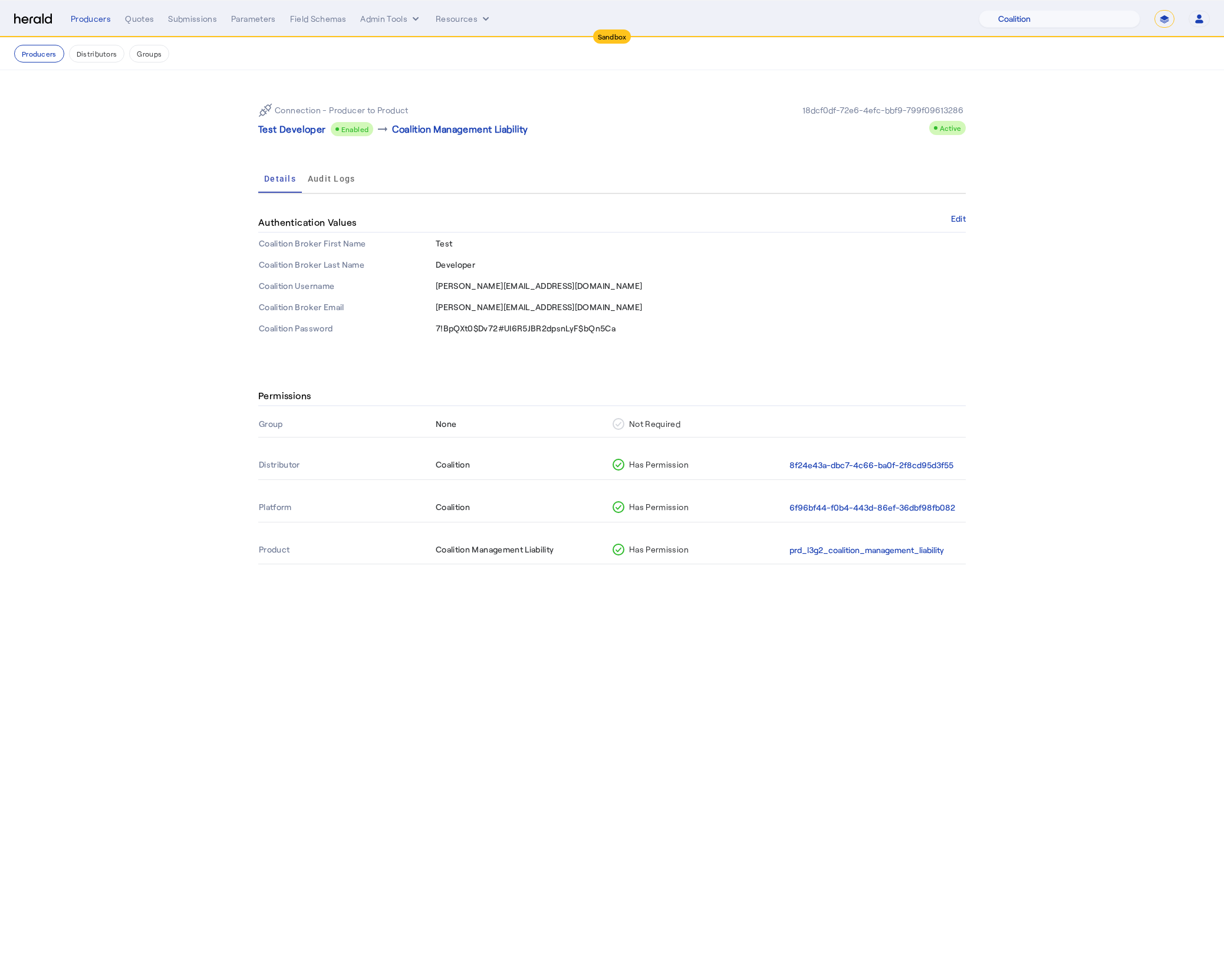
click at [449, 245] on span "Test" at bounding box center [443, 243] width 16 height 10
copy span "Test"
click at [462, 265] on span "Developer" at bounding box center [455, 264] width 39 height 10
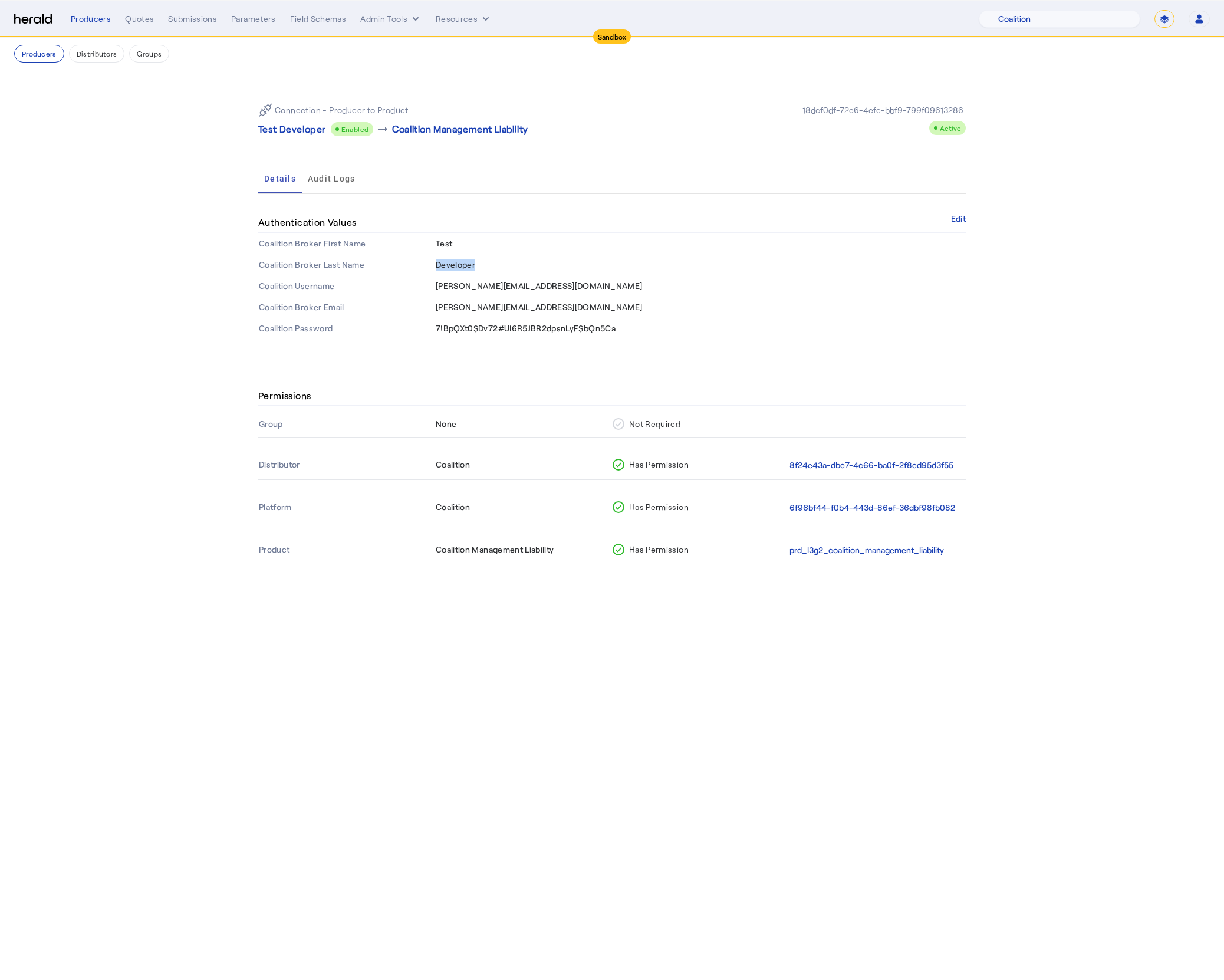
copy span "Developer"
click at [539, 327] on span "7!BpQXt0$Dv72#UI6R5JBR2dpsnLyF$bQn5Ca" at bounding box center [525, 328] width 180 height 10
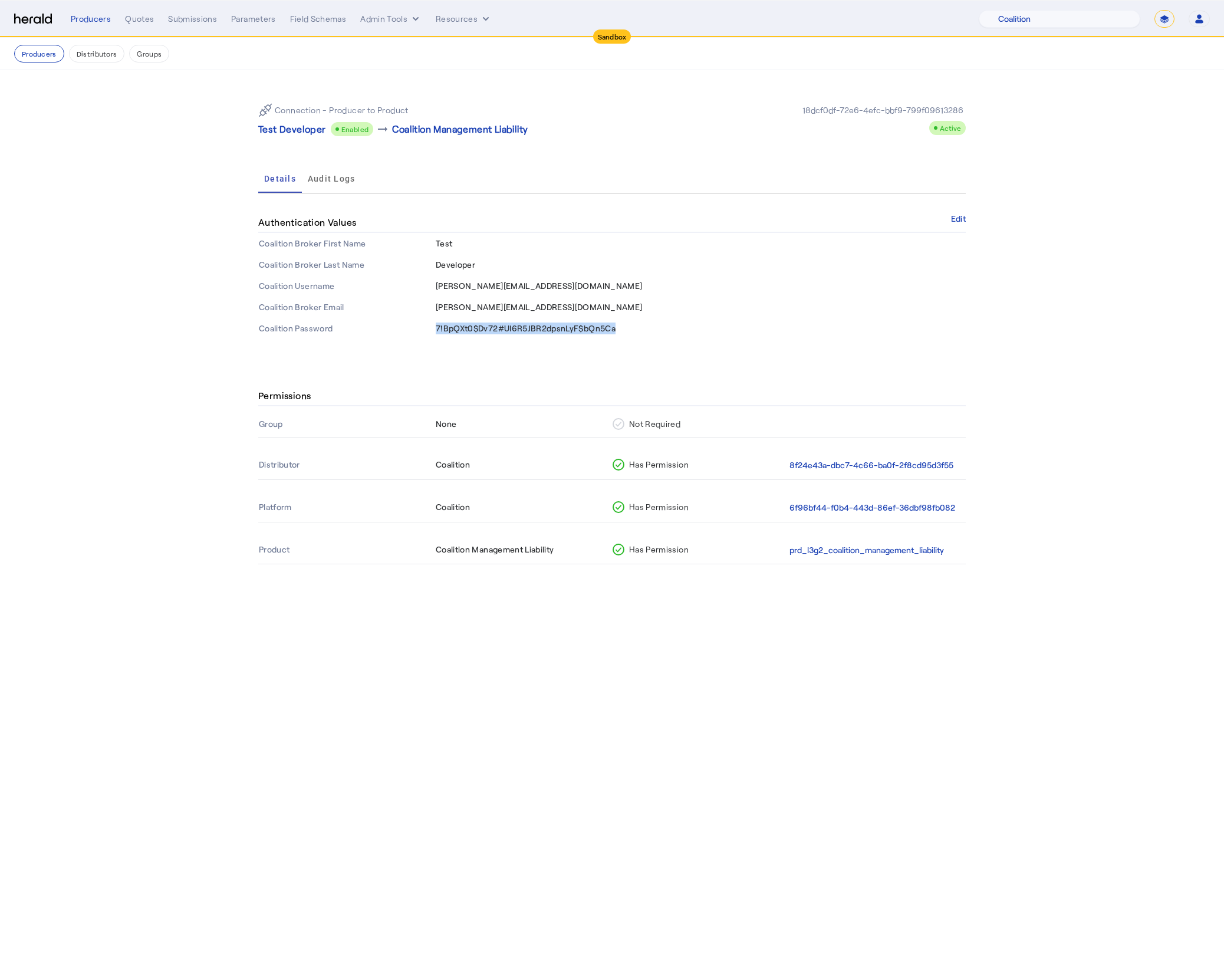
click at [539, 327] on span "7!BpQXt0$Dv72#UI6R5JBR2dpsnLyF$bQn5Ca" at bounding box center [525, 328] width 180 height 10
click at [503, 289] on span "duncan@heraldapi.com" at bounding box center [539, 285] width 207 height 10
click at [503, 289] on span "duncan@heraldapi.com" at bounding box center [539, 285] width 207 height 10
copy span "duncan@heraldapi.com"
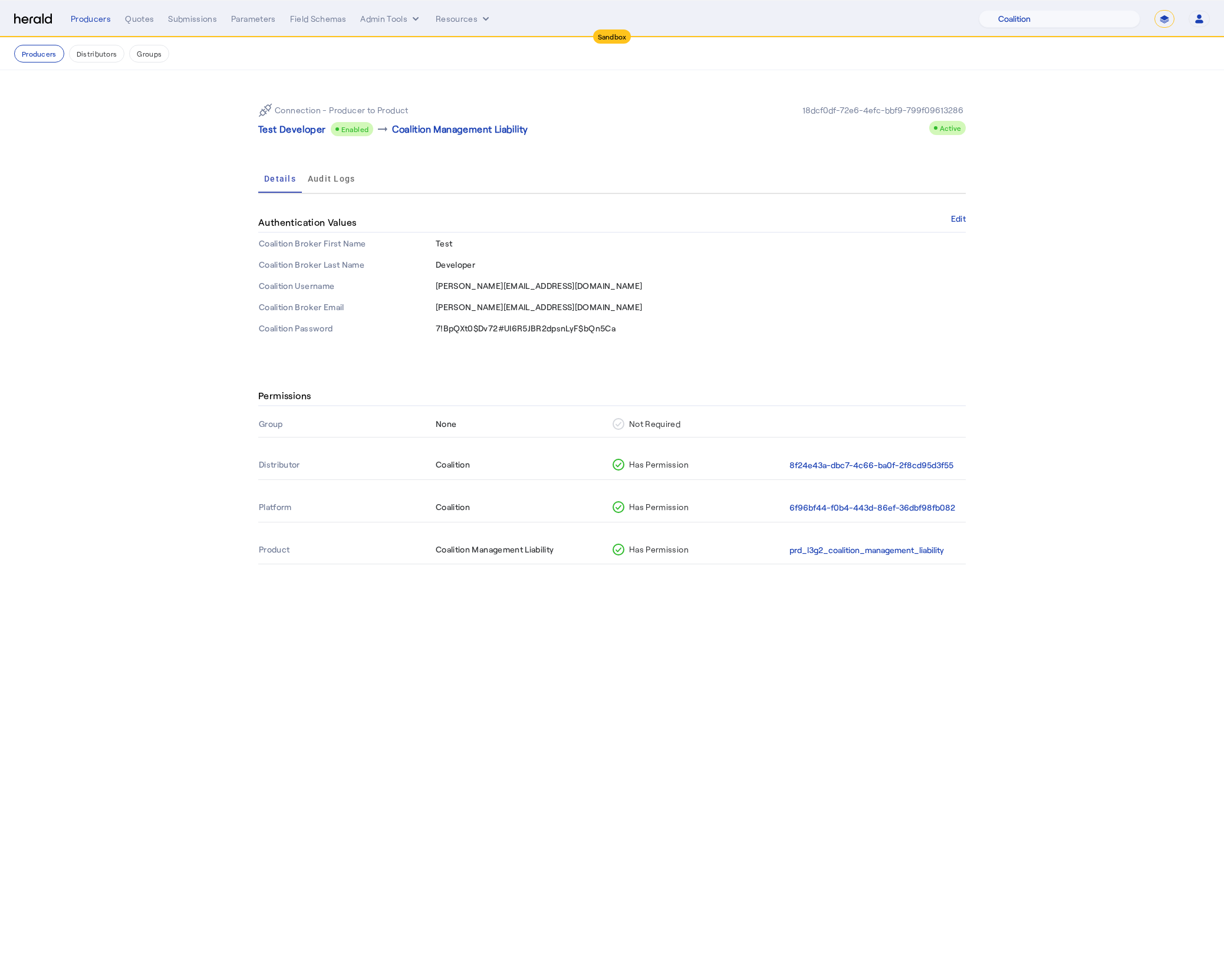
click at [447, 247] on span "Test" at bounding box center [443, 243] width 16 height 10
copy span "Test"
click at [451, 262] on span "Developer" at bounding box center [455, 264] width 39 height 10
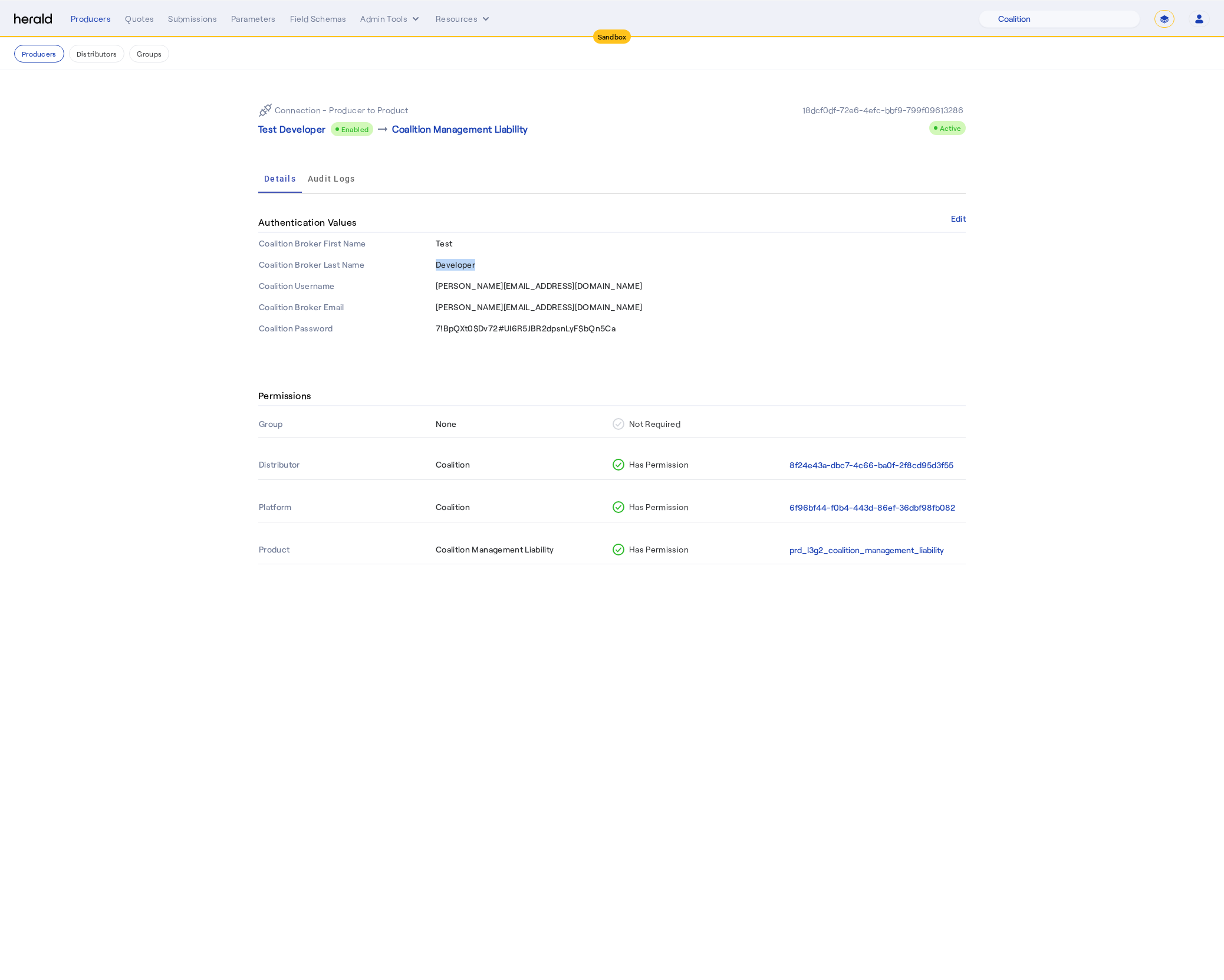
copy span "Developer"
click at [497, 285] on span "duncan@heraldapi.com" at bounding box center [539, 285] width 207 height 10
copy span "duncan@heraldapi.com"
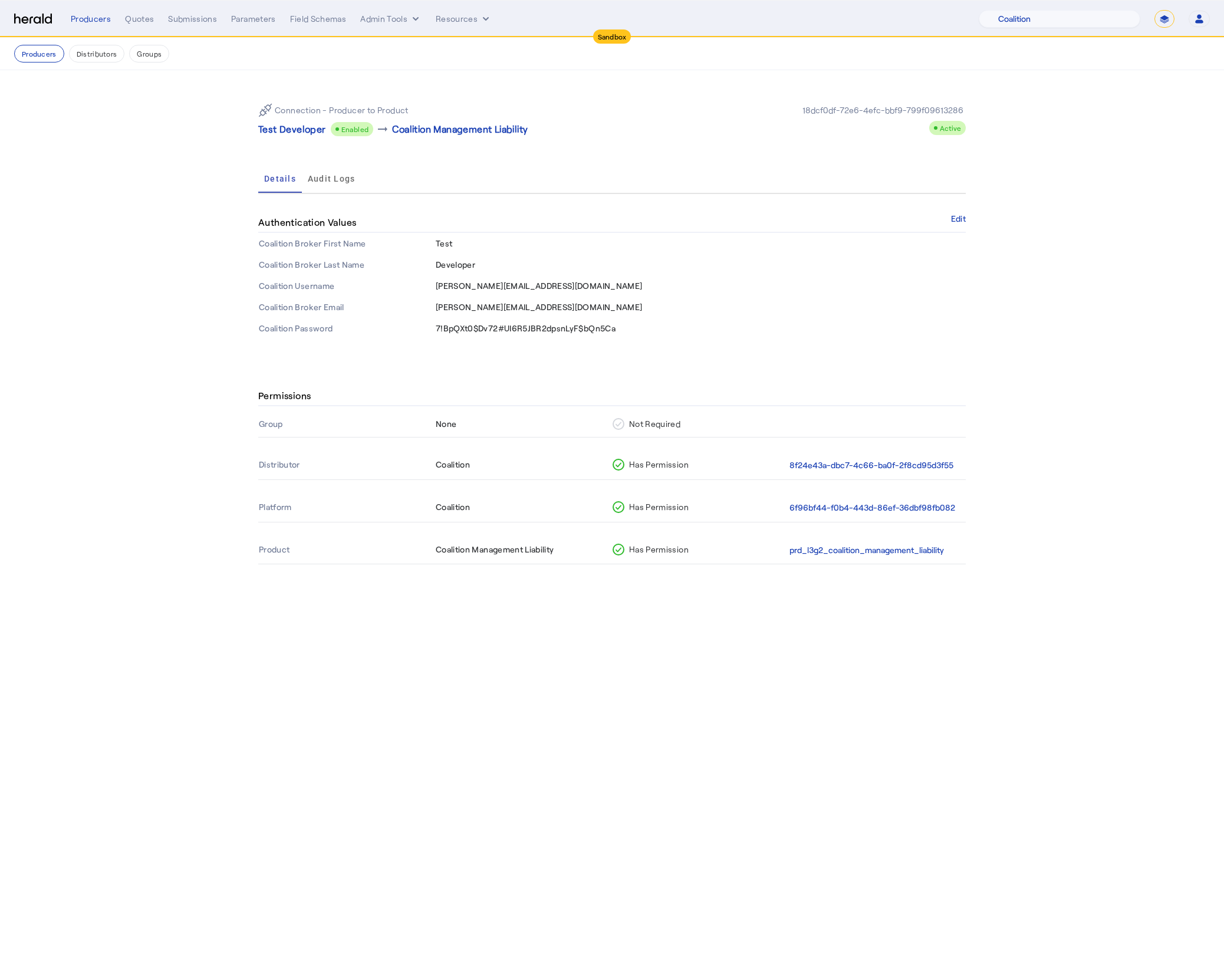
click at [554, 327] on span "7!BpQXt0$Dv72#UI6R5JBR2dpsnLyF$bQn5Ca" at bounding box center [525, 328] width 180 height 10
copy span "7!BpQXt0$Dv72#UI6R5JBR2dpsnLyF$bQn5Ca"
click at [432, 335] on th "Coalition Password" at bounding box center [347, 328] width 177 height 21
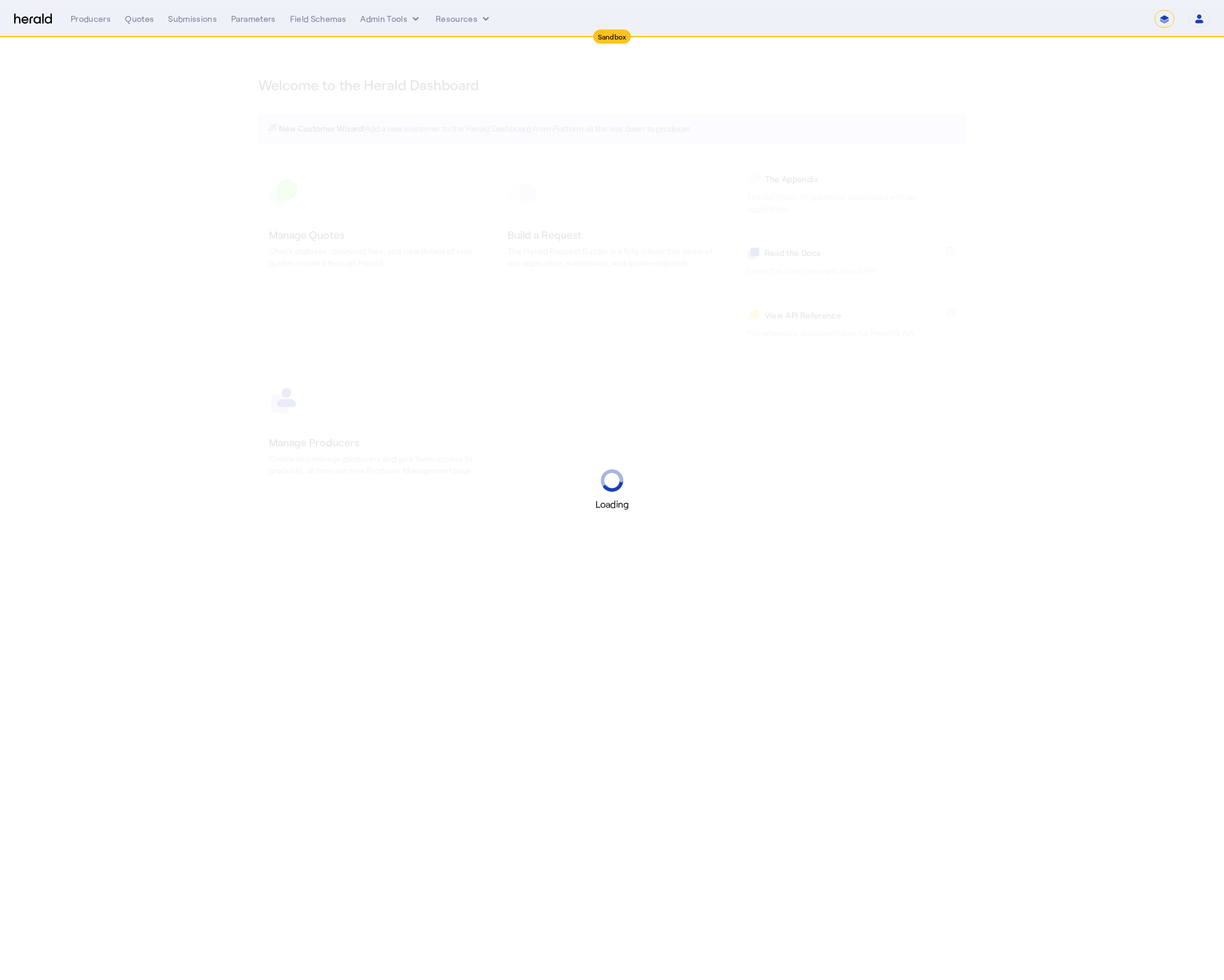
select select "*******"
select select "pfm_2v8p_herald_api"
click at [115, 157] on div "Loading" at bounding box center [612, 490] width 1224 height 980
click at [379, 16] on button "Admin Tools" at bounding box center [390, 19] width 61 height 12
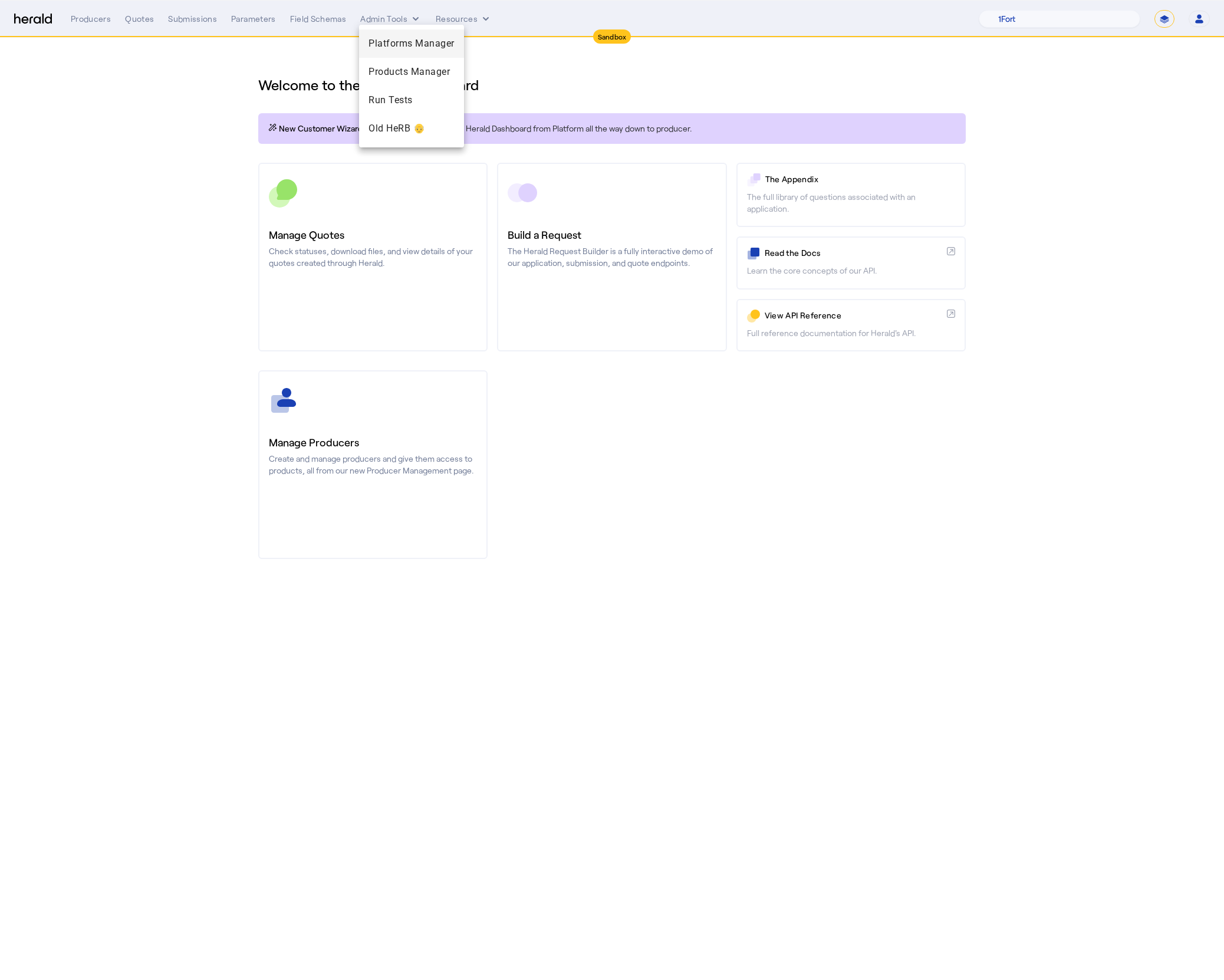
click at [396, 36] on div "Platforms Manager" at bounding box center [411, 43] width 105 height 28
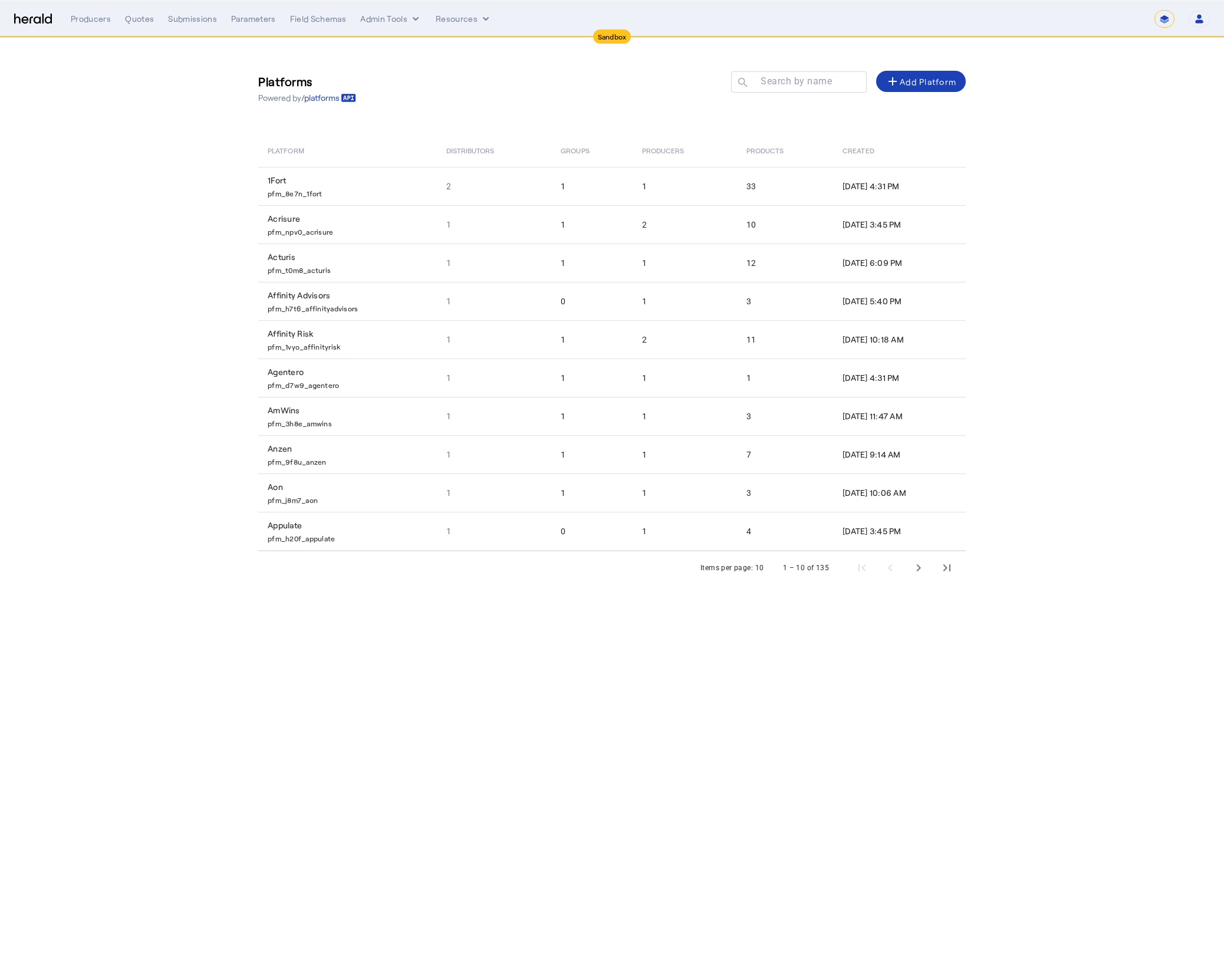
drag, startPoint x: 147, startPoint y: 185, endPoint x: 153, endPoint y: 180, distance: 7.8
click at [148, 185] on section "Platforms Powered by /platforms Search by name search add Add Platform Platform…" at bounding box center [612, 323] width 1224 height 570
click at [784, 87] on mat-label "Search by name" at bounding box center [796, 81] width 71 height 11
click at [784, 87] on input "Search by name" at bounding box center [804, 81] width 106 height 14
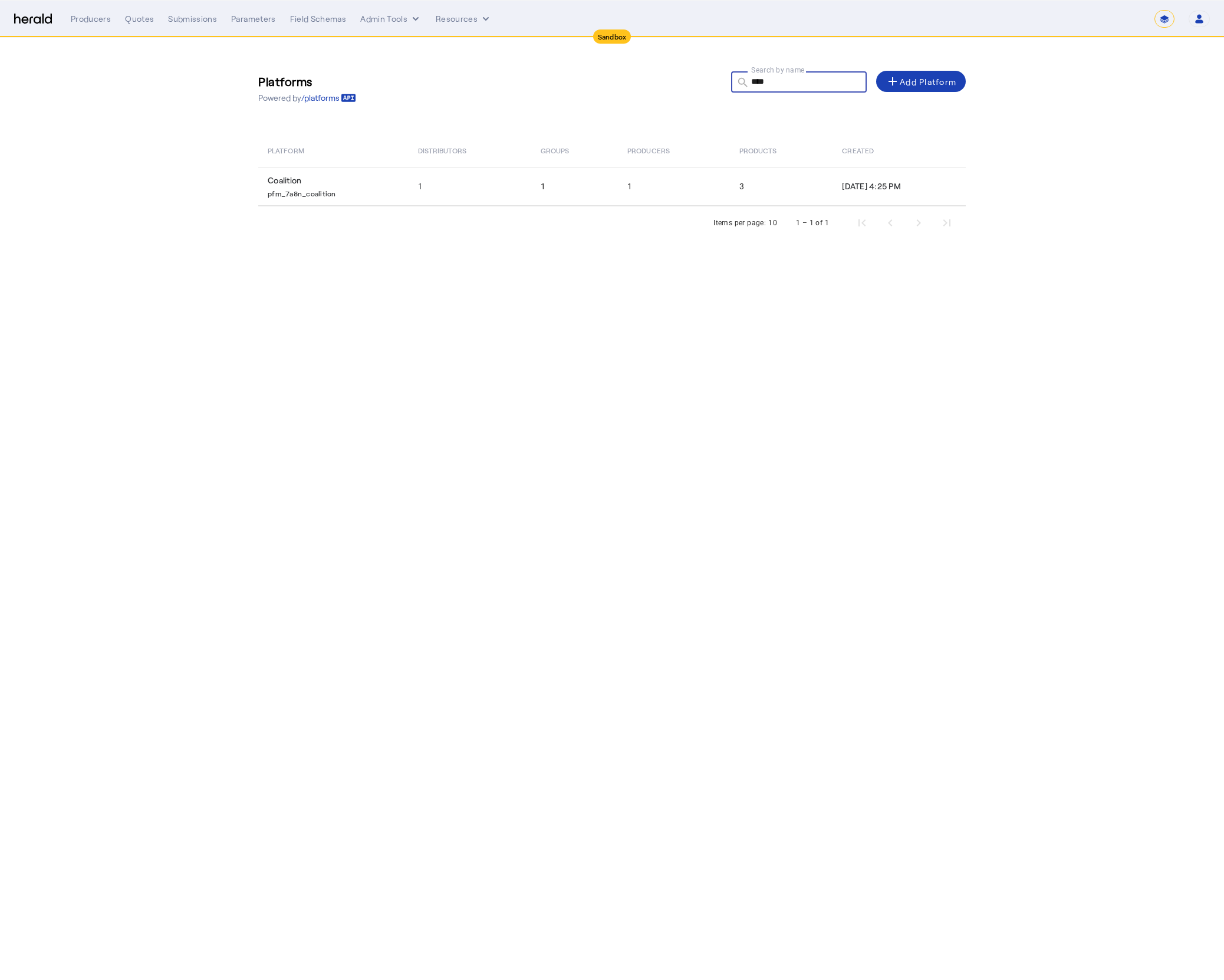
type input "****"
click at [578, 300] on body "**********" at bounding box center [612, 490] width 1224 height 980
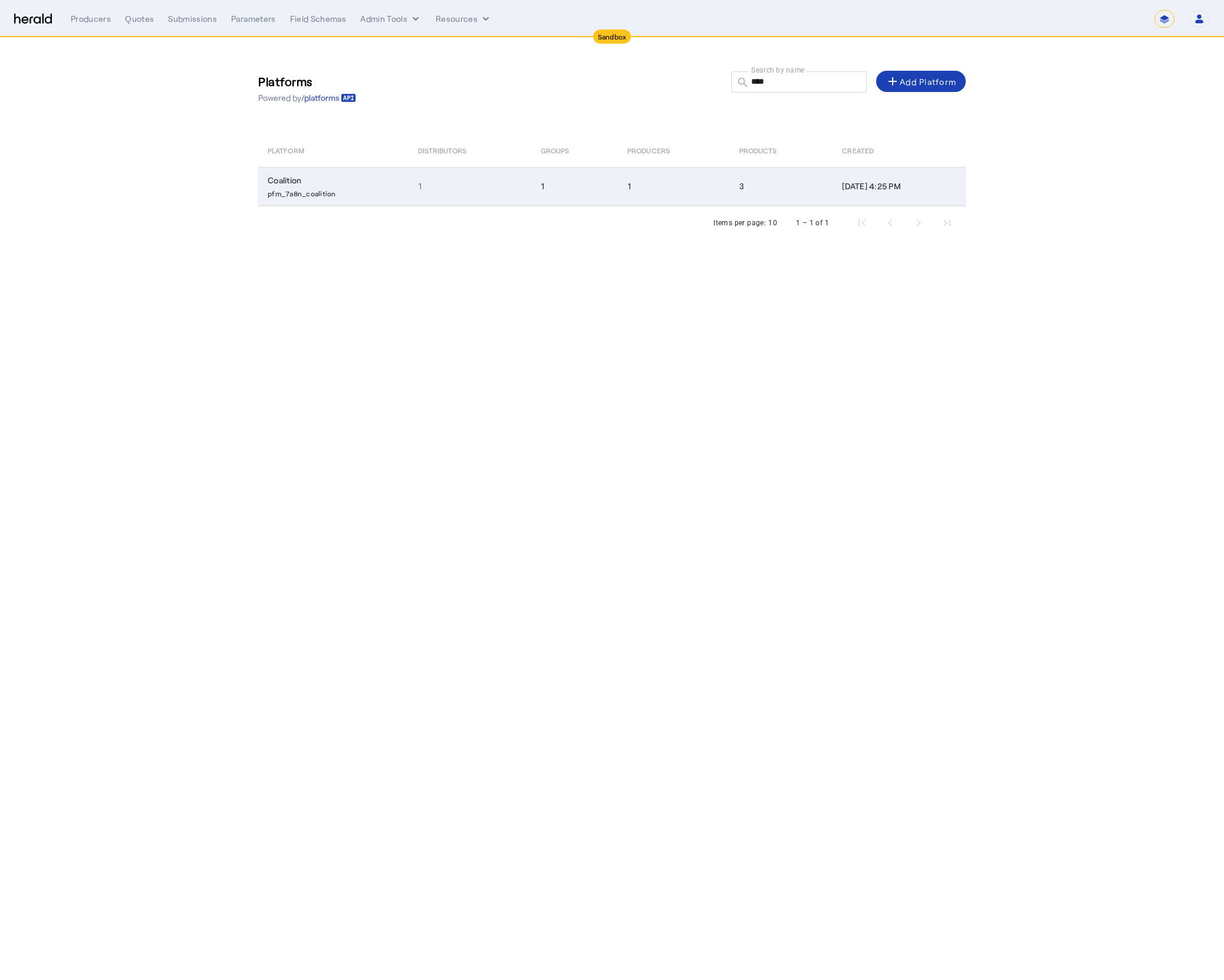
click at [422, 199] on td "1" at bounding box center [470, 186] width 123 height 39
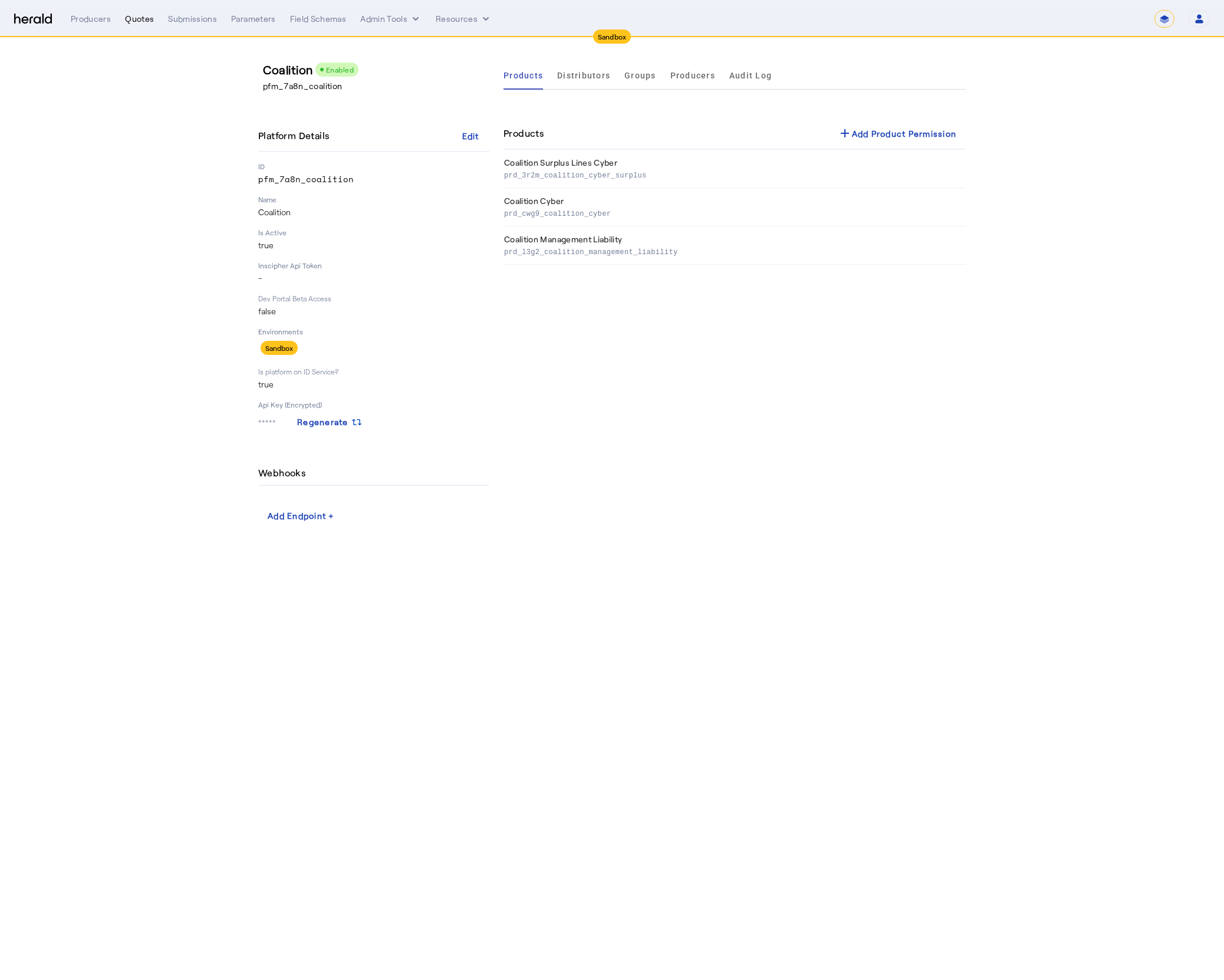
click at [140, 22] on div "Quotes" at bounding box center [140, 19] width 29 height 12
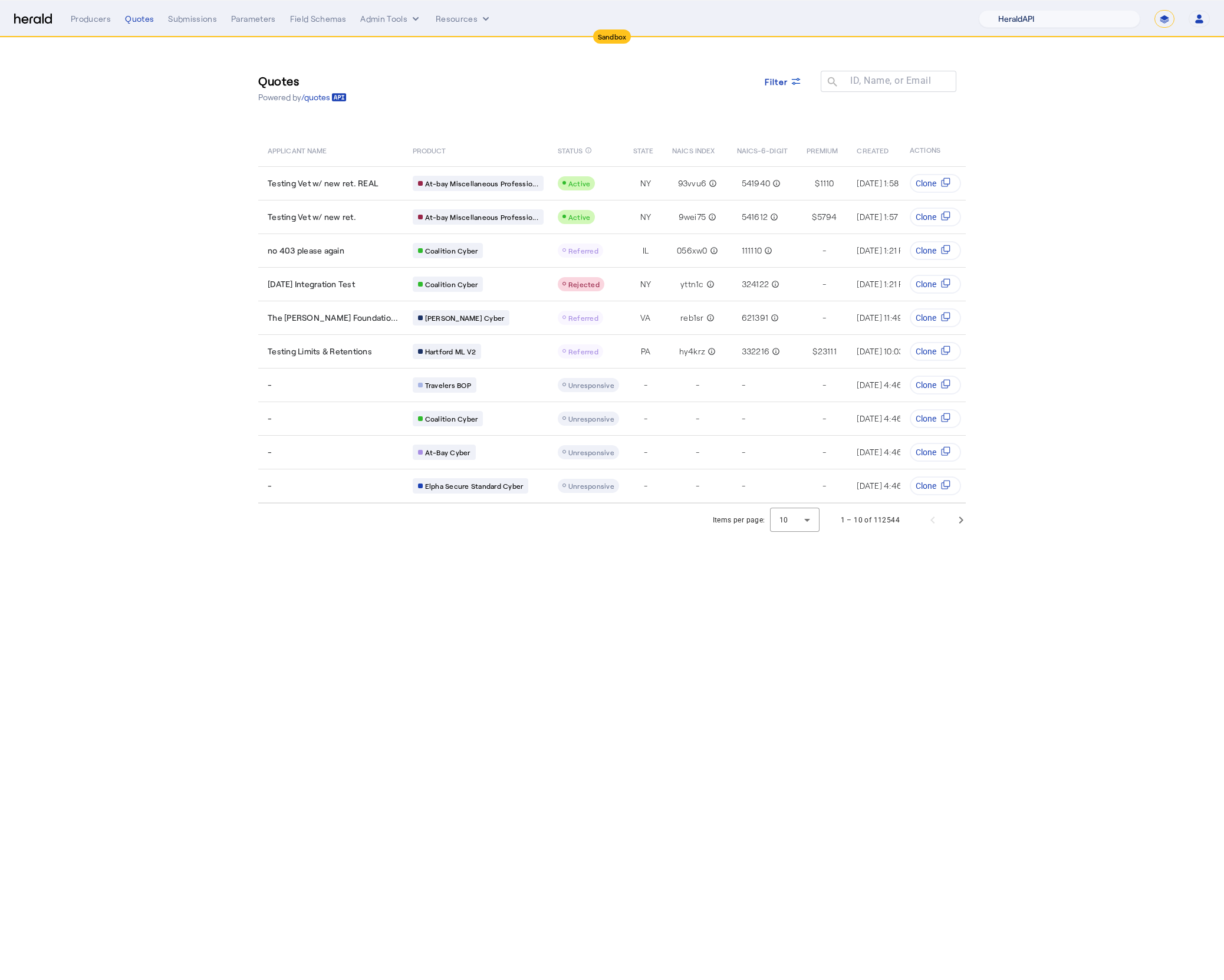
click at [1076, 10] on select "1Fort Acrisure Acturis Affinity Advisors Affinity Risk Agentero AmWins Anzen Ao…" at bounding box center [1059, 18] width 161 height 18
select select "pfm_7a8n_coalition"
click at [1006, 10] on select "1Fort Acrisure Acturis Affinity Advisors Affinity Risk Agentero AmWins Anzen Ao…" at bounding box center [1059, 18] width 161 height 18
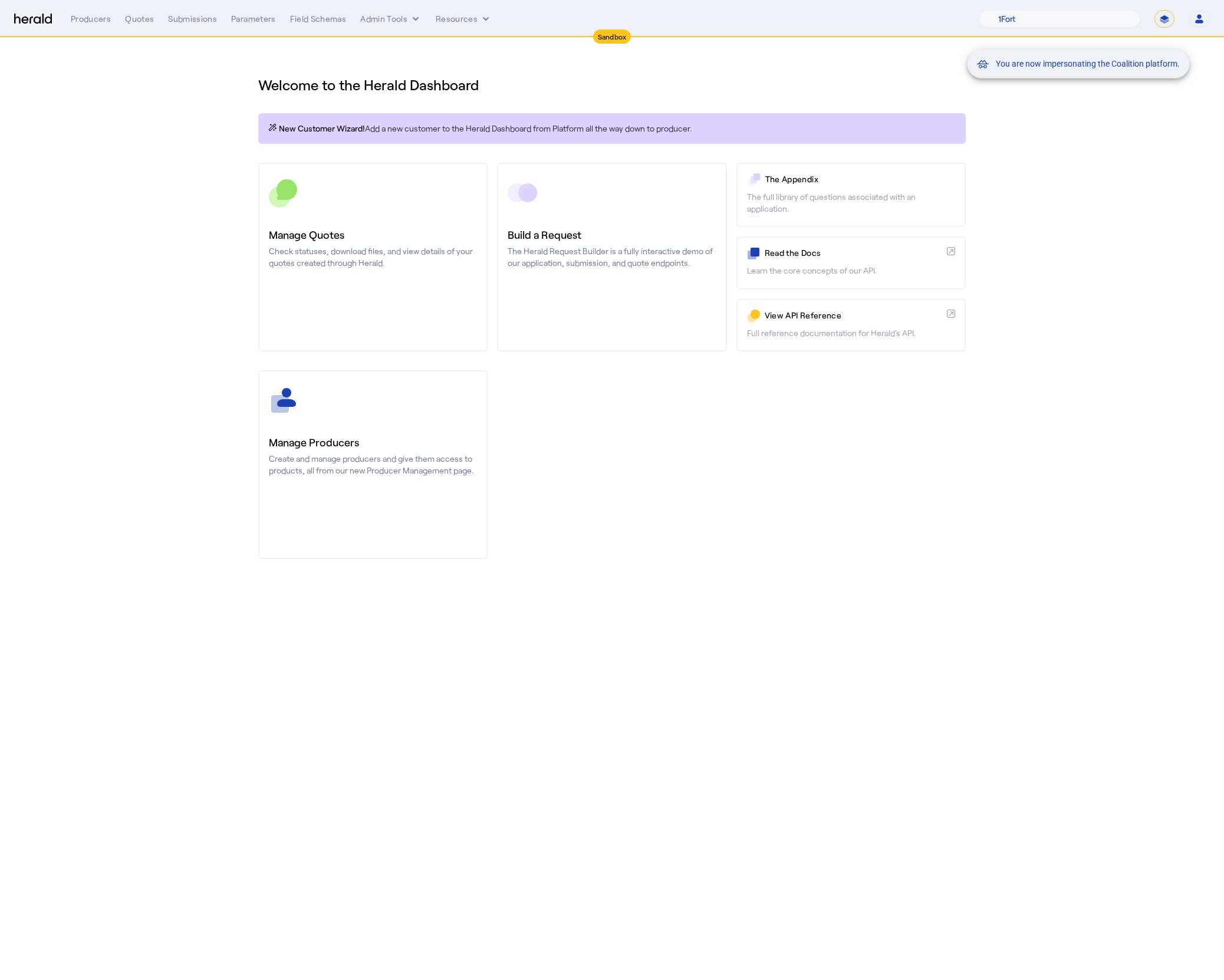
click at [155, 232] on div "You are now impersonating the Coalition platform." at bounding box center [612, 490] width 1224 height 980
click at [387, 229] on div "You are now impersonating the Coalition platform." at bounding box center [612, 490] width 1224 height 980
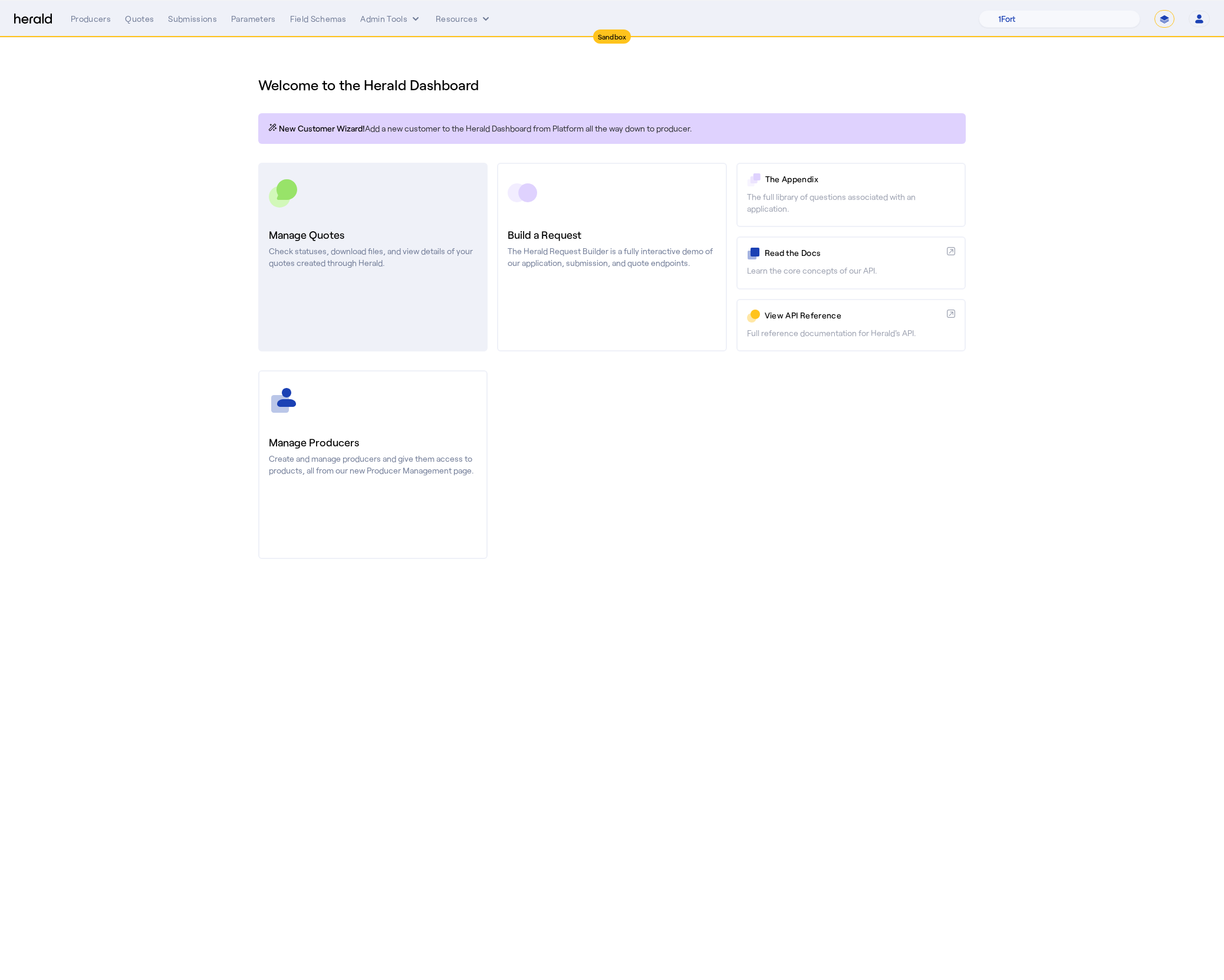
click at [386, 253] on p "Check statuses, download files, and view details of your quotes created through…" at bounding box center [373, 257] width 208 height 24
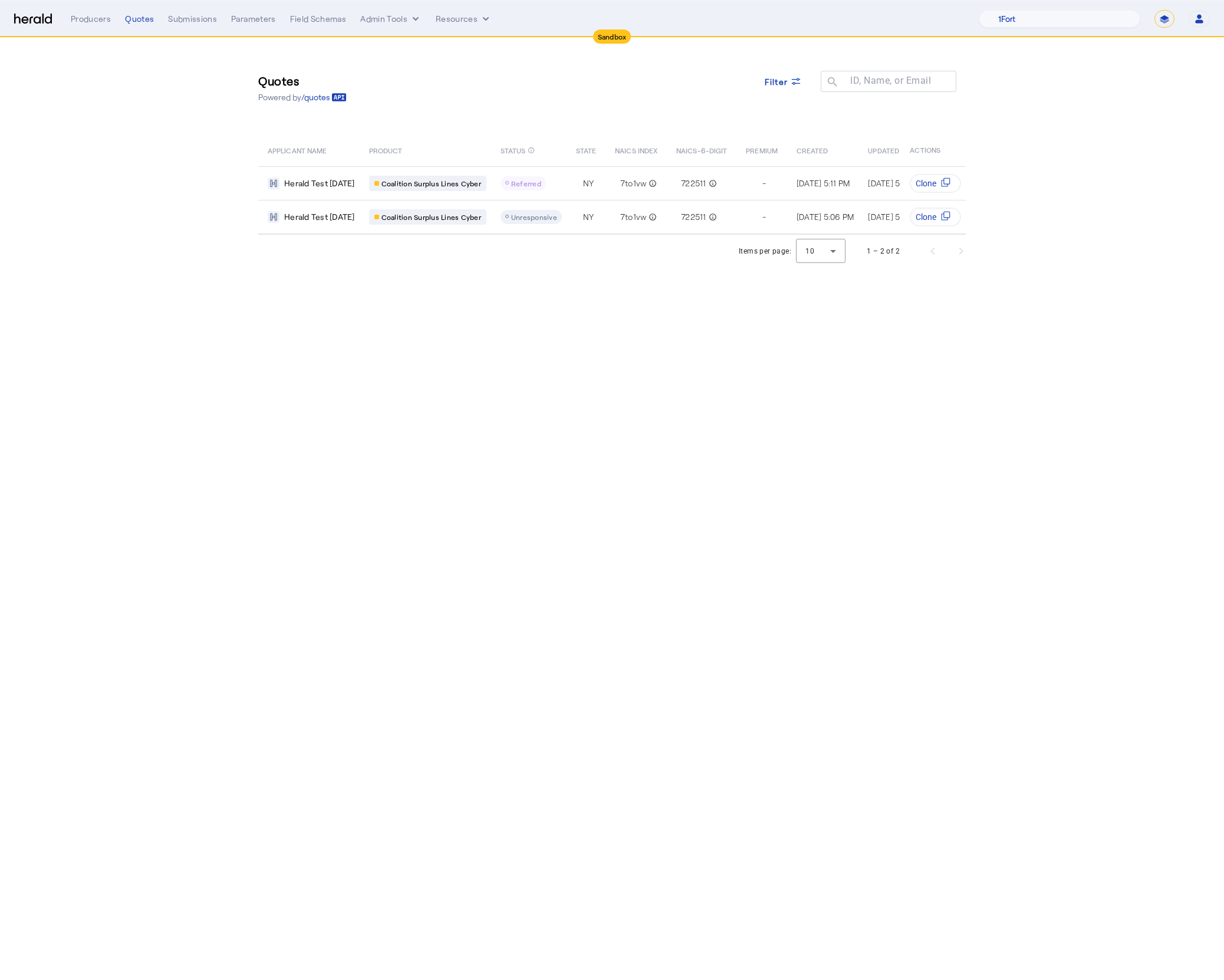
click at [547, 323] on body "Sandbox Menu Producers Quotes Submissions Parameters Field Schemas Admin Tools …" at bounding box center [612, 490] width 1224 height 980
click at [606, 329] on body "Sandbox Menu Producers Quotes Submissions Parameters Field Schemas Admin Tools …" at bounding box center [612, 490] width 1224 height 980
click at [39, 20] on img at bounding box center [33, 19] width 38 height 11
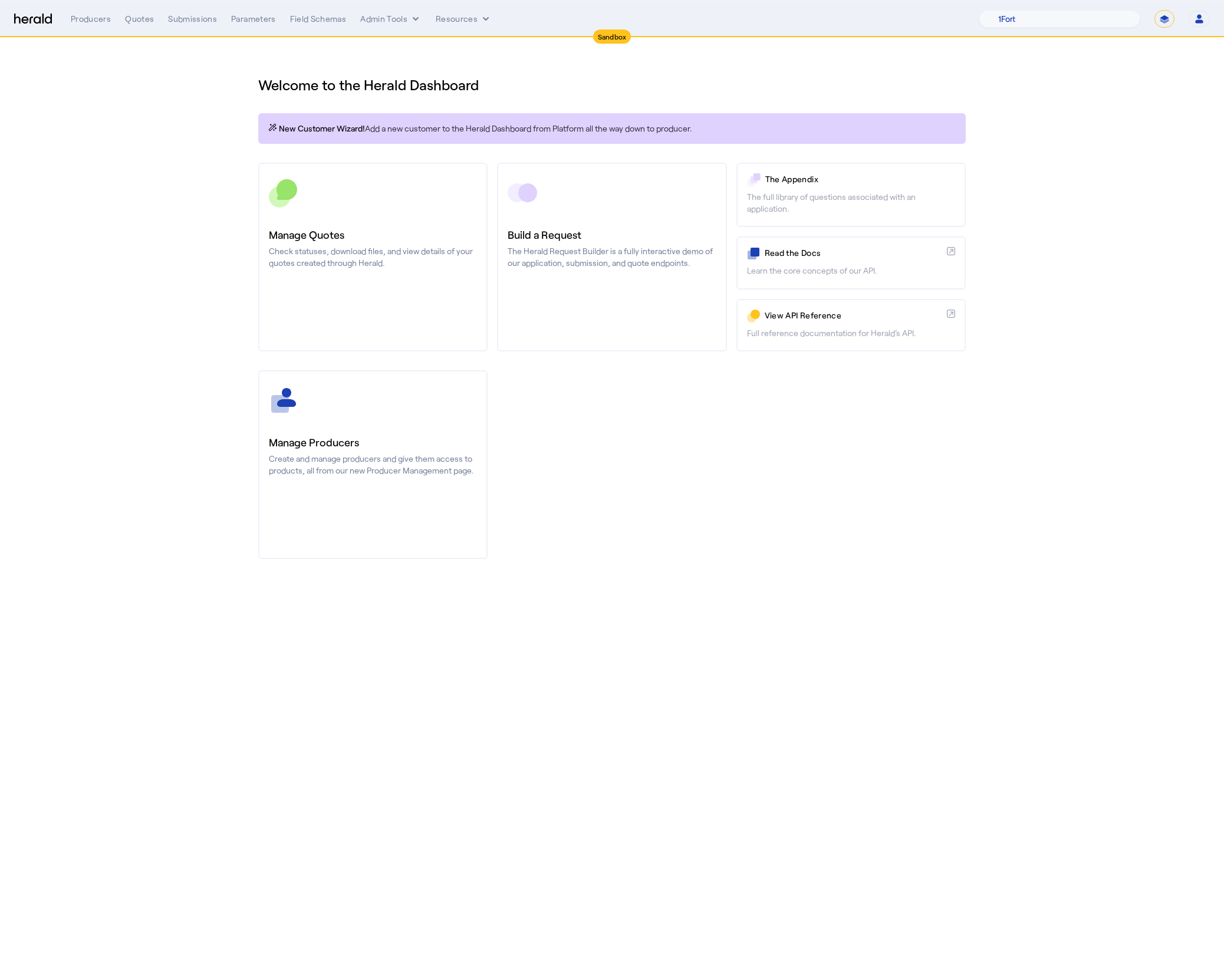
click at [895, 571] on div "Welcome to the Herald Dashboard New Customer Wizard! Add a new customer to the …" at bounding box center [612, 310] width 754 height 544
click at [377, 16] on button "Admin Tools" at bounding box center [390, 19] width 61 height 12
click at [411, 41] on span "Platforms Manager" at bounding box center [411, 44] width 86 height 14
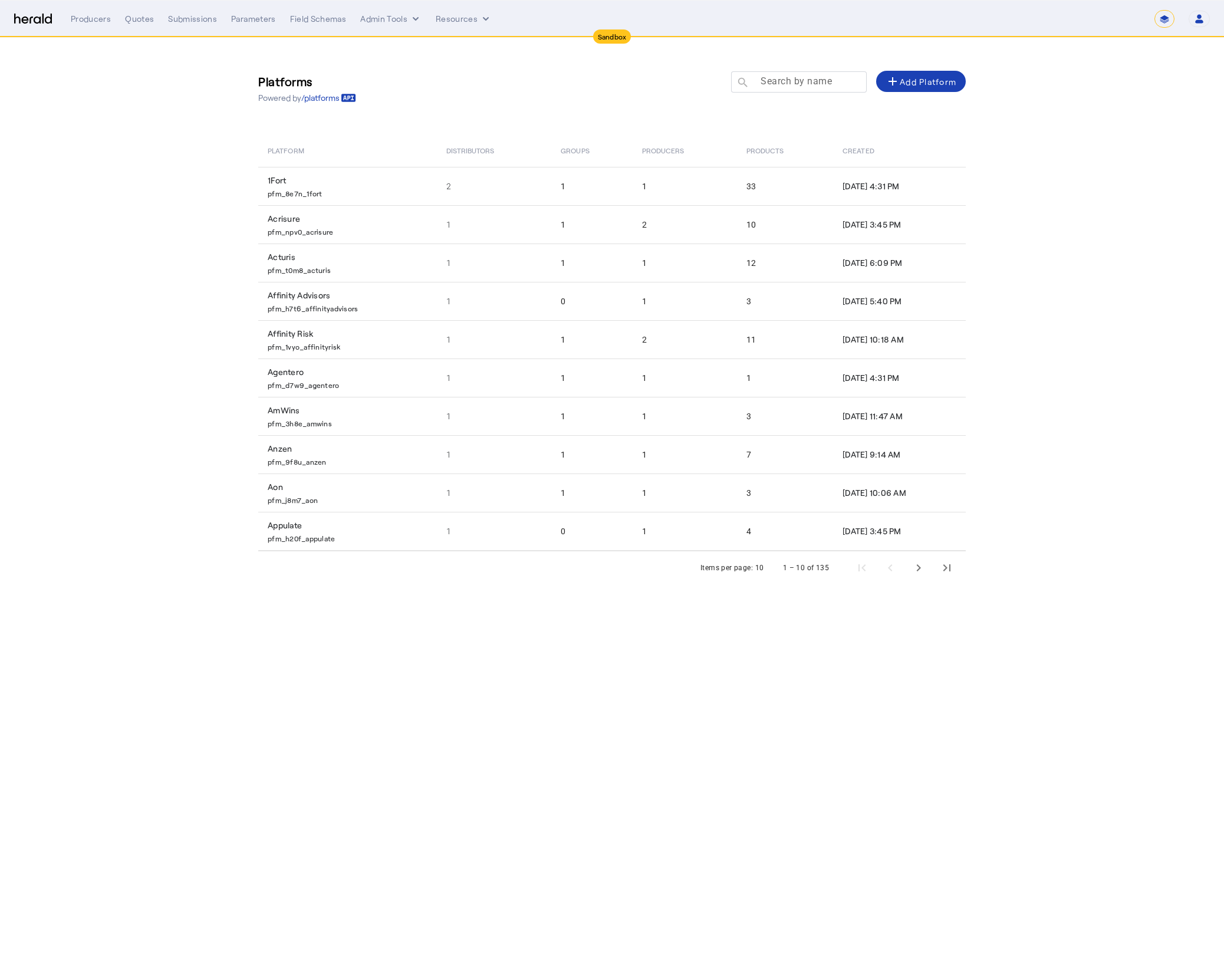
click at [782, 80] on mat-label "Search by name" at bounding box center [796, 81] width 71 height 11
click at [782, 80] on input "Search by name" at bounding box center [804, 81] width 106 height 14
click at [914, 570] on span "Next page" at bounding box center [918, 567] width 28 height 28
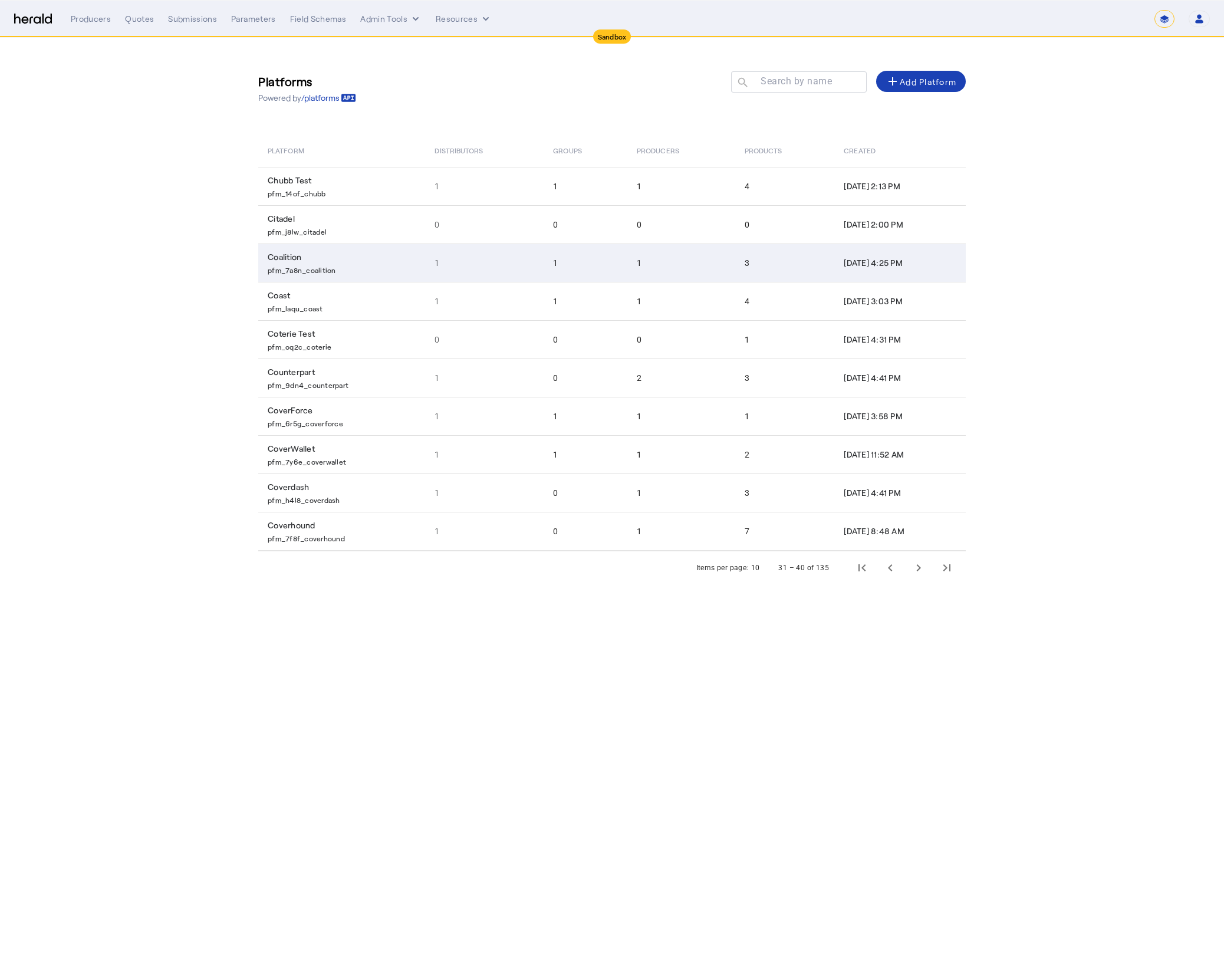
click at [333, 262] on td "Coalition pfm_7a8n_coalition" at bounding box center [342, 262] width 167 height 38
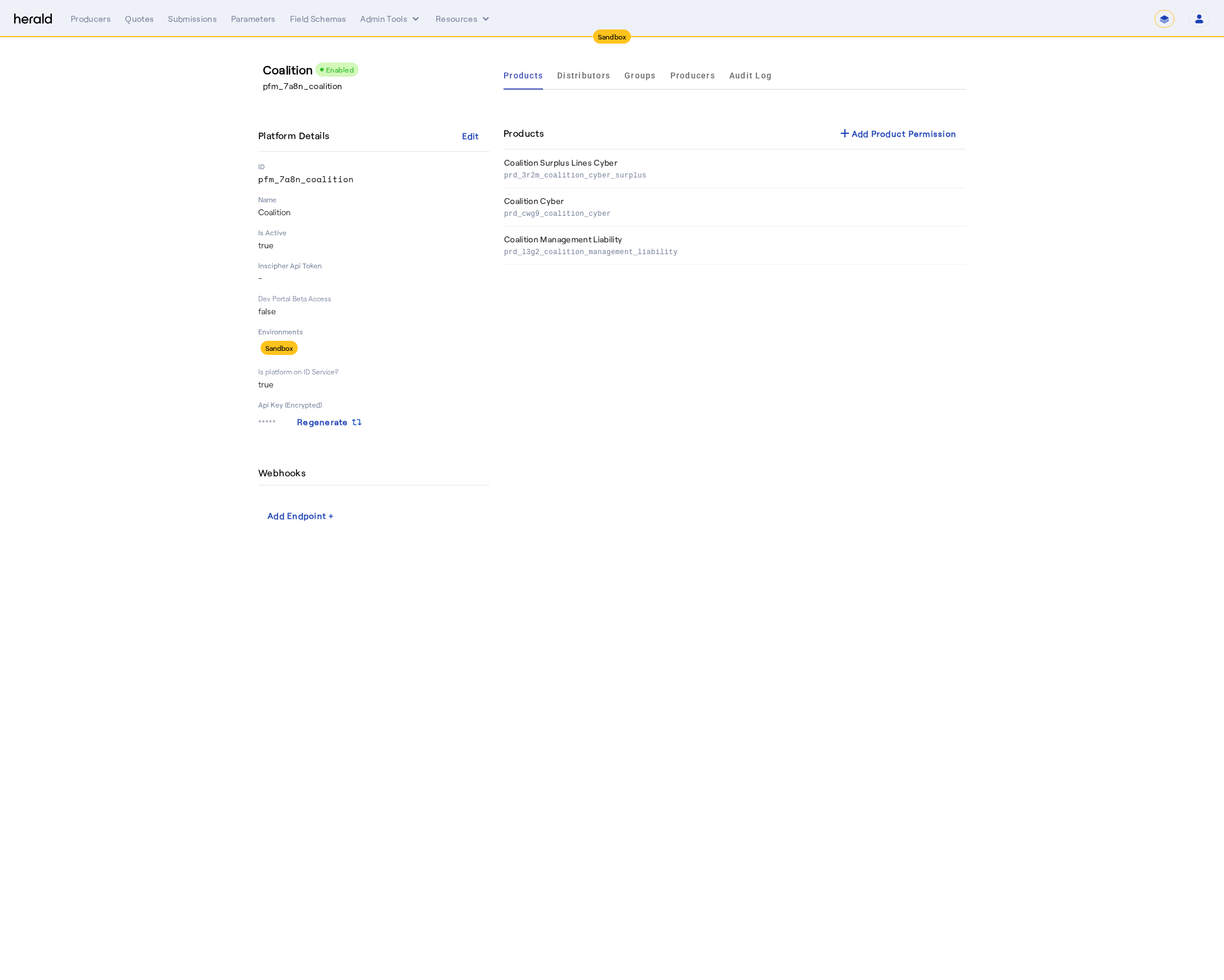
click at [770, 443] on div "Products Distributors Groups Producers Audit Log Products add Add Product Permi…" at bounding box center [735, 293] width 462 height 464
click at [688, 77] on span "Producers" at bounding box center [693, 75] width 45 height 9
click at [743, 264] on div "Products Distributors Groups Producers Audit Log Producers Test Developer [PERS…" at bounding box center [735, 293] width 462 height 464
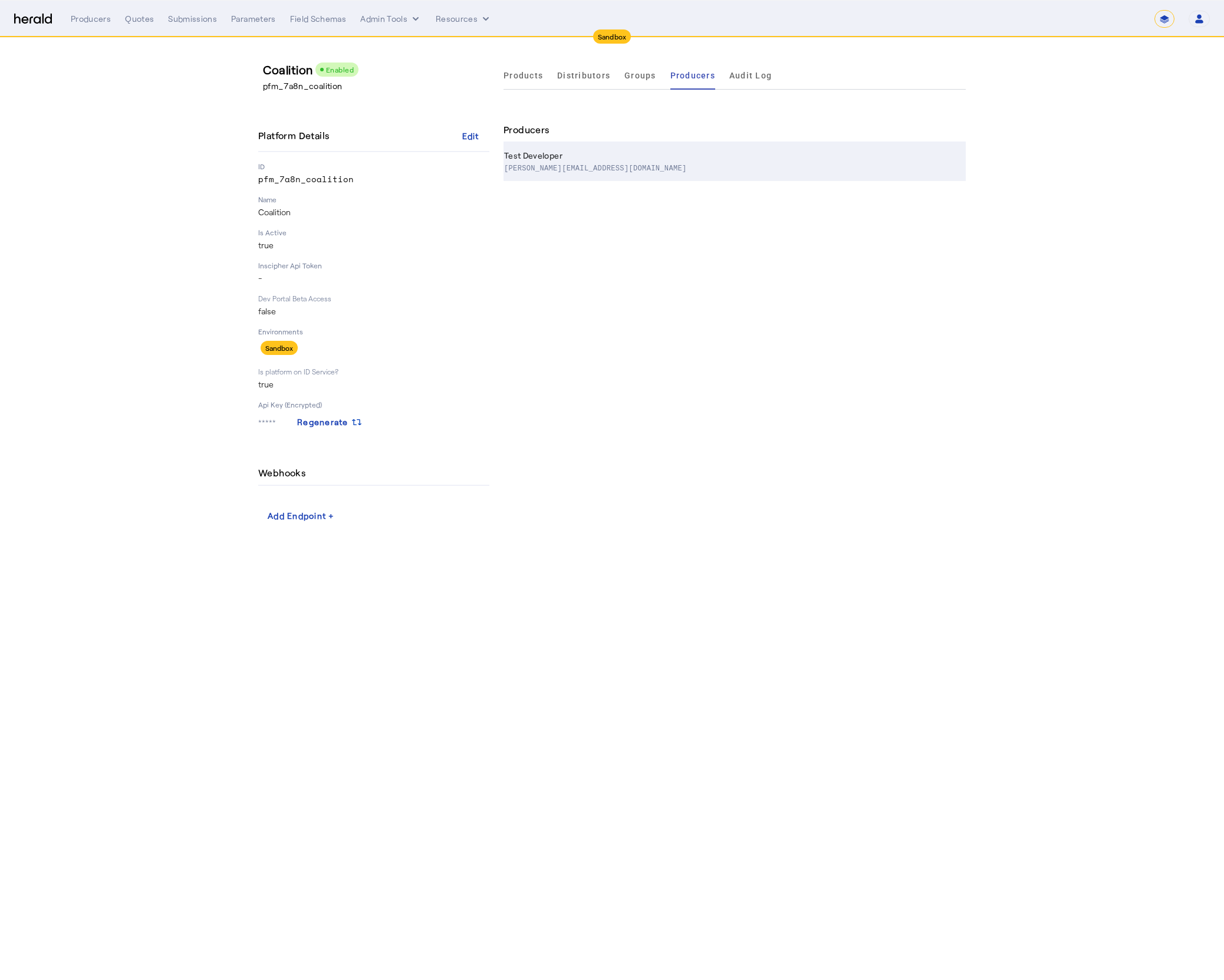
click at [601, 180] on th "Test Developer [PERSON_NAME][EMAIL_ADDRESS][DOMAIN_NAME]" at bounding box center [735, 161] width 462 height 38
select select "pfm_7a8n_coalition"
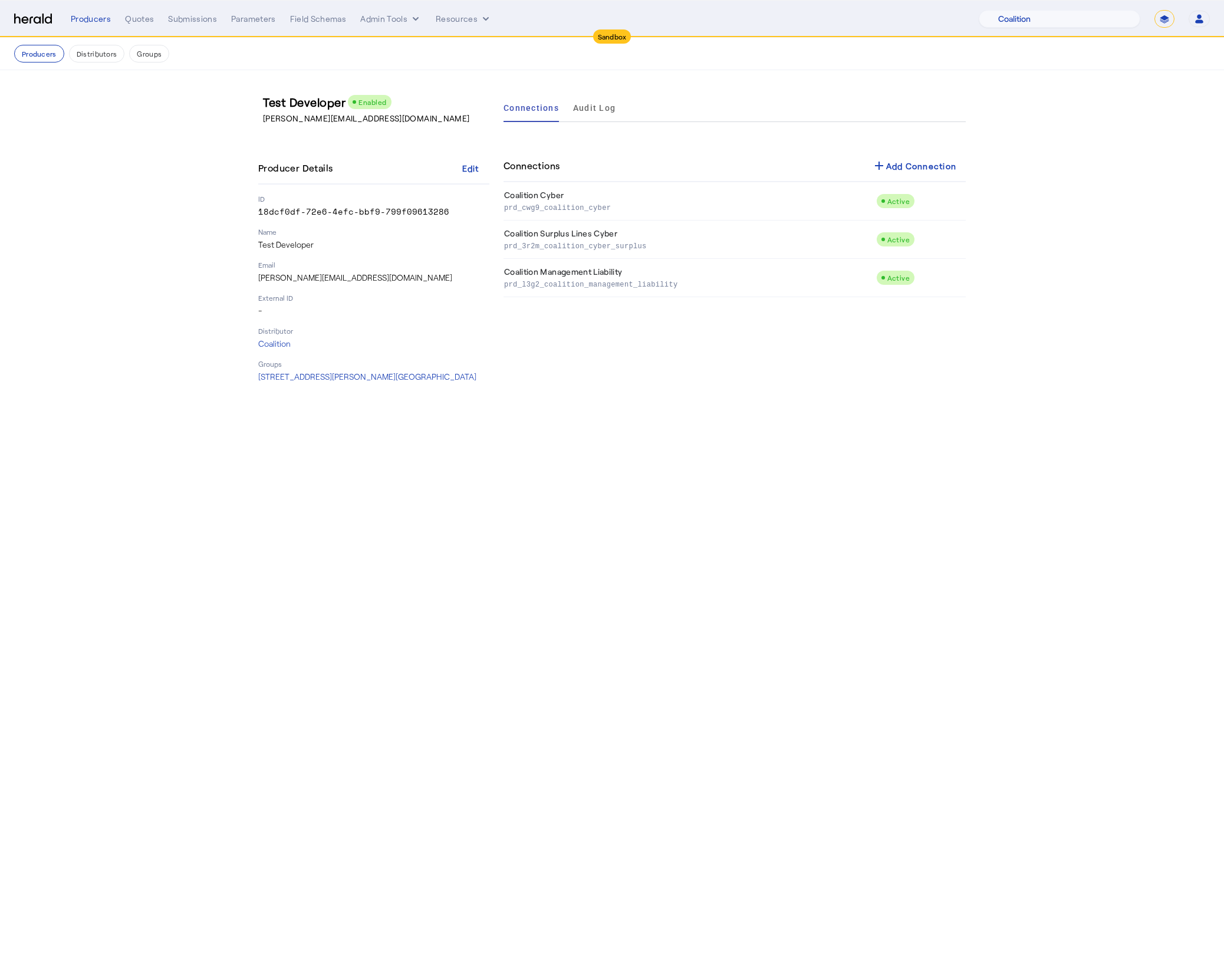
click at [712, 454] on body "Sandbox Menu Producers Quotes Submissions Parameters Field Schemas Admin Tools …" at bounding box center [612, 490] width 1224 height 980
click at [616, 276] on td "Coalition Management Liability prd_l3g2_coalition_management_liability" at bounding box center [690, 278] width 373 height 38
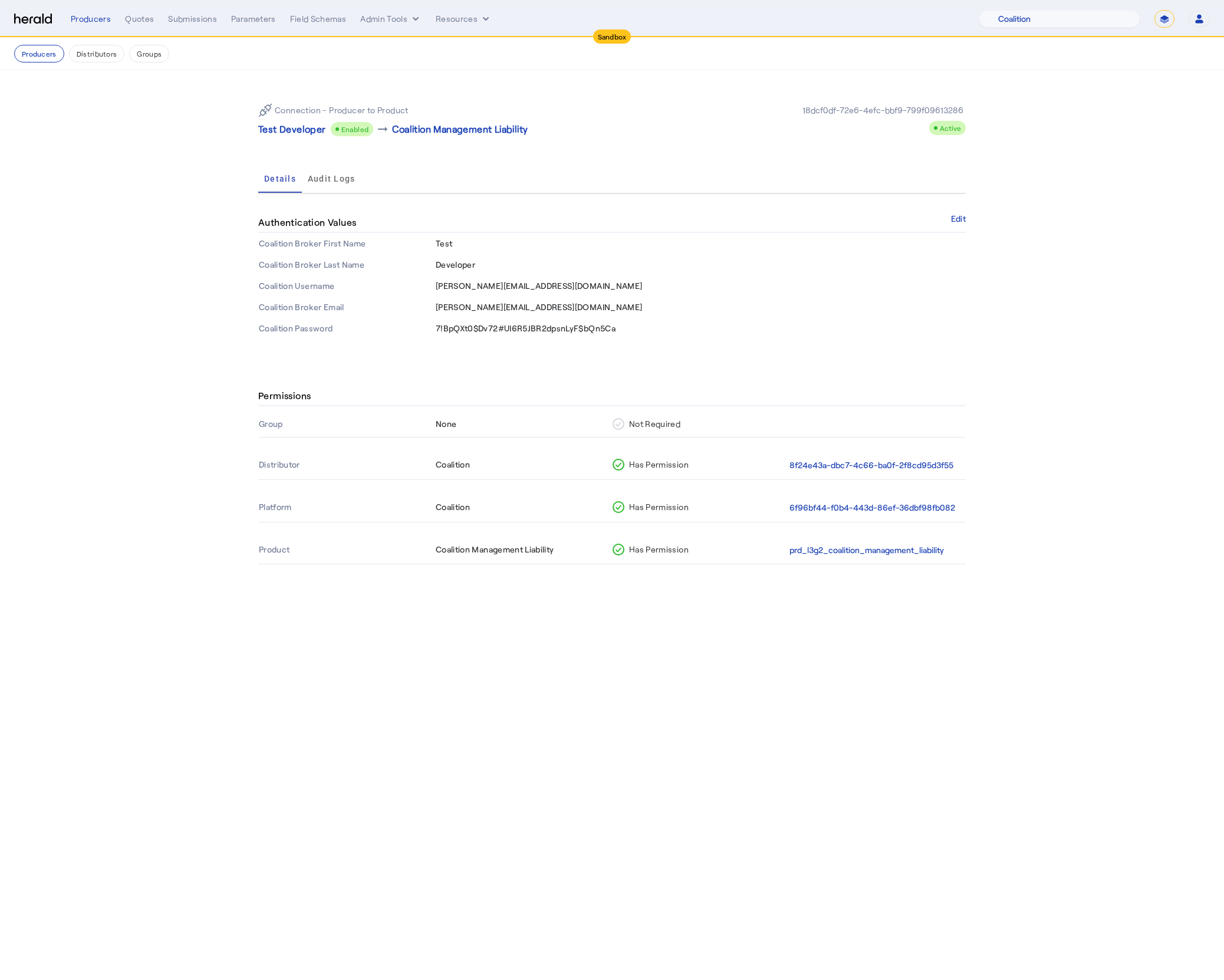
click at [905, 359] on div "Connection - Producer to Product Test Developer Enabled arrow_right_alt Coaliti…" at bounding box center [612, 216] width 754 height 293
click at [511, 359] on div "Connection - Producer to Product Test Developer Enabled arrow_right_alt Coaliti…" at bounding box center [612, 216] width 754 height 293
click at [733, 722] on body "Sandbox Menu Producers Quotes Submissions Parameters Field Schemas Admin Tools …" at bounding box center [612, 490] width 1224 height 980
click at [399, 24] on button "Admin Tools" at bounding box center [390, 19] width 61 height 12
click at [430, 52] on div "Platforms Manager" at bounding box center [411, 43] width 105 height 28
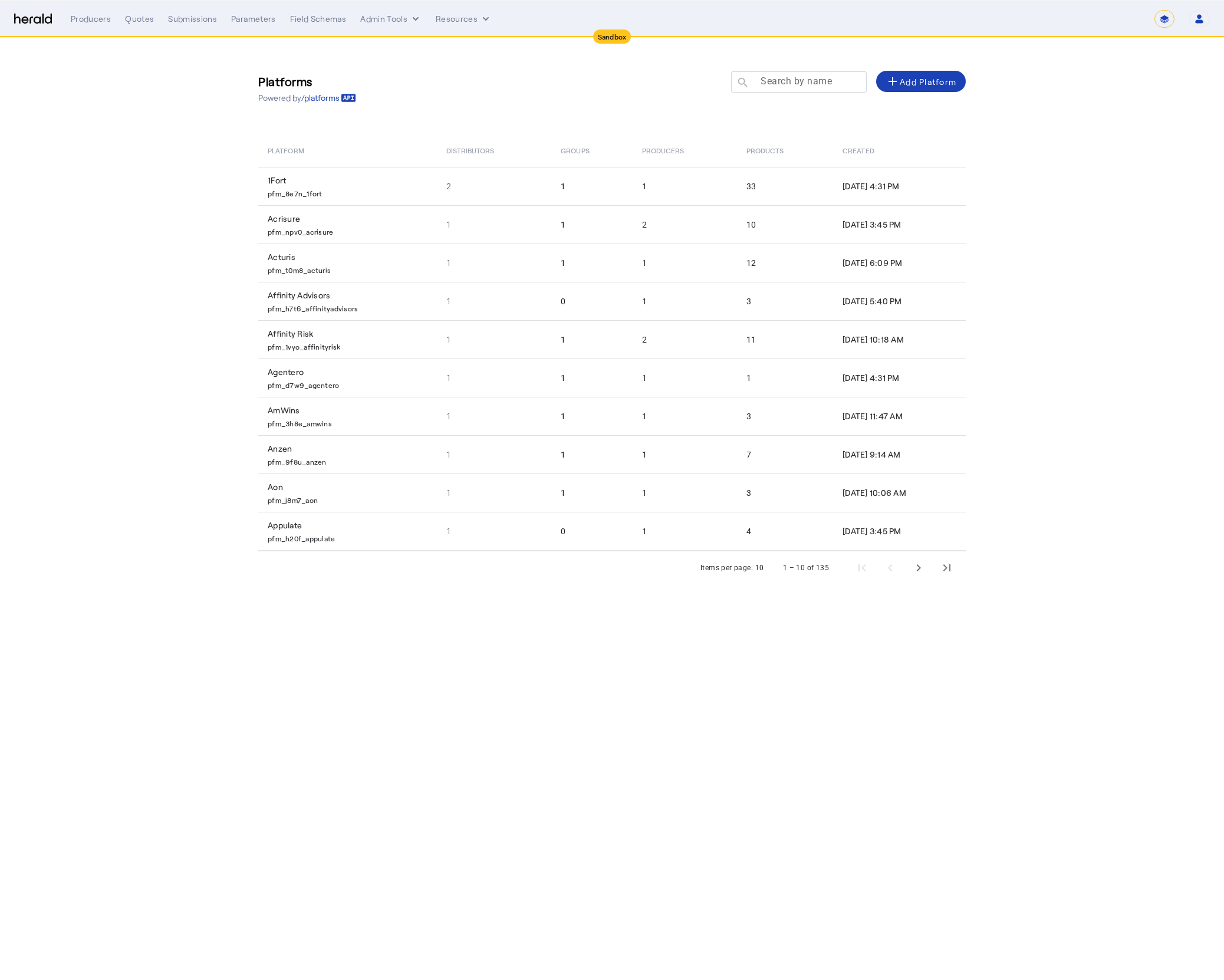
click at [811, 77] on mat-label "Search by name" at bounding box center [796, 81] width 71 height 11
click at [811, 77] on input "Search by name" at bounding box center [804, 81] width 106 height 14
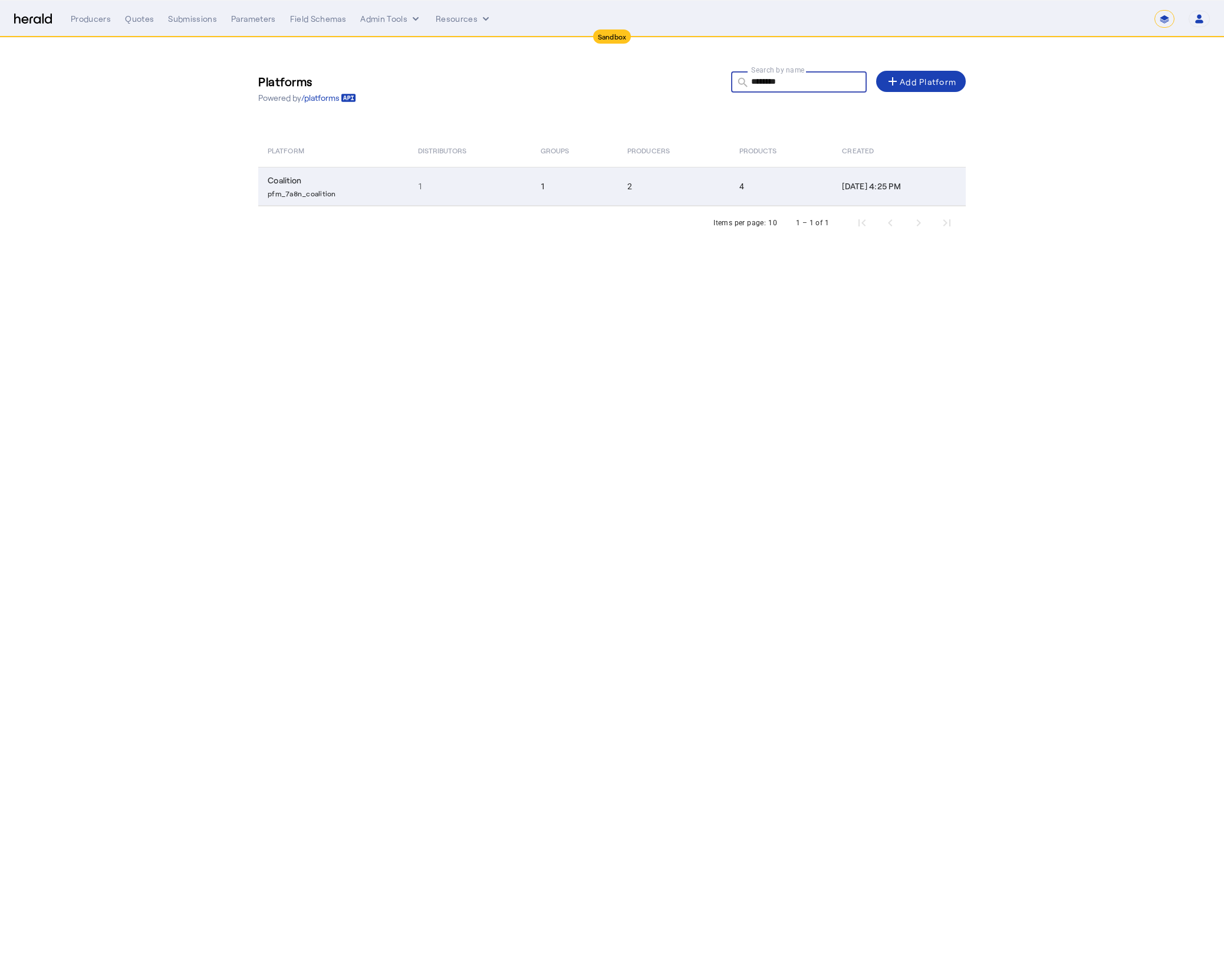
type input "********"
click at [541, 177] on td "1" at bounding box center [575, 186] width 87 height 39
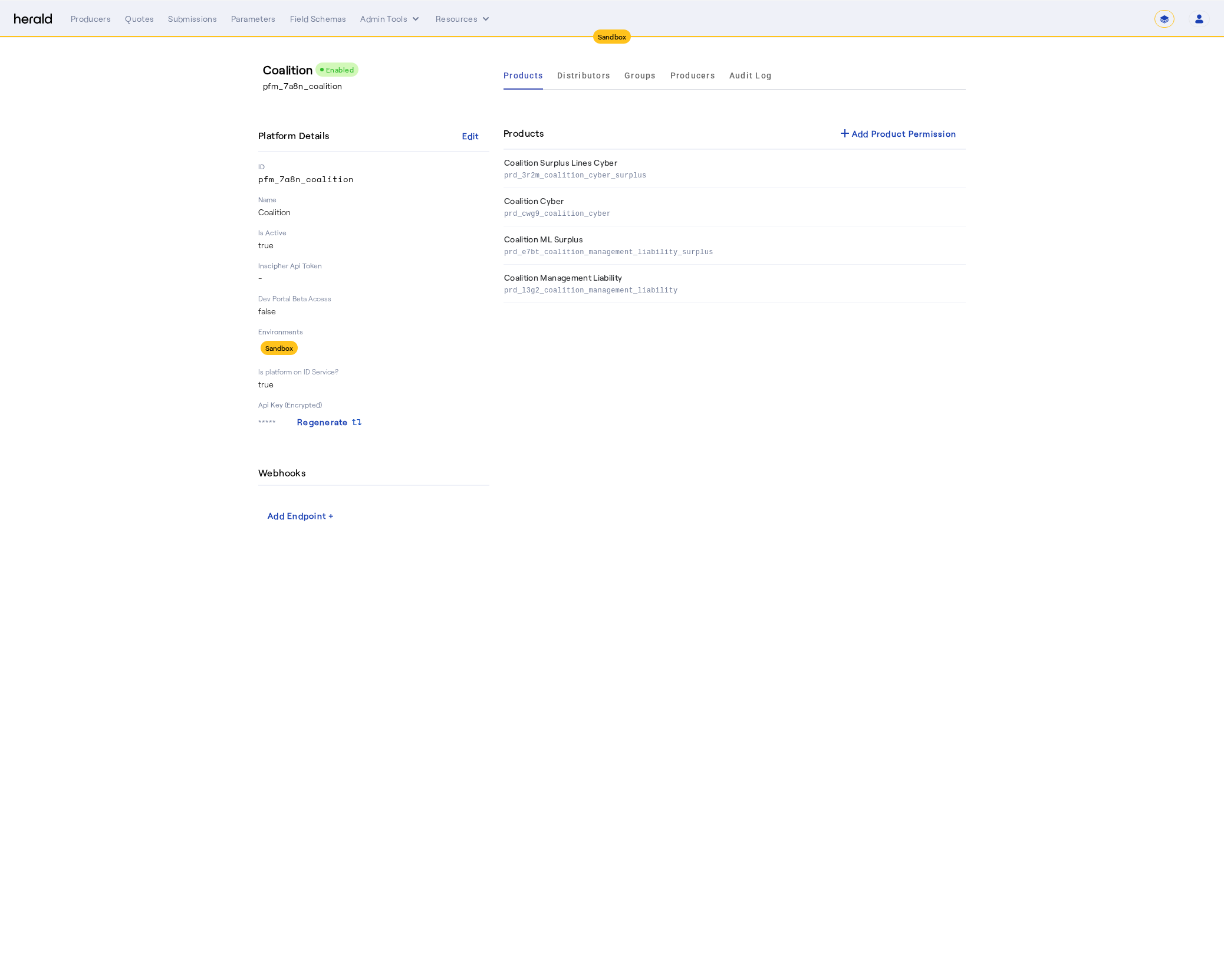
click at [716, 359] on div "Products Distributors Groups Producers Audit Log Products add Add Product Permi…" at bounding box center [735, 293] width 462 height 464
click at [583, 287] on p "prd_l3g2_coalition_management_liability" at bounding box center [732, 289] width 457 height 12
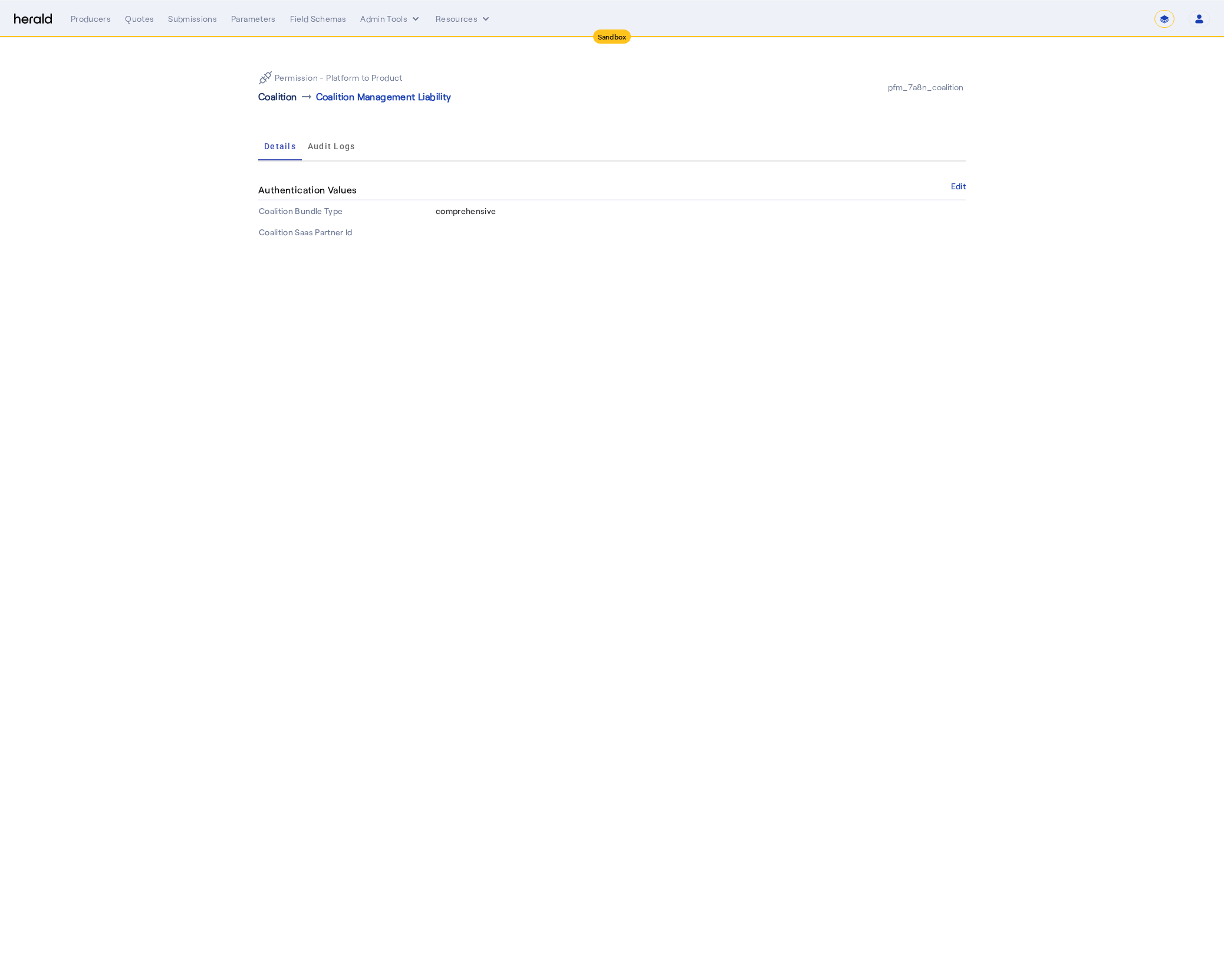
click at [277, 98] on p "Coalition" at bounding box center [277, 97] width 39 height 14
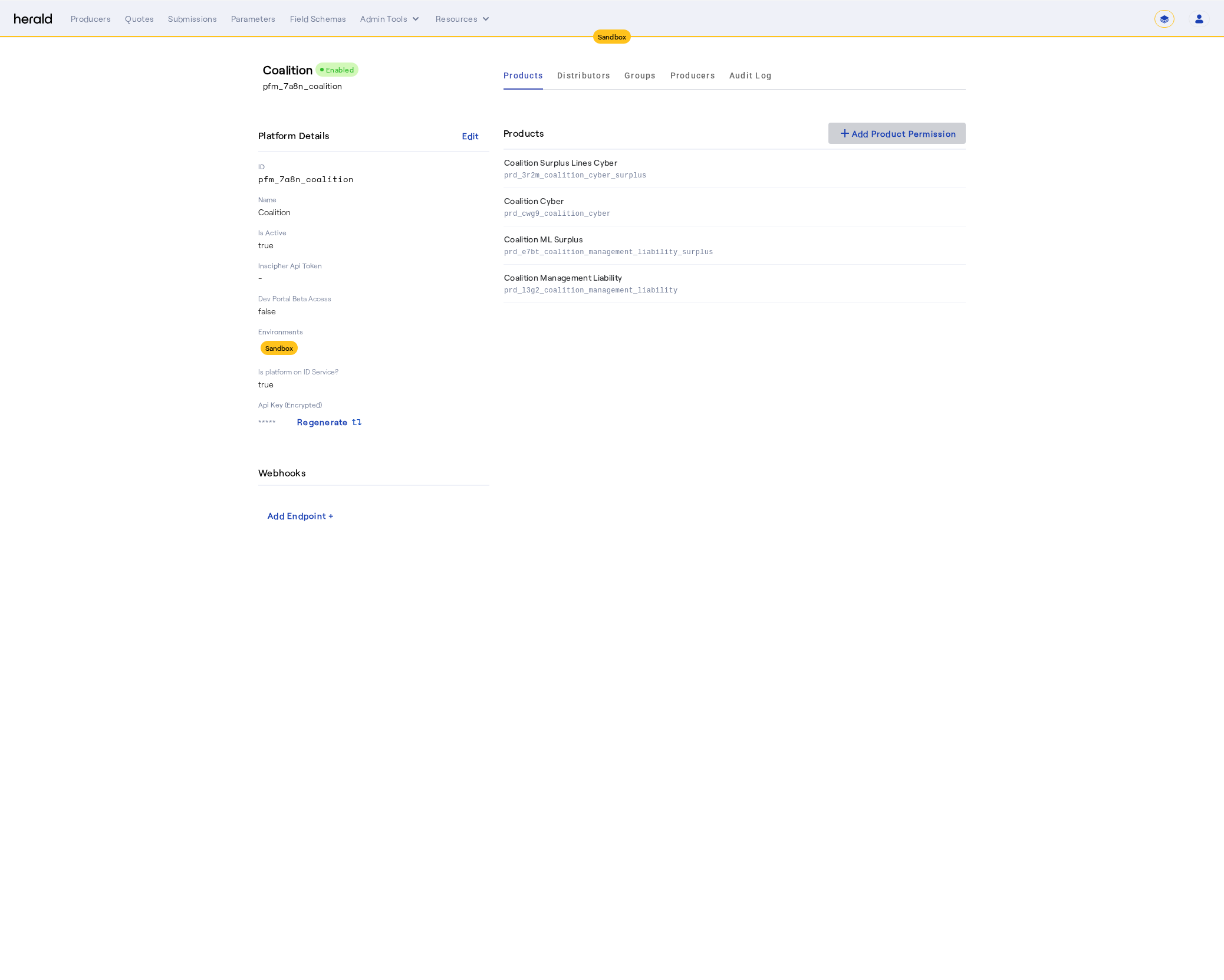
click at [853, 137] on div "add Add Product Permission" at bounding box center [897, 133] width 119 height 14
select select "pfm_7a8n_coalition"
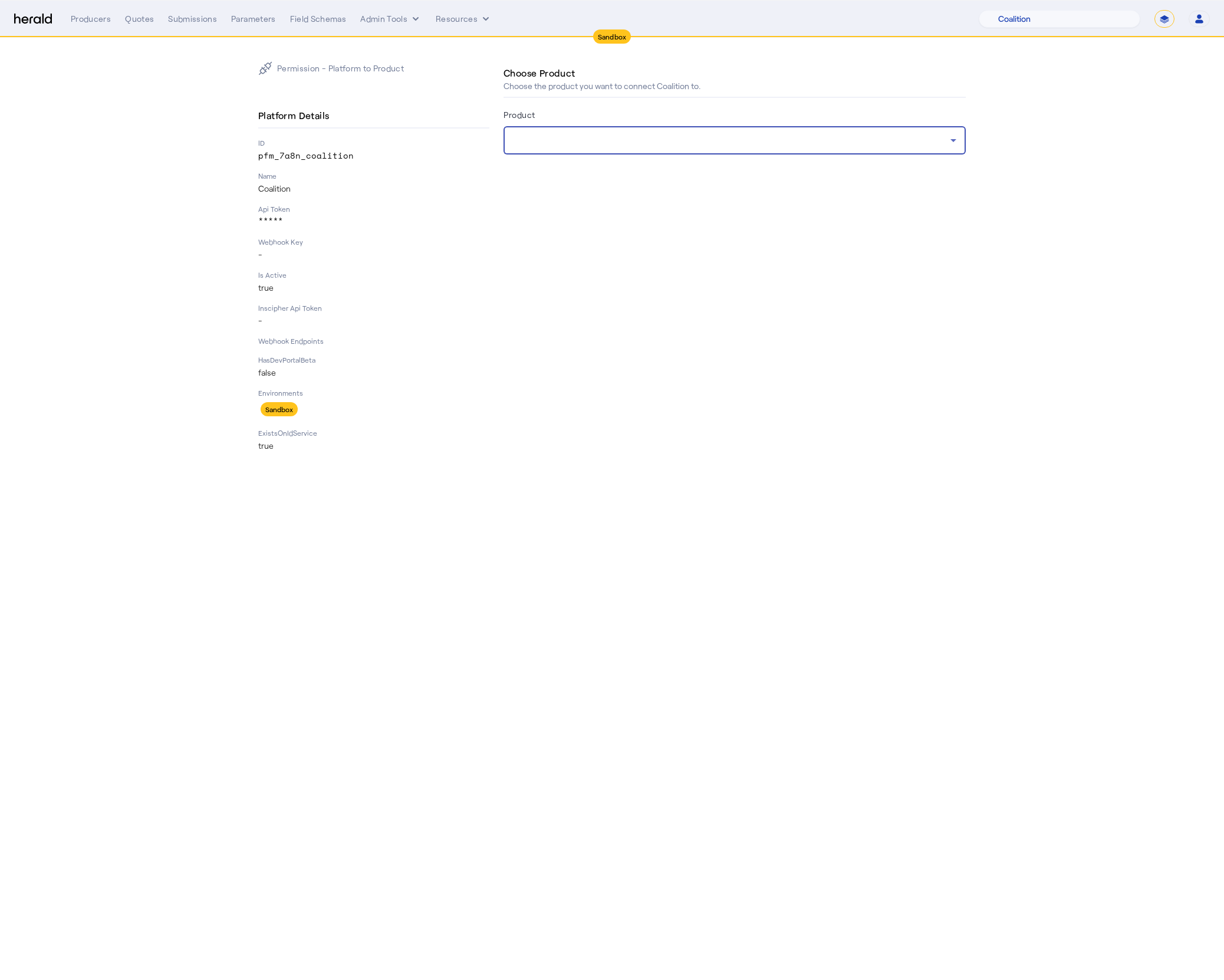
click at [603, 142] on div at bounding box center [731, 140] width 438 height 14
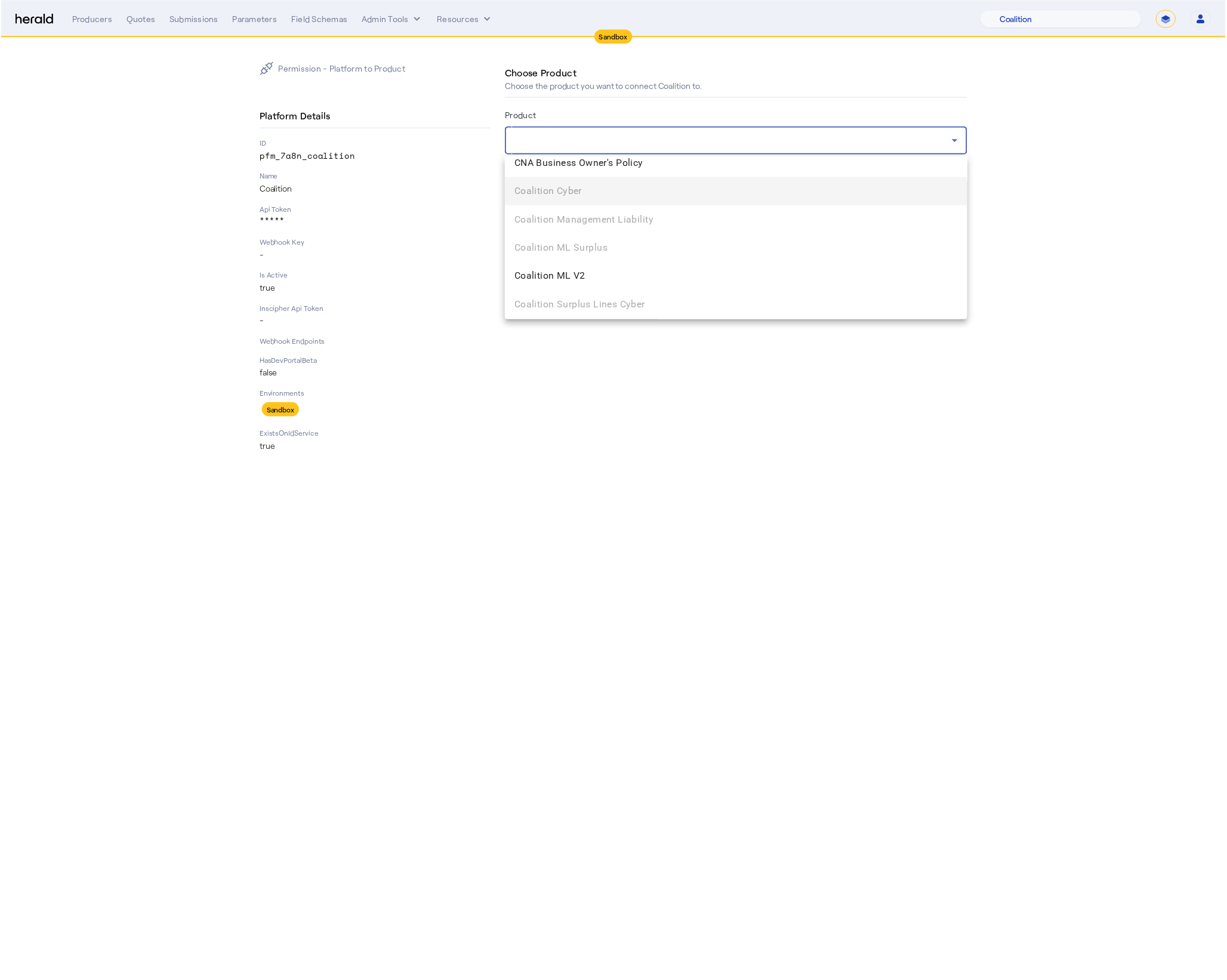
scroll to position [906, 0]
click at [633, 270] on span "Coalition ML V2" at bounding box center [744, 270] width 449 height 15
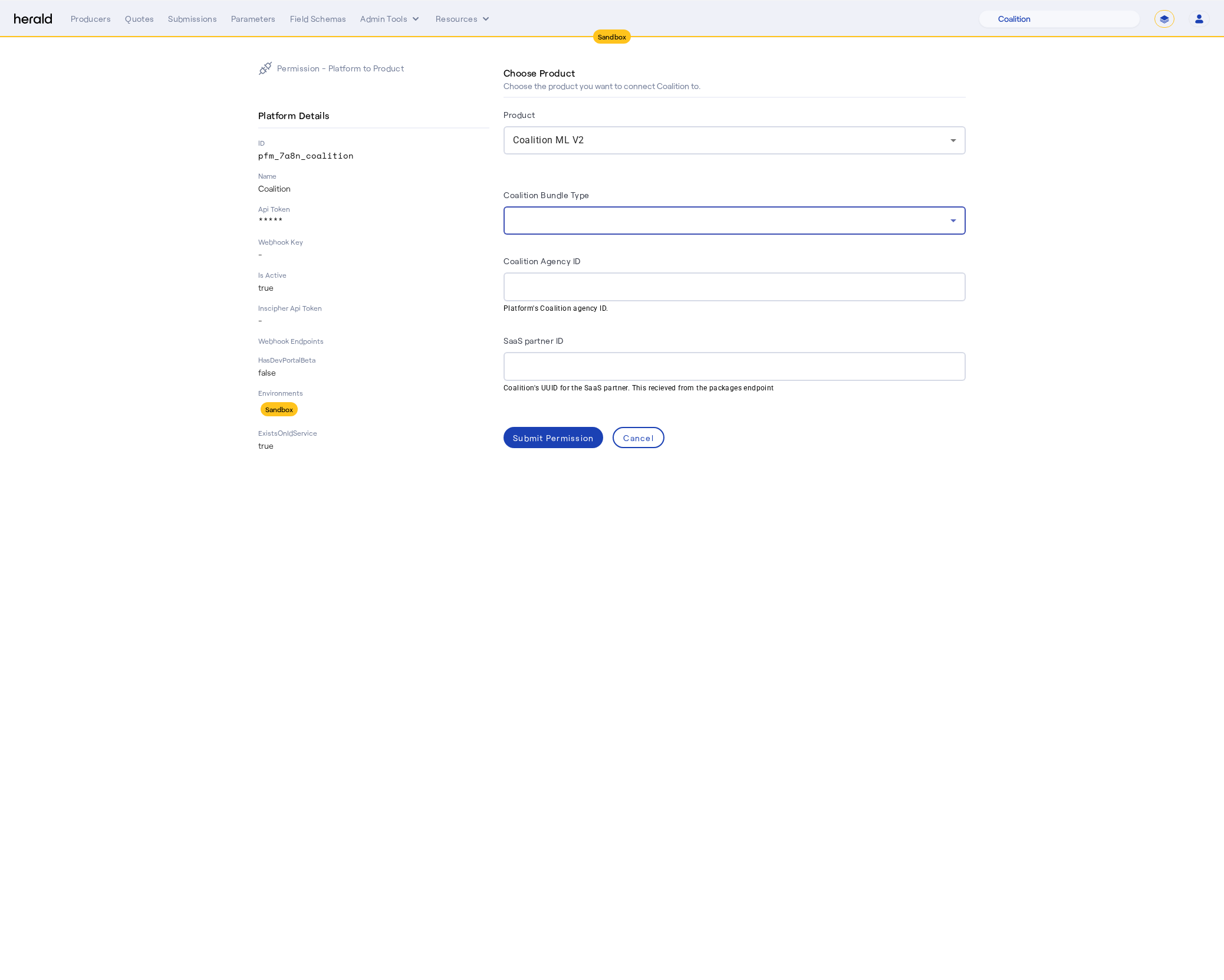
click at [818, 214] on div at bounding box center [731, 220] width 438 height 14
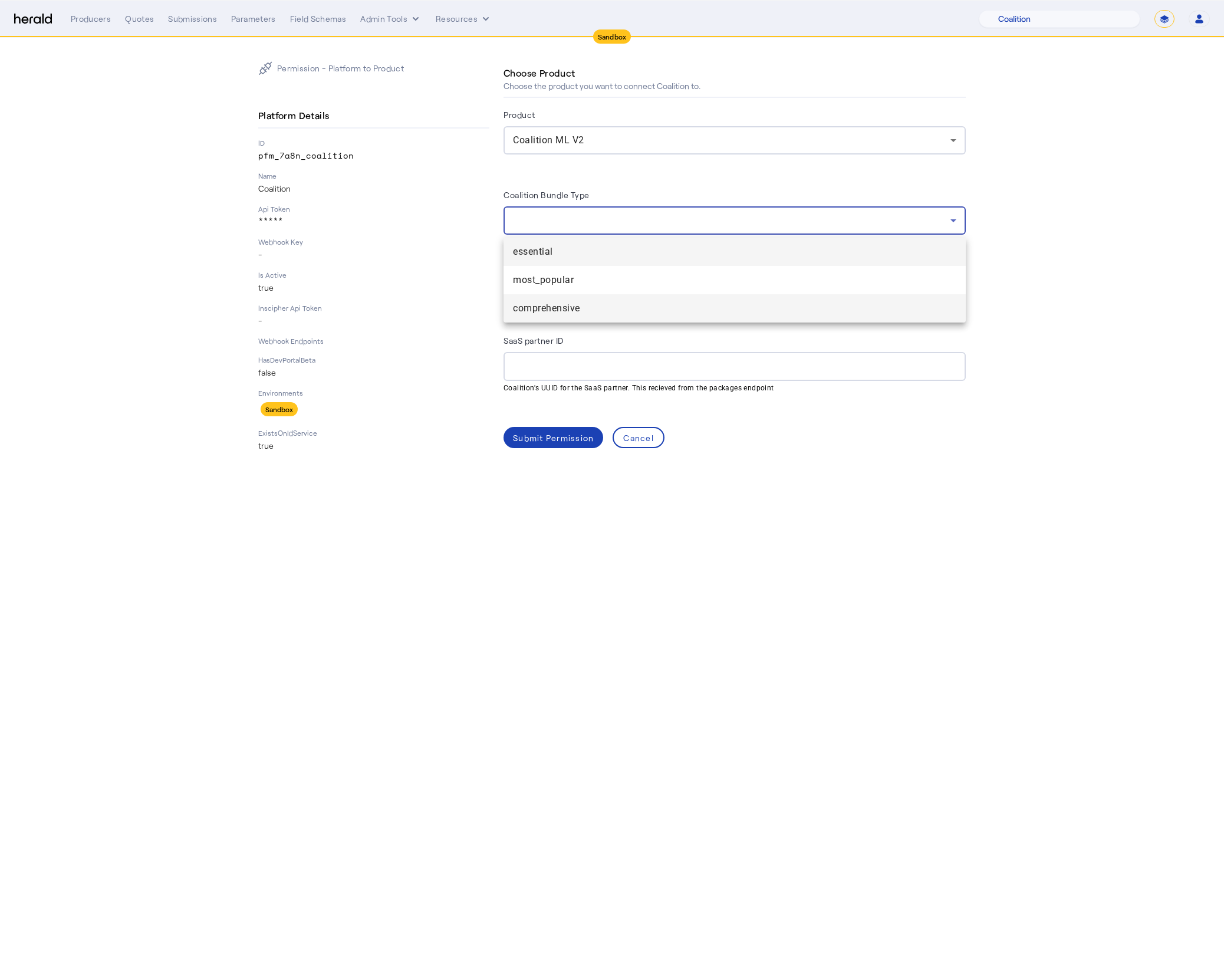
click at [575, 307] on span "comprehensive" at bounding box center [735, 308] width 443 height 14
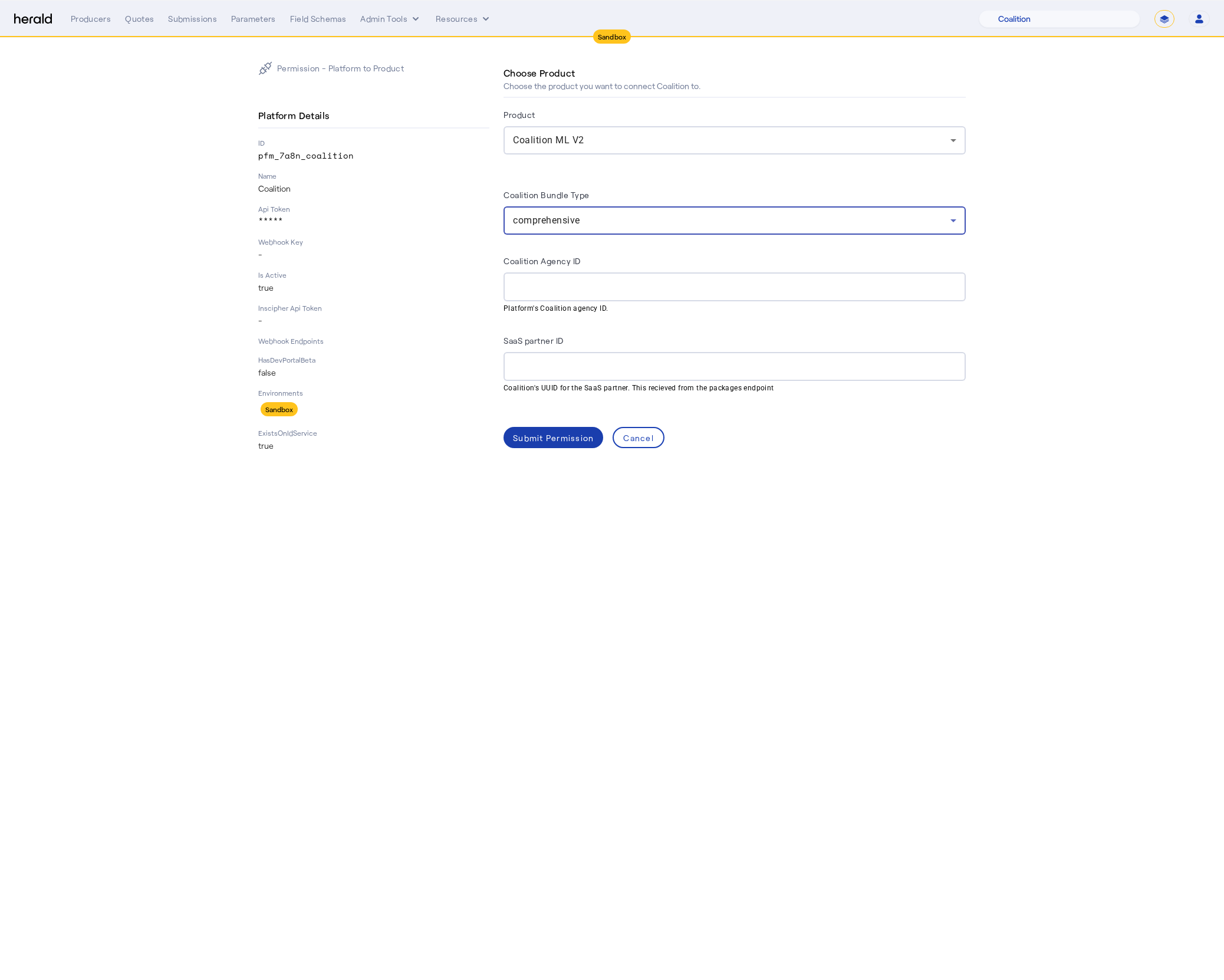
click at [552, 441] on div "Submit Permission" at bounding box center [553, 438] width 81 height 12
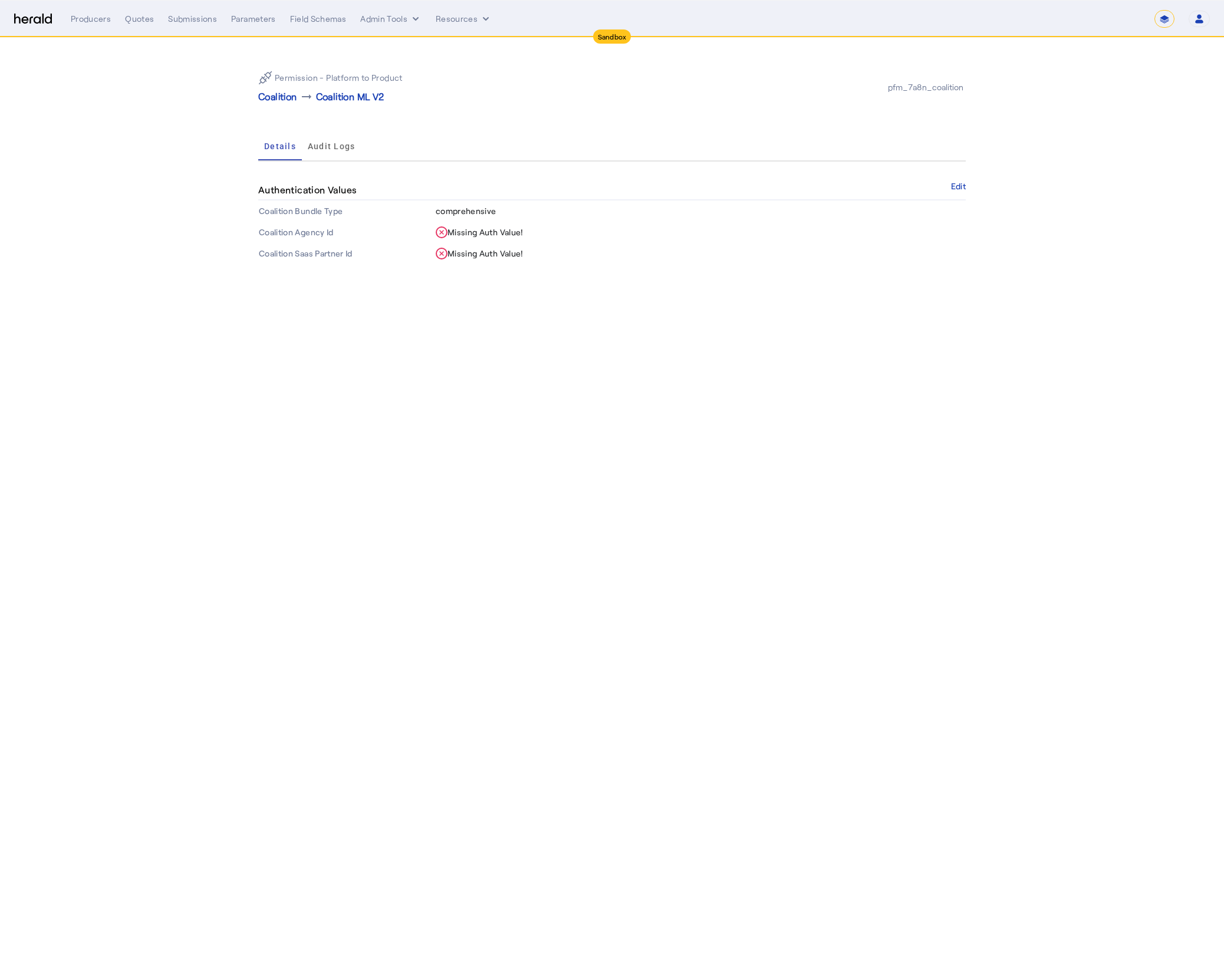
click at [630, 345] on body "**********" at bounding box center [612, 490] width 1224 height 980
click at [279, 97] on p "Coalition" at bounding box center [277, 97] width 39 height 14
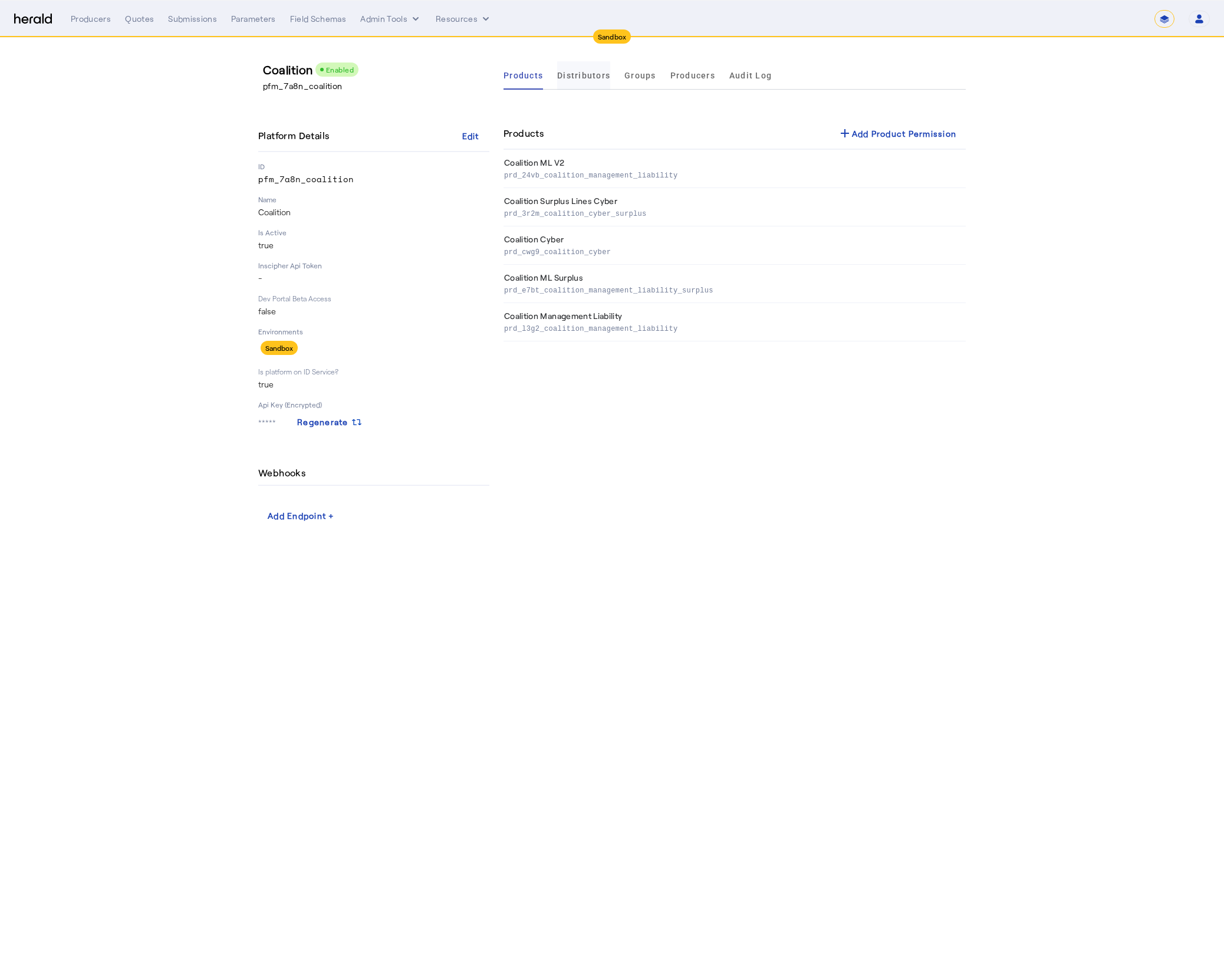
click at [570, 81] on span "Distributors" at bounding box center [583, 75] width 53 height 28
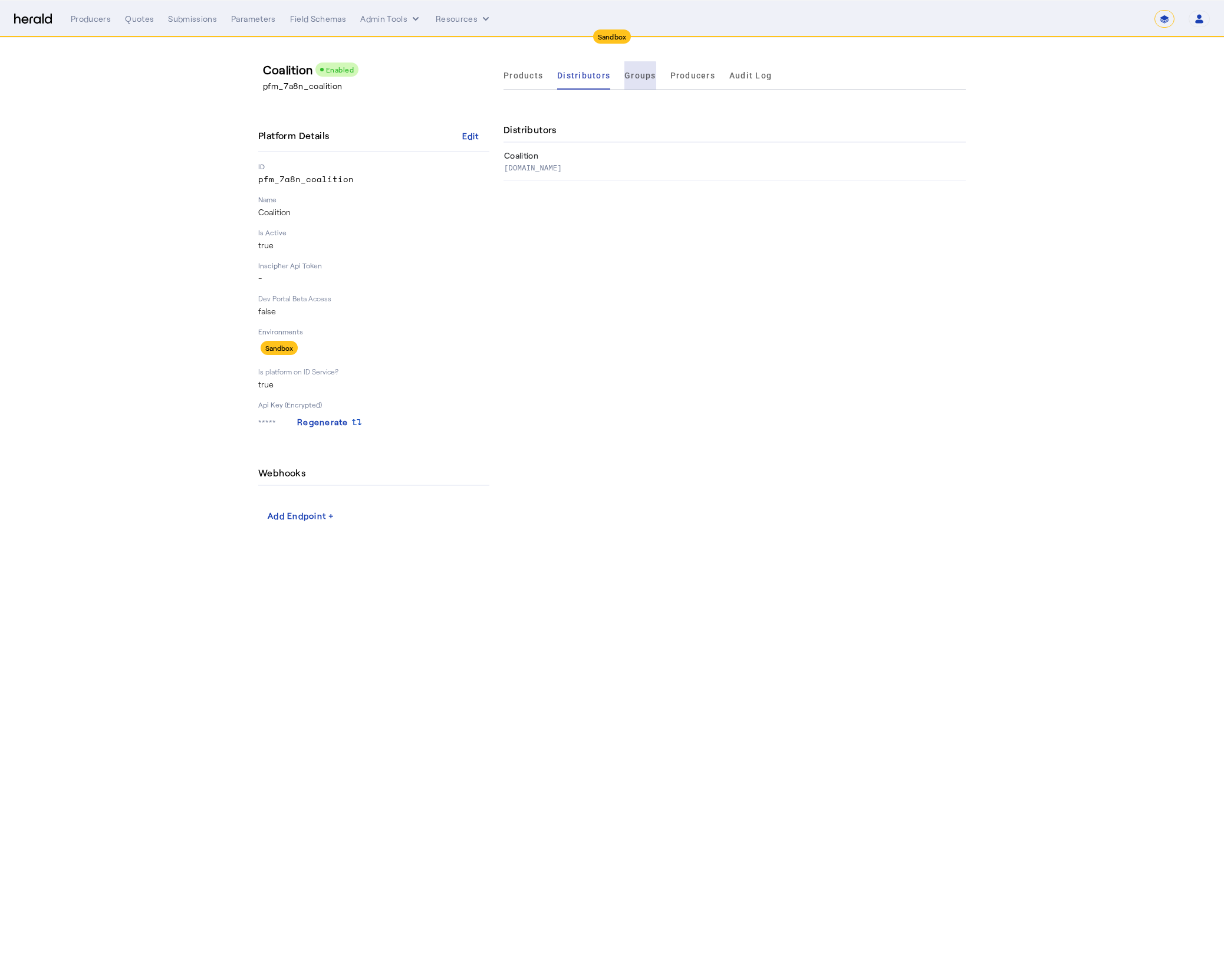
click at [638, 87] on span "Groups" at bounding box center [640, 75] width 32 height 28
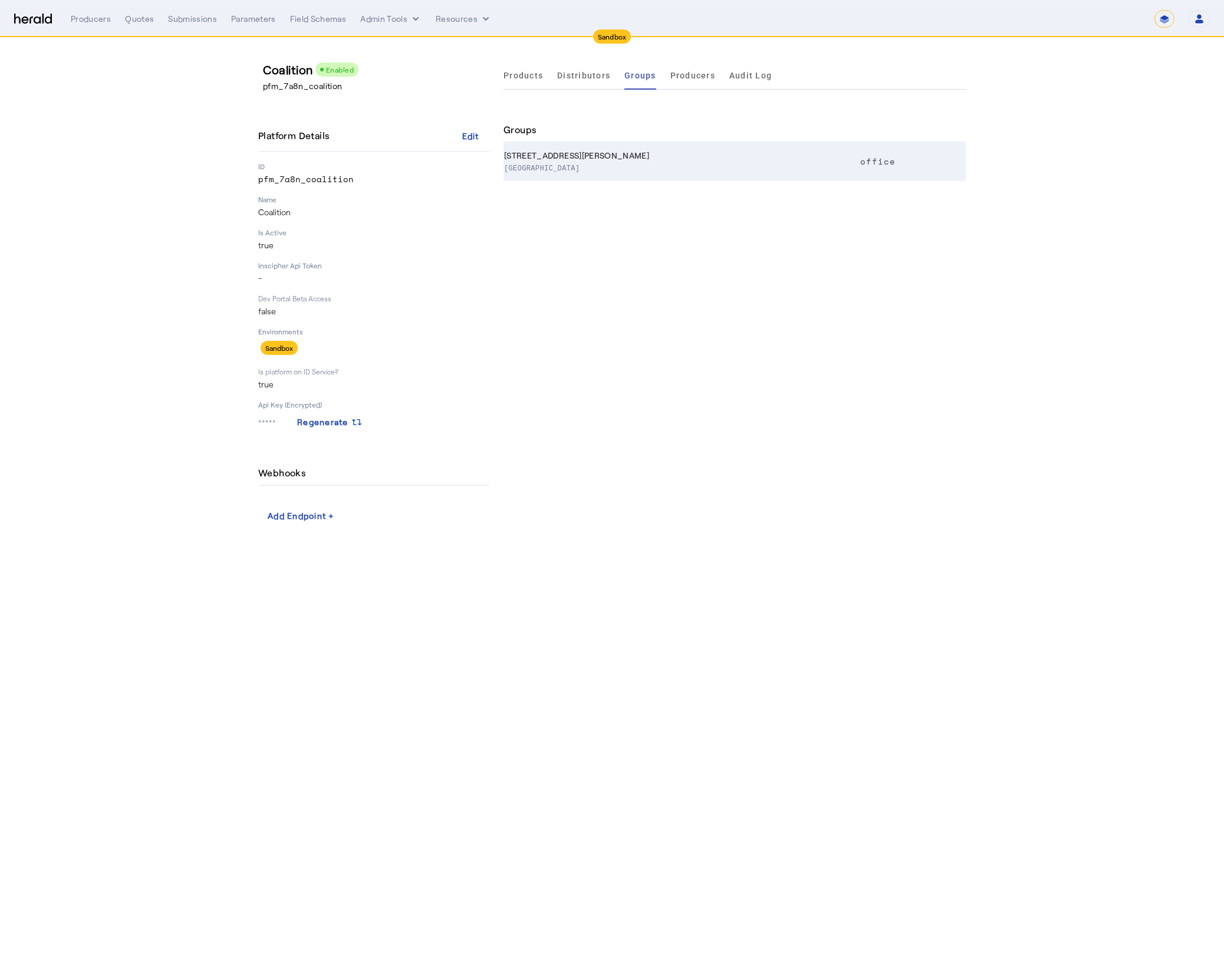
click at [614, 156] on th "44 Montgomery St San Francisco CA, 94104" at bounding box center [680, 161] width 353 height 38
select select "pfm_7a8n_coalition"
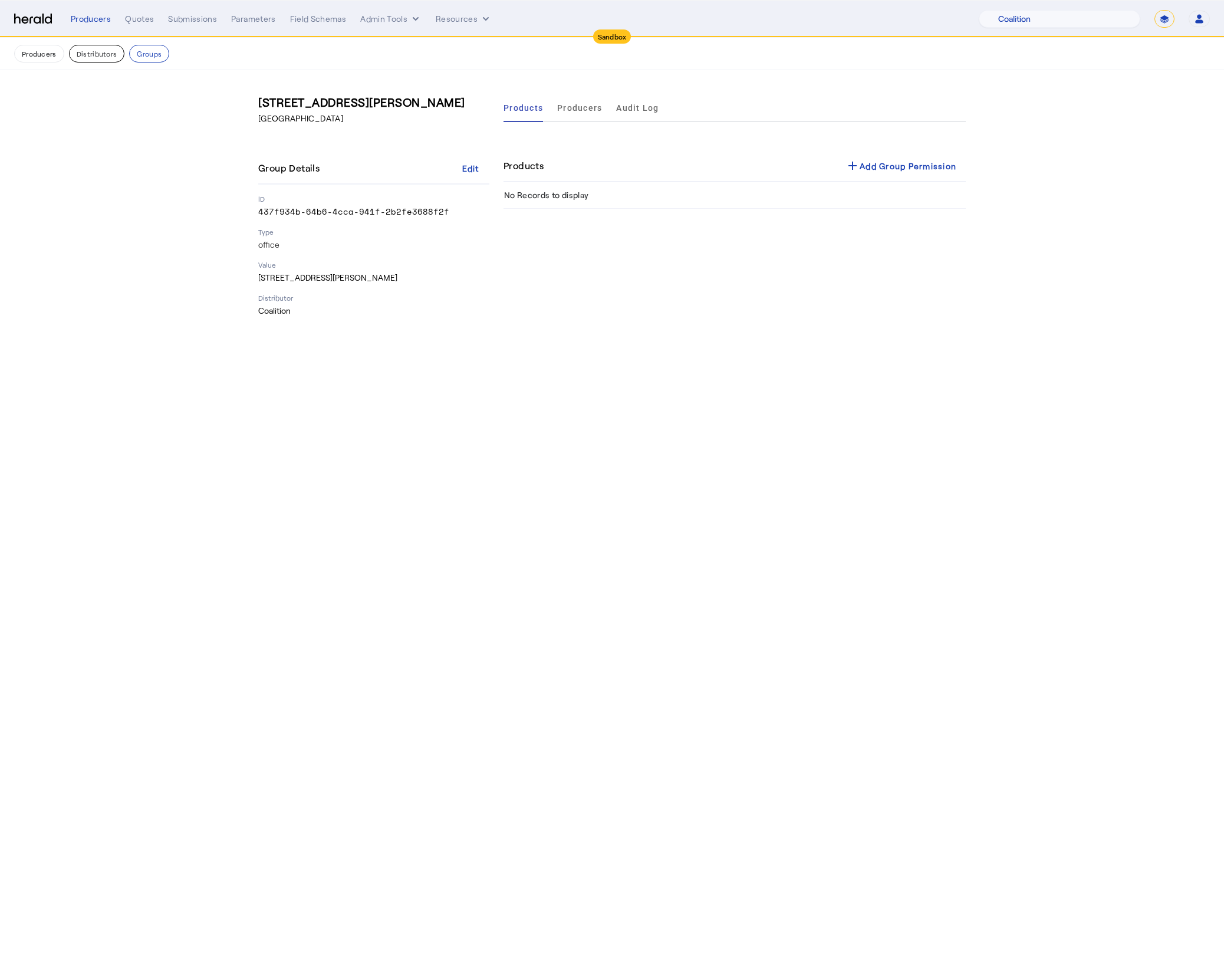
click at [83, 49] on button "Distributors" at bounding box center [96, 53] width 56 height 18
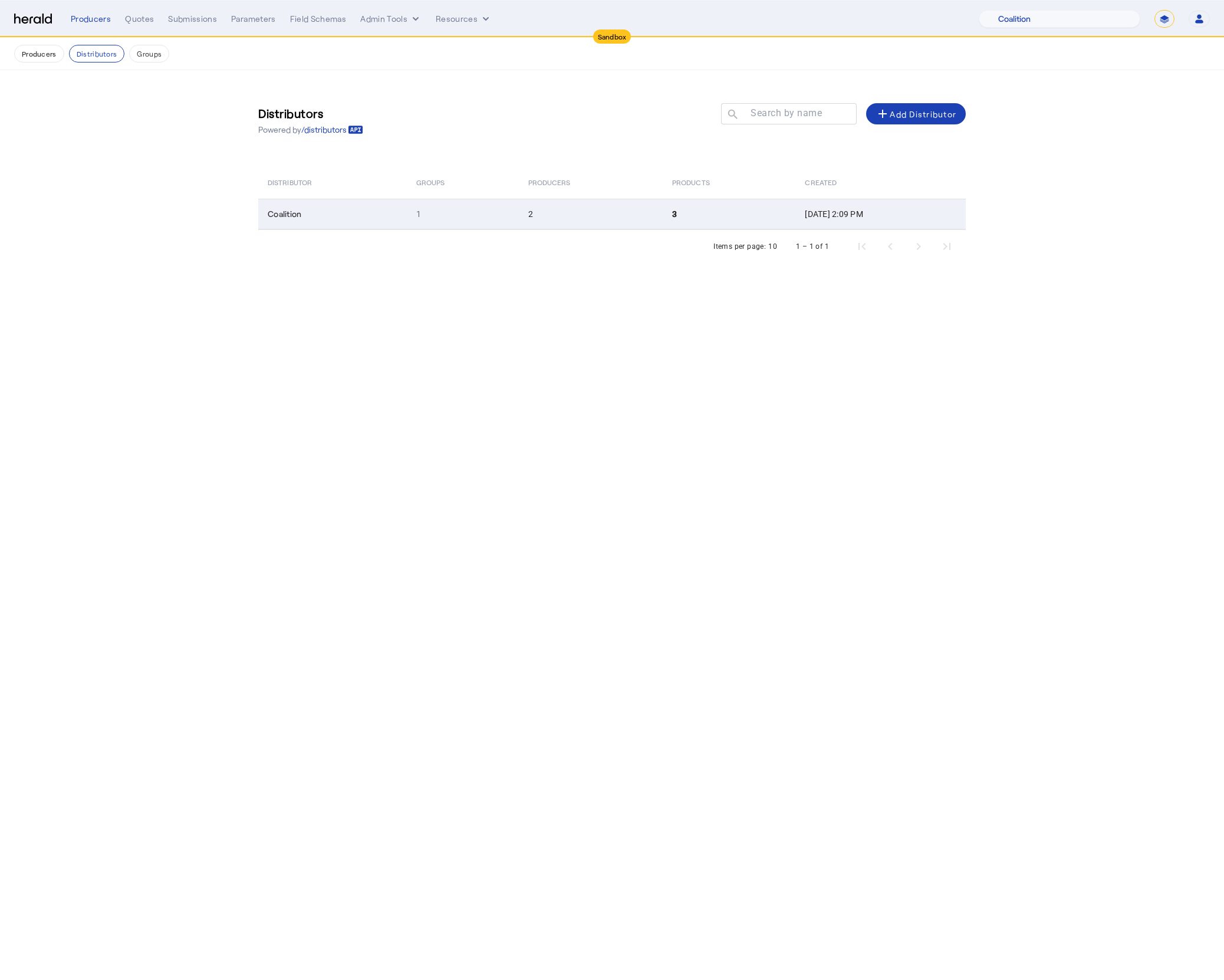
click at [578, 226] on td "2" at bounding box center [590, 214] width 144 height 31
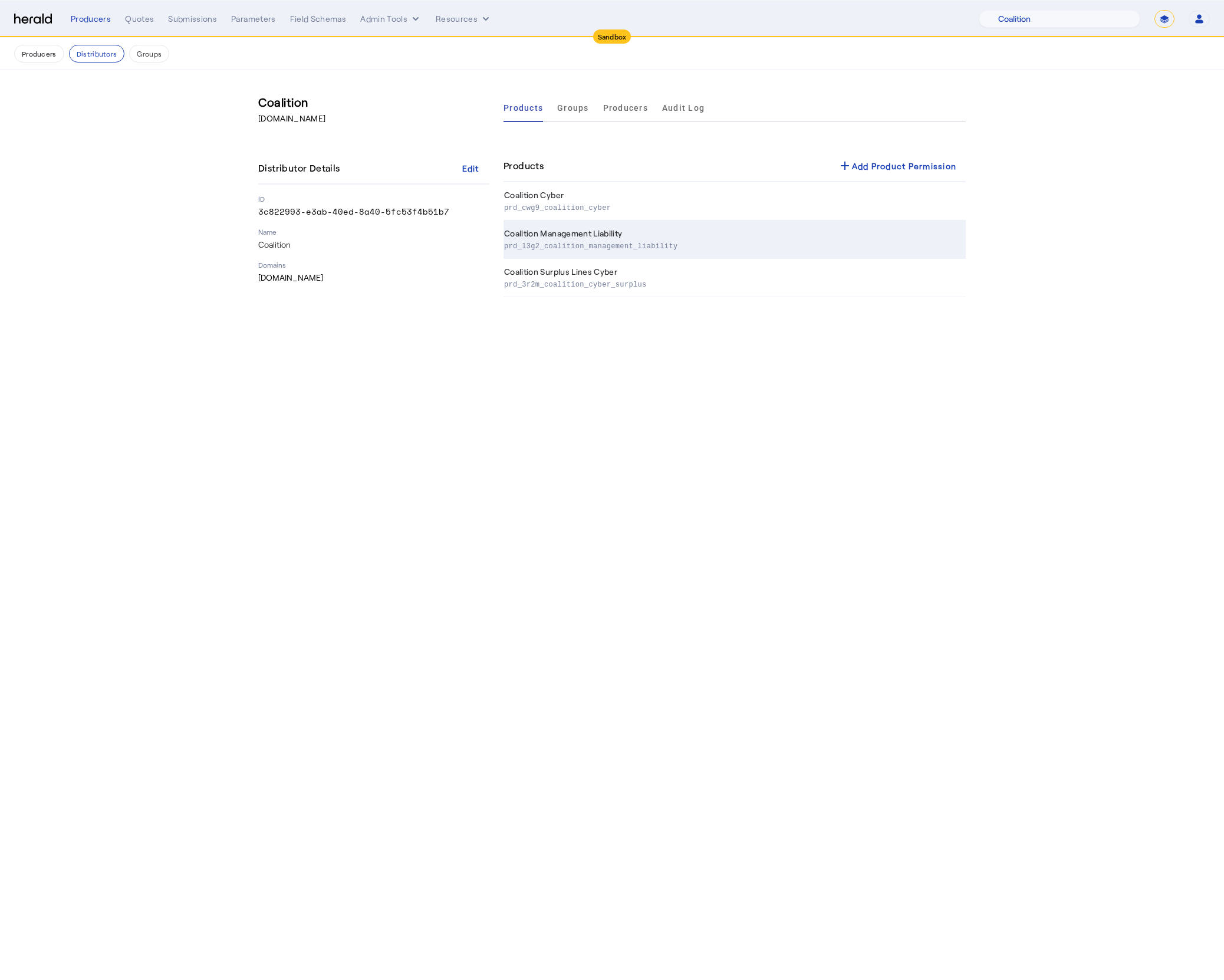
click at [628, 240] on p "prd_l3g2_coalition_management_liability" at bounding box center [732, 245] width 457 height 12
click at [882, 396] on body "Sandbox Menu Producers Quotes Submissions Parameters Field Schemas Admin Tools …" at bounding box center [612, 490] width 1224 height 980
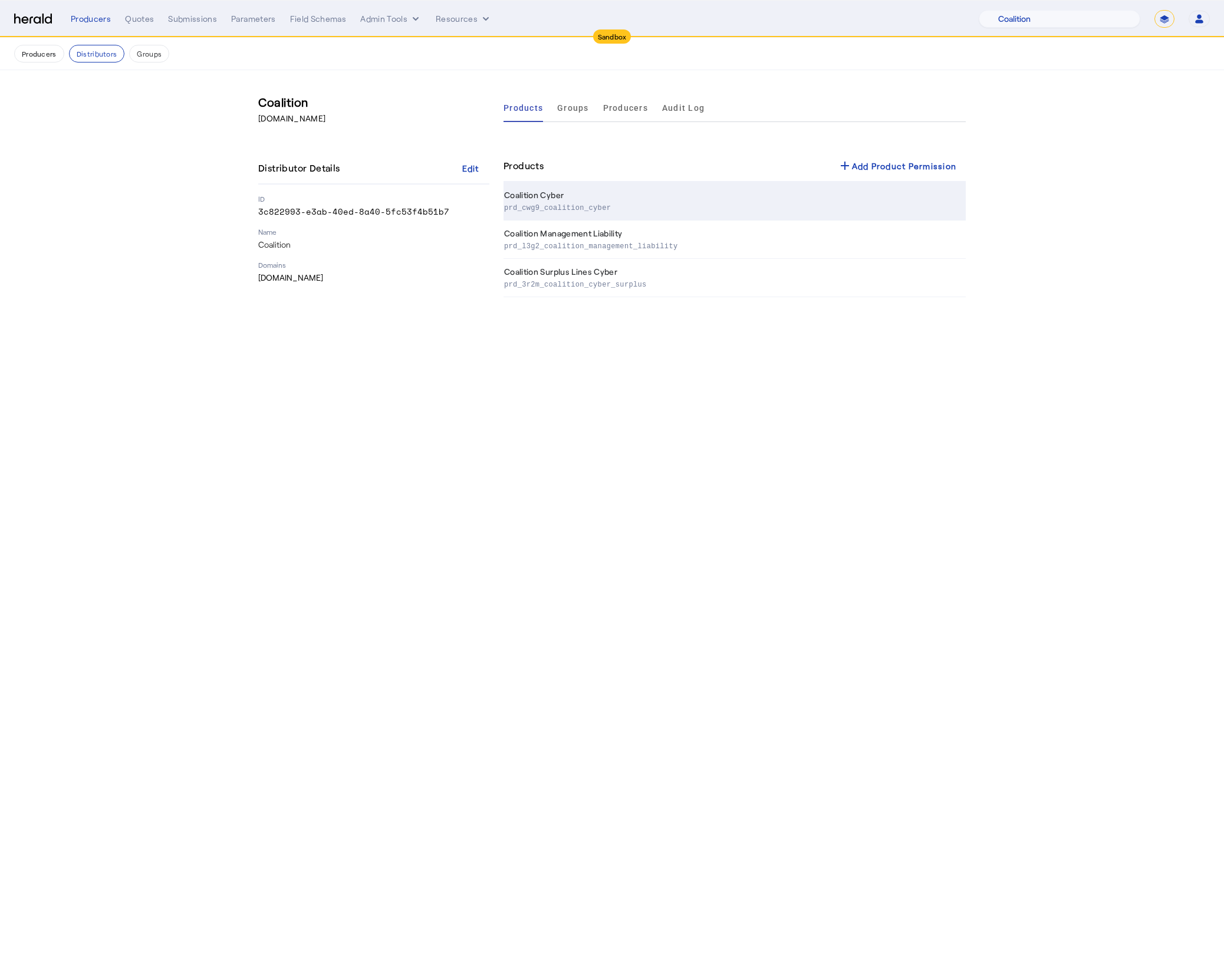
click at [905, 182] on td "Coalition Cyber prd_cwg9_coalition_cyber" at bounding box center [735, 201] width 462 height 38
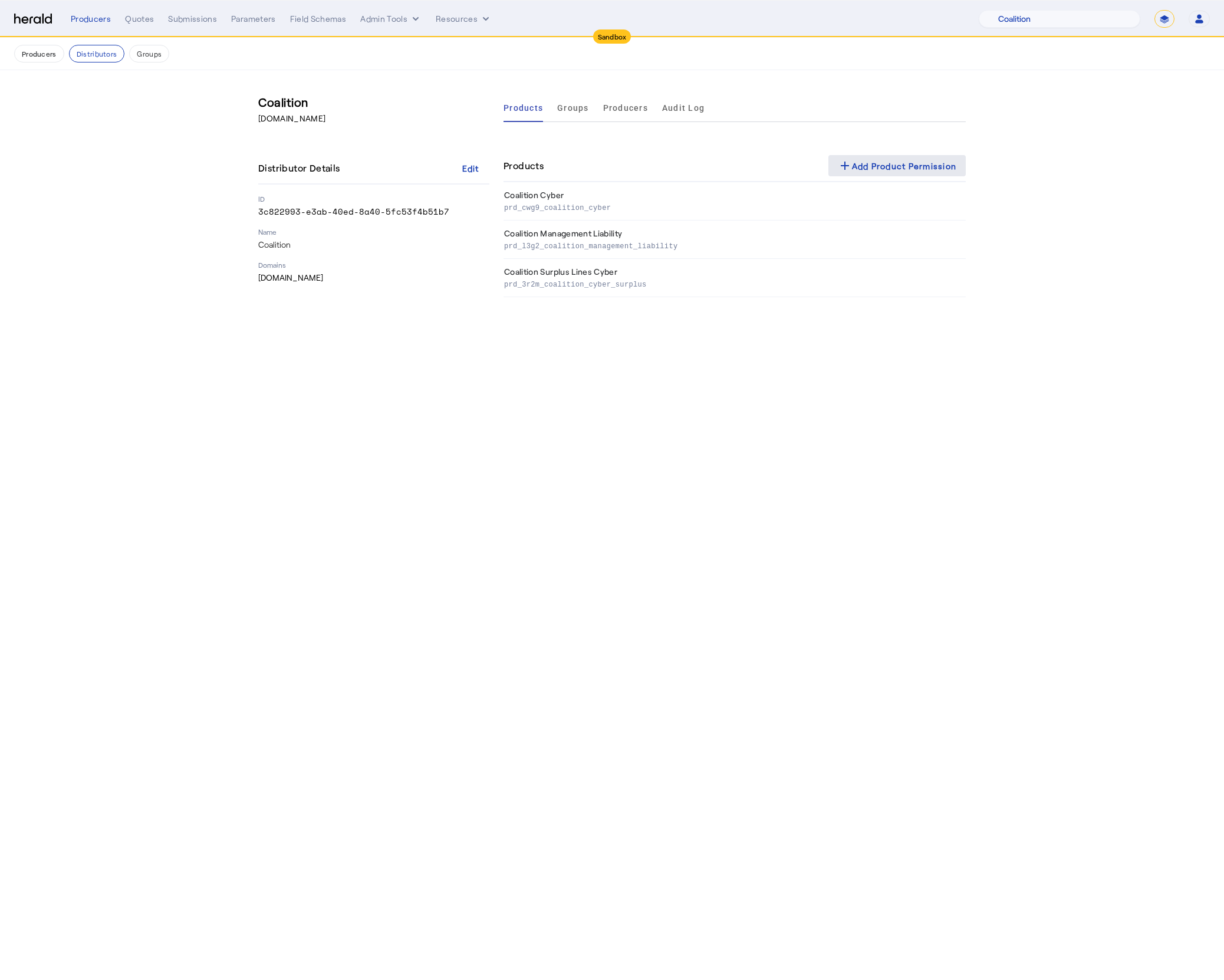
click at [882, 159] on div "add Add Product Permission" at bounding box center [897, 166] width 119 height 14
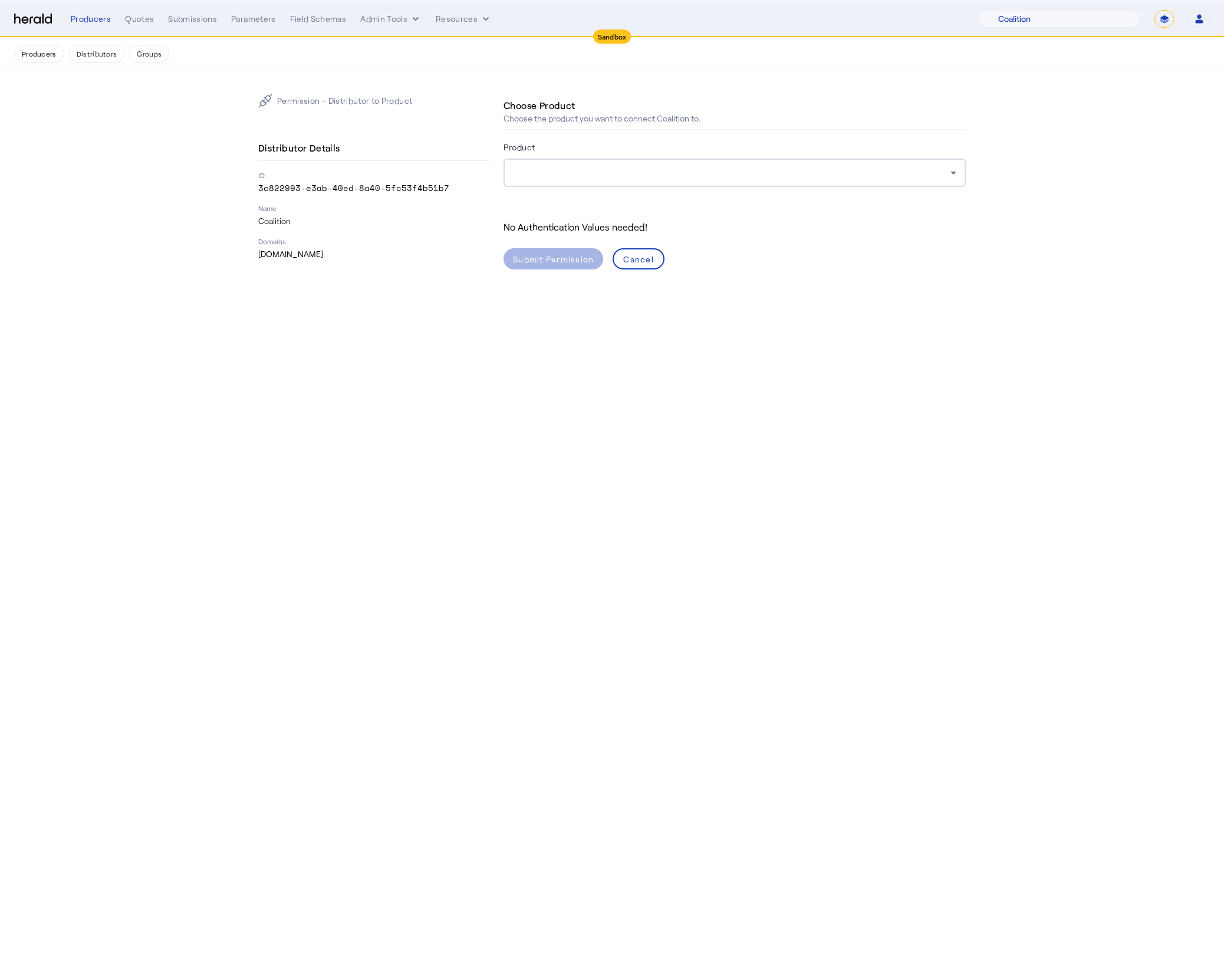
click at [624, 172] on div at bounding box center [731, 173] width 438 height 14
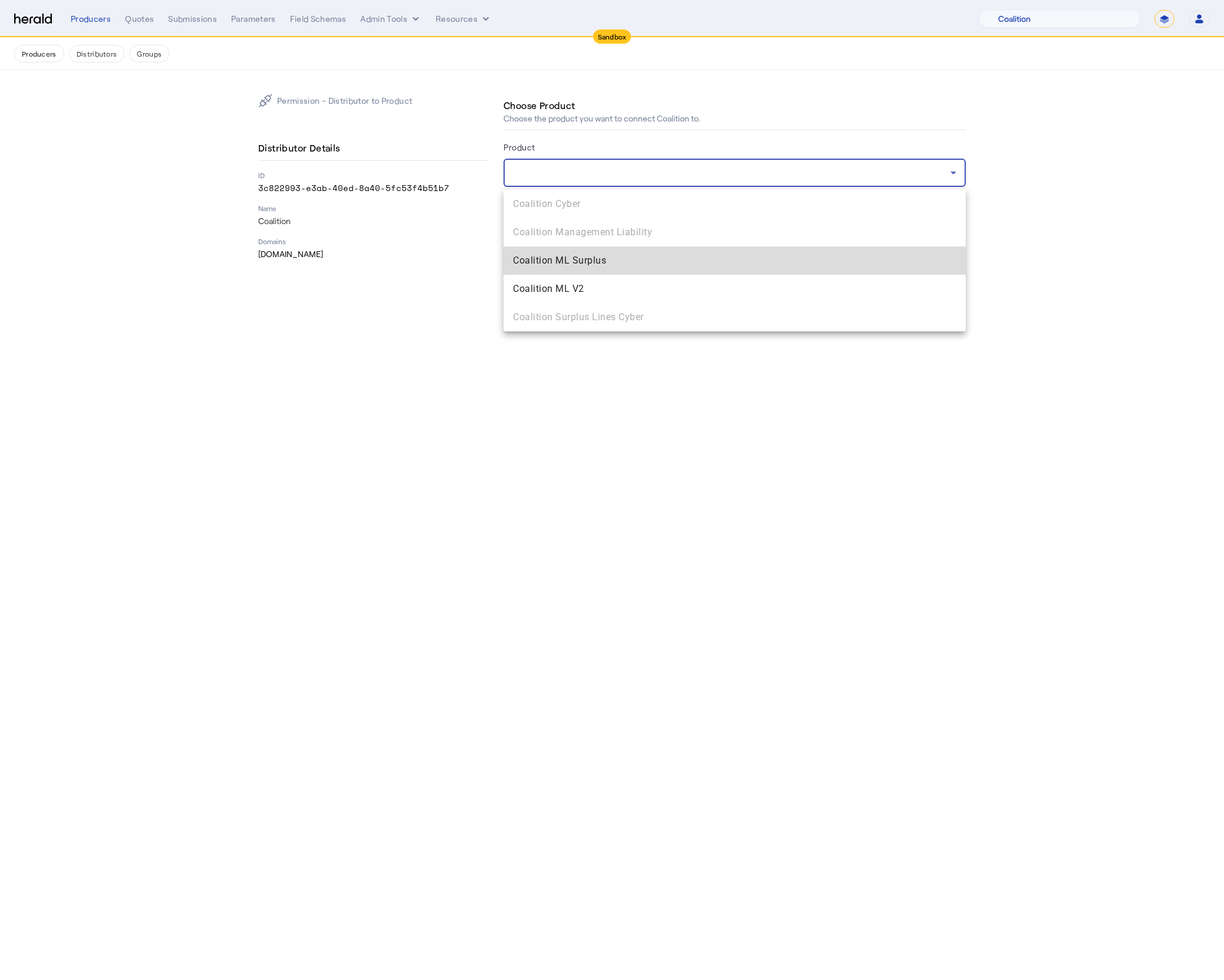
click at [613, 270] on mat-option "Coalition ML Surplus" at bounding box center [735, 260] width 462 height 28
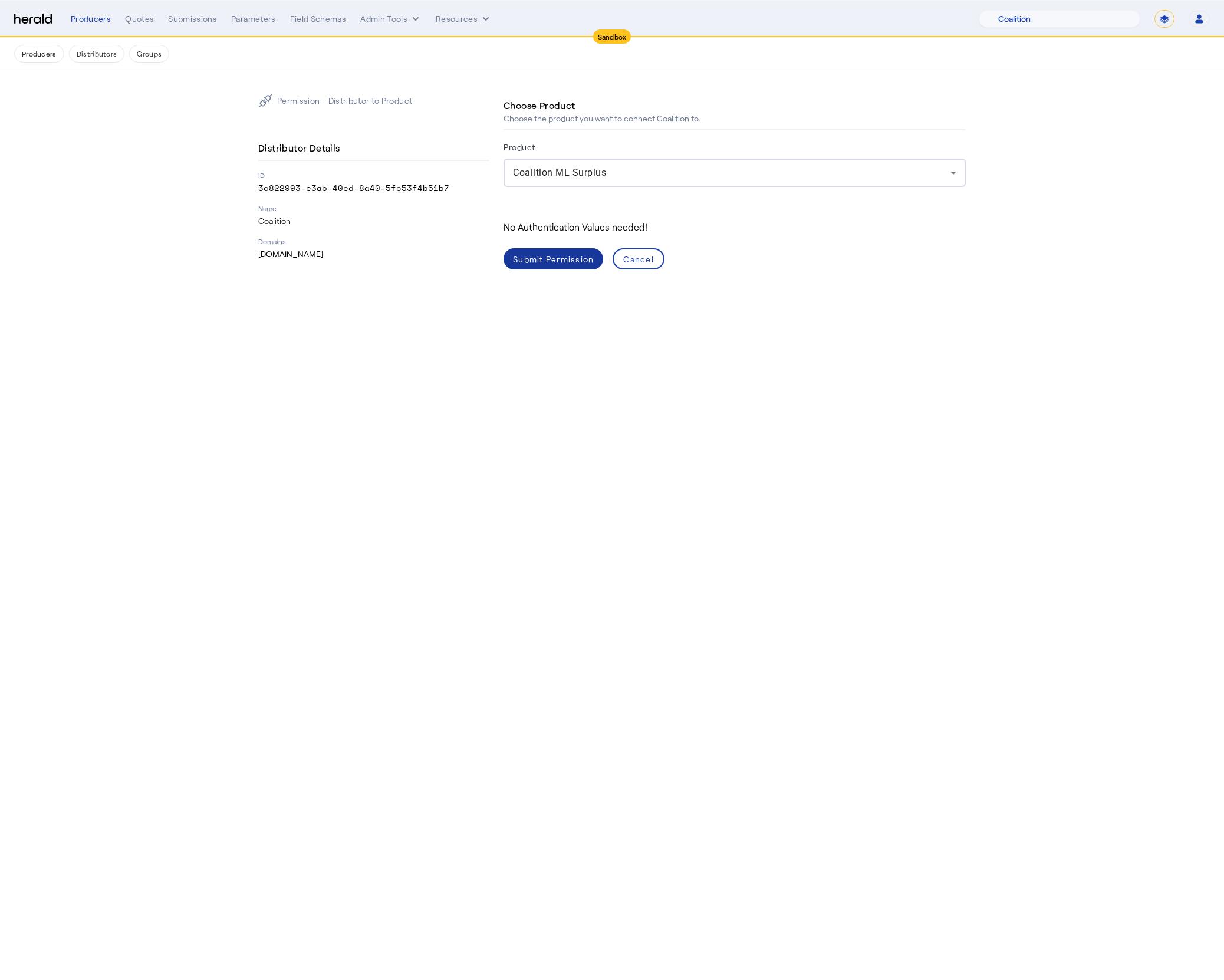
click at [541, 258] on div "Submit Permission" at bounding box center [553, 259] width 81 height 12
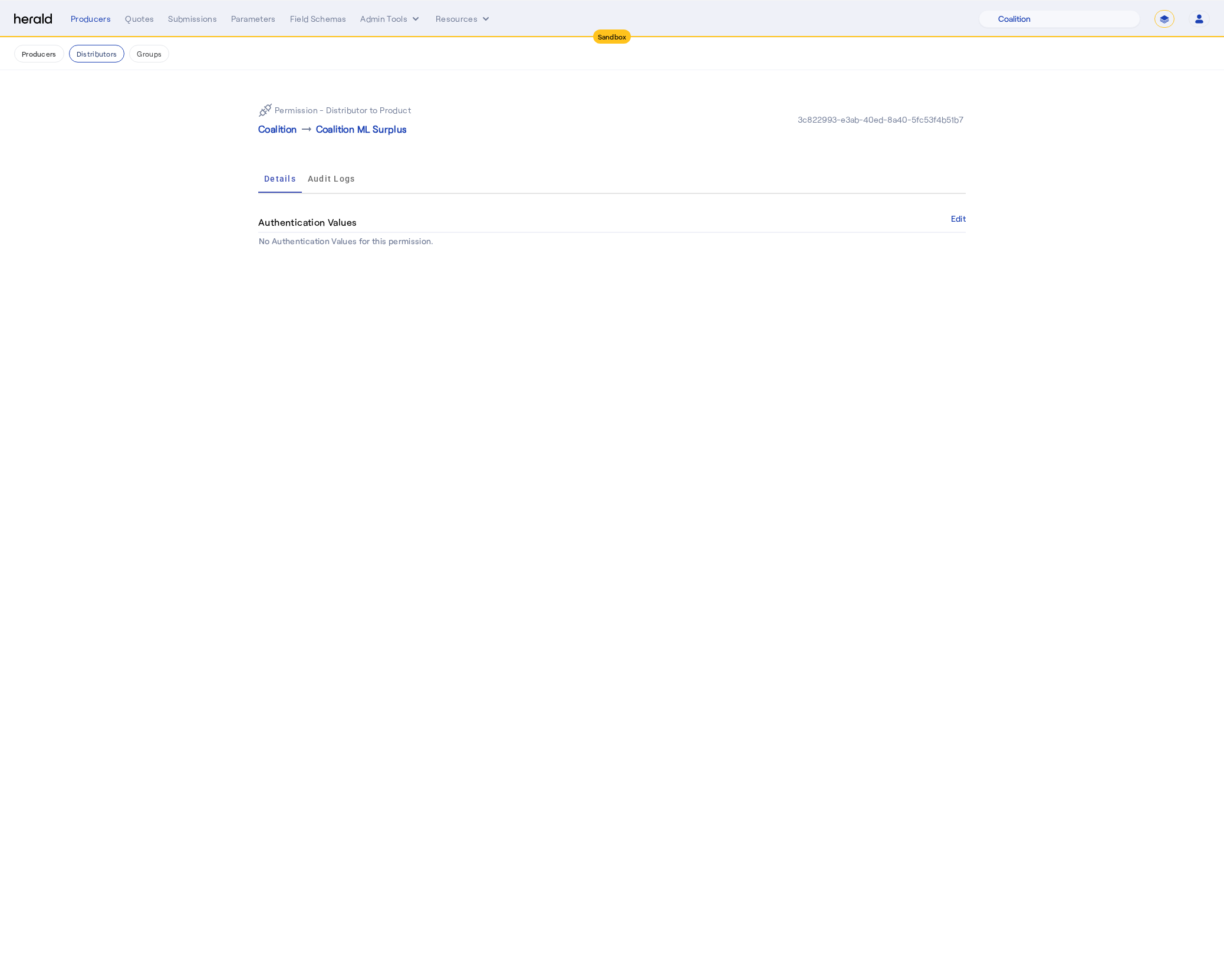
click at [92, 61] on button "Distributors" at bounding box center [96, 53] width 56 height 18
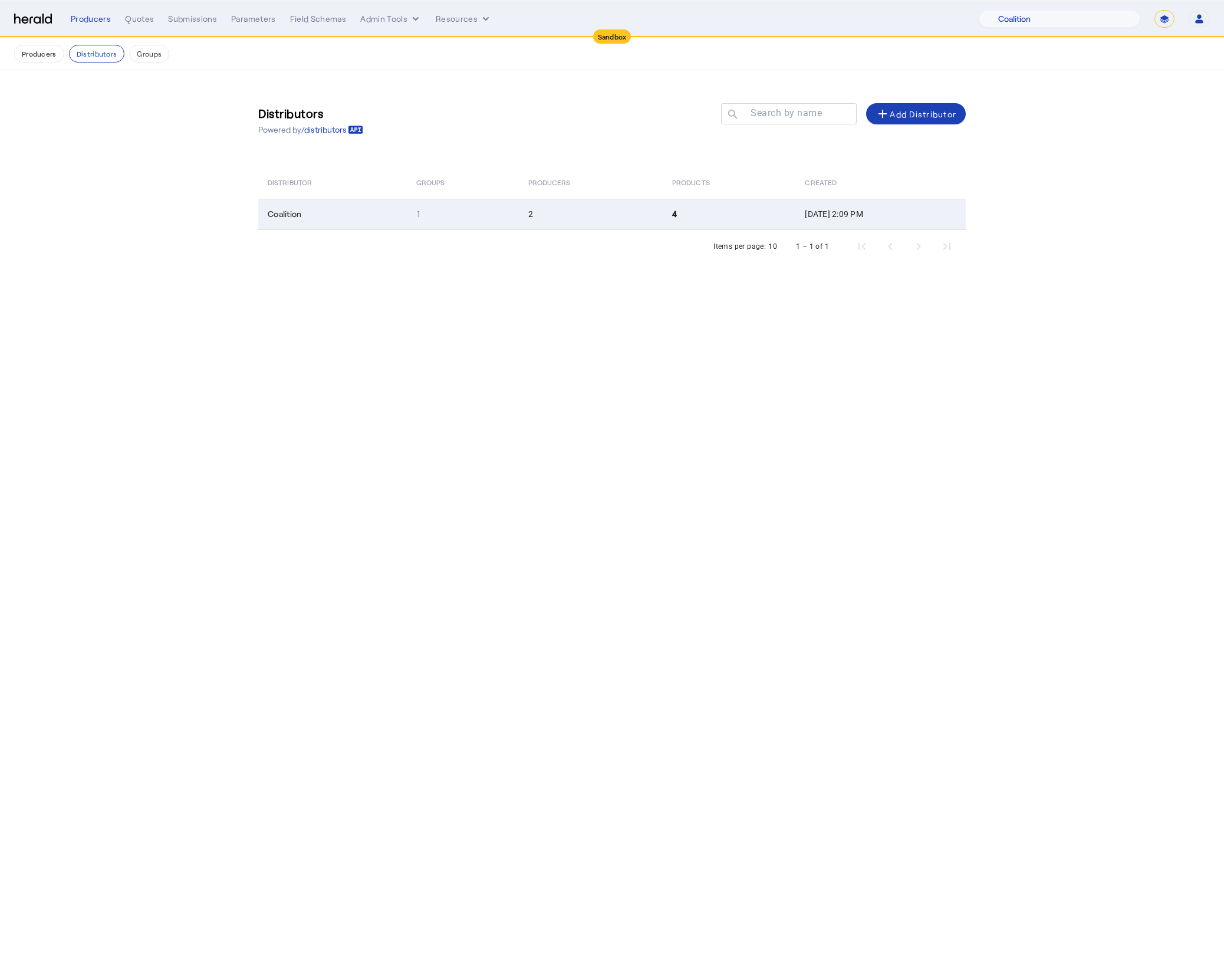
click at [476, 214] on td "1" at bounding box center [462, 214] width 112 height 31
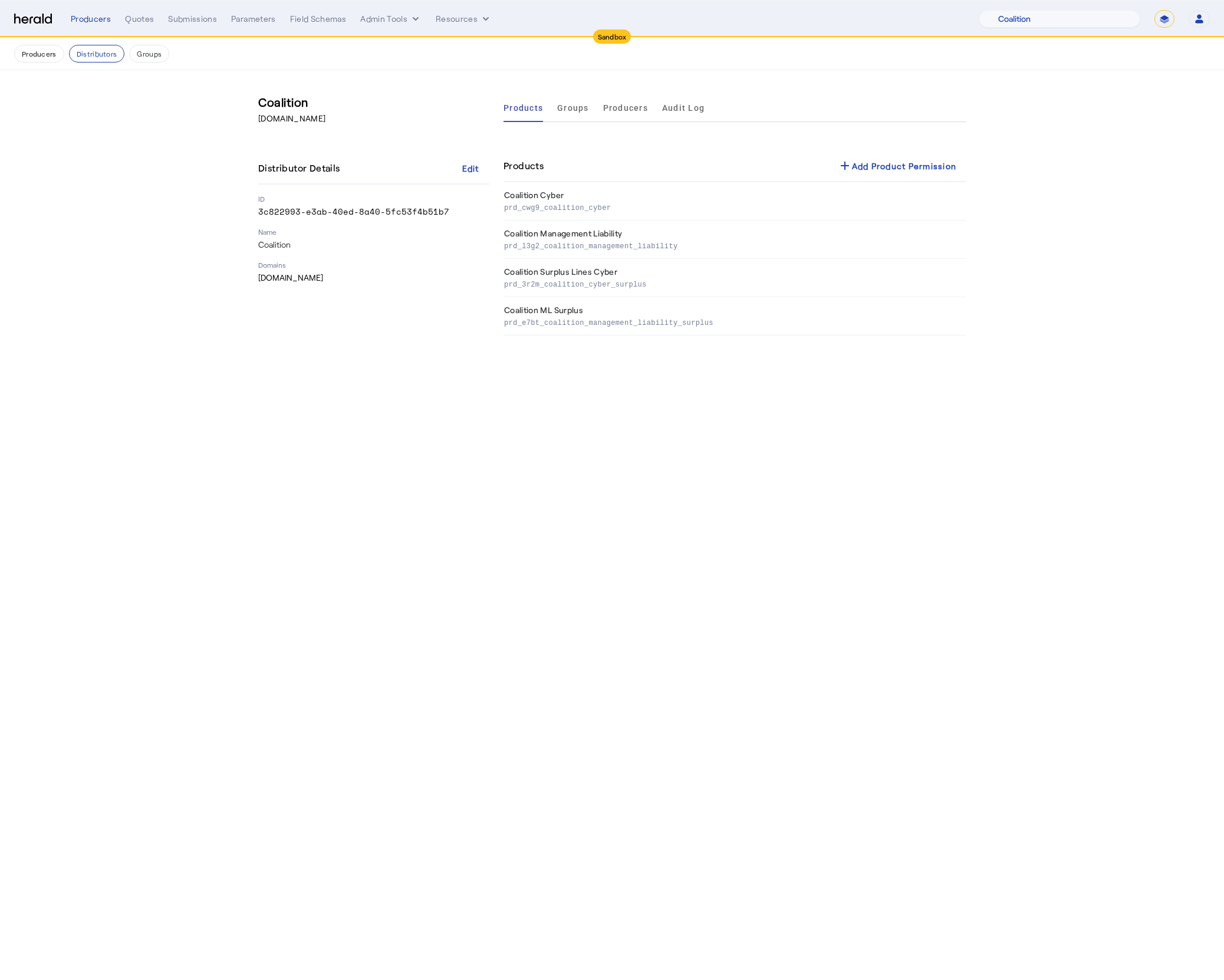
click at [747, 490] on body "Sandbox Menu Producers Quotes Submissions Parameters Field Schemas Admin Tools …" at bounding box center [612, 490] width 1224 height 980
click at [866, 163] on div "add Add Product Permission" at bounding box center [897, 166] width 119 height 14
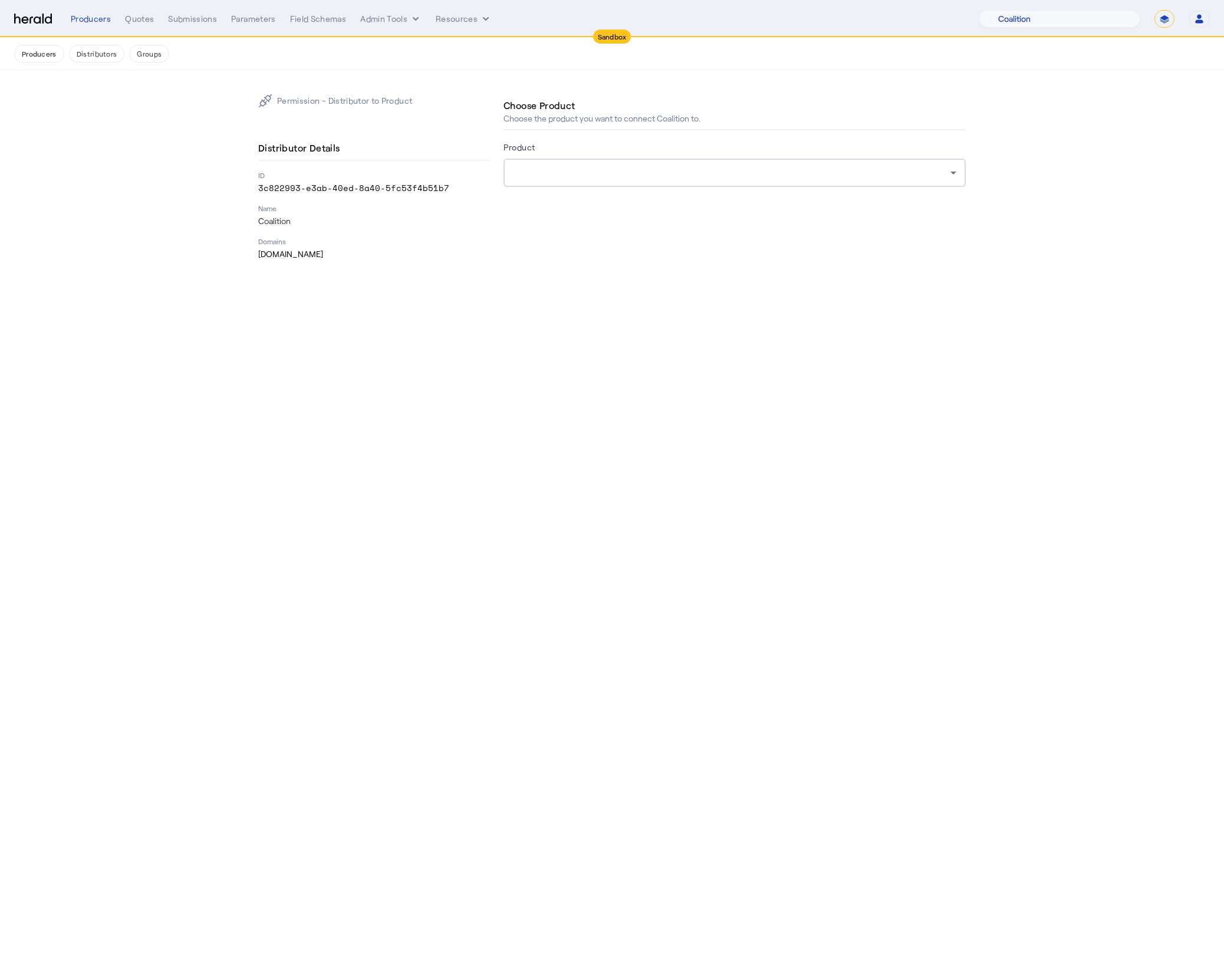
click at [737, 169] on div at bounding box center [731, 173] width 438 height 14
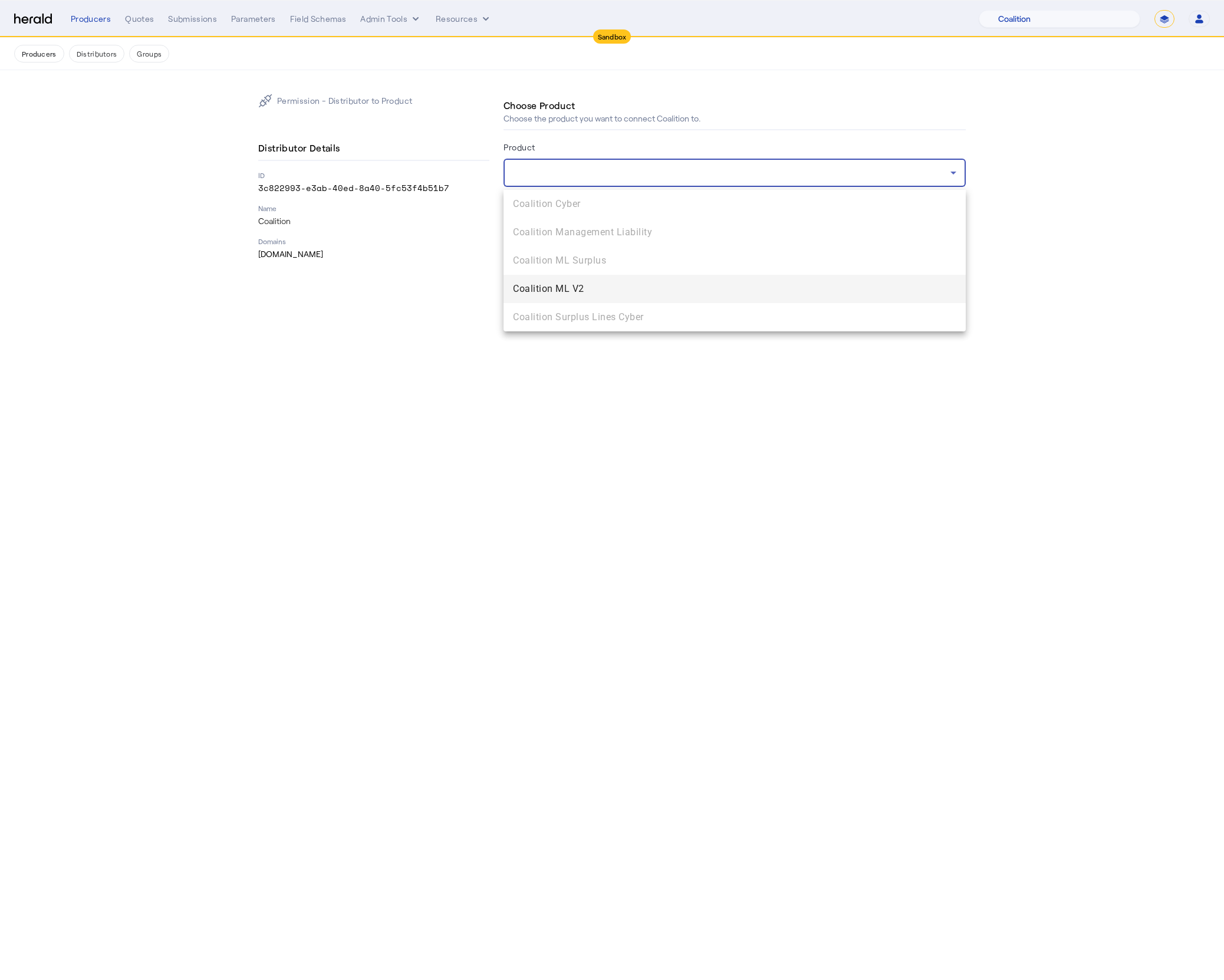
click at [650, 286] on span "Coalition ML V2" at bounding box center [735, 289] width 443 height 14
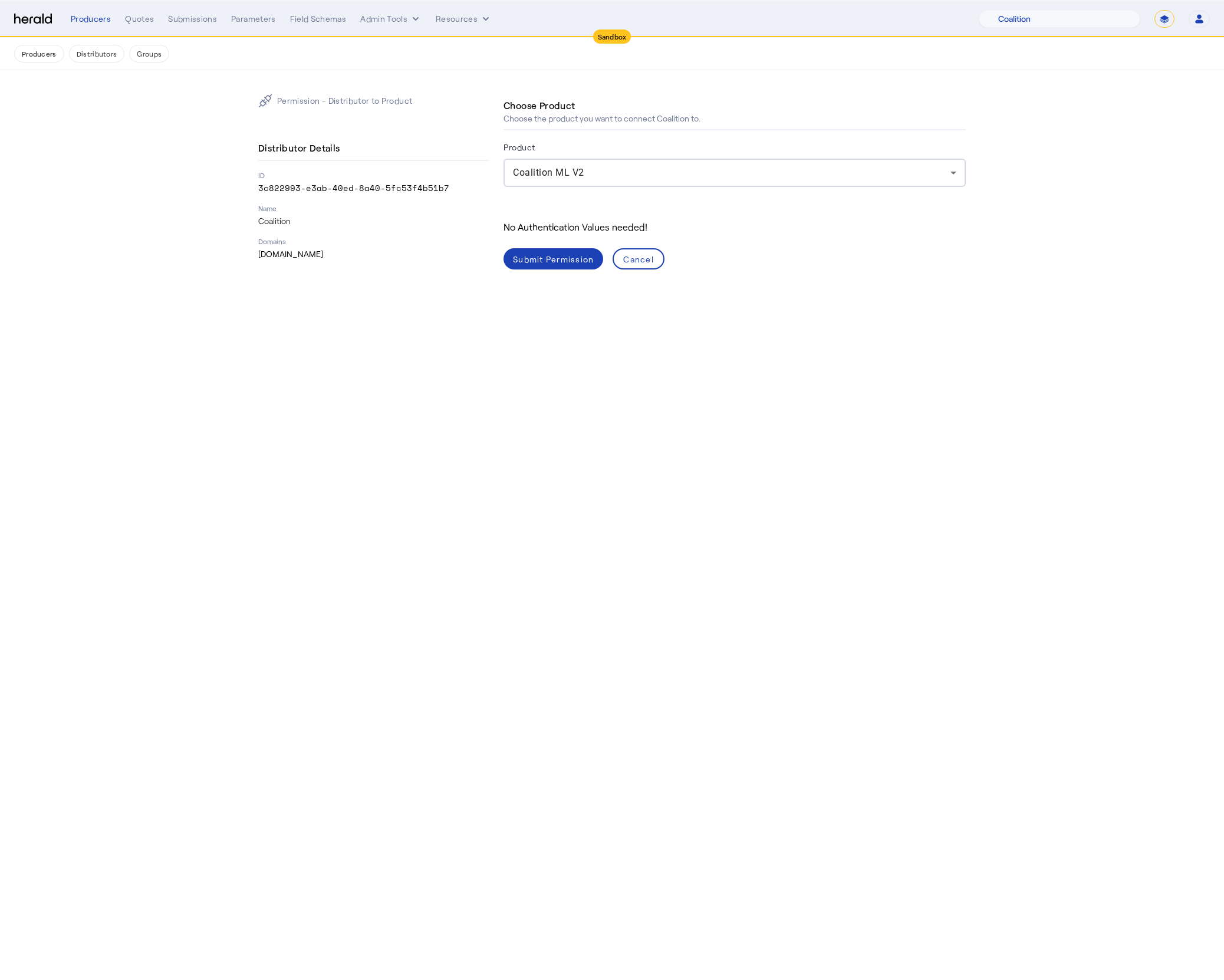
click at [631, 357] on body "Sandbox Menu Producers Quotes Submissions Parameters Field Schemas Admin Tools …" at bounding box center [612, 490] width 1224 height 980
click at [544, 259] on div "Submit Permission" at bounding box center [553, 259] width 81 height 12
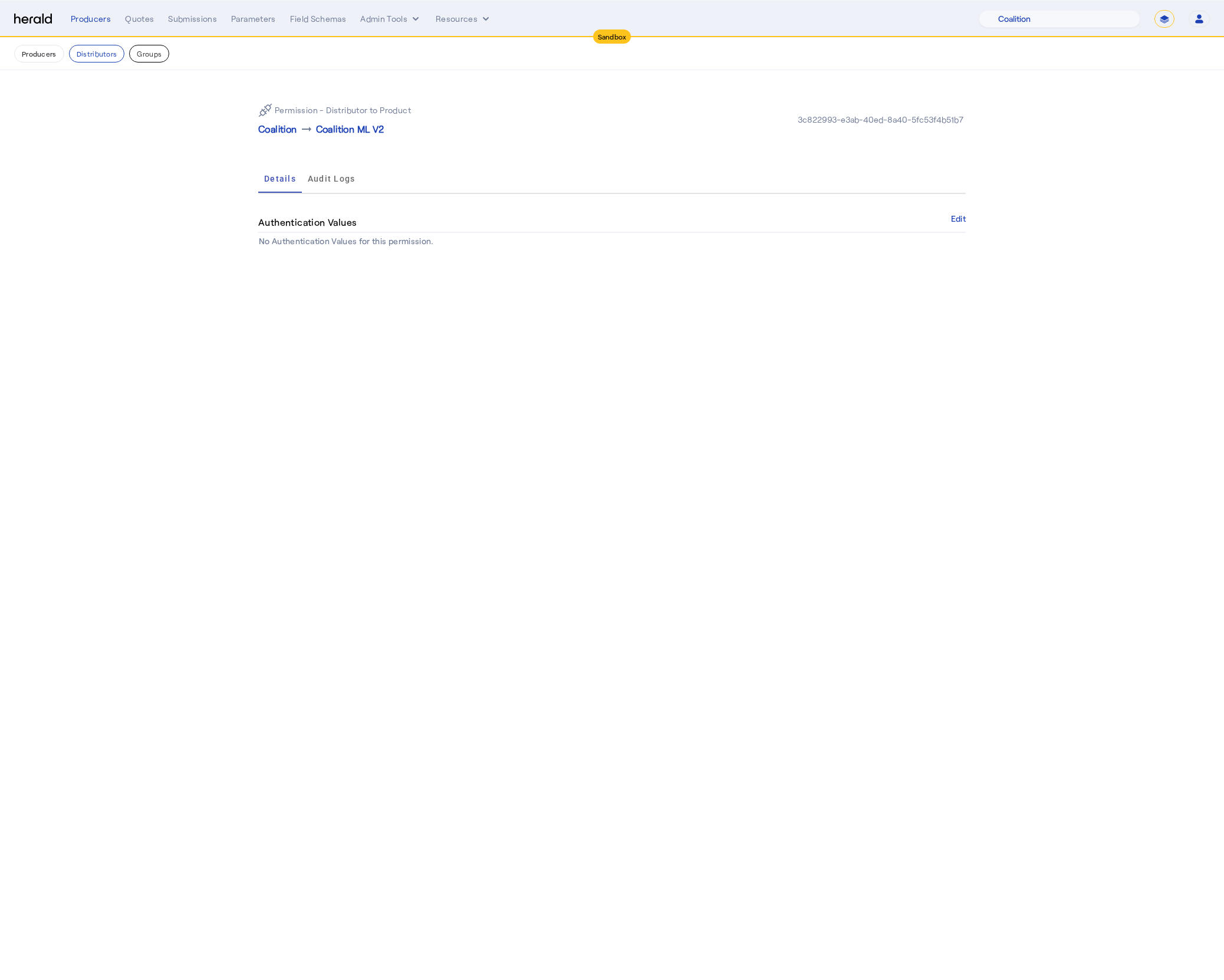
click at [146, 56] on button "Groups" at bounding box center [149, 53] width 40 height 18
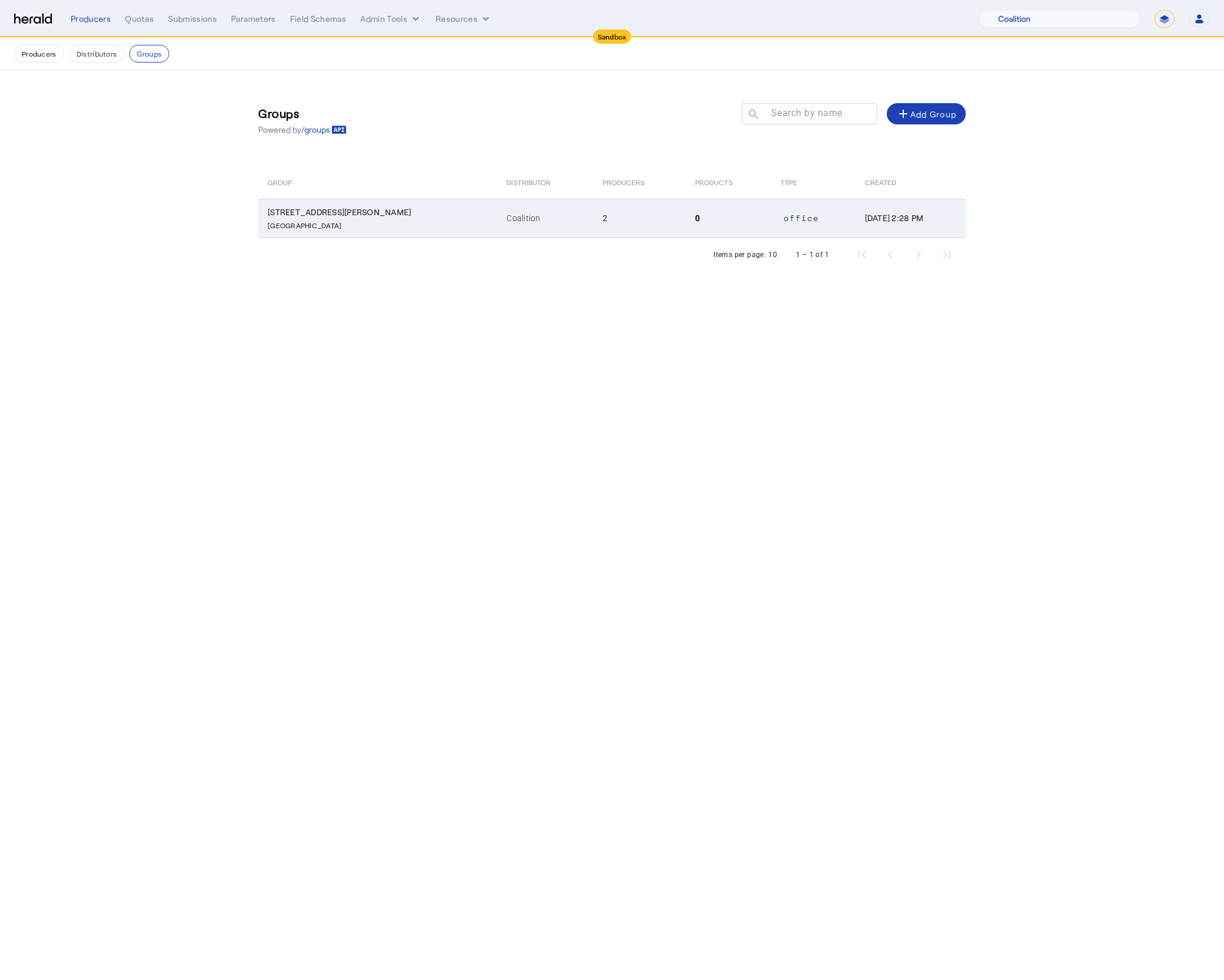
click at [497, 224] on td "Coalition" at bounding box center [545, 218] width 96 height 39
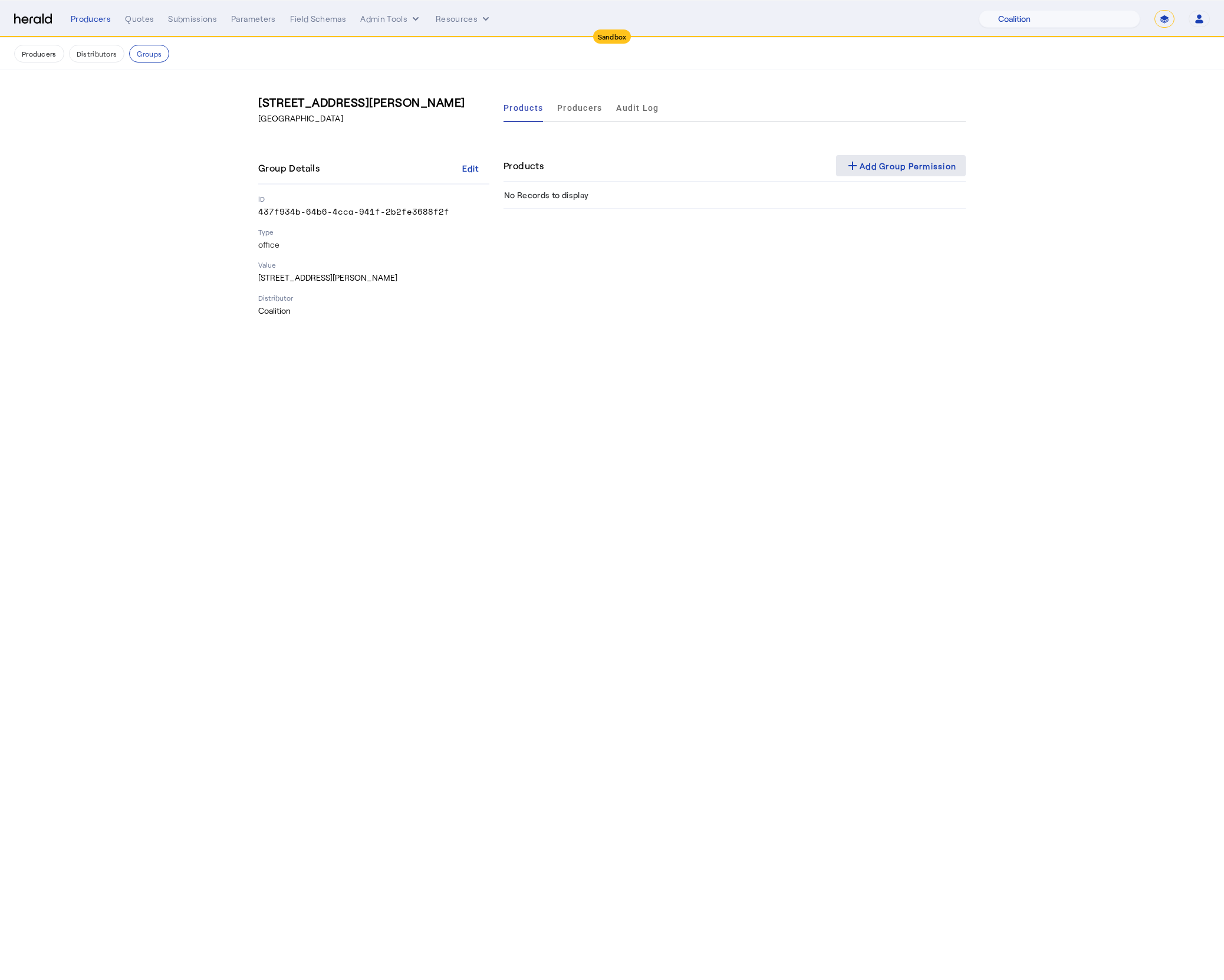
click at [889, 172] on div "add Add Group Permission" at bounding box center [901, 166] width 111 height 14
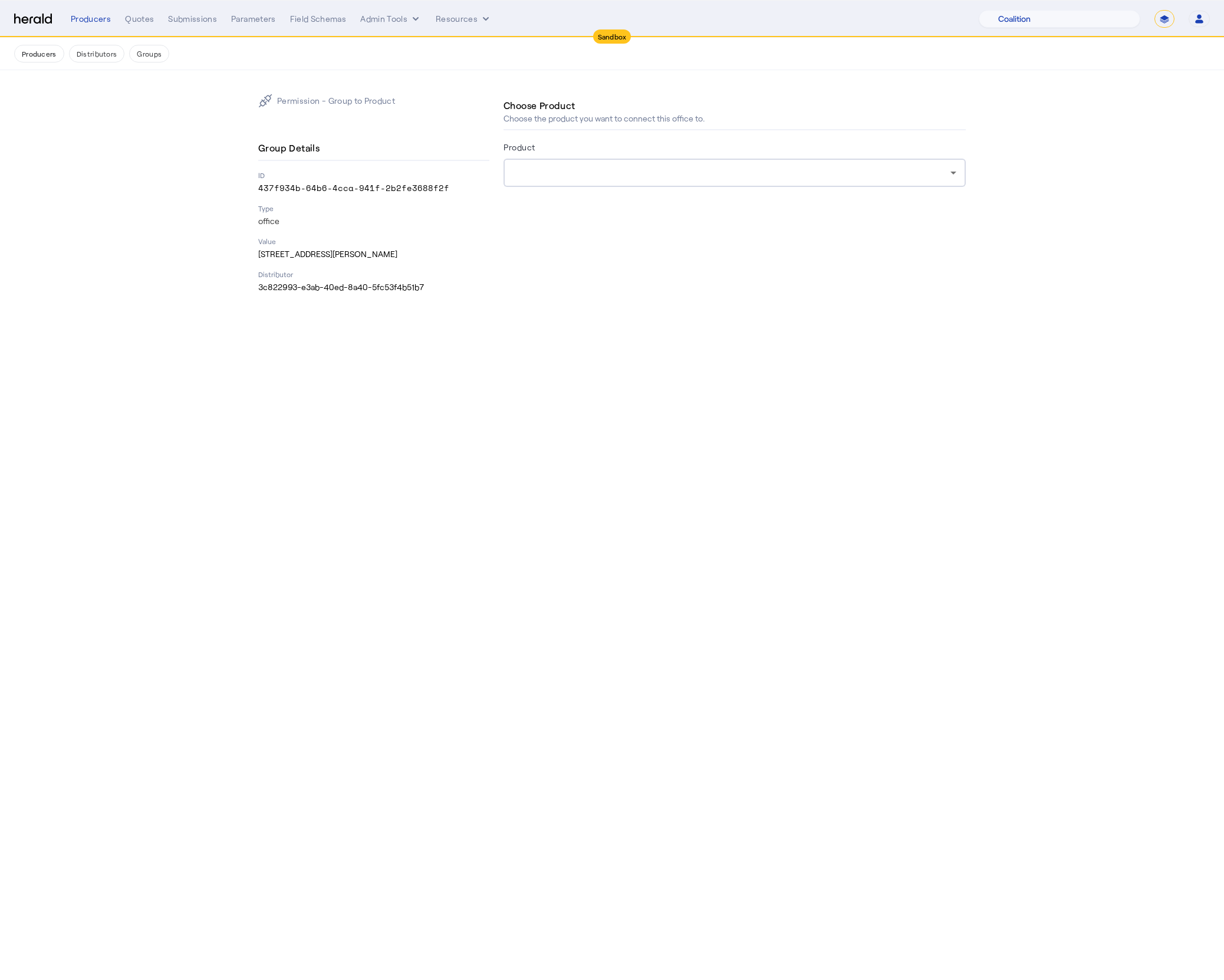
click at [889, 172] on div at bounding box center [731, 173] width 438 height 14
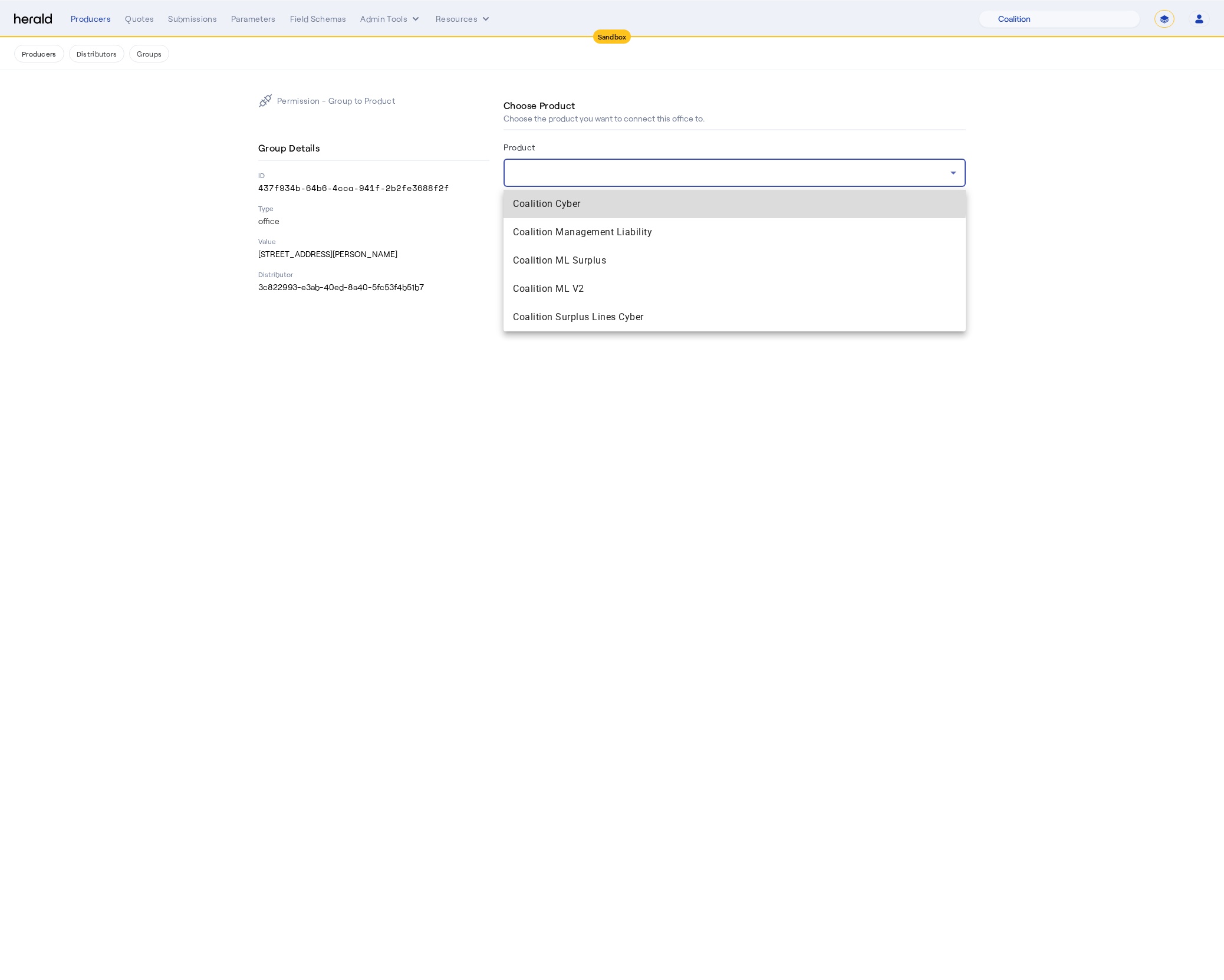
click at [614, 195] on mat-option "Coalition Cyber" at bounding box center [735, 203] width 462 height 28
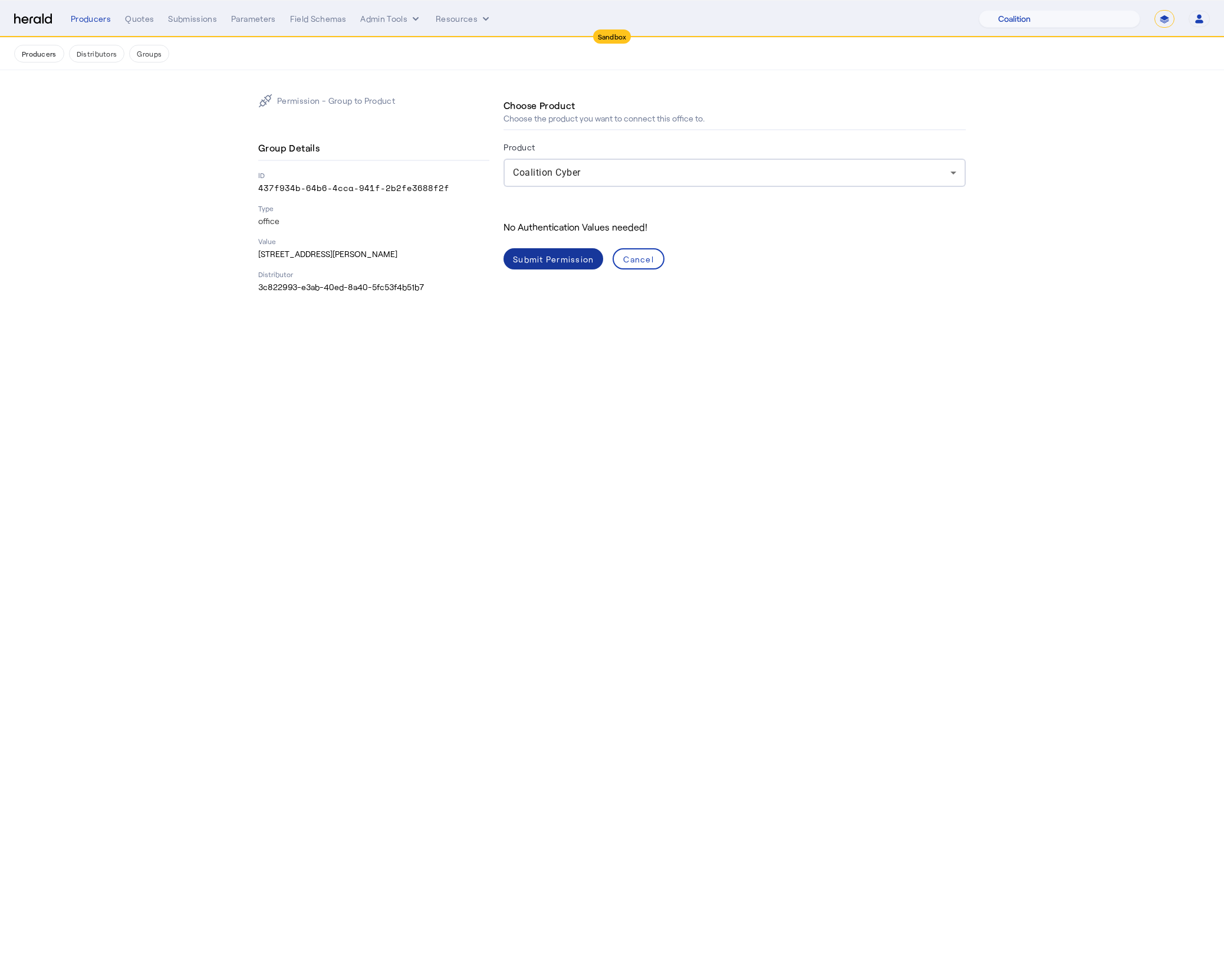
click at [558, 268] on span at bounding box center [554, 258] width 100 height 28
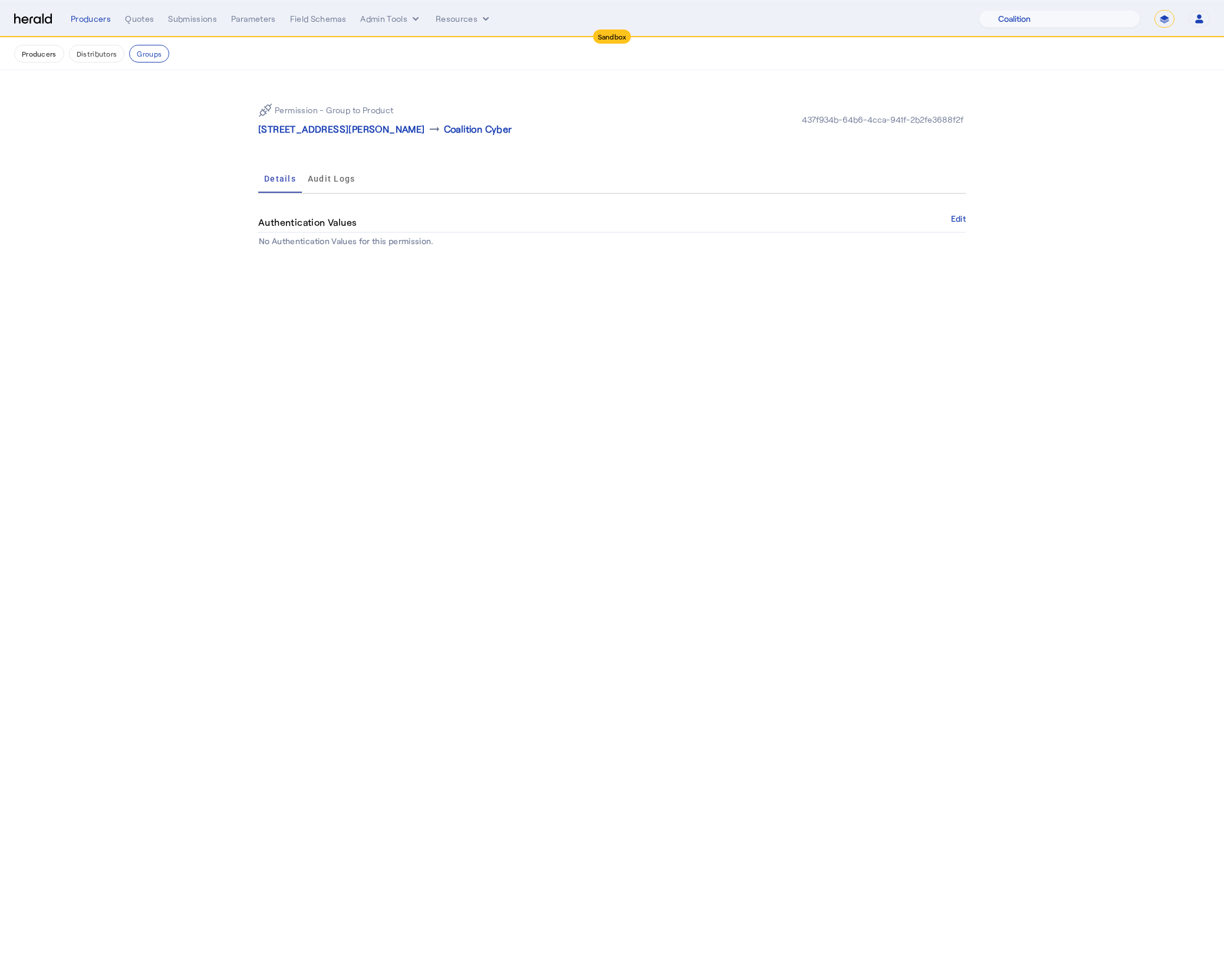
click at [779, 335] on body "Sandbox Menu Producers Quotes Submissions Parameters Field Schemas Admin Tools …" at bounding box center [612, 490] width 1224 height 980
click at [128, 61] on div "Producers Distributors Groups" at bounding box center [612, 53] width 1196 height 18
click at [138, 63] on nav "Producers Distributors Groups" at bounding box center [612, 54] width 1224 height 32
click at [143, 59] on button "Groups" at bounding box center [149, 53] width 40 height 18
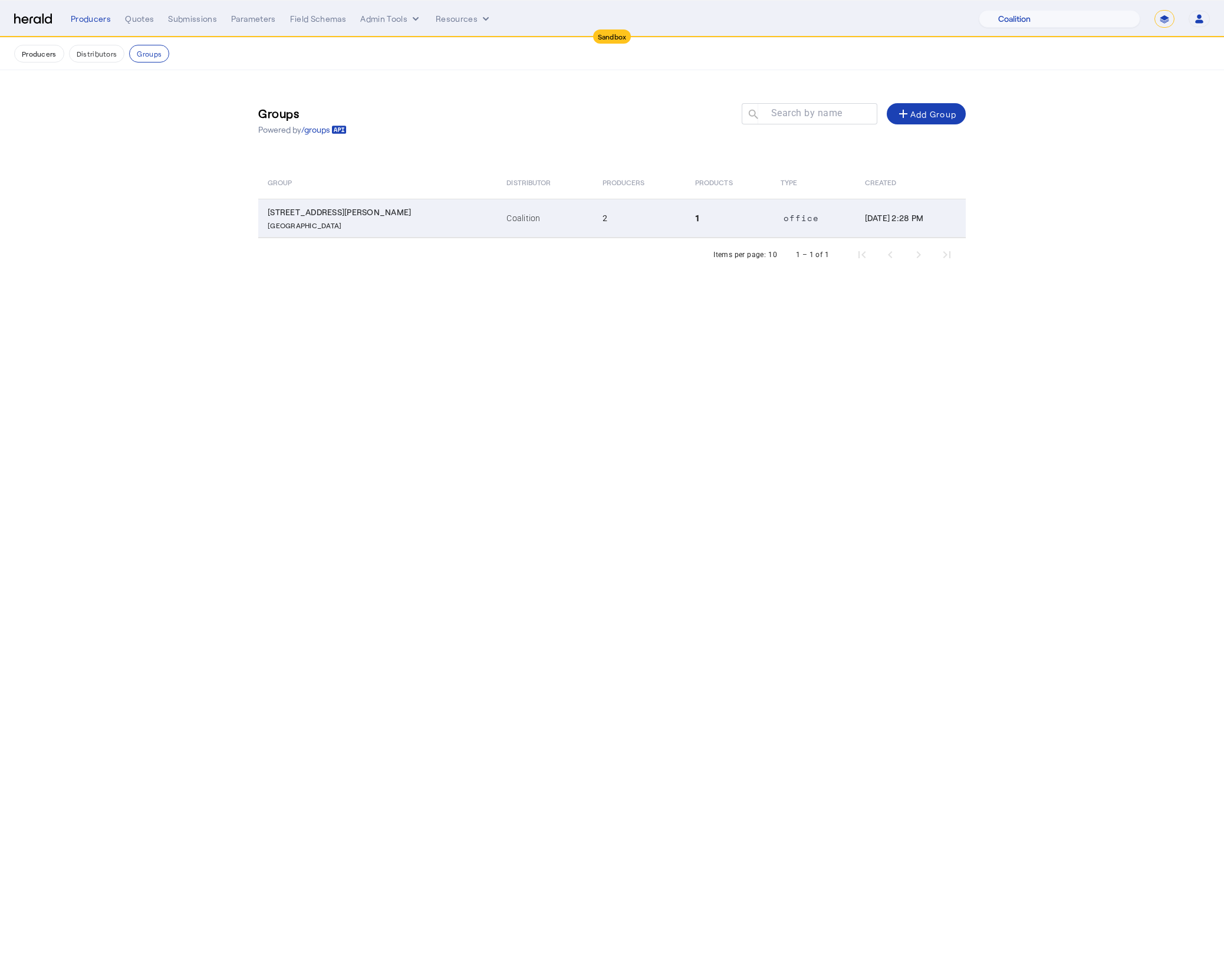
click at [685, 230] on td "1" at bounding box center [728, 218] width 85 height 39
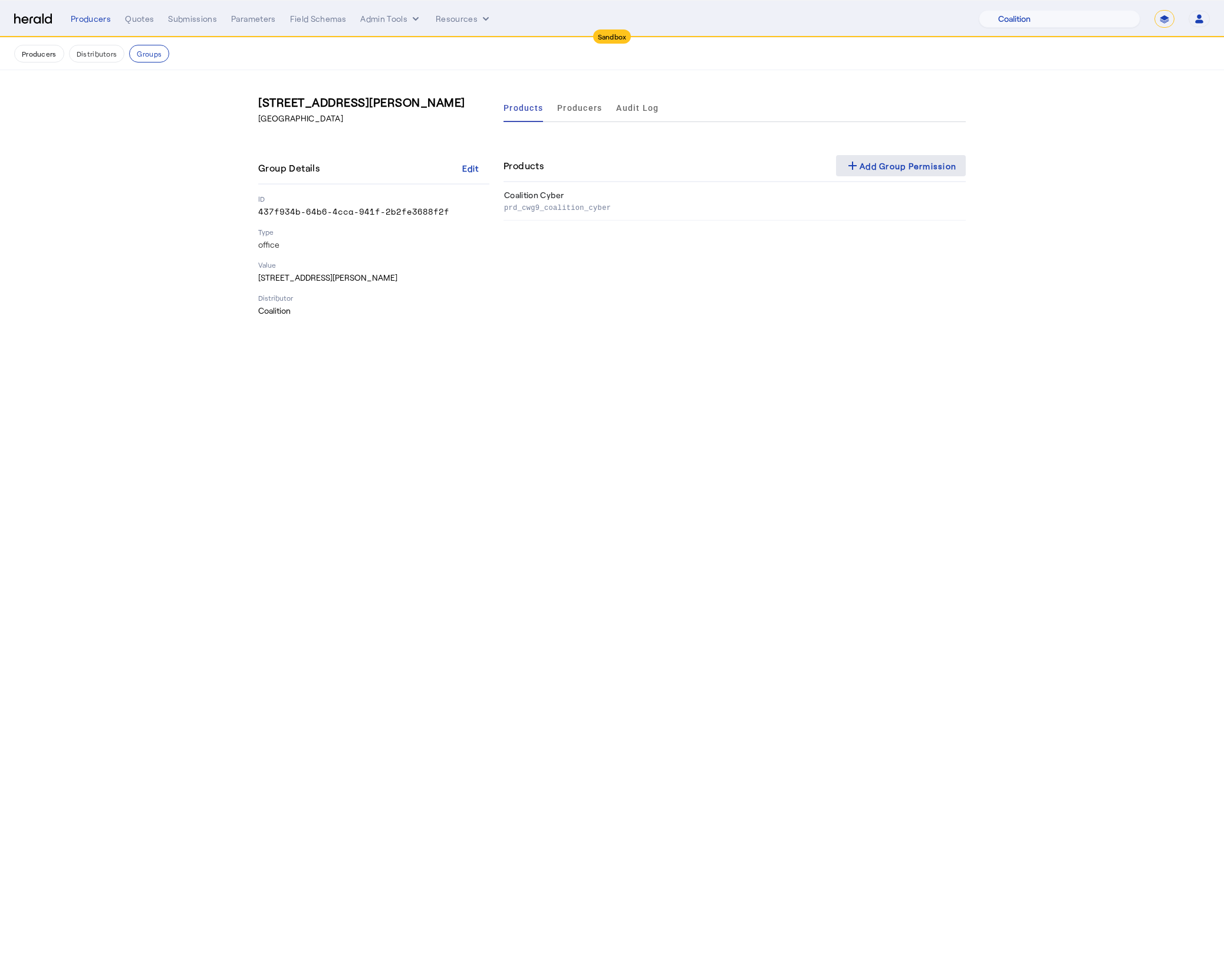
click at [911, 175] on span at bounding box center [901, 165] width 130 height 28
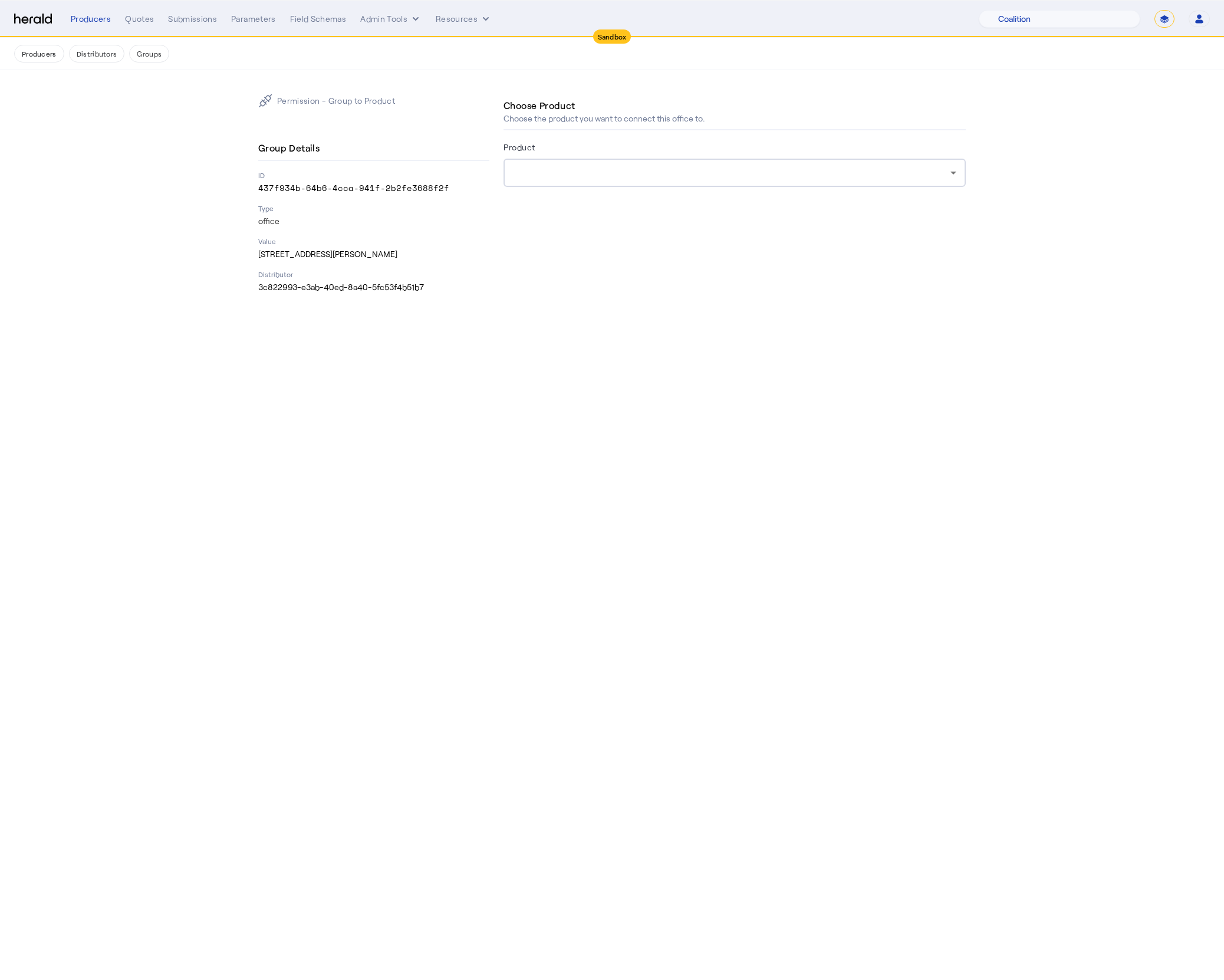
click at [714, 184] on div at bounding box center [735, 173] width 443 height 28
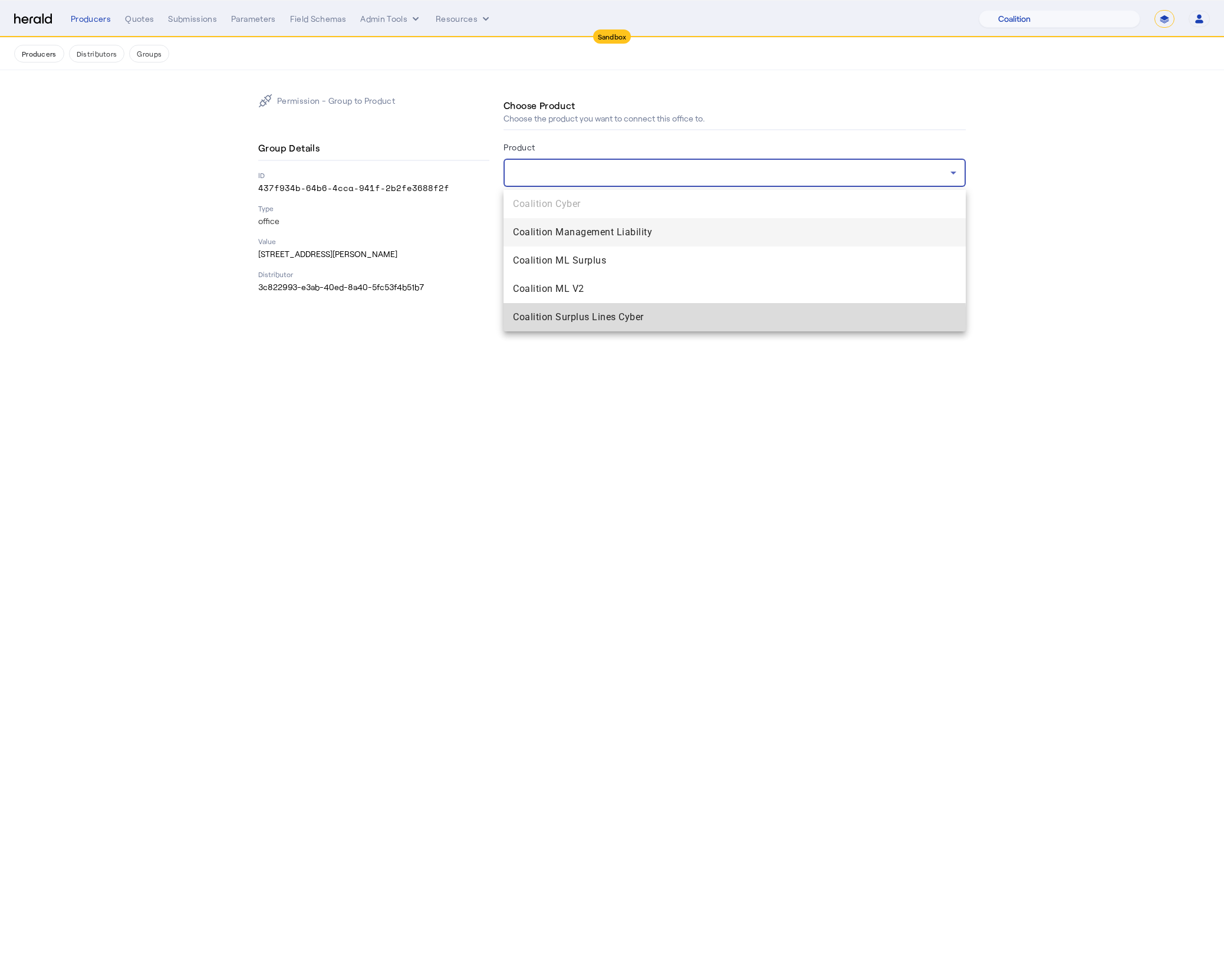
click at [649, 326] on mat-option "Coalition Surplus Lines Cyber" at bounding box center [735, 317] width 462 height 28
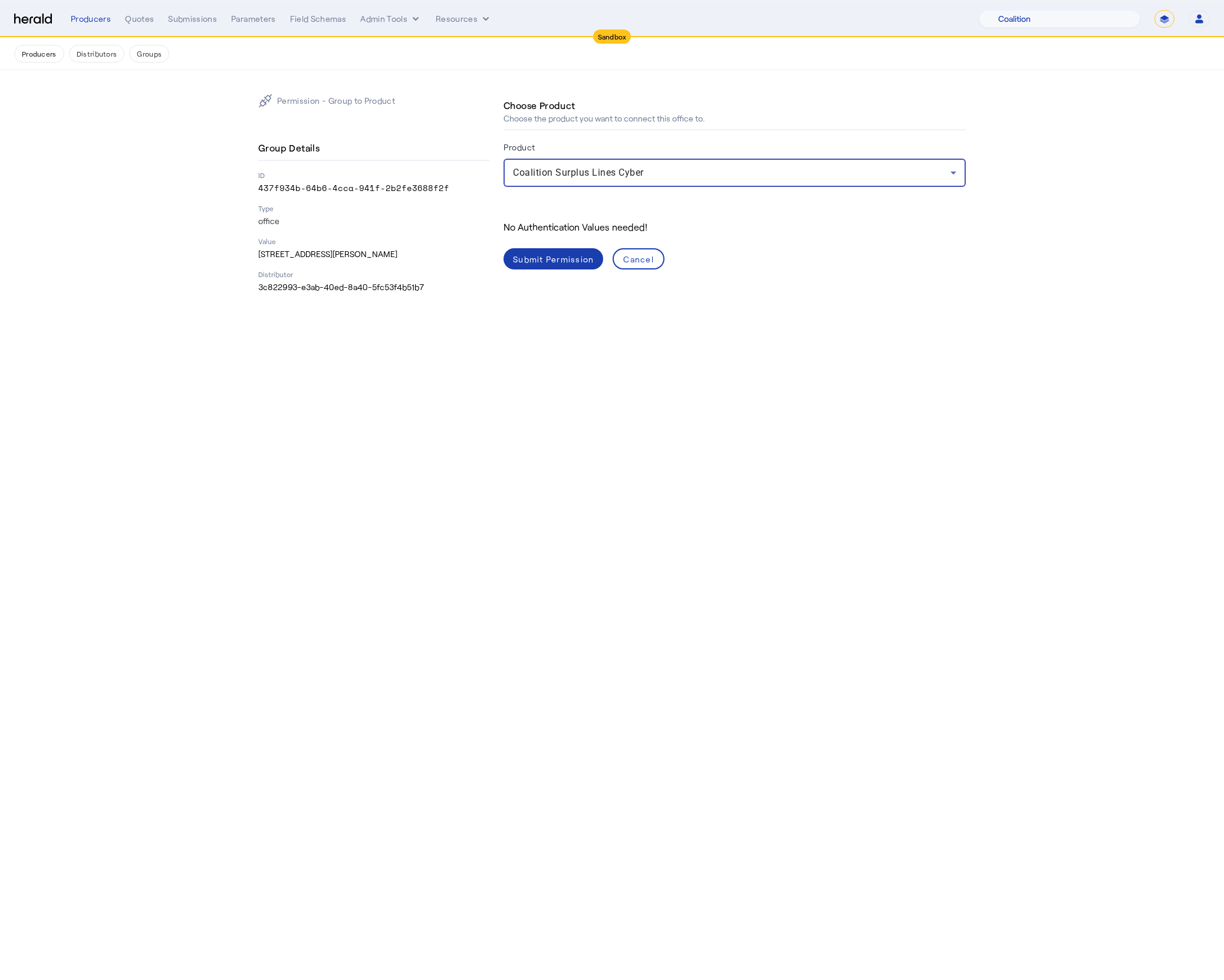
click at [578, 265] on div "Submit Permission" at bounding box center [553, 259] width 81 height 12
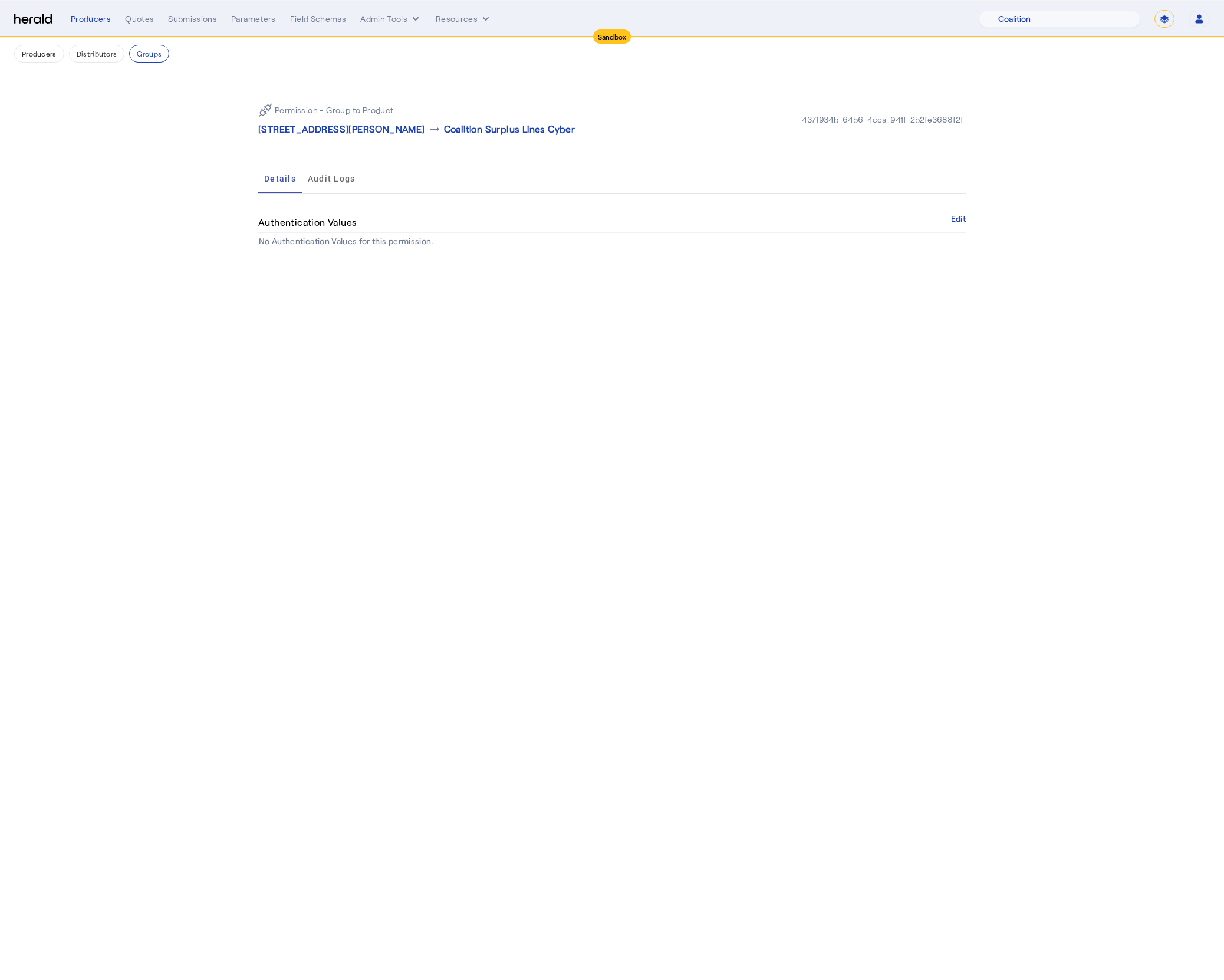
click at [397, 346] on body "Sandbox Menu Producers Quotes Submissions Parameters Field Schemas Admin Tools …" at bounding box center [612, 490] width 1224 height 980
click at [142, 62] on button "Groups" at bounding box center [149, 53] width 40 height 18
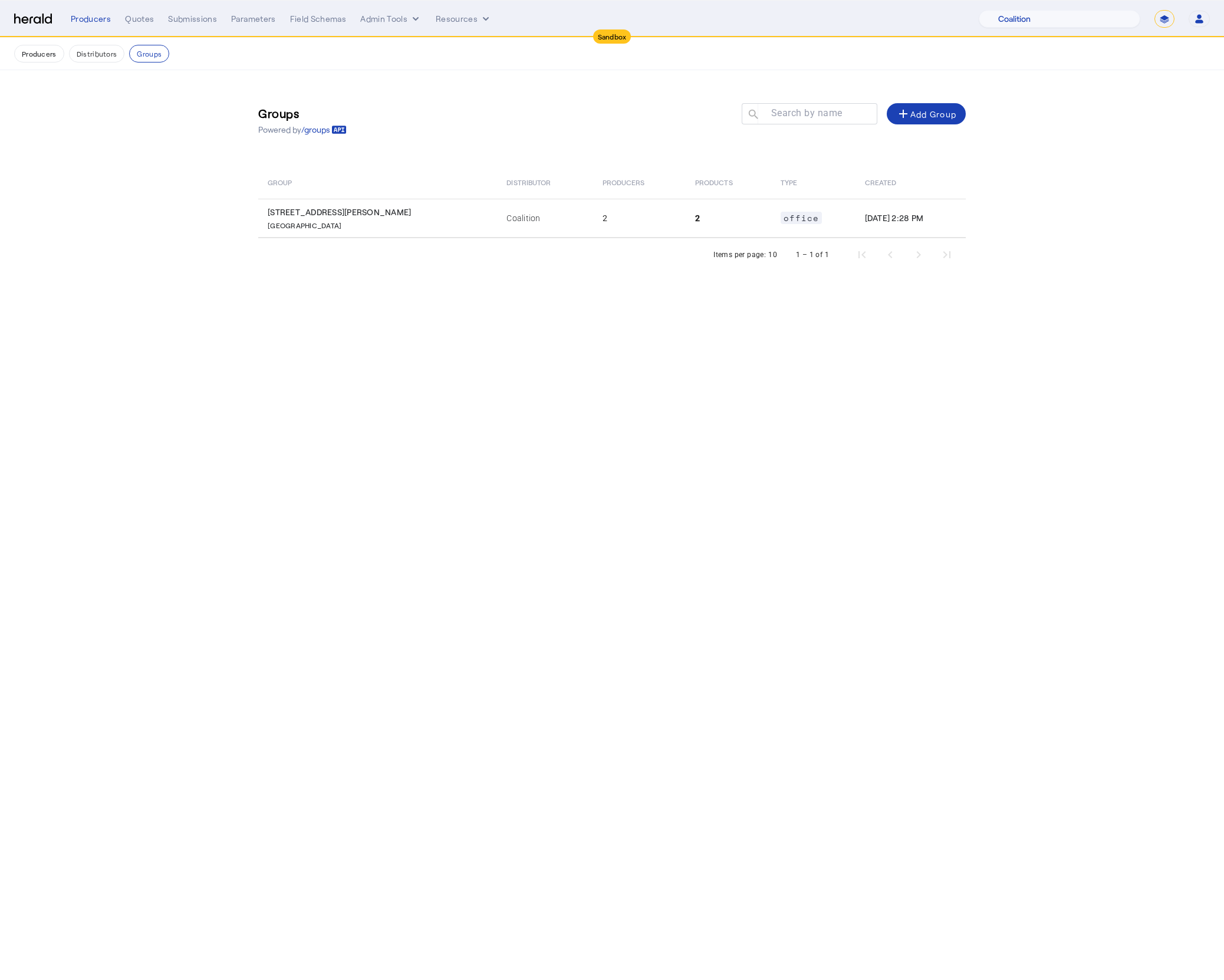
click at [743, 359] on body "Sandbox Menu Producers Quotes Submissions Parameters Field Schemas Admin Tools …" at bounding box center [612, 490] width 1224 height 980
click at [18, 18] on img at bounding box center [33, 19] width 38 height 11
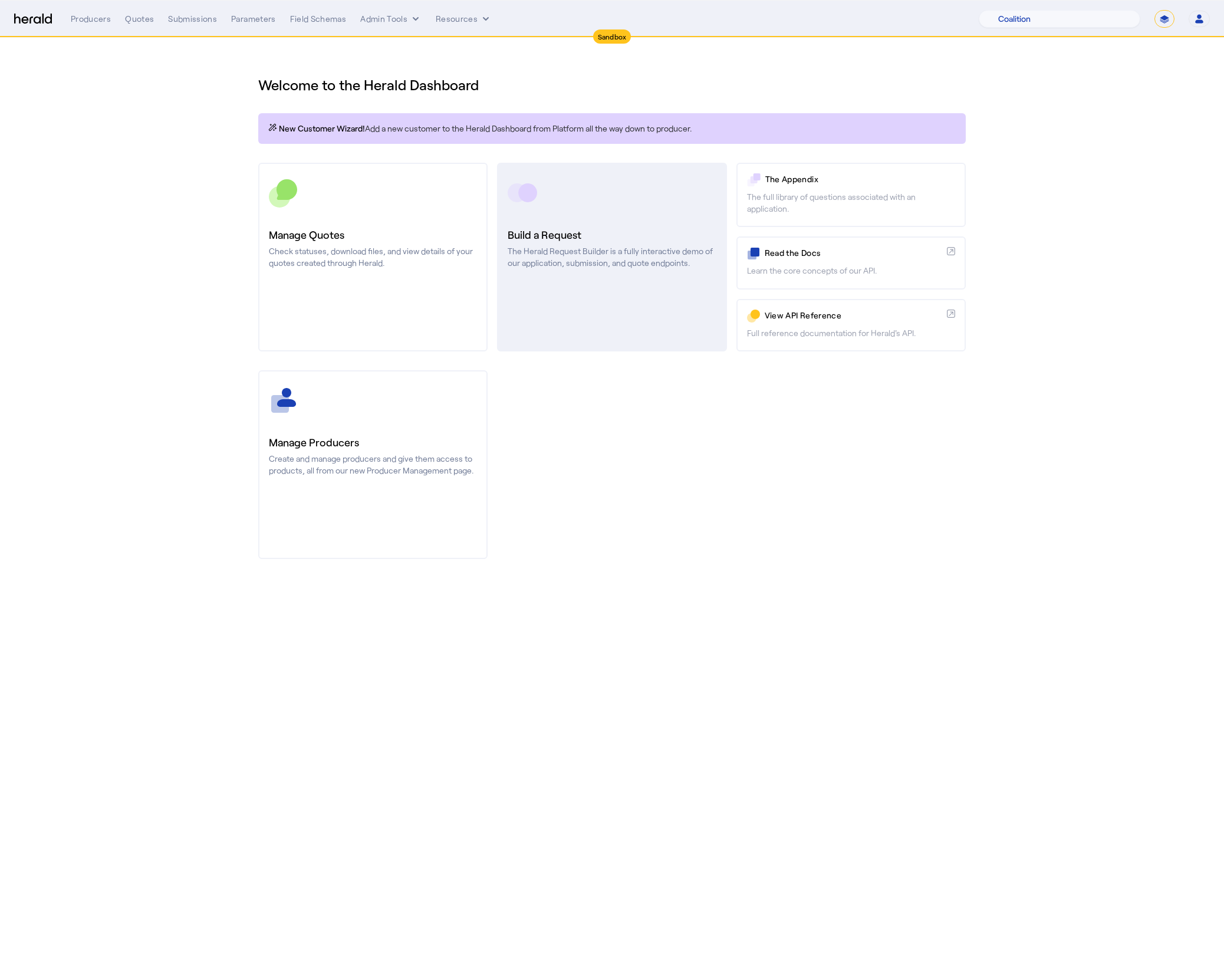
click at [594, 316] on link "Build a Request The Herald Request Builder is a fully interactive demo of our a…" at bounding box center [612, 257] width 230 height 189
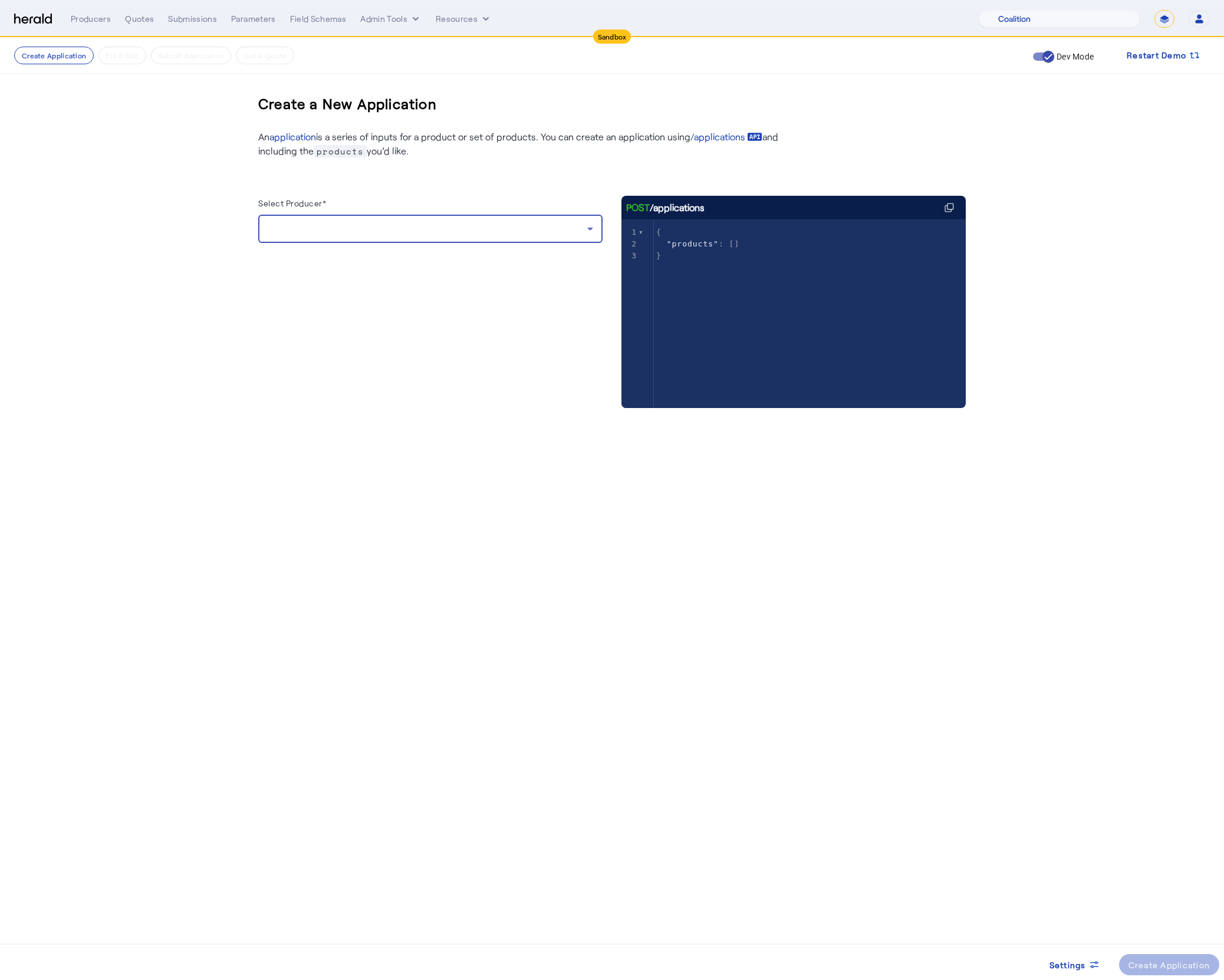
click at [554, 235] on div at bounding box center [427, 229] width 319 height 14
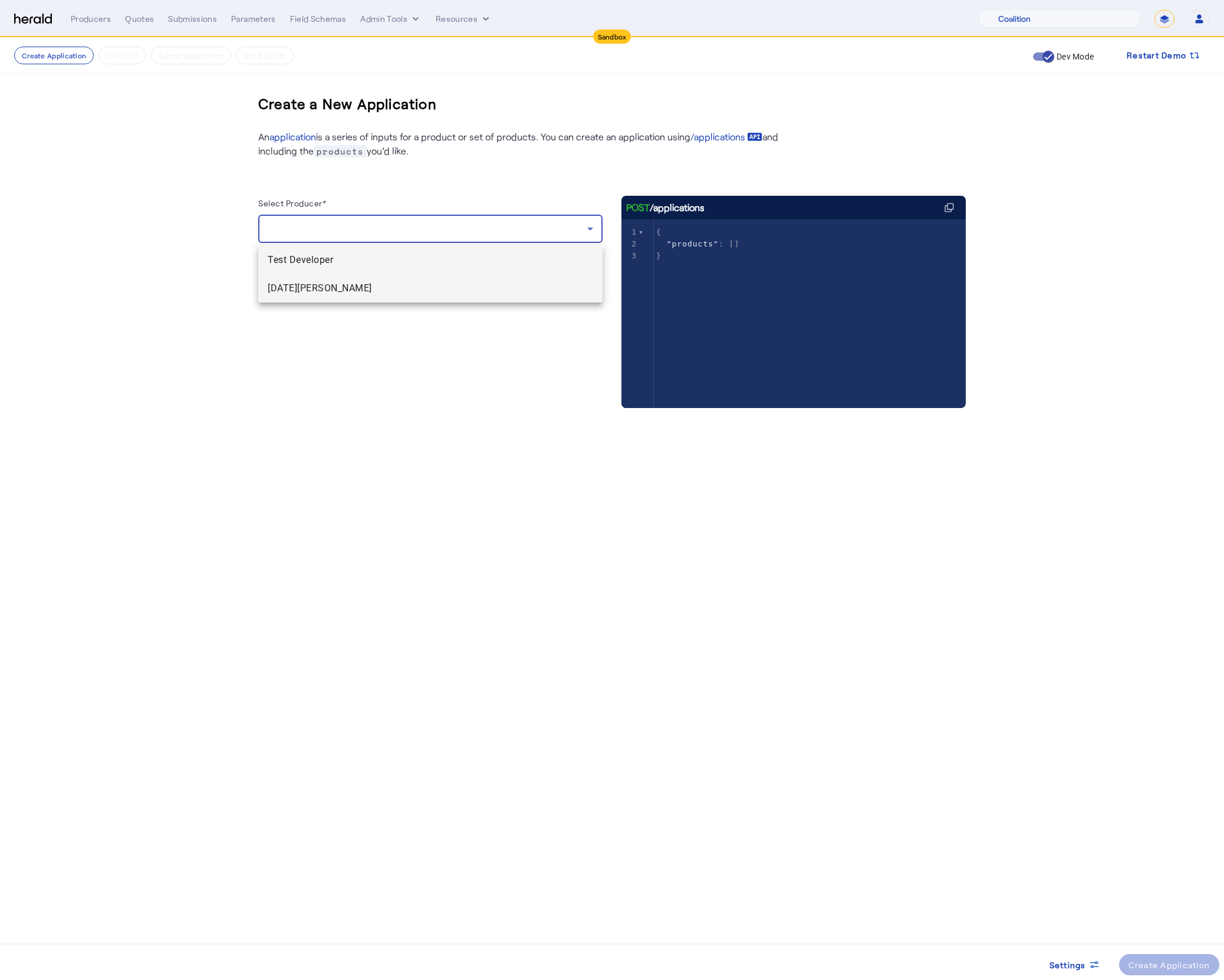
click at [465, 291] on span "[DATE][PERSON_NAME]" at bounding box center [430, 289] width 325 height 14
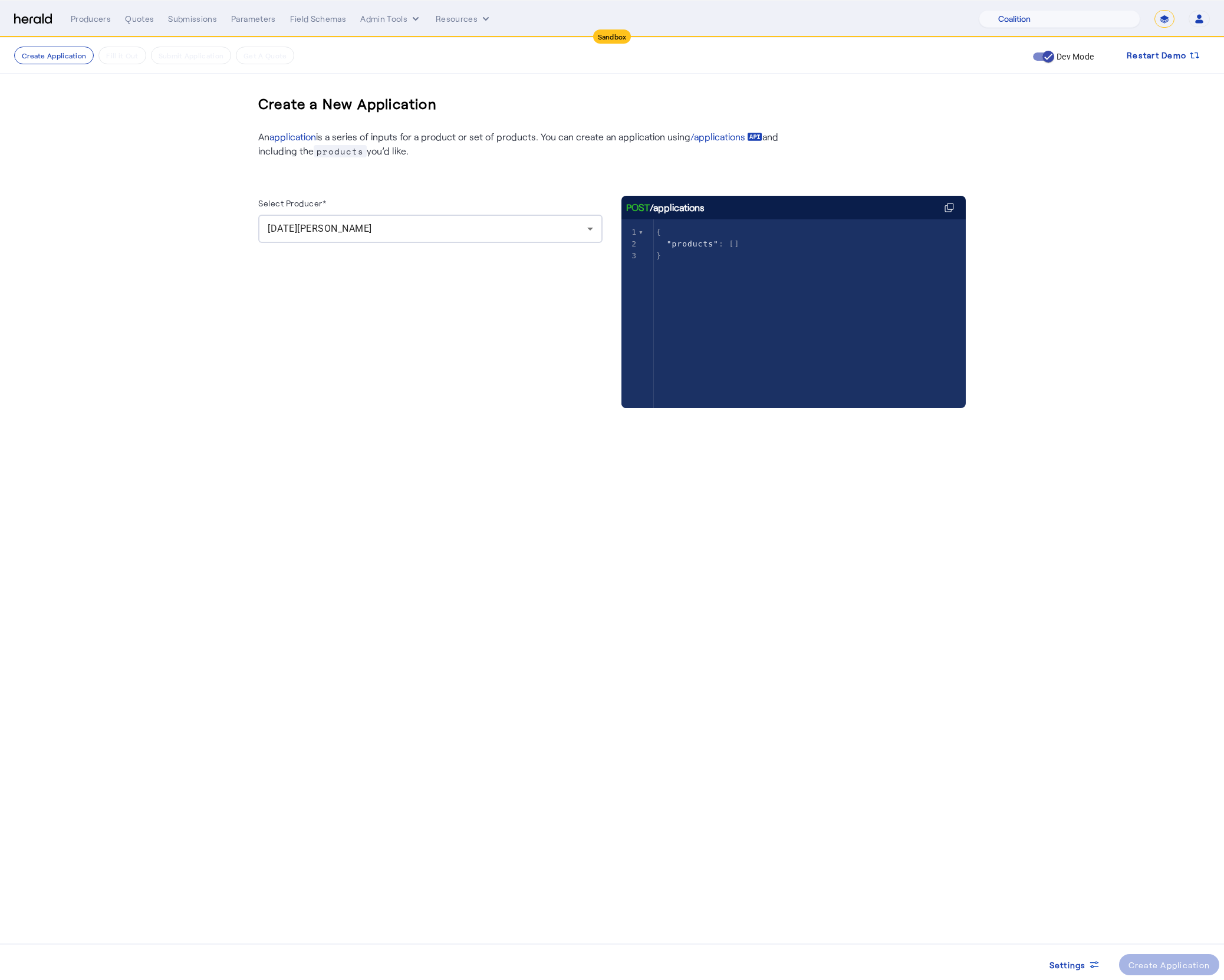
click at [1169, 959] on herald-button "Create Application" at bounding box center [1170, 964] width 101 height 21
click at [493, 223] on div "[DATE][PERSON_NAME]" at bounding box center [427, 229] width 319 height 14
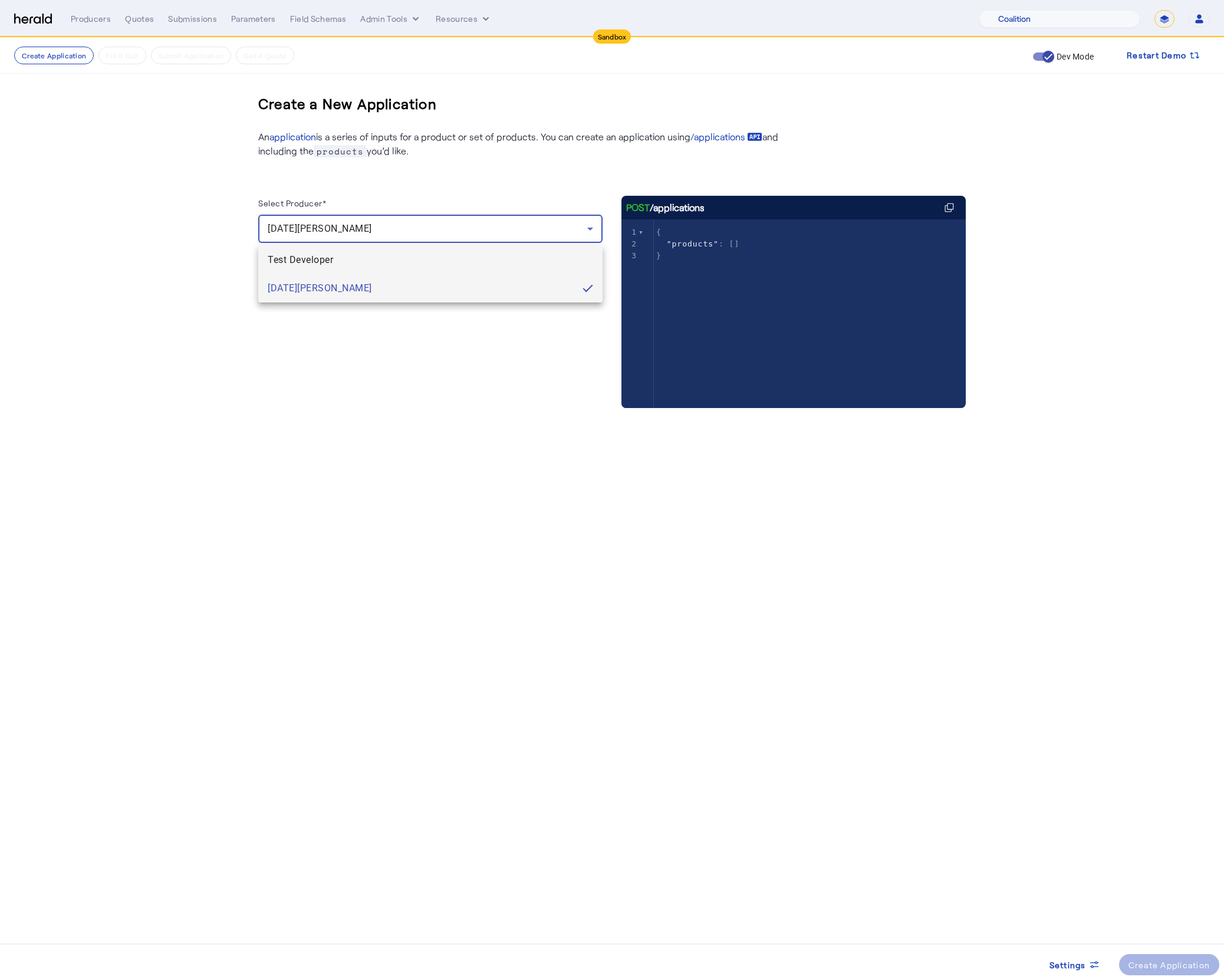
click at [451, 255] on span "Test Developer" at bounding box center [430, 260] width 325 height 14
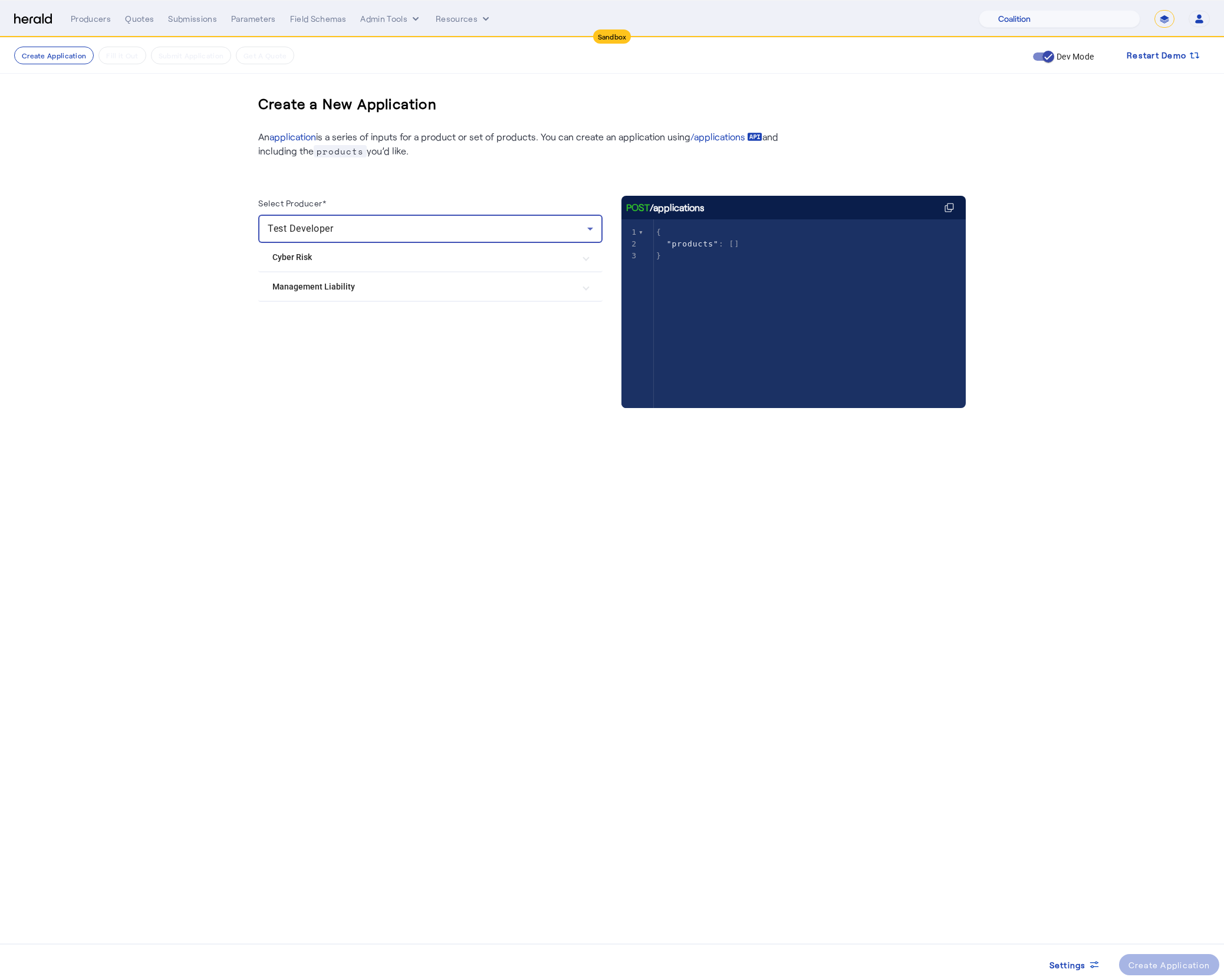
click at [485, 287] on Liability "Management Liability" at bounding box center [423, 287] width 302 height 12
click at [485, 287] on Liability "Management Liability" at bounding box center [423, 291] width 302 height 12
click at [479, 263] on Risk "Cyber Risk" at bounding box center [423, 257] width 302 height 12
click at [479, 263] on Risk "Cyber Risk" at bounding box center [423, 262] width 302 height 12
click at [463, 457] on div "Create a New Application An application is a series of inputs for a product or …" at bounding box center [612, 258] width 754 height 441
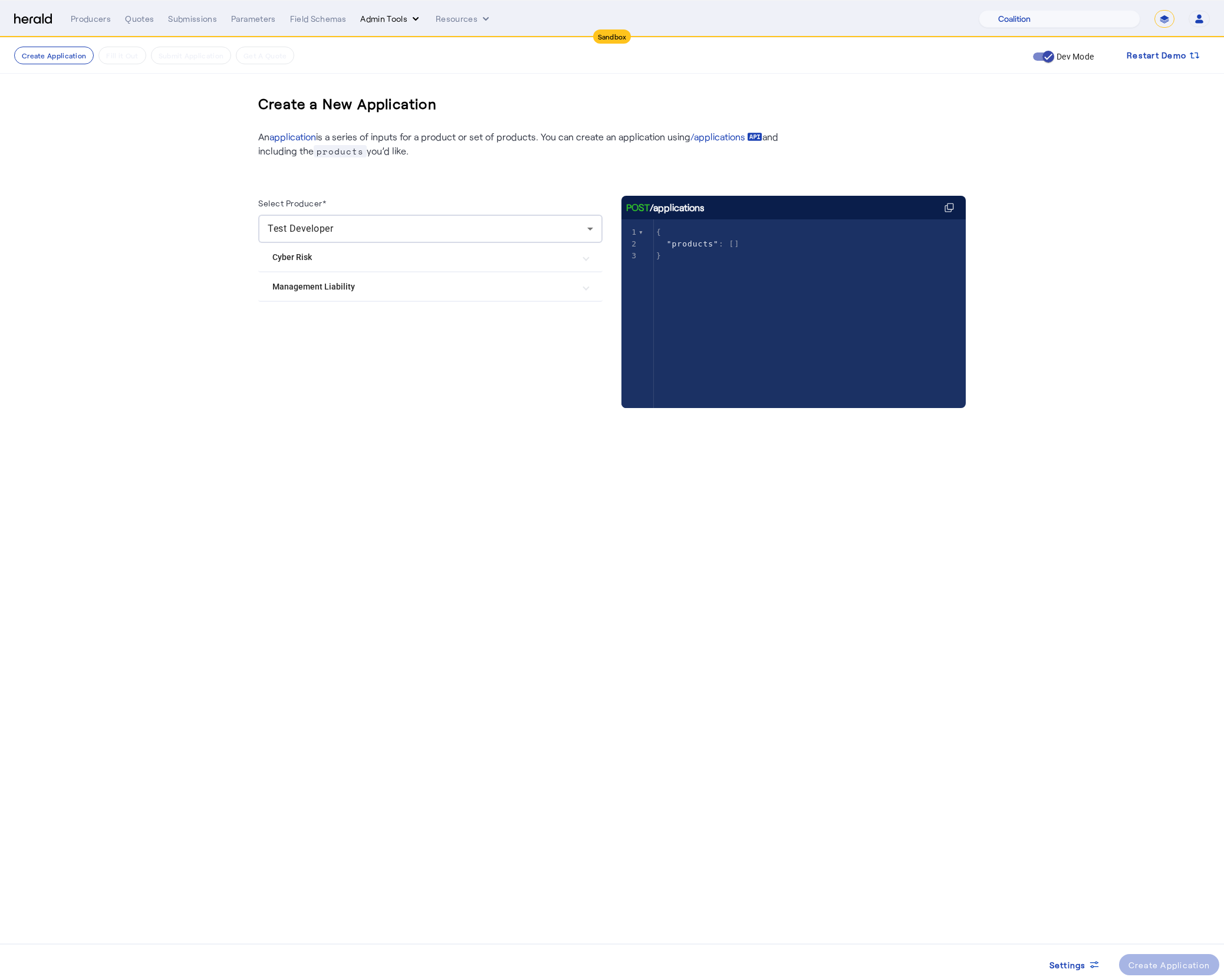
click at [410, 17] on icon "internal dropdown menu" at bounding box center [416, 19] width 12 height 12
click at [423, 37] on span "Platforms Manager" at bounding box center [411, 44] width 86 height 14
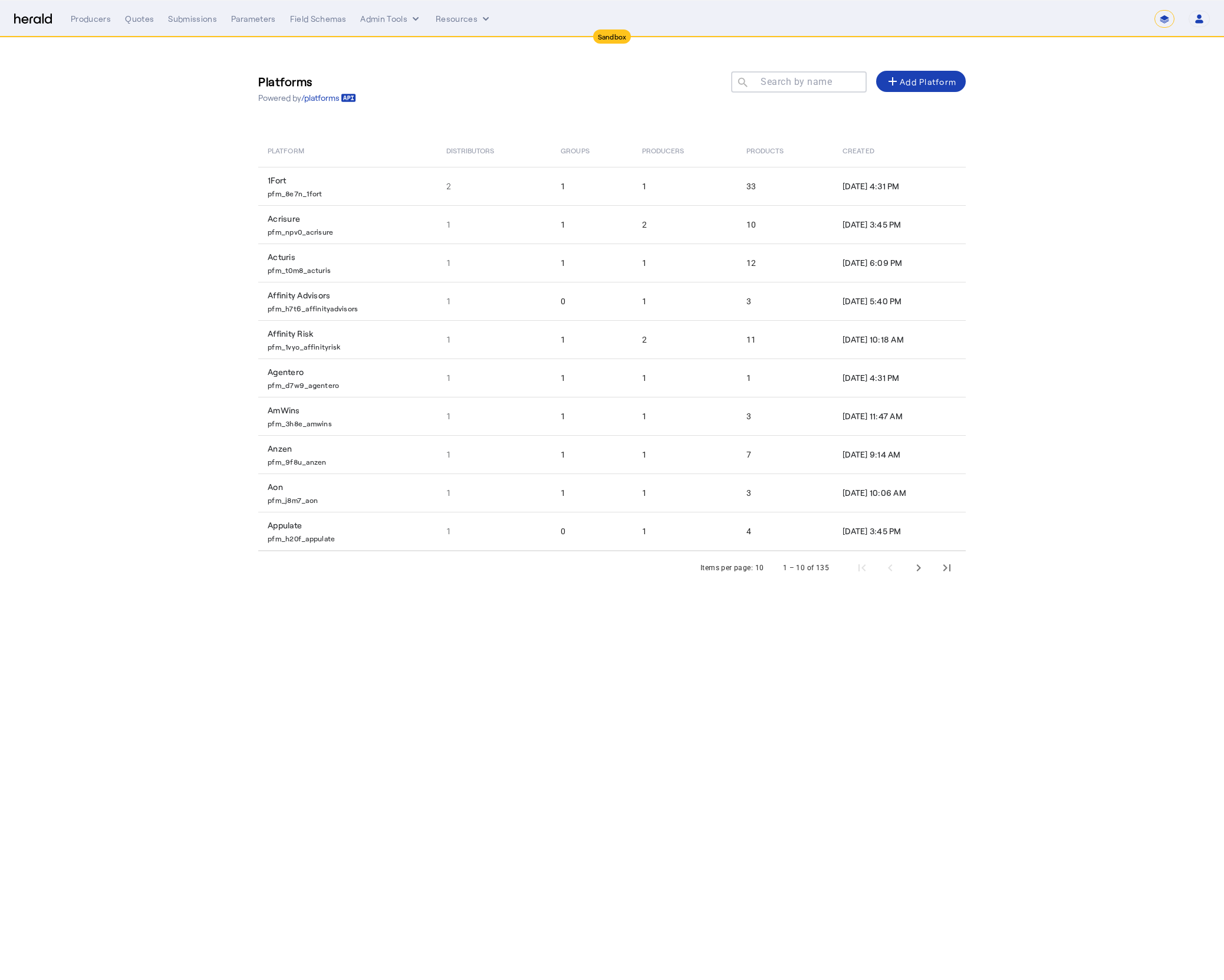
click at [816, 85] on mat-label "Search by name" at bounding box center [796, 81] width 71 height 11
click at [816, 85] on input "Search by name" at bounding box center [804, 81] width 106 height 14
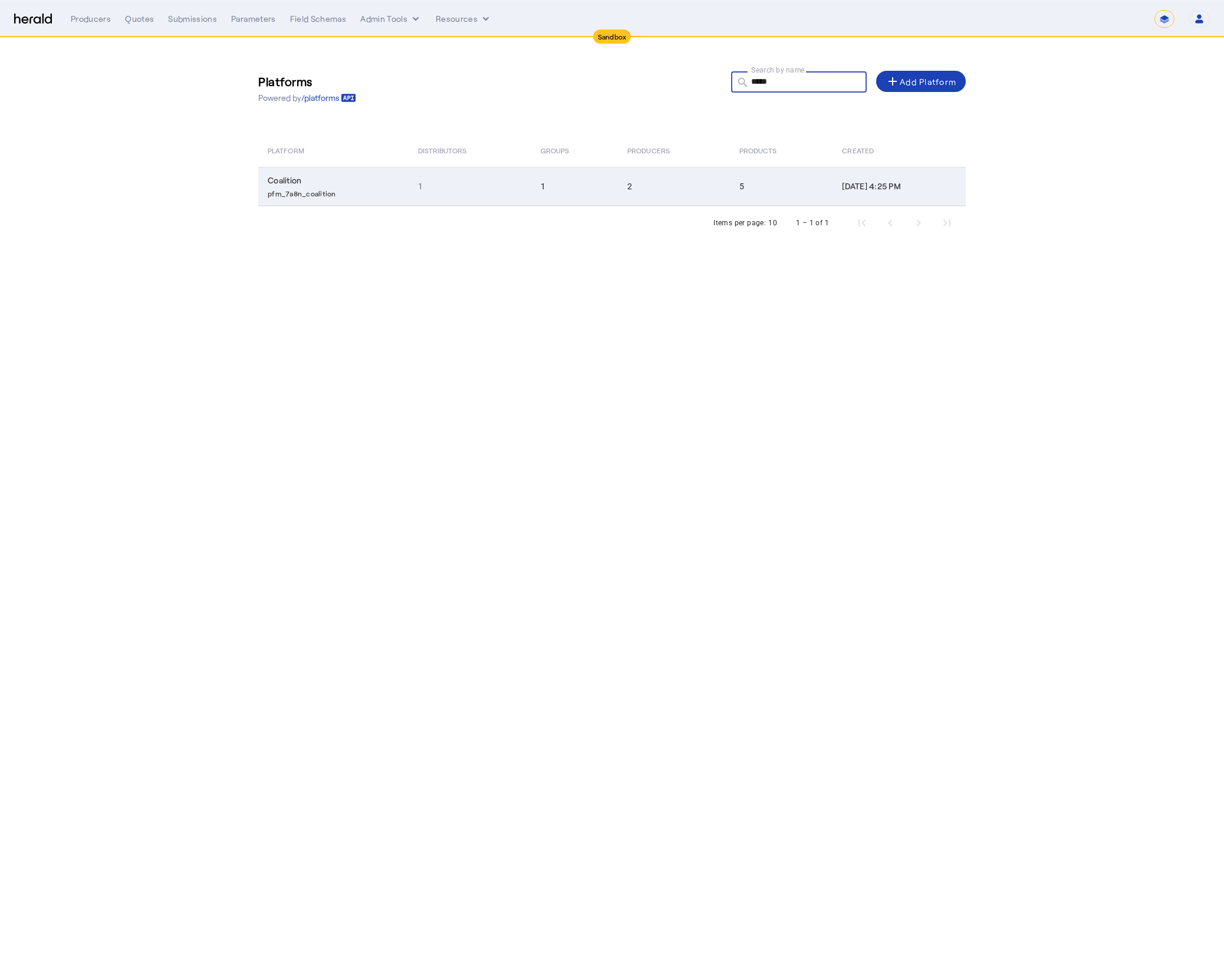
type input "*****"
click at [458, 192] on td "1" at bounding box center [470, 186] width 123 height 39
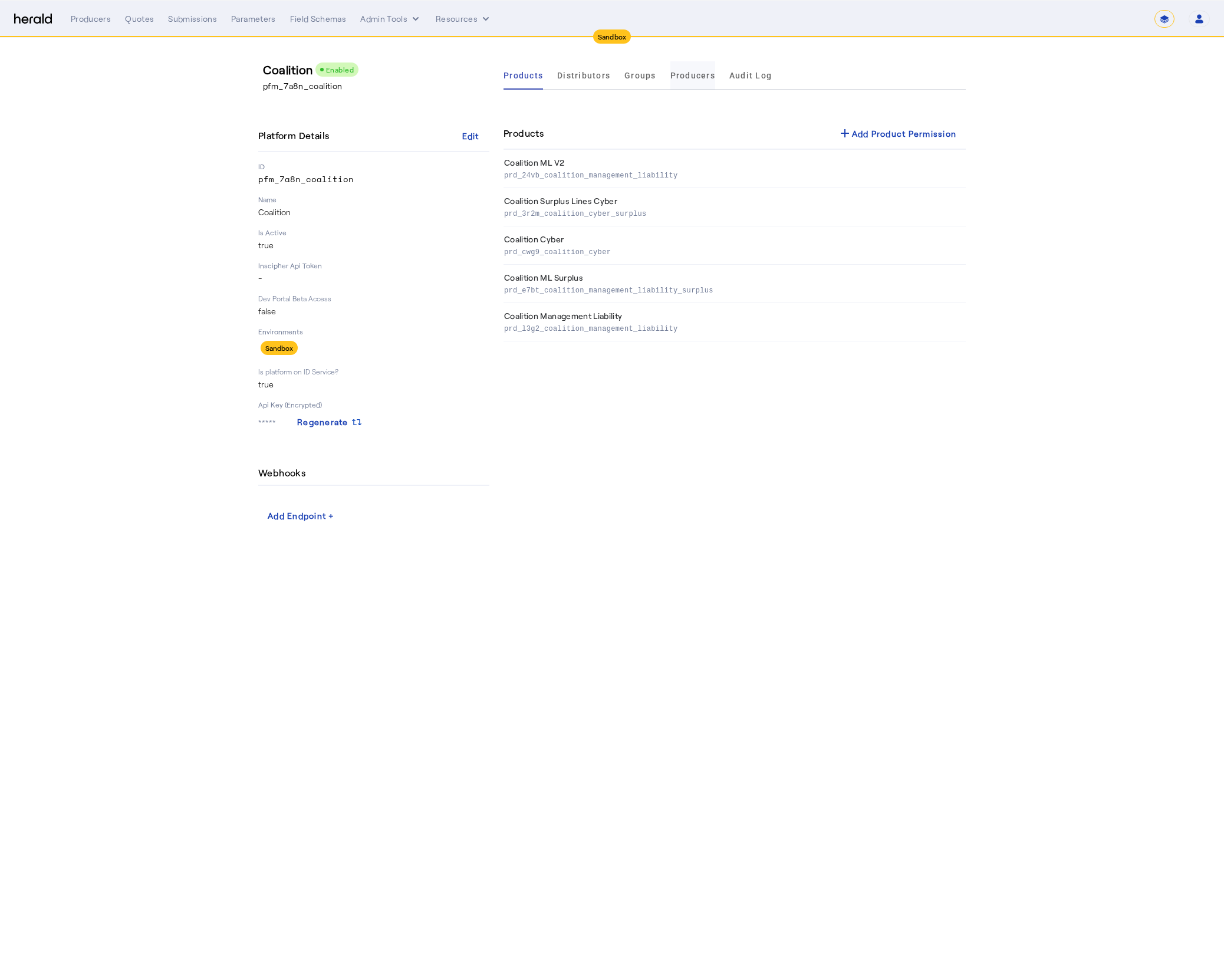
click at [676, 85] on span "Producers" at bounding box center [693, 75] width 45 height 28
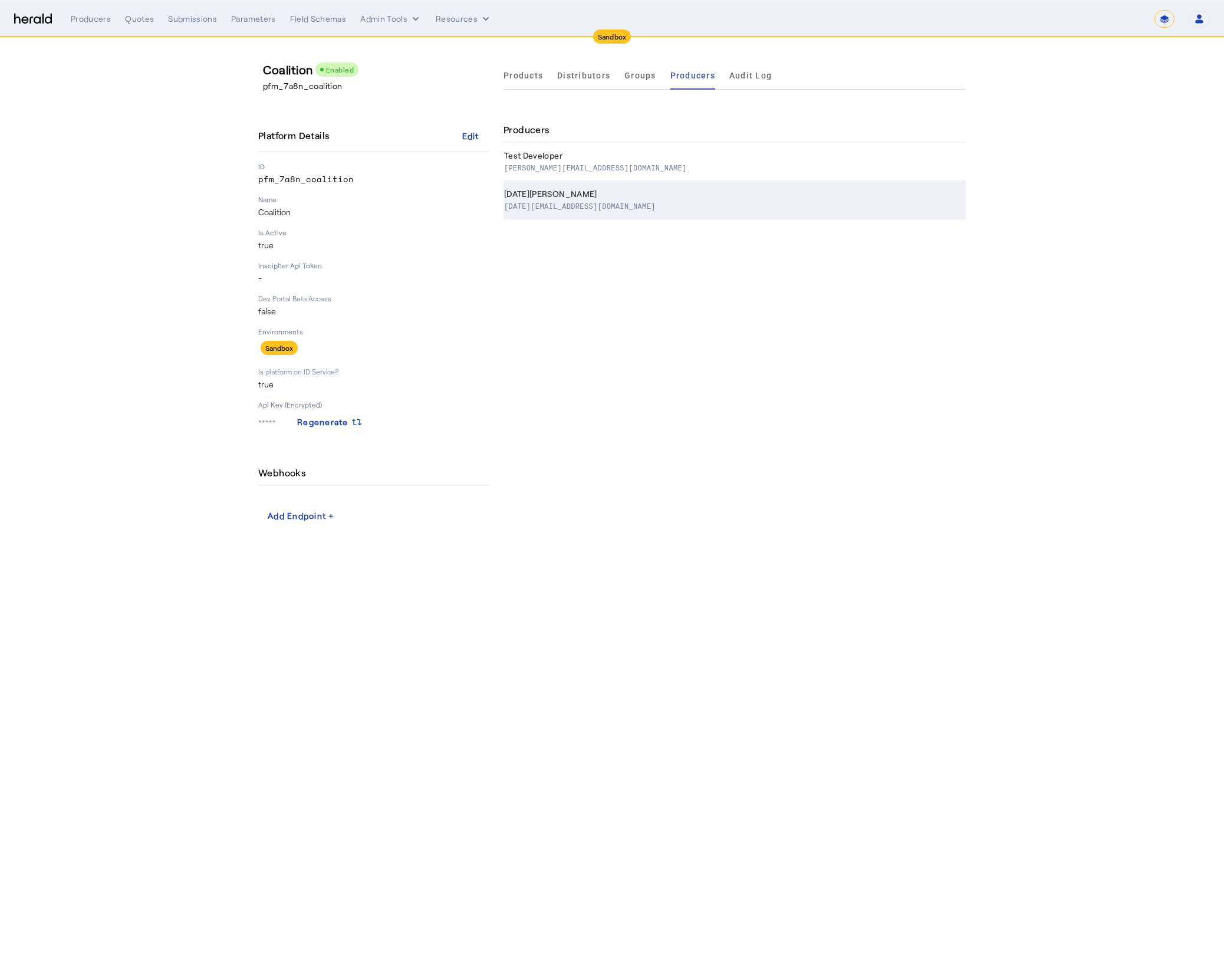
click at [648, 211] on p "[DATE][EMAIL_ADDRESS][DOMAIN_NAME]" at bounding box center [579, 206] width 152 height 12
select select "pfm_7a8n_coalition"
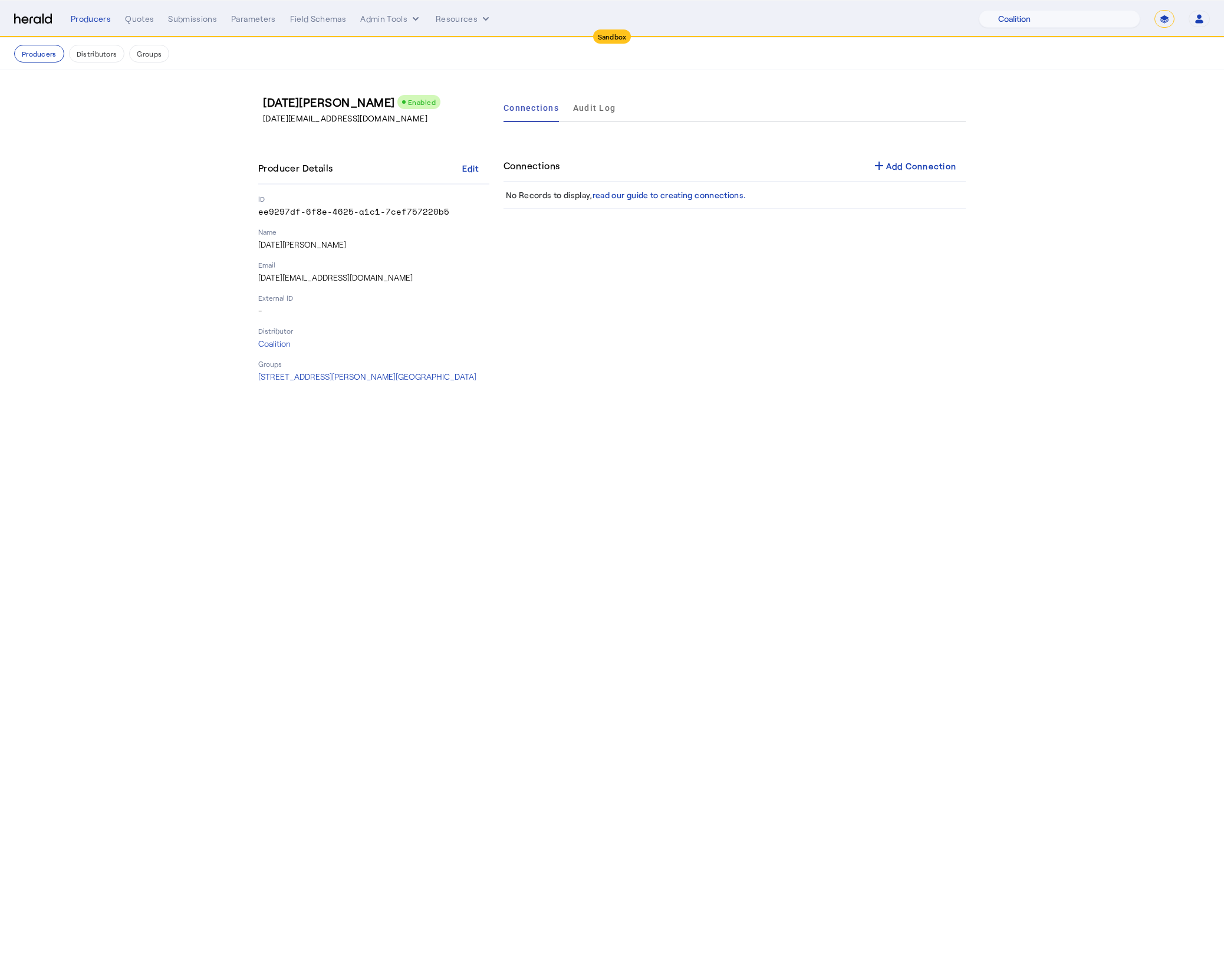
click at [893, 150] on div "Connections Audit Log Connections add Add Connection No Records to display, rea…" at bounding box center [735, 238] width 462 height 289
click at [897, 160] on div "add Add Connection" at bounding box center [914, 166] width 85 height 14
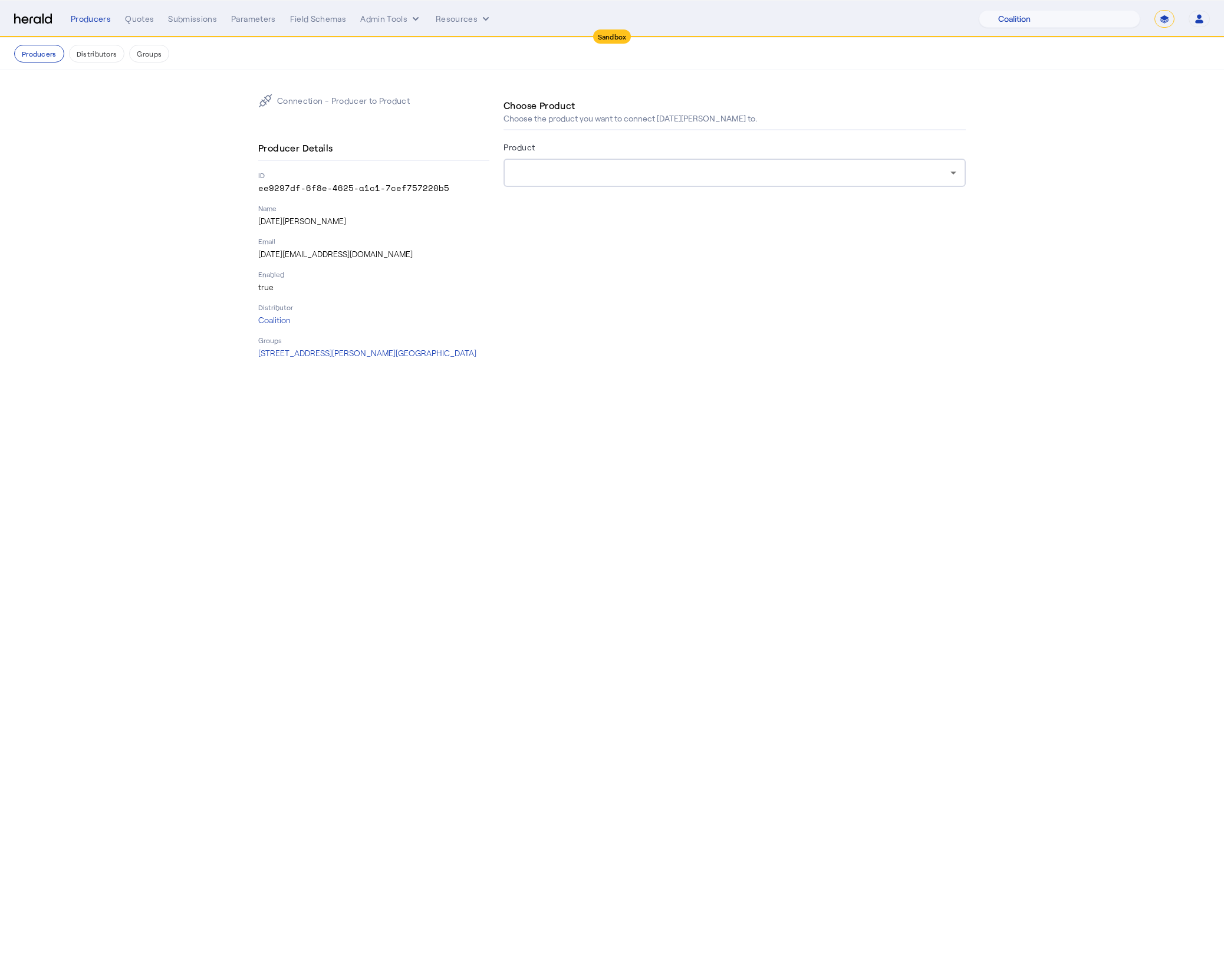
click at [882, 168] on div at bounding box center [731, 173] width 438 height 14
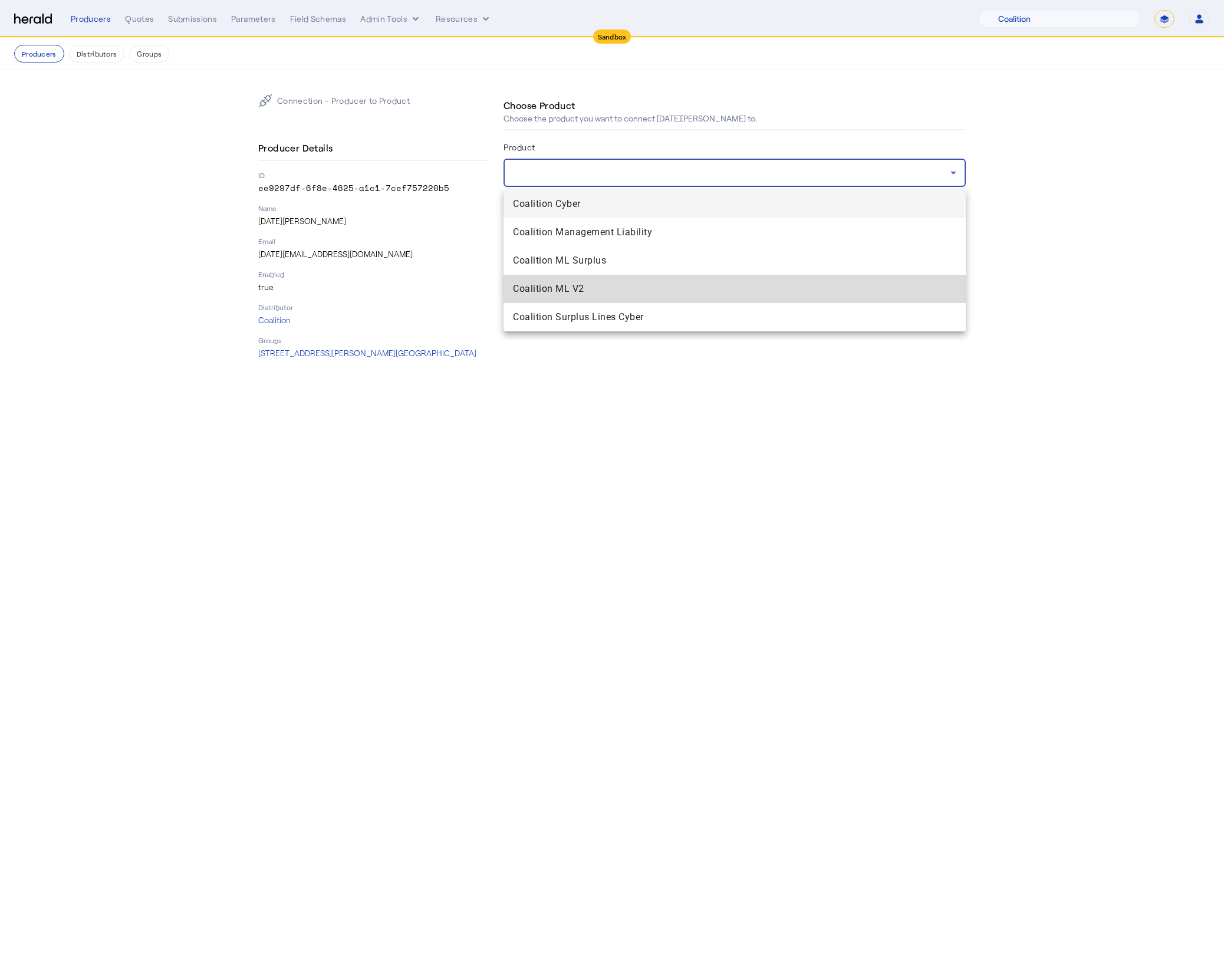
click at [703, 294] on span "Coalition ML V2" at bounding box center [735, 289] width 443 height 14
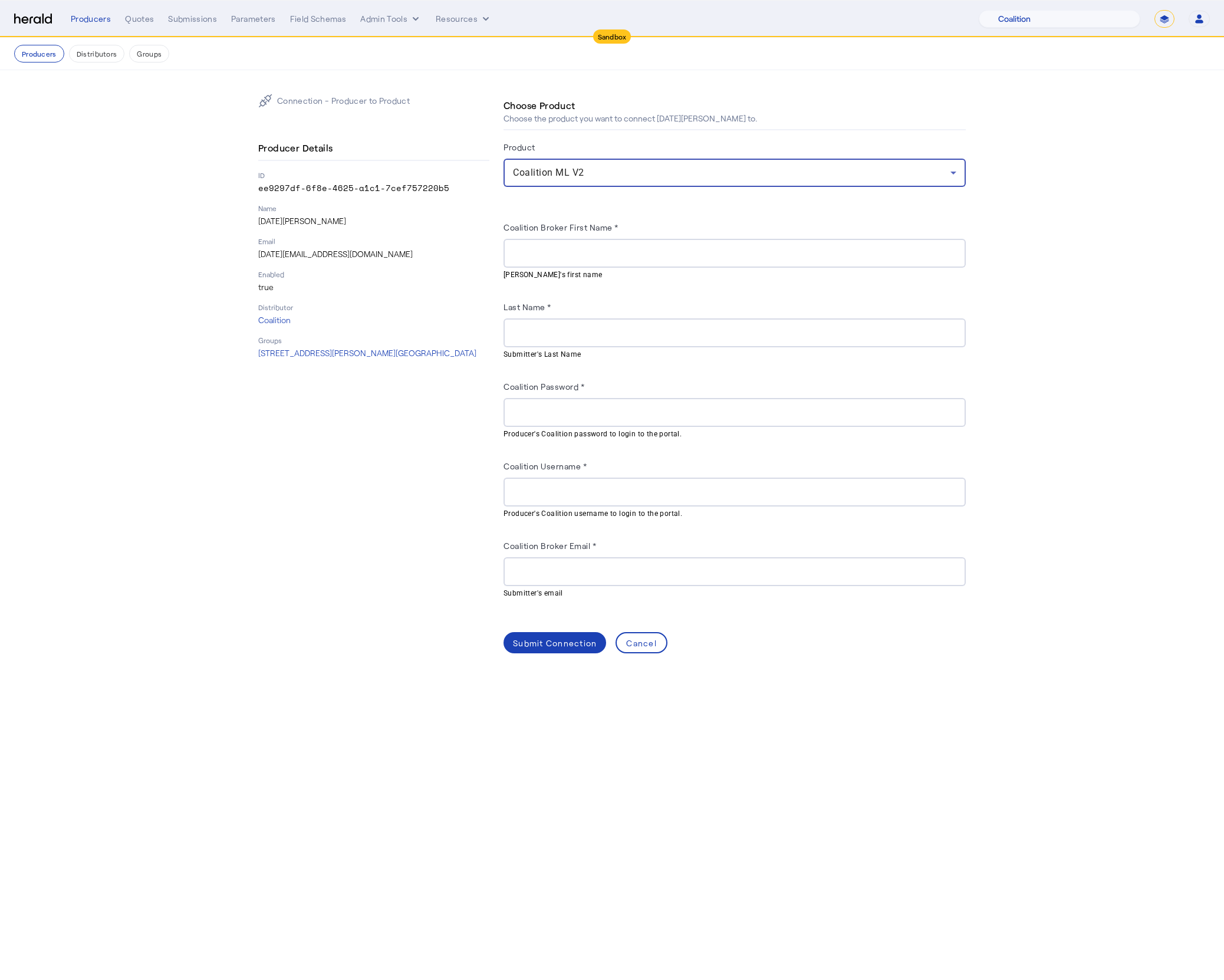
click at [594, 249] on input "Coalition Broker First Name *" at bounding box center [735, 254] width 443 height 14
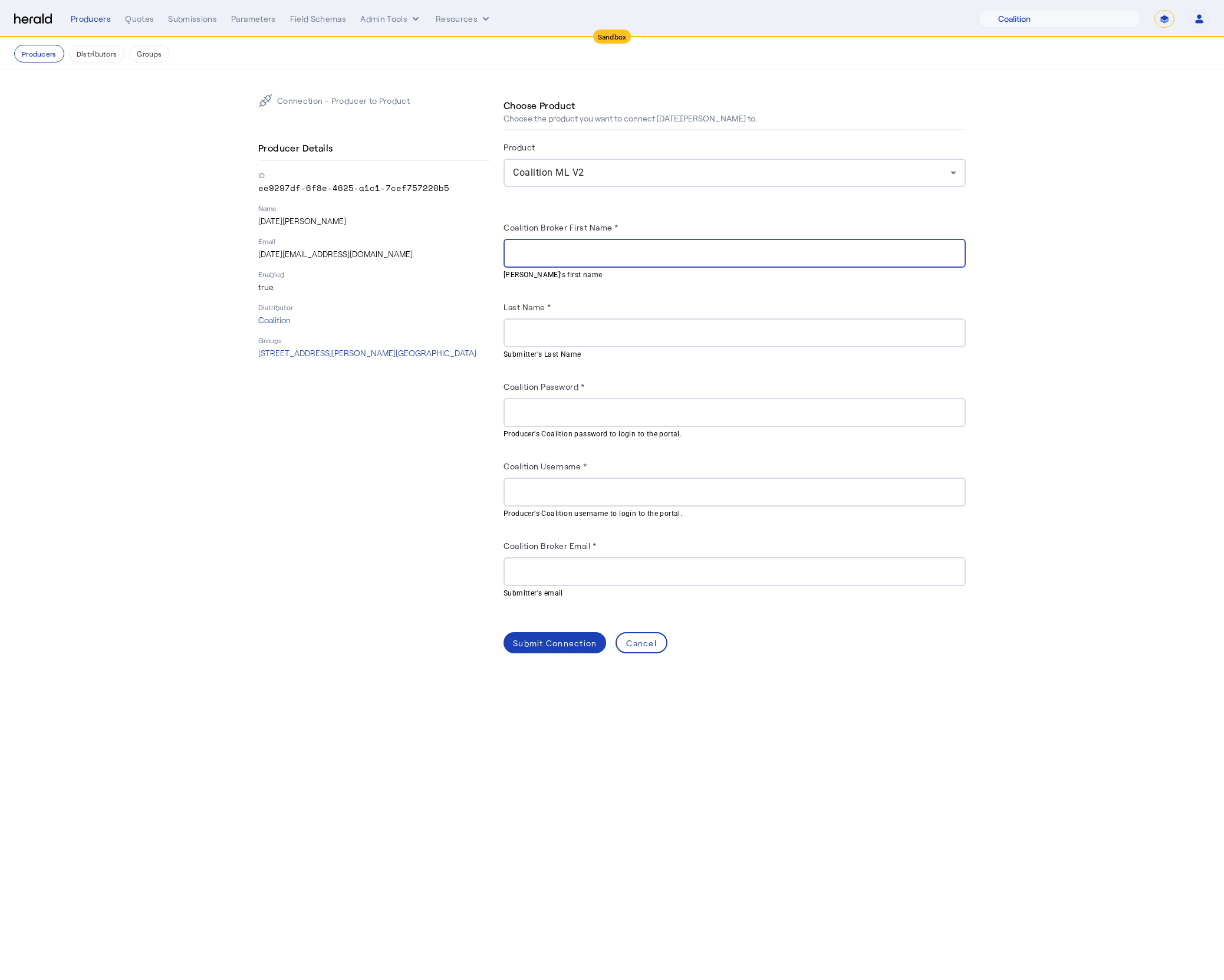
paste input "****"
type input "****"
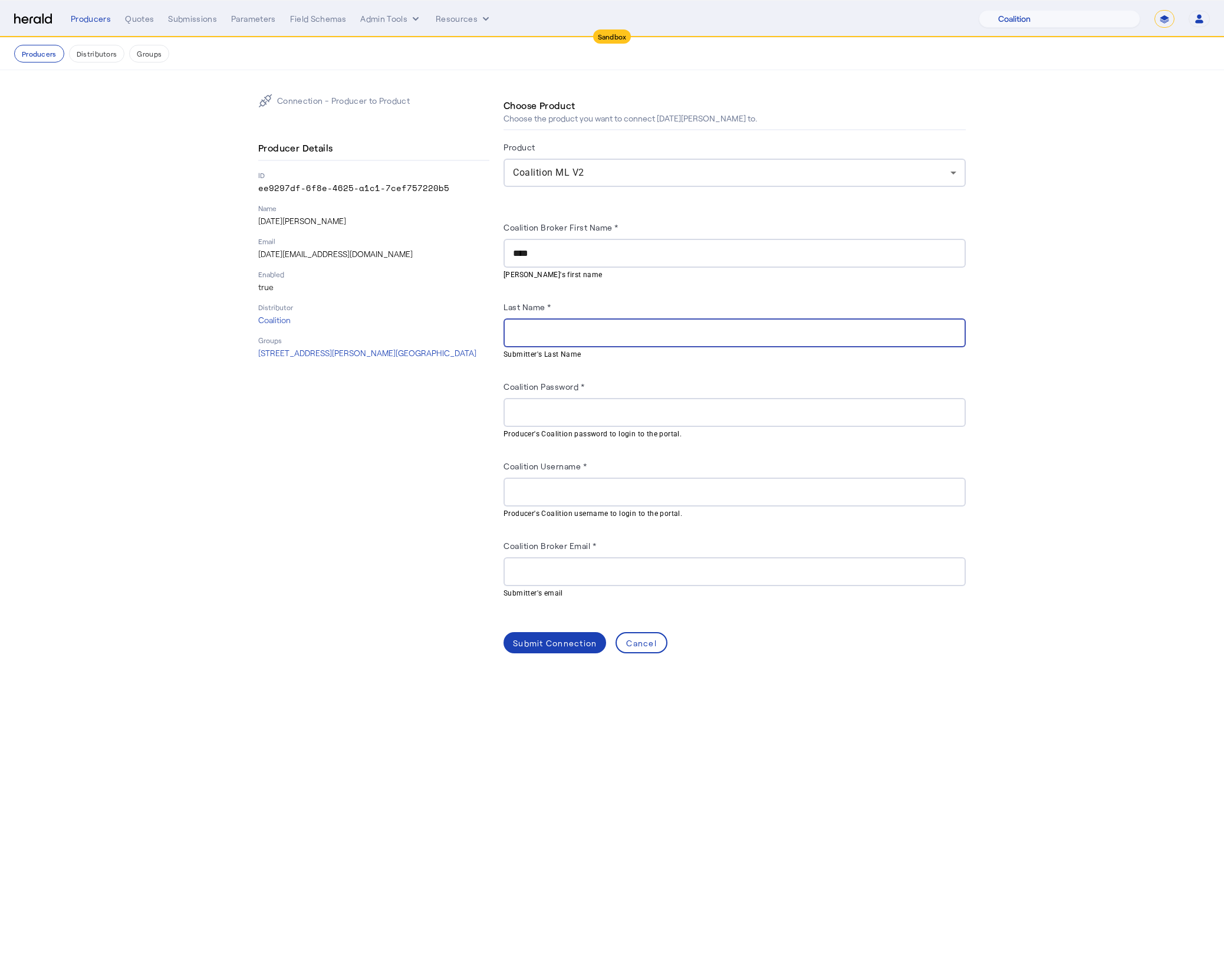
paste input "*********"
type input "*********"
click at [625, 413] on input "Coalition Password *" at bounding box center [735, 413] width 443 height 14
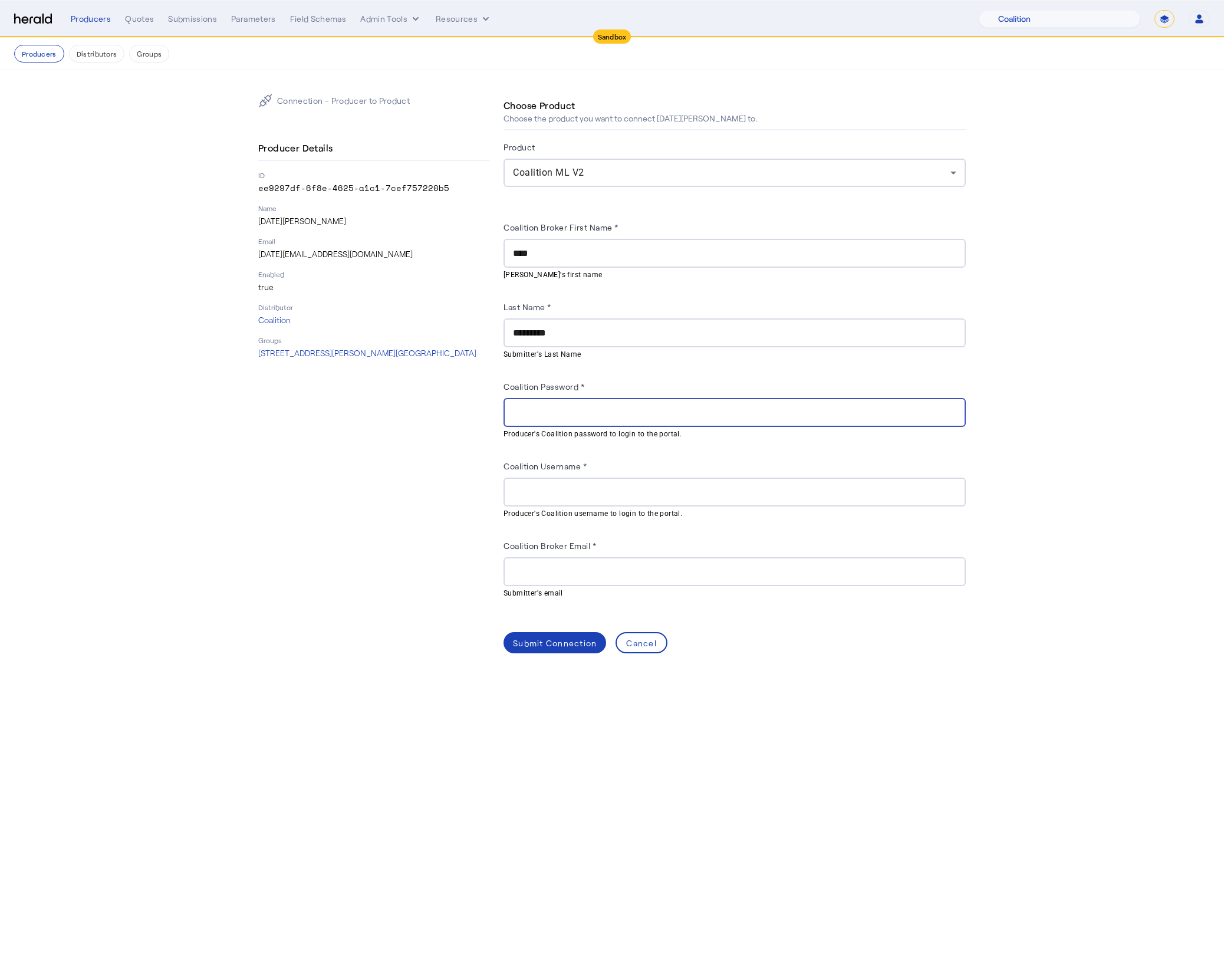
paste input "**********"
type input "**********"
click at [648, 491] on input "Coalition Username *" at bounding box center [735, 493] width 443 height 14
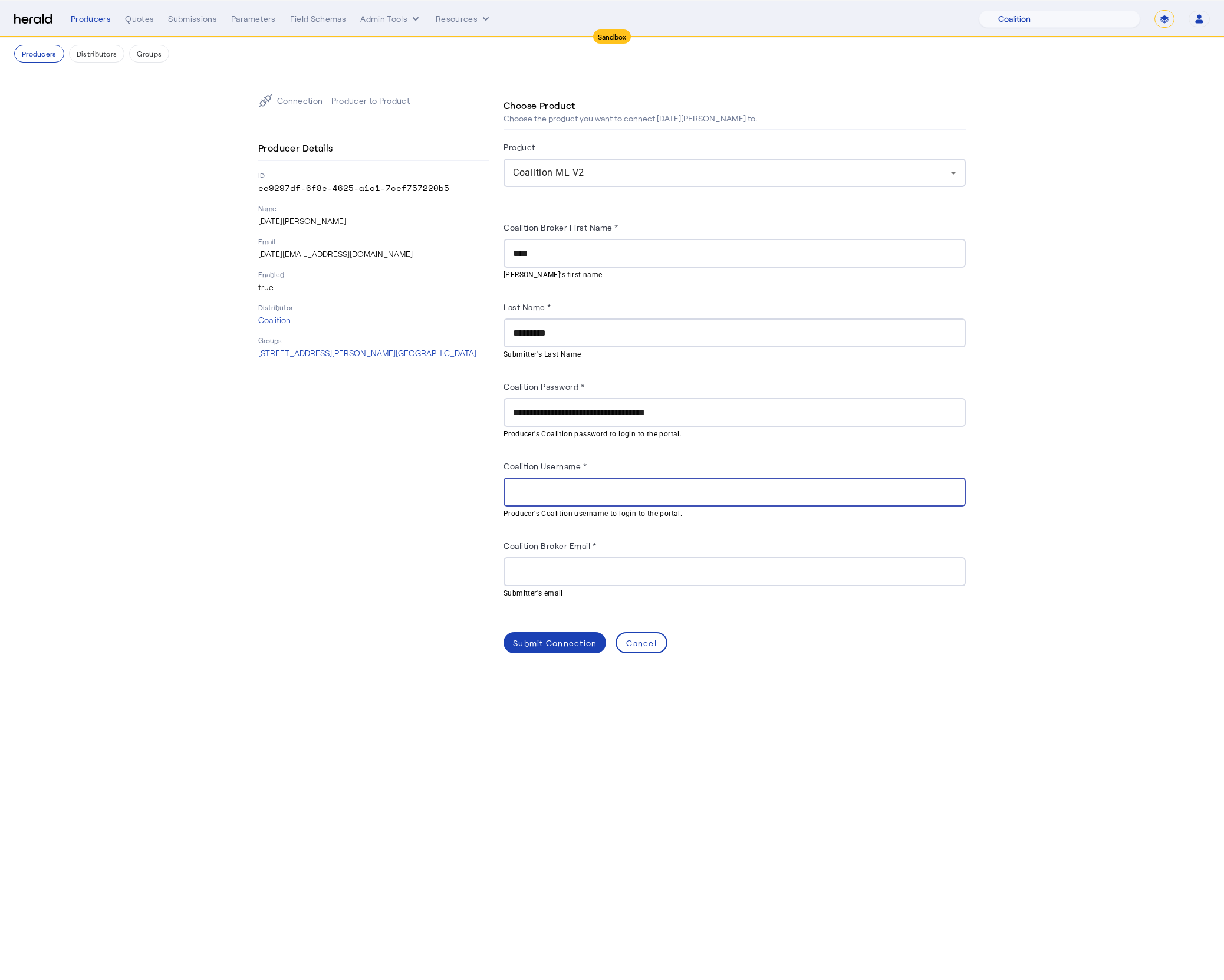
paste input "**********"
type input "**********"
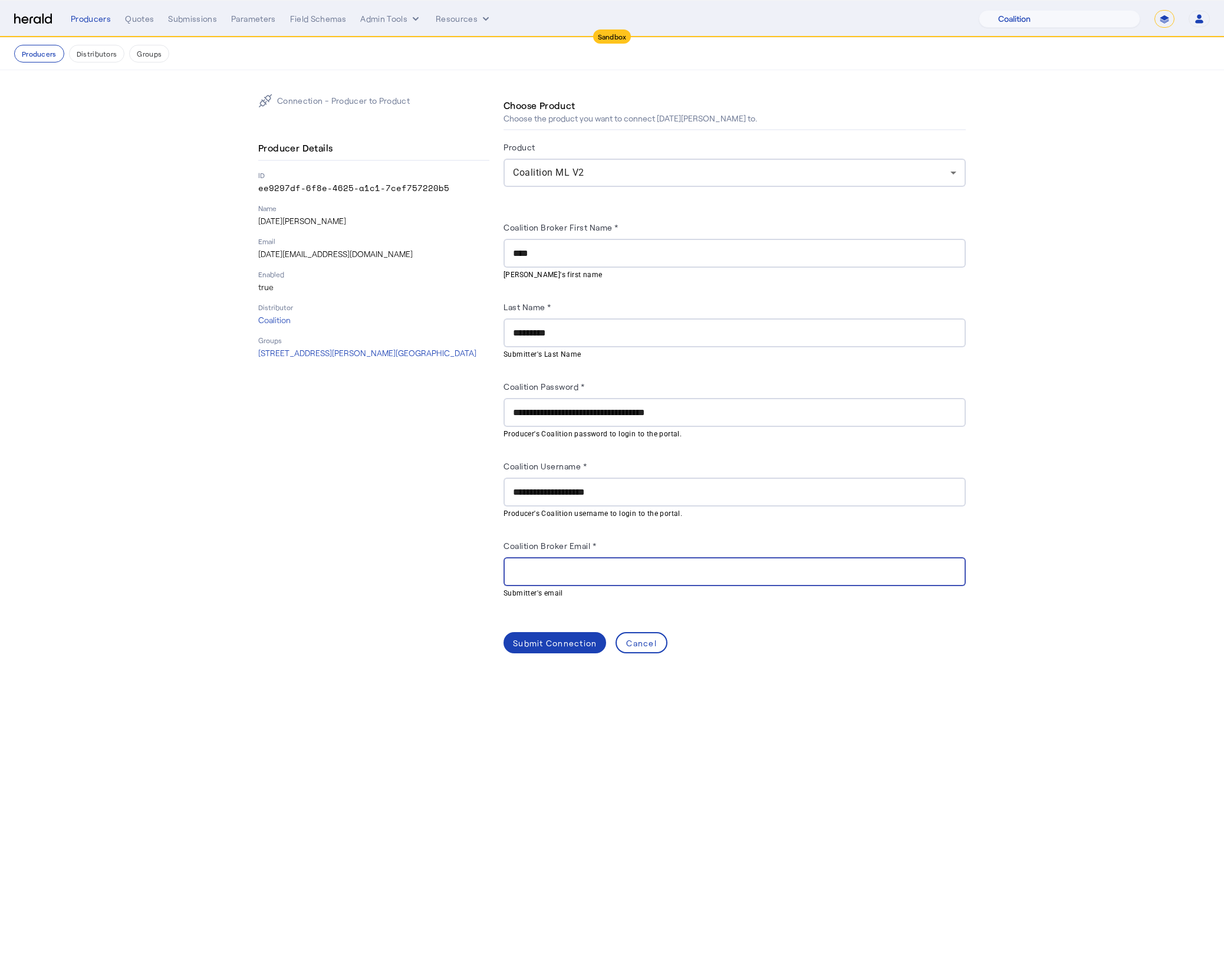
click at [544, 567] on input "Coalition Broker Email *" at bounding box center [735, 572] width 443 height 14
paste input "**********"
type input "**********"
click at [533, 642] on div "Submit Connection" at bounding box center [555, 643] width 84 height 12
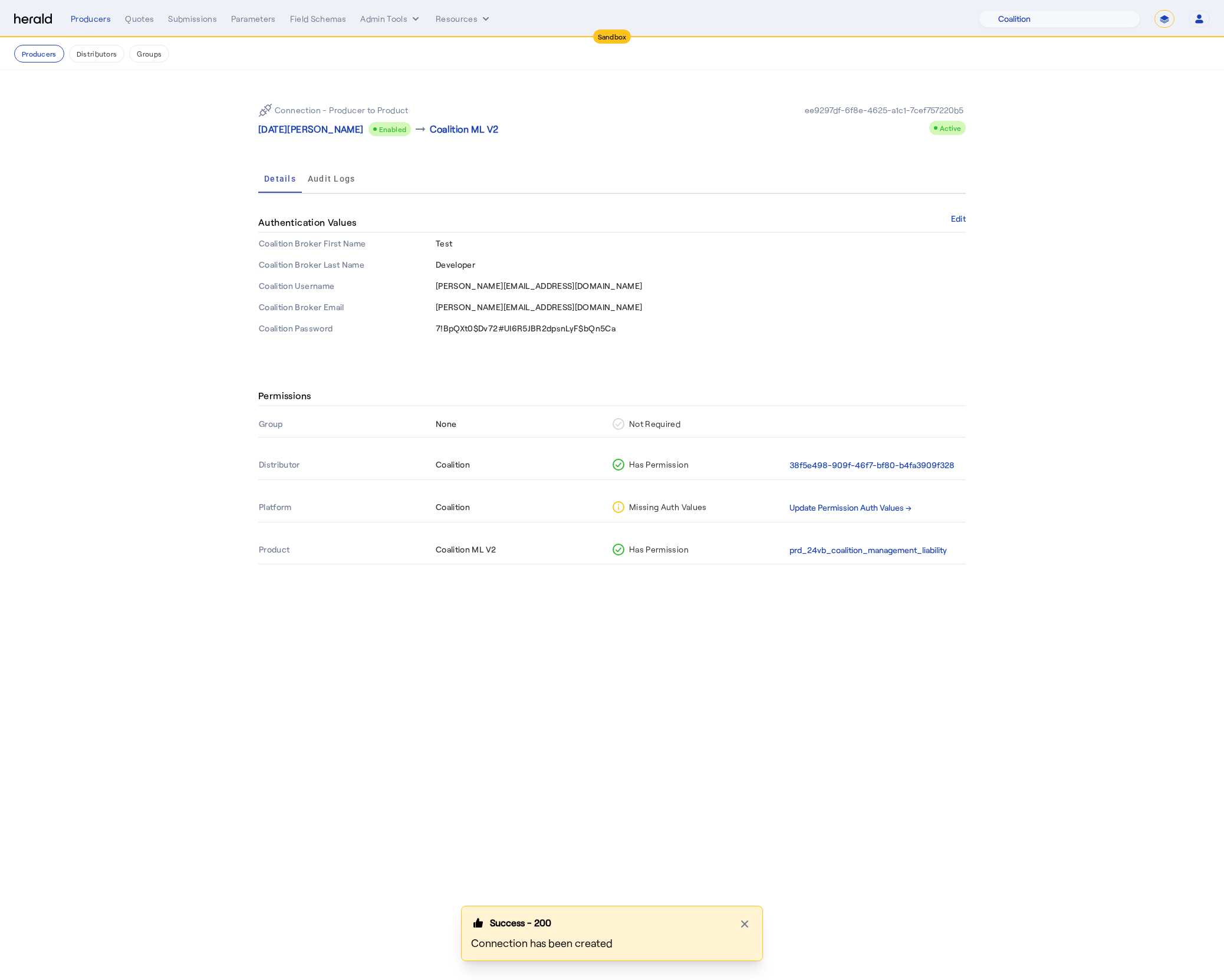
click at [593, 628] on body "Sandbox Menu Producers Quotes Submissions Parameters Field Schemas Admin Tools …" at bounding box center [612, 490] width 1224 height 980
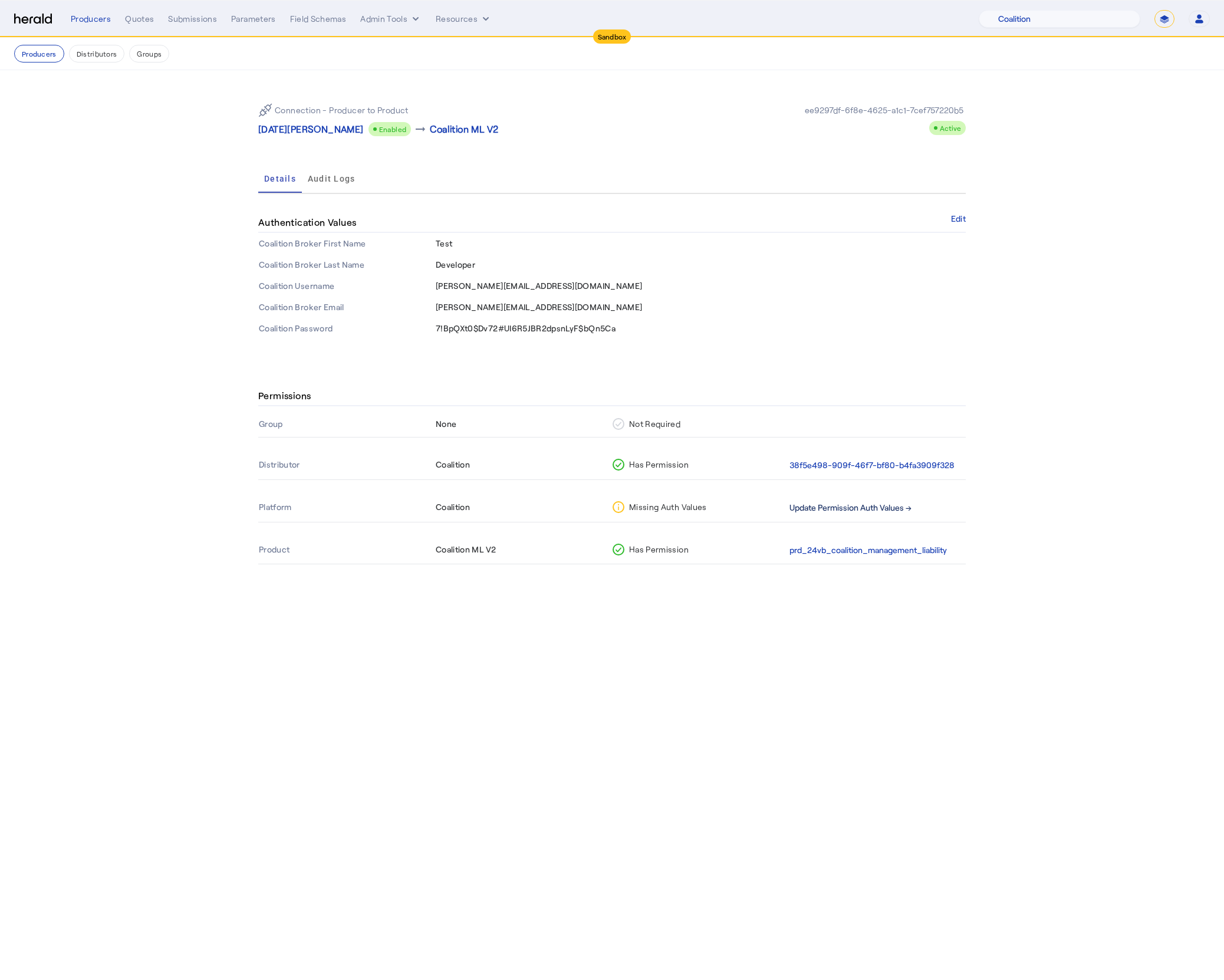
click at [869, 506] on button "Update Permission Auth Values →" at bounding box center [850, 508] width 122 height 14
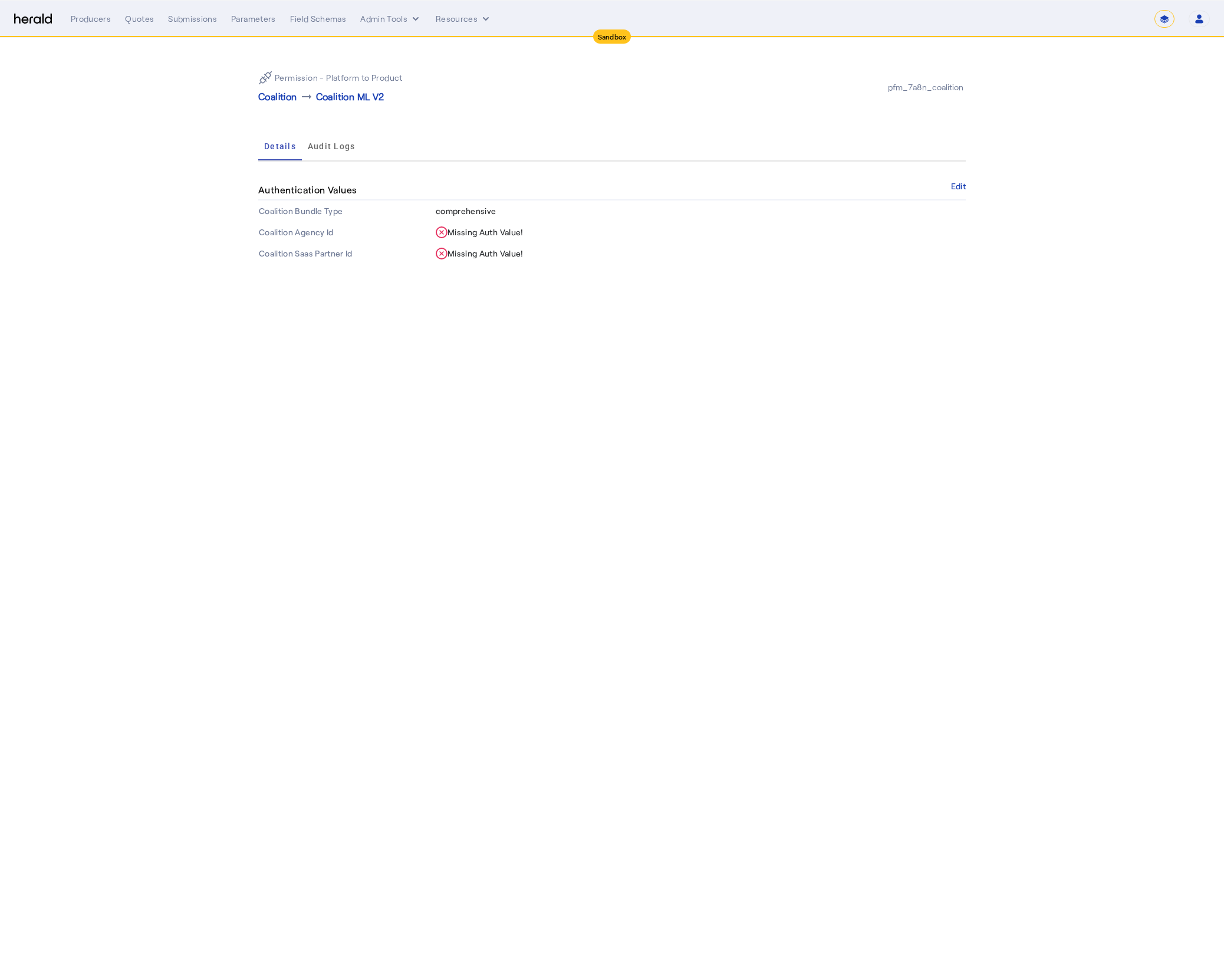
click at [870, 521] on body "**********" at bounding box center [612, 490] width 1224 height 980
click at [35, 24] on img at bounding box center [33, 19] width 38 height 11
select select "pfm_7a8n_coalition"
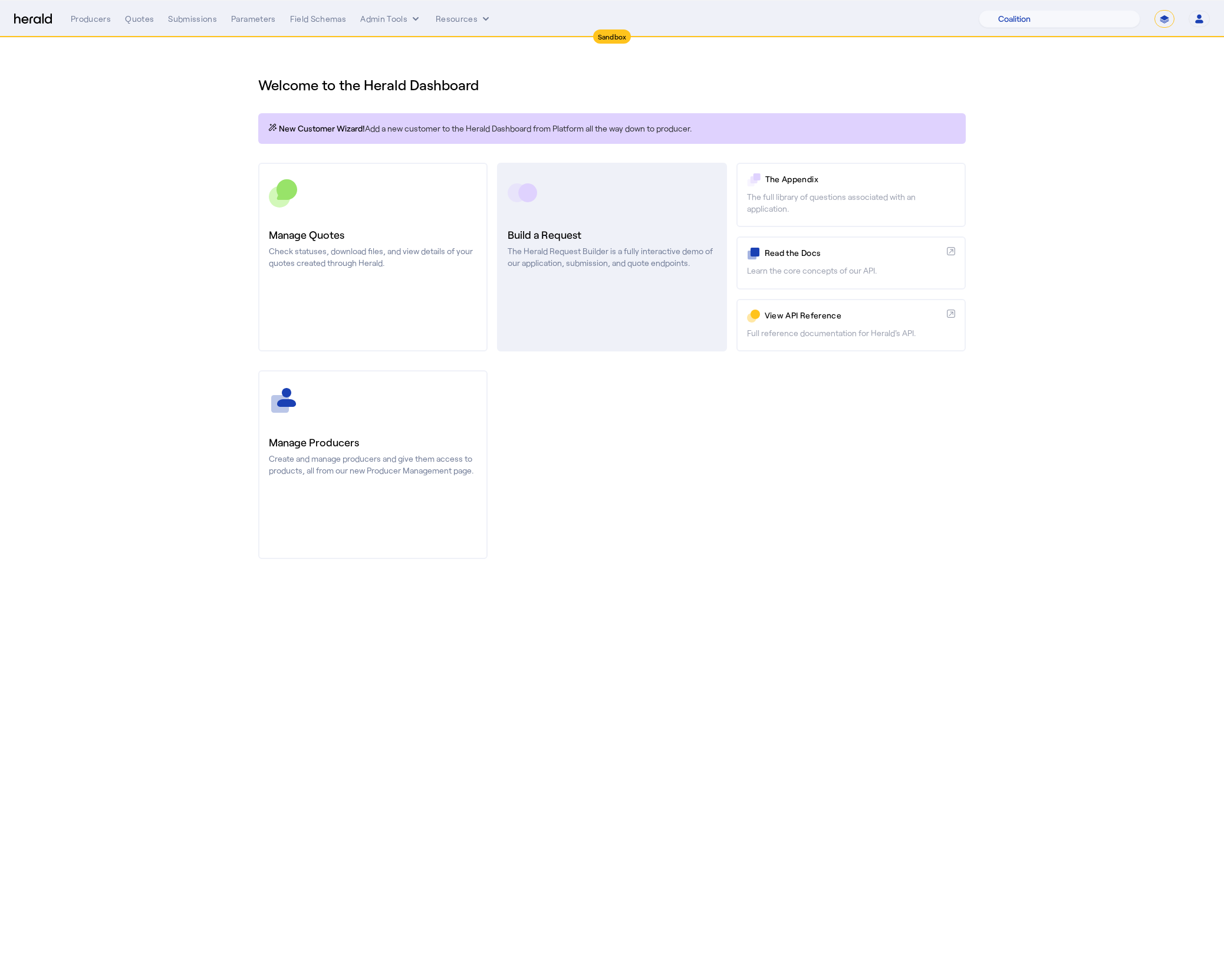
click at [621, 312] on link "Build a Request The Herald Request Builder is a fully interactive demo of our a…" at bounding box center [612, 257] width 230 height 189
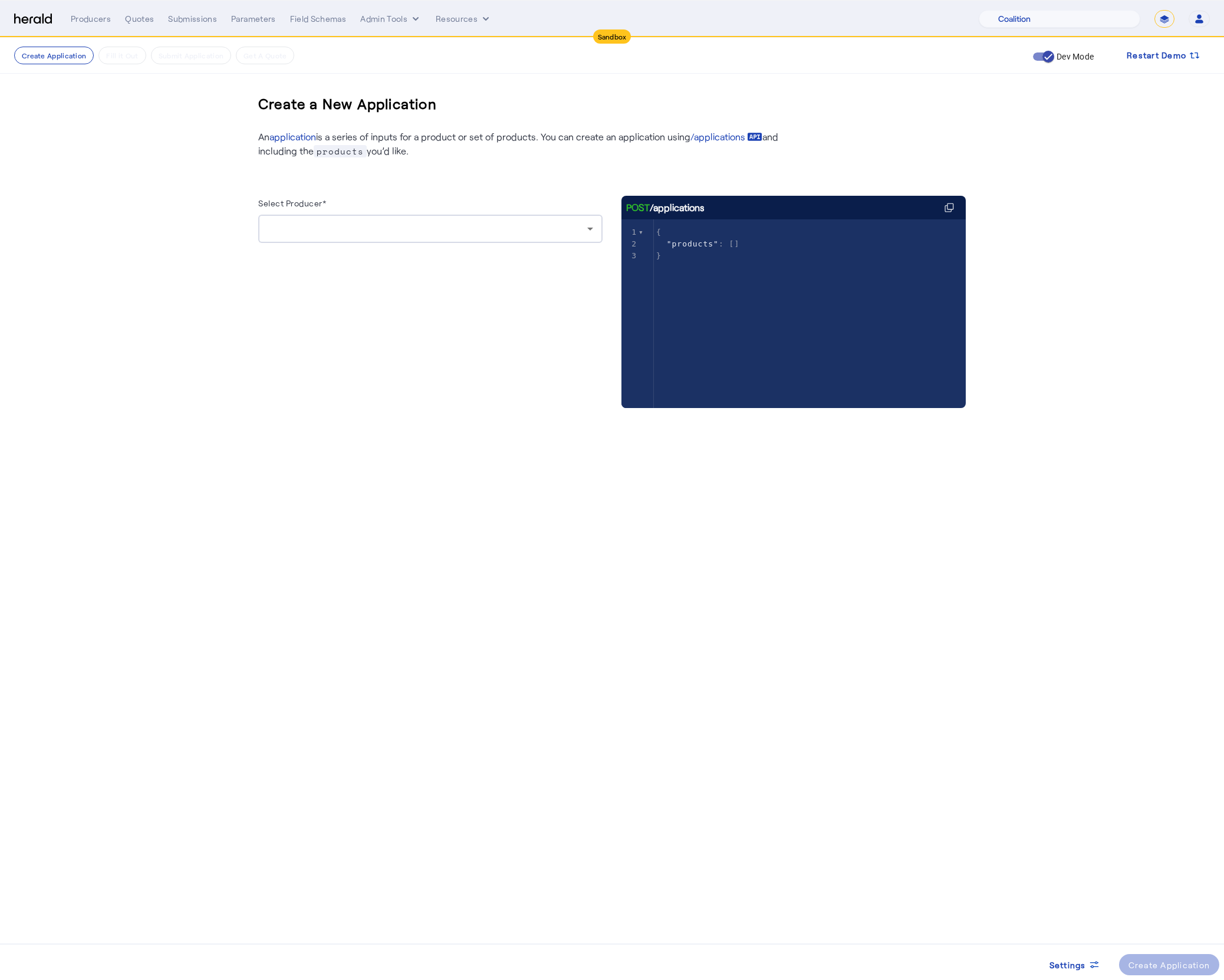
click at [502, 239] on div at bounding box center [430, 228] width 325 height 28
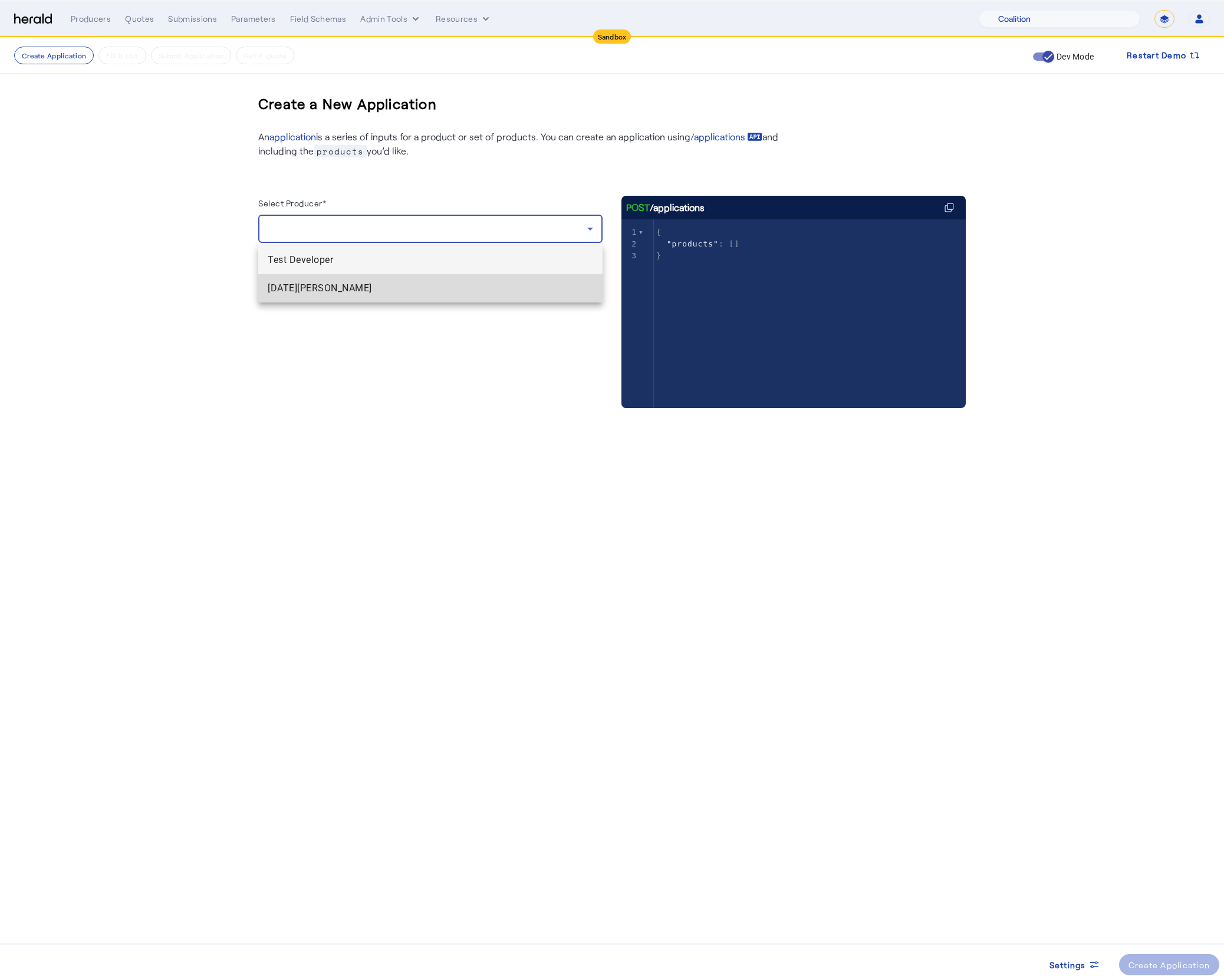
click at [402, 296] on mat-option "Chaitra Subramaniam" at bounding box center [430, 288] width 344 height 28
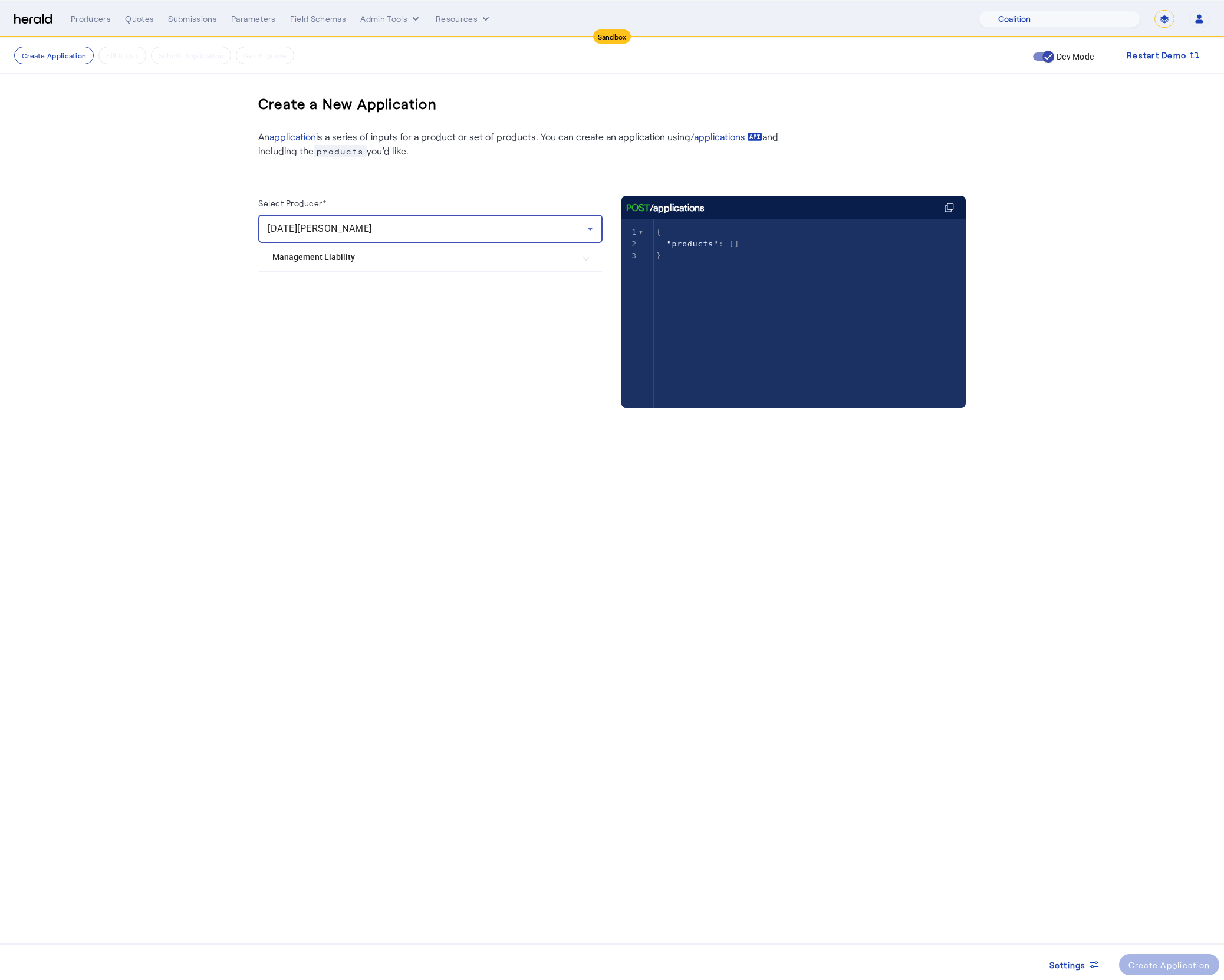
click at [401, 261] on Liability "Management Liability" at bounding box center [423, 257] width 302 height 12
click at [1169, 962] on div "Create Application" at bounding box center [1169, 964] width 82 height 12
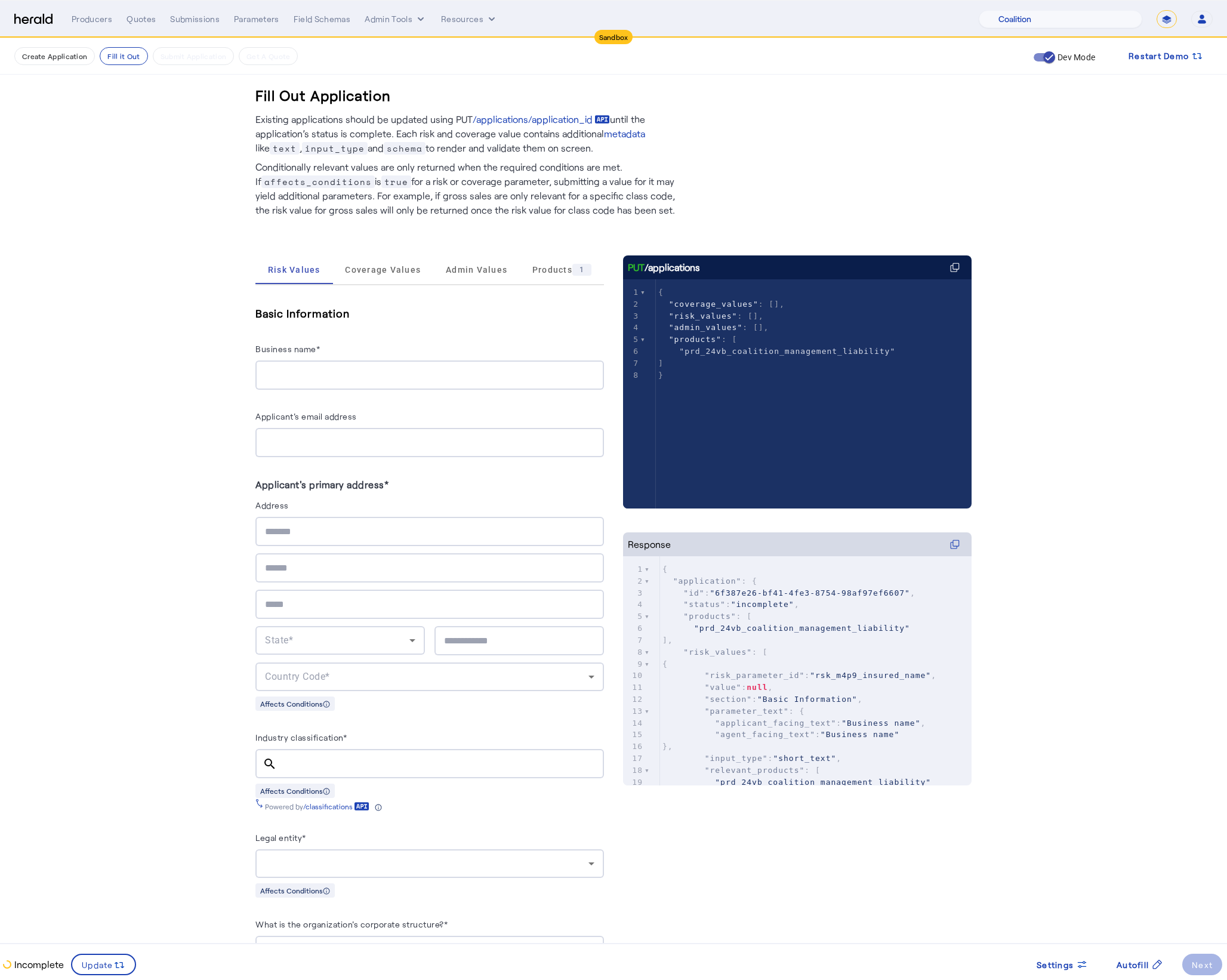
click at [183, 401] on fill-application-step "Create Application Fill it Out Submit Application Get A Quote Dev Mode Restart …" at bounding box center [614, 836] width 1227 height 1595
click at [359, 288] on div "Basic Information Business name* Applicant's email address Applicant's primary …" at bounding box center [430, 936] width 349 height 1300
click at [365, 277] on span "Coverage Values" at bounding box center [382, 270] width 76 height 29
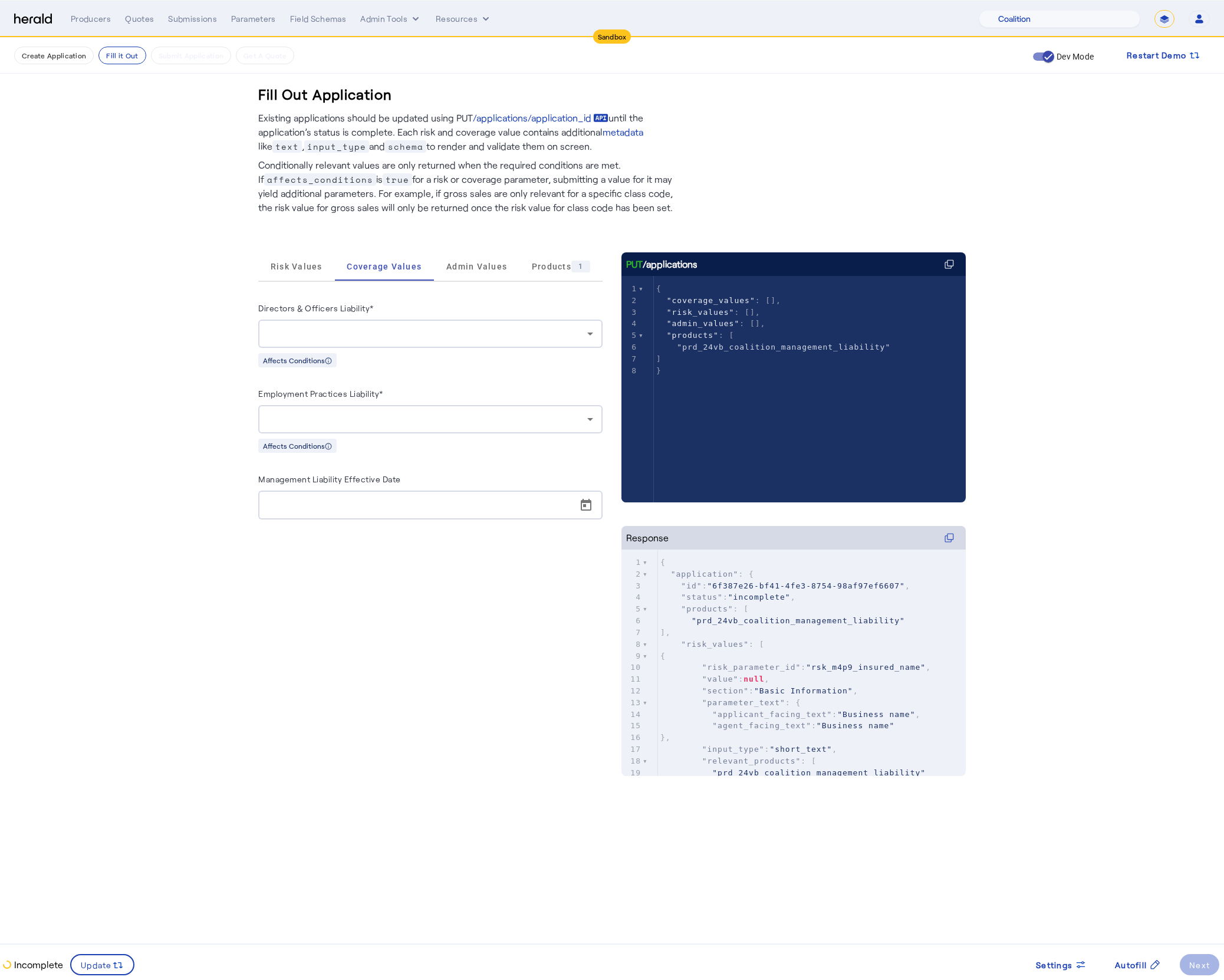
click at [421, 336] on div at bounding box center [427, 334] width 319 height 14
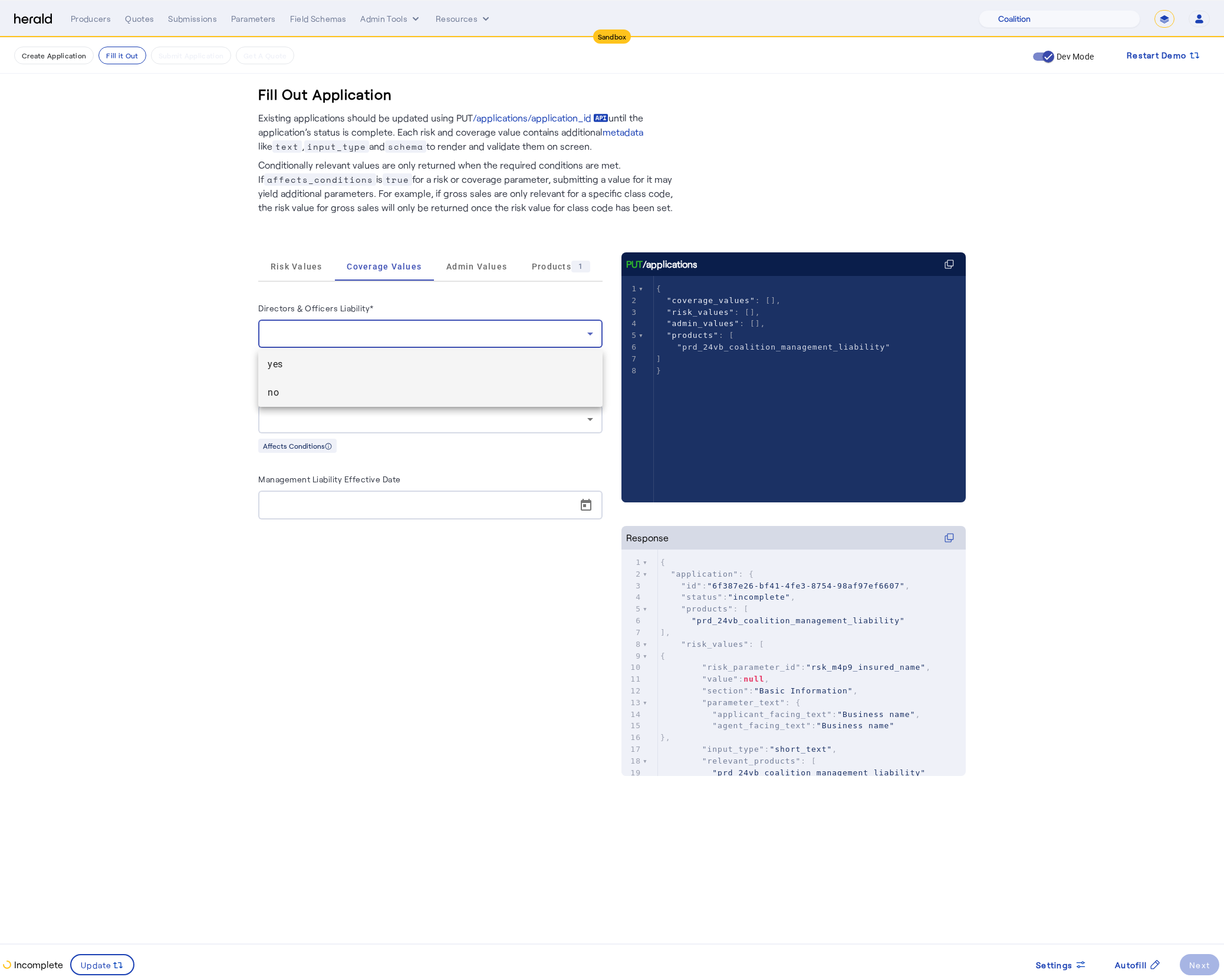
click at [370, 390] on span "no" at bounding box center [430, 393] width 325 height 14
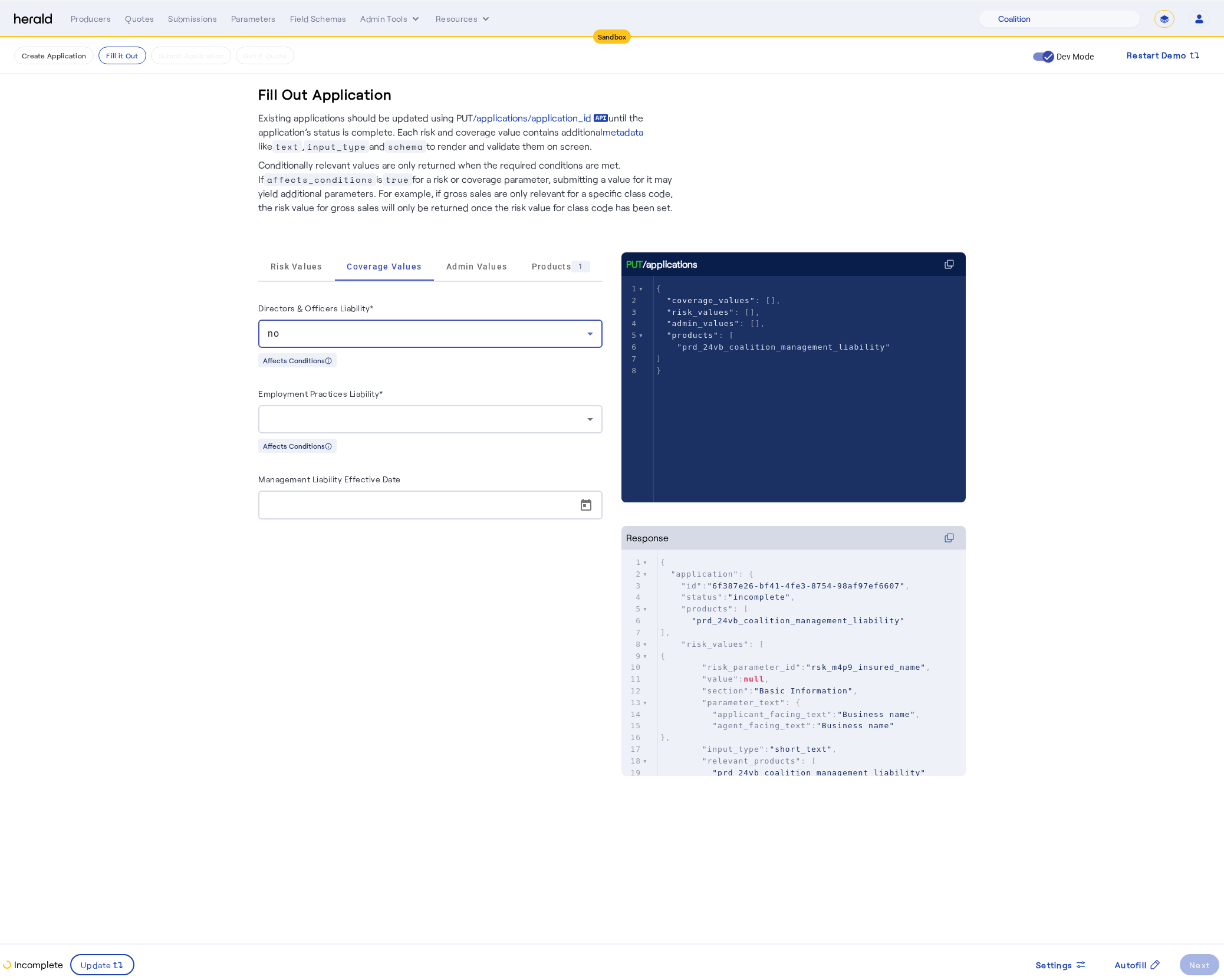
click at [422, 422] on div at bounding box center [427, 419] width 319 height 14
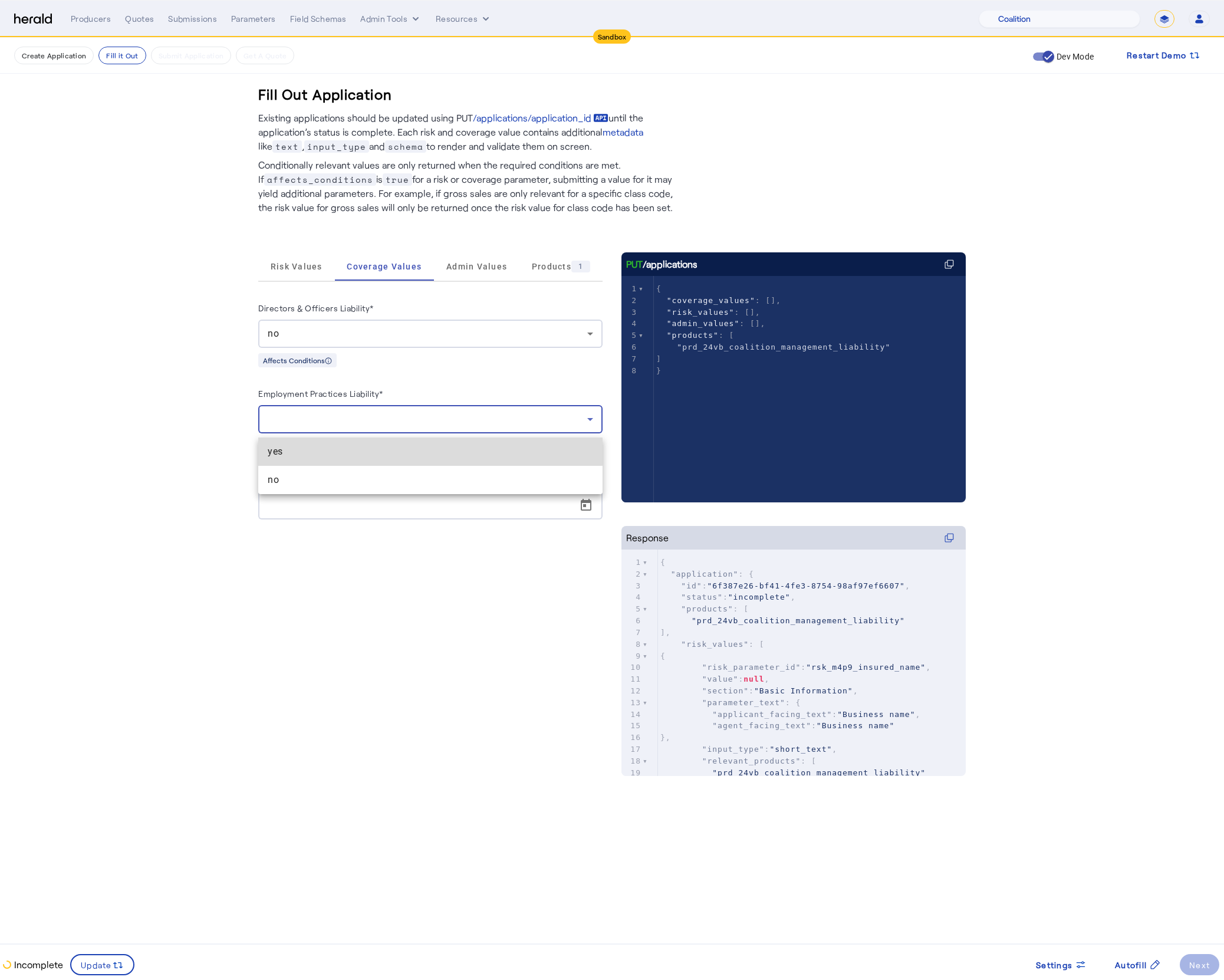
click at [405, 449] on span "yes" at bounding box center [430, 452] width 325 height 14
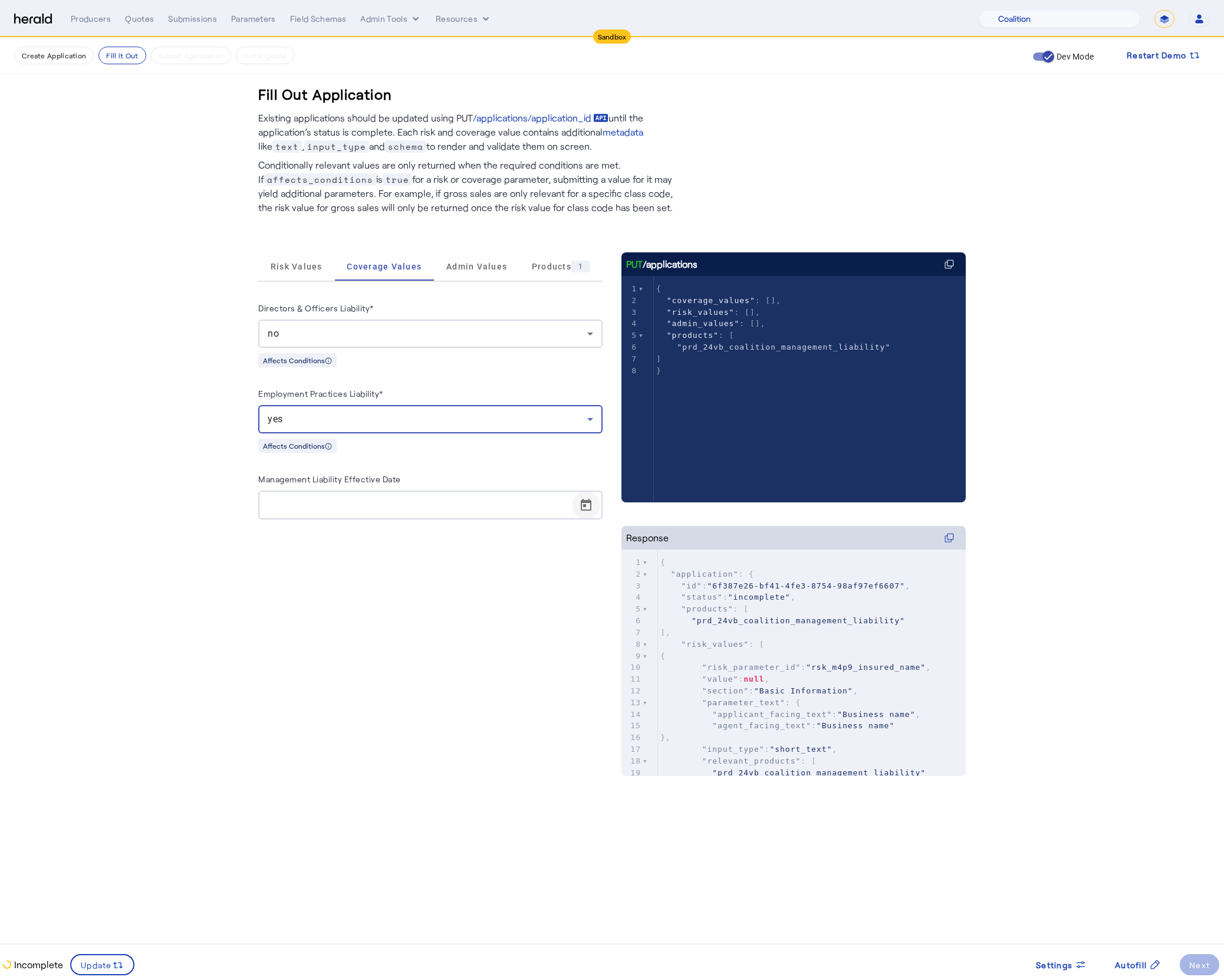
click at [594, 518] on span "Open calendar" at bounding box center [586, 505] width 28 height 28
click at [417, 688] on span "30" at bounding box center [416, 690] width 21 height 21
type input "**********"
click at [105, 963] on span "Update" at bounding box center [96, 964] width 31 height 12
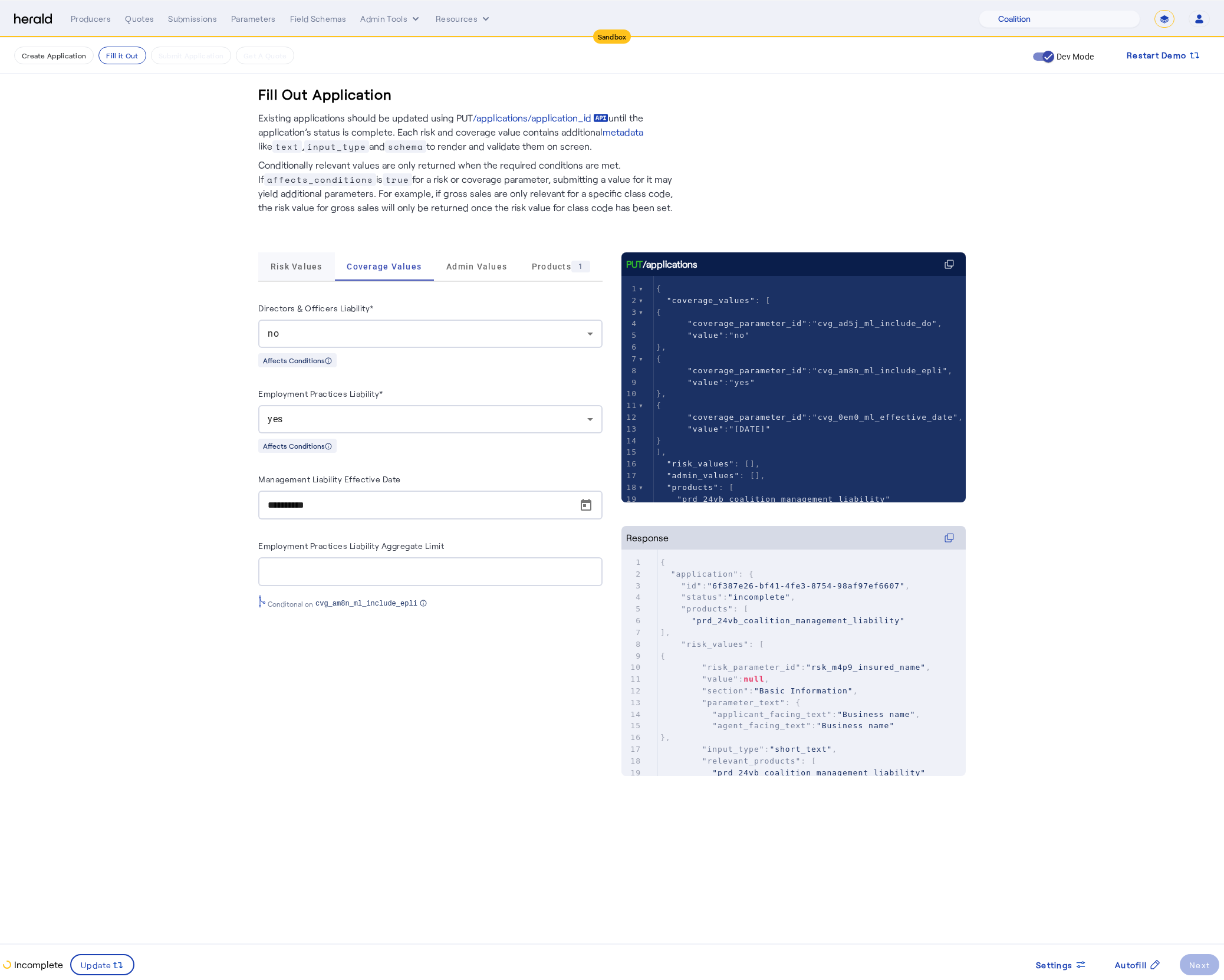
click at [295, 276] on span "Risk Values" at bounding box center [296, 266] width 52 height 28
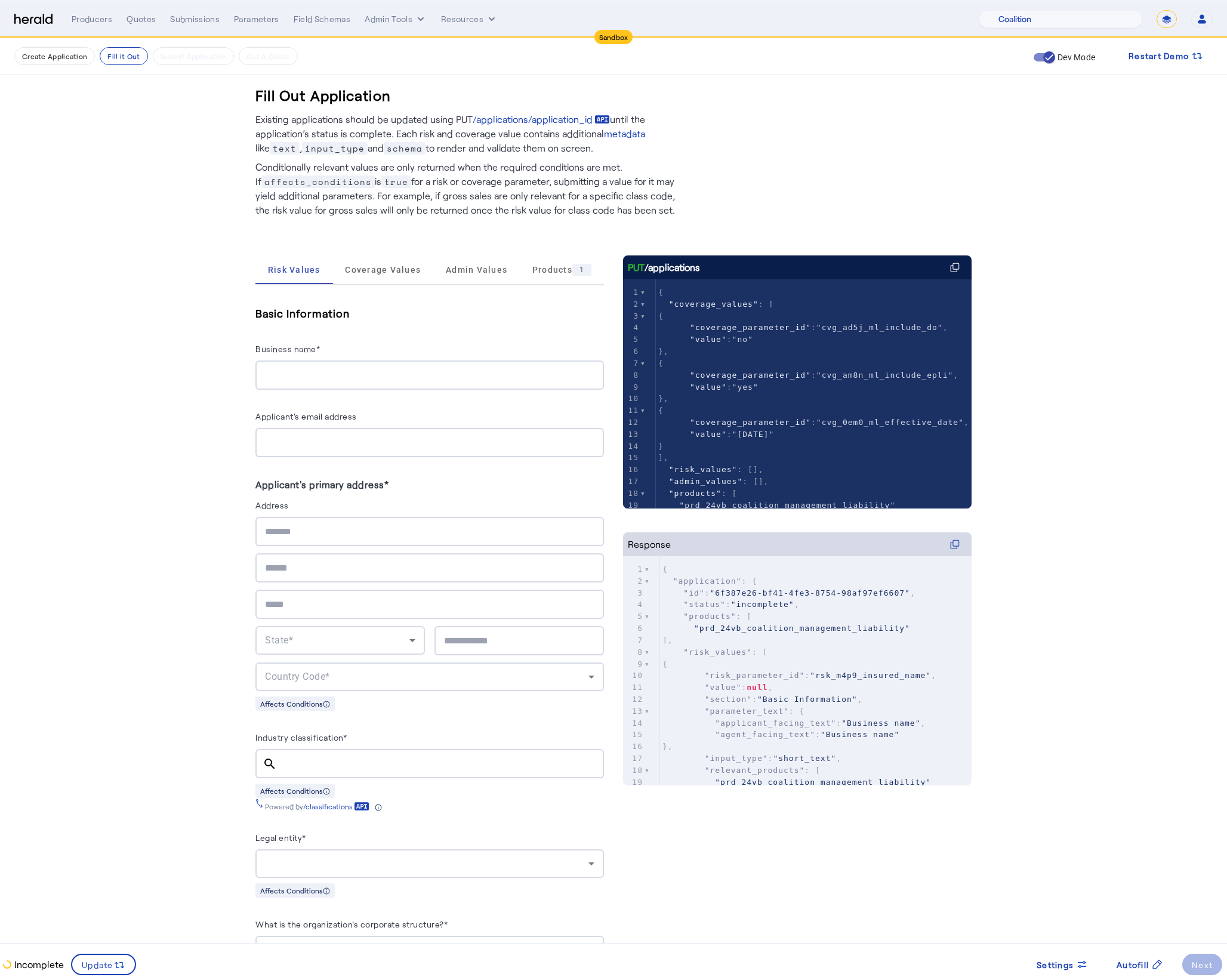
click at [305, 378] on input "Business name*" at bounding box center [430, 376] width 329 height 15
type input "**********"
type input "********"
type input "*****"
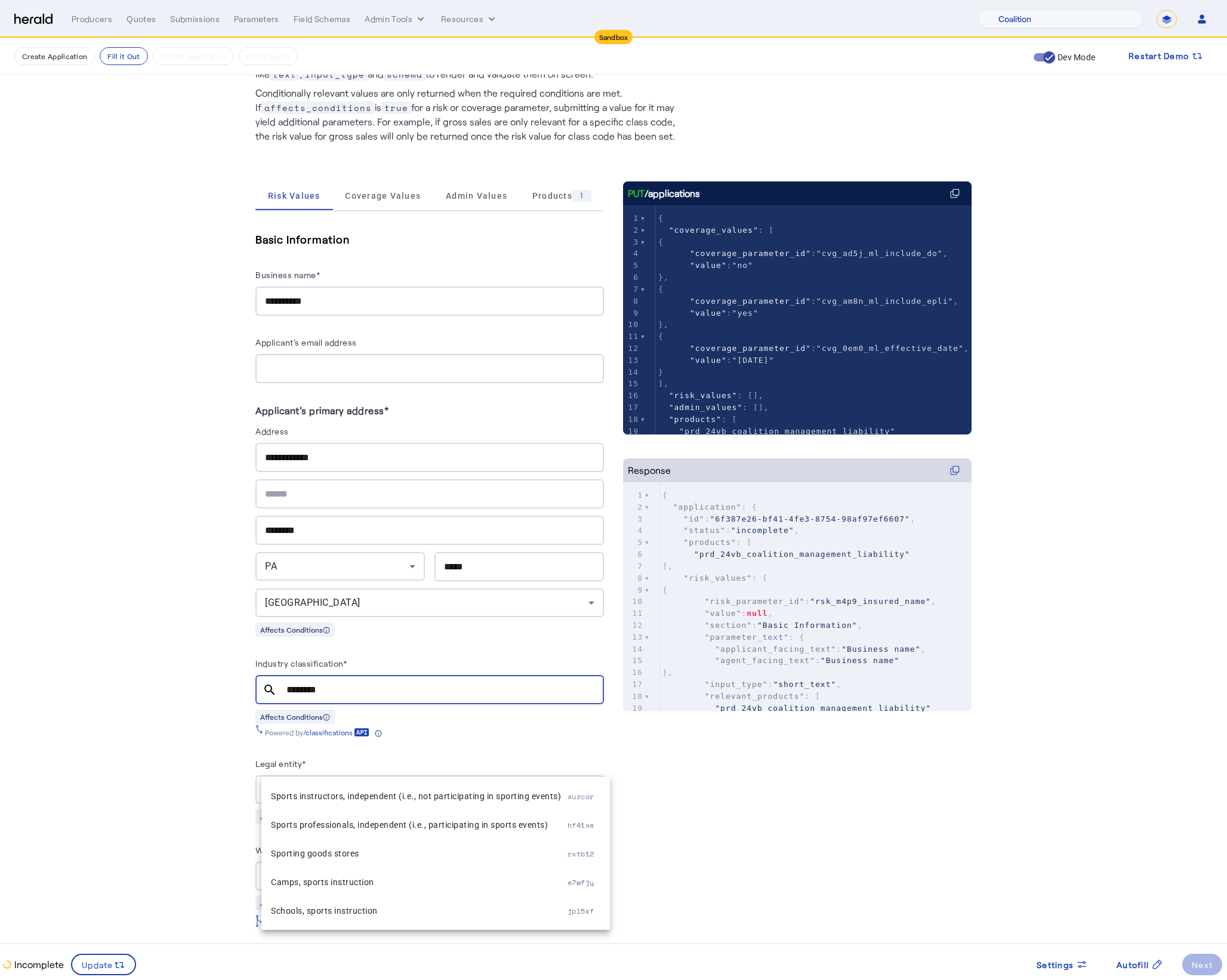
scroll to position [293, 0]
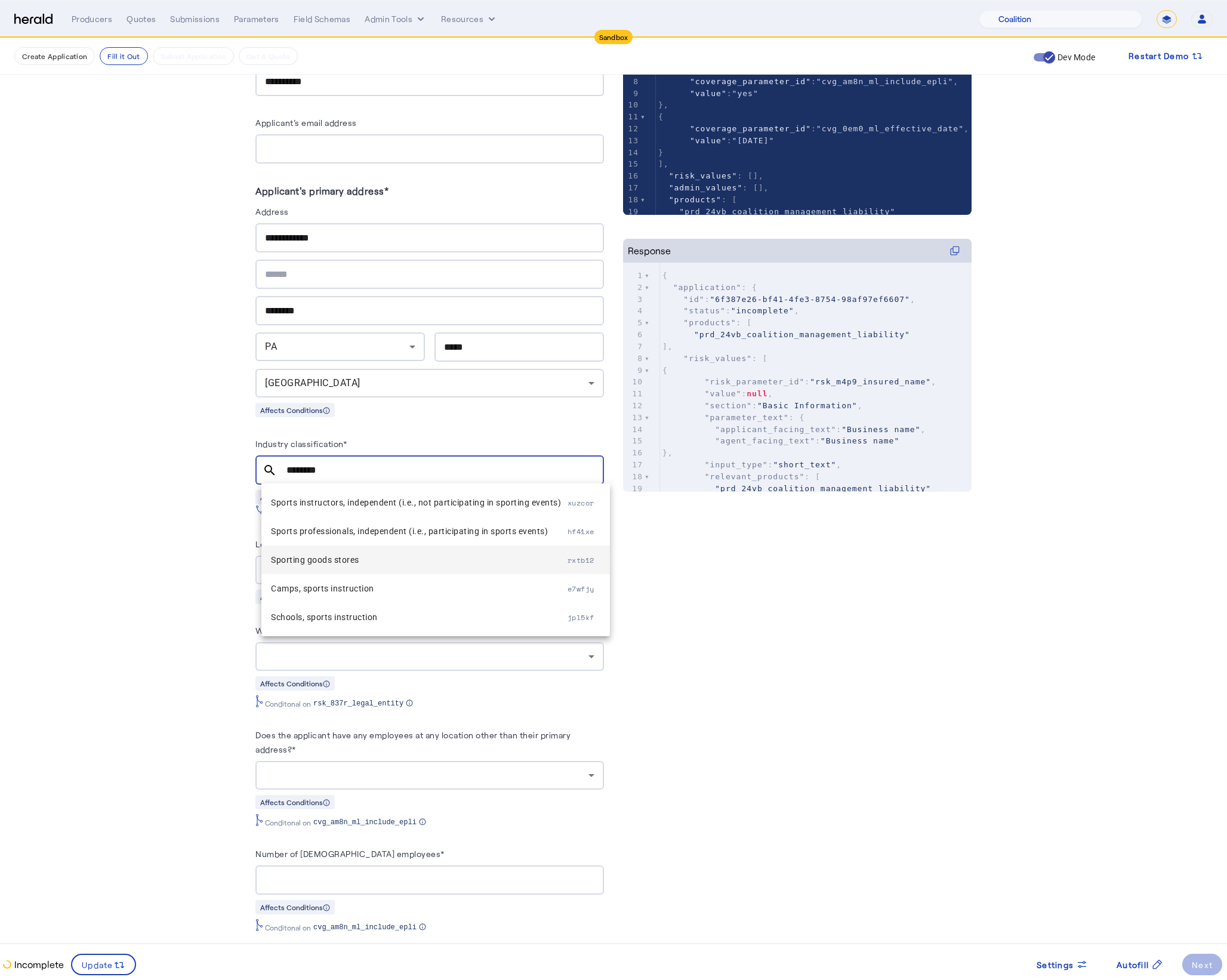
type input "********"
click at [331, 569] on mat-option "Sporting goods stores rxtb12" at bounding box center [436, 559] width 349 height 29
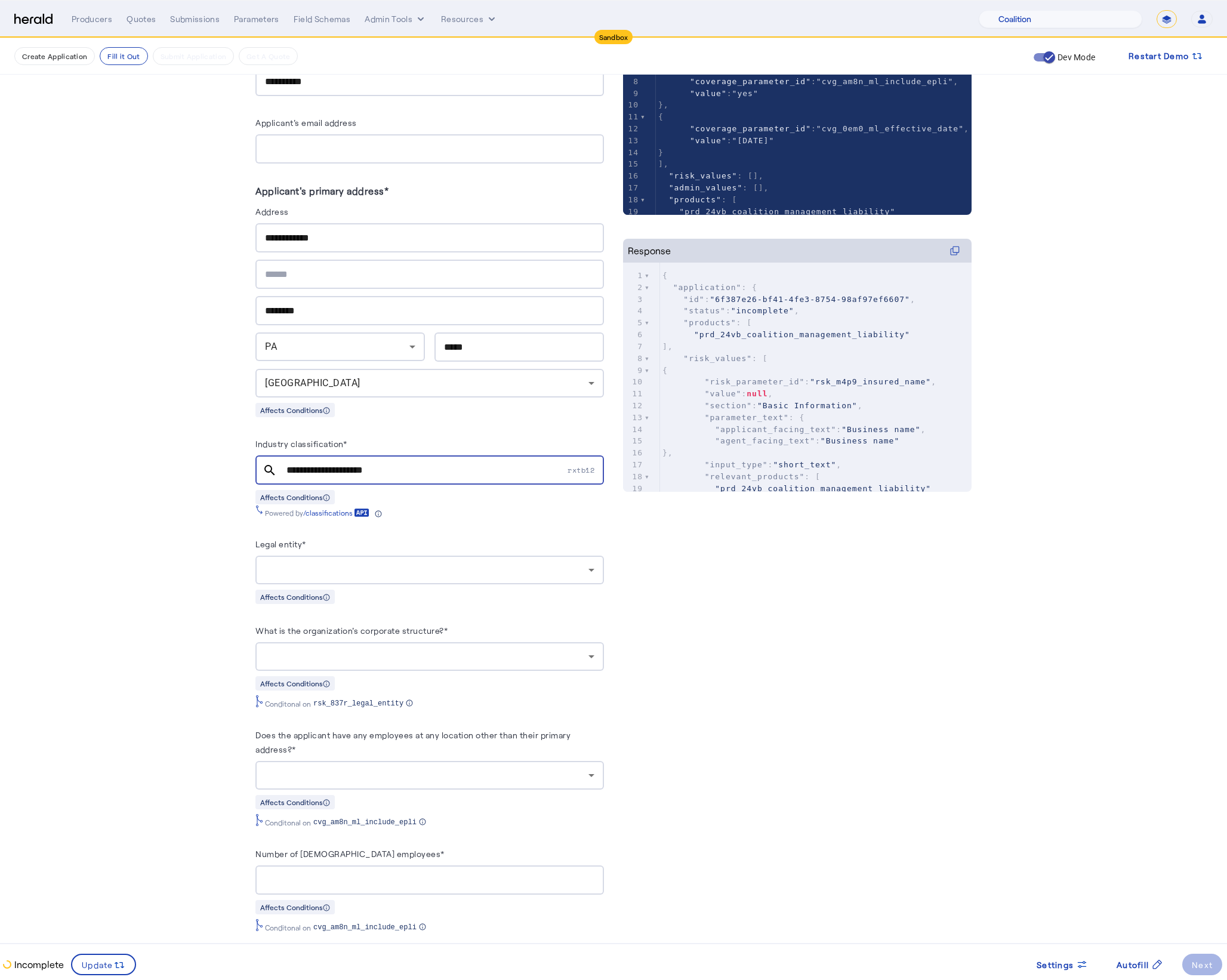
click at [398, 586] on div "Legal entity* Affects Conditions" at bounding box center [430, 570] width 349 height 68
click at [400, 574] on div at bounding box center [426, 570] width 323 height 15
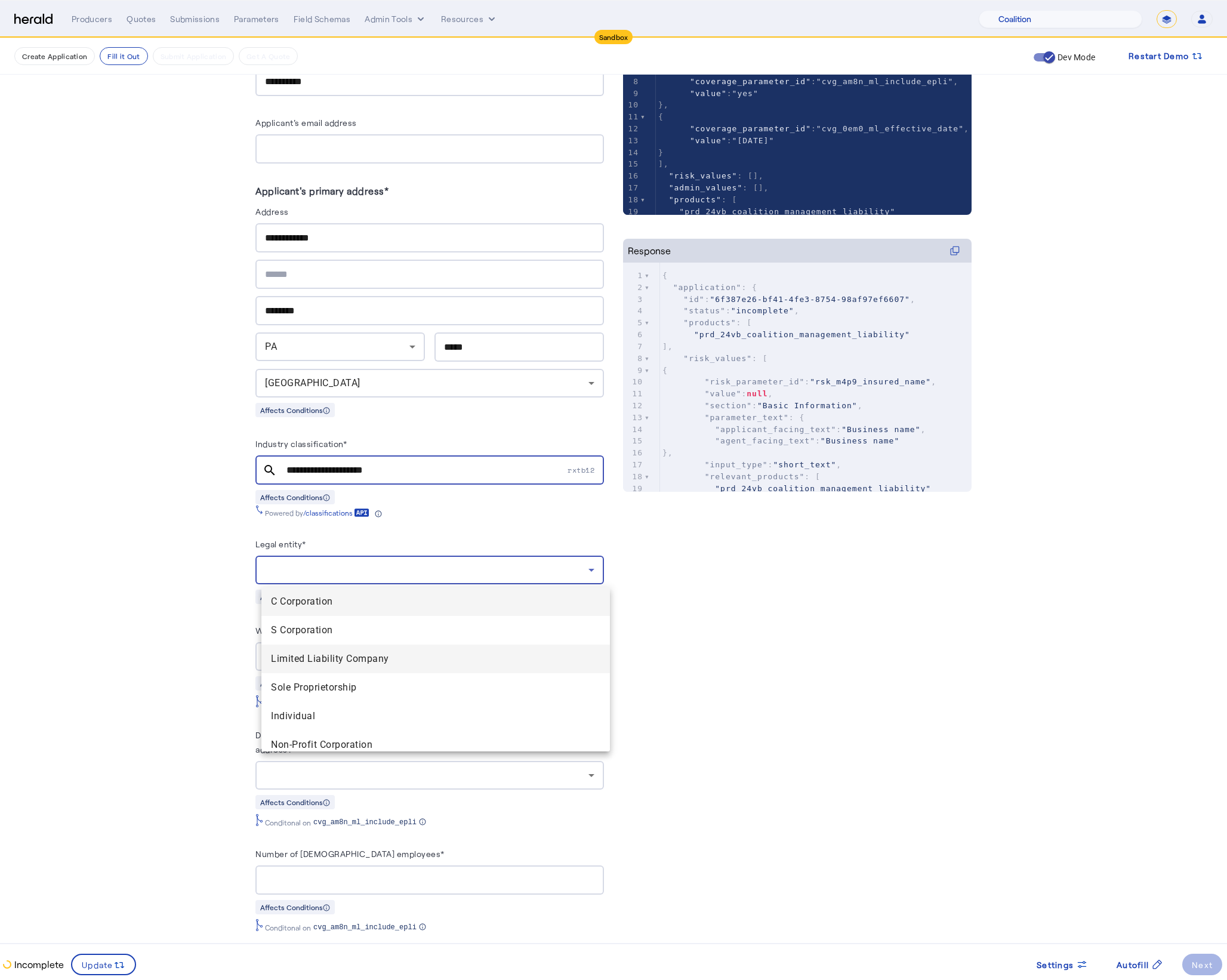
click at [321, 656] on span "Limited Liability Company" at bounding box center [436, 659] width 329 height 15
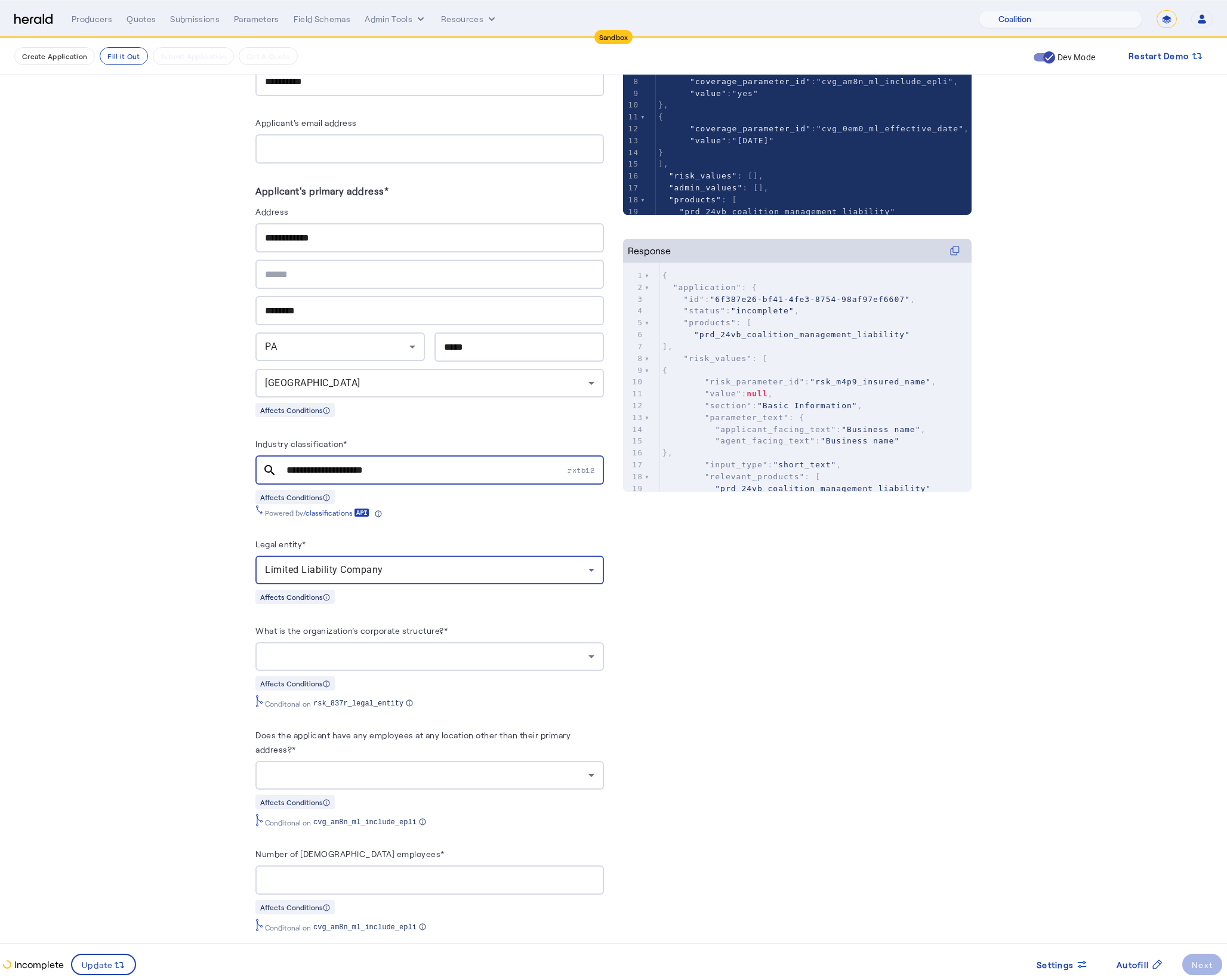
click at [378, 668] on div at bounding box center [430, 656] width 329 height 29
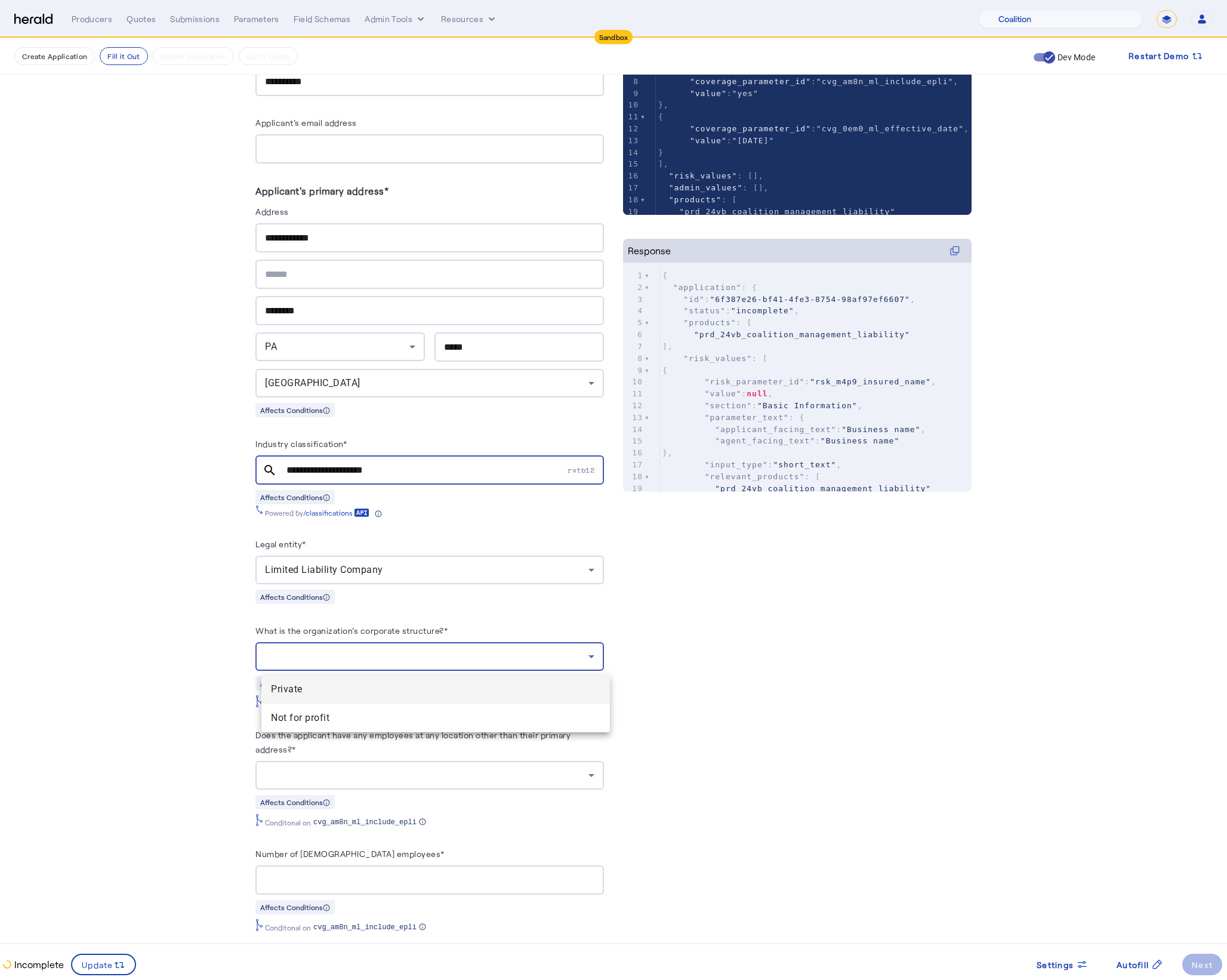
click at [341, 689] on span "Private" at bounding box center [436, 689] width 329 height 15
click at [434, 776] on div at bounding box center [426, 776] width 323 height 15
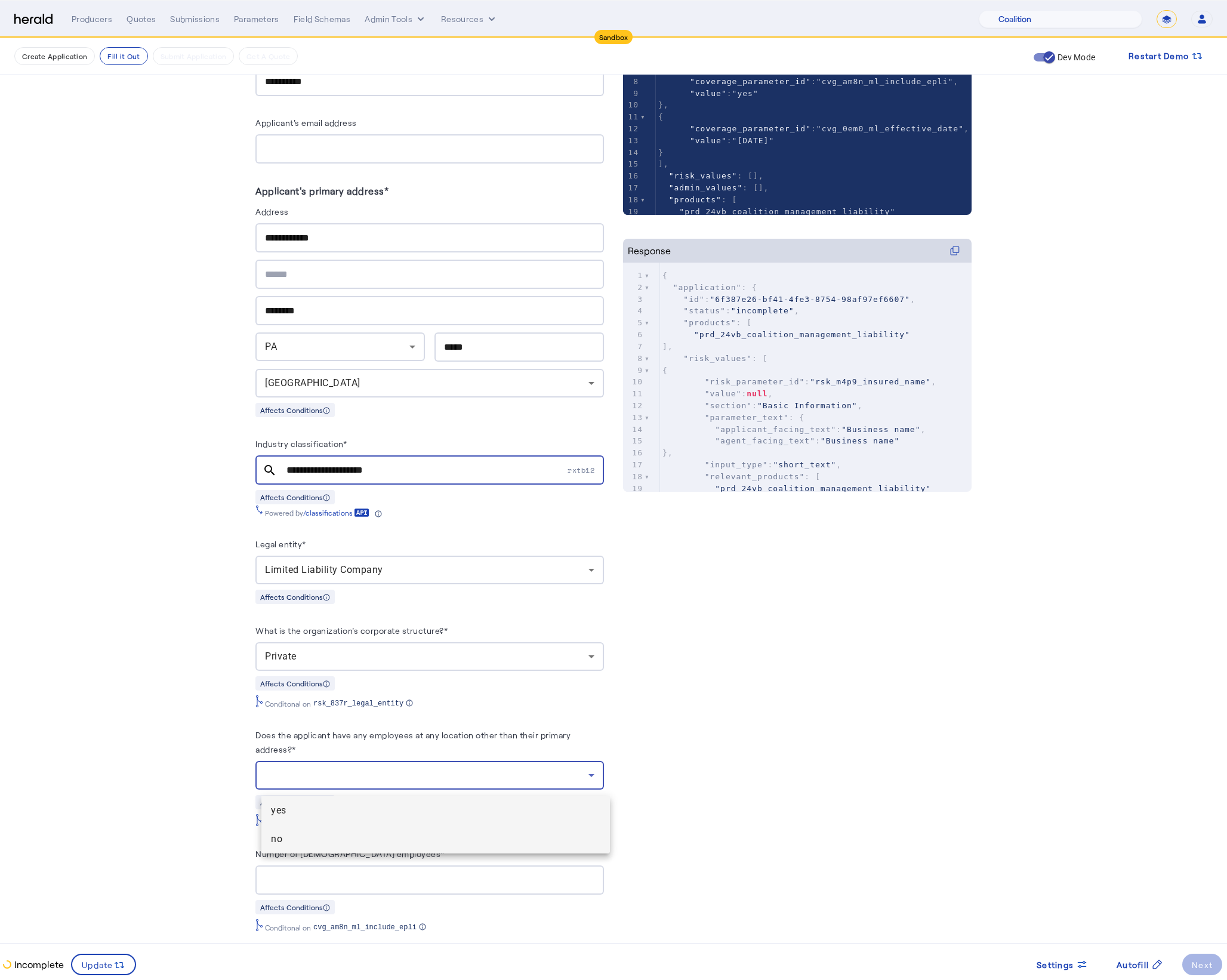
click at [331, 837] on span "no" at bounding box center [436, 839] width 329 height 15
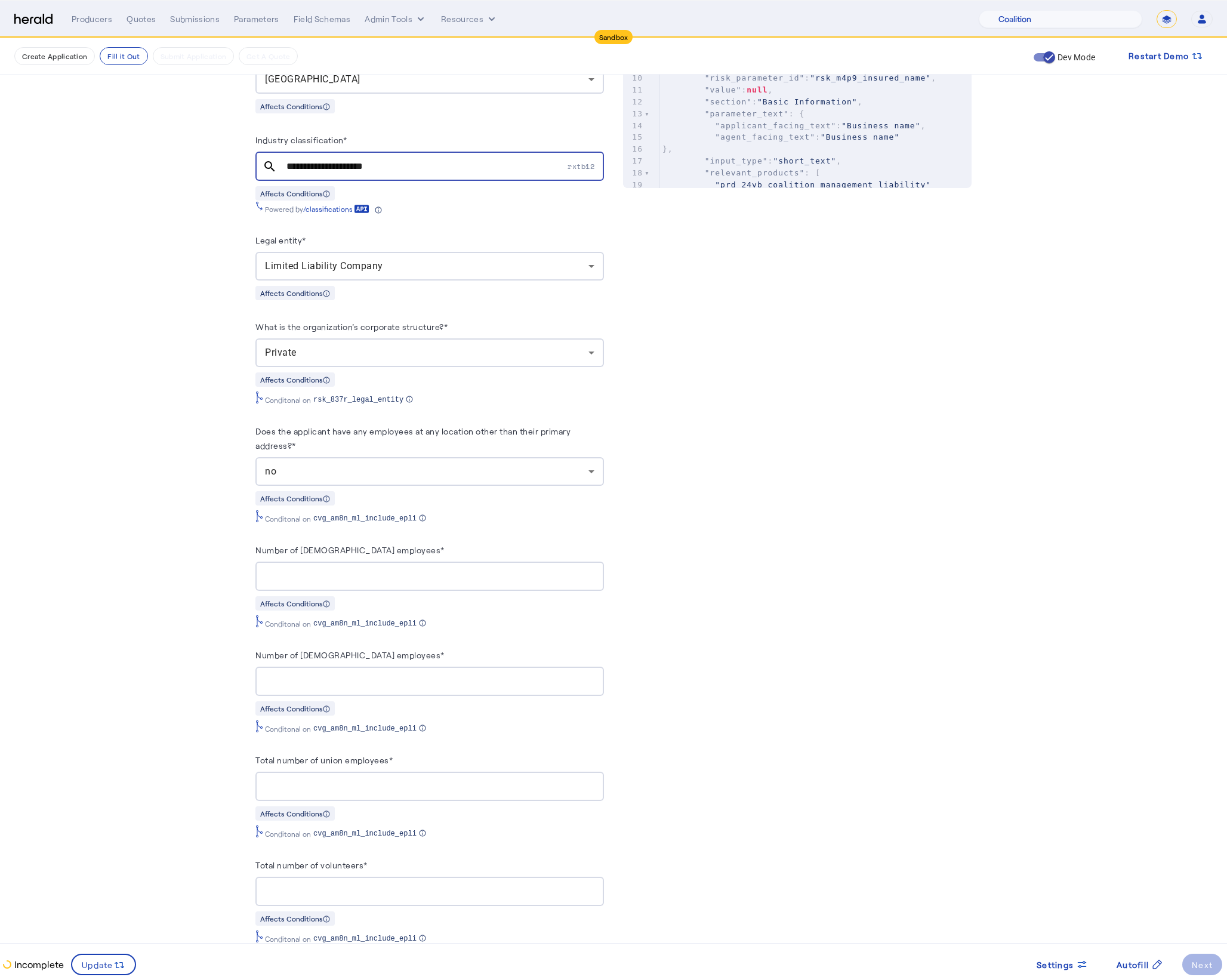
scroll to position [605, 0]
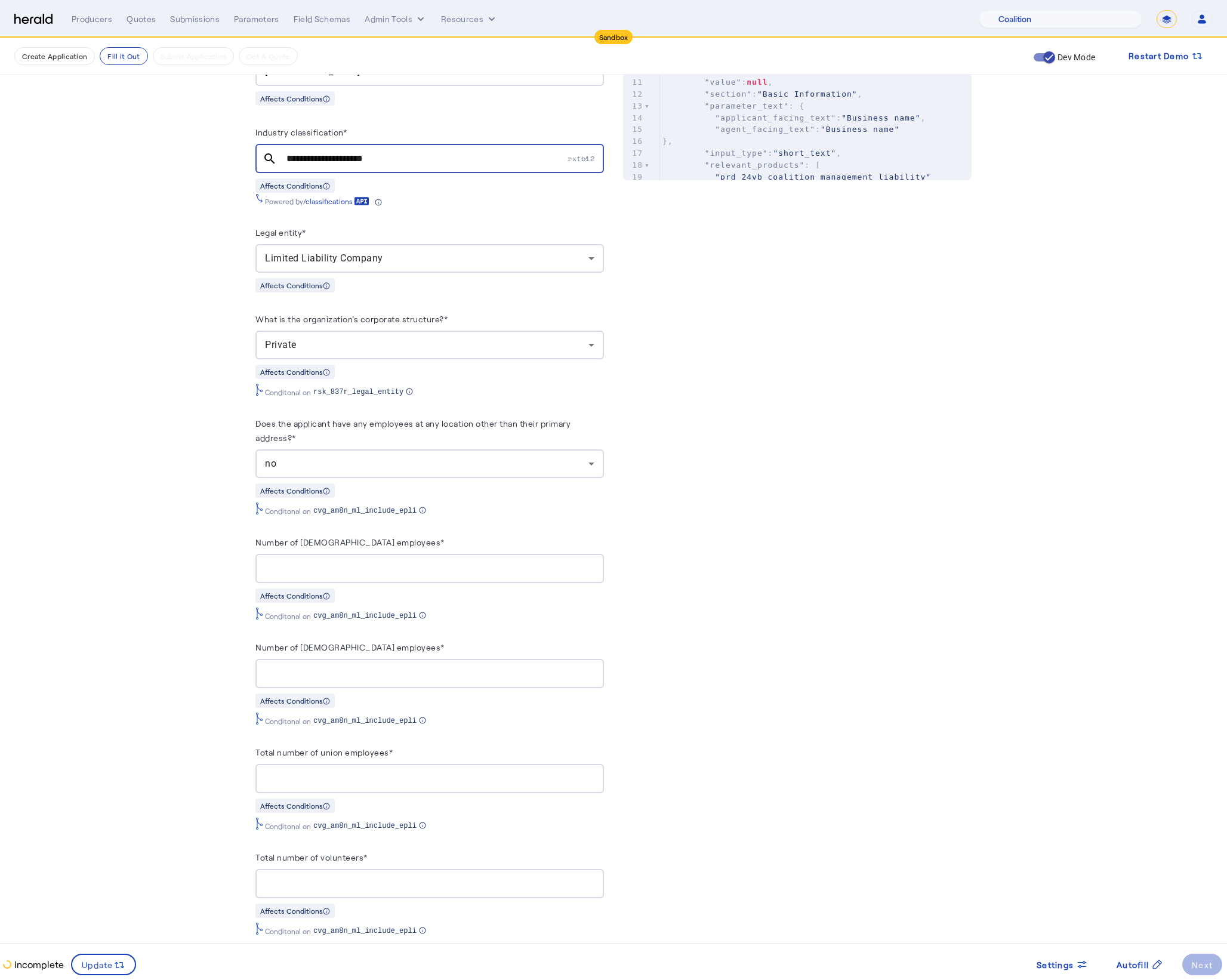
click at [353, 570] on input "Number of full-time employees*" at bounding box center [430, 569] width 329 height 15
type input "**"
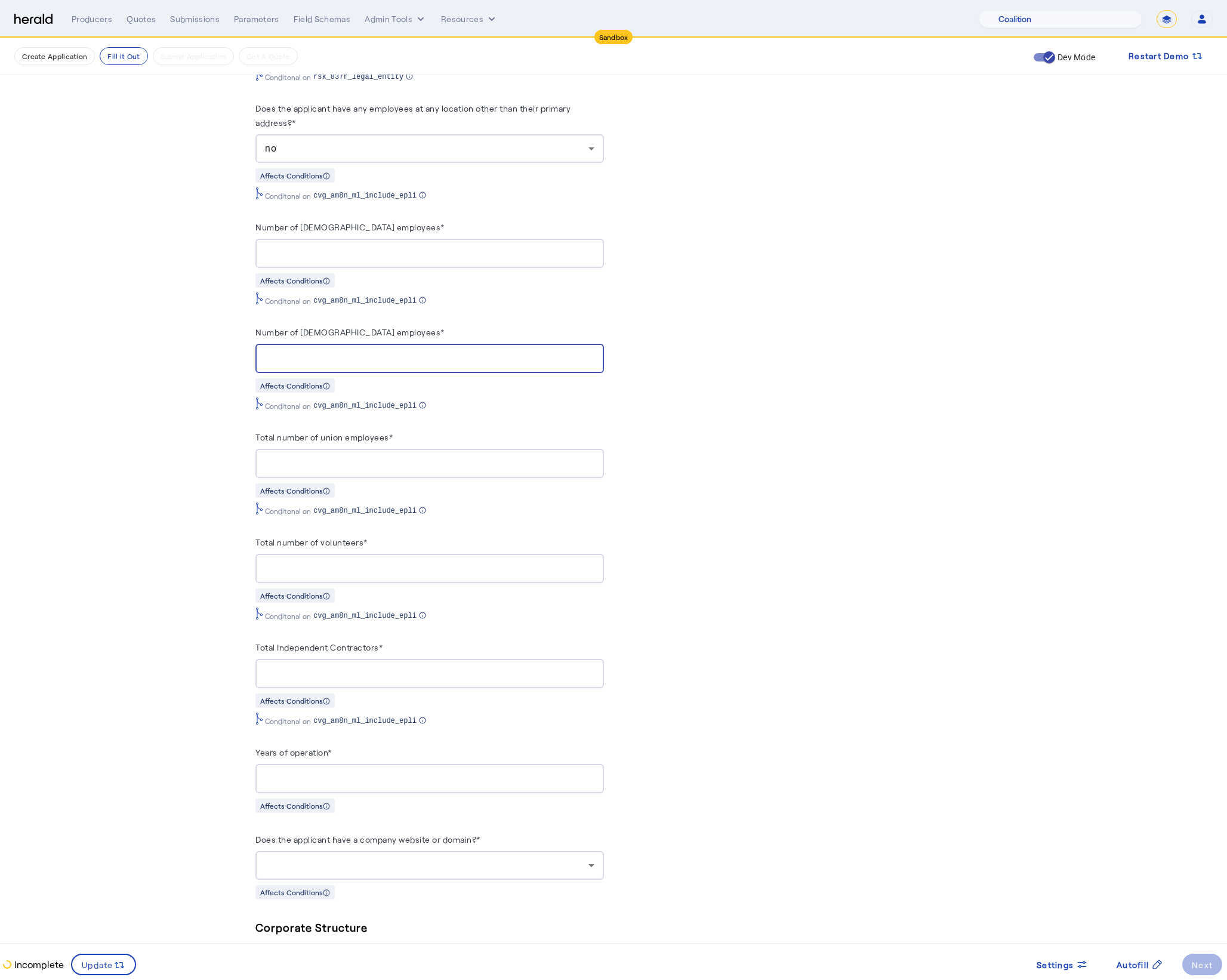
scroll to position [927, 0]
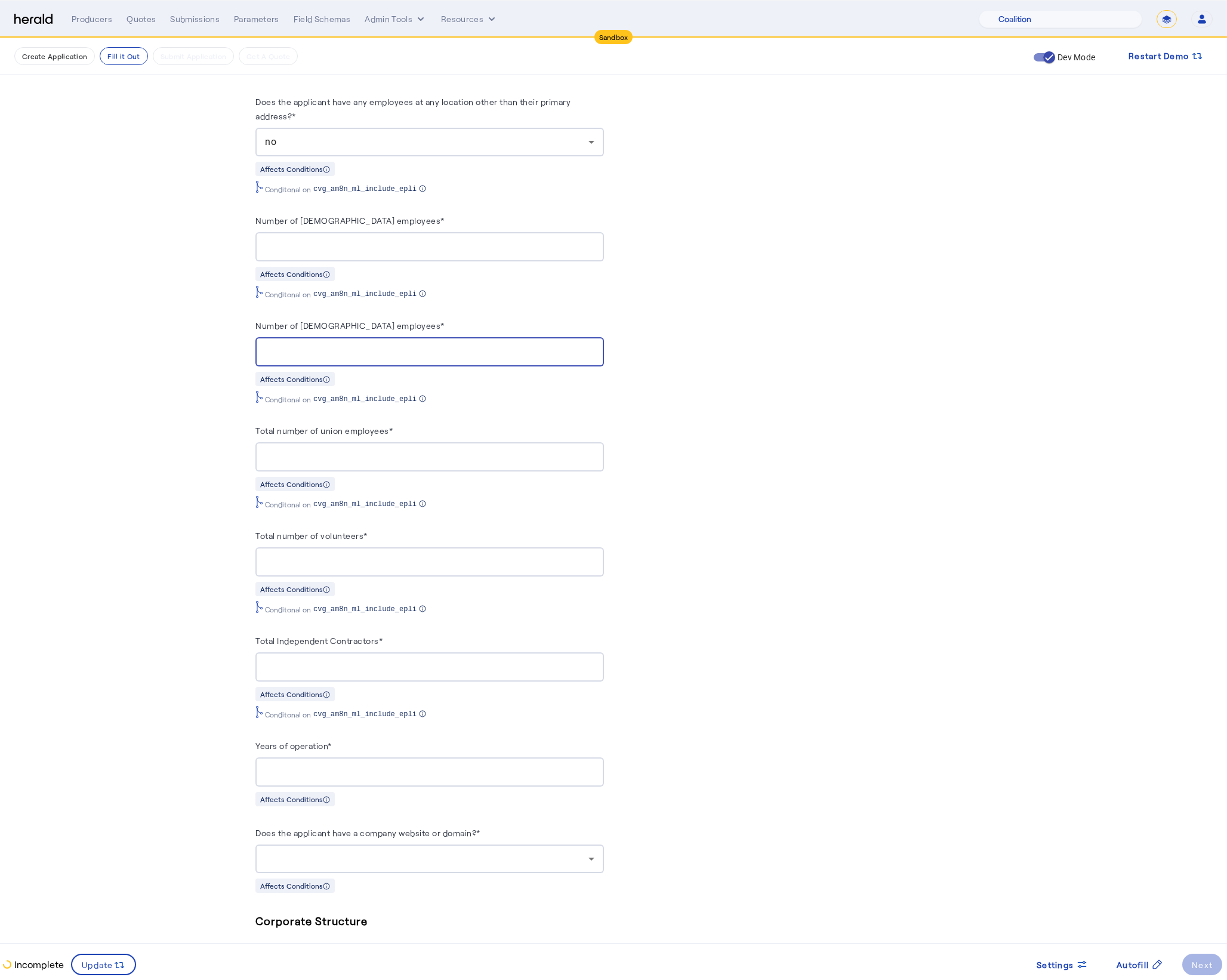
type input "*"
click at [316, 464] on input "Total number of union employees*" at bounding box center [430, 457] width 329 height 15
type input "*"
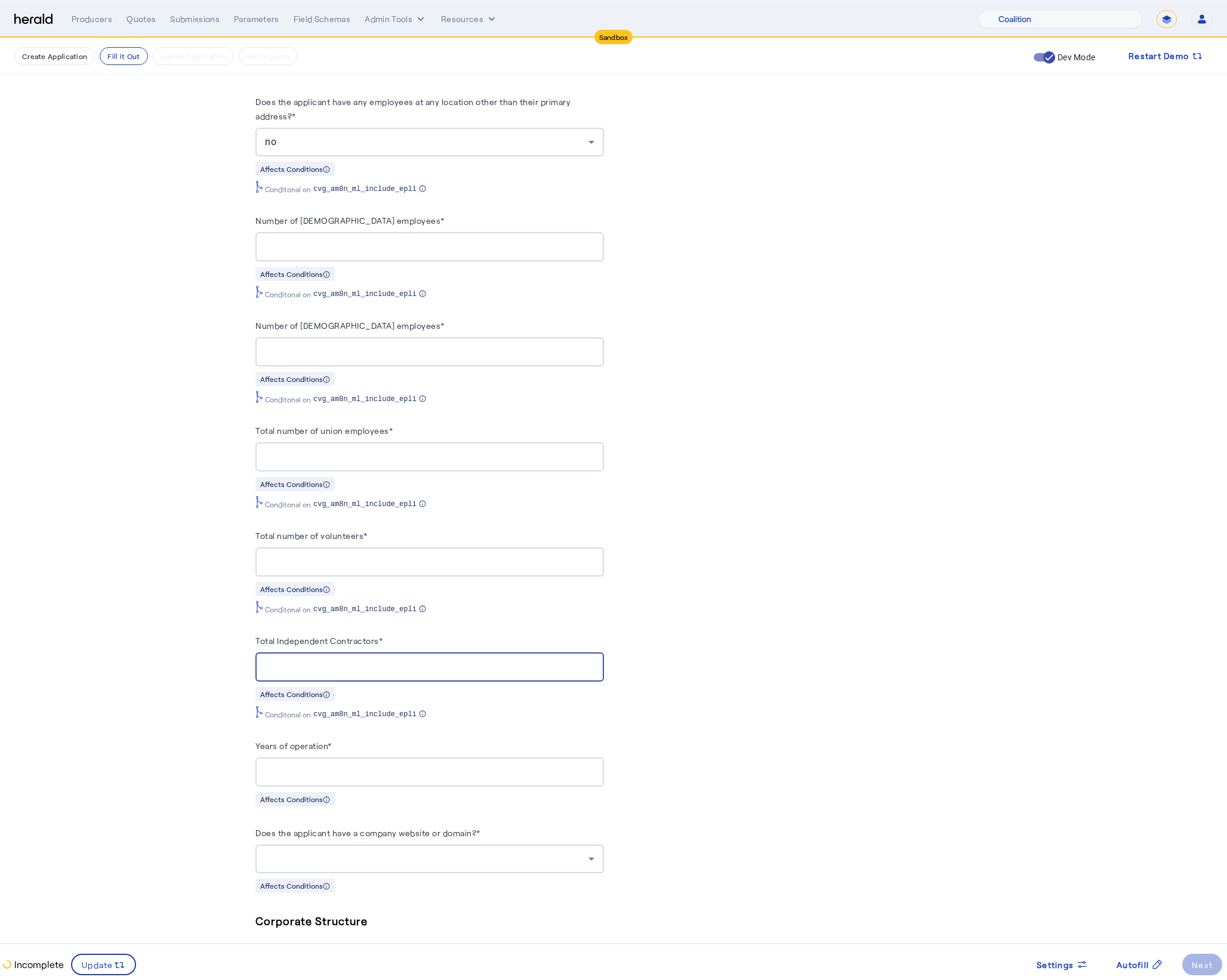
type input "*"
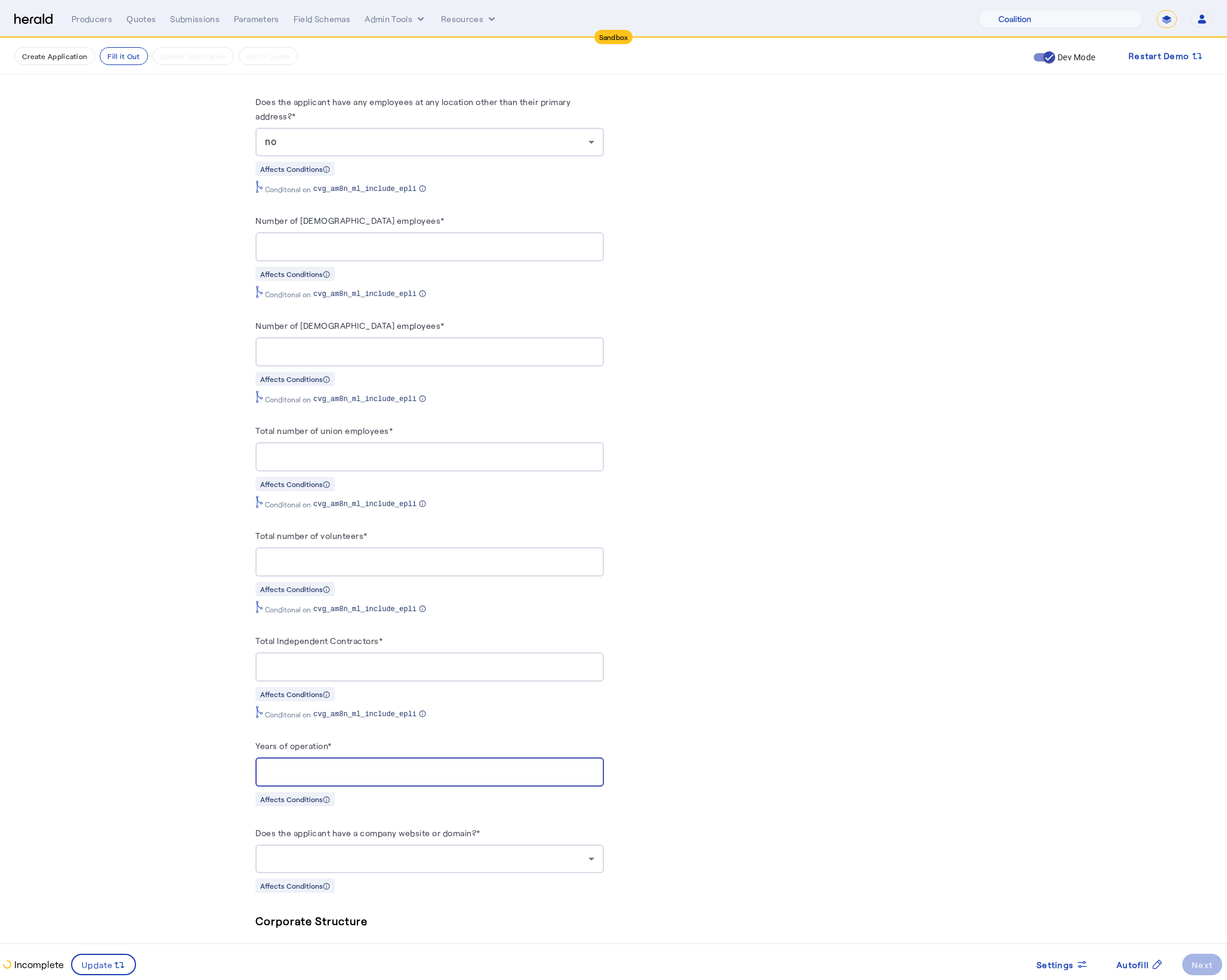
type input "**"
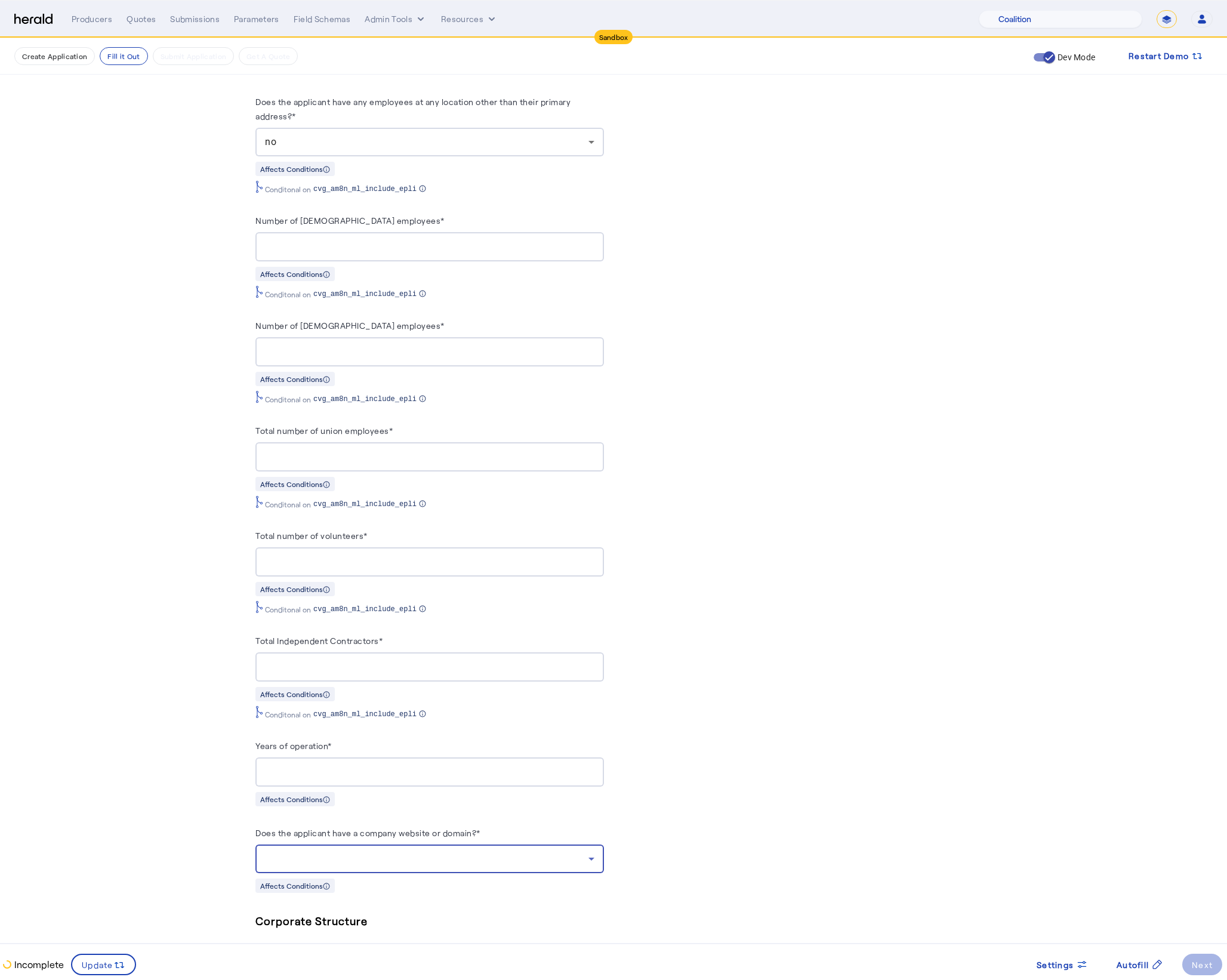
click at [451, 866] on div at bounding box center [426, 859] width 323 height 15
click at [351, 928] on span "no" at bounding box center [436, 930] width 329 height 15
click at [205, 823] on fill-application-step "**********" at bounding box center [614, 451] width 1227 height 2678
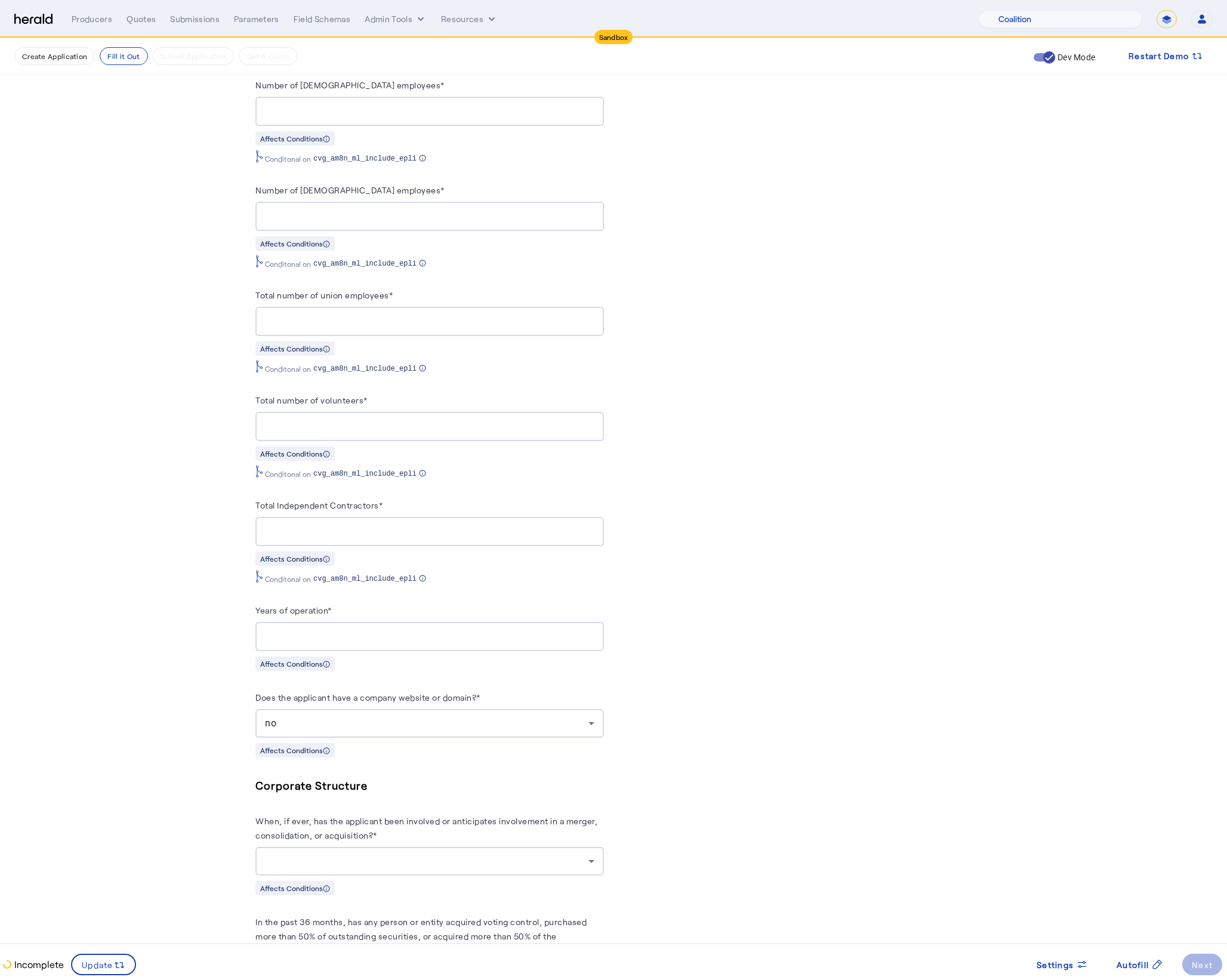
scroll to position [1253, 0]
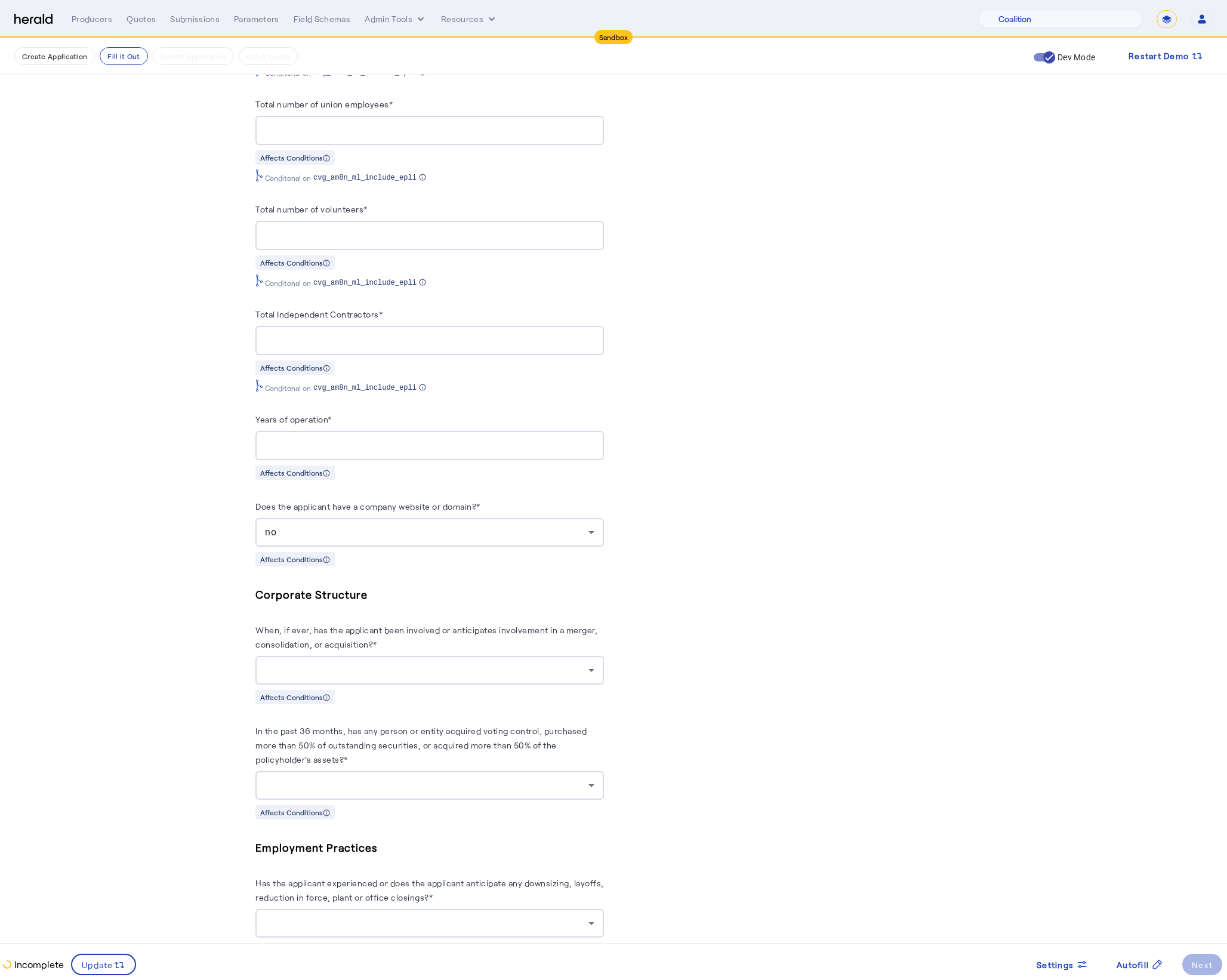
click at [426, 677] on div at bounding box center [426, 671] width 323 height 15
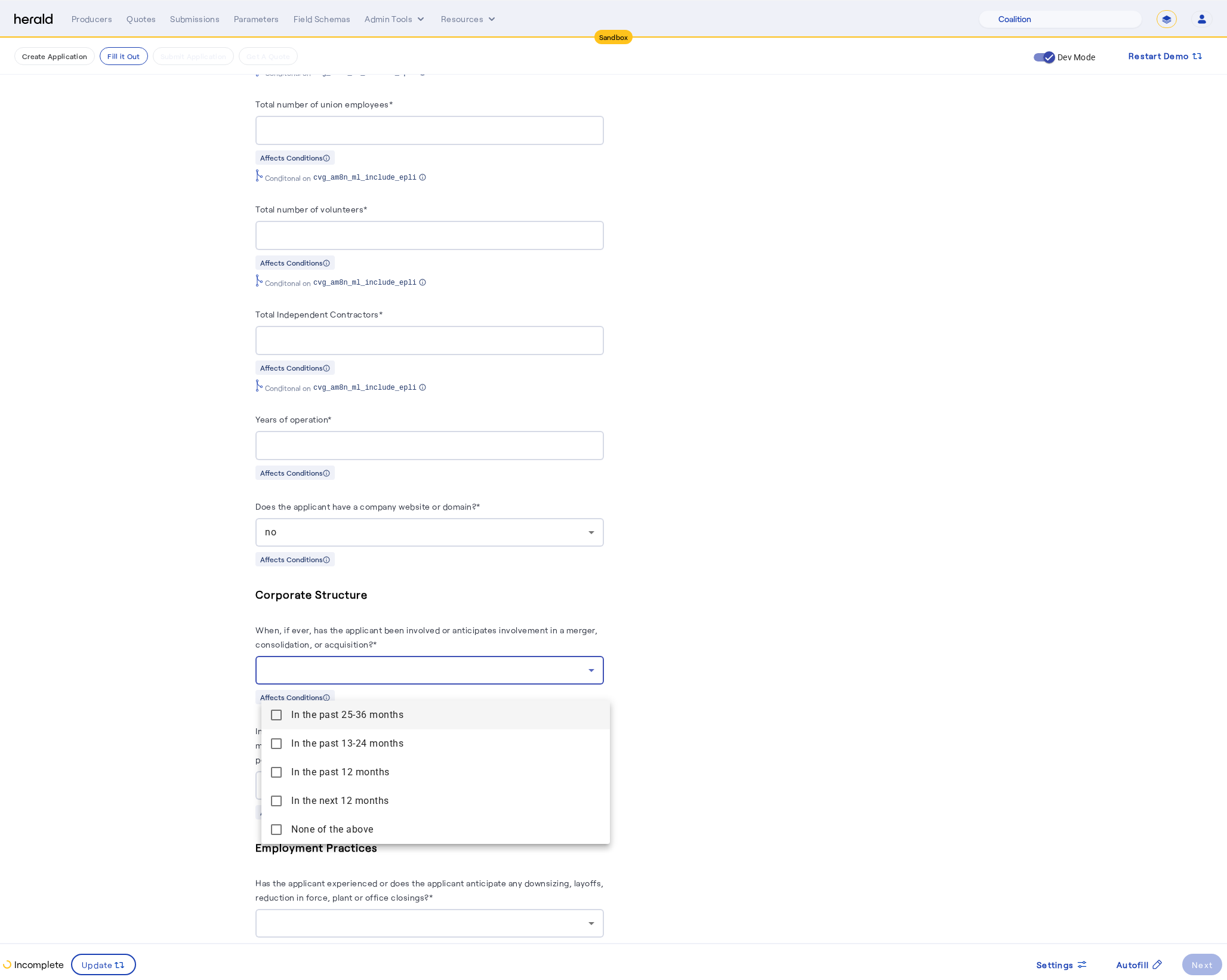
drag, startPoint x: 279, startPoint y: 833, endPoint x: 217, endPoint y: 815, distance: 64.6
click at [278, 833] on mat-pseudo-checkbox at bounding box center [276, 829] width 11 height 11
click at [180, 798] on div at bounding box center [614, 490] width 1227 height 980
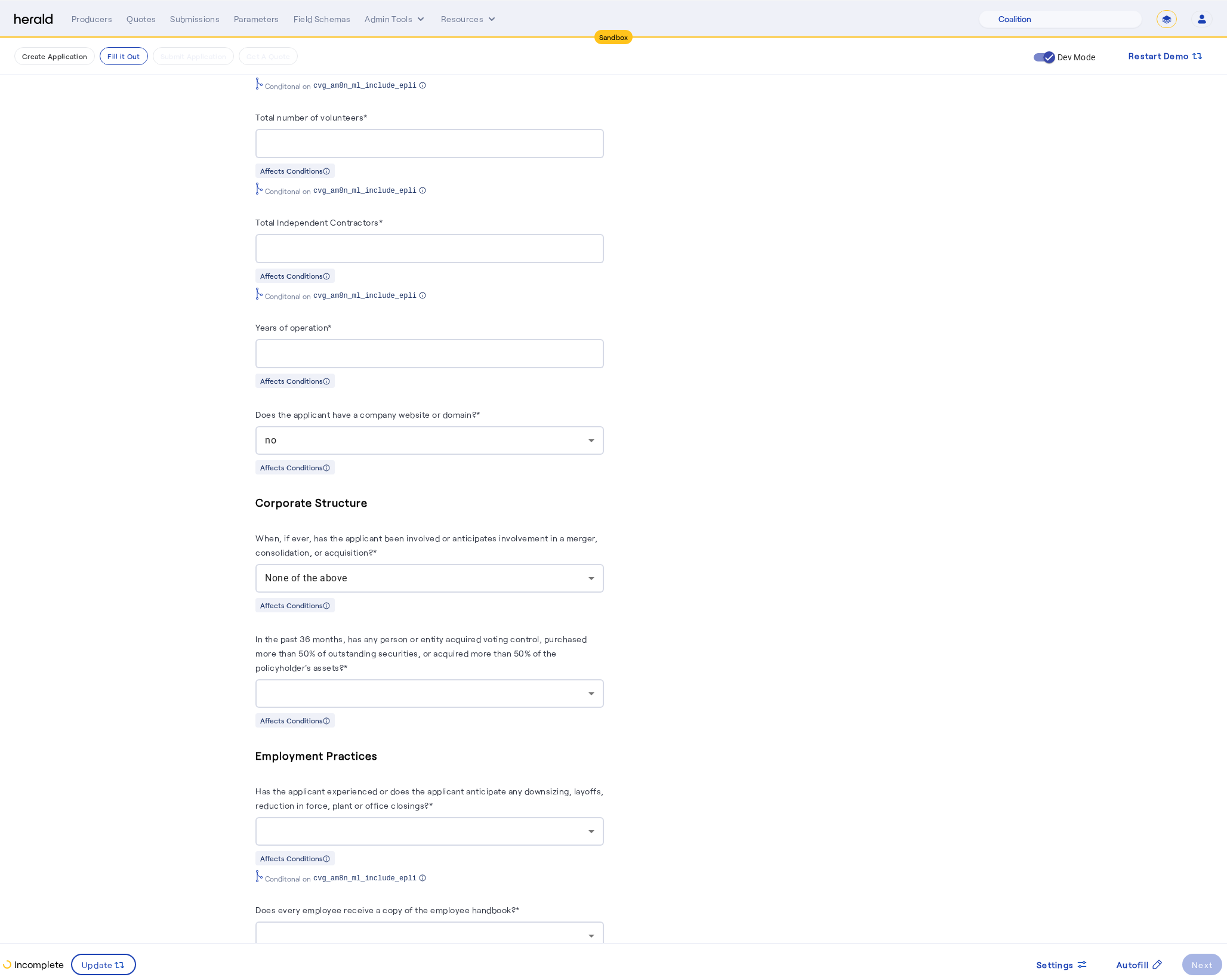
scroll to position [1361, 0]
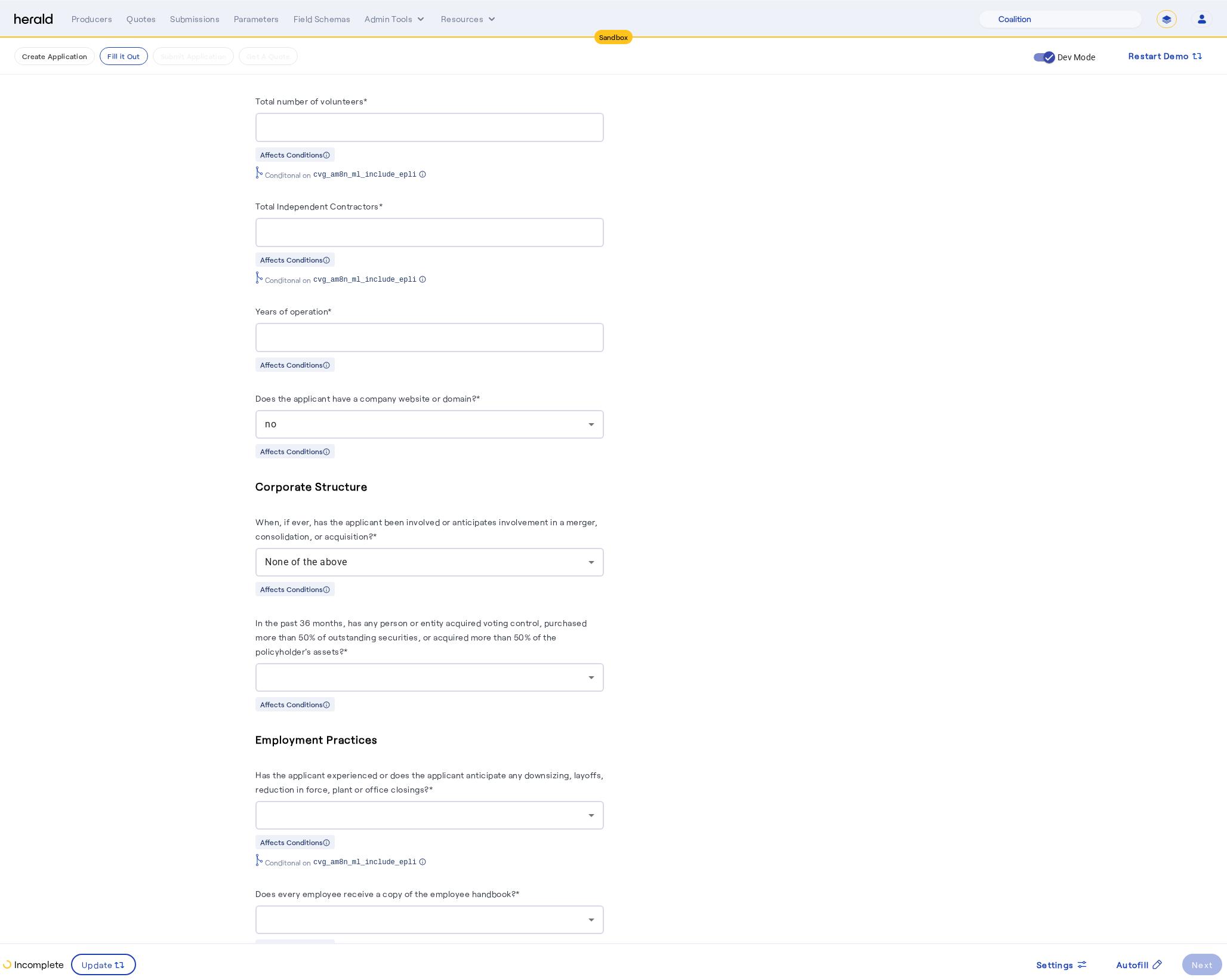
click at [376, 692] on div at bounding box center [430, 677] width 329 height 29
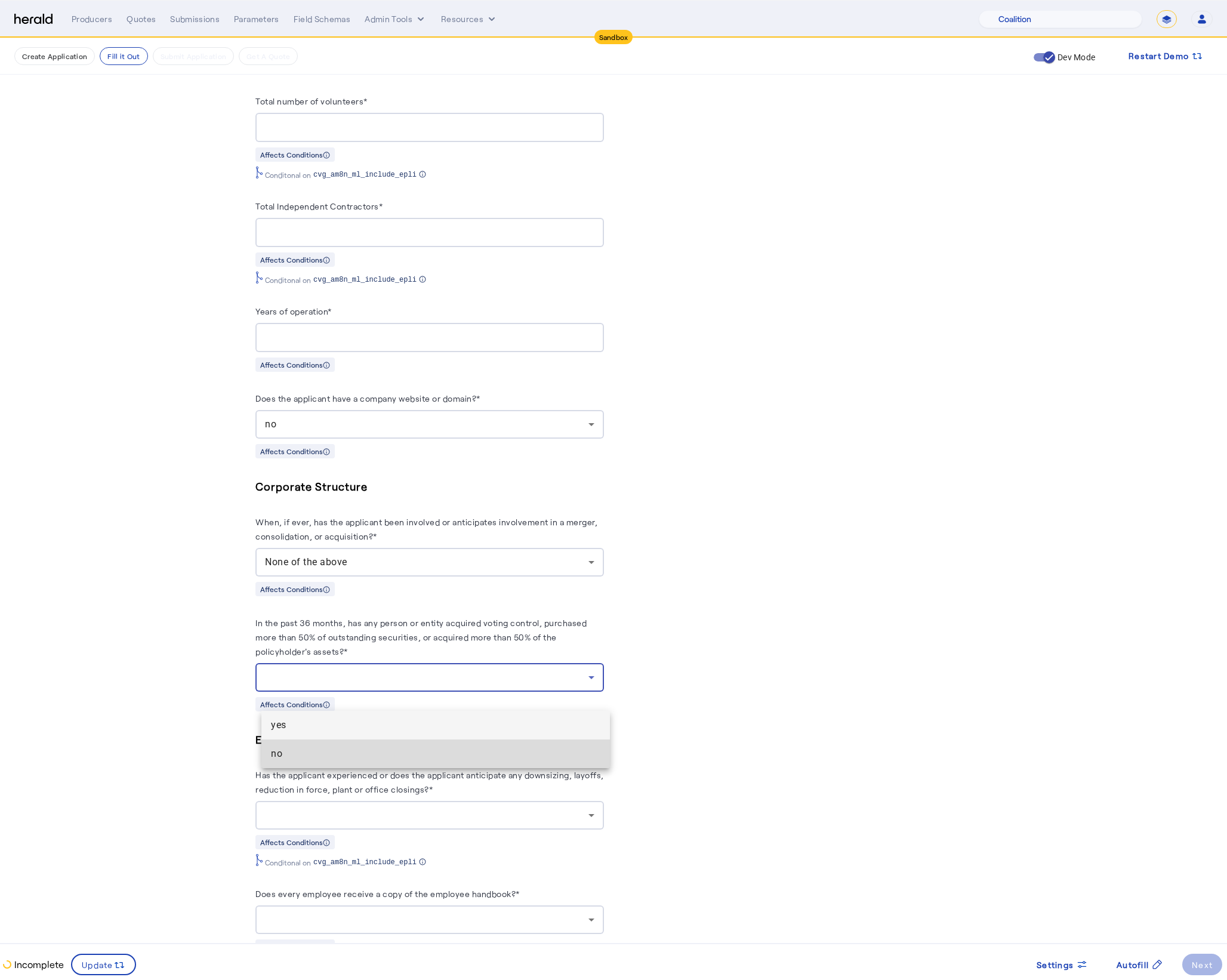
click at [318, 764] on mat-option "no" at bounding box center [436, 754] width 349 height 29
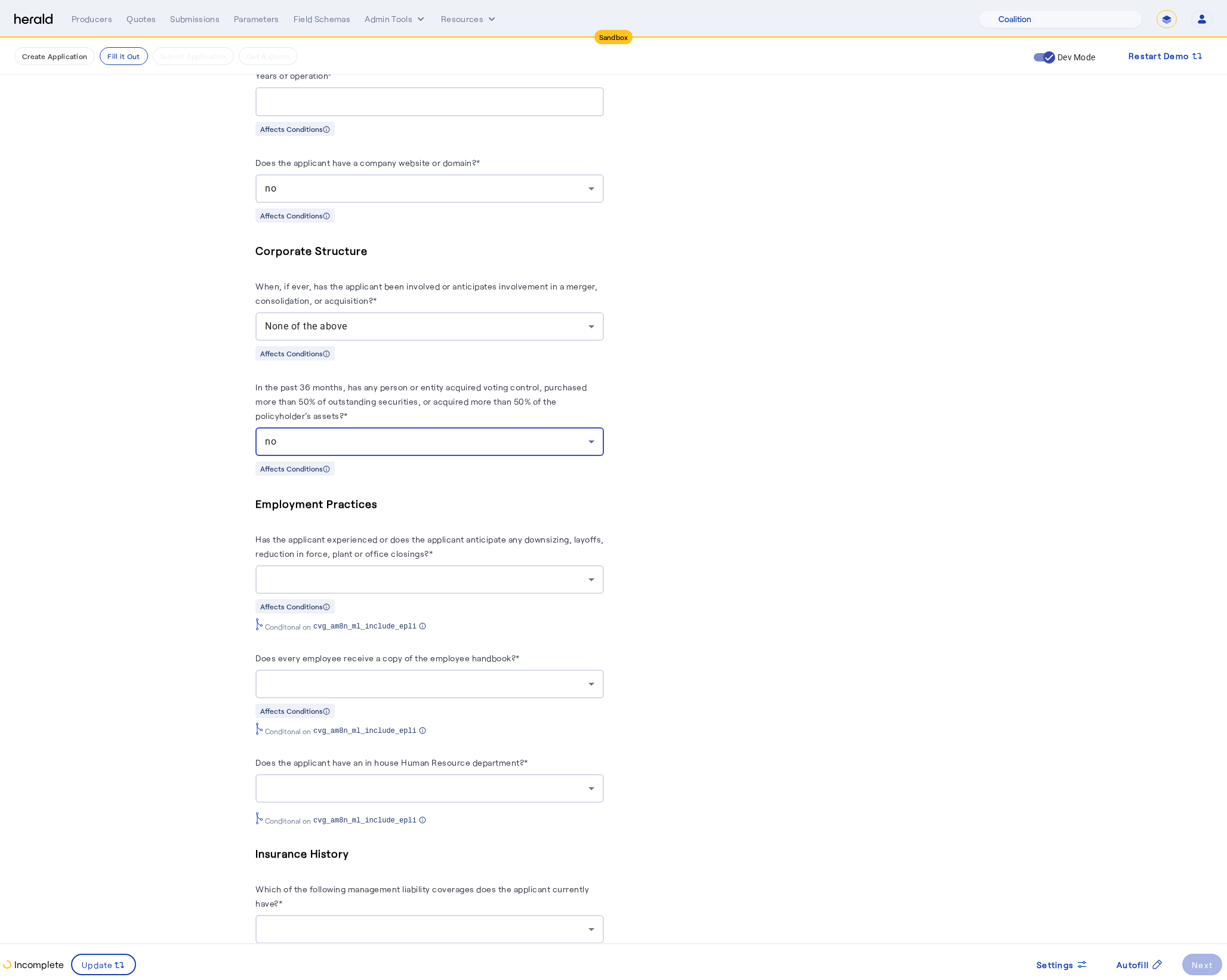
scroll to position [1760, 0]
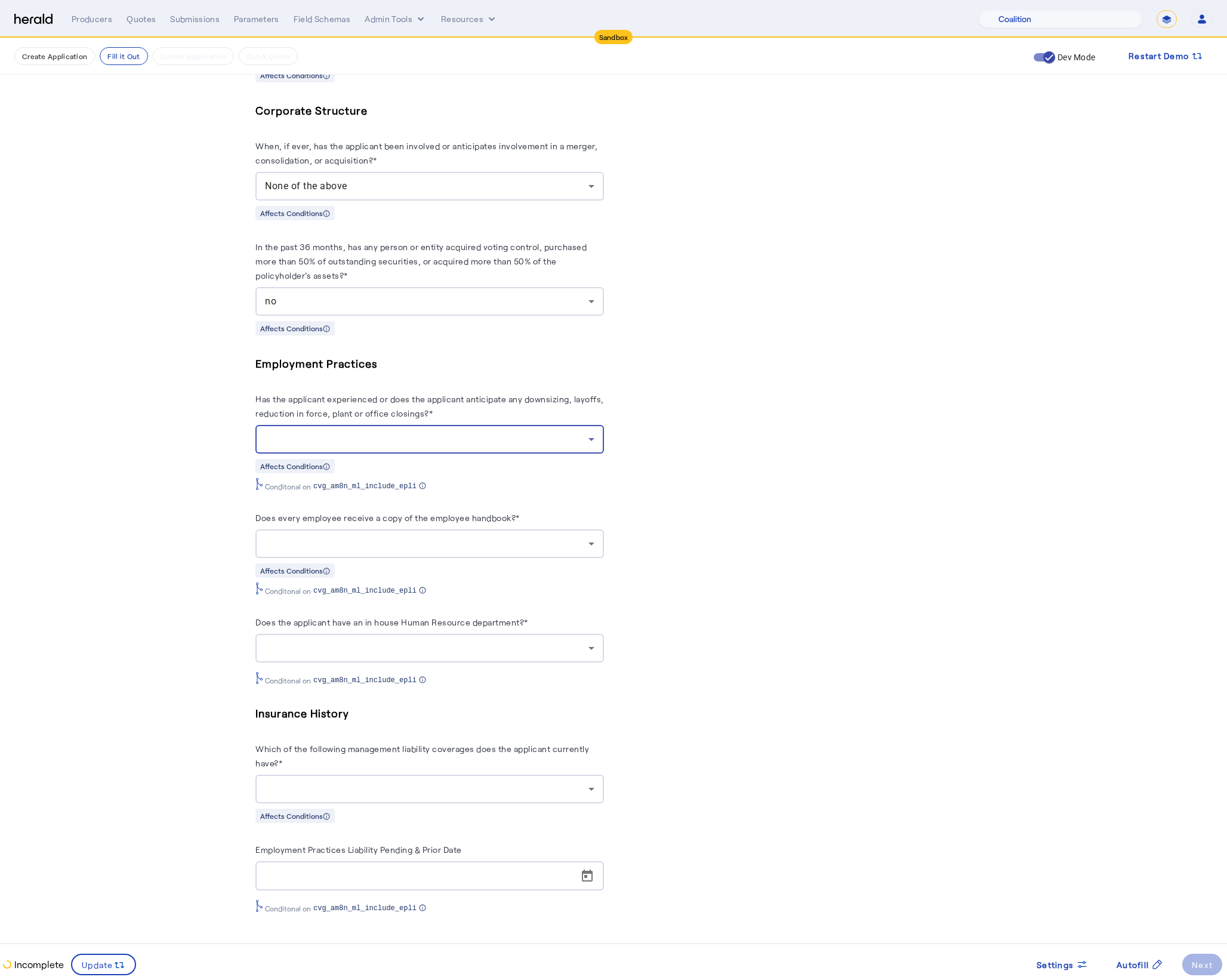
click at [372, 438] on div at bounding box center [426, 440] width 323 height 15
click at [303, 523] on span "None of the above" at bounding box center [446, 523] width 309 height 15
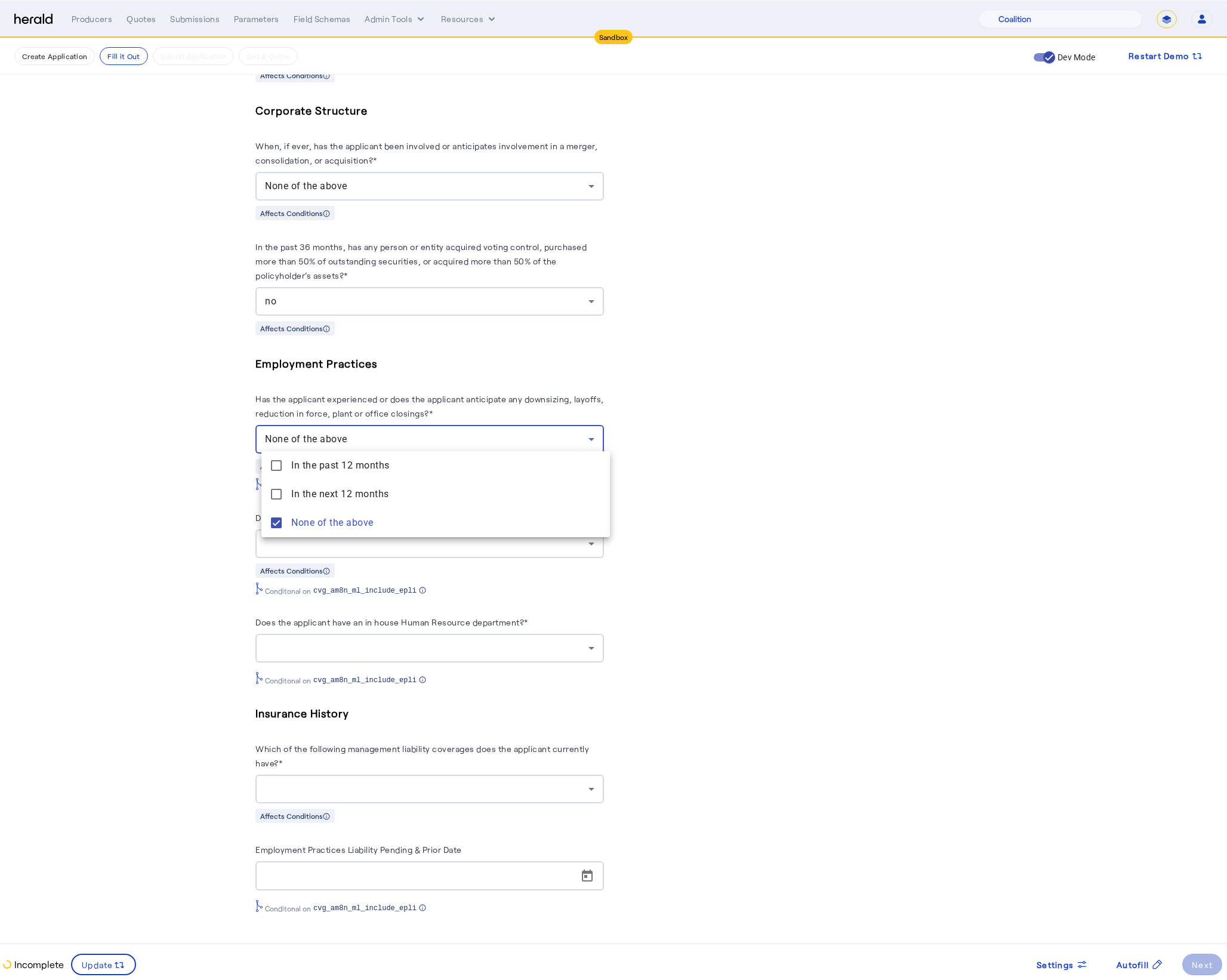
click at [178, 521] on div at bounding box center [614, 490] width 1227 height 980
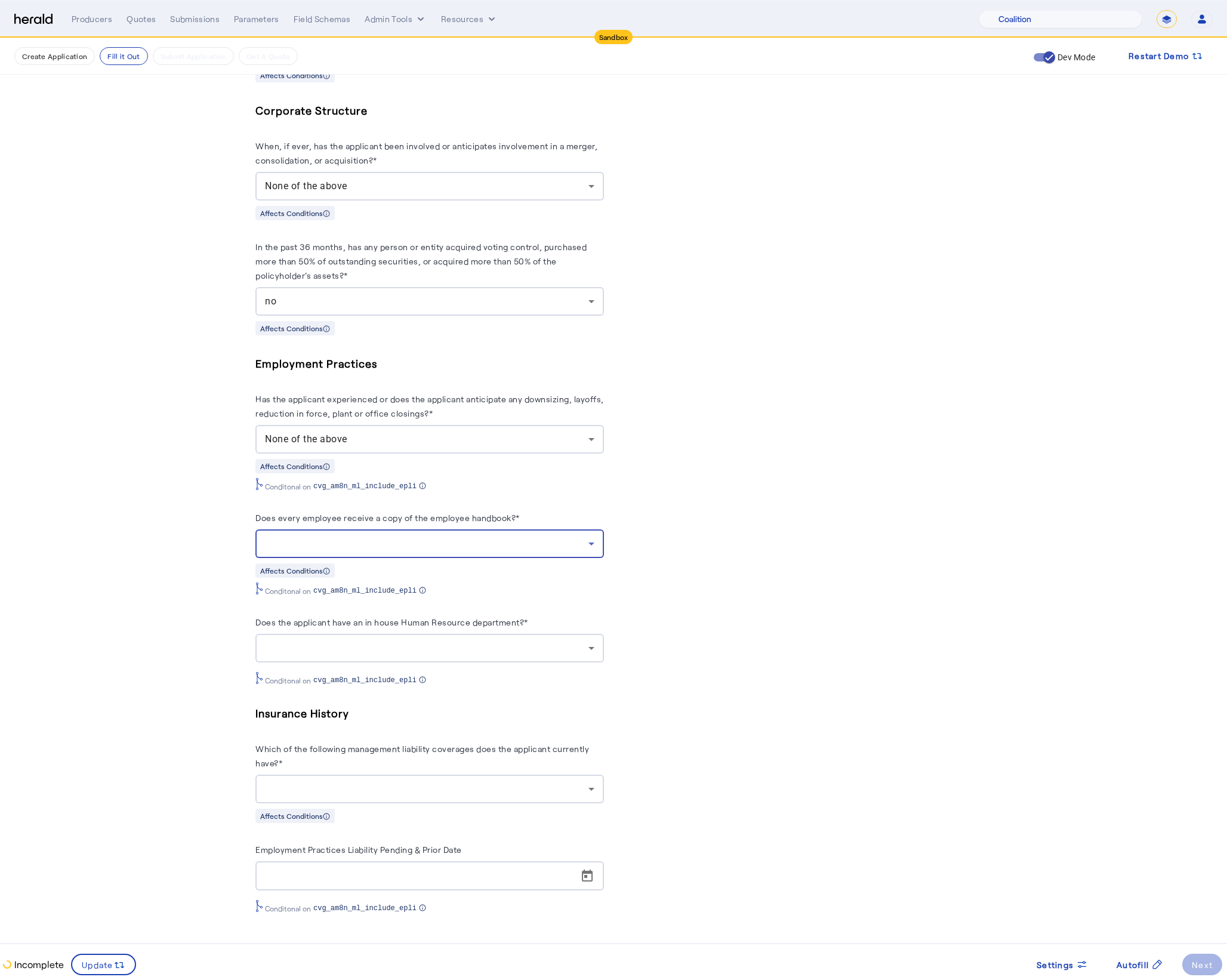
click at [384, 544] on div at bounding box center [426, 544] width 323 height 15
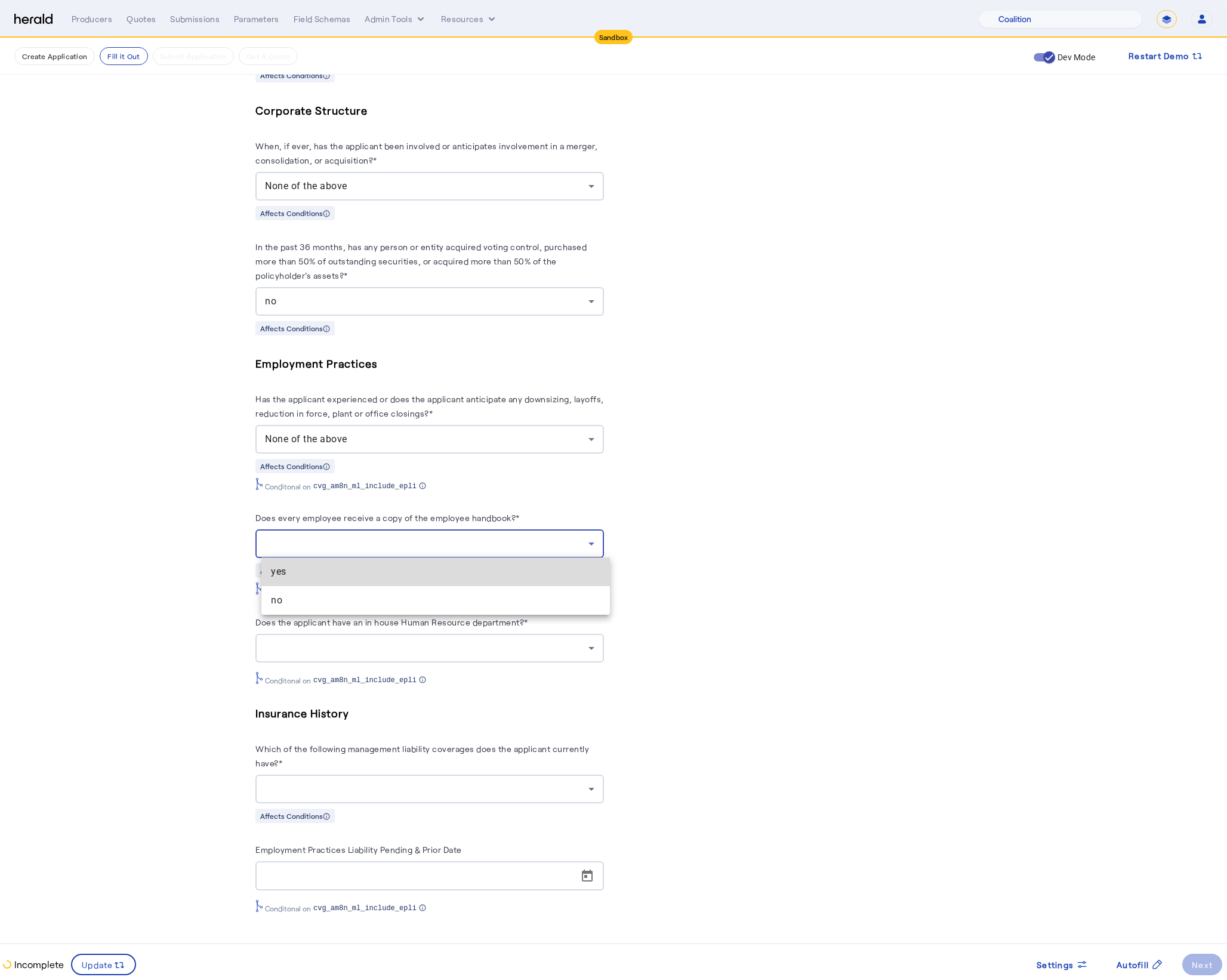
click at [307, 568] on span "yes" at bounding box center [436, 572] width 329 height 15
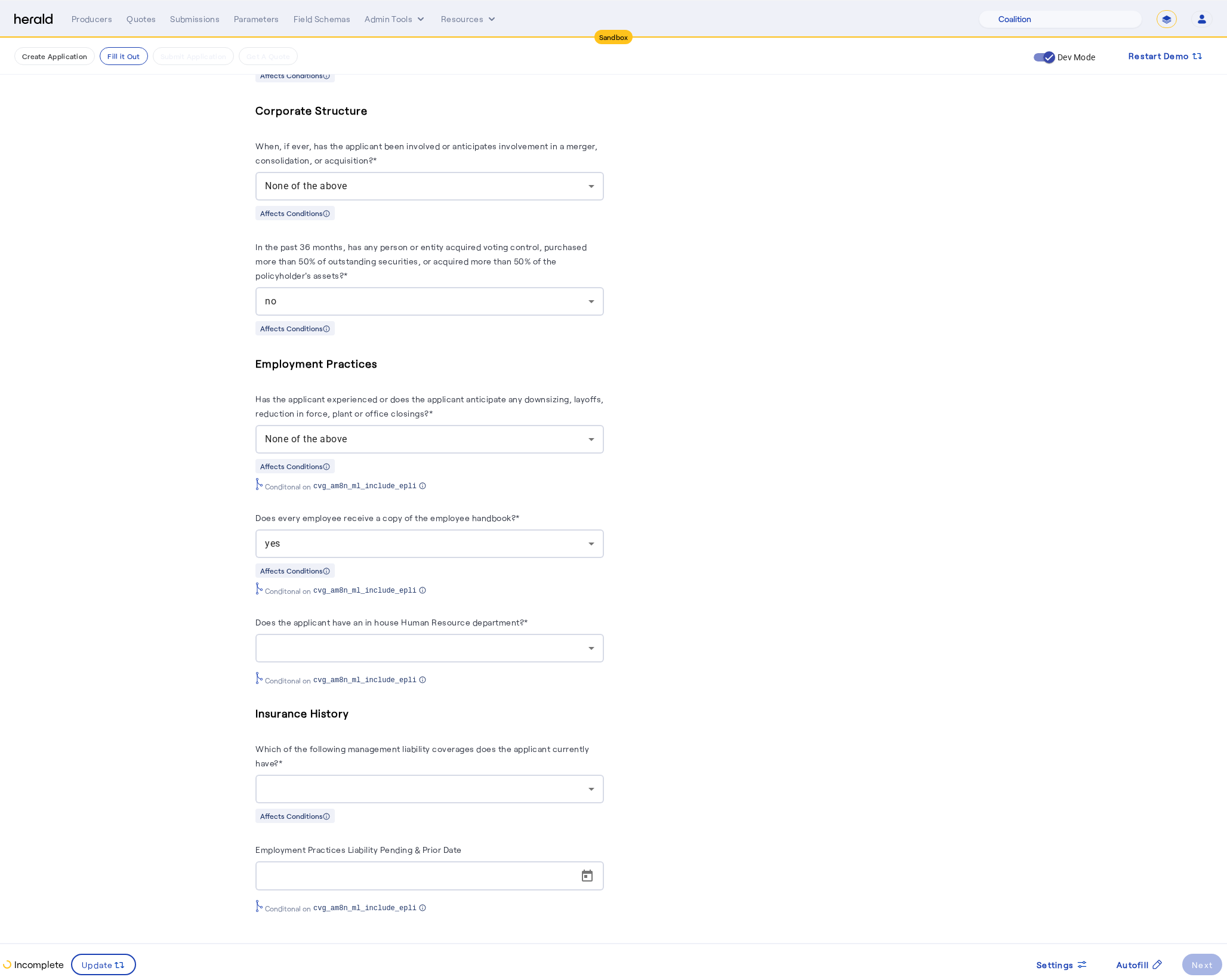
click at [418, 663] on div "Does the applicant have an in house Human Resource department?* Conditonal on c…" at bounding box center [430, 650] width 349 height 70
click at [422, 641] on div at bounding box center [426, 648] width 323 height 15
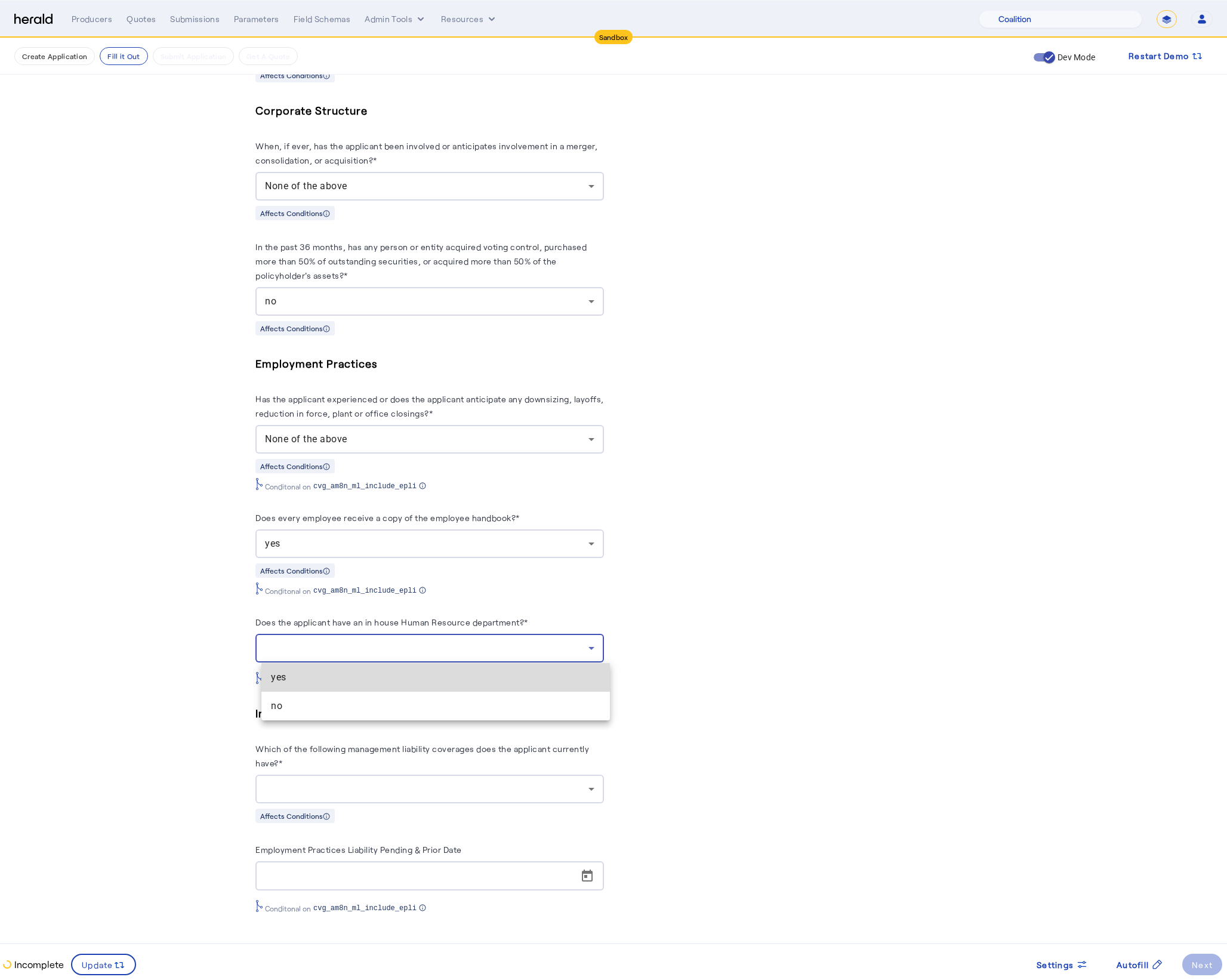
click at [347, 666] on mat-option "yes" at bounding box center [436, 677] width 349 height 29
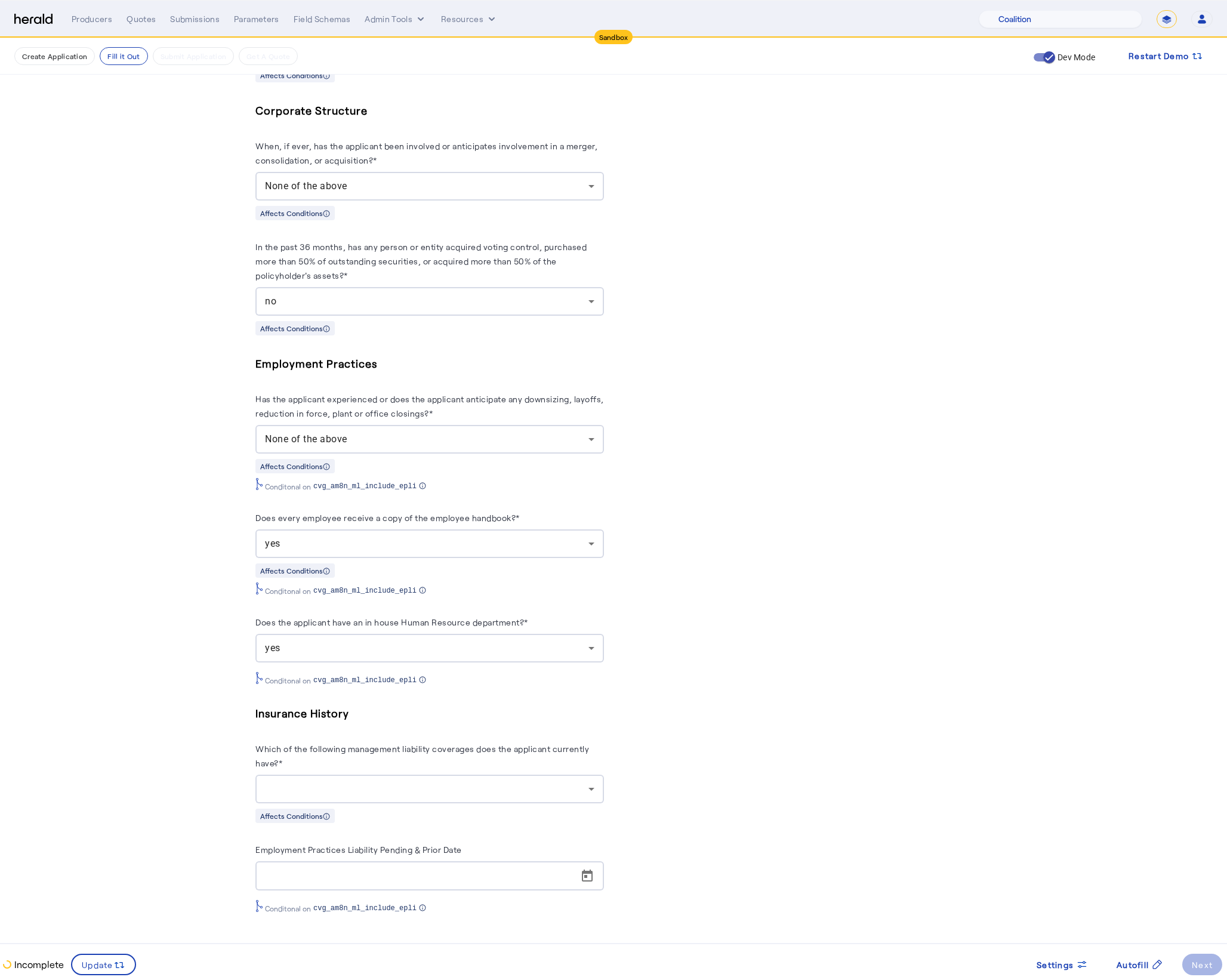
click at [515, 799] on div at bounding box center [430, 789] width 329 height 29
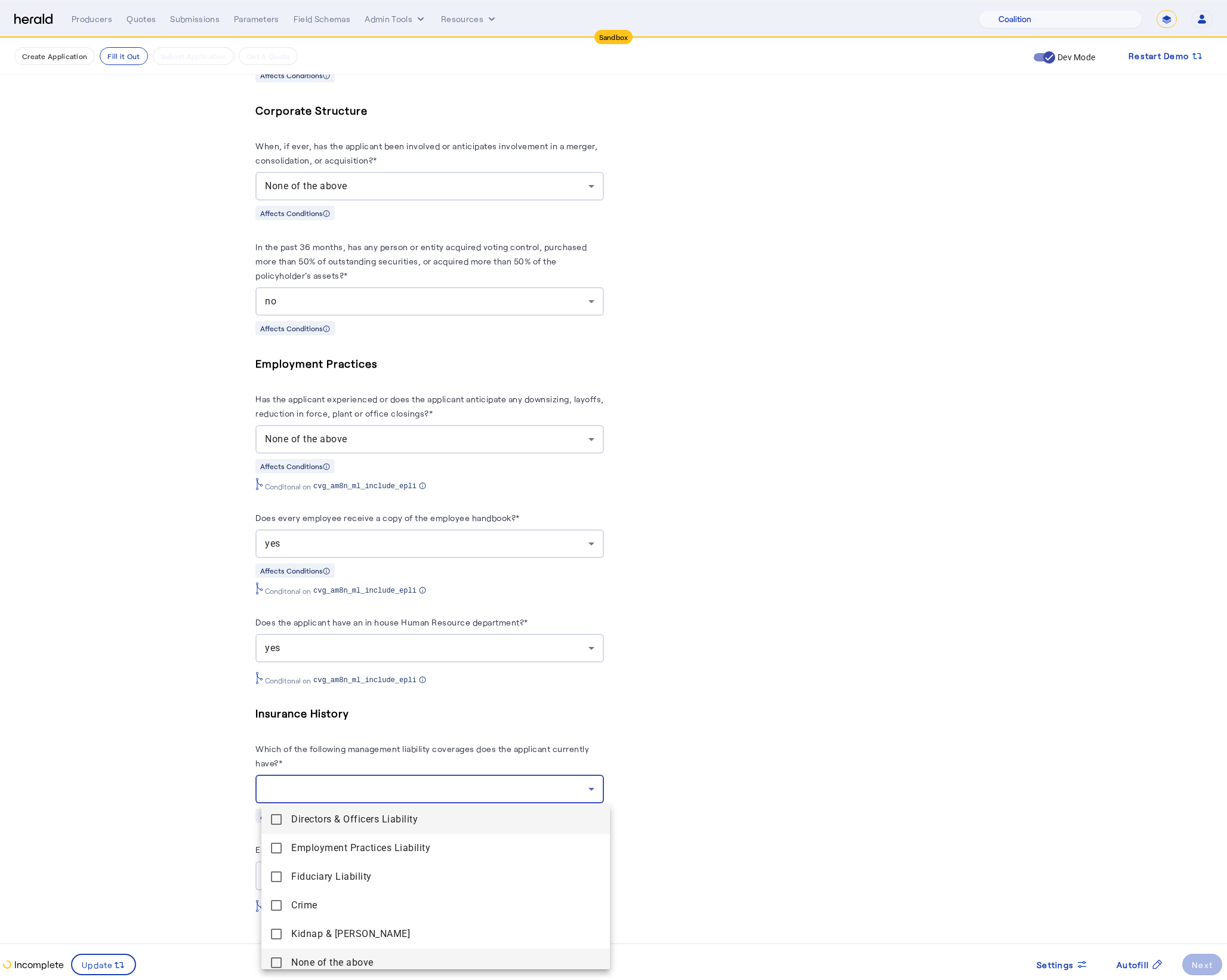
click at [284, 957] on above "None of the above" at bounding box center [436, 962] width 349 height 29
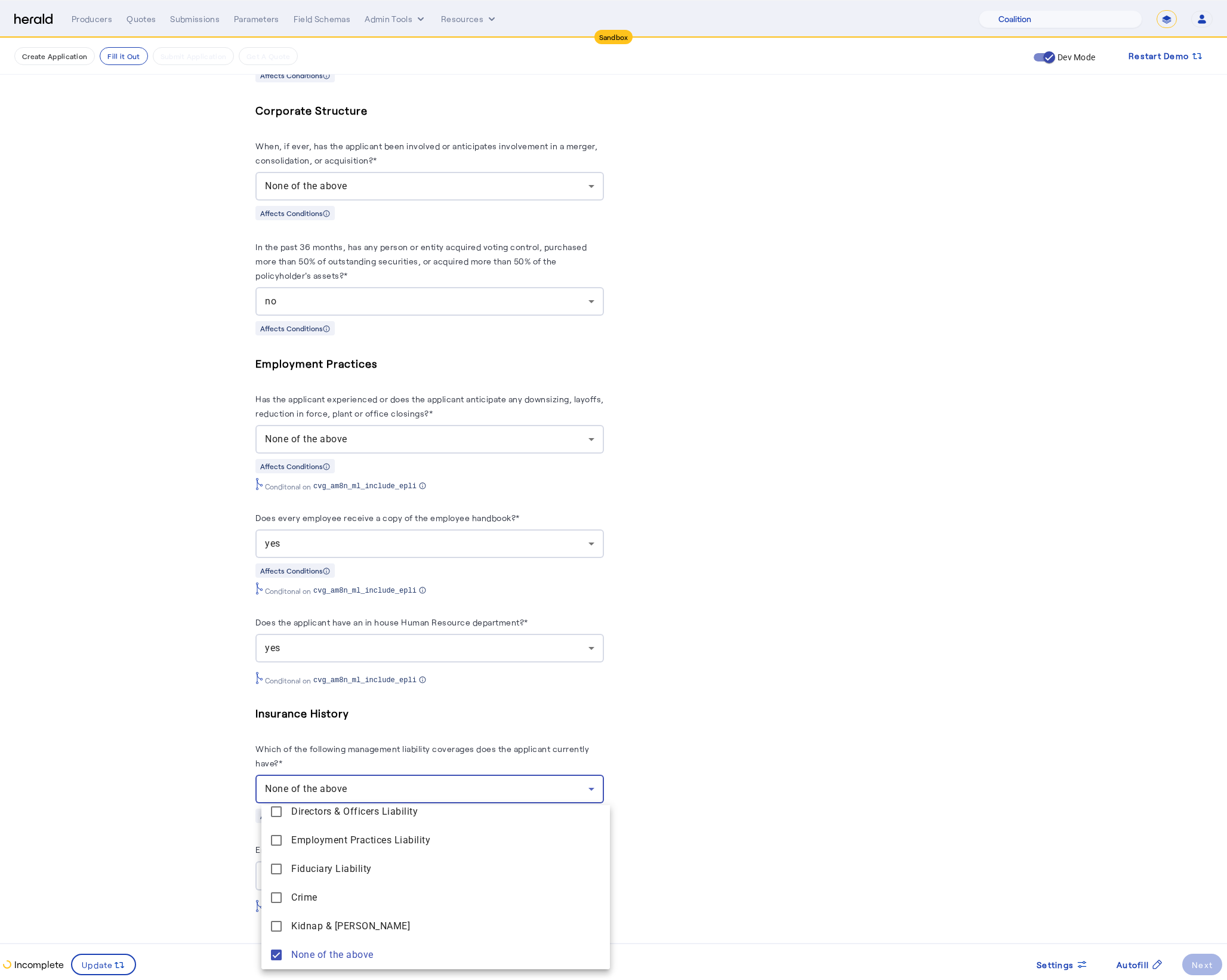
click at [190, 870] on div at bounding box center [614, 490] width 1227 height 980
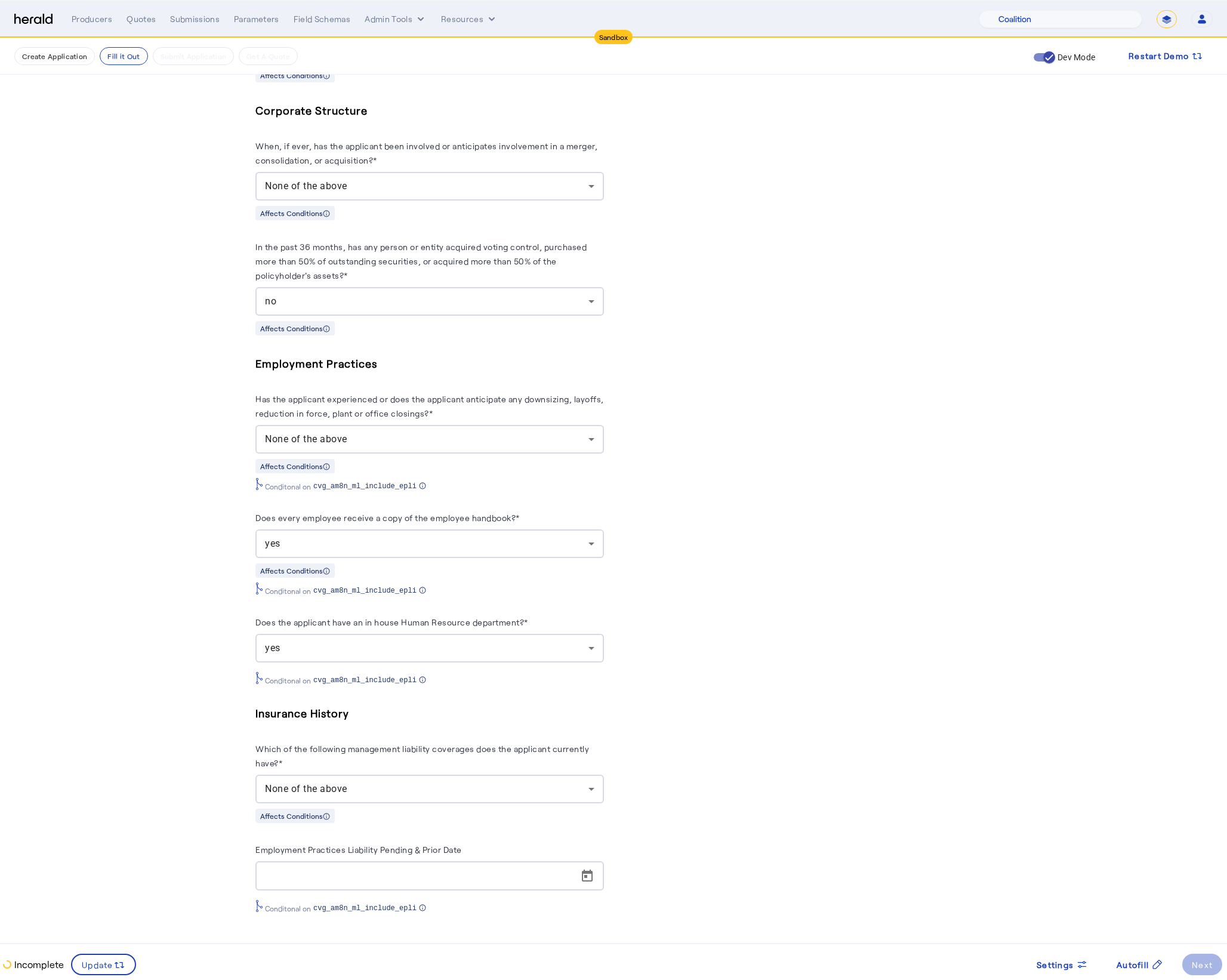
click at [428, 881] on input "Employment Practices Liability Pending & Prior Date" at bounding box center [433, 876] width 337 height 15
click at [600, 876] on span "Open calendar" at bounding box center [587, 876] width 29 height 29
click at [119, 821] on div at bounding box center [614, 490] width 1227 height 980
drag, startPoint x: 116, startPoint y: 935, endPoint x: 109, endPoint y: 954, distance: 20.2
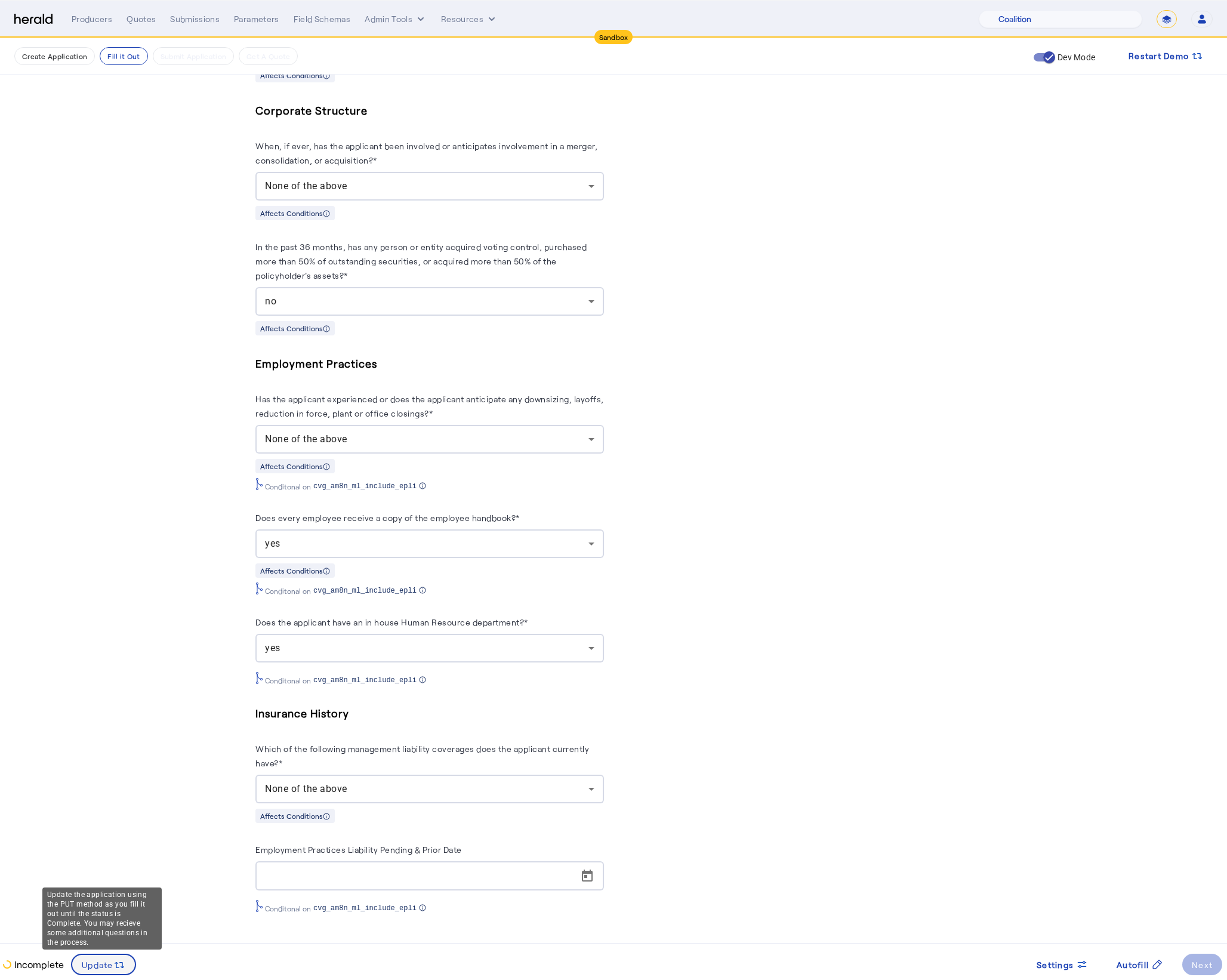
click at [110, 955] on span at bounding box center [104, 964] width 62 height 29
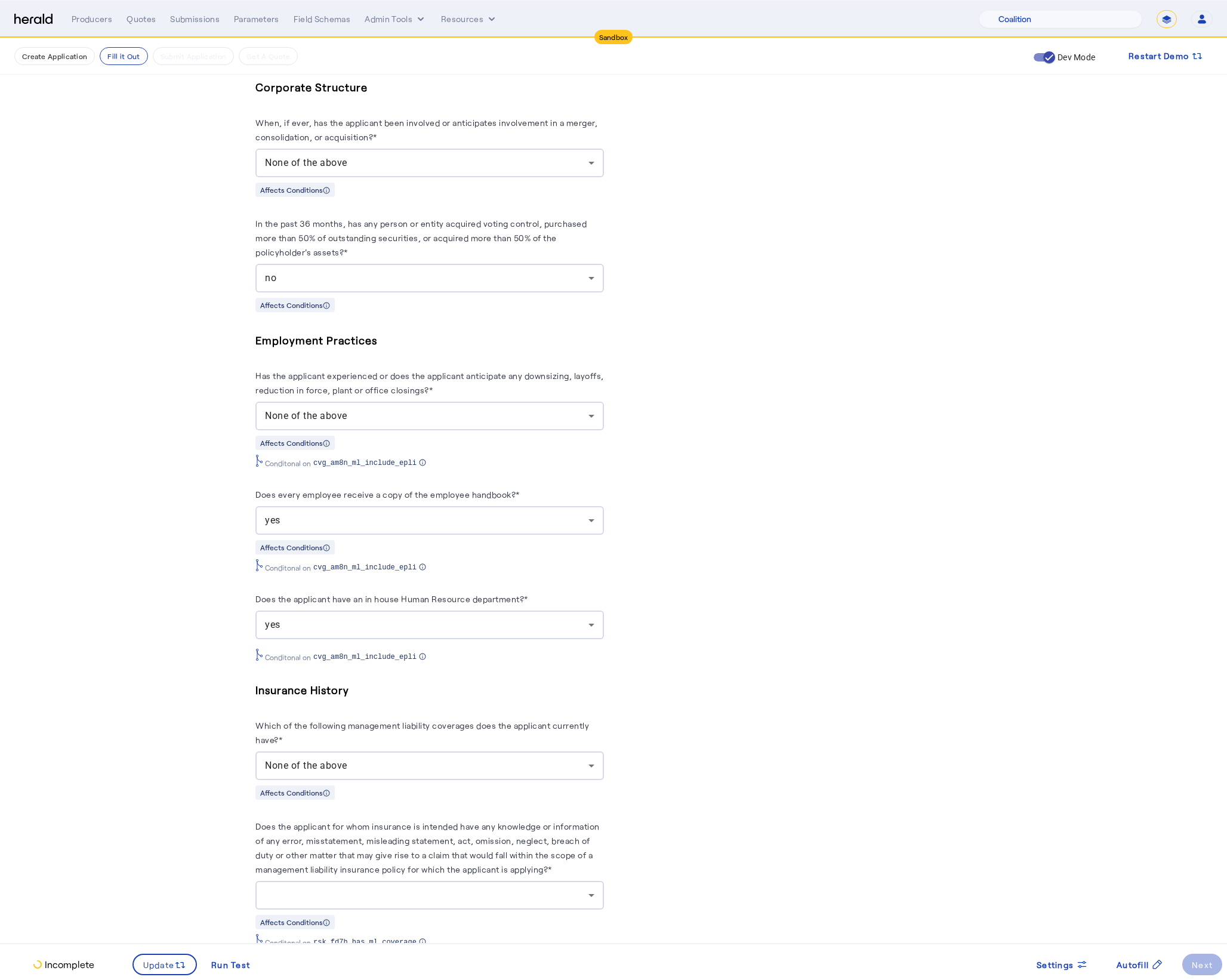
scroll to position [0, 0]
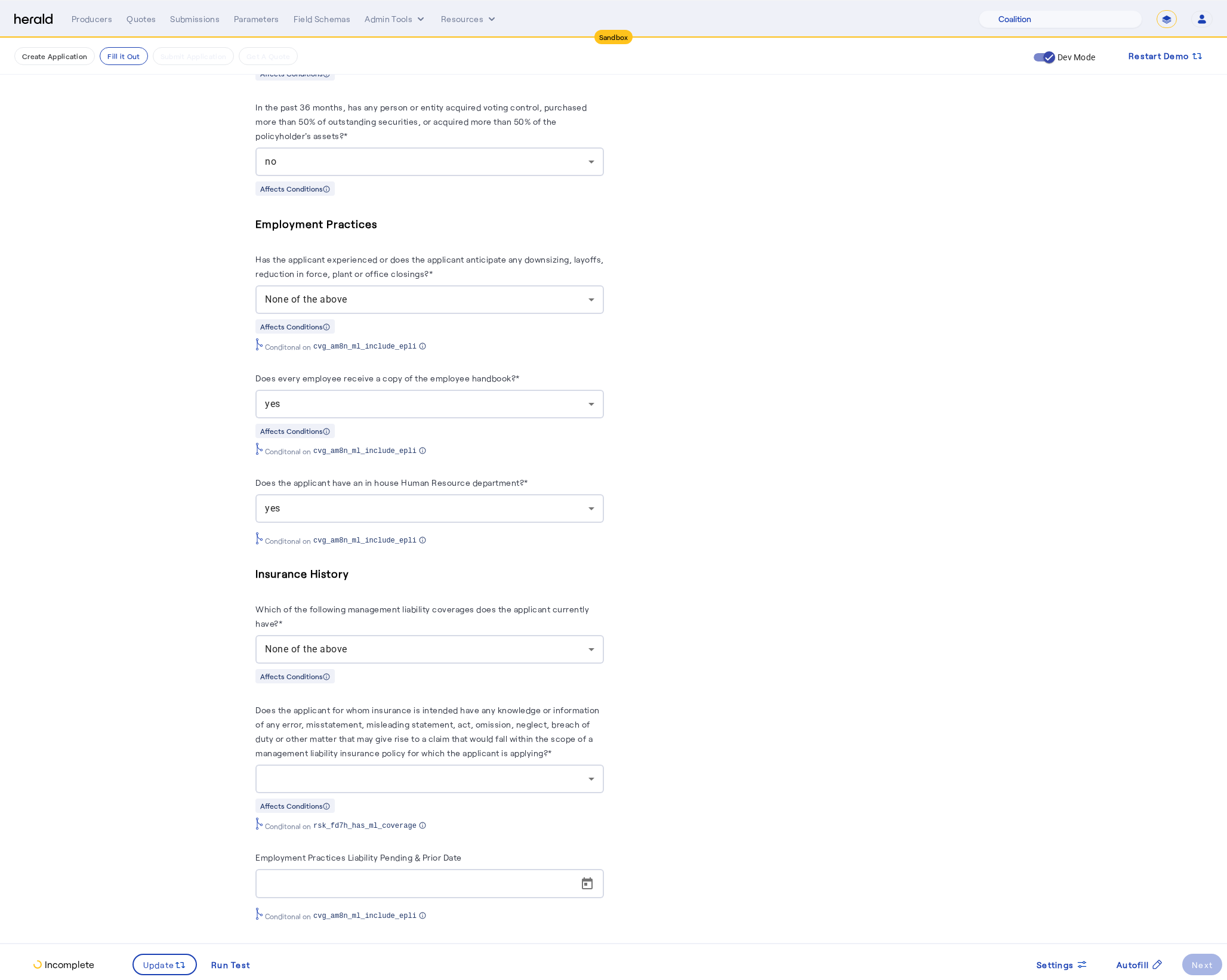
scroll to position [1912, 0]
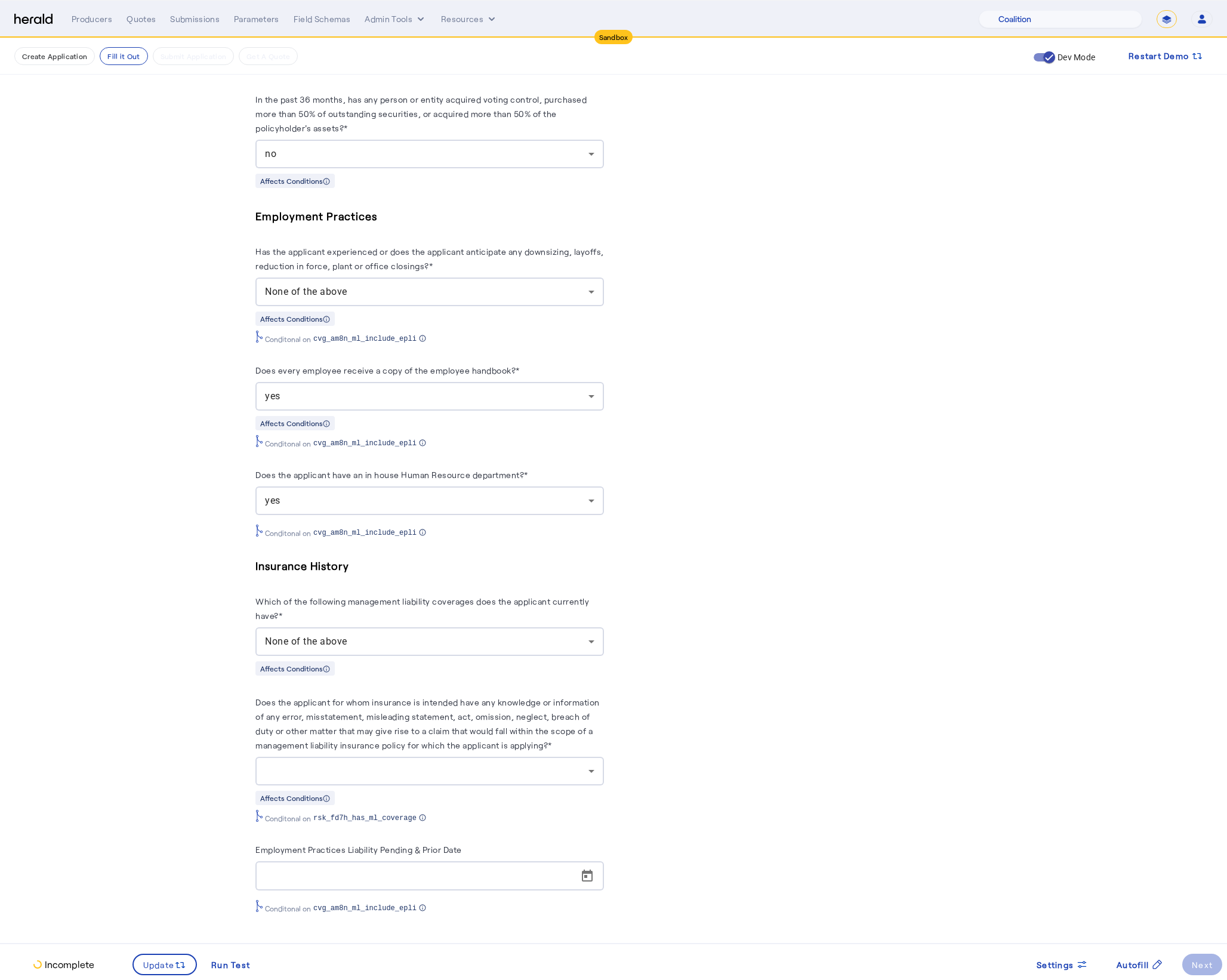
click at [395, 776] on div at bounding box center [426, 771] width 323 height 15
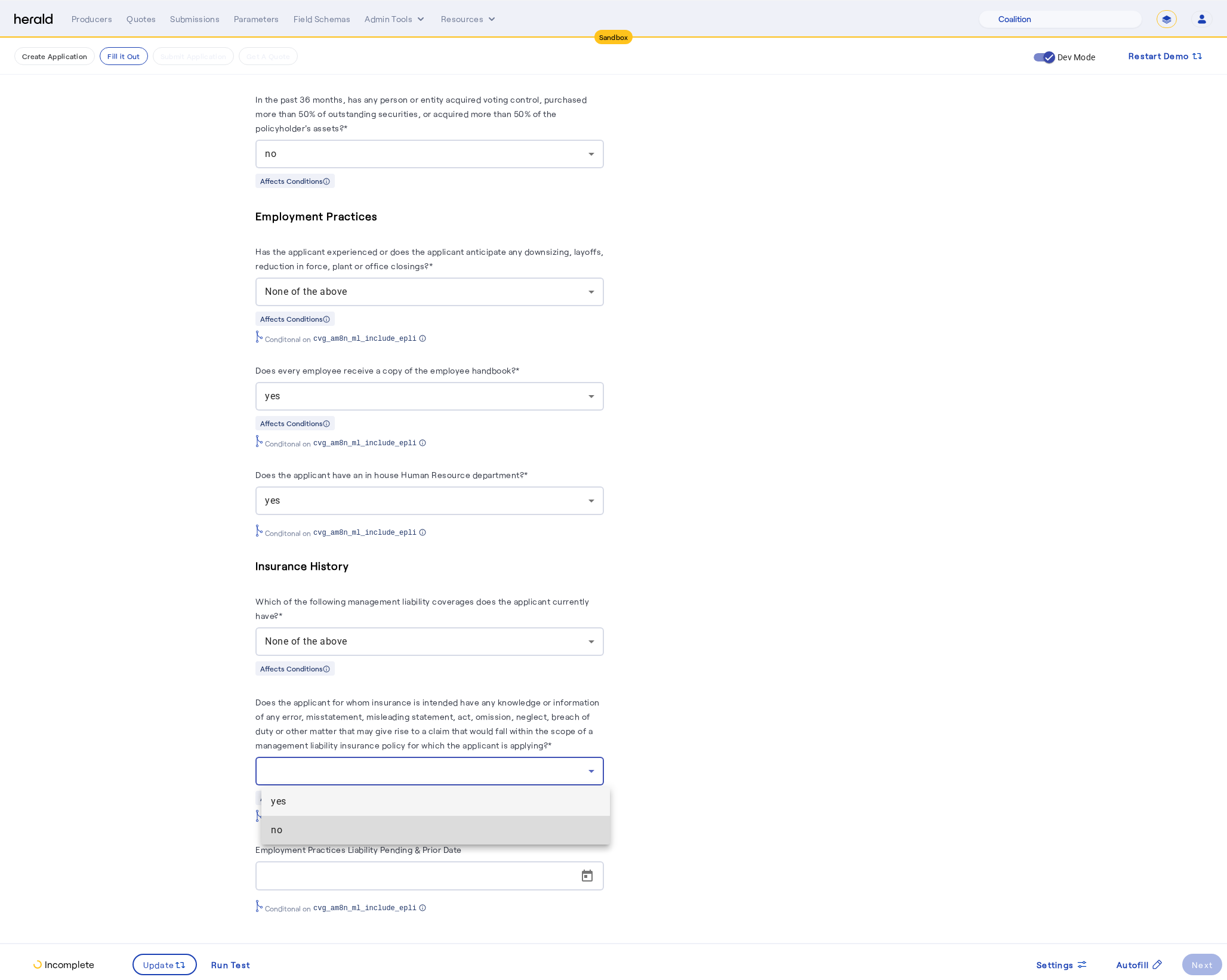
click at [309, 828] on span "no" at bounding box center [436, 830] width 329 height 15
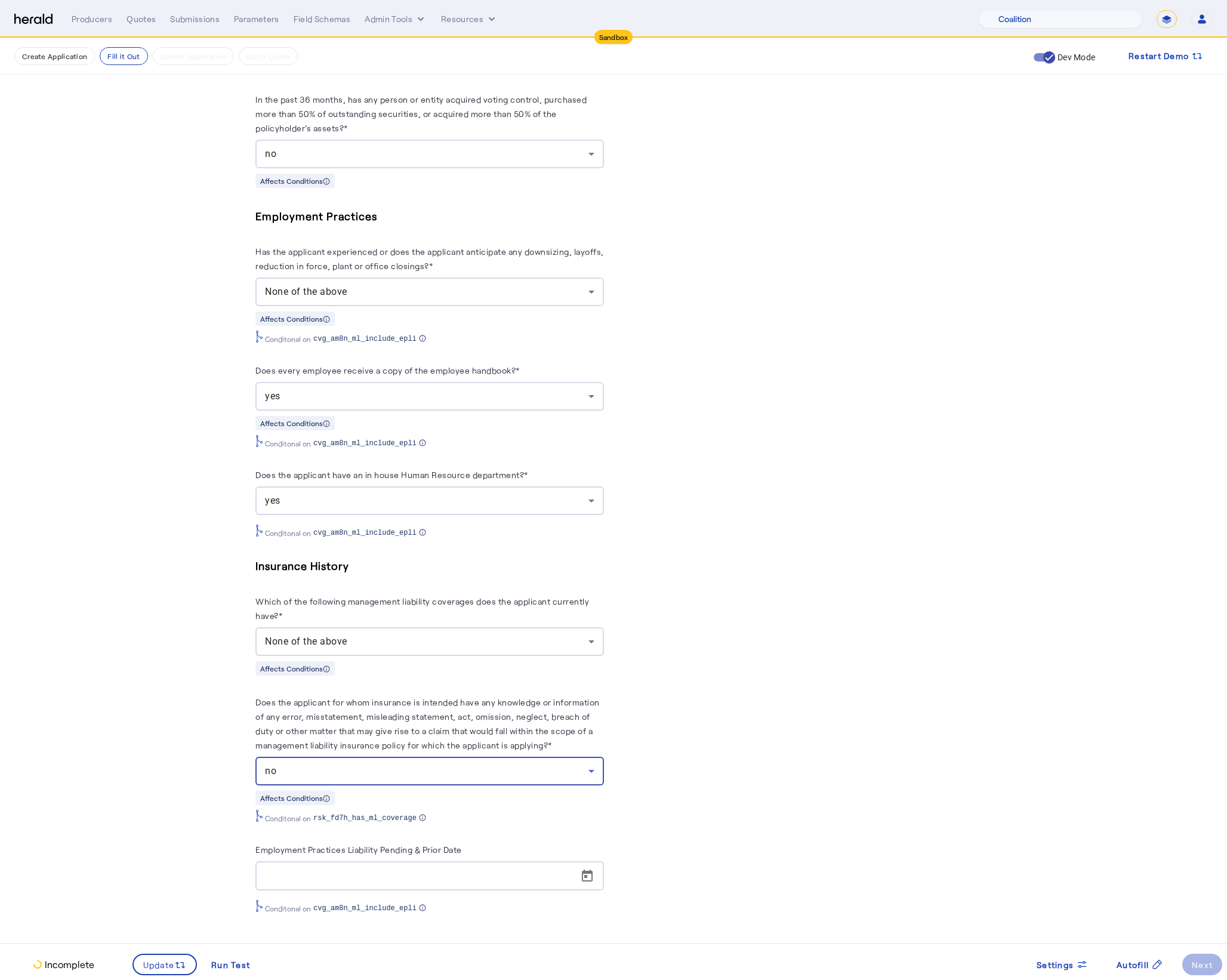
click at [121, 979] on div "Incomplete Update Run Test Settings Autofill Next" at bounding box center [614, 961] width 1227 height 37
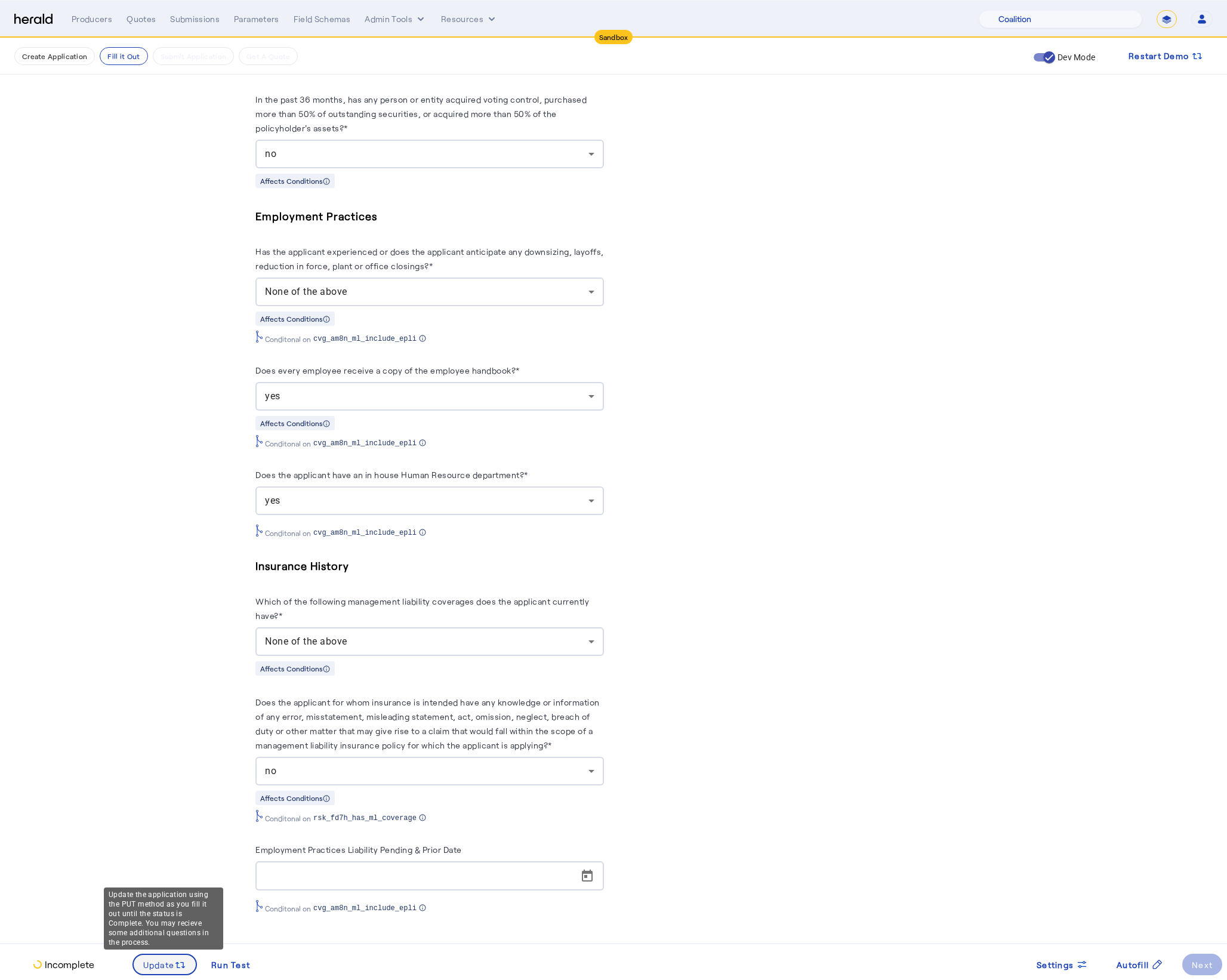
click at [156, 967] on span "Update" at bounding box center [159, 964] width 32 height 13
click at [1191, 955] on span at bounding box center [1202, 964] width 40 height 29
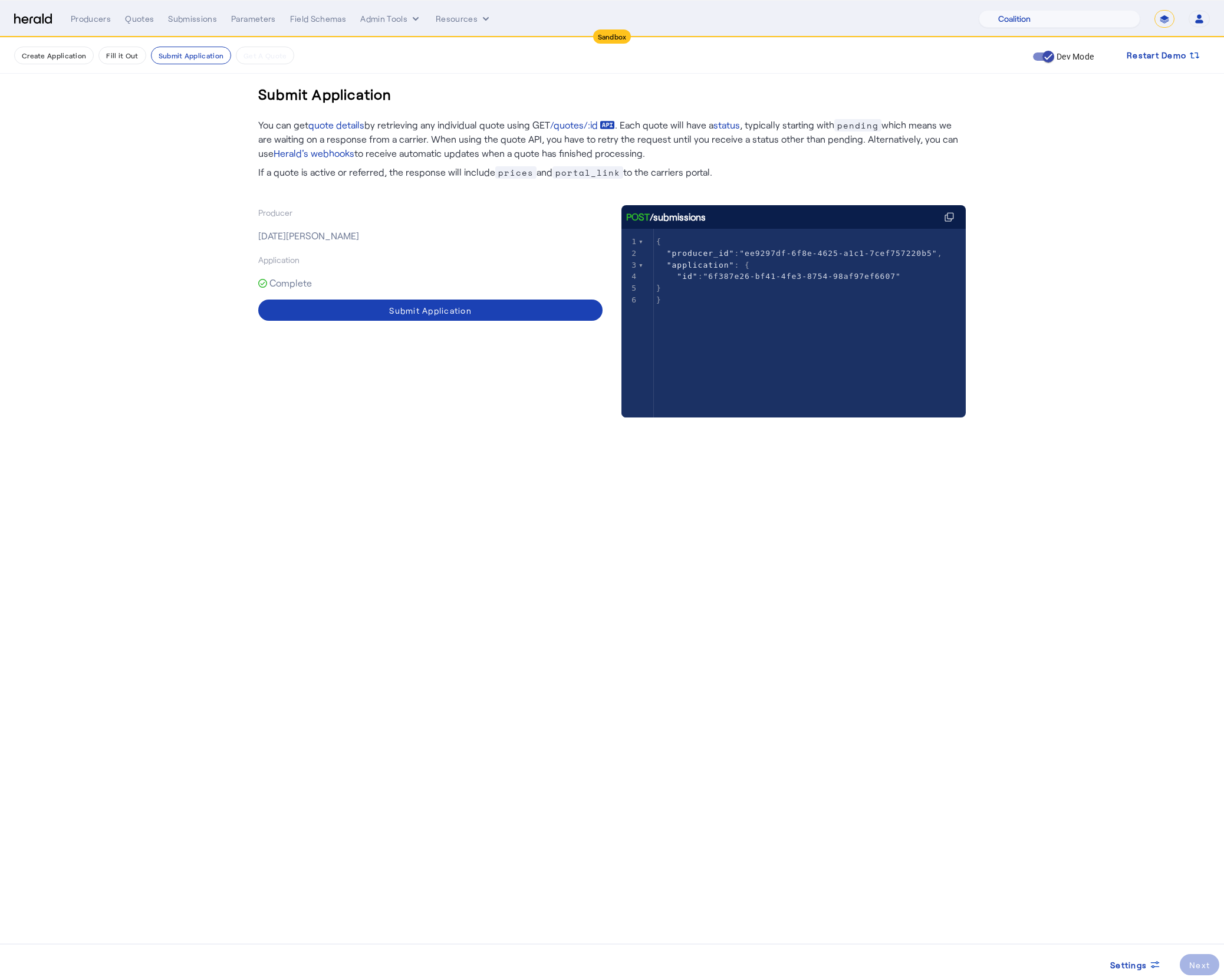
click at [412, 293] on p "Complete" at bounding box center [430, 283] width 344 height 33
click at [412, 307] on div "Submit Application" at bounding box center [430, 310] width 83 height 12
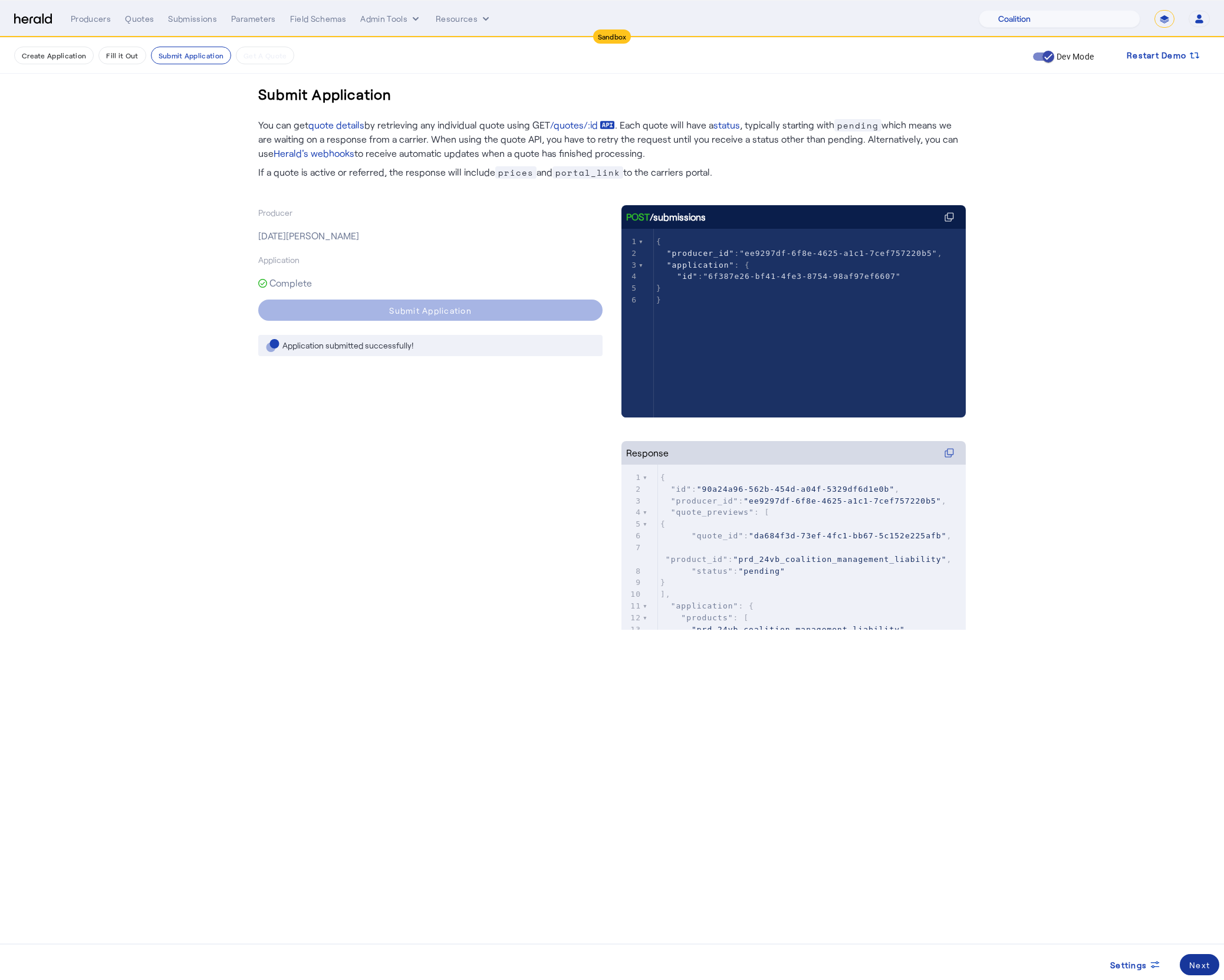
click at [1198, 972] on span at bounding box center [1199, 964] width 39 height 28
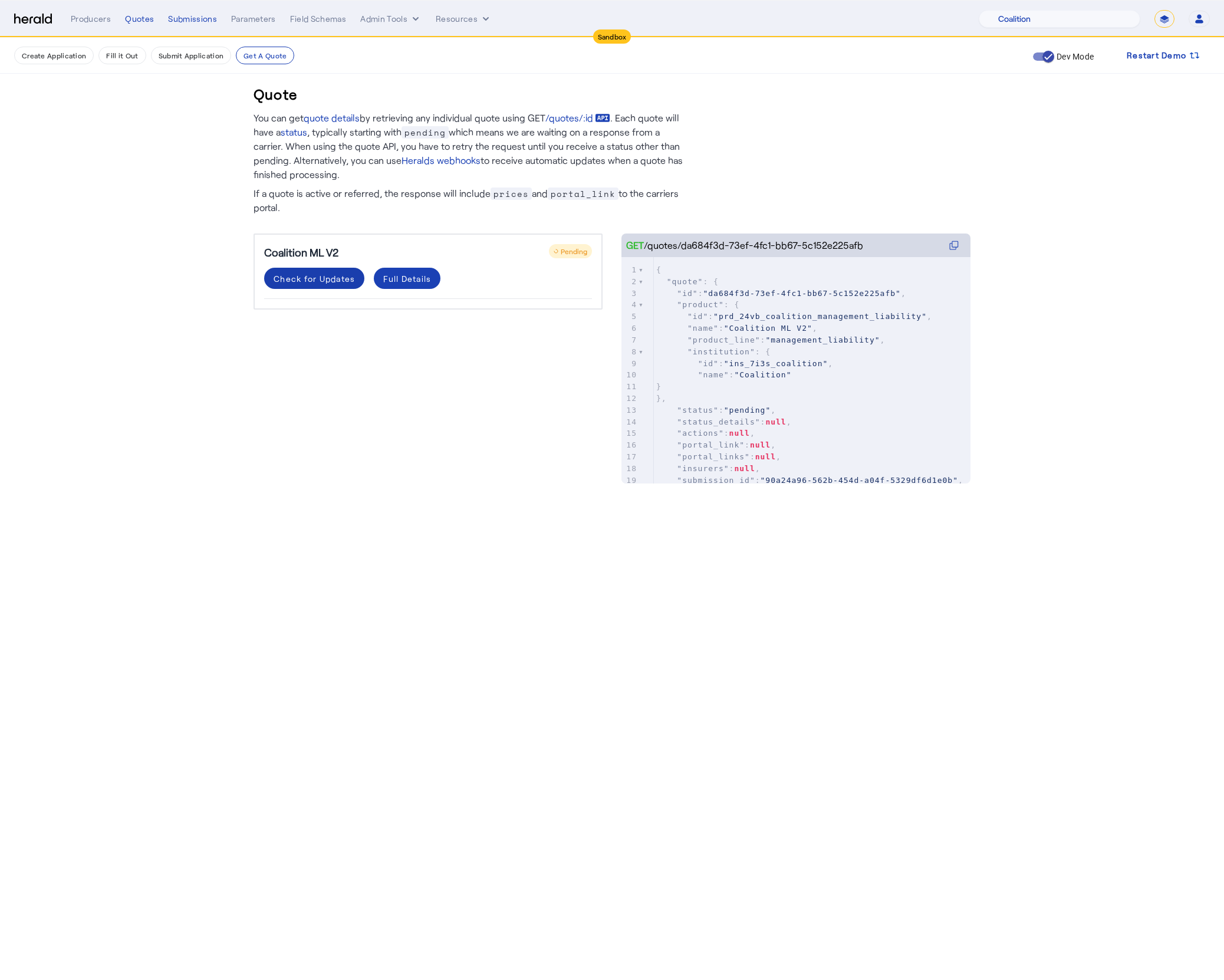
click at [314, 281] on div "Check for Updates" at bounding box center [314, 278] width 81 height 12
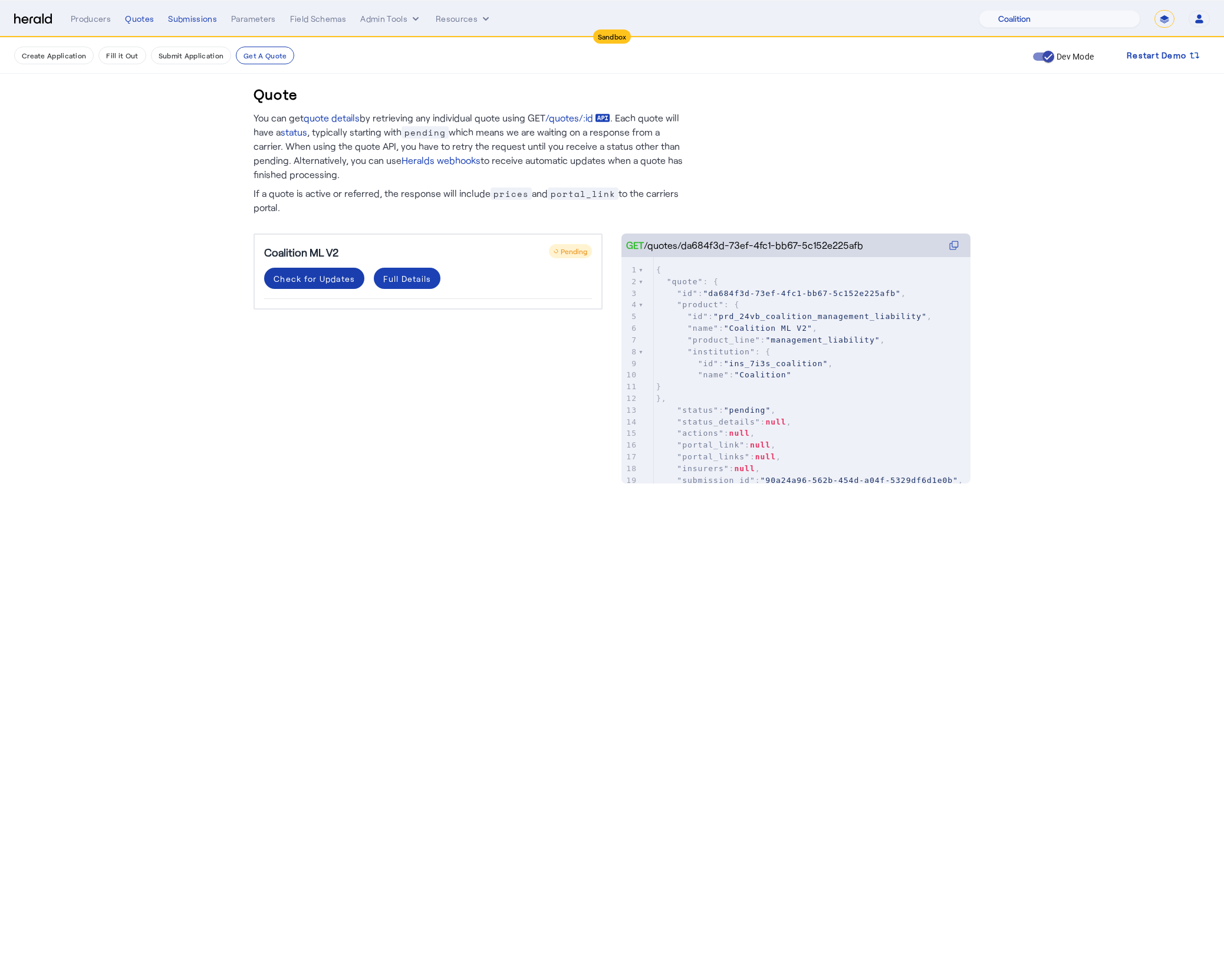
click at [323, 272] on div "Check for Updates" at bounding box center [314, 278] width 81 height 12
click at [326, 286] on span at bounding box center [314, 278] width 100 height 28
click at [420, 274] on div "Full Details" at bounding box center [407, 278] width 48 height 12
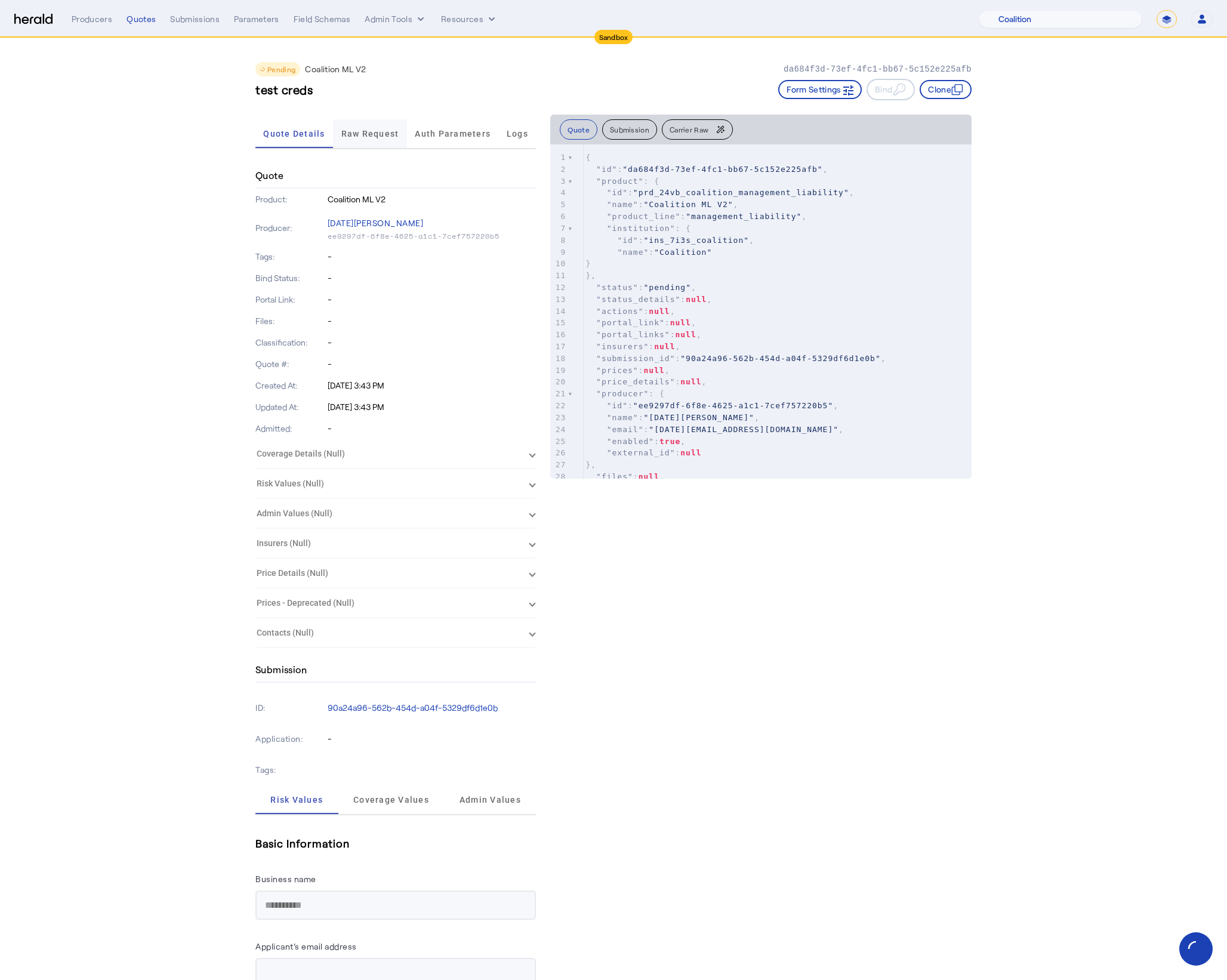
click at [389, 139] on span "Raw Request" at bounding box center [370, 133] width 58 height 29
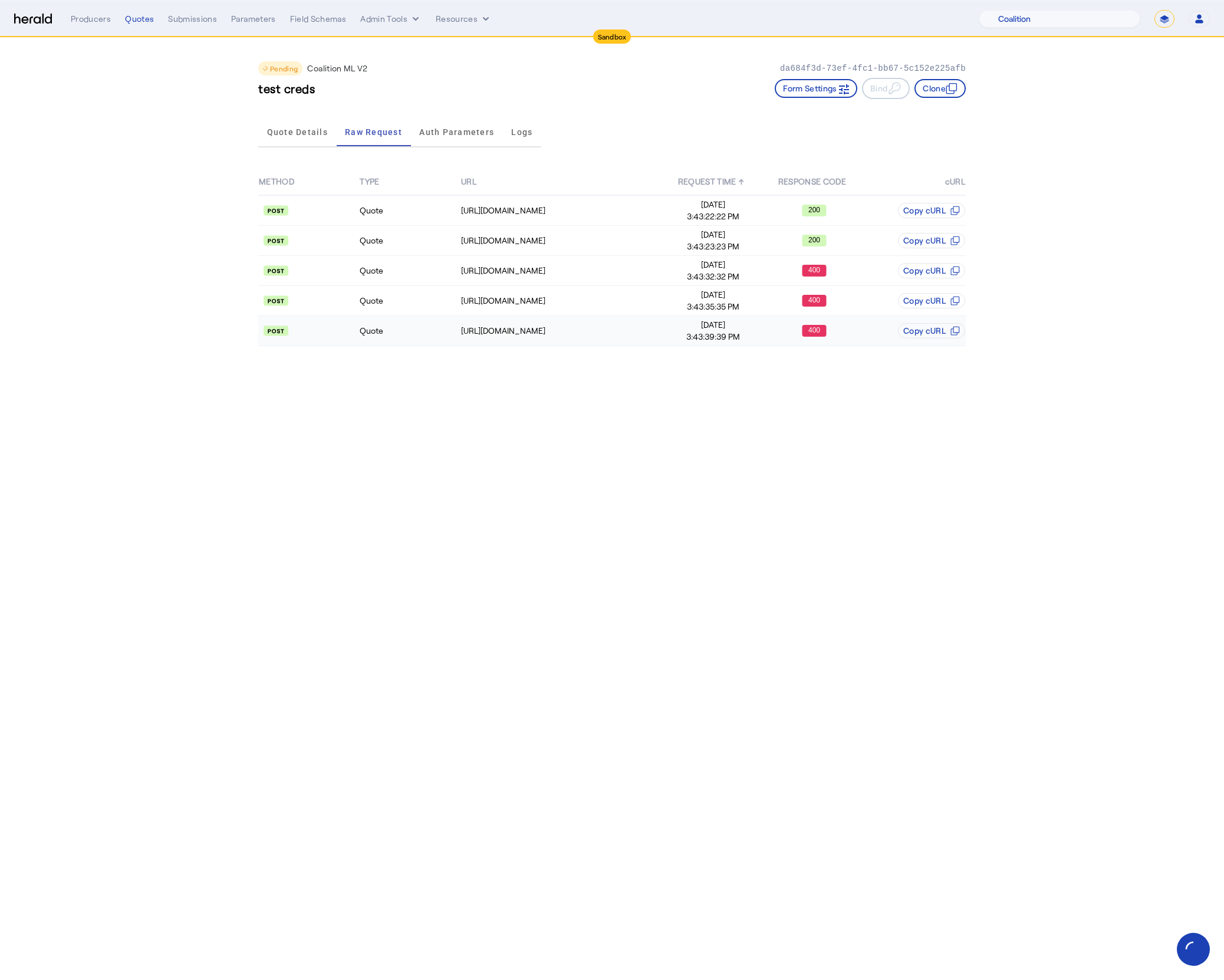
click at [586, 334] on div "https://distribution-api.demo.1nine.net/v2/submissions/0c7fdee7-33c2-4c16-9374-…" at bounding box center [561, 331] width 201 height 12
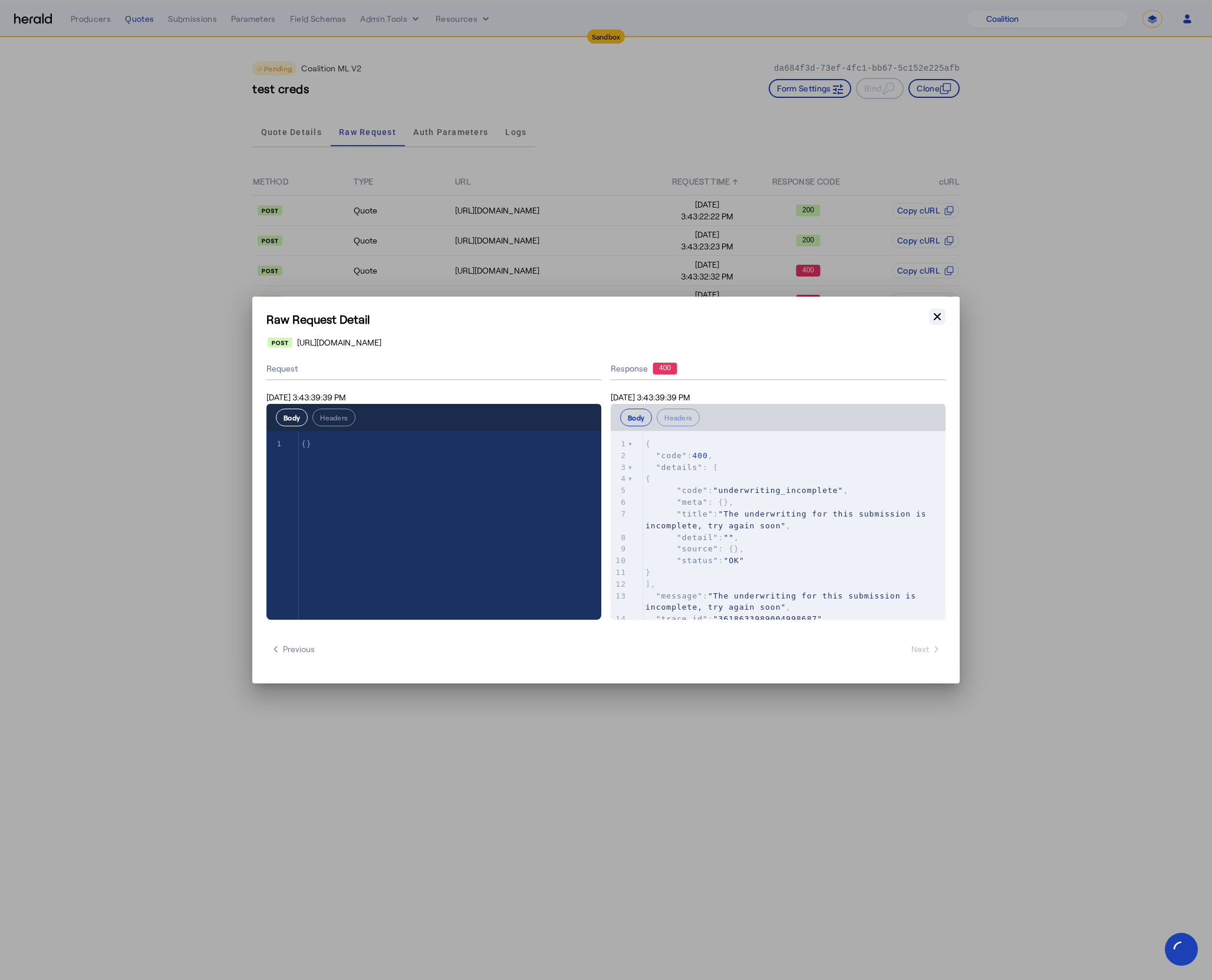
click at [937, 314] on icon "button" at bounding box center [937, 317] width 12 height 12
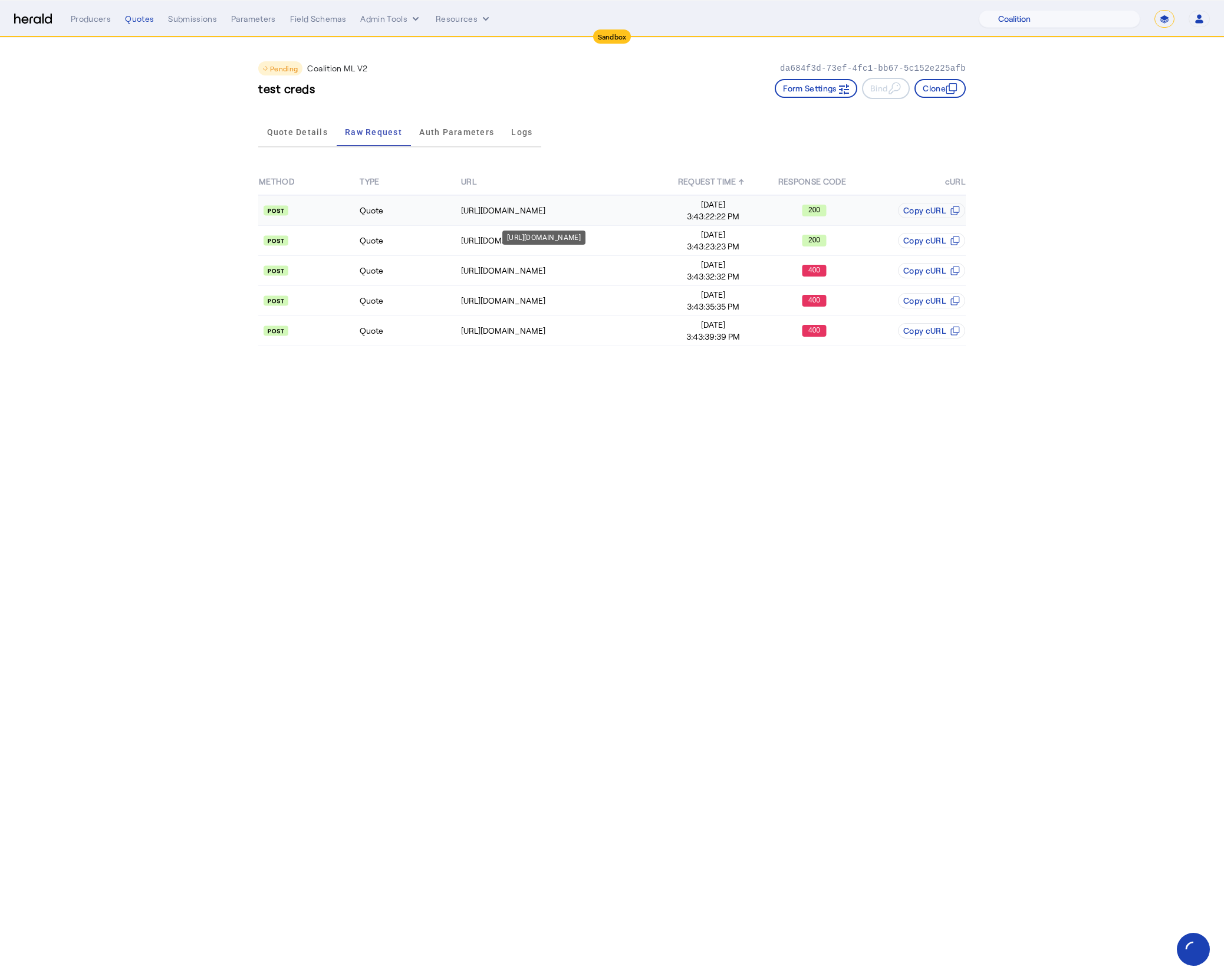
click at [620, 209] on div "https://distribution-api.demo.1nine.net/v2/oauth/token" at bounding box center [561, 211] width 201 height 12
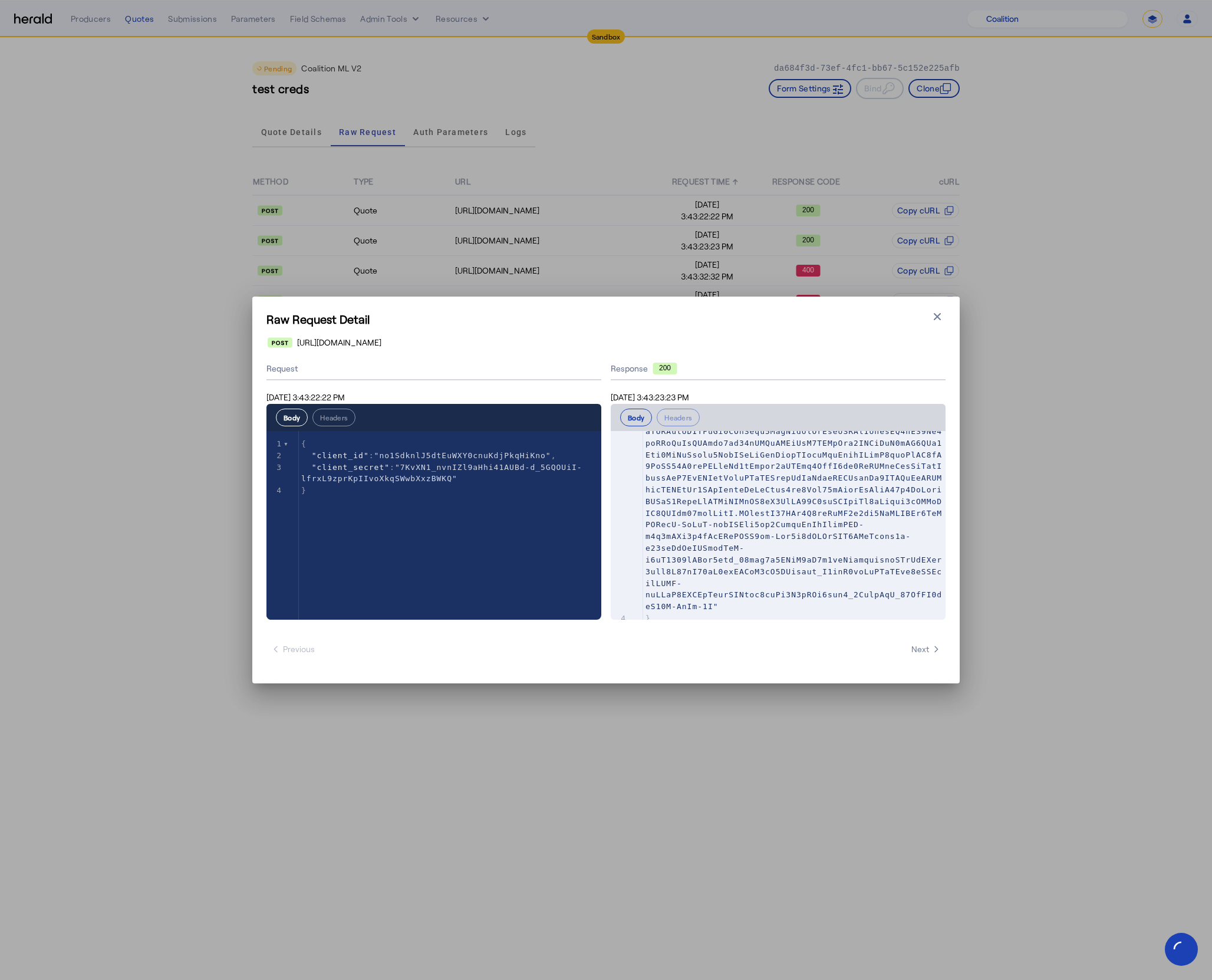
scroll to position [152, 0]
click at [942, 318] on icon "button" at bounding box center [937, 317] width 12 height 12
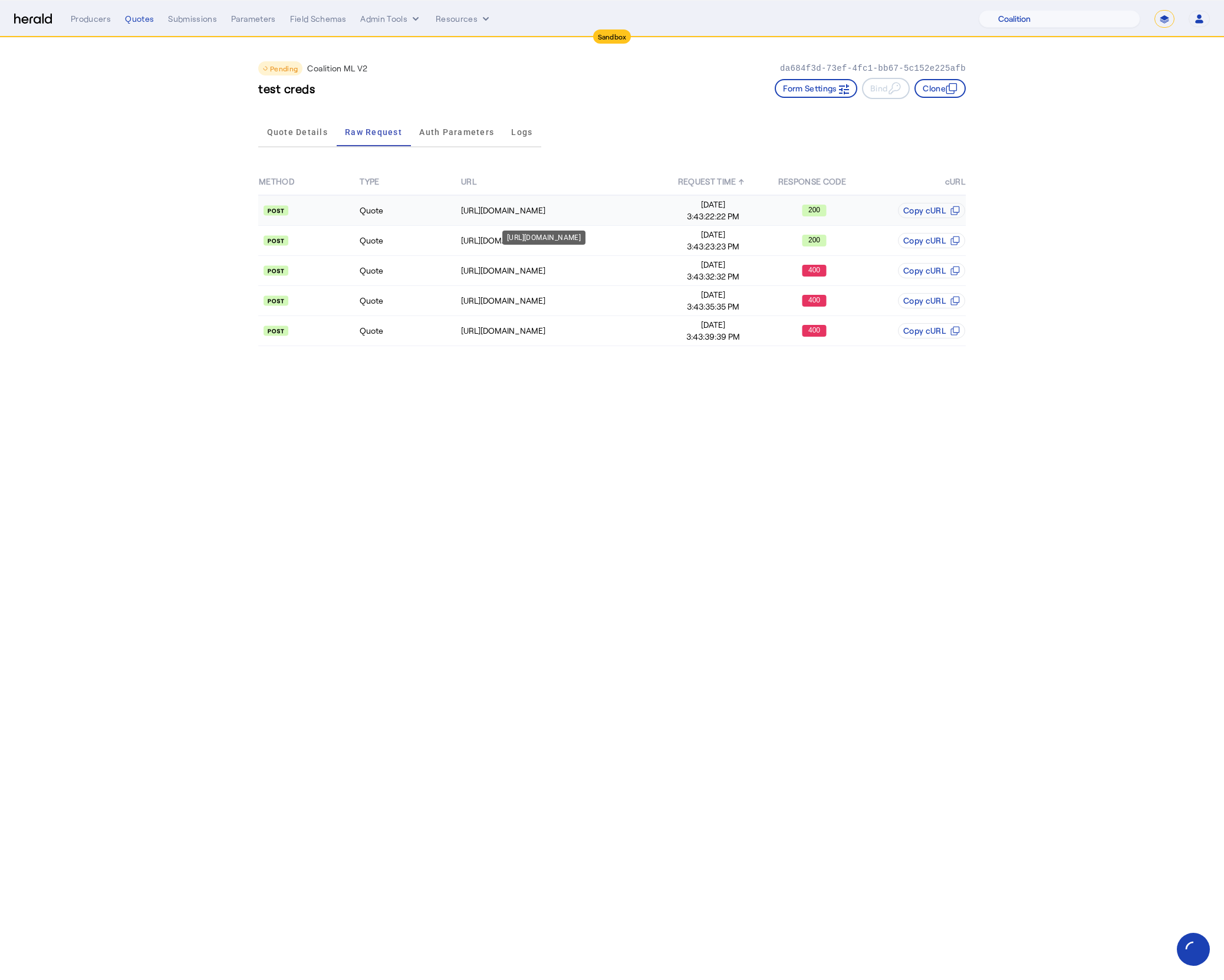
click at [622, 213] on div "https://distribution-api.demo.1nine.net/v2/oauth/token" at bounding box center [561, 211] width 201 height 12
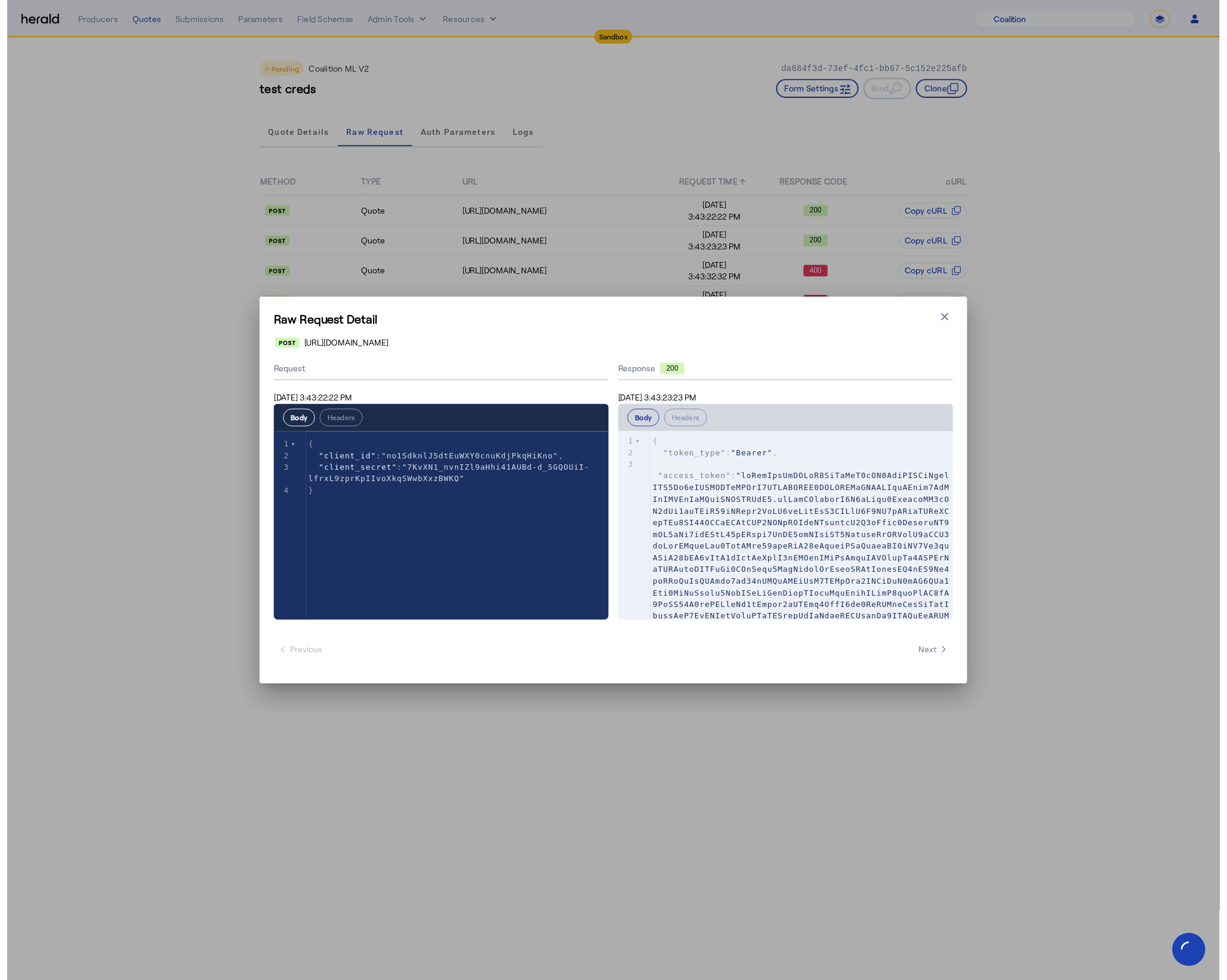
scroll to position [1, 0]
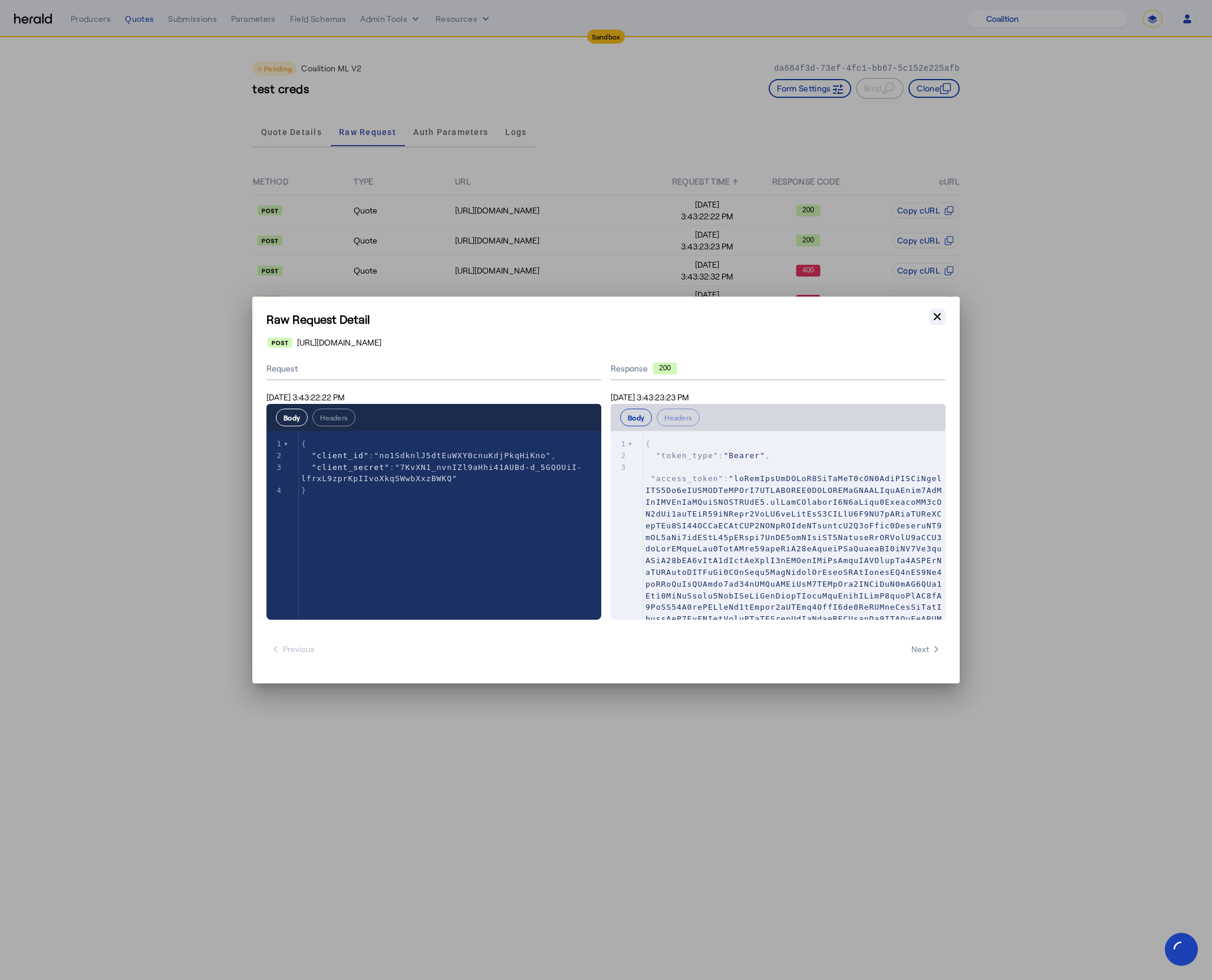
click at [936, 315] on icon "button" at bounding box center [937, 316] width 7 height 7
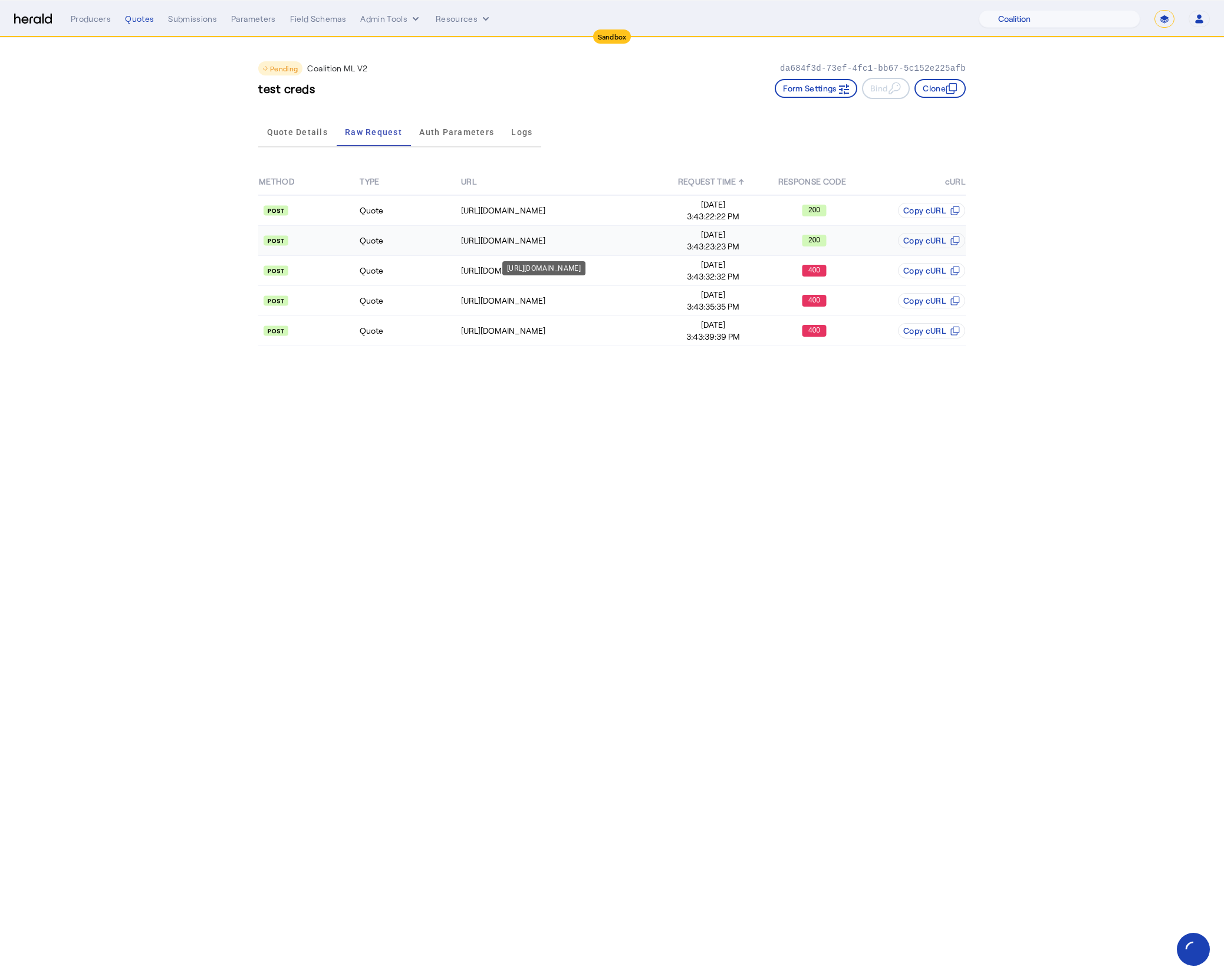
click at [603, 246] on td "https://distribution-api.demo.1nine.net/v2/submissions" at bounding box center [561, 241] width 202 height 30
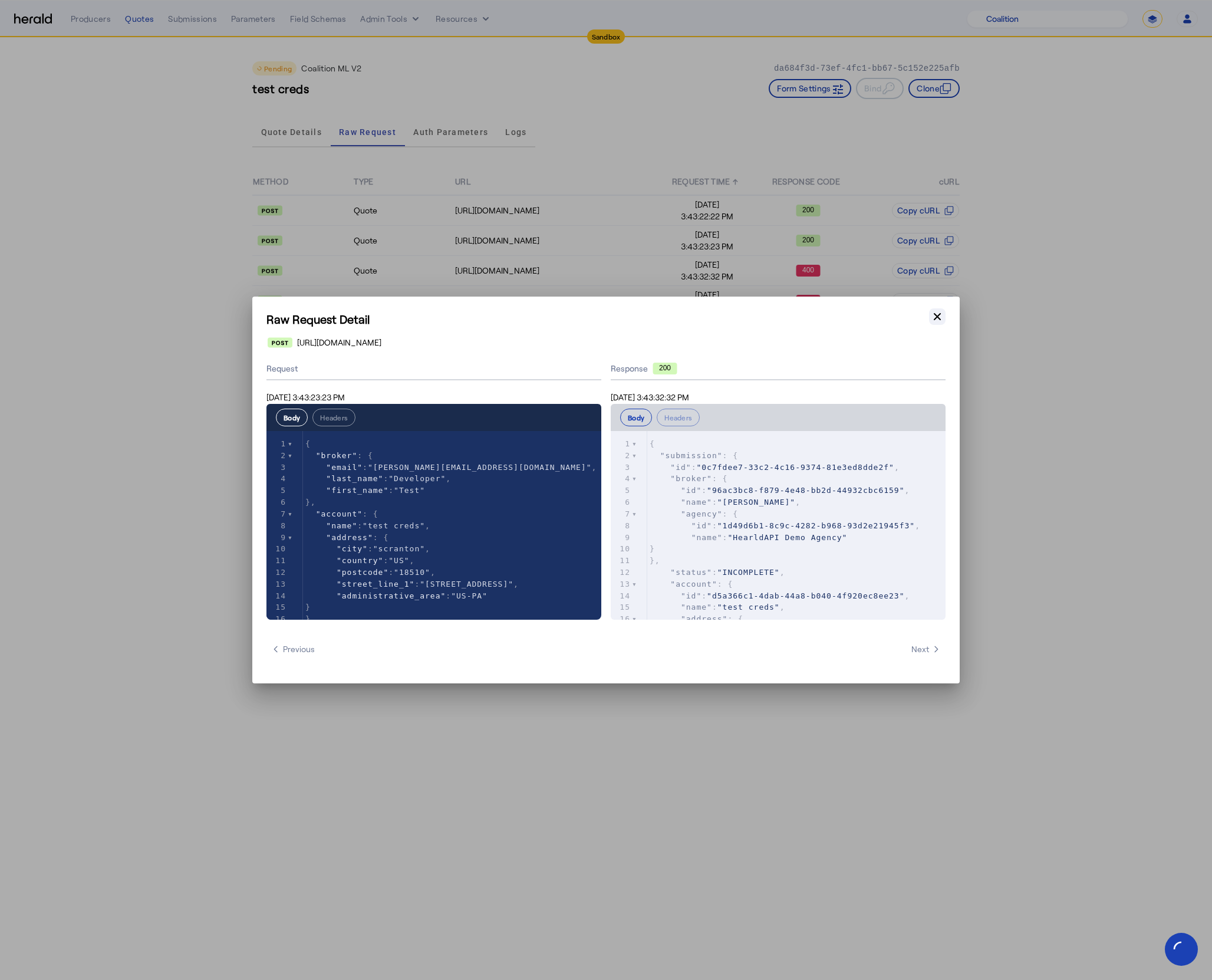
click at [937, 317] on icon "button" at bounding box center [937, 316] width 7 height 7
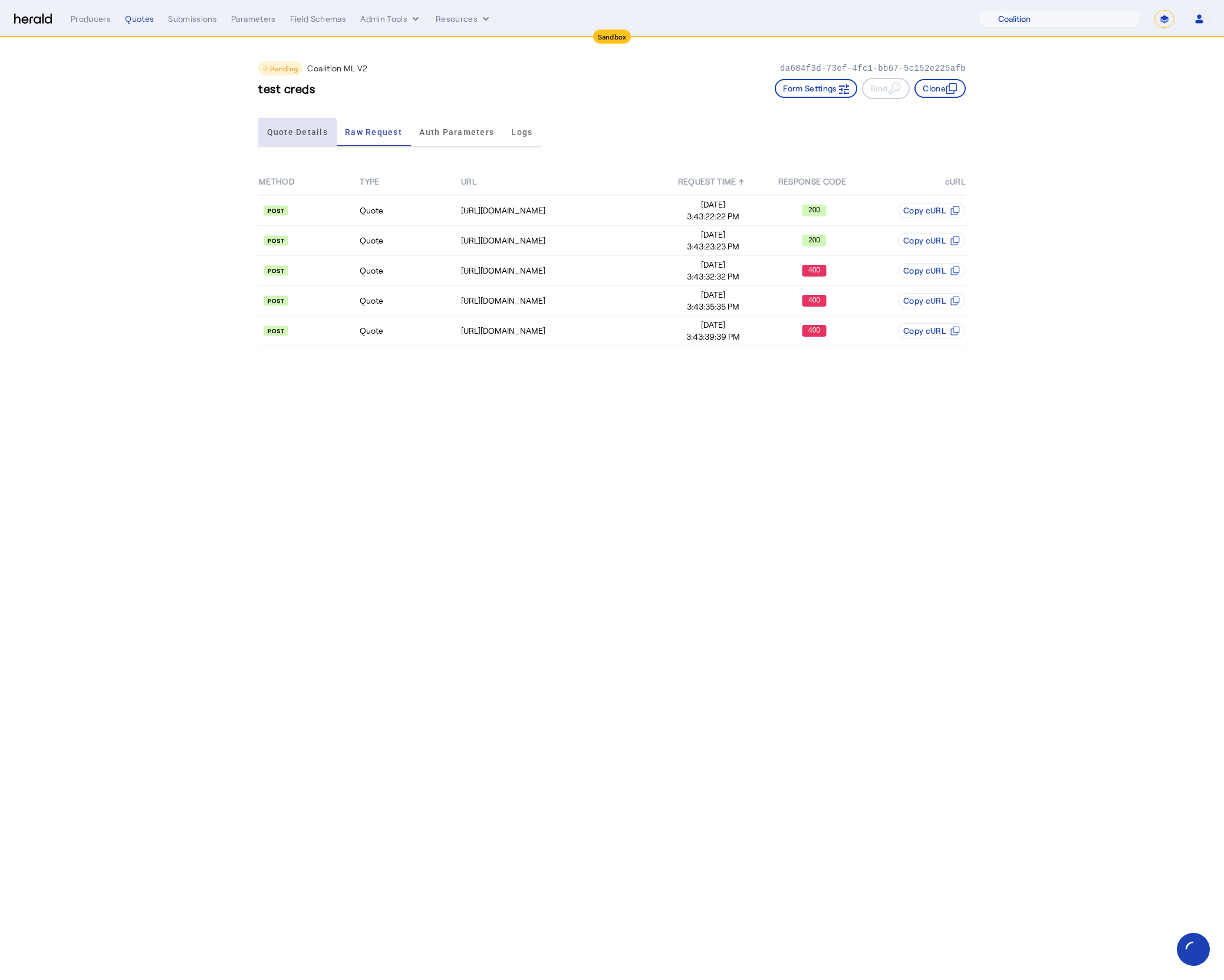
click at [280, 136] on span "Quote Details" at bounding box center [297, 132] width 61 height 28
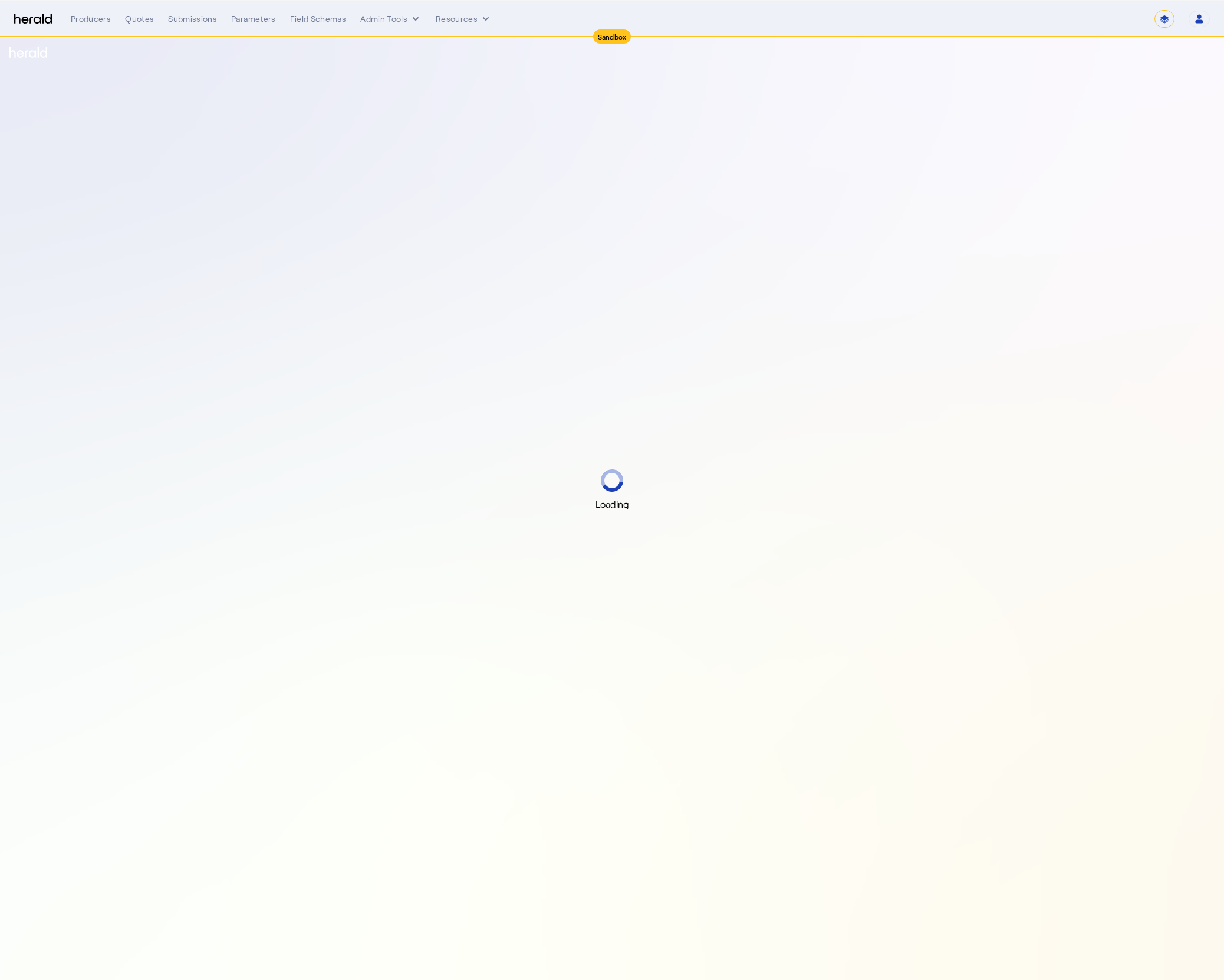
select select "*******"
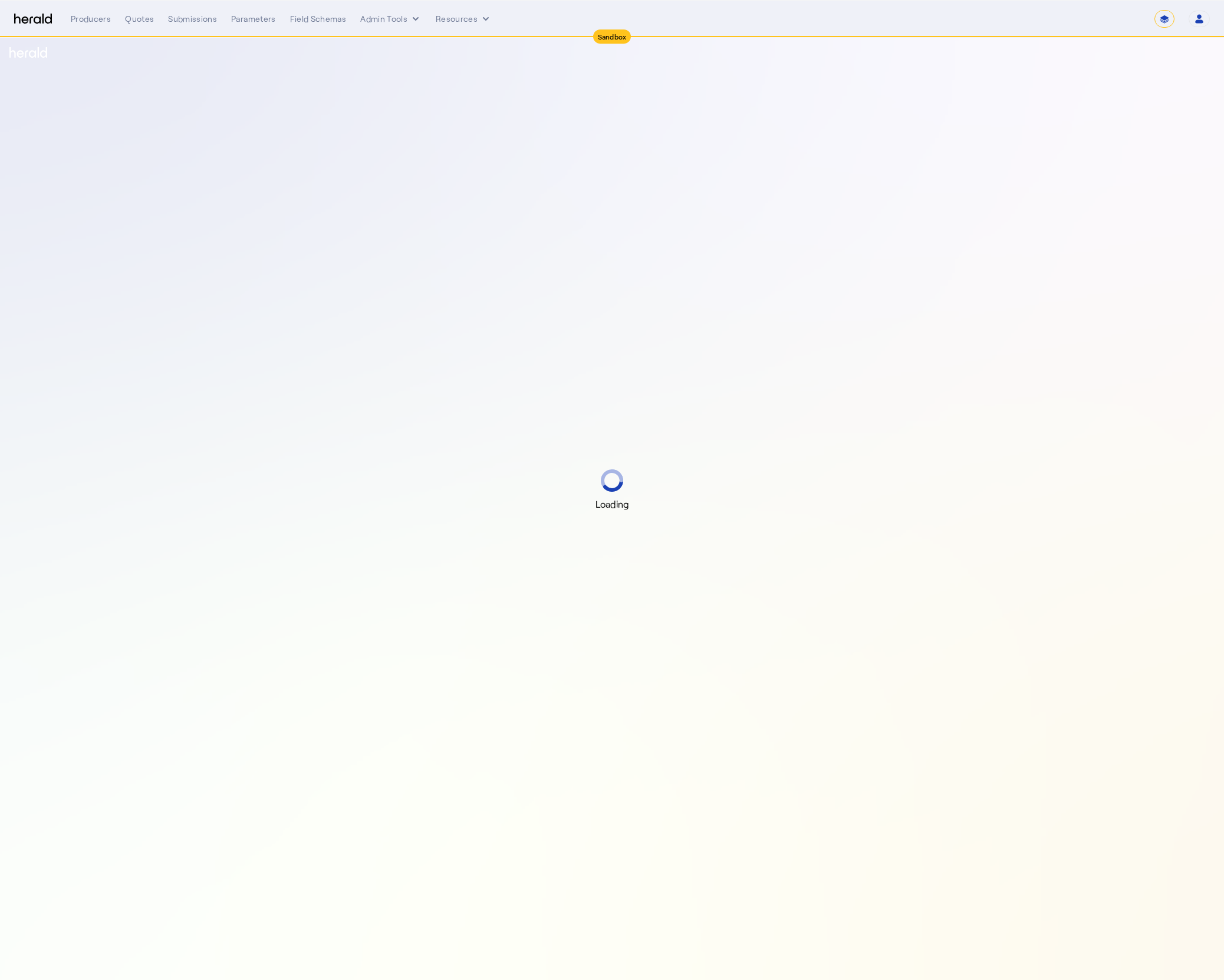
select select "*******"
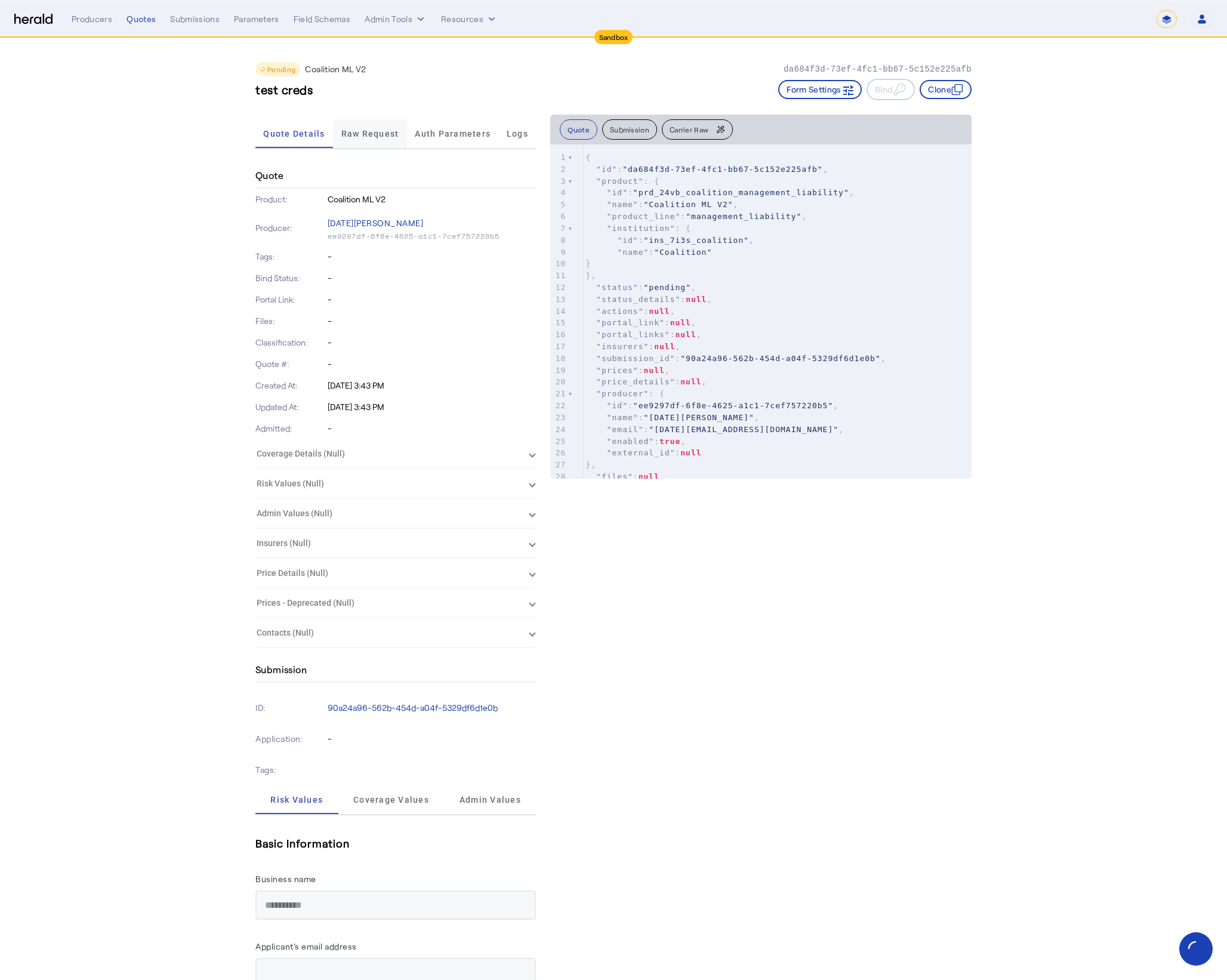
click at [368, 131] on span "Raw Request" at bounding box center [370, 133] width 58 height 9
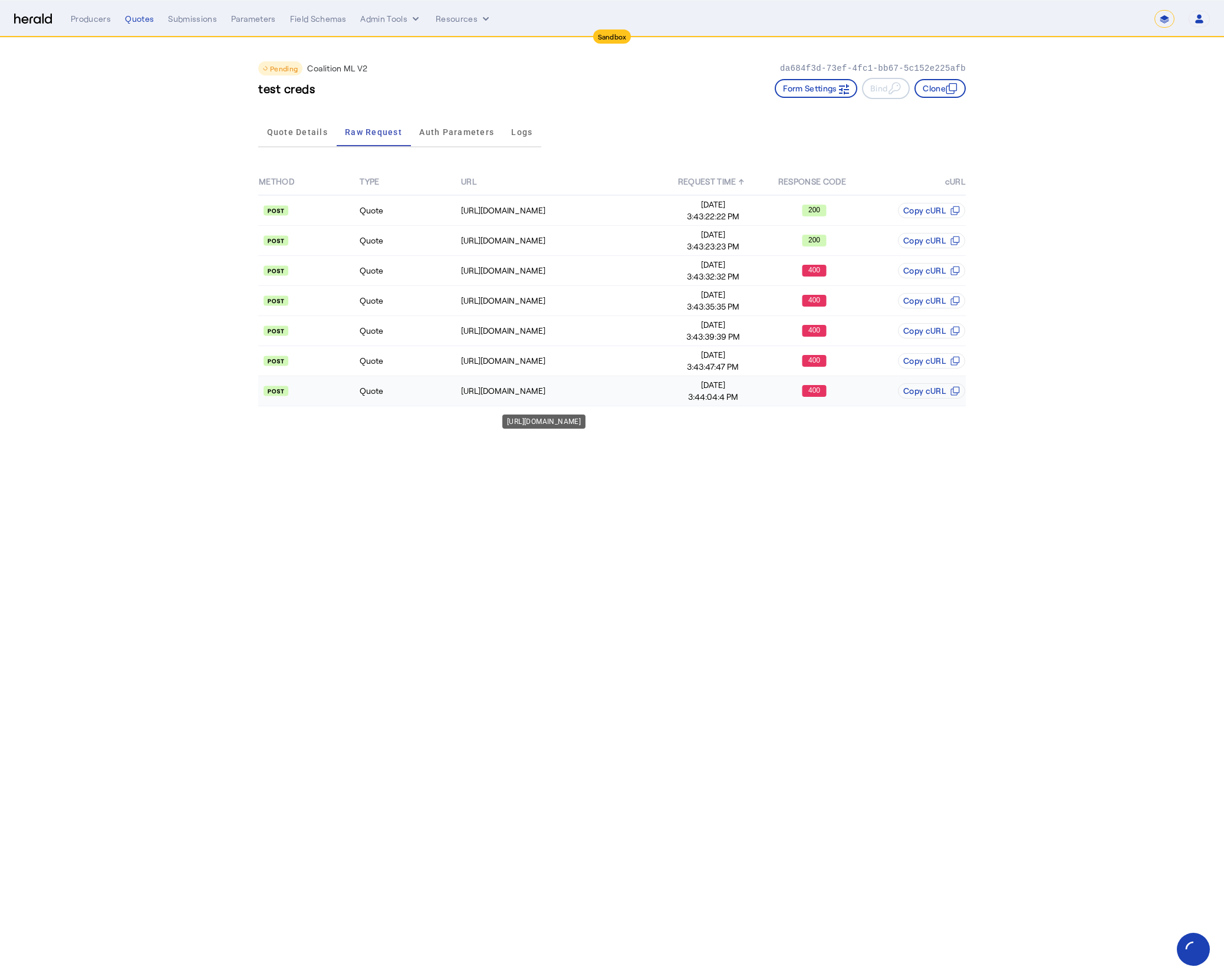
click at [563, 402] on td "[URL][DOMAIN_NAME]" at bounding box center [561, 391] width 202 height 30
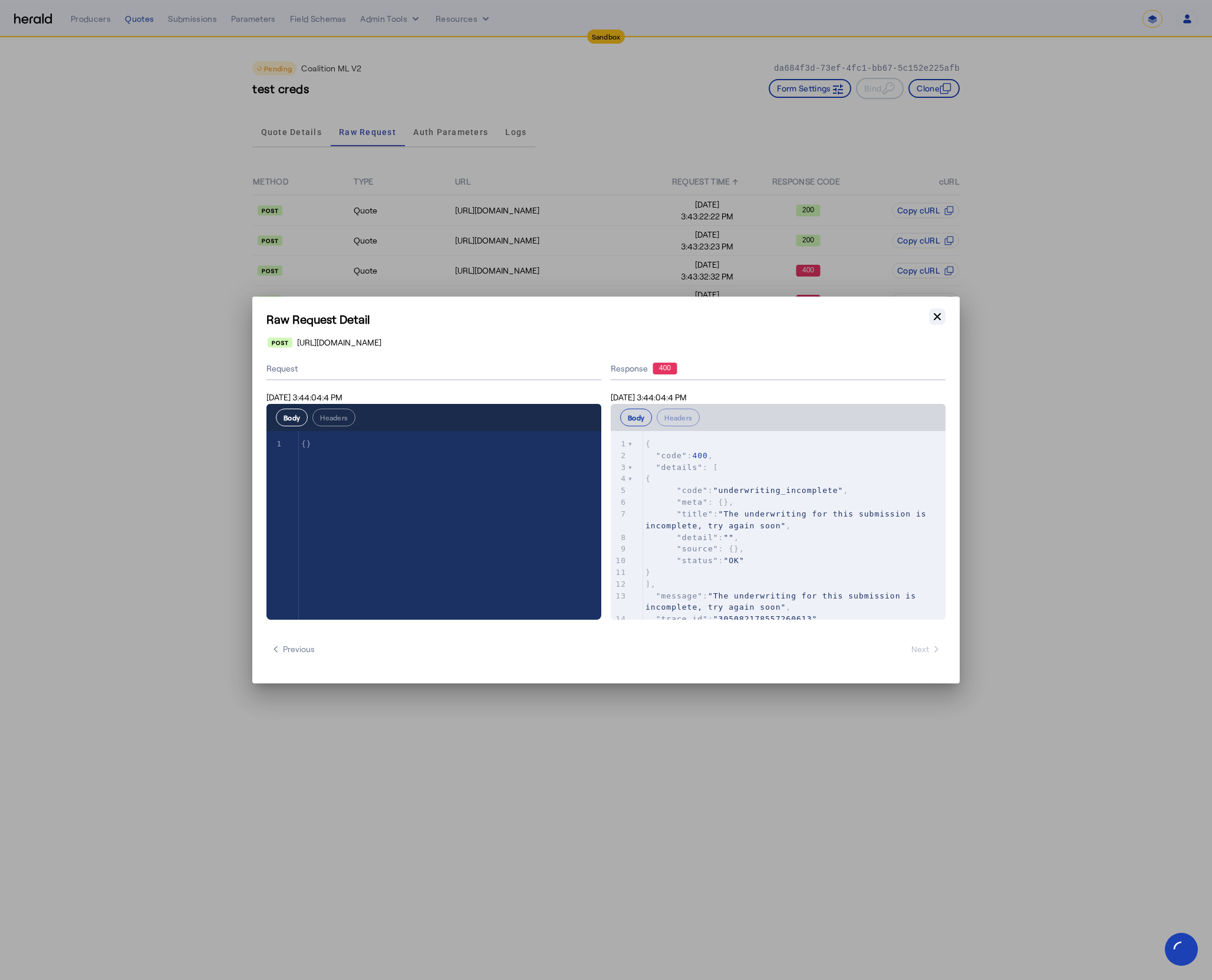
click at [940, 321] on icon "button" at bounding box center [937, 317] width 12 height 12
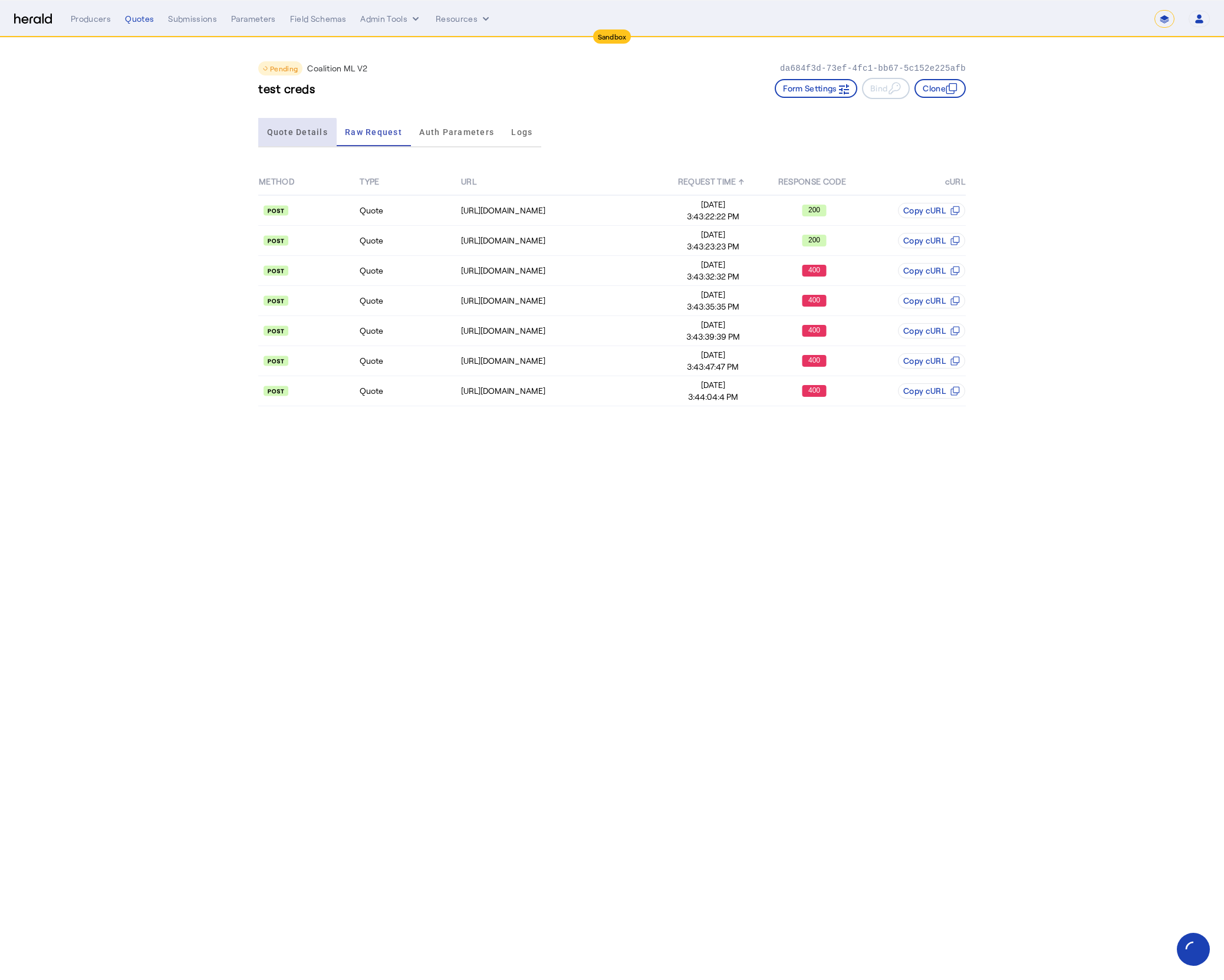
click at [295, 139] on span "Quote Details" at bounding box center [297, 132] width 61 height 28
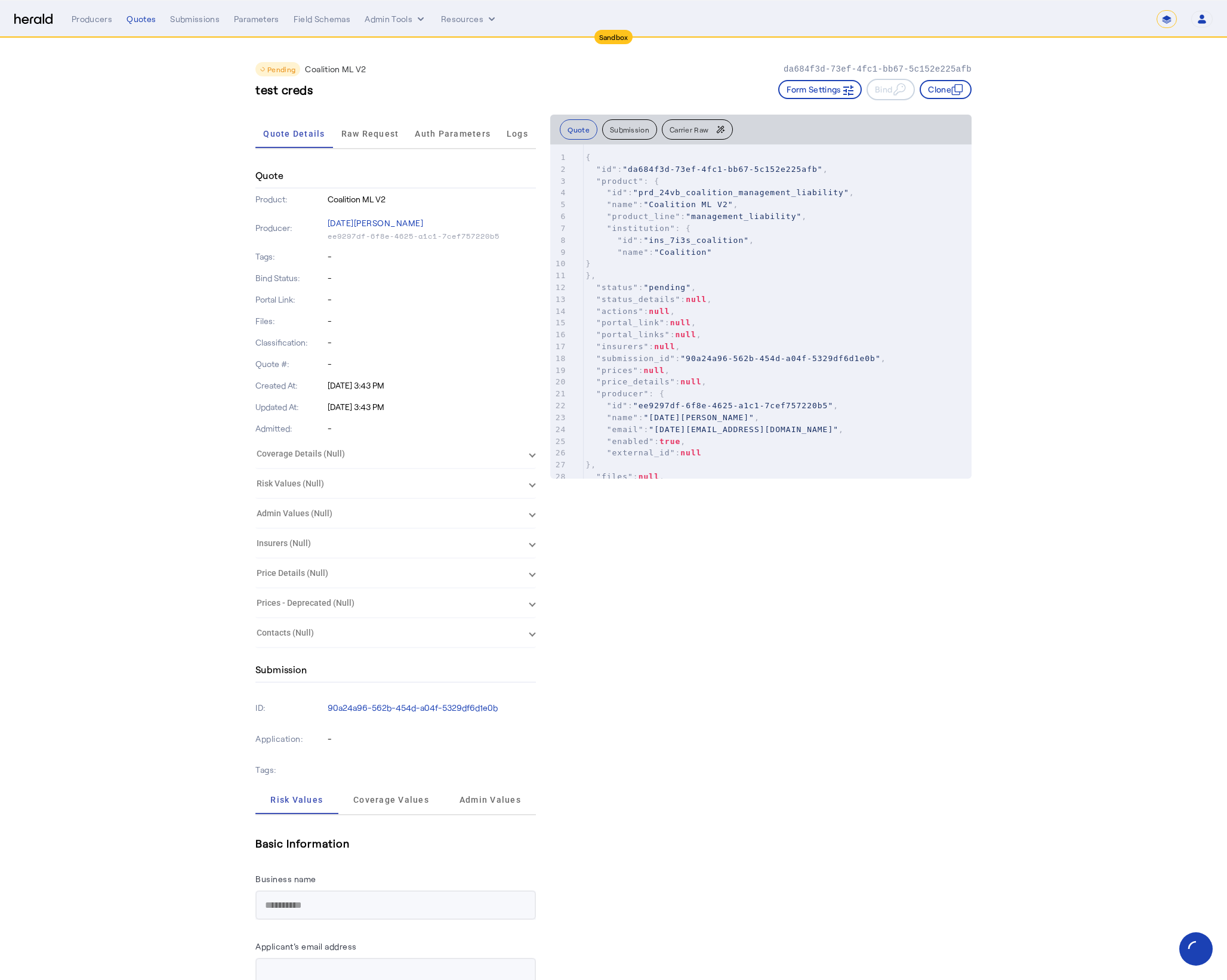
drag, startPoint x: 199, startPoint y: 252, endPoint x: 165, endPoint y: 204, distance: 58.8
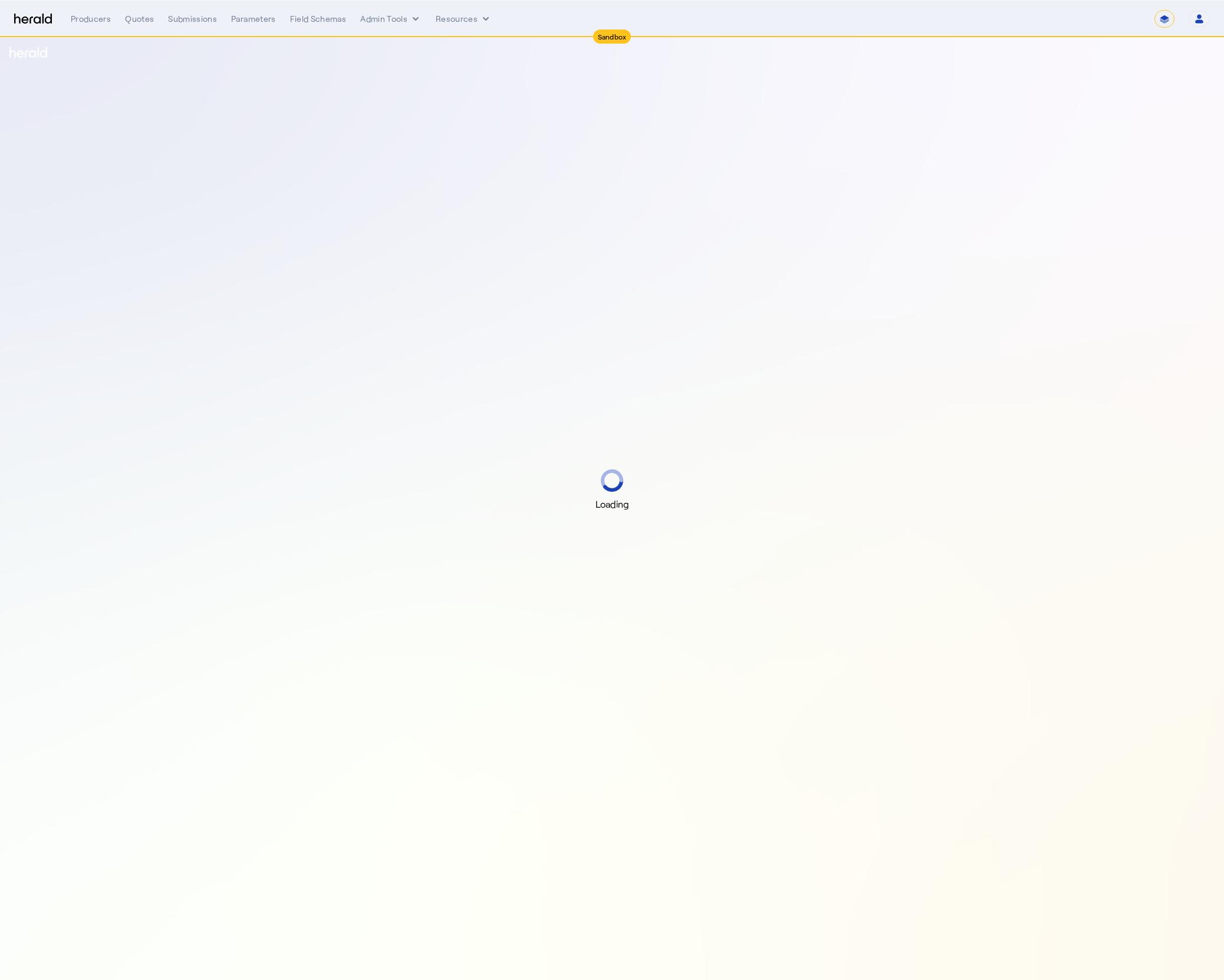
select select "*******"
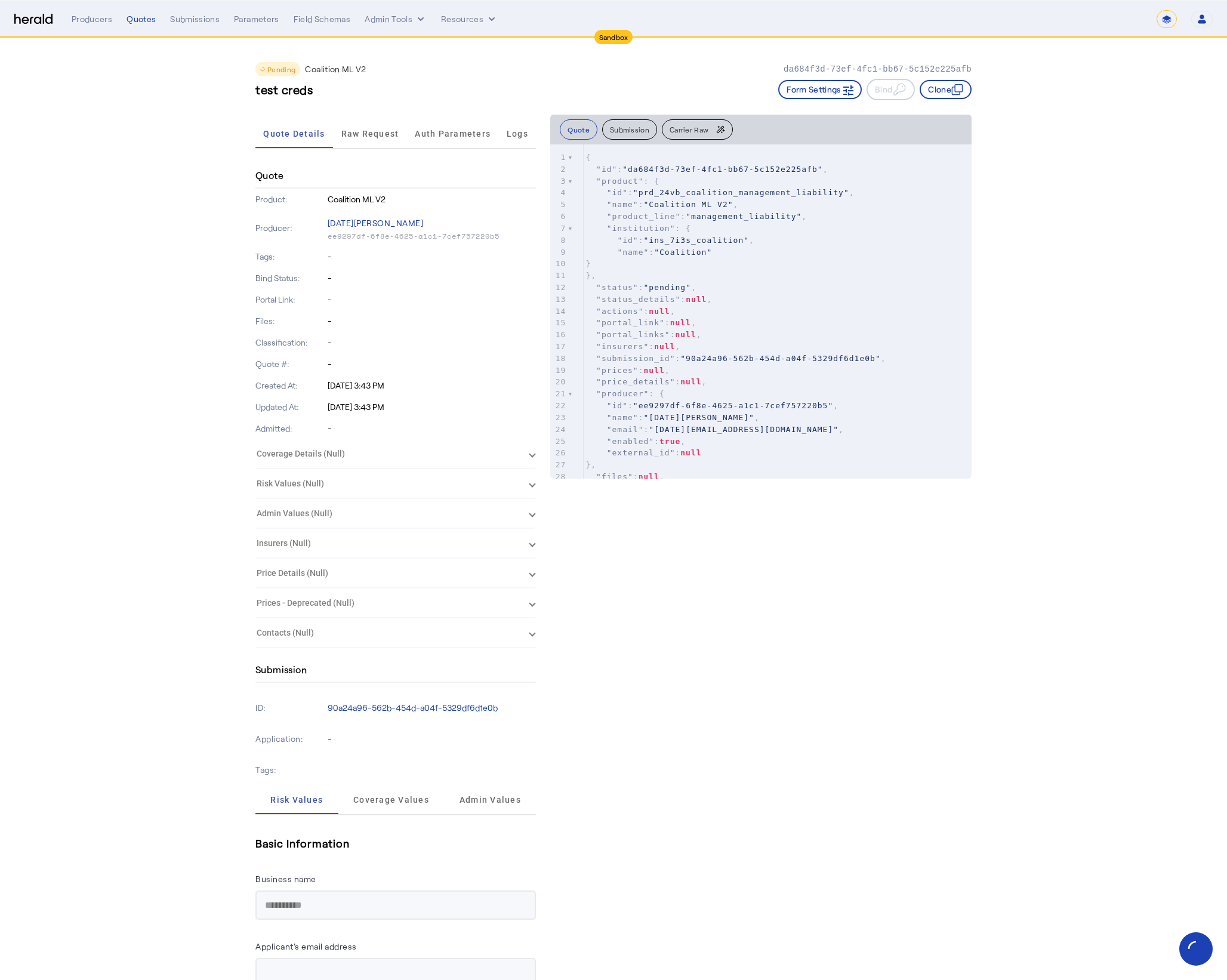
click at [396, 145] on span "Raw Request" at bounding box center [370, 133] width 58 height 29
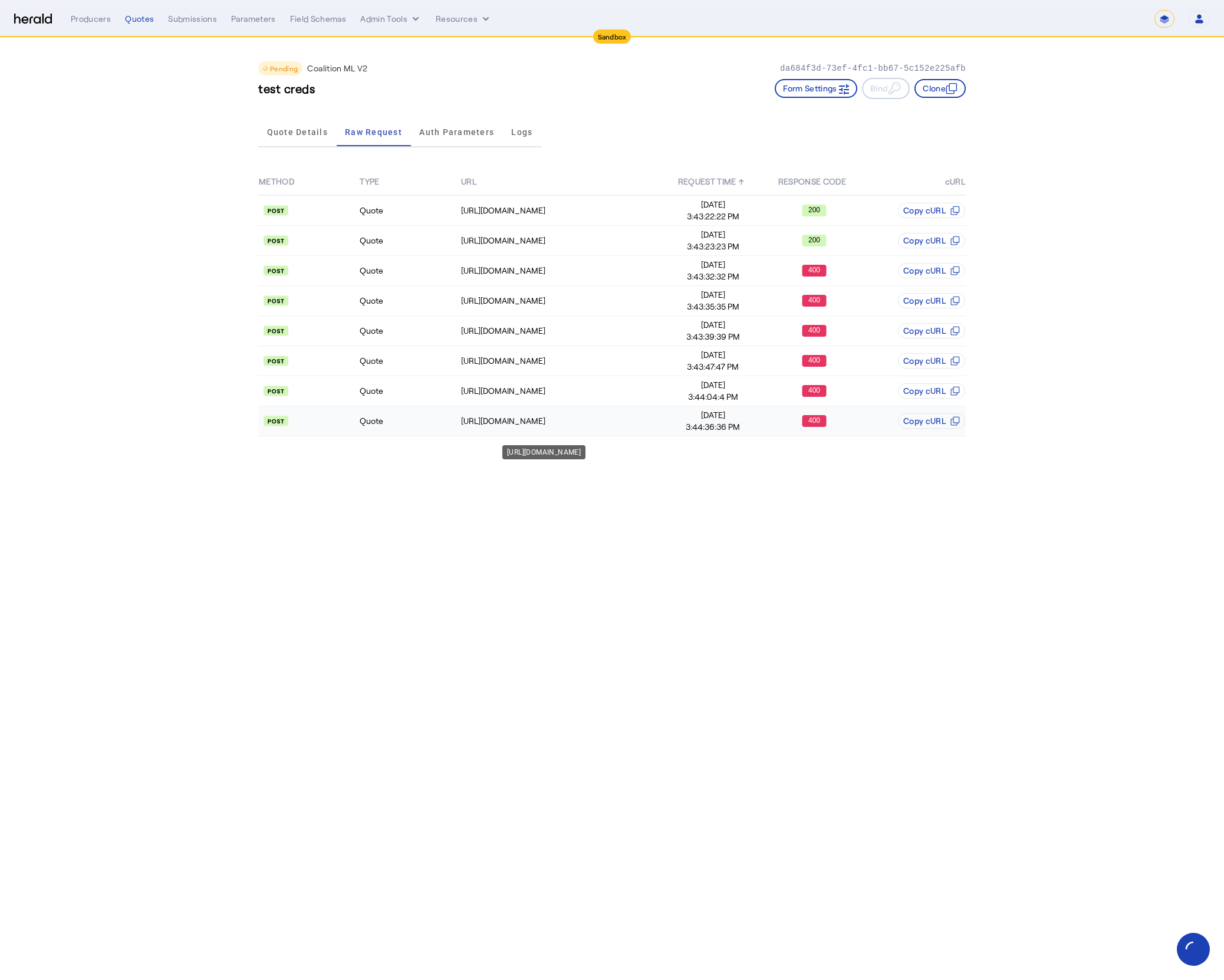
click at [636, 430] on td "[URL][DOMAIN_NAME]" at bounding box center [561, 421] width 202 height 30
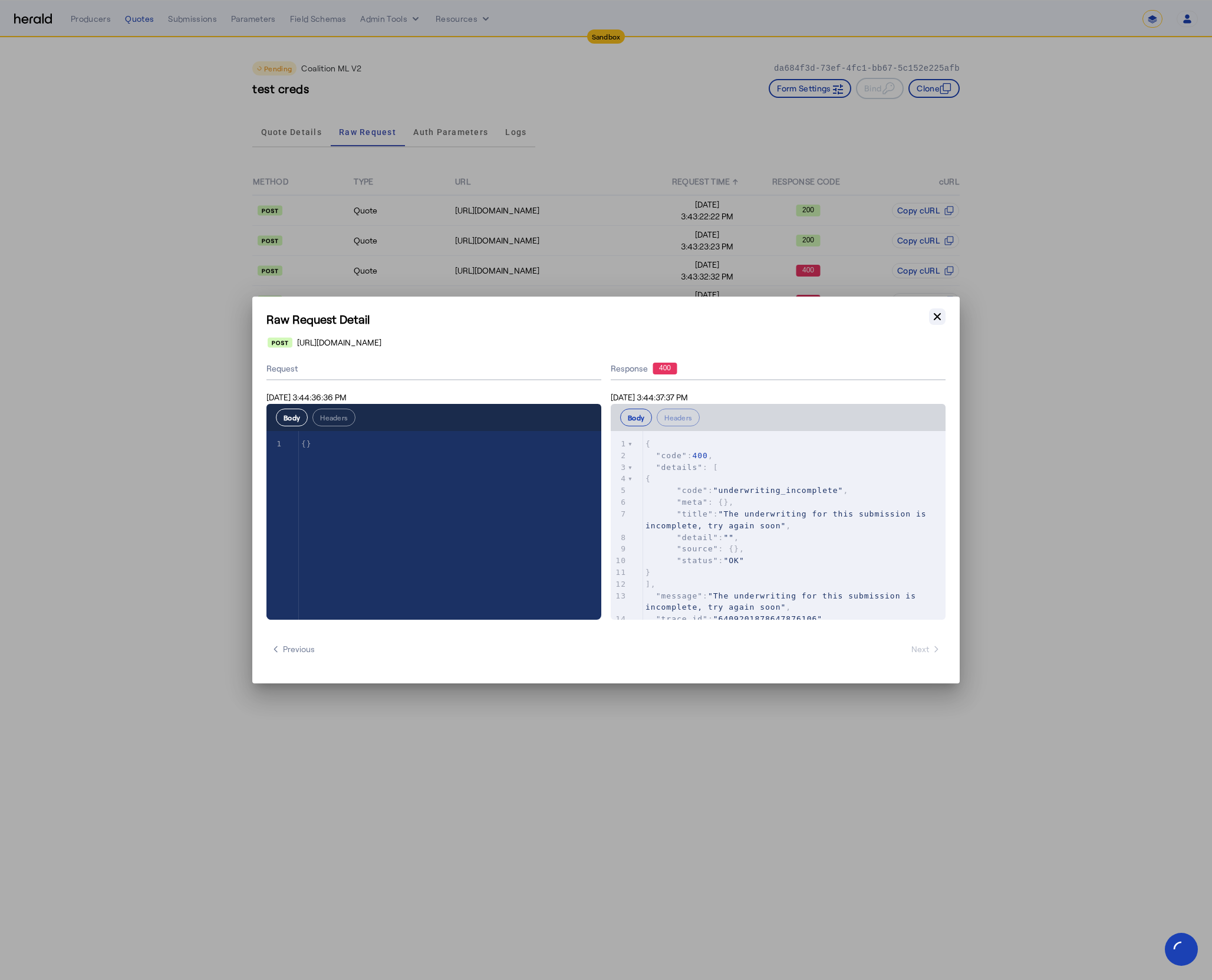
click at [945, 317] on button "Close modal" at bounding box center [937, 316] width 16 height 16
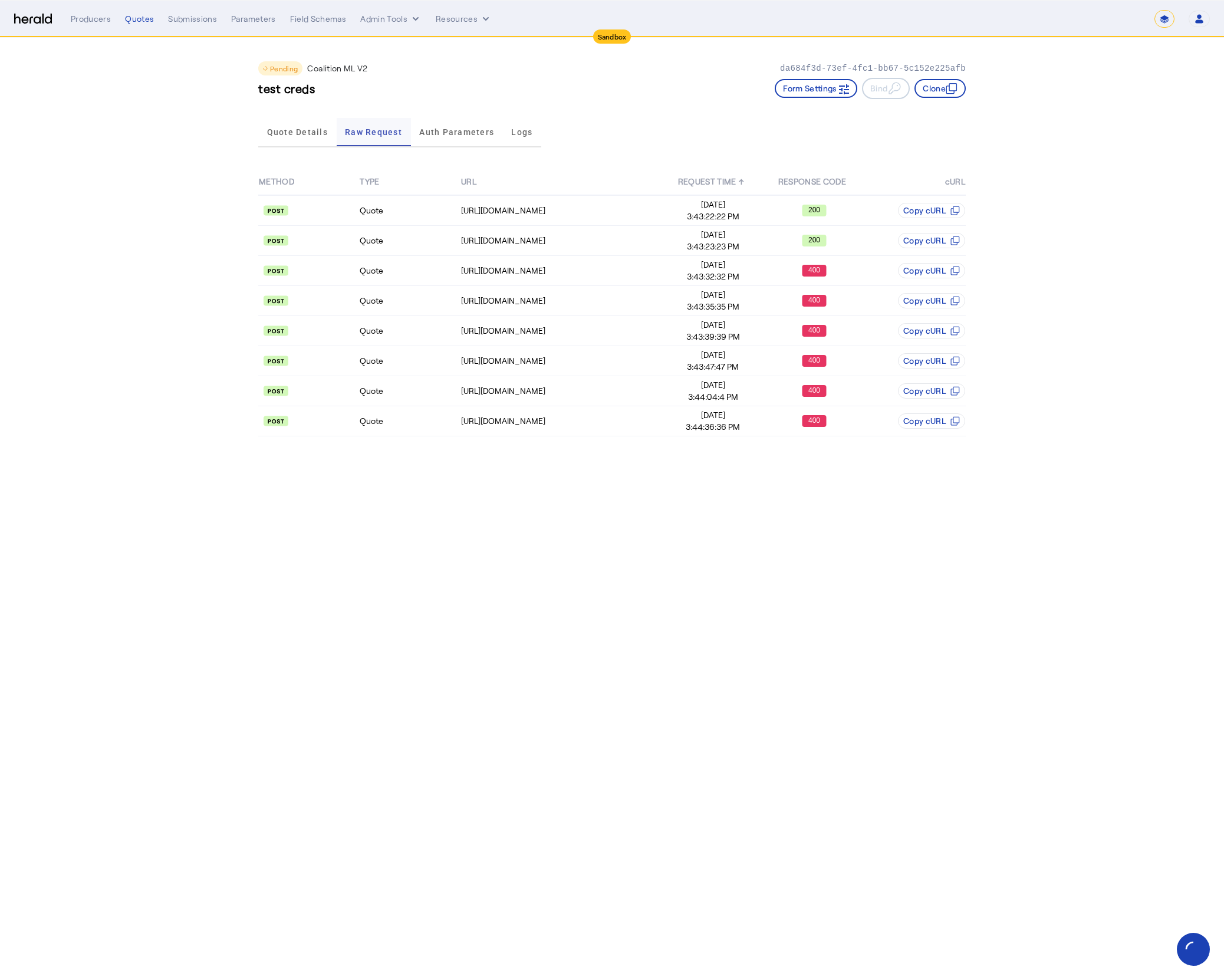
click at [337, 135] on div "Raw Request" at bounding box center [373, 132] width 74 height 28
click at [295, 133] on span "Quote Details" at bounding box center [297, 132] width 61 height 9
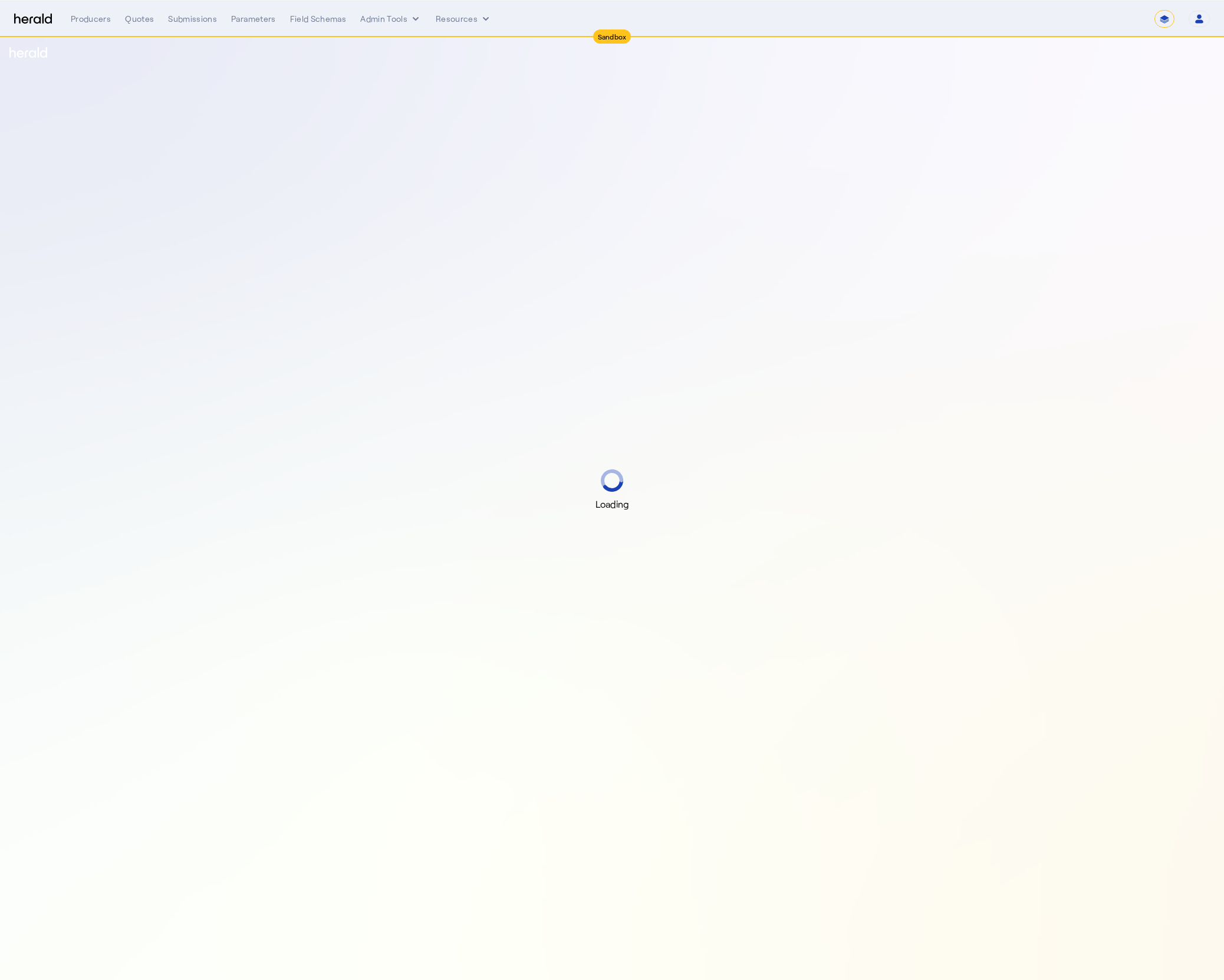
select select "*******"
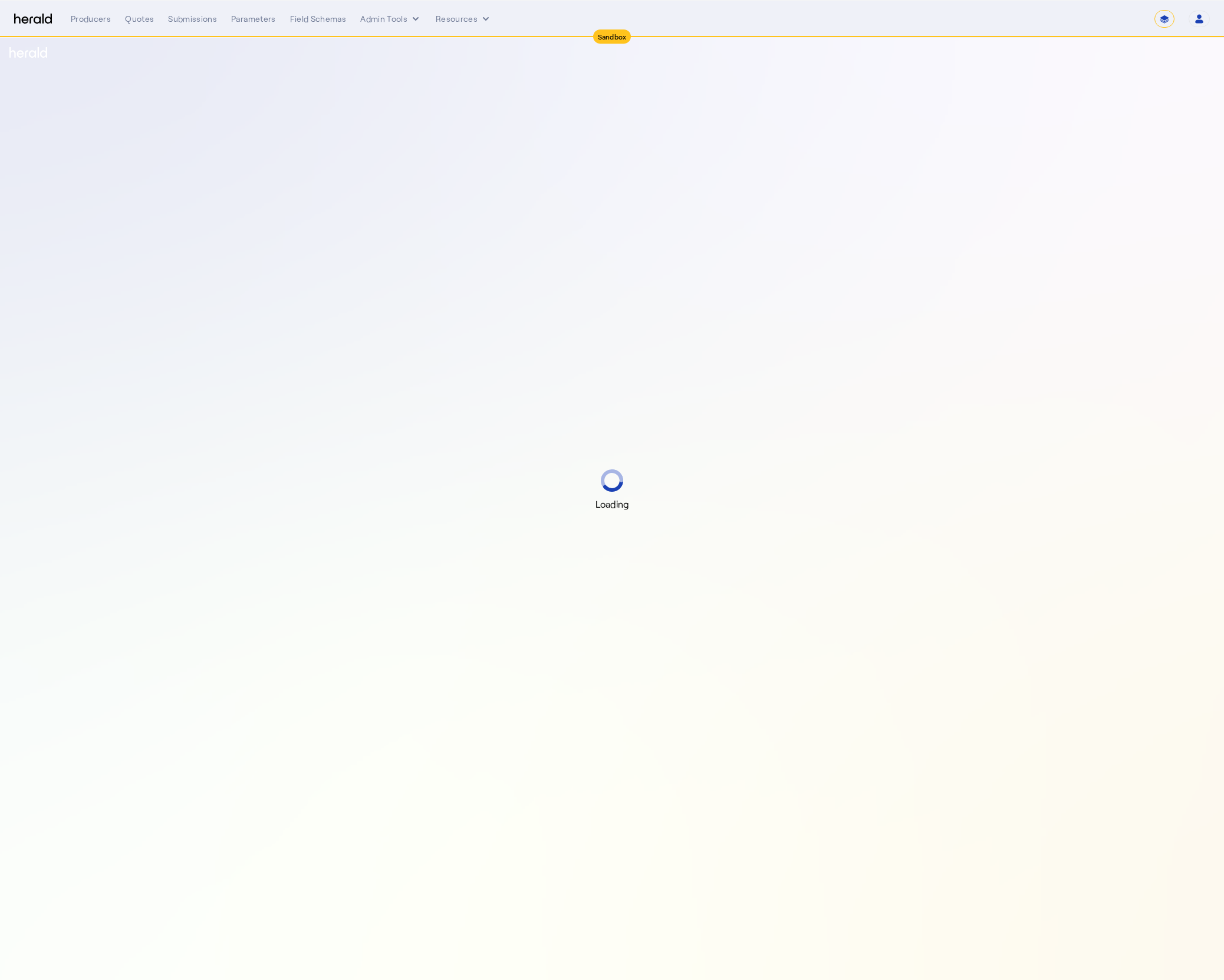
select select "*******"
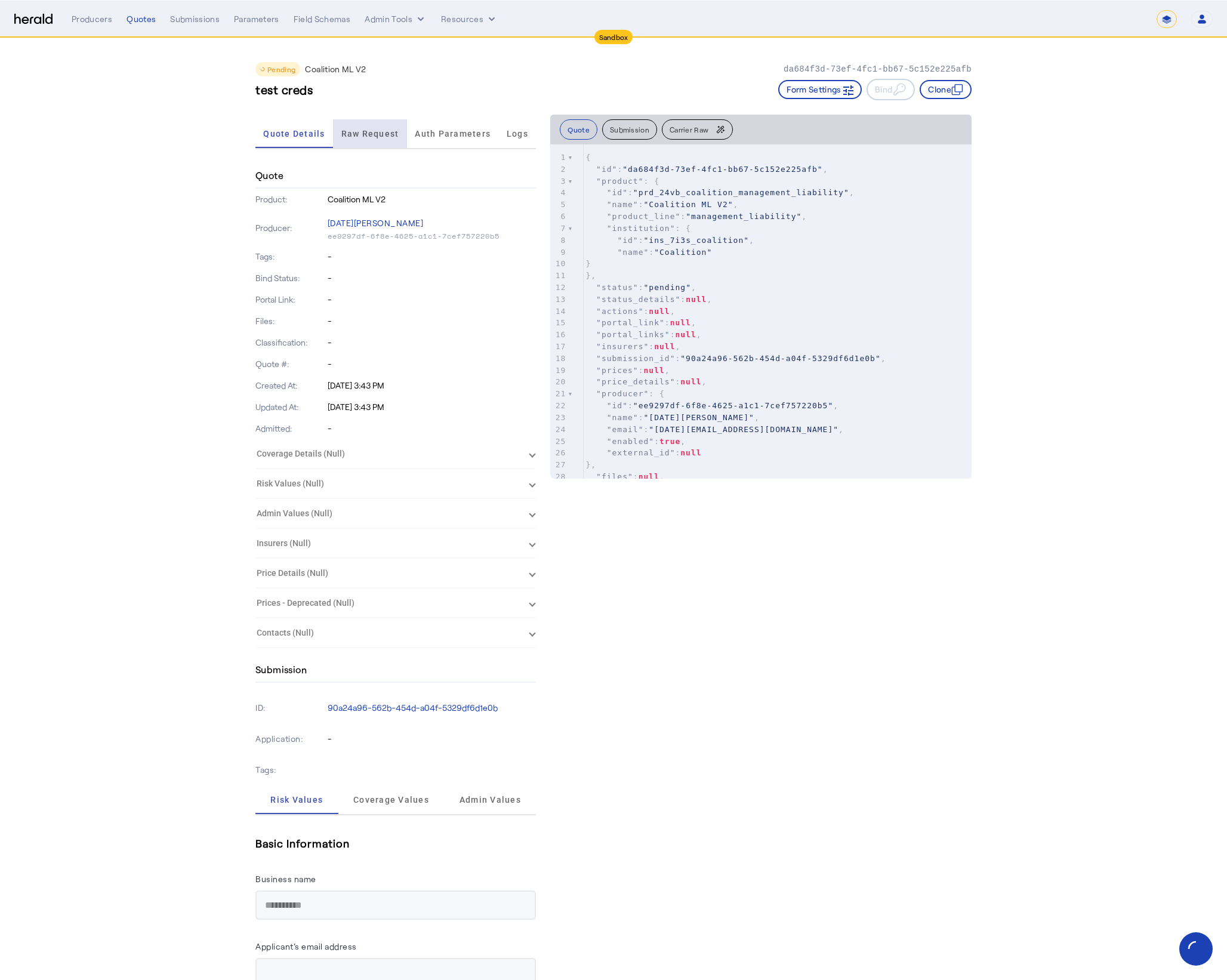
click at [377, 130] on span "Raw Request" at bounding box center [370, 133] width 58 height 9
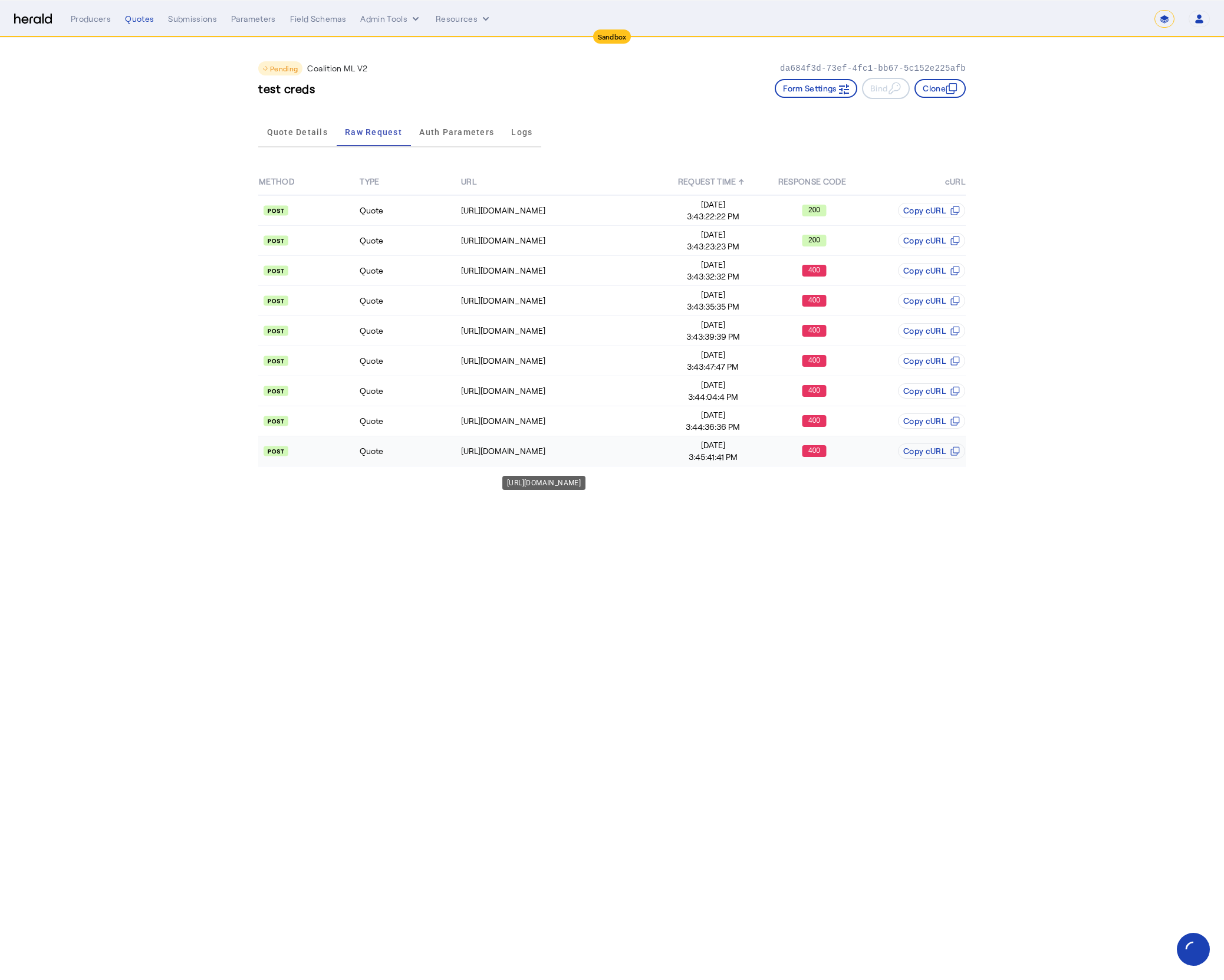
click at [627, 452] on div "[URL][DOMAIN_NAME]" at bounding box center [561, 451] width 201 height 12
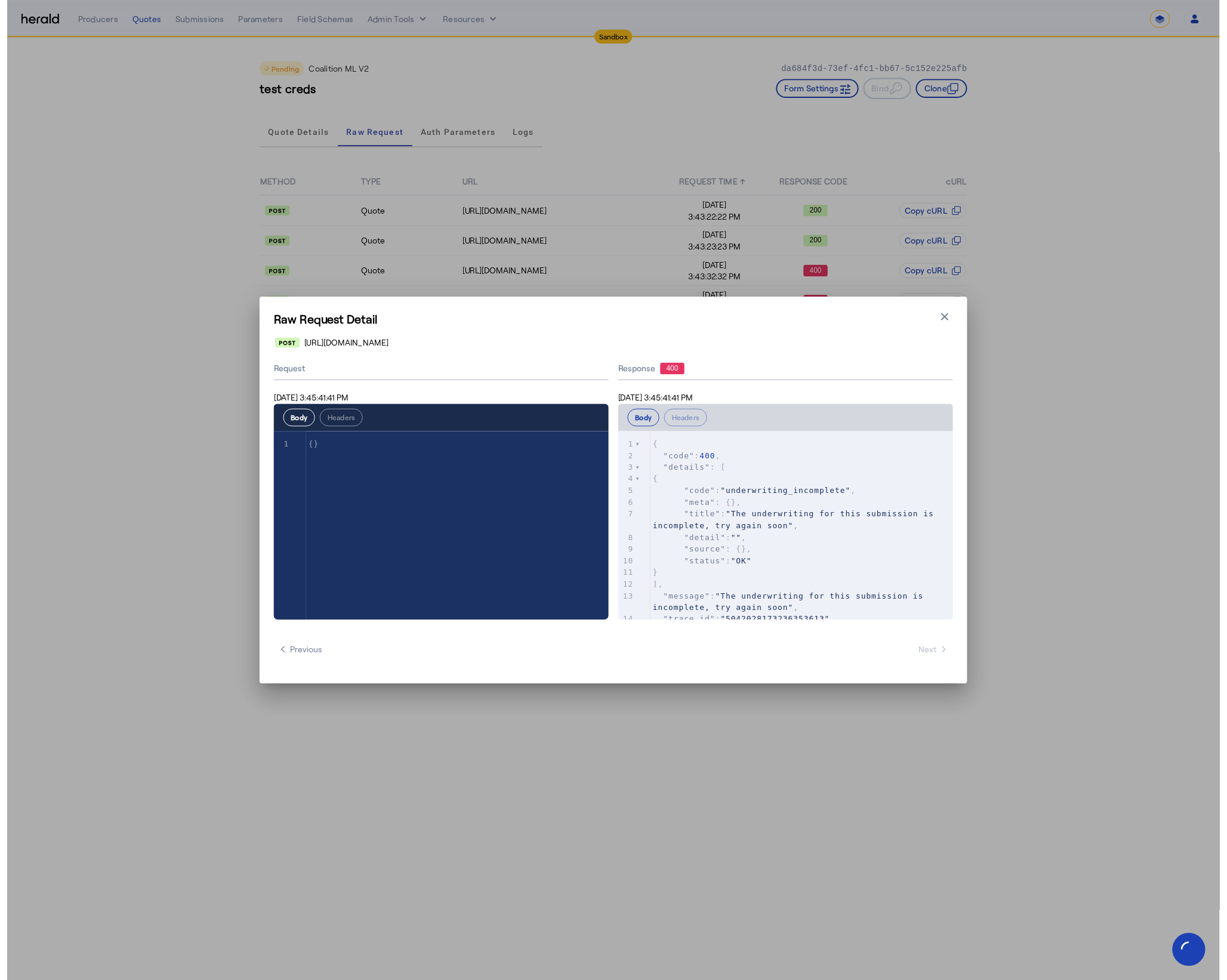
scroll to position [1, 0]
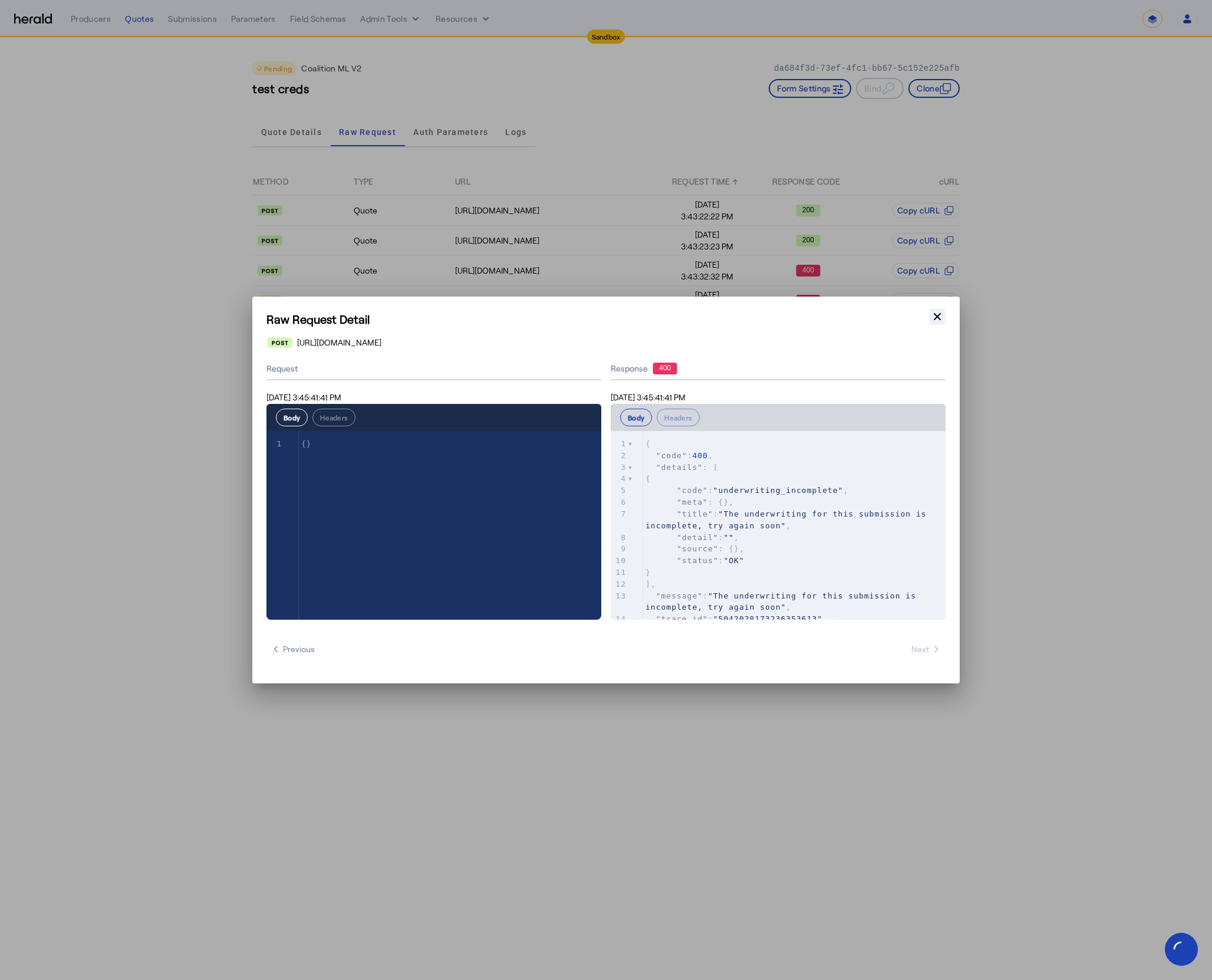
click at [937, 316] on icon "button" at bounding box center [937, 316] width 7 height 7
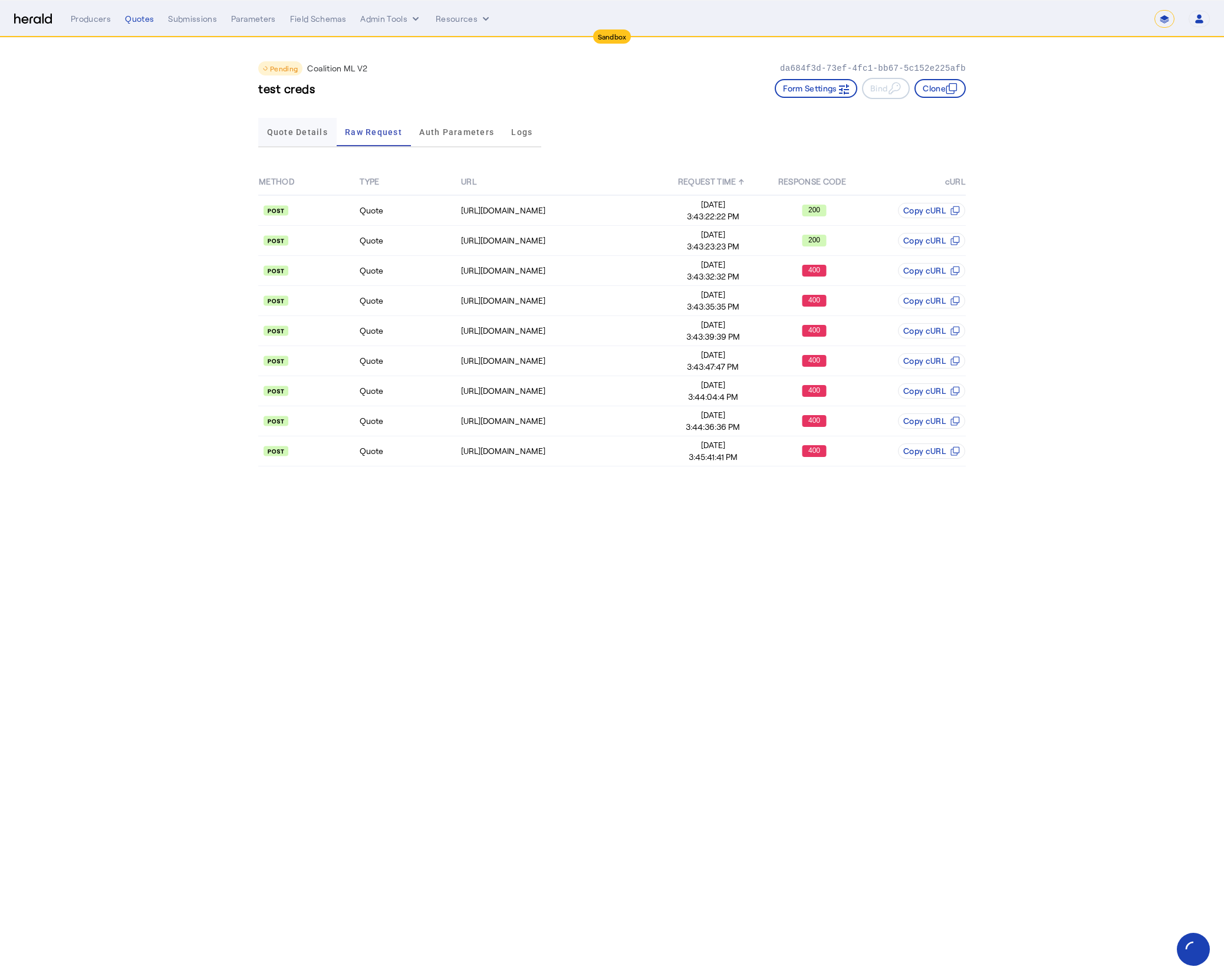
click at [301, 137] on span "Quote Details" at bounding box center [297, 132] width 61 height 28
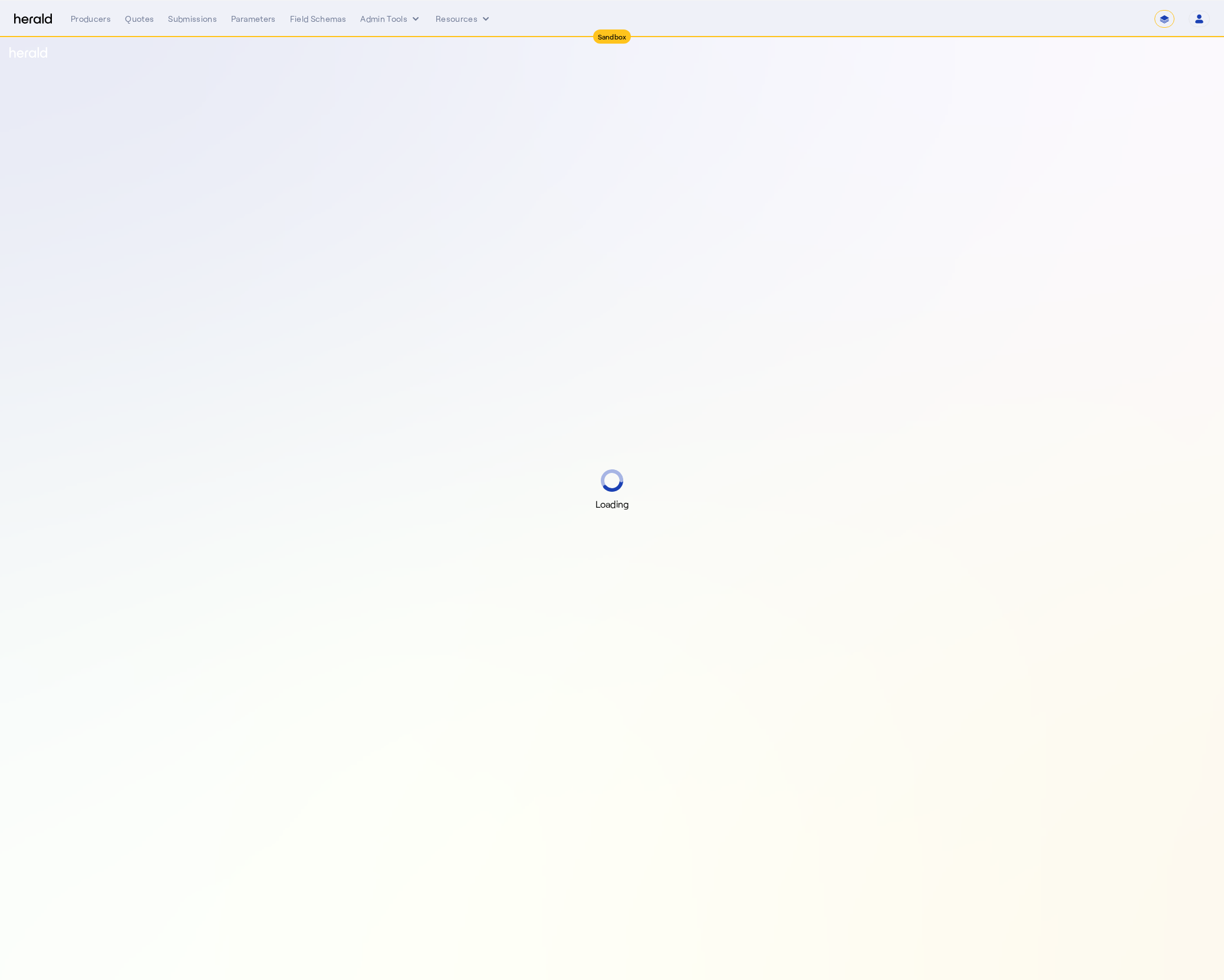
select select "*******"
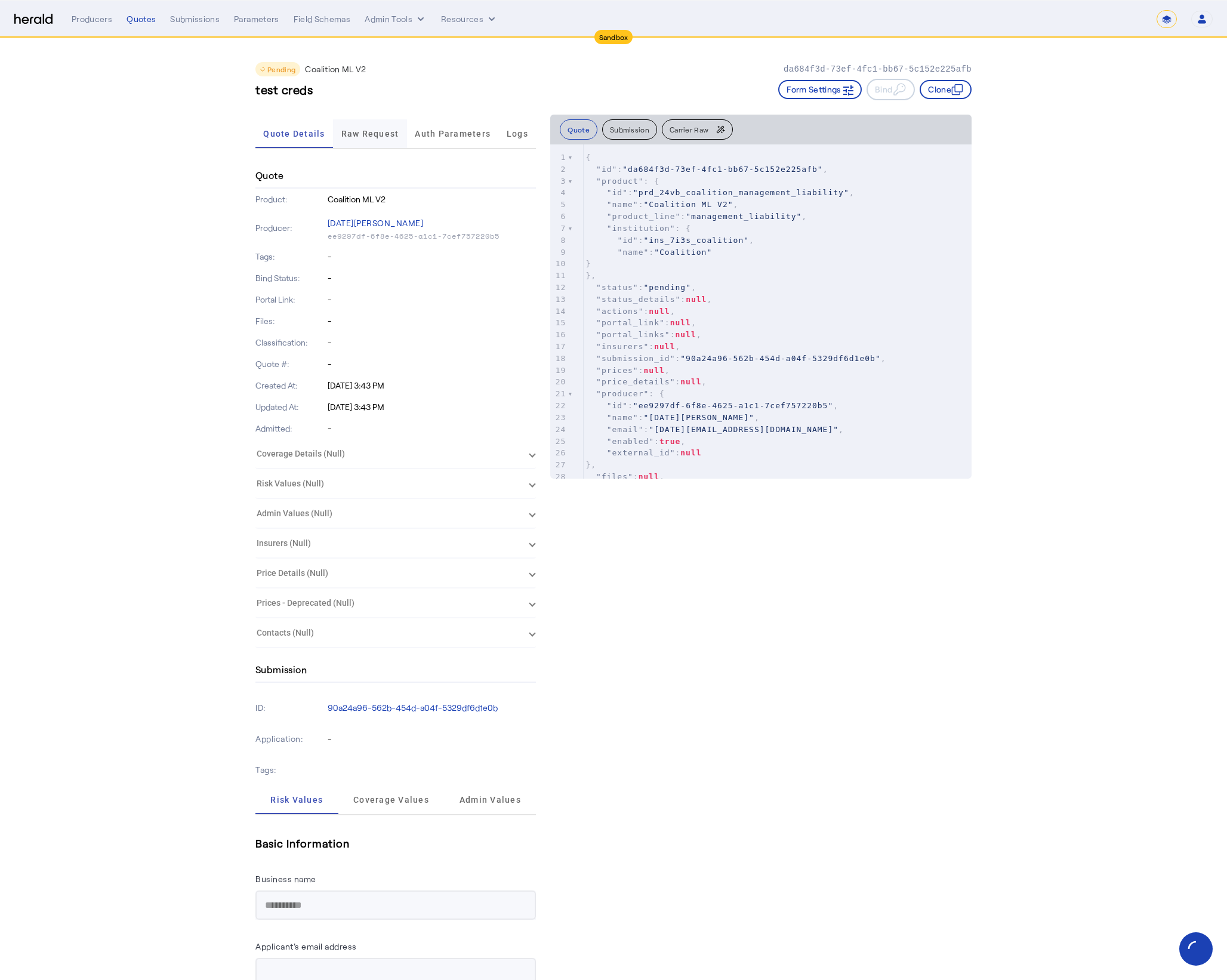
click at [351, 135] on span "Raw Request" at bounding box center [370, 133] width 58 height 9
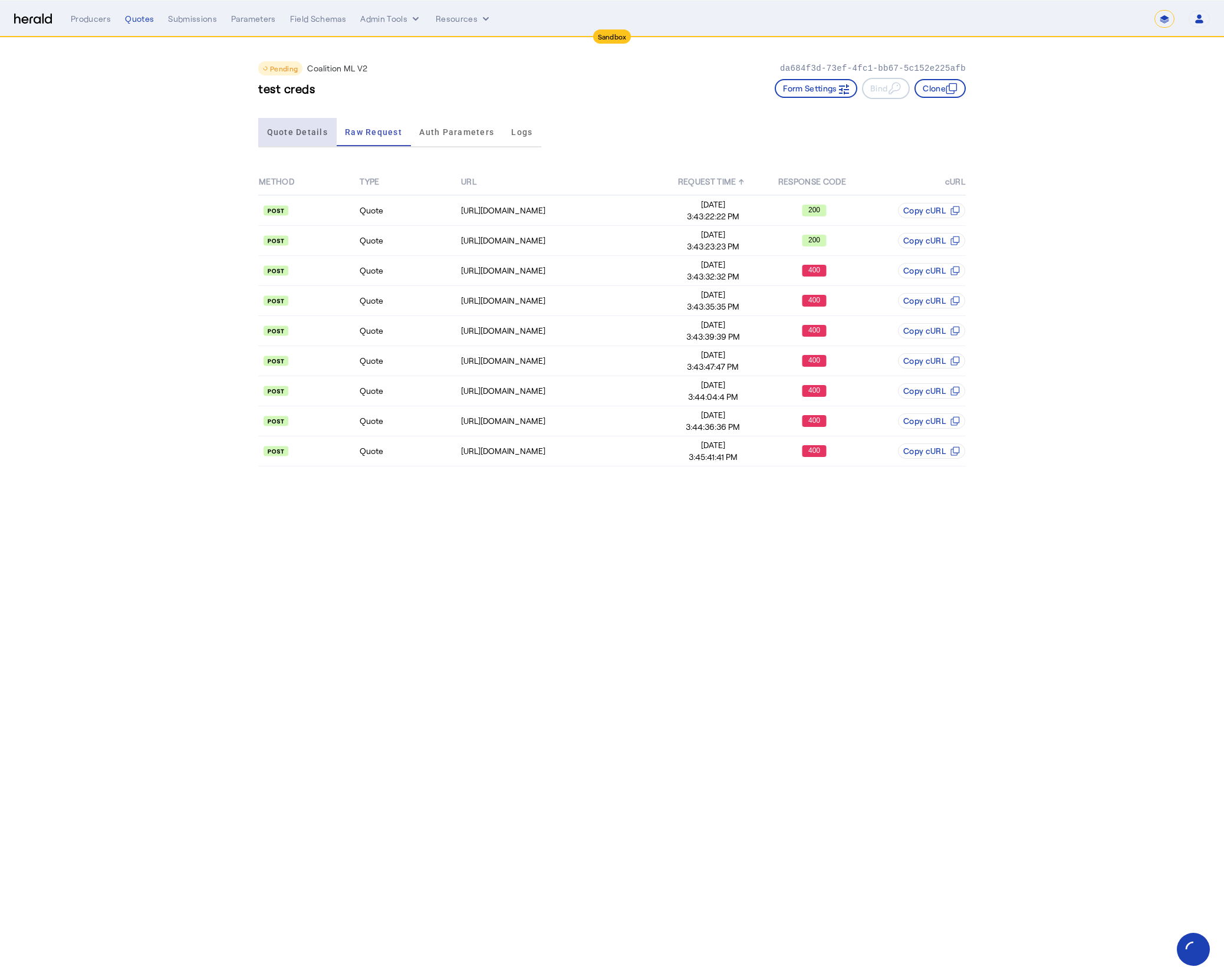
click at [288, 121] on span "Quote Details" at bounding box center [297, 132] width 61 height 28
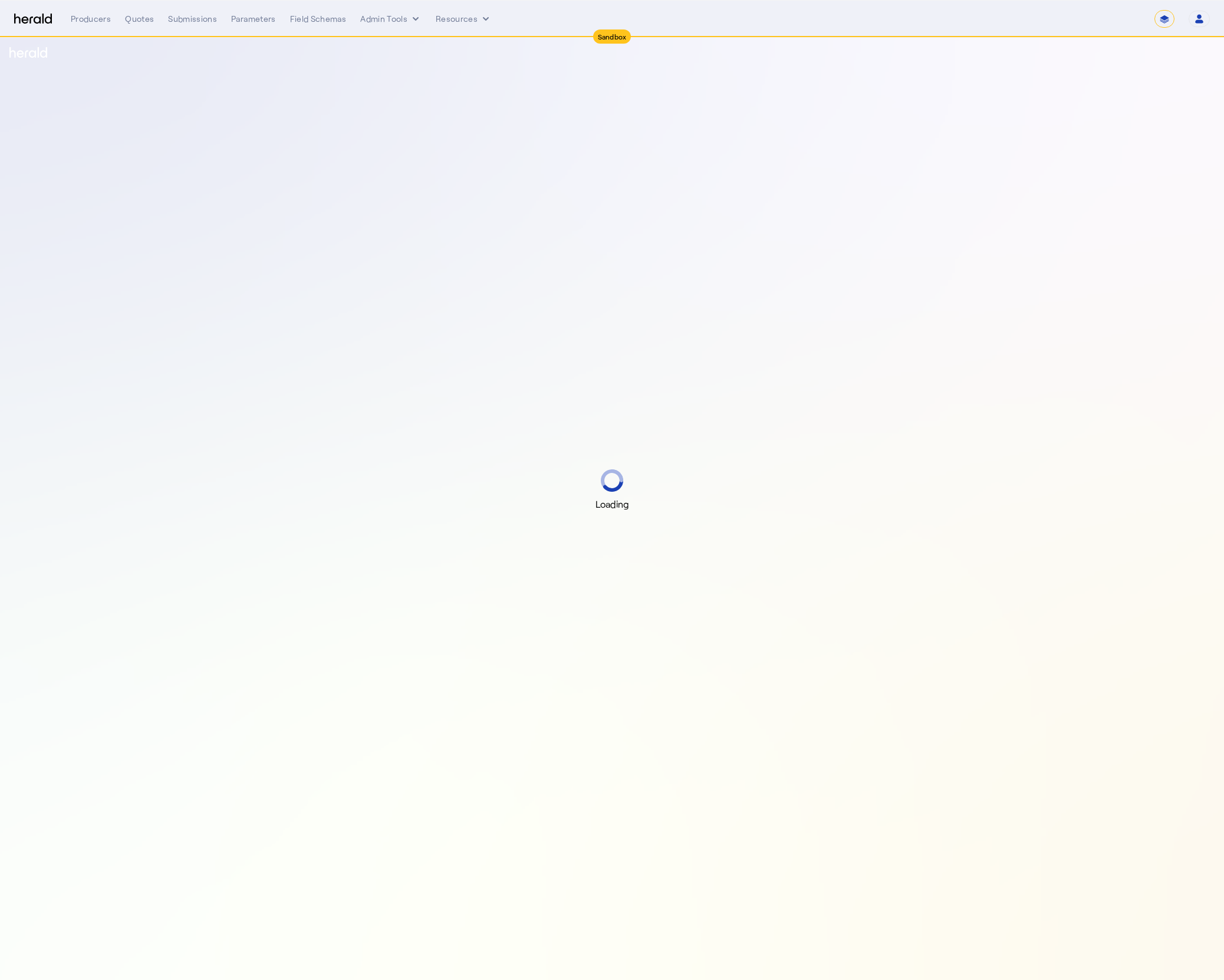
select select "*******"
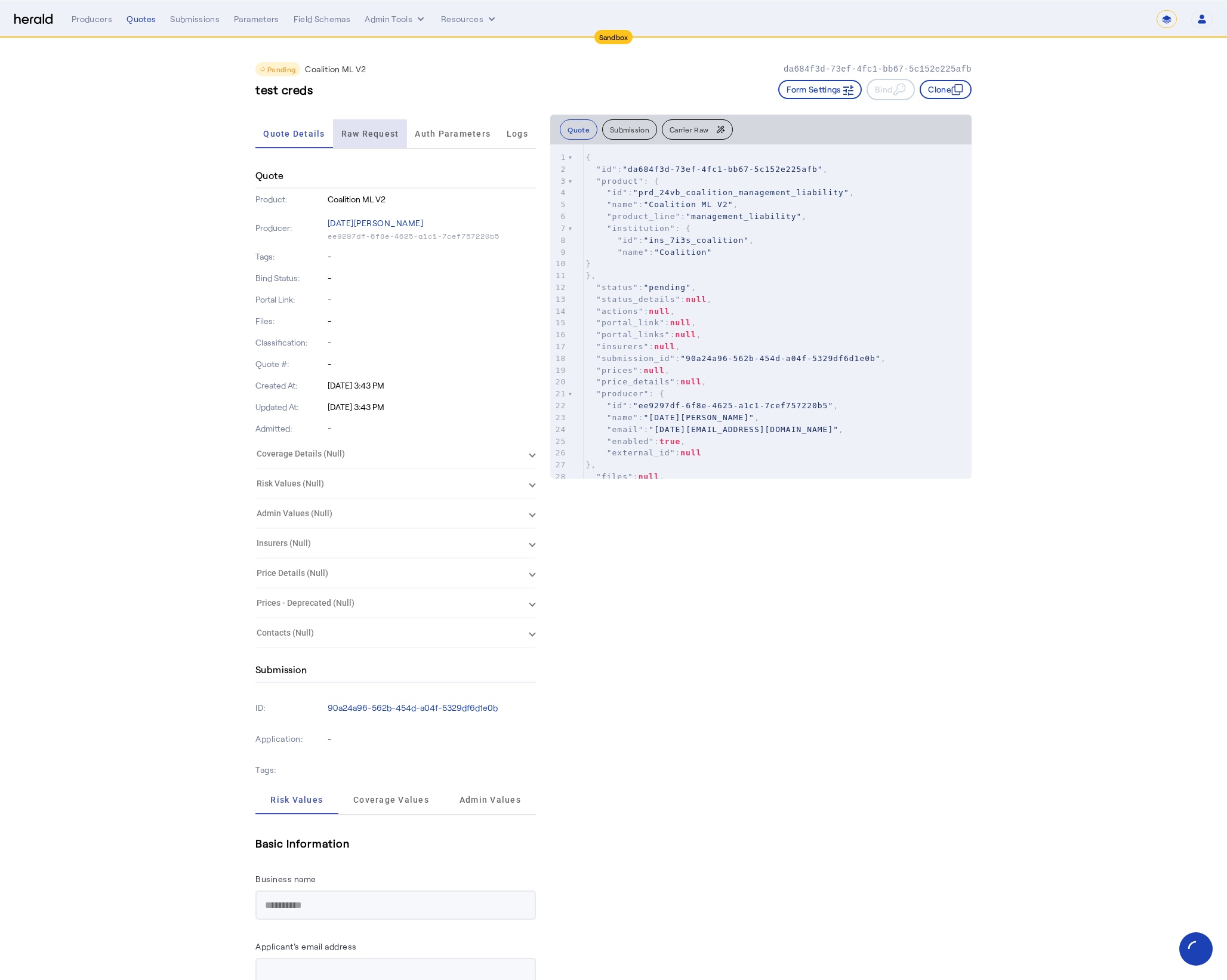
click at [383, 134] on span "Raw Request" at bounding box center [370, 133] width 58 height 9
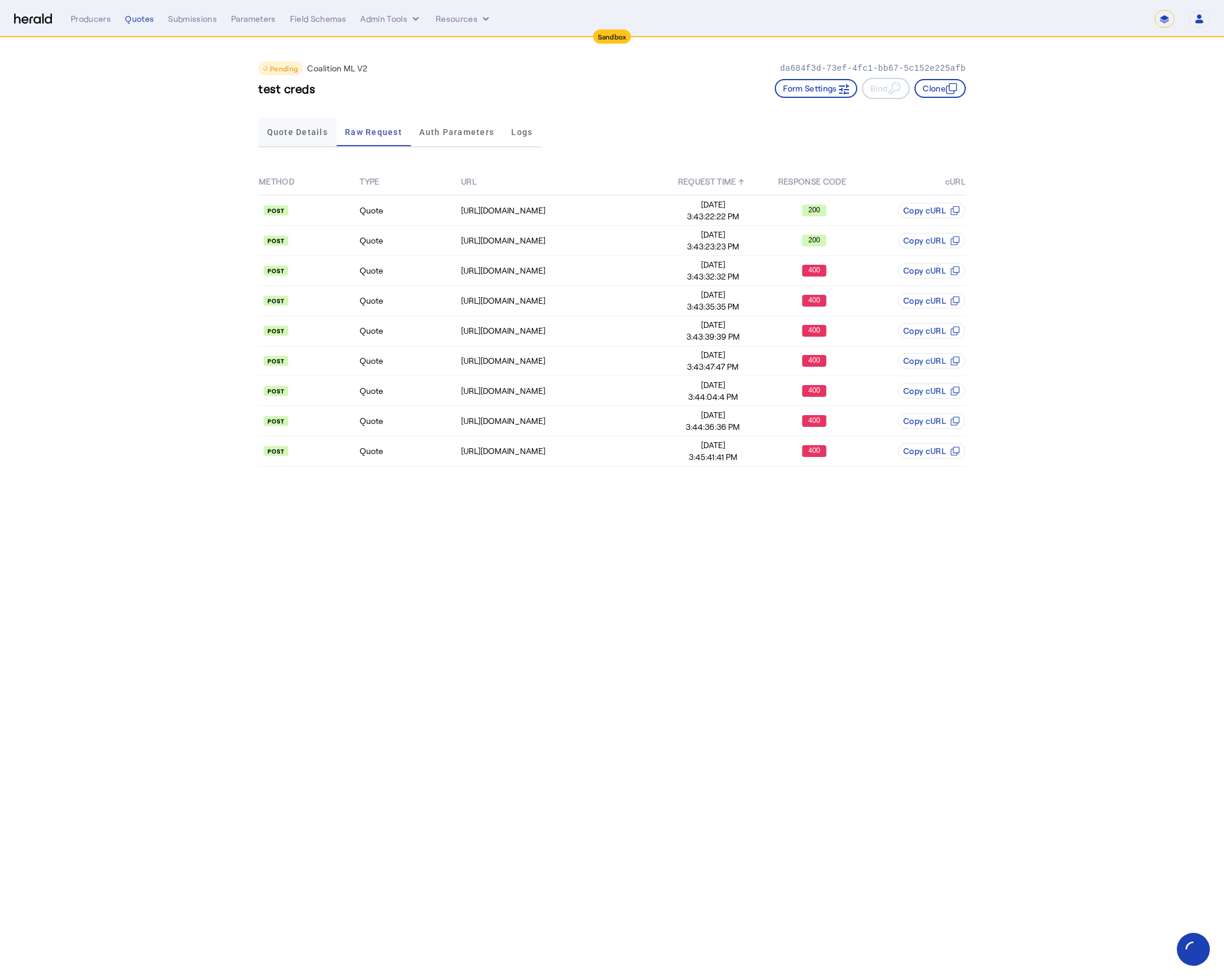
click at [289, 130] on span "Quote Details" at bounding box center [297, 132] width 61 height 9
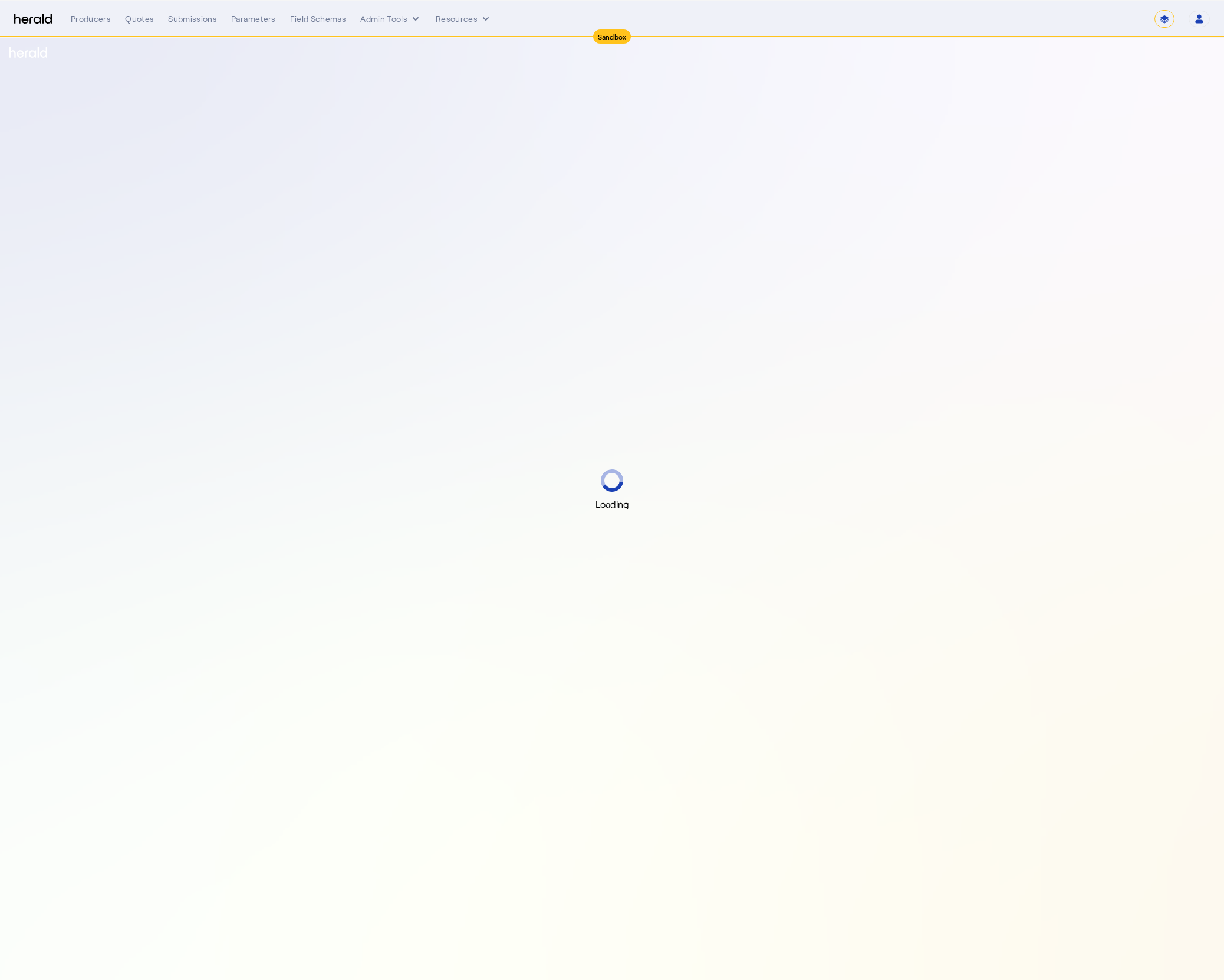
select select "*******"
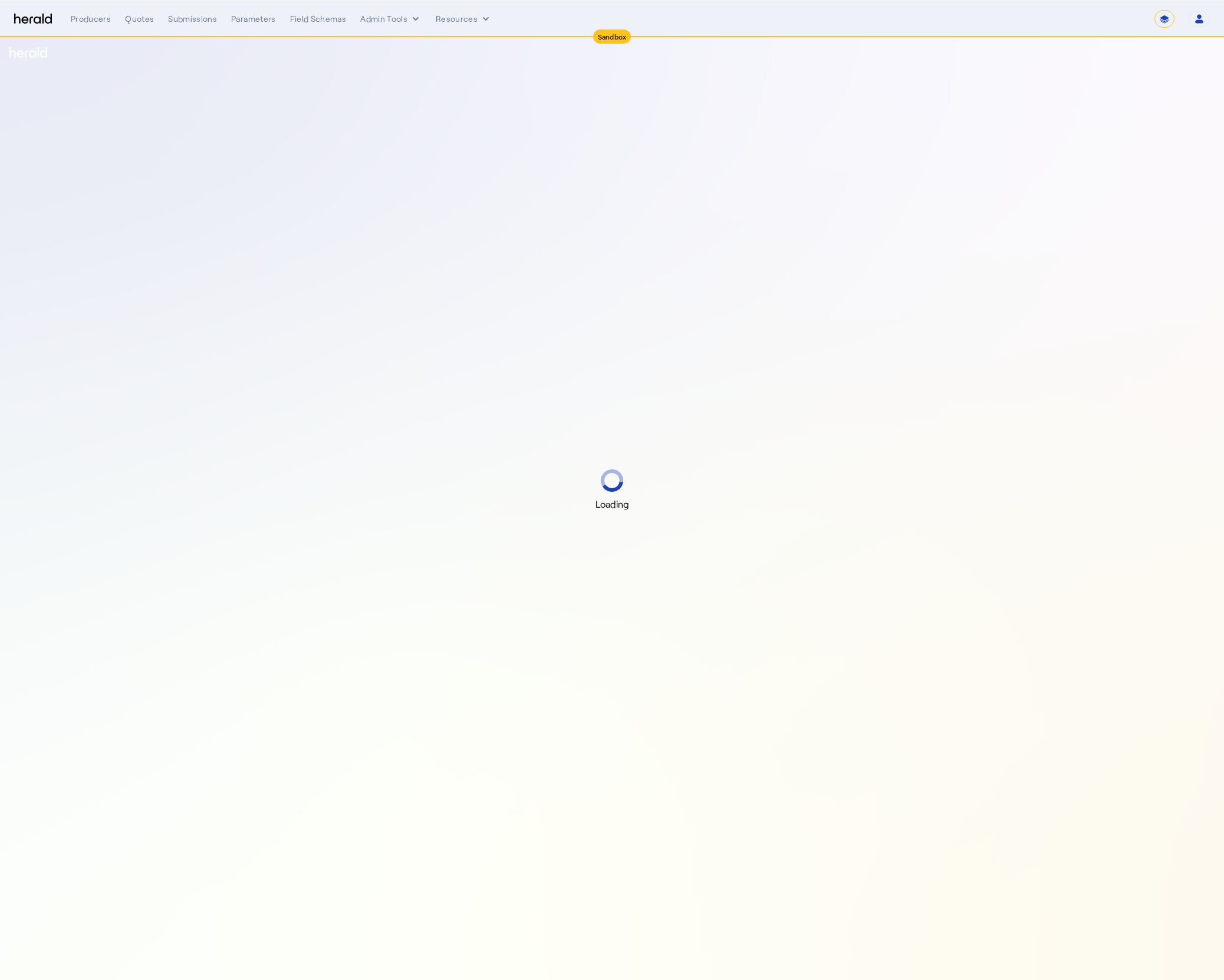
select select "*******"
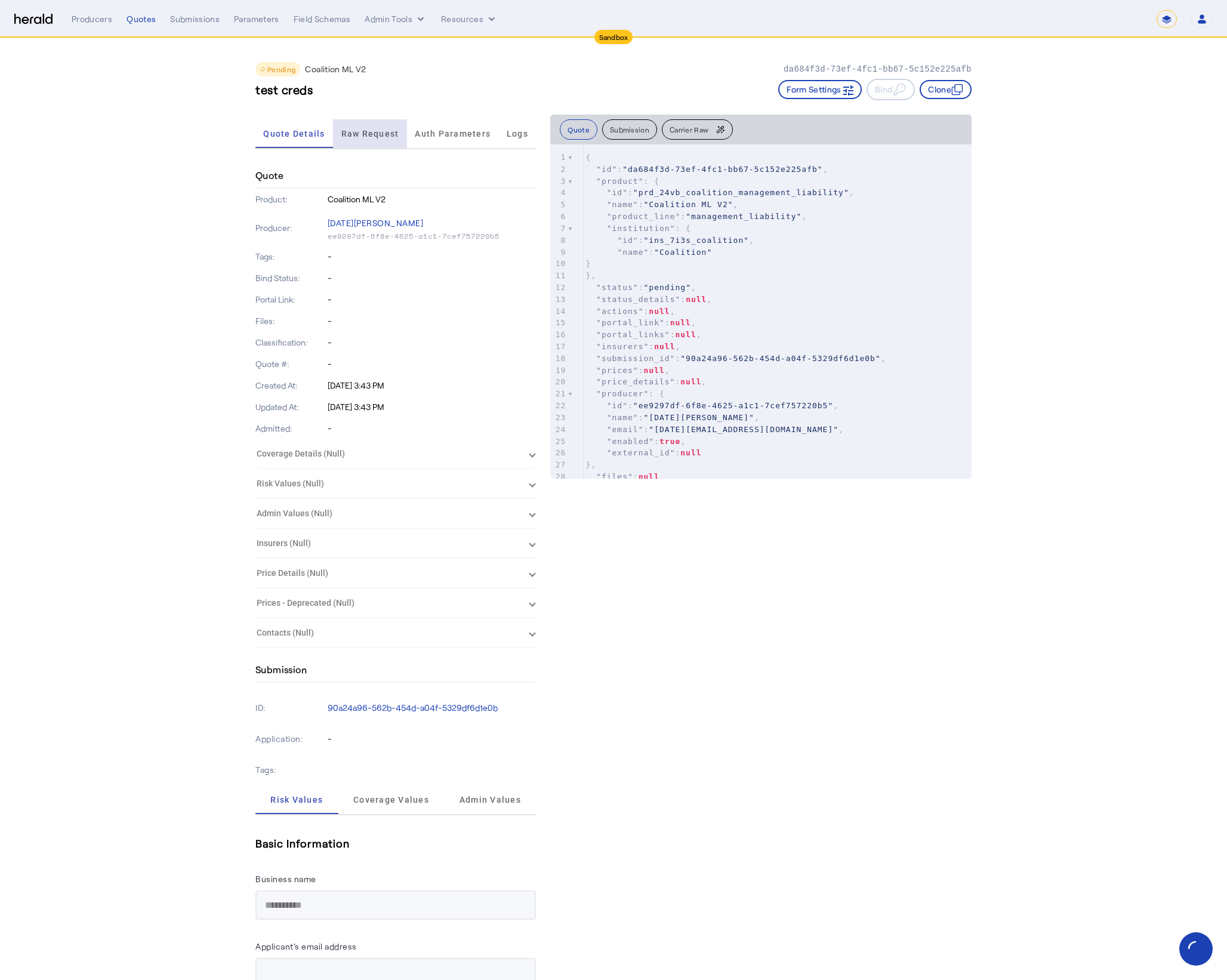
click at [370, 141] on span "Raw Request" at bounding box center [370, 133] width 58 height 29
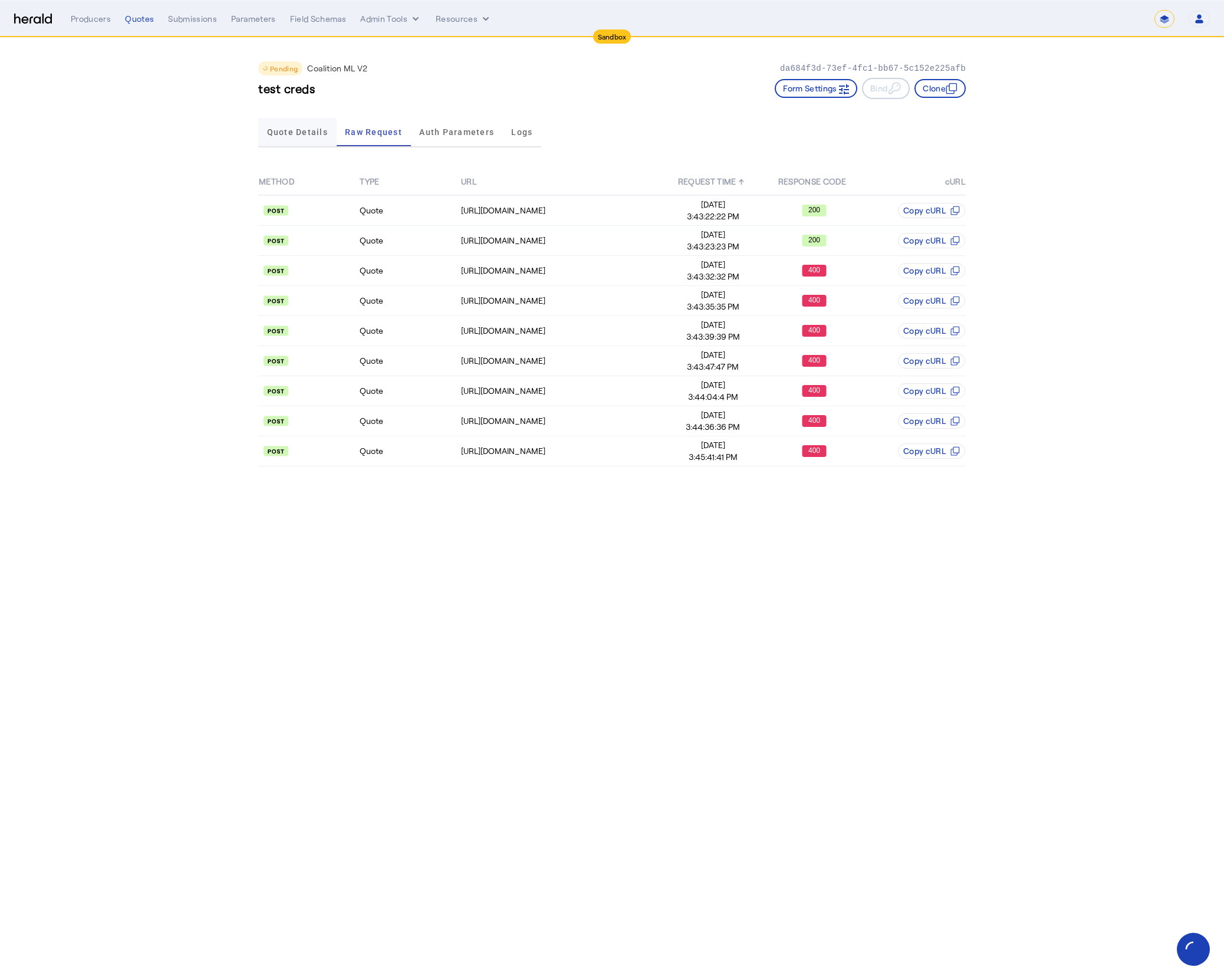
click at [304, 135] on span "Quote Details" at bounding box center [297, 132] width 61 height 9
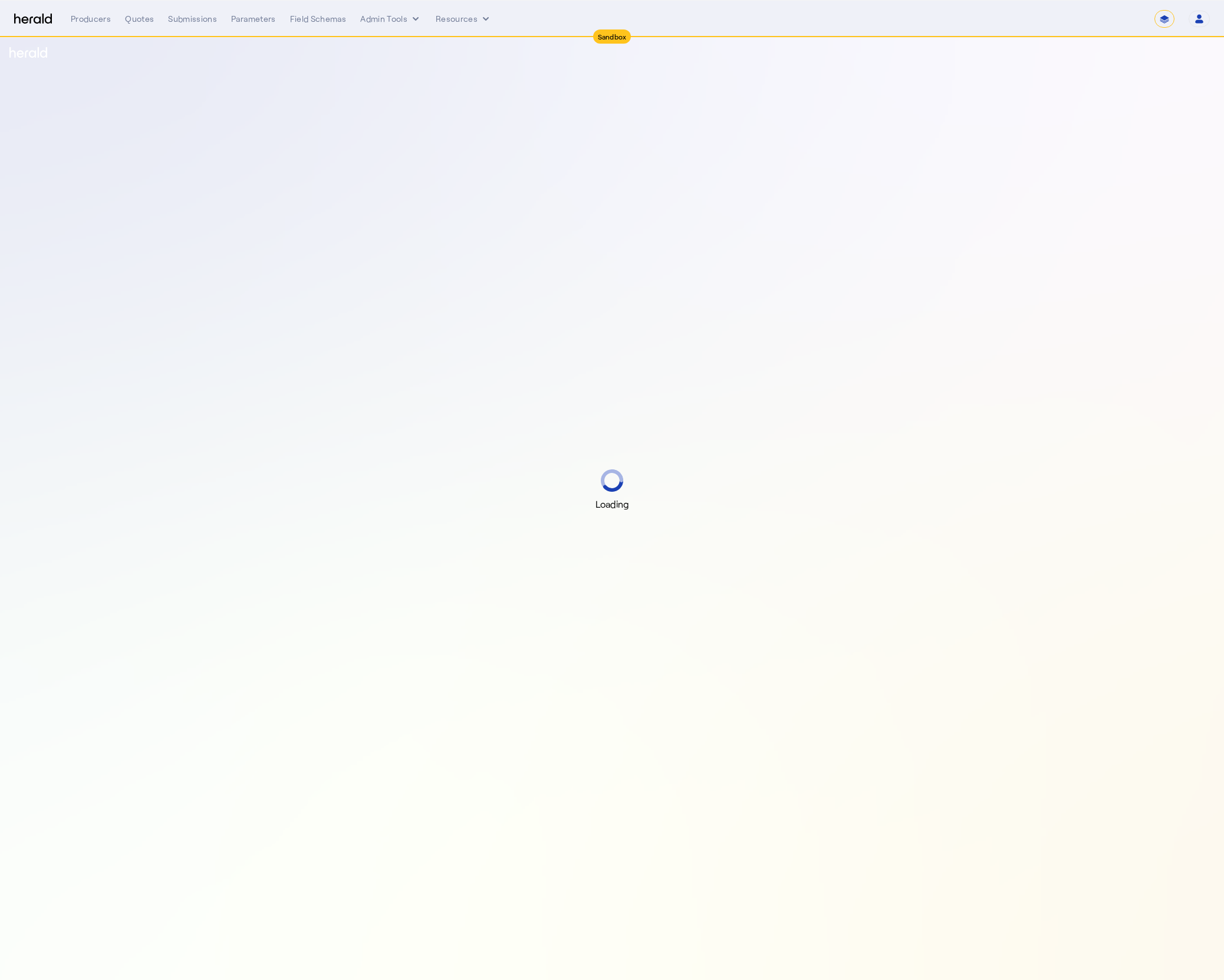
select select "*******"
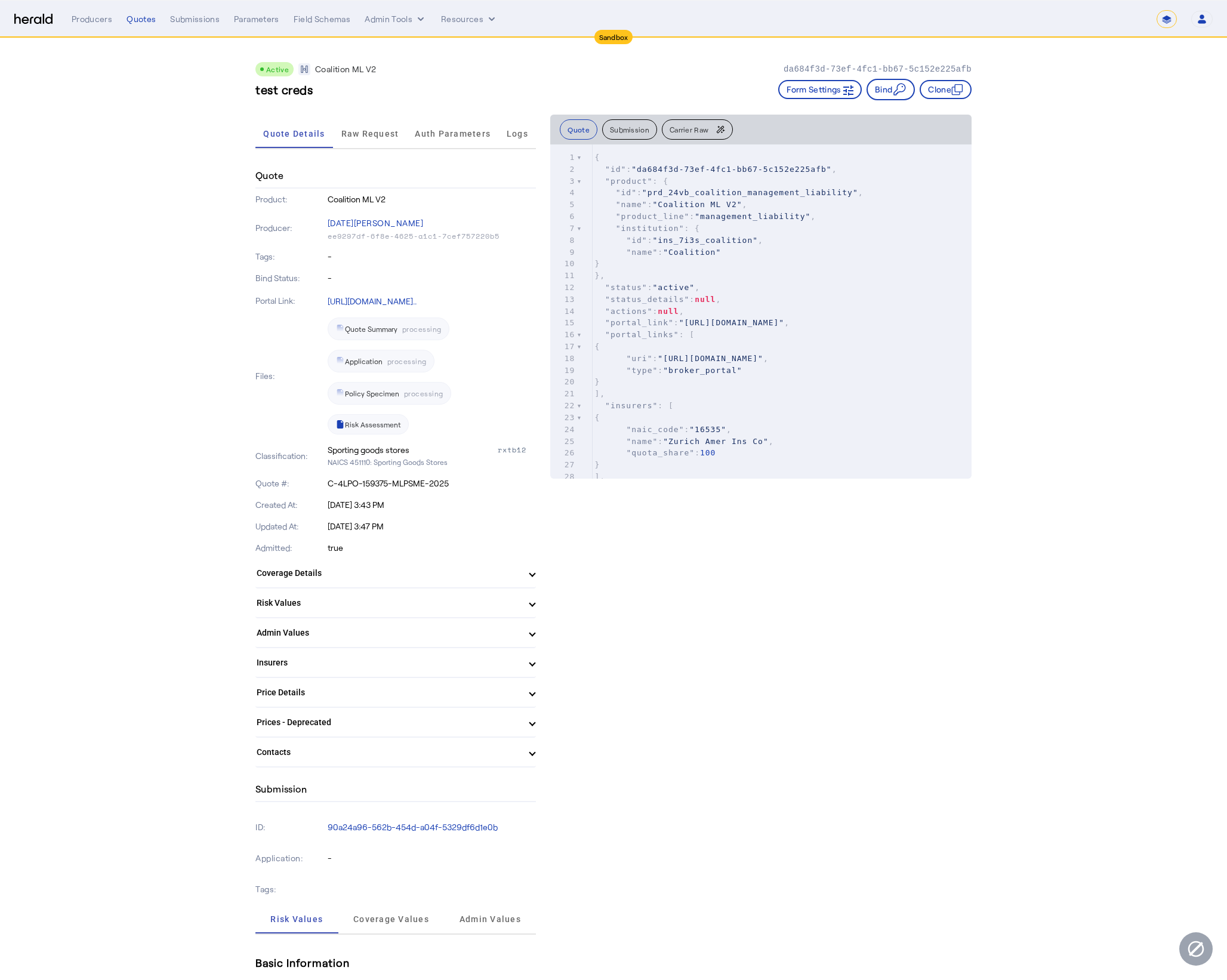
click at [29, 24] on img at bounding box center [34, 19] width 39 height 11
click at [37, 21] on img at bounding box center [34, 19] width 39 height 11
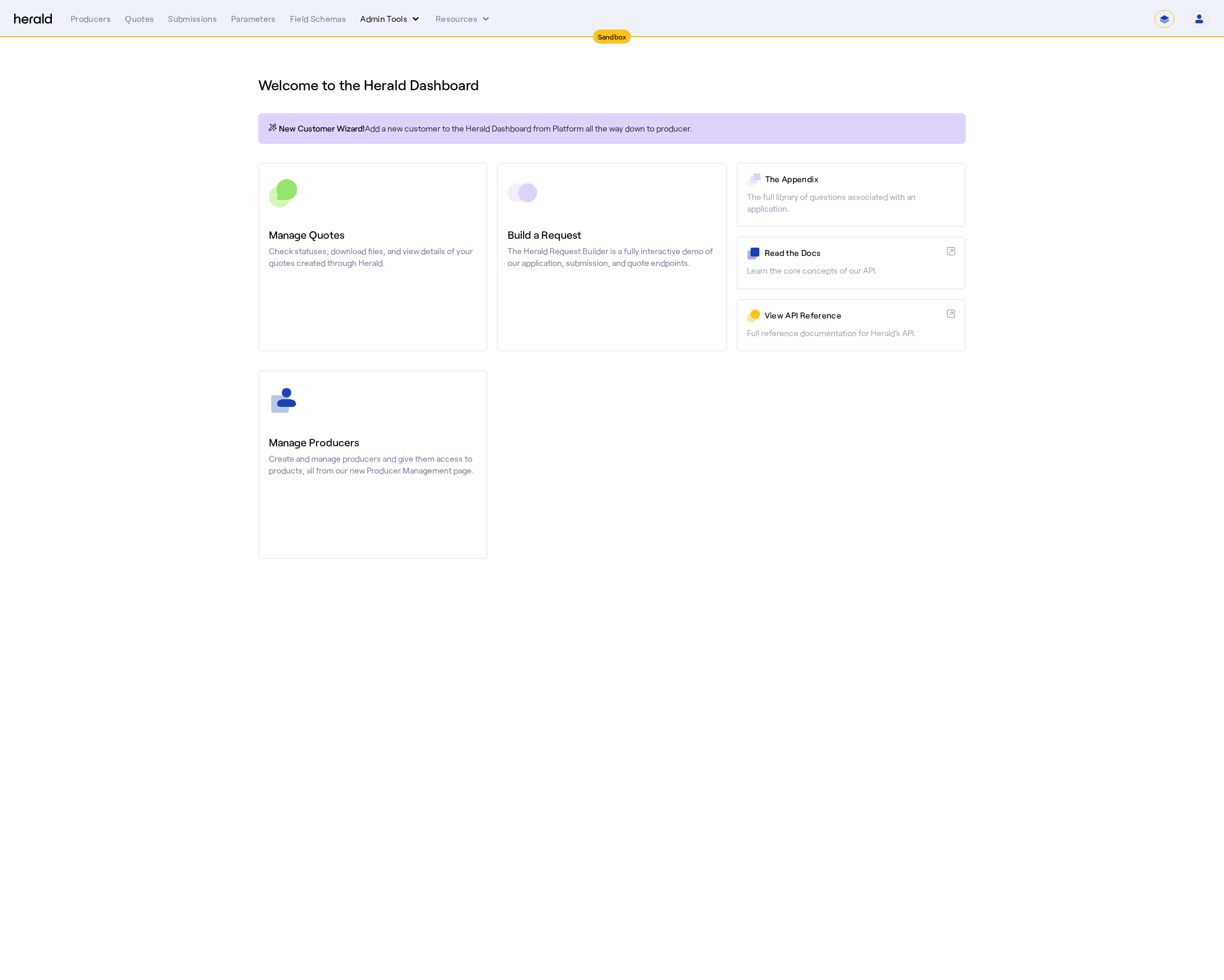
click at [399, 20] on button "Admin Tools" at bounding box center [390, 19] width 61 height 12
click at [430, 32] on div "Platforms Manager" at bounding box center [411, 43] width 105 height 28
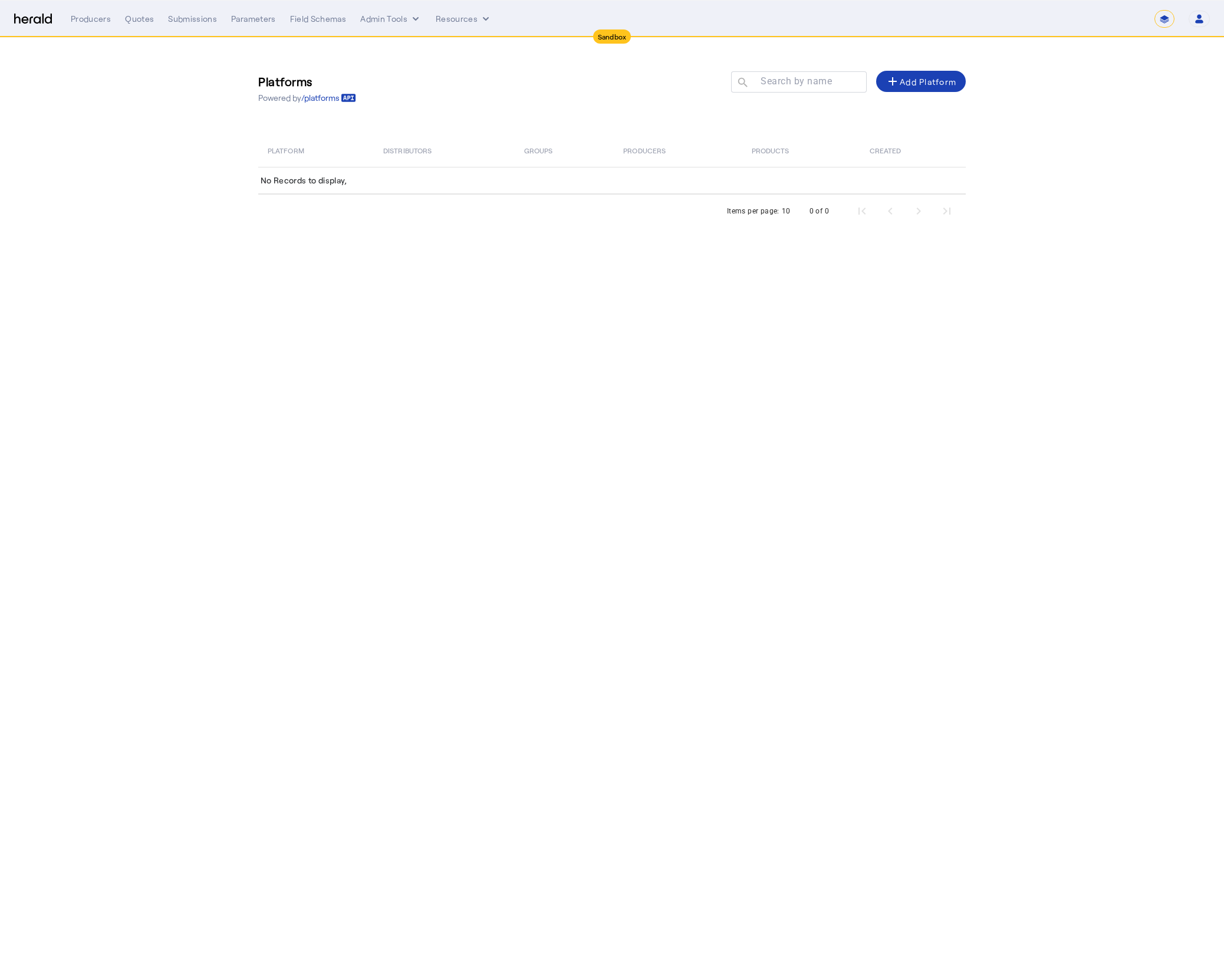
click at [785, 71] on div "Search by name search add Add Platform" at bounding box center [844, 88] width 244 height 35
click at [785, 78] on mat-label "Search by name" at bounding box center [796, 81] width 71 height 11
click at [785, 78] on input "Search by name" at bounding box center [804, 81] width 106 height 14
type input "*********"
click at [701, 309] on body "**********" at bounding box center [612, 490] width 1224 height 980
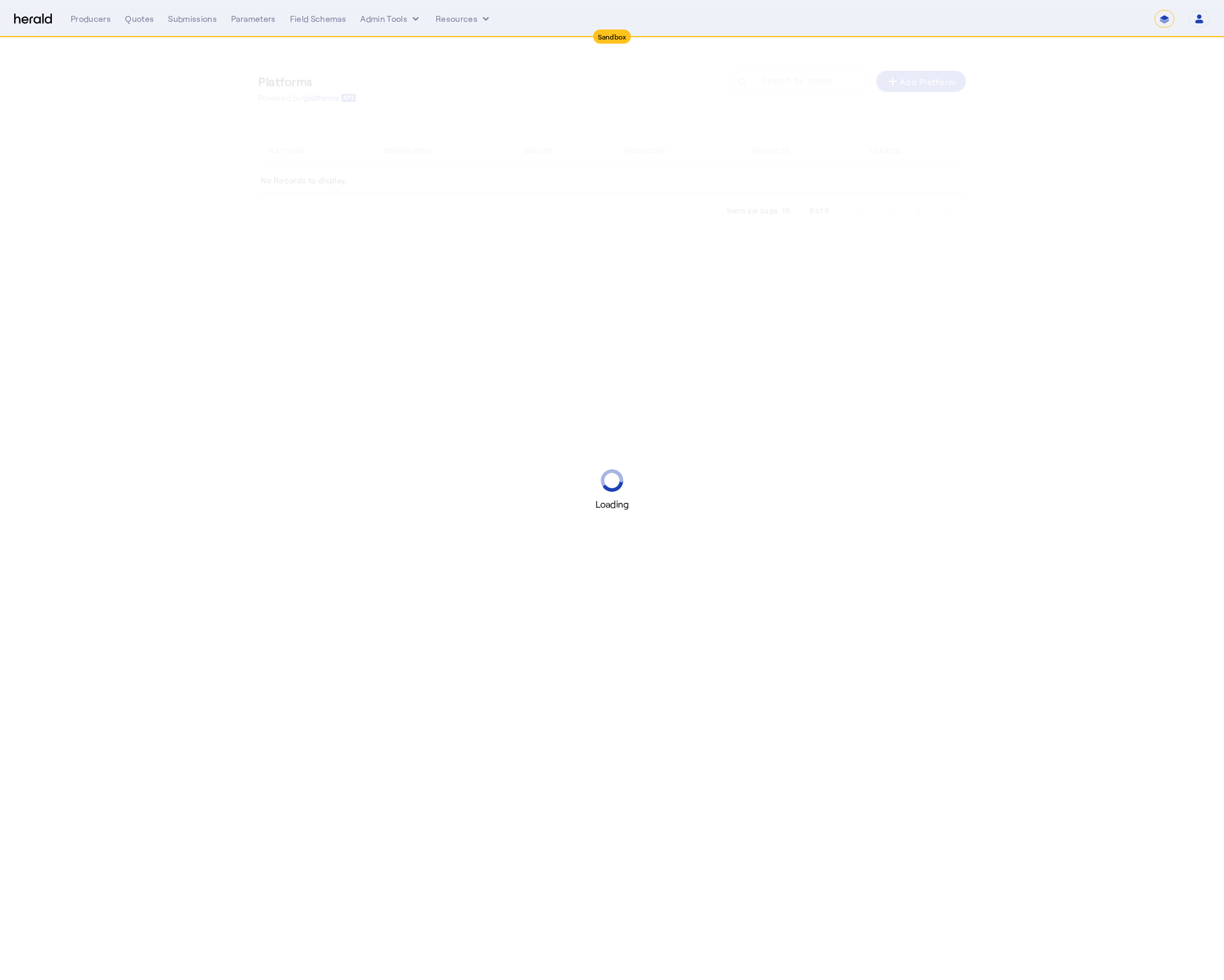
select select "*******"
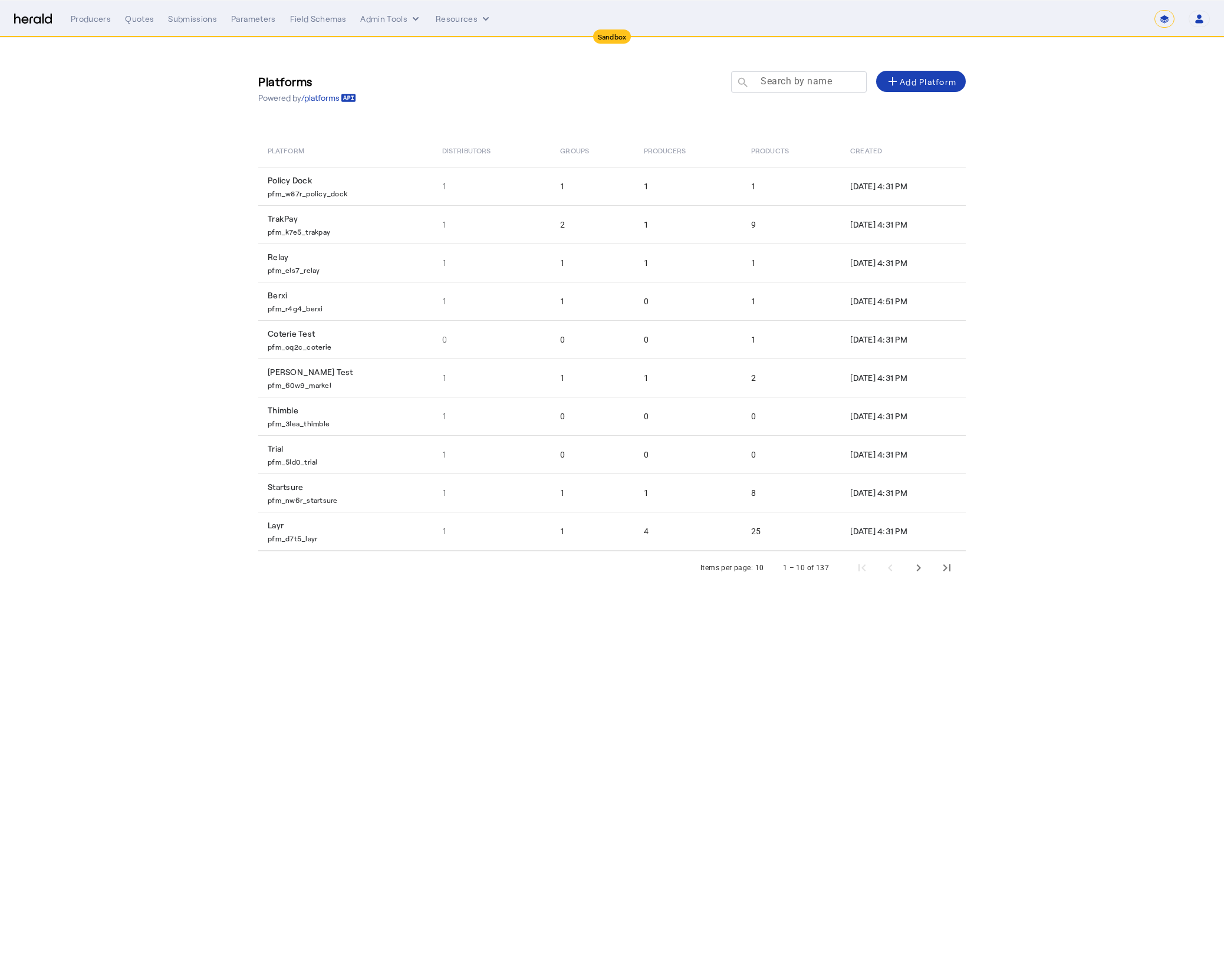
click at [791, 80] on mat-label "Search by name" at bounding box center [796, 81] width 71 height 11
click at [791, 80] on input "Search by name" at bounding box center [804, 81] width 106 height 14
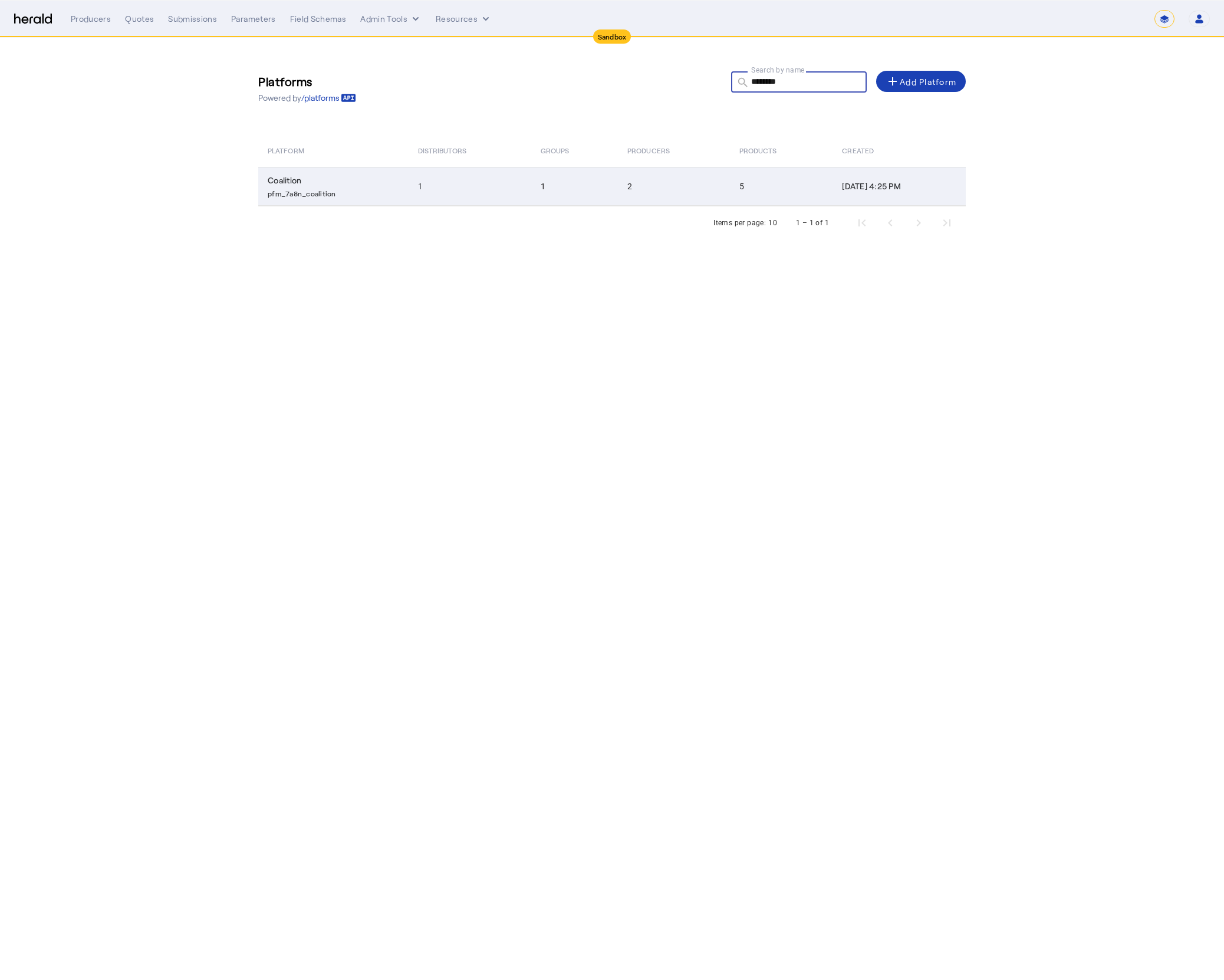
type input "********"
click at [493, 199] on td "1" at bounding box center [470, 186] width 123 height 39
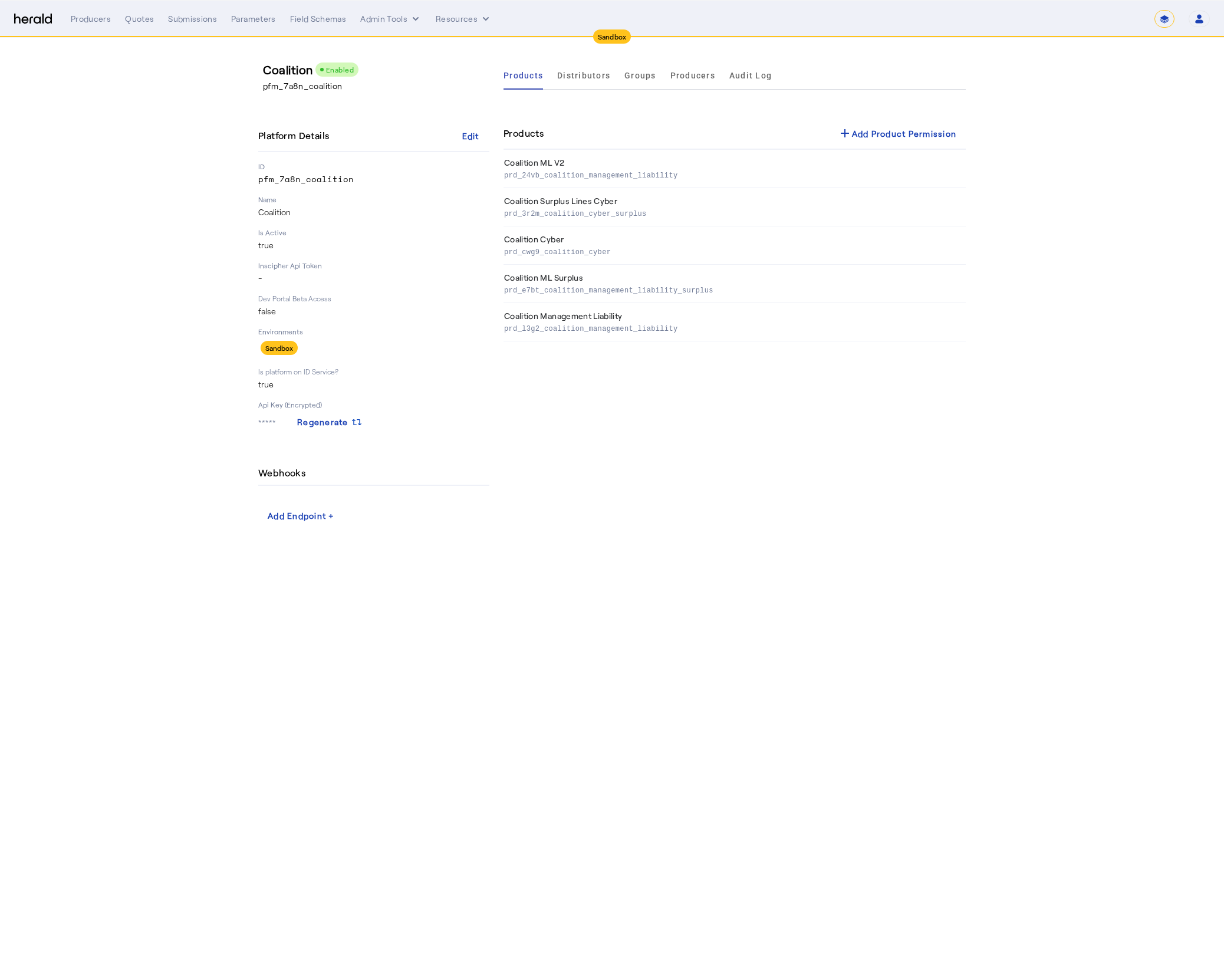
click at [720, 513] on div "Products Distributors Groups Producers Audit Log Products add Add Product Permi…" at bounding box center [735, 293] width 462 height 464
click at [699, 75] on span "Producers" at bounding box center [693, 75] width 45 height 9
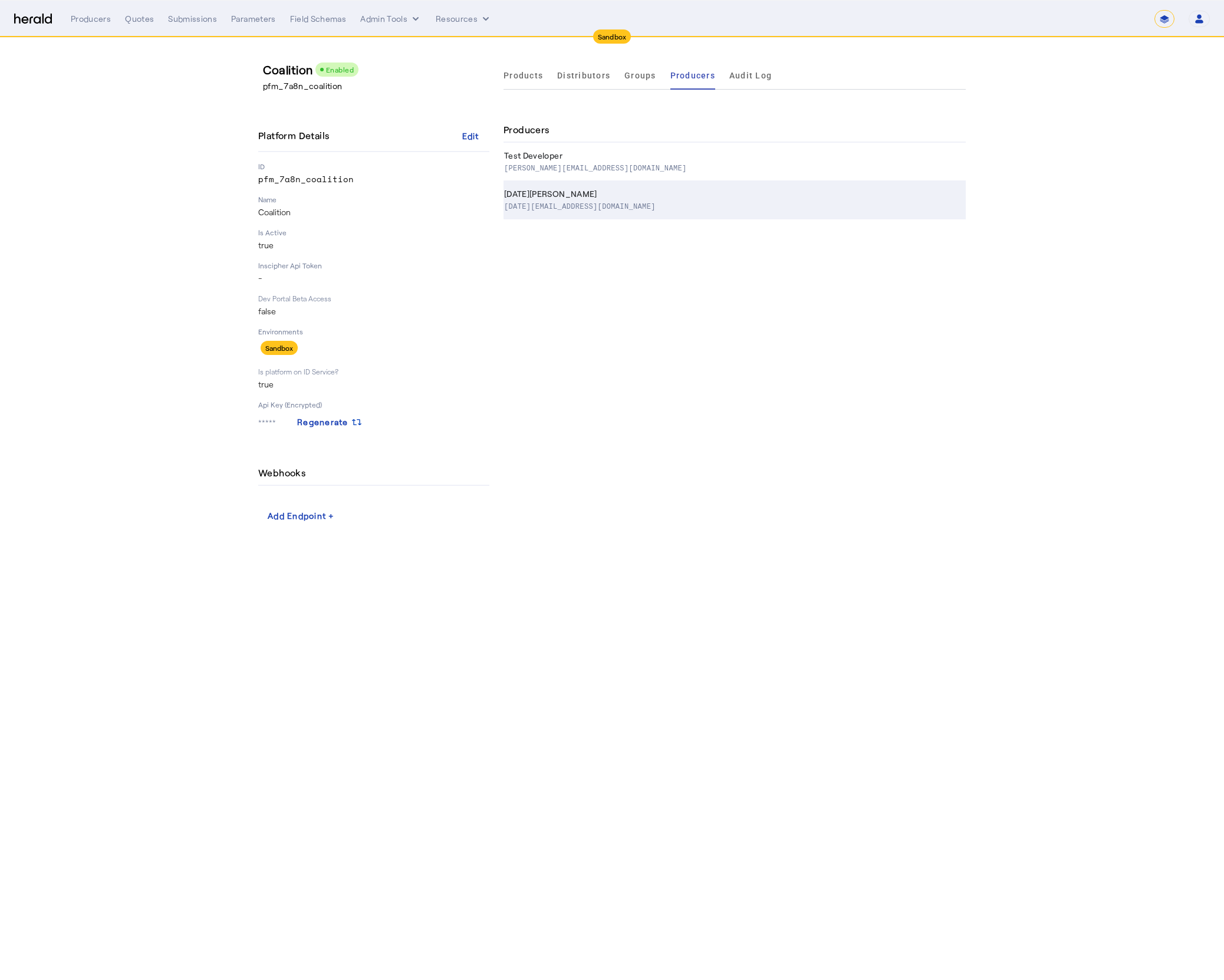
click at [643, 204] on p "[DATE][EMAIL_ADDRESS][DOMAIN_NAME]" at bounding box center [579, 206] width 152 height 12
select select "pfm_7a8n_coalition"
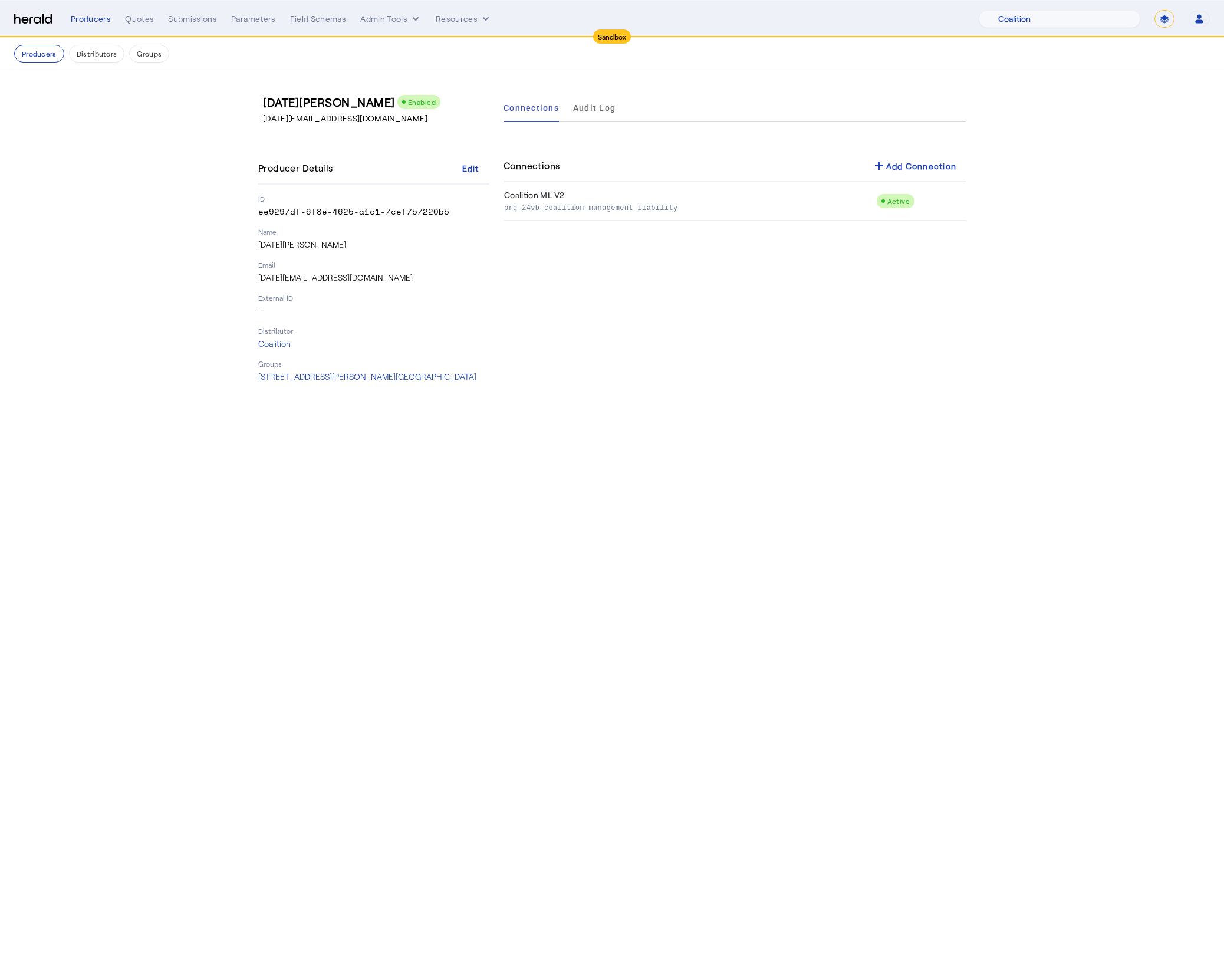
click at [747, 339] on div "Connections Audit Log Connections add Add Connection Coalition ML V2 prd_24vb_c…" at bounding box center [735, 238] width 462 height 289
click at [929, 168] on div "add Add Connection" at bounding box center [914, 166] width 85 height 14
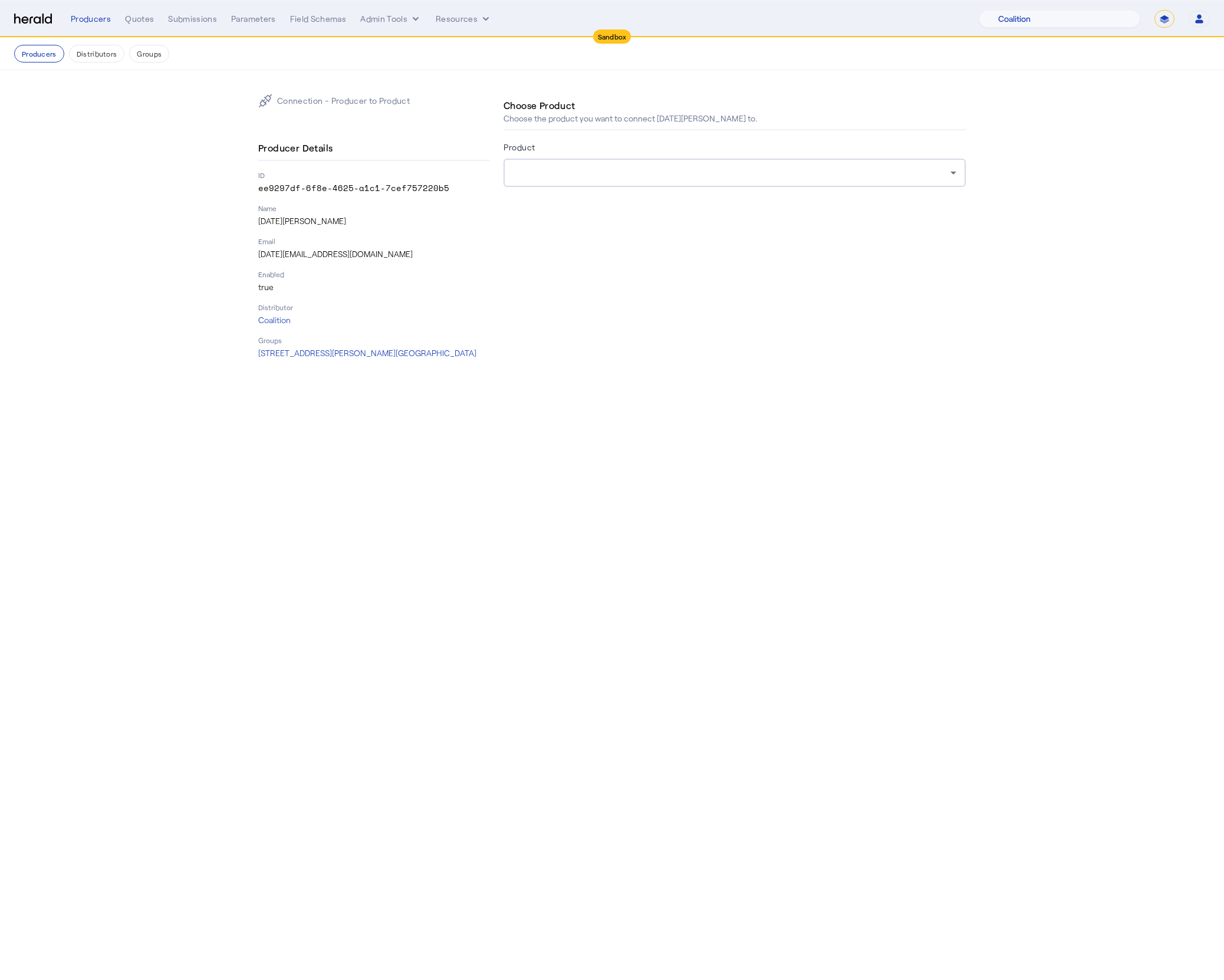
click at [802, 182] on div at bounding box center [735, 173] width 443 height 28
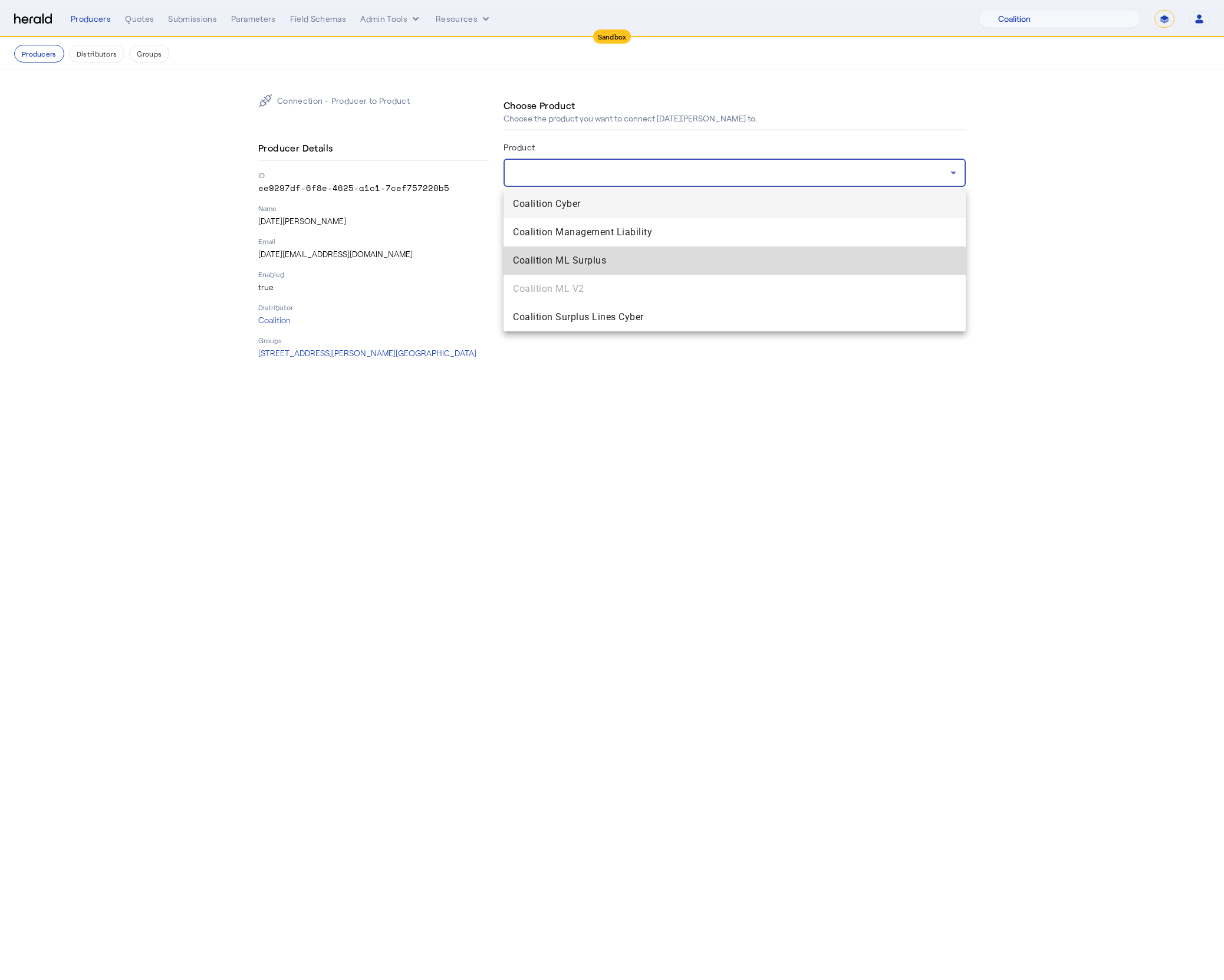
click at [647, 272] on mat-option "Coalition ML Surplus" at bounding box center [735, 260] width 462 height 28
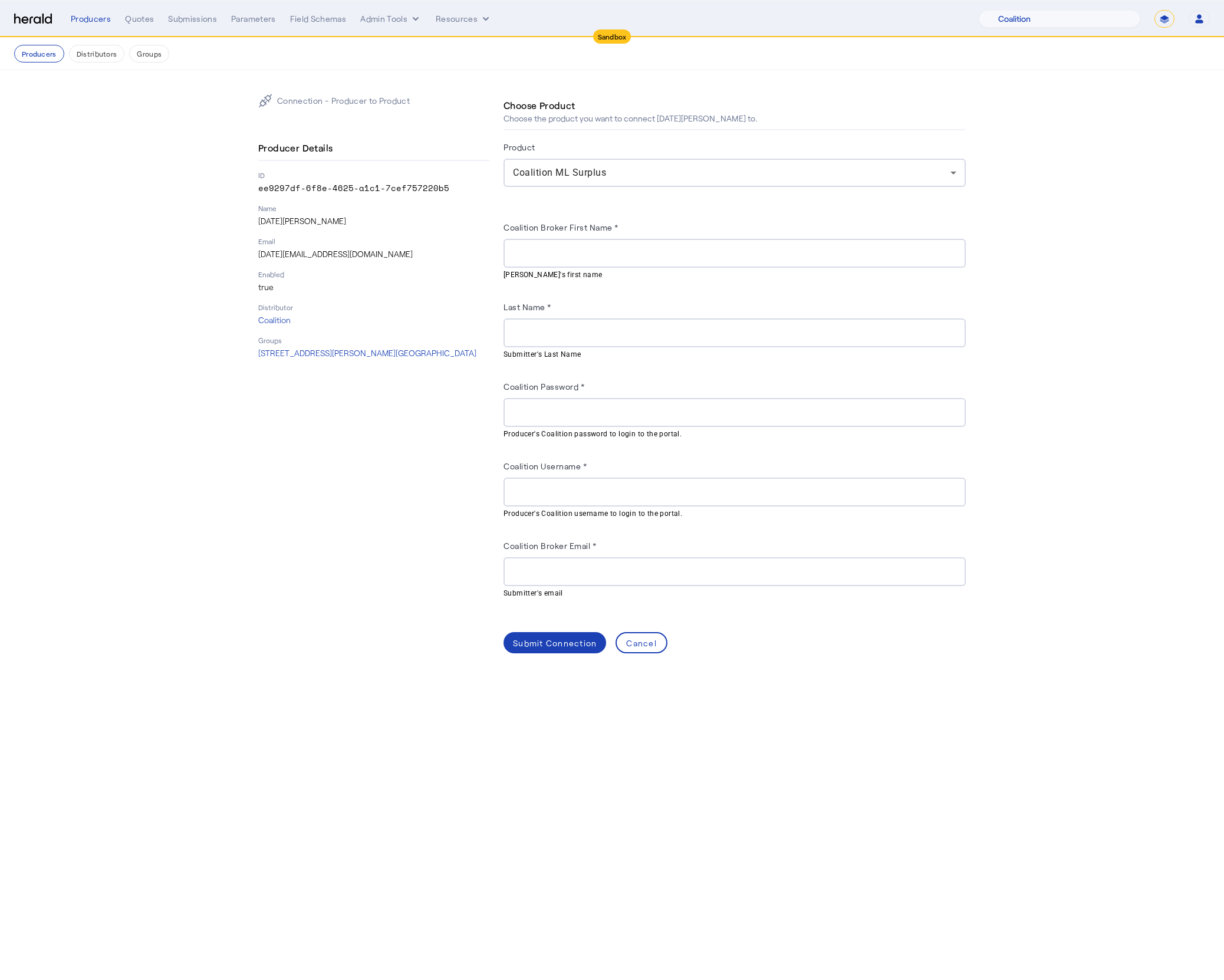
click at [992, 329] on section "Connection - Producer to Product Producer Details ID ee9297df-6f8e-4625-a1c1-7c…" at bounding box center [612, 373] width 1224 height 607
click at [634, 259] on input "Coalition Broker First Name *" at bounding box center [735, 254] width 443 height 14
paste input "****"
type input "****"
click at [652, 328] on input "Last Name *" at bounding box center [735, 333] width 443 height 14
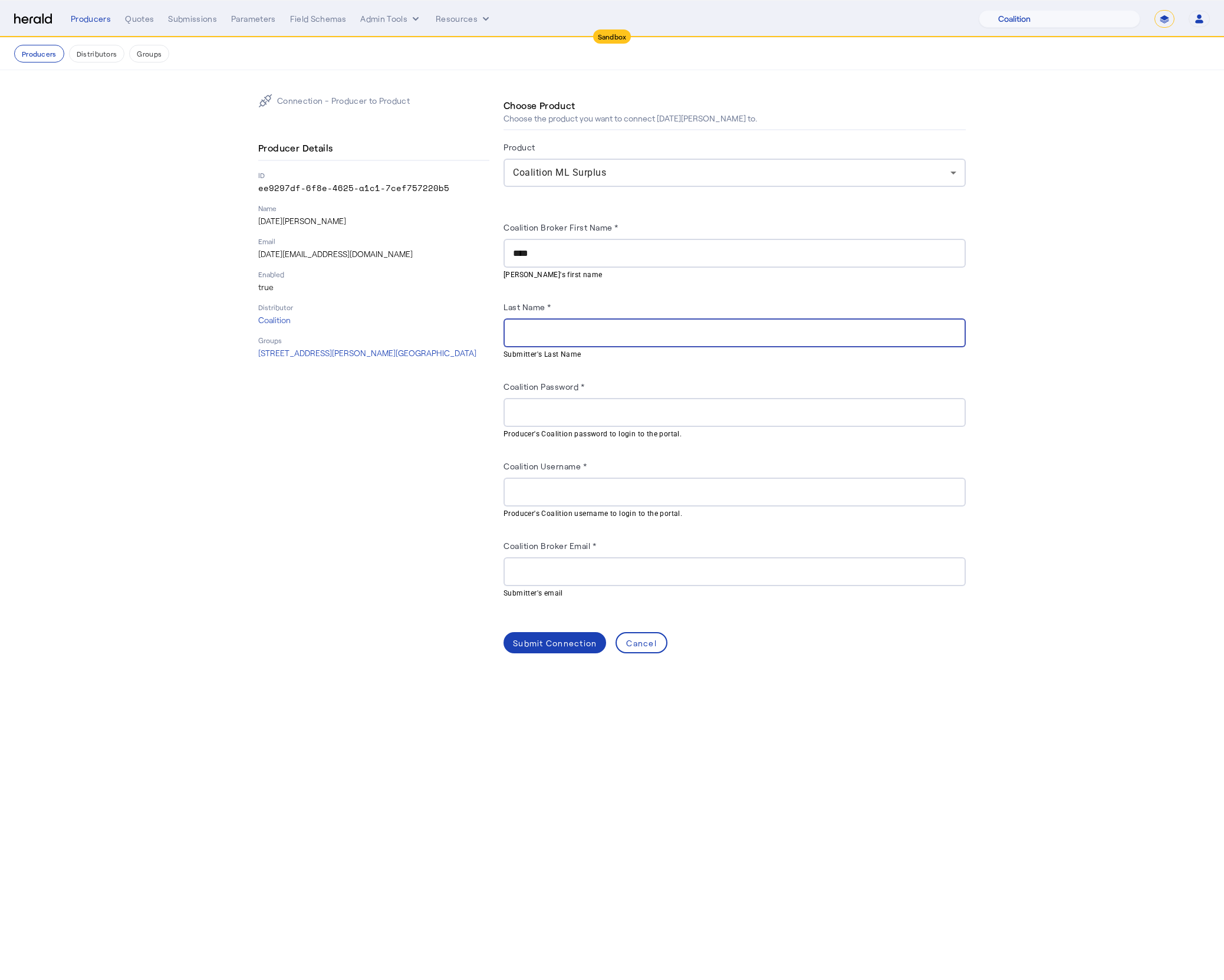
paste input "*********"
type input "*********"
click at [586, 420] on input "Coalition Password *" at bounding box center [735, 413] width 443 height 14
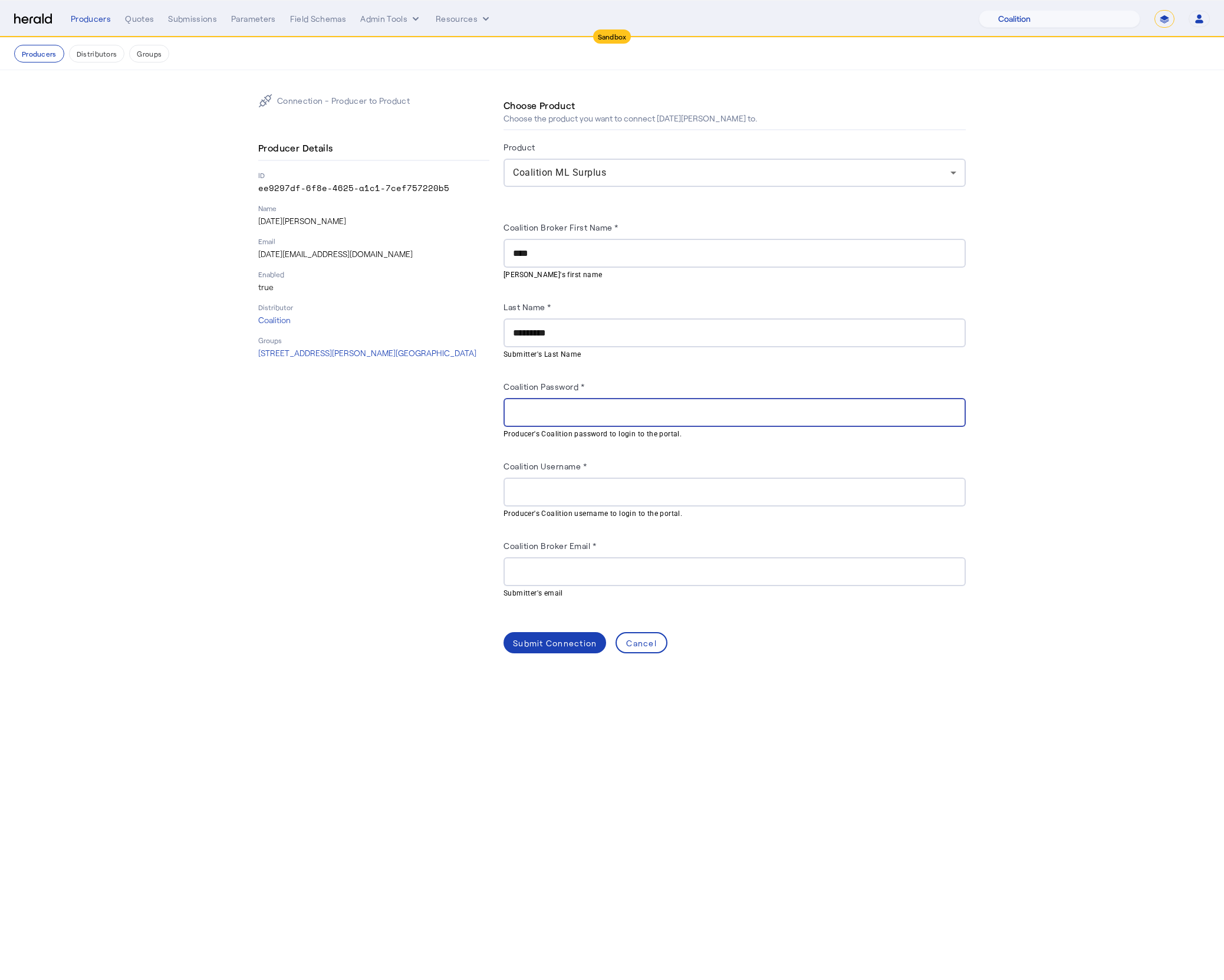
click at [577, 489] on input "Coalition Username *" at bounding box center [735, 493] width 443 height 14
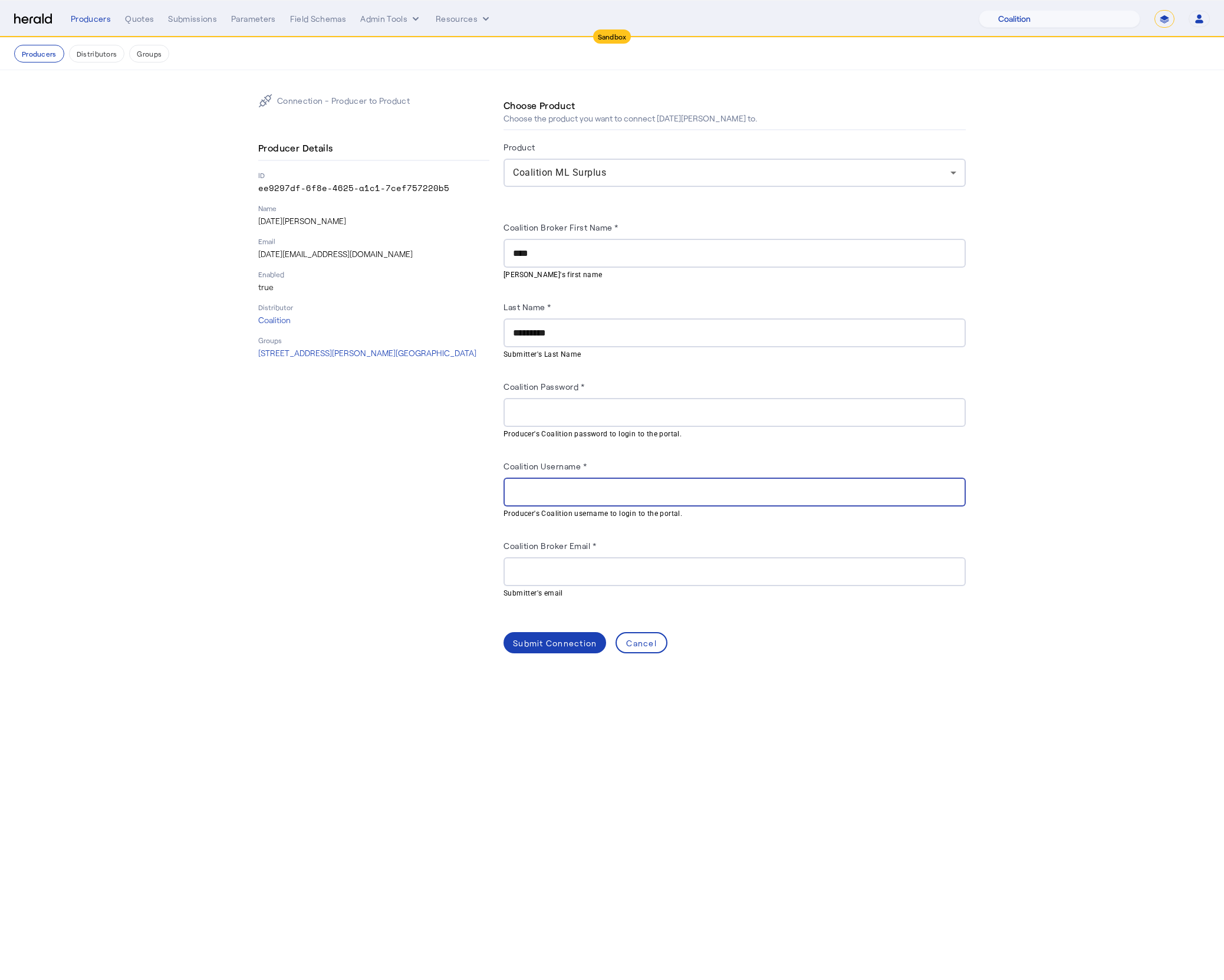
paste input "**********"
type input "**********"
click at [586, 579] on input "Coalition Broker Email *" at bounding box center [735, 572] width 443 height 14
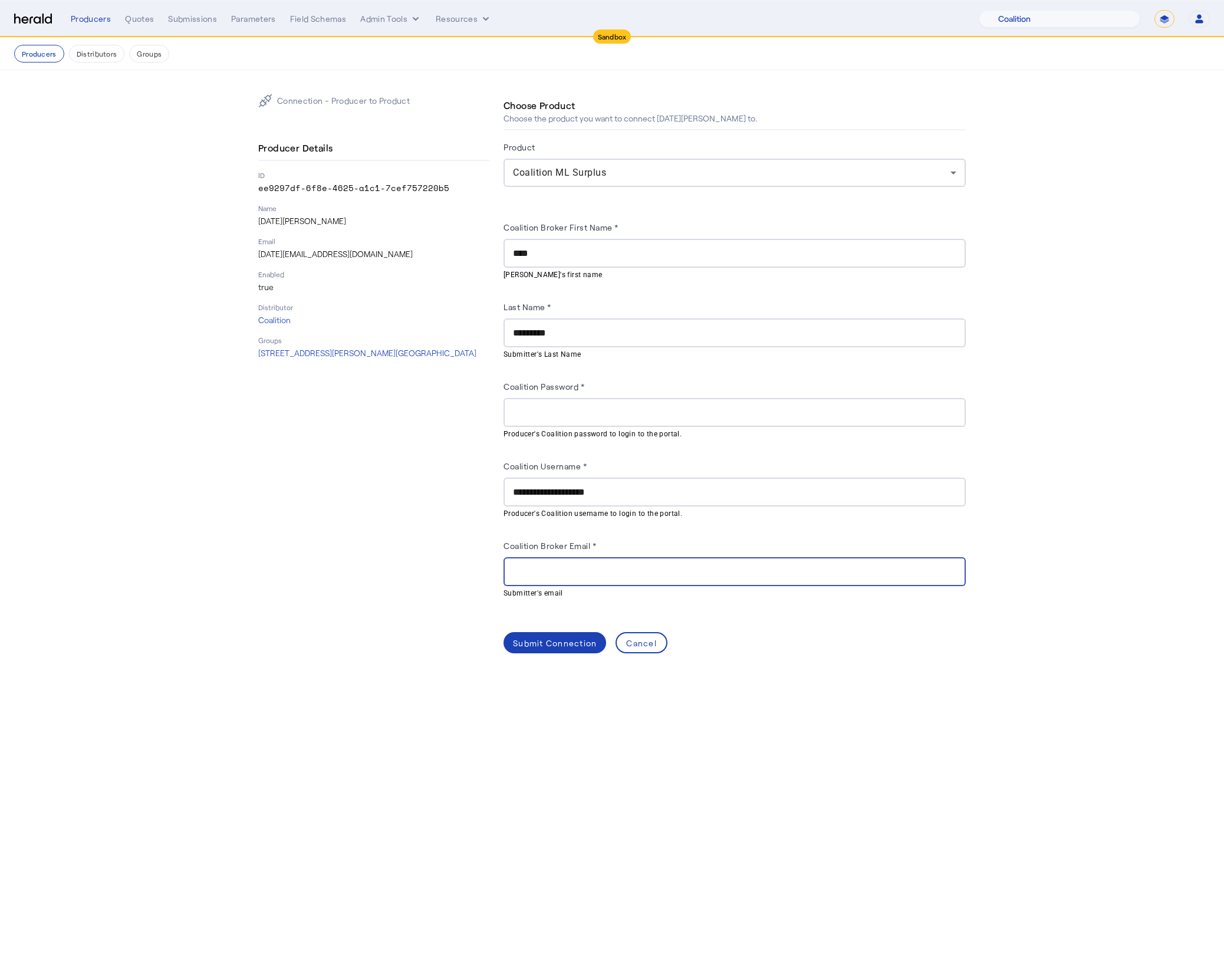
paste input "**********"
type input "**********"
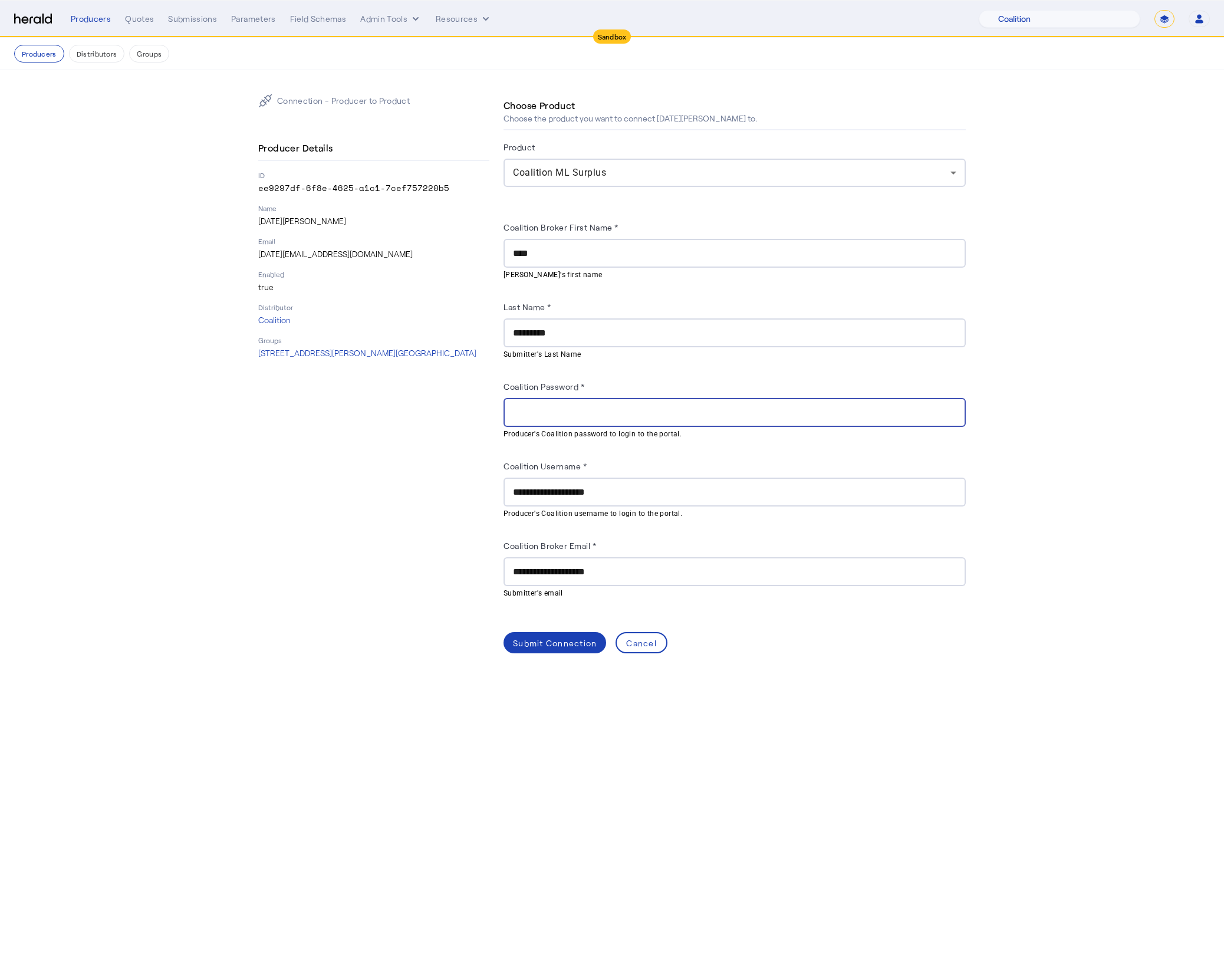
click at [594, 417] on input "Coalition Password *" at bounding box center [735, 413] width 443 height 14
paste input "**********"
type input "**********"
click at [563, 649] on div "Submit Connection" at bounding box center [555, 643] width 84 height 12
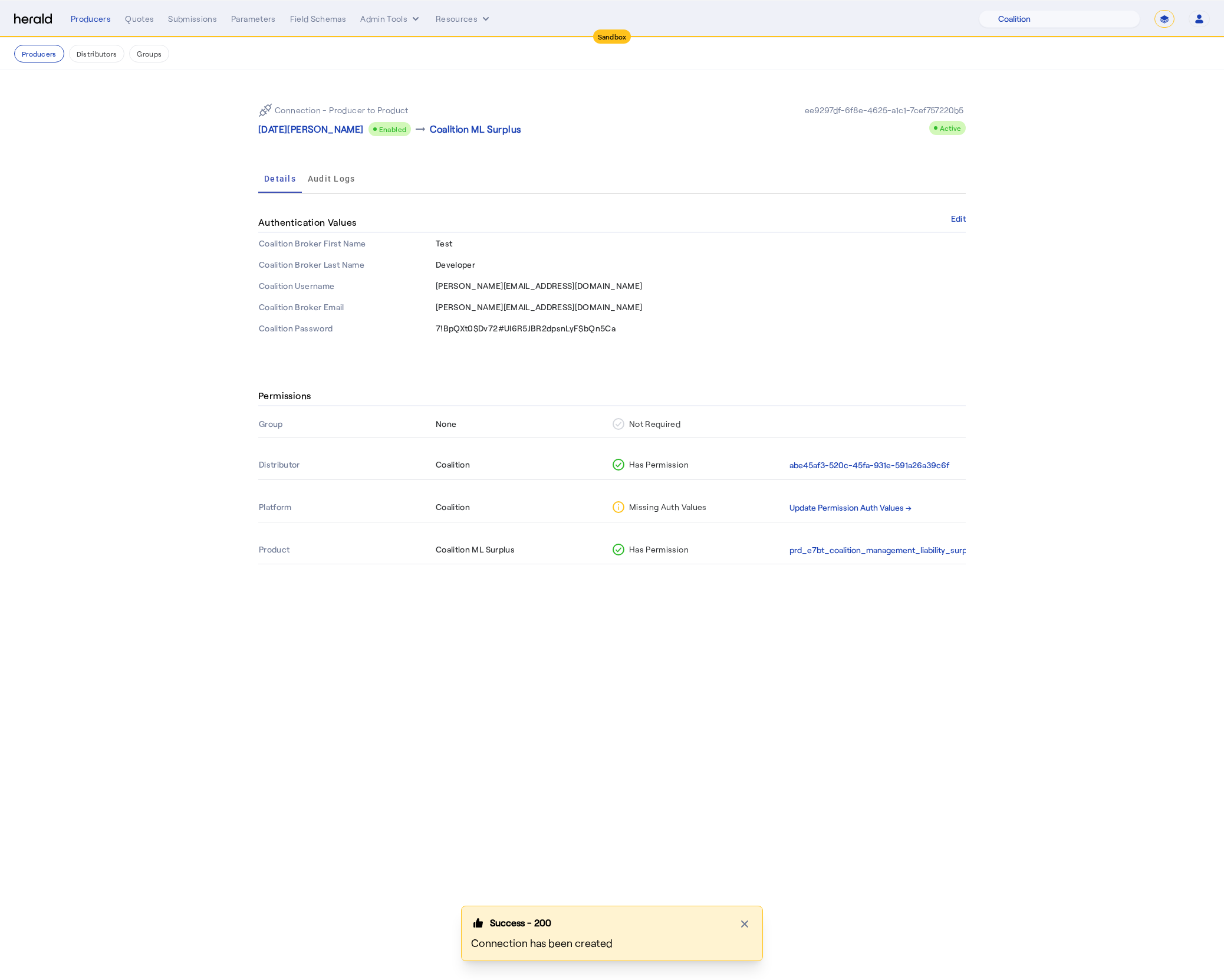
drag, startPoint x: 609, startPoint y: 672, endPoint x: 576, endPoint y: 660, distance: 35.1
click at [609, 672] on body "Sandbox Menu Producers Quotes Submissions Parameters Field Schemas Admin Tools …" at bounding box center [612, 490] width 1224 height 980
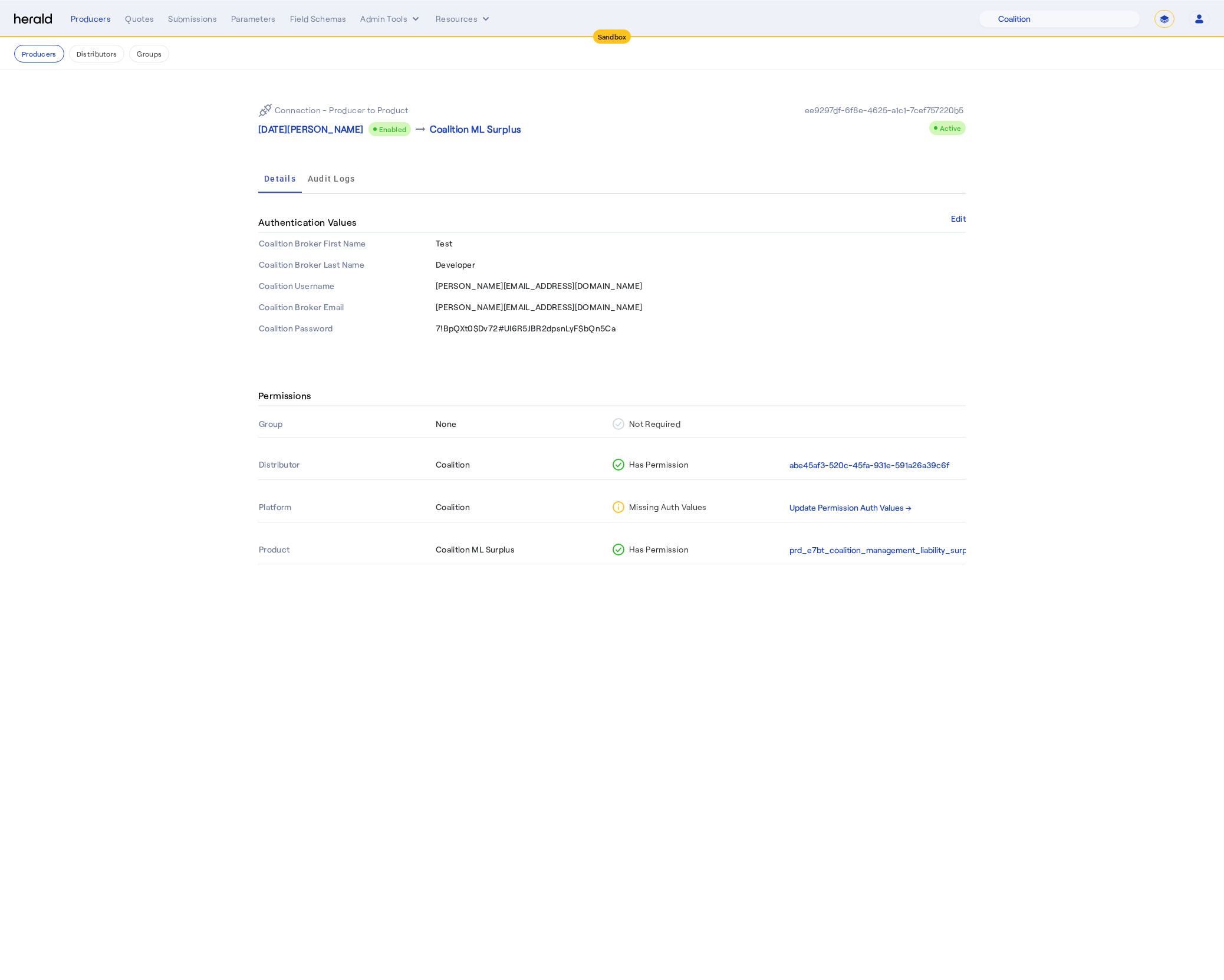
click at [34, 16] on img at bounding box center [33, 19] width 38 height 11
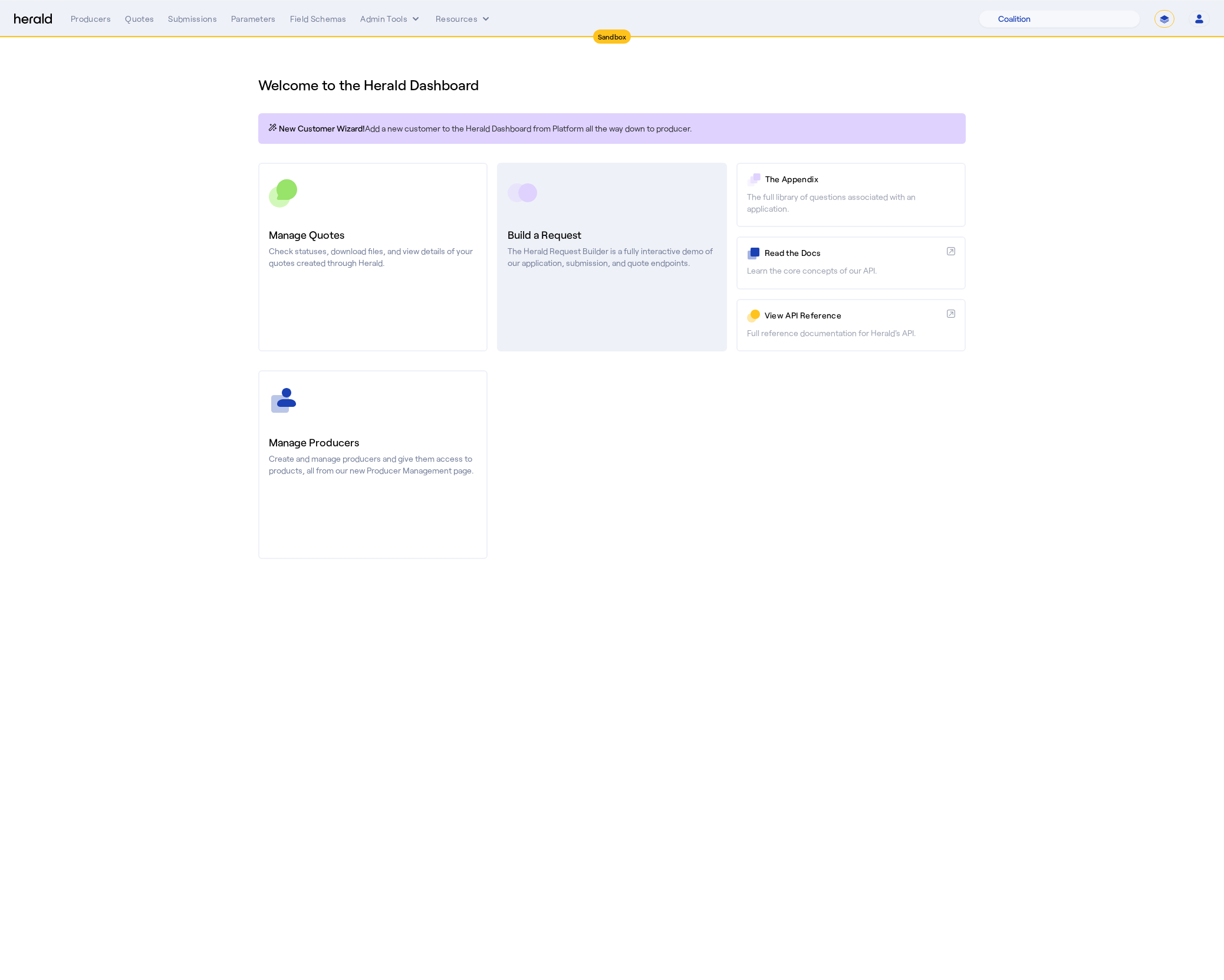
click at [723, 340] on link "Build a Request The Herald Request Builder is a fully interactive demo of our a…" at bounding box center [612, 257] width 230 height 189
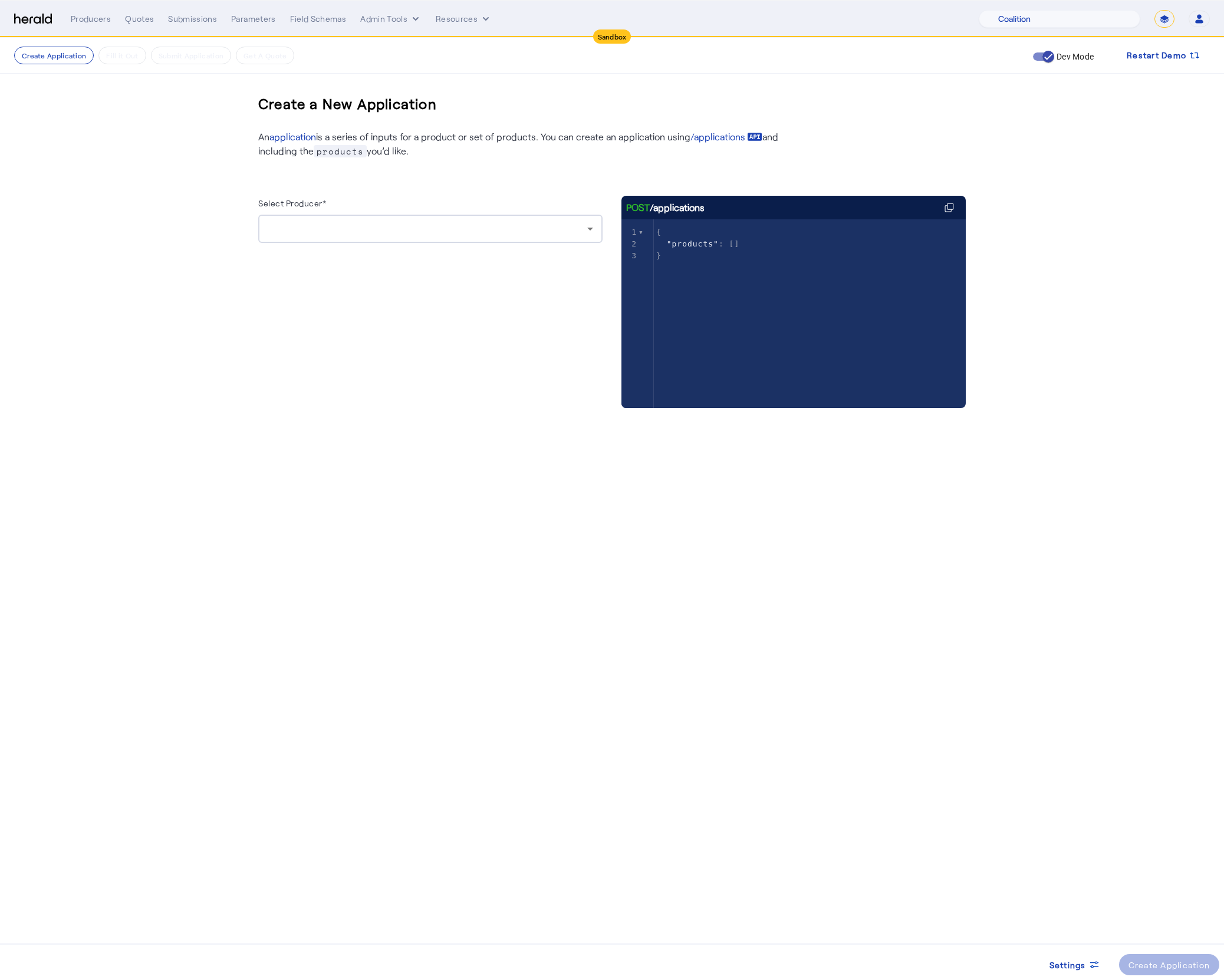
click at [43, 18] on img at bounding box center [33, 19] width 38 height 11
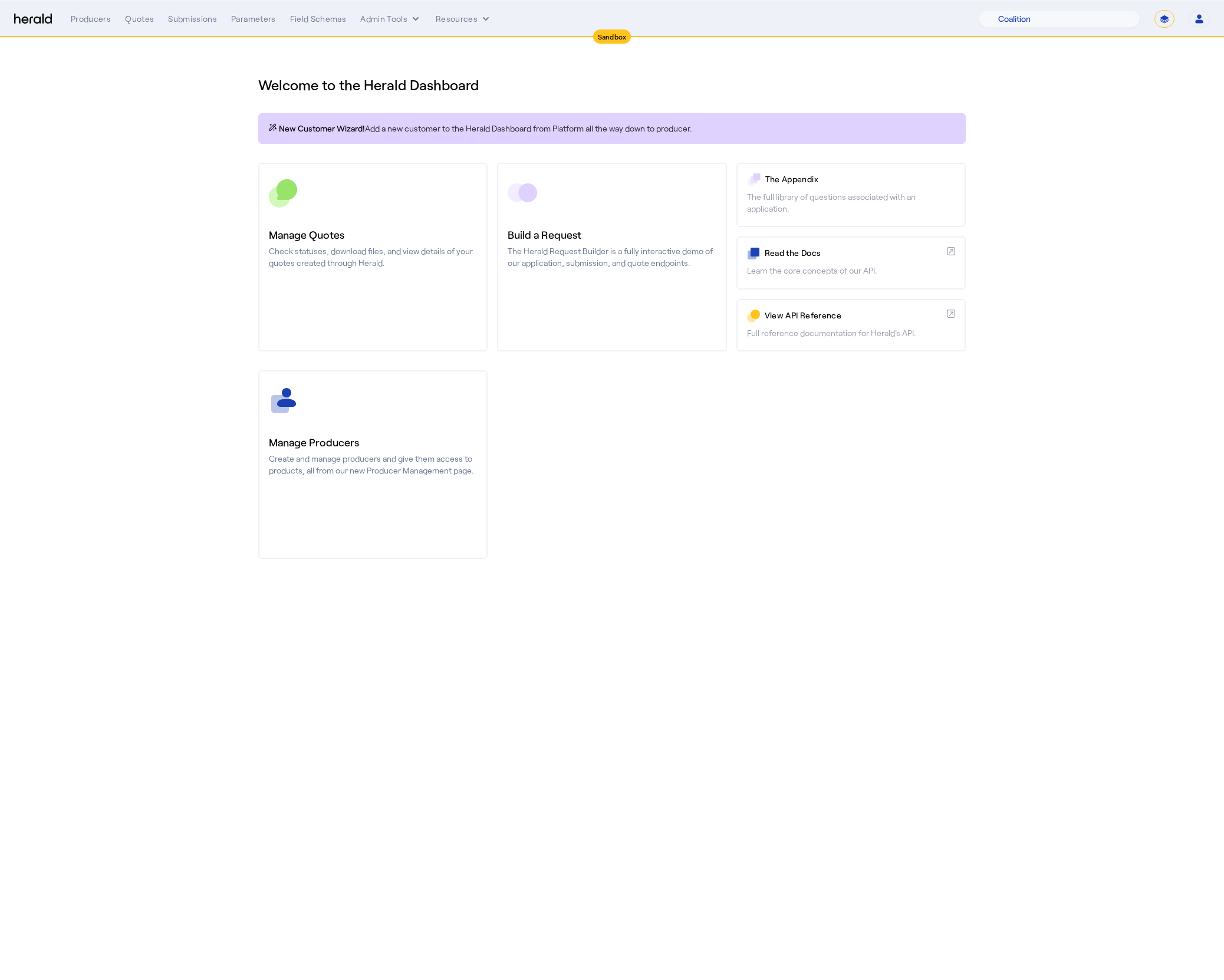
click at [1177, 125] on section "Welcome to the Herald Dashboard New Customer Wizard! Add a new customer to the …" at bounding box center [612, 310] width 1224 height 544
click at [1208, 21] on button "Open user menu" at bounding box center [1199, 18] width 21 height 16
click at [1150, 230] on div at bounding box center [612, 490] width 1224 height 980
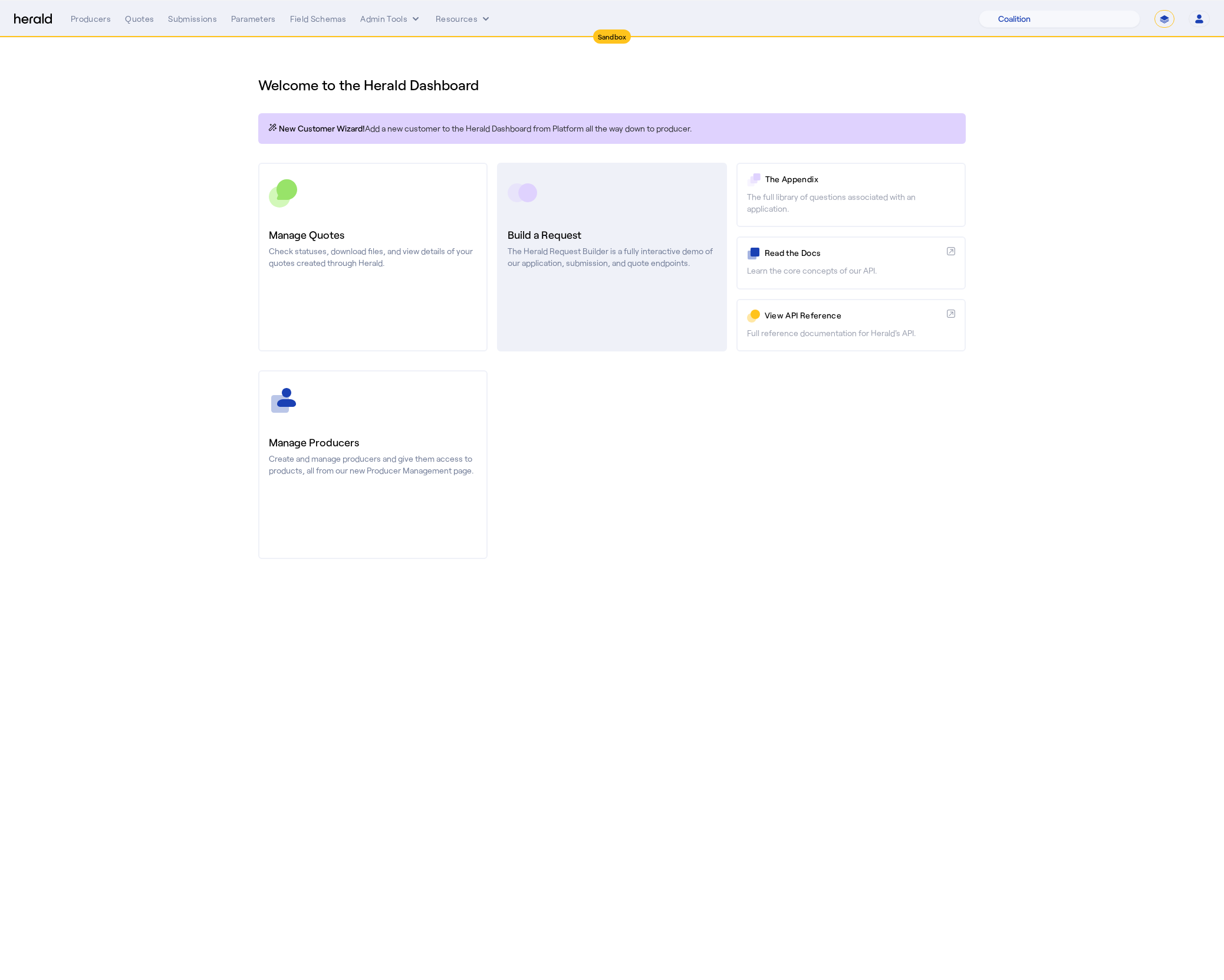
click at [588, 301] on link "Build a Request The Herald Request Builder is a fully interactive demo of our a…" at bounding box center [612, 257] width 230 height 189
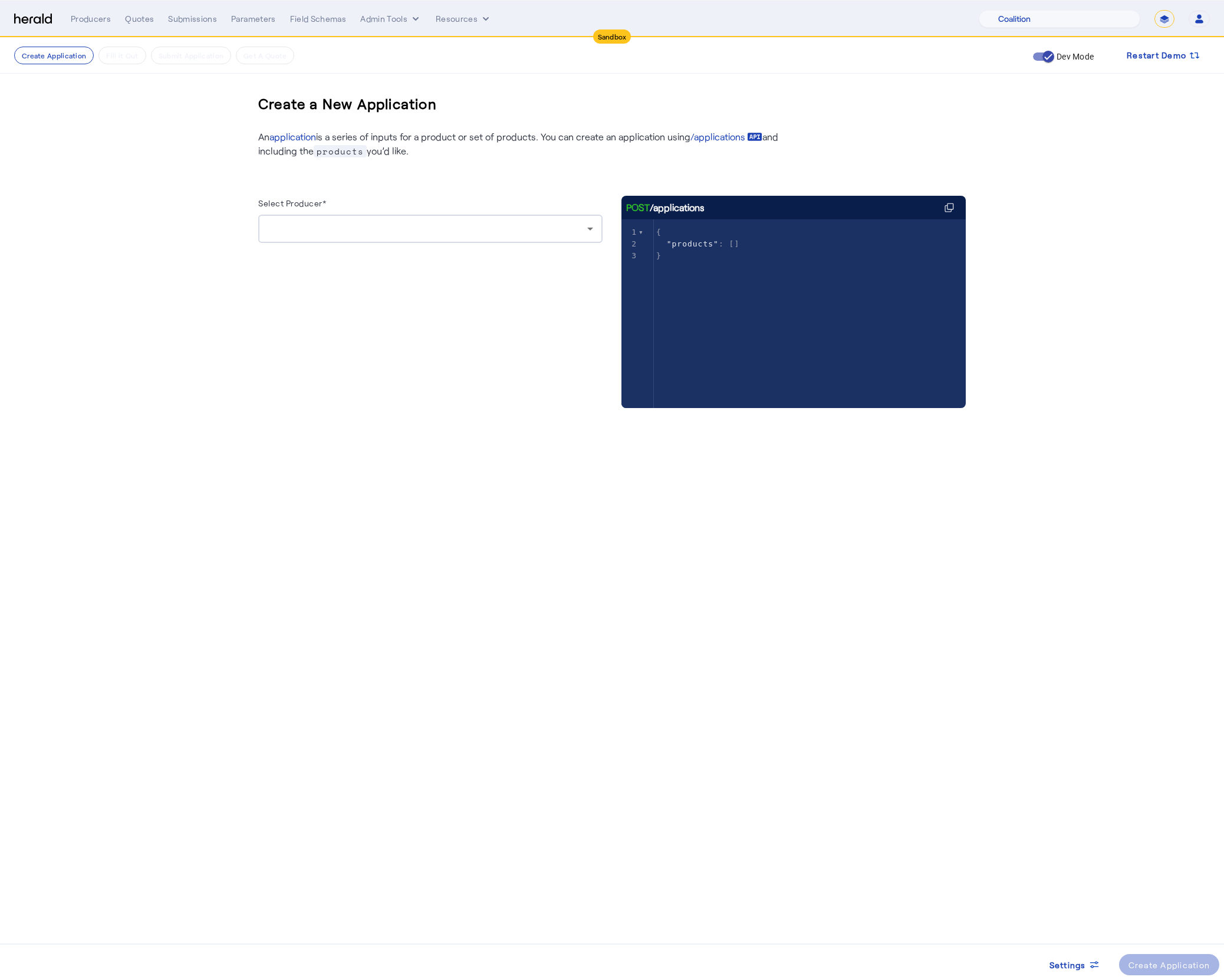
click at [466, 252] on div at bounding box center [430, 252] width 344 height 19
click at [466, 241] on div at bounding box center [430, 228] width 325 height 28
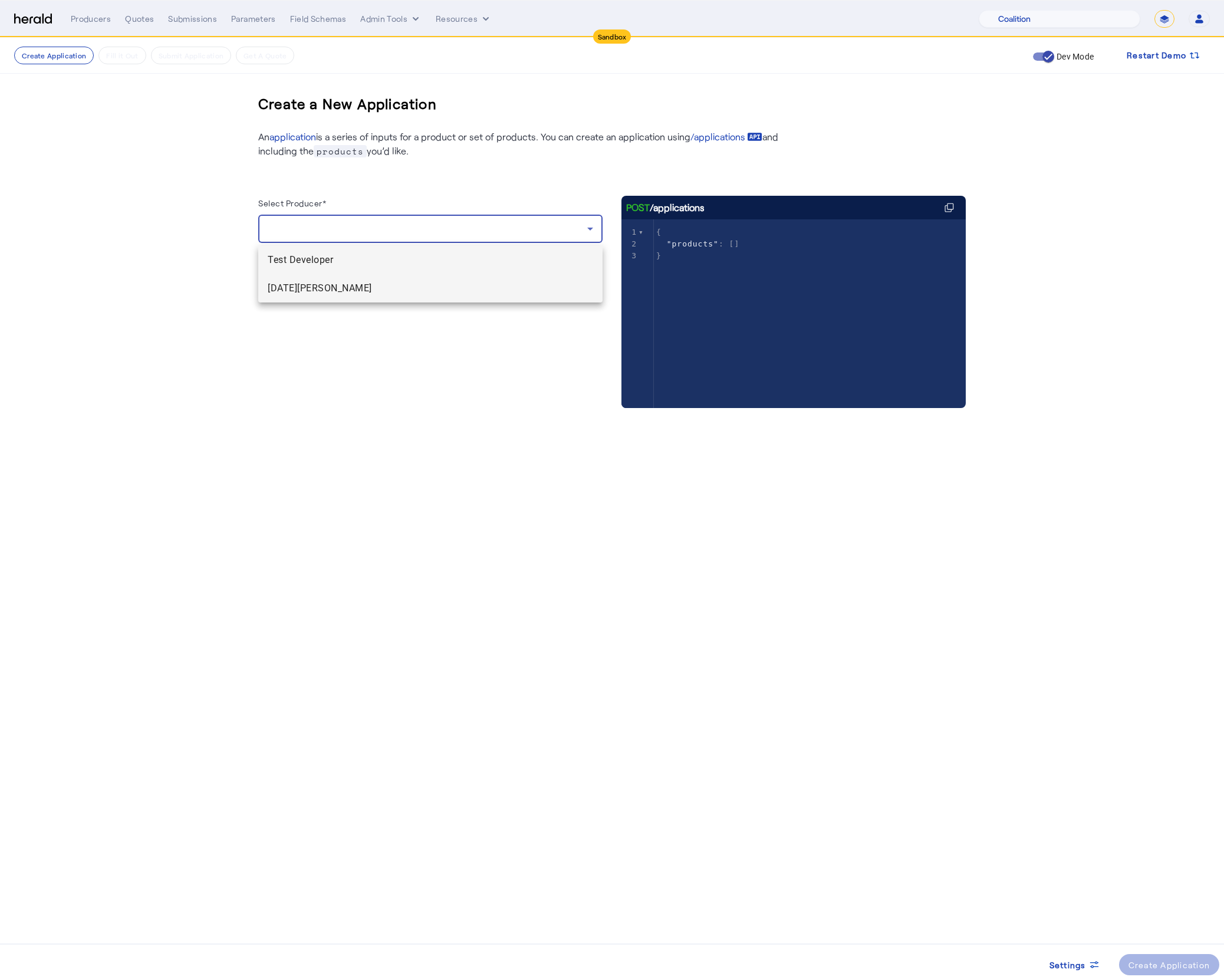
click at [424, 277] on mat-option "Chaitra Subramaniam" at bounding box center [430, 288] width 344 height 28
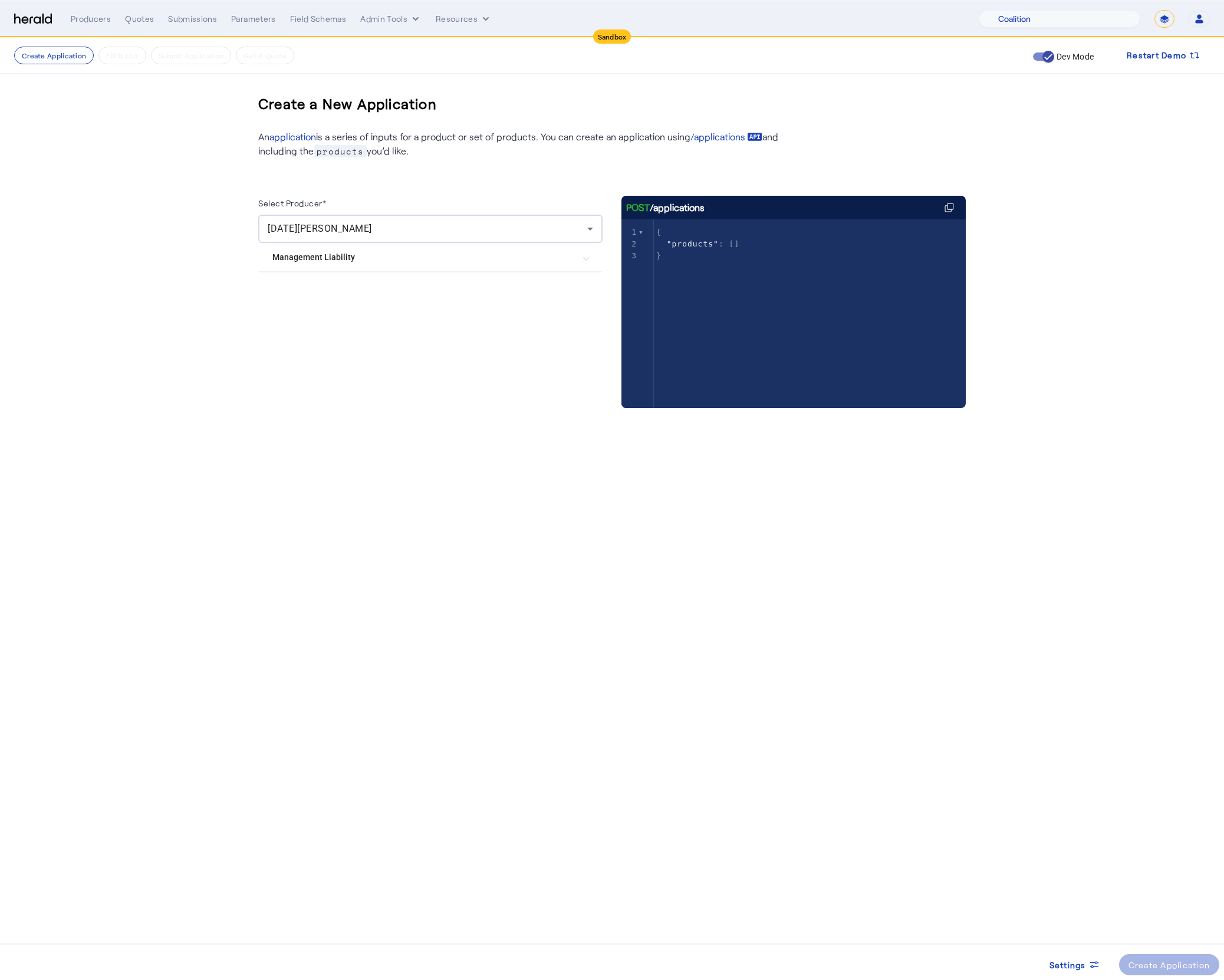
click at [409, 264] on Liability "Management Liability" at bounding box center [423, 257] width 302 height 12
click at [463, 435] on div "Create a New Application An application is a series of inputs for a product or …" at bounding box center [612, 258] width 754 height 441
click at [483, 277] on mat-expansion-panel-header "Management Liability" at bounding box center [430, 262] width 344 height 38
click at [463, 368] on div "Select Producer* Chaitra Subramaniam Management Liability Coalition ML V2 Coali…" at bounding box center [430, 313] width 344 height 235
click at [31, 24] on div "Menu Producers Quotes Submissions Parameters Field Schemas Admin Tools Resource…" at bounding box center [612, 18] width 1196 height 18
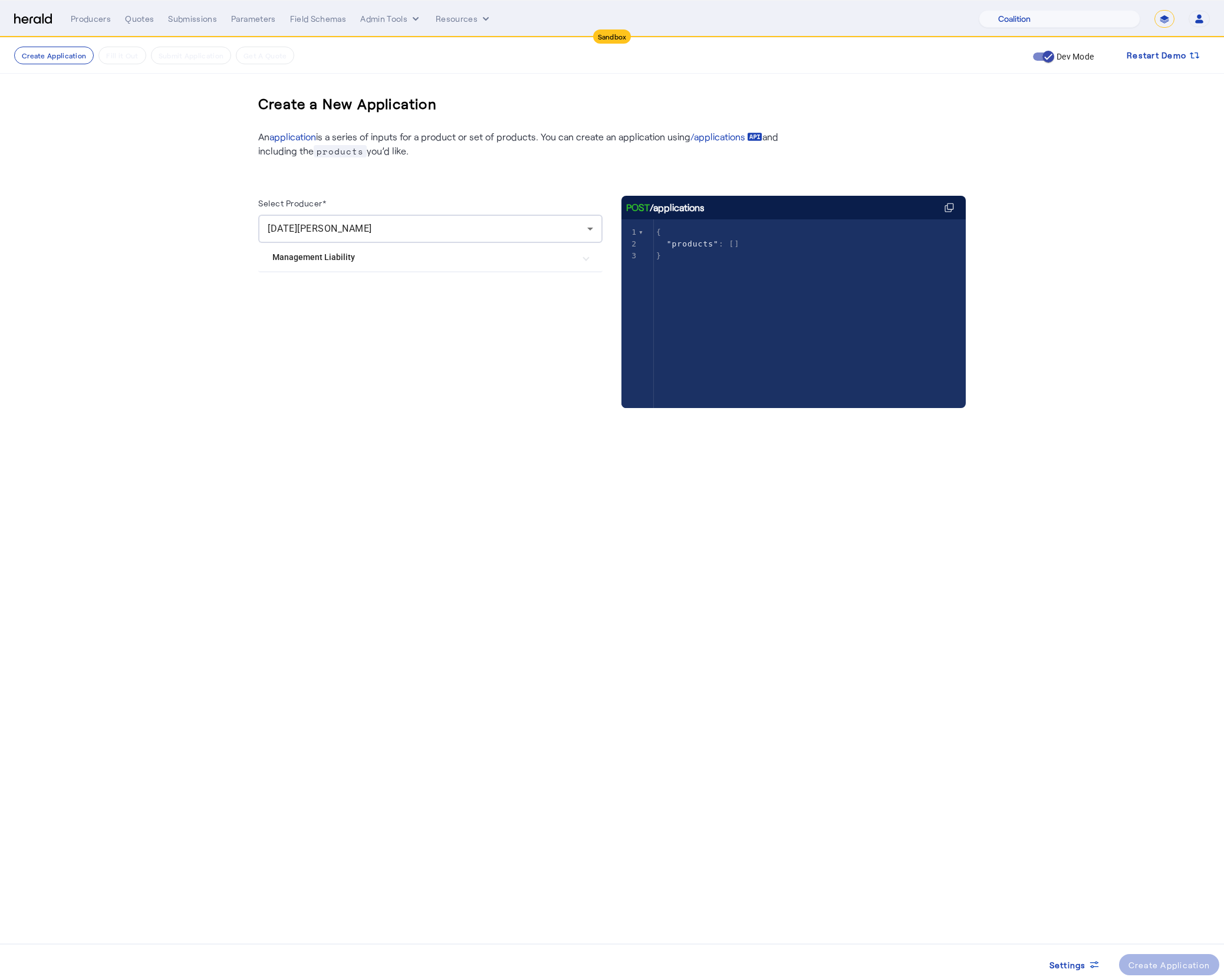
click at [31, 18] on img at bounding box center [33, 19] width 38 height 11
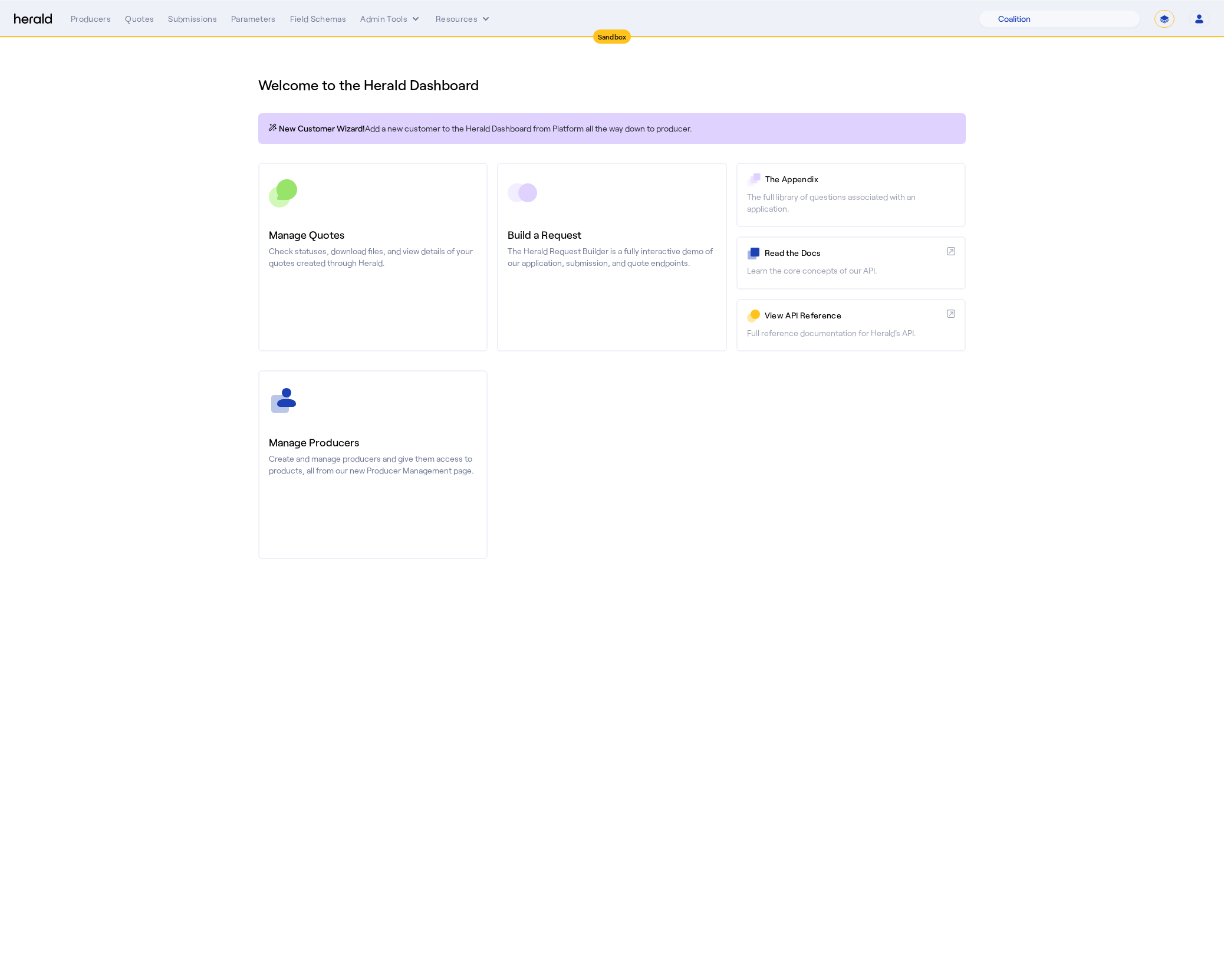
click at [227, 243] on section "Welcome to the Herald Dashboard New Customer Wizard! Add a new customer to the …" at bounding box center [612, 310] width 1224 height 544
click at [473, 24] on button "Resources" at bounding box center [463, 19] width 56 height 12
click at [712, 105] on div at bounding box center [612, 490] width 1224 height 980
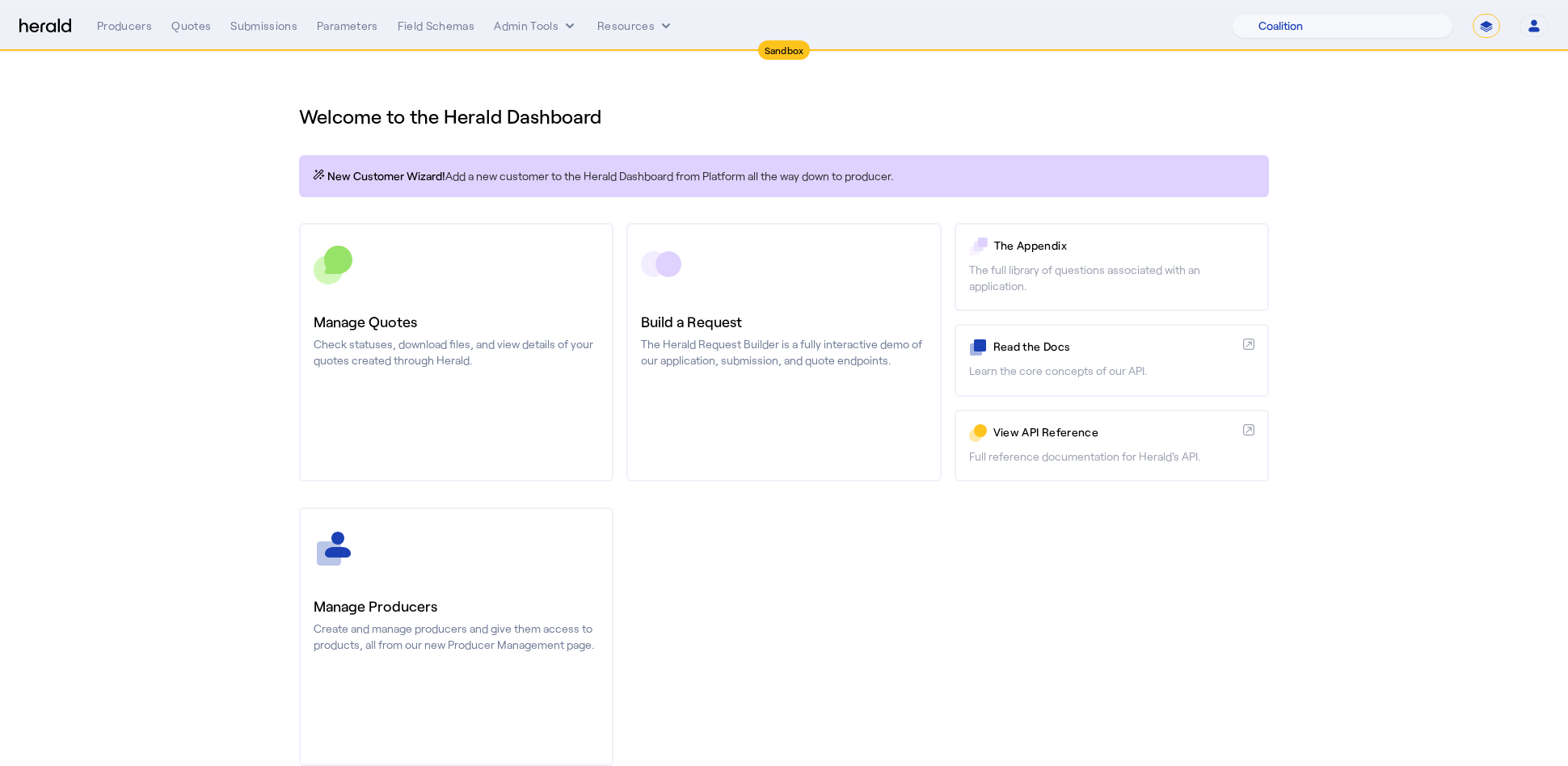
click at [1417, 124] on section "Welcome to the Herald Dashboard New Customer Wizard! Add a new customer to the …" at bounding box center [784, 425] width 1568 height 746
click at [1478, 24] on select "**********" at bounding box center [1486, 25] width 28 height 24
select select "**********"
click at [1473, 13] on select "**********" at bounding box center [1486, 25] width 28 height 24
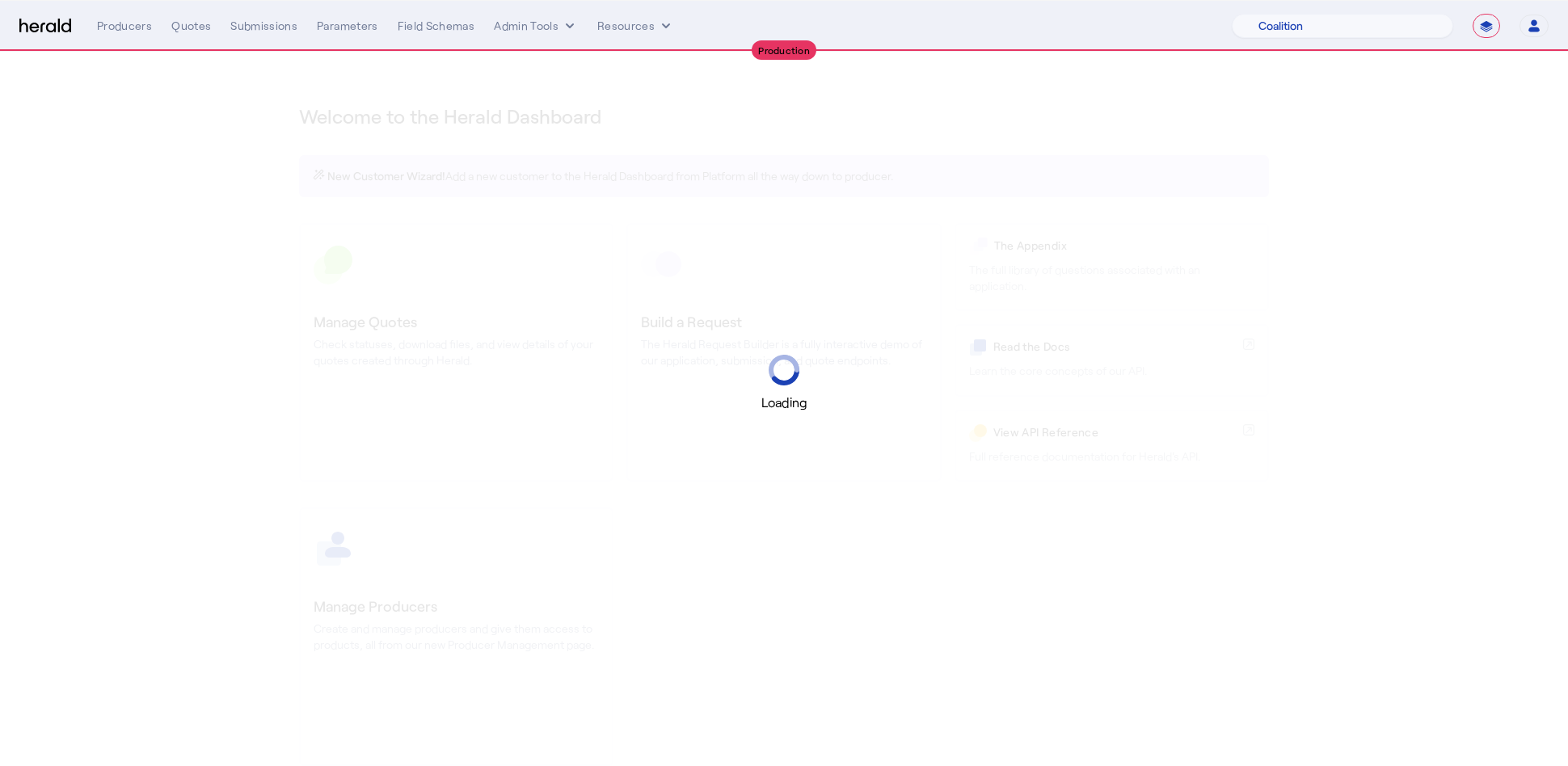
click at [1447, 126] on div "Loading" at bounding box center [784, 383] width 1568 height 766
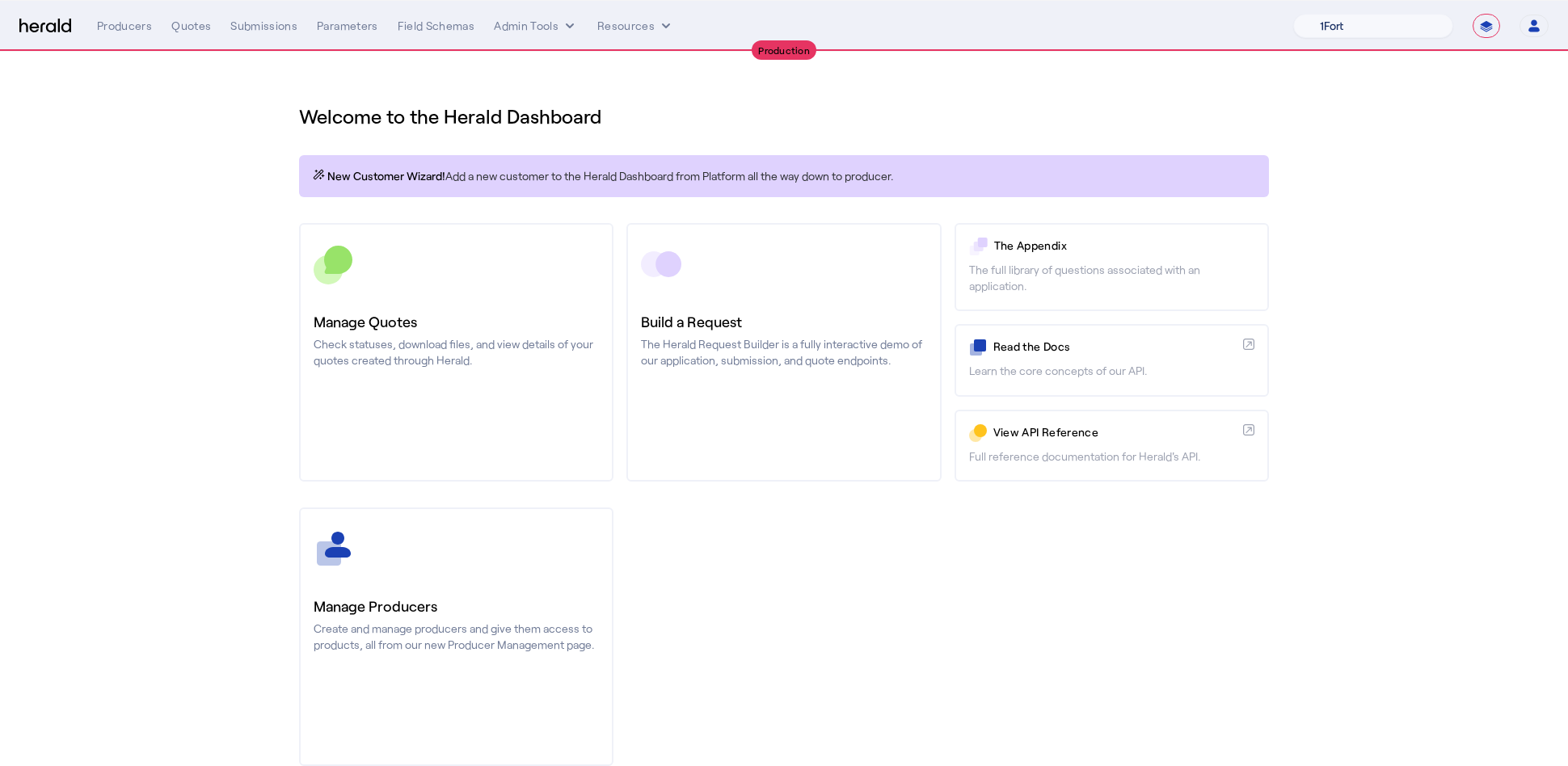
click at [1349, 28] on select "1Fort Affinity Risk Billy BindHQ Bunker CRC Campus Coverage Citadel Fifthwall F…" at bounding box center [1373, 25] width 160 height 24
select select "pfm_2v8p_herald_api"
click at [1293, 13] on select "1Fort Affinity Risk Billy BindHQ Bunker CRC Campus Coverage Citadel Fifthwall F…" at bounding box center [1373, 25] width 160 height 24
click at [1383, 314] on div "You are now impersonating the HeraldAPI platform." at bounding box center [784, 383] width 1568 height 766
click at [549, 37] on div "You are now impersonating the HeraldAPI platform." at bounding box center [784, 383] width 1568 height 766
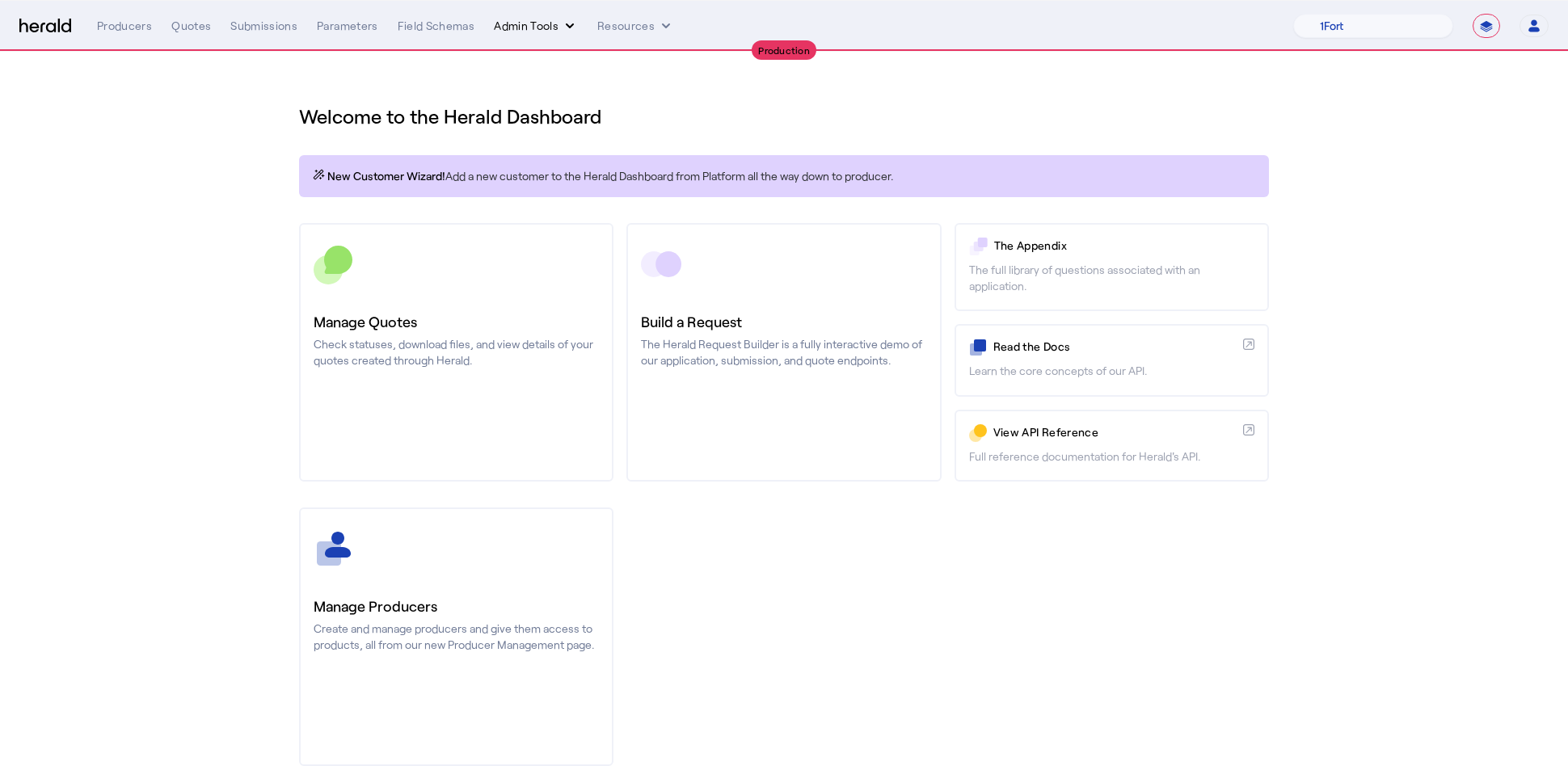
click at [549, 28] on button "Admin Tools" at bounding box center [535, 26] width 84 height 16
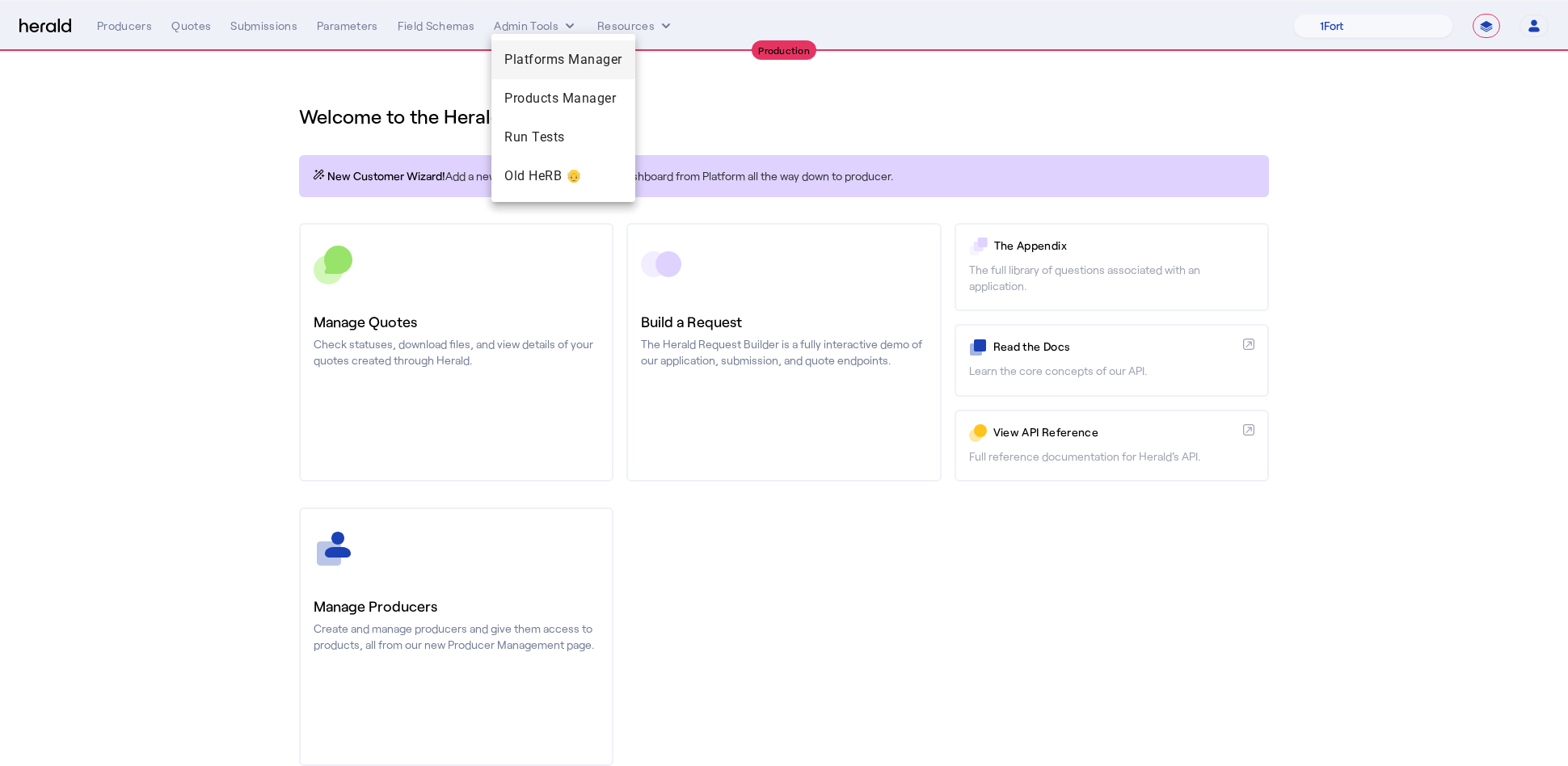
click at [570, 59] on span "Platforms Manager" at bounding box center [563, 60] width 118 height 20
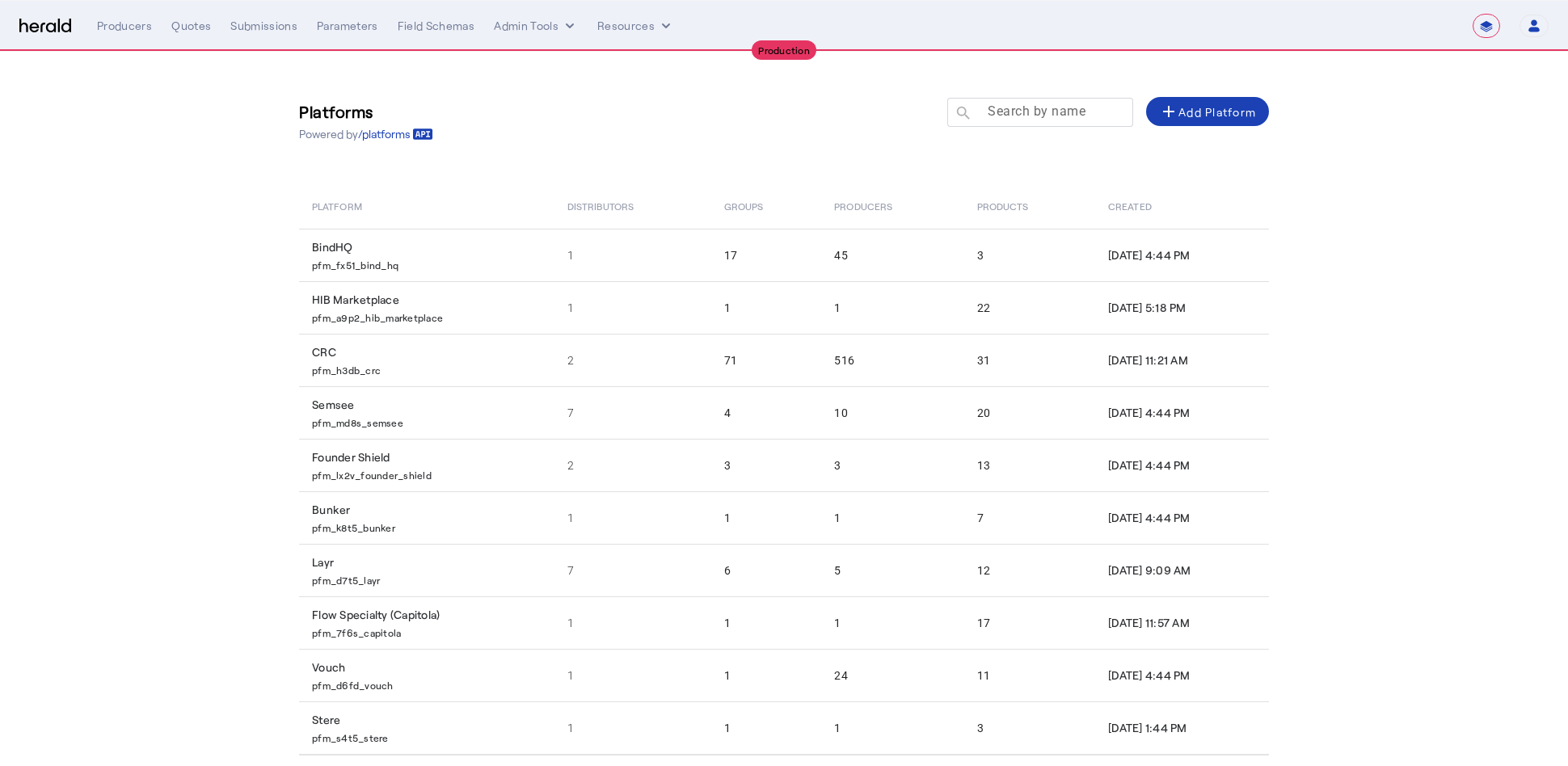
click at [1042, 116] on mat-label "Search by name" at bounding box center [1036, 111] width 98 height 15
click at [1042, 116] on input "Search by name" at bounding box center [1047, 111] width 146 height 20
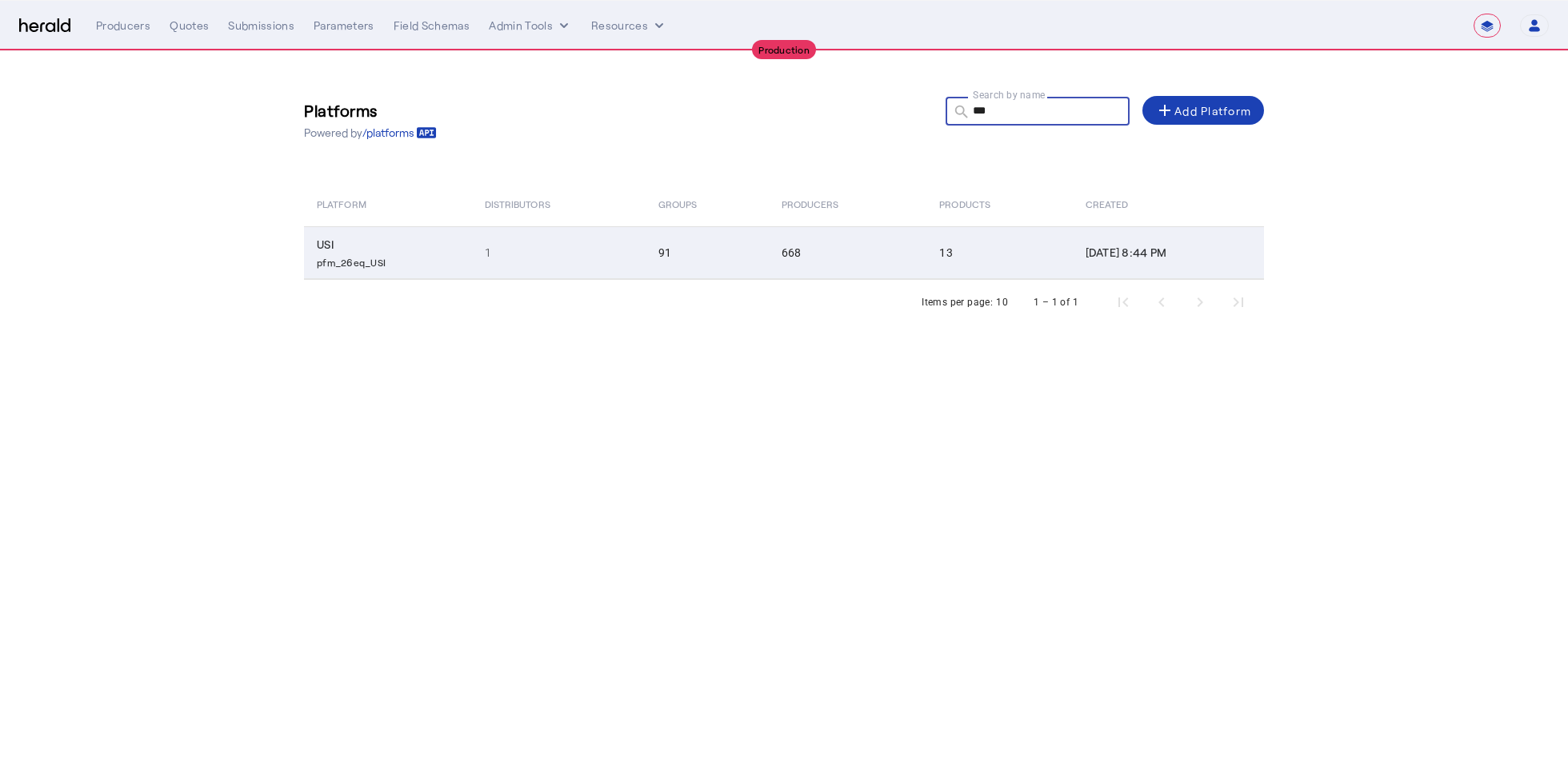
type input "***"
click at [701, 248] on td "91" at bounding box center [707, 252] width 123 height 52
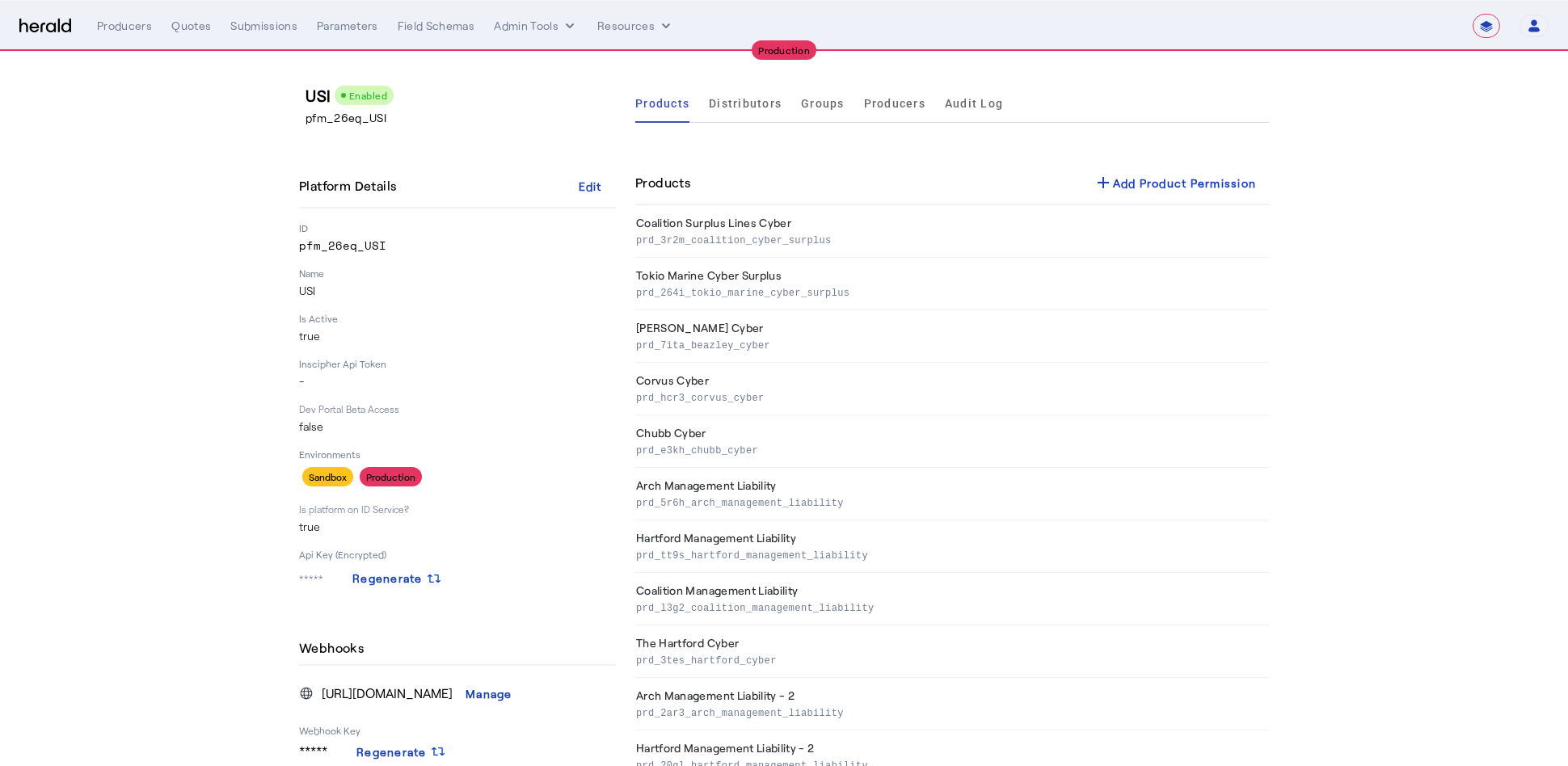
click at [1457, 299] on section "USI Enabled pfm_26eq_USI Platform Details Edit ID pfm_26eq_USI Name USI Is Acti…" at bounding box center [784, 486] width 1568 height 868
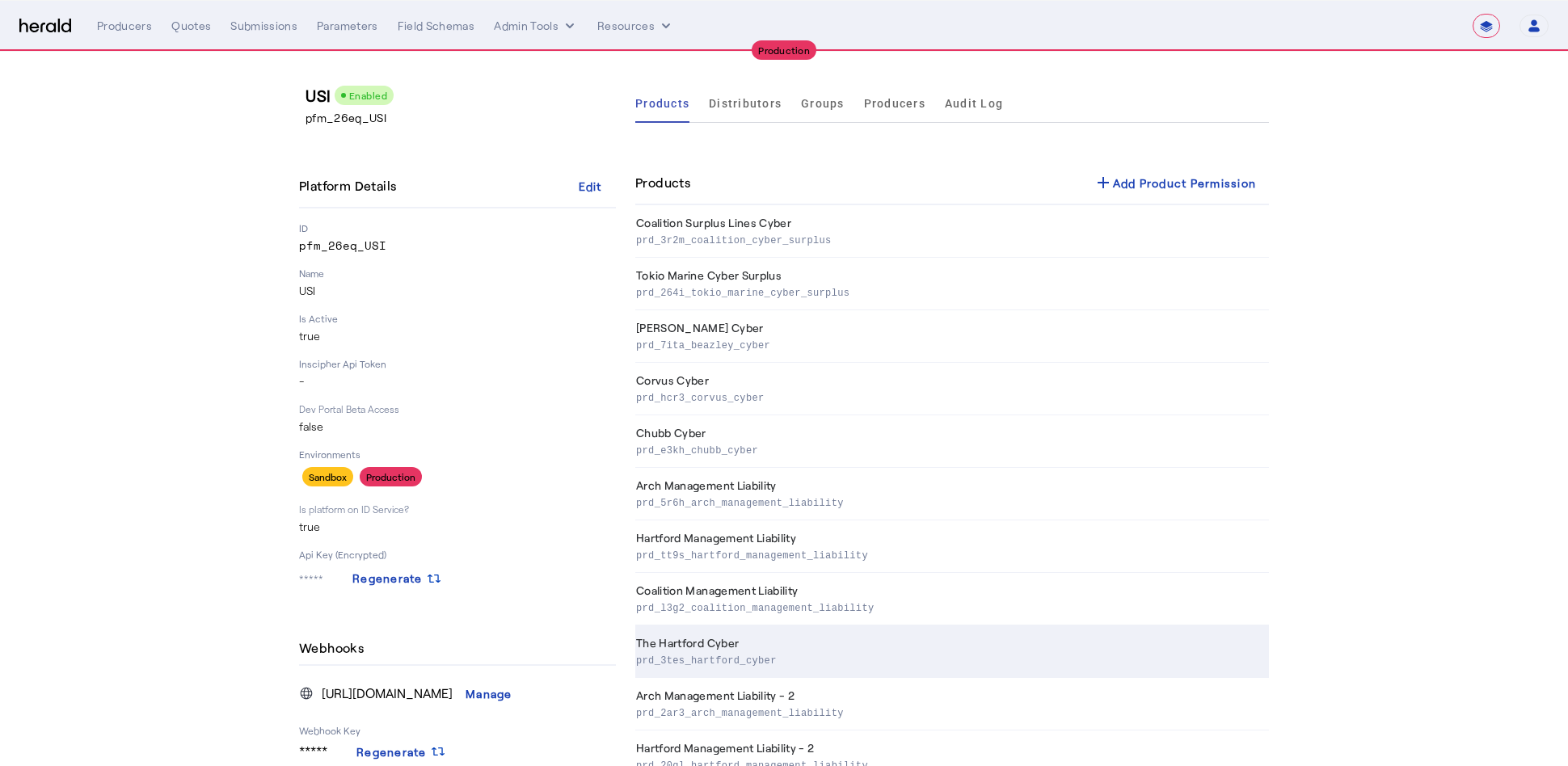
click at [874, 645] on th "The Hartford Cyber prd_3tes_hartford_cyber" at bounding box center [951, 652] width 634 height 52
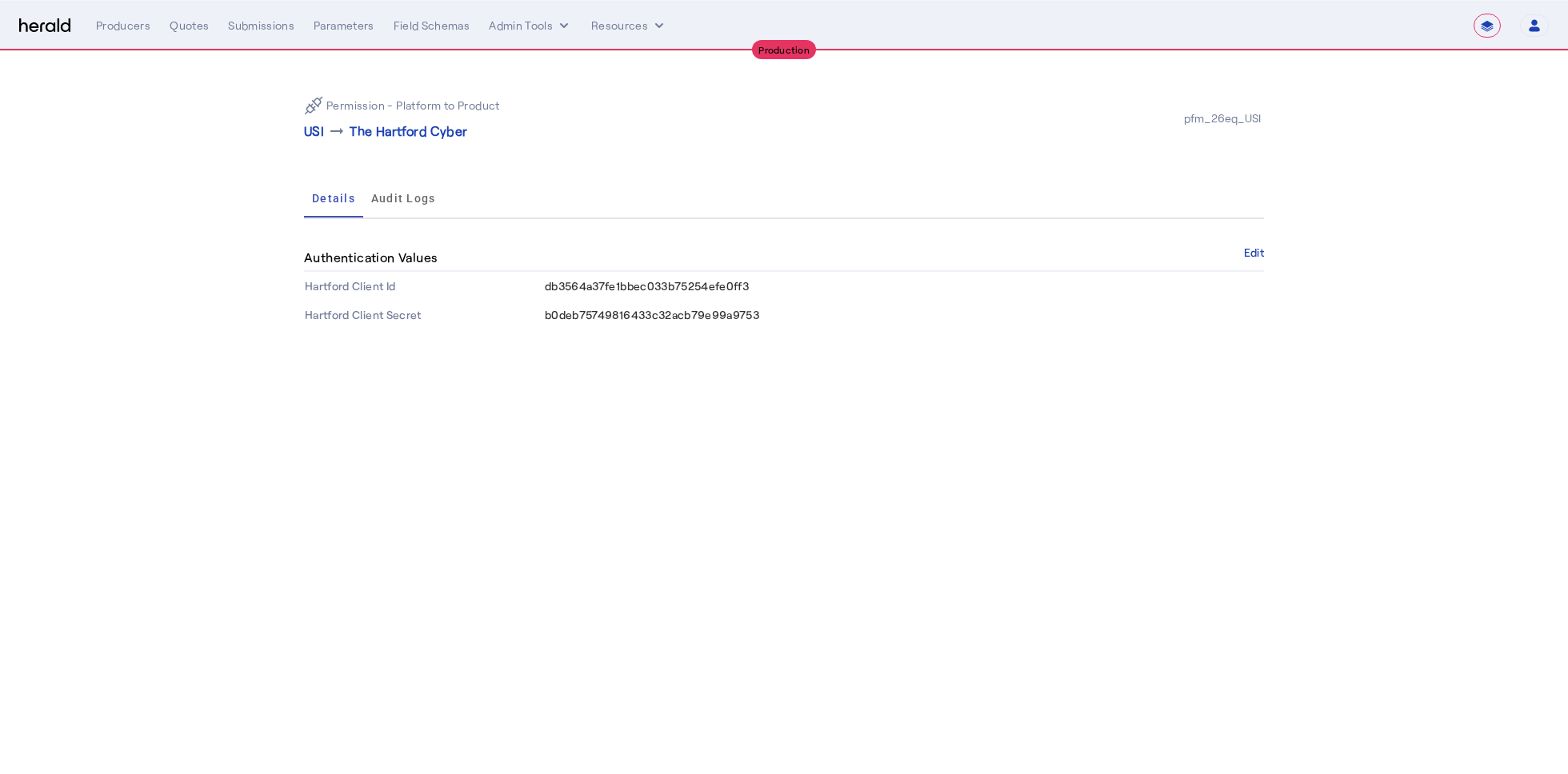
click at [712, 399] on body "**********" at bounding box center [784, 387] width 1568 height 774
click at [879, 422] on body "**********" at bounding box center [784, 387] width 1568 height 774
click at [315, 133] on p "USI" at bounding box center [314, 132] width 20 height 20
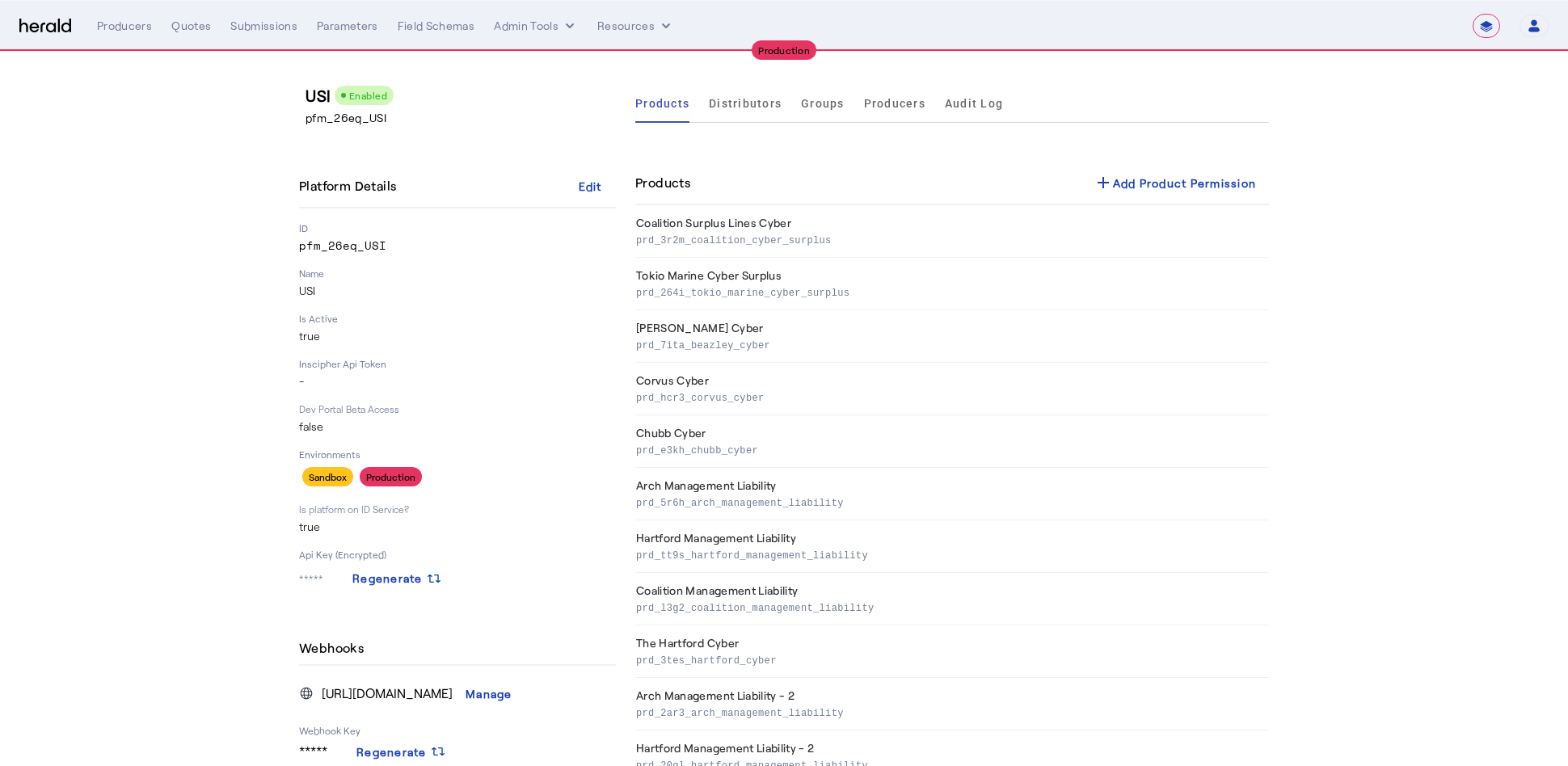
click at [1407, 444] on section "USI Enabled pfm_26eq_USI Platform Details Edit ID pfm_26eq_USI Name USI Is Acti…" at bounding box center [784, 486] width 1568 height 868
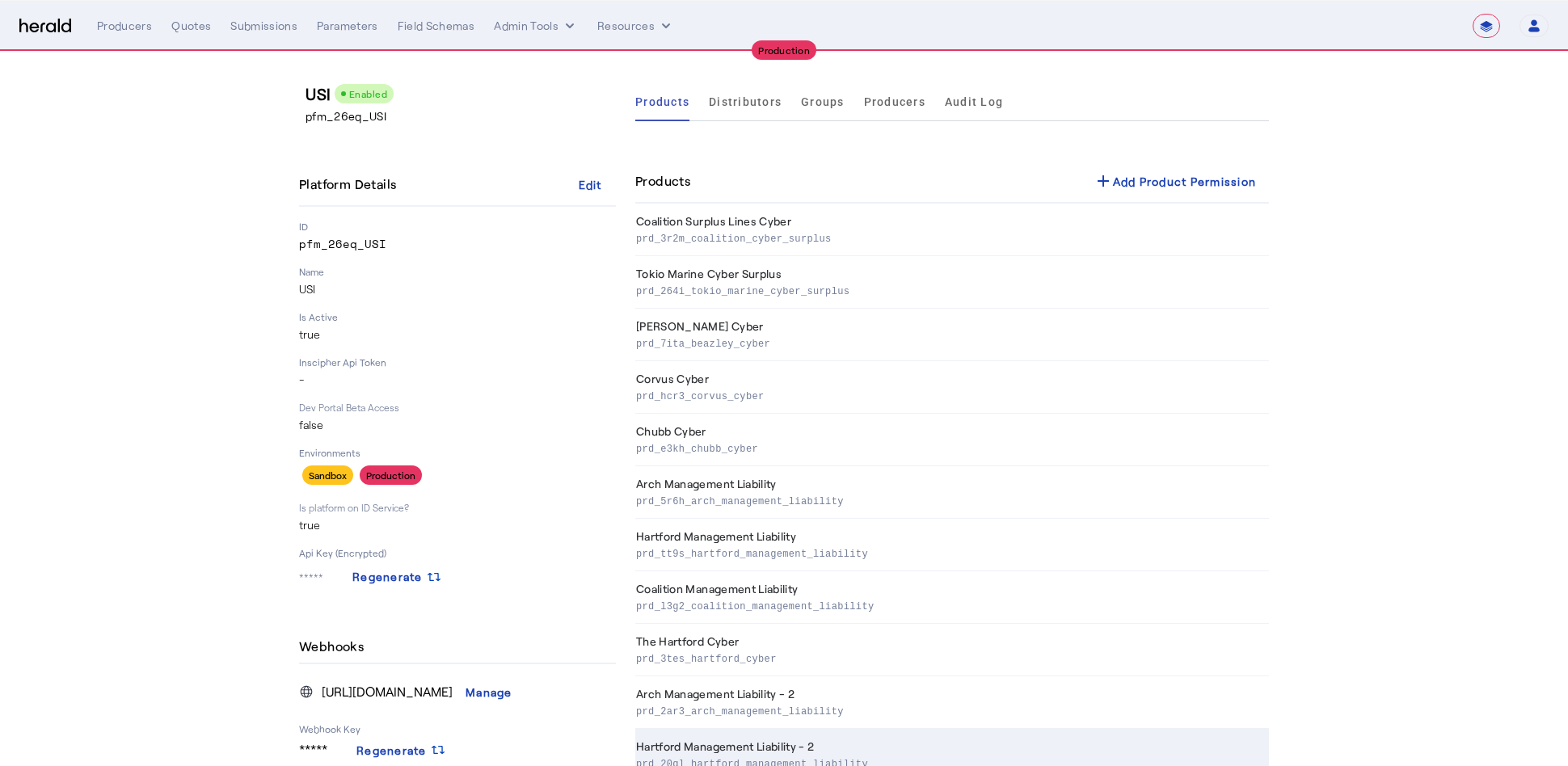
click at [851, 746] on th "Hartford Management Liability - 2 prd_20ql_hartford_management_liability" at bounding box center [951, 755] width 634 height 52
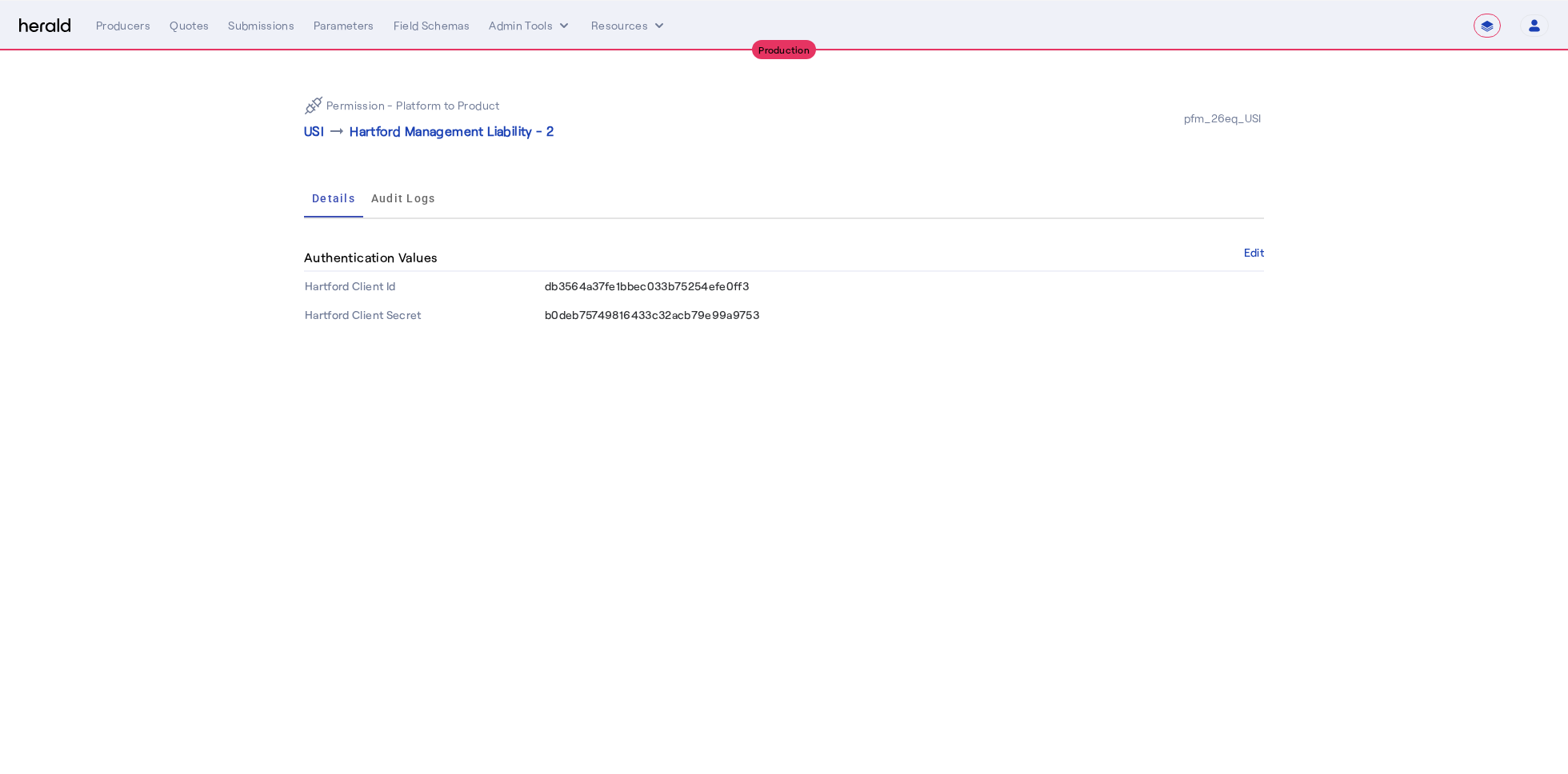
click at [781, 557] on body "**********" at bounding box center [784, 387] width 1568 height 774
click at [657, 288] on span "db3564a37fe1bbec033b75254efe0ff3" at bounding box center [646, 286] width 204 height 13
copy span "db3564a37fe1bbec033b75254efe0ff3"
click at [656, 310] on span "b0deb75749816433c32acb79e99a9753" at bounding box center [651, 314] width 214 height 13
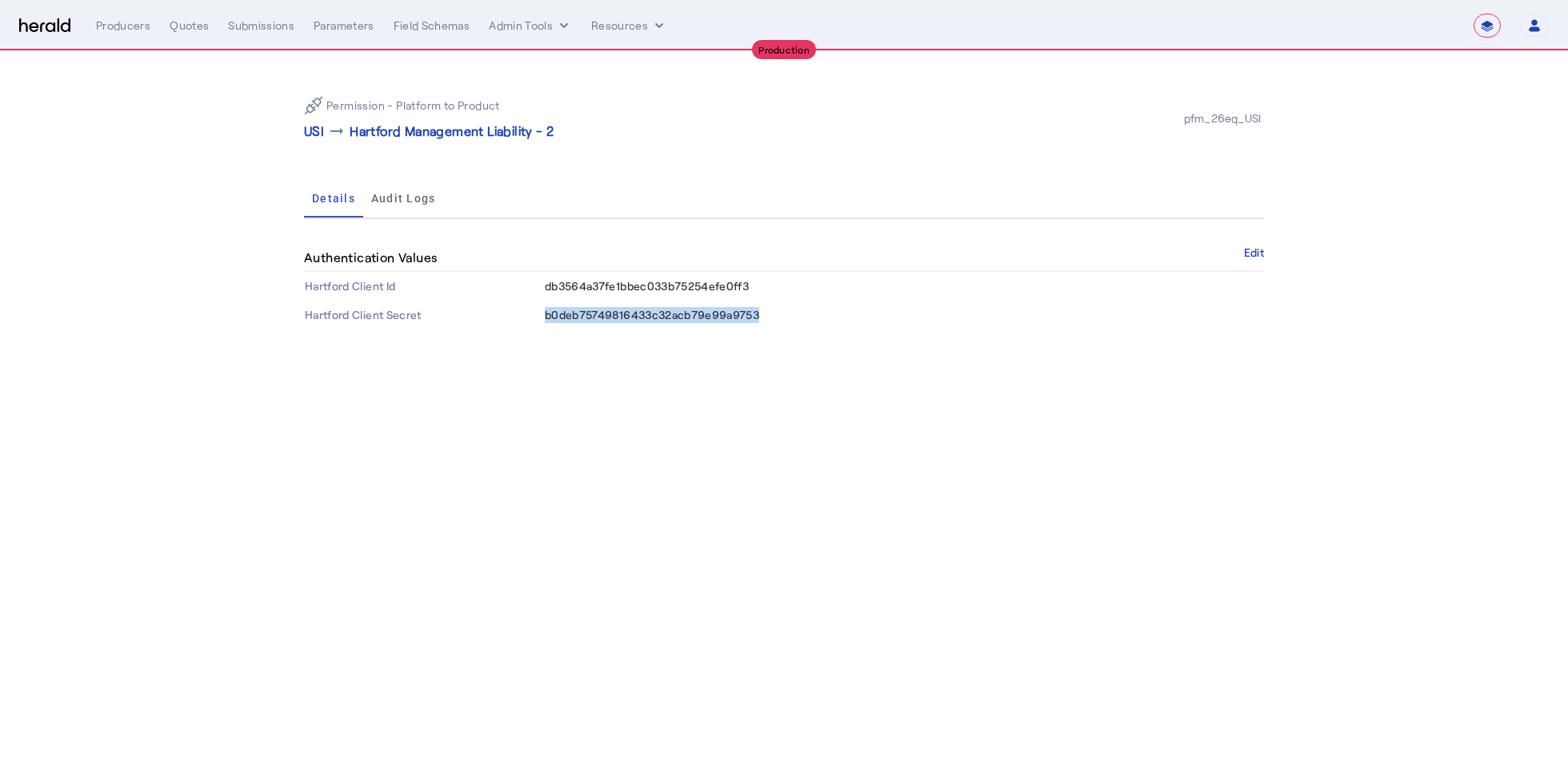
click at [656, 310] on span "b0deb75749816433c32acb79e99a9753" at bounding box center [651, 314] width 214 height 13
copy span "b0deb75749816433c32acb79e99a9753"
click at [825, 329] on div "Permission - Platform to Product USI arrow_right_alt Hartford Management Liabil…" at bounding box center [784, 206] width 1023 height 310
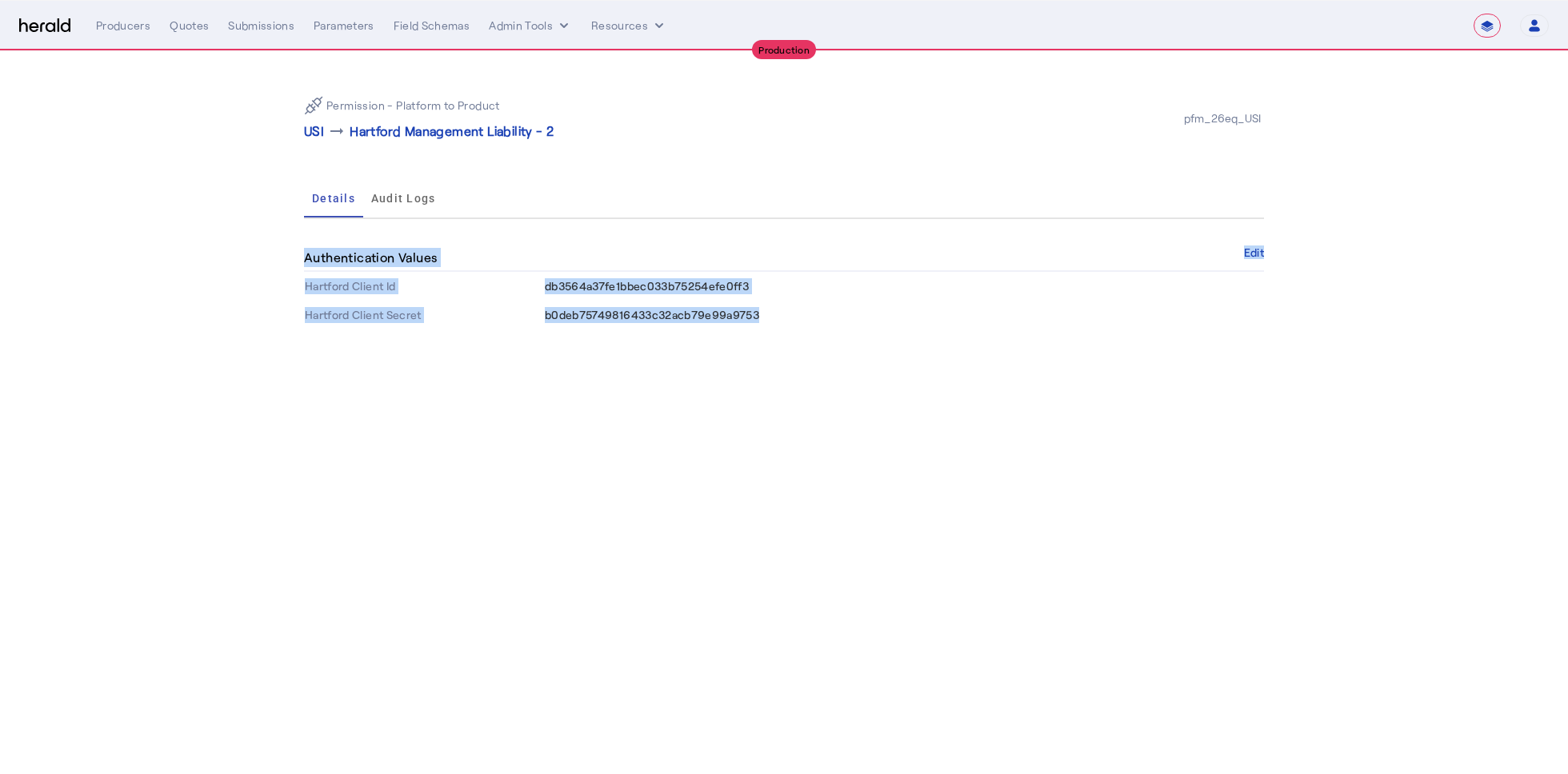
drag, startPoint x: 780, startPoint y: 314, endPoint x: 302, endPoint y: 260, distance: 481.0
click at [301, 260] on div "Permission - Platform to Product USI arrow_right_alt Hartford Management Liabil…" at bounding box center [784, 206] width 1023 height 310
click at [957, 356] on div "Permission - Platform to Product USI arrow_right_alt Hartford Management Liabil…" at bounding box center [784, 206] width 1023 height 310
drag, startPoint x: 761, startPoint y: 313, endPoint x: 279, endPoint y: 241, distance: 487.3
click at [278, 241] on div "Permission - Platform to Product USI arrow_right_alt Hartford Management Liabil…" at bounding box center [784, 206] width 1023 height 310
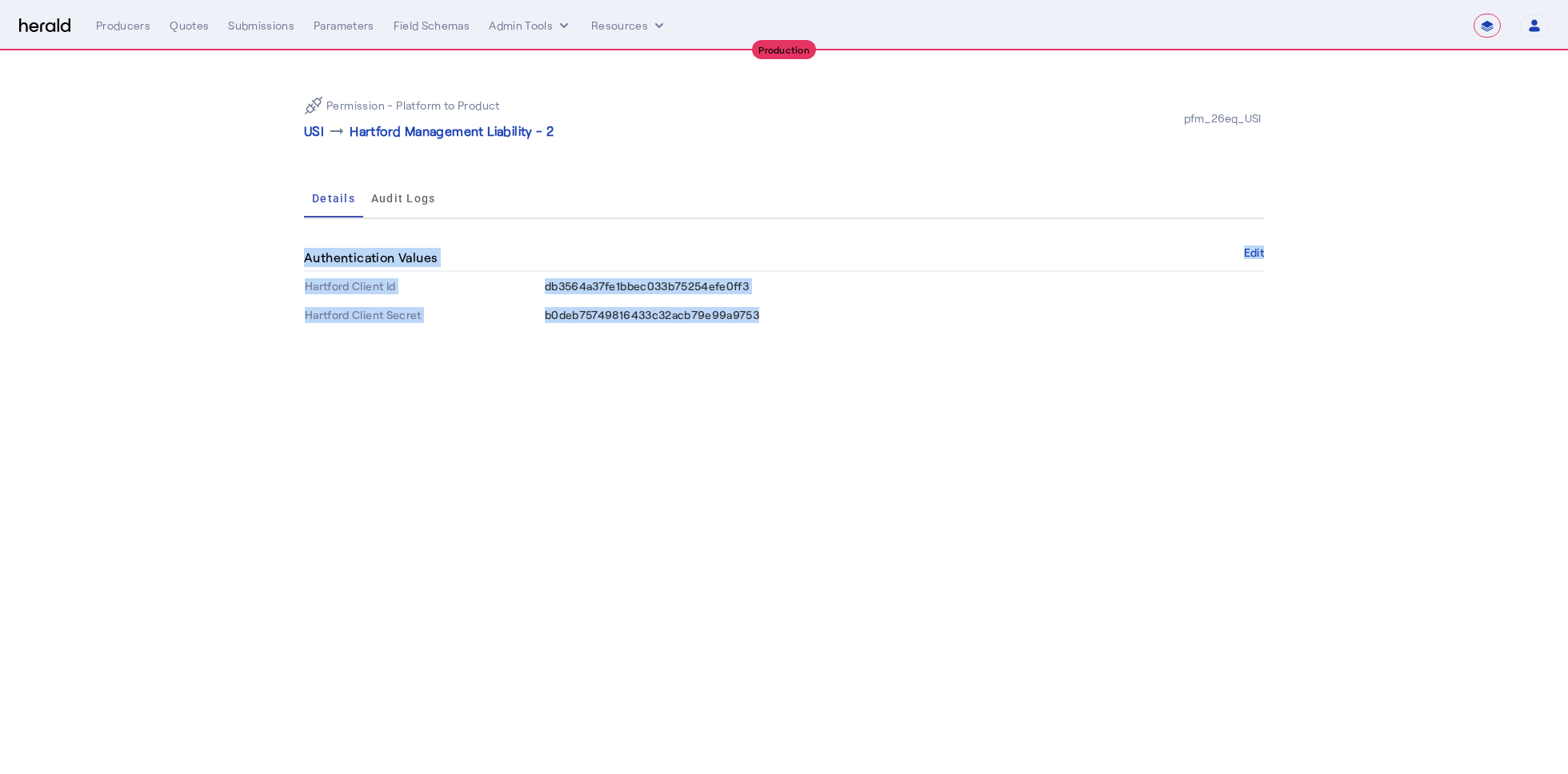
click at [781, 336] on div "Permission - Platform to Product USI arrow_right_alt Hartford Management Liabil…" at bounding box center [784, 206] width 1023 height 310
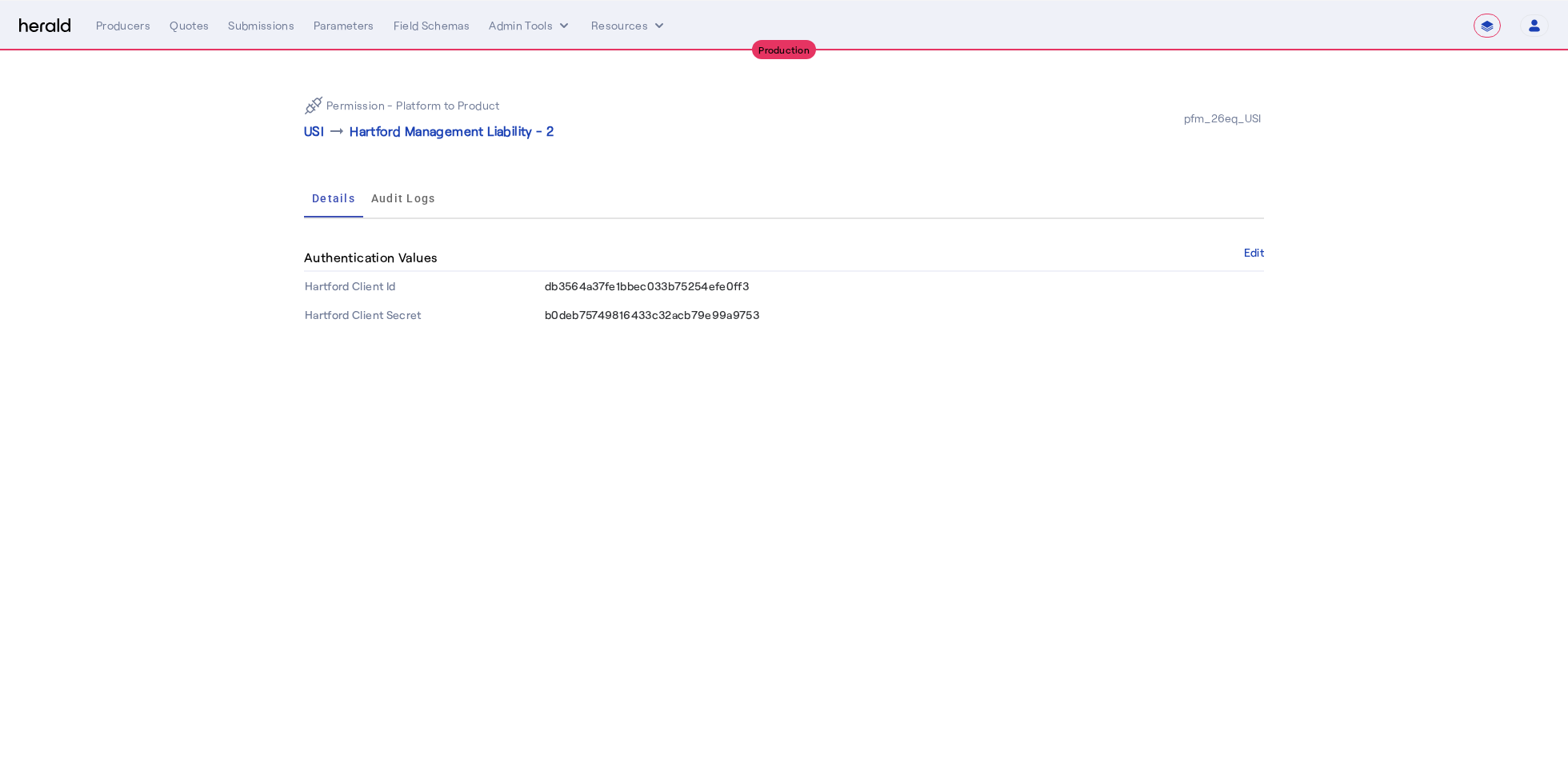
click at [56, 15] on div "**********" at bounding box center [784, 25] width 1529 height 24
click at [36, 17] on div "**********" at bounding box center [784, 25] width 1529 height 24
click at [39, 27] on img at bounding box center [45, 26] width 52 height 15
select select "pfm_2v8p_herald_api"
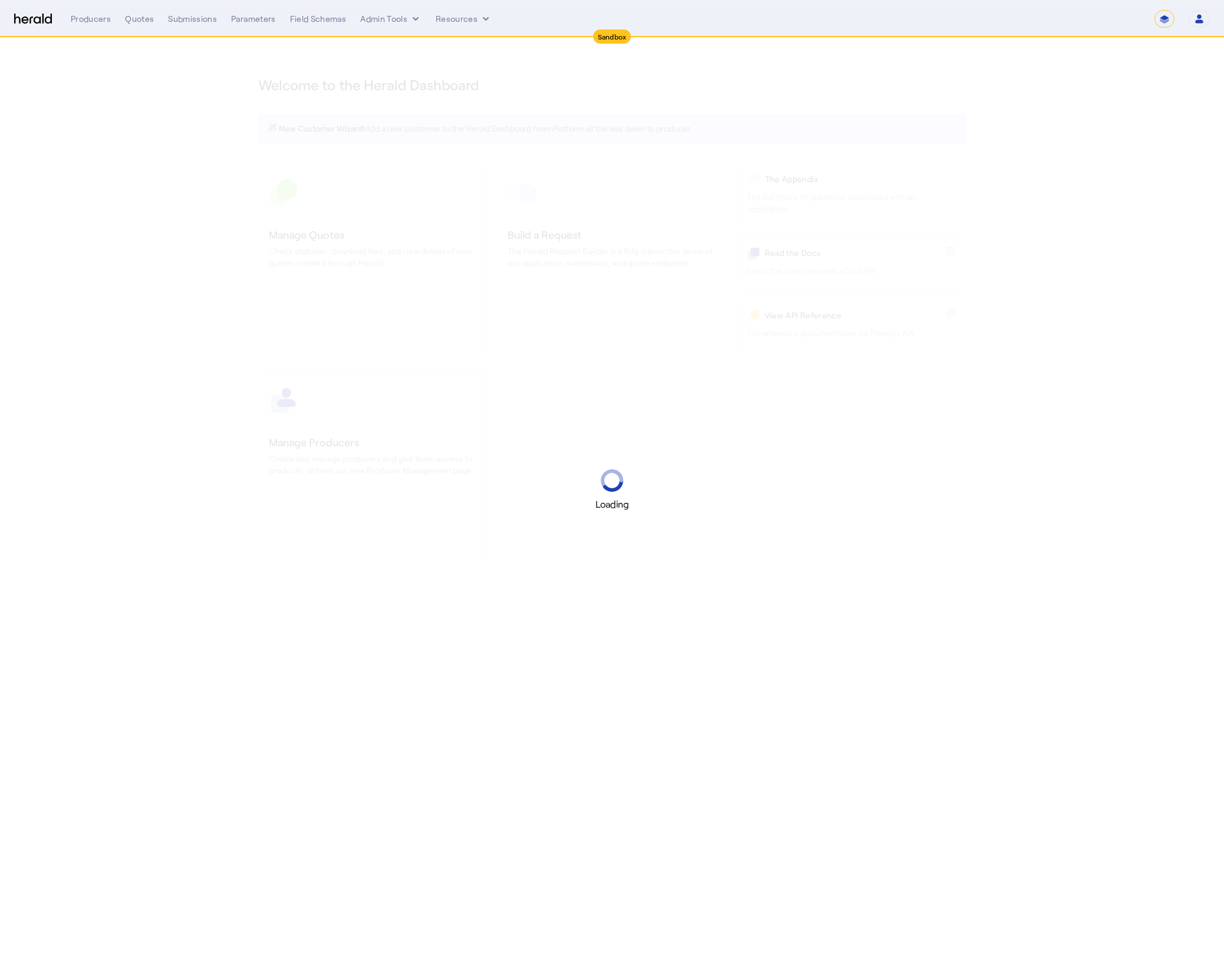
select select "*******"
click at [1187, 23] on div "**********" at bounding box center [1182, 18] width 55 height 18
select select "pfm_2v8p_herald_api"
click at [1195, 20] on icon "button" at bounding box center [1199, 19] width 10 height 10
click at [1159, 108] on div "Log Out" at bounding box center [1163, 106] width 74 height 14
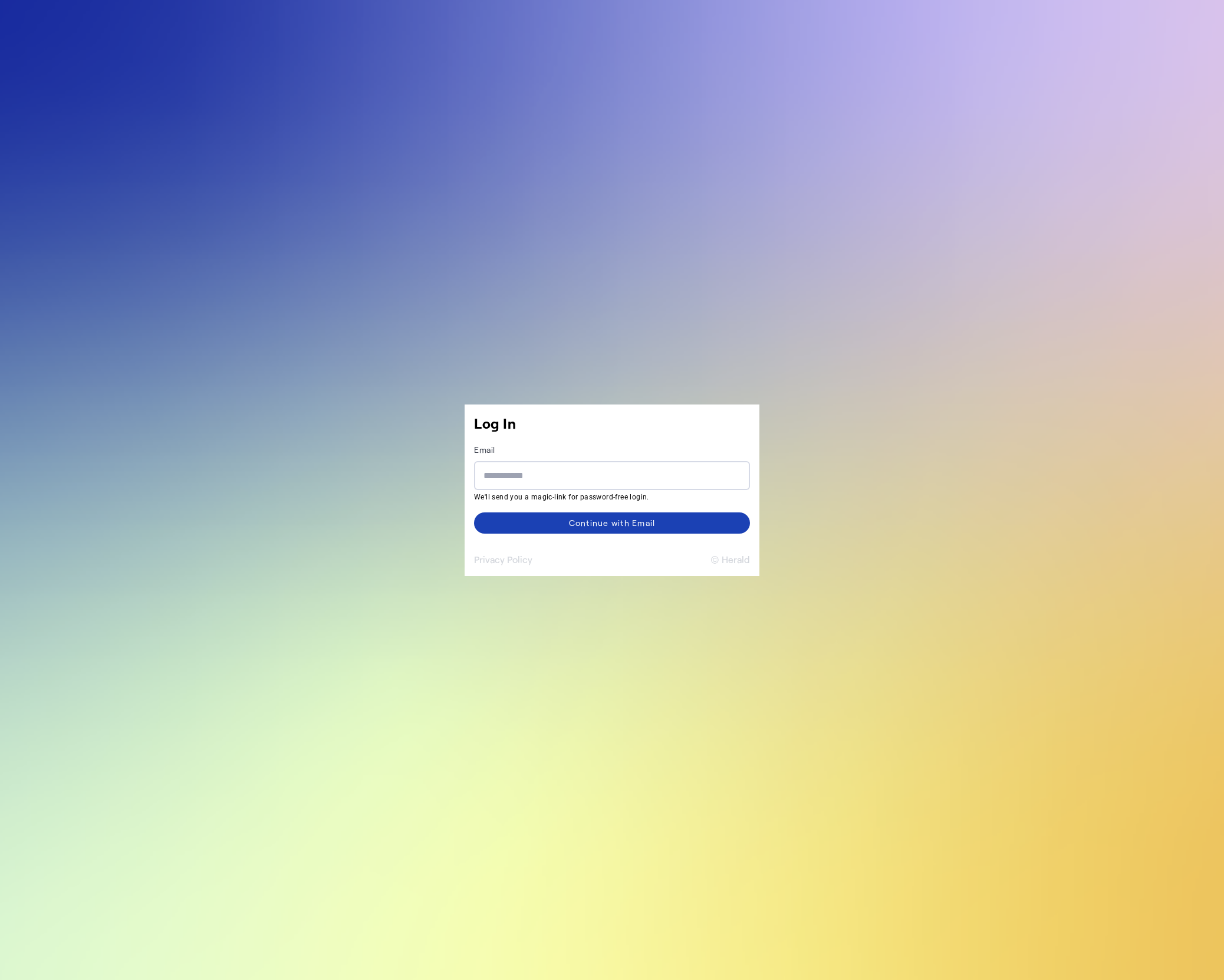
click at [592, 474] on input "Email" at bounding box center [612, 476] width 257 height 14
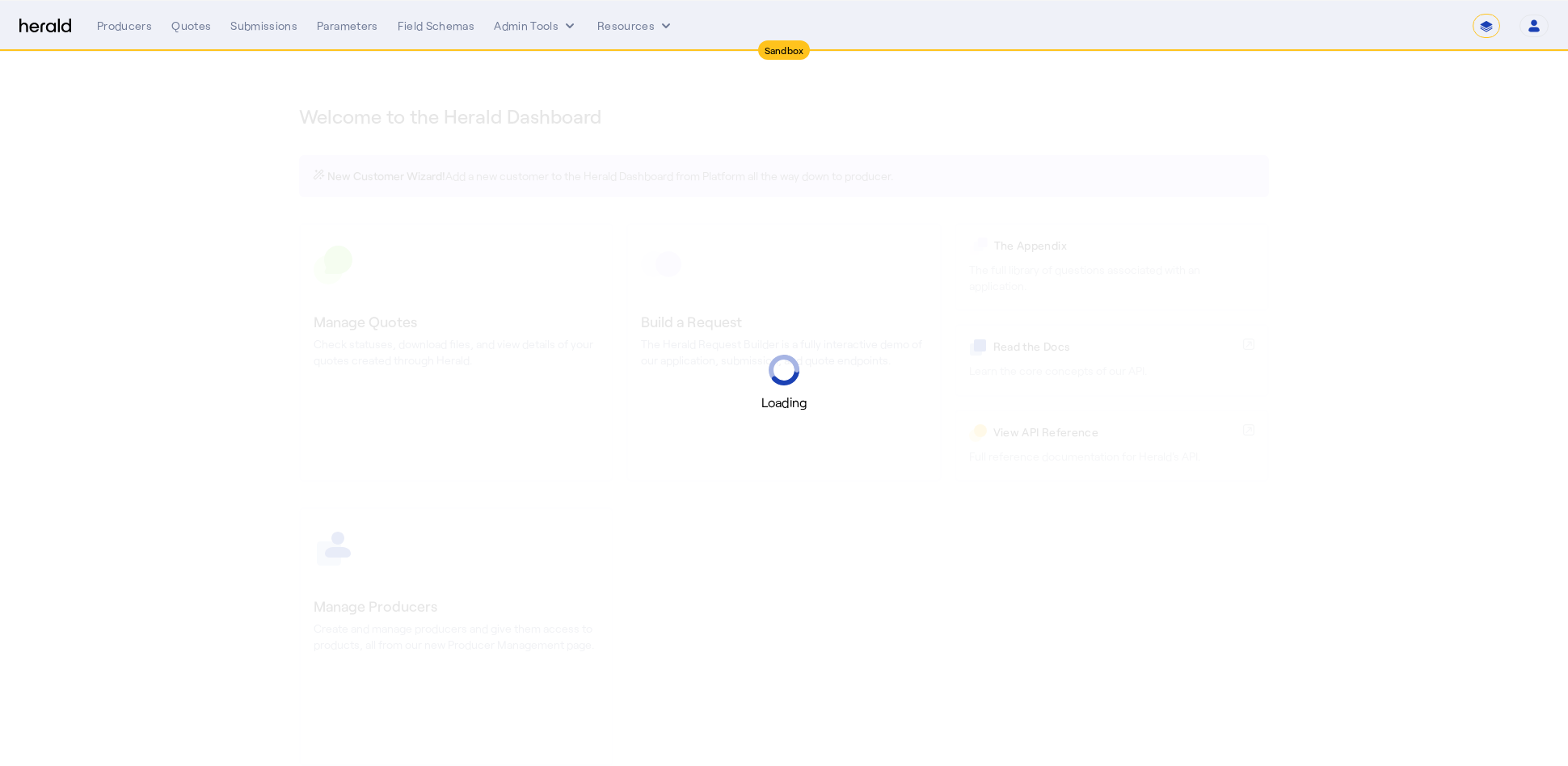
select select "*******"
select select "pfm_2v8p_herald_api"
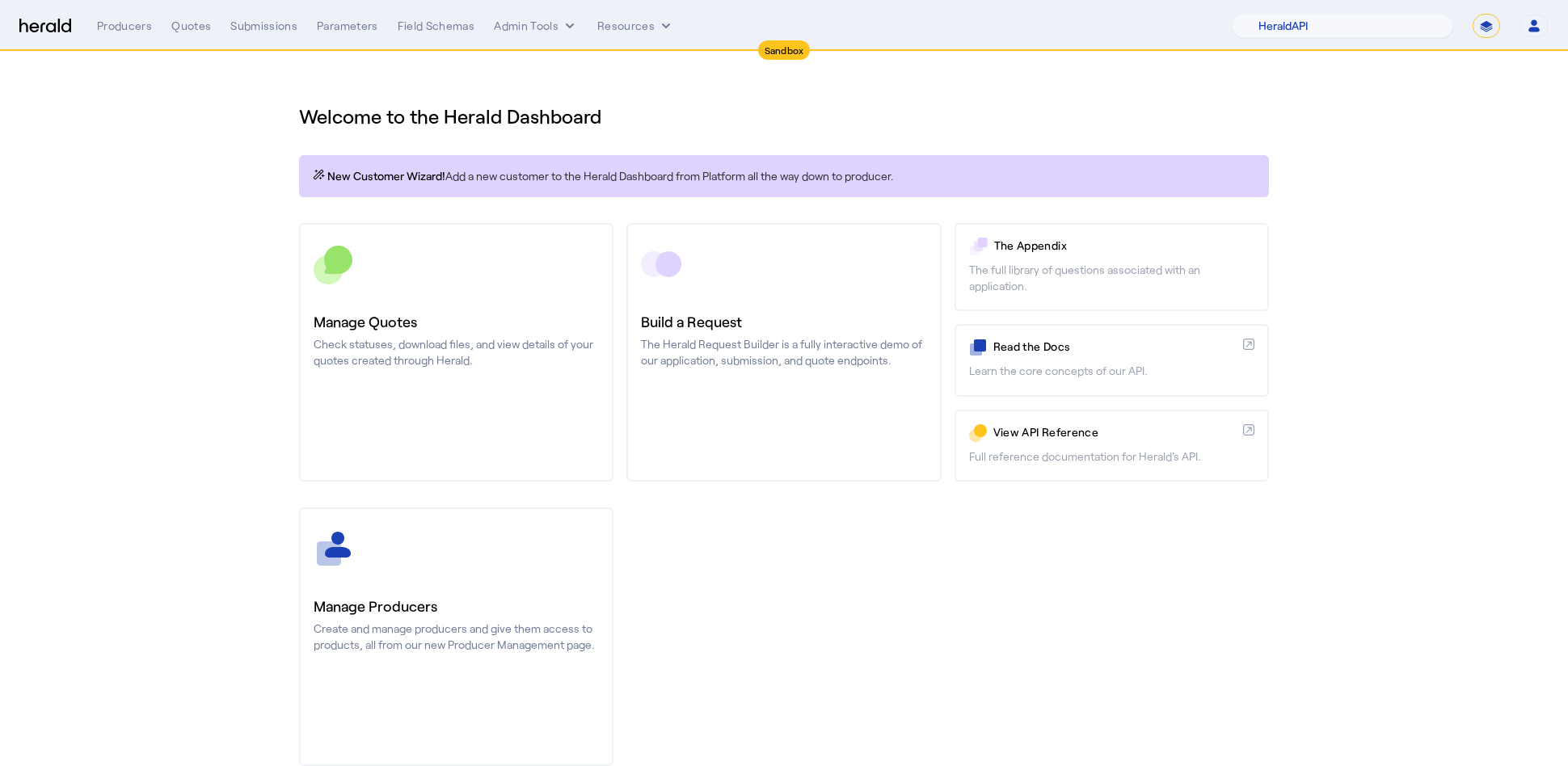
click at [1487, 6] on nav "Sandbox Menu Producers Quotes Submissions Parameters Field Schemas Admin Tools …" at bounding box center [784, 26] width 1568 height 50
click at [1487, 15] on select "**********" at bounding box center [1486, 25] width 28 height 24
select select "**********"
click at [1473, 13] on select "**********" at bounding box center [1486, 25] width 28 height 24
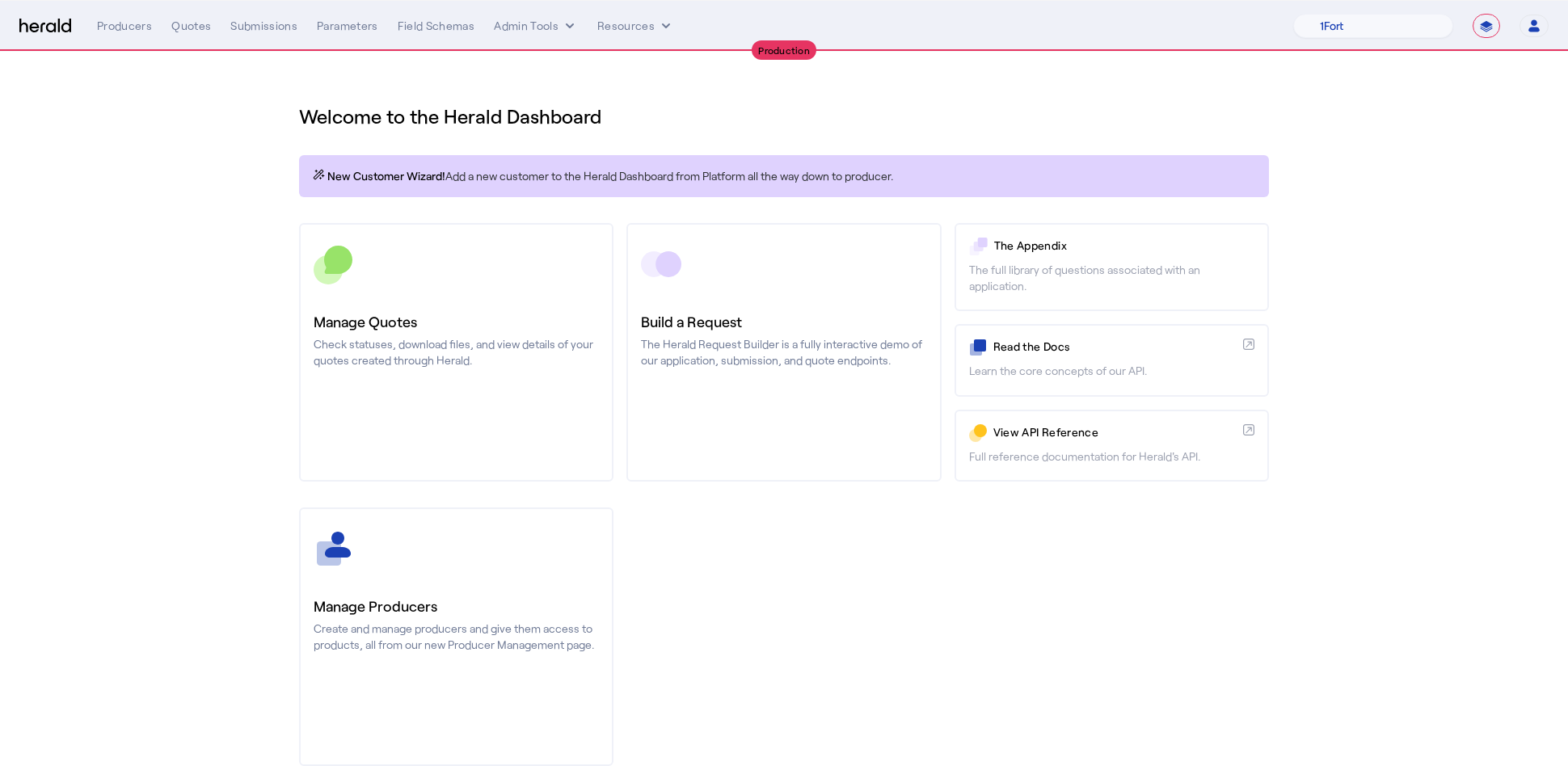
click at [1432, 241] on section "Welcome to the Herald Dashboard New Customer Wizard! Add a new customer to the …" at bounding box center [784, 425] width 1568 height 746
click at [1355, 20] on select "1Fort Affinity Risk [PERSON_NAME] [PERSON_NAME] CRC Campus Coverage Citadel Fif…" at bounding box center [1373, 25] width 160 height 24
select select "pfm_26eq_USI"
click at [1293, 13] on select "1Fort Affinity Risk [PERSON_NAME] [PERSON_NAME] CRC Campus Coverage Citadel Fif…" at bounding box center [1373, 25] width 160 height 24
click at [842, 135] on div "You are now impersonating the USI platform." at bounding box center [784, 383] width 1568 height 766
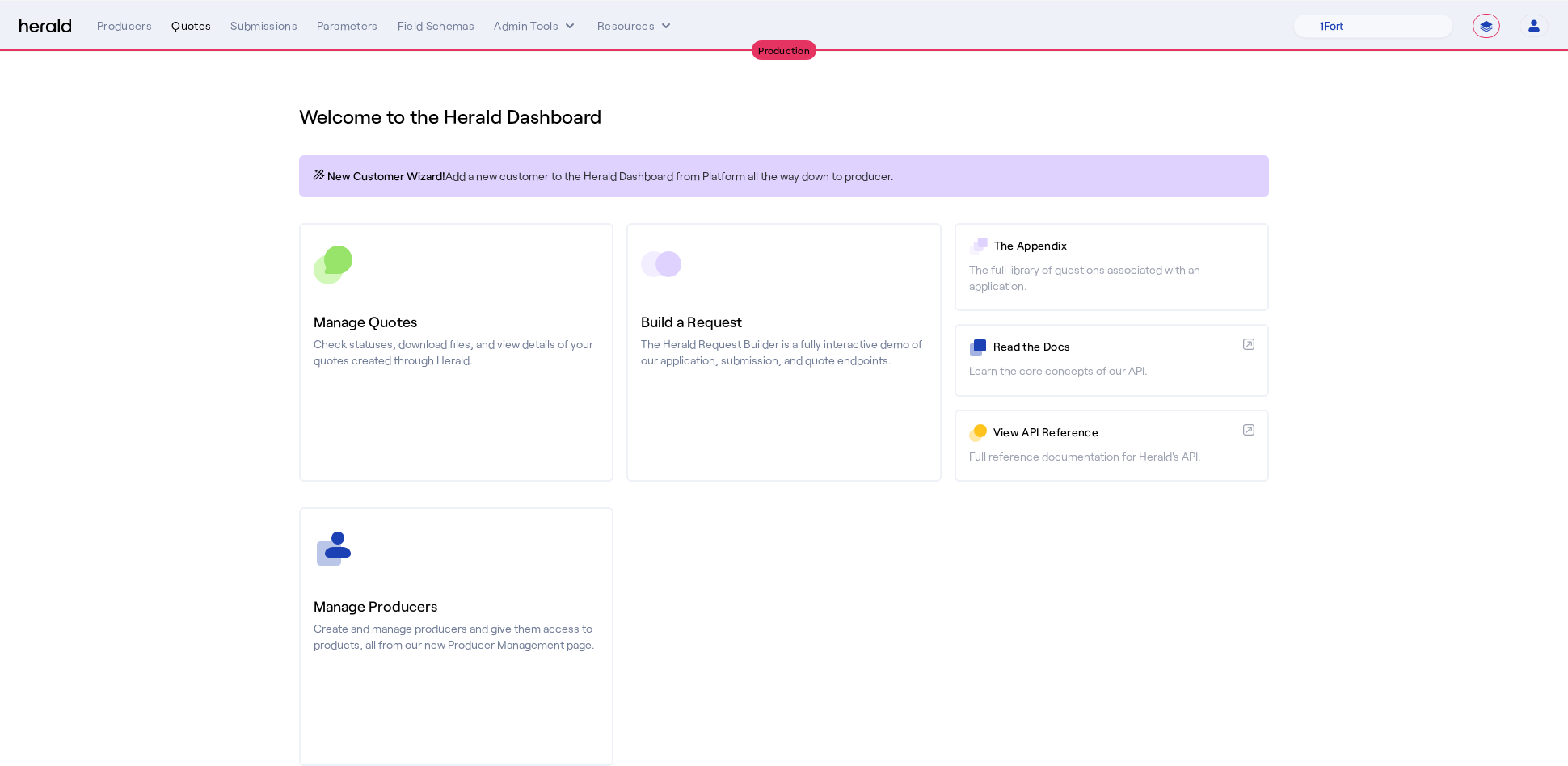
click at [188, 30] on div "Quotes" at bounding box center [192, 26] width 40 height 16
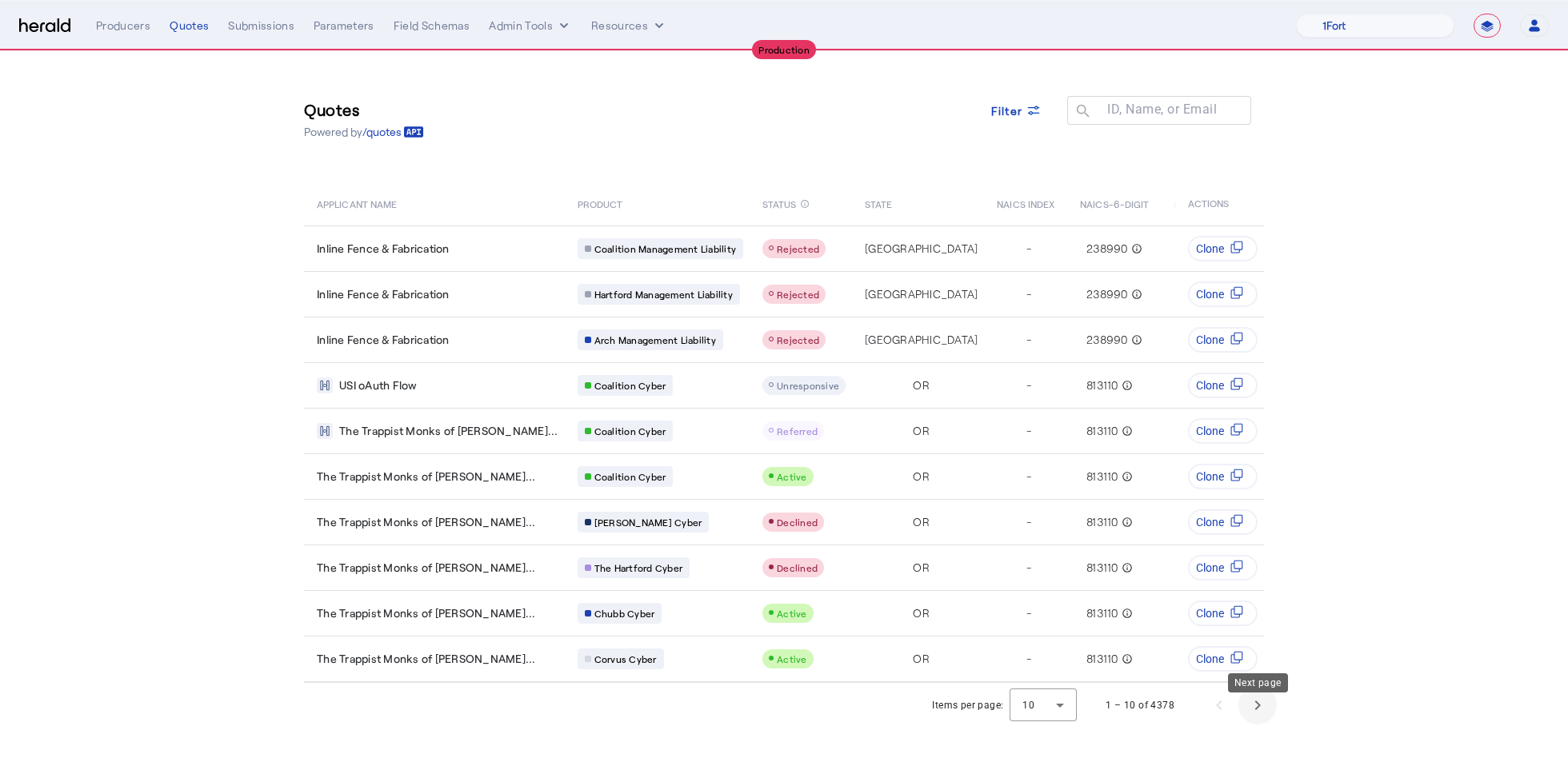
click at [1268, 722] on span "Next page" at bounding box center [1257, 705] width 38 height 38
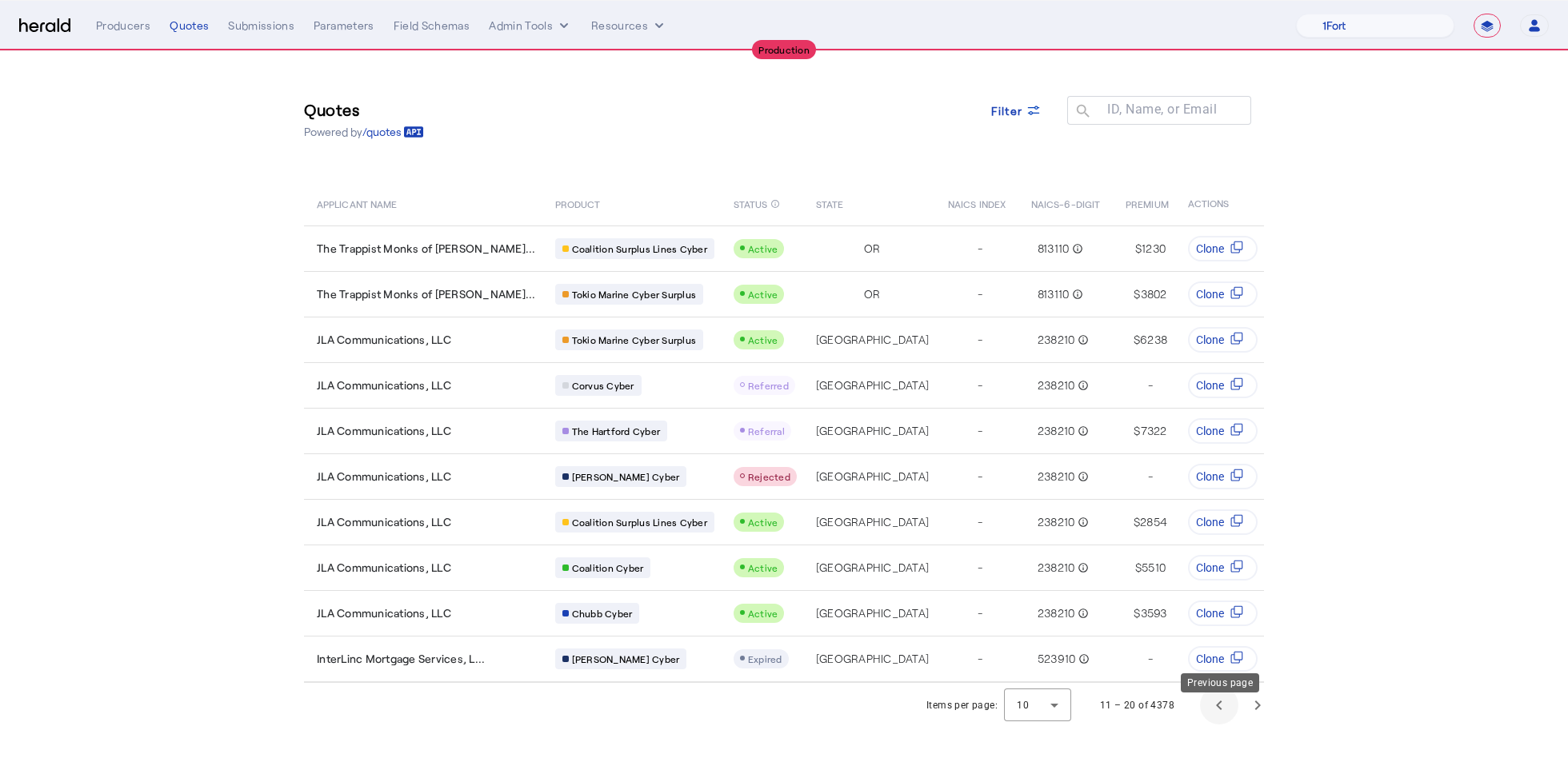
click at [1216, 721] on span "Previous page" at bounding box center [1218, 705] width 38 height 38
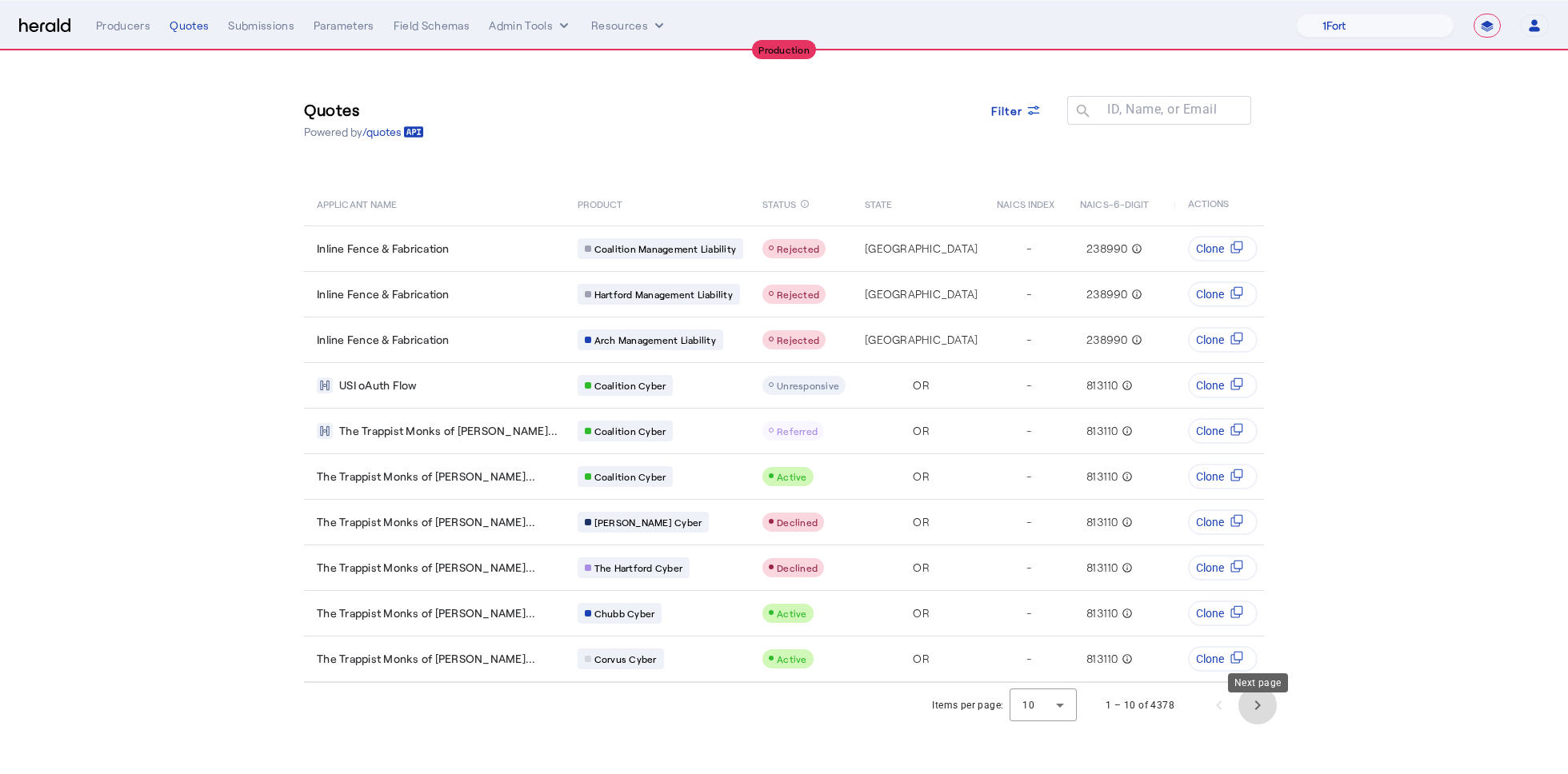
click at [1268, 719] on span "Next page" at bounding box center [1257, 705] width 38 height 38
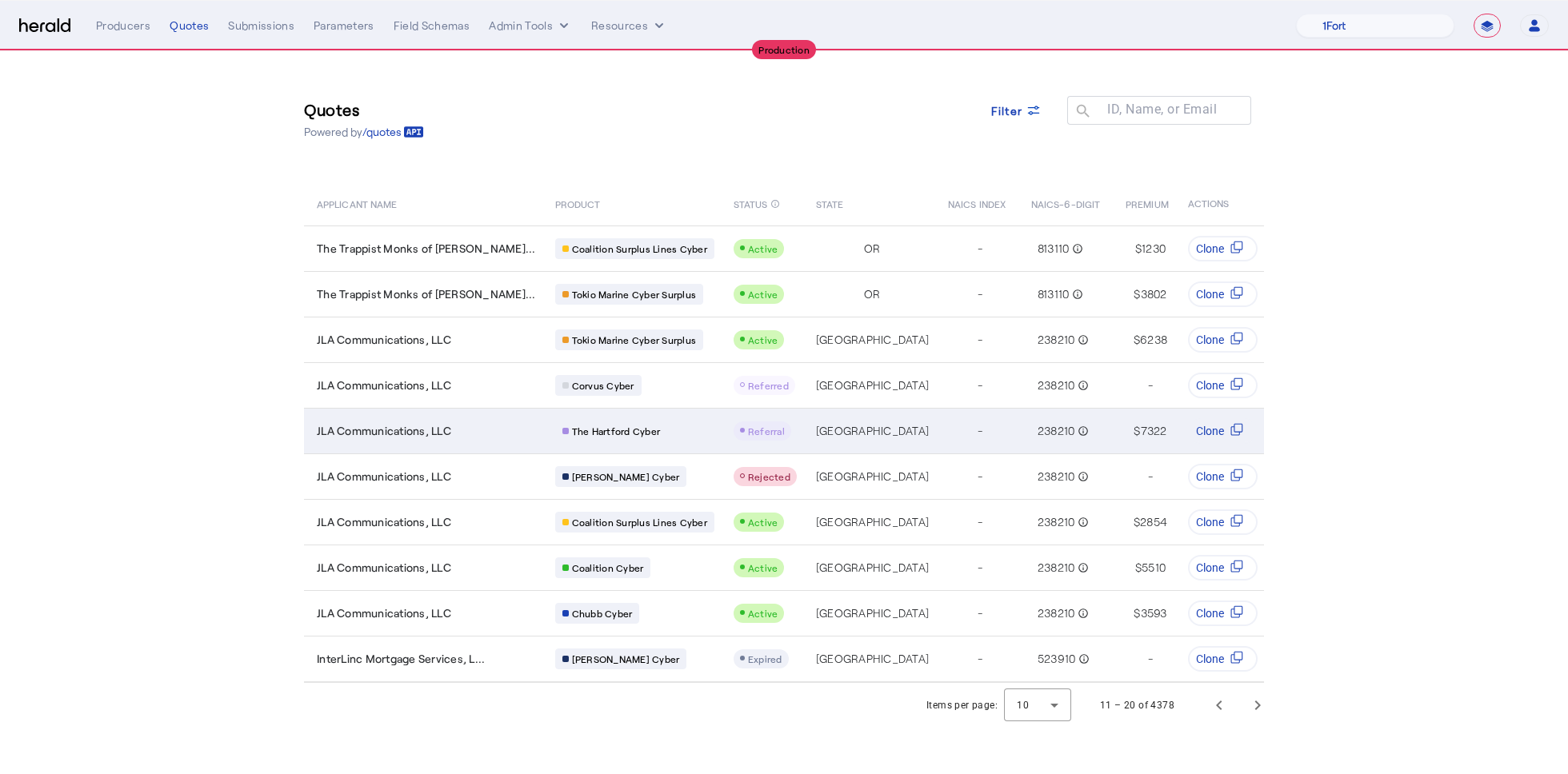
click at [807, 431] on td "[GEOGRAPHIC_DATA]" at bounding box center [869, 430] width 132 height 45
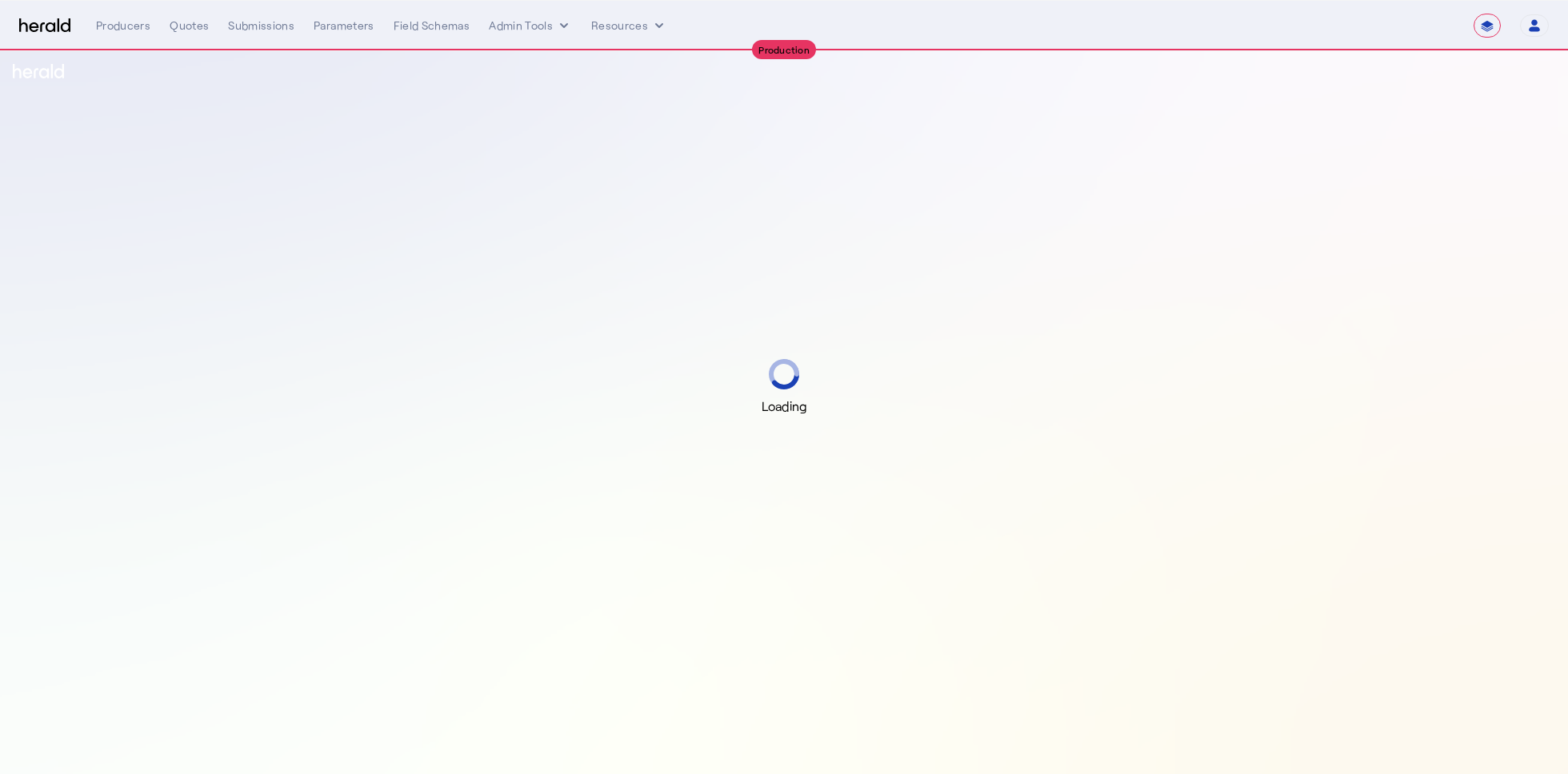
select select "**********"
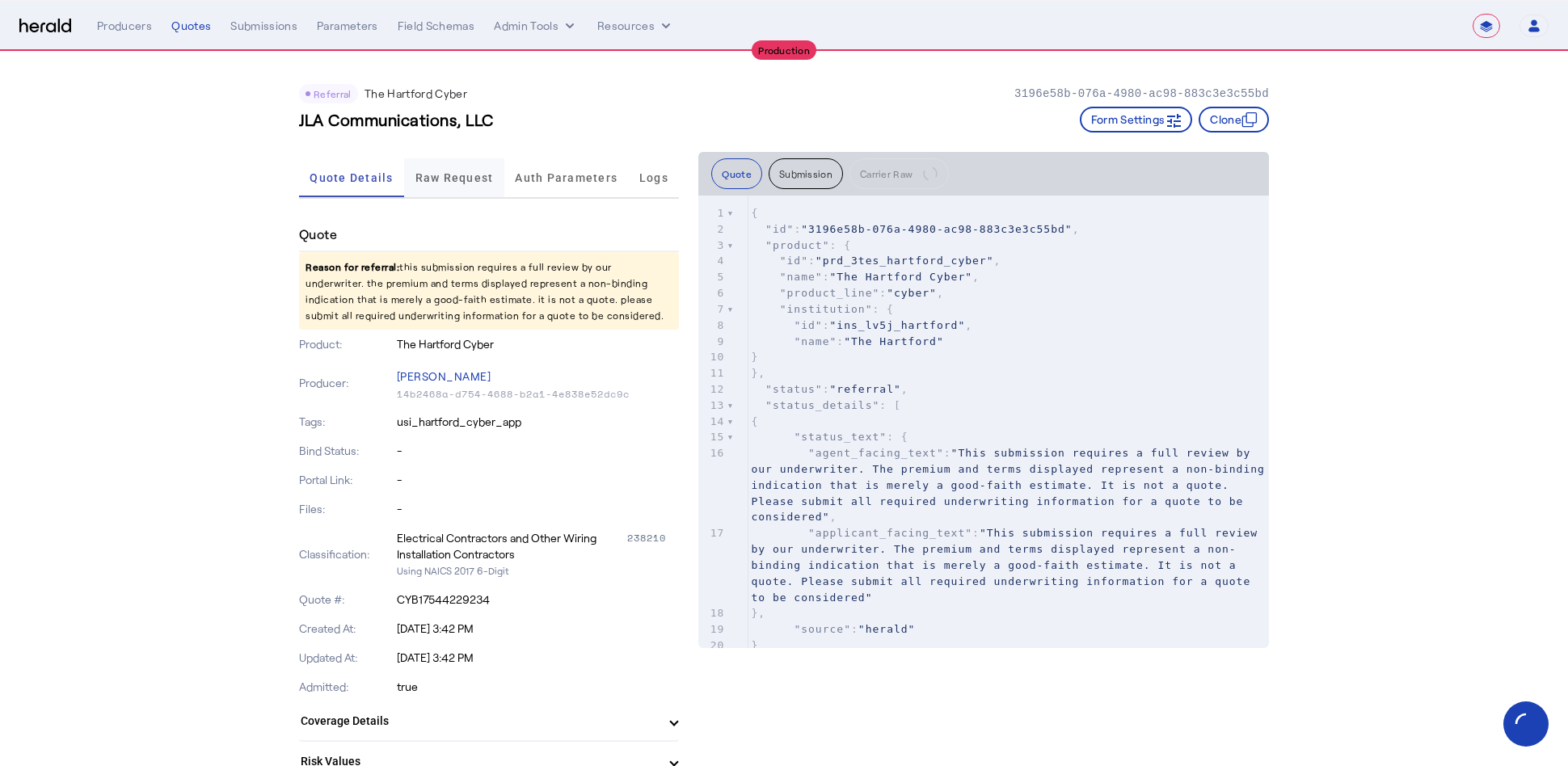
click at [442, 180] on span "Raw Request" at bounding box center [454, 177] width 78 height 12
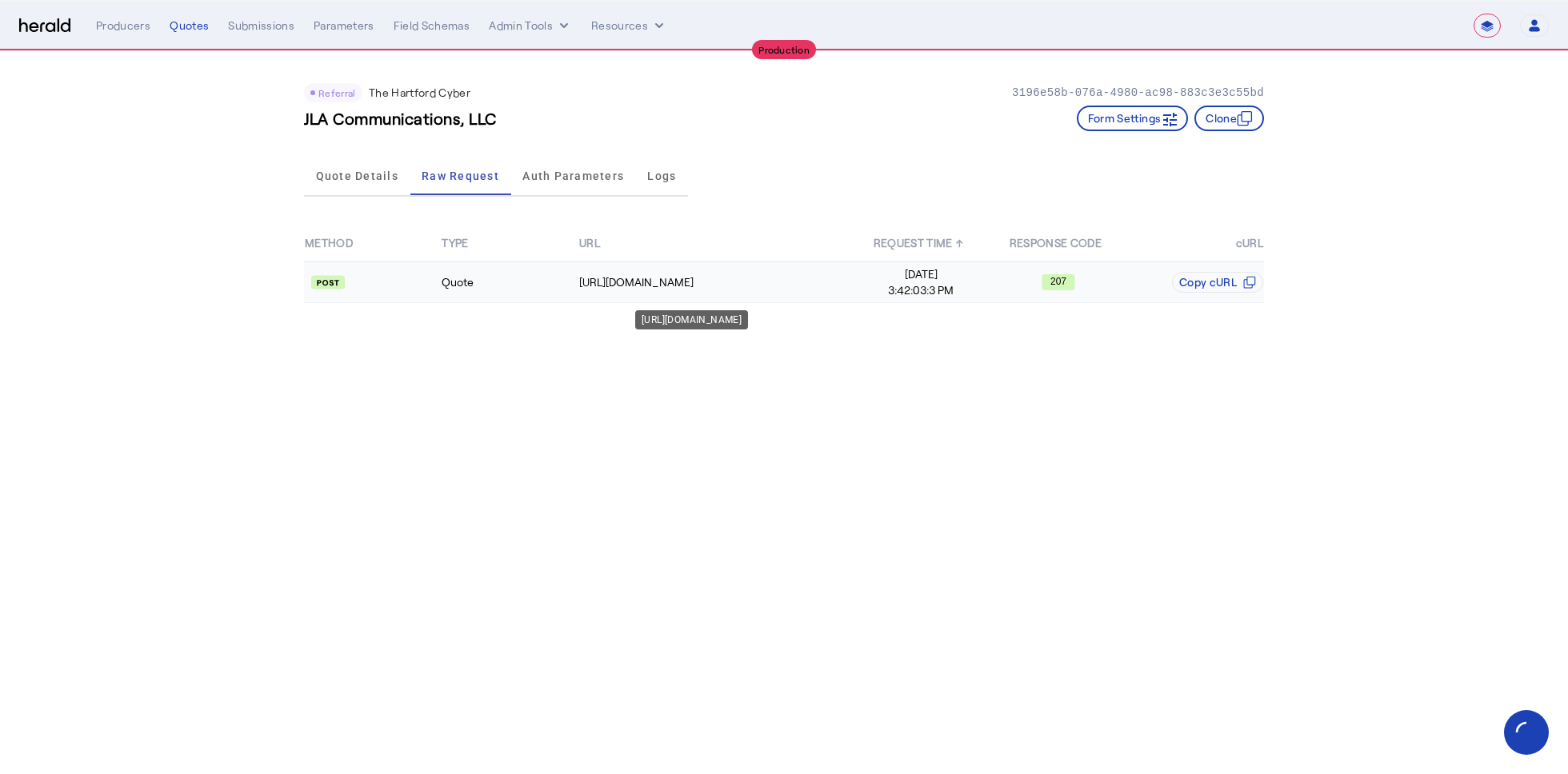
click at [787, 297] on td "[URL][DOMAIN_NAME]" at bounding box center [715, 282] width 274 height 42
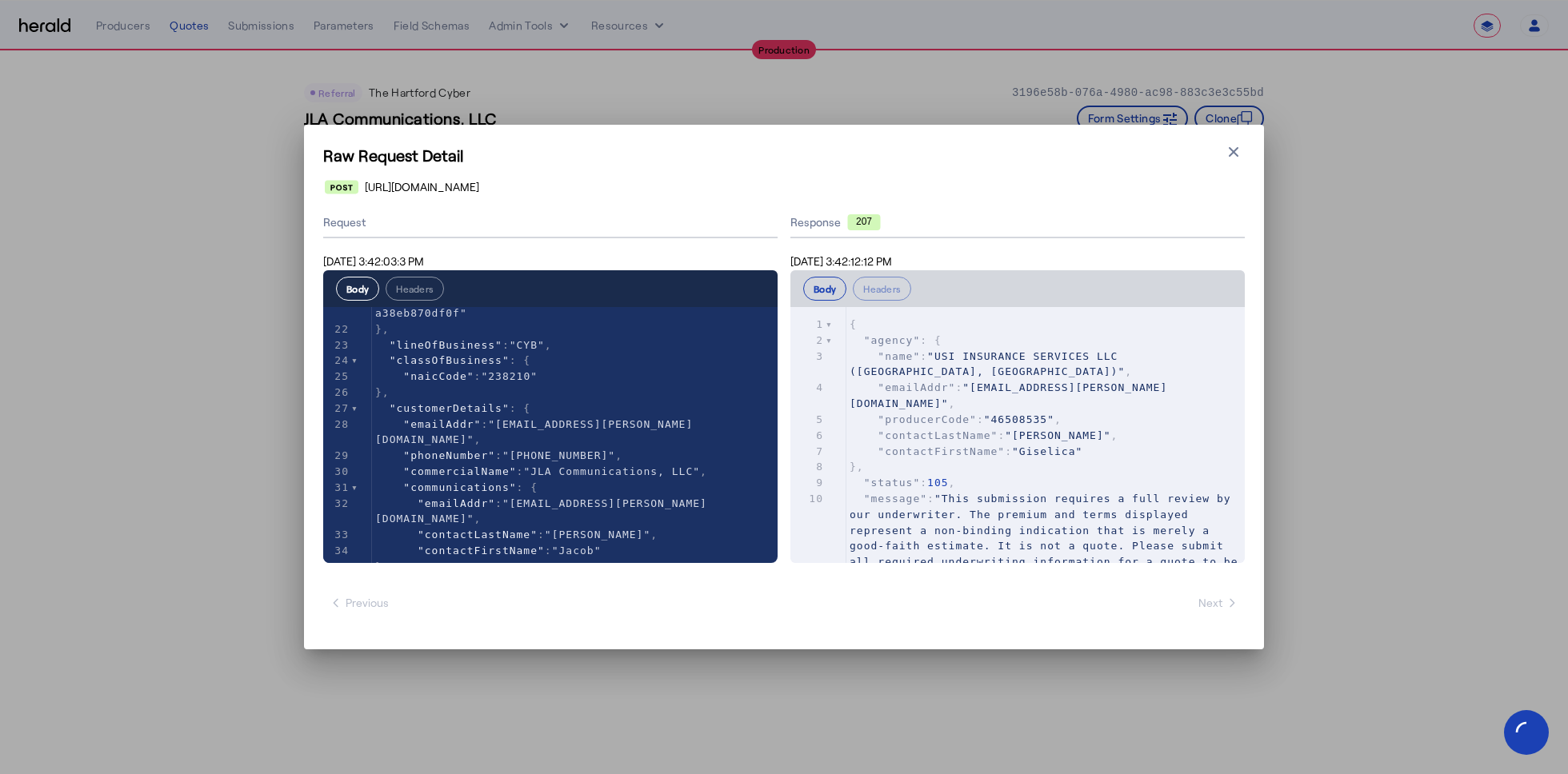
scroll to position [386, 0]
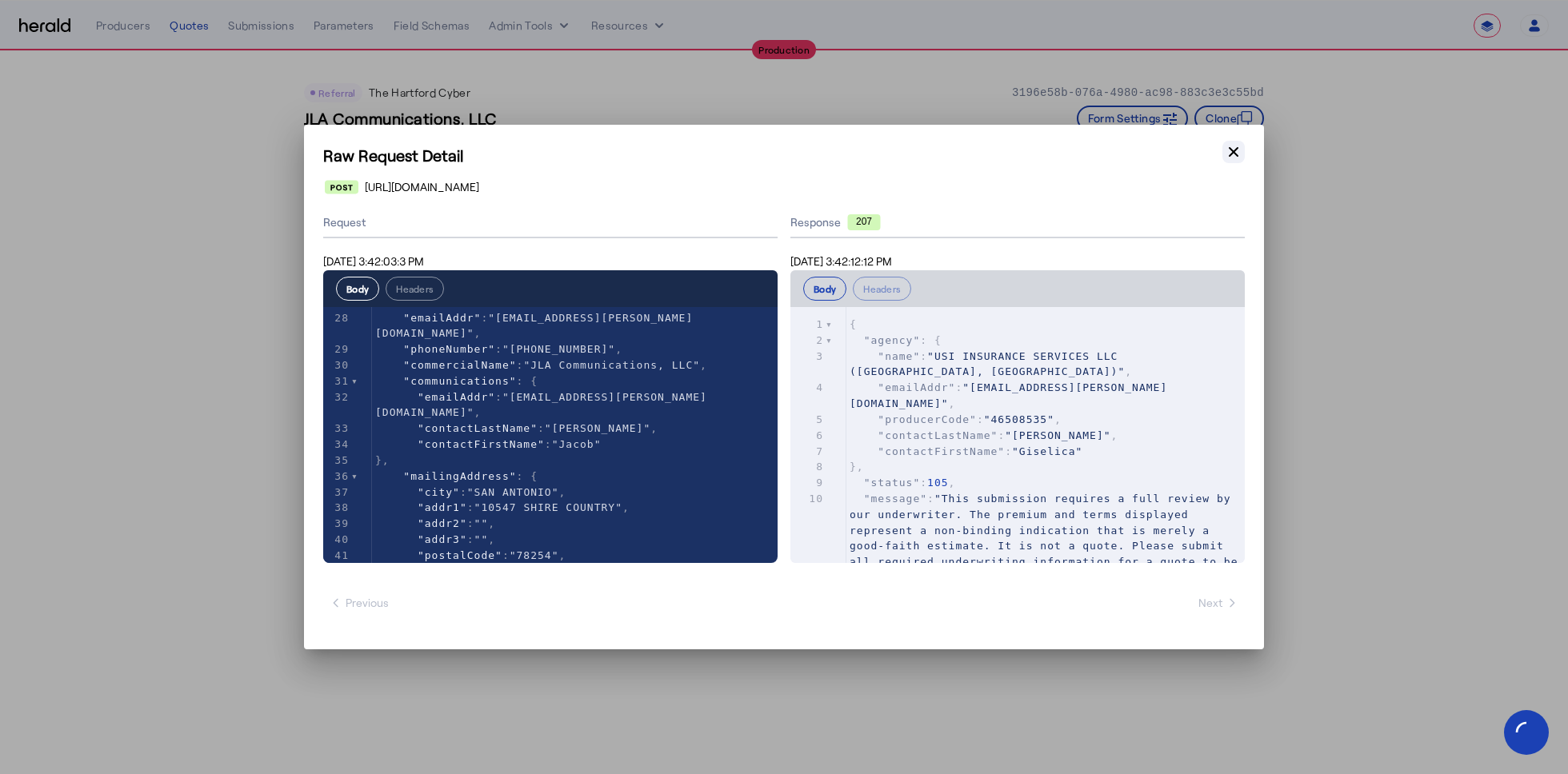
click at [1230, 149] on icon "button" at bounding box center [1233, 151] width 10 height 10
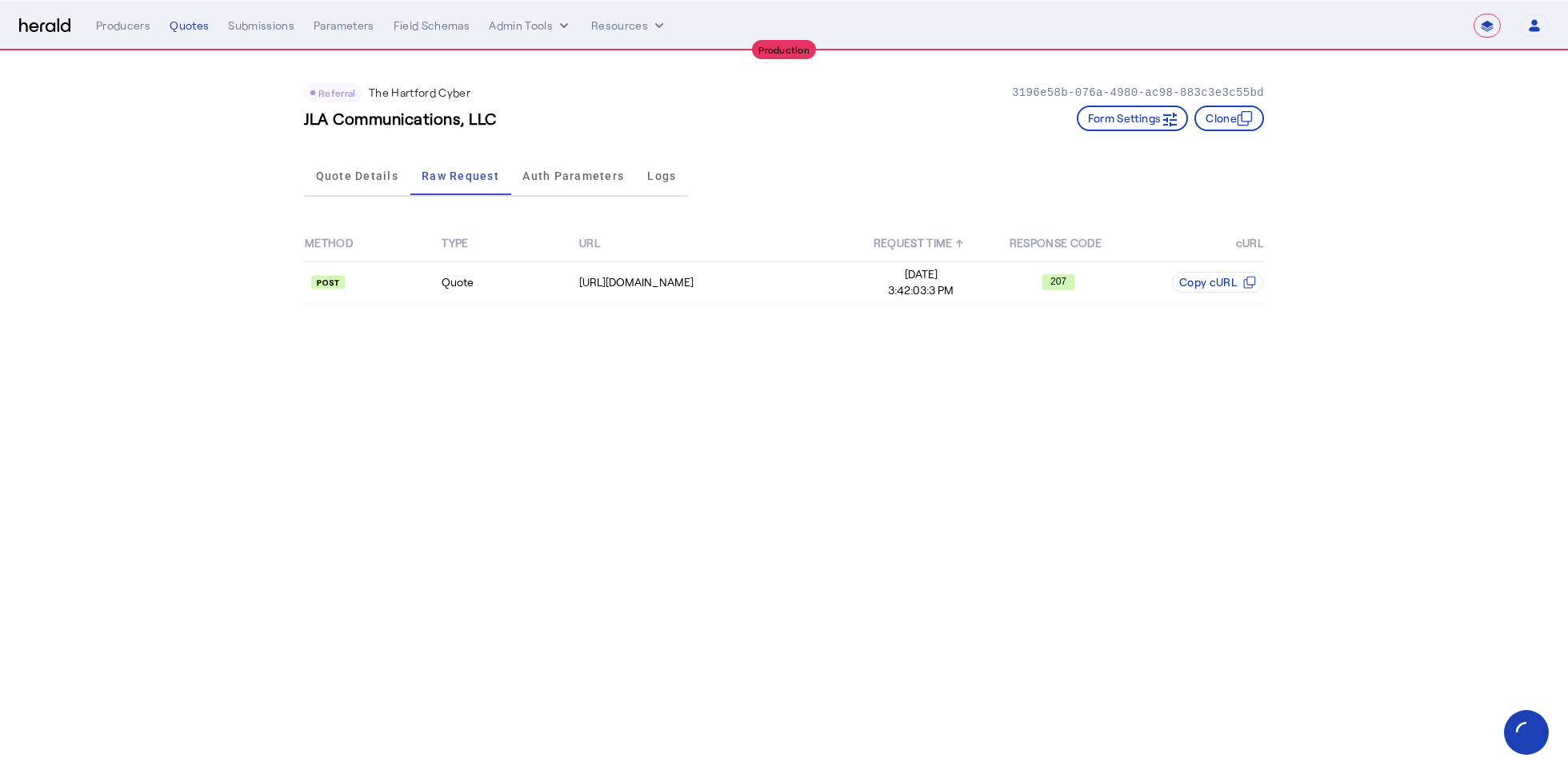
click at [567, 34] on div "**********" at bounding box center [822, 25] width 1452 height 24
click at [548, 24] on button "Admin Tools" at bounding box center [529, 26] width 83 height 16
click at [565, 60] on span "Platforms Manager" at bounding box center [557, 60] width 117 height 20
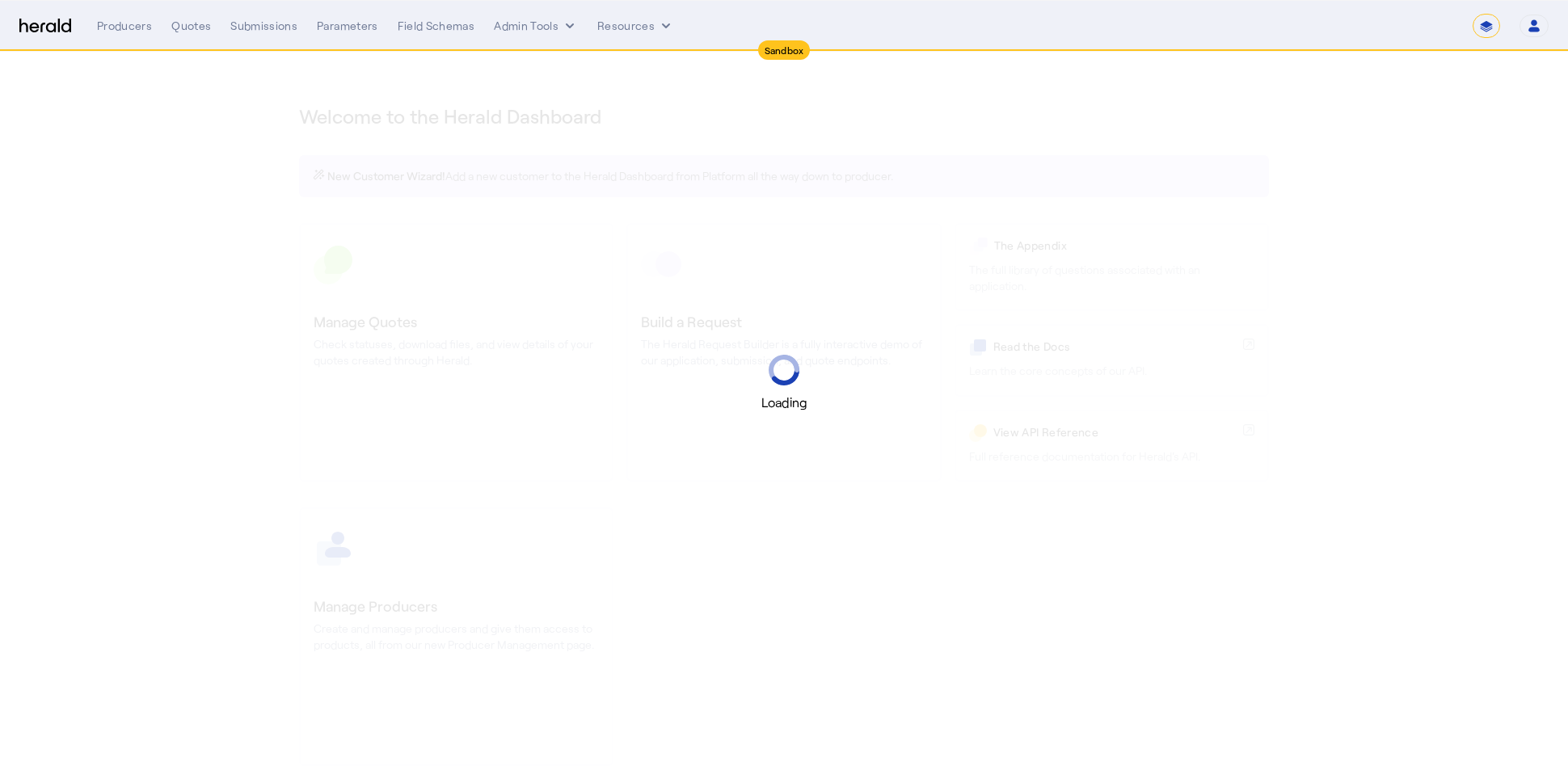
select select "*******"
select select "pfm_2v8p_herald_api"
click at [1491, 26] on select "**********" at bounding box center [1486, 25] width 28 height 24
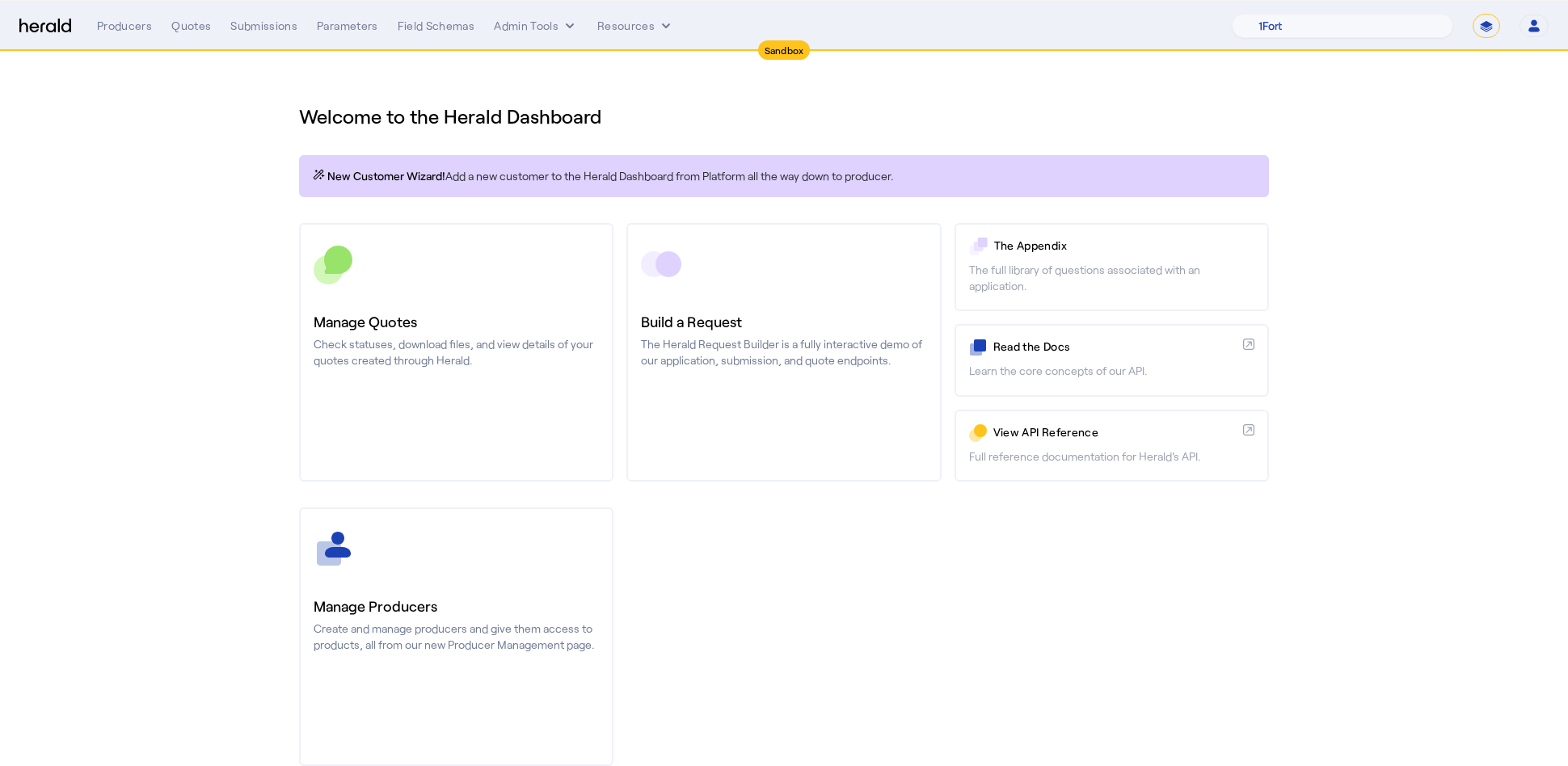
select select "**********"
click at [1473, 13] on select "**********" at bounding box center [1486, 25] width 28 height 24
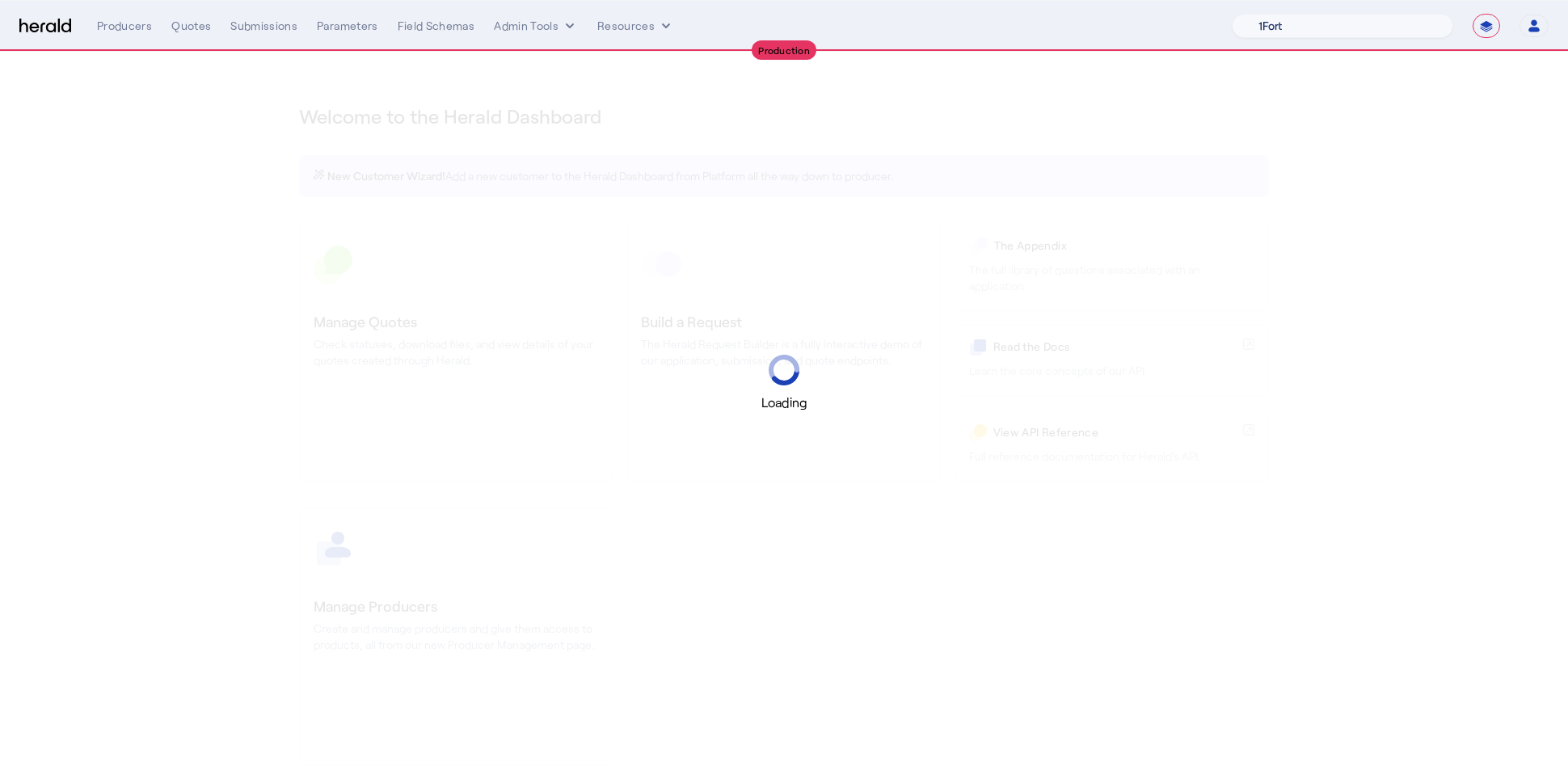
click at [1345, 18] on select "1Fort Acrisure Acturis Affinity Advisors Affinity Risk Agentero AmWins Anzen Ao…" at bounding box center [1342, 25] width 221 height 24
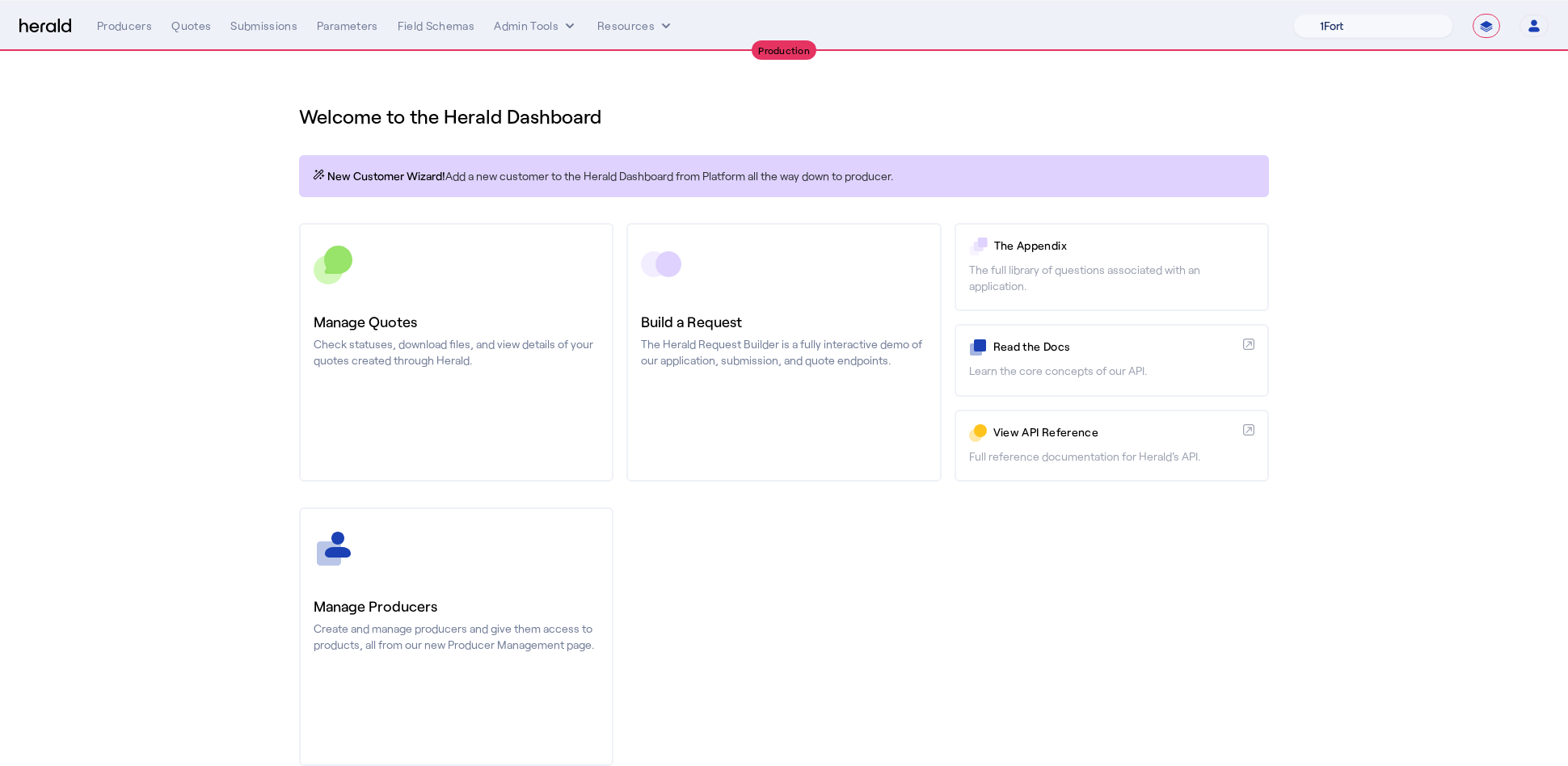
select select "pfm_7f6s_capitola"
click at [1293, 13] on select "1Fort Affinity Risk [PERSON_NAME] [PERSON_NAME] CRC Campus Coverage Citadel Fif…" at bounding box center [1373, 25] width 160 height 24
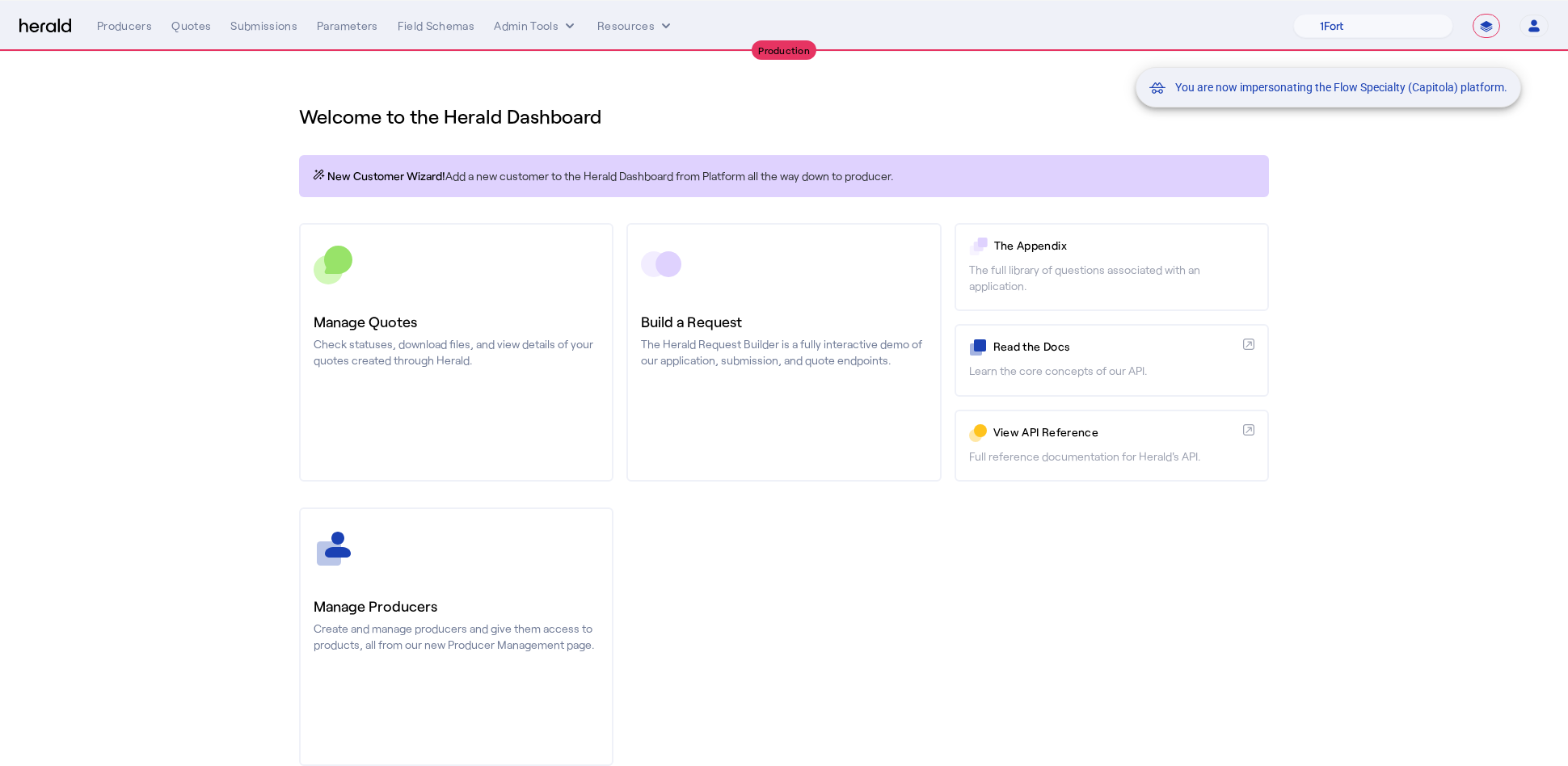
click at [172, 25] on div "You are now impersonating the Flow Specialty (Capitola) platform." at bounding box center [784, 383] width 1568 height 766
click at [188, 26] on div "You are now impersonating the Flow Specialty (Capitola) platform." at bounding box center [784, 383] width 1568 height 766
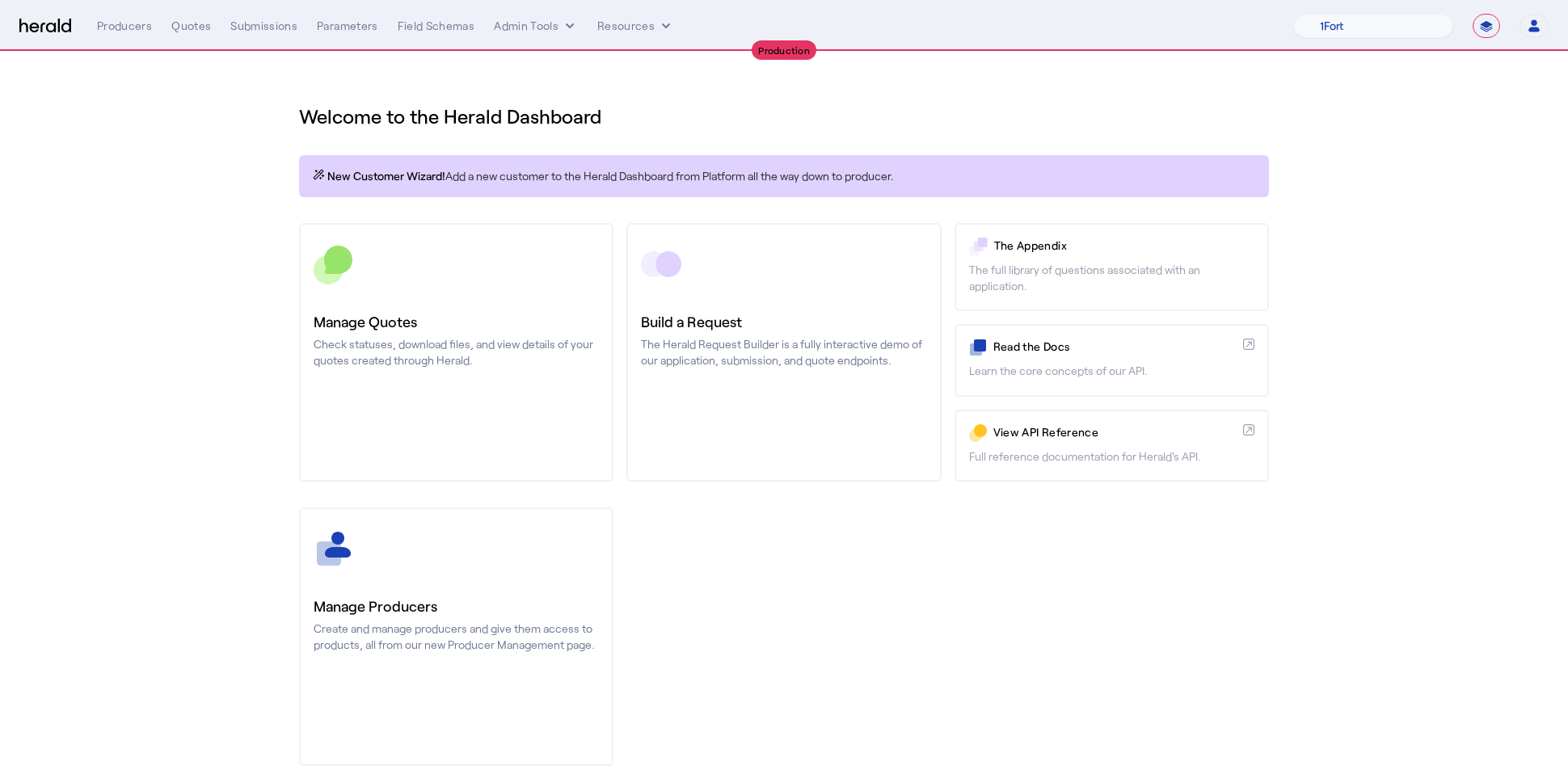
click at [188, 26] on div "Quotes" at bounding box center [192, 26] width 40 height 16
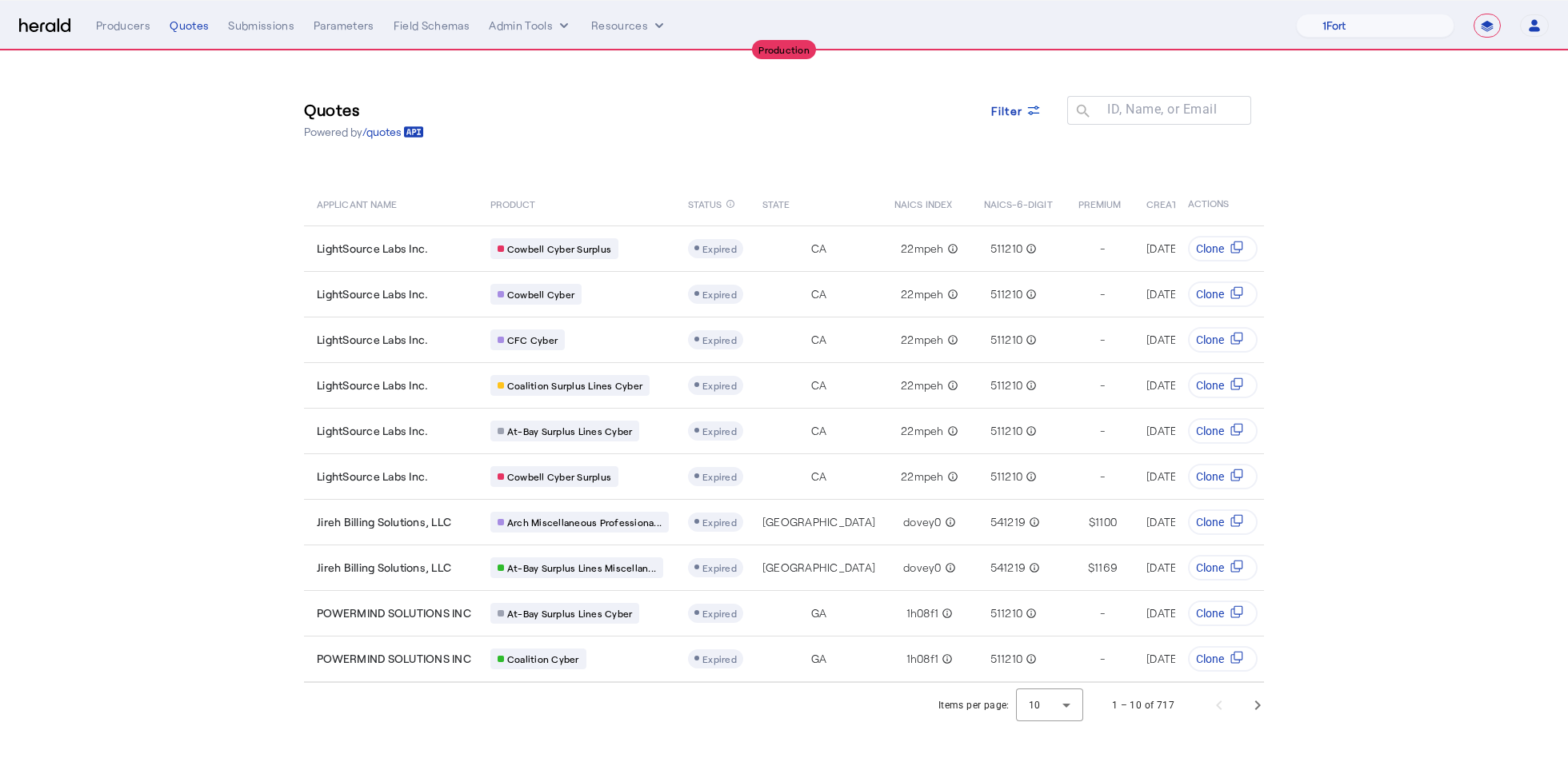
click at [704, 168] on div "Quotes Powered by /quotes Filter ID, Name, or Email search APPLICANT NAME PRODU…" at bounding box center [784, 367] width 1023 height 632
click at [643, 138] on div "Quotes Powered by /quotes Filter ID, Name, or Email search" at bounding box center [784, 118] width 959 height 72
click at [538, 20] on button "Admin Tools" at bounding box center [529, 26] width 83 height 16
click at [541, 52] on span "Platforms Manager" at bounding box center [557, 60] width 117 height 20
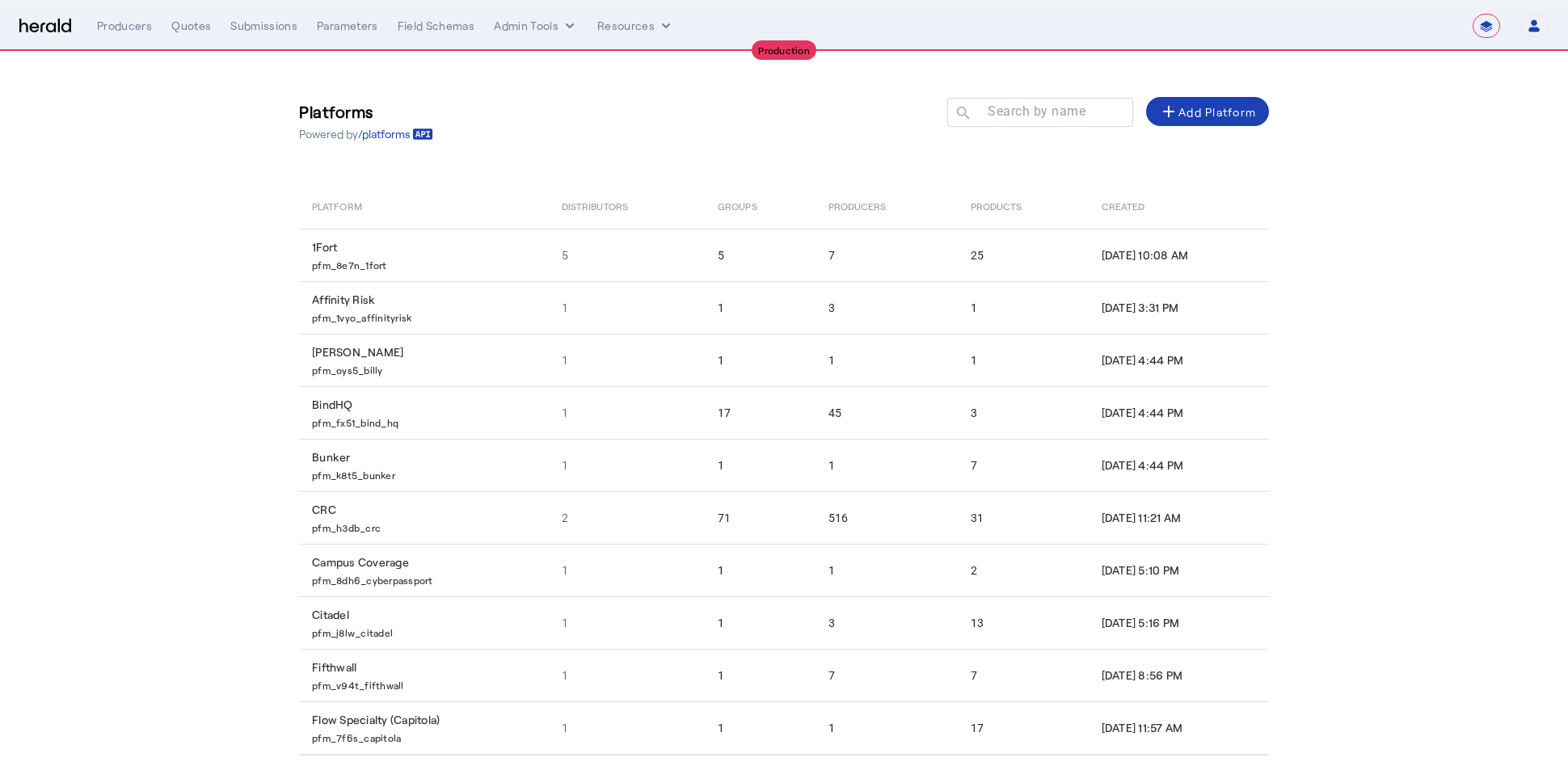
click at [763, 141] on div "Platforms Powered by /platforms Search by name search add Add Platform" at bounding box center [784, 120] width 969 height 74
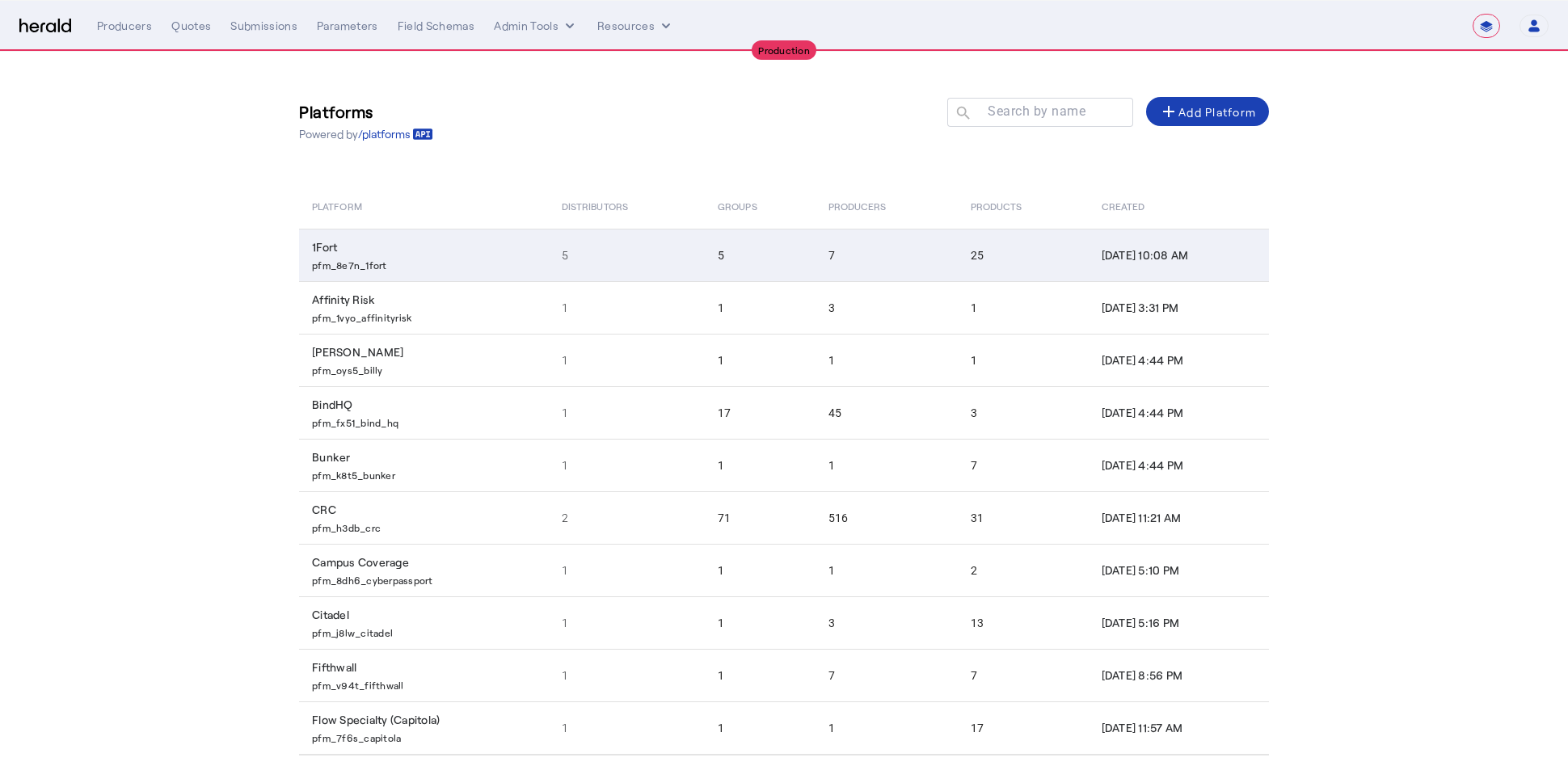
click at [507, 255] on p "pfm_8e7n_1fort" at bounding box center [427, 263] width 230 height 16
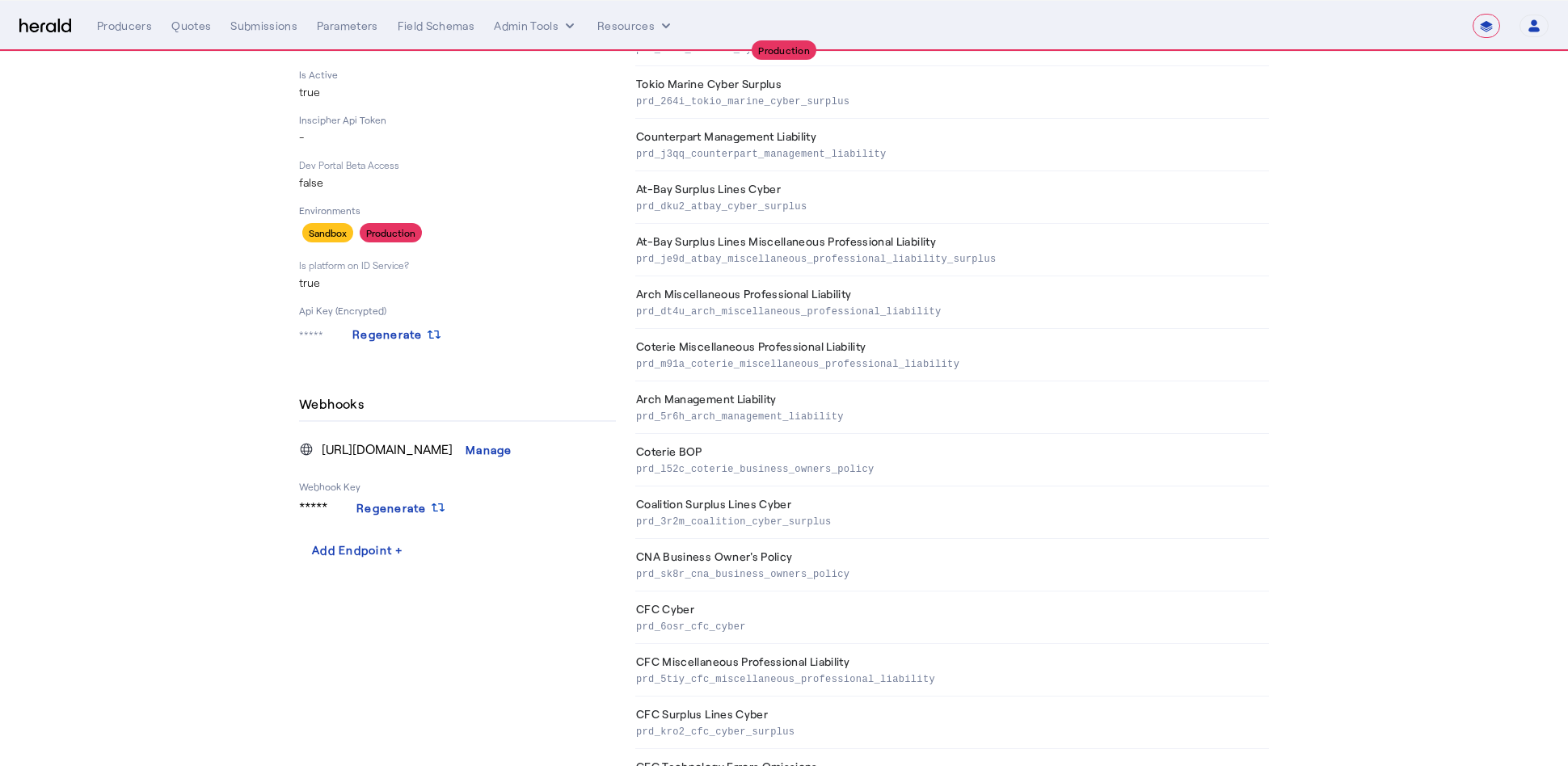
scroll to position [250, 0]
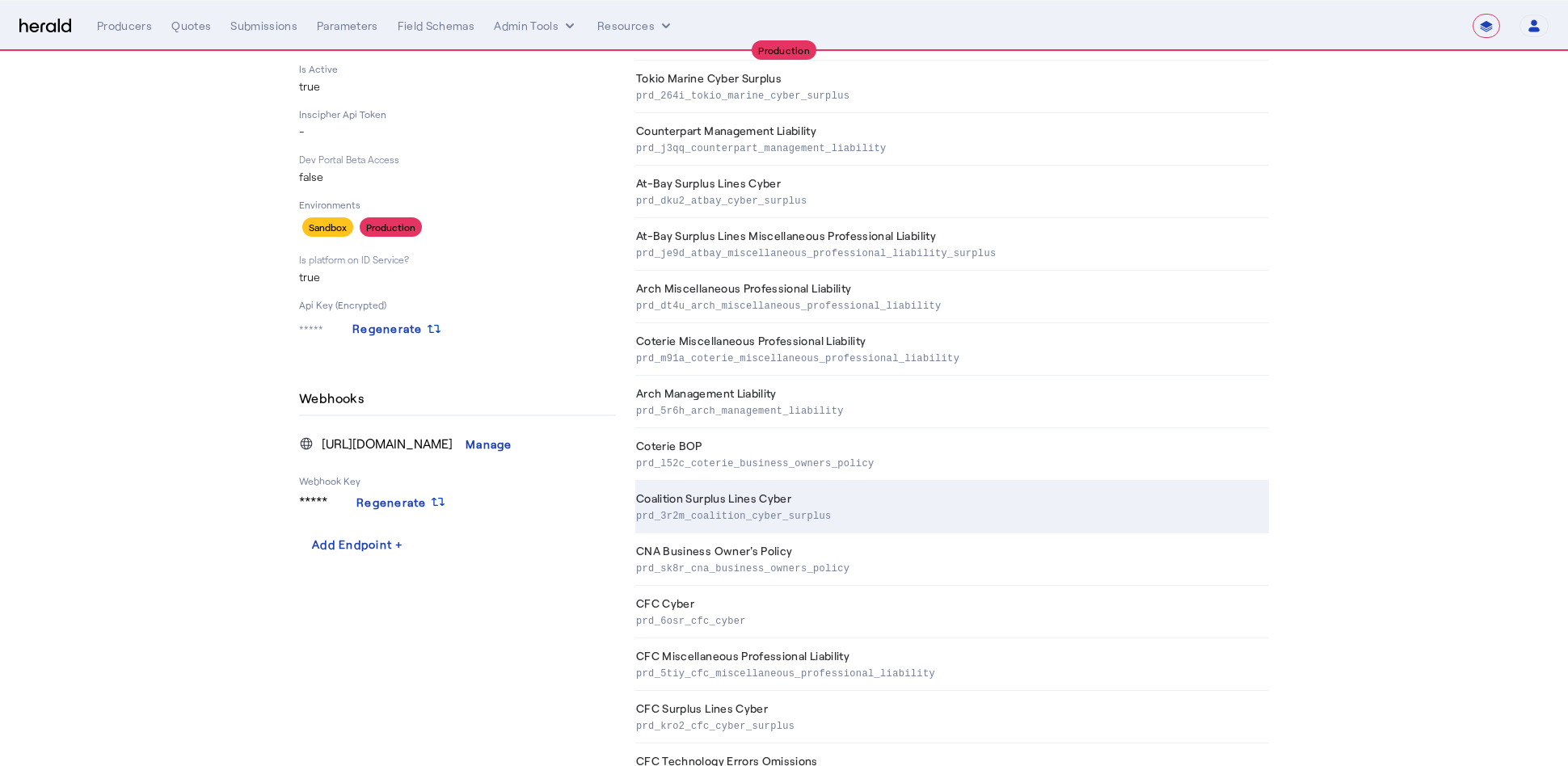
click at [864, 493] on th "Coalition Surplus Lines Cyber prd_3r2m_coalition_cyber_surplus" at bounding box center [951, 507] width 634 height 52
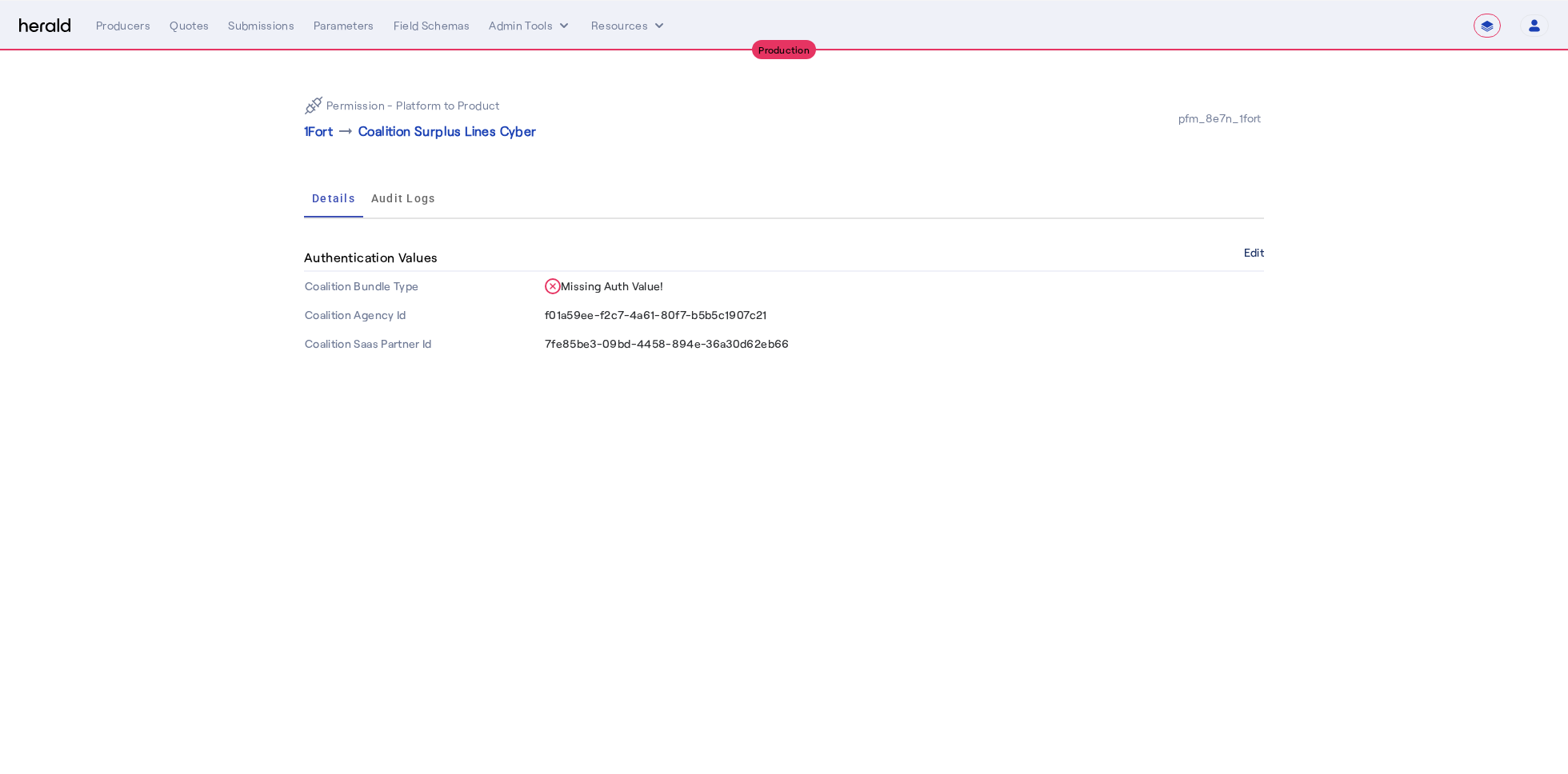
click at [1250, 254] on button "Edit" at bounding box center [1254, 253] width 20 height 10
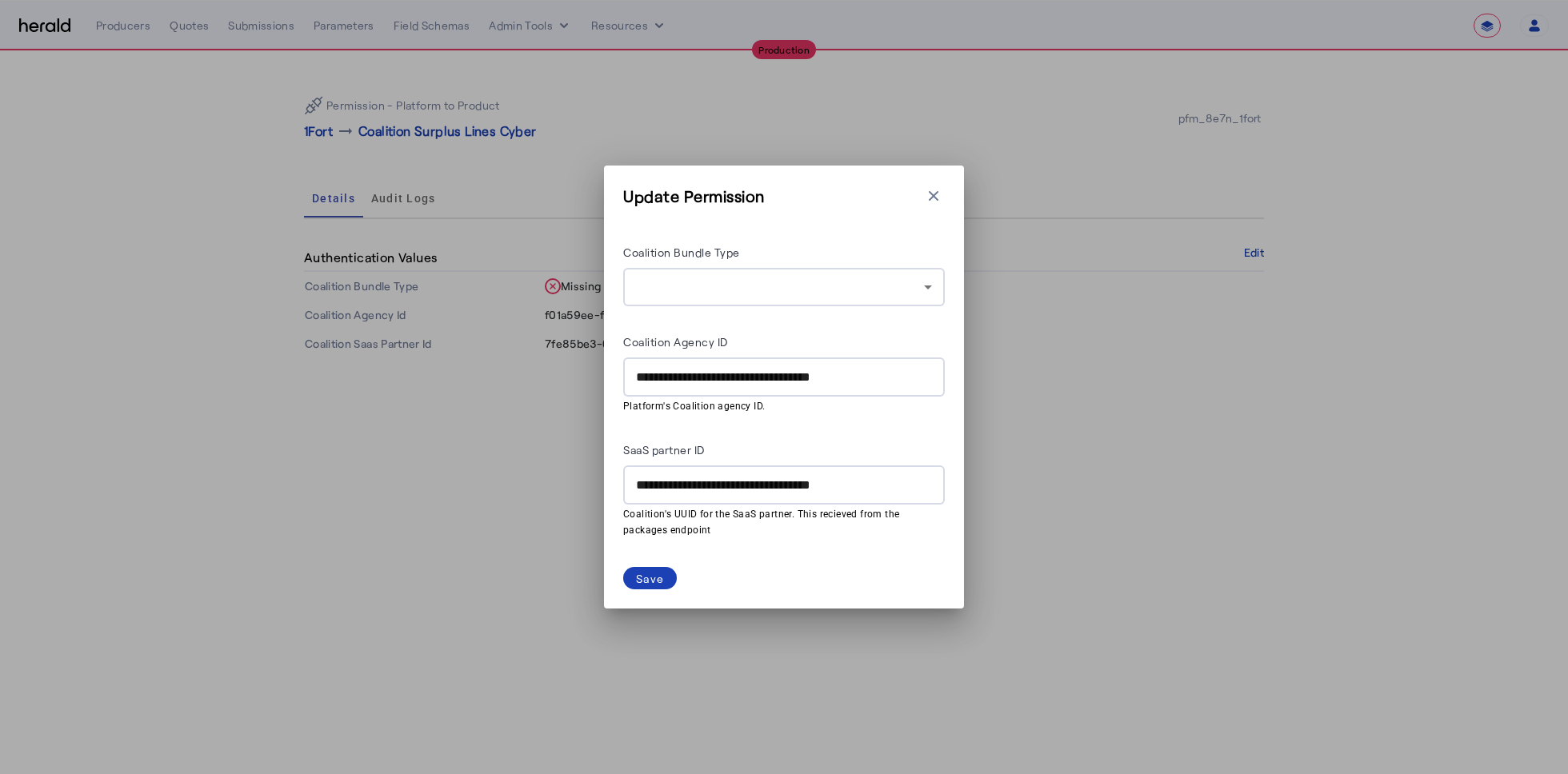
click at [796, 390] on div "**********" at bounding box center [784, 377] width 296 height 39
click at [830, 378] on input "**********" at bounding box center [784, 377] width 296 height 20
type input "*******"
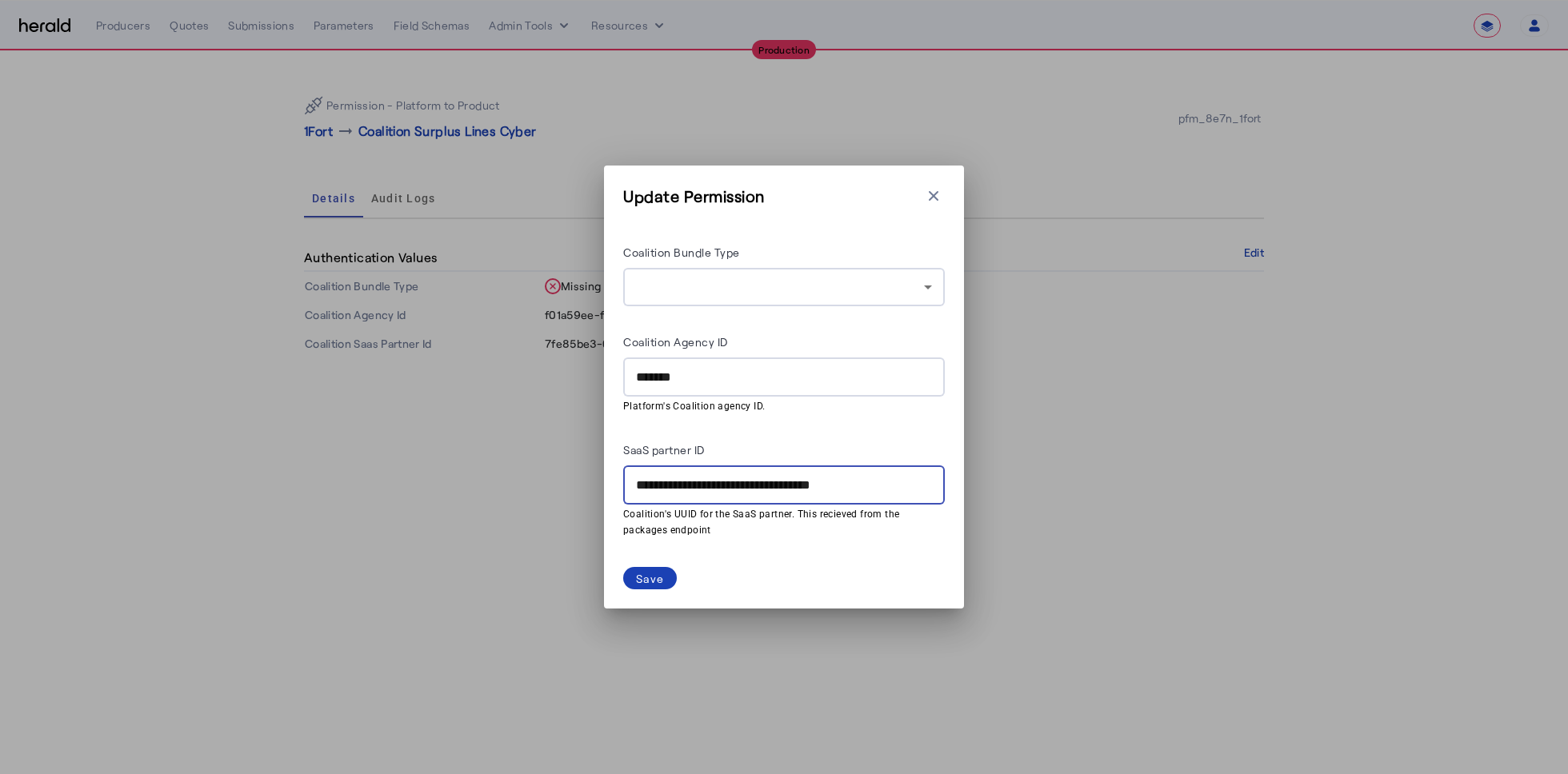
click at [783, 484] on input "**********" at bounding box center [784, 486] width 296 height 20
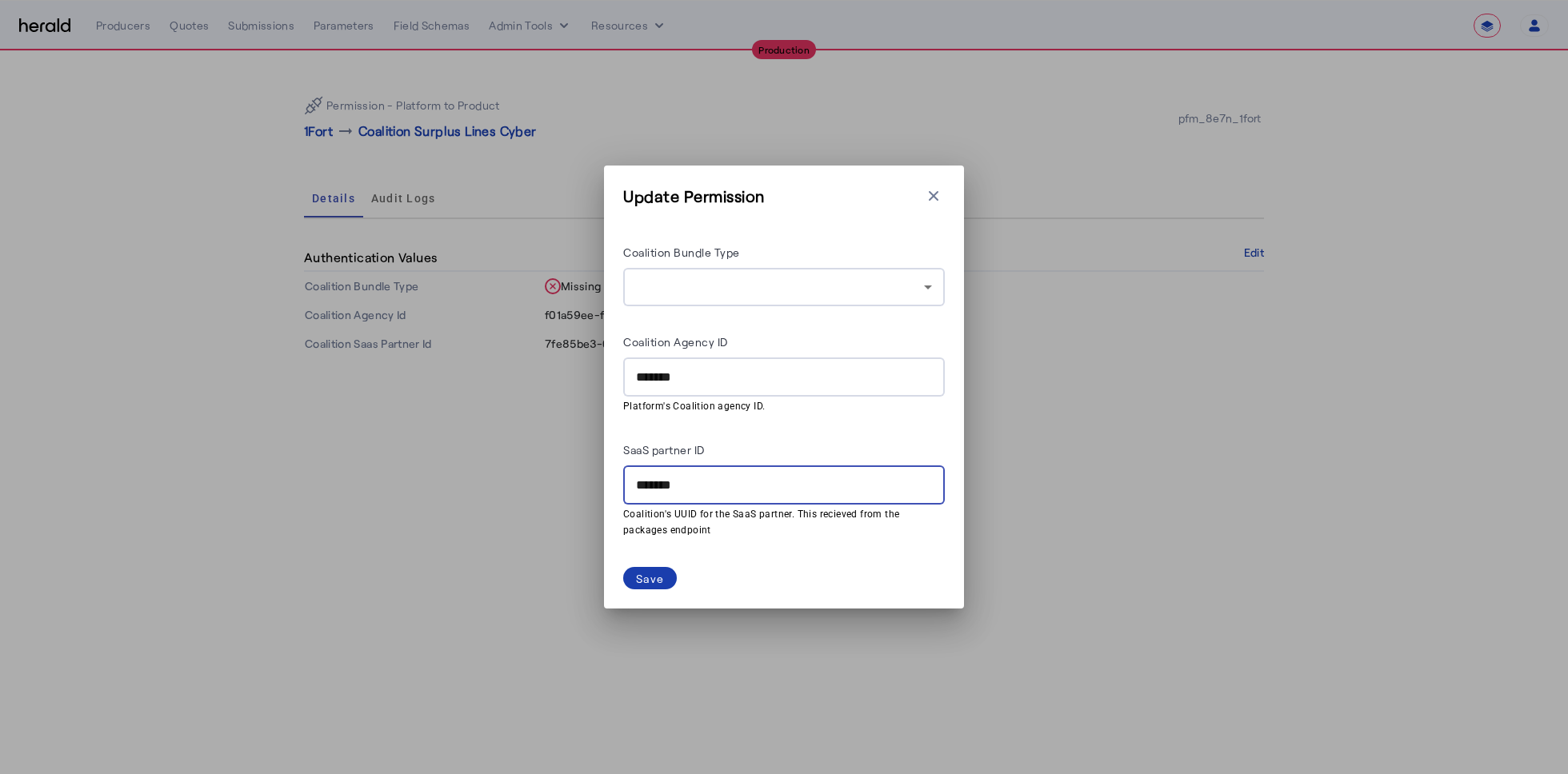
type input "*******"
click at [659, 580] on div "Save" at bounding box center [650, 578] width 28 height 17
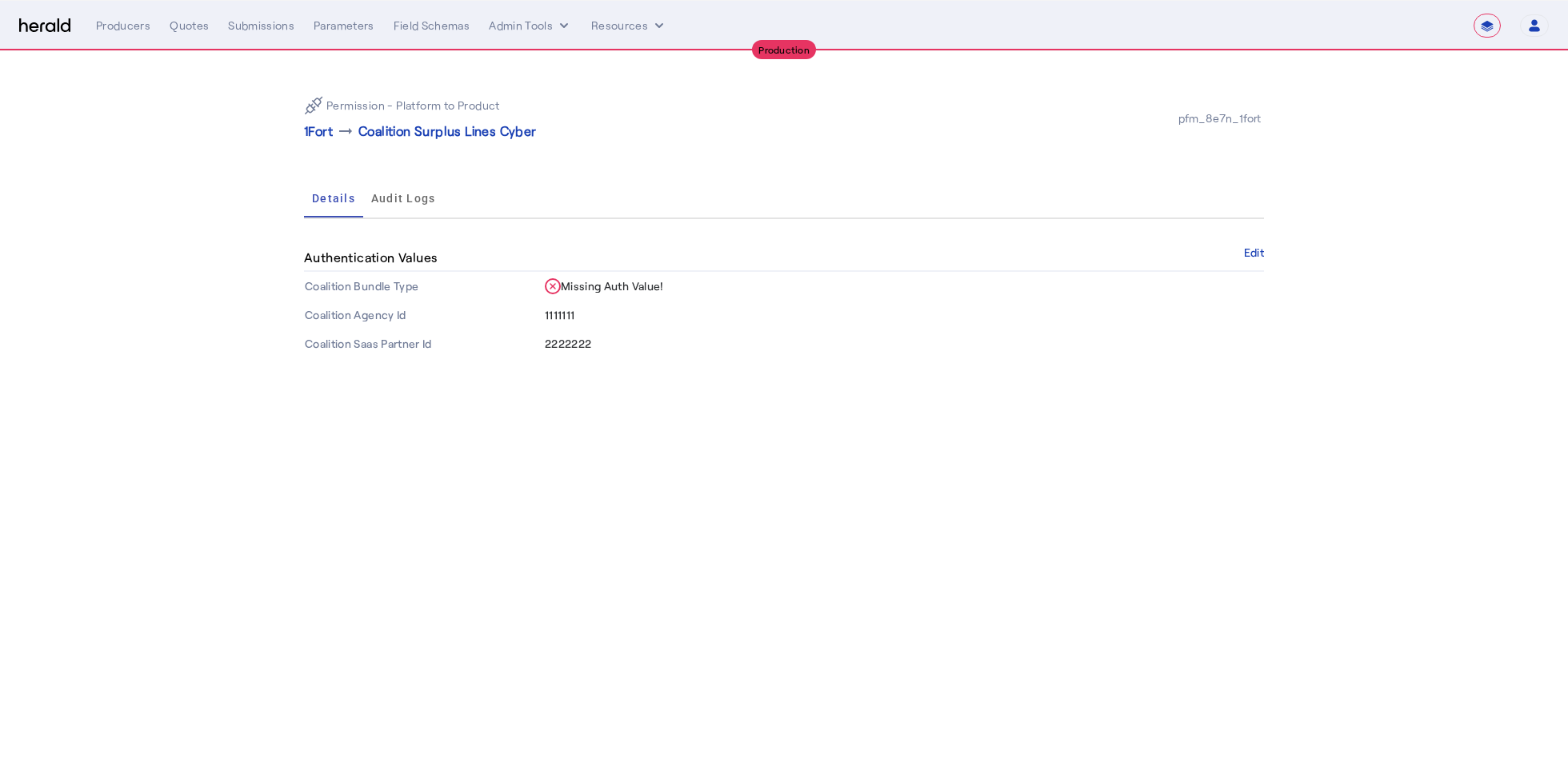
click at [634, 456] on body "**********" at bounding box center [784, 387] width 1568 height 774
click at [327, 133] on p "1Fort" at bounding box center [319, 132] width 28 height 20
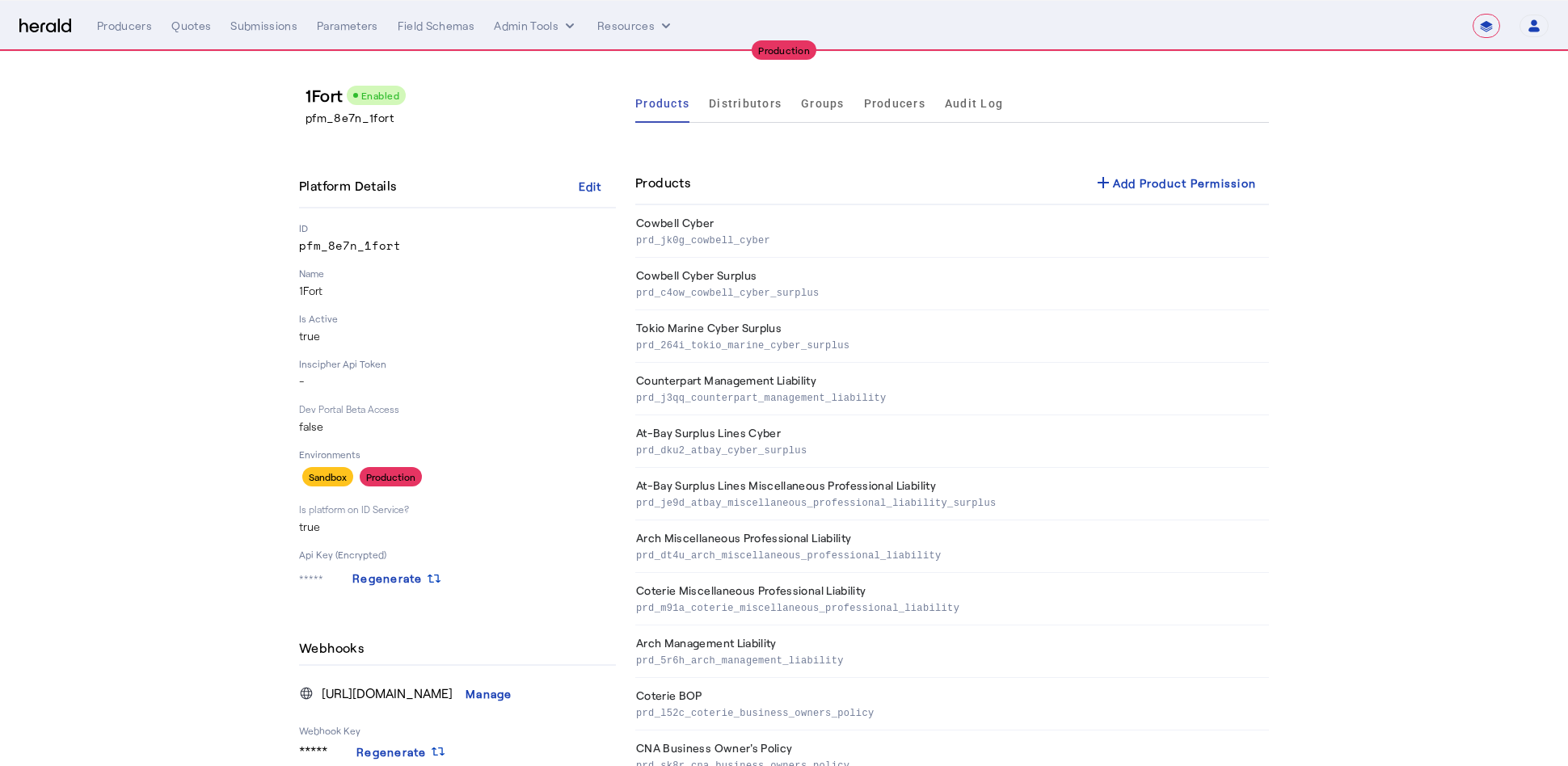
scroll to position [778, 0]
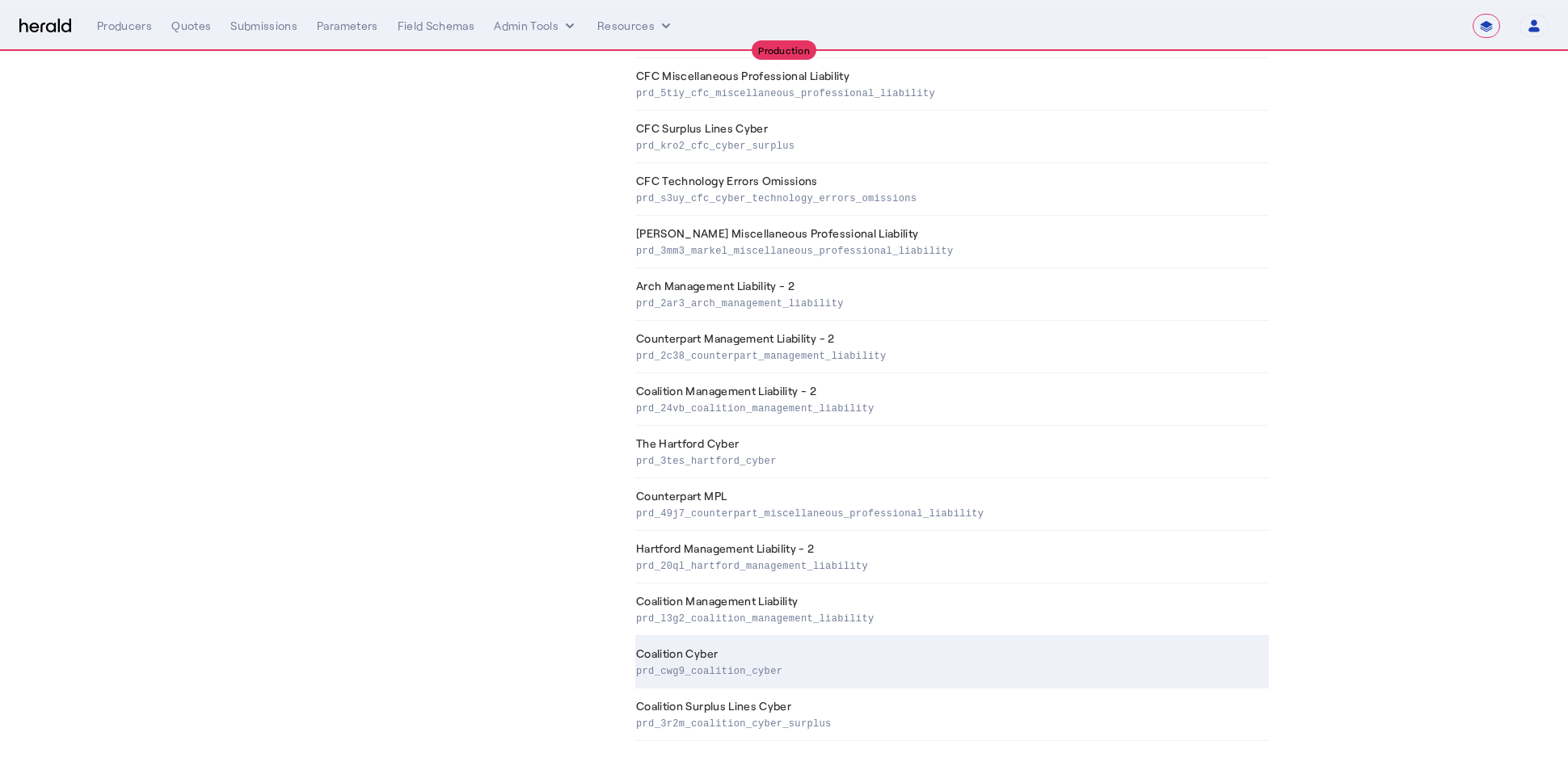
click at [745, 643] on th "Coalition Cyber prd_cwg9_coalition_cyber" at bounding box center [951, 662] width 634 height 52
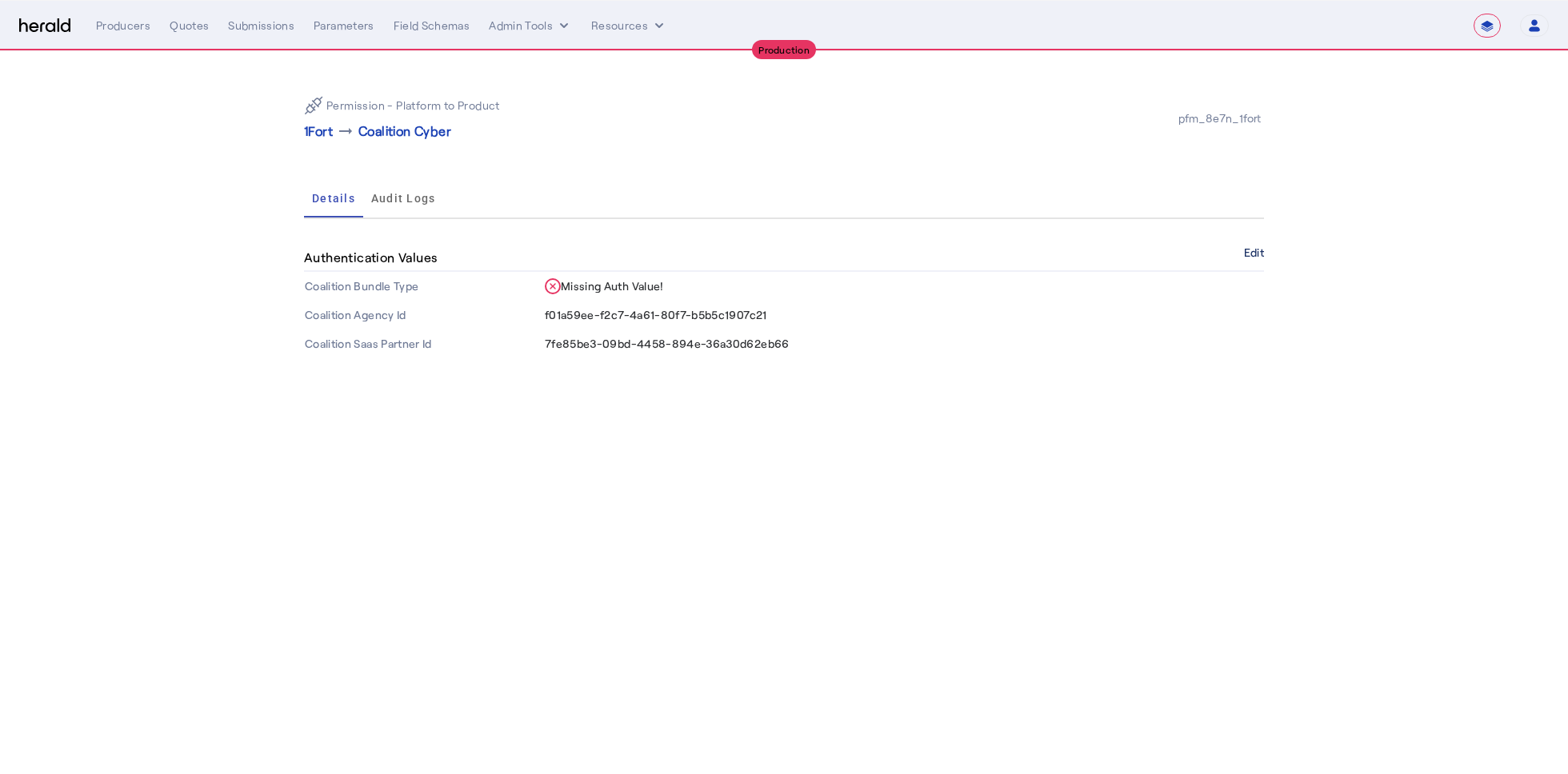
click at [1251, 254] on button "Edit" at bounding box center [1254, 253] width 20 height 10
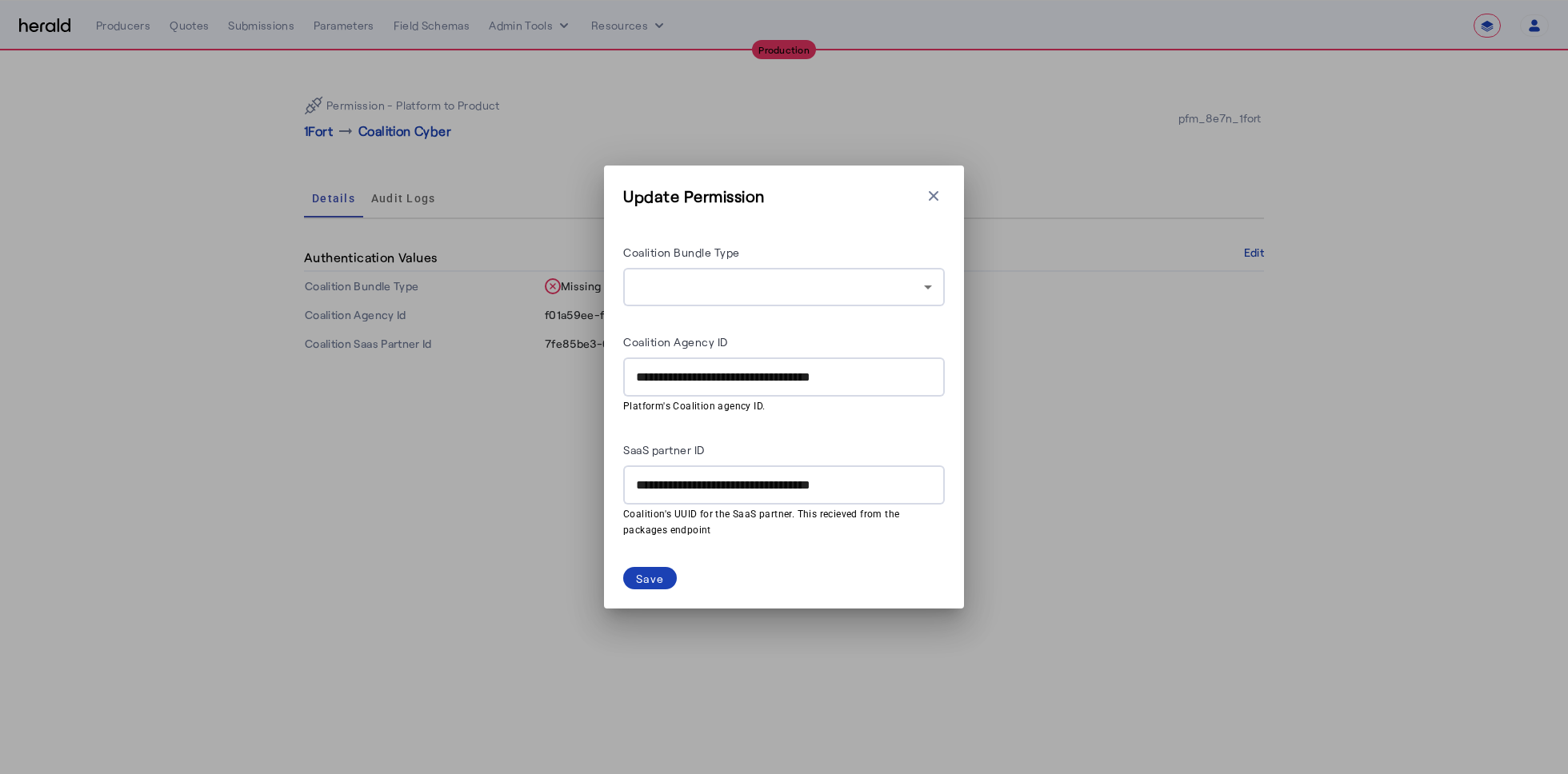
click at [725, 387] on div "**********" at bounding box center [784, 377] width 296 height 39
click at [725, 386] on input "**********" at bounding box center [784, 377] width 296 height 20
type input "*******"
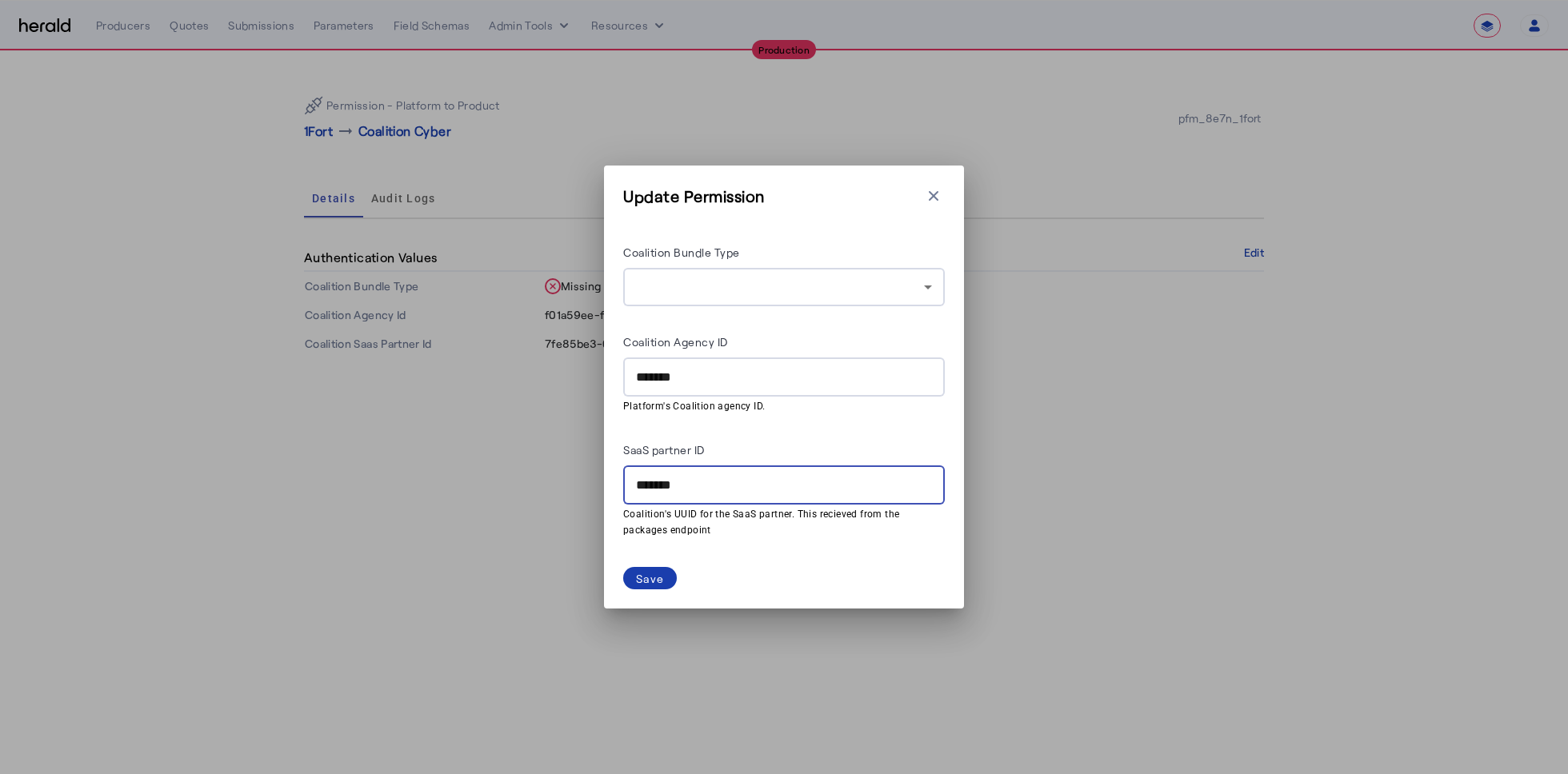
type input "*******"
click at [659, 576] on div "Save" at bounding box center [650, 578] width 28 height 17
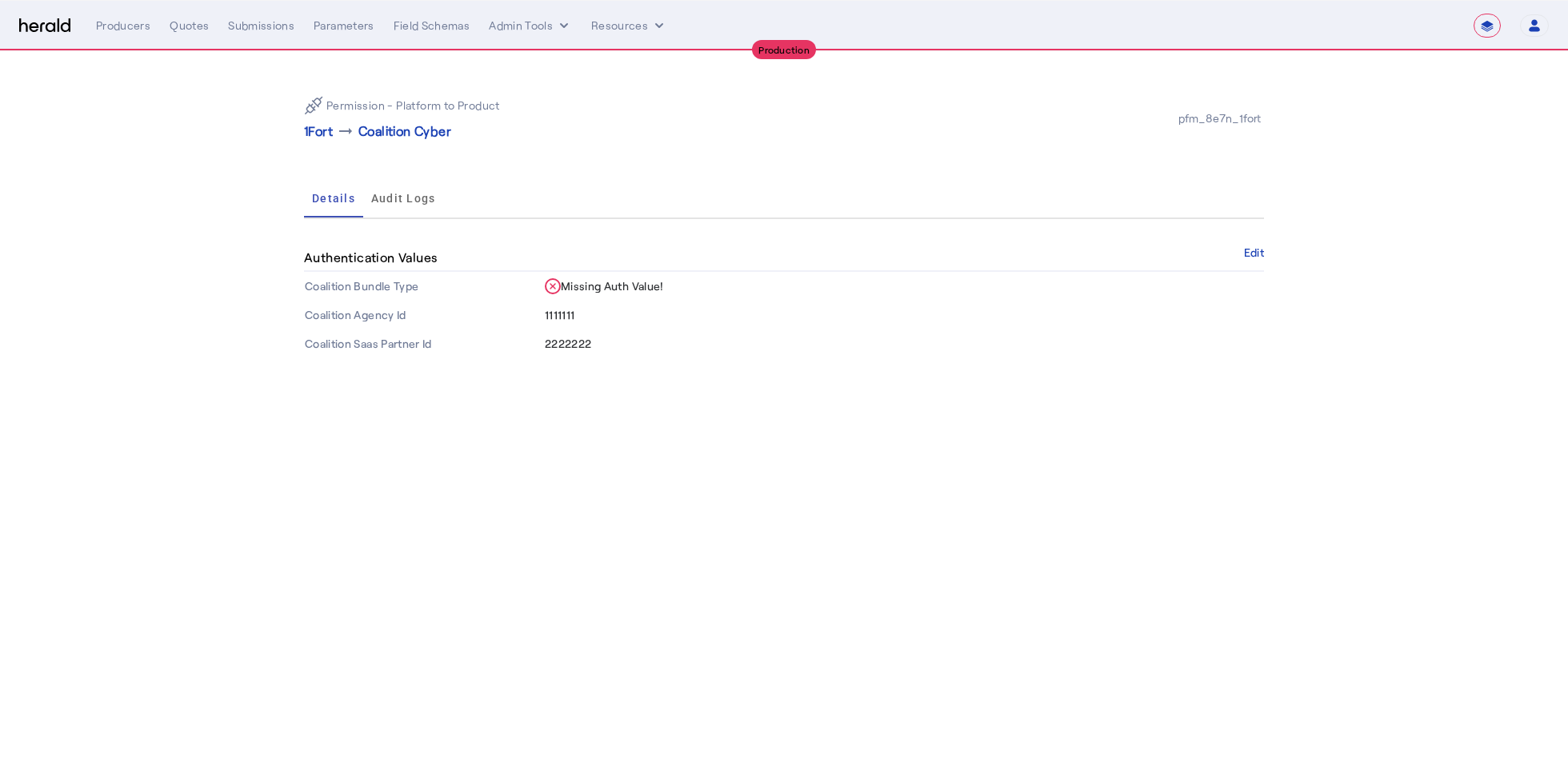
click at [792, 509] on body "**********" at bounding box center [784, 387] width 1568 height 774
click at [319, 128] on p "1Fort" at bounding box center [319, 132] width 28 height 20
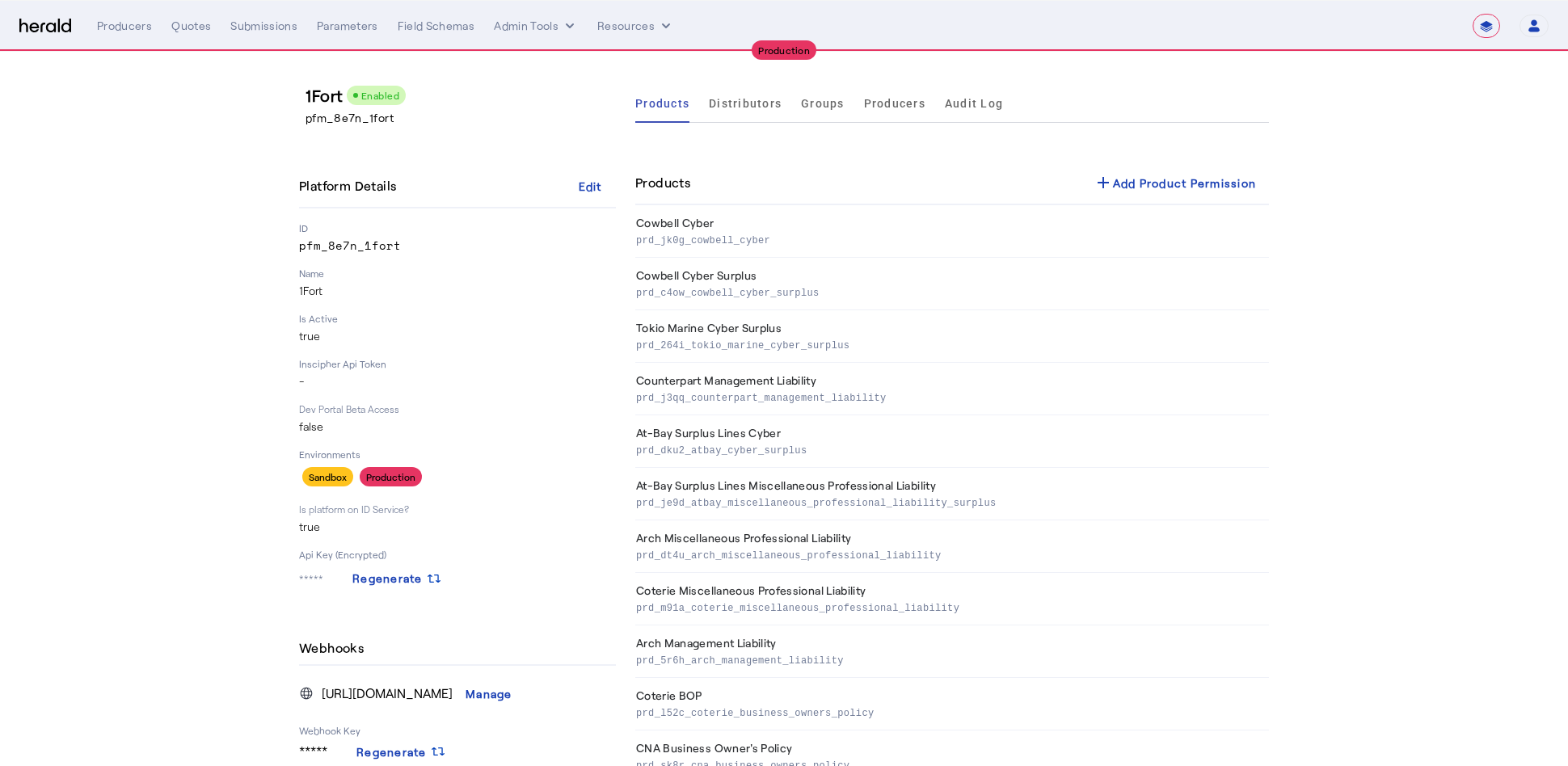
scroll to position [778, 0]
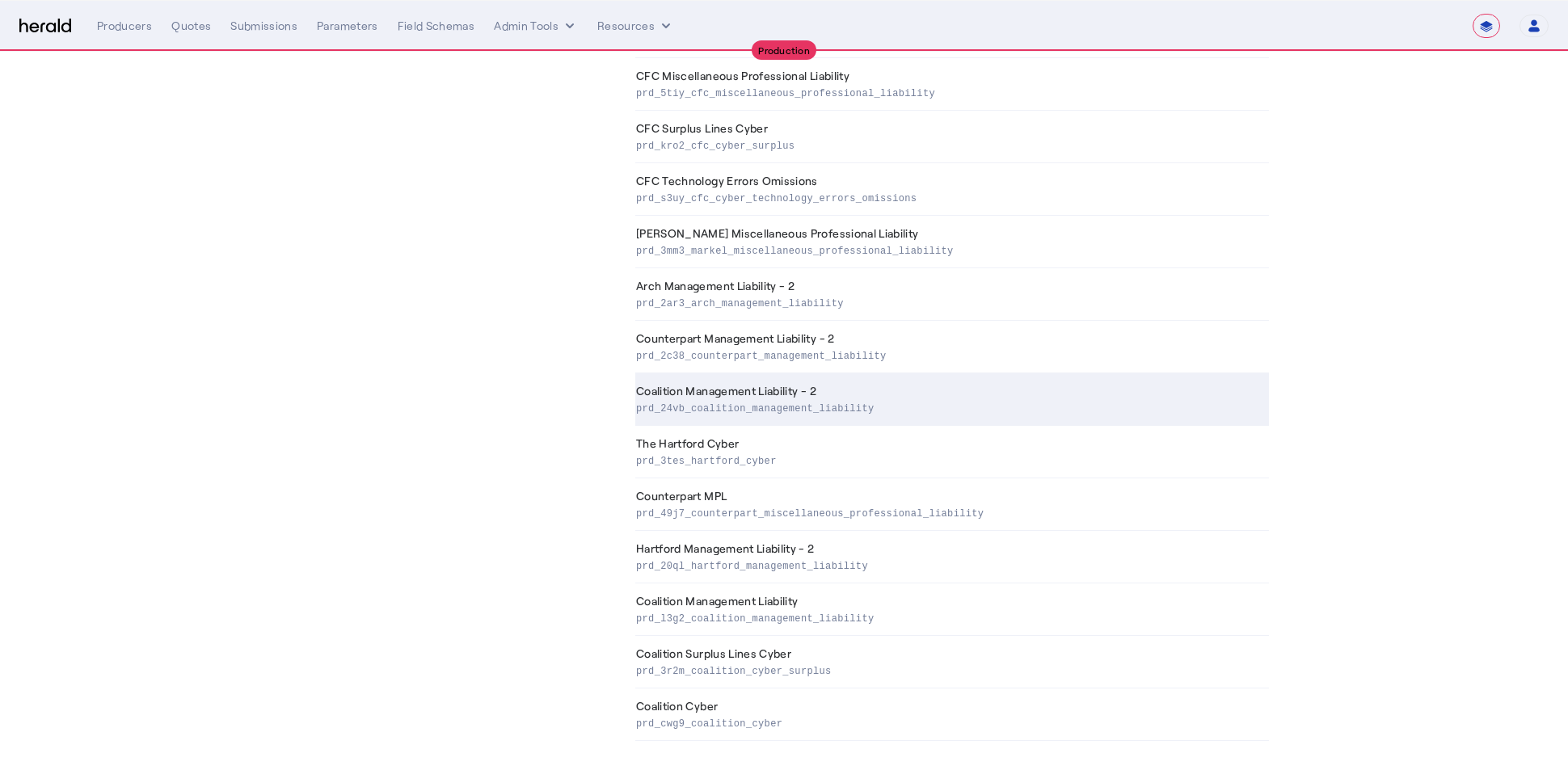
click at [767, 411] on th "Coalition Management Liability - 2 prd_24vb_coalition_management_liability" at bounding box center [951, 399] width 634 height 52
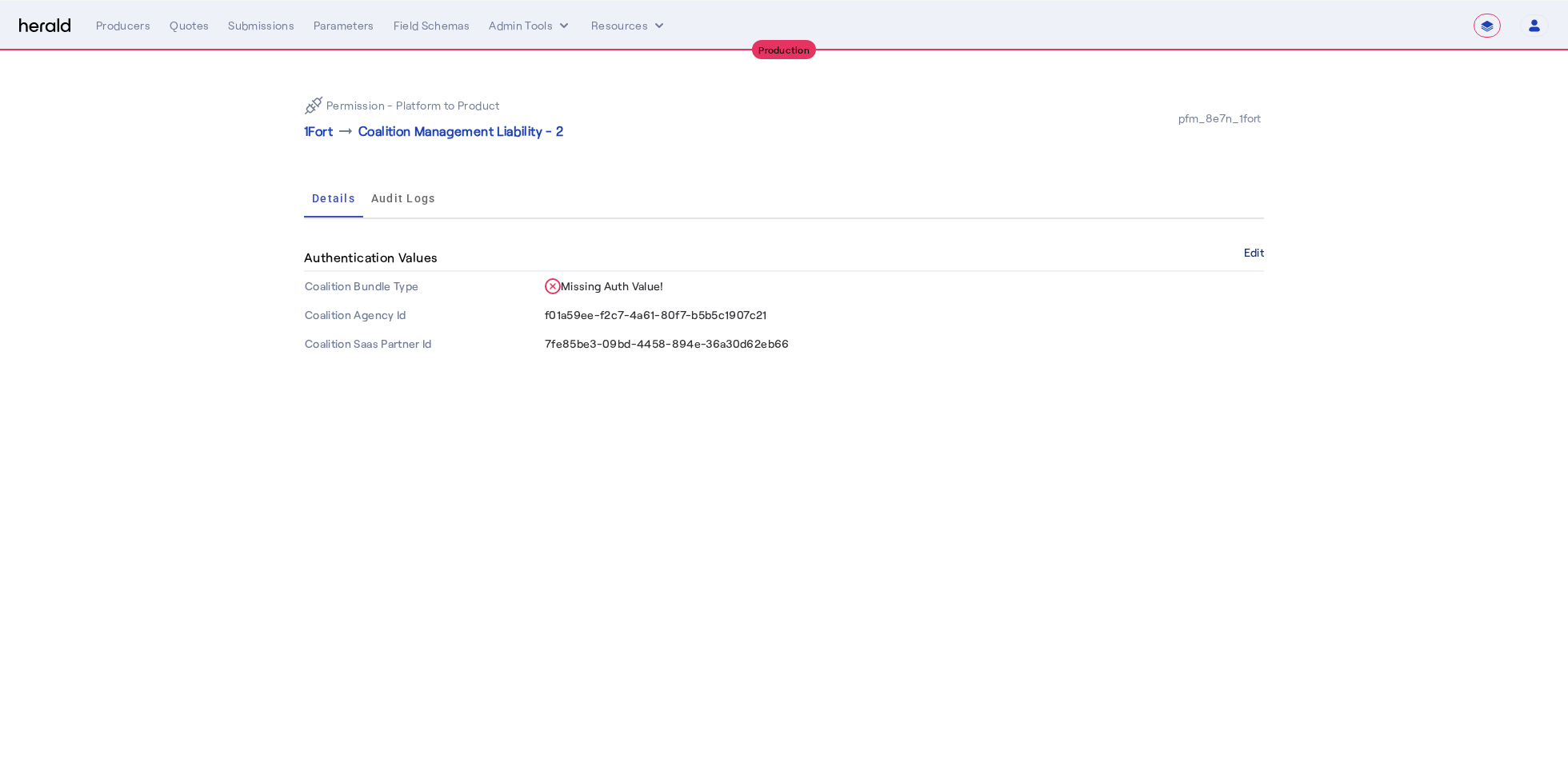
click at [1252, 249] on button "Edit" at bounding box center [1254, 253] width 20 height 10
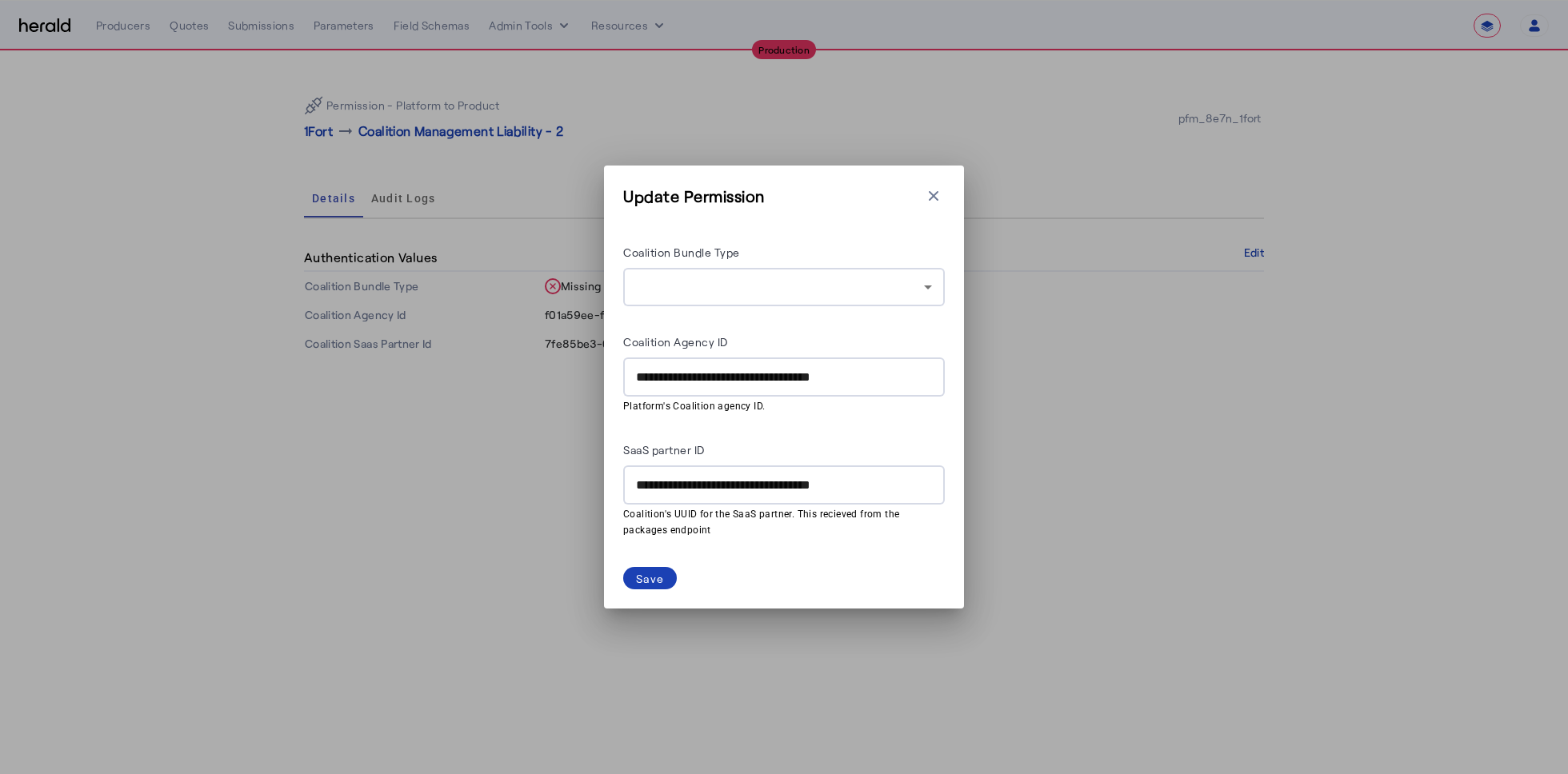
click at [789, 378] on input "**********" at bounding box center [784, 377] width 296 height 20
type input "******"
click at [770, 485] on input "**********" at bounding box center [784, 486] width 296 height 20
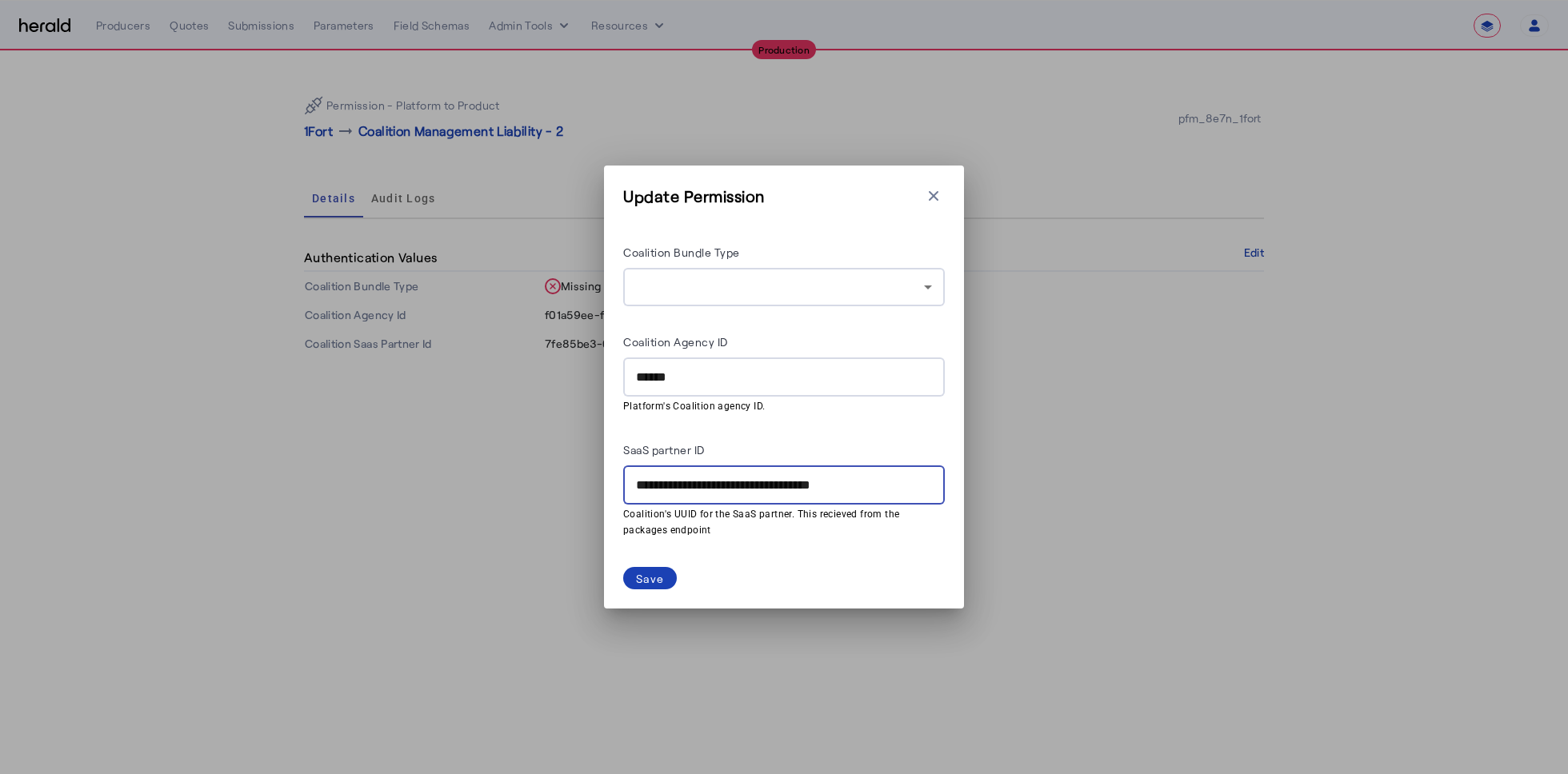
click at [770, 485] on input "**********" at bounding box center [784, 486] width 296 height 20
type input "******"
click at [651, 576] on div "Save" at bounding box center [650, 578] width 28 height 17
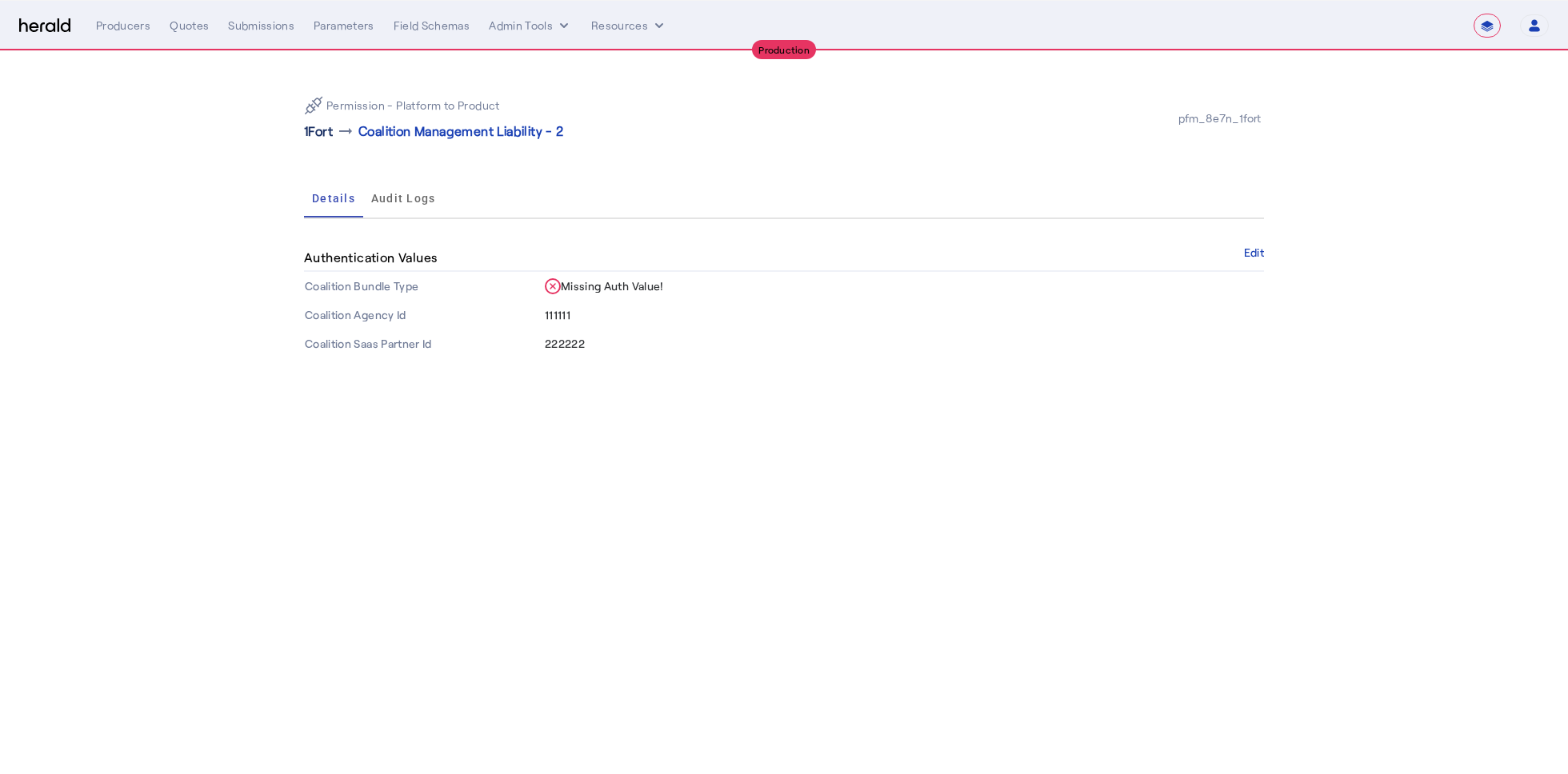
click at [325, 130] on p "1Fort" at bounding box center [319, 132] width 28 height 20
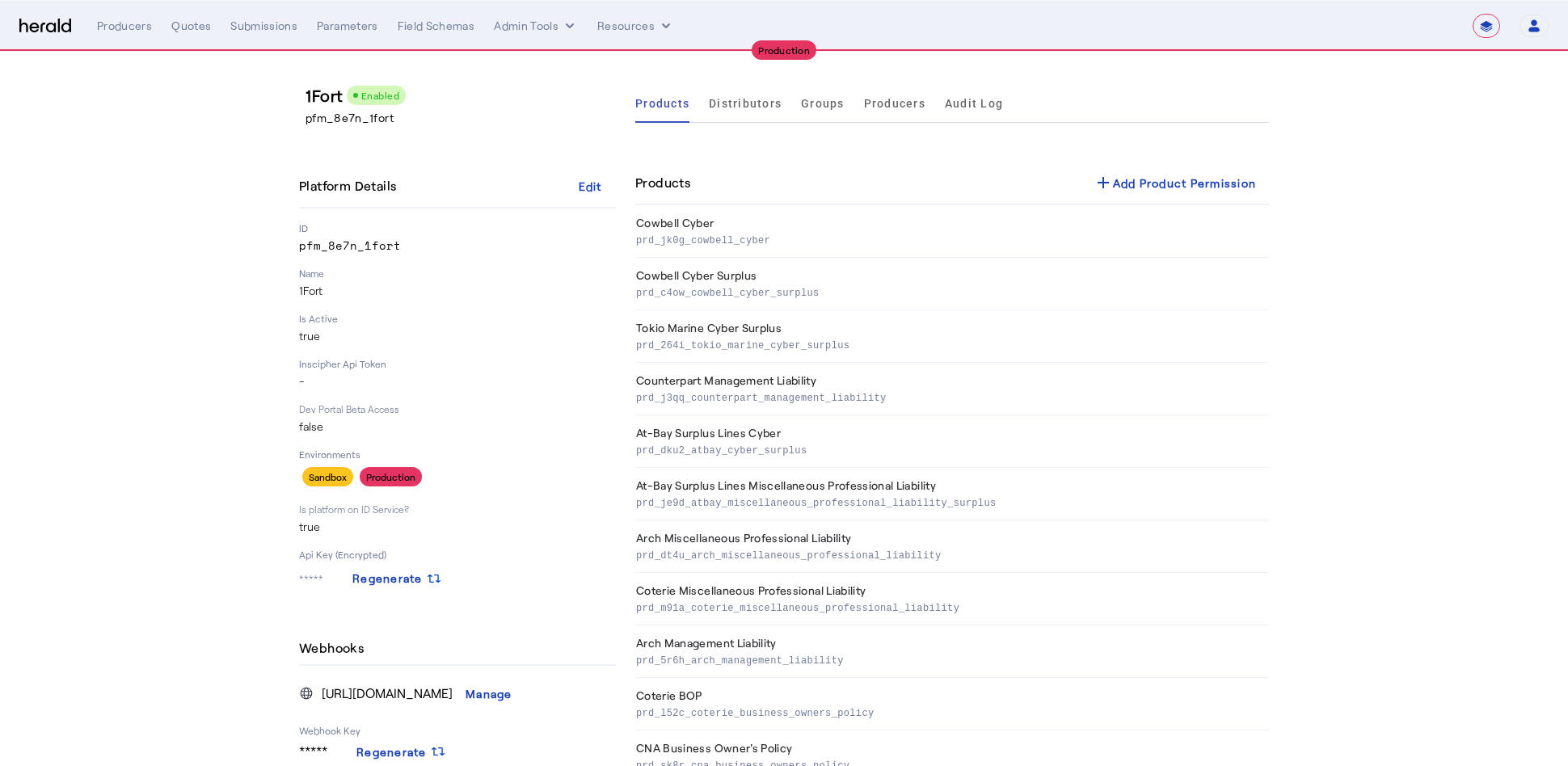
scroll to position [778, 0]
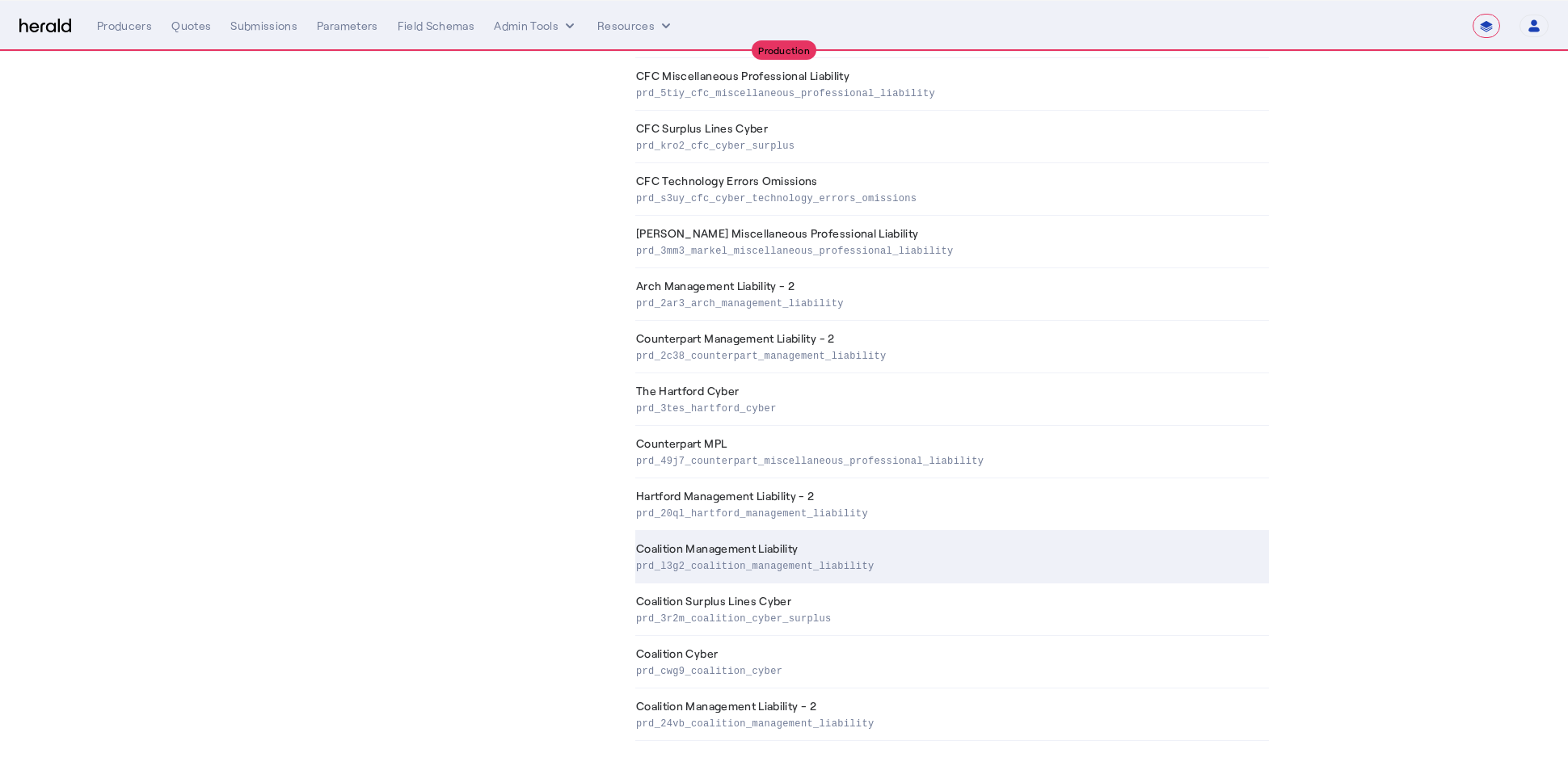
click at [786, 566] on p "prd_l3g2_coalition_management_liability" at bounding box center [949, 565] width 627 height 16
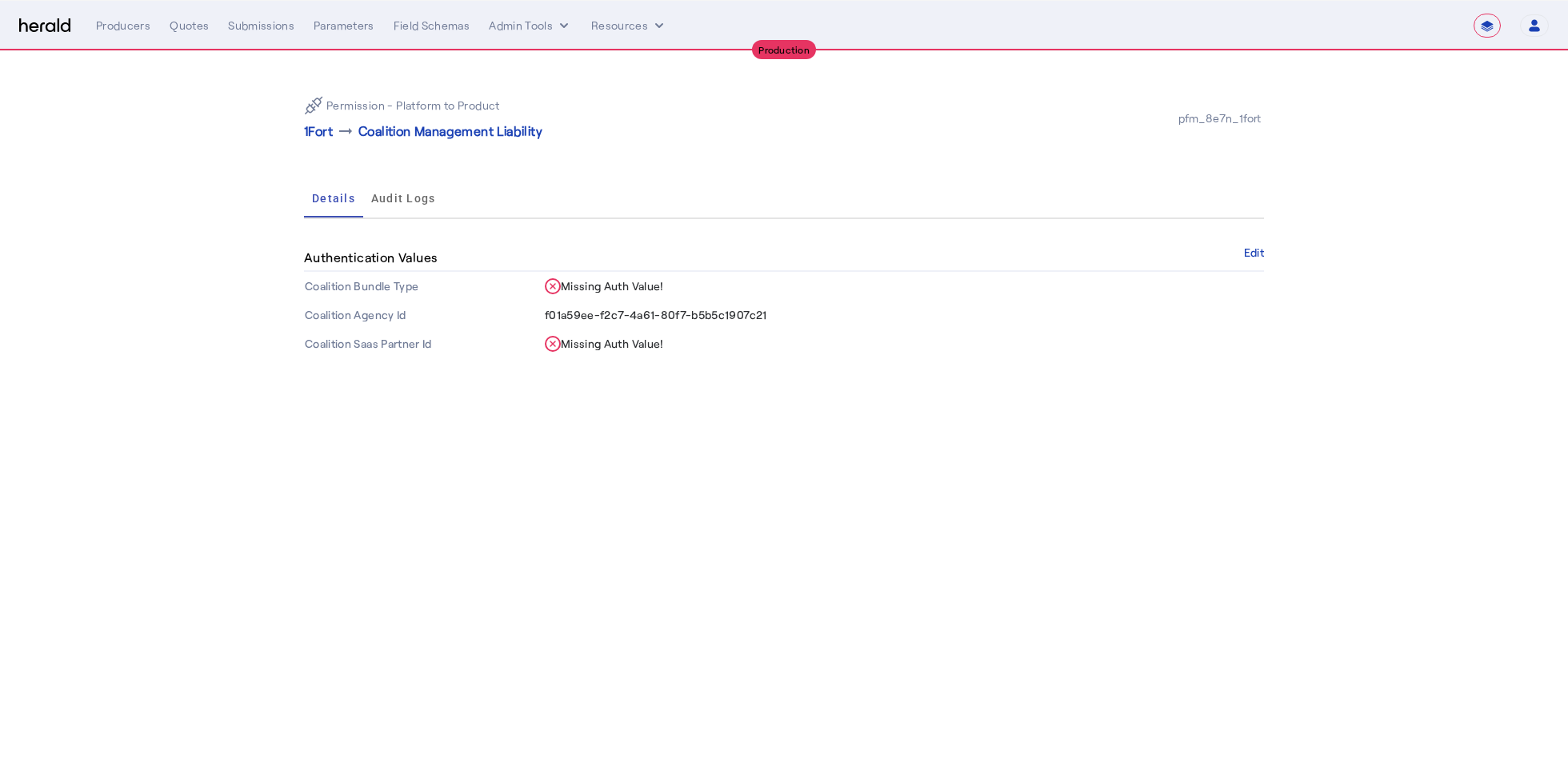
click at [1253, 259] on div "Authentication Values Edit" at bounding box center [784, 258] width 959 height 28
click at [1253, 255] on button "Edit" at bounding box center [1254, 253] width 20 height 10
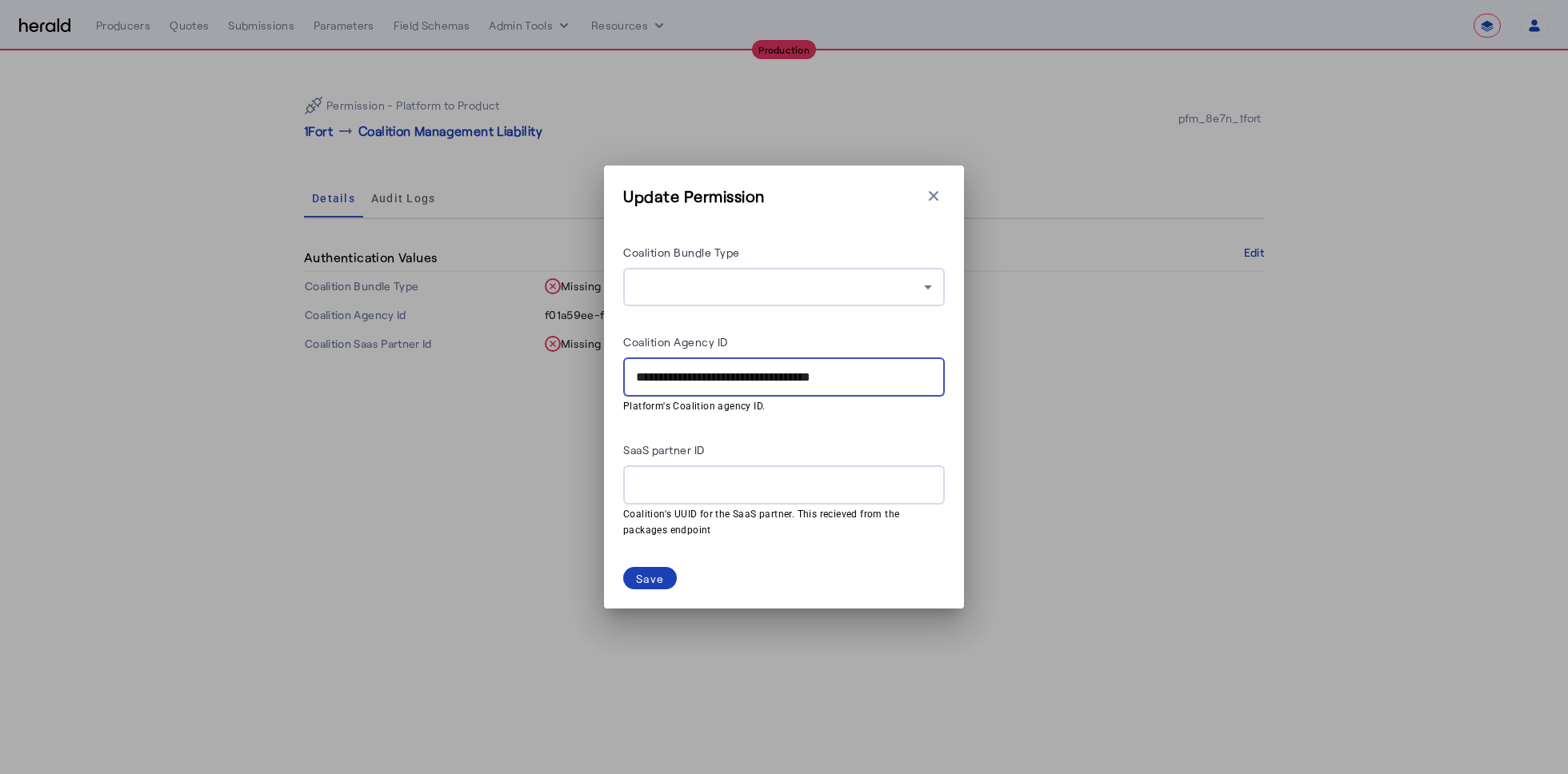
click at [802, 369] on input "**********" at bounding box center [784, 377] width 296 height 20
type input "******"
click at [739, 495] on div at bounding box center [784, 485] width 296 height 39
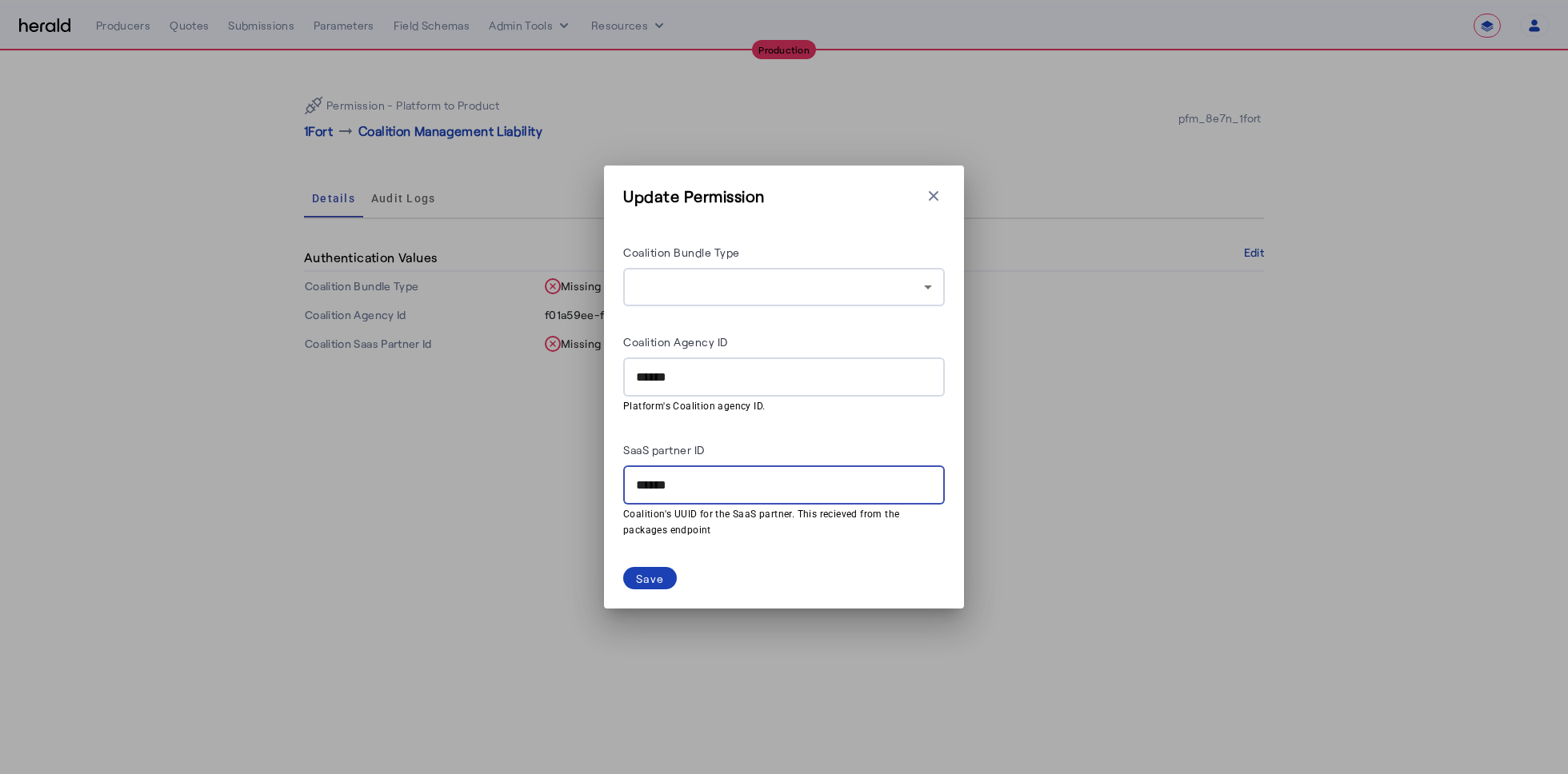
type input "******"
click at [929, 262] on div "Coalition Bundle Type" at bounding box center [783, 254] width 321 height 26
click at [929, 266] on div "Coalition Bundle Type" at bounding box center [783, 254] width 321 height 26
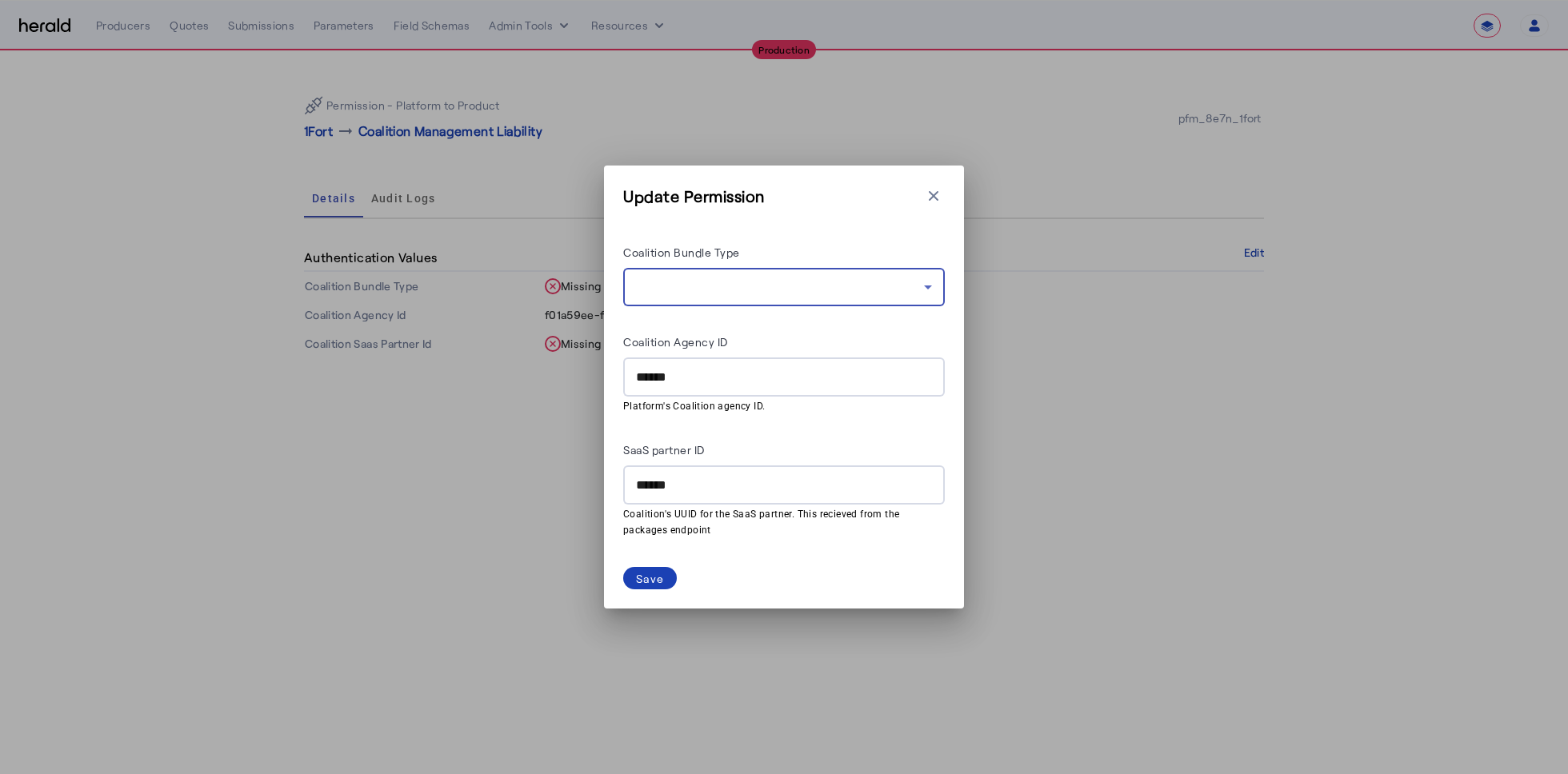
click at [925, 284] on icon at bounding box center [928, 287] width 20 height 20
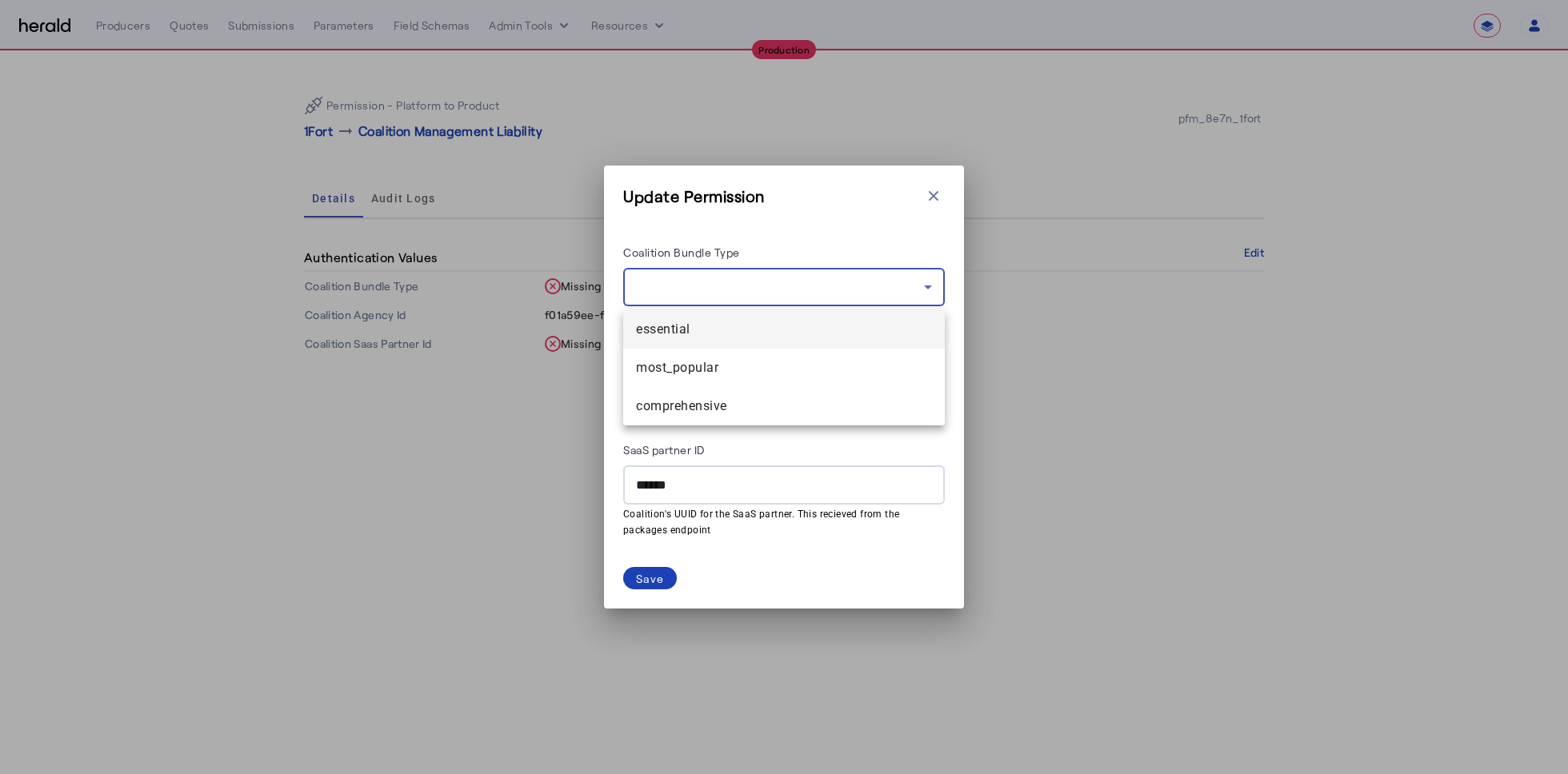
click at [848, 241] on div at bounding box center [784, 387] width 1568 height 774
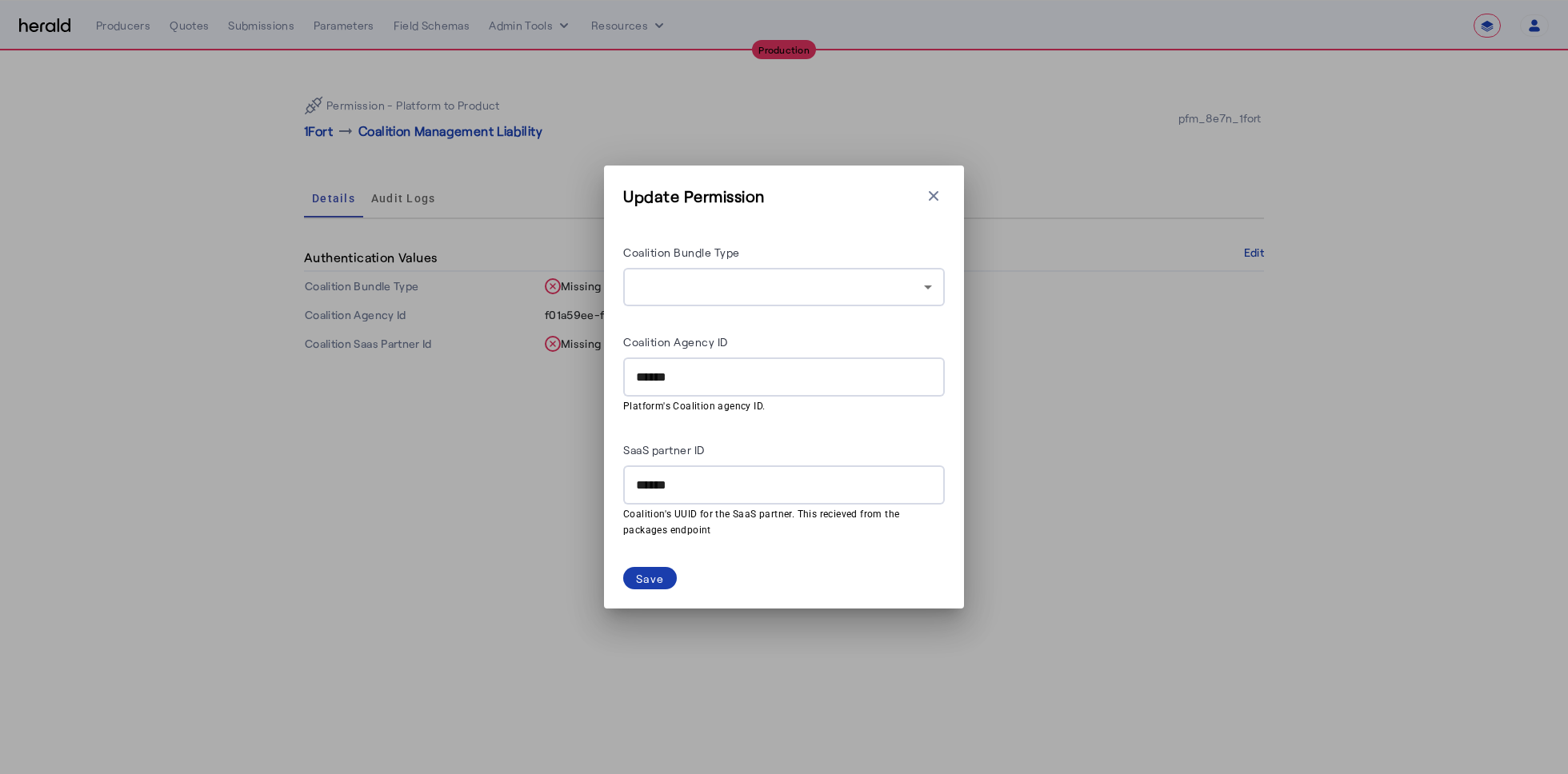
click at [660, 575] on div "Save" at bounding box center [650, 578] width 28 height 17
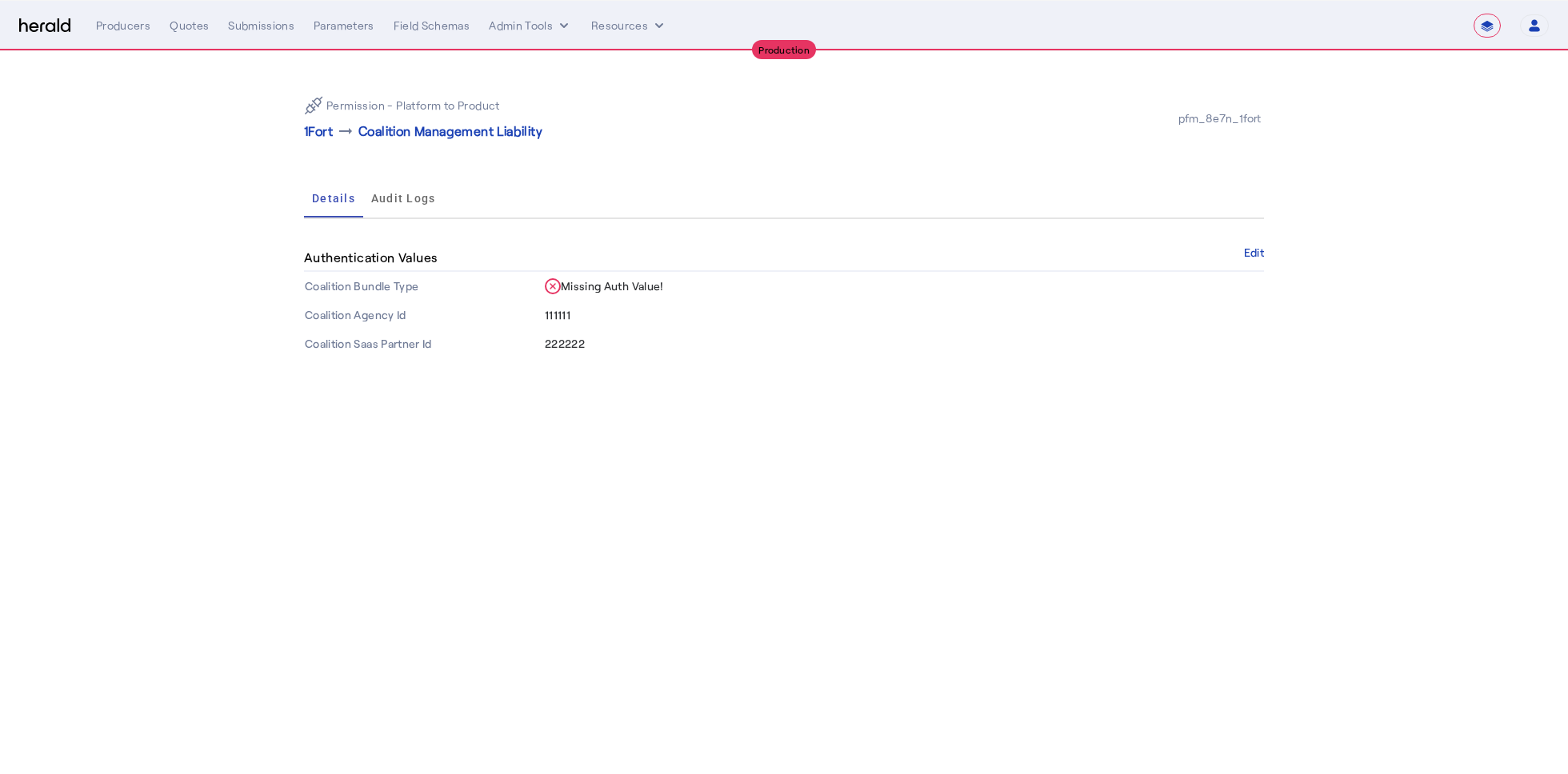
click at [667, 446] on body "**********" at bounding box center [784, 387] width 1568 height 774
click at [316, 131] on p "1Fort" at bounding box center [319, 132] width 28 height 20
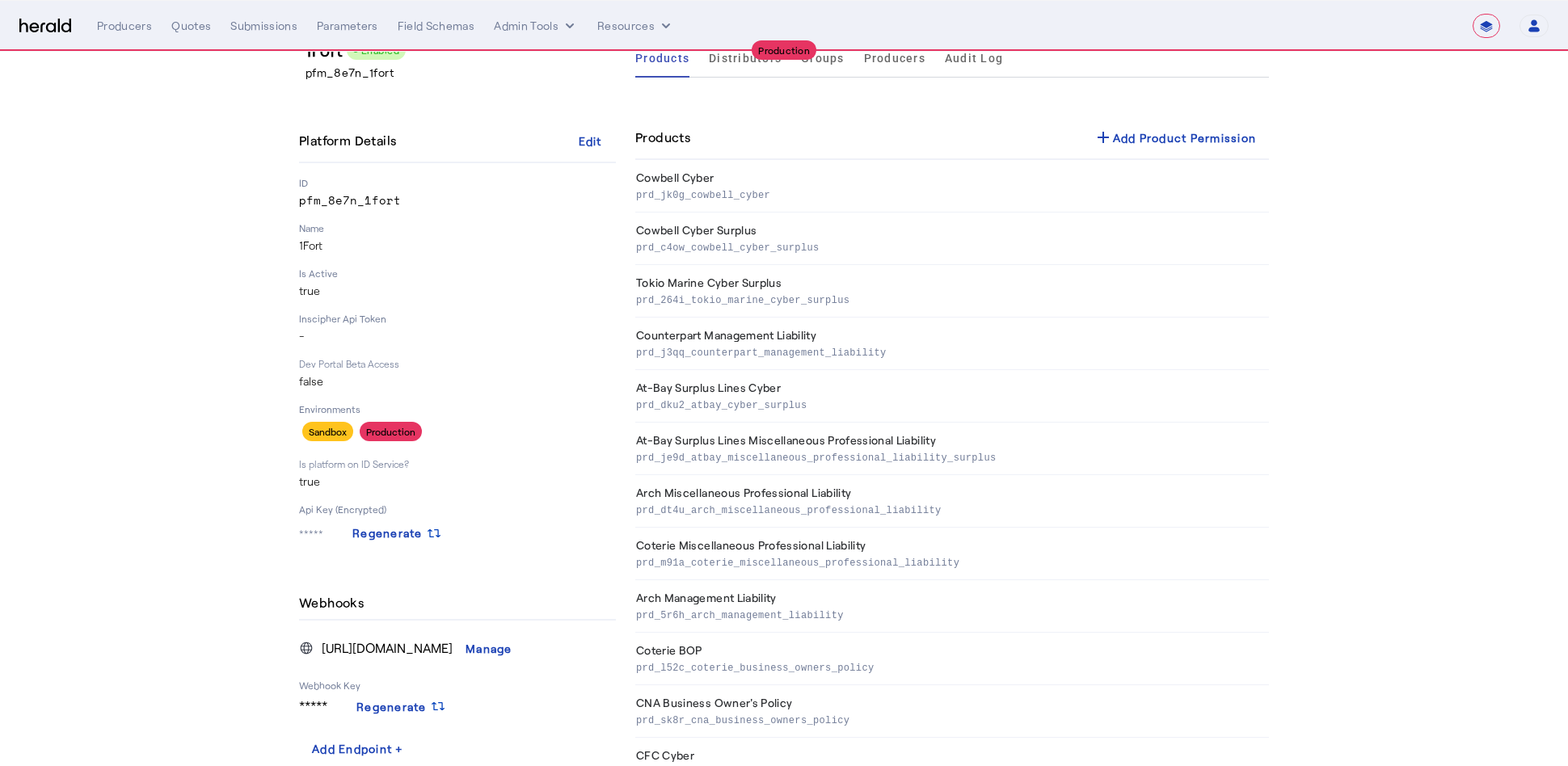
scroll to position [42, 0]
click at [1397, 141] on section "1Fort Enabled pfm_8e7n_1fort Platform Details Edit ID pfm_8e7n_1fort Name 1Fort…" at bounding box center [784, 759] width 1568 height 1499
